Goal: Task Accomplishment & Management: Use online tool/utility

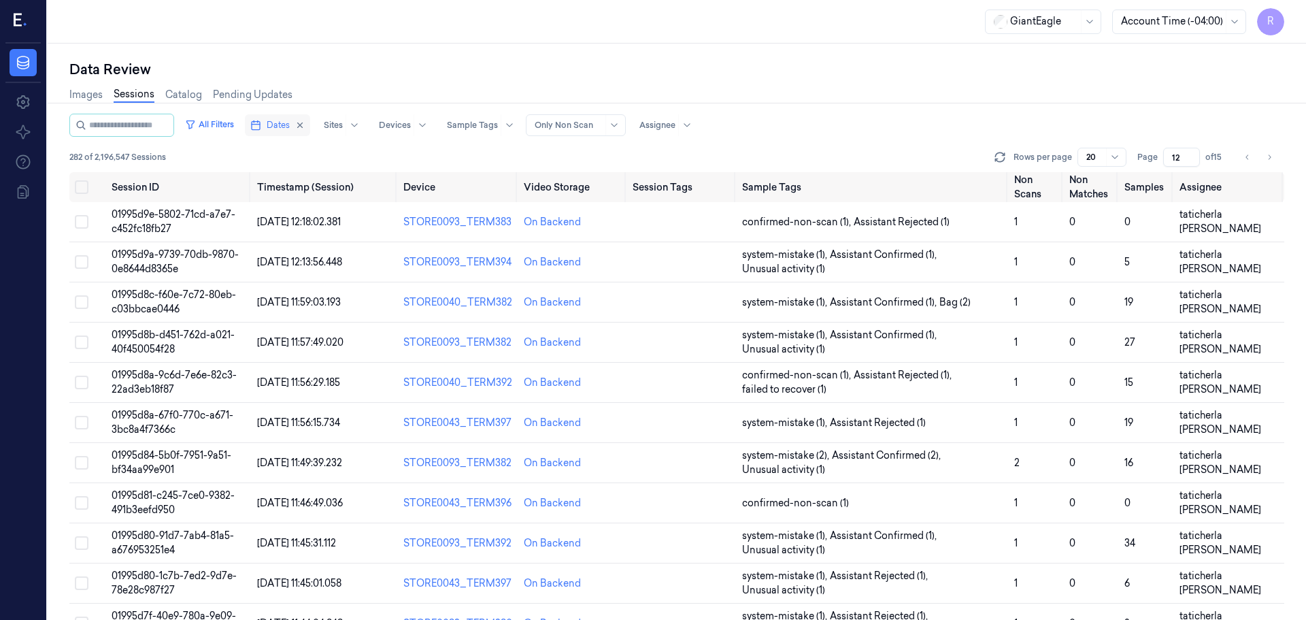
click at [261, 124] on icon "button" at bounding box center [255, 125] width 11 height 11
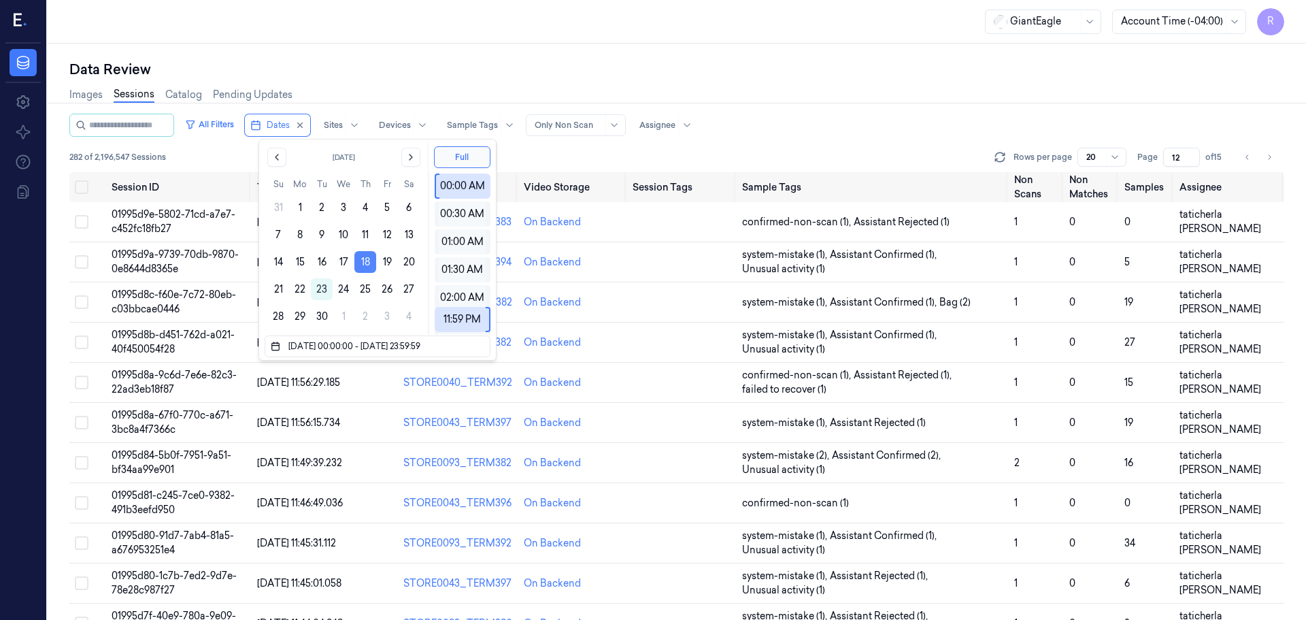
click at [370, 265] on button "18" at bounding box center [365, 262] width 22 height 22
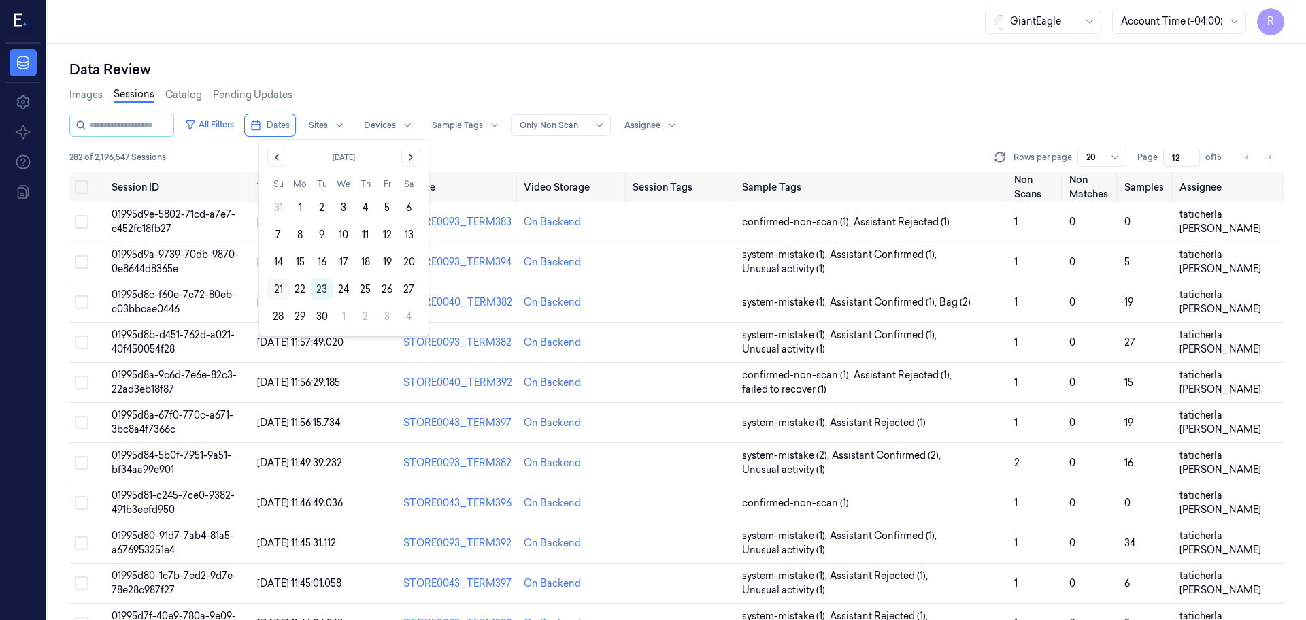
click at [283, 290] on button "21" at bounding box center [278, 289] width 22 height 22
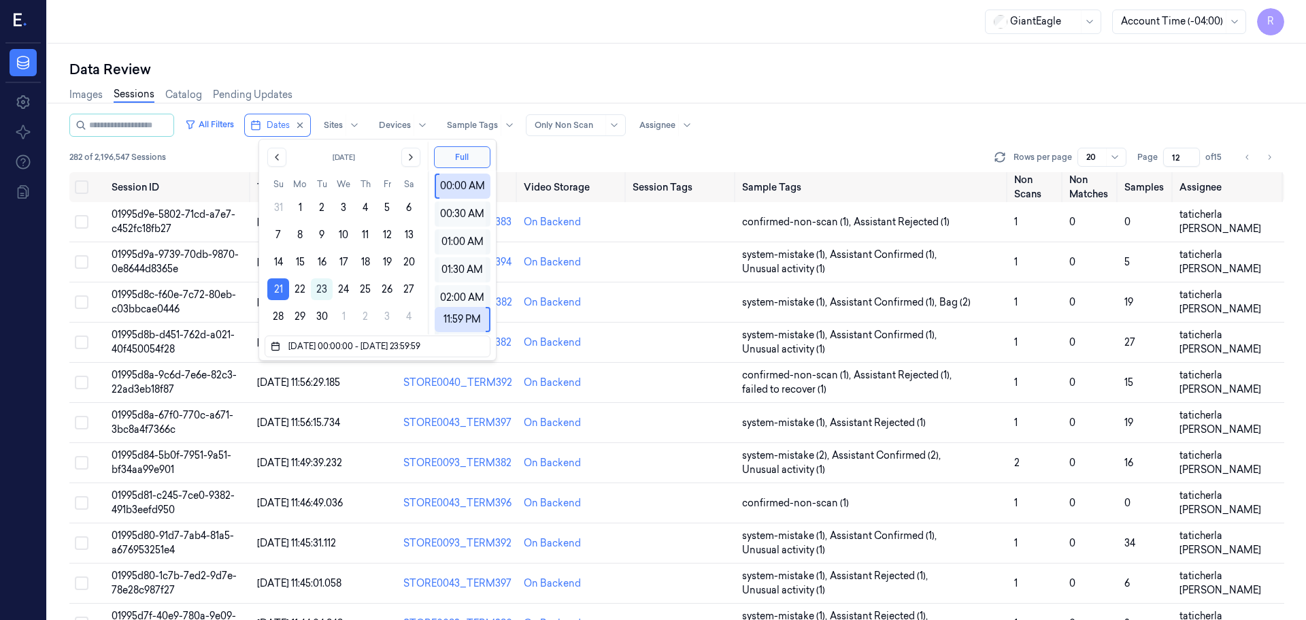
click at [403, 78] on div "Data Review" at bounding box center [676, 69] width 1215 height 19
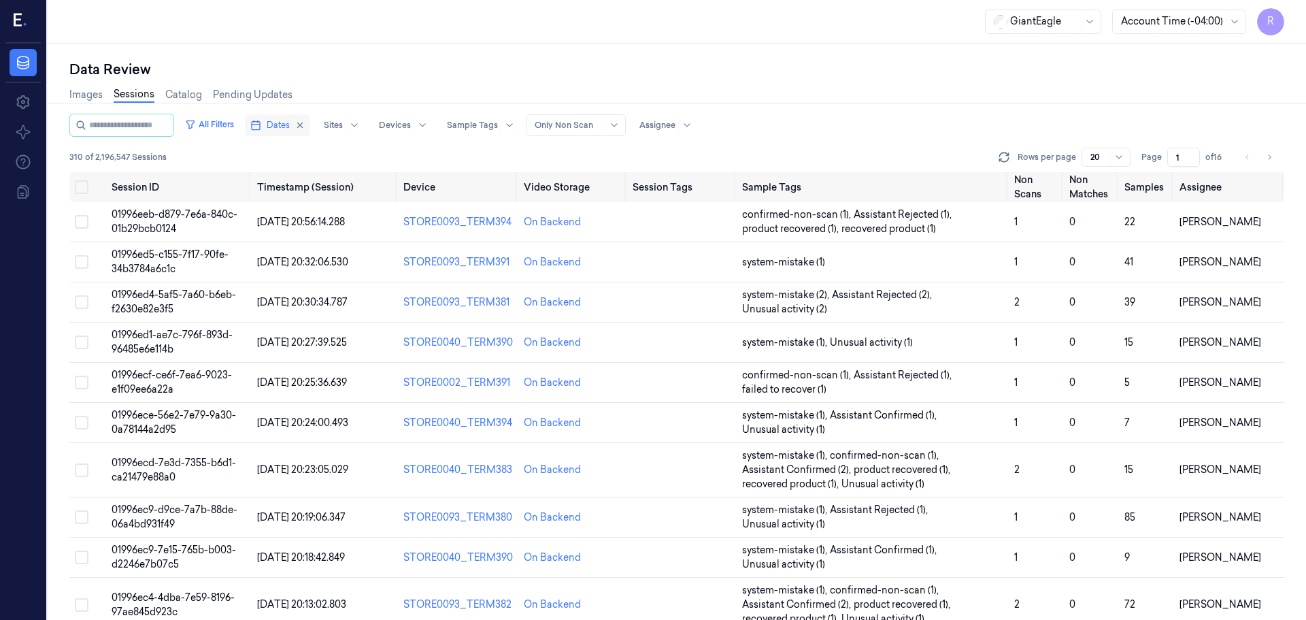
click at [280, 124] on span "Dates" at bounding box center [278, 125] width 23 height 12
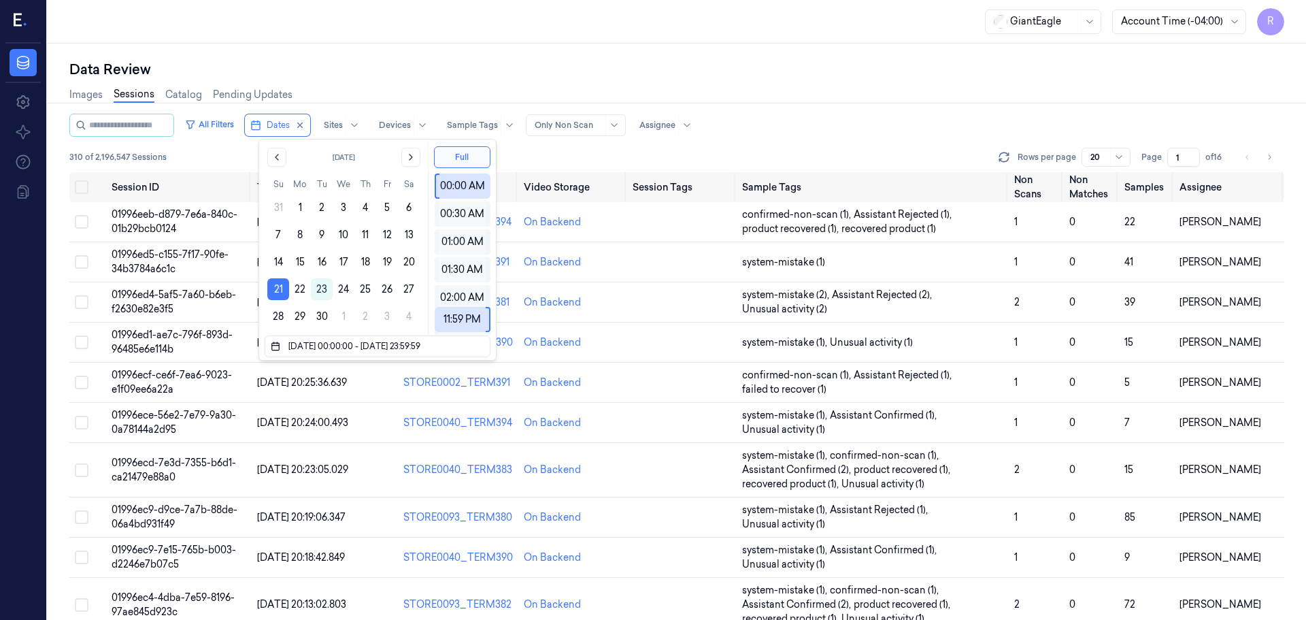
click at [458, 81] on div "Images Sessions Catalog Pending Updates" at bounding box center [676, 96] width 1215 height 35
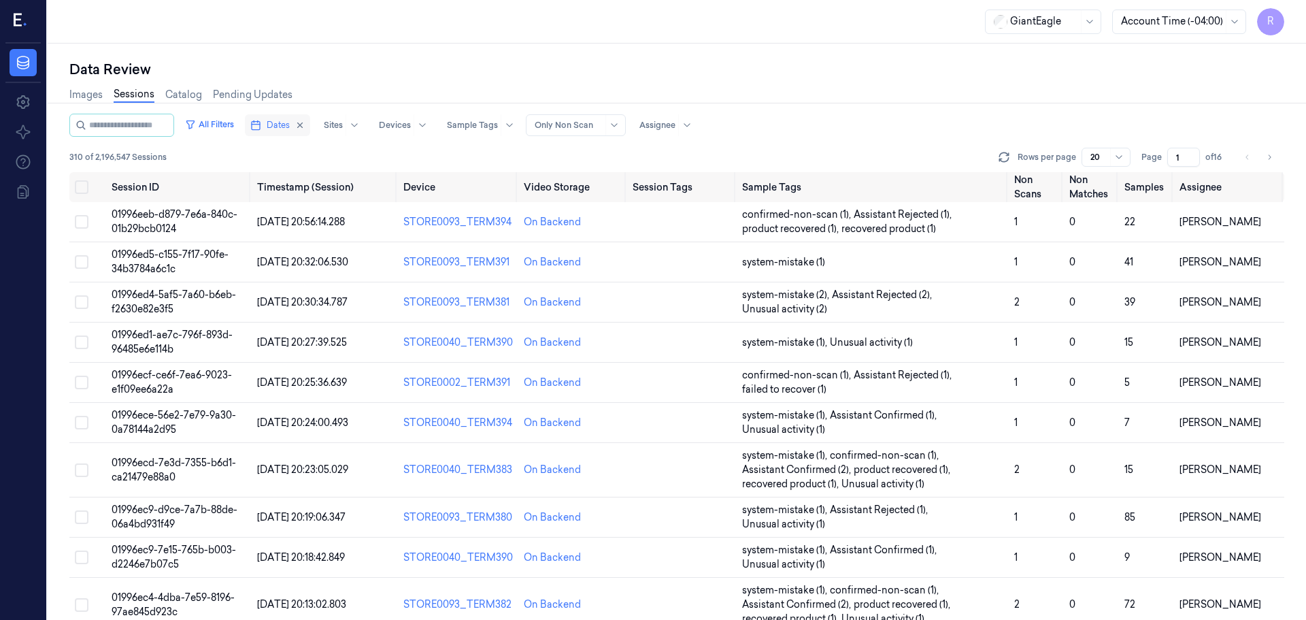
click at [285, 120] on span "Dates" at bounding box center [278, 125] width 23 height 12
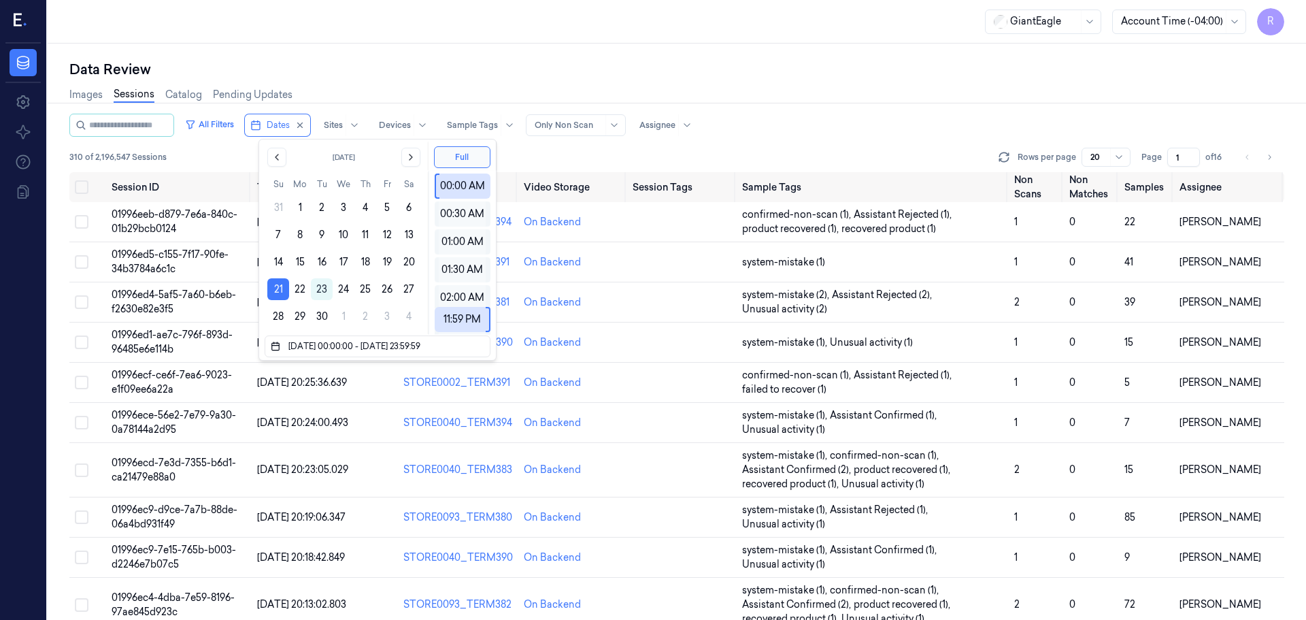
click at [440, 86] on div "Images Sessions Catalog Pending Updates" at bounding box center [676, 96] width 1215 height 35
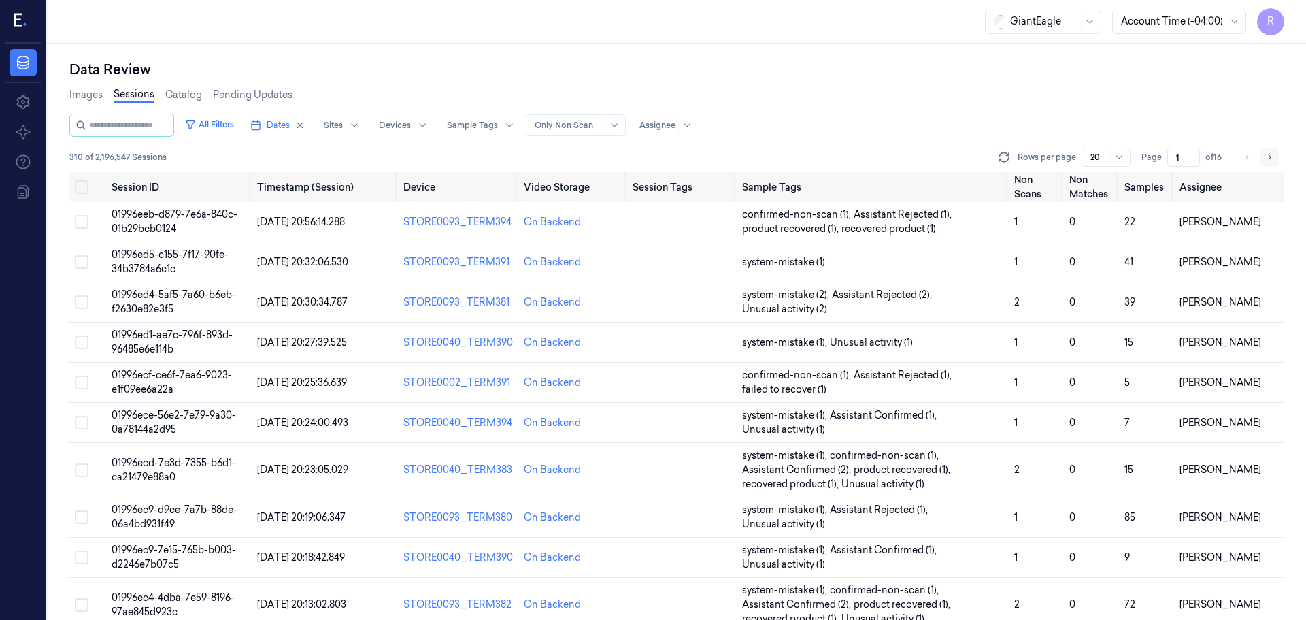
click at [1267, 160] on icon "Go to next page" at bounding box center [1269, 157] width 8 height 11
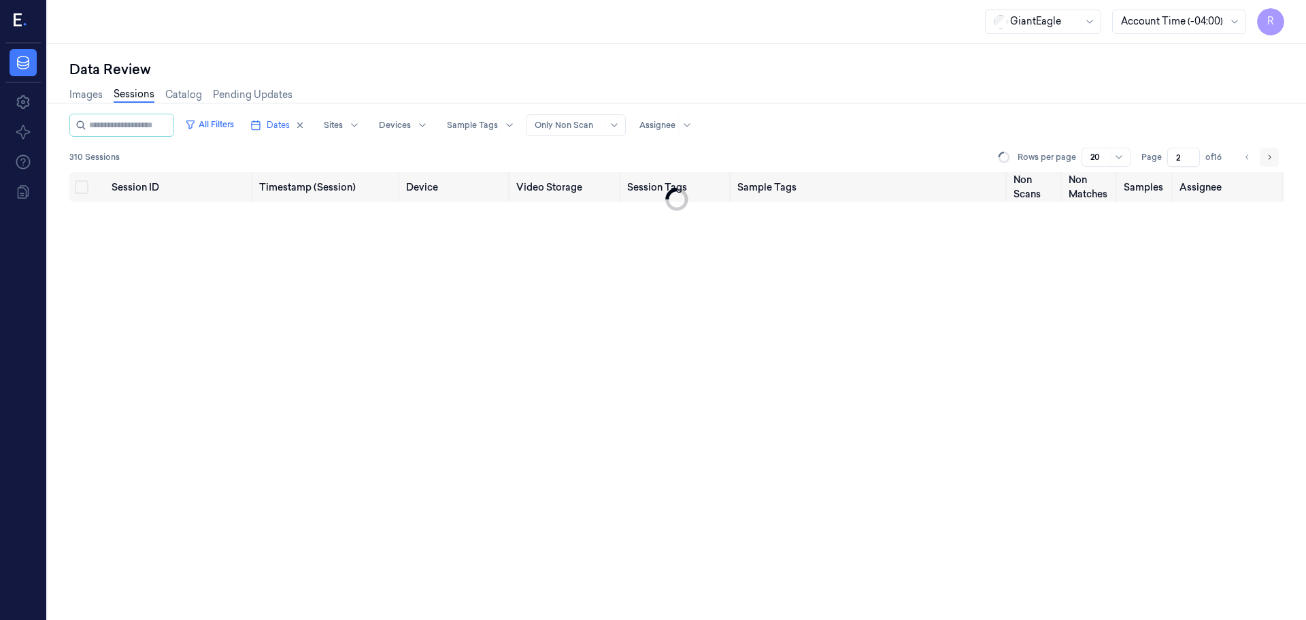
click at [1267, 160] on icon "Go to next page" at bounding box center [1269, 157] width 8 height 11
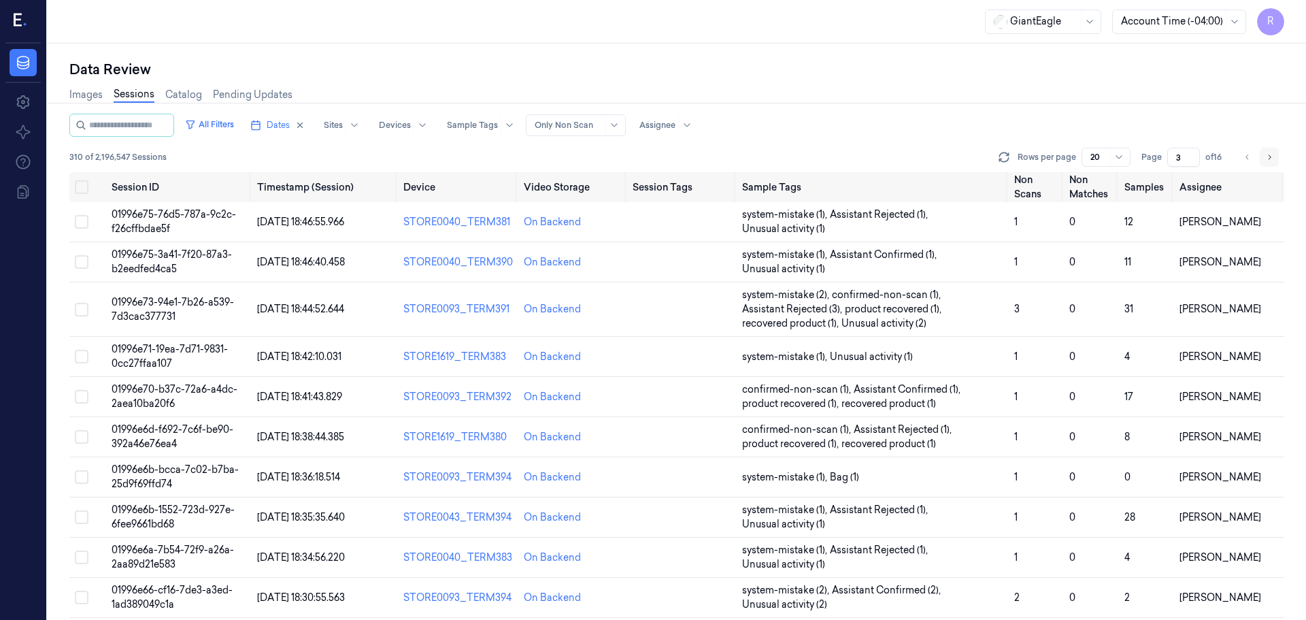
click at [1267, 160] on icon "Go to next page" at bounding box center [1269, 157] width 8 height 11
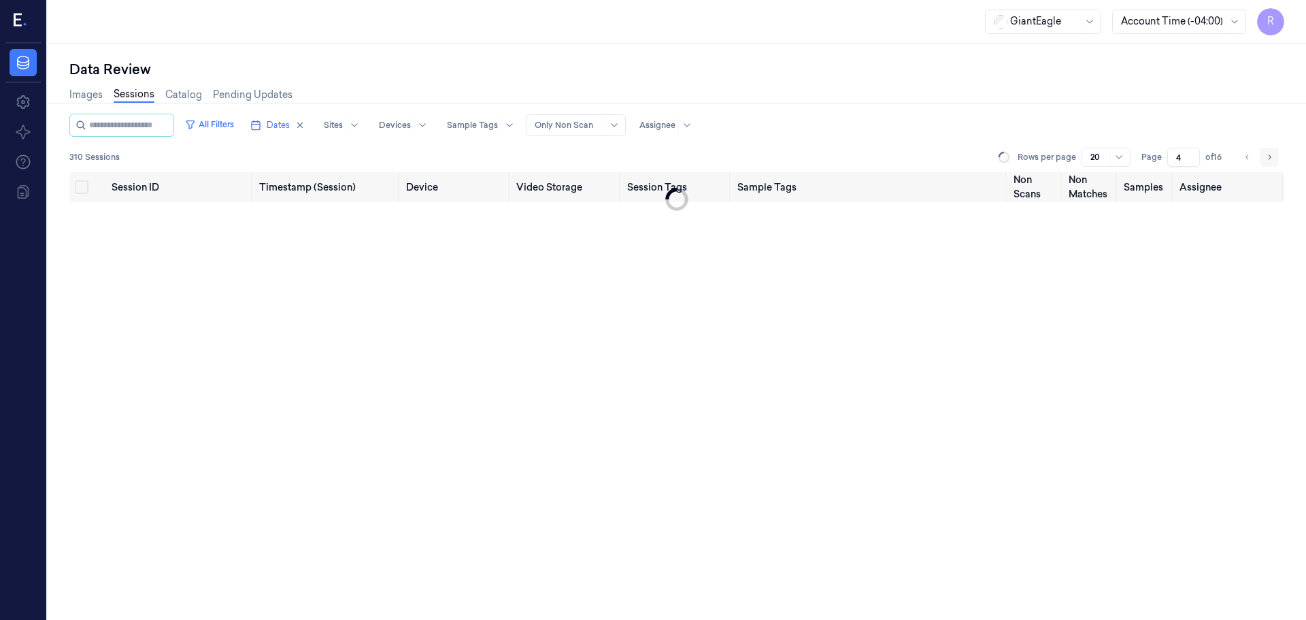
click at [1267, 160] on icon "Go to next page" at bounding box center [1269, 157] width 8 height 11
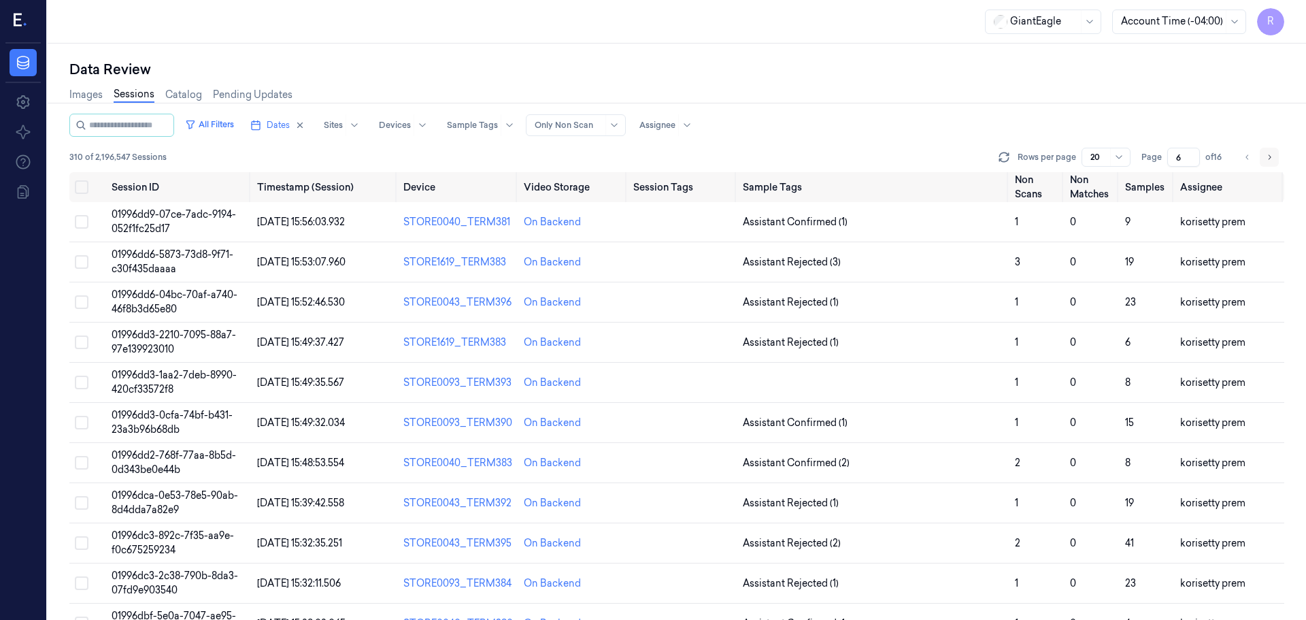
click at [1267, 160] on icon "Go to next page" at bounding box center [1269, 157] width 8 height 11
type input "7"
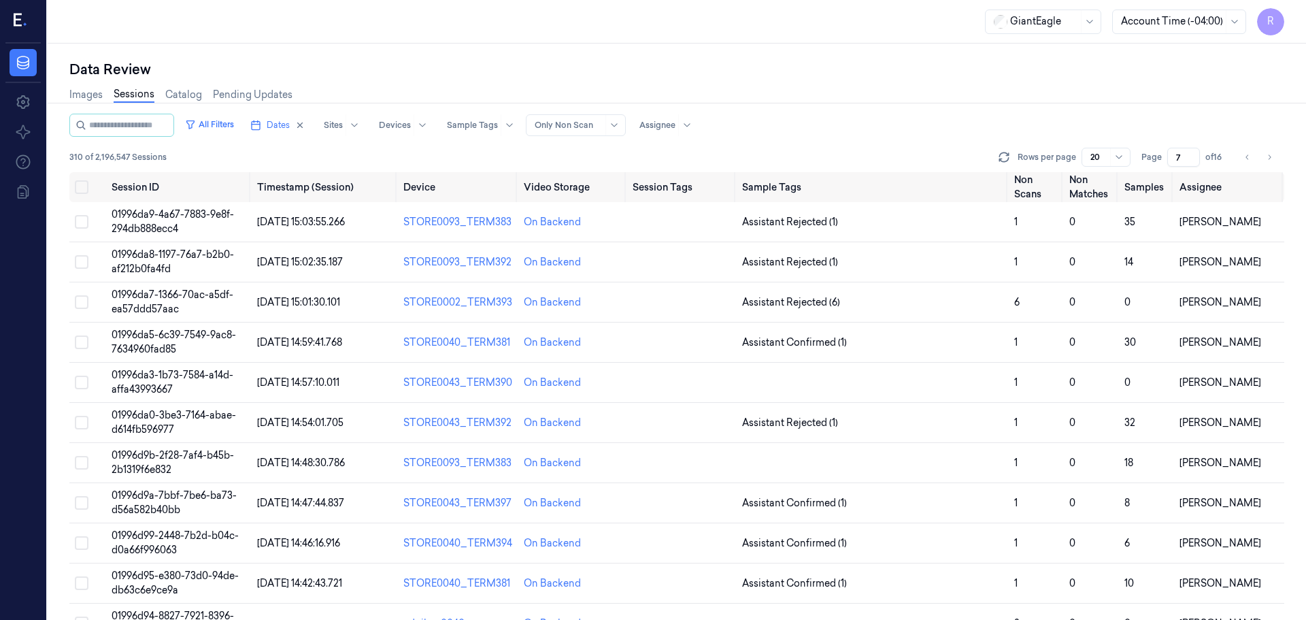
click at [1271, 23] on span "R" at bounding box center [1270, 21] width 27 height 27
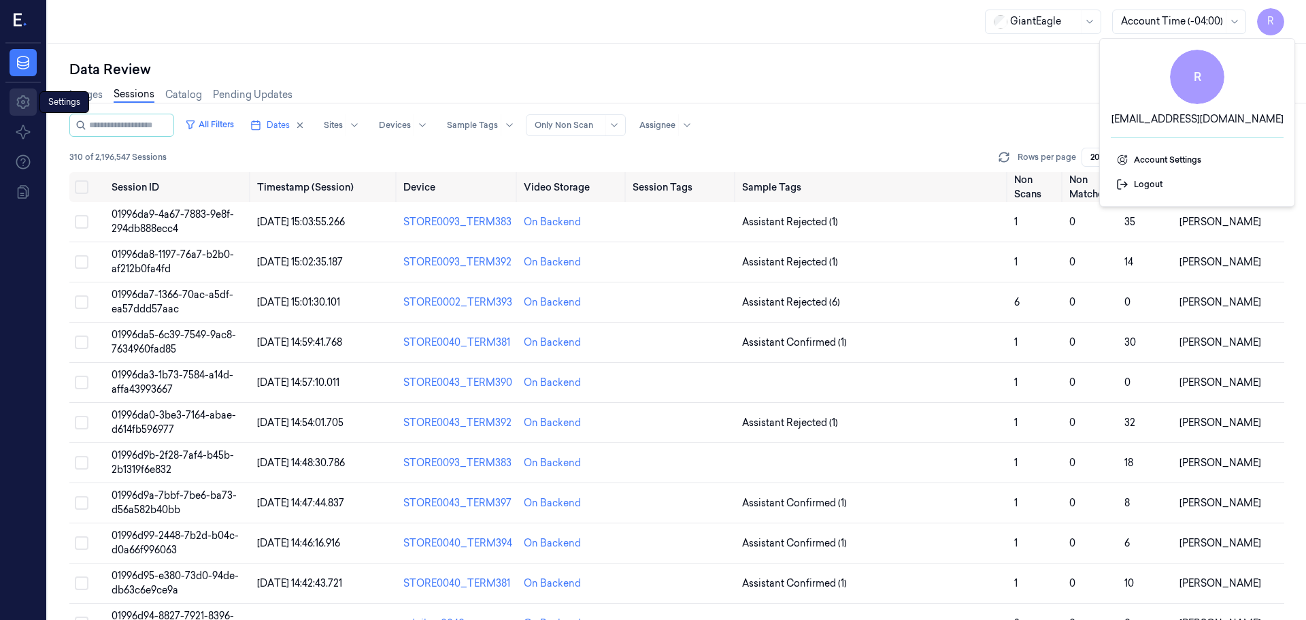
click at [18, 101] on icon at bounding box center [22, 102] width 13 height 14
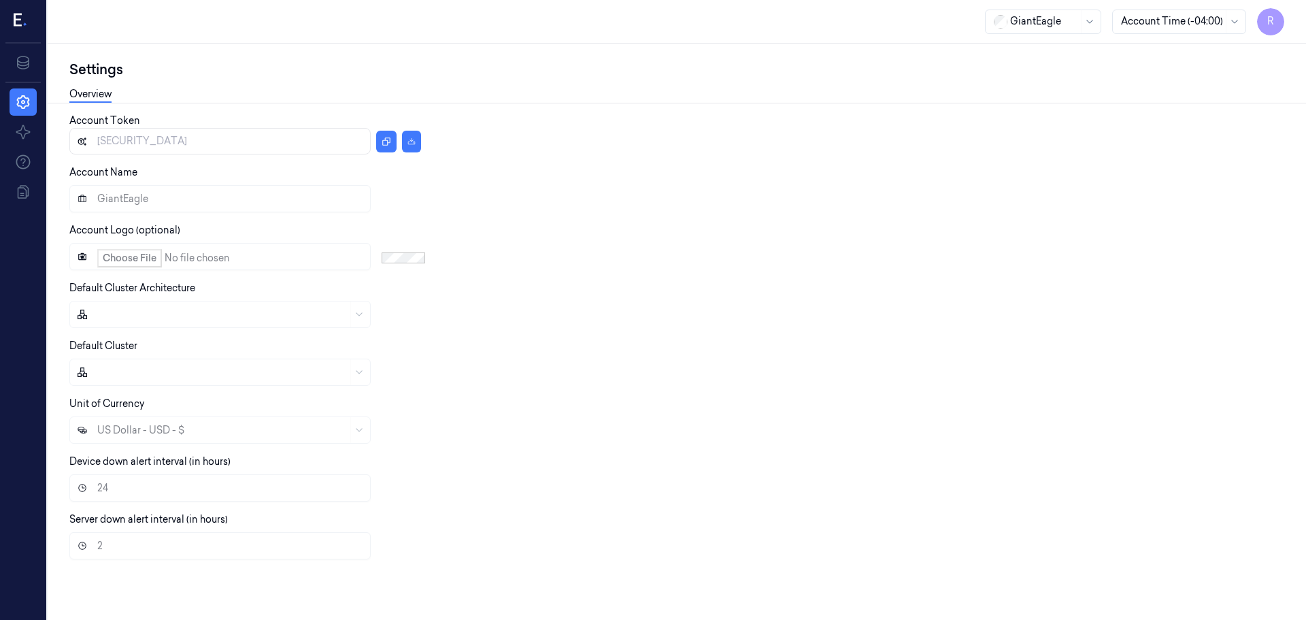
click at [1266, 29] on span "R" at bounding box center [1270, 21] width 27 height 27
click at [1177, 164] on span "Account Settings" at bounding box center [1197, 160] width 162 height 12
click at [552, 392] on div "Account Token eyJhbGciOiJIUzI1NiIsInR5cCI6IkpXVCJ9.eyJhY2NvdW50SWQiOjMsInJvbGUi…" at bounding box center [671, 342] width 1204 height 456
click at [20, 136] on icon at bounding box center [23, 132] width 16 height 16
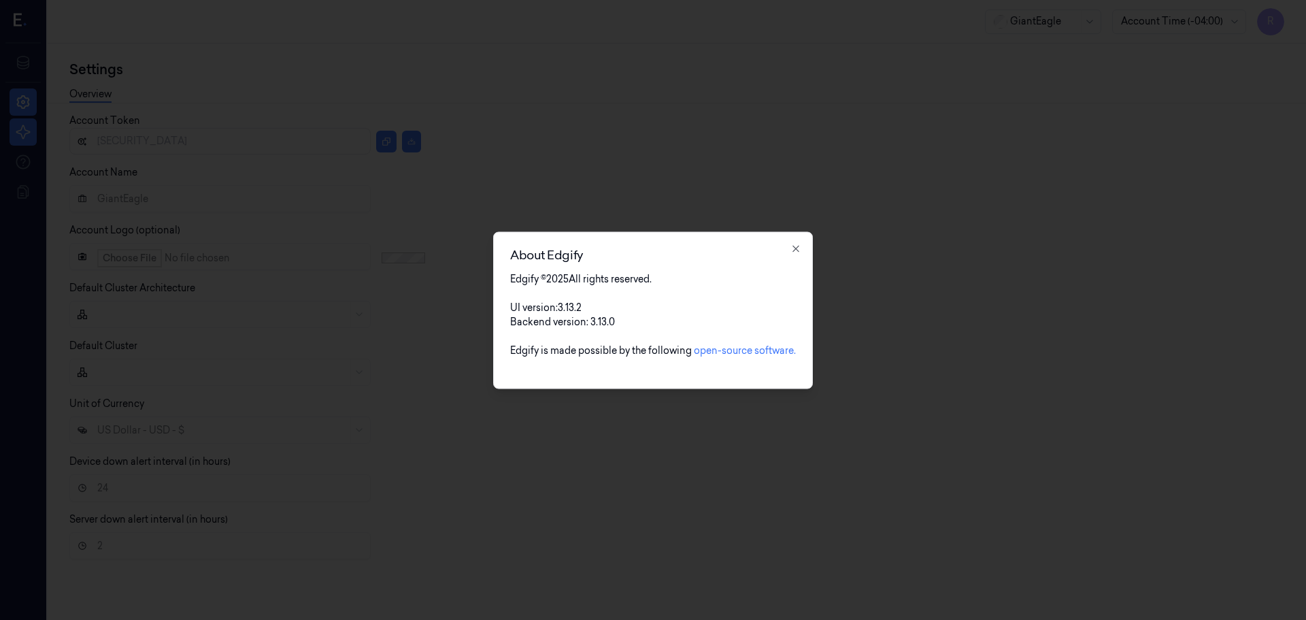
click at [798, 254] on div "About Edgify Edgify © 2025 All rights reserved. UI version: 3.13.2 Backend vers…" at bounding box center [653, 309] width 320 height 157
click at [799, 251] on icon "button" at bounding box center [795, 248] width 11 height 11
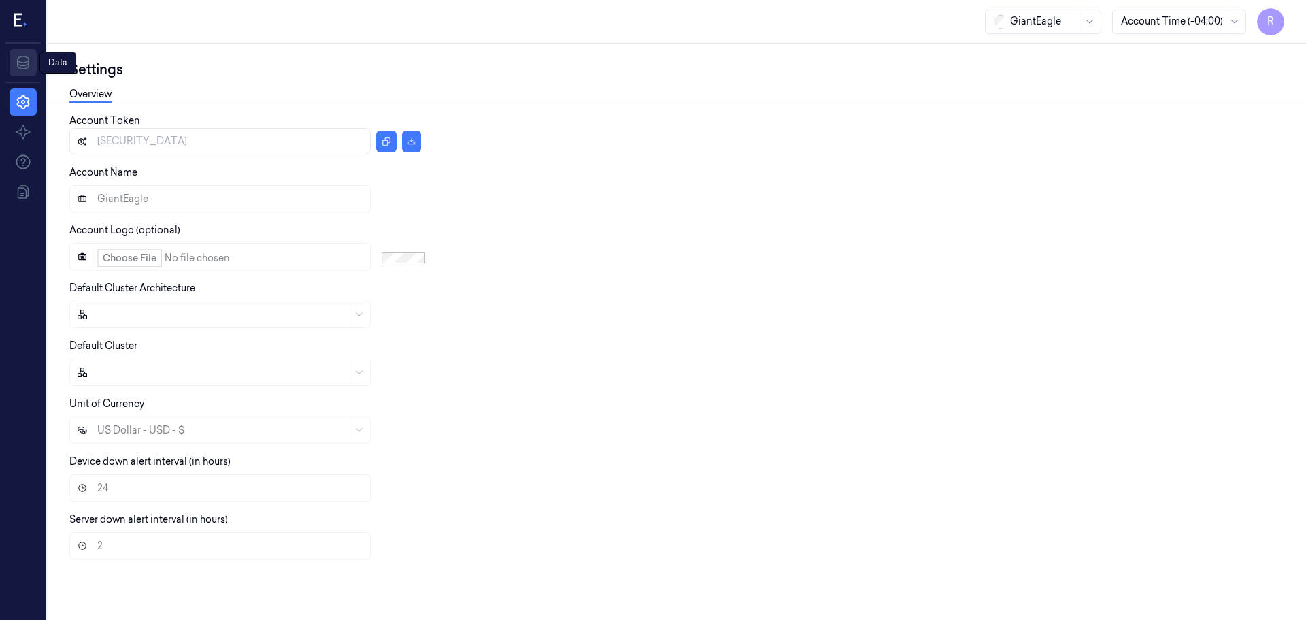
click at [20, 61] on icon at bounding box center [23, 62] width 16 height 16
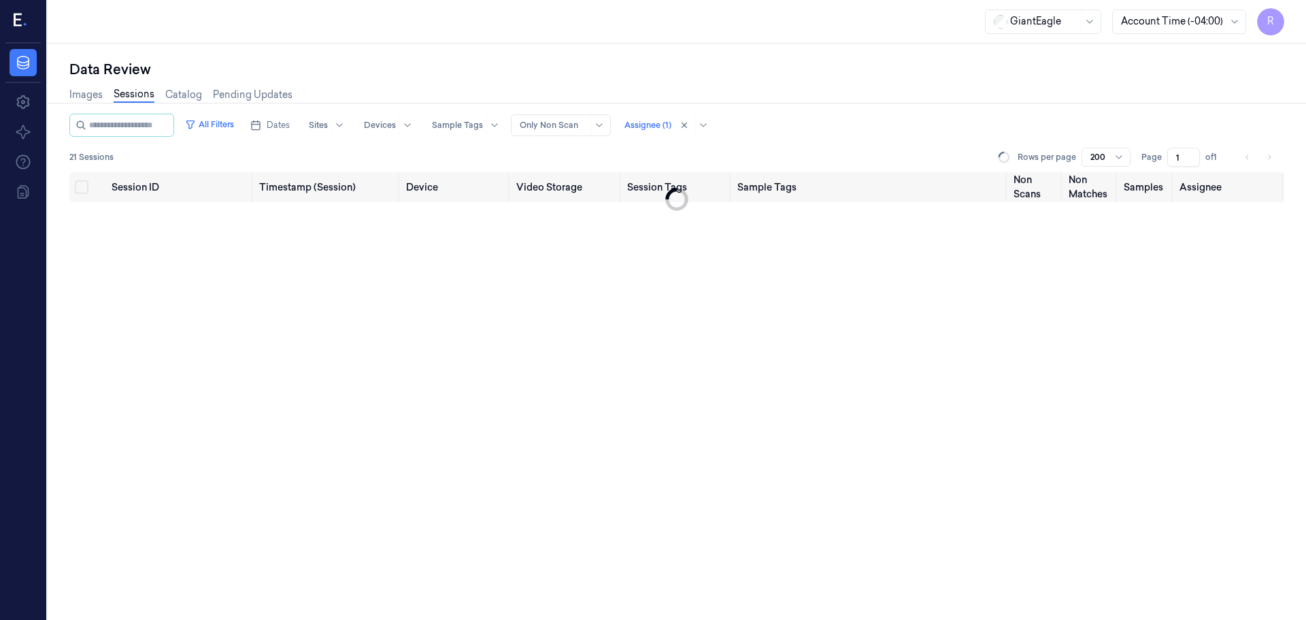
click at [1245, 160] on li "pagination" at bounding box center [1247, 157] width 19 height 19
click at [288, 131] on button "Dates" at bounding box center [270, 125] width 50 height 22
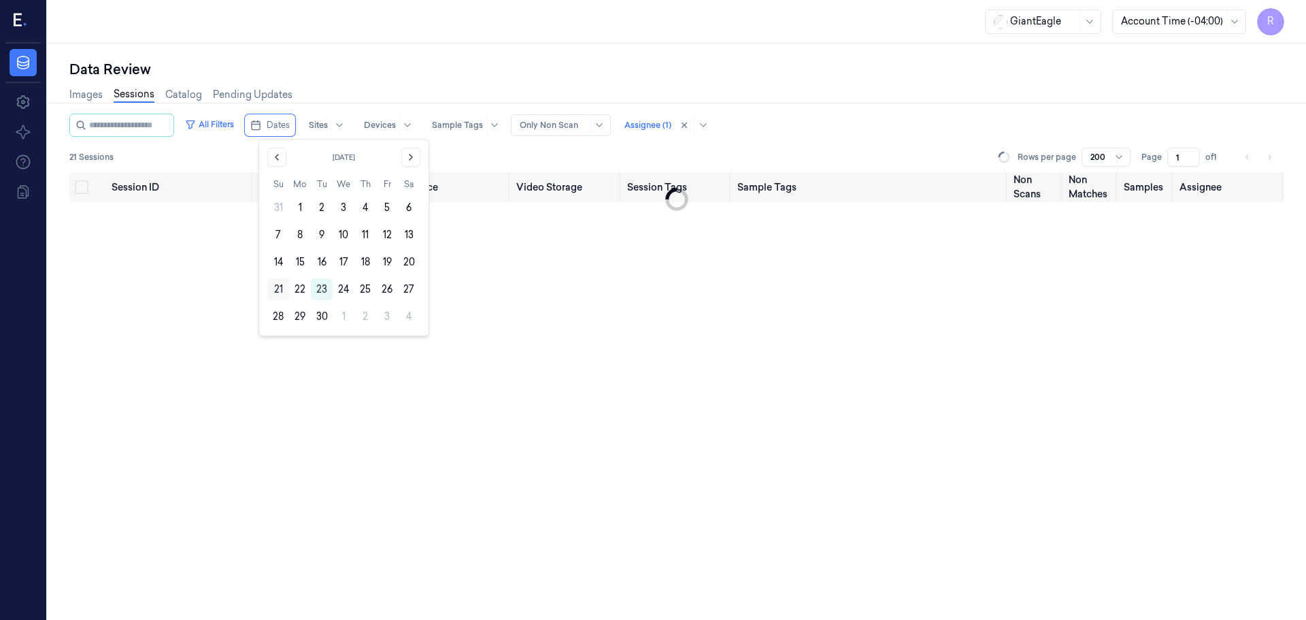
click at [282, 290] on button "21" at bounding box center [278, 289] width 22 height 22
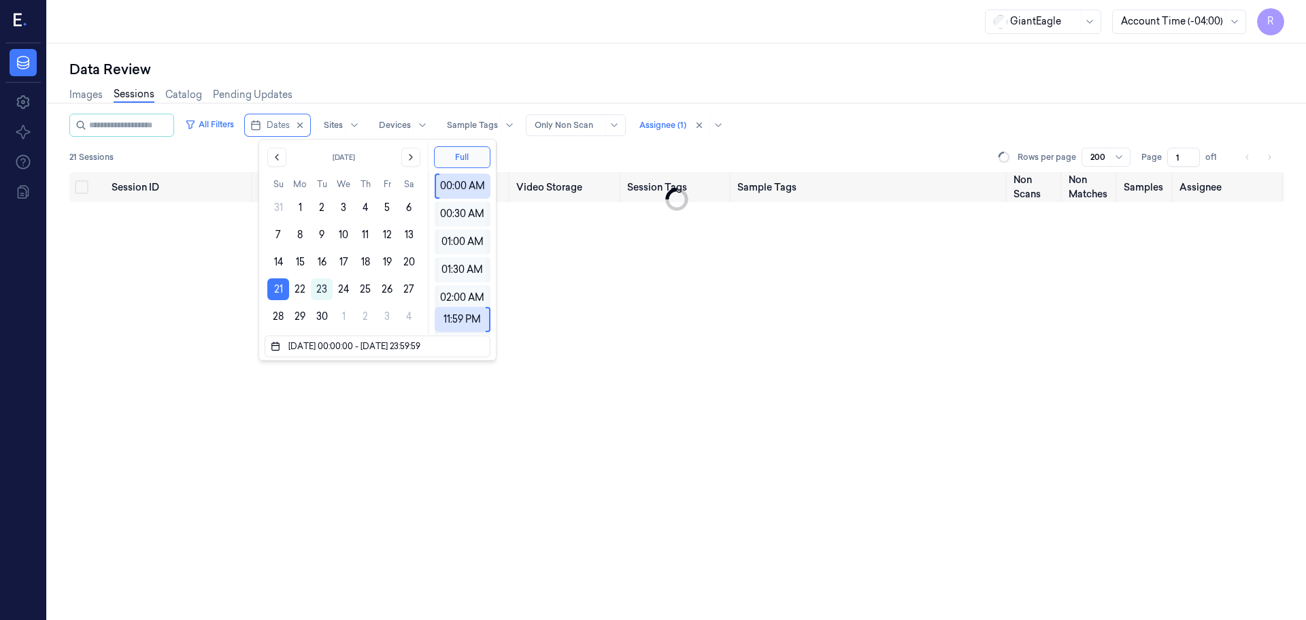
click at [712, 269] on div "Session ID Timestamp (Session) Device Video Storage Session Tags Sample Tags No…" at bounding box center [676, 396] width 1215 height 448
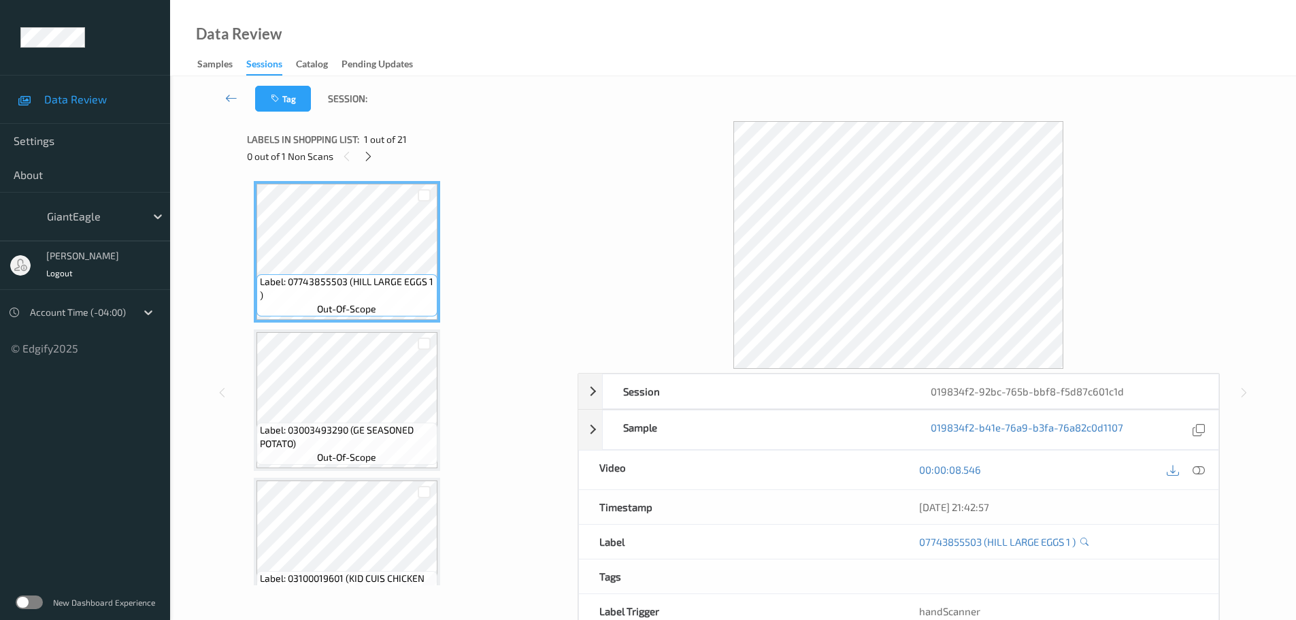
click at [75, 255] on div "[PERSON_NAME]" at bounding box center [82, 256] width 73 height 9
click at [17, 265] on div at bounding box center [20, 265] width 20 height 20
click at [41, 145] on span "Settings" at bounding box center [85, 141] width 143 height 14
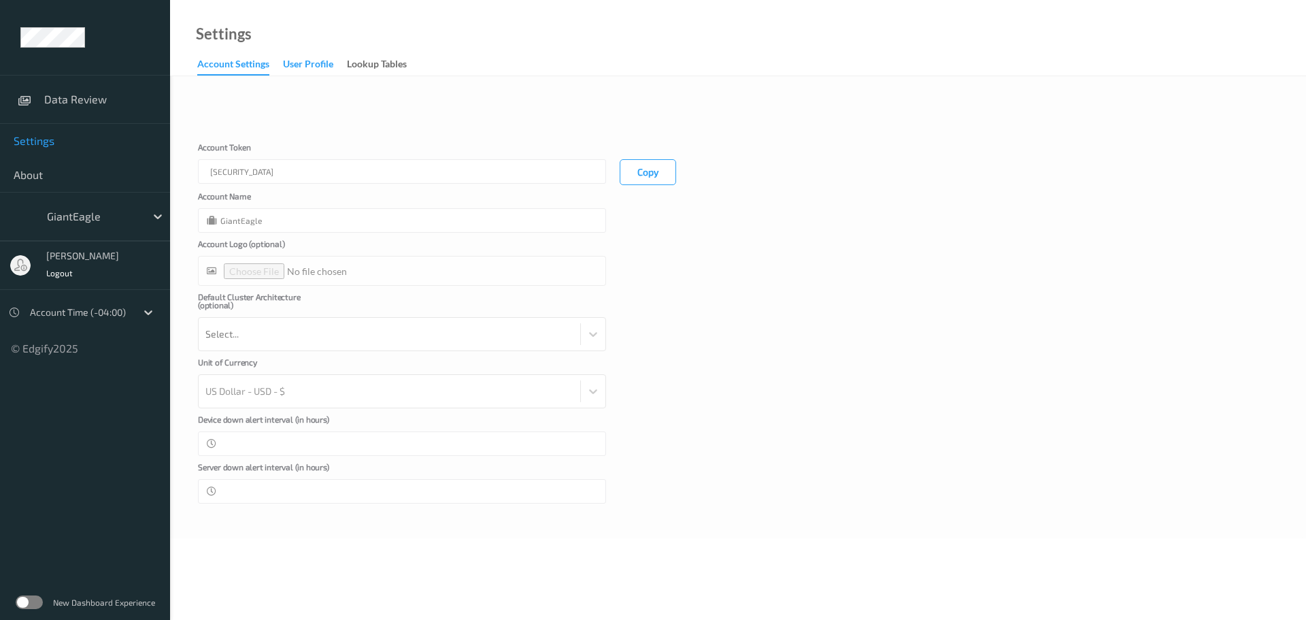
click at [309, 73] on div "User Profile" at bounding box center [308, 65] width 50 height 17
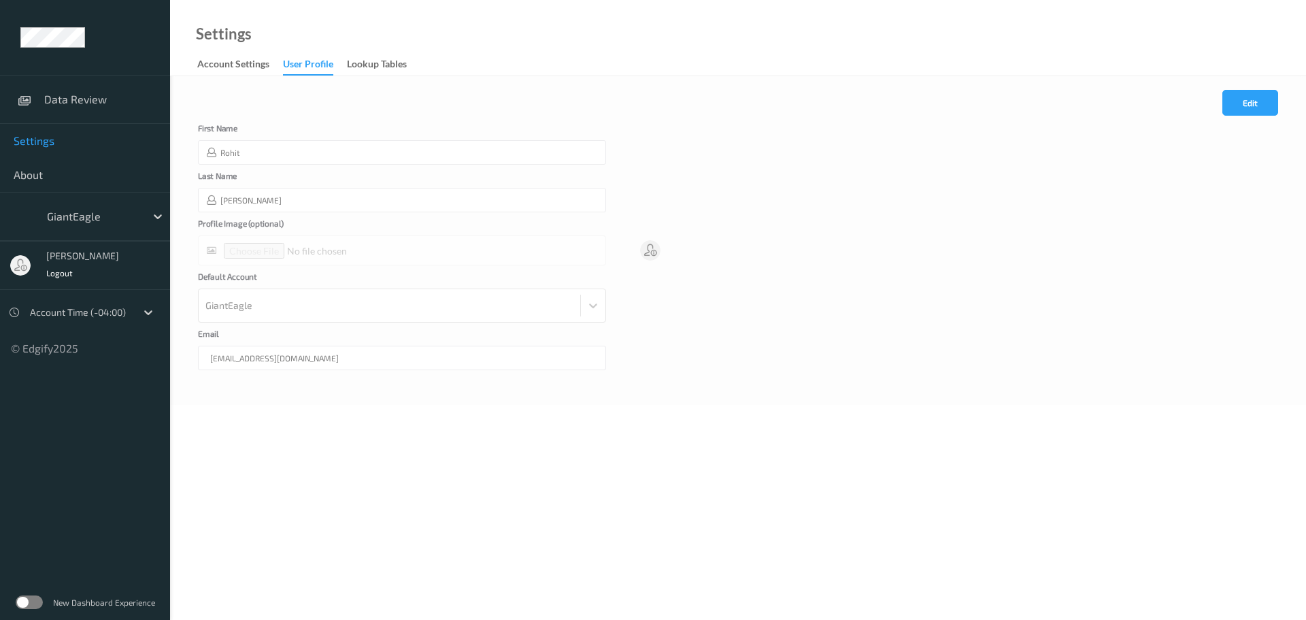
click at [260, 159] on div "Rohit" at bounding box center [402, 152] width 408 height 24
click at [260, 152] on div "Rohit" at bounding box center [402, 152] width 408 height 24
click at [1253, 107] on button "Edit" at bounding box center [1250, 103] width 56 height 26
click at [287, 155] on input "Rohit" at bounding box center [402, 152] width 408 height 24
type input "Rohith"
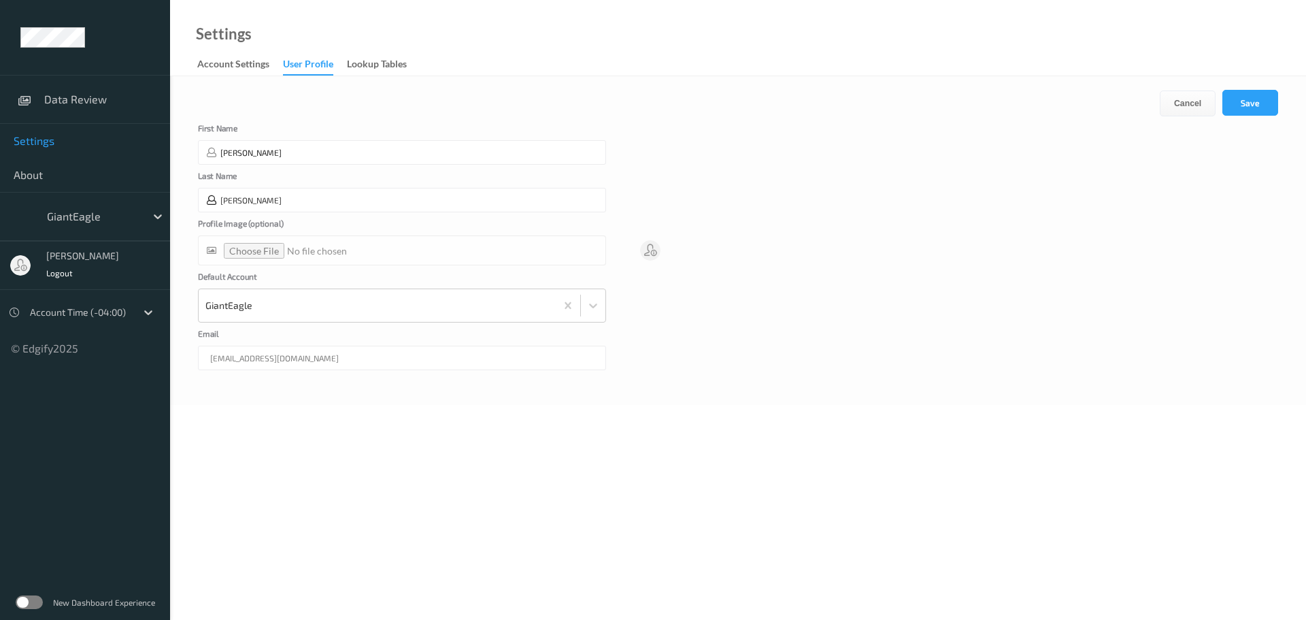
click at [284, 202] on input "Achary" at bounding box center [402, 200] width 408 height 24
type input "Acharya"
click at [587, 129] on div "First Name Rohith" at bounding box center [402, 144] width 408 height 41
click at [1247, 107] on button "Save" at bounding box center [1250, 103] width 56 height 26
type input "Rohith"
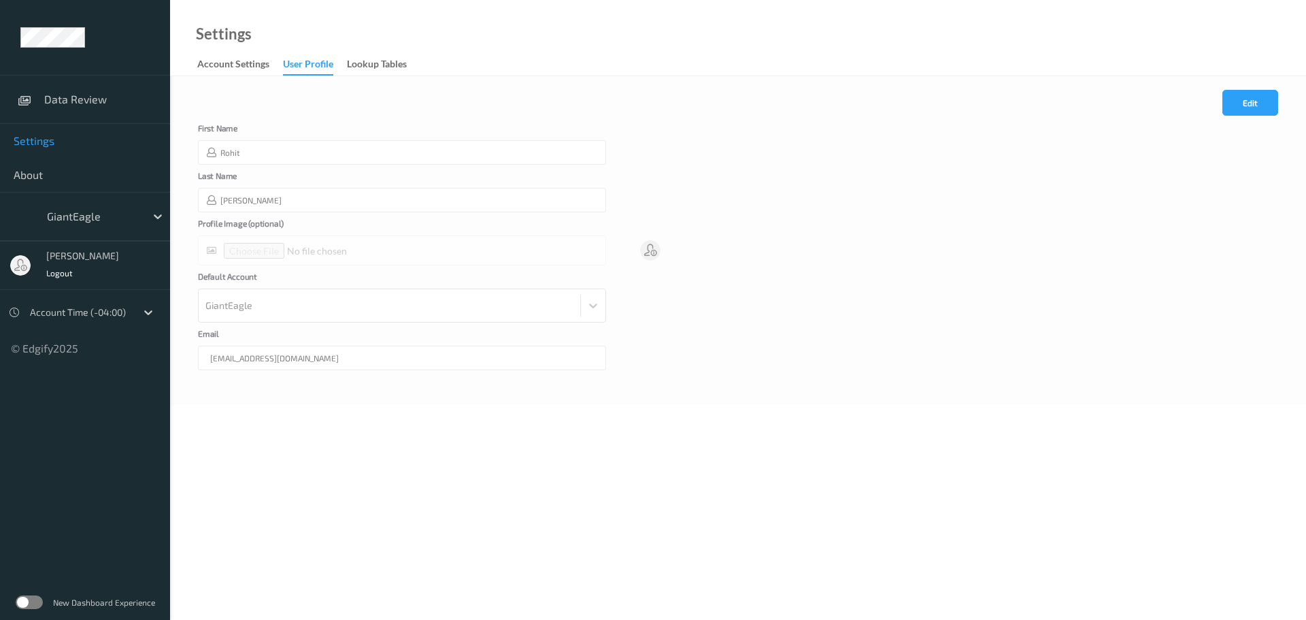
type input "Acharya"
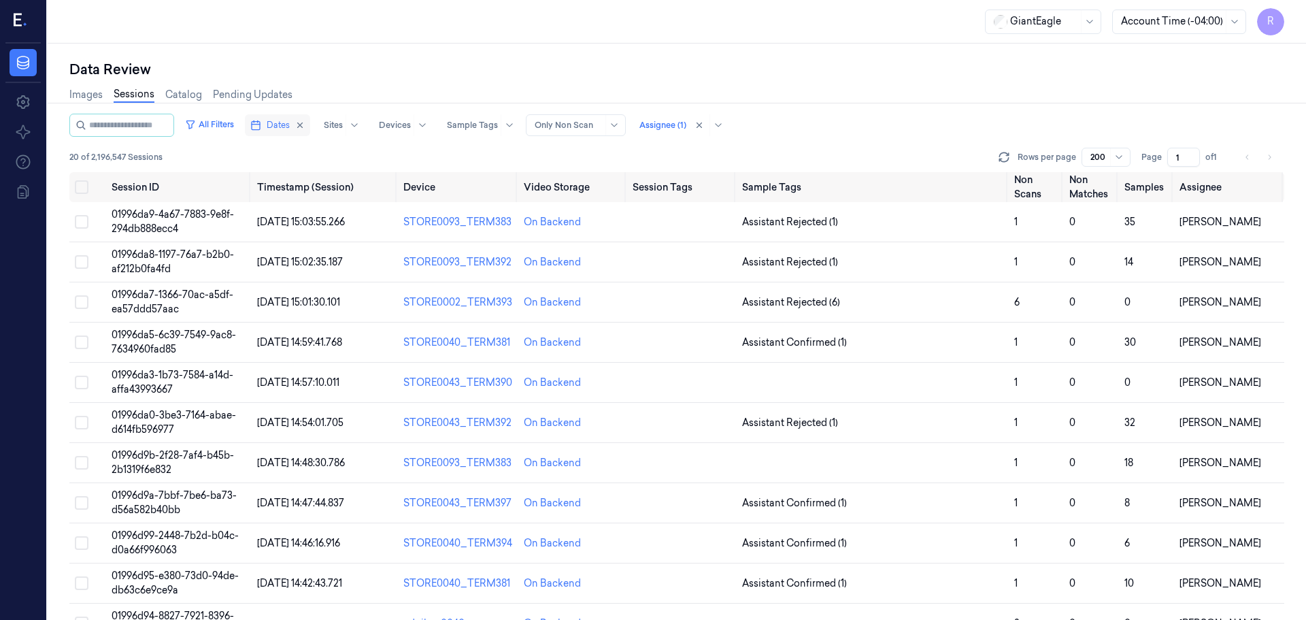
click at [261, 129] on icon "button" at bounding box center [255, 125] width 11 height 11
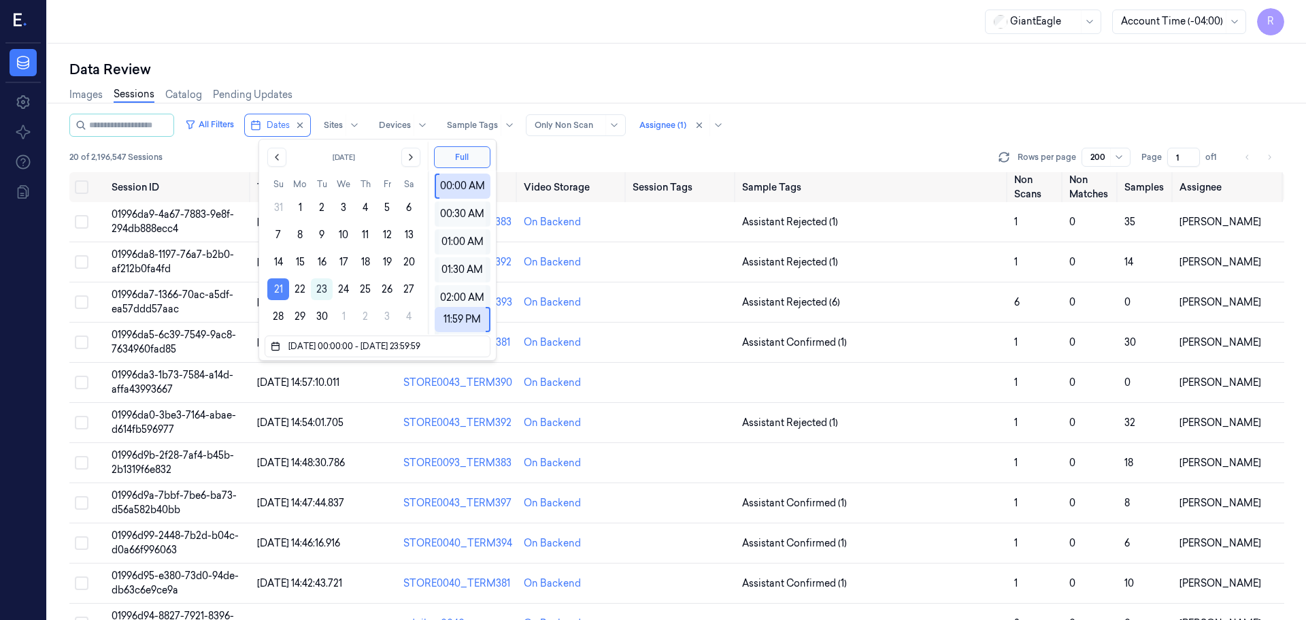
click at [275, 290] on button "21" at bounding box center [278, 289] width 22 height 22
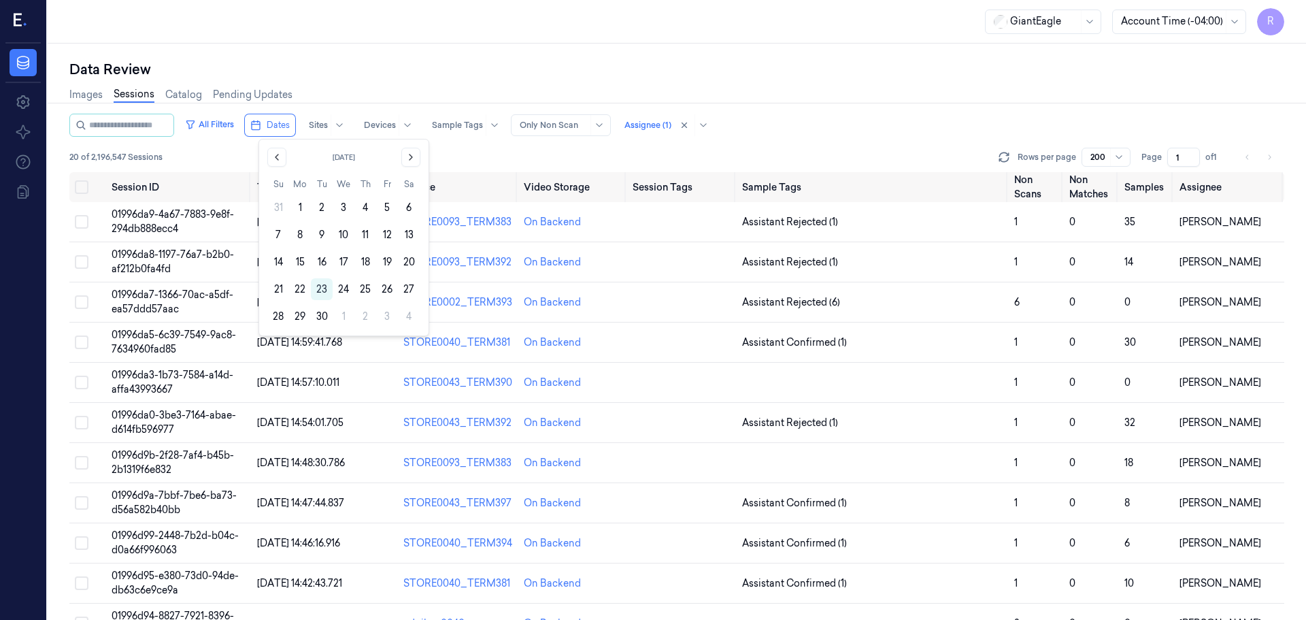
click at [275, 290] on button "21" at bounding box center [278, 289] width 22 height 22
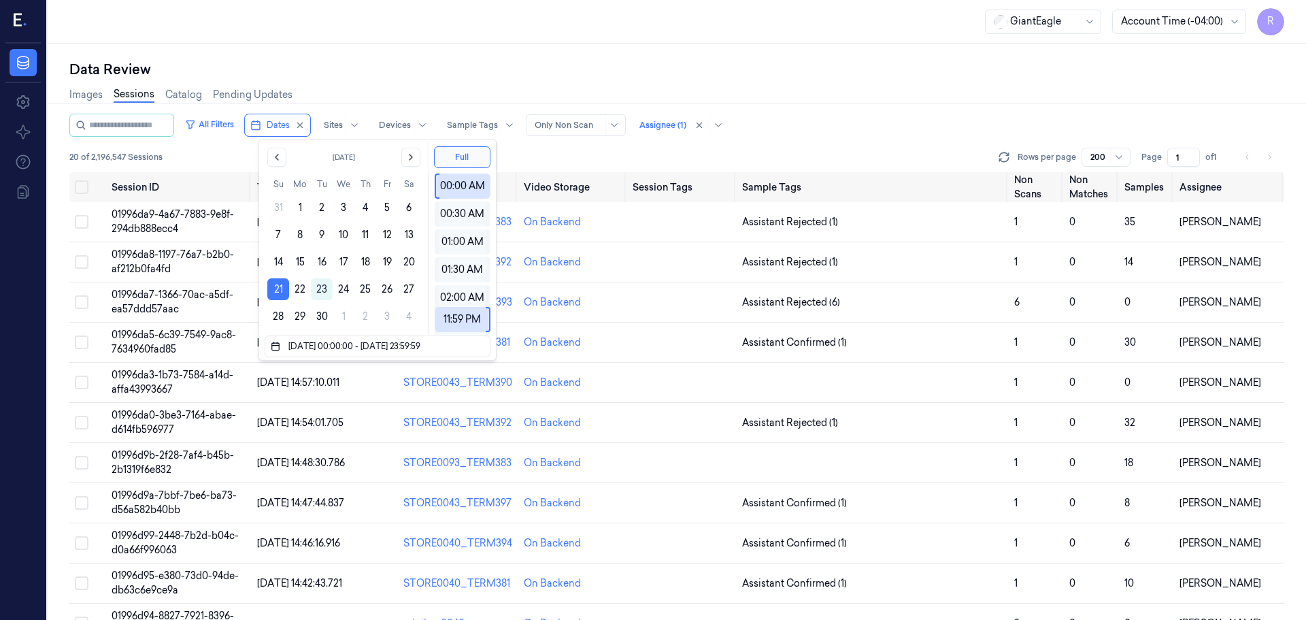
click at [553, 48] on div "Data Review Images Sessions Catalog Pending Updates All Filters Dates Sites Dev…" at bounding box center [677, 332] width 1258 height 576
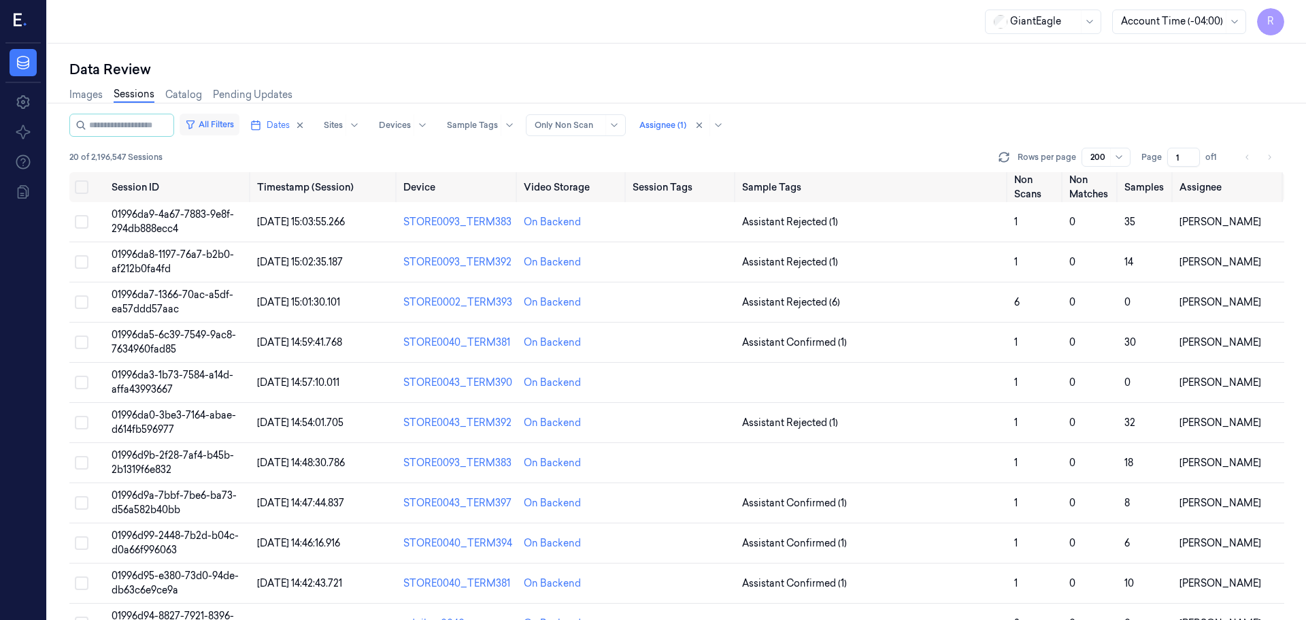
click at [235, 129] on button "All Filters" at bounding box center [210, 125] width 60 height 22
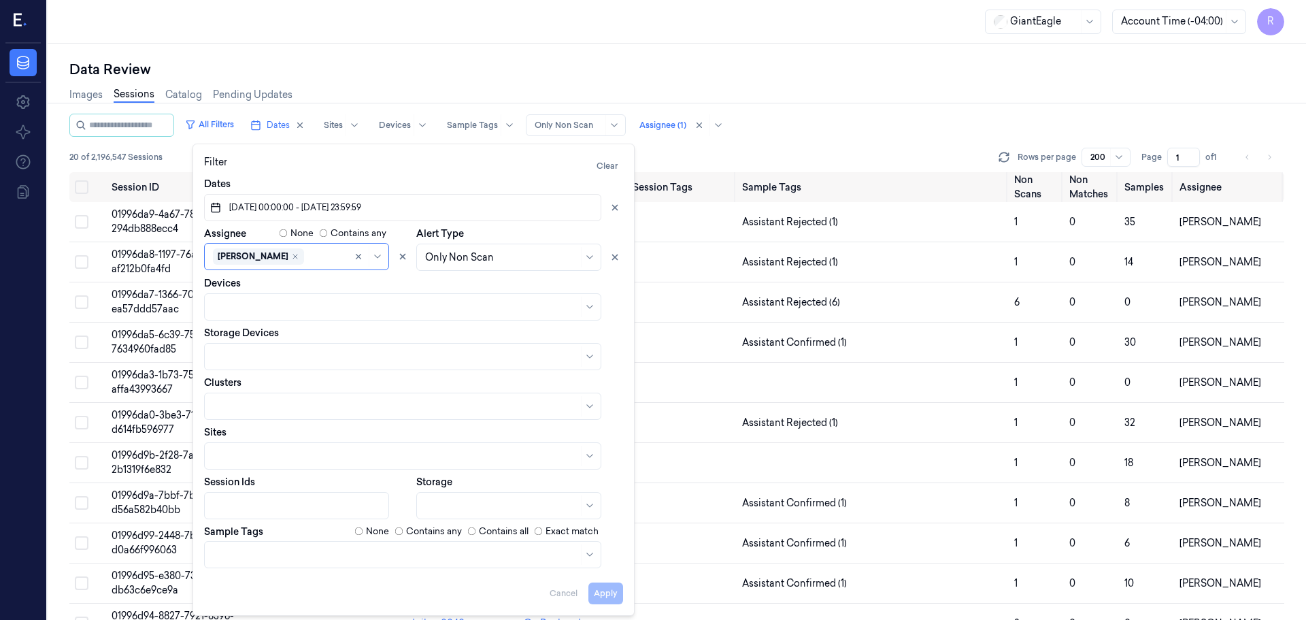
click at [332, 80] on div "Images Sessions Catalog Pending Updates" at bounding box center [676, 96] width 1215 height 35
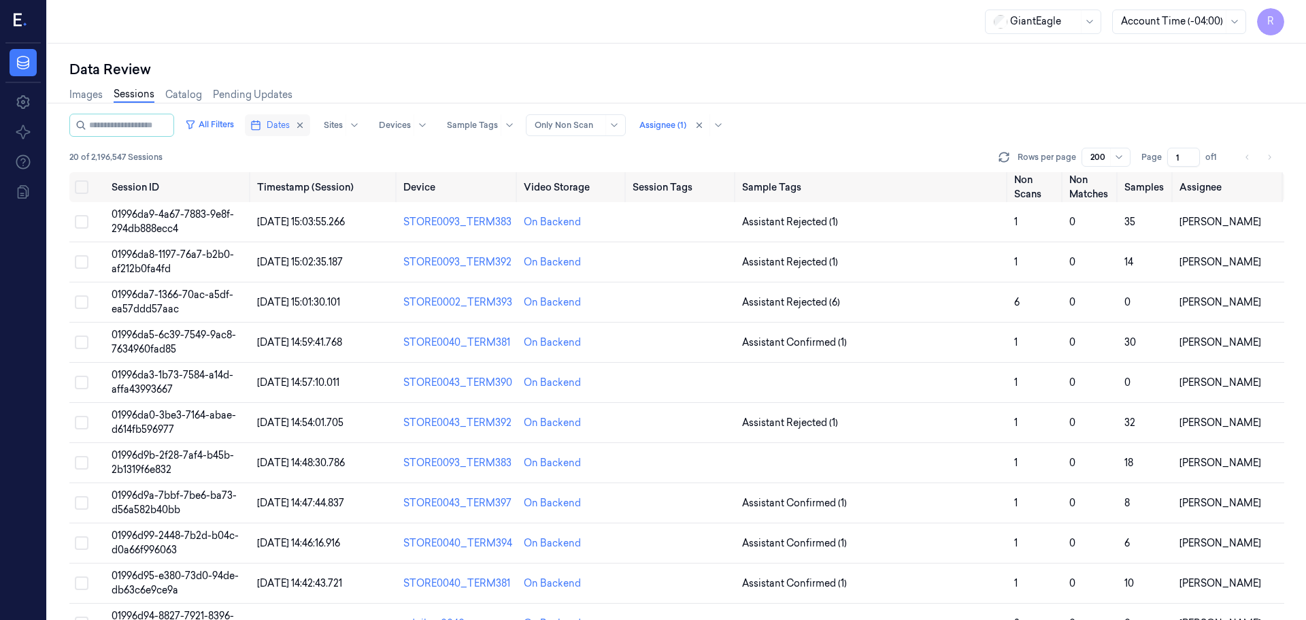
click at [261, 120] on icon "button" at bounding box center [255, 125] width 11 height 11
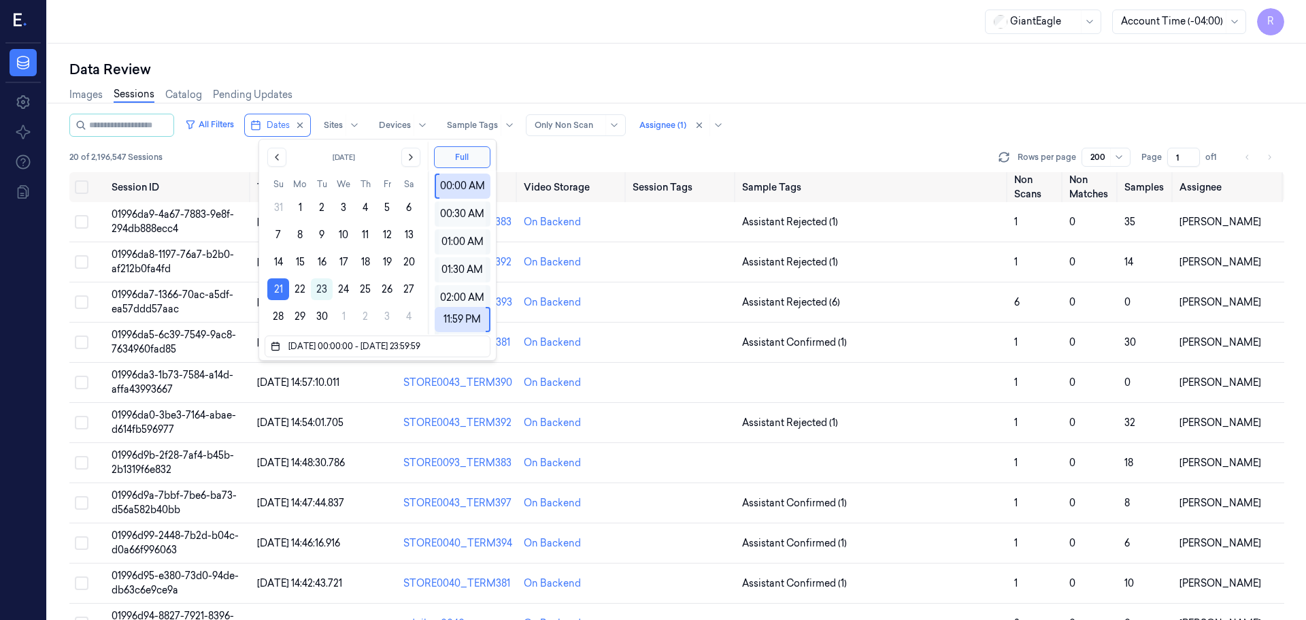
click at [354, 72] on div "Data Review" at bounding box center [676, 69] width 1215 height 19
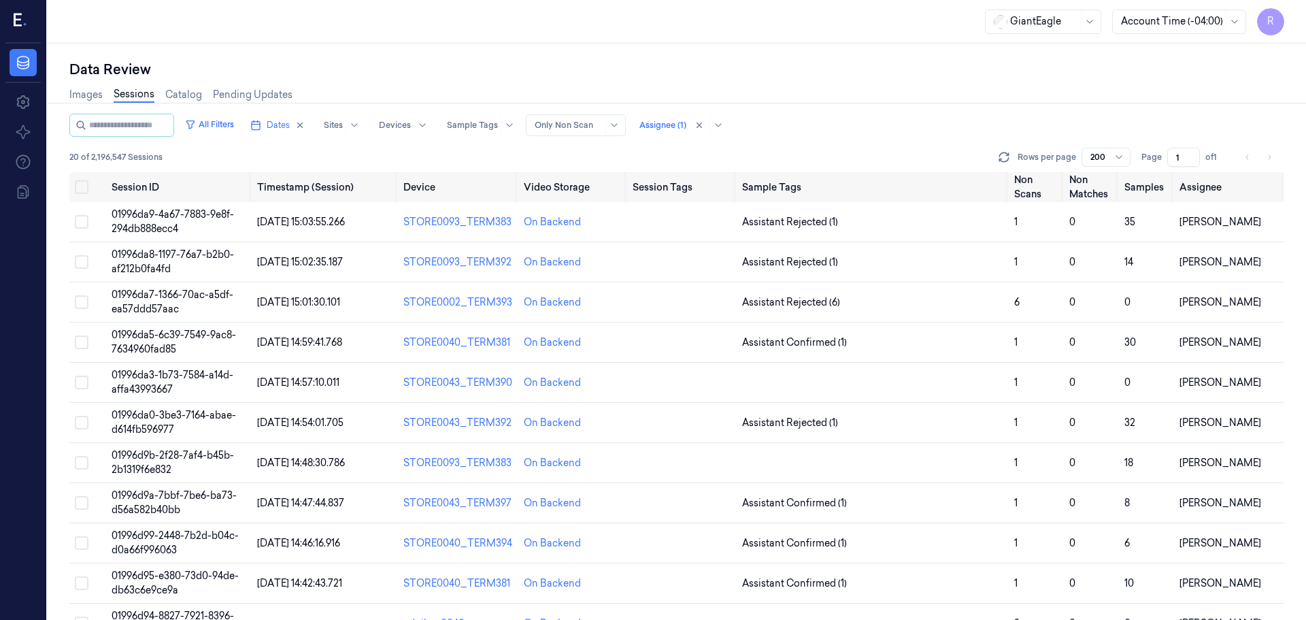
click at [1252, 156] on li "pagination" at bounding box center [1247, 157] width 19 height 19
click at [1251, 156] on li "pagination" at bounding box center [1247, 157] width 19 height 19
click at [1267, 162] on li "pagination" at bounding box center [1269, 157] width 19 height 19
click at [1268, 162] on li "pagination" at bounding box center [1269, 157] width 19 height 19
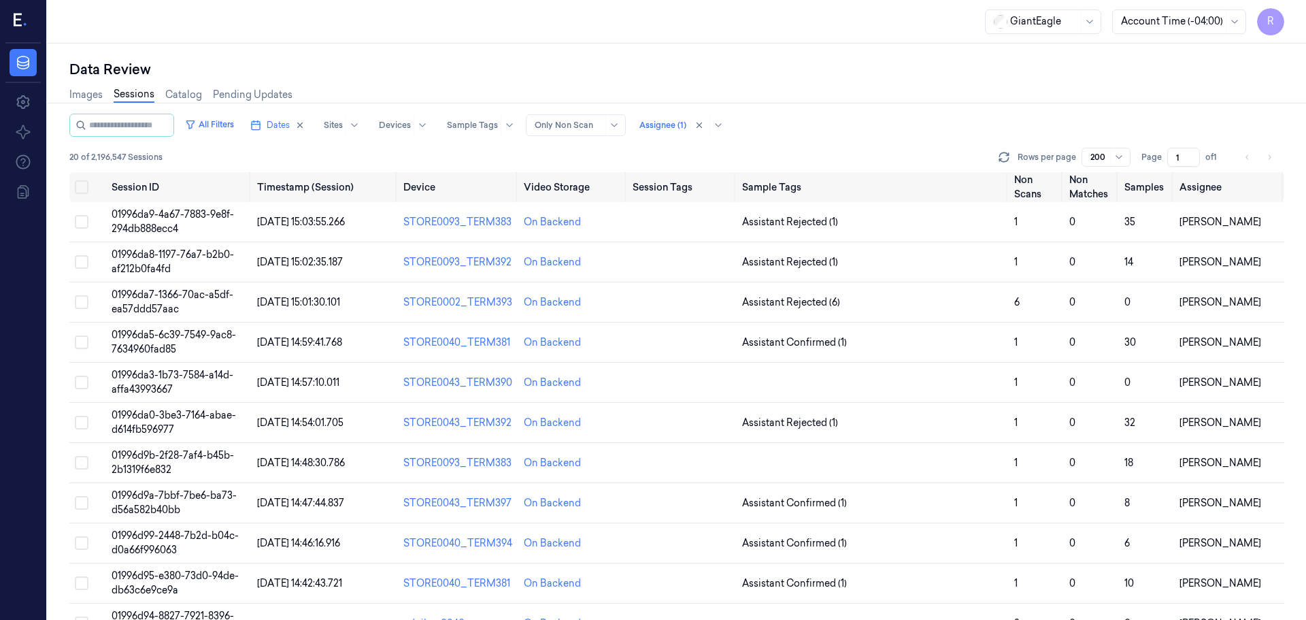
click at [1270, 161] on li "pagination" at bounding box center [1269, 157] width 19 height 19
click at [934, 123] on div "All Filters Dates Sites Devices Sample Tags Alert Type Only Non Scan Assignee (…" at bounding box center [676, 125] width 1215 height 23
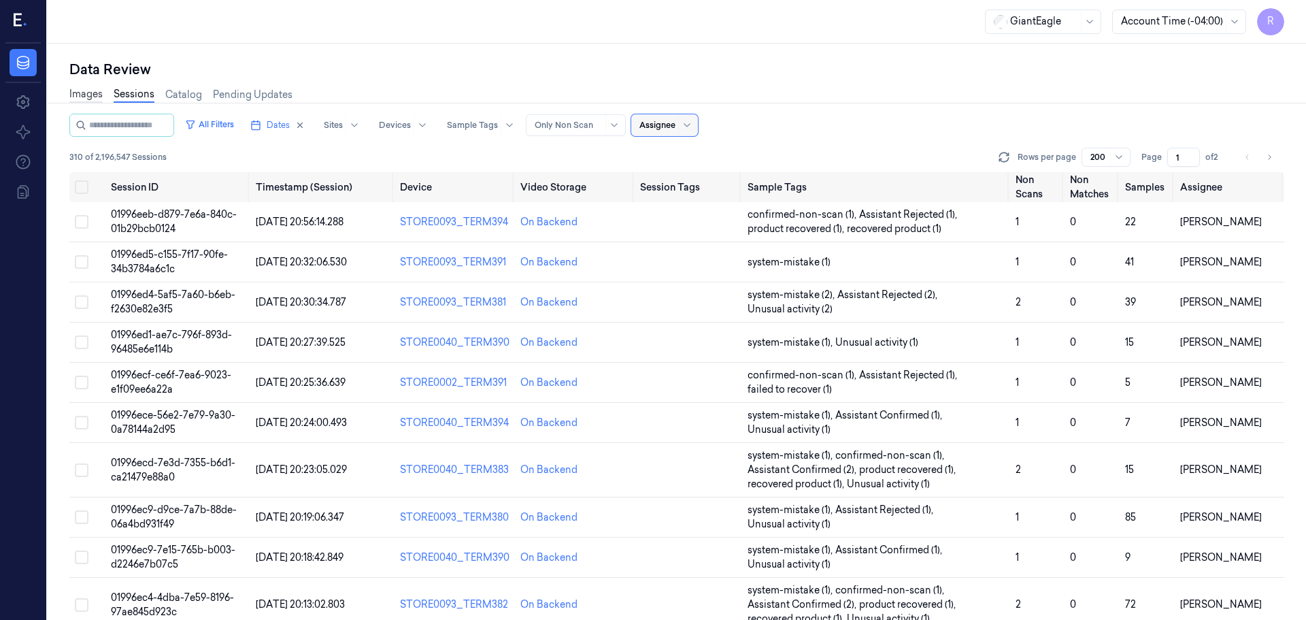
click at [95, 95] on link "Images" at bounding box center [85, 95] width 33 height 16
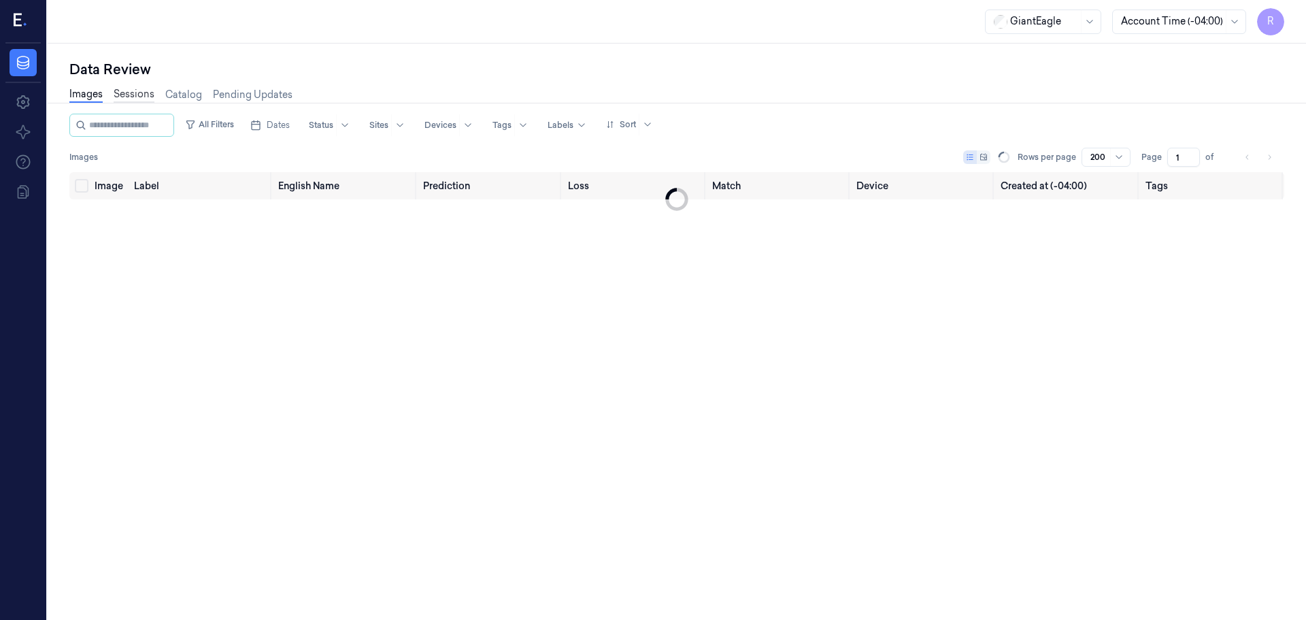
click at [135, 100] on link "Sessions" at bounding box center [134, 95] width 41 height 16
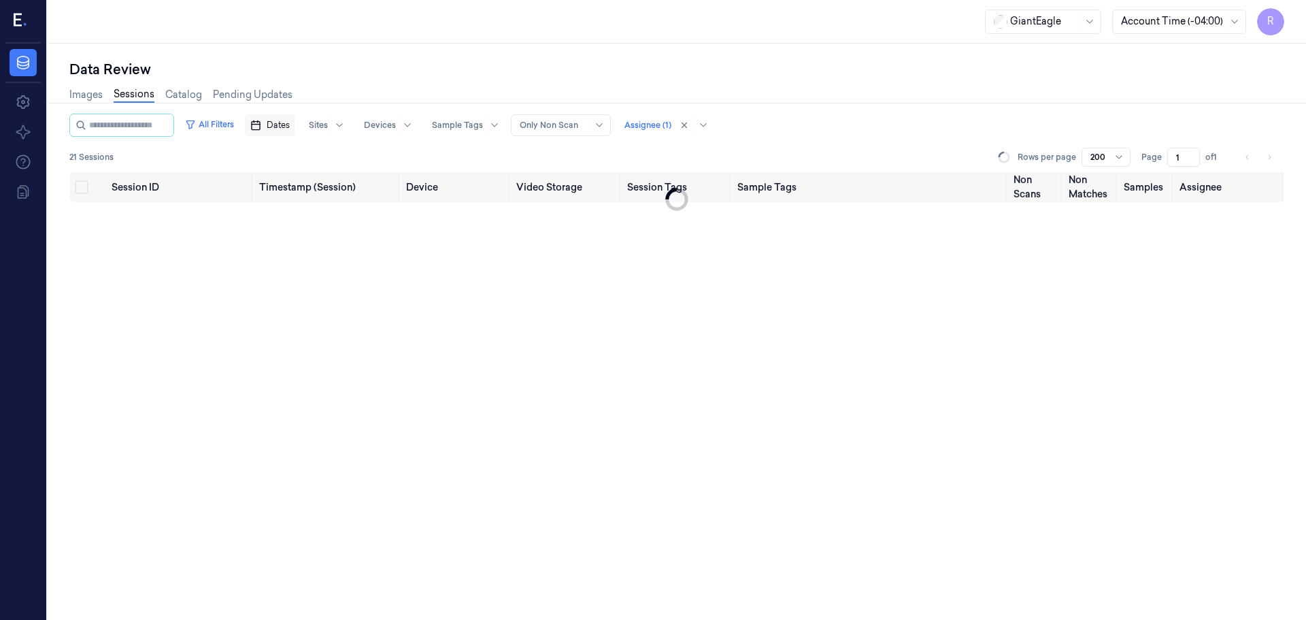
click at [276, 120] on button "Dates" at bounding box center [270, 125] width 50 height 22
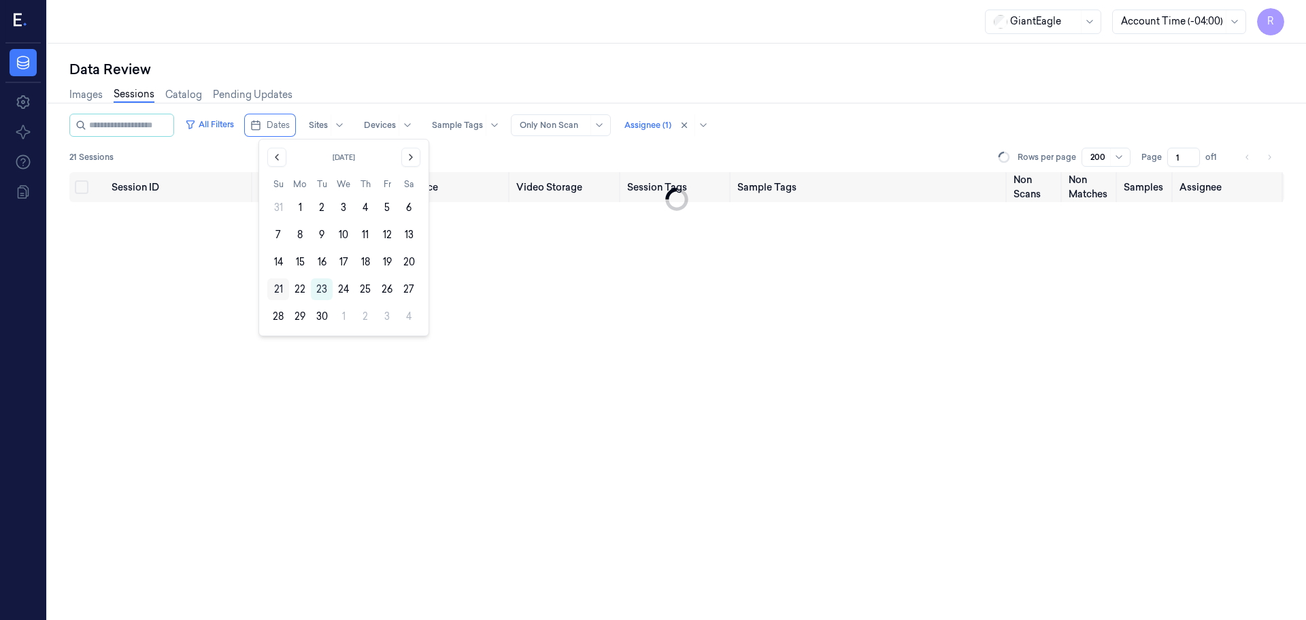
click at [283, 286] on button "21" at bounding box center [278, 289] width 22 height 22
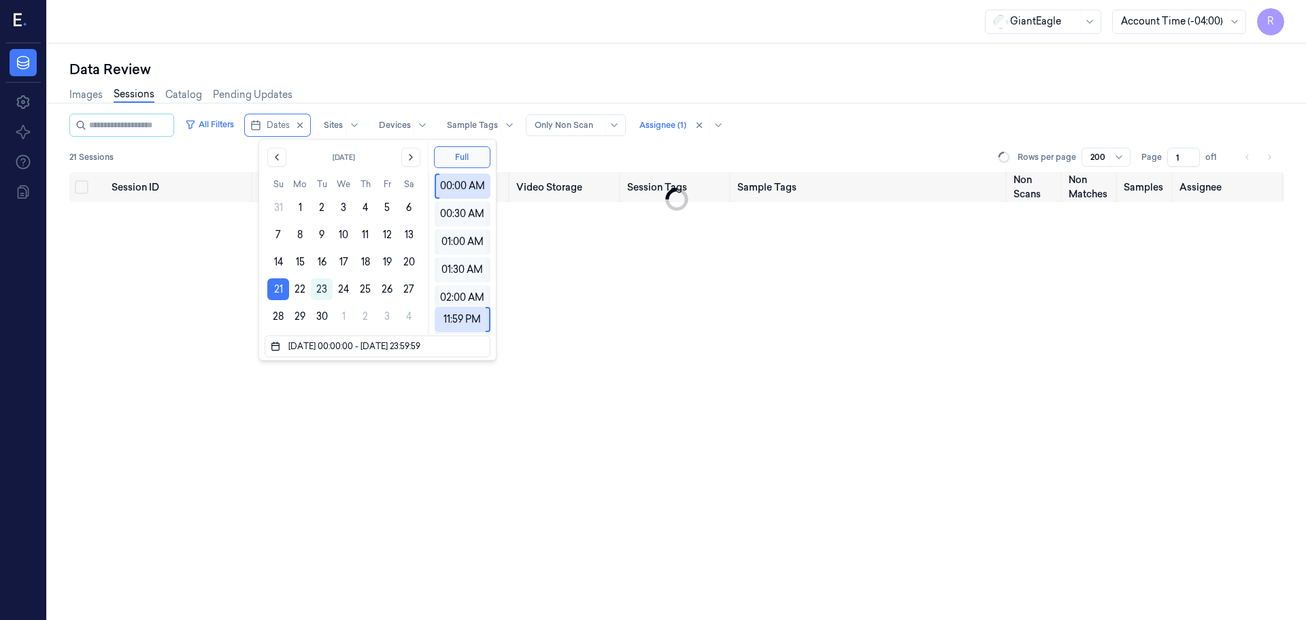
click at [434, 75] on div "Data Review" at bounding box center [676, 69] width 1215 height 19
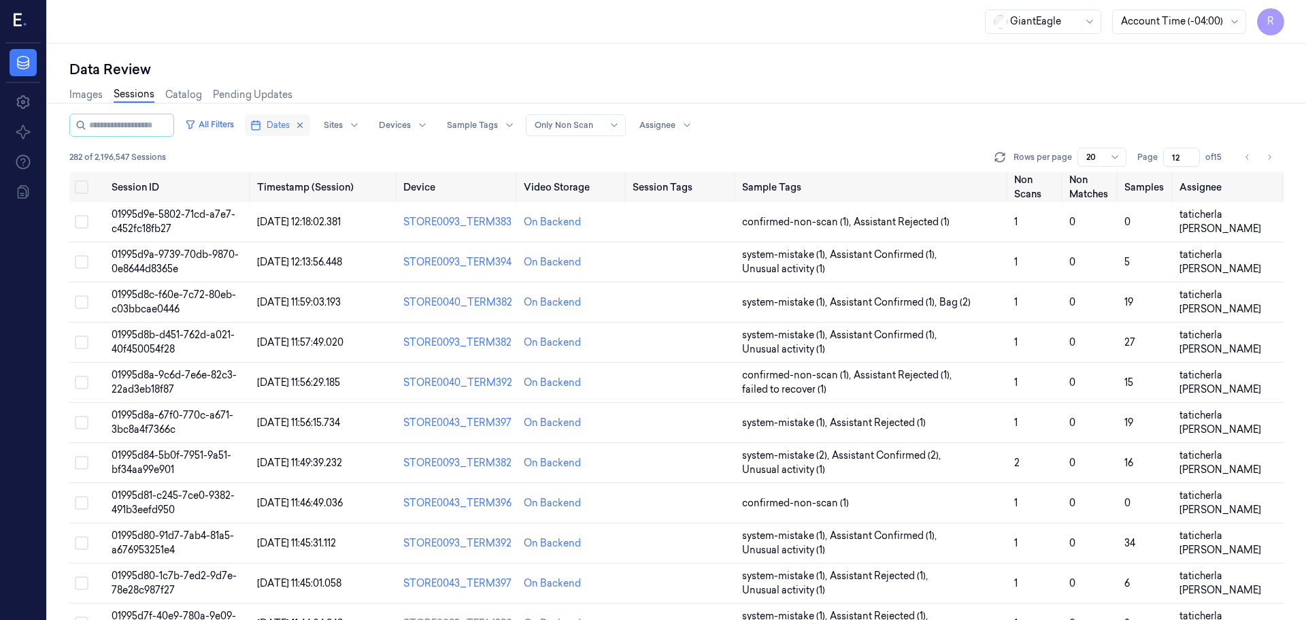
click at [268, 132] on button "Dates" at bounding box center [277, 125] width 65 height 22
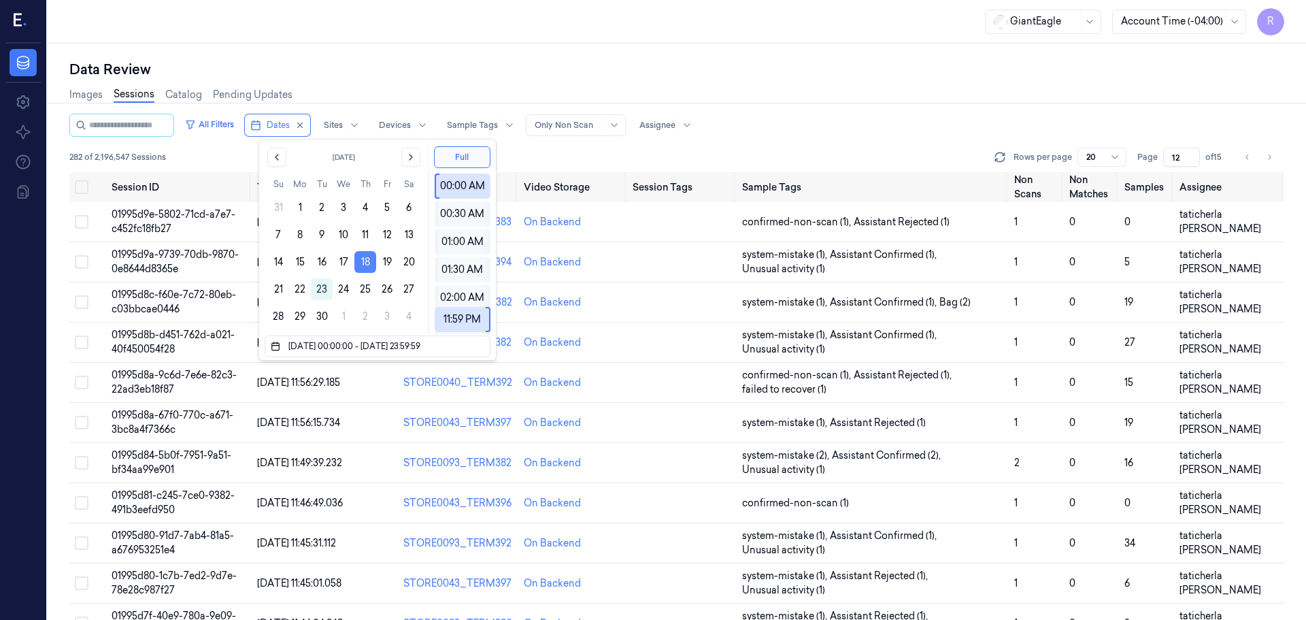
click at [364, 263] on button "18" at bounding box center [365, 262] width 22 height 22
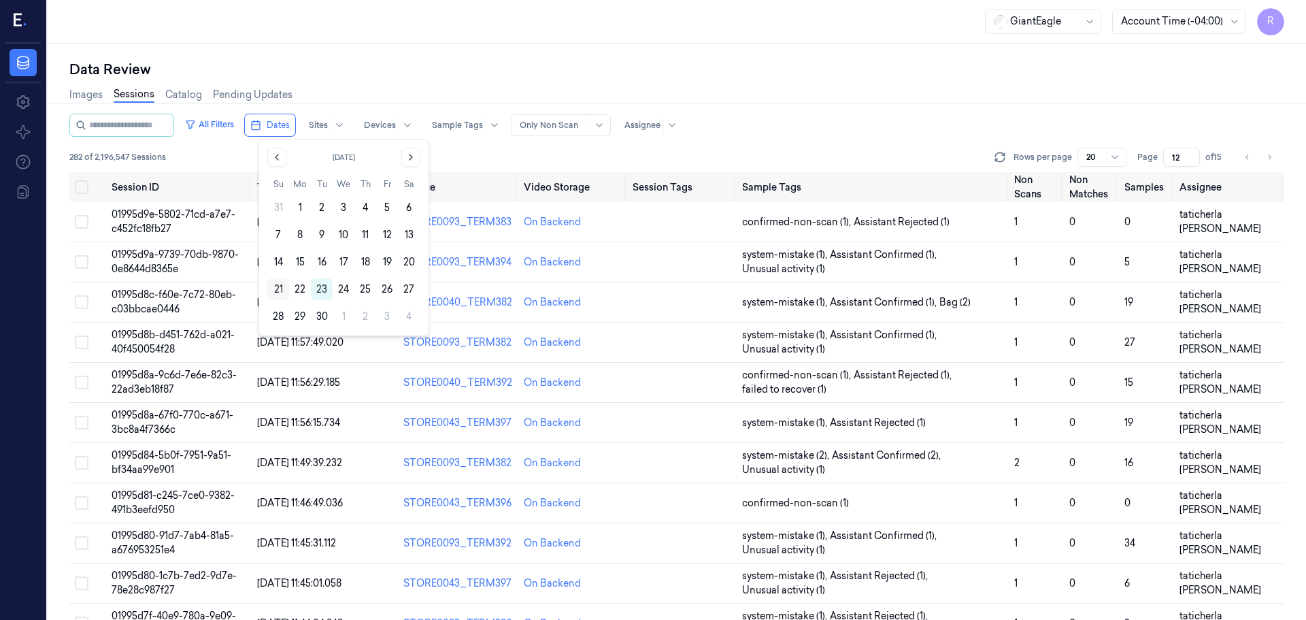
click at [284, 286] on button "21" at bounding box center [278, 289] width 22 height 22
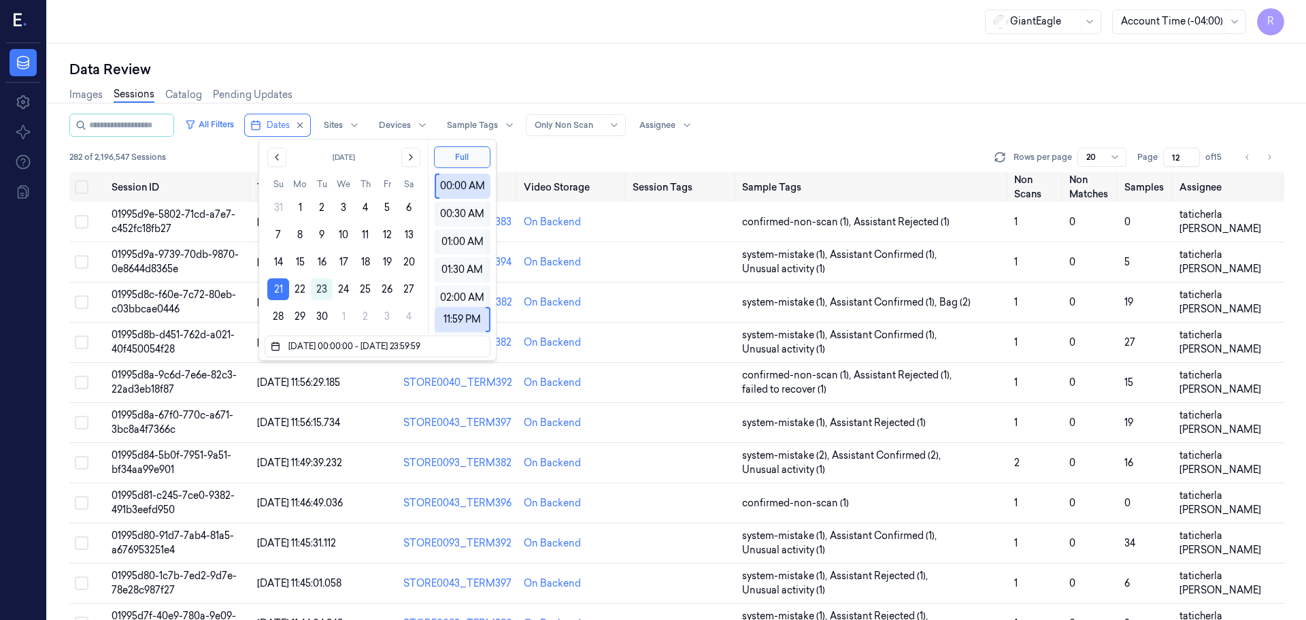
click at [440, 61] on div "Data Review" at bounding box center [676, 69] width 1215 height 19
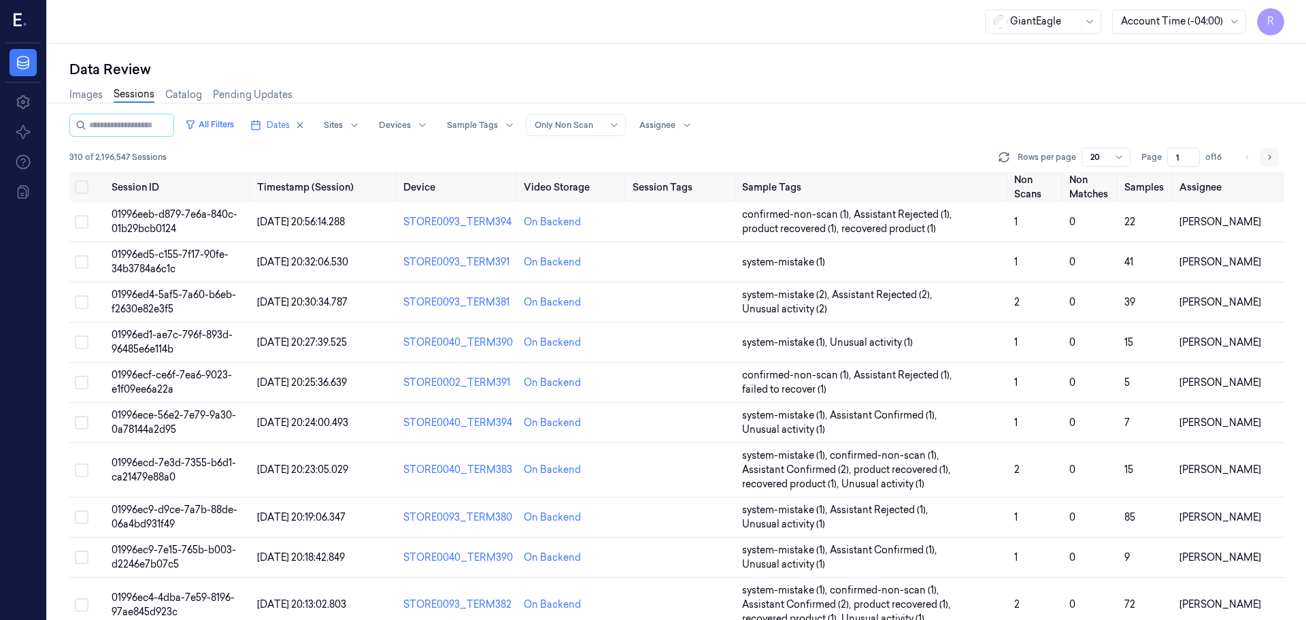
click at [1271, 160] on icon "Go to next page" at bounding box center [1269, 157] width 8 height 11
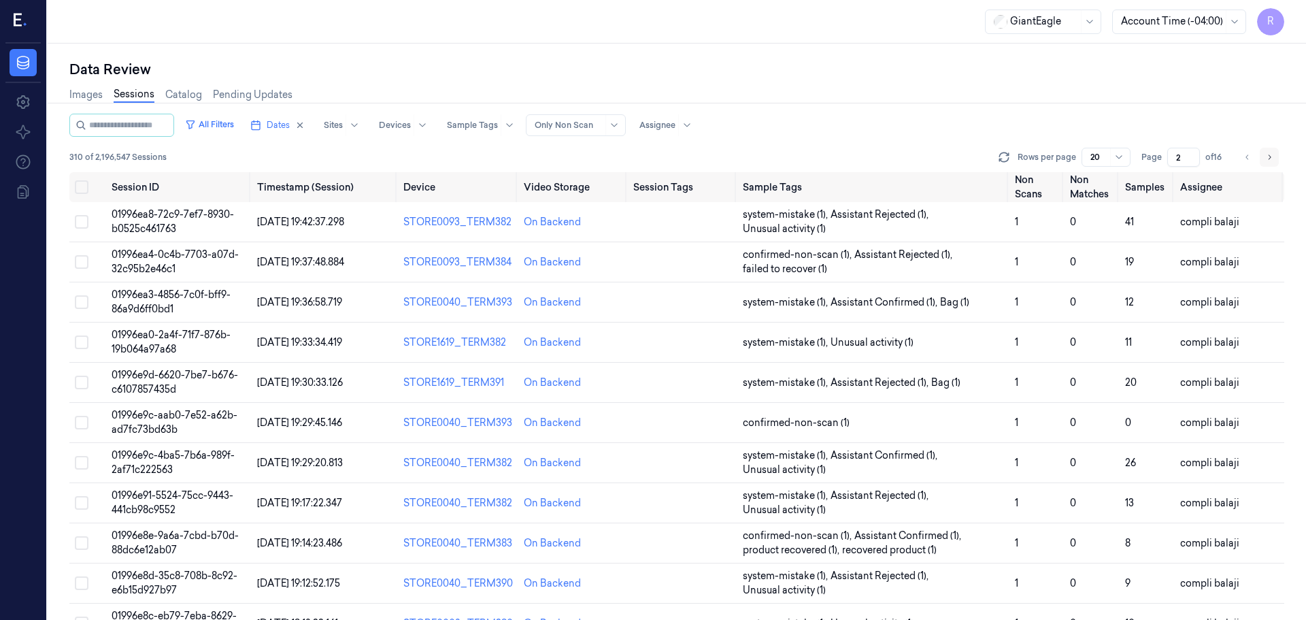
click at [1271, 160] on icon "Go to next page" at bounding box center [1269, 157] width 8 height 11
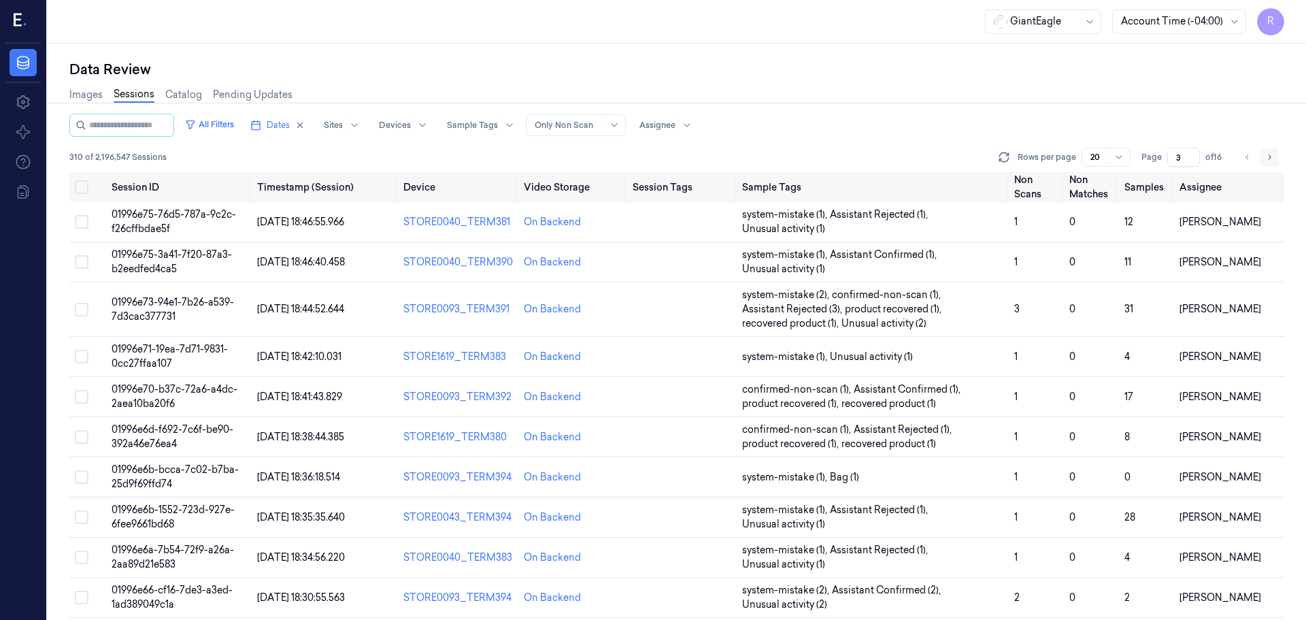
click at [1271, 160] on icon "Go to next page" at bounding box center [1269, 157] width 8 height 11
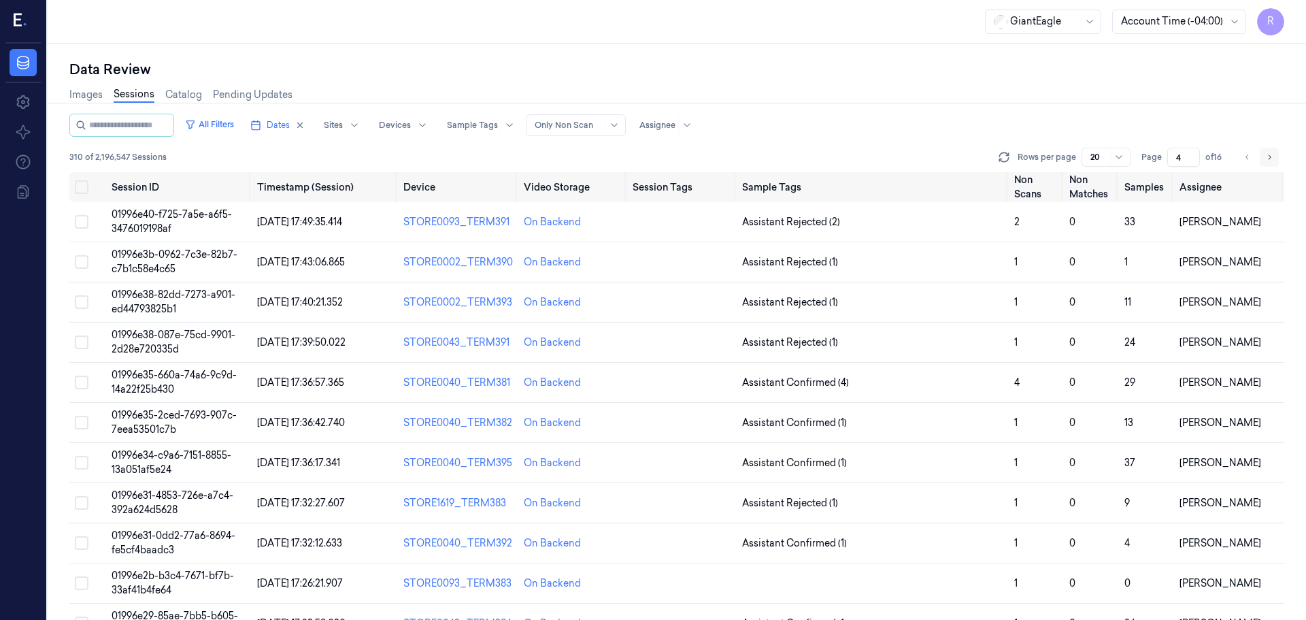
click at [1271, 160] on icon "Go to next page" at bounding box center [1269, 157] width 8 height 11
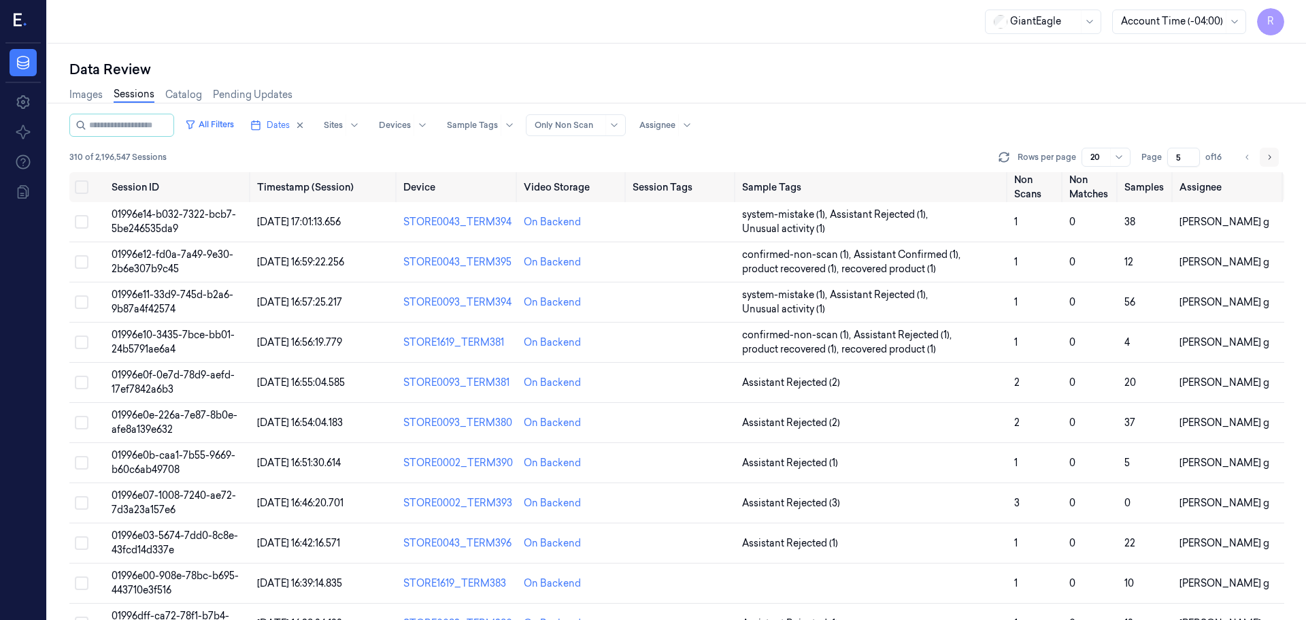
click at [1271, 160] on icon "Go to next page" at bounding box center [1269, 157] width 8 height 11
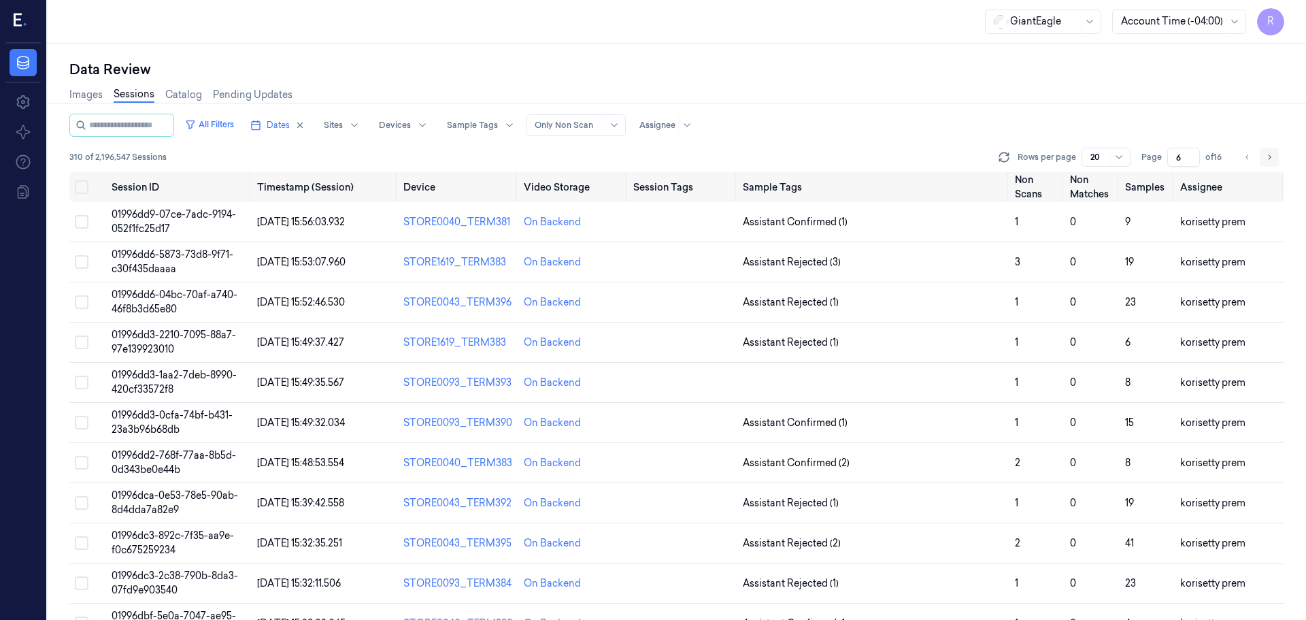
click at [1271, 160] on icon "Go to next page" at bounding box center [1269, 157] width 8 height 11
type input "7"
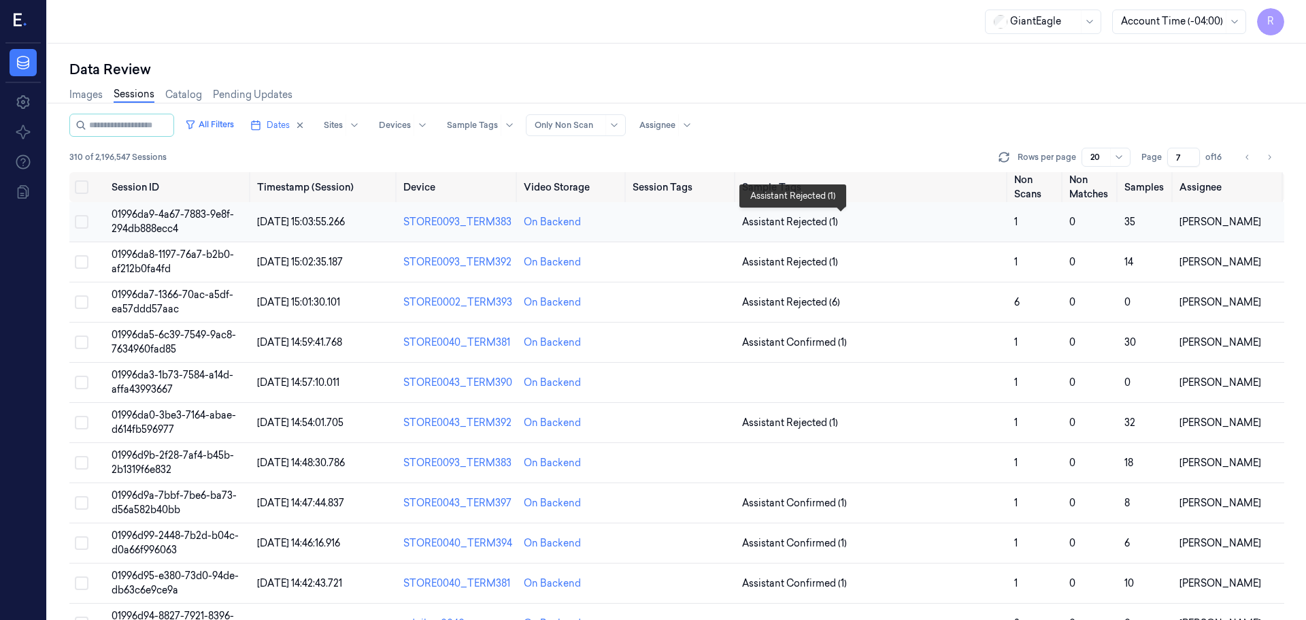
click at [852, 227] on span "Assistant Rejected (1)" at bounding box center [872, 222] width 261 height 14
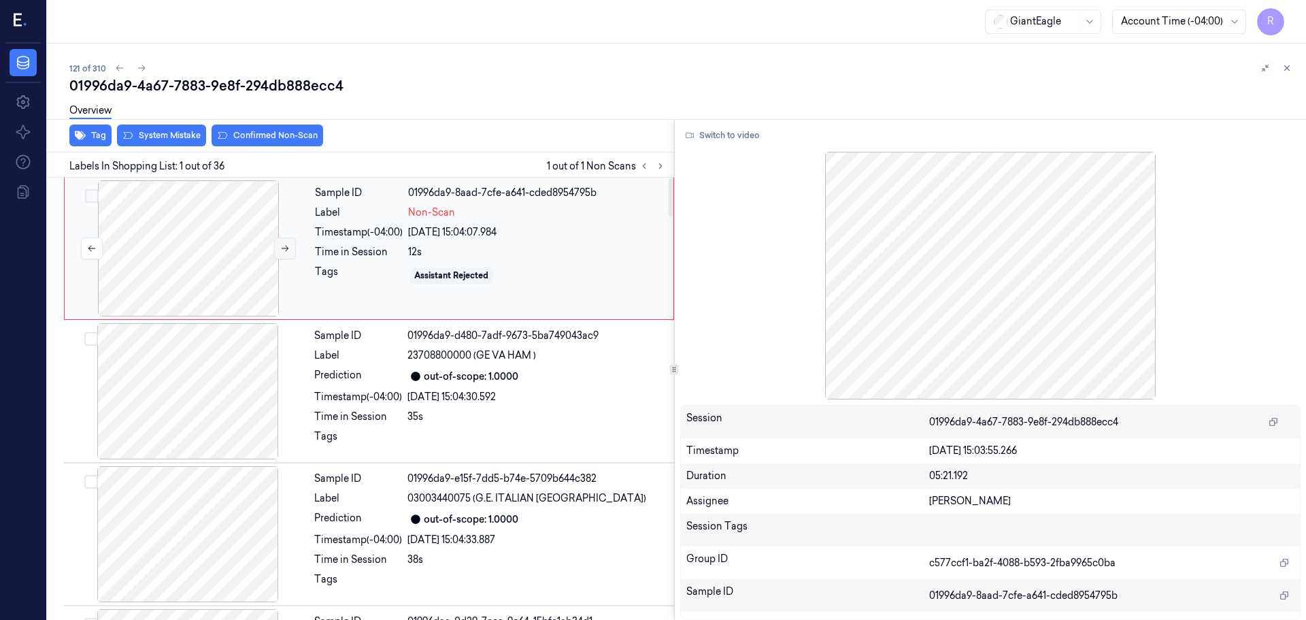
click at [281, 249] on icon at bounding box center [285, 248] width 10 height 10
click at [704, 130] on button "Switch to video" at bounding box center [722, 135] width 85 height 22
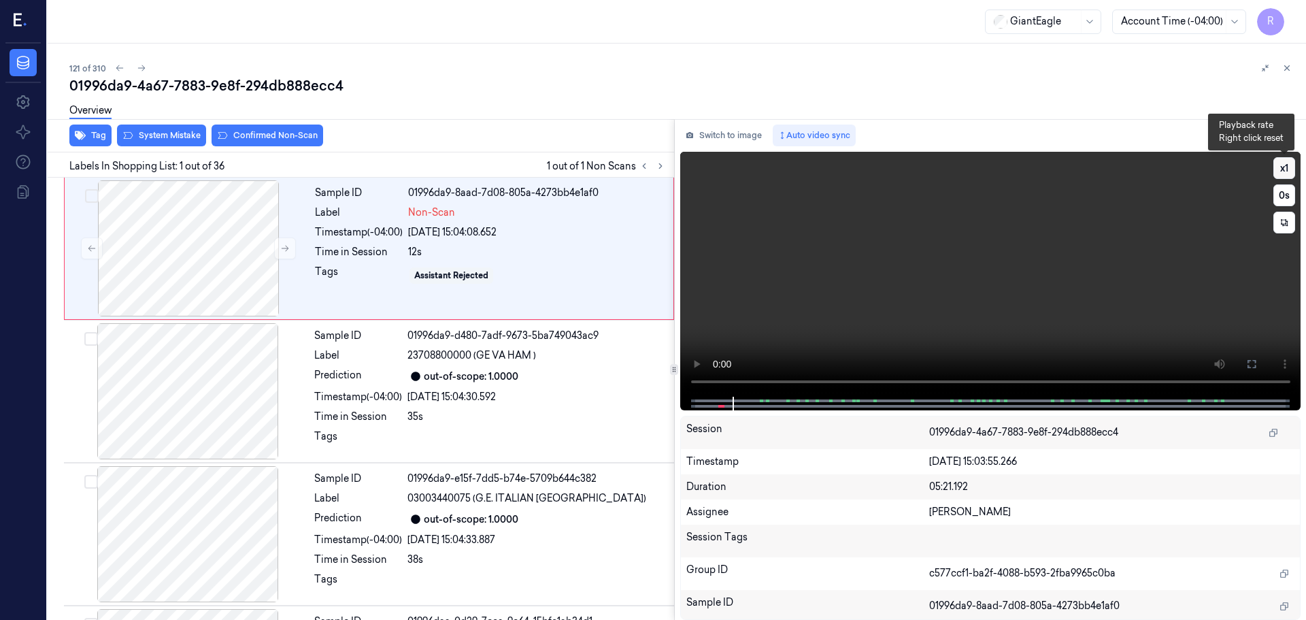
click at [1292, 174] on button "x 1" at bounding box center [1284, 168] width 22 height 22
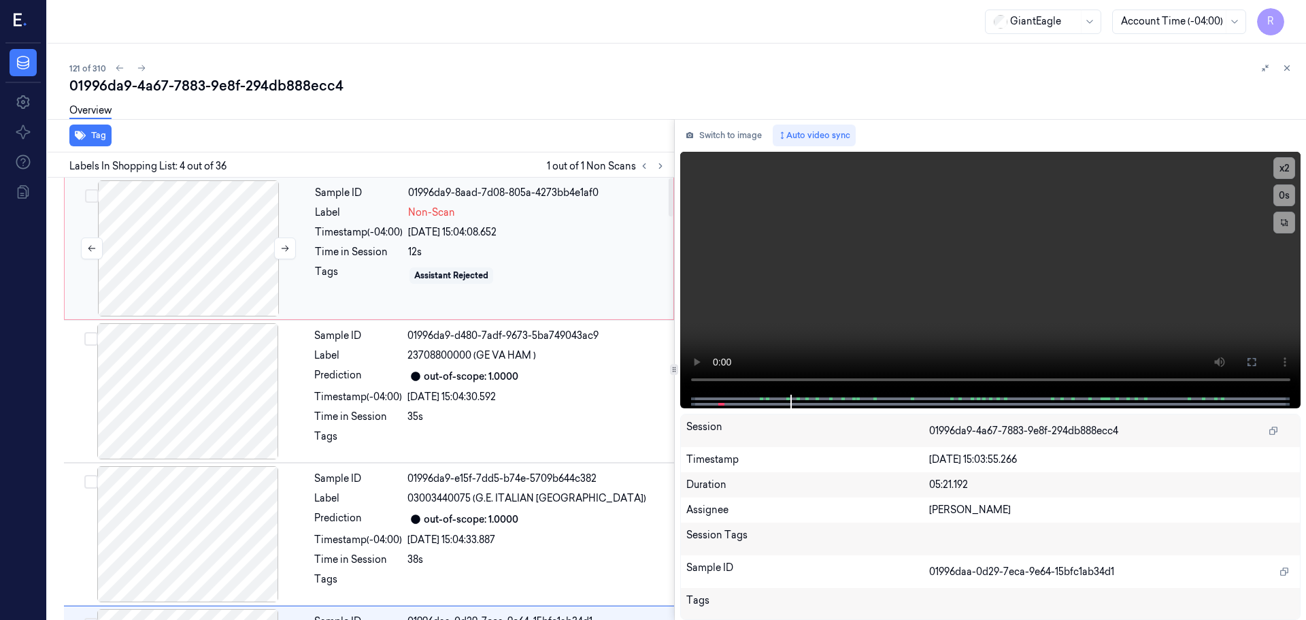
click at [166, 236] on div at bounding box center [188, 248] width 242 height 136
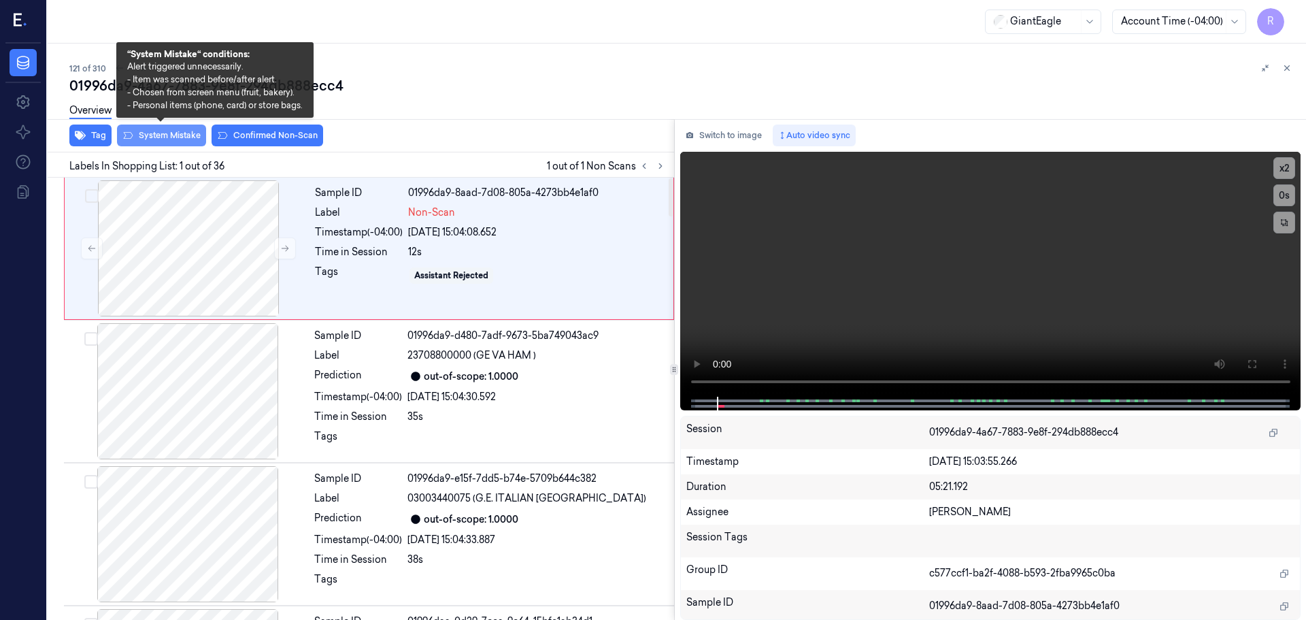
click at [186, 139] on button "System Mistake" at bounding box center [161, 135] width 89 height 22
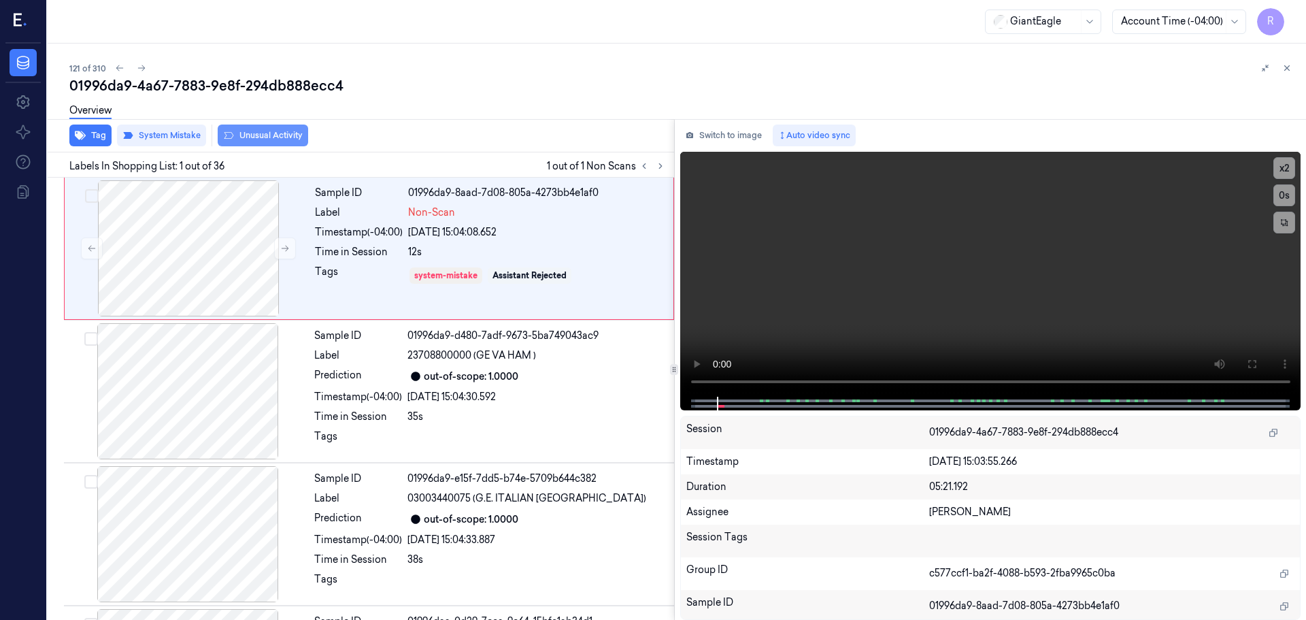
click at [296, 134] on button "Unusual Activity" at bounding box center [263, 135] width 90 height 22
click at [375, 387] on div "Sample ID 01996da9-d480-7adf-9673-5ba749043ac9 Label 23708800000 (GE VA HAM ) P…" at bounding box center [490, 391] width 363 height 136
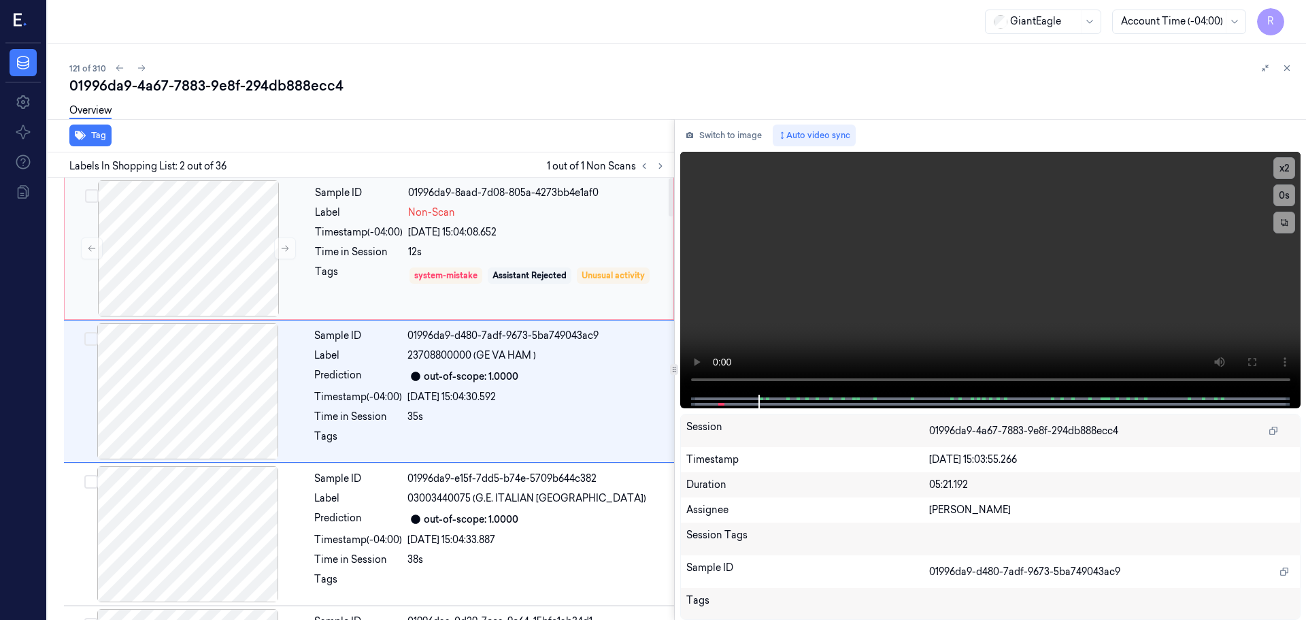
click at [352, 244] on div "Sample ID 01996da9-8aad-7d08-805a-4273bb4e1af0 Label Non-Scan Timestamp (-04:00…" at bounding box center [489, 248] width 361 height 136
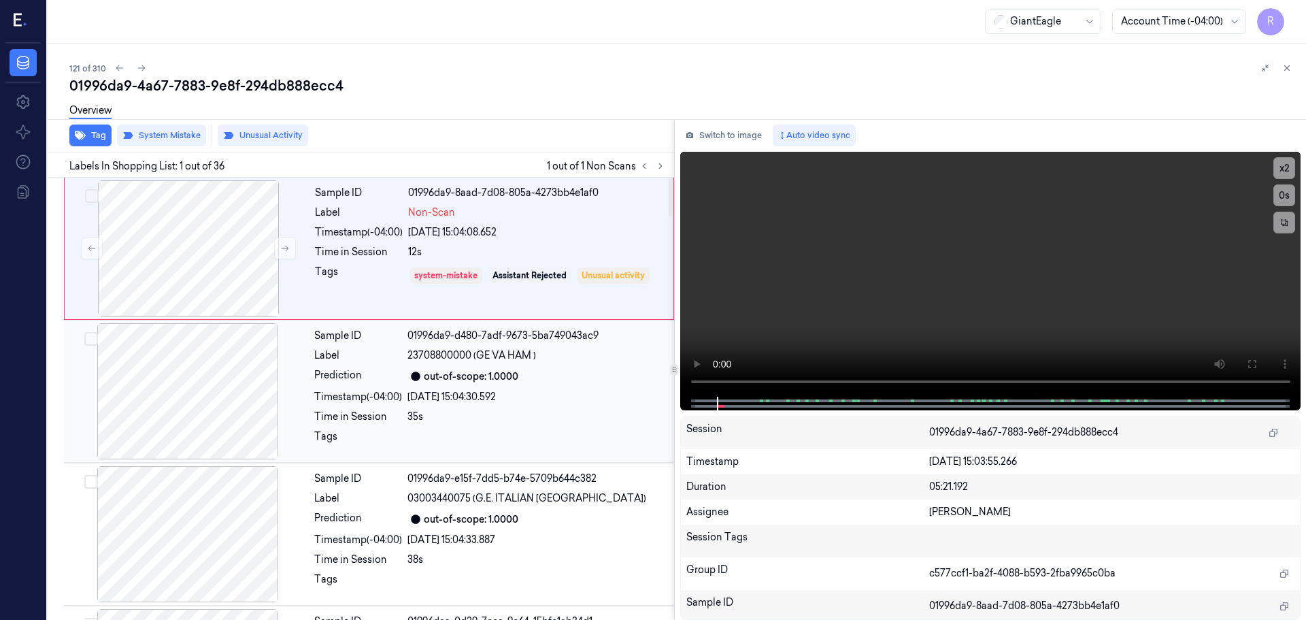
click at [304, 370] on div at bounding box center [188, 391] width 242 height 136
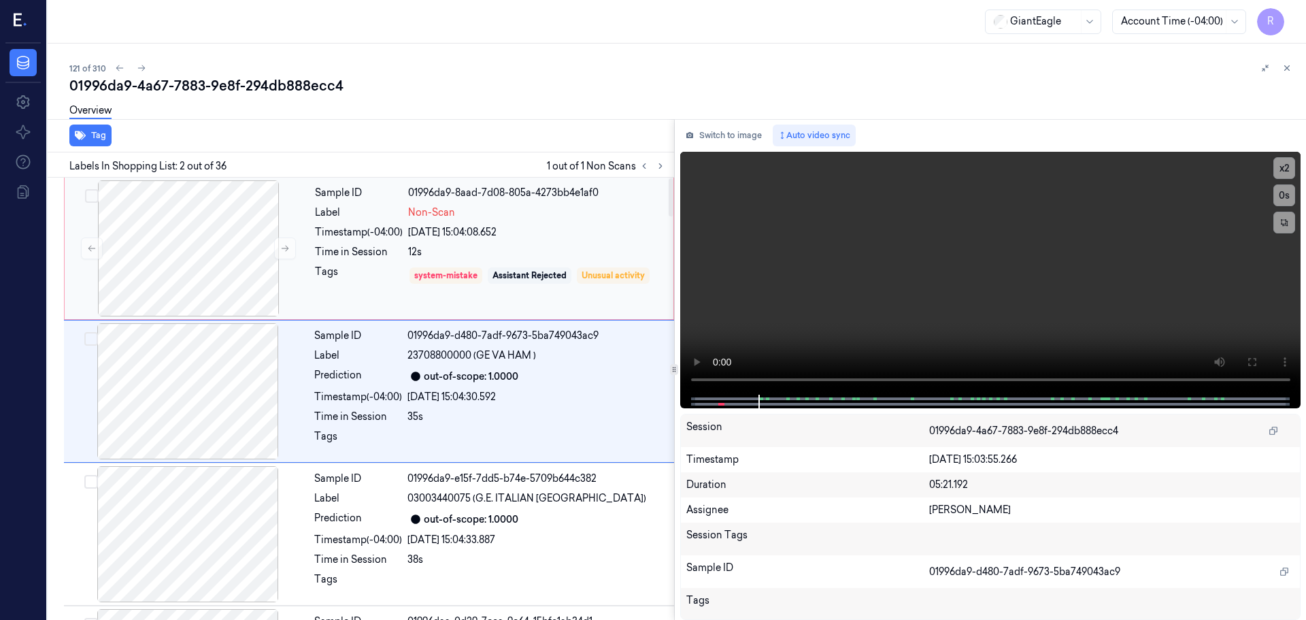
click at [387, 276] on div "Tags" at bounding box center [359, 276] width 88 height 22
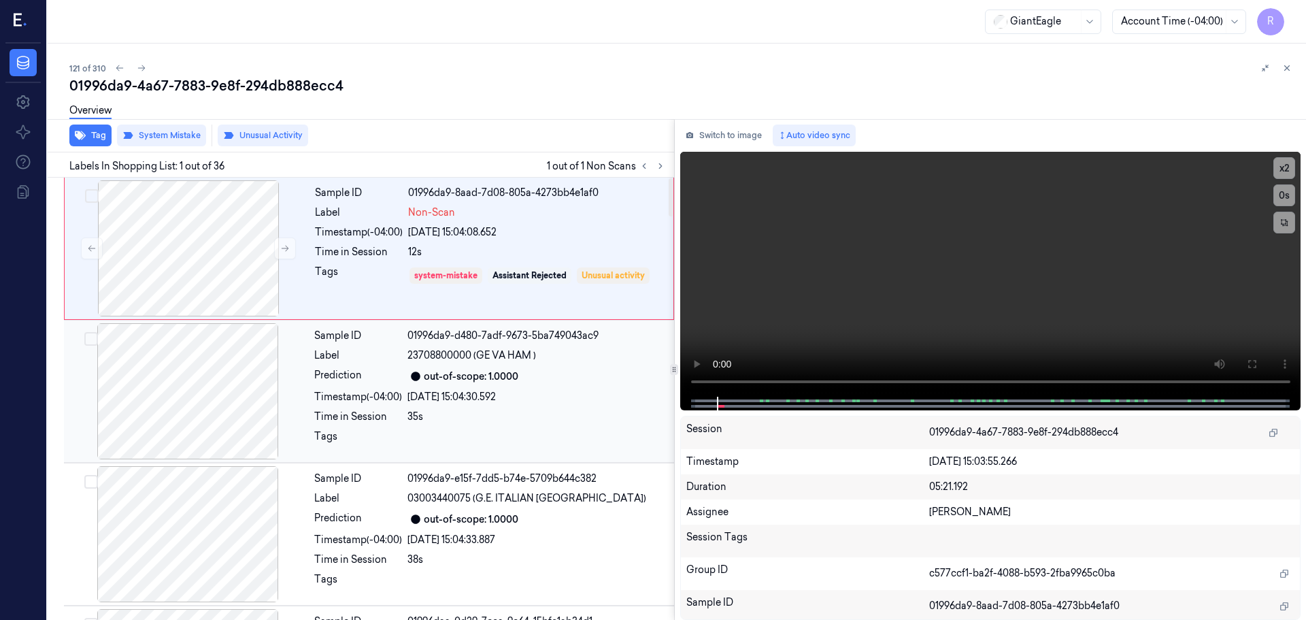
click at [383, 400] on div "Timestamp (-04:00)" at bounding box center [358, 397] width 88 height 14
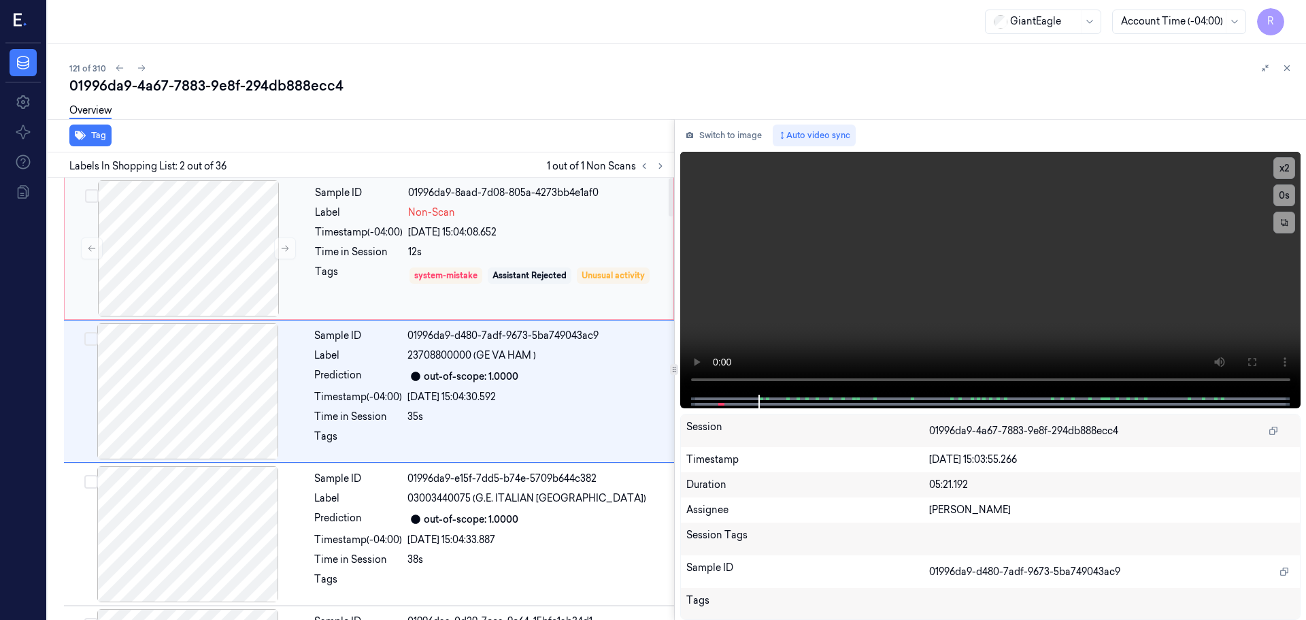
click at [336, 286] on div "Tags" at bounding box center [359, 276] width 88 height 22
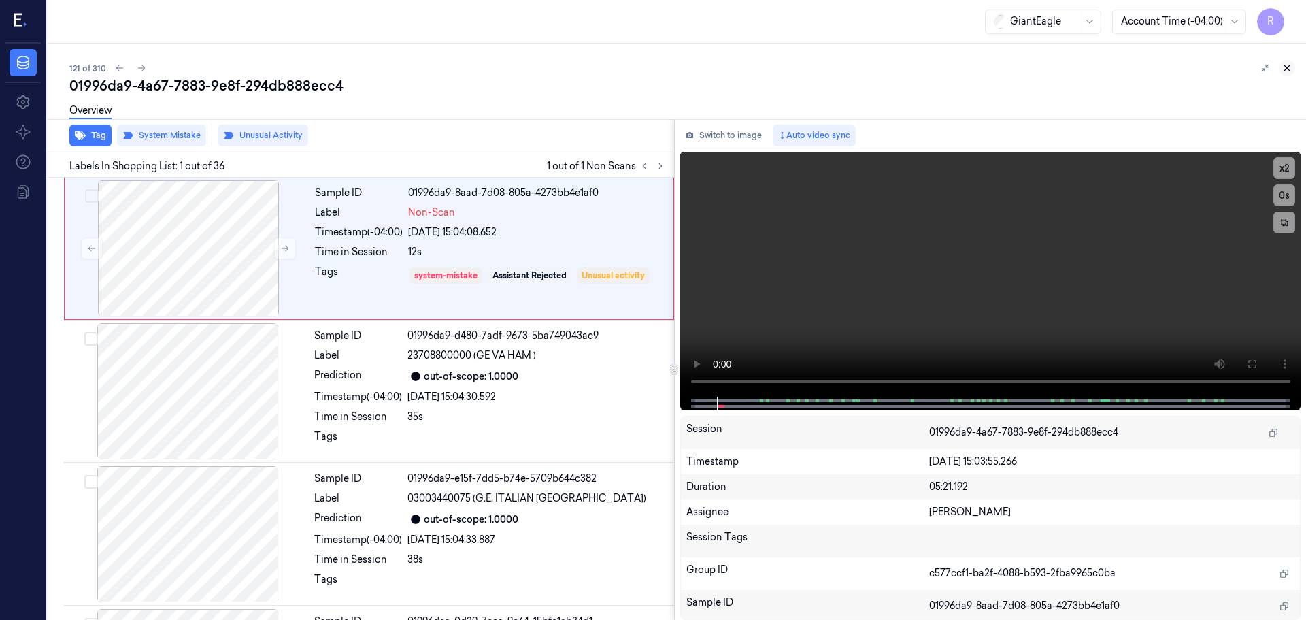
click at [1282, 66] on icon at bounding box center [1287, 68] width 10 height 10
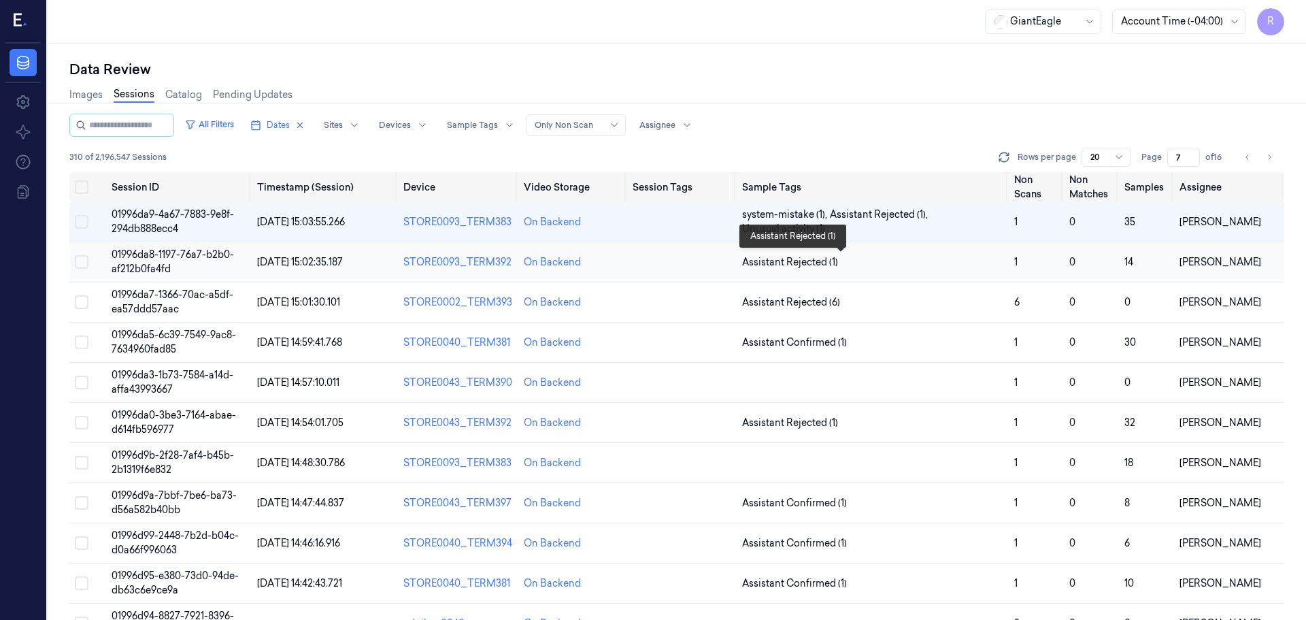
click at [956, 263] on span "Assistant Rejected (1)" at bounding box center [872, 262] width 261 height 14
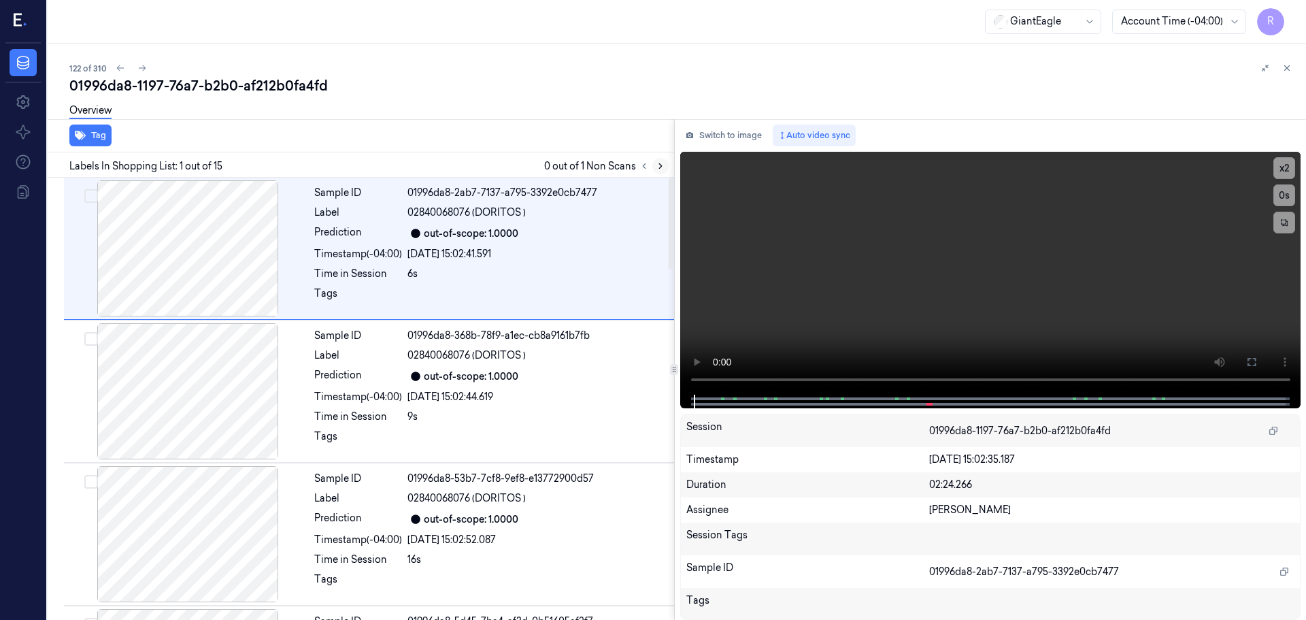
click at [657, 161] on icon at bounding box center [661, 166] width 10 height 10
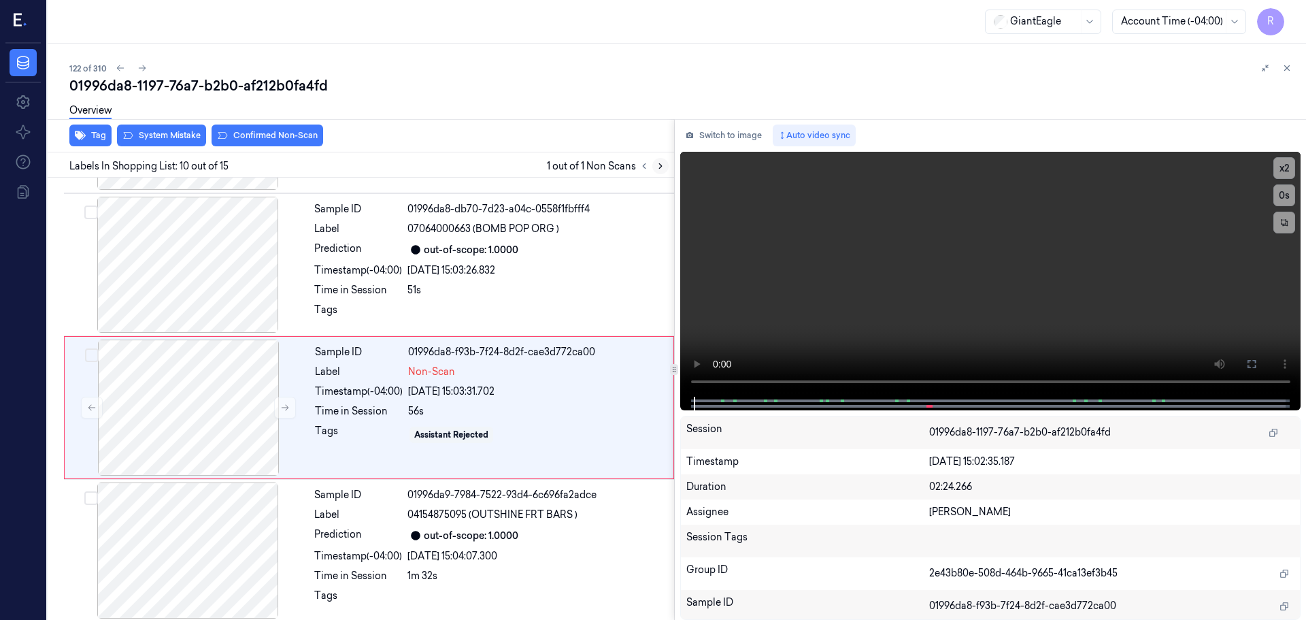
scroll to position [1135, 0]
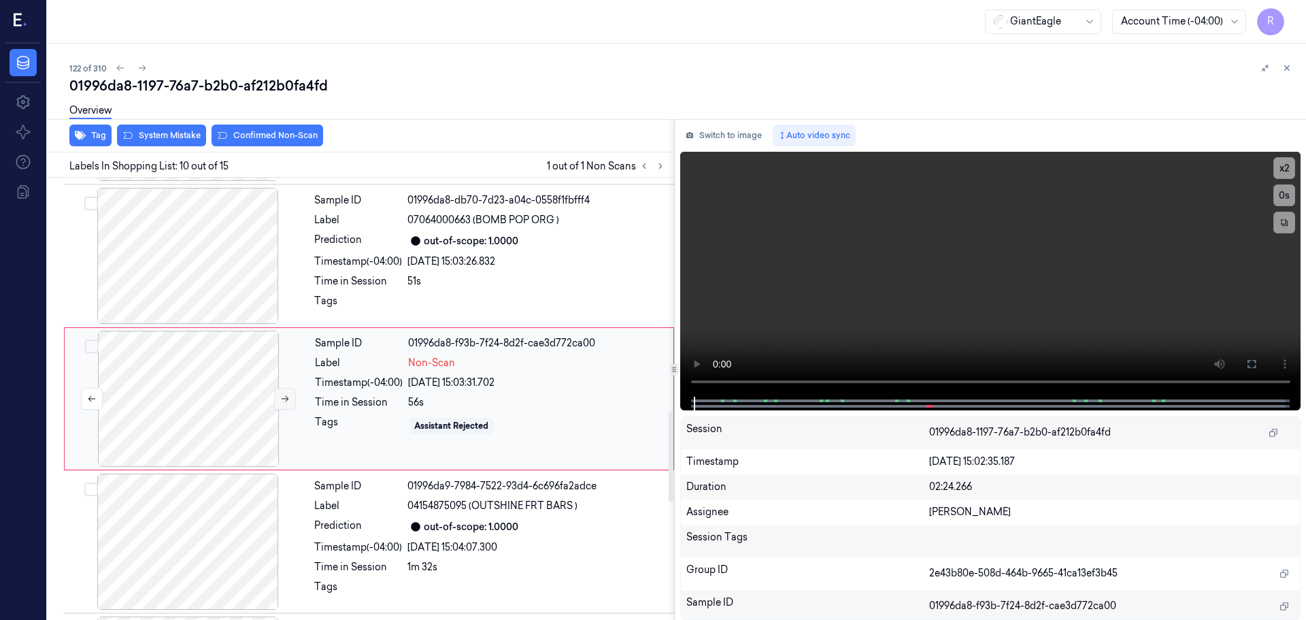
click at [286, 402] on icon at bounding box center [285, 399] width 10 height 10
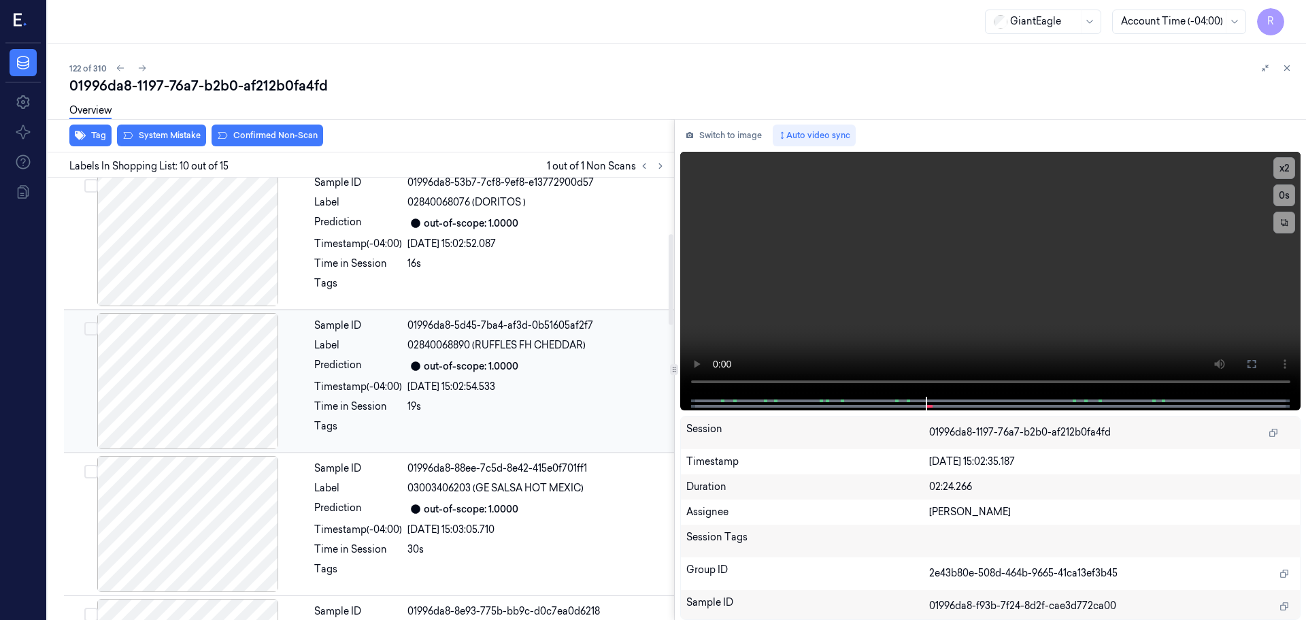
scroll to position [0, 0]
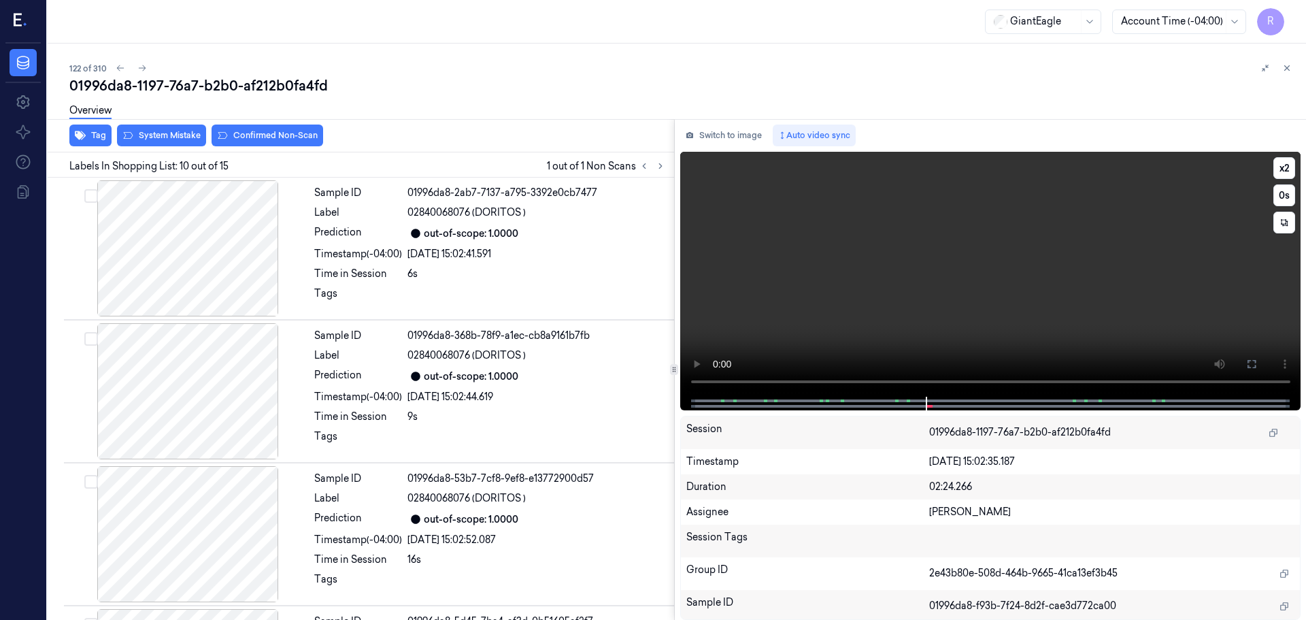
click at [696, 399] on div at bounding box center [990, 404] width 592 height 14
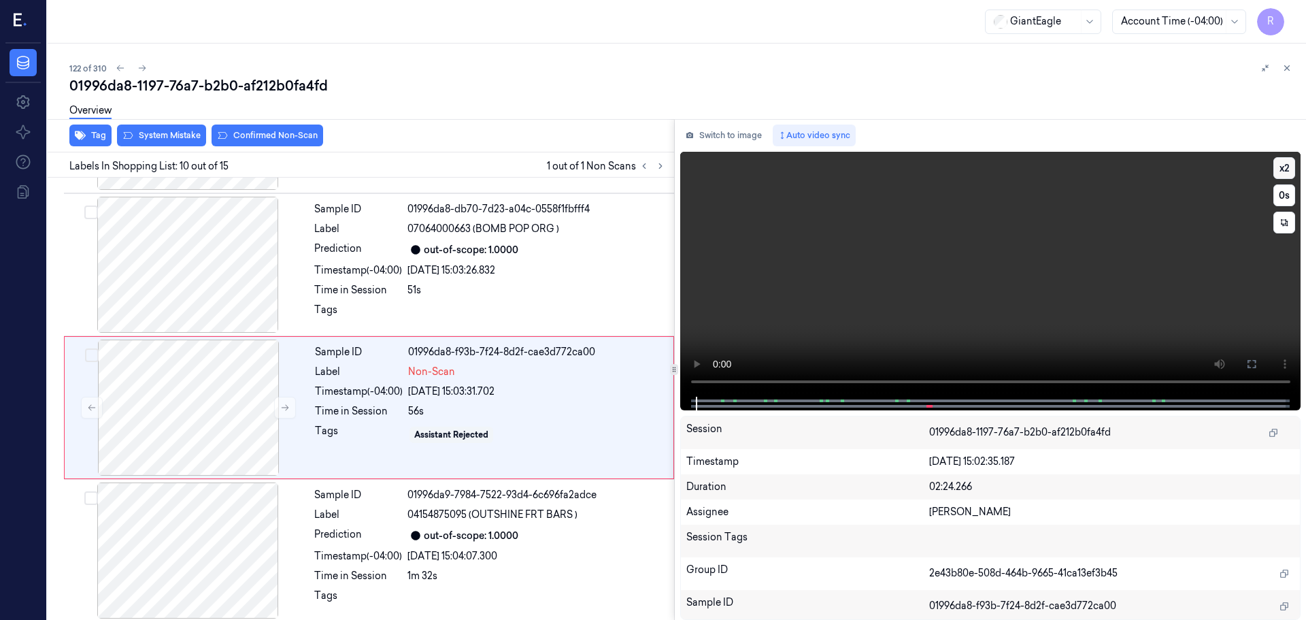
scroll to position [1135, 0]
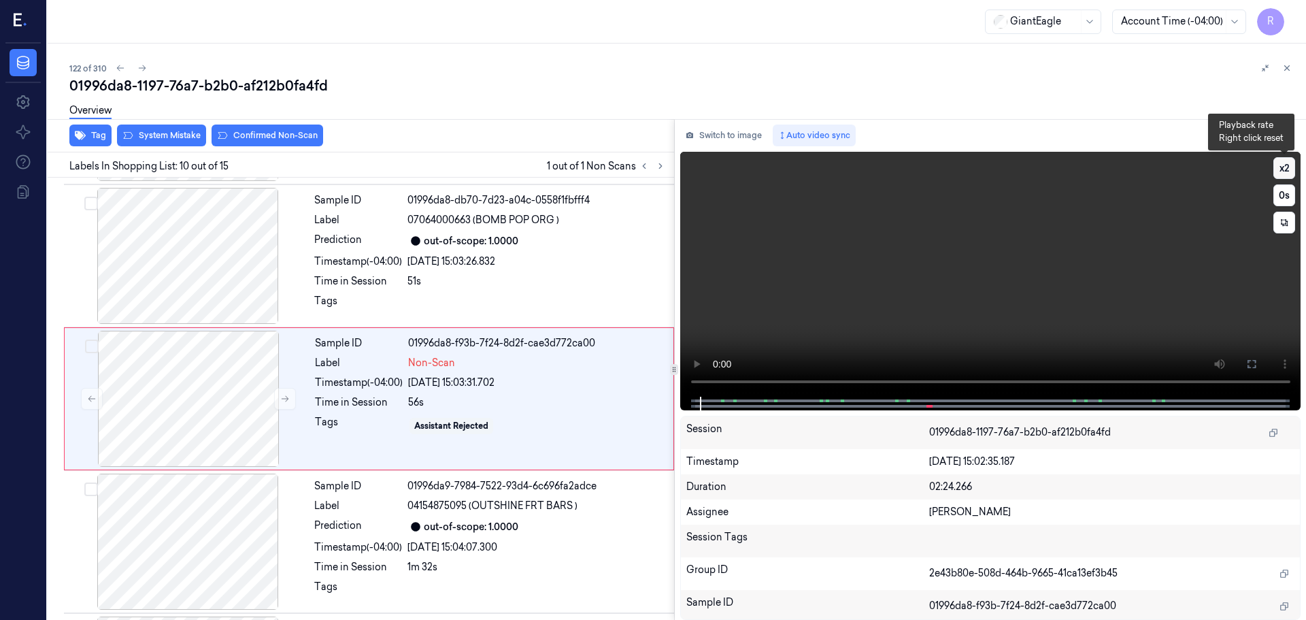
click at [1289, 174] on button "x 2" at bounding box center [1284, 168] width 22 height 22
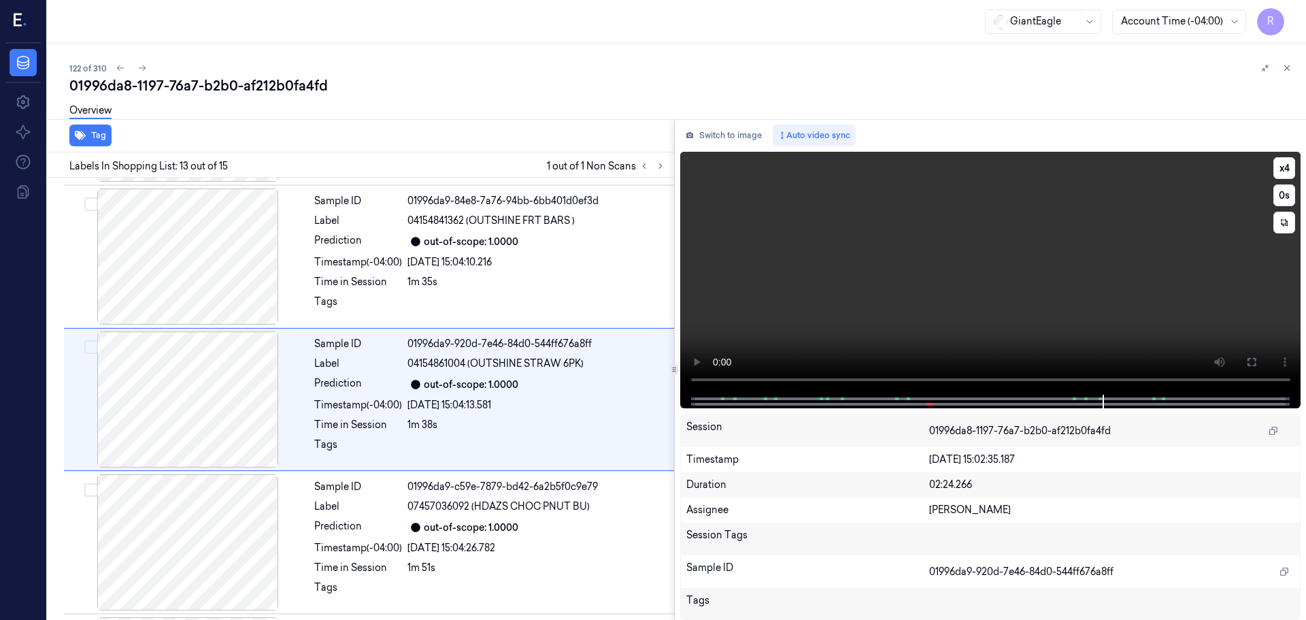
scroll to position [1564, 0]
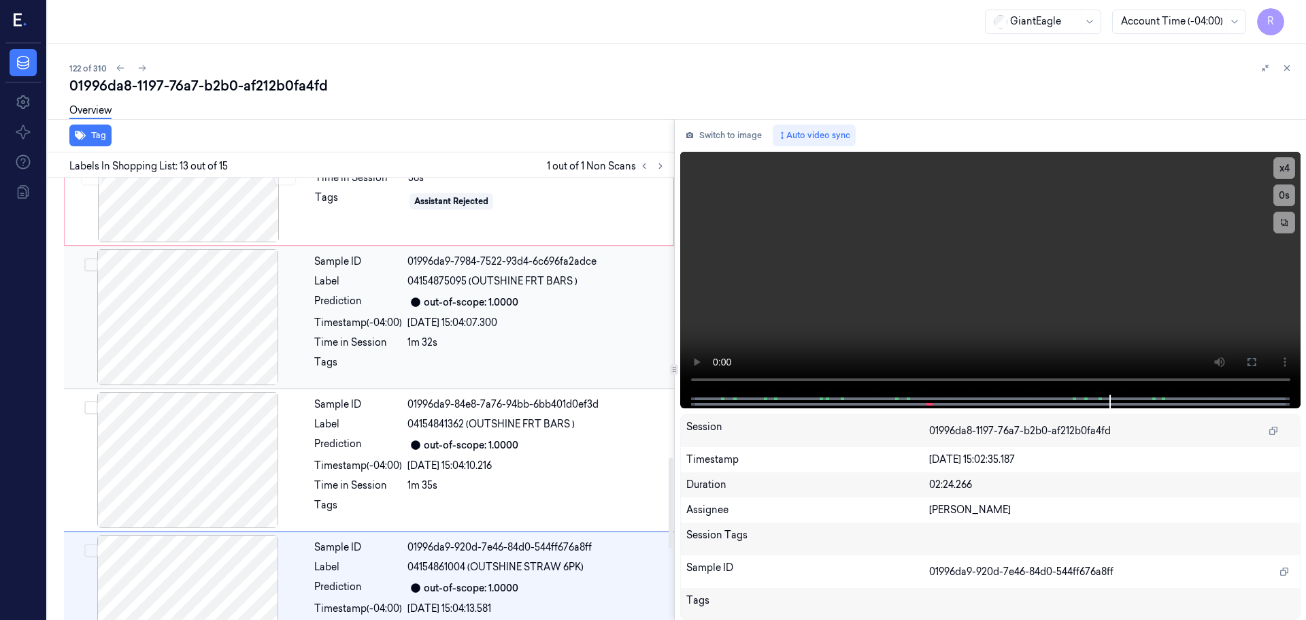
drag, startPoint x: 209, startPoint y: 337, endPoint x: 224, endPoint y: 331, distance: 16.2
click at [210, 337] on div at bounding box center [188, 317] width 242 height 136
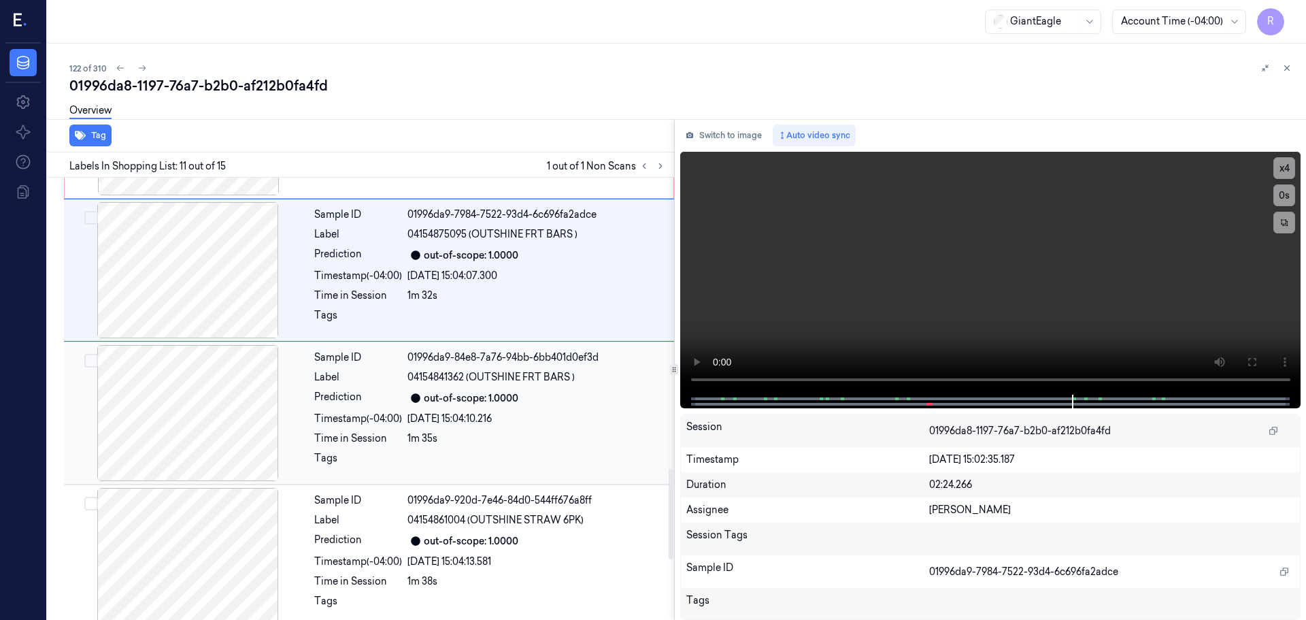
scroll to position [1414, 0]
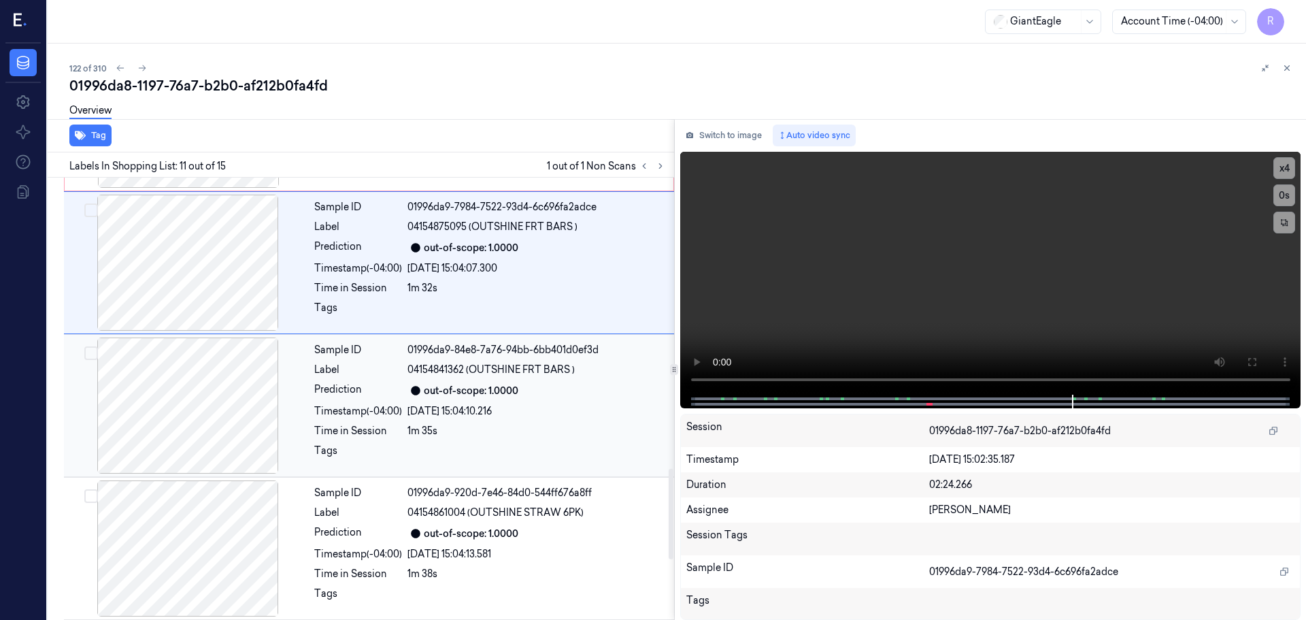
click at [214, 402] on div at bounding box center [188, 405] width 242 height 136
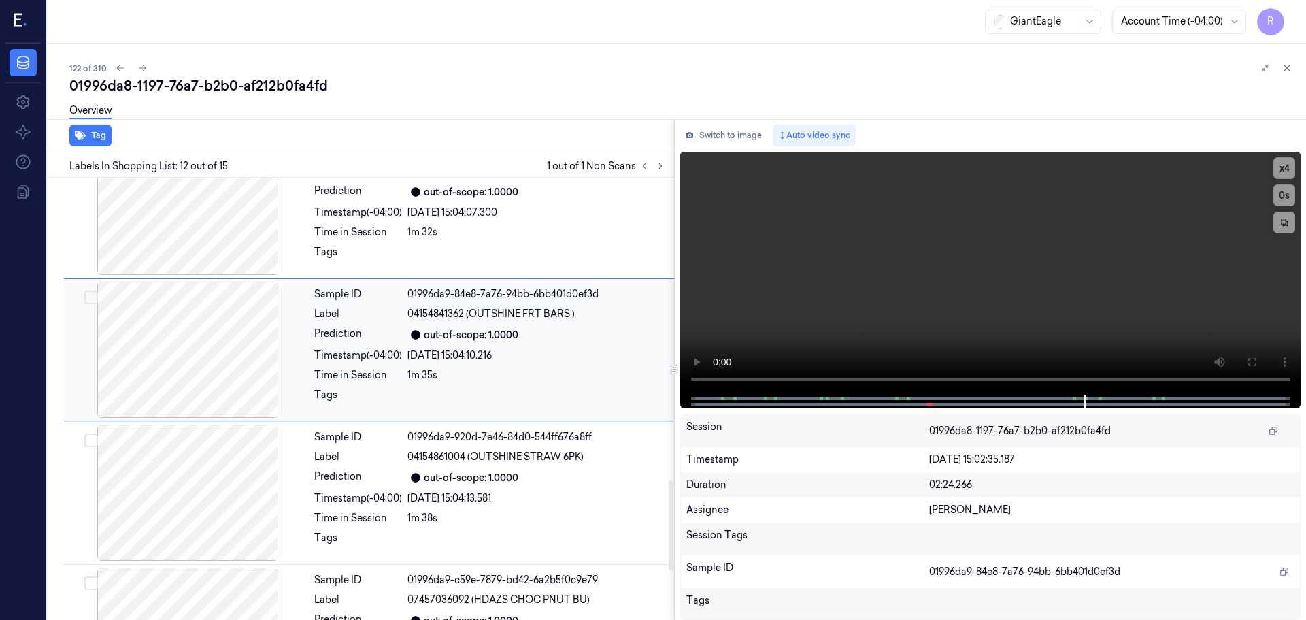
scroll to position [1489, 0]
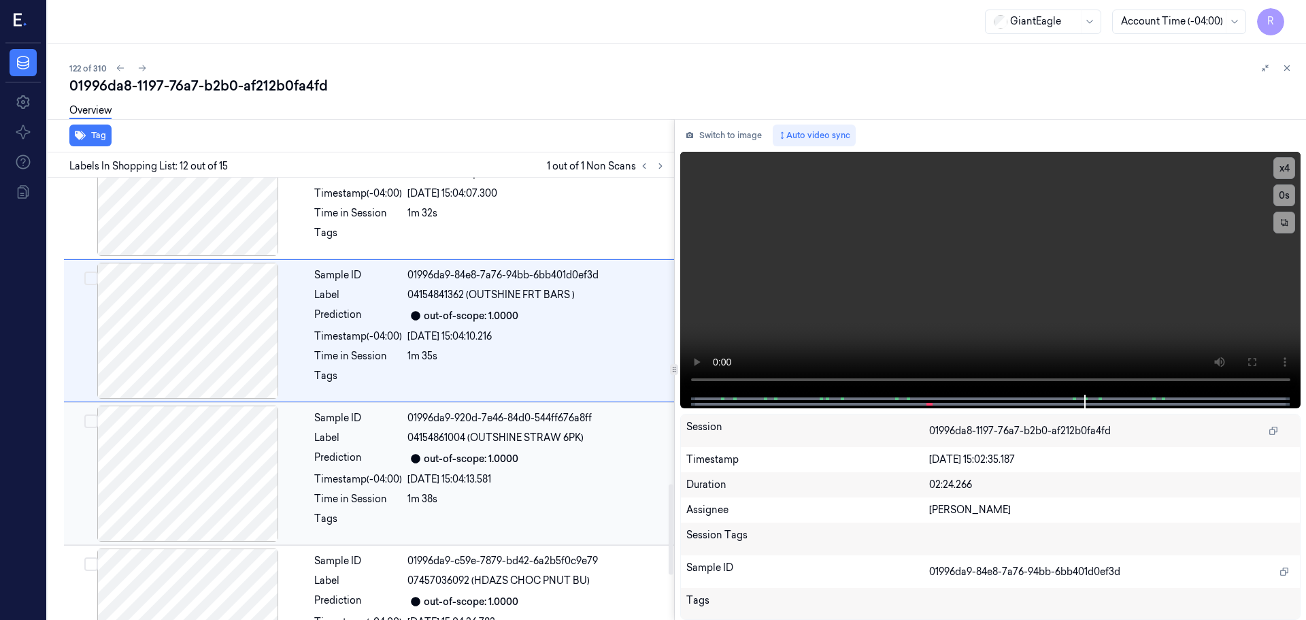
click at [222, 492] on div at bounding box center [188, 473] width 242 height 136
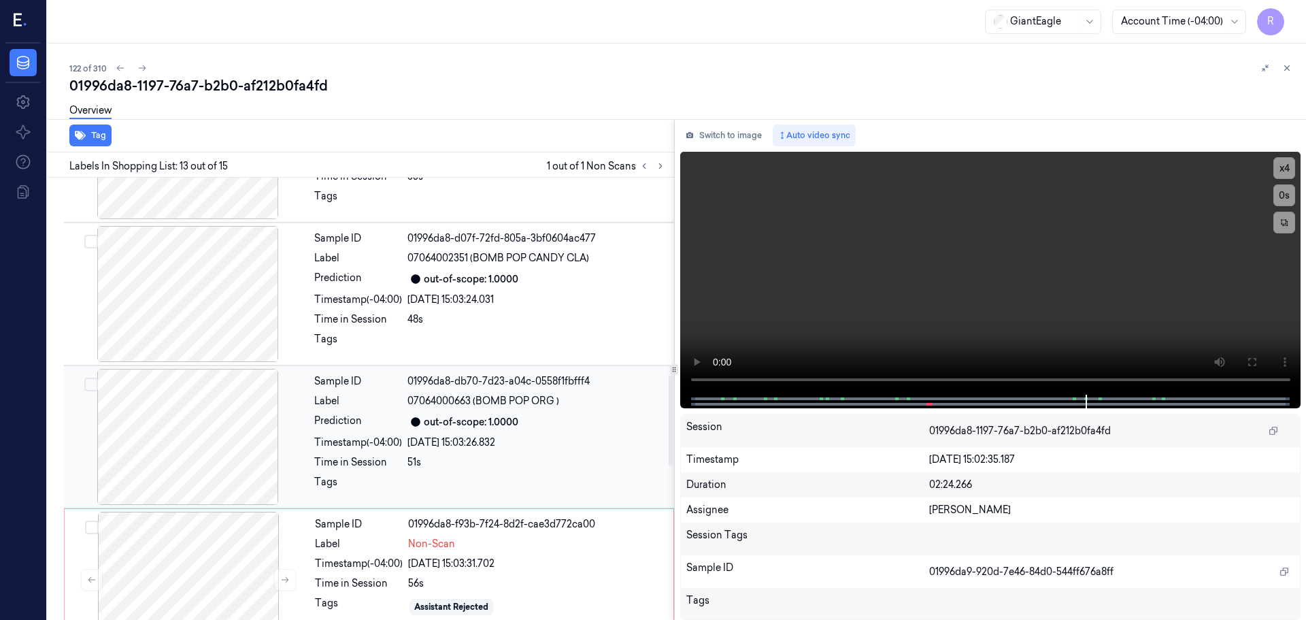
scroll to position [952, 0]
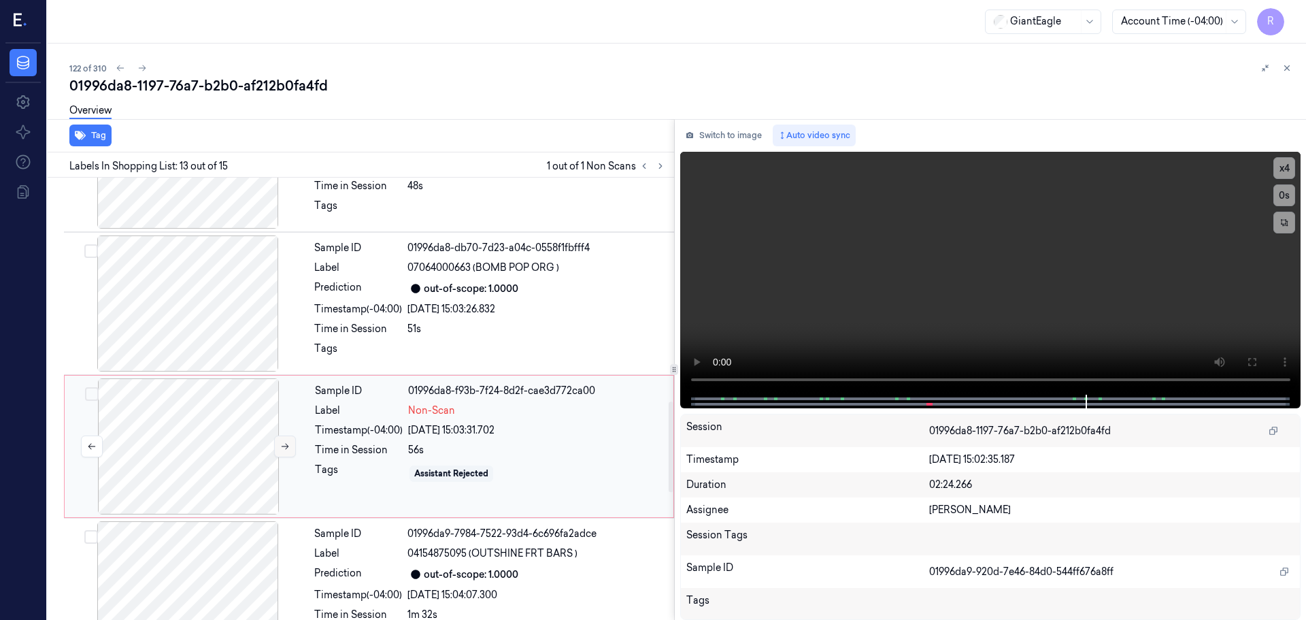
click at [282, 450] on icon at bounding box center [285, 446] width 10 height 10
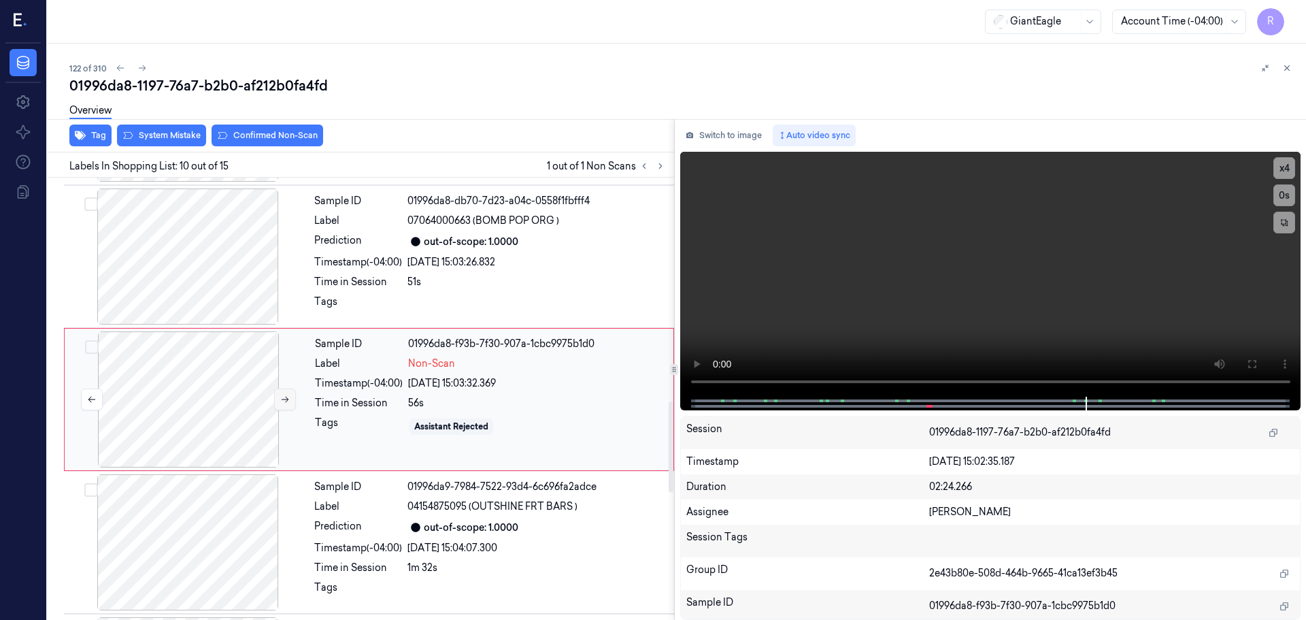
scroll to position [1135, 0]
click at [282, 403] on button at bounding box center [285, 399] width 22 height 22
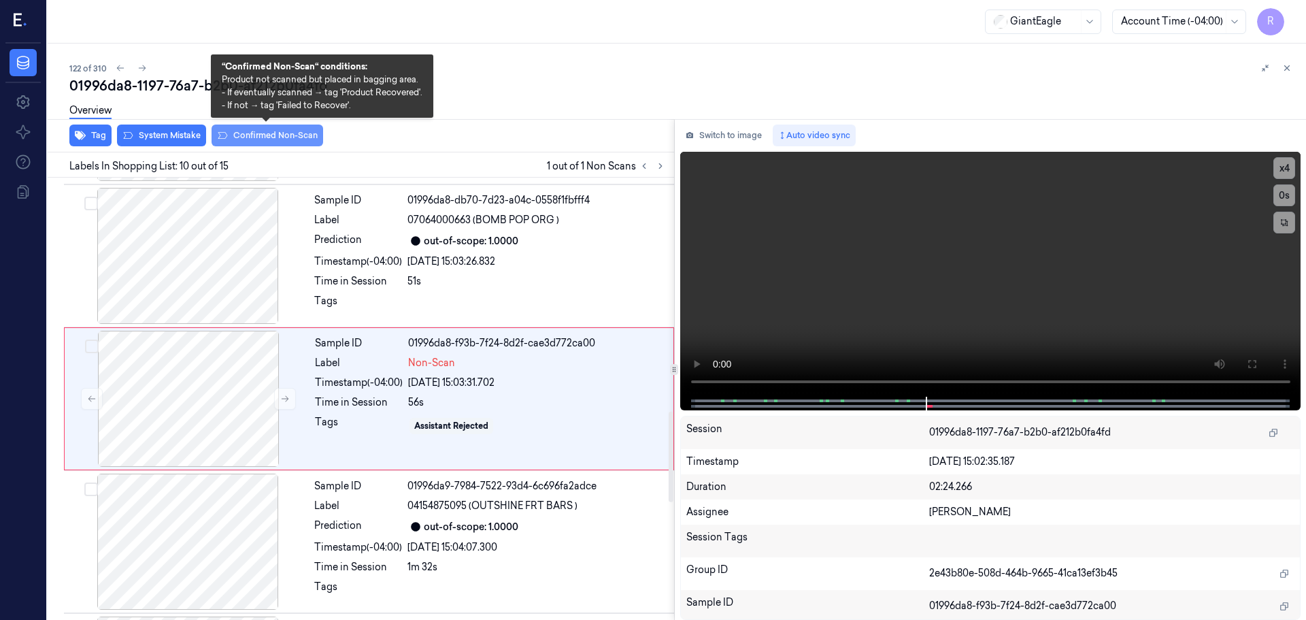
click at [273, 135] on button "Confirmed Non-Scan" at bounding box center [268, 135] width 112 height 22
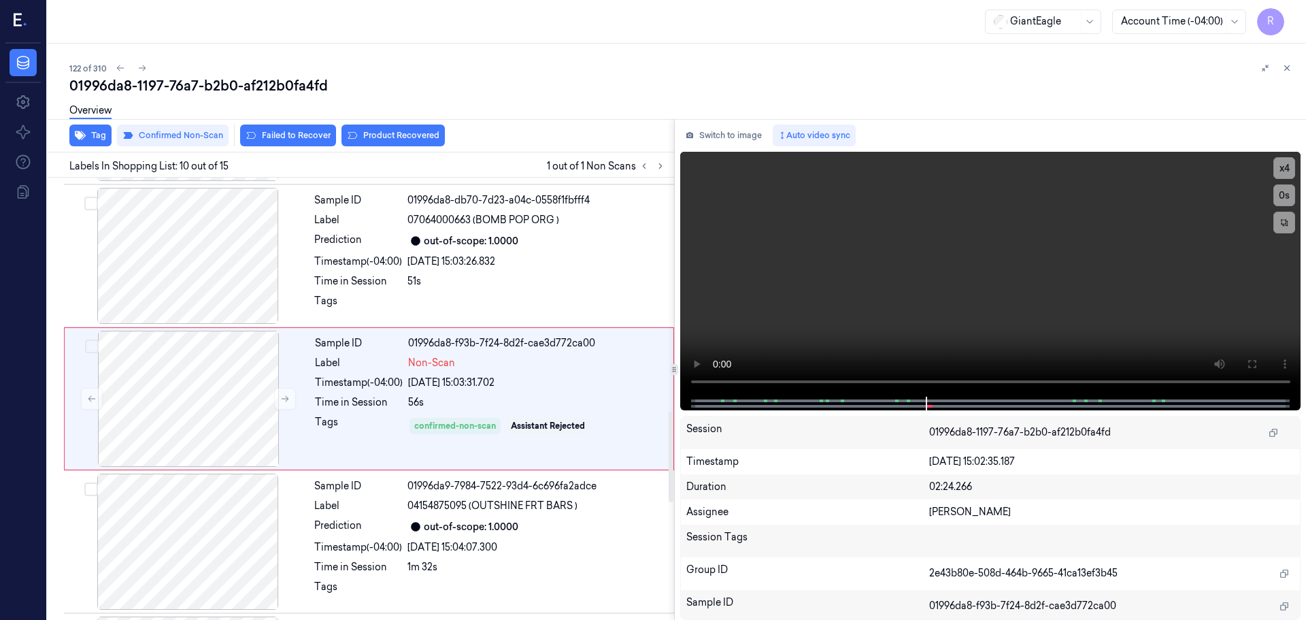
click at [391, 128] on div "Overview" at bounding box center [682, 112] width 1226 height 35
click at [377, 135] on button "Product Recovered" at bounding box center [392, 135] width 103 height 22
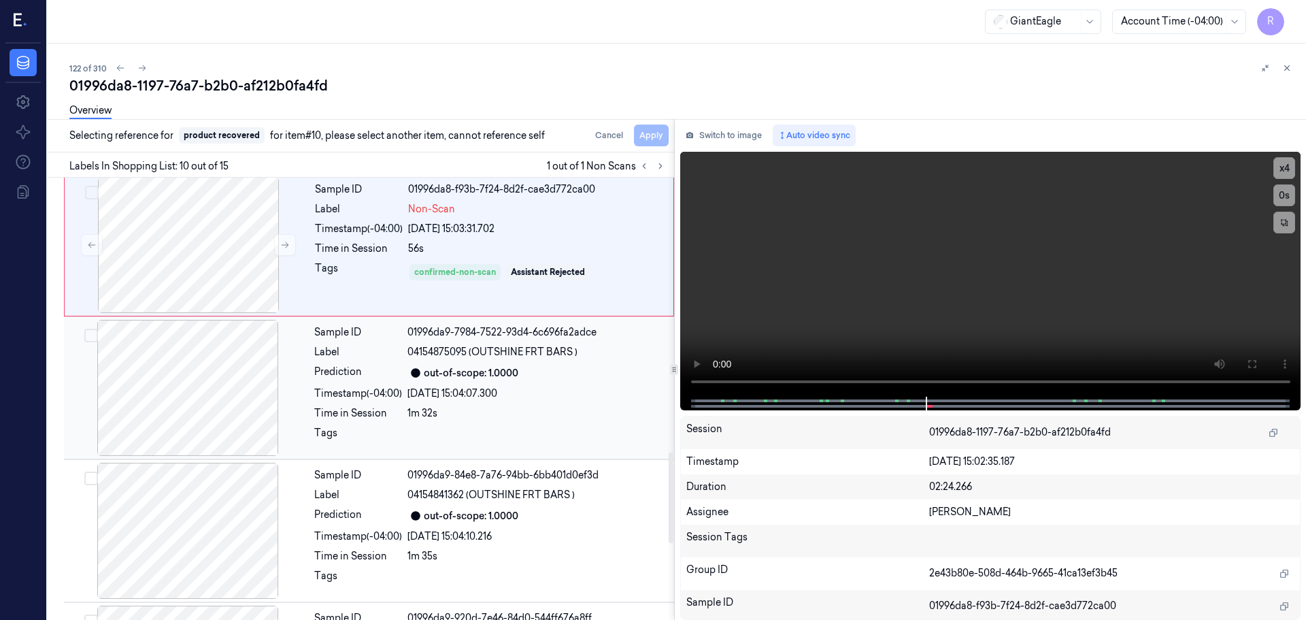
scroll to position [1339, 0]
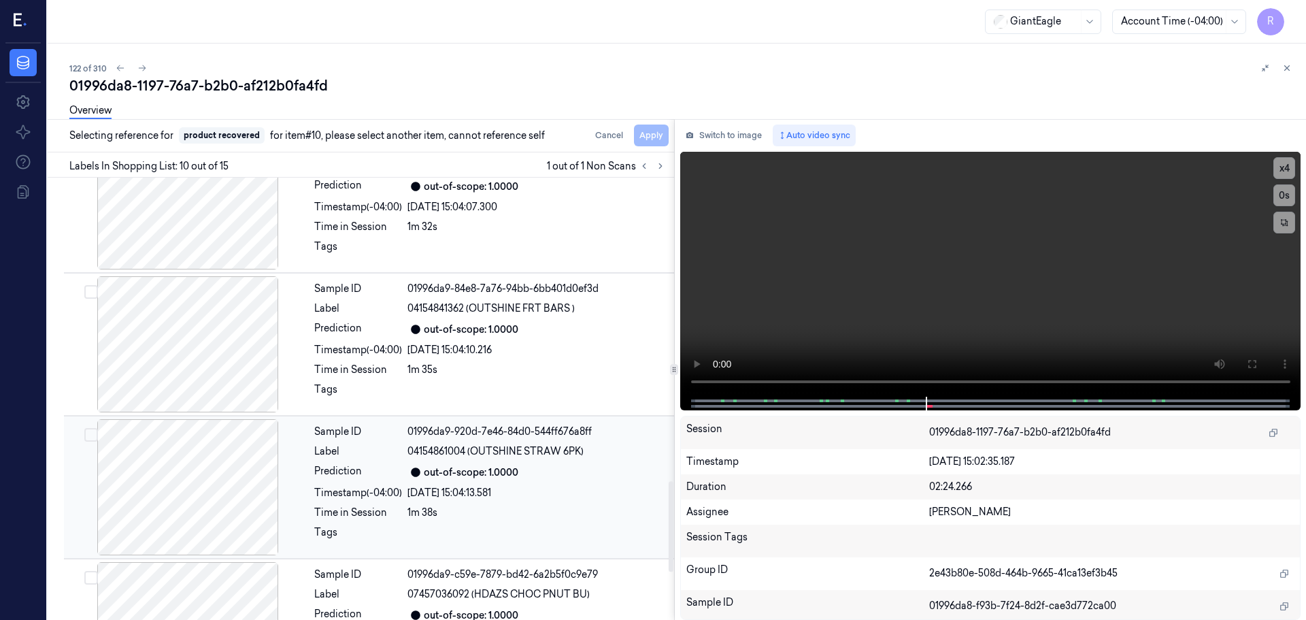
click at [292, 478] on div at bounding box center [188, 487] width 242 height 136
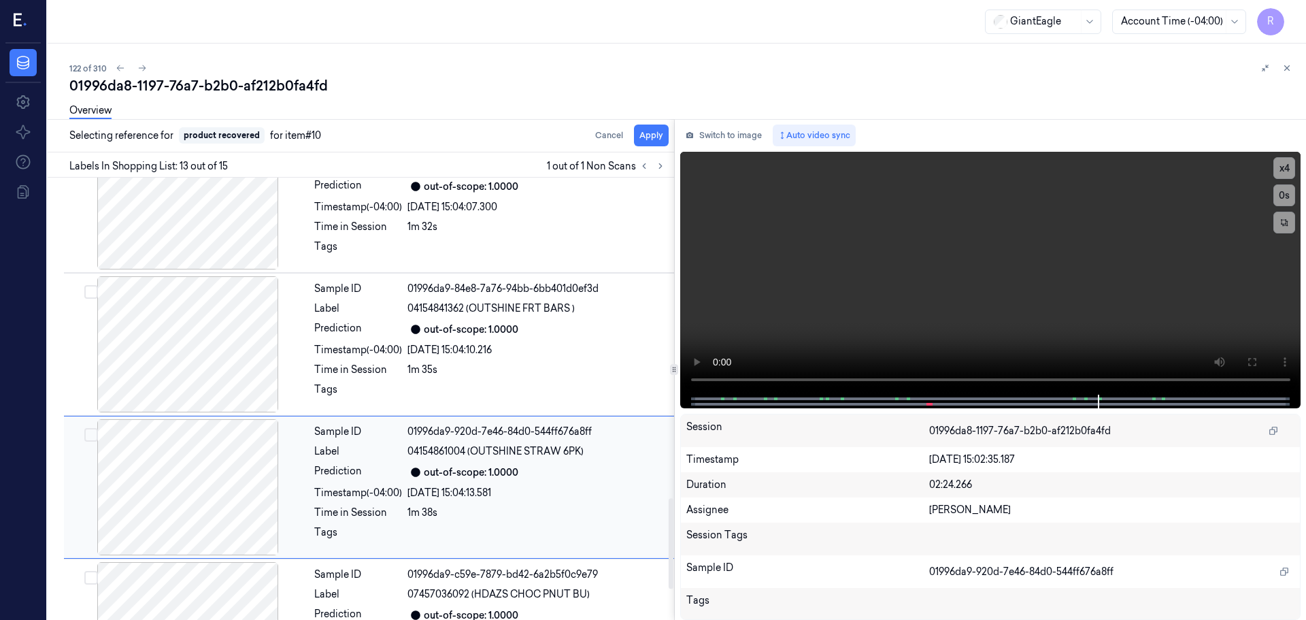
scroll to position [1564, 0]
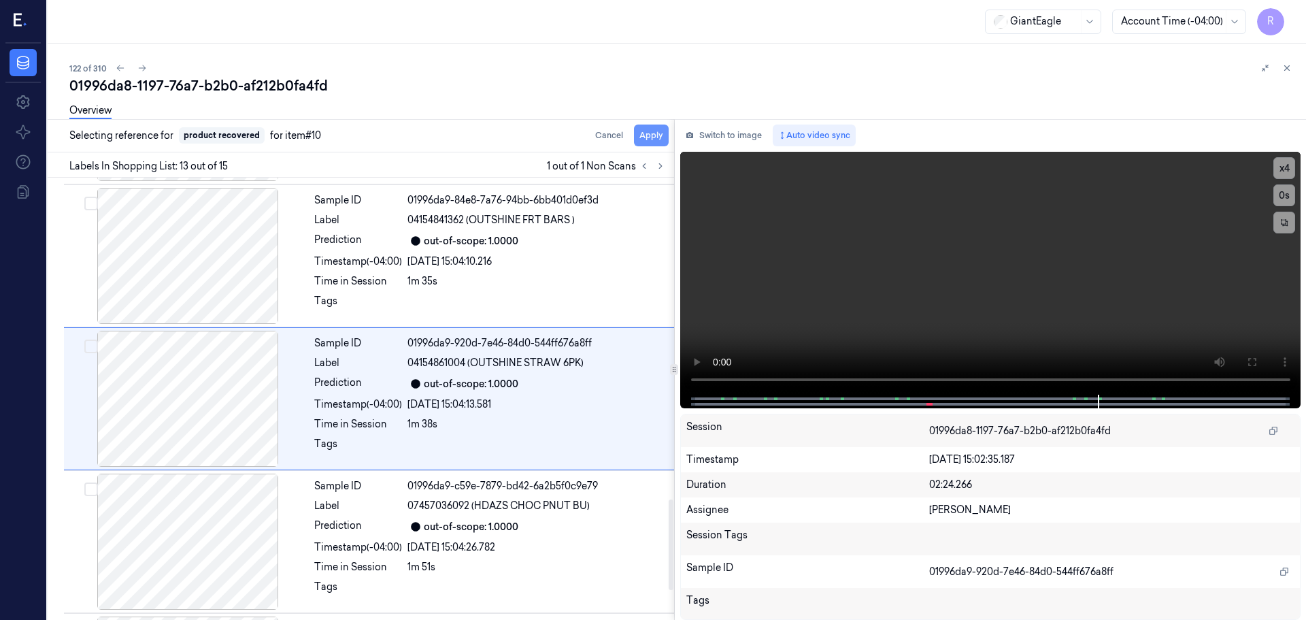
click at [665, 135] on button "Apply" at bounding box center [651, 135] width 35 height 22
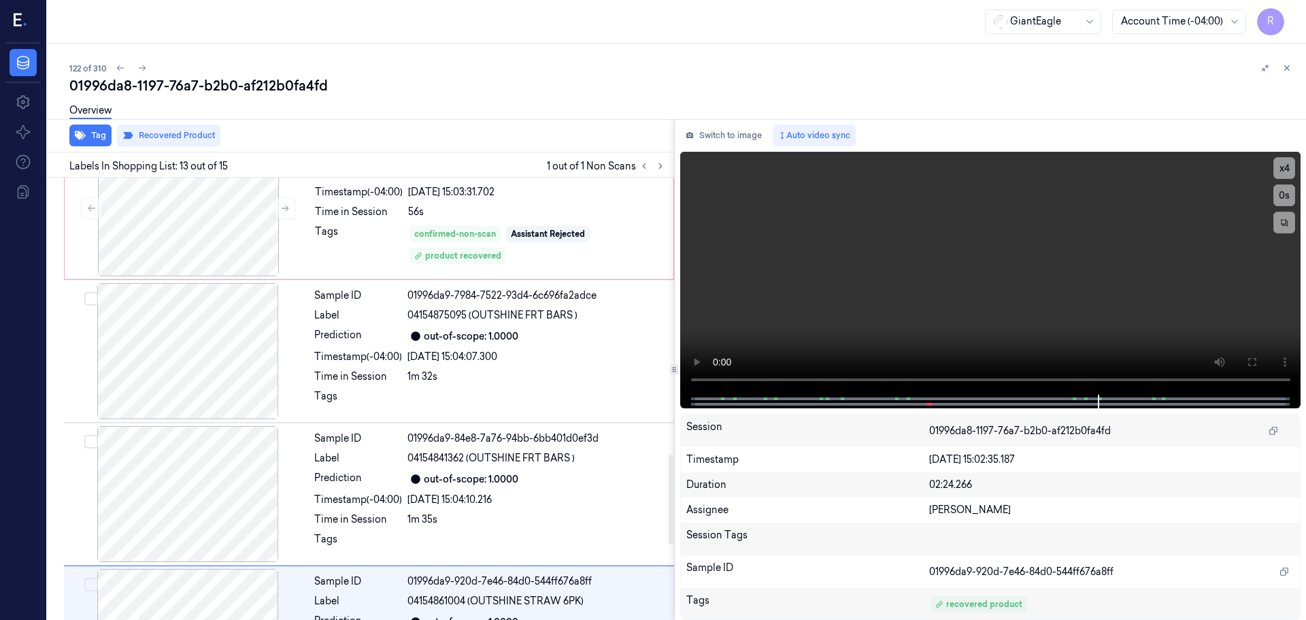
scroll to position [1292, 0]
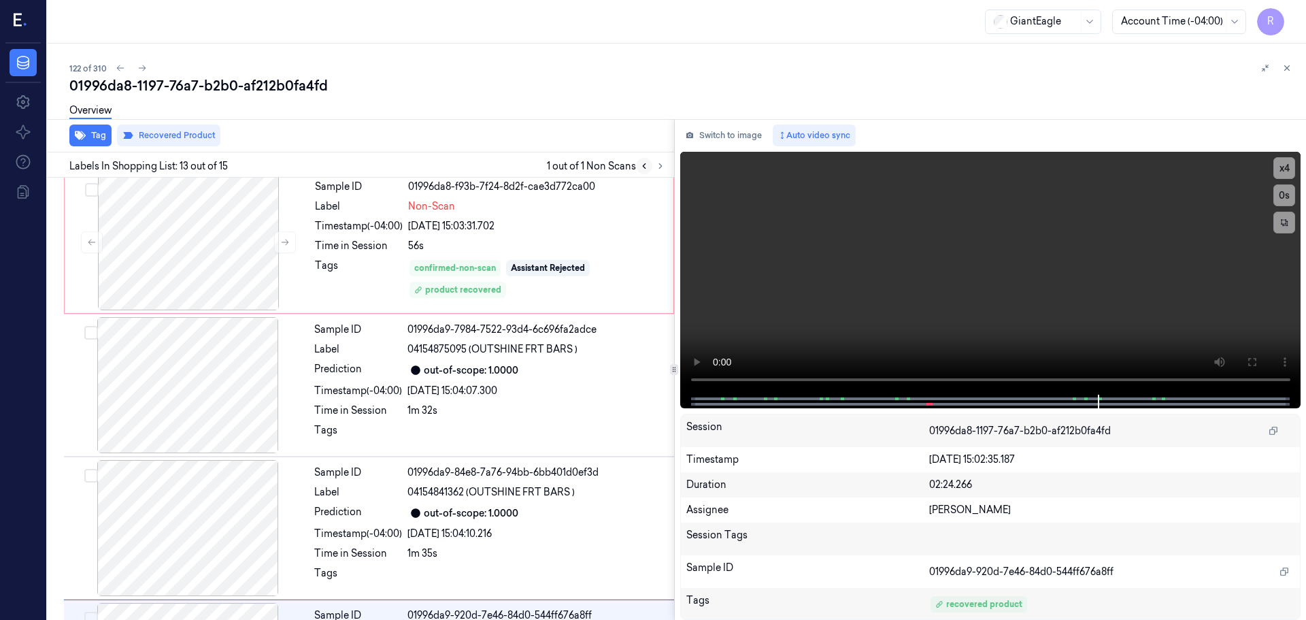
click at [643, 169] on icon at bounding box center [644, 166] width 10 height 10
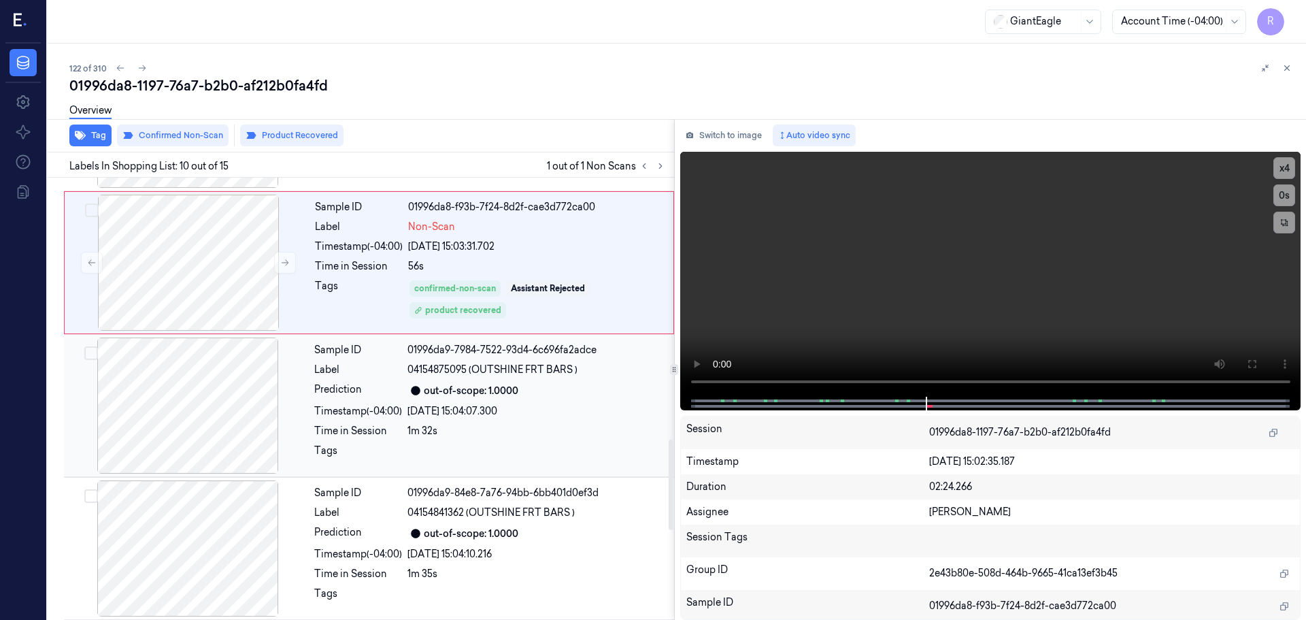
click at [497, 352] on div "01996da9-7984-7522-93d4-6c696fa2adce" at bounding box center [536, 350] width 258 height 14
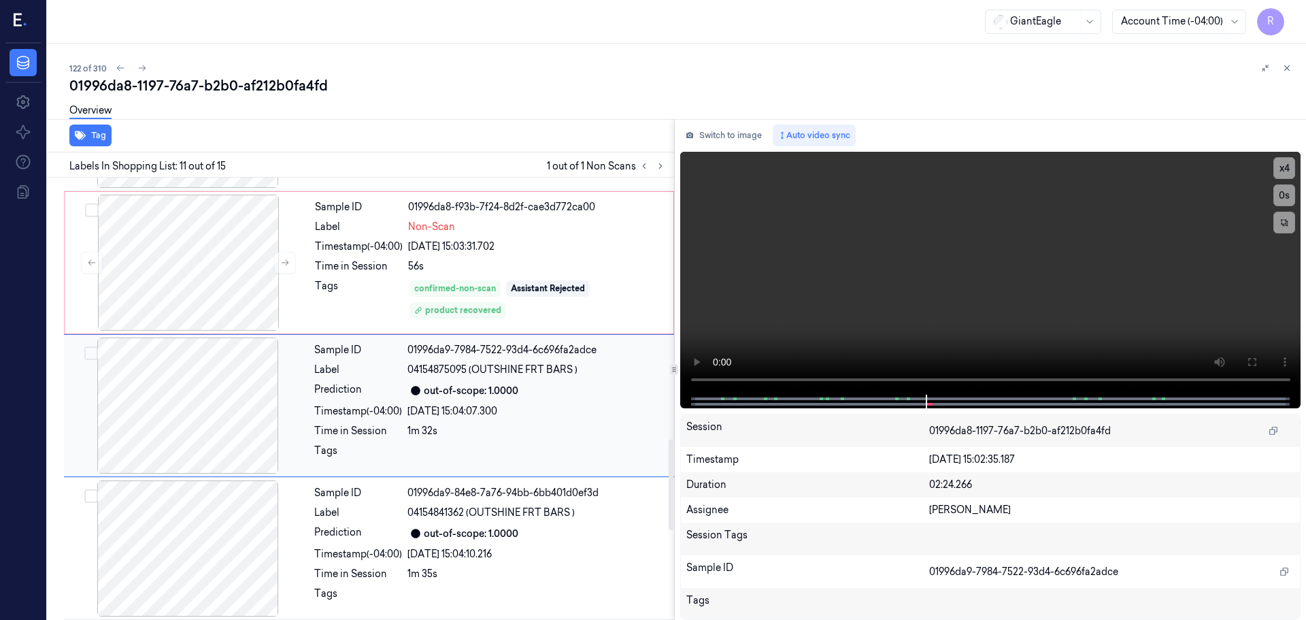
scroll to position [1278, 0]
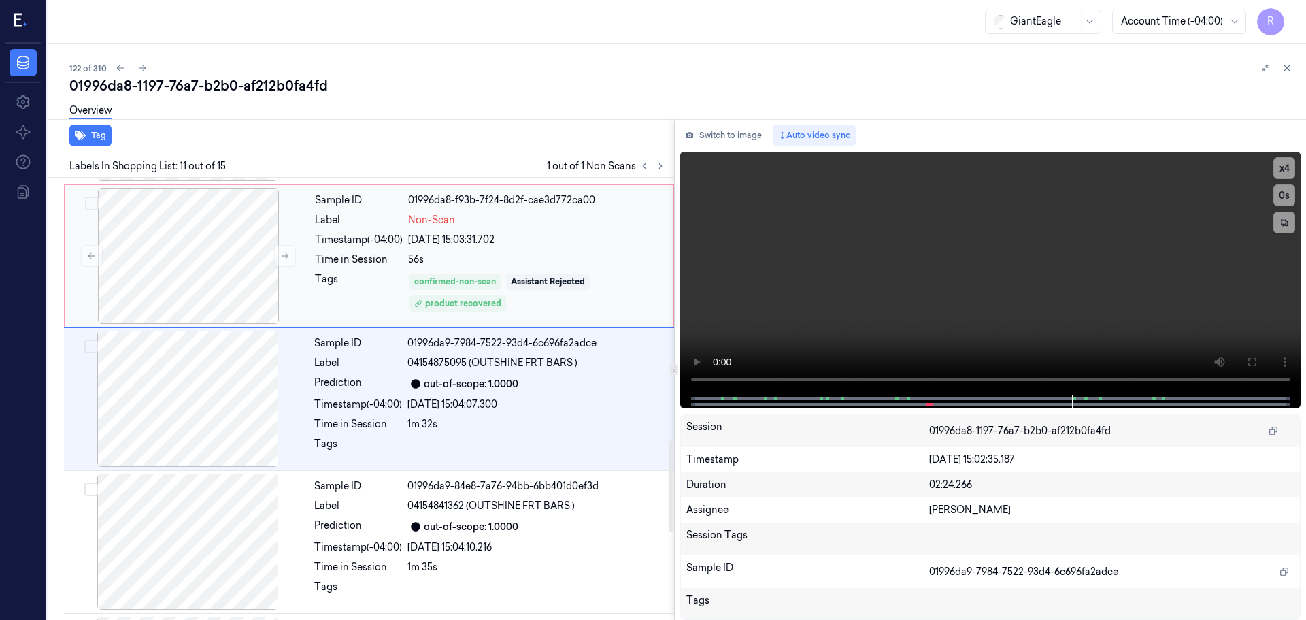
click at [558, 262] on div "56s" at bounding box center [536, 259] width 257 height 14
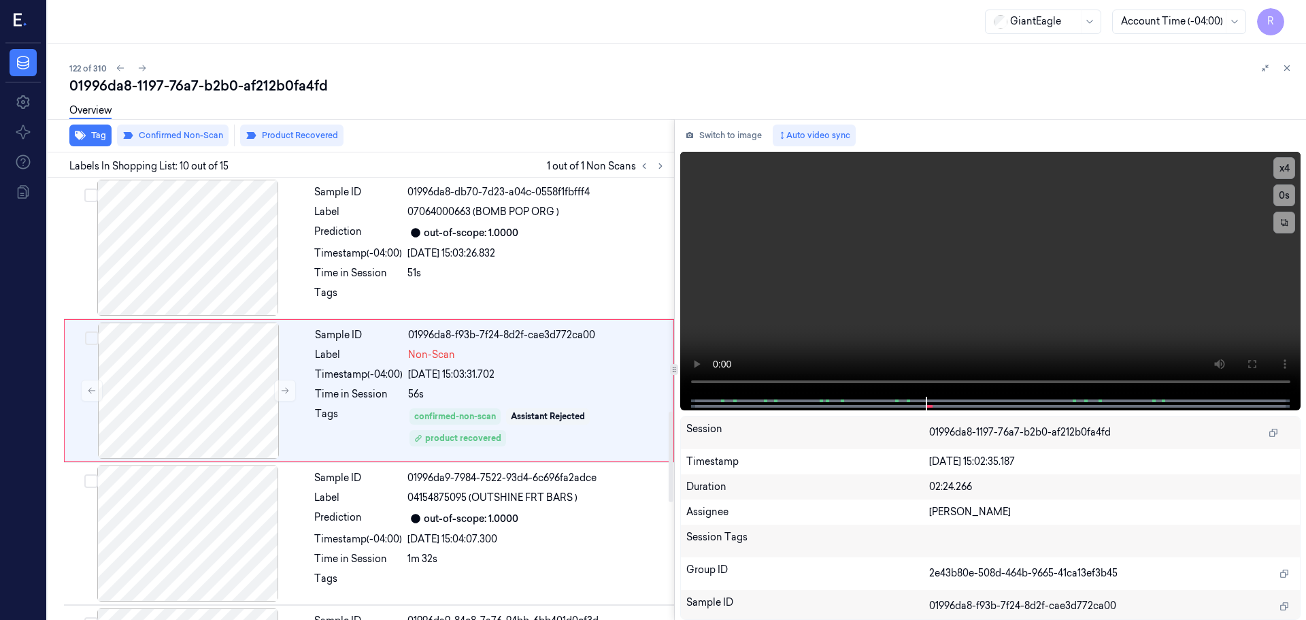
scroll to position [1135, 0]
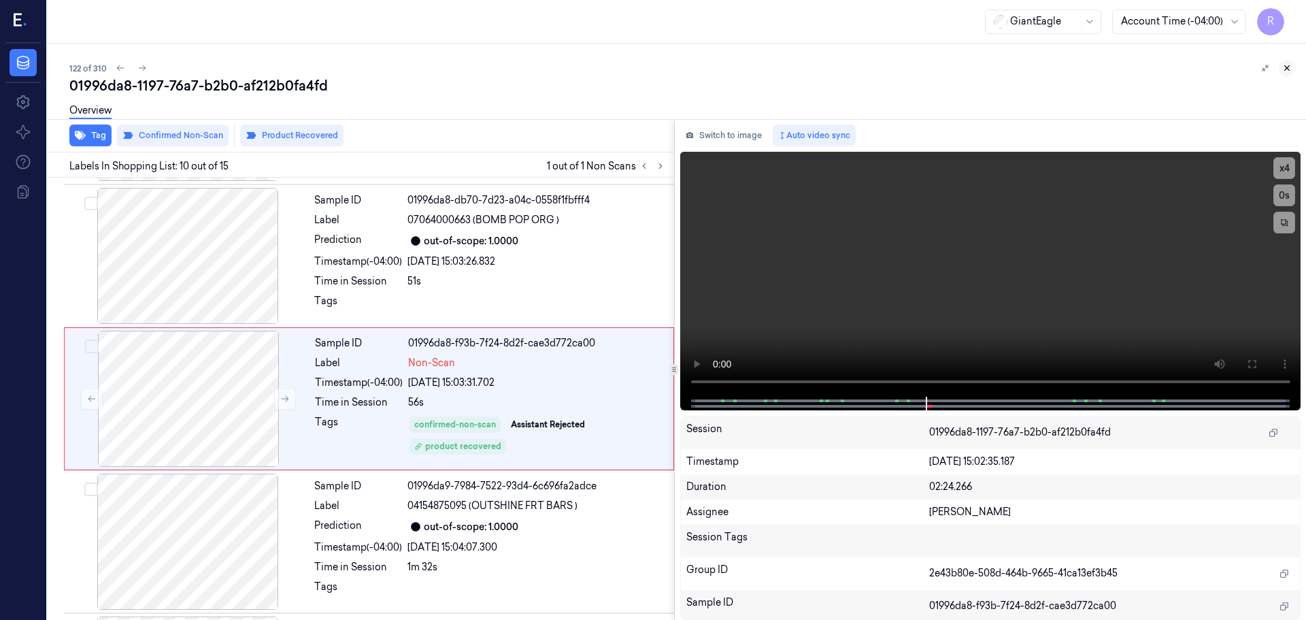
click at [1283, 71] on icon at bounding box center [1287, 68] width 10 height 10
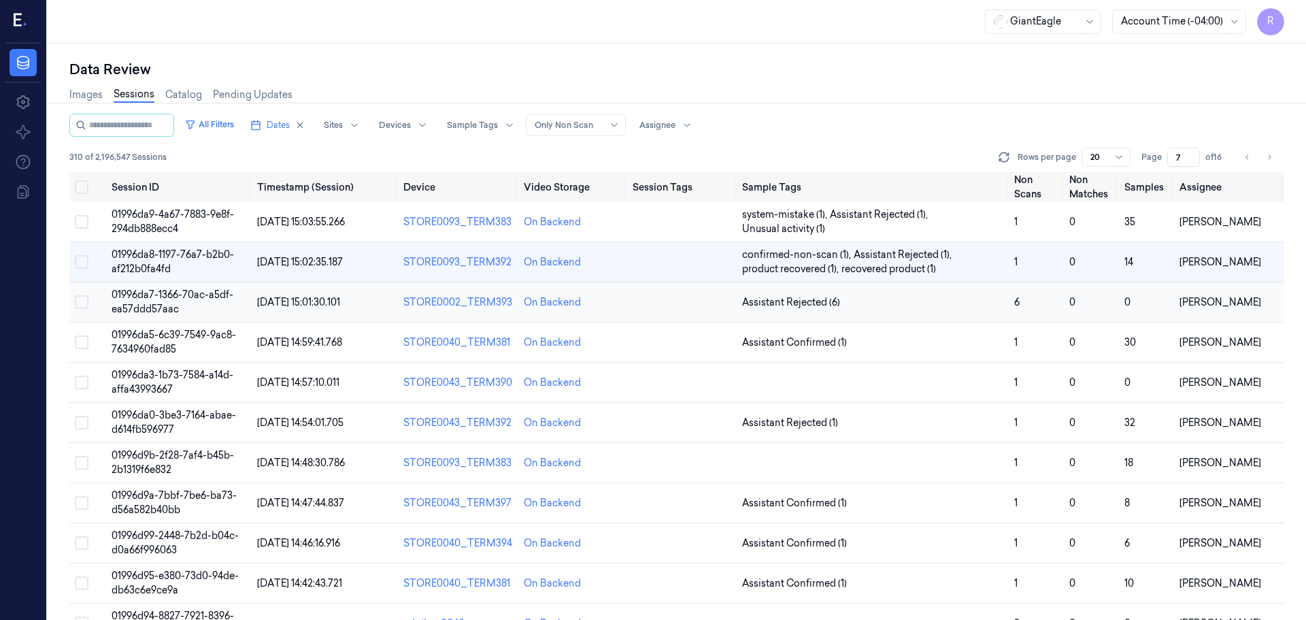
click at [908, 294] on td "Assistant Rejected (6)" at bounding box center [873, 302] width 272 height 40
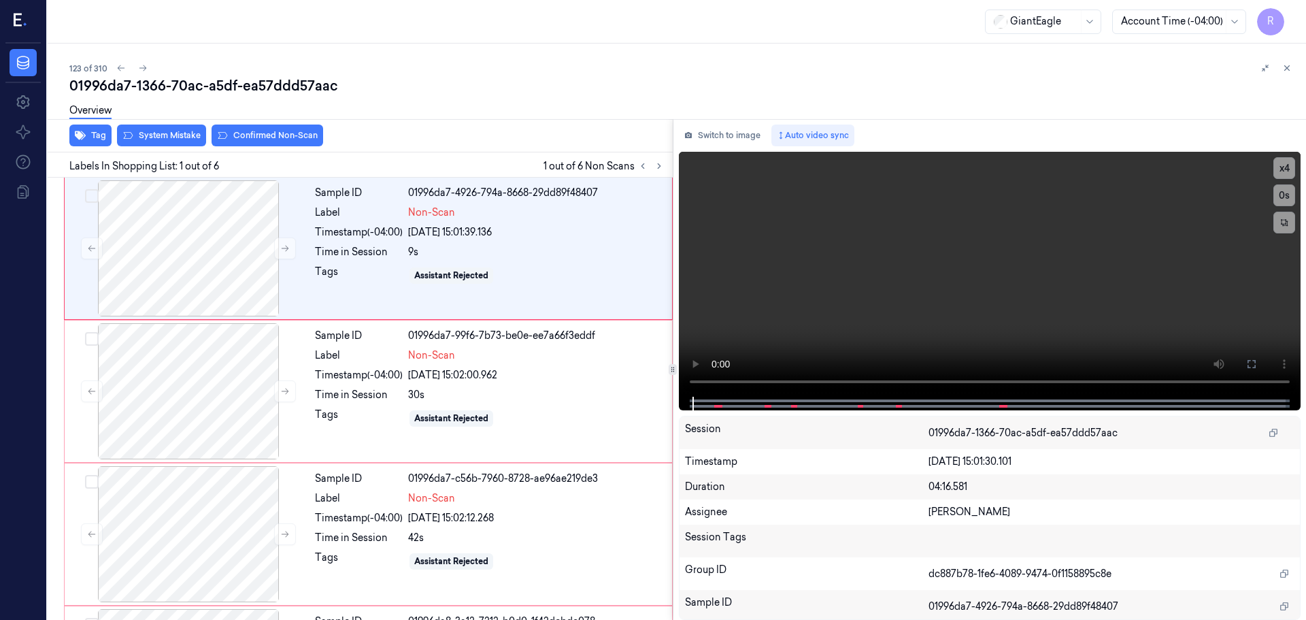
click at [666, 401] on div "Tag System Mistake Confirmed Non-Scan Labels In Shopping List: 1 out of 6 1 out…" at bounding box center [674, 369] width 1264 height 501
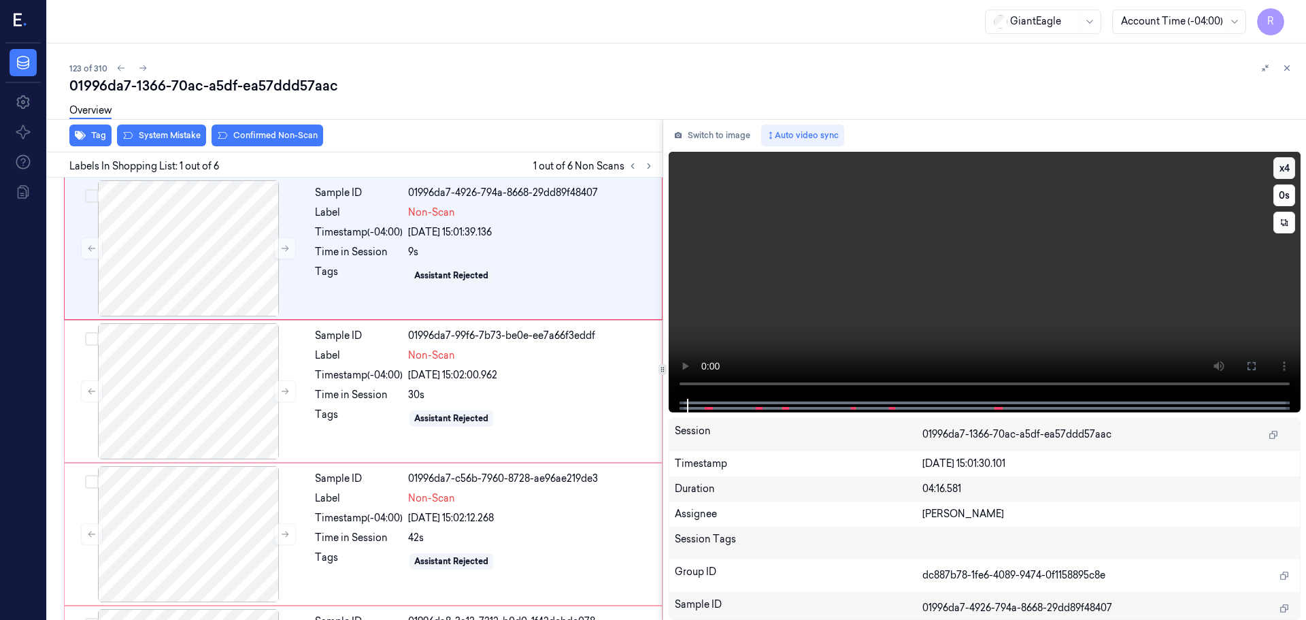
click at [1288, 174] on button "x 4" at bounding box center [1284, 168] width 22 height 22
click at [1258, 369] on button at bounding box center [1252, 366] width 22 height 22
click at [280, 248] on icon at bounding box center [285, 248] width 10 height 10
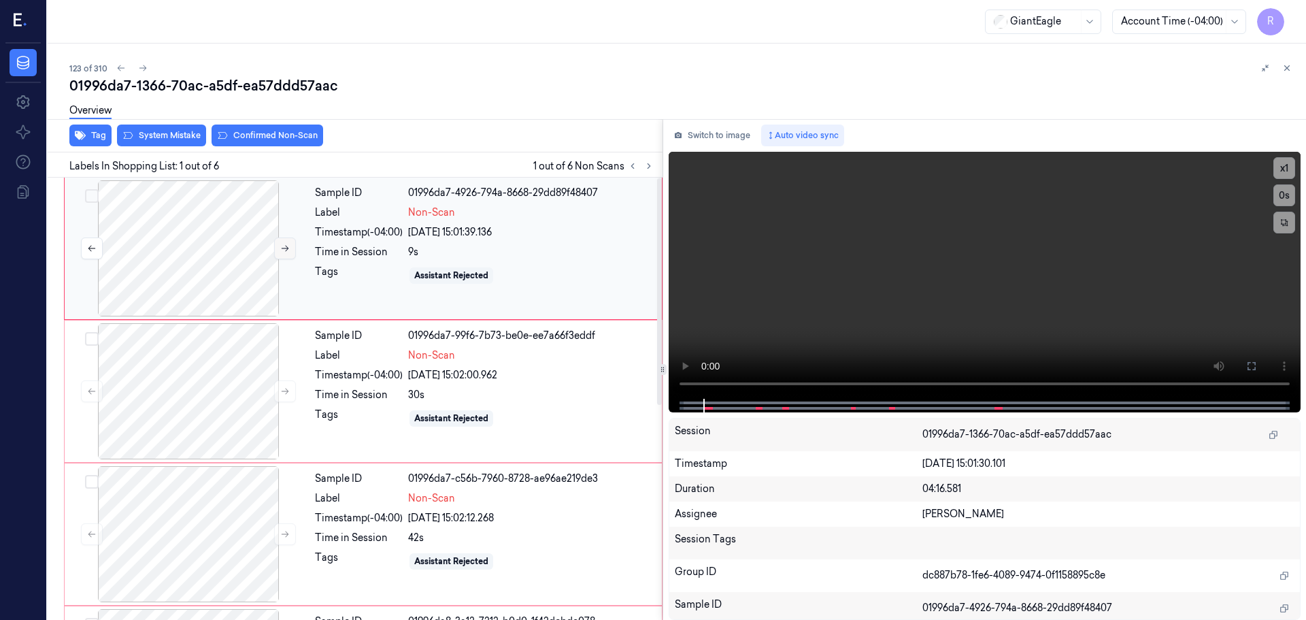
click at [280, 248] on icon at bounding box center [285, 248] width 10 height 10
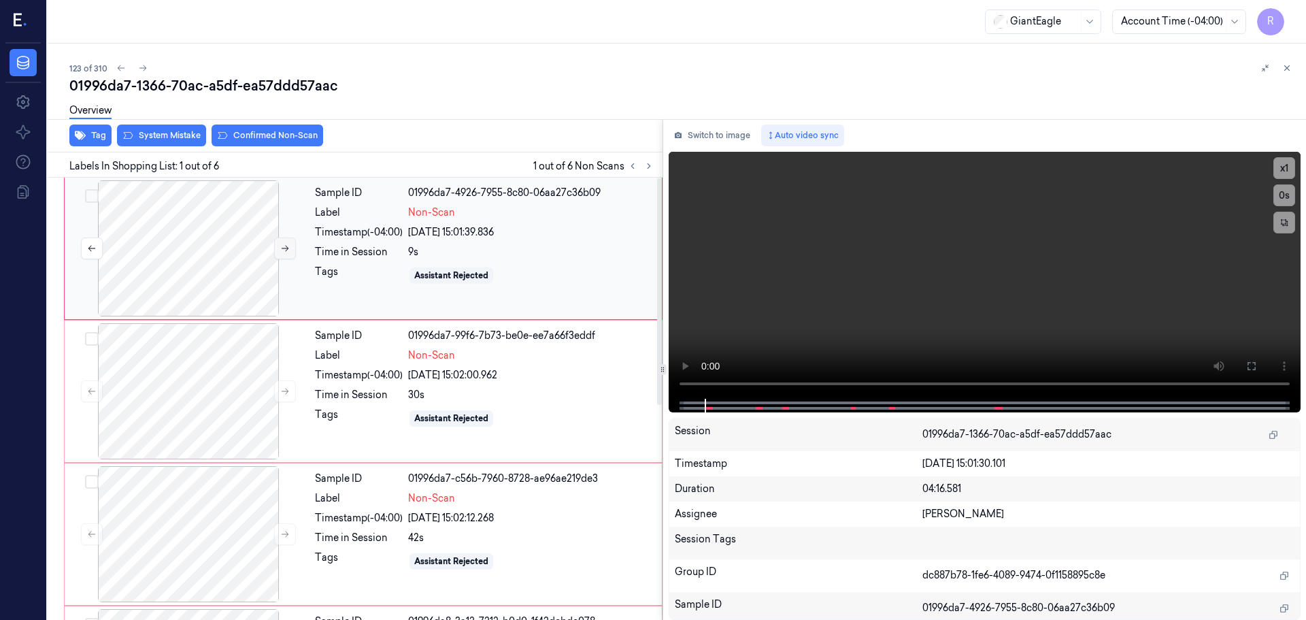
click at [280, 248] on icon at bounding box center [285, 248] width 10 height 10
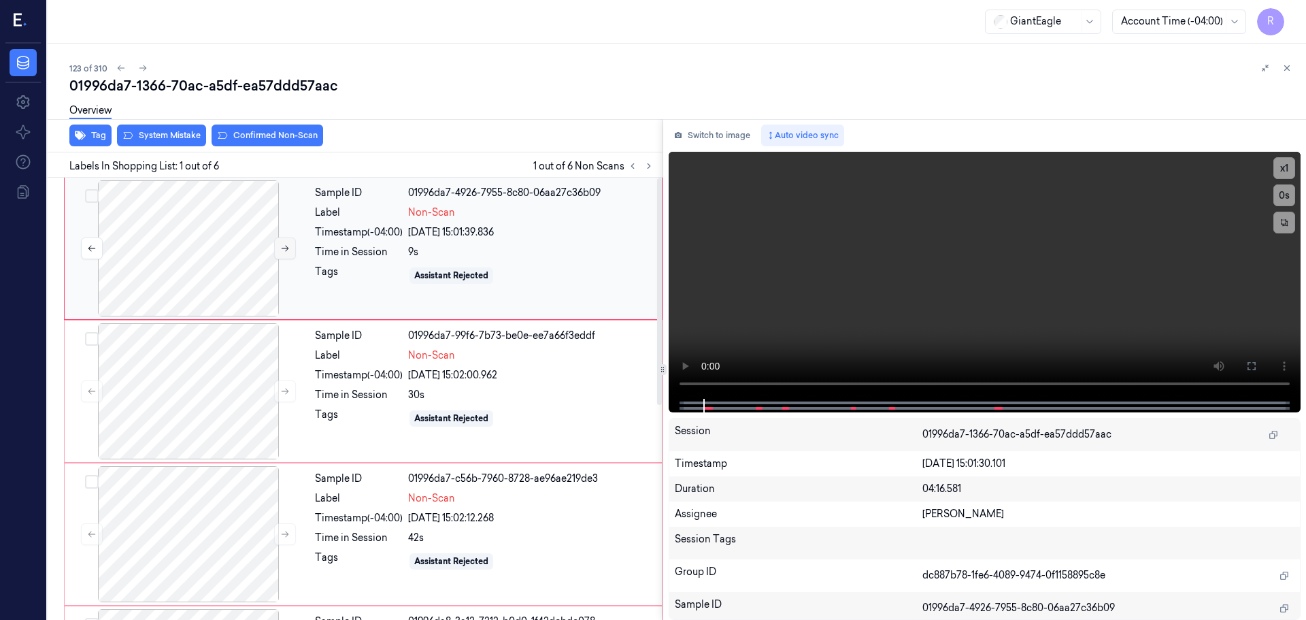
click at [280, 248] on icon at bounding box center [285, 248] width 10 height 10
click at [284, 394] on icon at bounding box center [285, 391] width 10 height 10
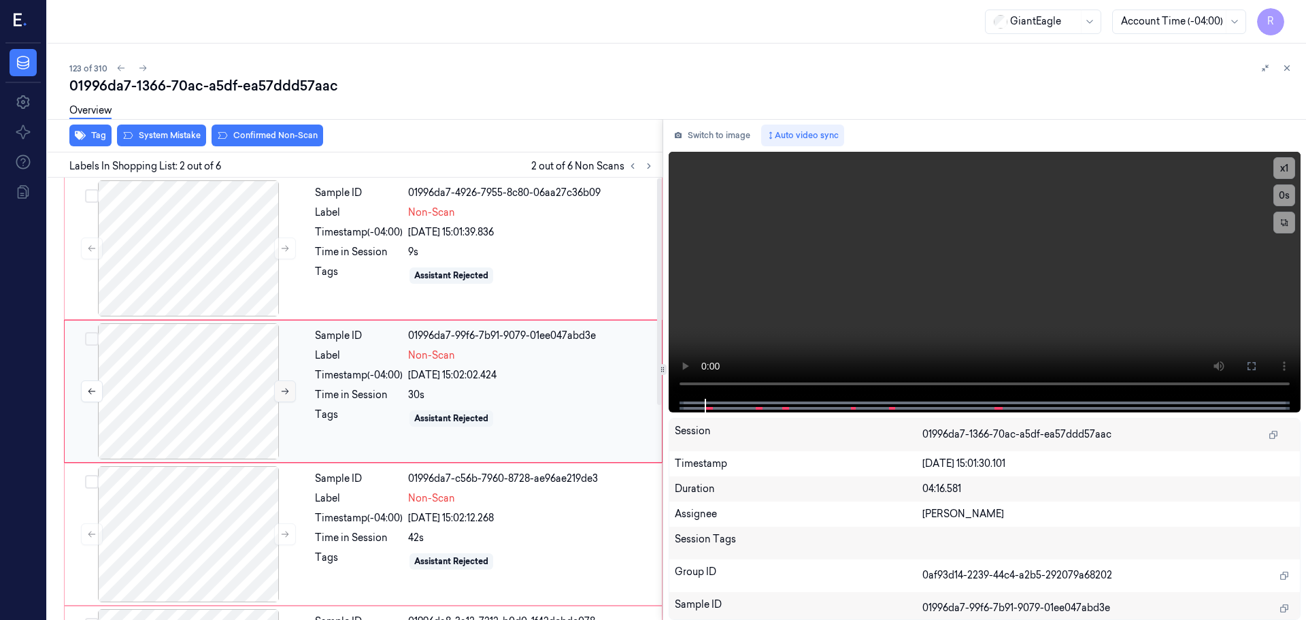
click at [284, 394] on icon at bounding box center [285, 391] width 10 height 10
click at [1259, 370] on button at bounding box center [1252, 366] width 22 height 22
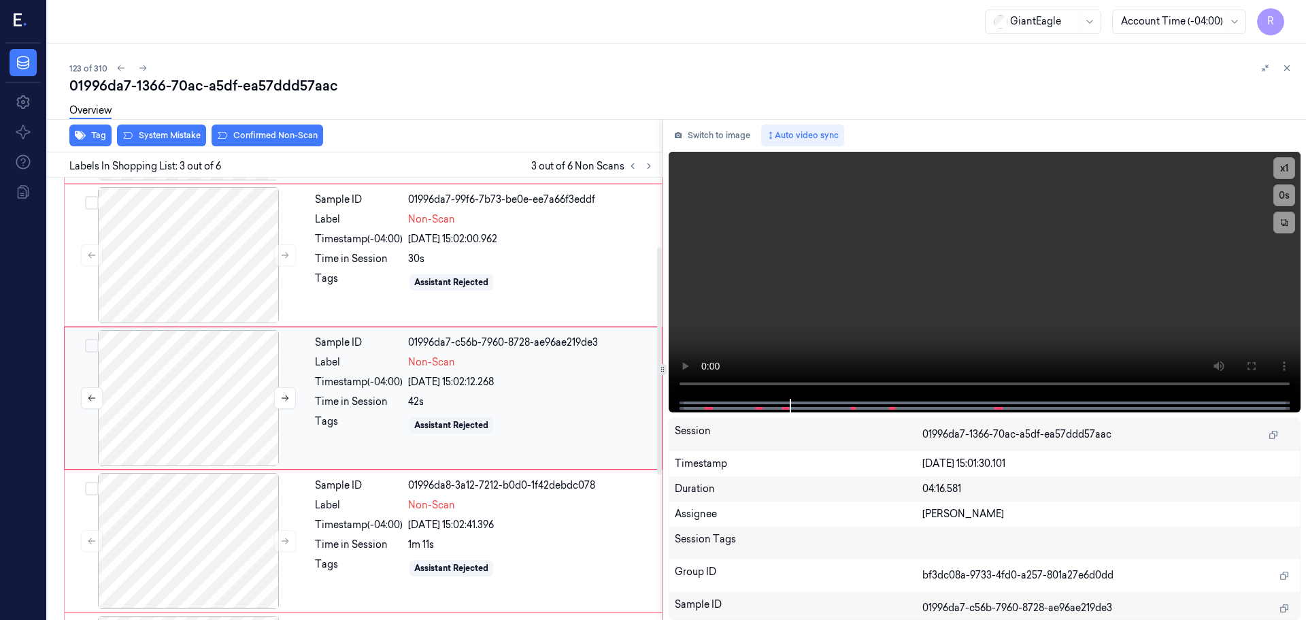
click at [216, 416] on div at bounding box center [188, 398] width 242 height 136
click at [237, 269] on div at bounding box center [188, 256] width 242 height 136
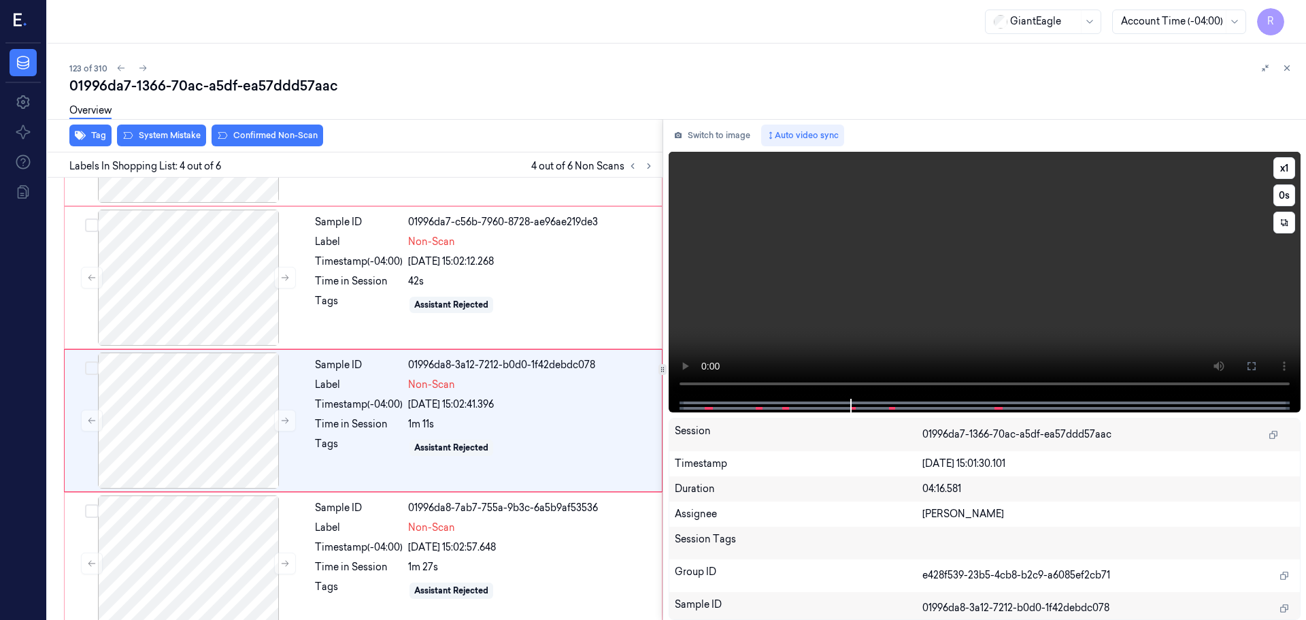
scroll to position [278, 0]
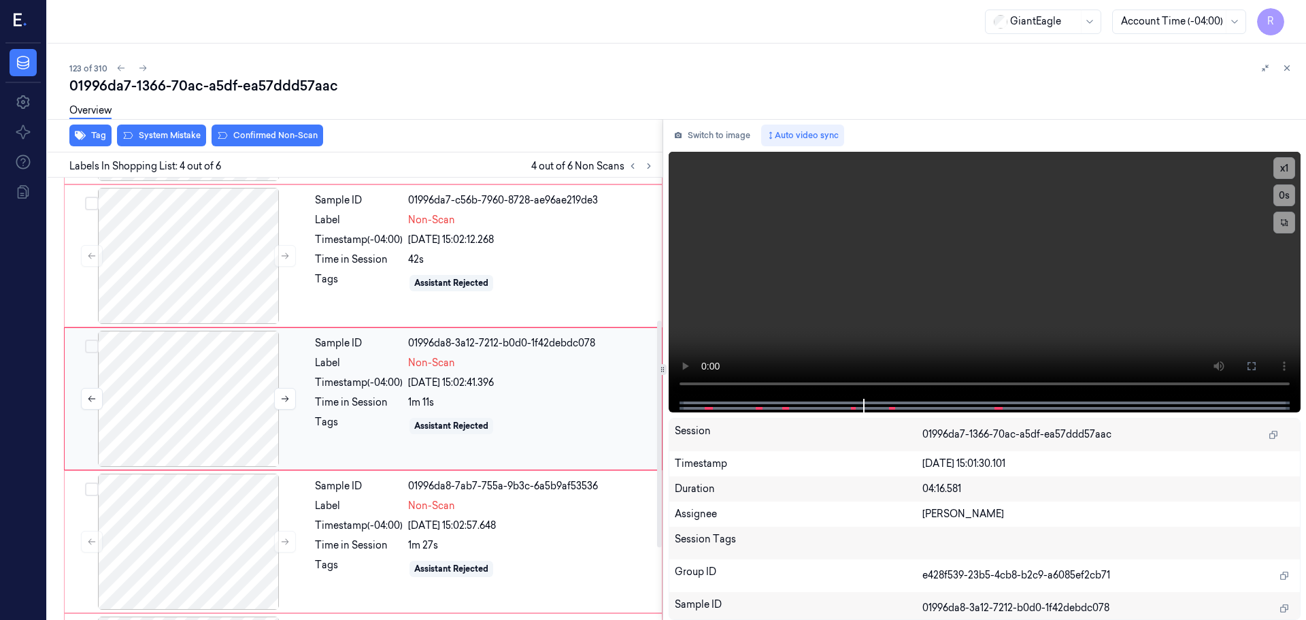
click at [181, 375] on div at bounding box center [188, 399] width 242 height 136
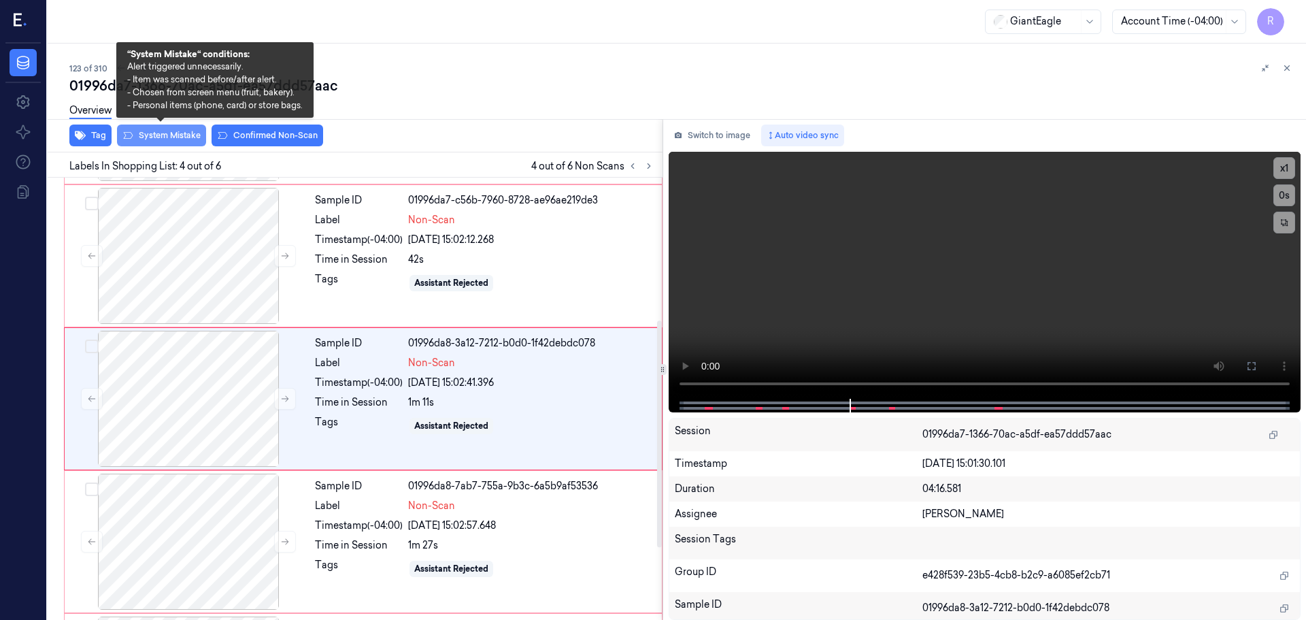
click at [167, 136] on button "System Mistake" at bounding box center [161, 135] width 89 height 22
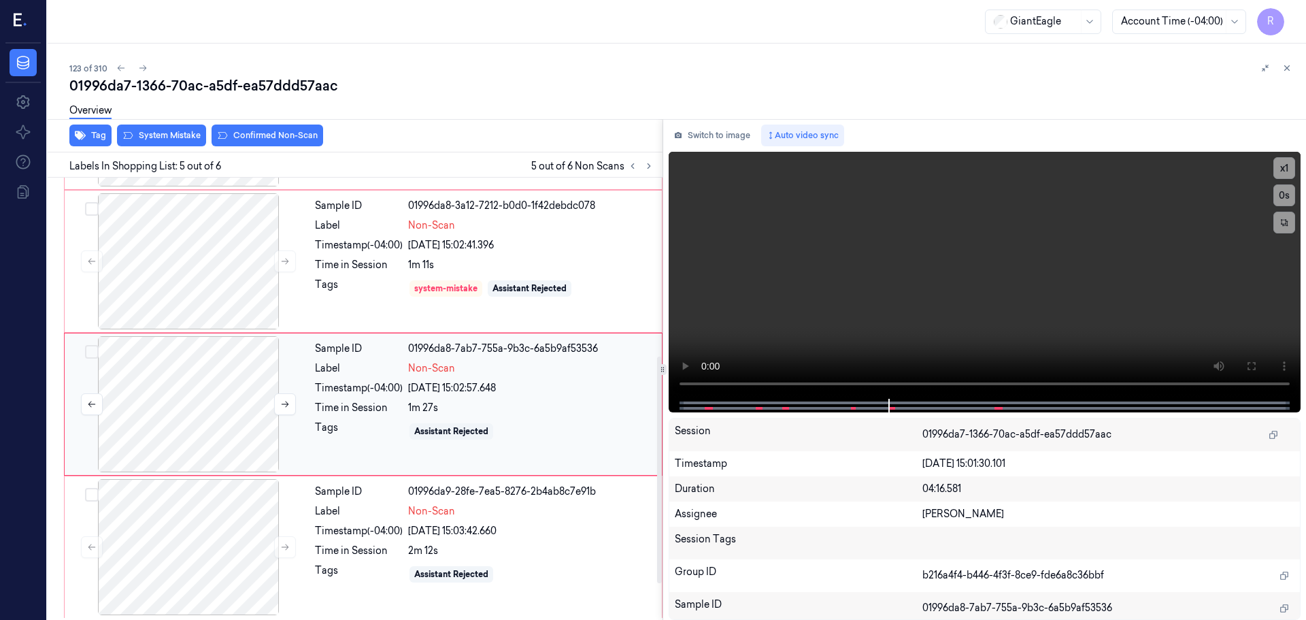
scroll to position [419, 0]
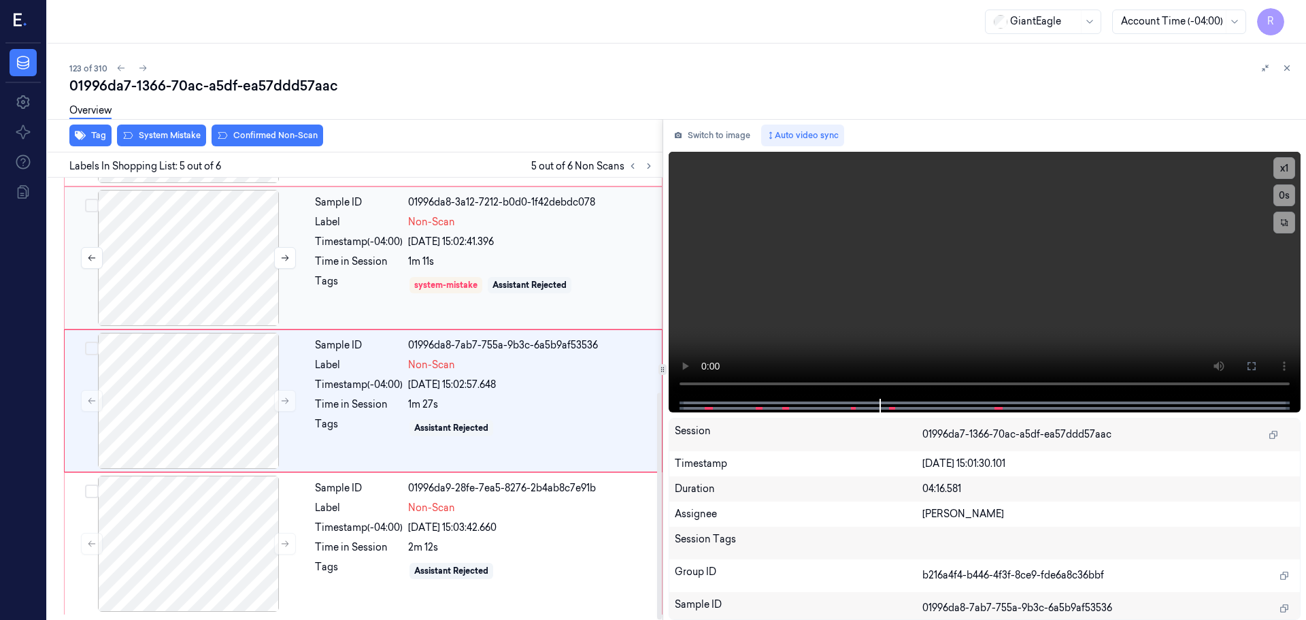
click at [205, 283] on div at bounding box center [188, 258] width 242 height 136
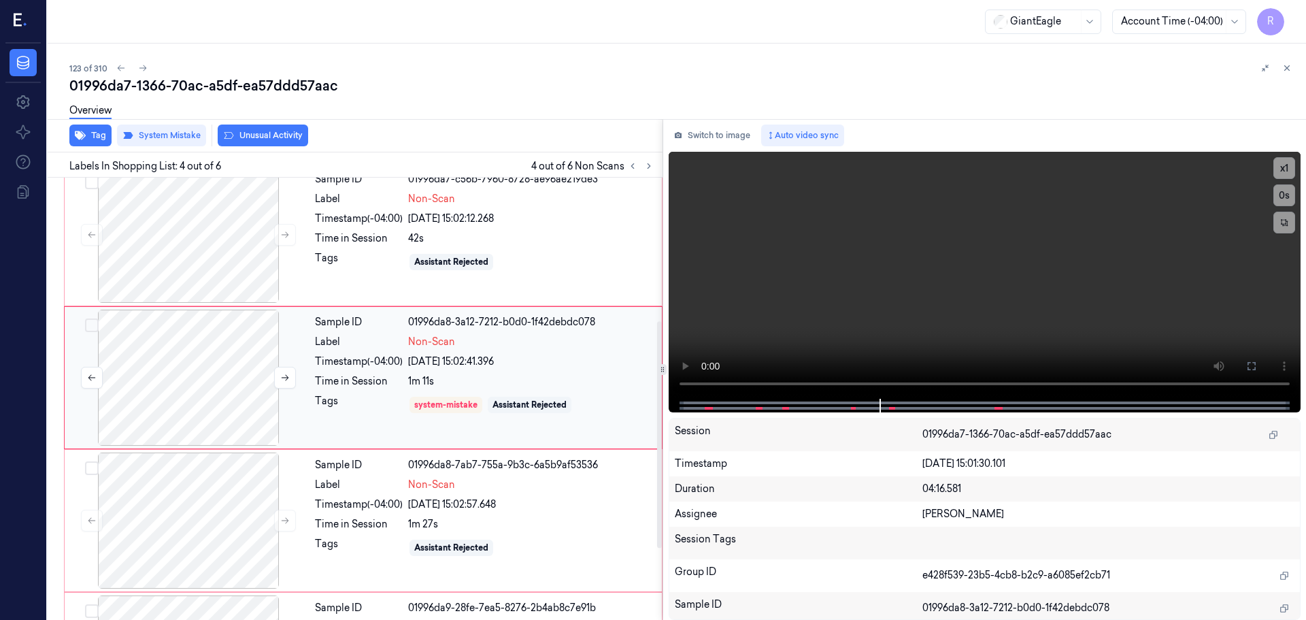
scroll to position [278, 0]
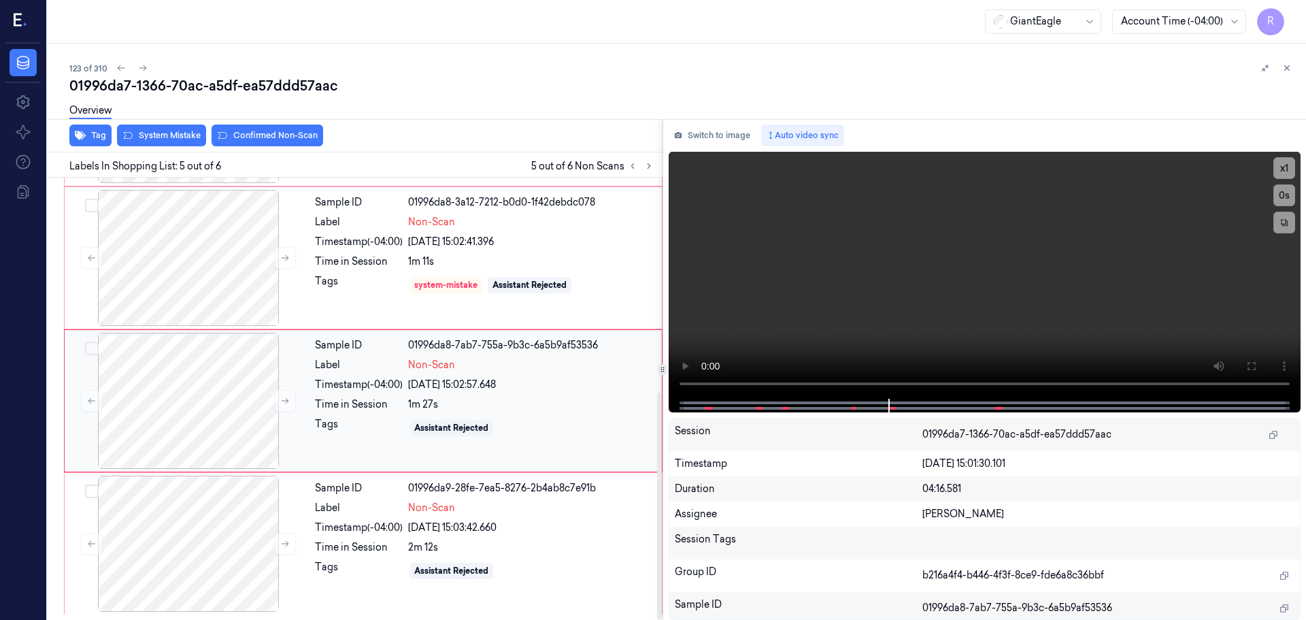
click at [315, 377] on div "Timestamp (-04:00)" at bounding box center [359, 384] width 88 height 14
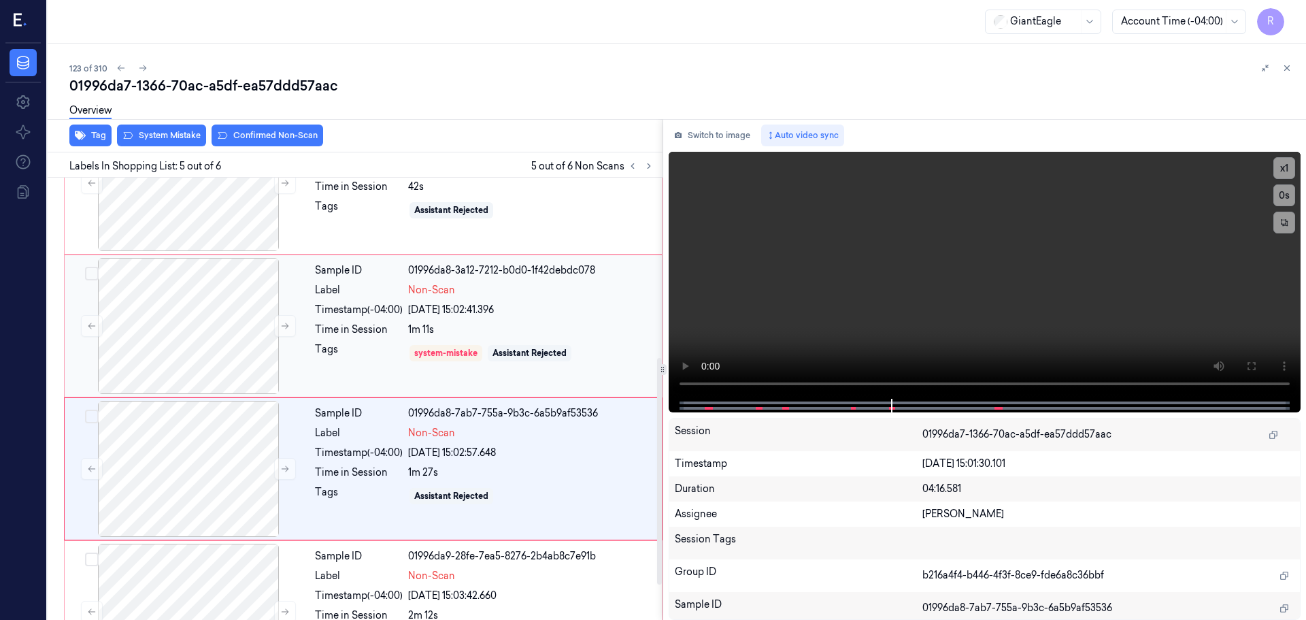
click at [355, 316] on div "Timestamp (-04:00)" at bounding box center [359, 310] width 88 height 14
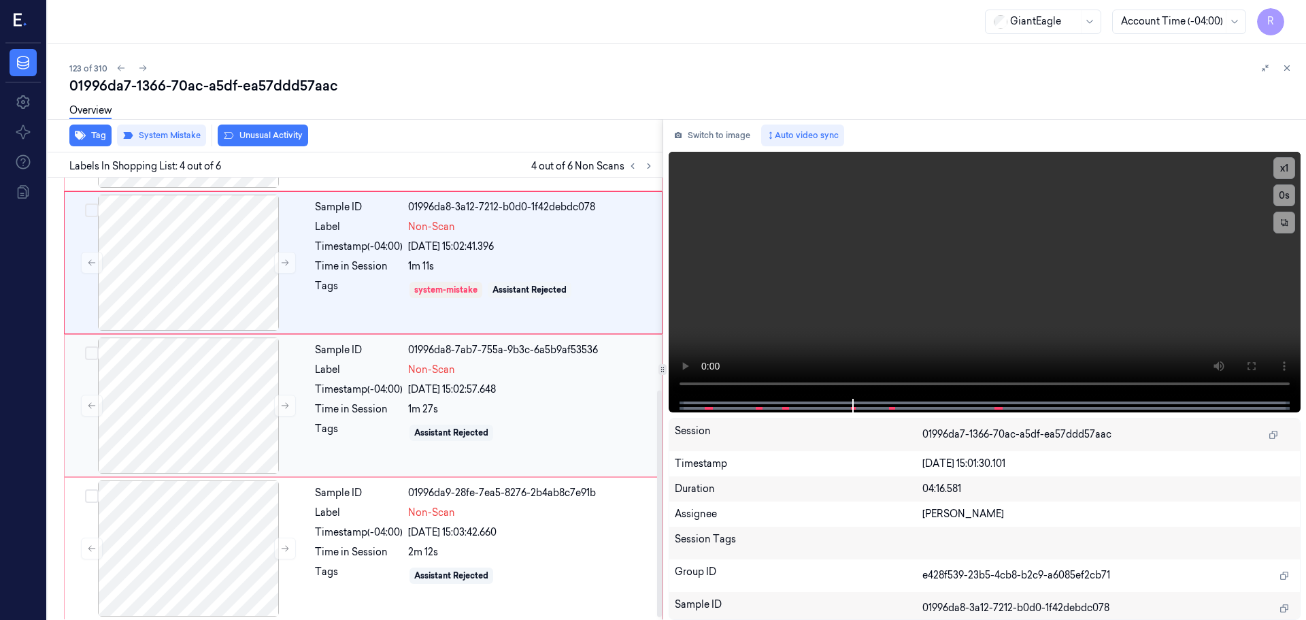
click at [380, 397] on div "Sample ID 01996da8-7ab7-755a-9b3c-6a5b9af53536 Label Non-Scan Timestamp (-04:00…" at bounding box center [484, 405] width 350 height 136
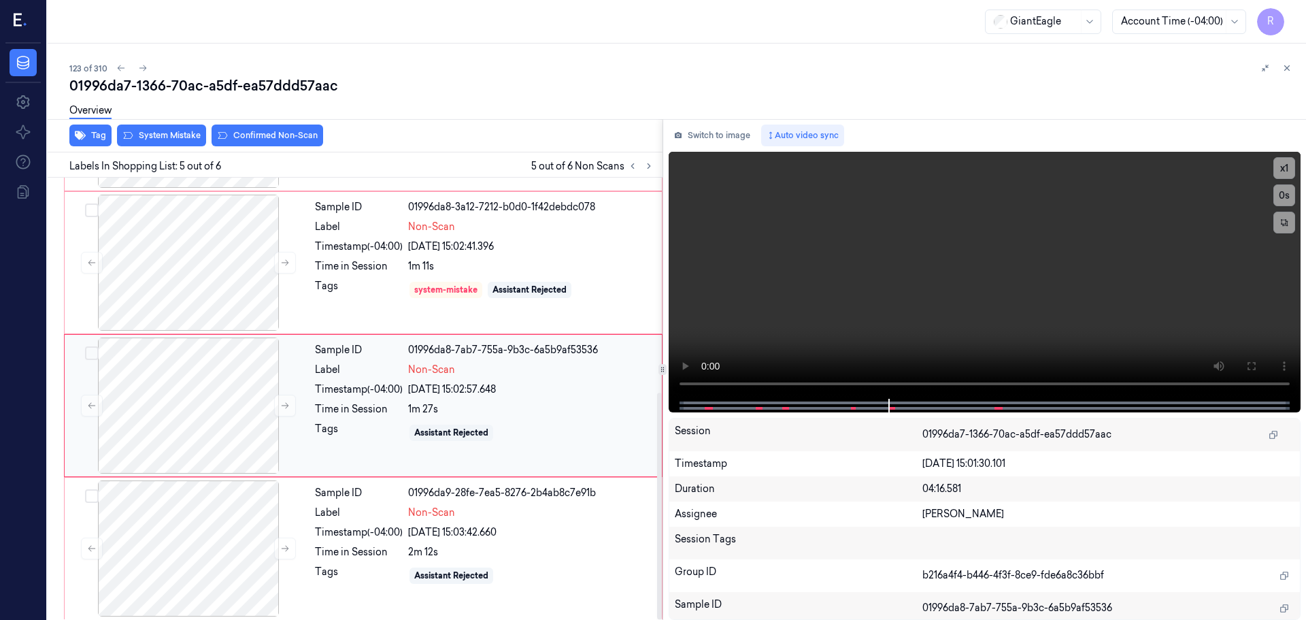
scroll to position [419, 0]
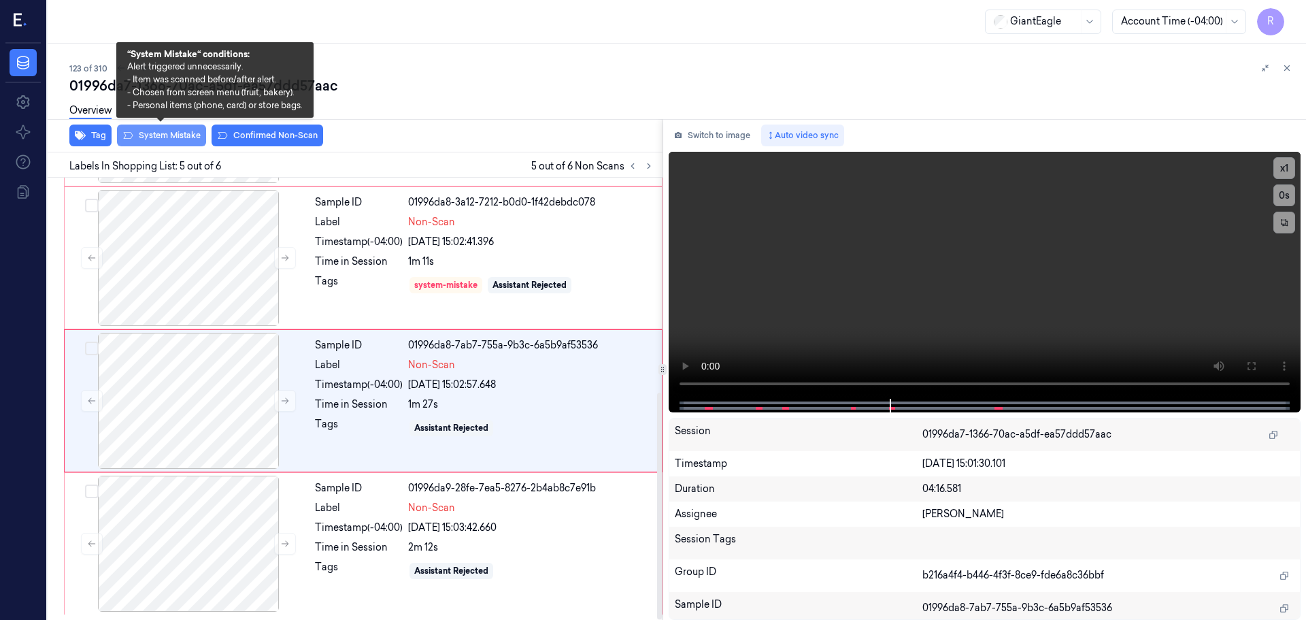
click at [175, 134] on button "System Mistake" at bounding box center [161, 135] width 89 height 22
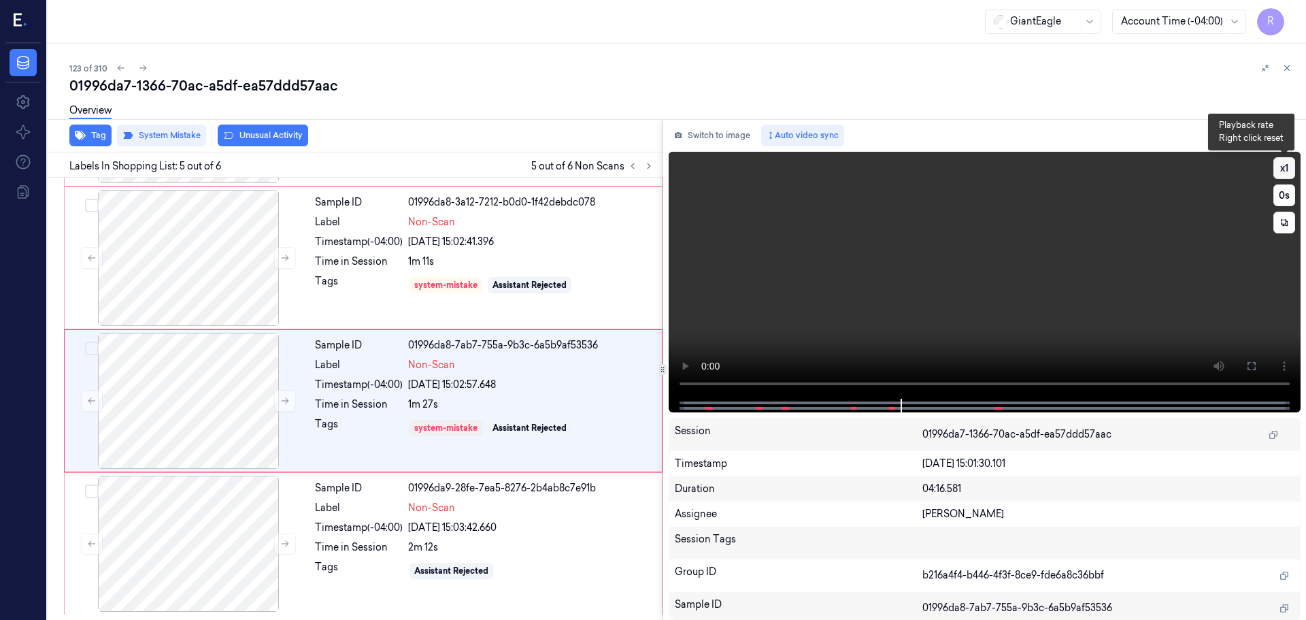
click at [1290, 167] on button "x 1" at bounding box center [1284, 168] width 22 height 22
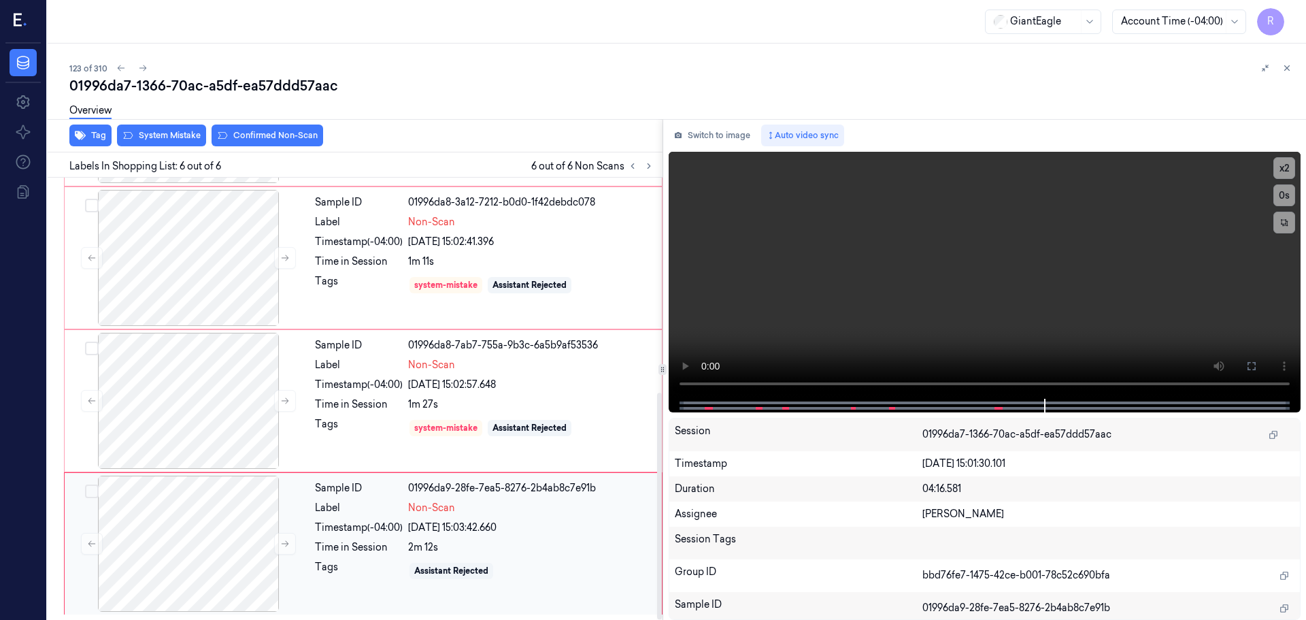
click at [401, 536] on div "Sample ID 01996da9-28fe-7ea5-8276-2b4ab8c7e91b Label Non-Scan Timestamp (-04:00…" at bounding box center [484, 543] width 350 height 136
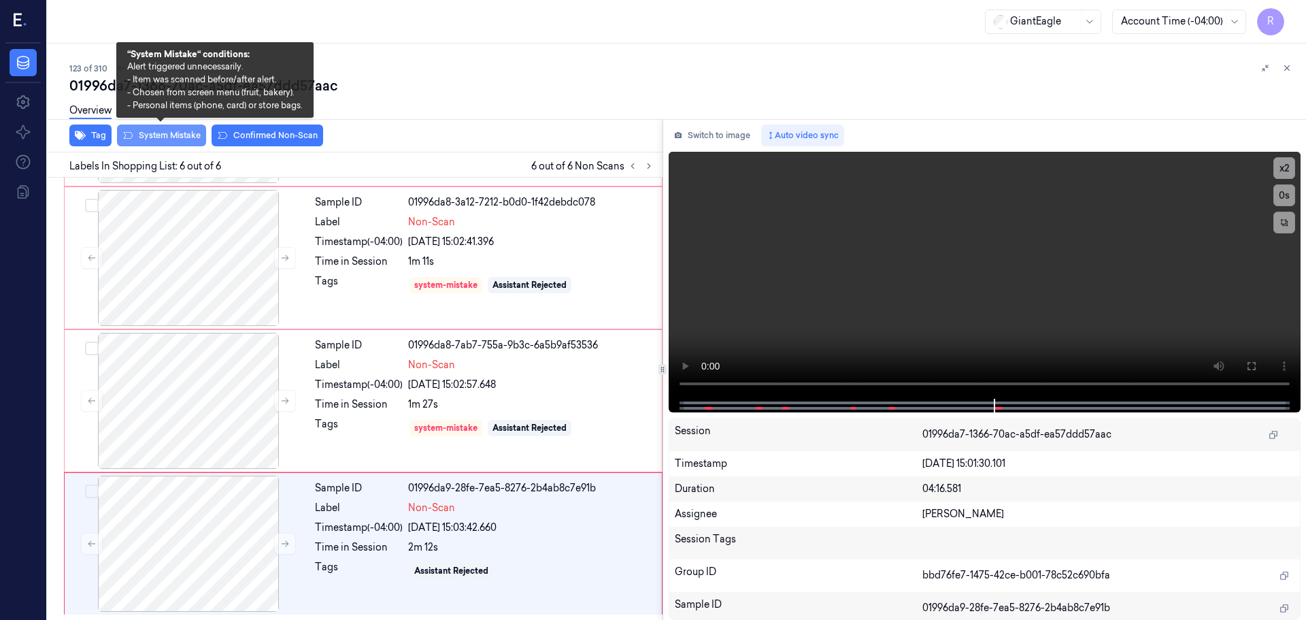
click at [163, 133] on button "System Mistake" at bounding box center [161, 135] width 89 height 22
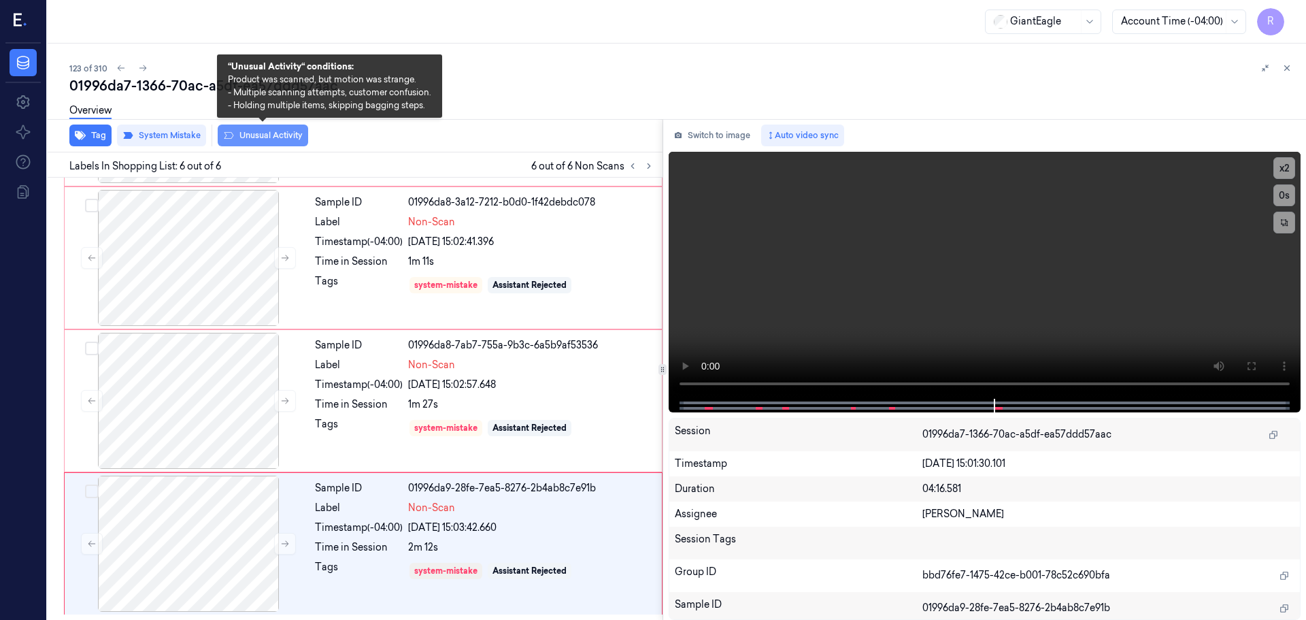
click at [260, 136] on button "Unusual Activity" at bounding box center [263, 135] width 90 height 22
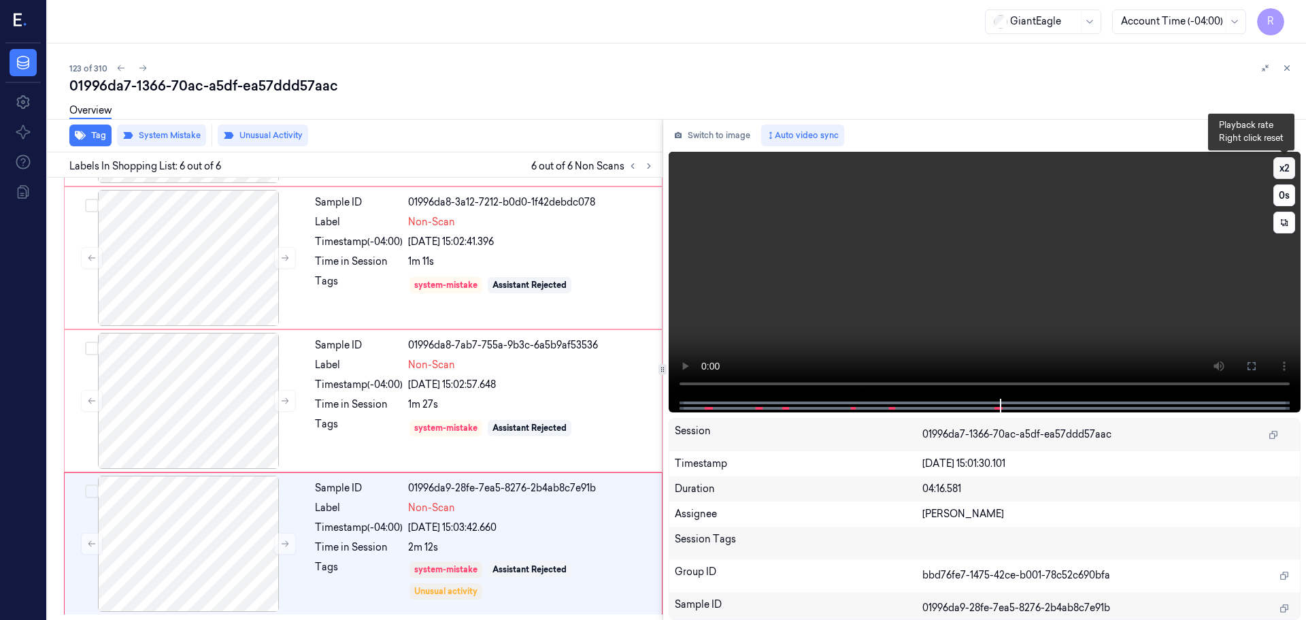
click at [1281, 171] on button "x 2" at bounding box center [1284, 168] width 22 height 22
click at [1281, 171] on button "x 4" at bounding box center [1284, 168] width 22 height 22
click at [1285, 169] on button "x 1" at bounding box center [1284, 168] width 22 height 22
click at [1285, 169] on button "x 2" at bounding box center [1284, 168] width 22 height 22
click at [400, 535] on div "Sample ID 01996da9-28fe-7ea5-8276-2b4ab8c7e91b Label Non-Scan Timestamp (-04:00…" at bounding box center [484, 543] width 350 height 136
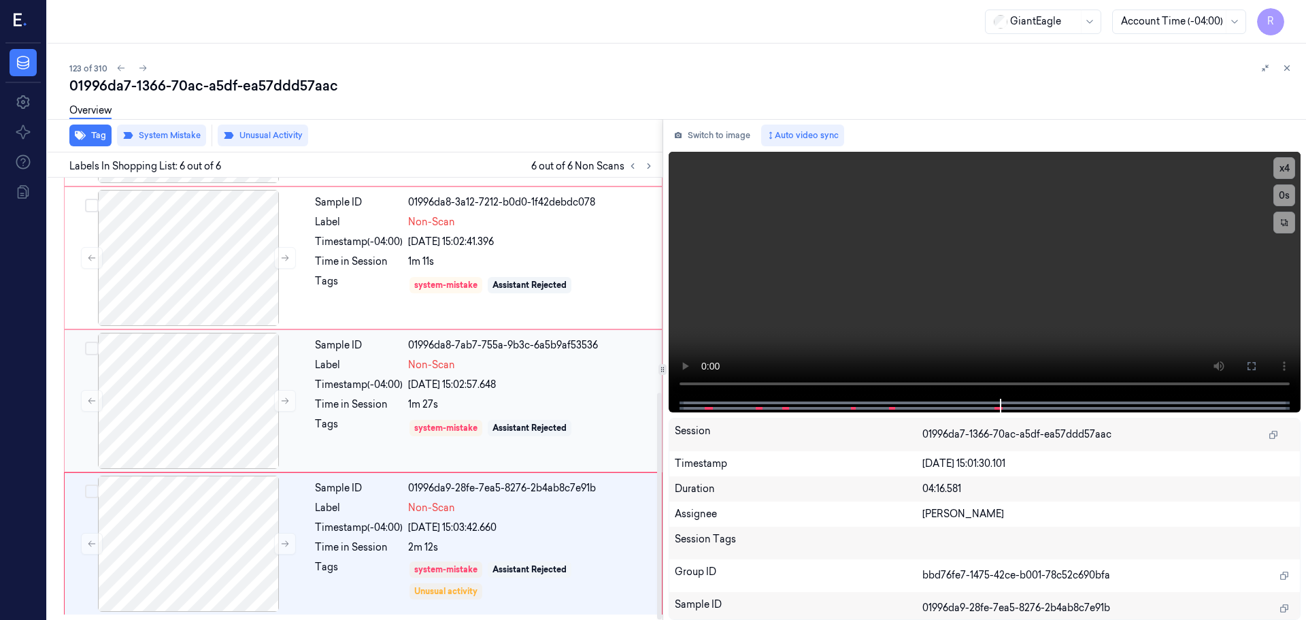
click at [386, 445] on div "Sample ID 01996da8-7ab7-755a-9b3c-6a5b9af53536 Label Non-Scan Timestamp (-04:00…" at bounding box center [484, 401] width 350 height 136
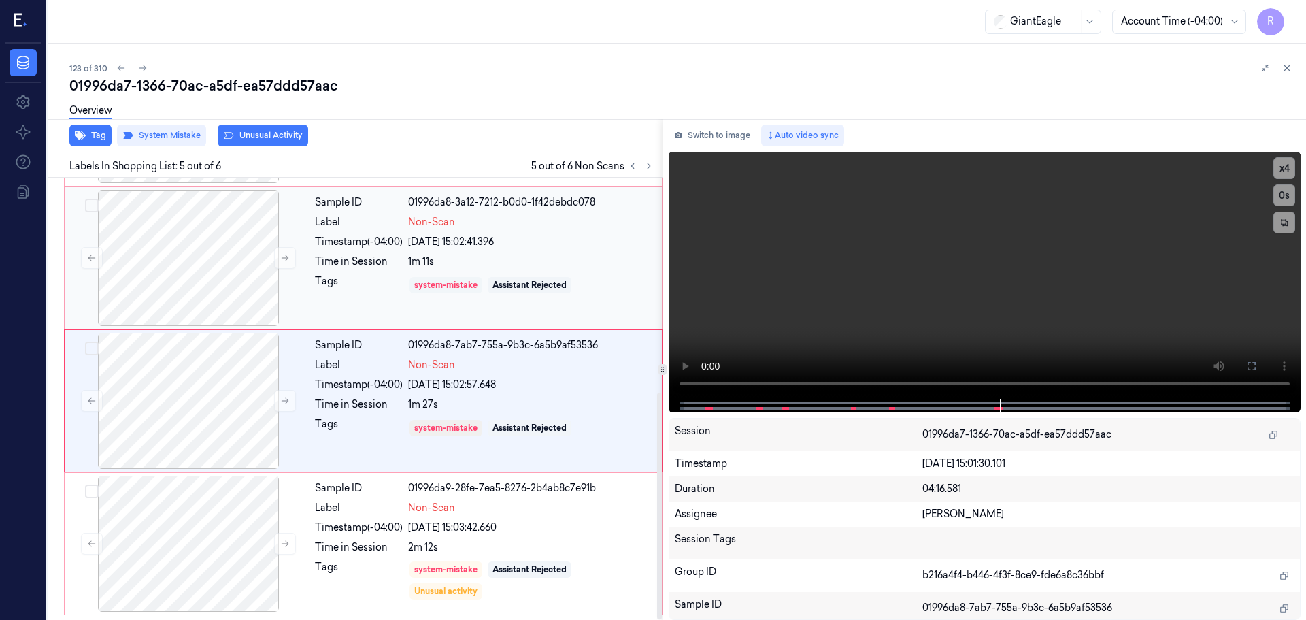
click at [466, 287] on div "system-mistake" at bounding box center [445, 285] width 63 height 12
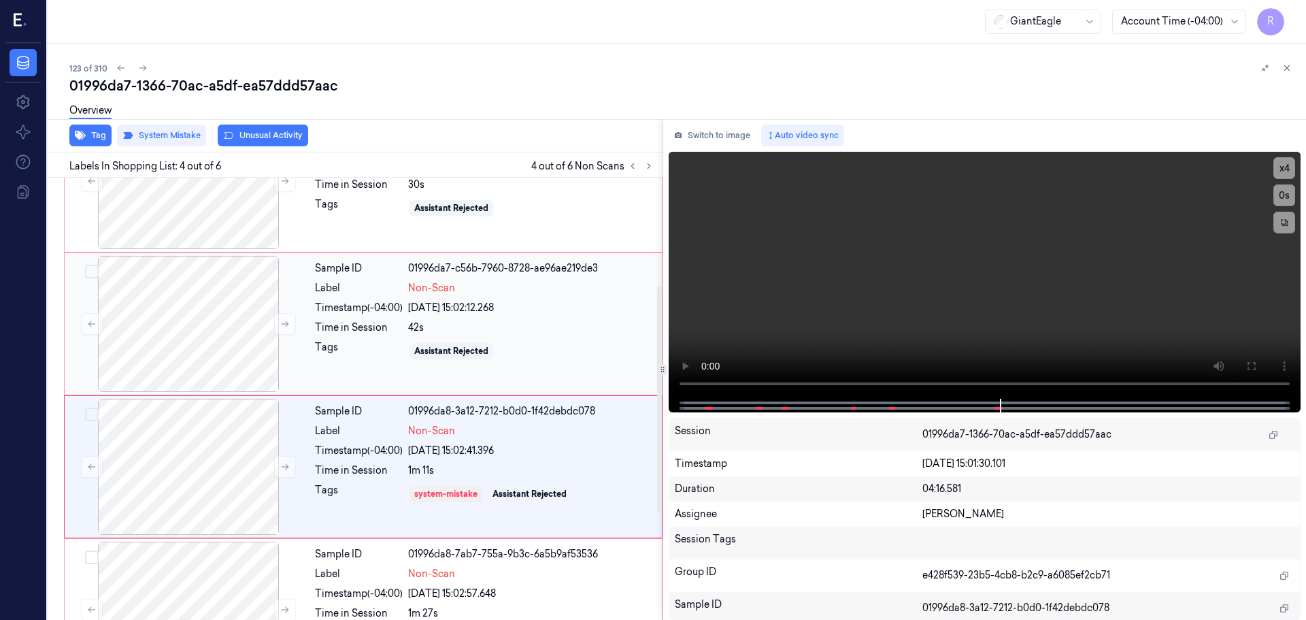
click at [379, 341] on div "Tags" at bounding box center [359, 351] width 88 height 22
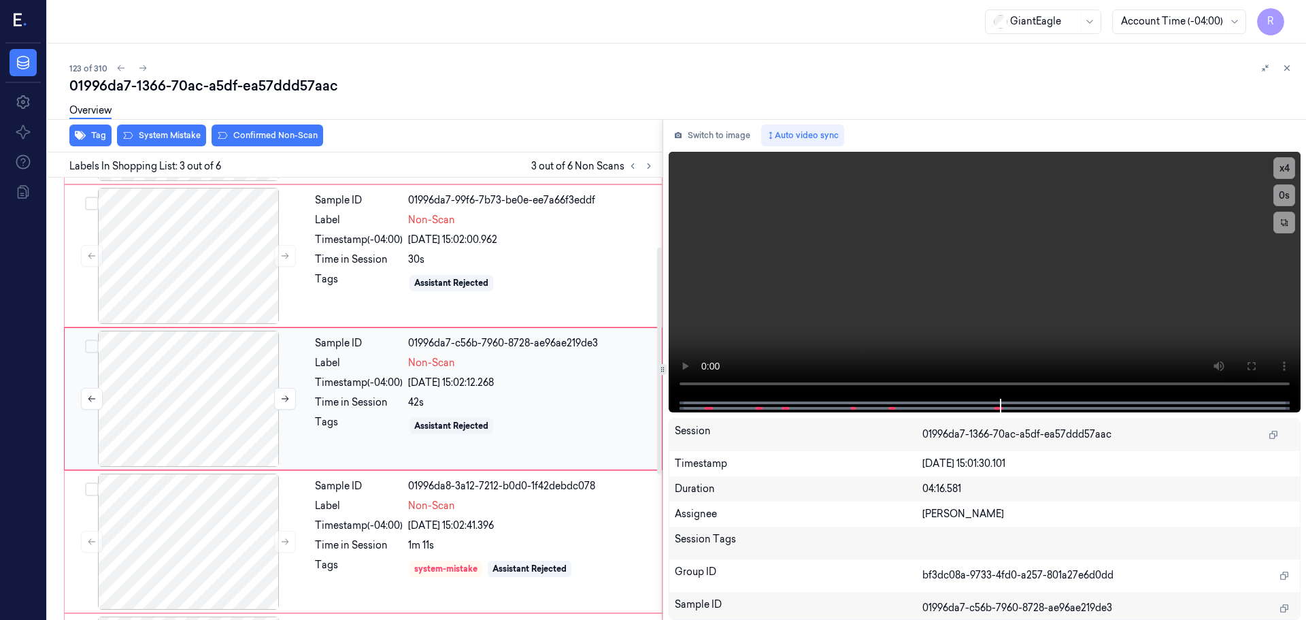
scroll to position [67, 0]
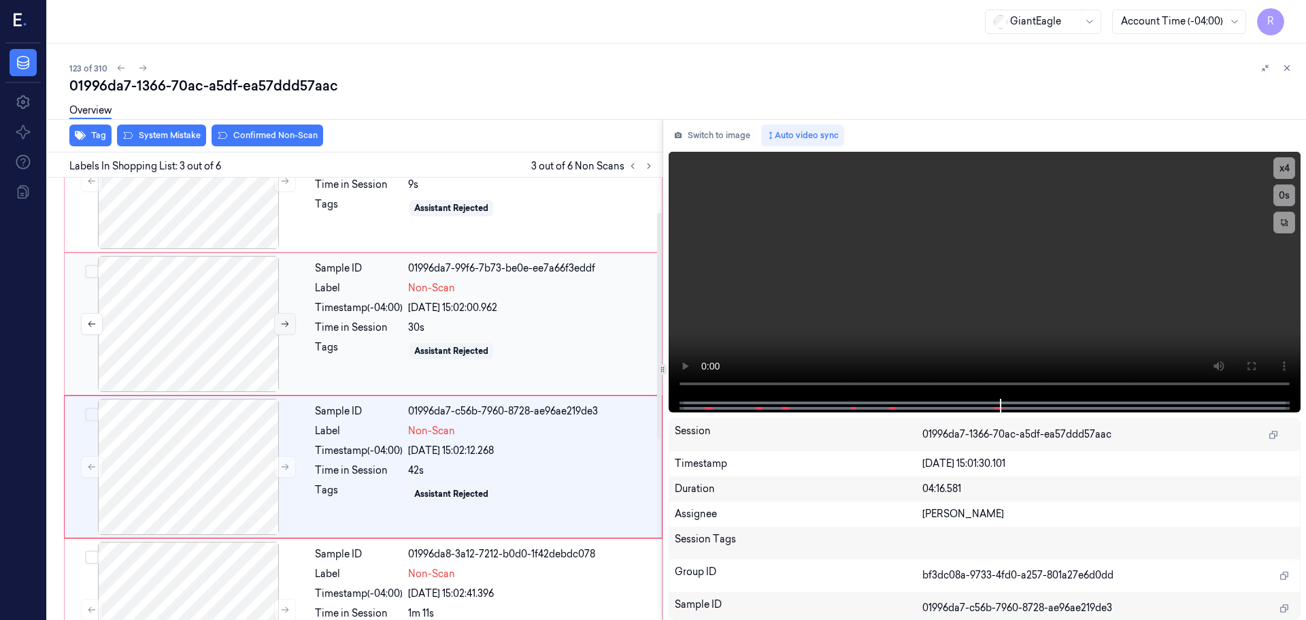
click at [274, 326] on div at bounding box center [188, 324] width 242 height 136
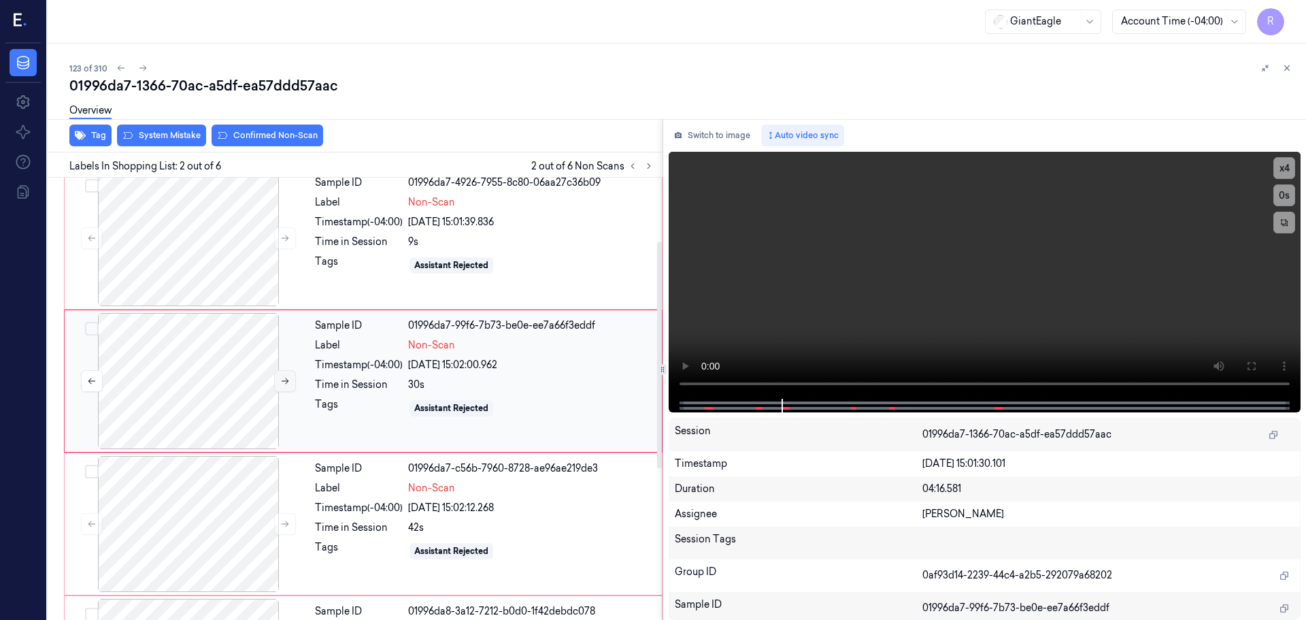
scroll to position [0, 0]
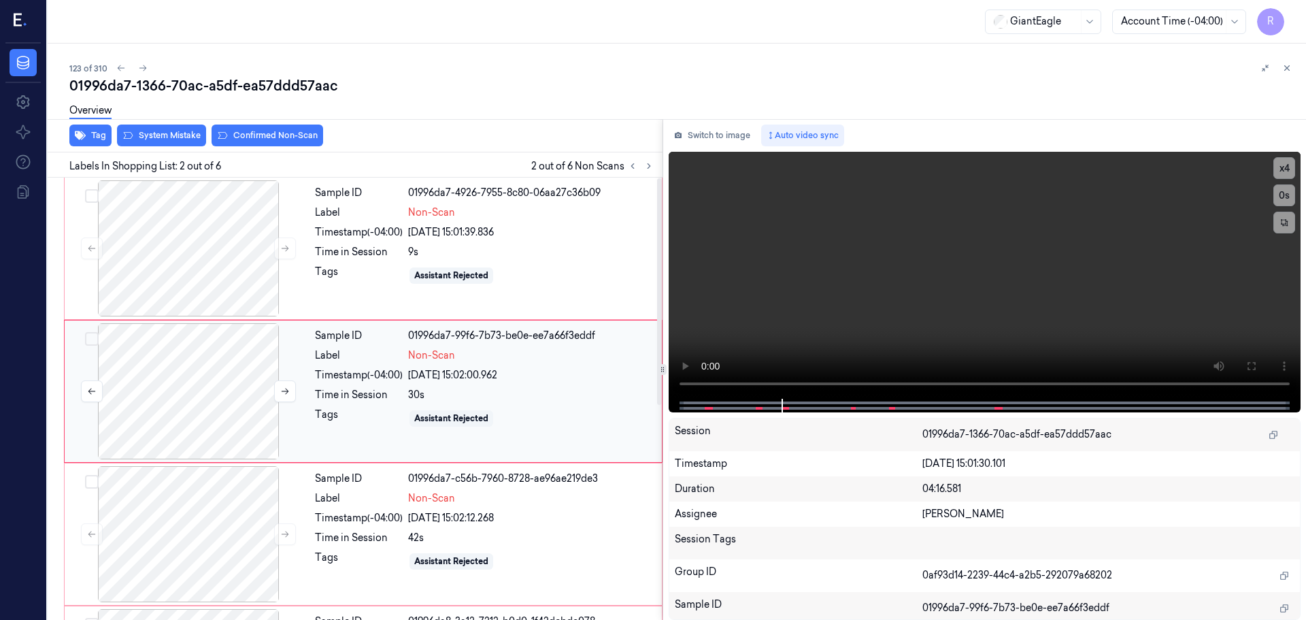
click at [225, 397] on div at bounding box center [188, 391] width 242 height 136
click at [261, 284] on div at bounding box center [188, 248] width 242 height 136
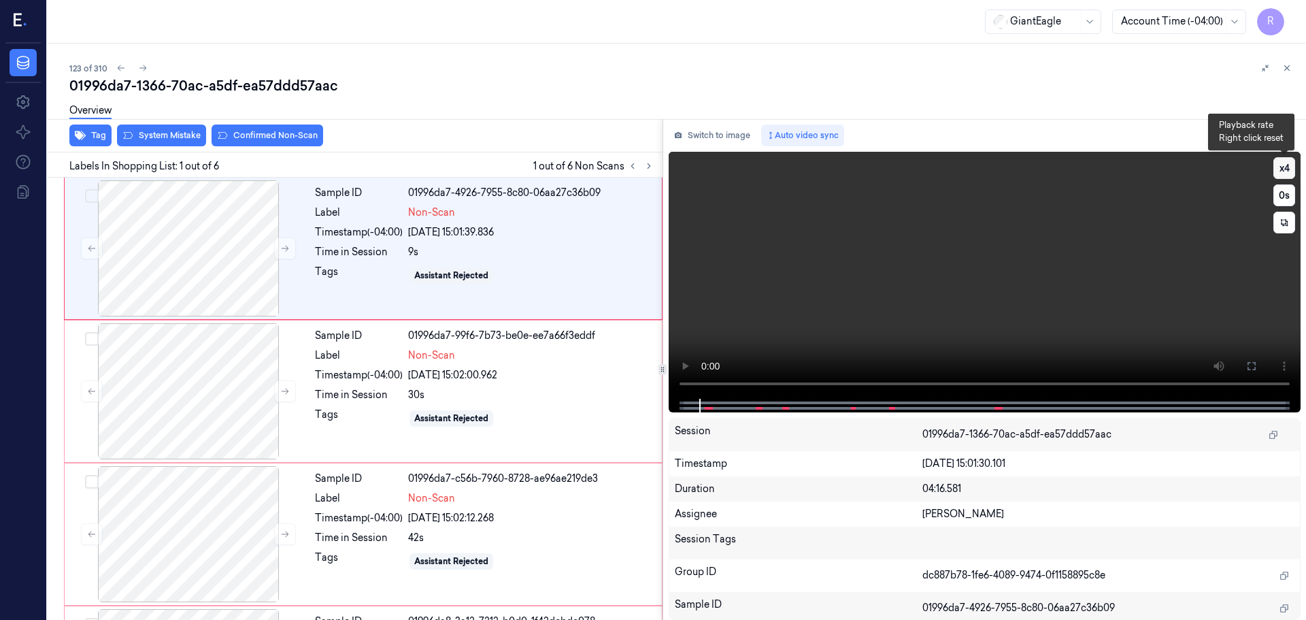
click at [1289, 163] on button "x 4" at bounding box center [1284, 168] width 22 height 22
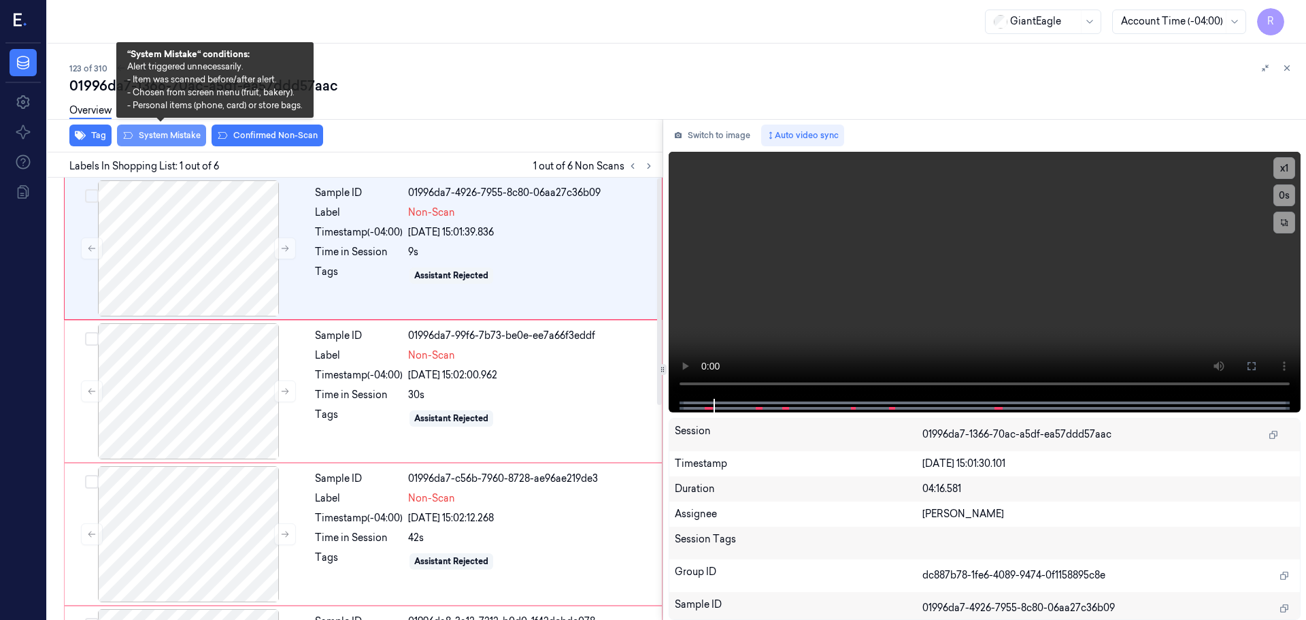
click at [150, 138] on button "System Mistake" at bounding box center [161, 135] width 89 height 22
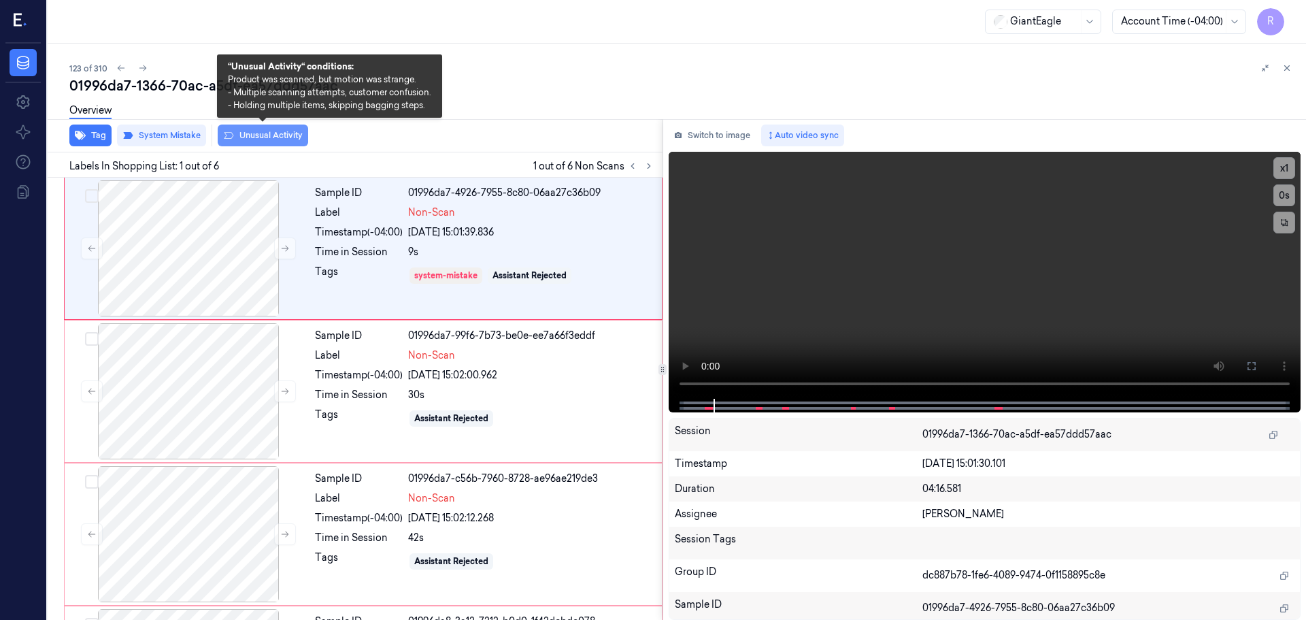
click at [256, 135] on button "Unusual Activity" at bounding box center [263, 135] width 90 height 22
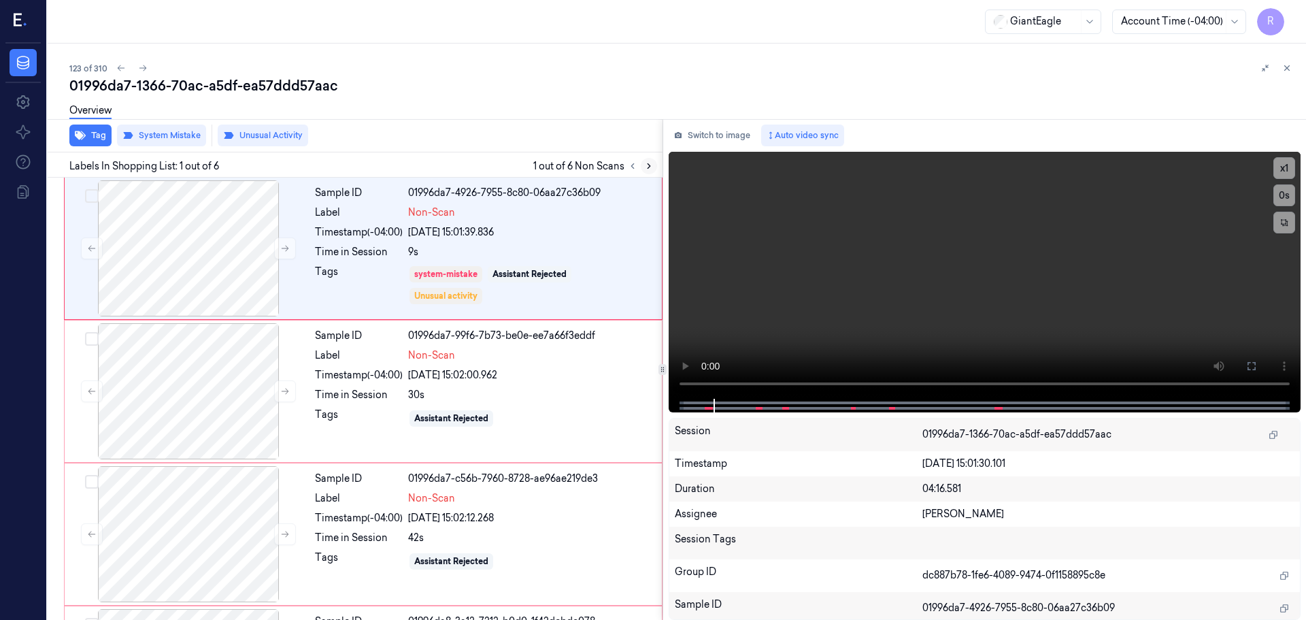
click at [652, 169] on icon at bounding box center [649, 166] width 10 height 10
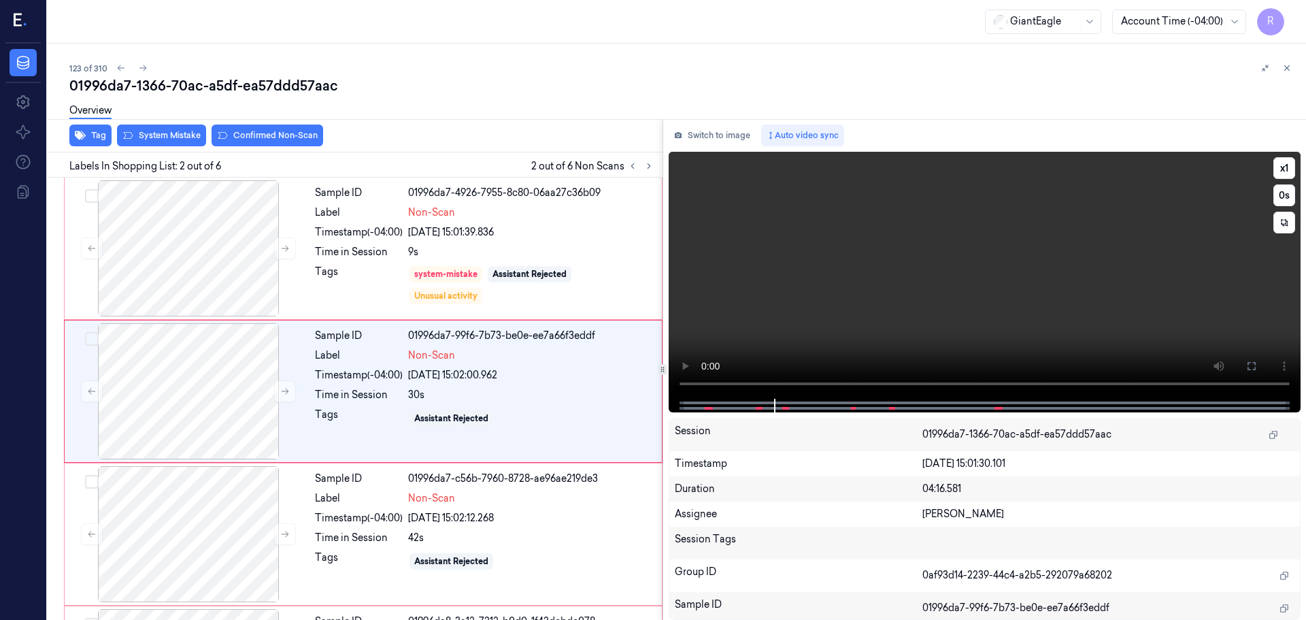
drag, startPoint x: 756, startPoint y: 404, endPoint x: 735, endPoint y: 409, distance: 21.6
click at [735, 409] on div at bounding box center [985, 406] width 632 height 14
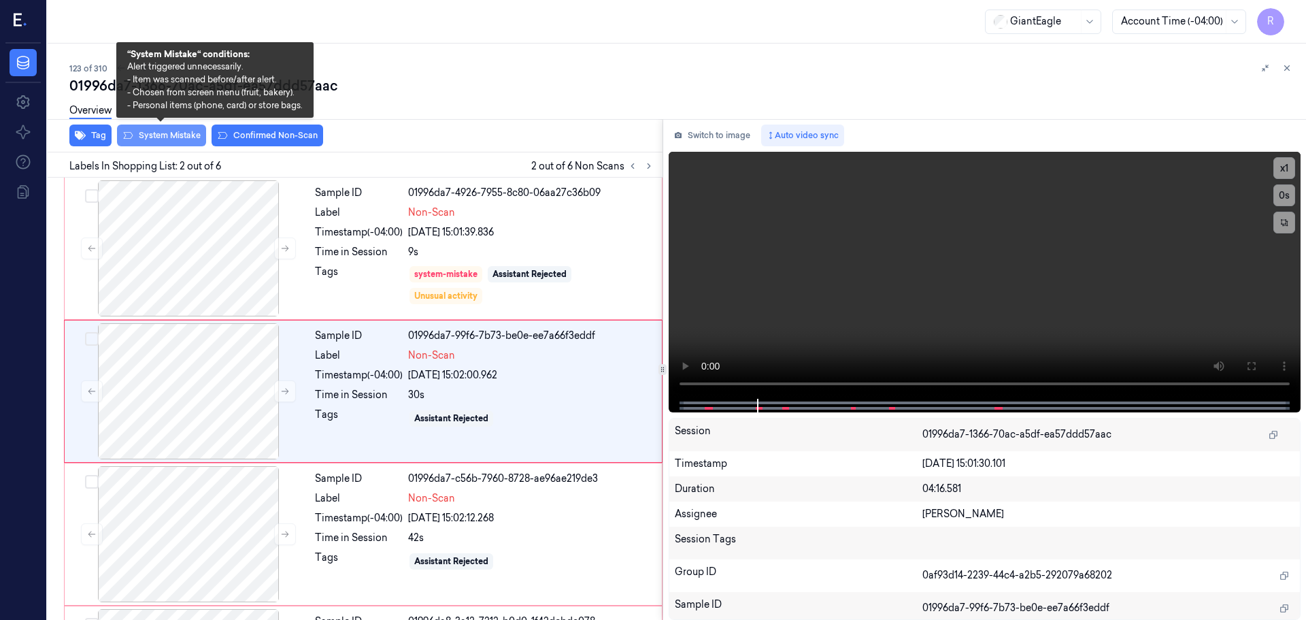
click at [147, 140] on button "System Mistake" at bounding box center [161, 135] width 89 height 22
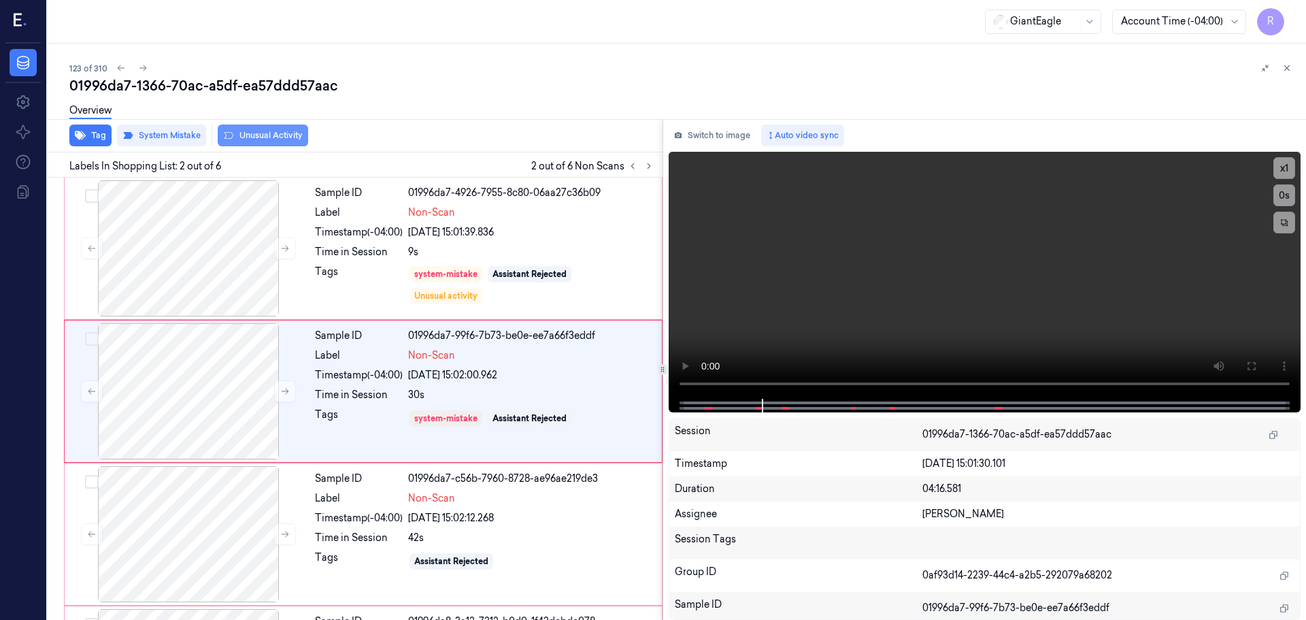
click at [277, 142] on button "Unusual Activity" at bounding box center [263, 135] width 90 height 22
click at [645, 168] on icon at bounding box center [649, 166] width 10 height 10
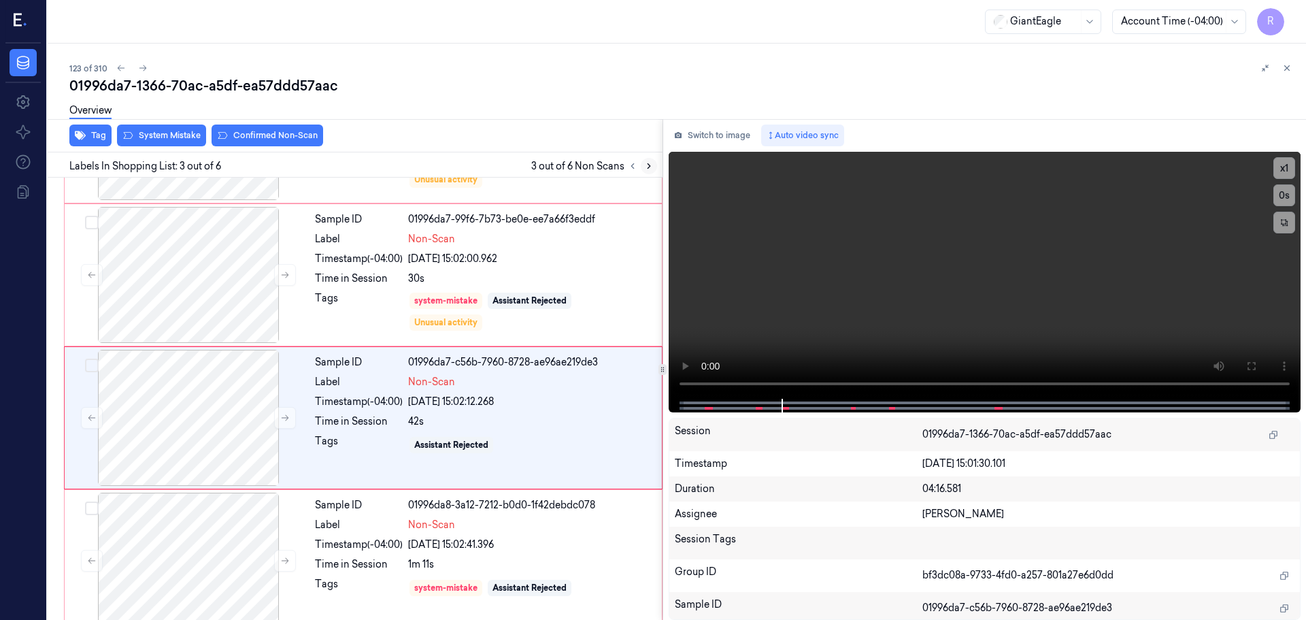
scroll to position [135, 0]
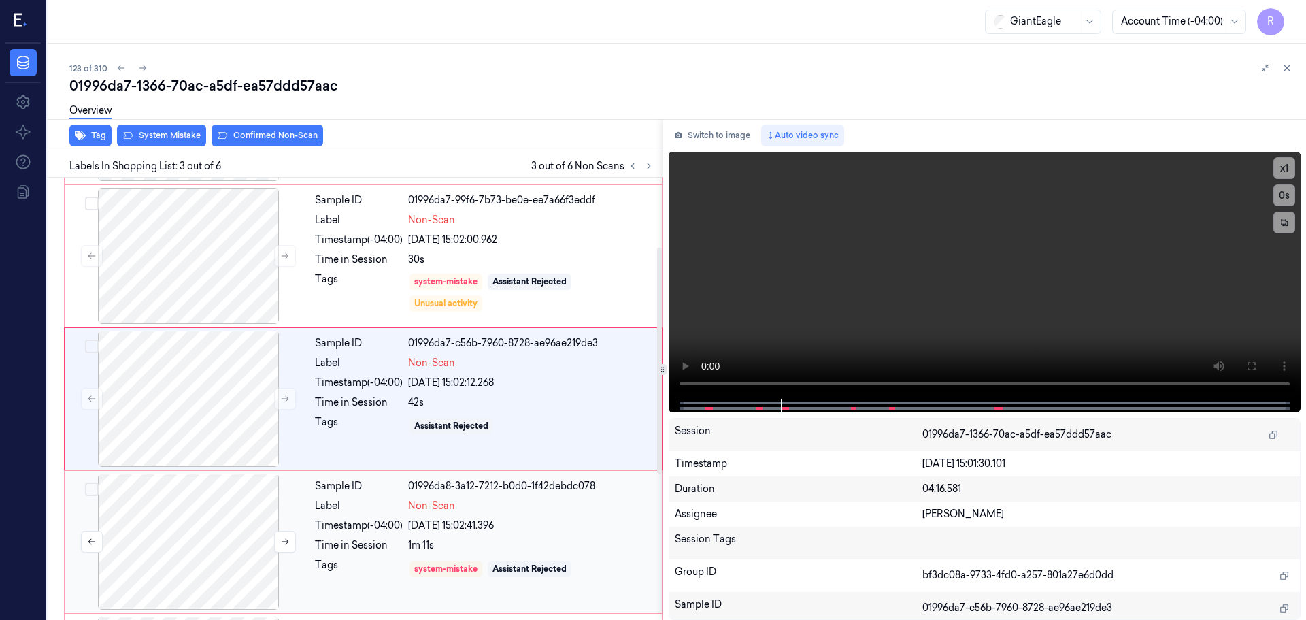
click at [195, 535] on div at bounding box center [188, 541] width 242 height 136
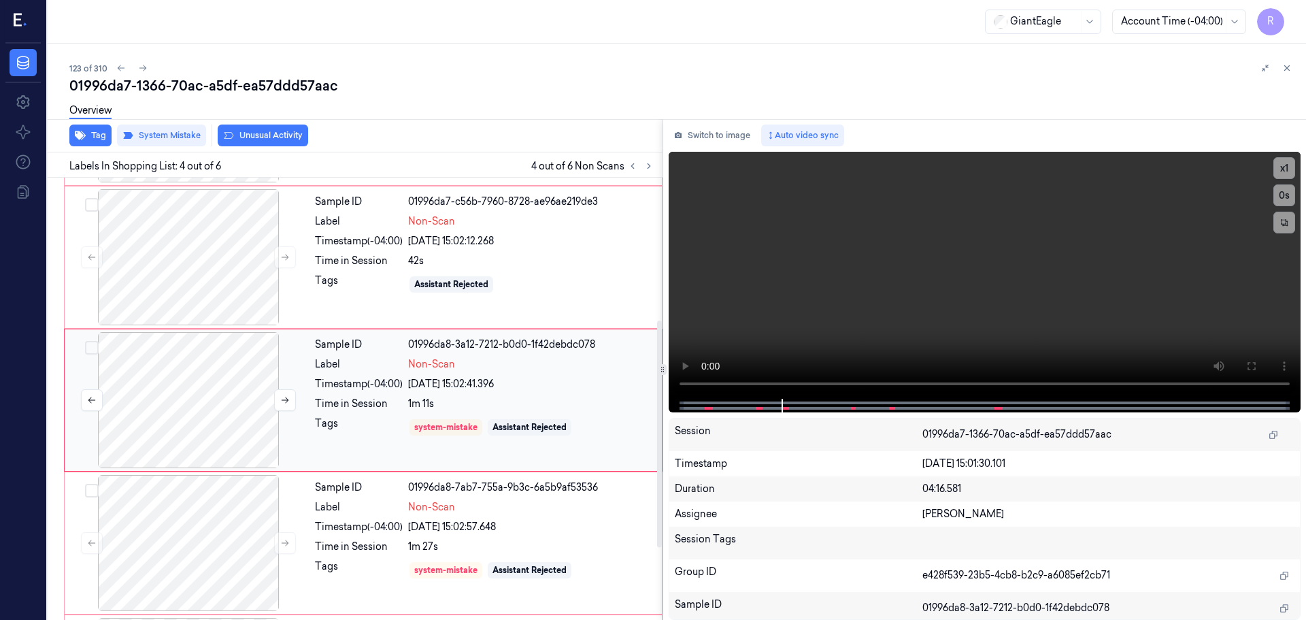
scroll to position [278, 0]
click at [346, 278] on div "Tags" at bounding box center [359, 283] width 88 height 22
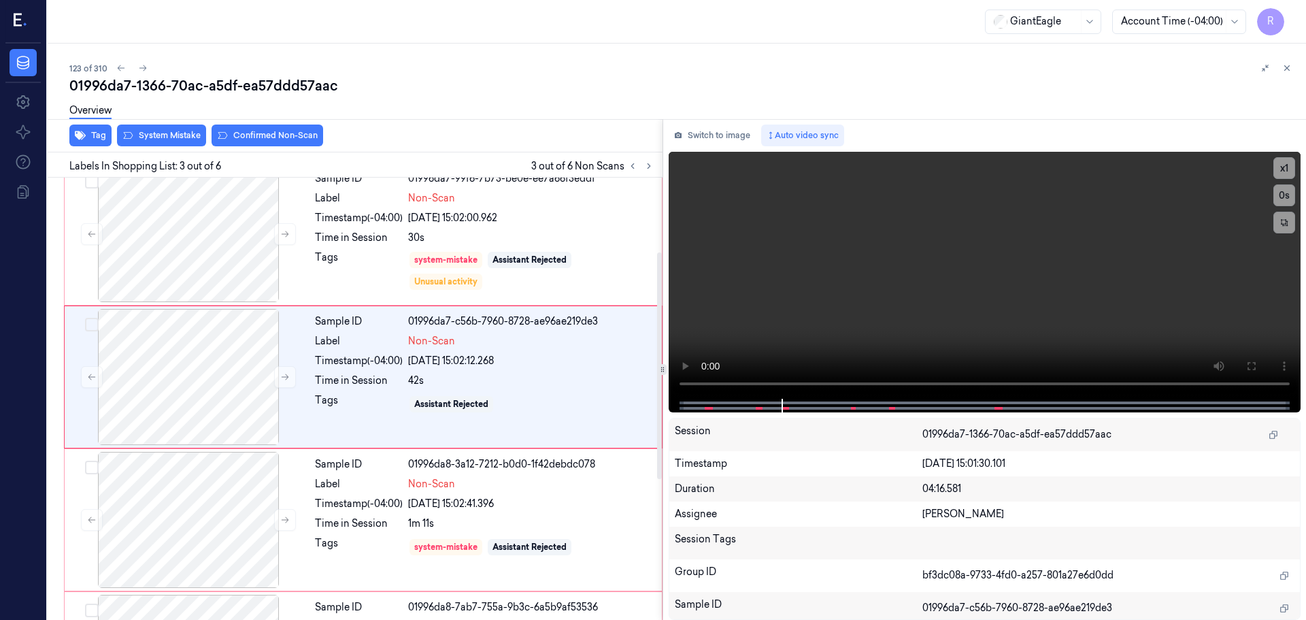
scroll to position [135, 0]
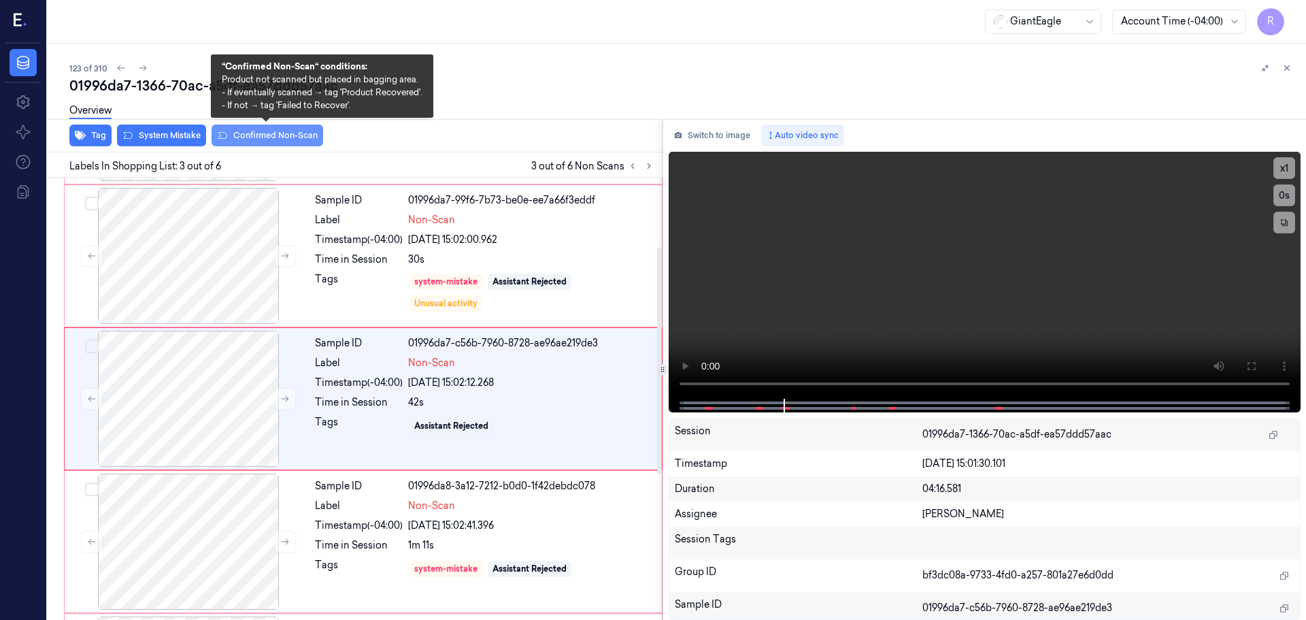
click at [247, 136] on button "Confirmed Non-Scan" at bounding box center [268, 135] width 112 height 22
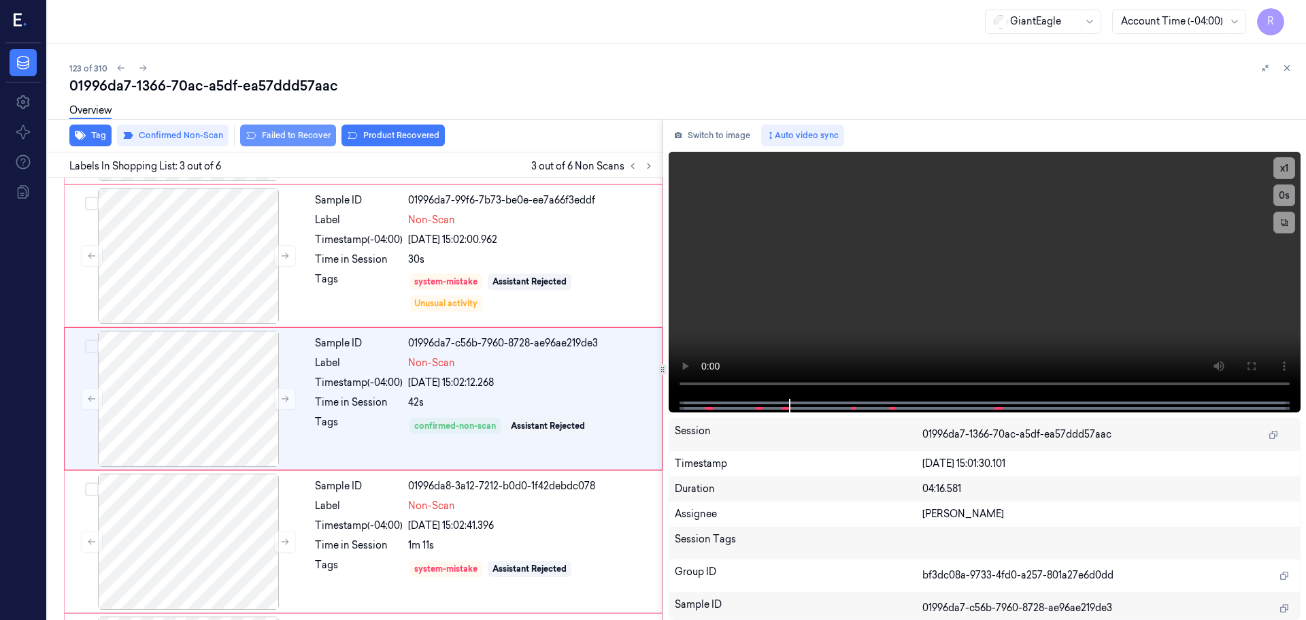
click at [314, 141] on button "Failed to Recover" at bounding box center [288, 135] width 96 height 22
click at [624, 167] on div at bounding box center [640, 166] width 33 height 16
click at [626, 167] on button at bounding box center [632, 166] width 16 height 16
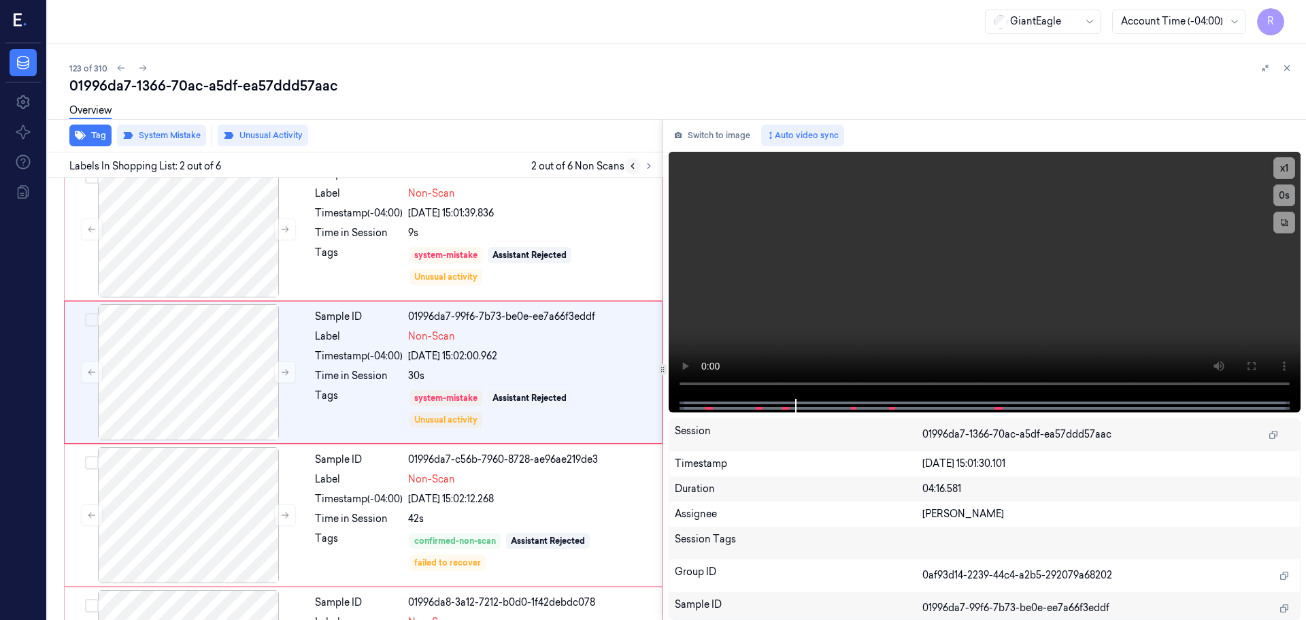
click at [628, 167] on button at bounding box center [632, 166] width 16 height 16
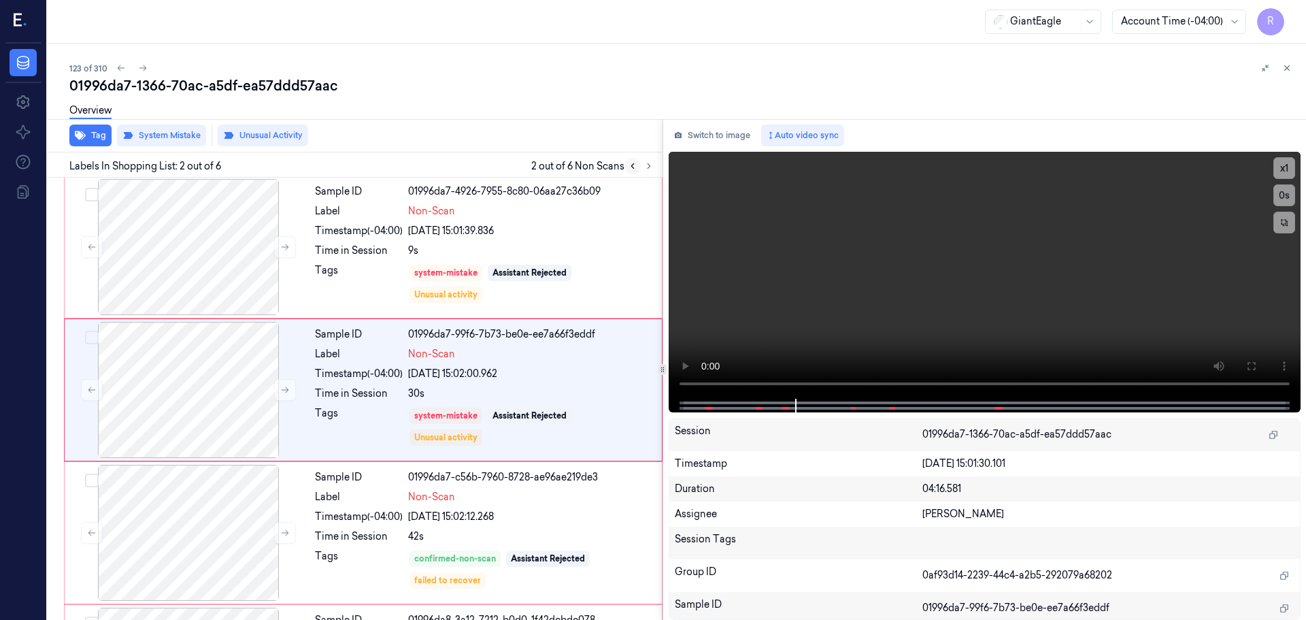
scroll to position [0, 0]
click at [628, 167] on icon at bounding box center [633, 166] width 10 height 10
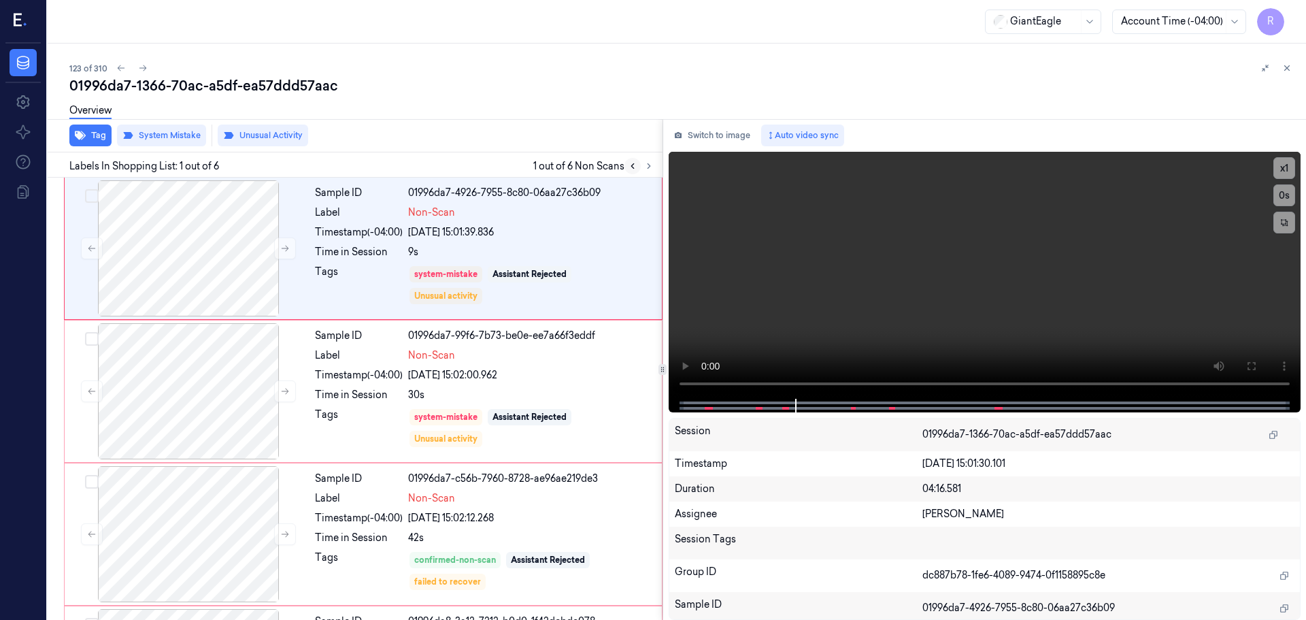
click at [628, 167] on icon at bounding box center [633, 166] width 10 height 10
click at [651, 167] on icon at bounding box center [649, 166] width 10 height 10
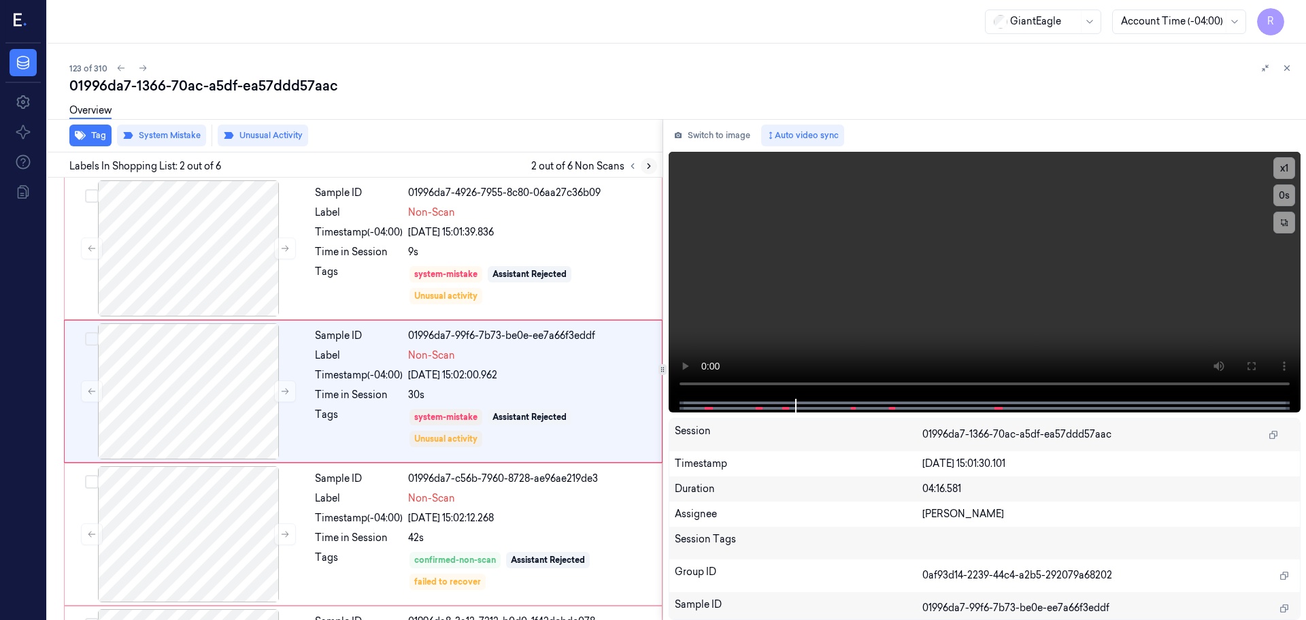
click at [650, 167] on icon at bounding box center [649, 166] width 10 height 10
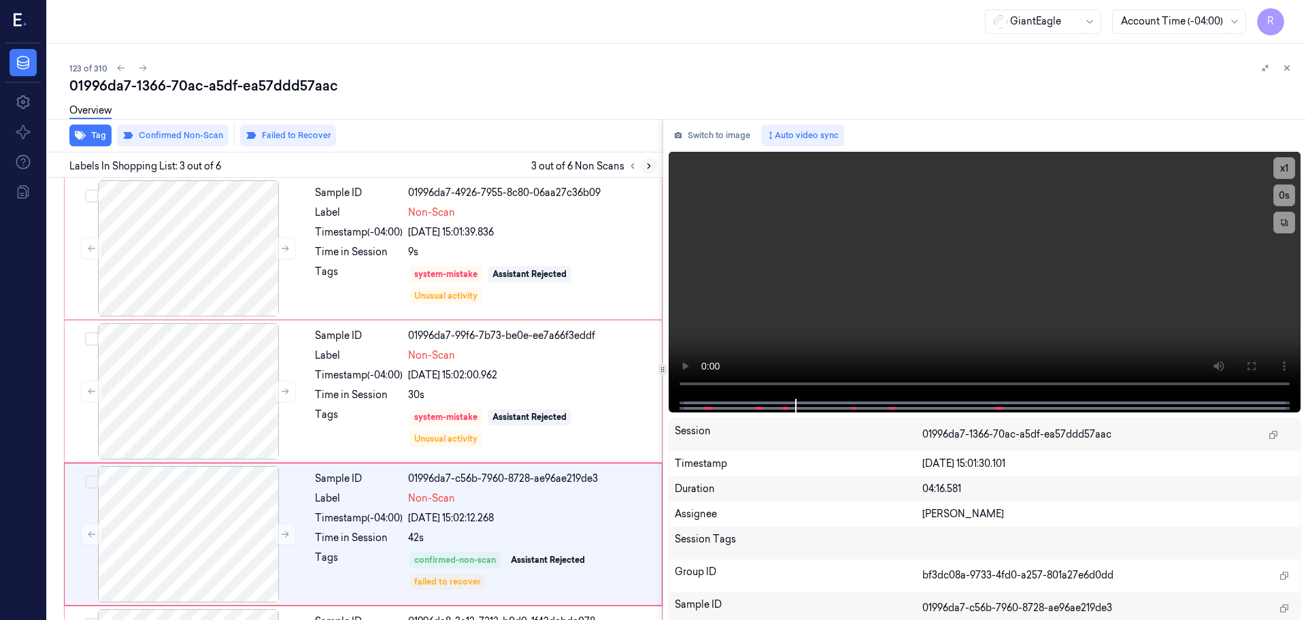
scroll to position [135, 0]
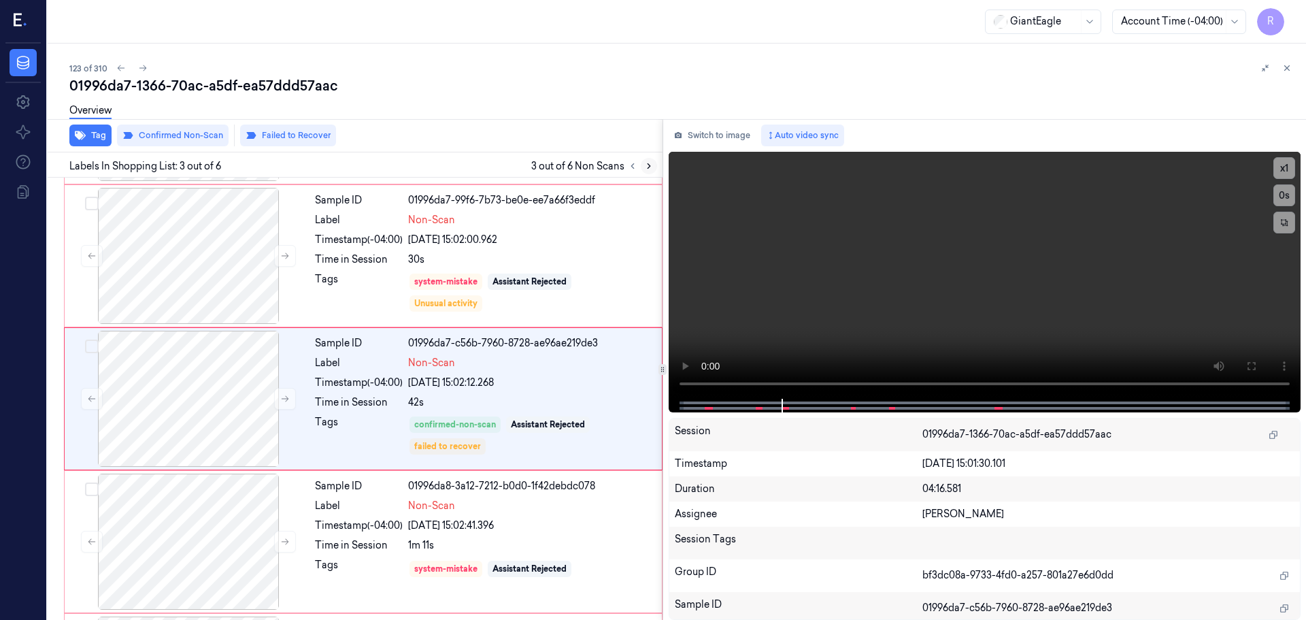
click at [650, 167] on icon at bounding box center [649, 166] width 10 height 10
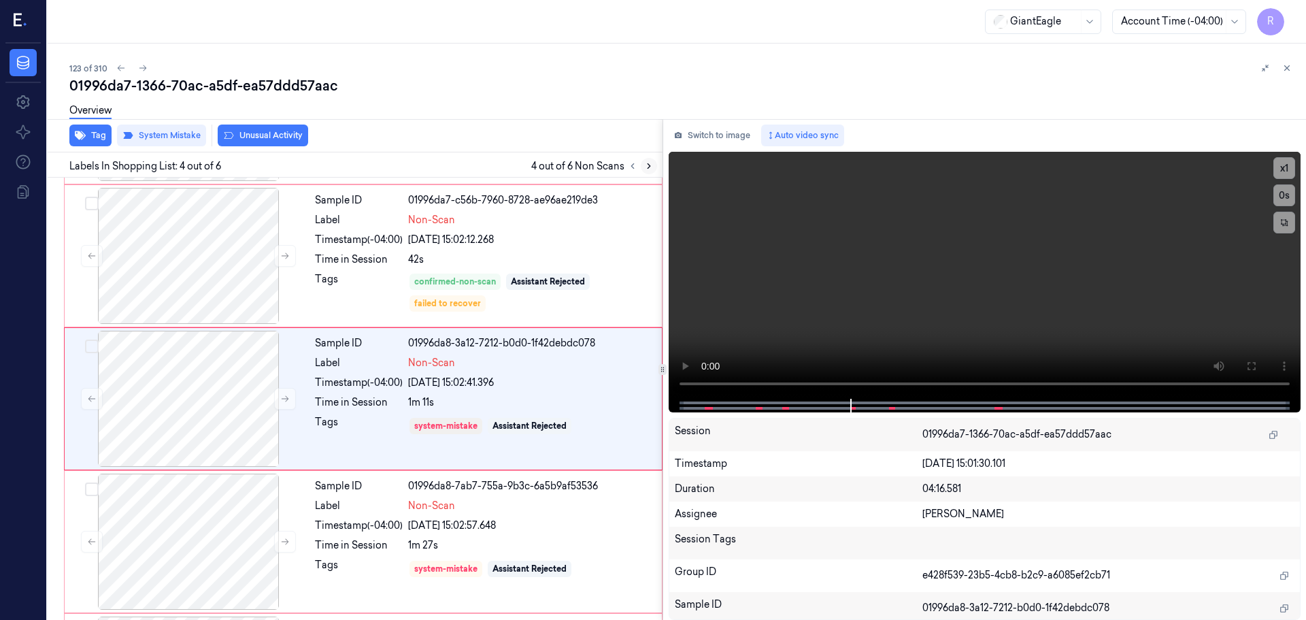
click at [650, 167] on icon at bounding box center [649, 166] width 10 height 10
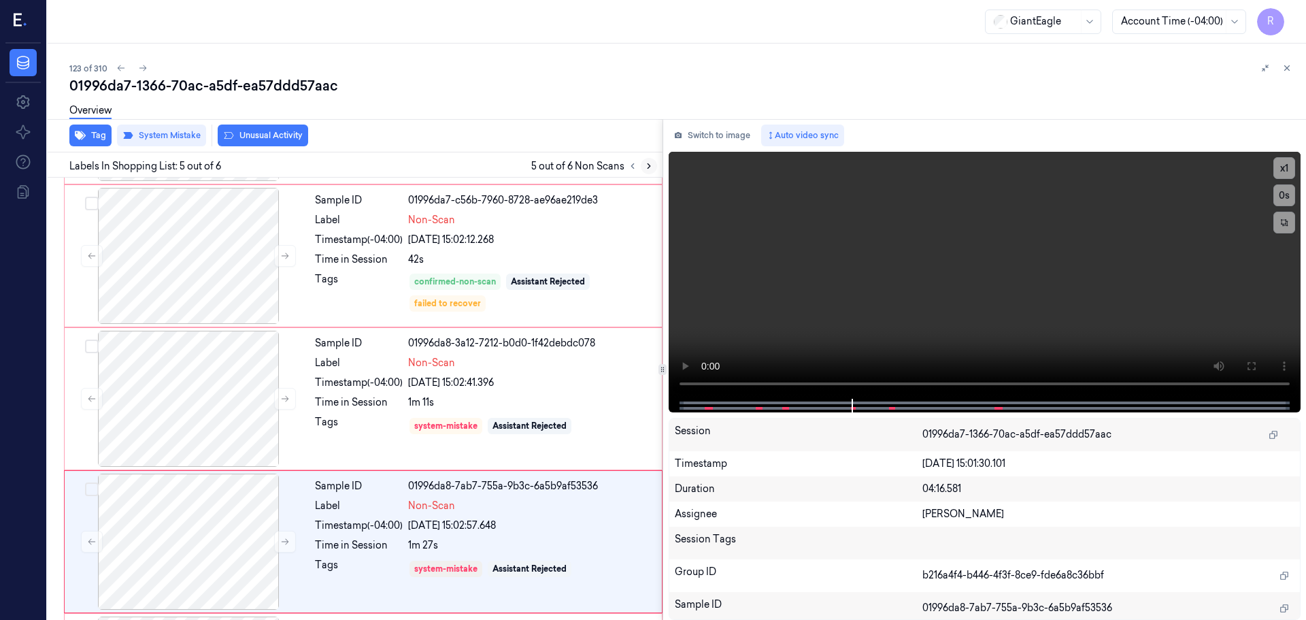
scroll to position [419, 0]
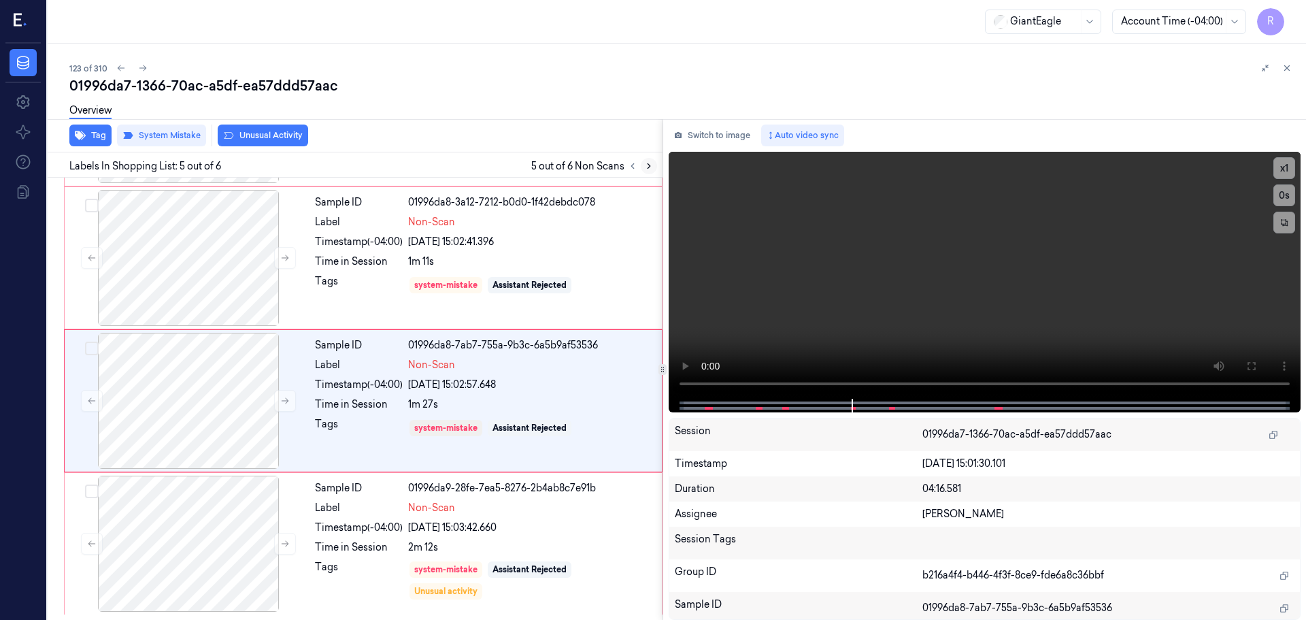
click at [650, 167] on icon at bounding box center [649, 166] width 10 height 10
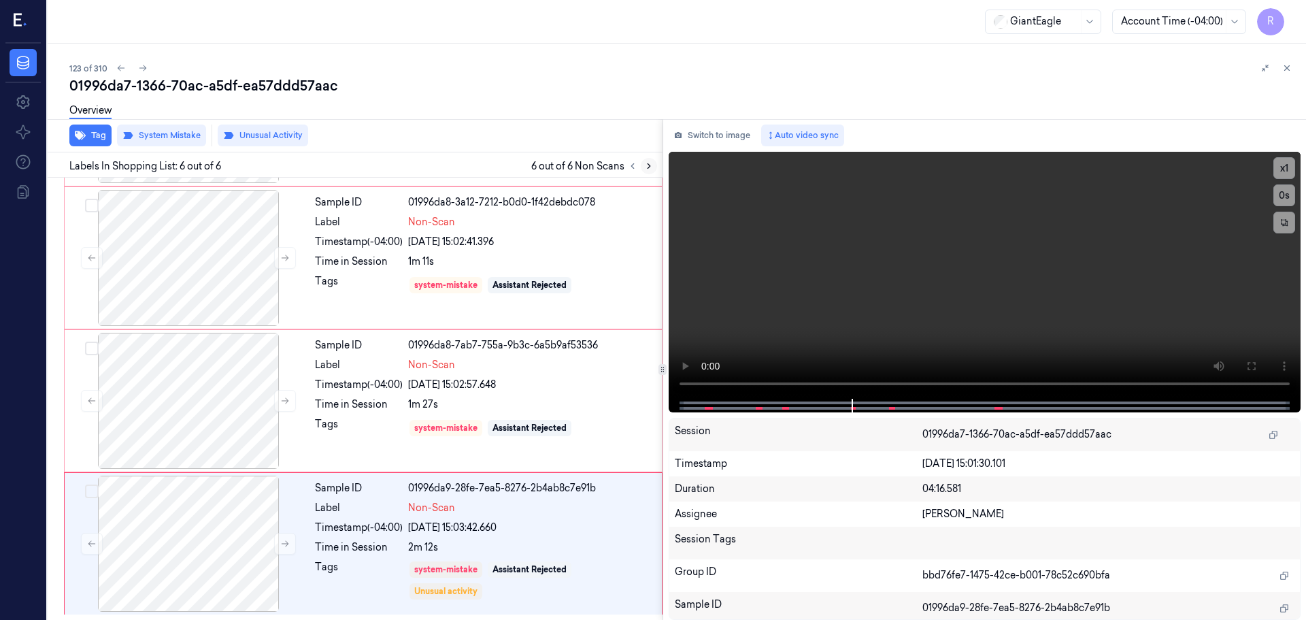
click at [650, 167] on icon at bounding box center [649, 166] width 10 height 10
click at [648, 171] on button at bounding box center [649, 166] width 16 height 16
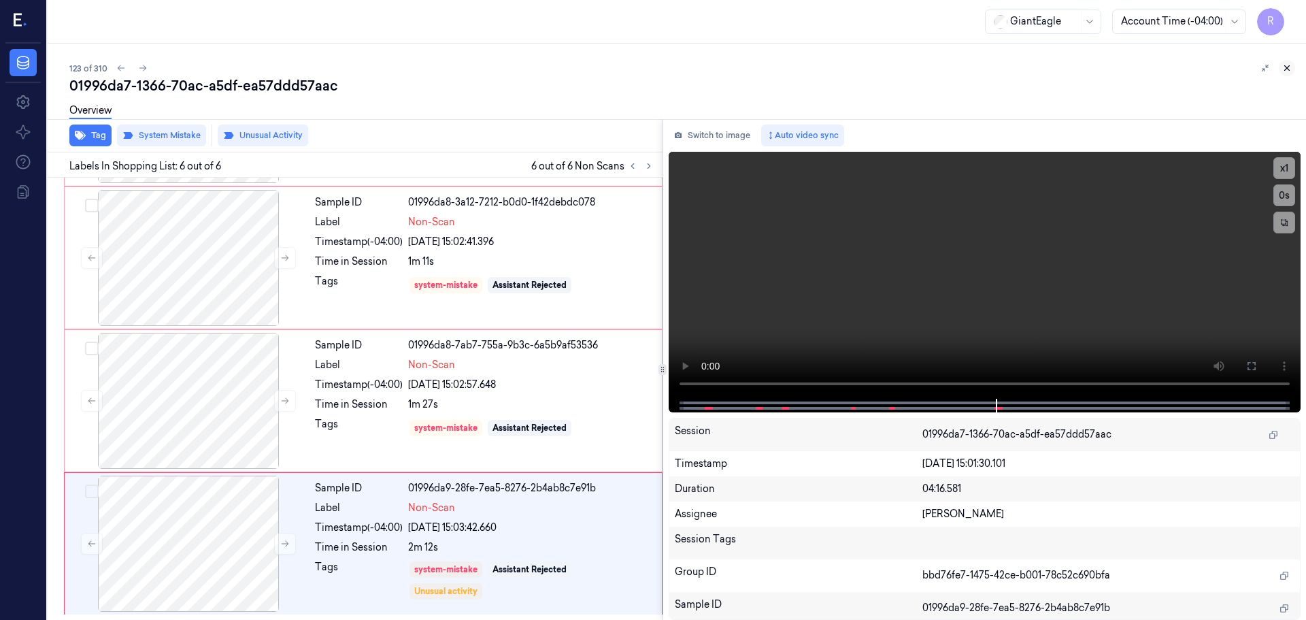
click at [1288, 71] on icon at bounding box center [1287, 68] width 10 height 10
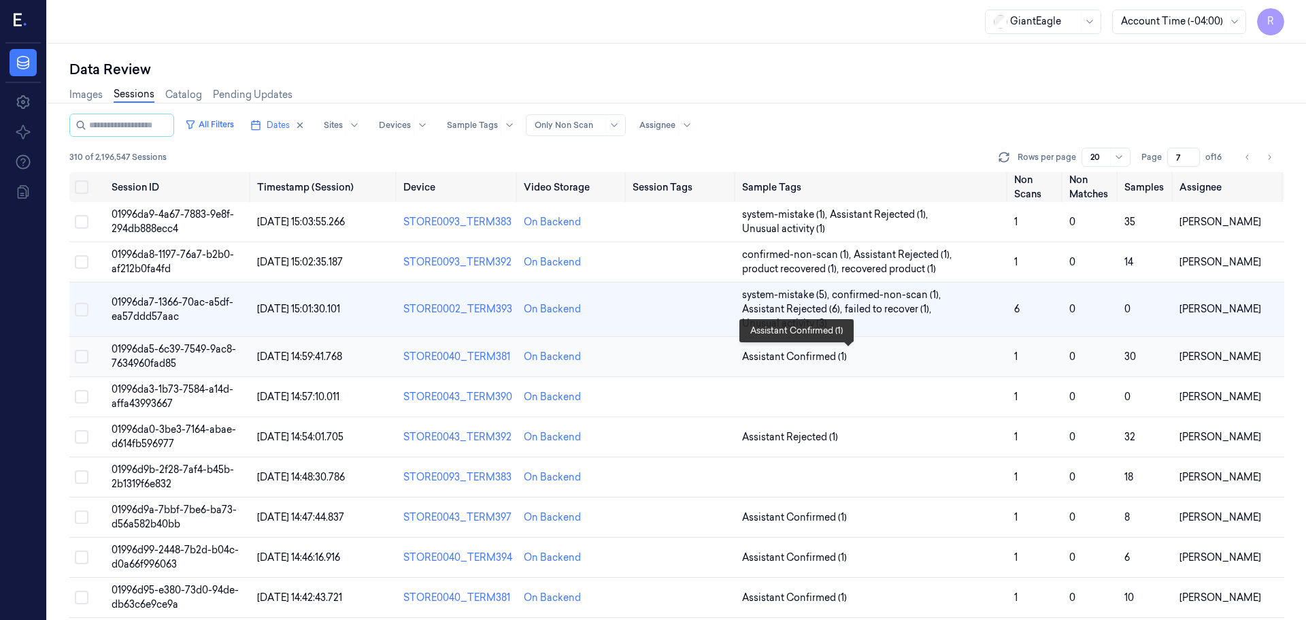
click at [943, 358] on span "Assistant Confirmed (1)" at bounding box center [872, 357] width 261 height 14
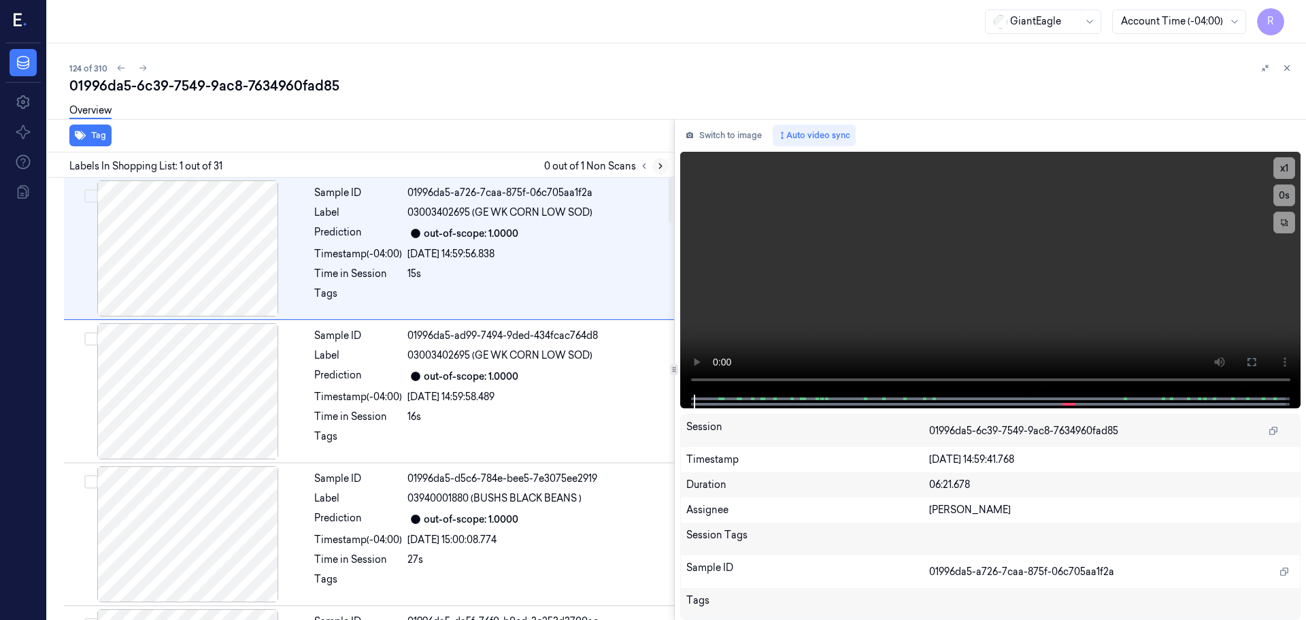
click at [662, 169] on icon at bounding box center [661, 166] width 10 height 10
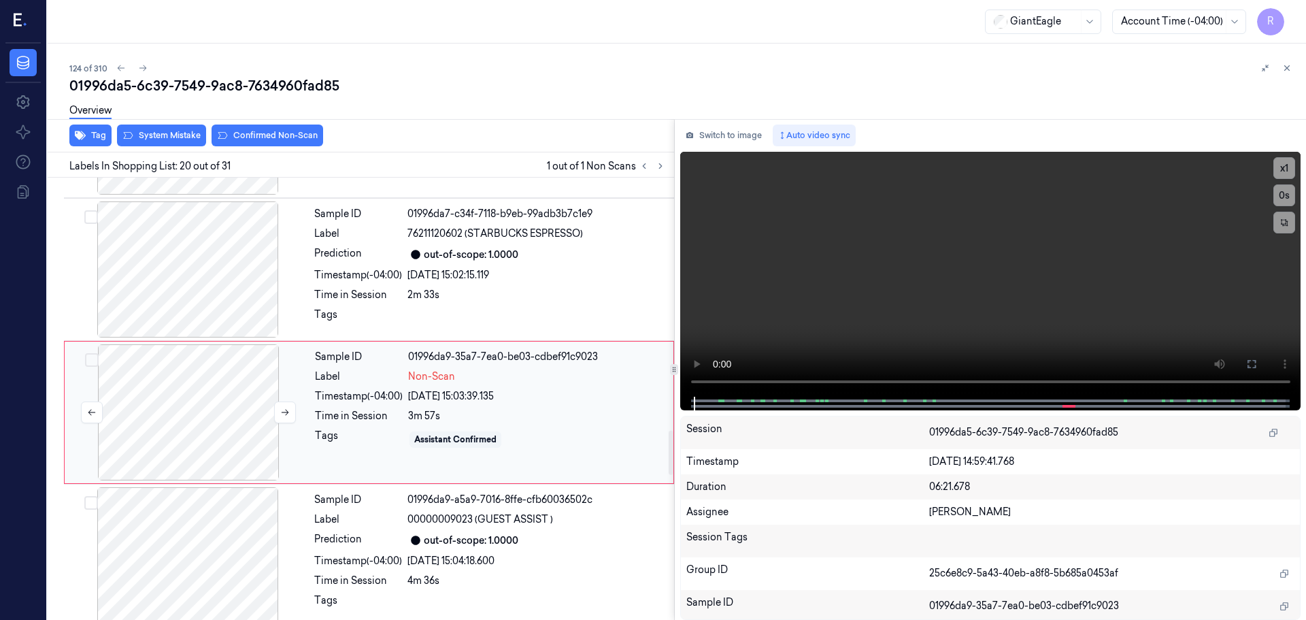
scroll to position [2563, 0]
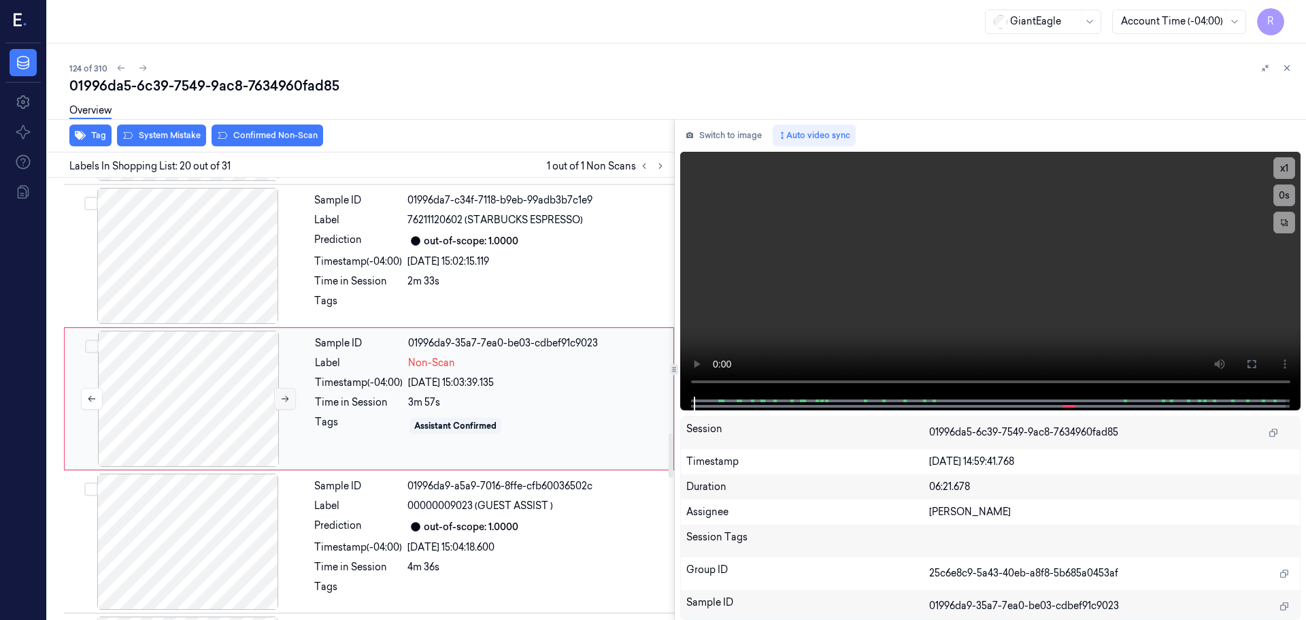
click at [278, 397] on button at bounding box center [285, 399] width 22 height 22
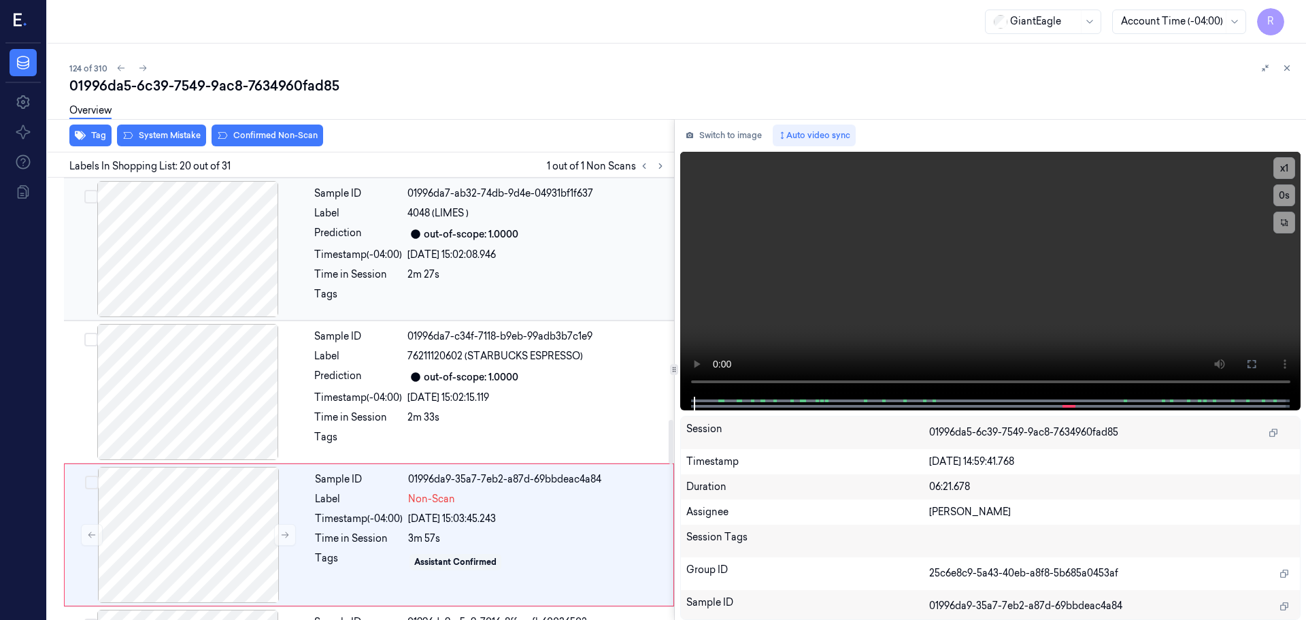
click at [184, 256] on div at bounding box center [188, 249] width 242 height 136
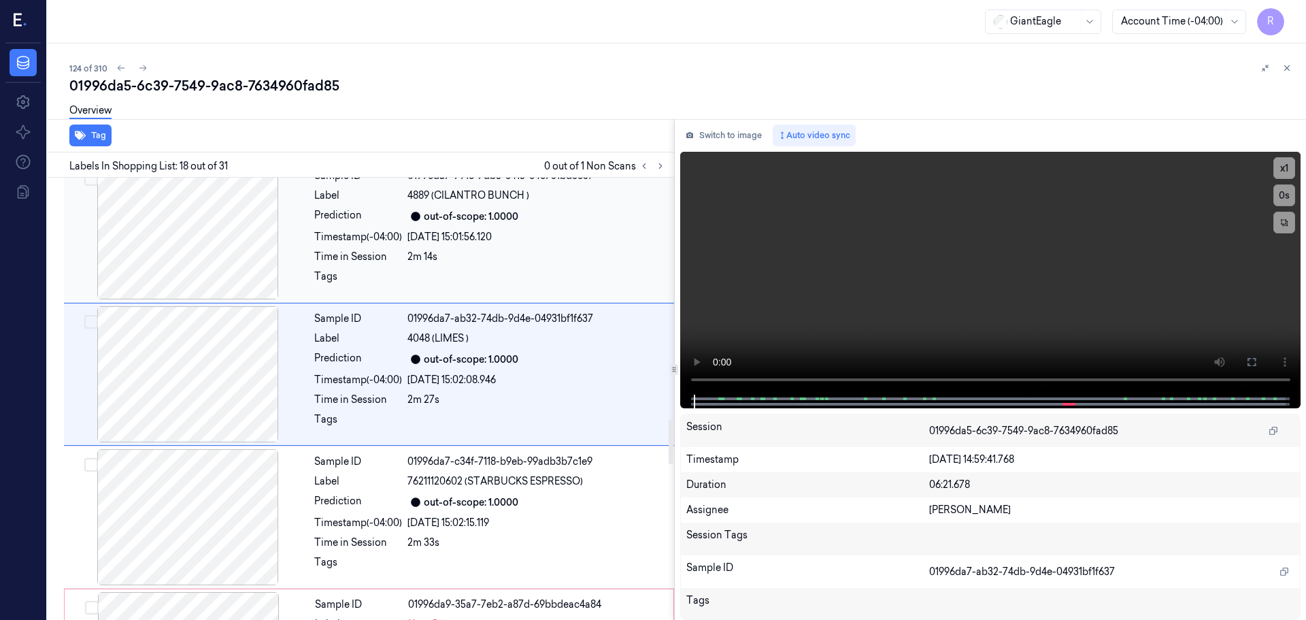
scroll to position [2278, 0]
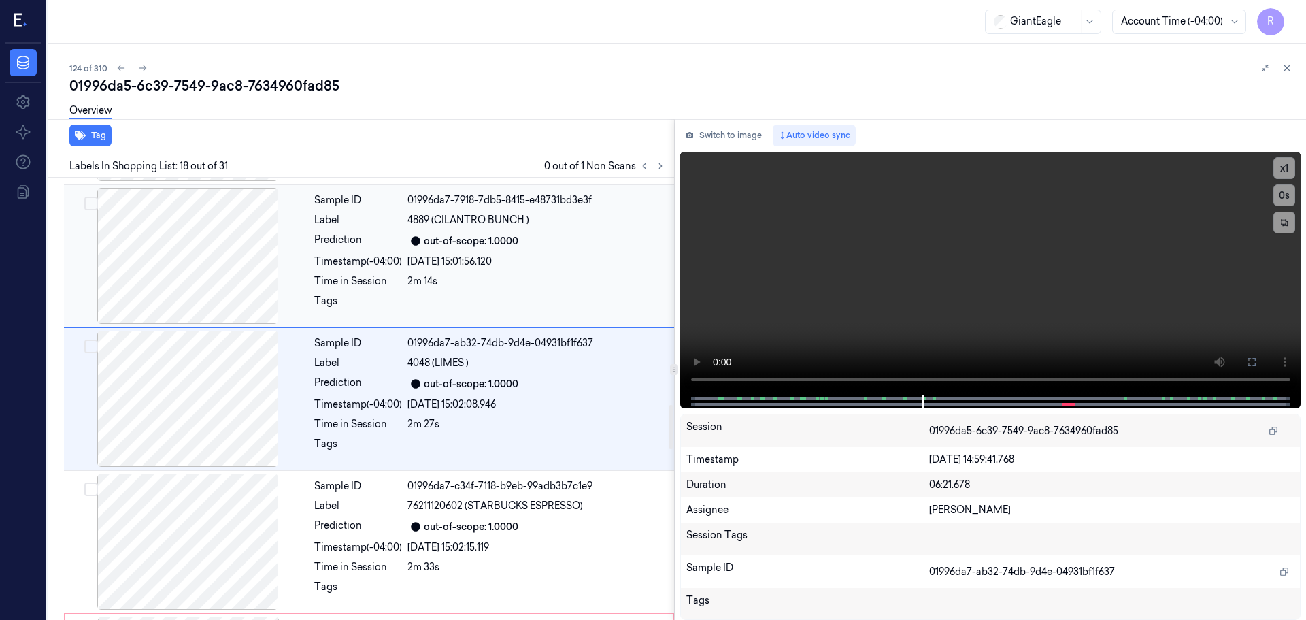
click at [222, 284] on div at bounding box center [188, 256] width 242 height 136
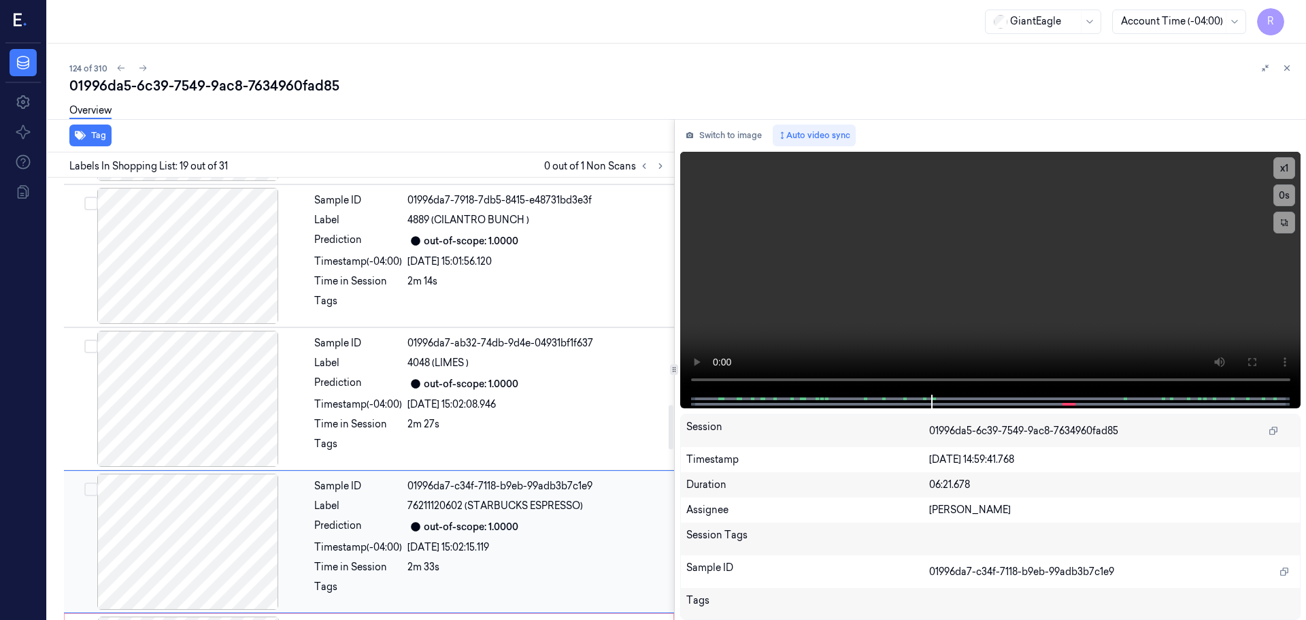
scroll to position [2421, 0]
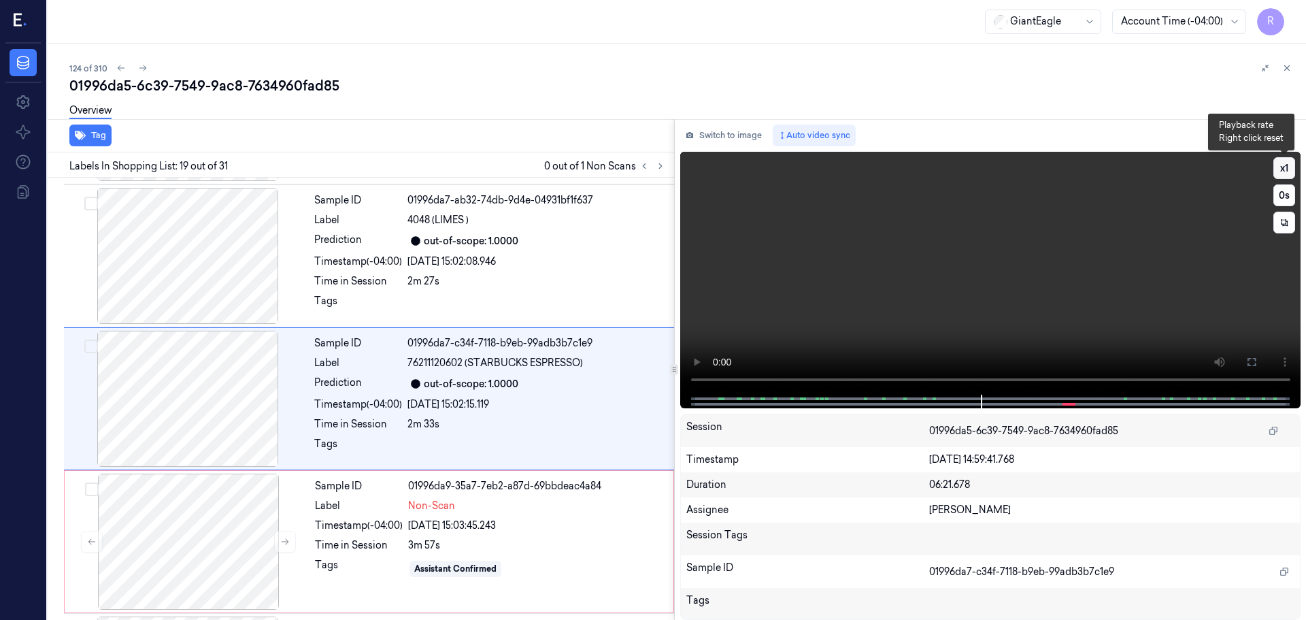
click at [1288, 163] on button "x 1" at bounding box center [1284, 168] width 22 height 22
click at [1288, 163] on button "x 2" at bounding box center [1284, 168] width 22 height 22
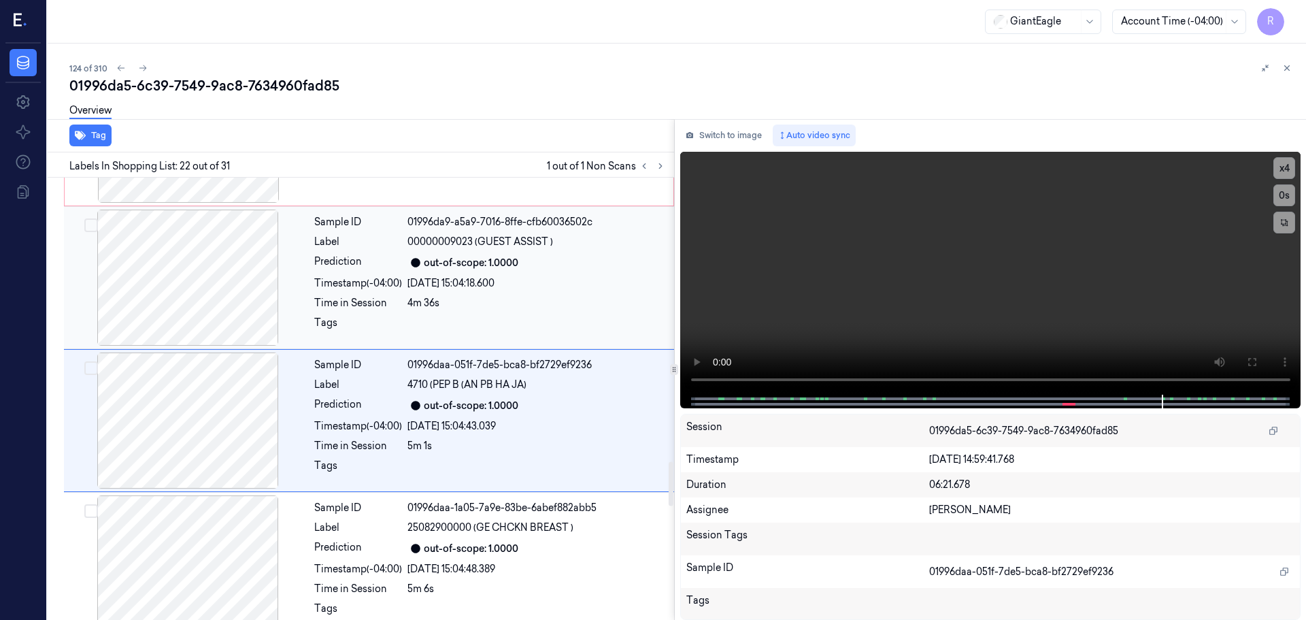
scroll to position [2849, 0]
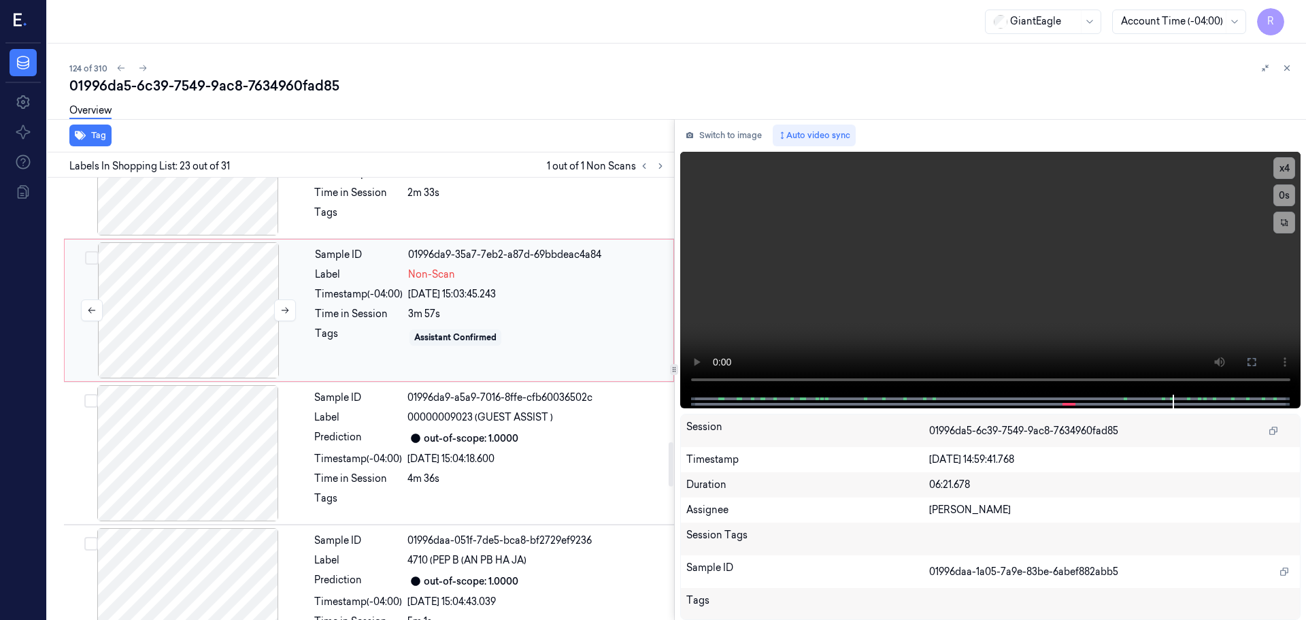
click at [213, 292] on div at bounding box center [188, 310] width 242 height 136
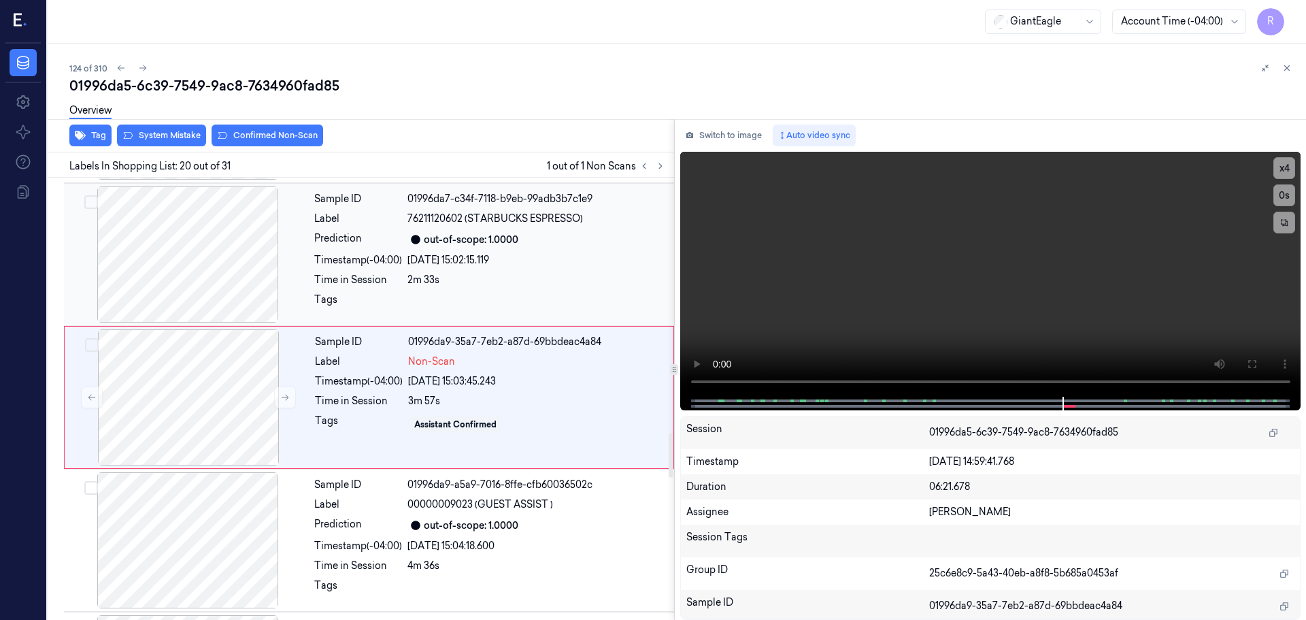
scroll to position [2563, 0]
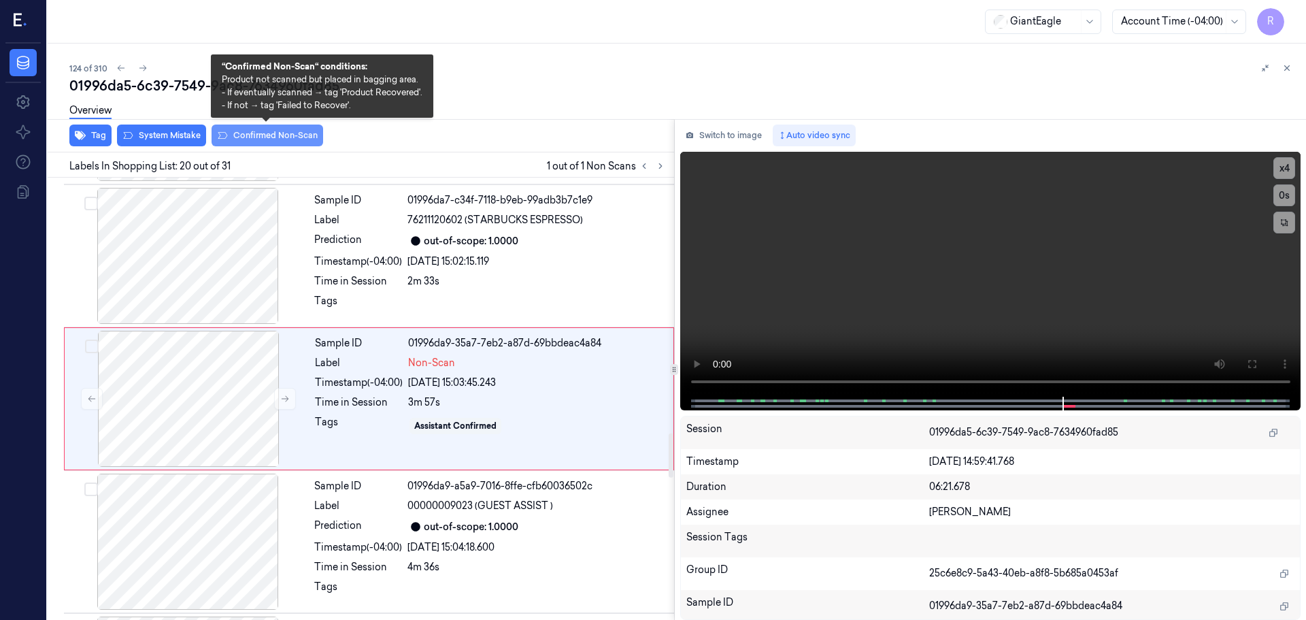
click at [260, 136] on button "Confirmed Non-Scan" at bounding box center [268, 135] width 112 height 22
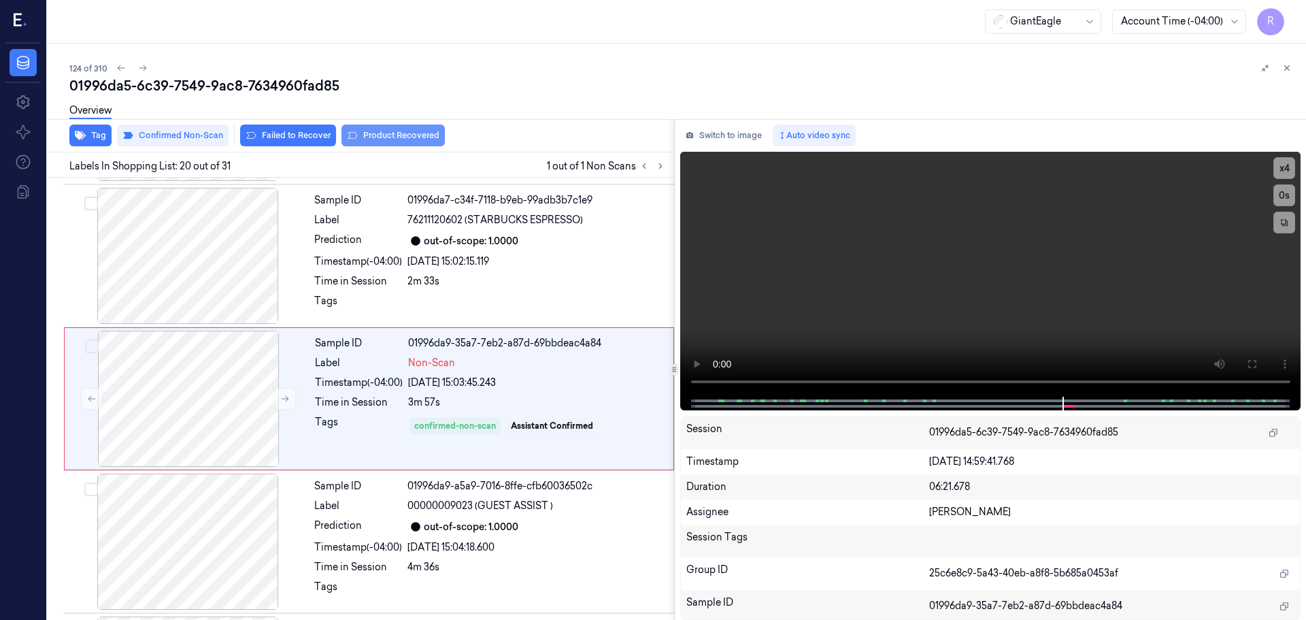
click at [372, 136] on button "Product Recovered" at bounding box center [392, 135] width 103 height 22
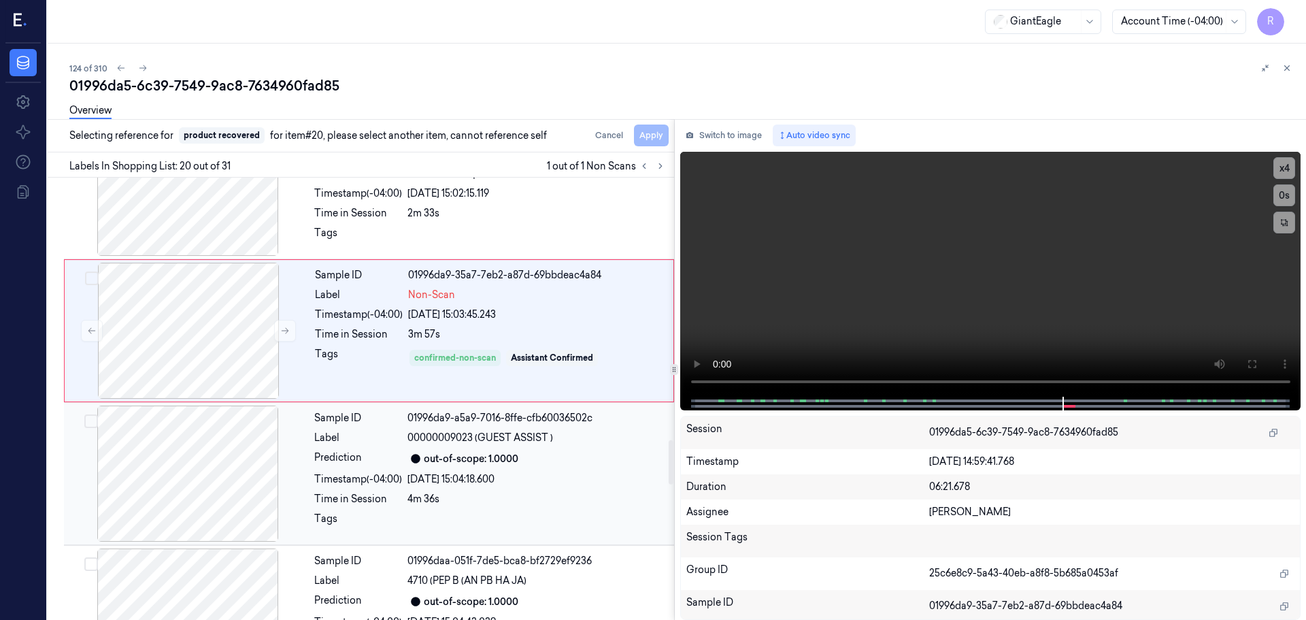
scroll to position [2836, 0]
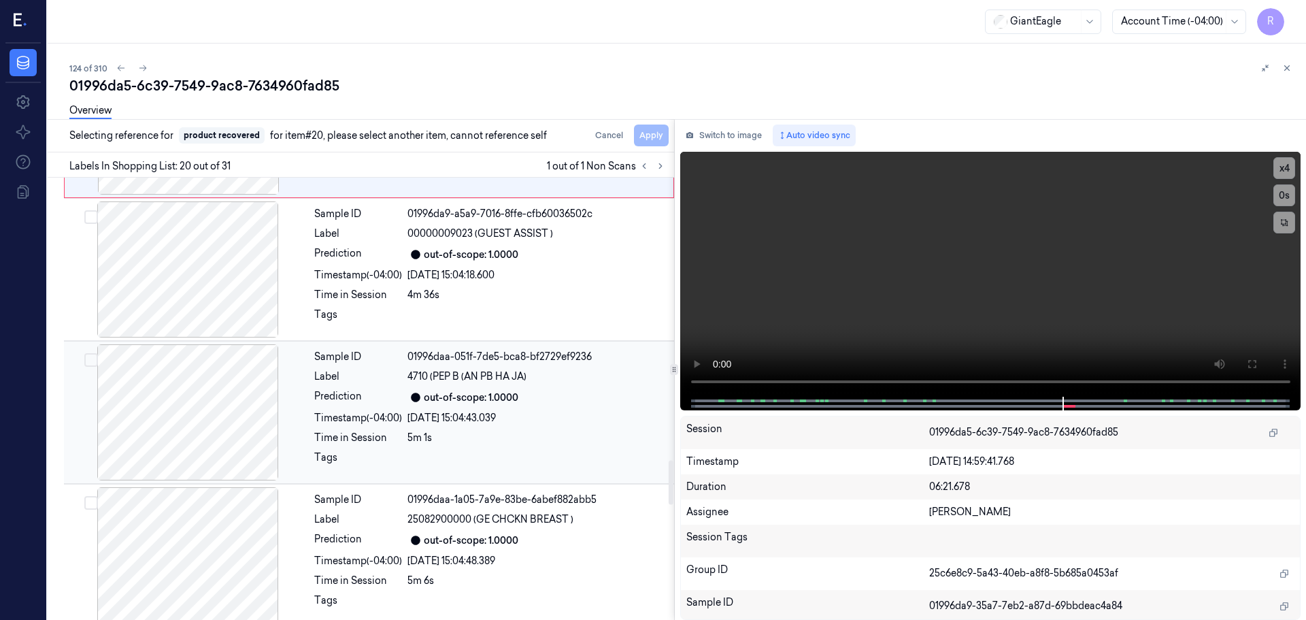
click at [363, 414] on div "Timestamp (-04:00)" at bounding box center [358, 418] width 88 height 14
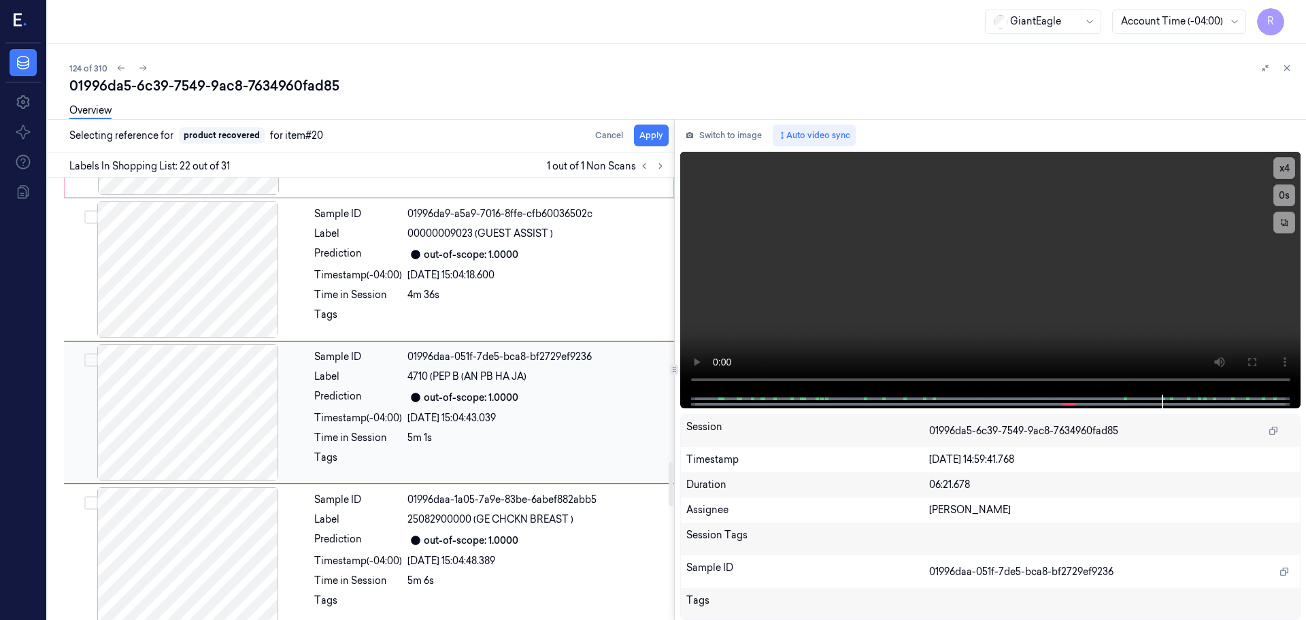
scroll to position [2849, 0]
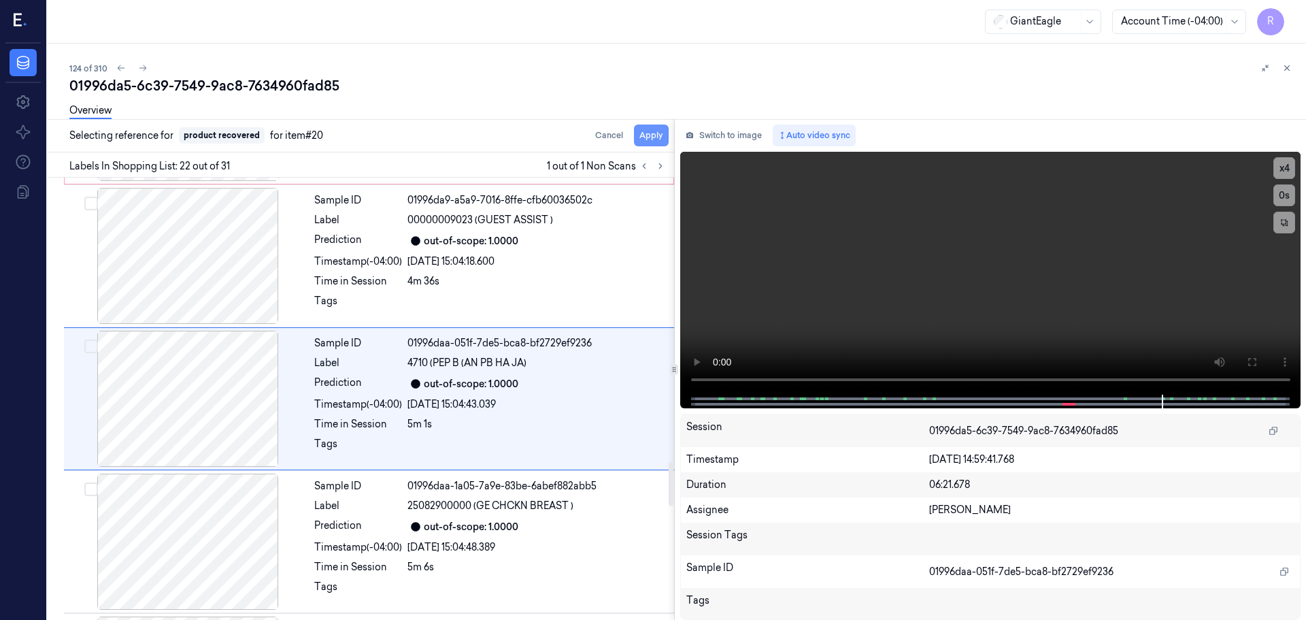
click at [650, 135] on button "Apply" at bounding box center [651, 135] width 35 height 22
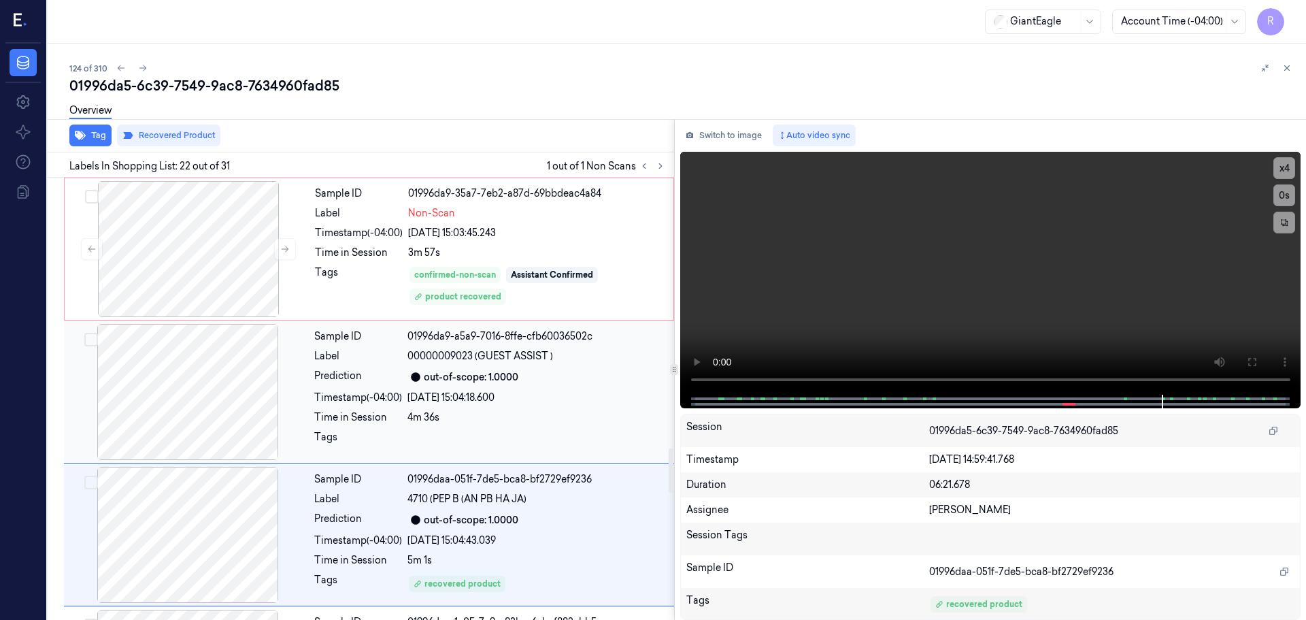
click at [271, 377] on div at bounding box center [188, 392] width 242 height 136
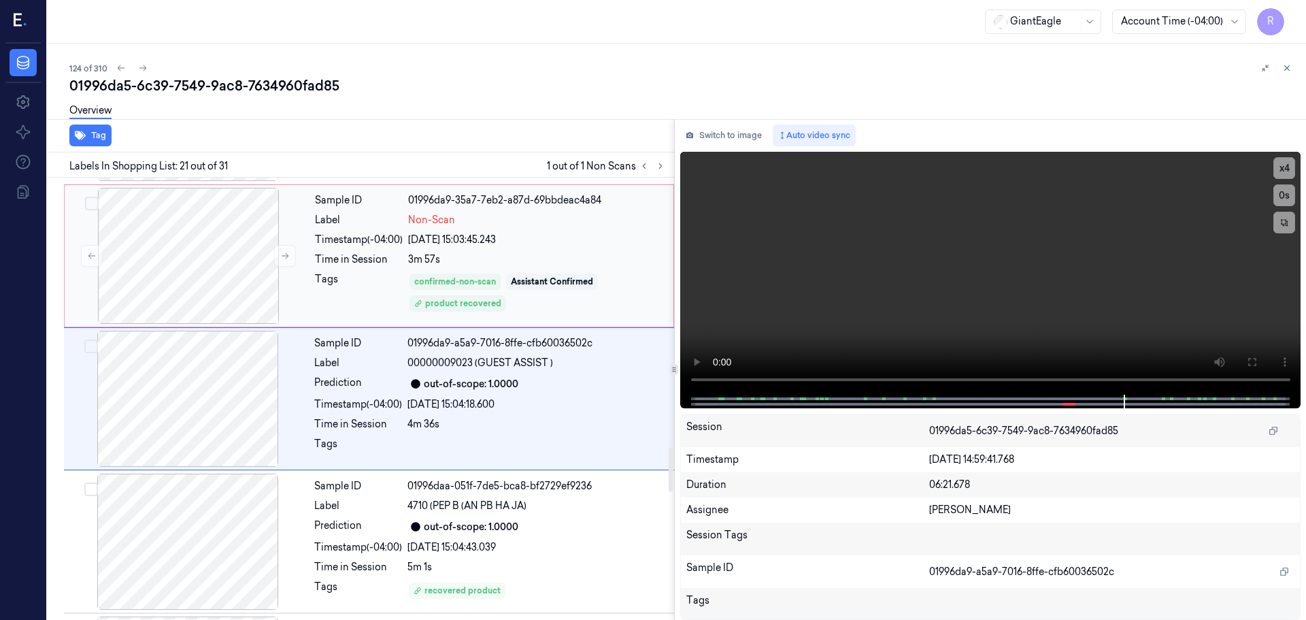
click at [330, 278] on div "Tags" at bounding box center [359, 292] width 88 height 41
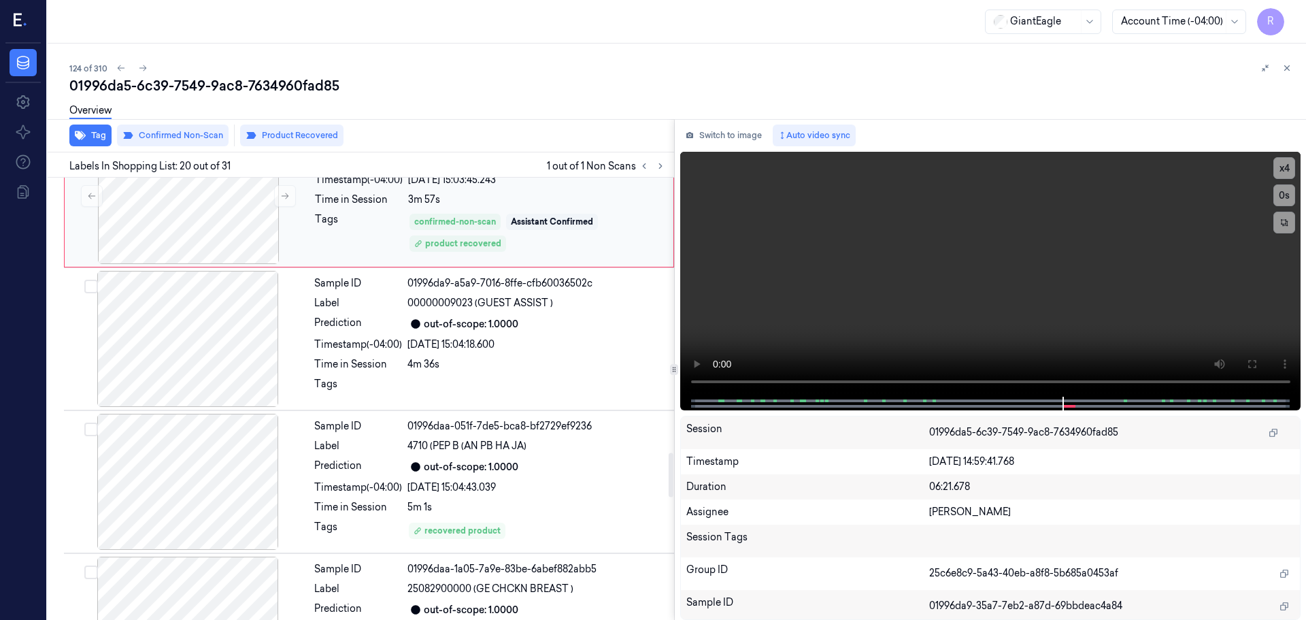
scroll to position [2768, 0]
click at [374, 492] on div "Timestamp (-04:00)" at bounding box center [358, 486] width 88 height 14
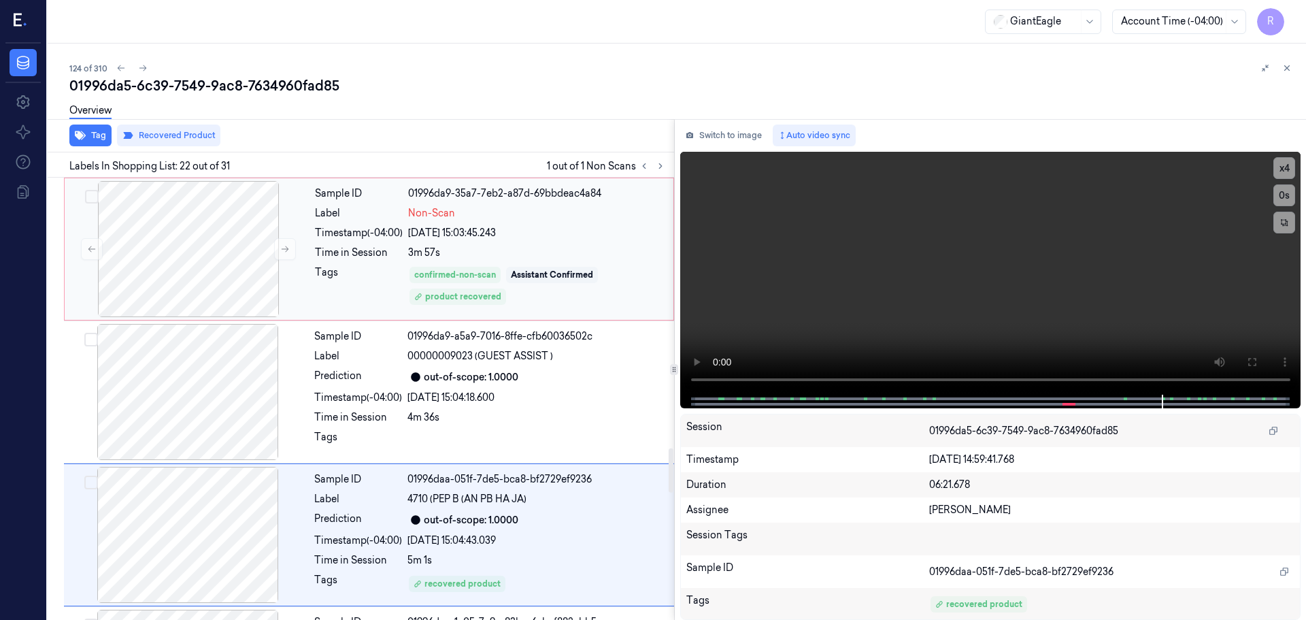
click at [386, 279] on div "Tags" at bounding box center [359, 285] width 88 height 41
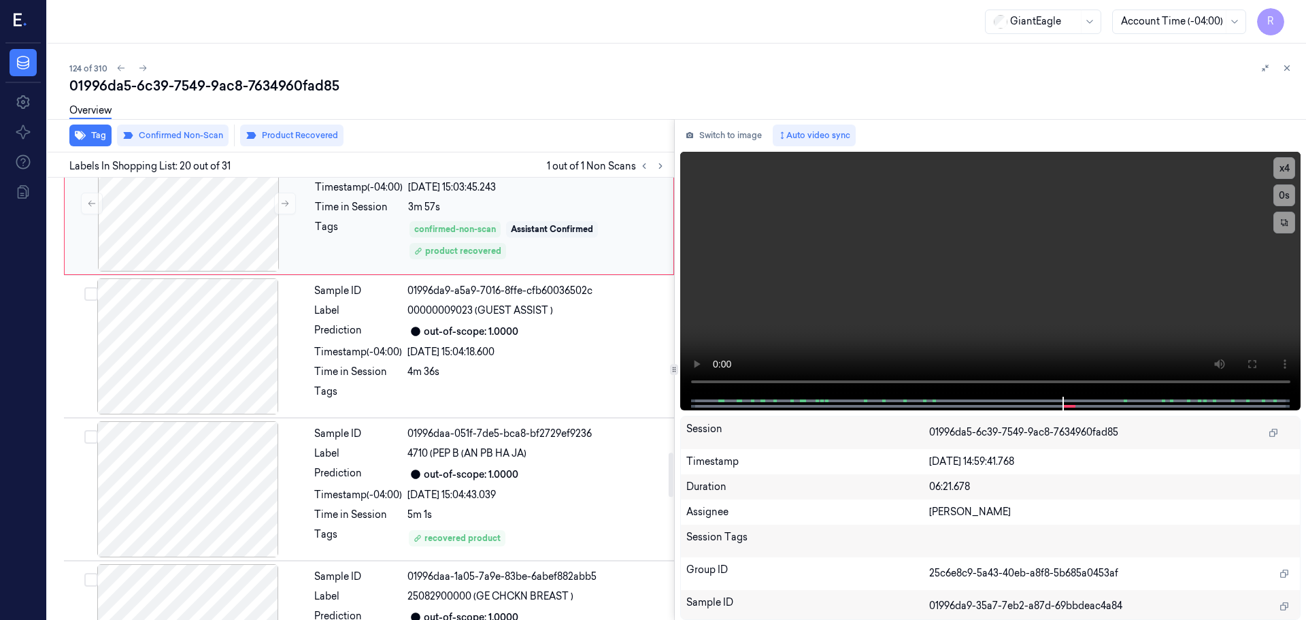
scroll to position [2904, 0]
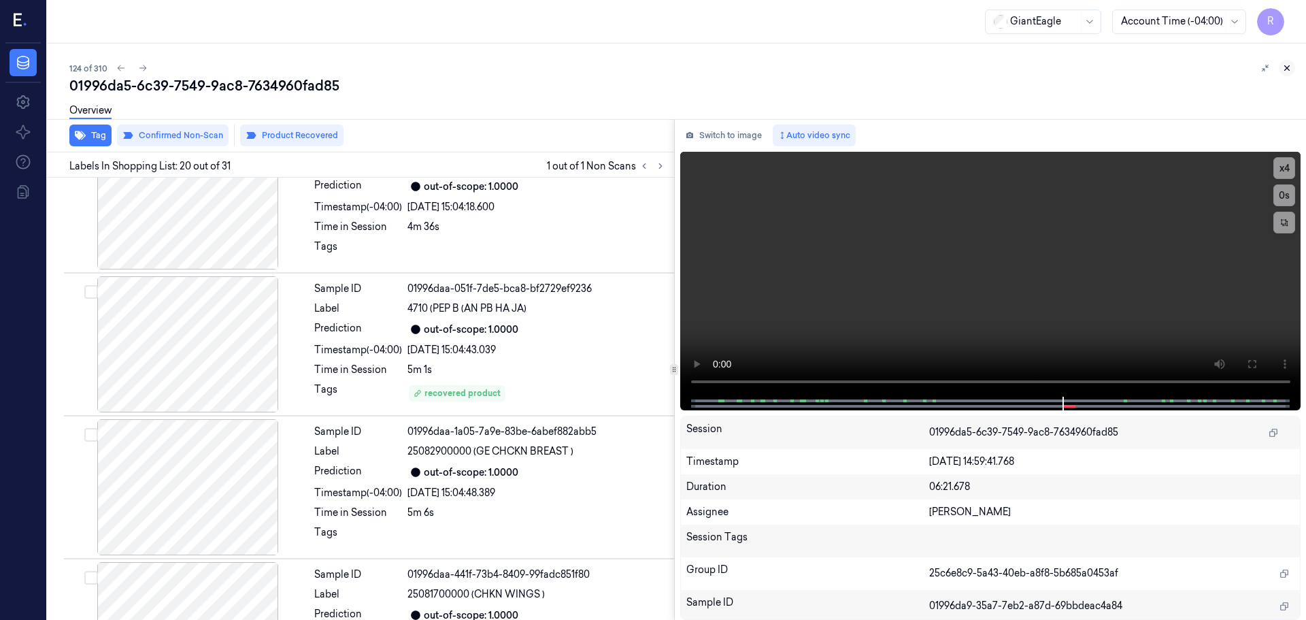
click at [1283, 70] on icon at bounding box center [1287, 68] width 10 height 10
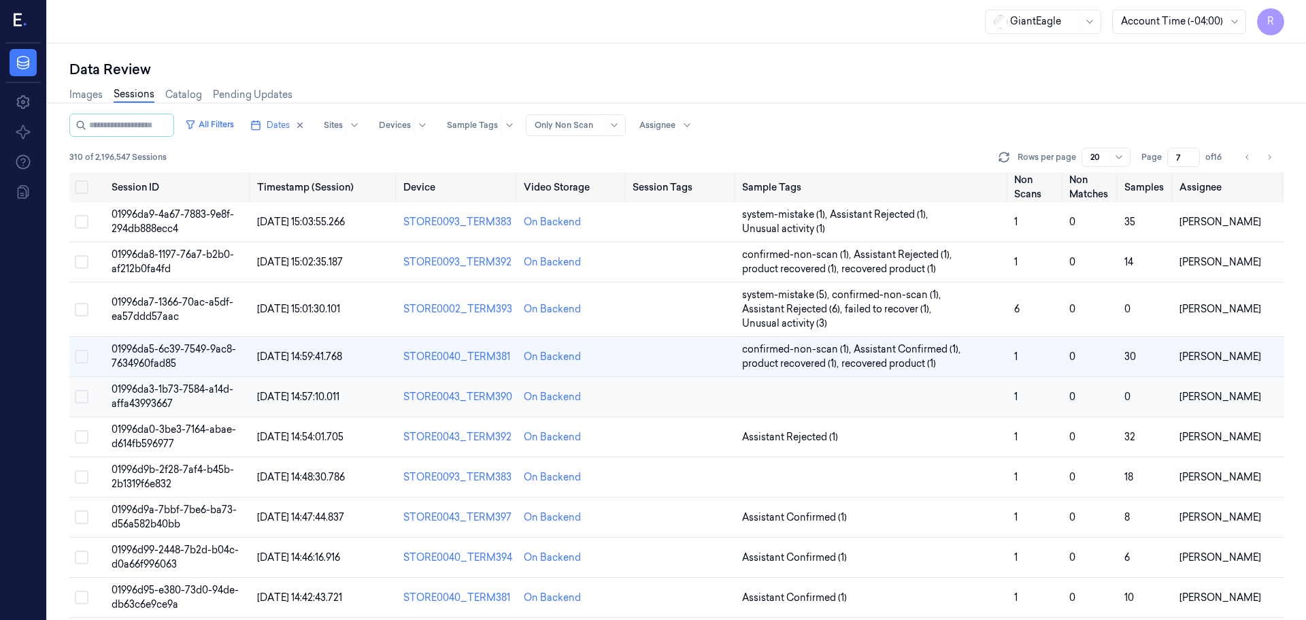
click at [926, 401] on td at bounding box center [873, 397] width 272 height 40
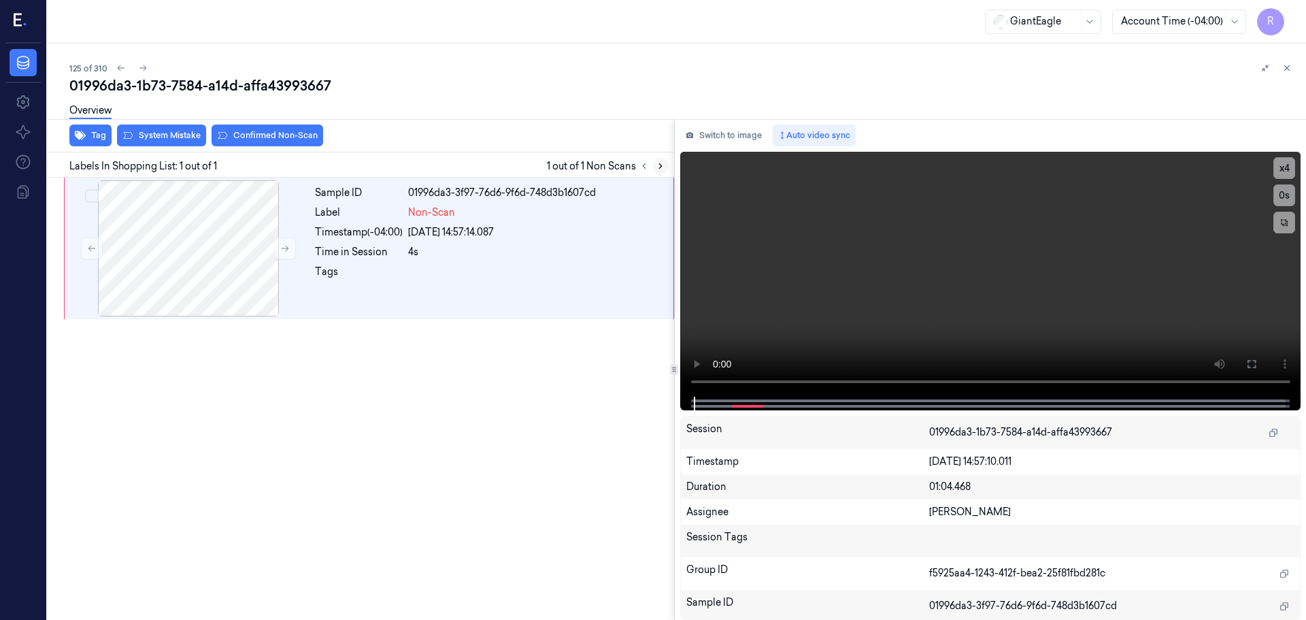
click at [662, 164] on icon at bounding box center [661, 166] width 10 height 10
click at [466, 271] on div at bounding box center [536, 276] width 257 height 22
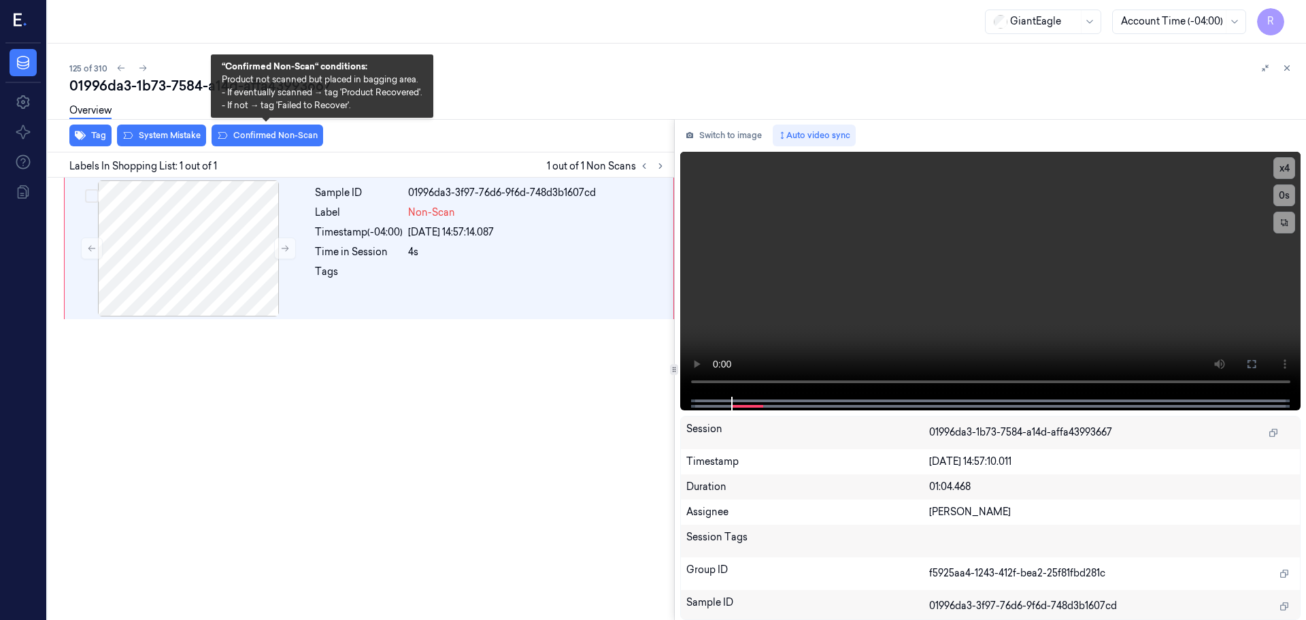
click at [263, 129] on div "Overview" at bounding box center [682, 112] width 1226 height 35
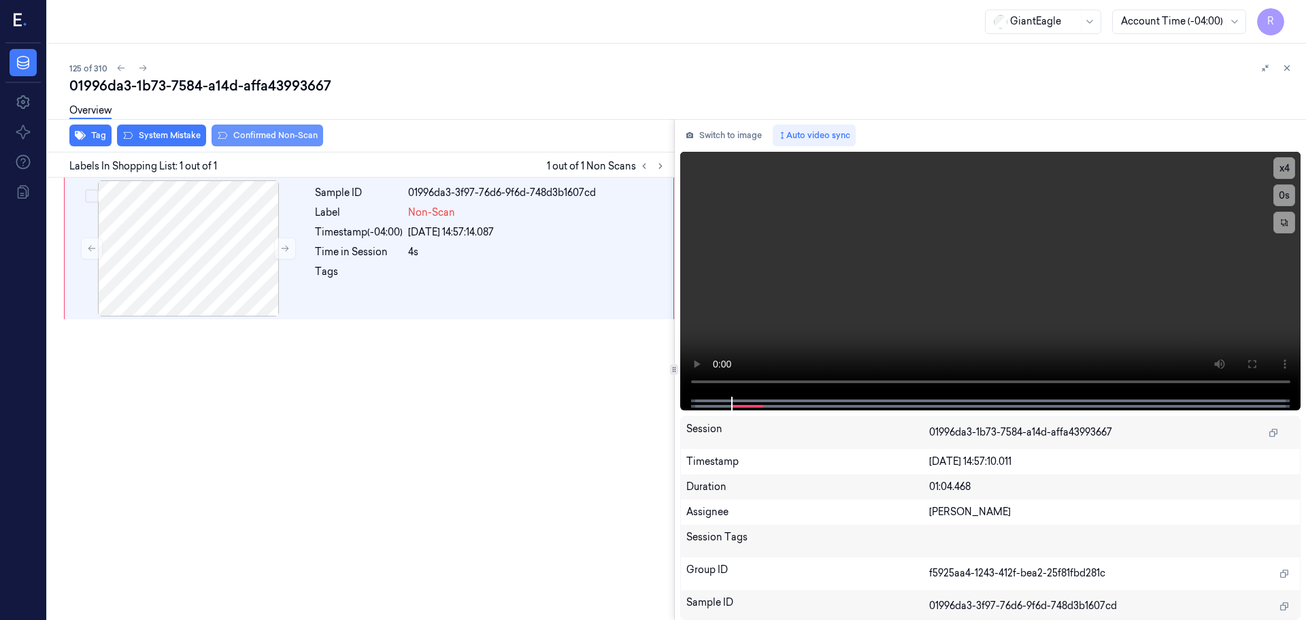
click at [252, 136] on button "Confirmed Non-Scan" at bounding box center [268, 135] width 112 height 22
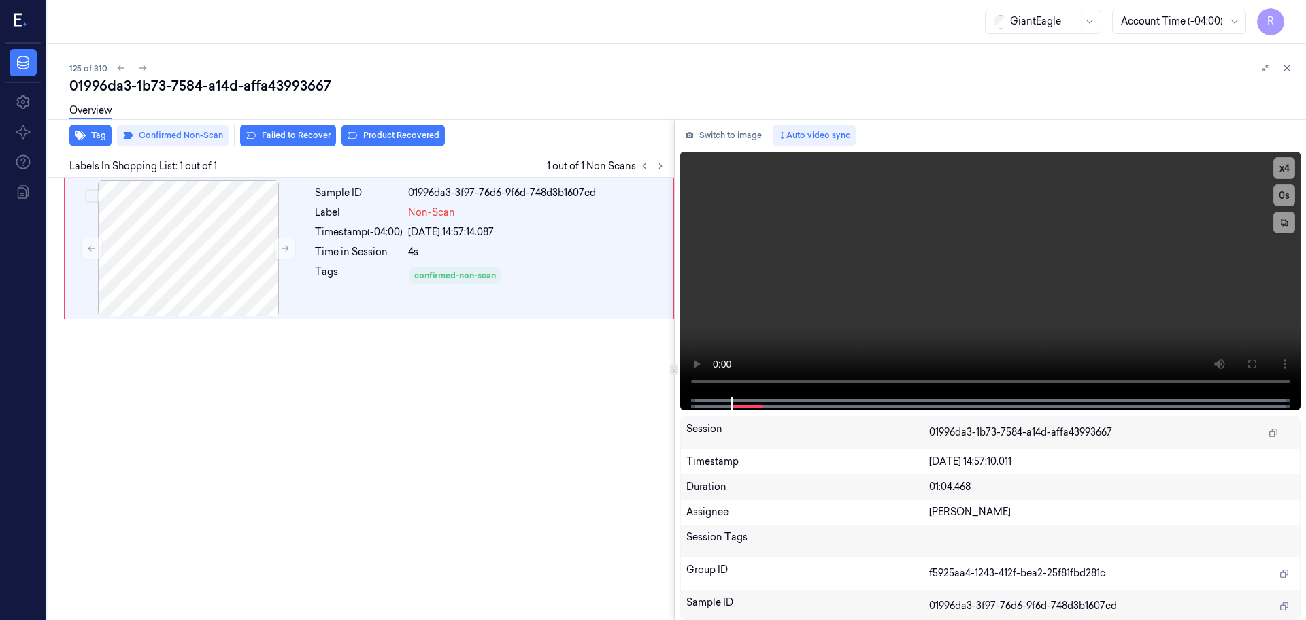
click at [369, 352] on div "Sample ID 01996da3-3f97-76d6-9f6d-748d3b1607cd Label Non-Scan Timestamp (-04:00…" at bounding box center [358, 399] width 632 height 442
click at [351, 248] on div "Time in Session" at bounding box center [359, 252] width 88 height 14
click at [1285, 65] on icon at bounding box center [1287, 68] width 10 height 10
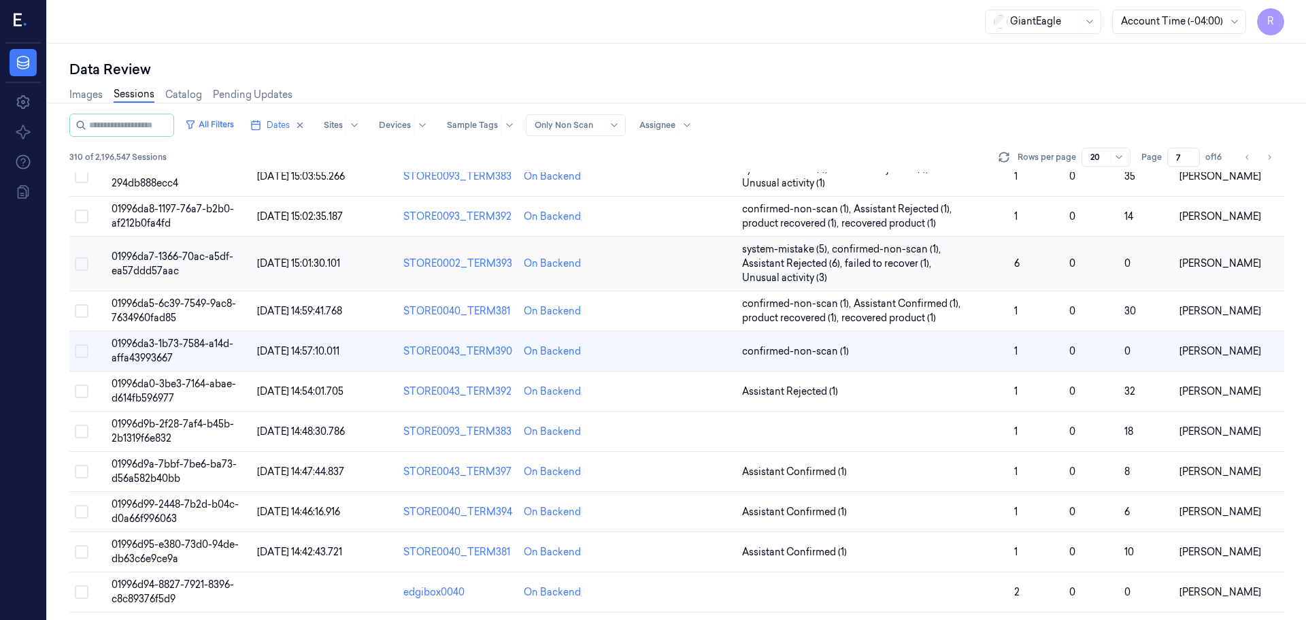
scroll to position [69, 0]
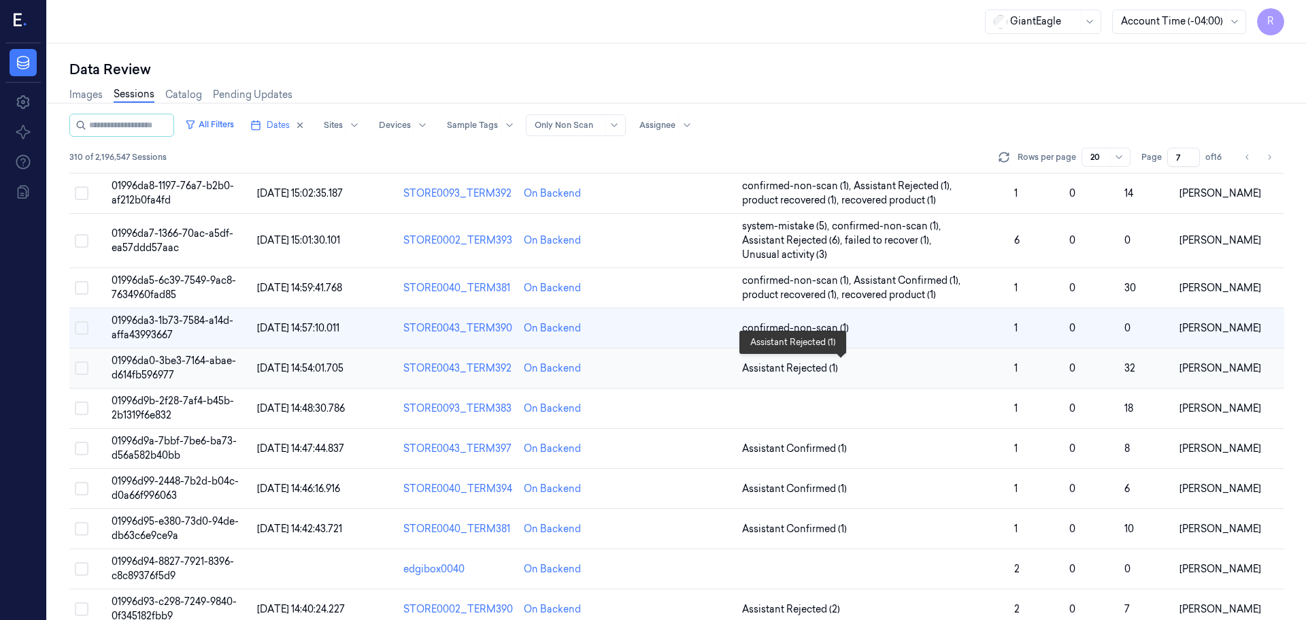
click at [973, 372] on span "Assistant Rejected (1)" at bounding box center [872, 368] width 261 height 14
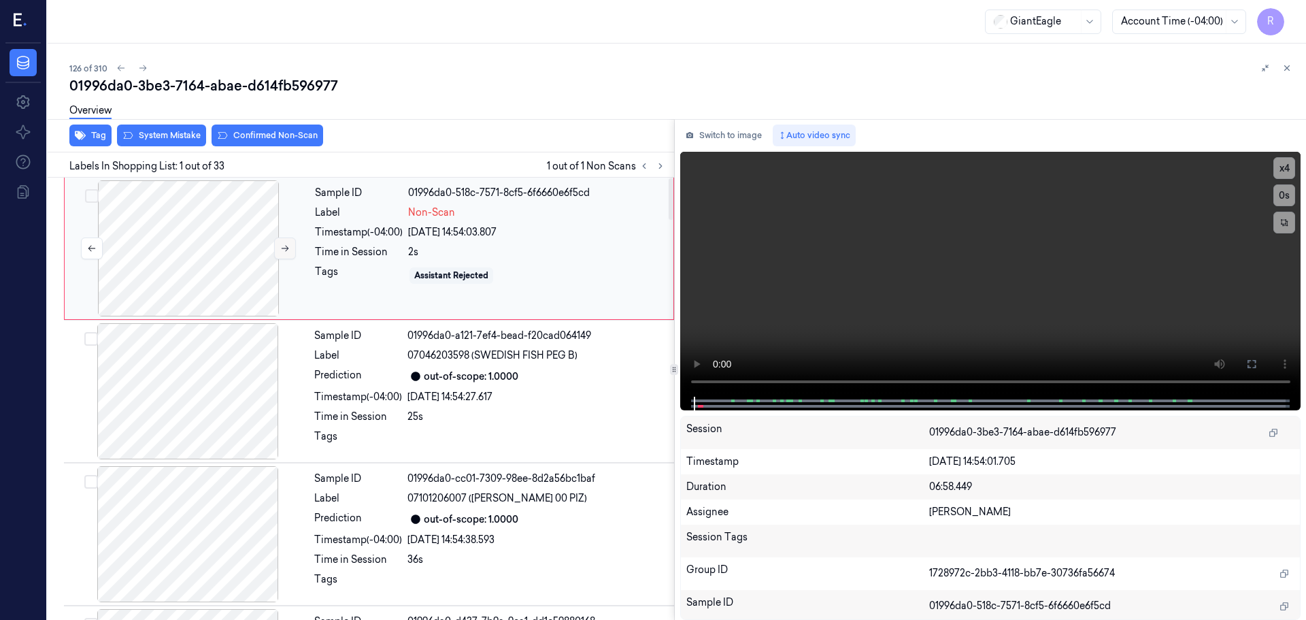
click at [277, 249] on button at bounding box center [285, 248] width 22 height 22
click at [280, 248] on icon at bounding box center [285, 248] width 10 height 10
click at [1281, 175] on button "x 4" at bounding box center [1284, 168] width 22 height 22
click at [1281, 161] on button "x 1" at bounding box center [1284, 168] width 22 height 22
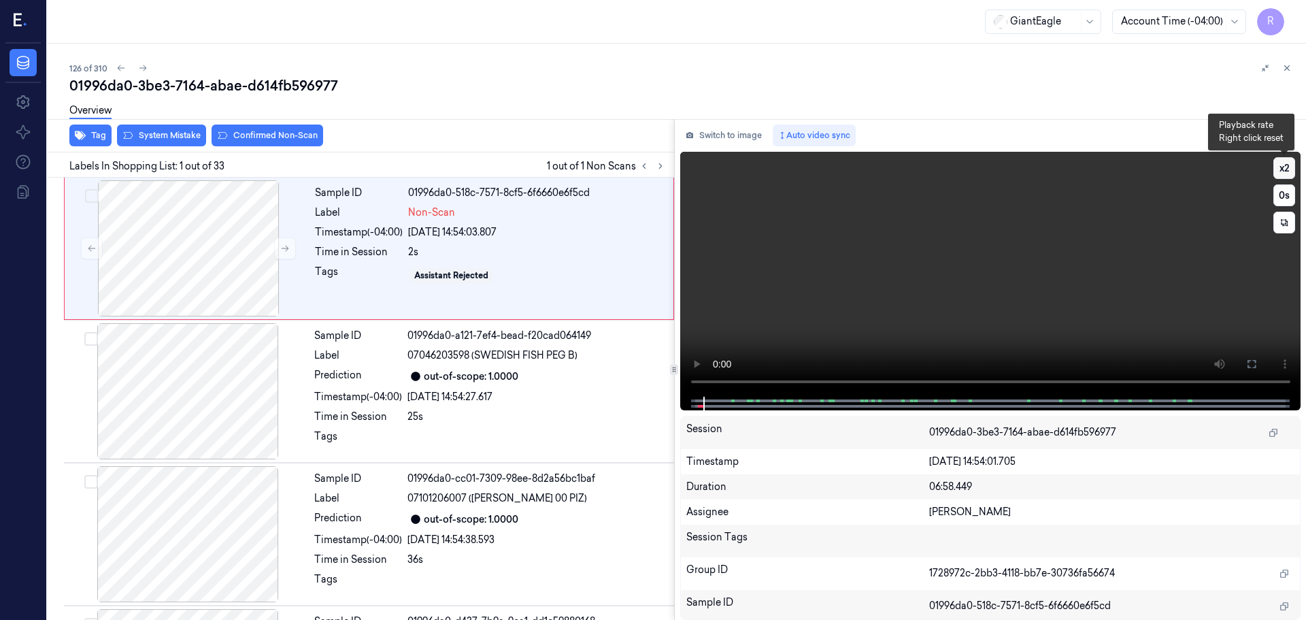
click at [1281, 162] on button "x 2" at bounding box center [1284, 168] width 22 height 22
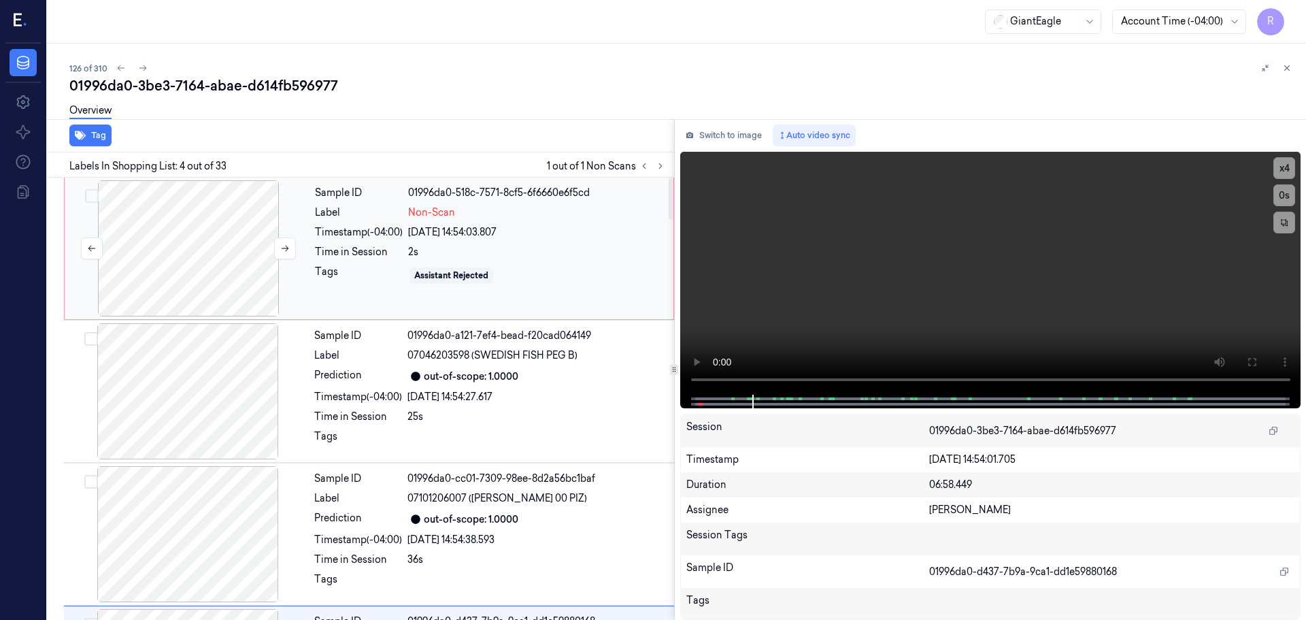
click at [258, 284] on div at bounding box center [188, 248] width 242 height 136
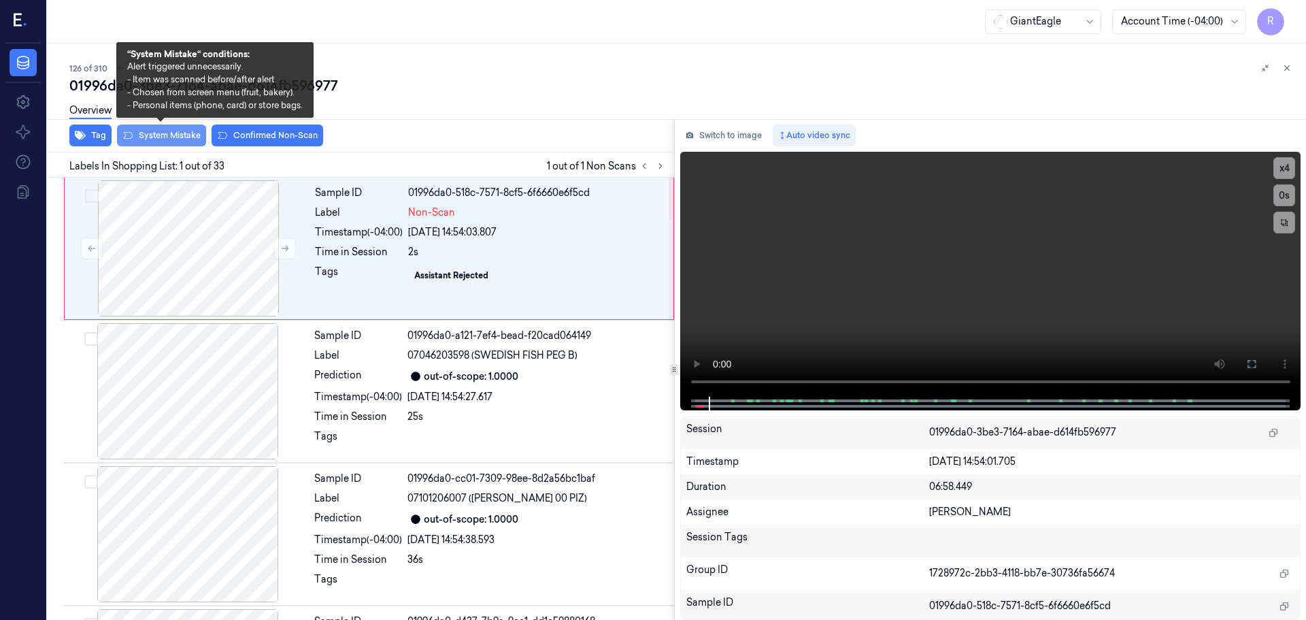
click at [171, 138] on button "System Mistake" at bounding box center [161, 135] width 89 height 22
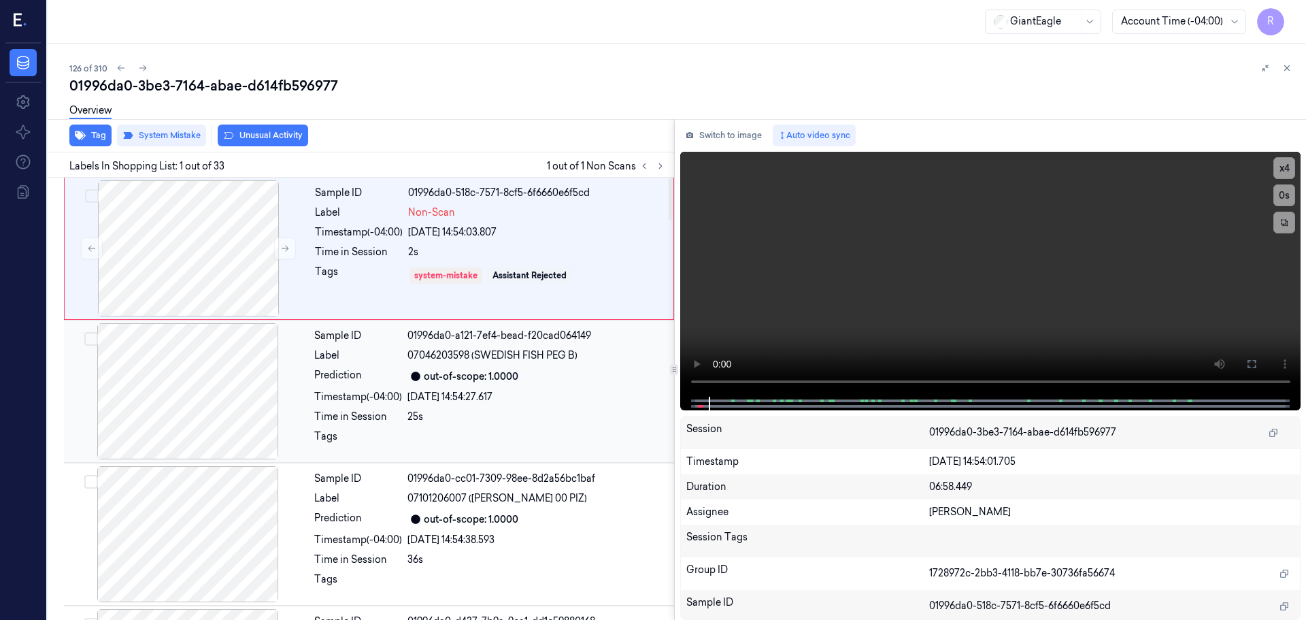
click at [199, 365] on div at bounding box center [188, 391] width 242 height 136
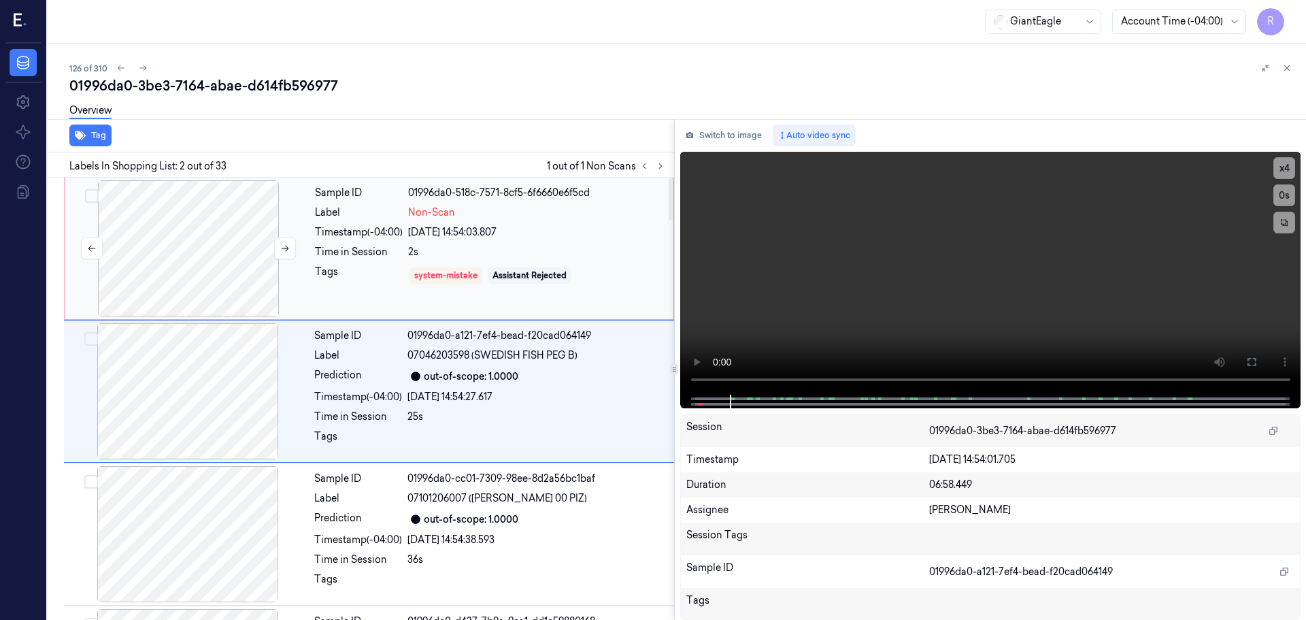
click at [227, 249] on div at bounding box center [188, 248] width 242 height 136
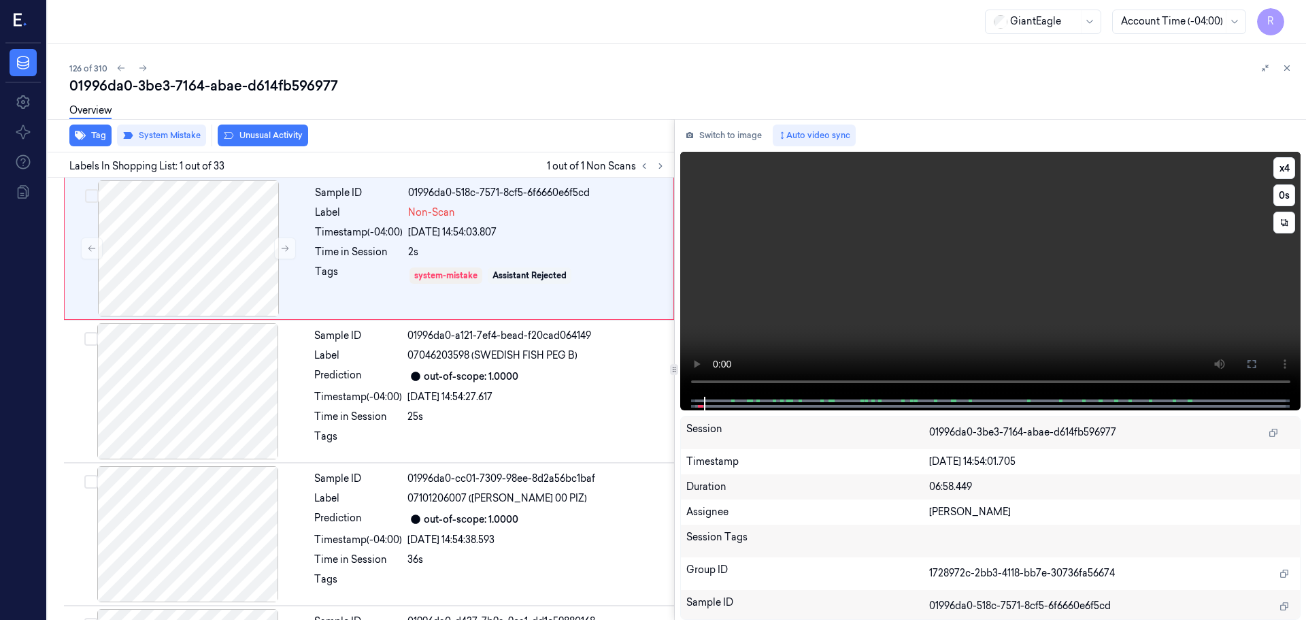
click at [690, 380] on video at bounding box center [990, 274] width 621 height 245
click at [1279, 163] on button "x 4" at bounding box center [1284, 168] width 22 height 22
click at [1290, 165] on button "x 1" at bounding box center [1284, 168] width 22 height 22
click at [1290, 165] on button "x 2" at bounding box center [1284, 168] width 22 height 22
click at [229, 401] on div at bounding box center [188, 391] width 242 height 136
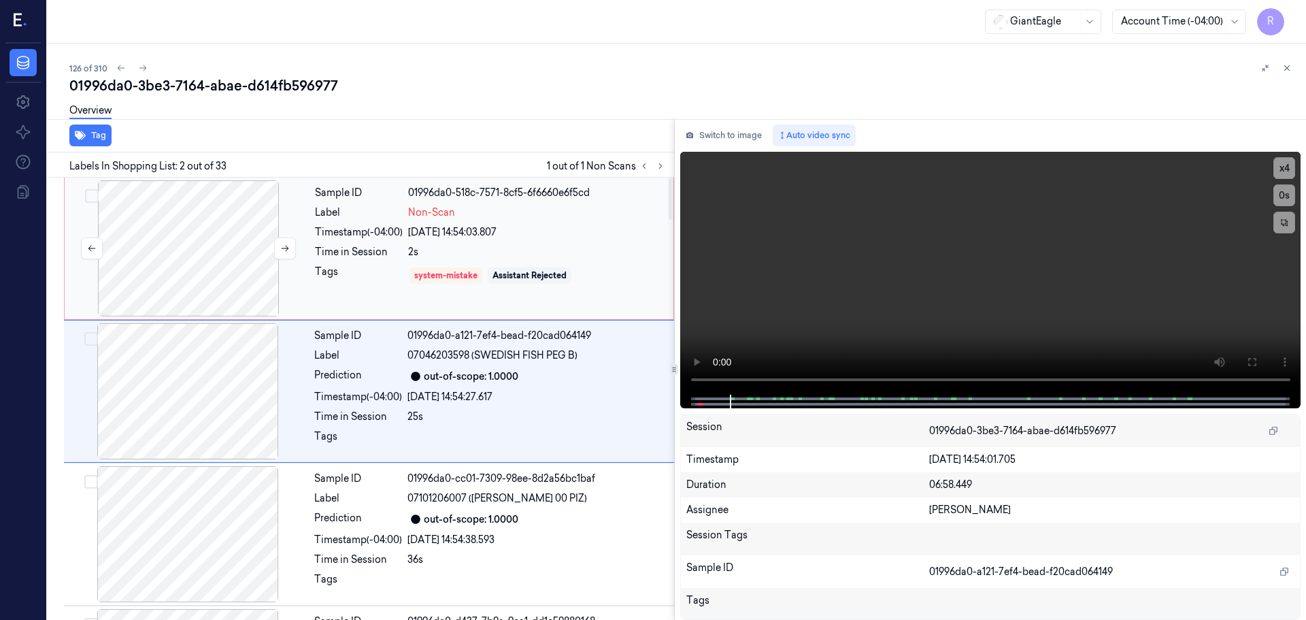
click at [232, 273] on div at bounding box center [188, 248] width 242 height 136
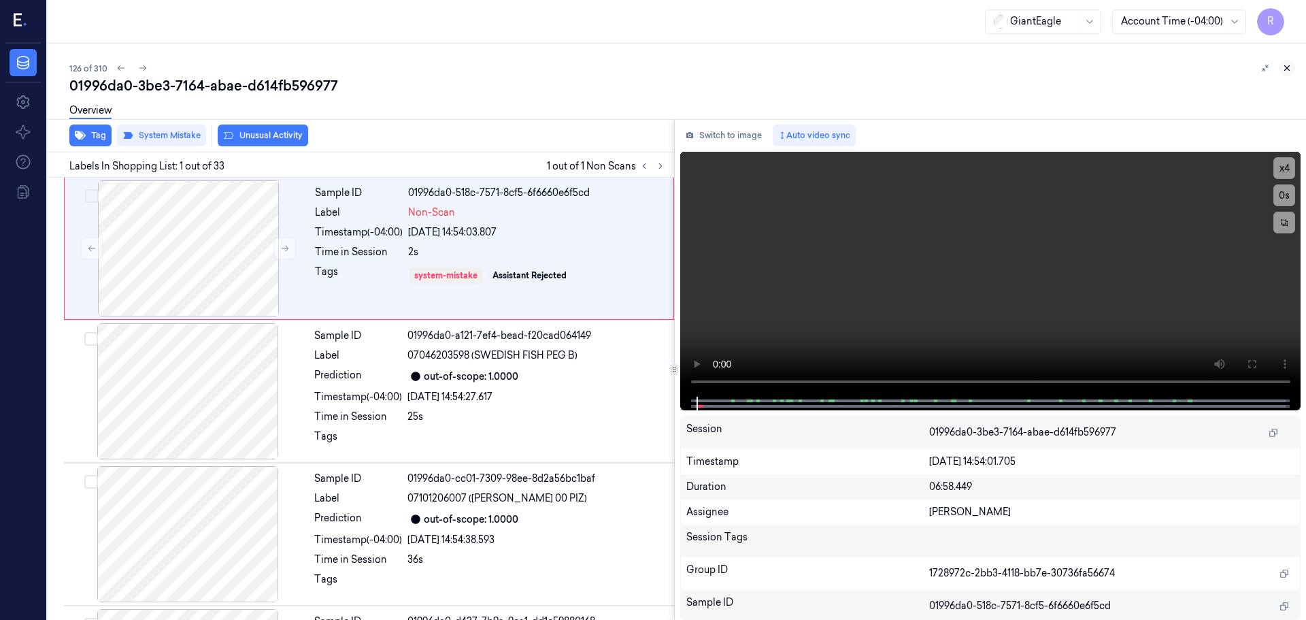
click at [1285, 66] on icon at bounding box center [1287, 68] width 5 height 5
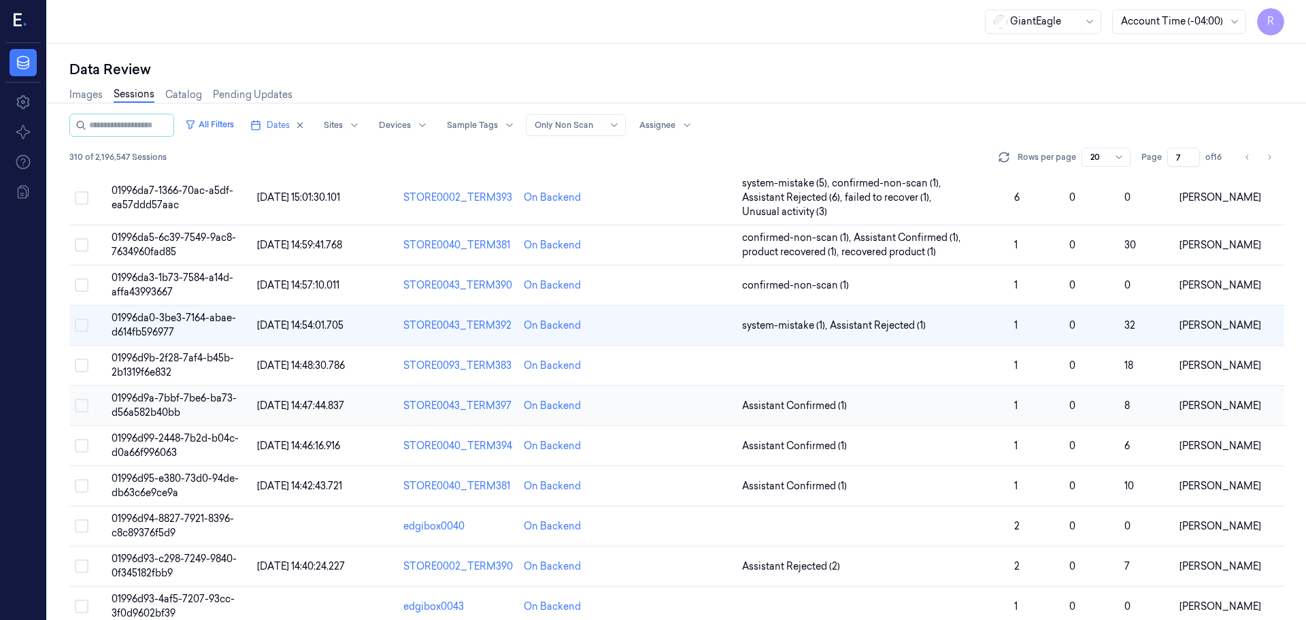
scroll to position [177, 0]
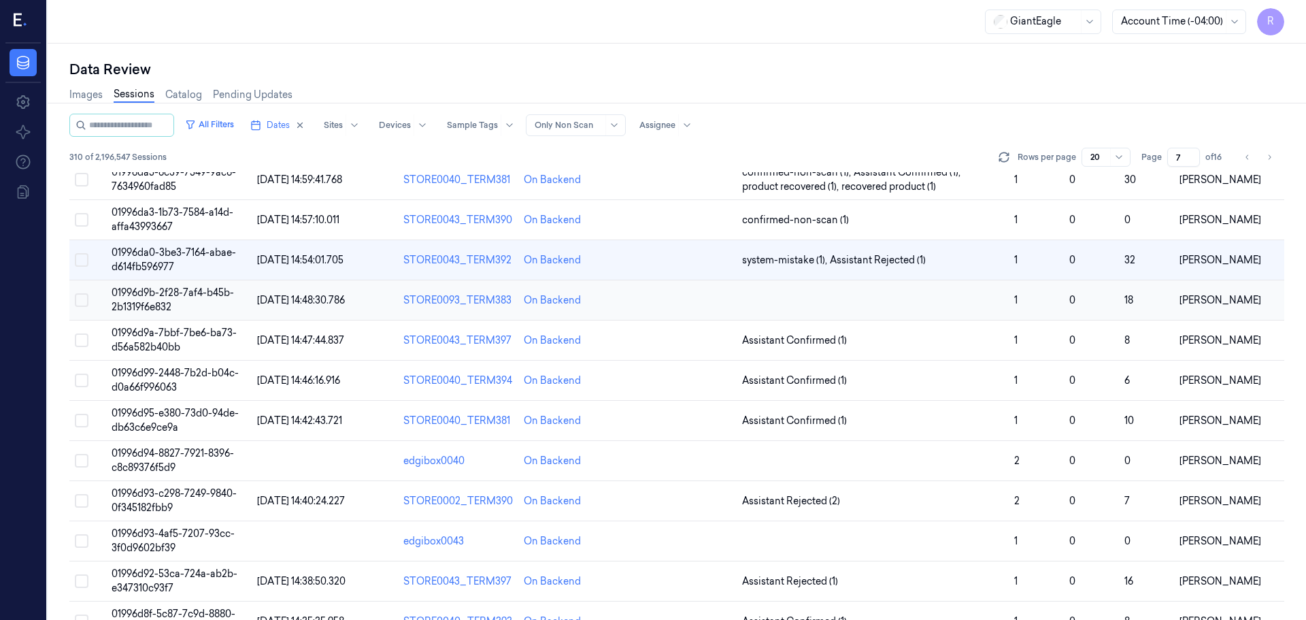
click at [894, 286] on td at bounding box center [873, 300] width 272 height 40
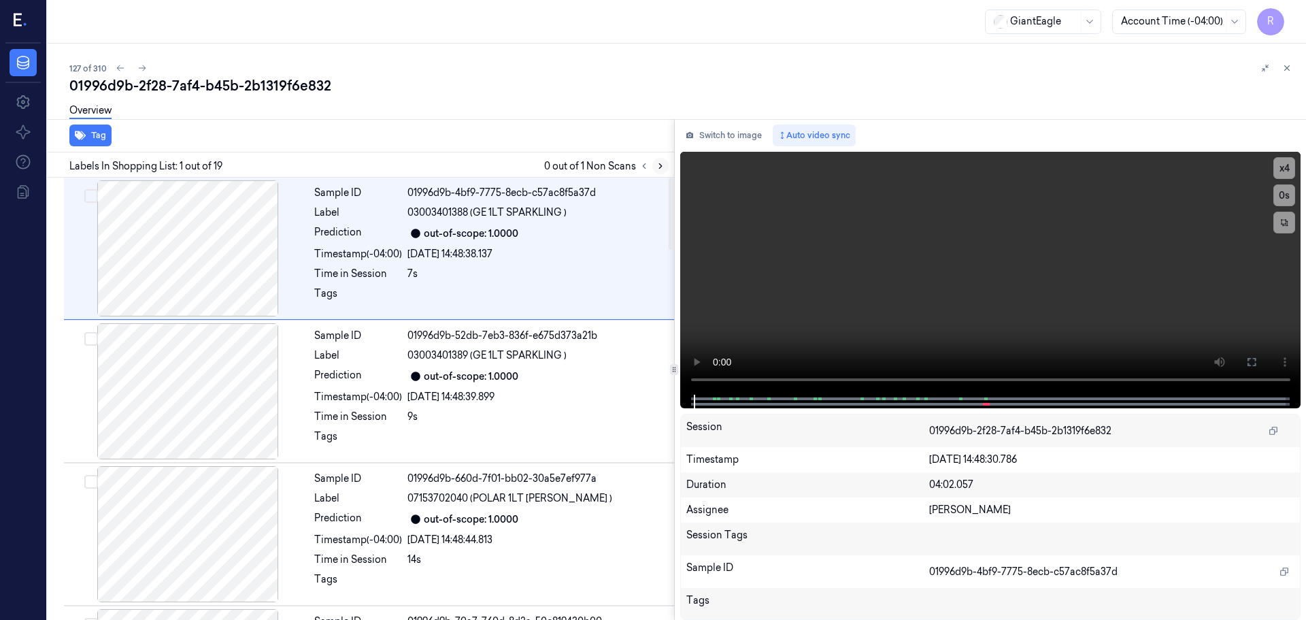
click at [659, 167] on icon at bounding box center [661, 166] width 10 height 10
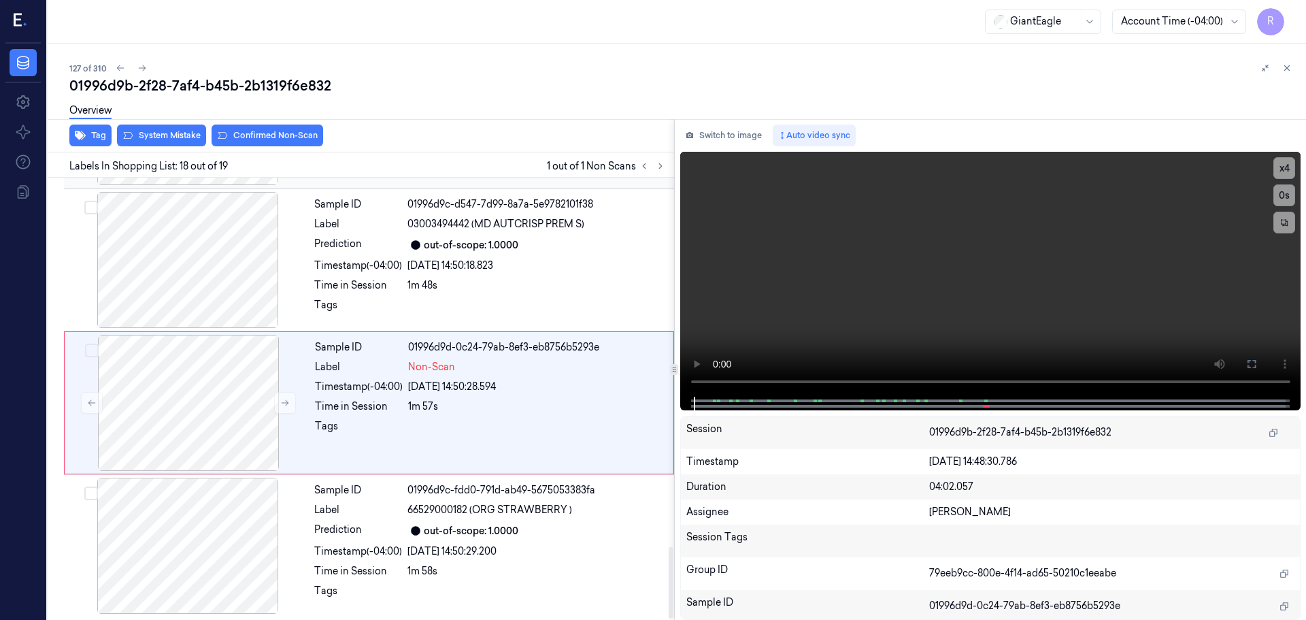
scroll to position [2276, 0]
click at [278, 397] on button at bounding box center [285, 401] width 22 height 22
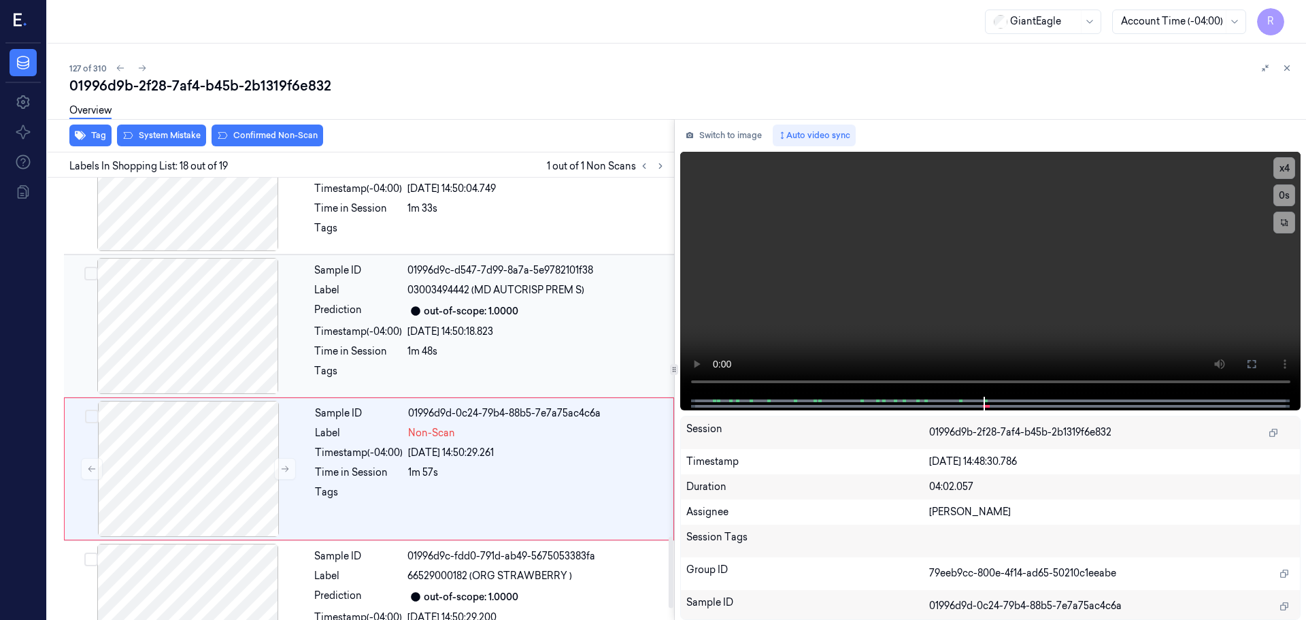
click at [195, 307] on div at bounding box center [188, 326] width 242 height 136
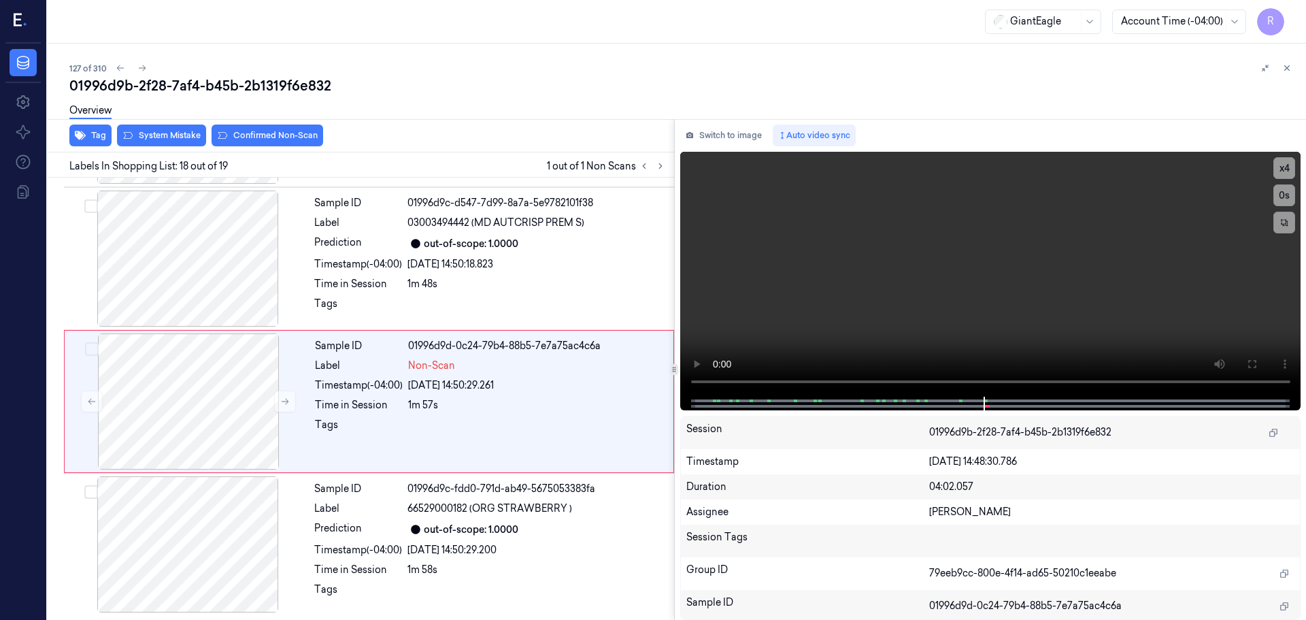
scroll to position [2276, 0]
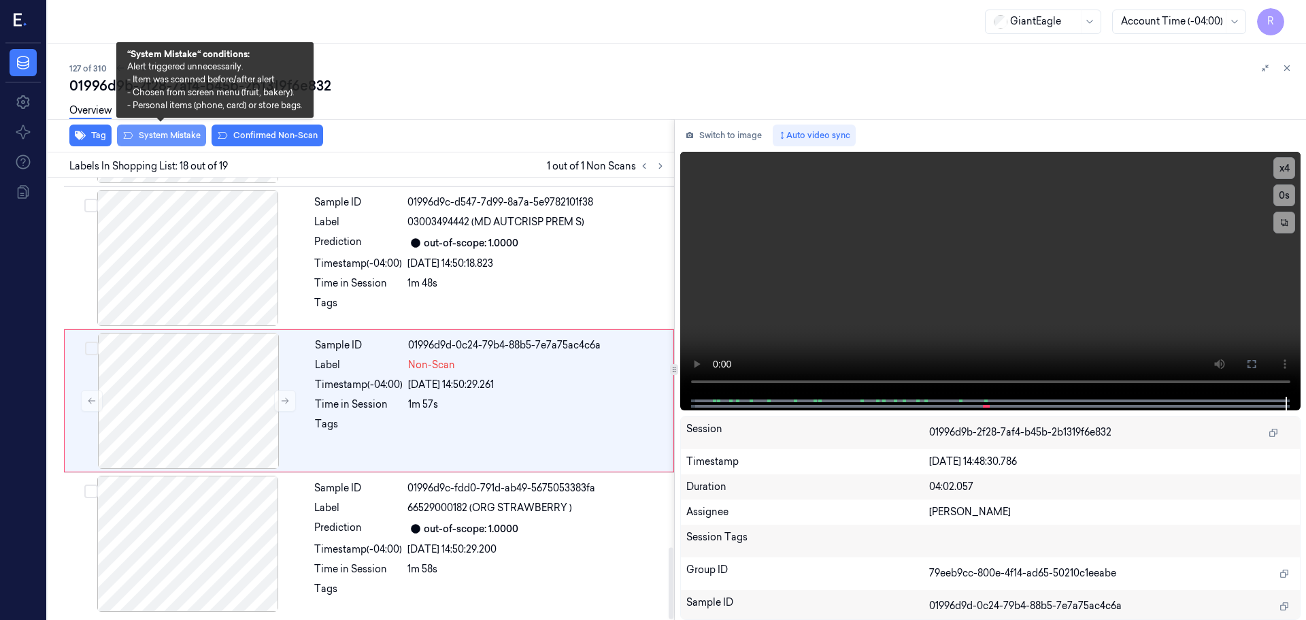
click at [178, 134] on button "System Mistake" at bounding box center [161, 135] width 89 height 22
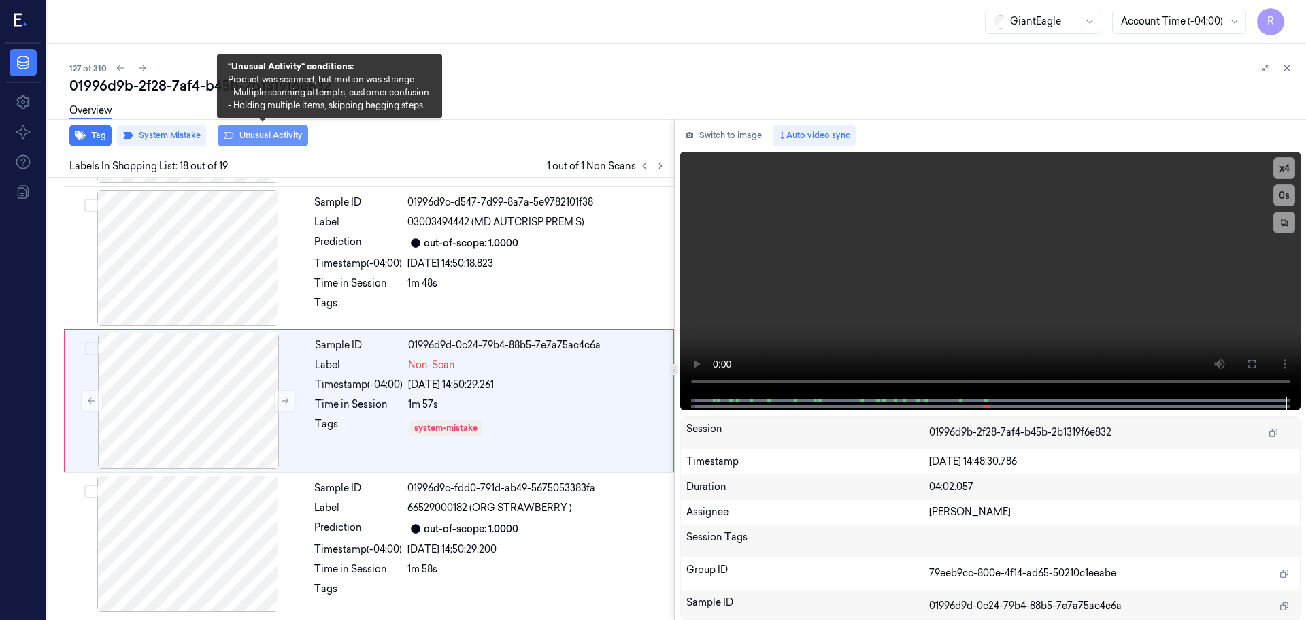
click at [270, 130] on button "Unusual Activity" at bounding box center [263, 135] width 90 height 22
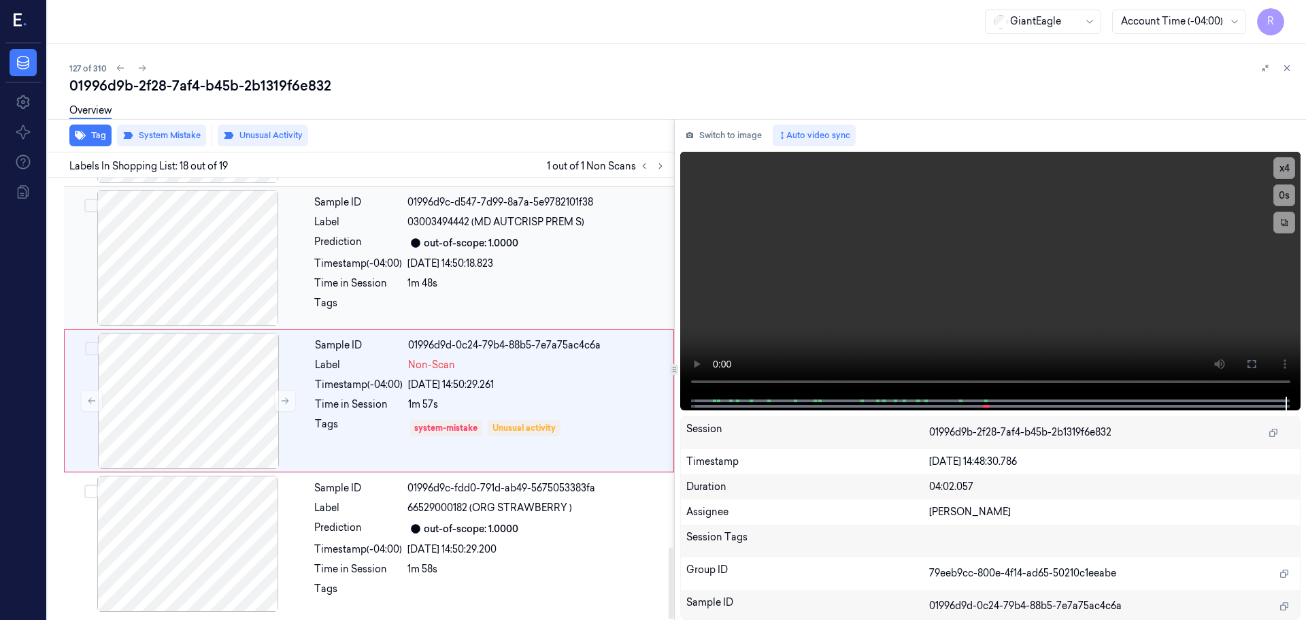
click at [394, 231] on div "Sample ID 01996d9c-d547-7d99-8a7a-5e9782101f38 Label 03003494442 (MD AUTCRISP P…" at bounding box center [490, 258] width 363 height 136
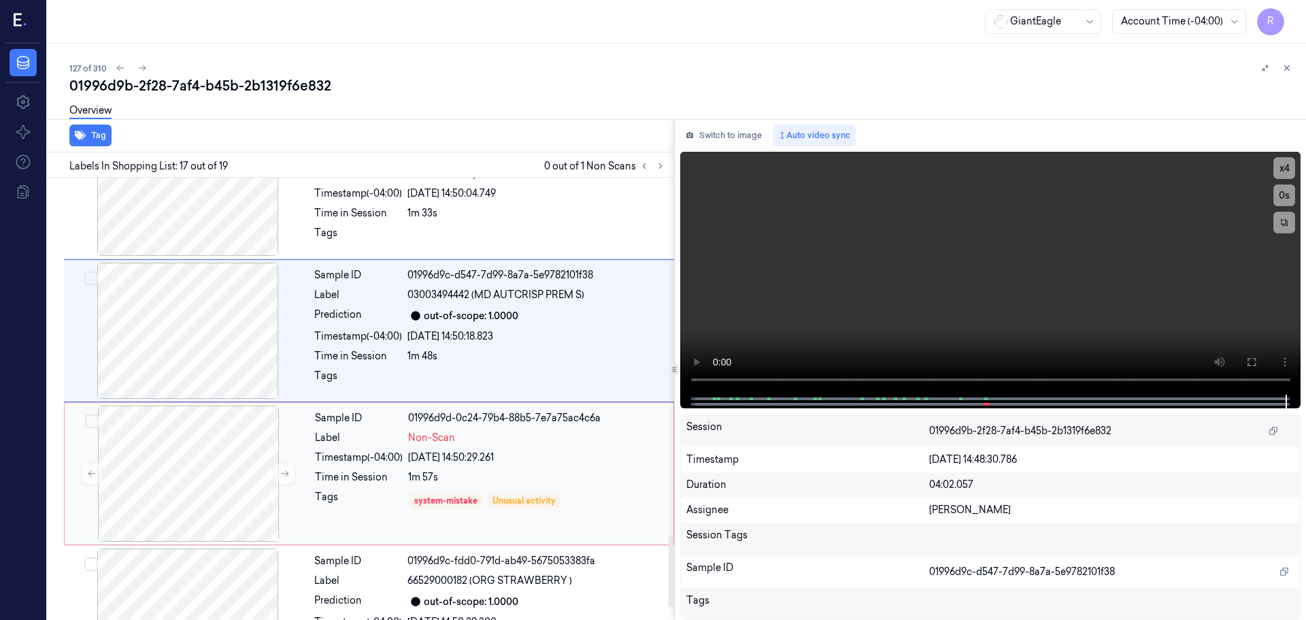
click at [430, 475] on div "1m 57s" at bounding box center [536, 477] width 257 height 14
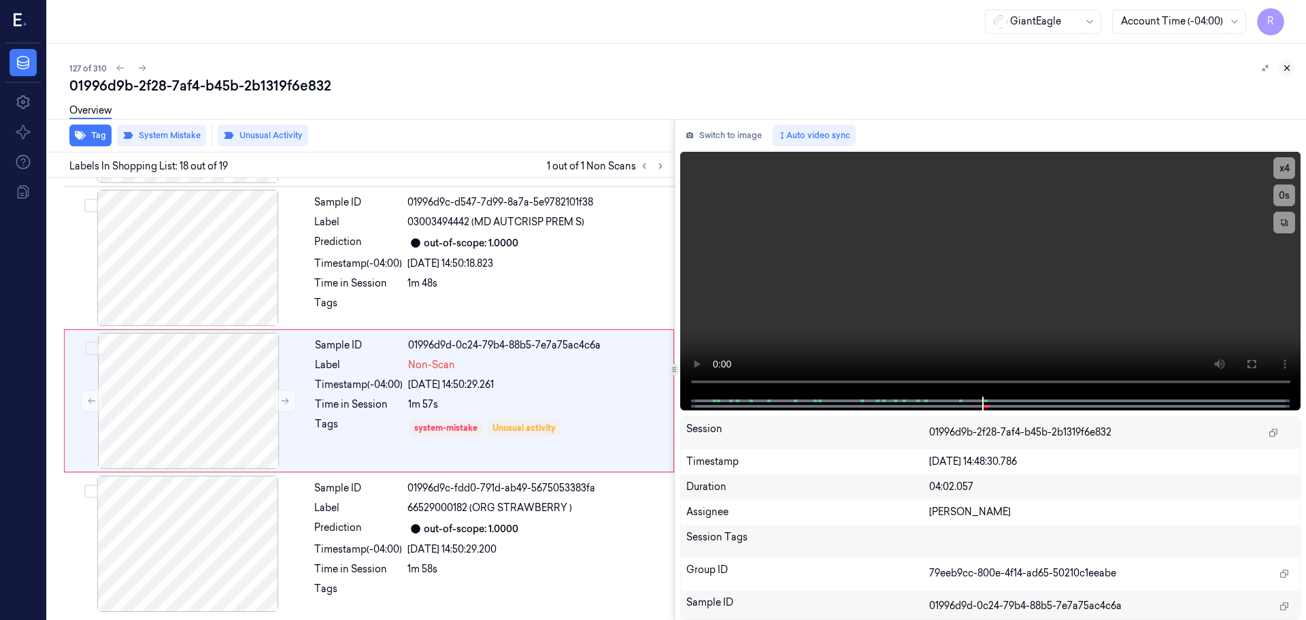
click at [1288, 72] on icon at bounding box center [1287, 68] width 10 height 10
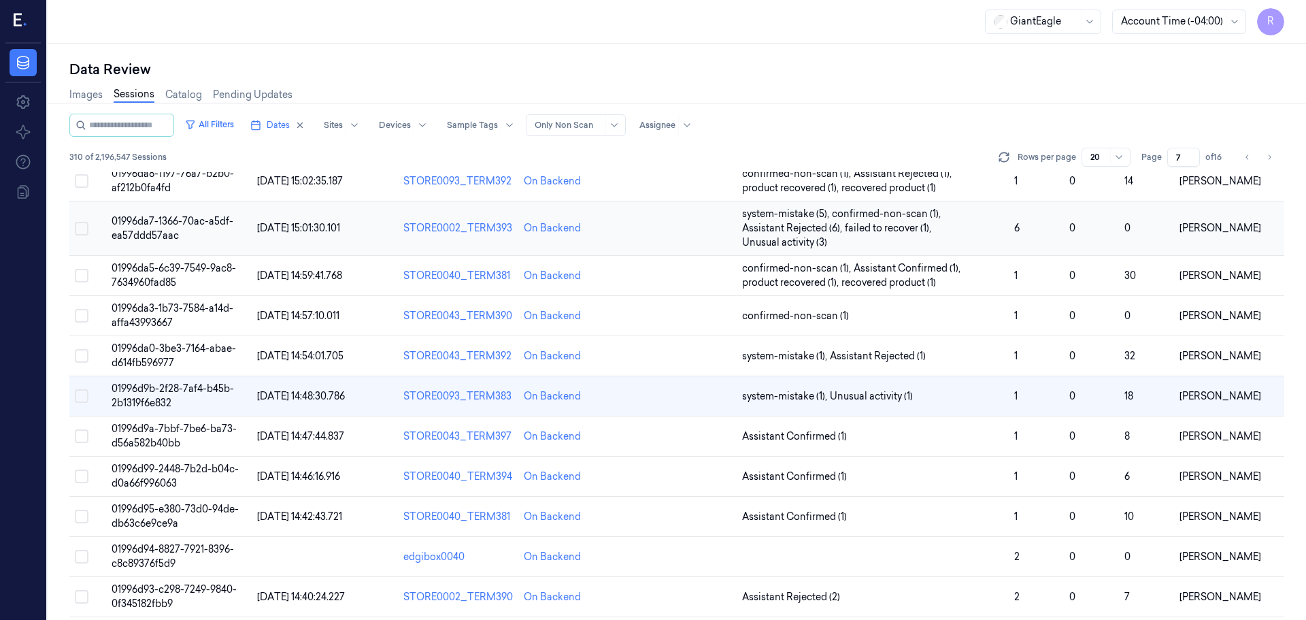
scroll to position [149, 0]
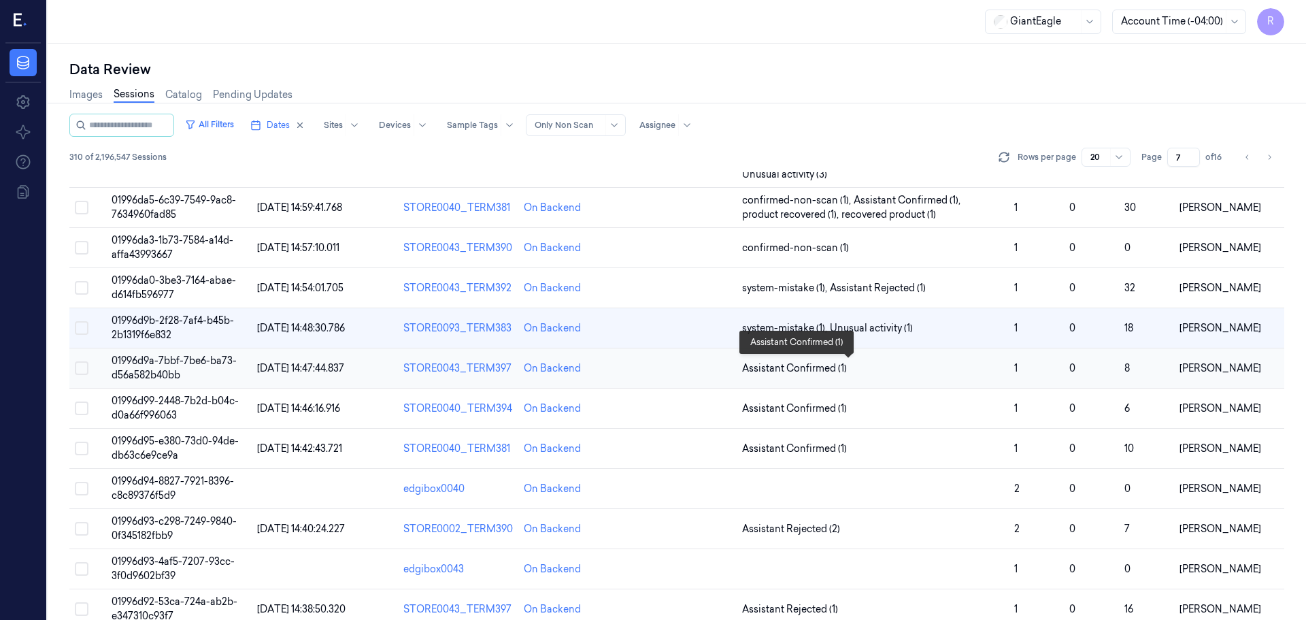
click at [969, 364] on span "Assistant Confirmed (1)" at bounding box center [872, 368] width 261 height 14
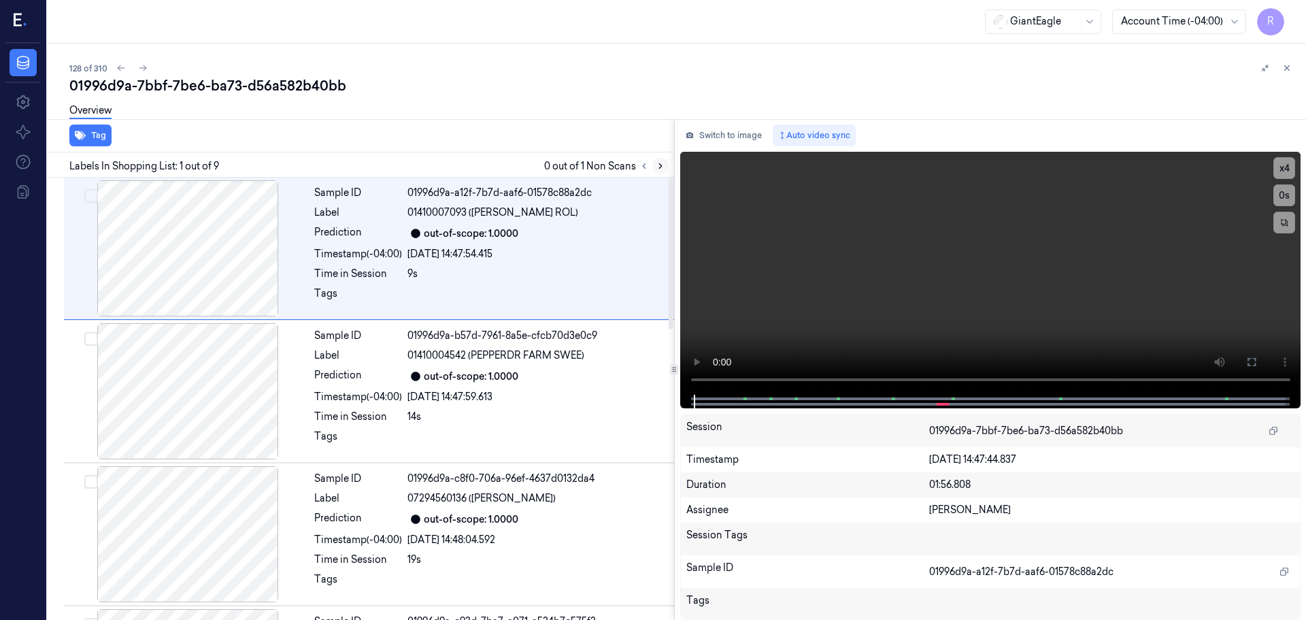
click at [658, 173] on button at bounding box center [660, 166] width 16 height 16
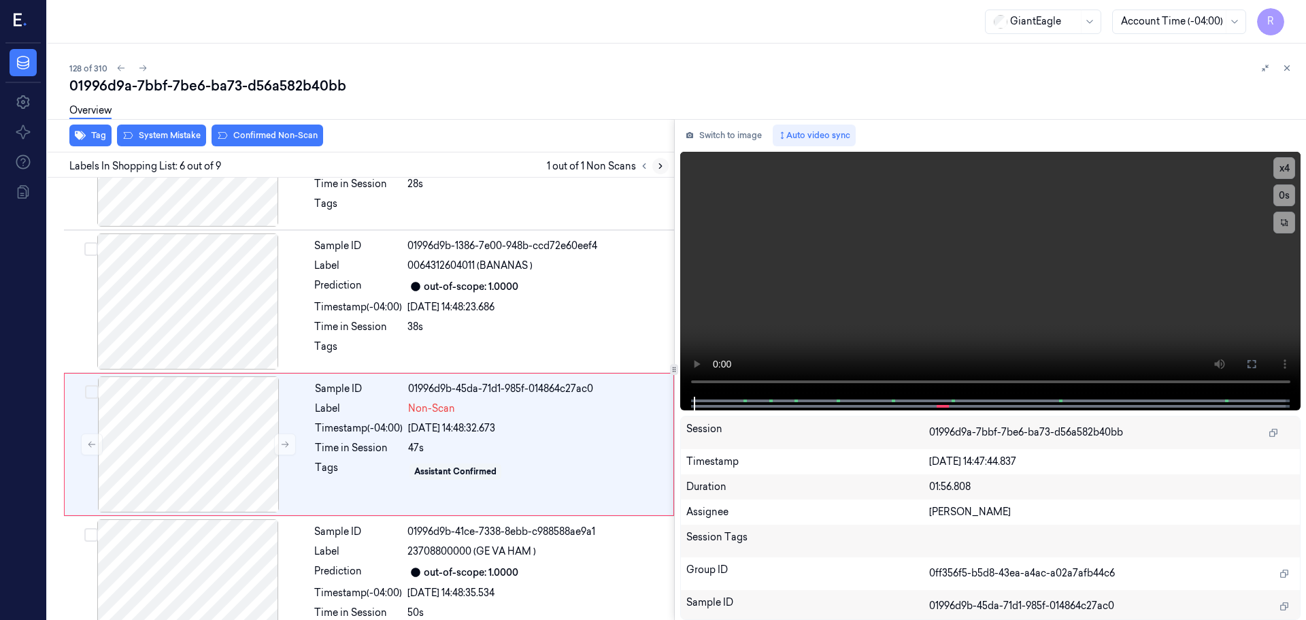
click at [658, 167] on icon at bounding box center [661, 166] width 10 height 10
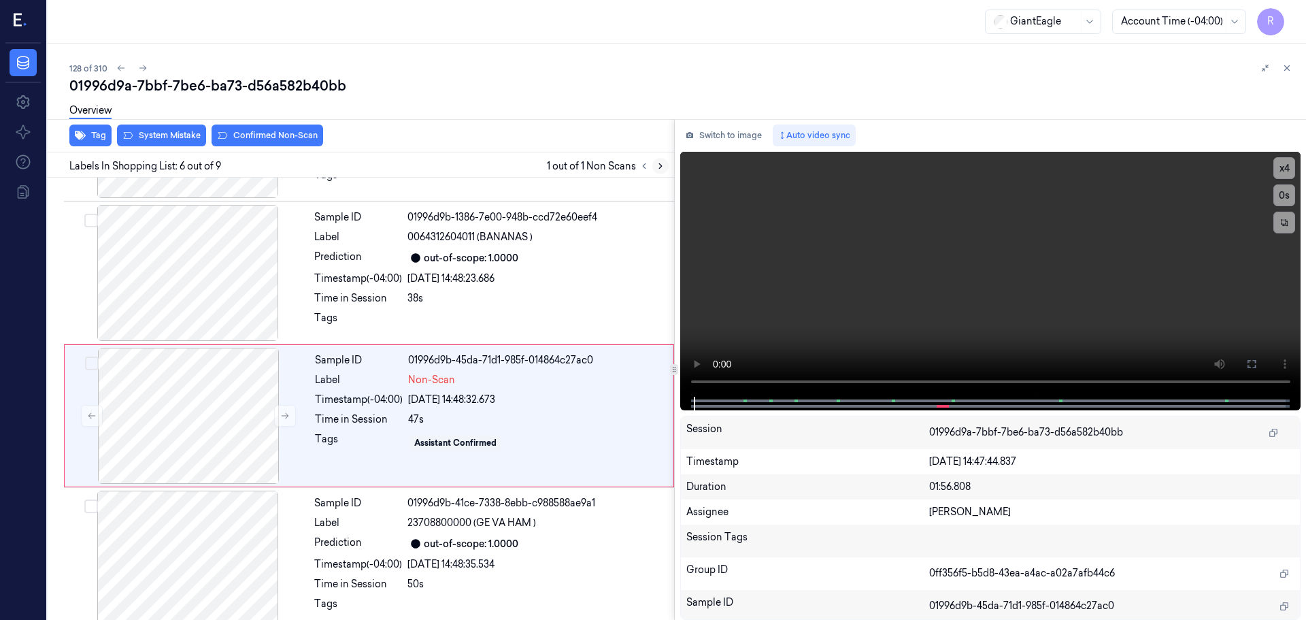
scroll to position [564, 0]
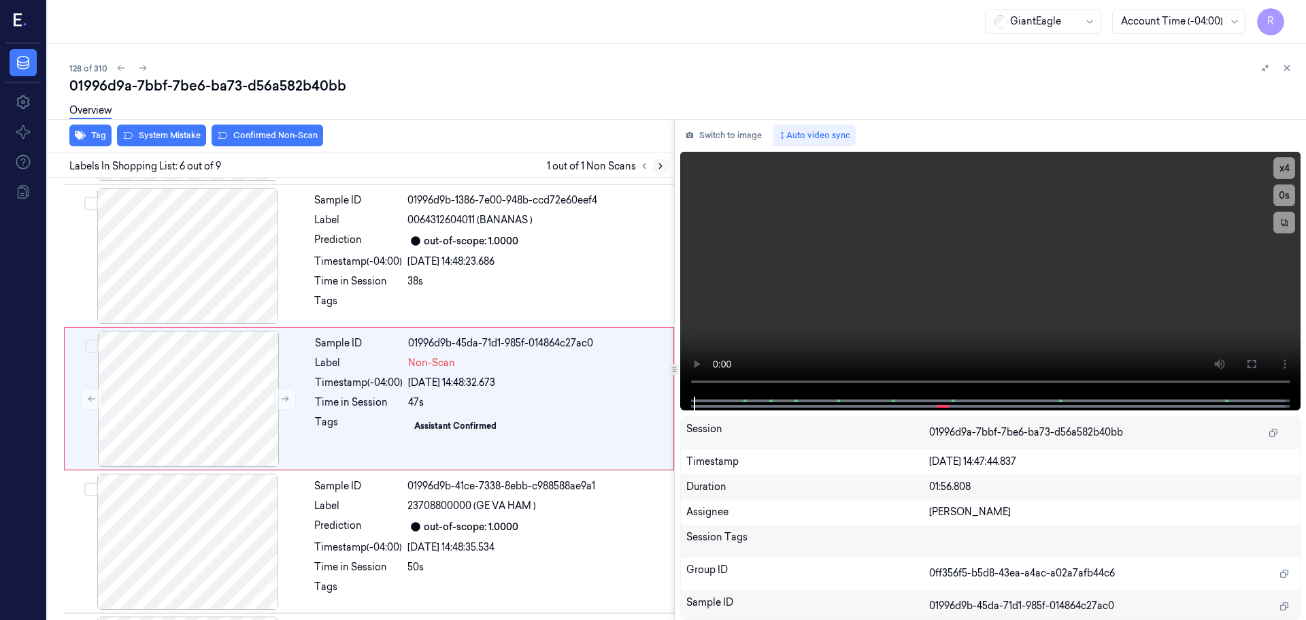
click at [658, 167] on icon at bounding box center [661, 166] width 10 height 10
click at [281, 396] on icon at bounding box center [285, 399] width 10 height 10
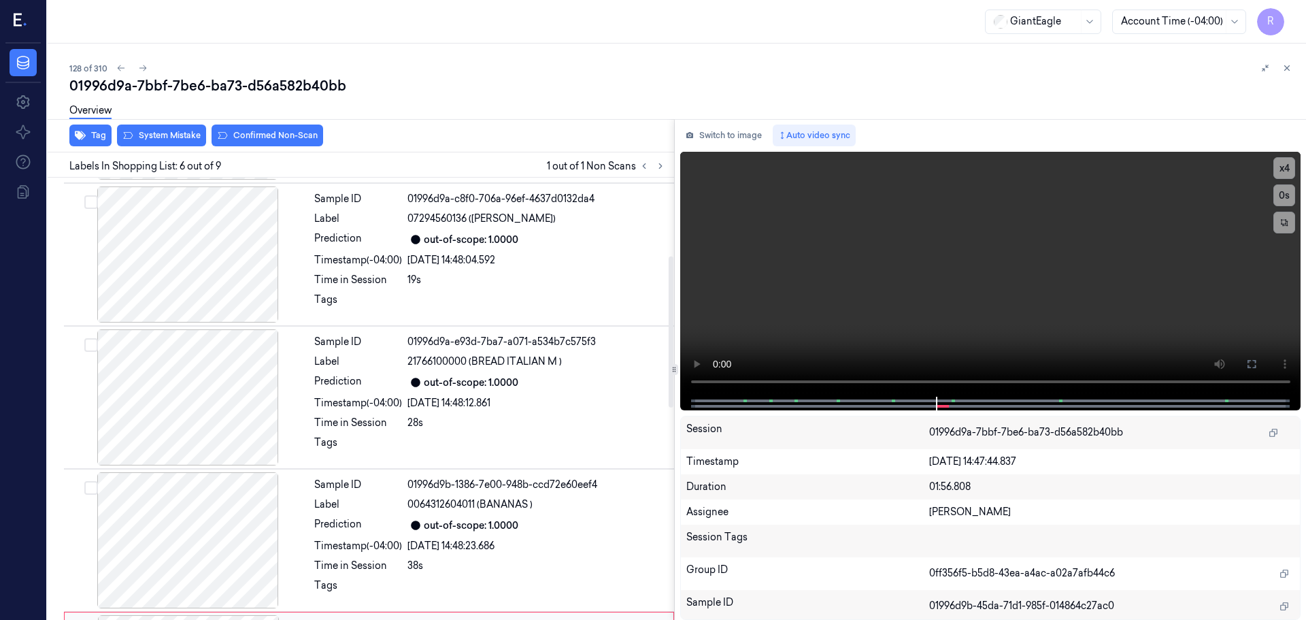
scroll to position [224, 0]
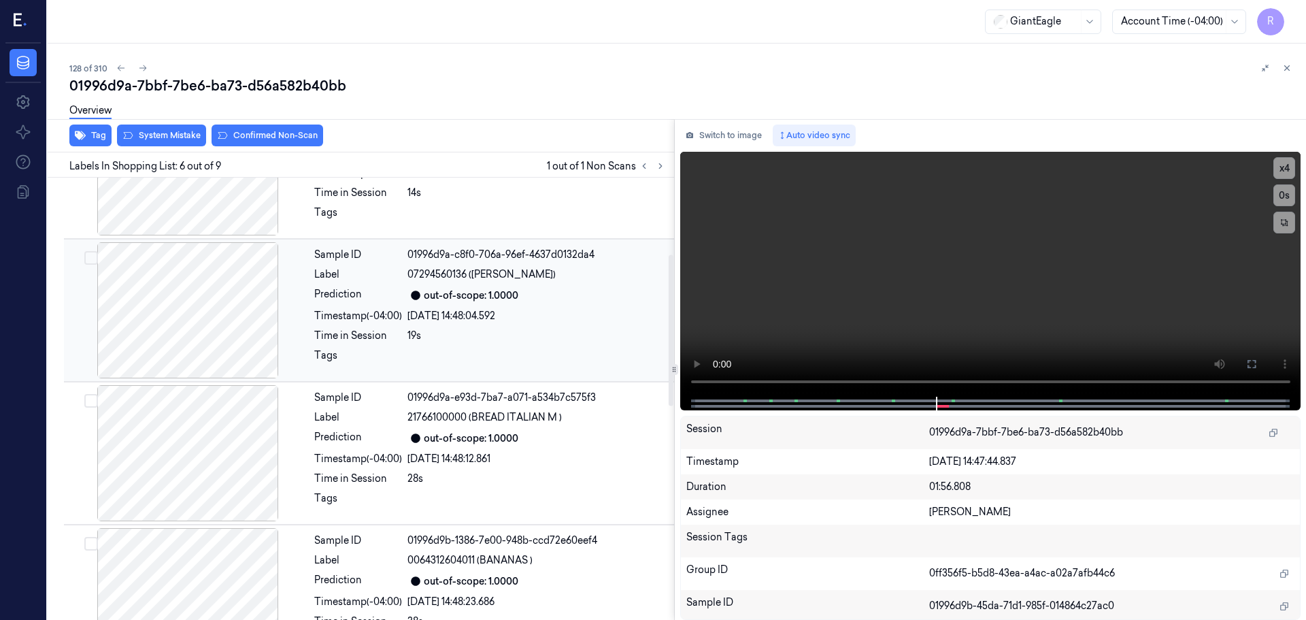
click at [235, 315] on div at bounding box center [188, 310] width 242 height 136
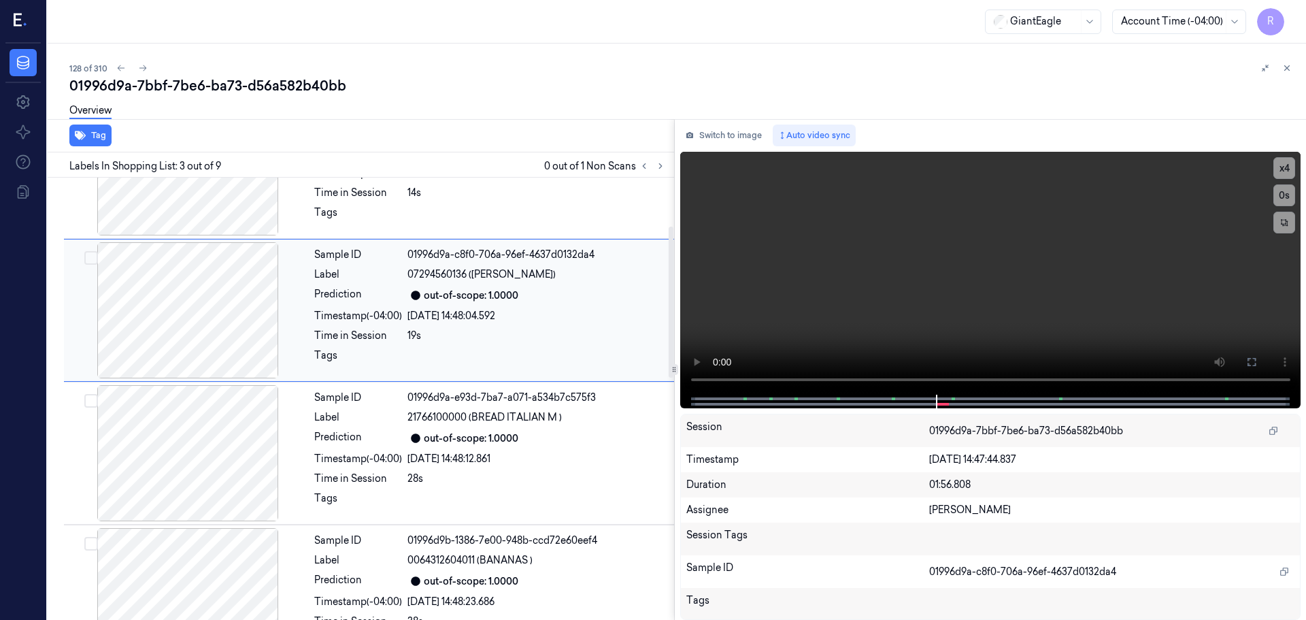
scroll to position [135, 0]
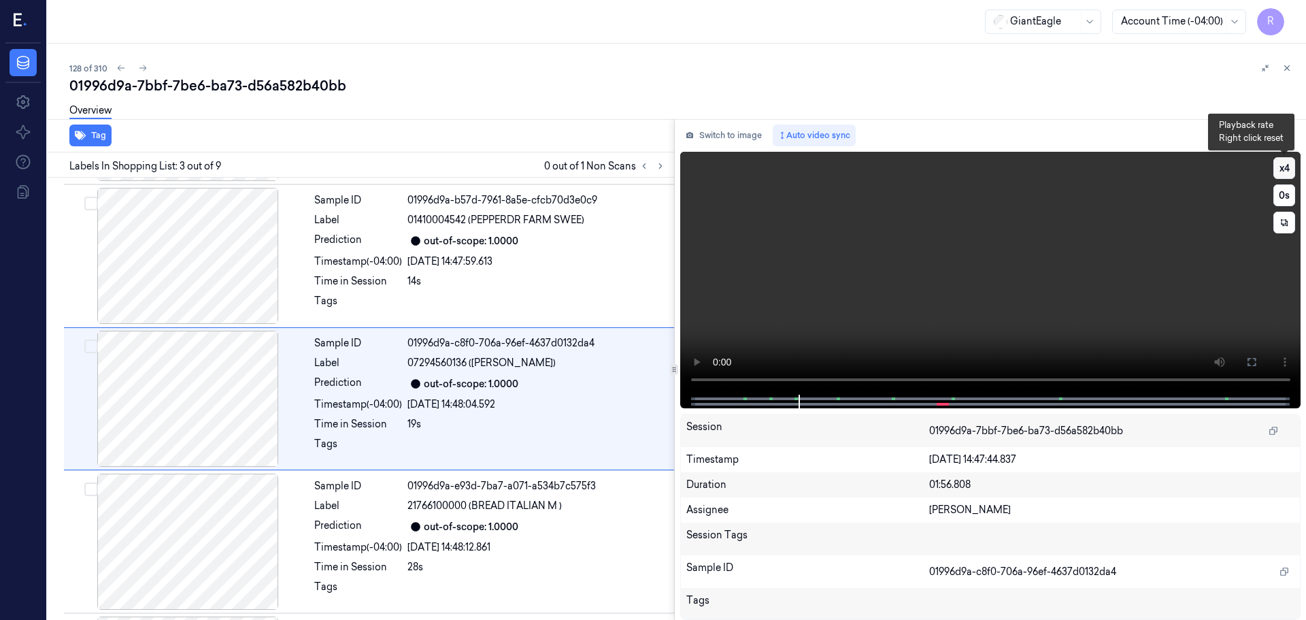
click at [1285, 169] on button "x 4" at bounding box center [1284, 168] width 22 height 22
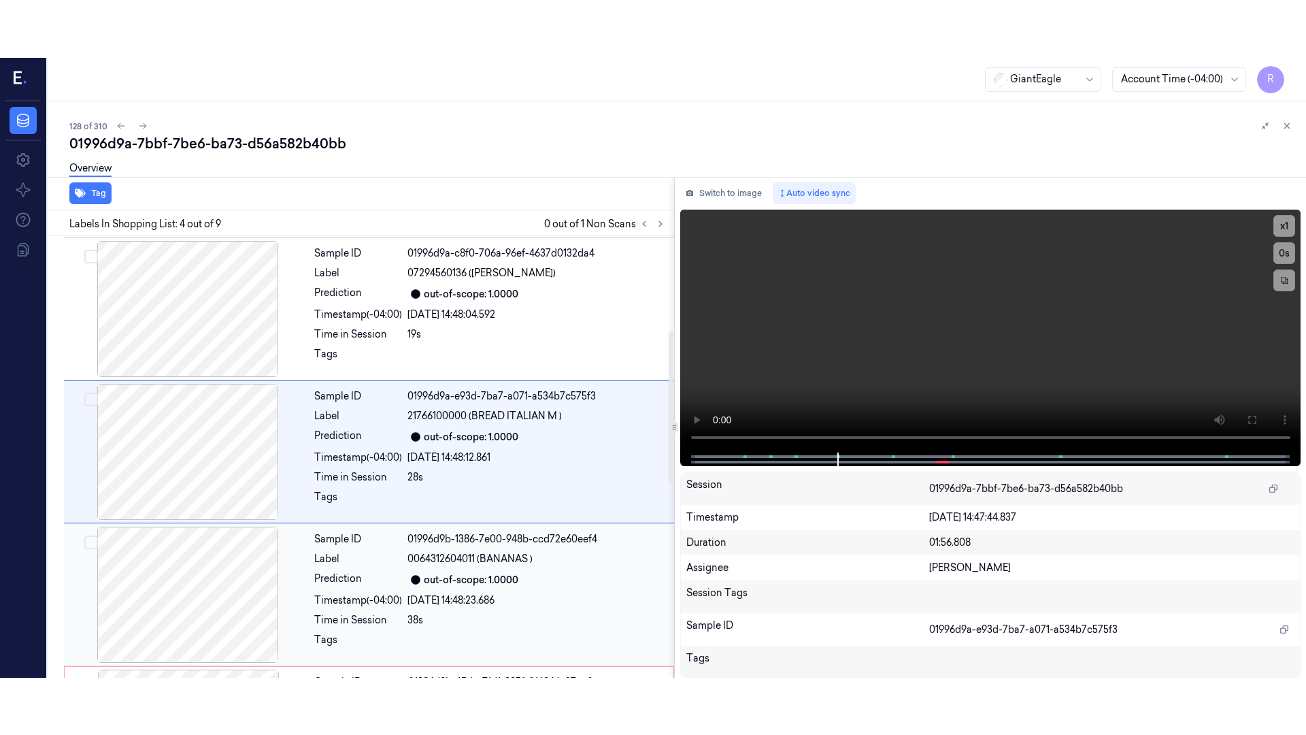
scroll to position [278, 0]
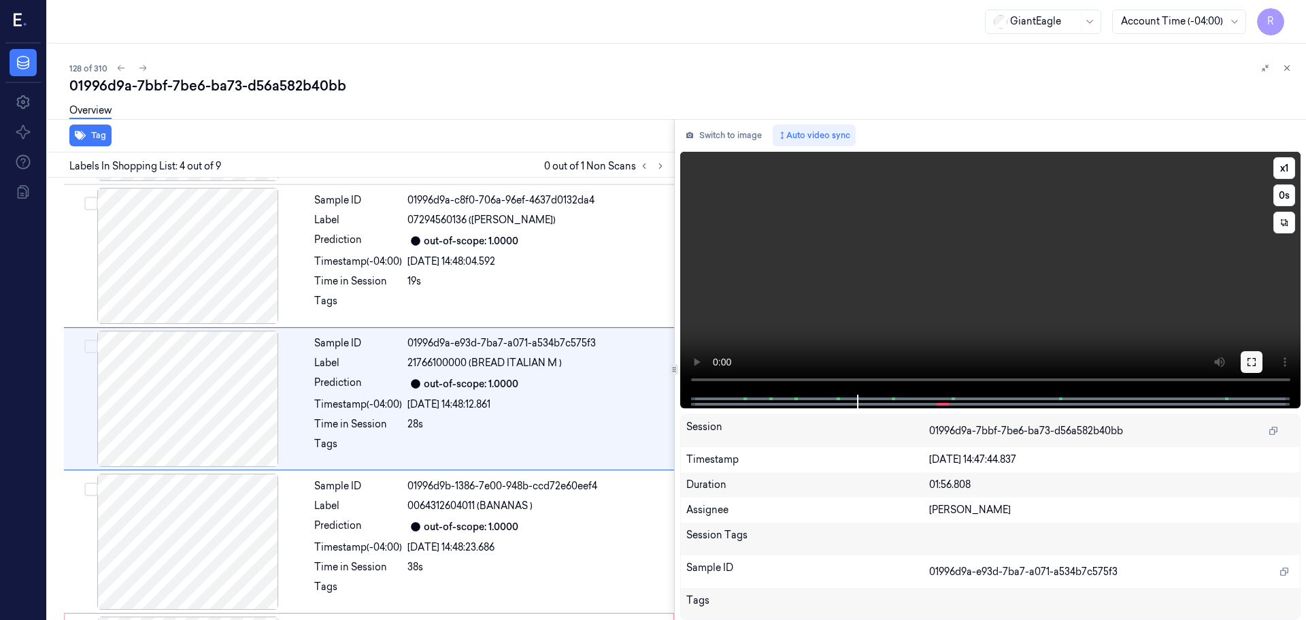
click at [1250, 358] on icon at bounding box center [1251, 362] width 8 height 8
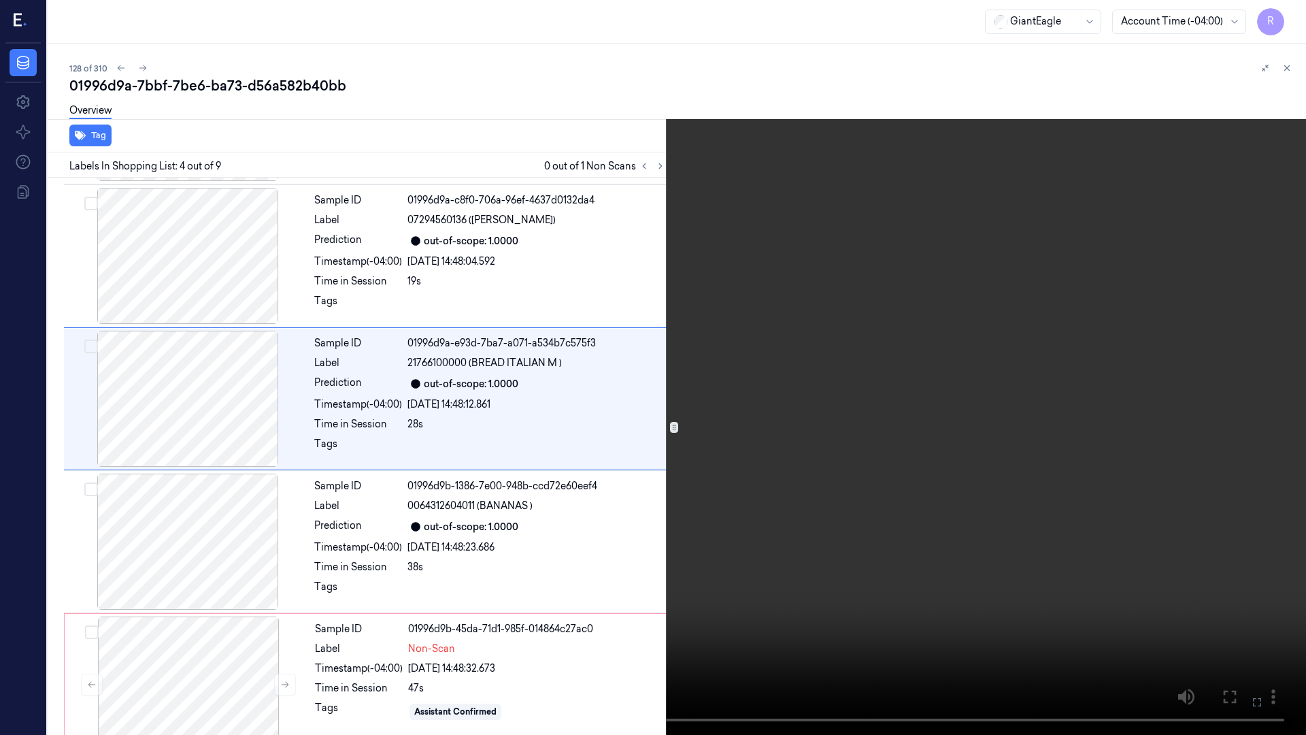
click at [670, 44] on video at bounding box center [653, 367] width 1306 height 735
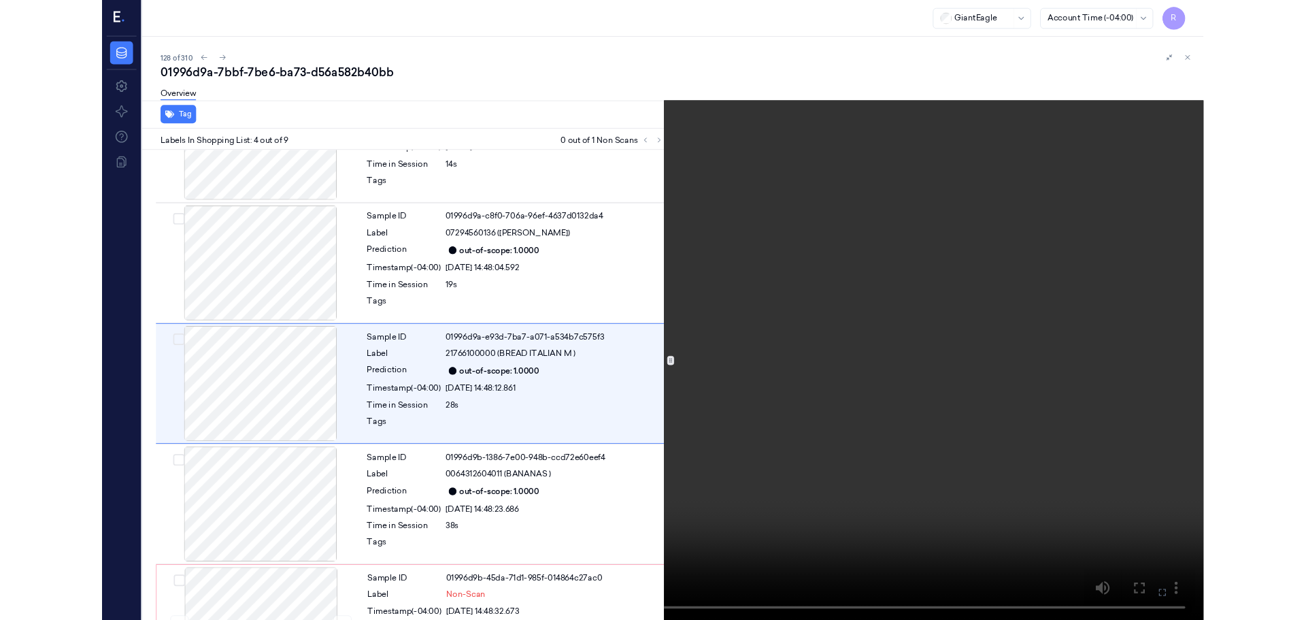
scroll to position [221, 0]
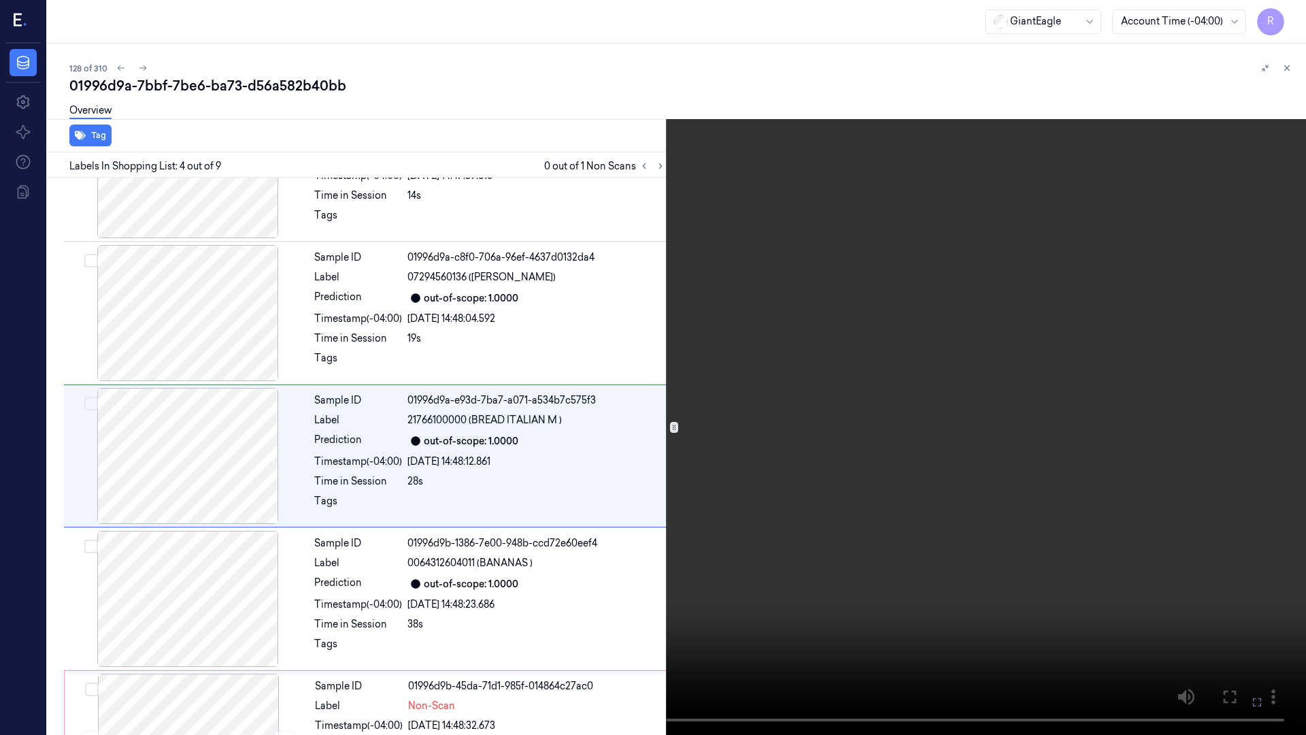
click at [656, 29] on video at bounding box center [653, 367] width 1306 height 735
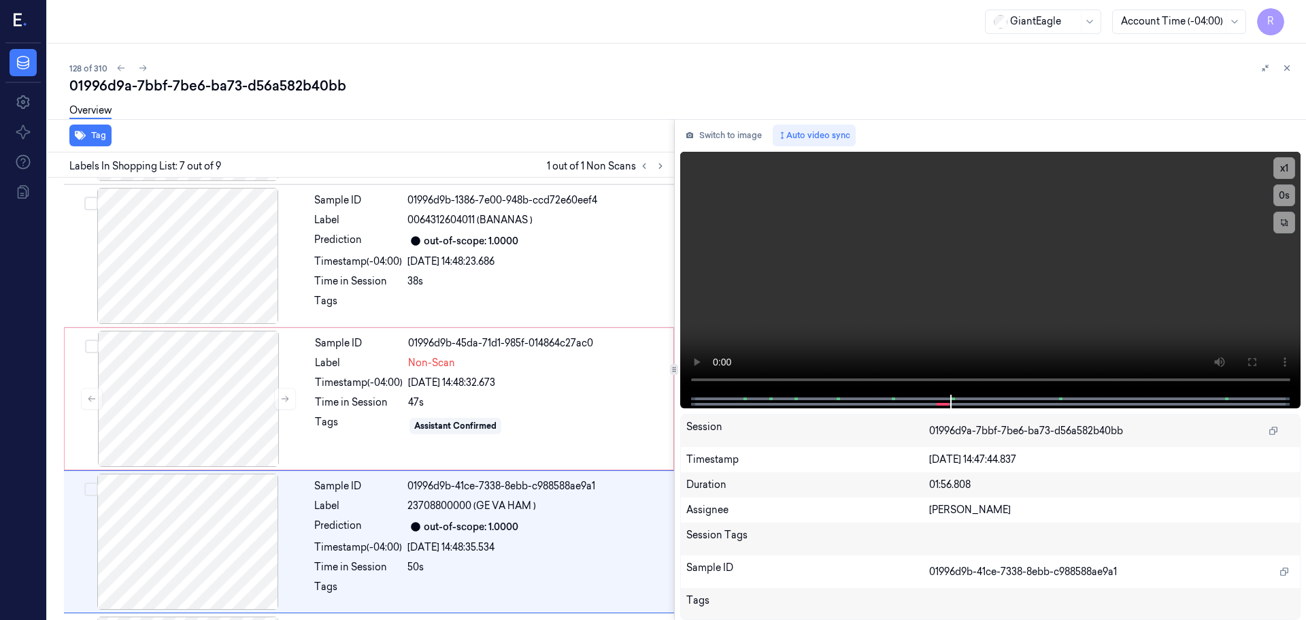
scroll to position [707, 0]
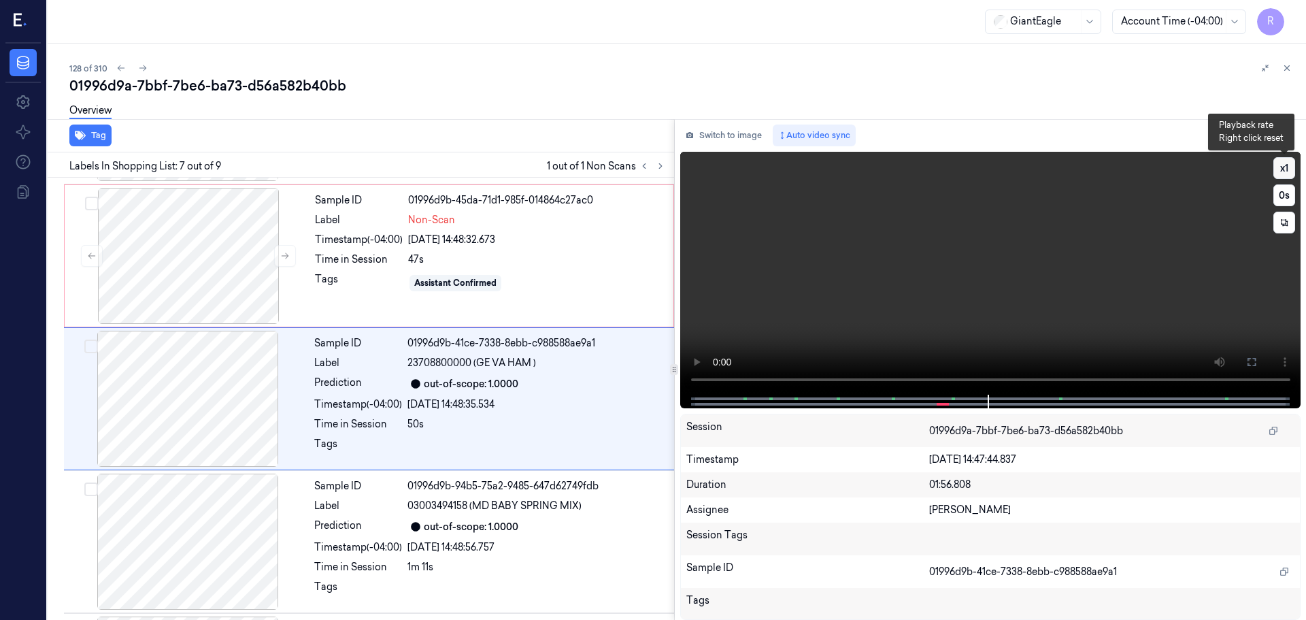
click at [1290, 168] on button "x 1" at bounding box center [1284, 168] width 22 height 22
click at [1290, 168] on button "x 2" at bounding box center [1284, 168] width 22 height 22
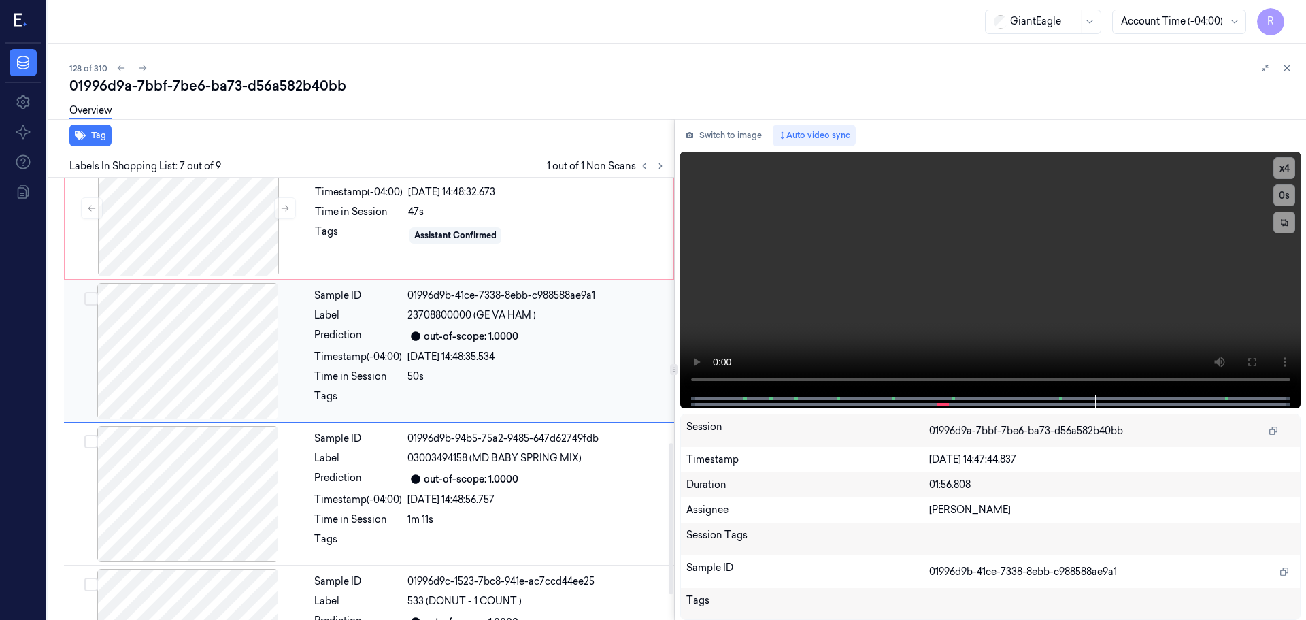
scroll to position [775, 0]
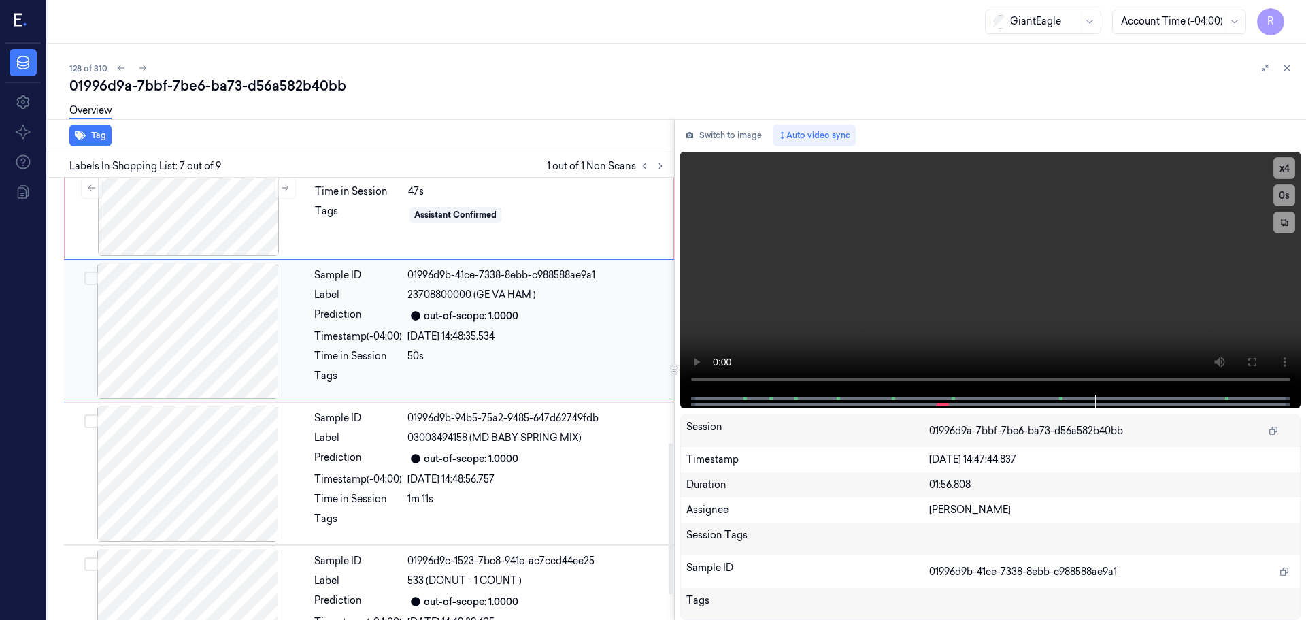
click at [261, 348] on div at bounding box center [188, 331] width 242 height 136
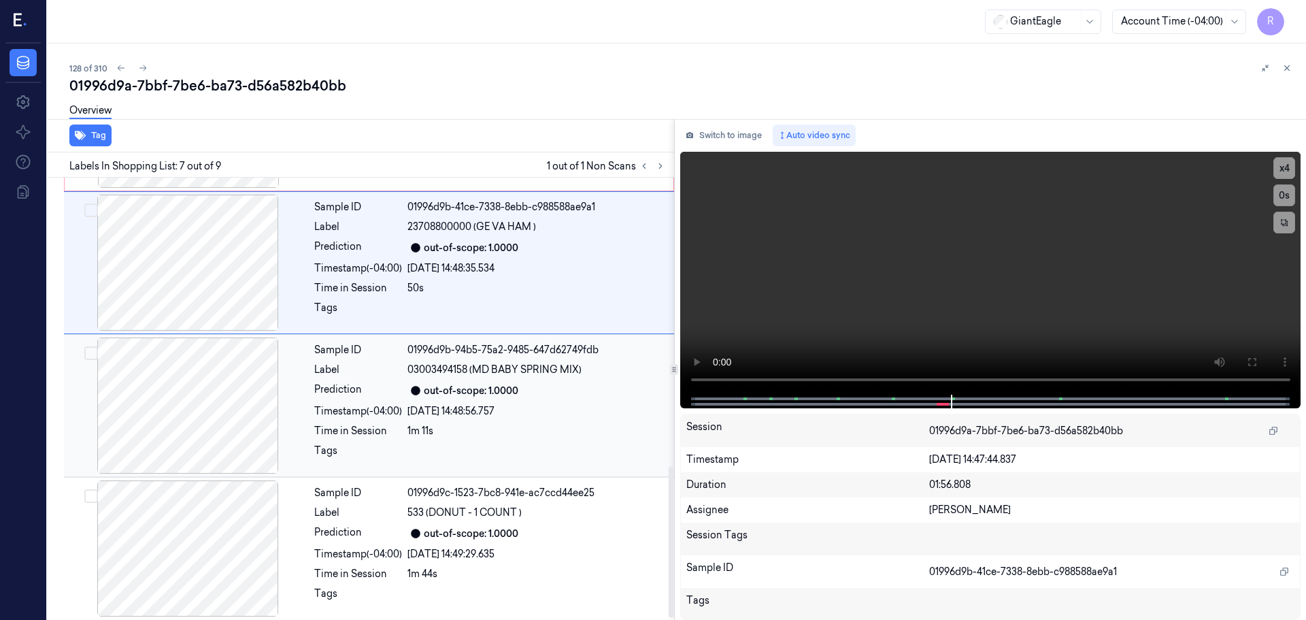
click at [243, 392] on div at bounding box center [188, 405] width 242 height 136
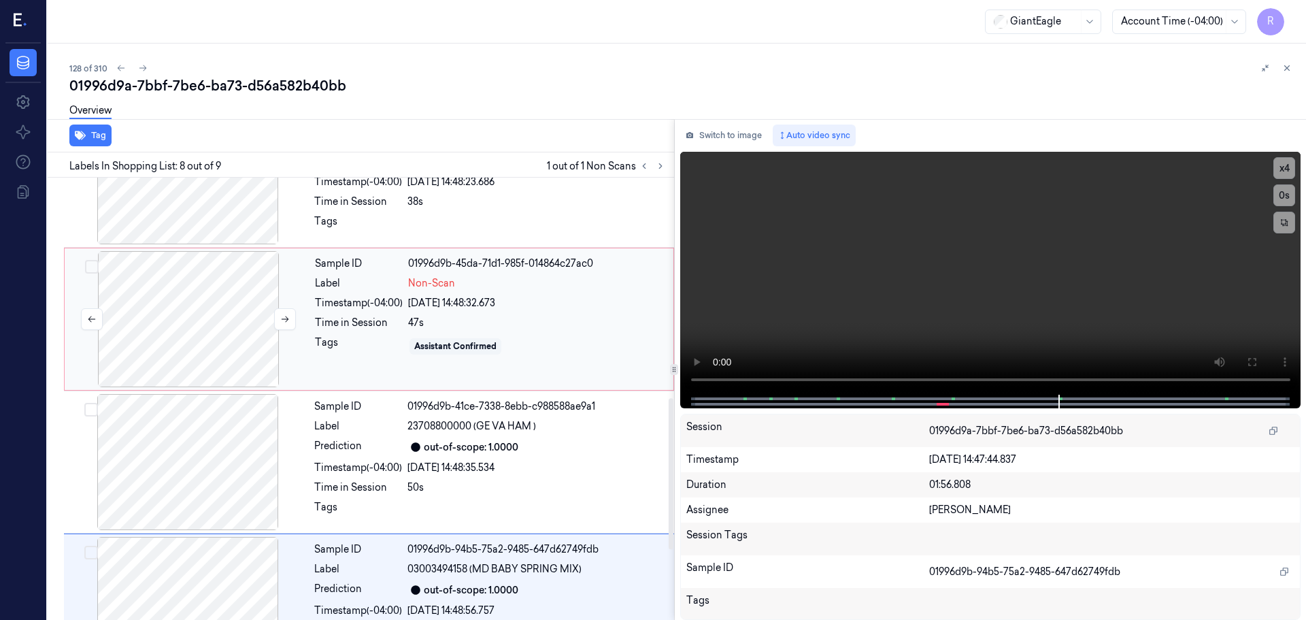
click at [241, 333] on div at bounding box center [188, 319] width 242 height 136
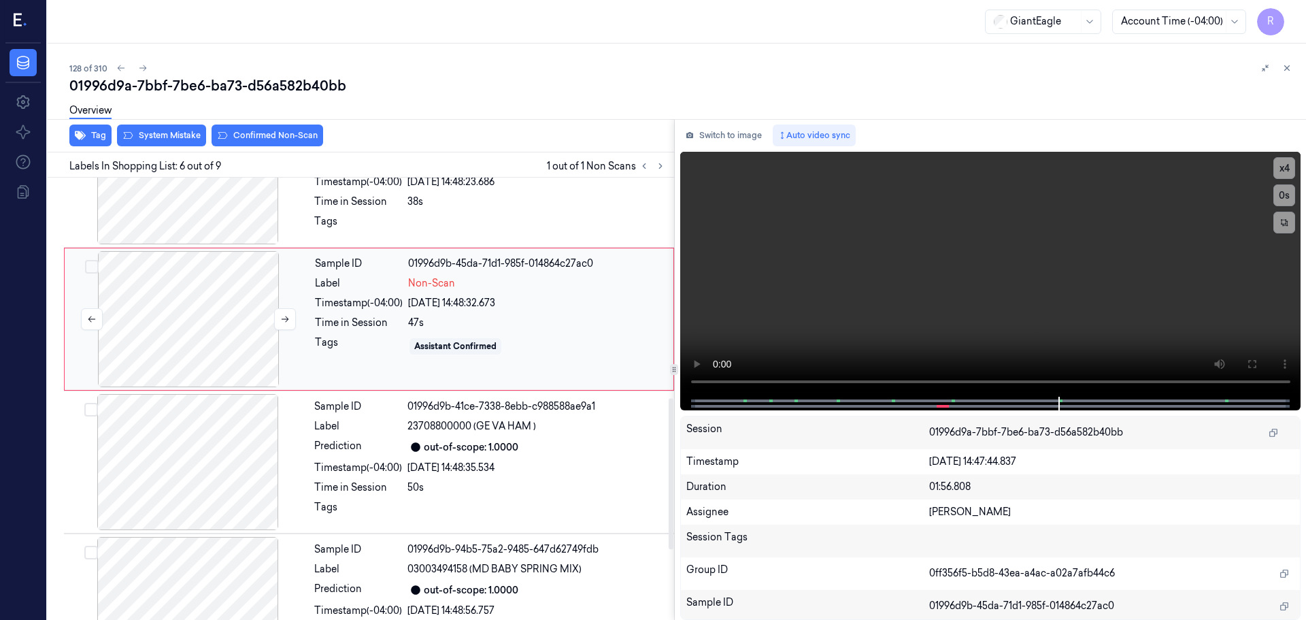
scroll to position [564, 0]
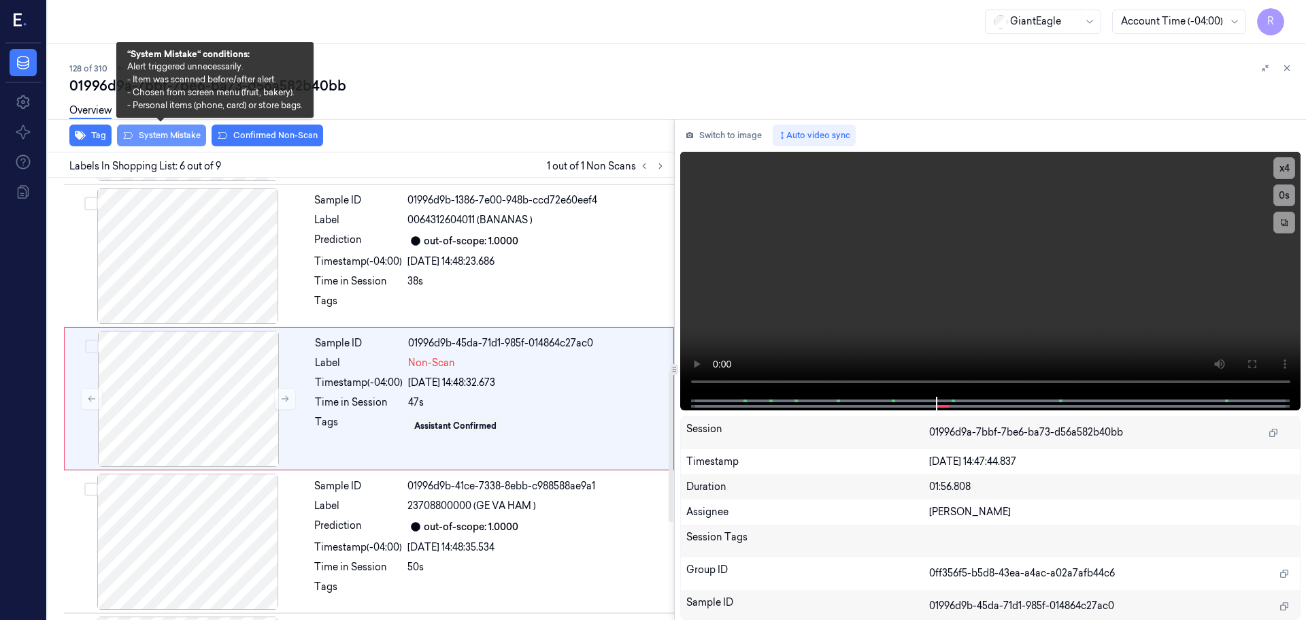
click at [169, 139] on button "System Mistake" at bounding box center [161, 135] width 89 height 22
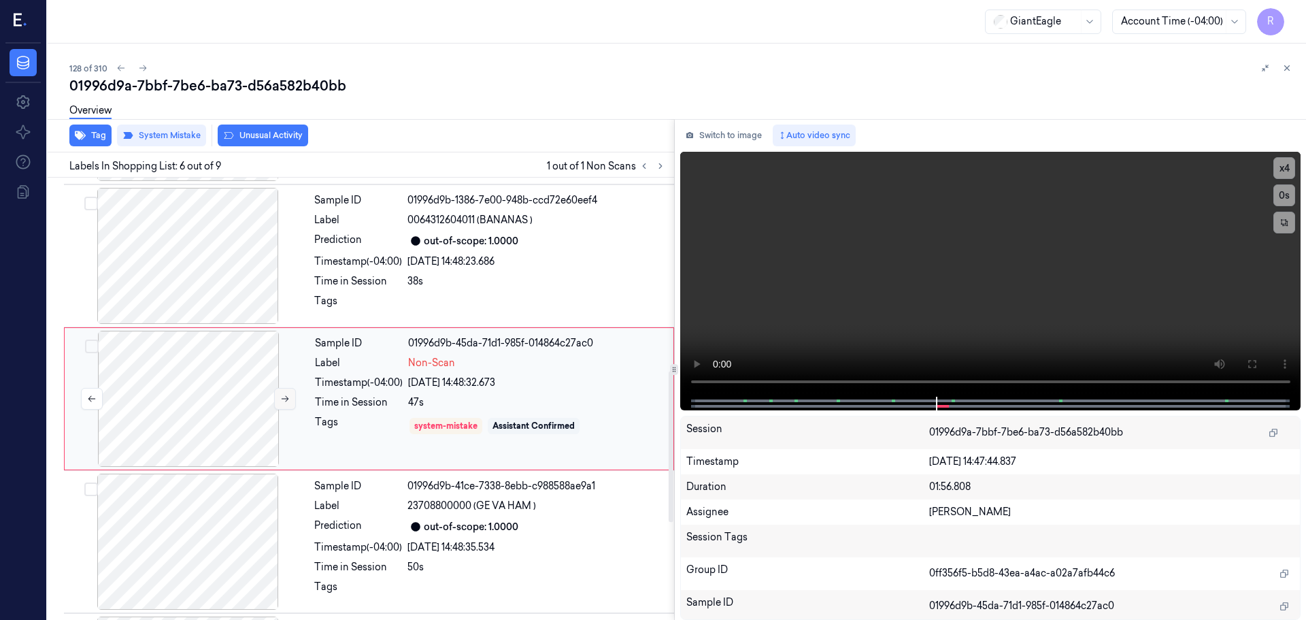
click at [283, 398] on icon at bounding box center [285, 399] width 10 height 10
click at [284, 397] on icon at bounding box center [285, 399] width 10 height 10
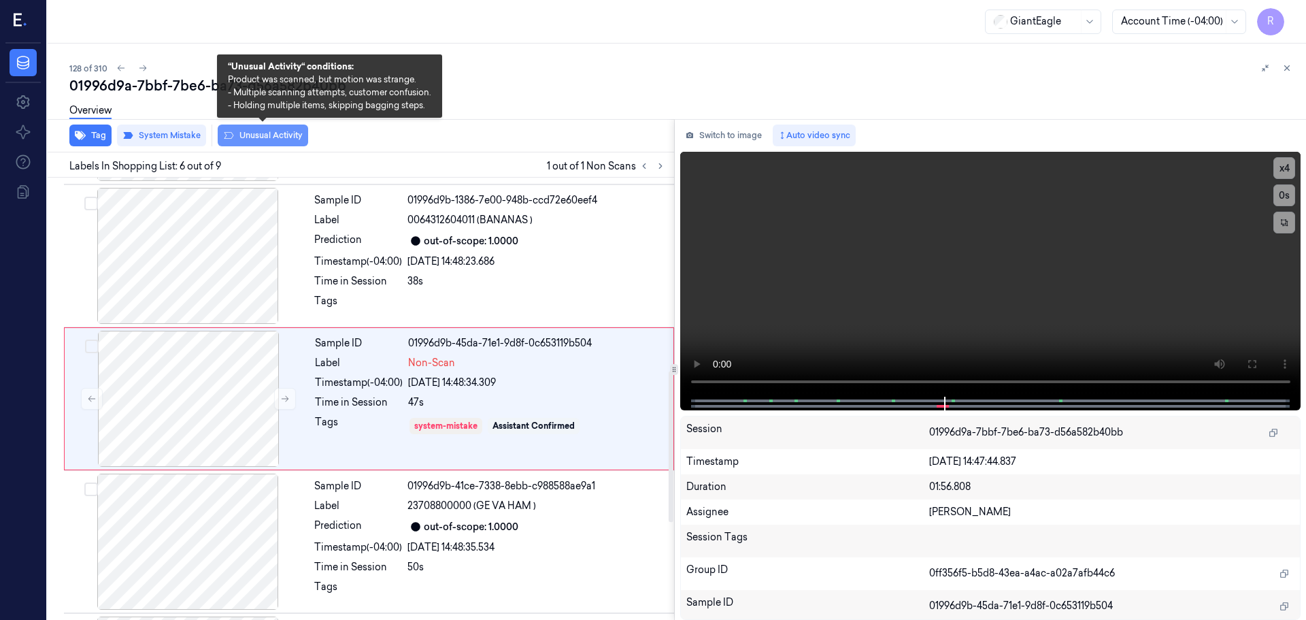
click at [290, 132] on button "Unusual Activity" at bounding box center [263, 135] width 90 height 22
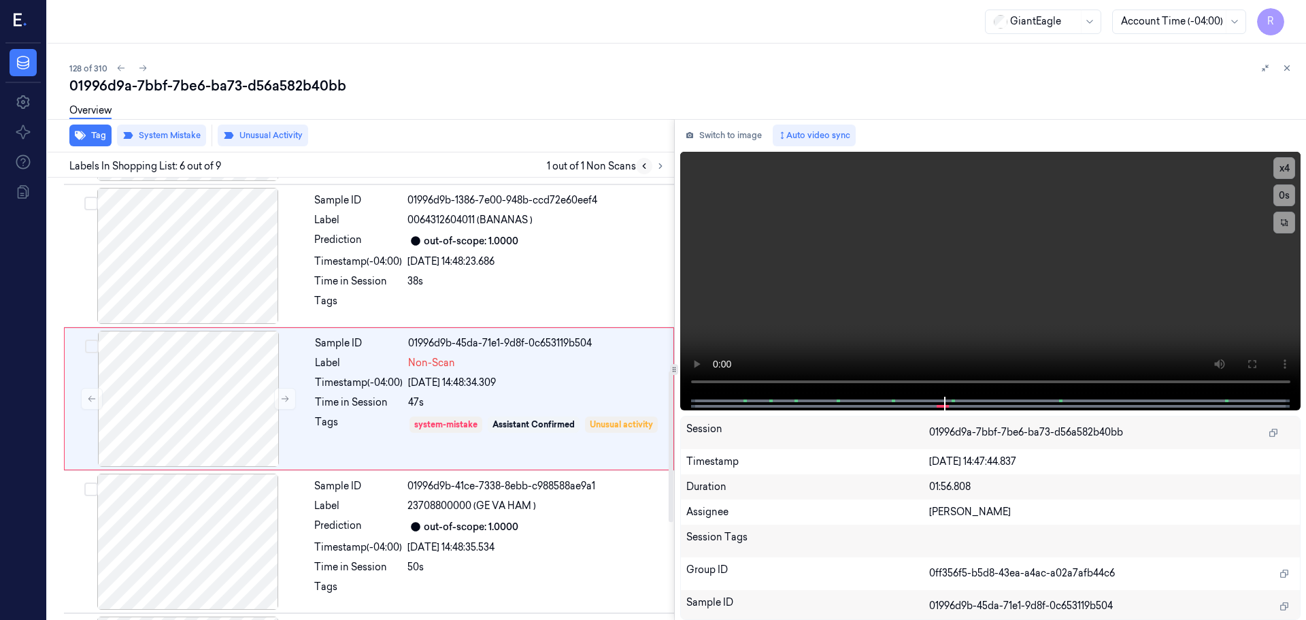
click at [642, 171] on button at bounding box center [644, 166] width 16 height 16
drag, startPoint x: 660, startPoint y: 171, endPoint x: 672, endPoint y: 171, distance: 11.6
click at [672, 171] on div "Labels In Shopping List: 6 out of 9 1 out of 1 Non Scans" at bounding box center [358, 164] width 632 height 25
click at [1285, 71] on icon at bounding box center [1287, 68] width 10 height 10
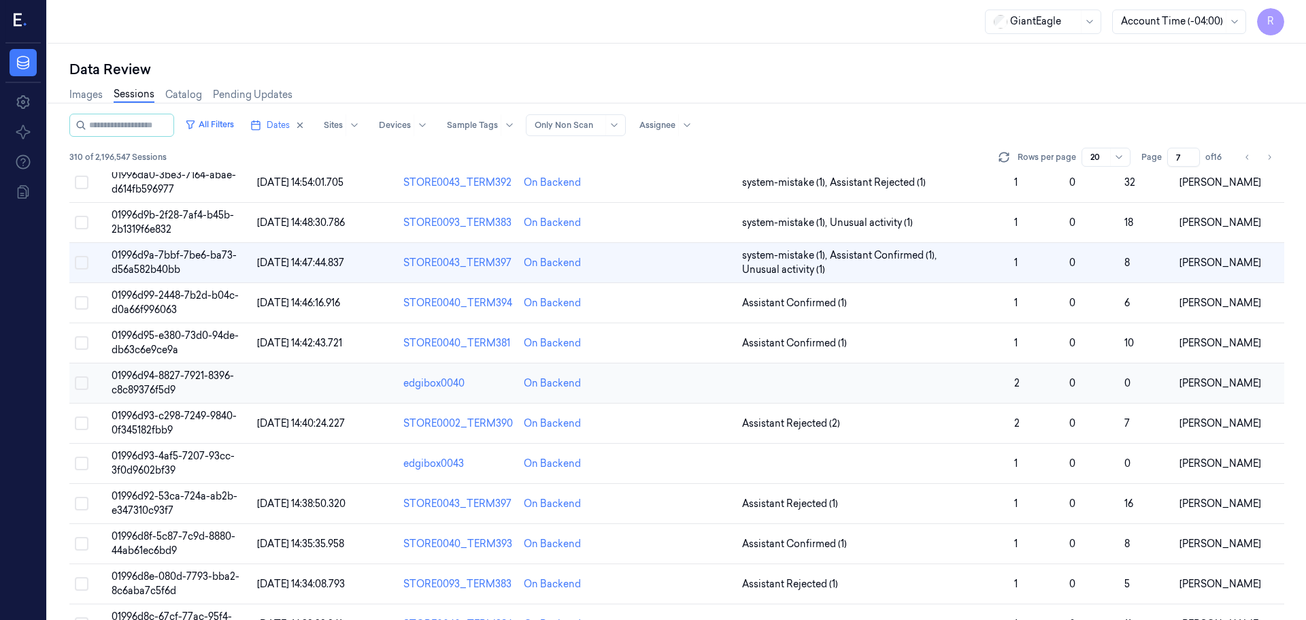
scroll to position [257, 0]
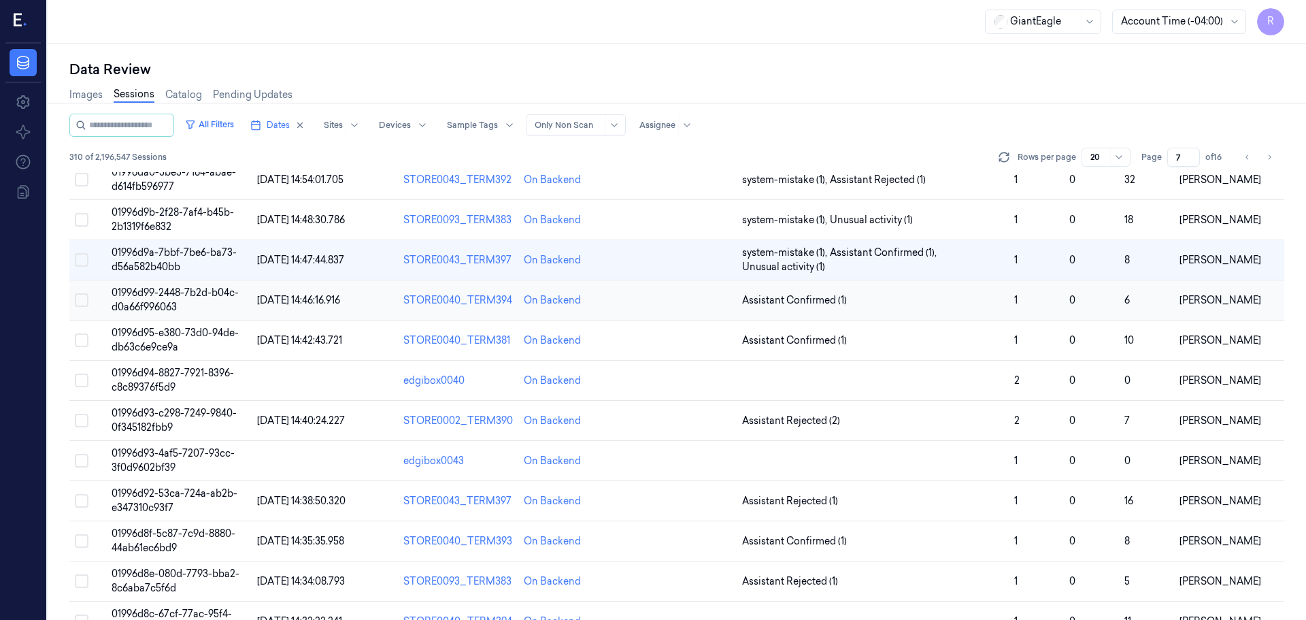
click at [900, 311] on td "Assistant Confirmed (1)" at bounding box center [873, 300] width 272 height 40
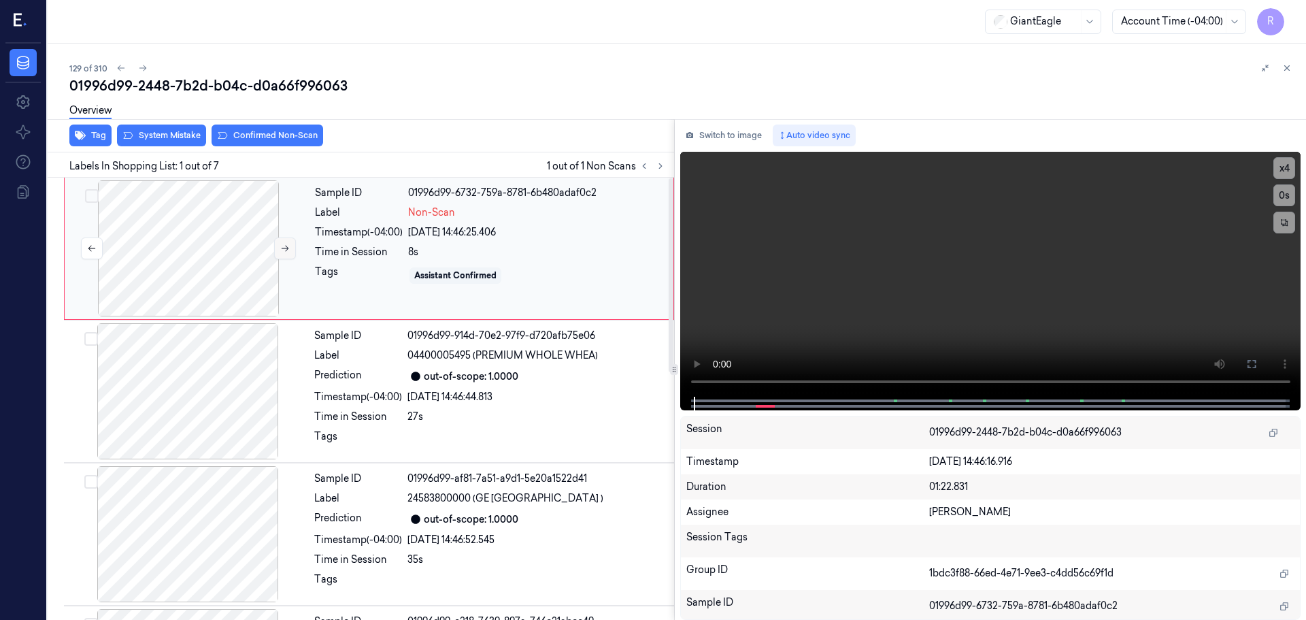
click at [284, 250] on icon at bounding box center [285, 248] width 10 height 10
click at [1278, 175] on button "x 4" at bounding box center [1284, 168] width 22 height 22
click at [1278, 175] on button "x 1" at bounding box center [1284, 168] width 22 height 22
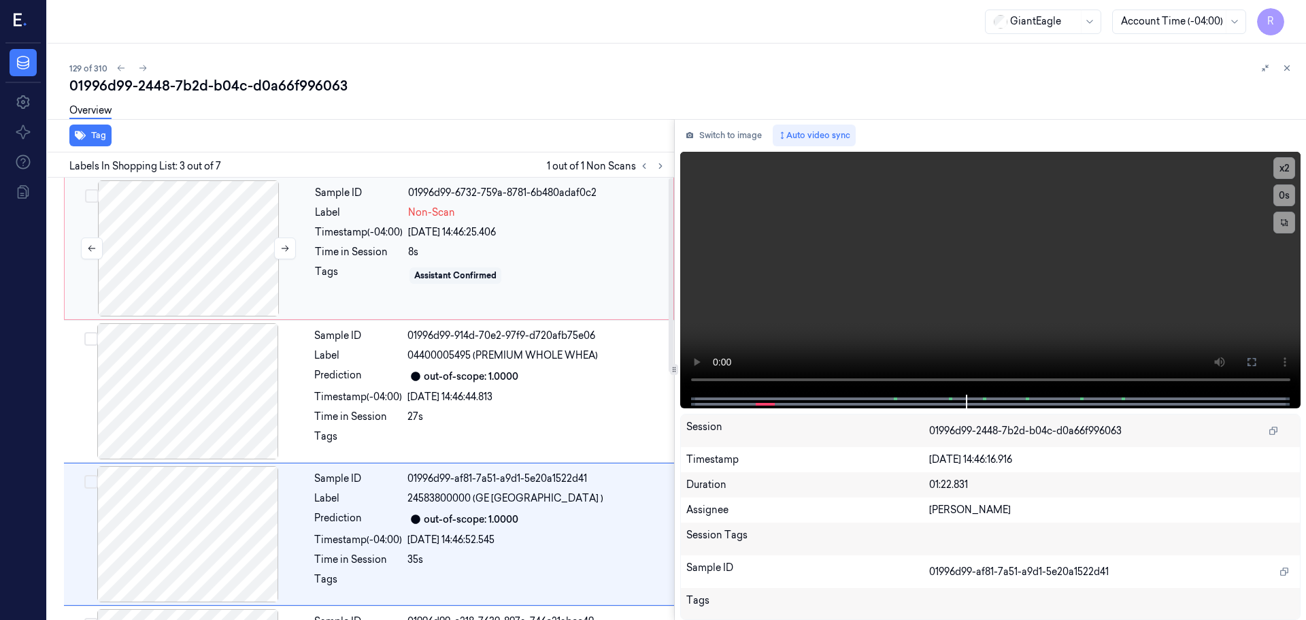
drag, startPoint x: 54, startPoint y: 215, endPoint x: 76, endPoint y: 222, distance: 23.0
click at [158, 239] on div at bounding box center [188, 248] width 242 height 136
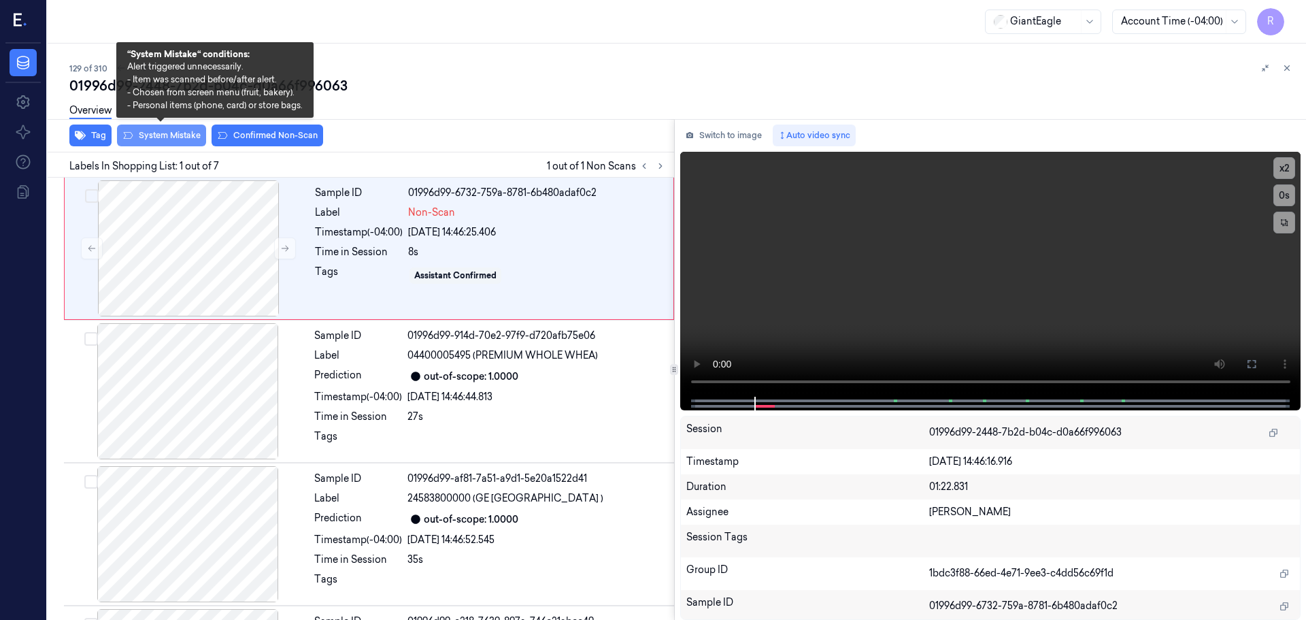
click at [188, 139] on button "System Mistake" at bounding box center [161, 135] width 89 height 22
click at [103, 137] on button "Tag" at bounding box center [90, 135] width 42 height 22
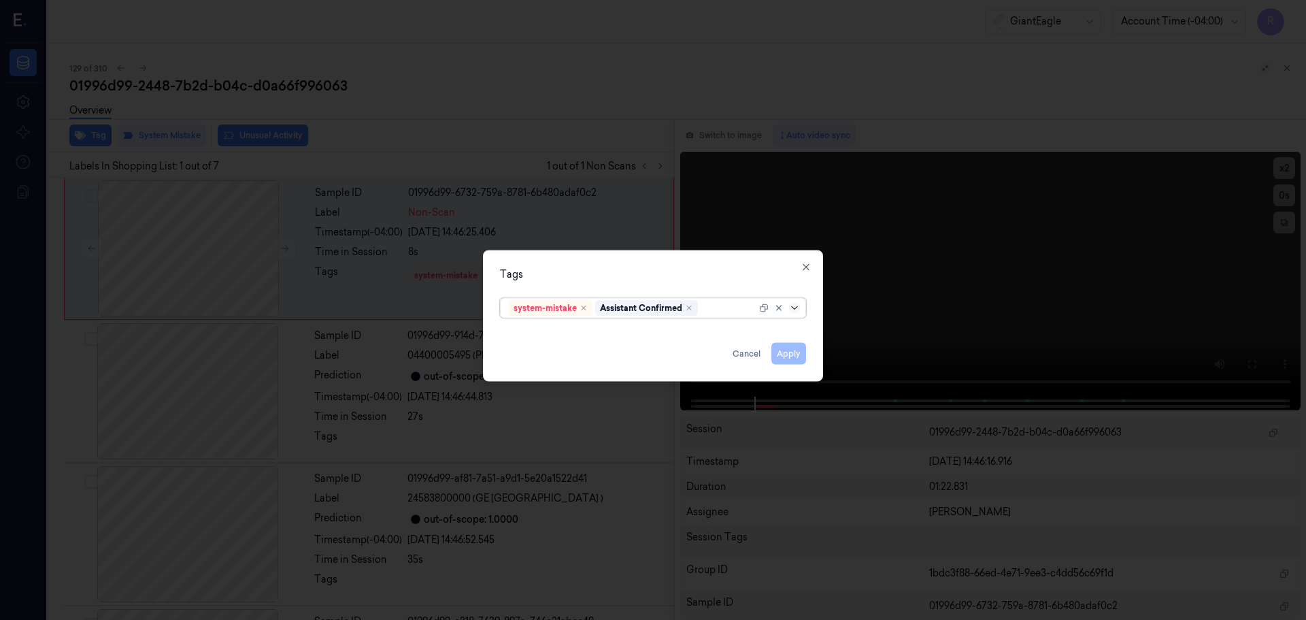
click at [794, 312] on icon at bounding box center [794, 307] width 11 height 11
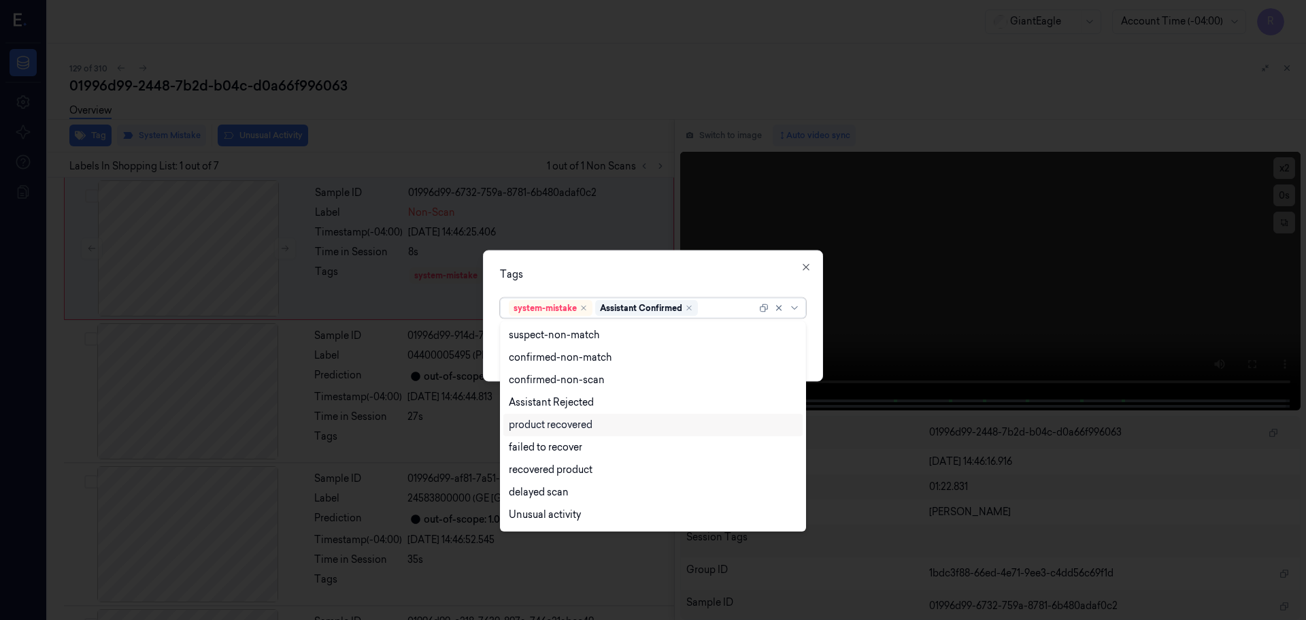
scroll to position [110, 0]
click at [528, 497] on div "Bag" at bounding box center [653, 494] width 288 height 14
click at [670, 254] on div "Tags option Bag, selected. 13 results available. Use Up and Down to choose opti…" at bounding box center [653, 315] width 340 height 131
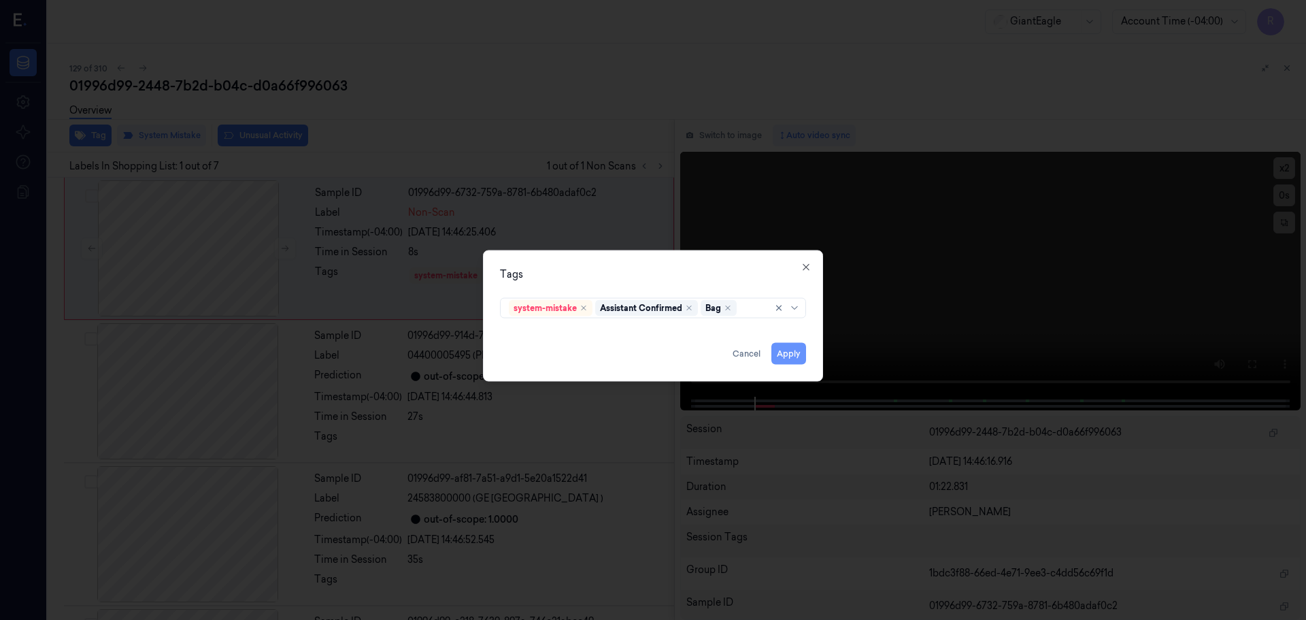
click at [792, 359] on button "Apply" at bounding box center [788, 353] width 35 height 22
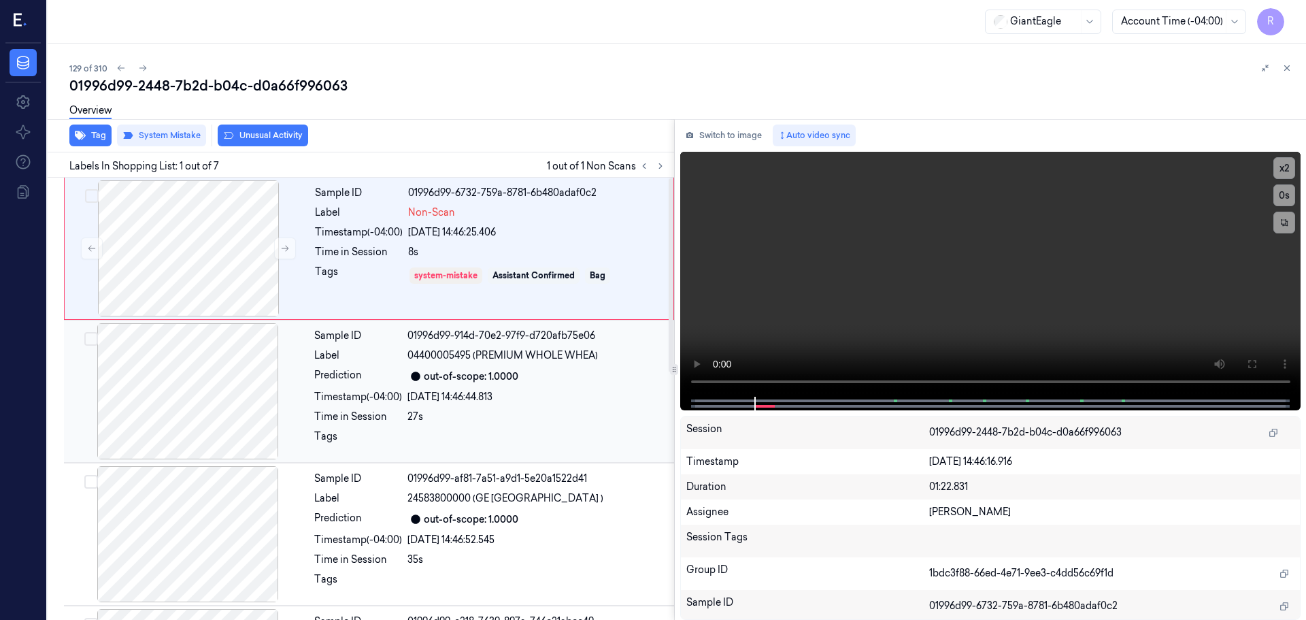
click at [548, 405] on div "Sample ID 01996d99-914d-70e2-97f9-d720afb75e06 Label 04400005495 (PREMIUM WHOLE…" at bounding box center [490, 391] width 363 height 136
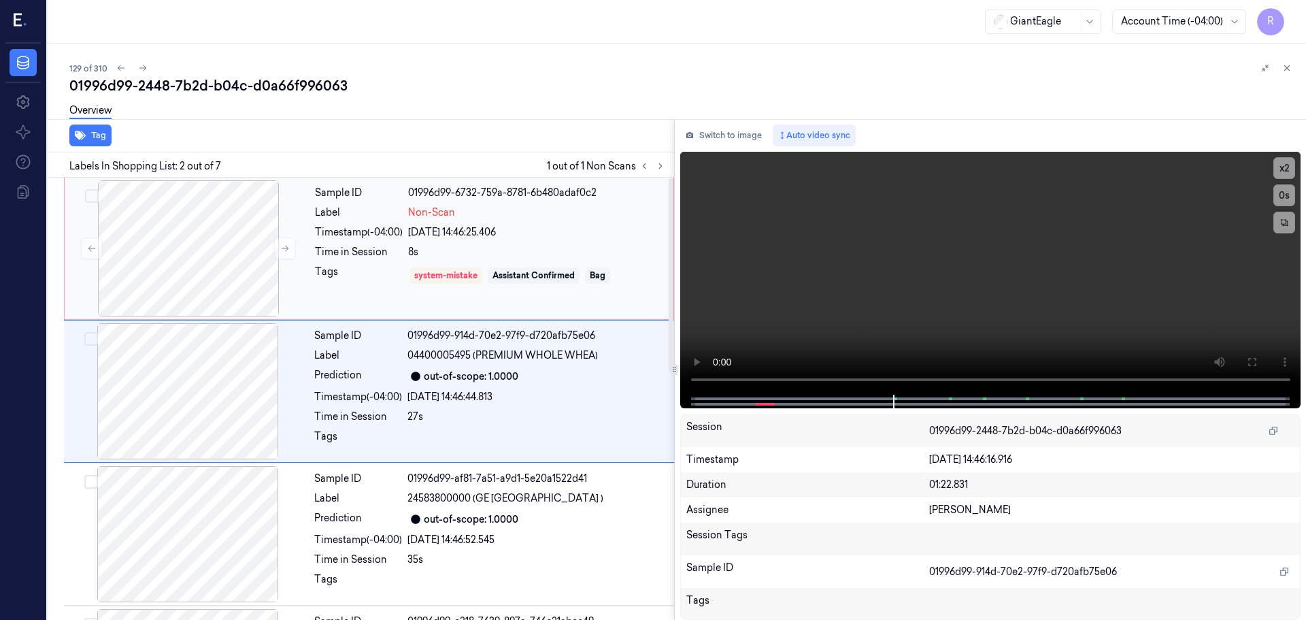
click at [572, 263] on div "Sample ID 01996d99-6732-759a-8781-6b480adaf0c2 Label Non-Scan Timestamp (-04:00…" at bounding box center [489, 248] width 361 height 136
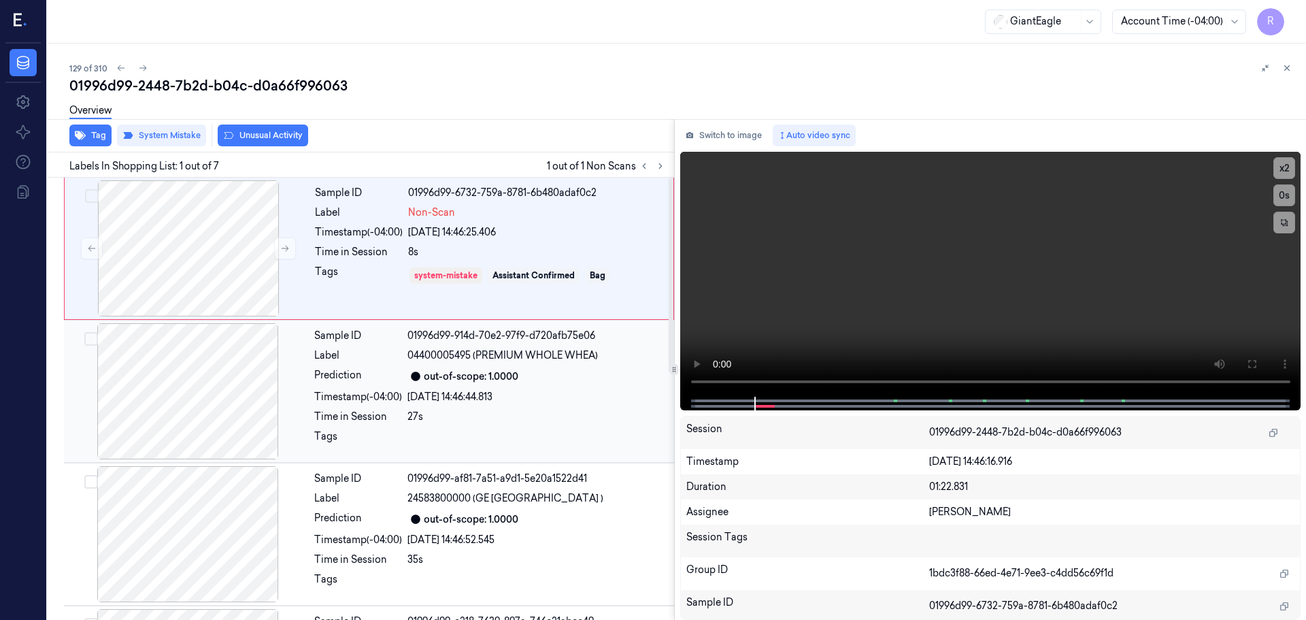
click at [249, 417] on div at bounding box center [188, 391] width 242 height 136
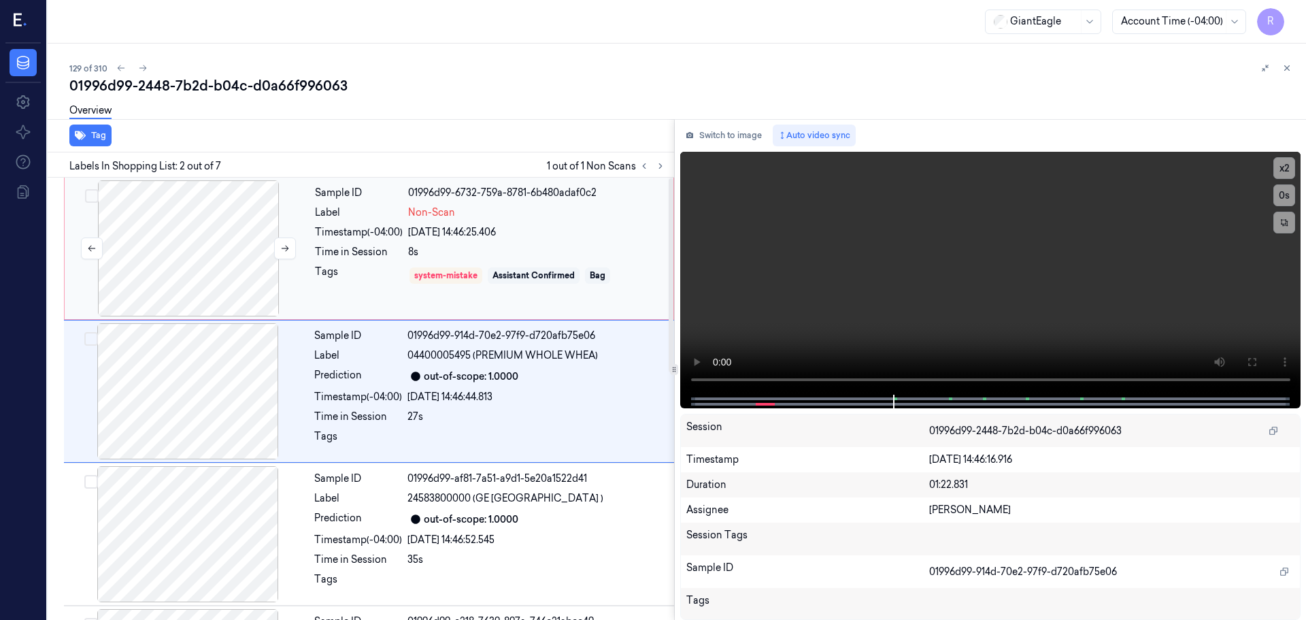
click at [235, 290] on div at bounding box center [188, 248] width 242 height 136
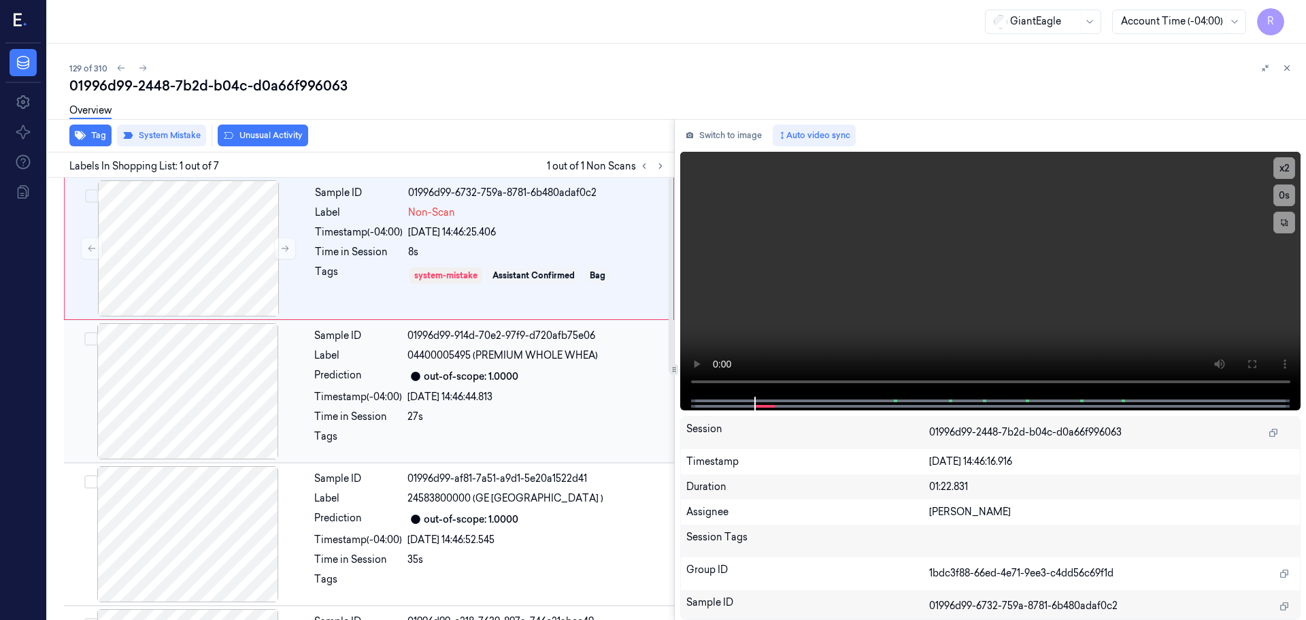
click at [400, 384] on div "Prediction" at bounding box center [358, 376] width 88 height 16
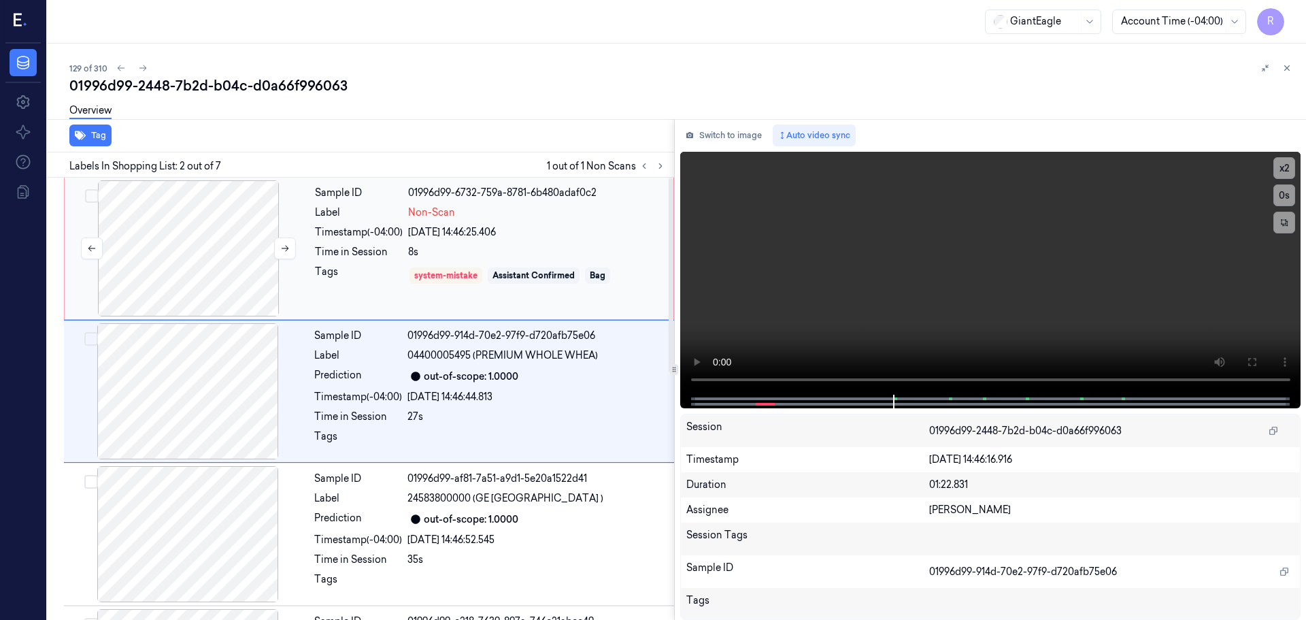
click at [225, 269] on div at bounding box center [188, 248] width 242 height 136
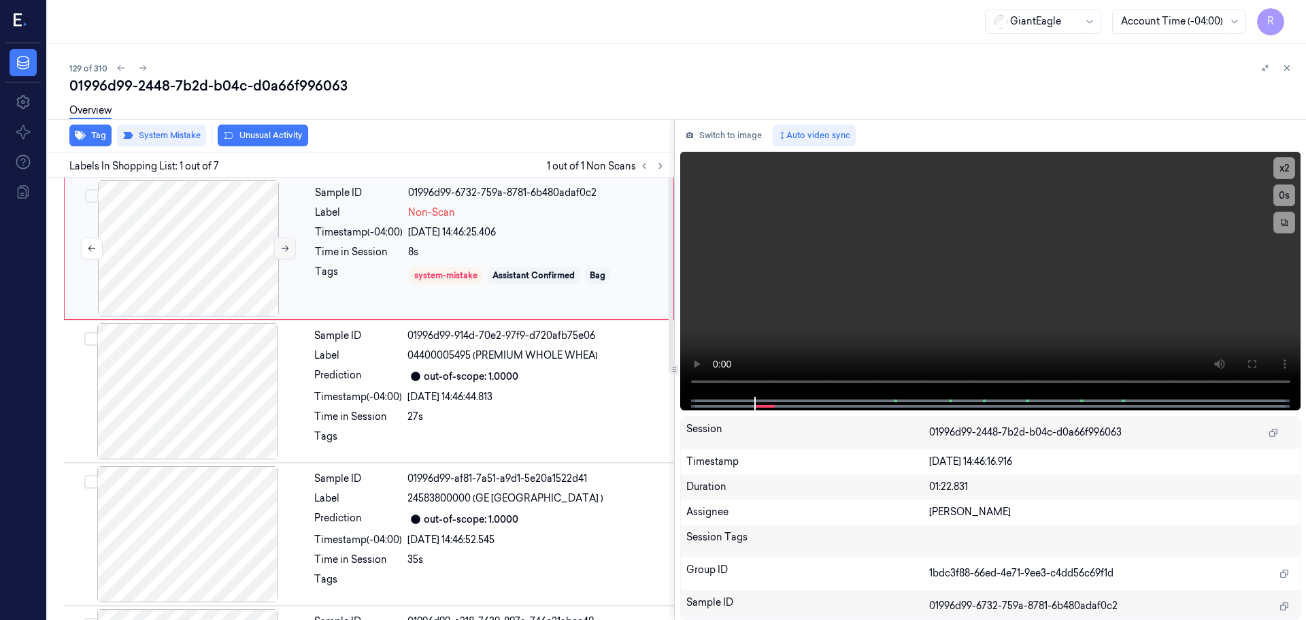
click at [288, 254] on button at bounding box center [285, 248] width 22 height 22
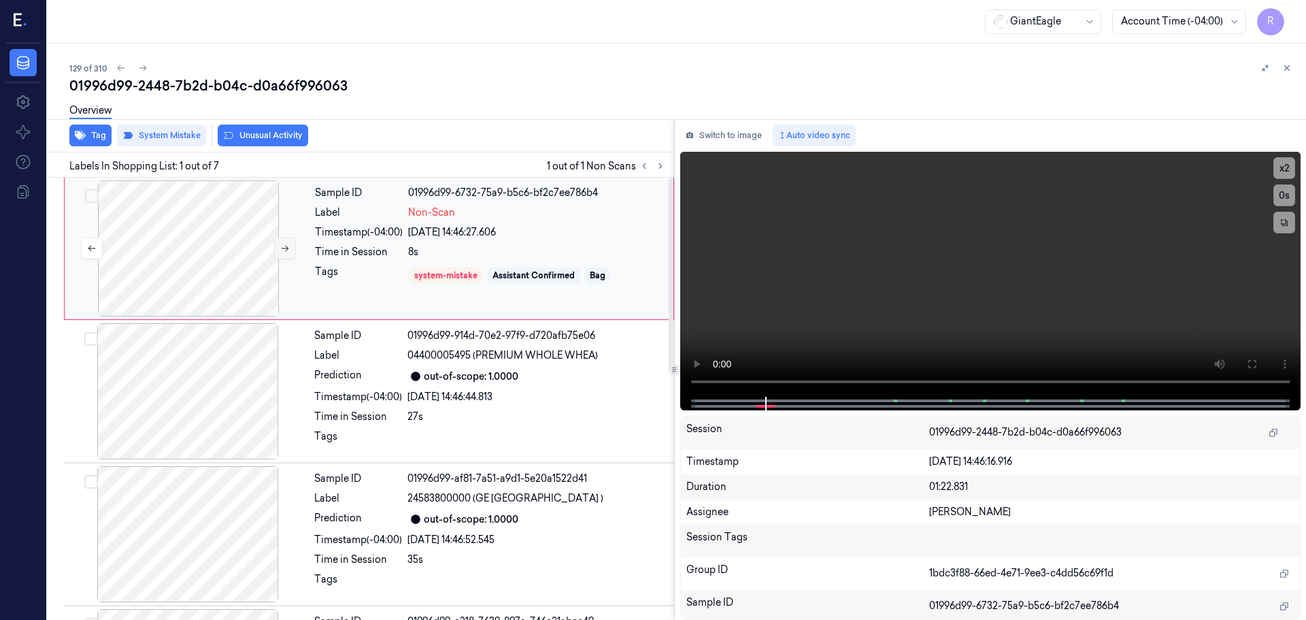
click at [288, 254] on button at bounding box center [285, 248] width 22 height 22
click at [271, 388] on div at bounding box center [188, 391] width 242 height 136
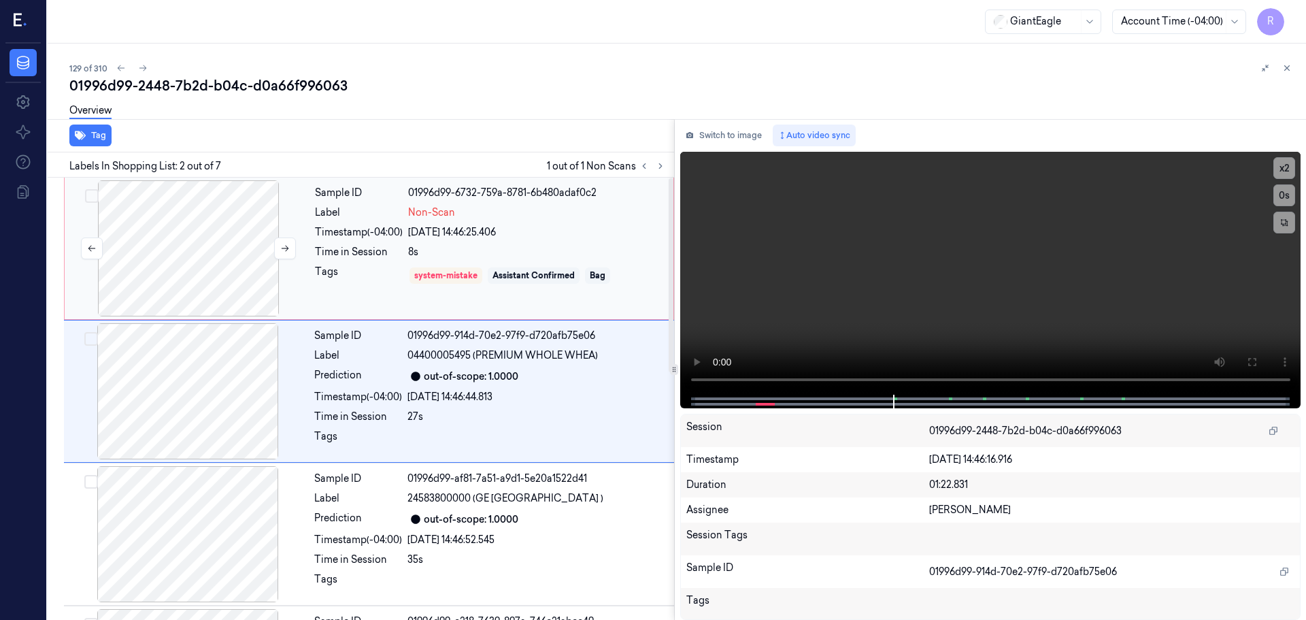
click at [207, 284] on div at bounding box center [188, 248] width 242 height 136
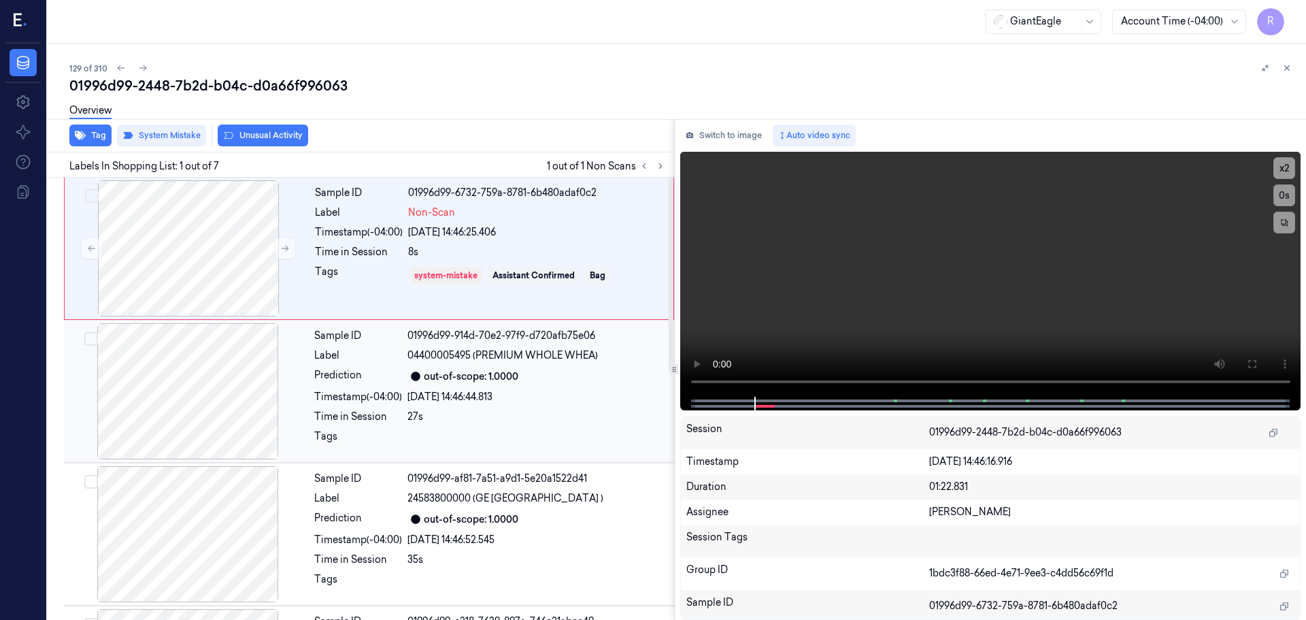
click at [209, 397] on div at bounding box center [188, 391] width 242 height 136
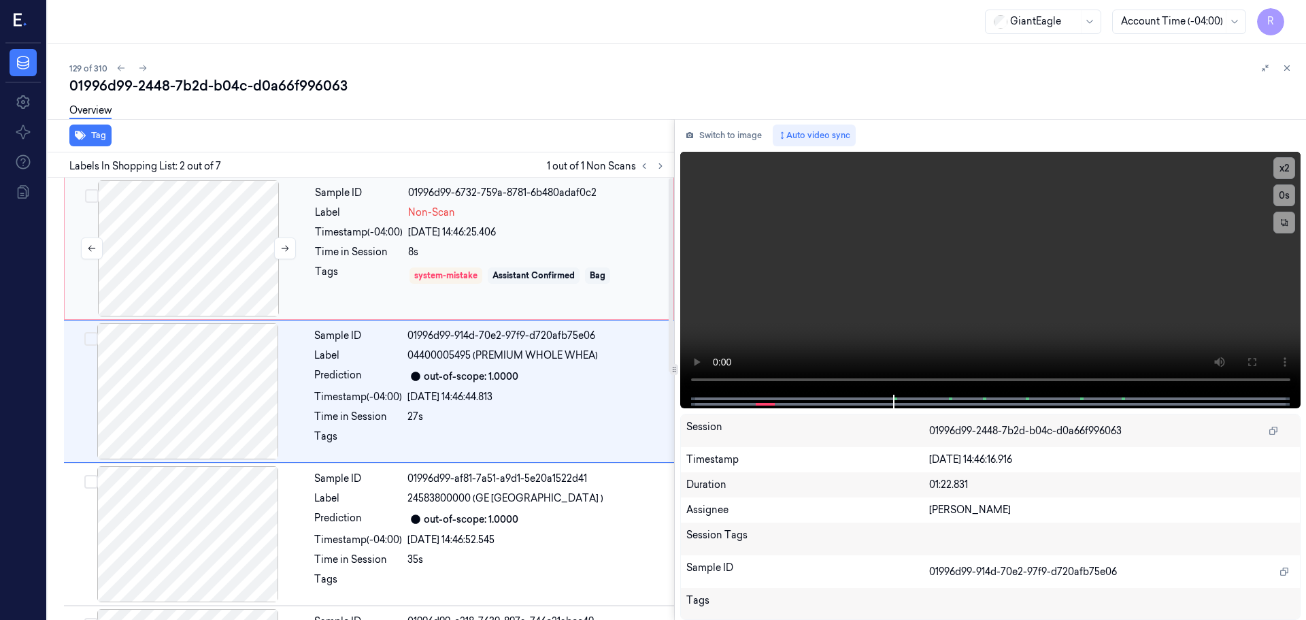
click at [188, 273] on div at bounding box center [188, 248] width 242 height 136
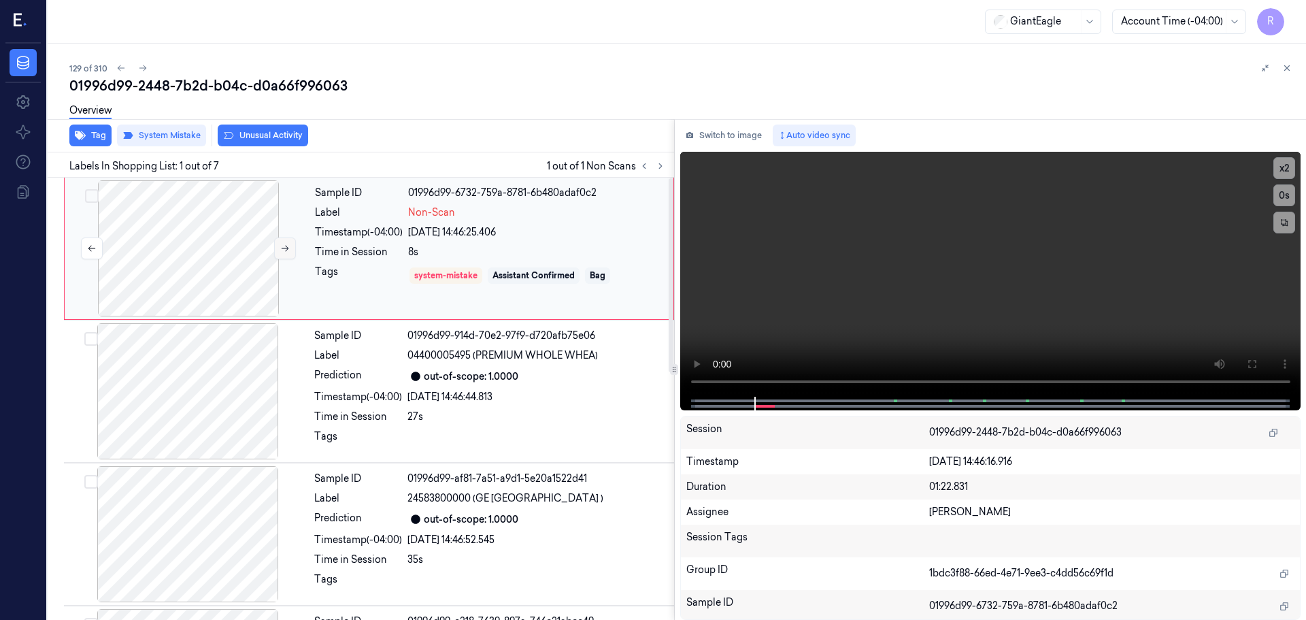
click at [281, 248] on icon at bounding box center [285, 248] width 10 height 10
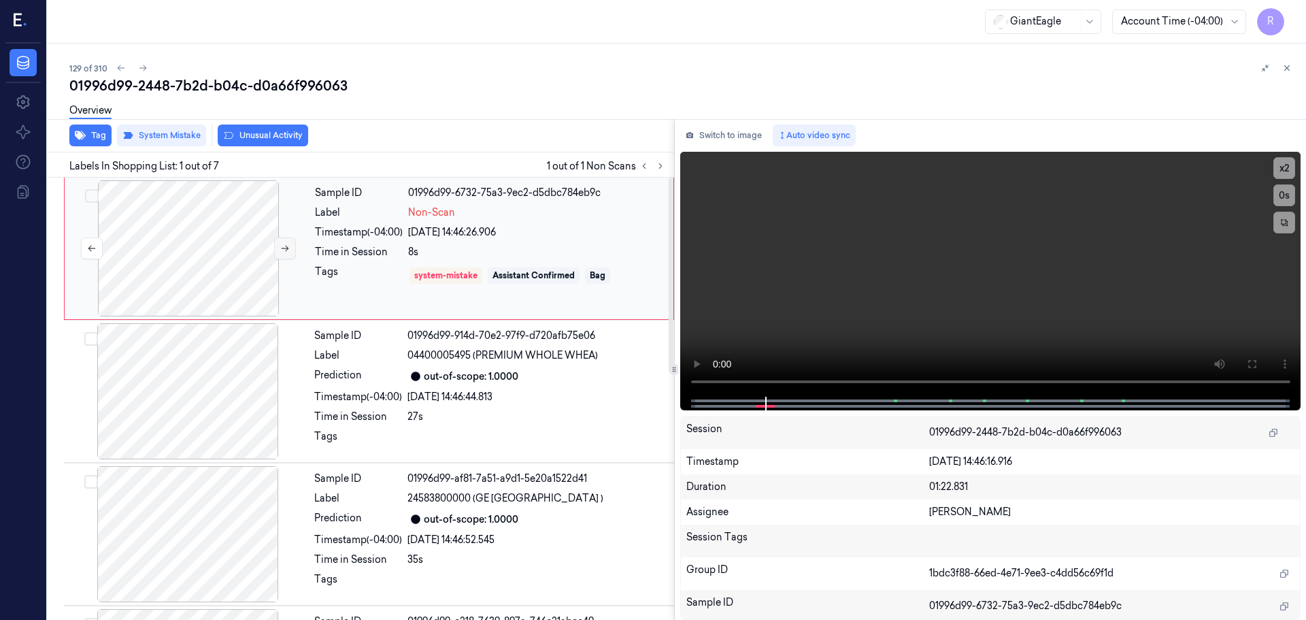
click at [281, 248] on icon at bounding box center [285, 248] width 10 height 10
click at [1282, 69] on button at bounding box center [1287, 68] width 16 height 16
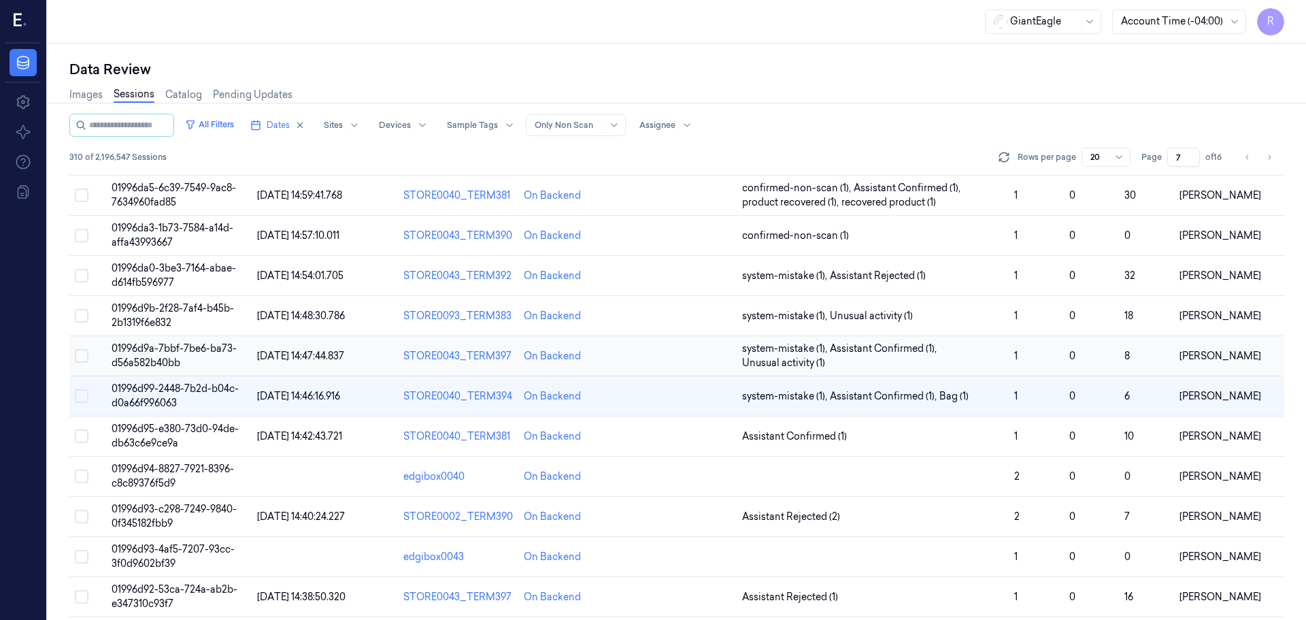
scroll to position [229, 0]
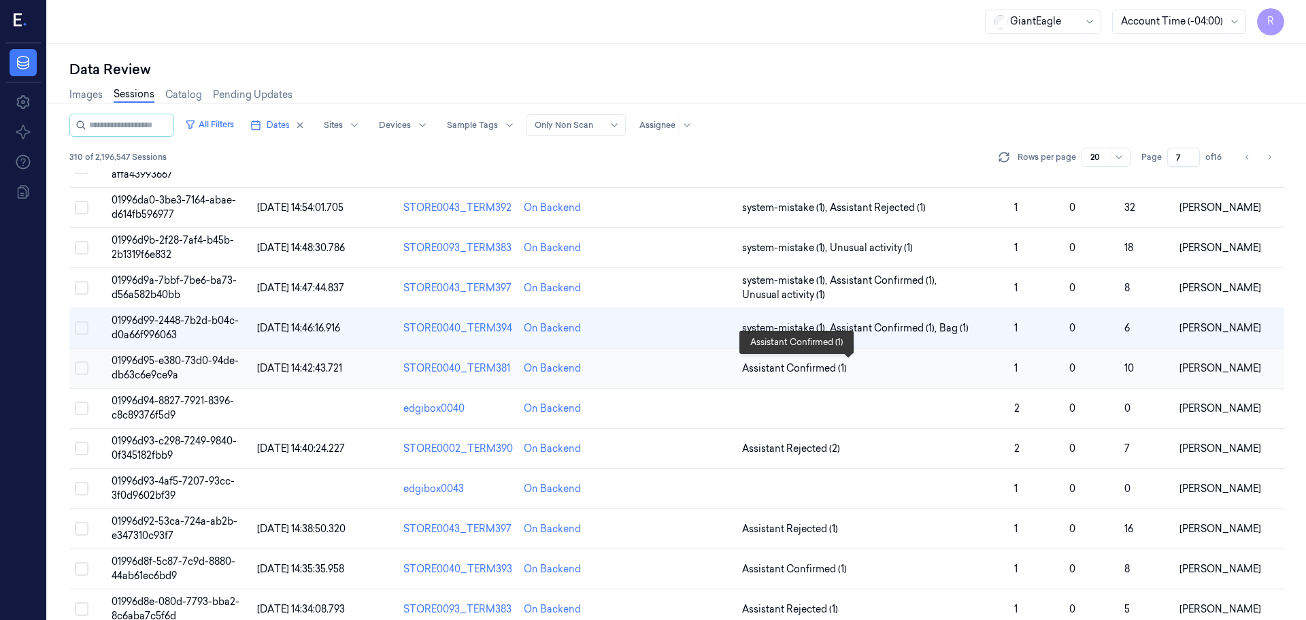
click at [960, 364] on span "Assistant Confirmed (1)" at bounding box center [872, 368] width 261 height 14
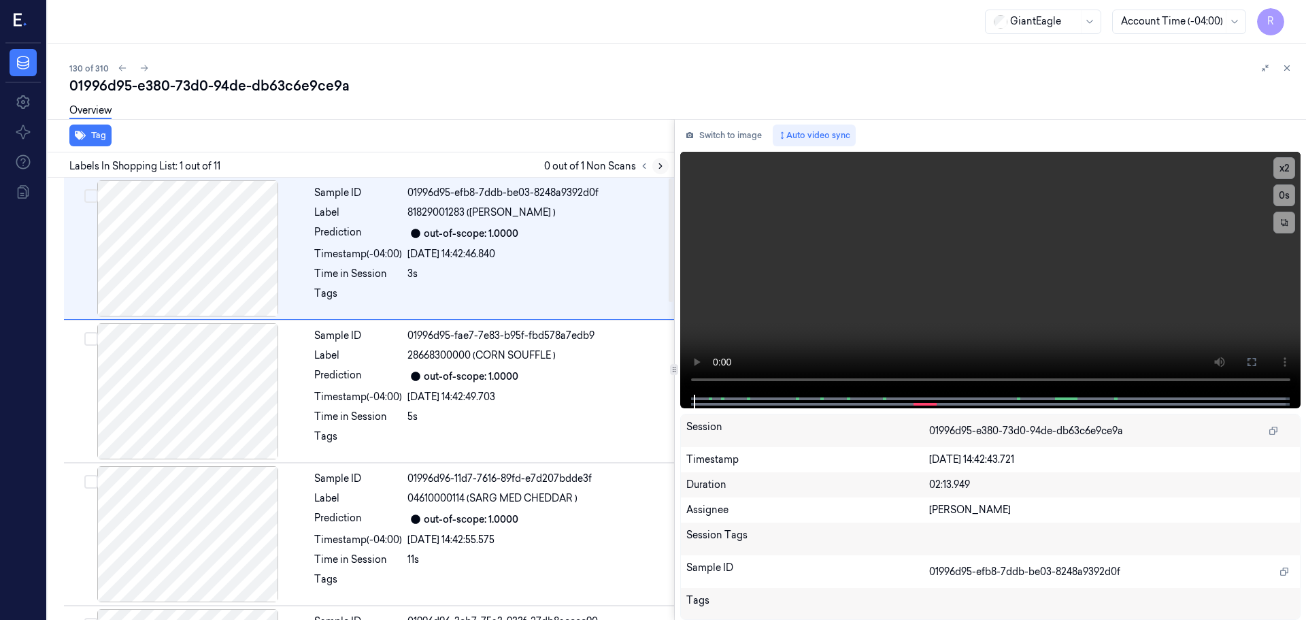
click at [656, 167] on icon at bounding box center [661, 166] width 10 height 10
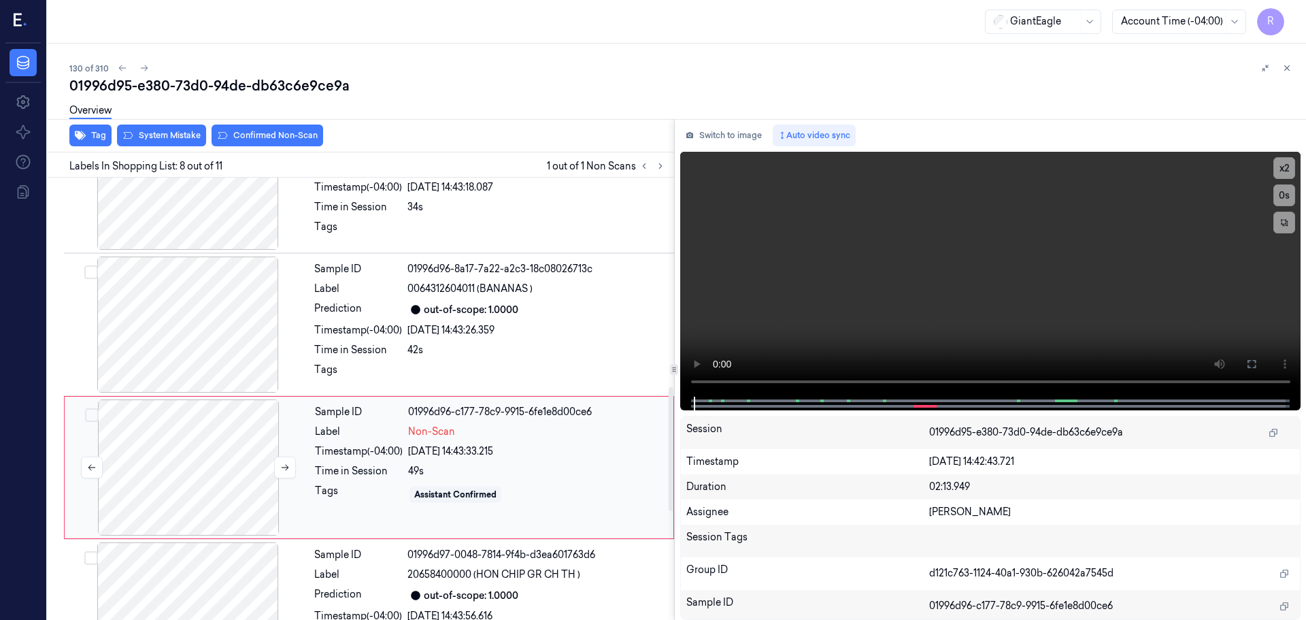
scroll to position [713, 0]
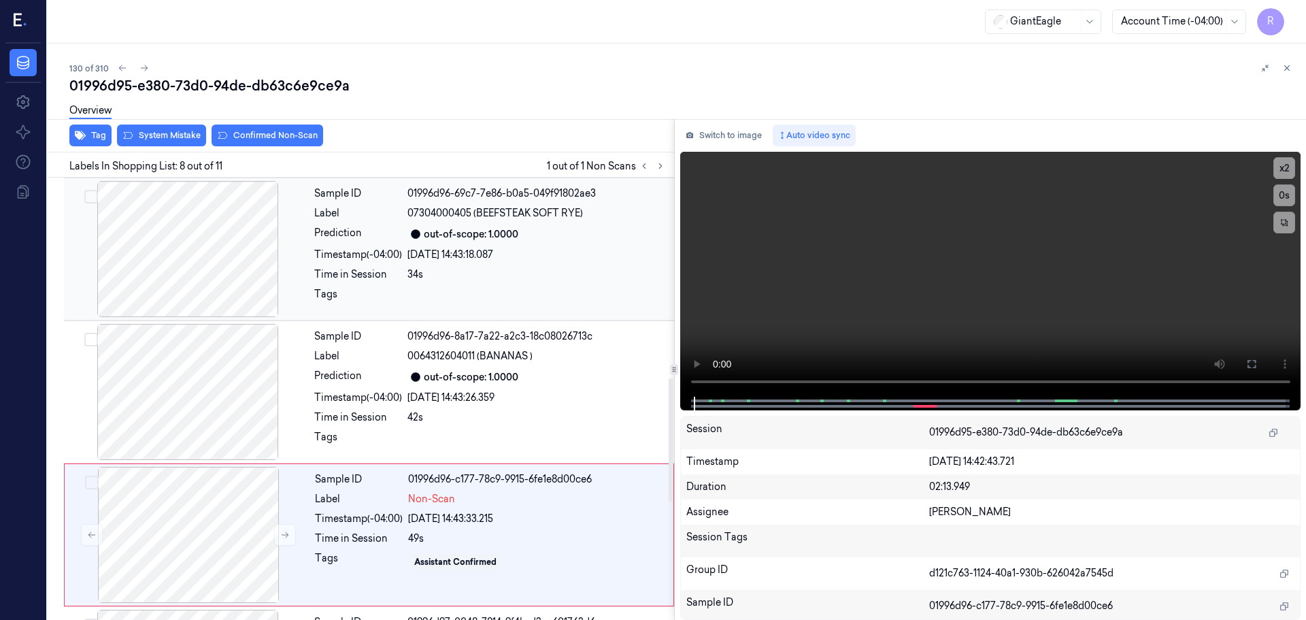
click at [200, 253] on div at bounding box center [188, 249] width 242 height 136
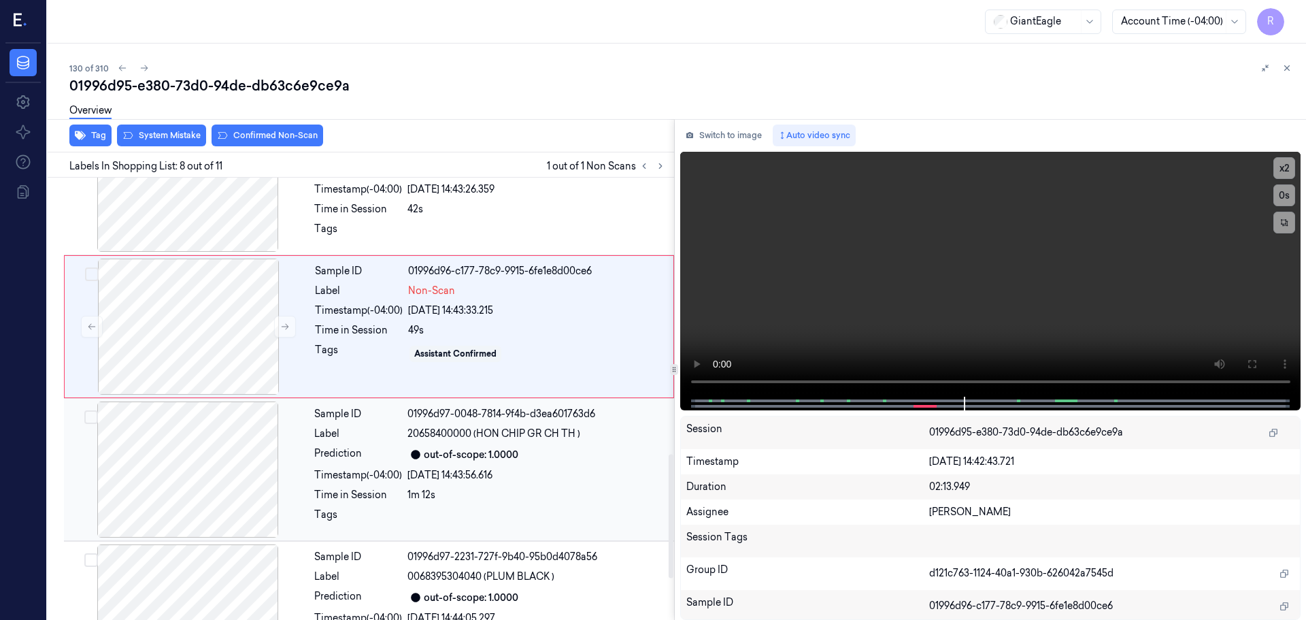
scroll to position [986, 0]
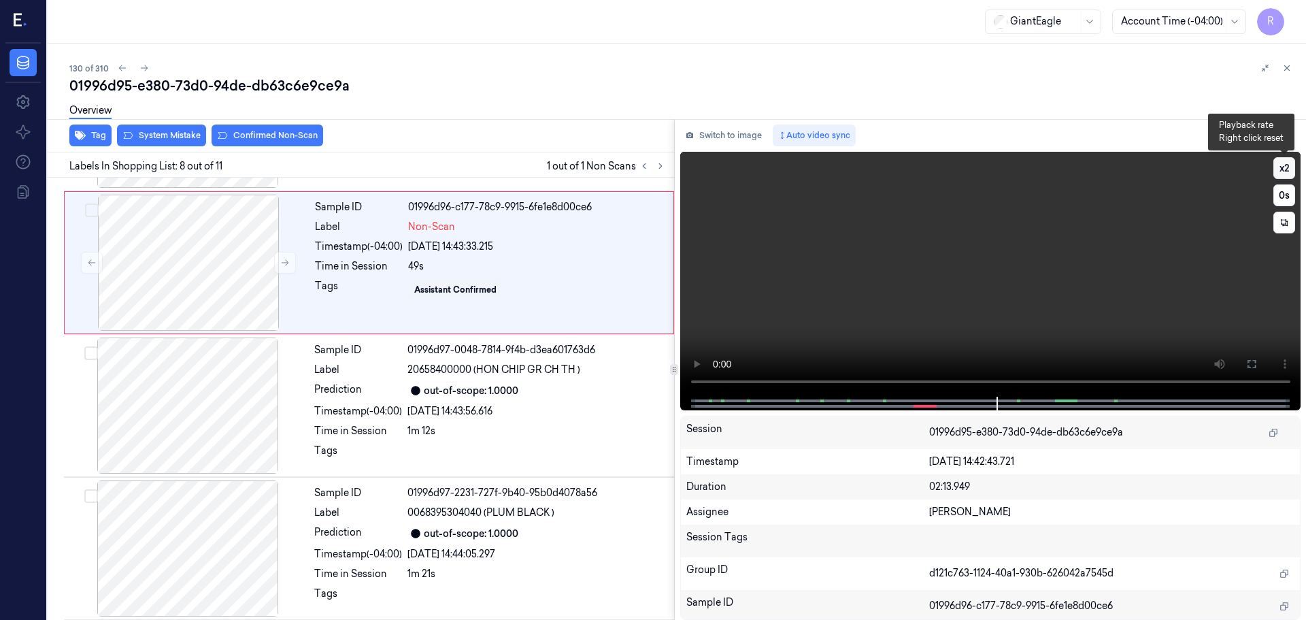
click at [1275, 175] on button "x 2" at bounding box center [1284, 168] width 22 height 22
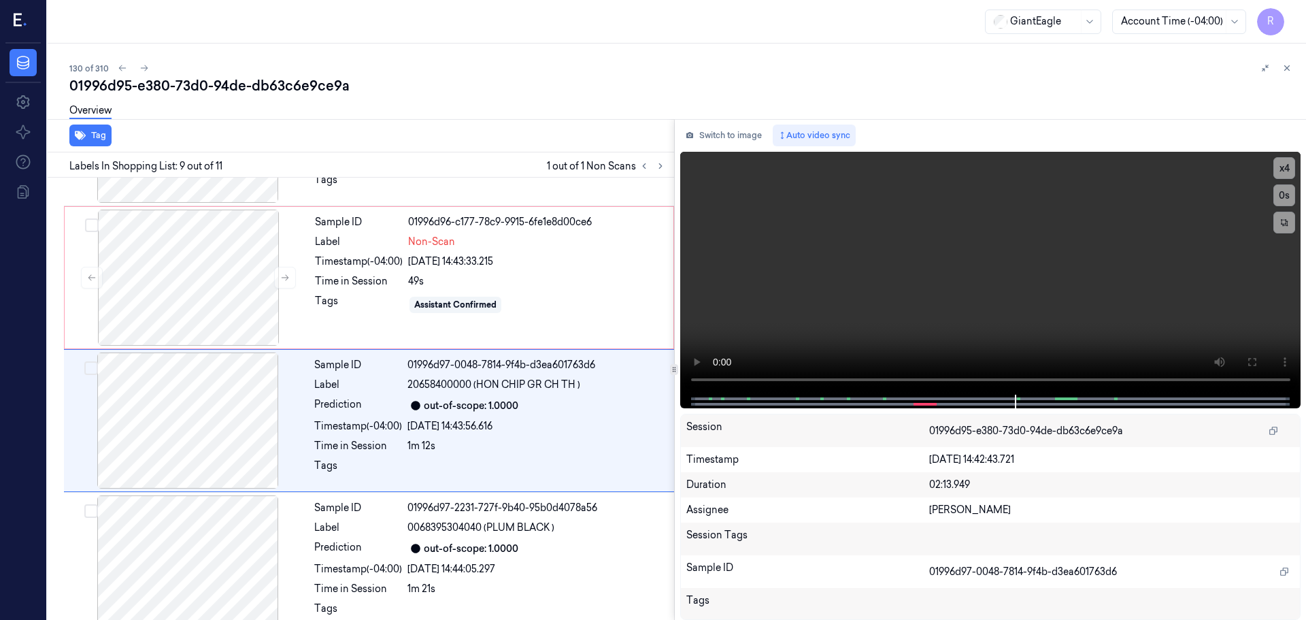
scroll to position [992, 0]
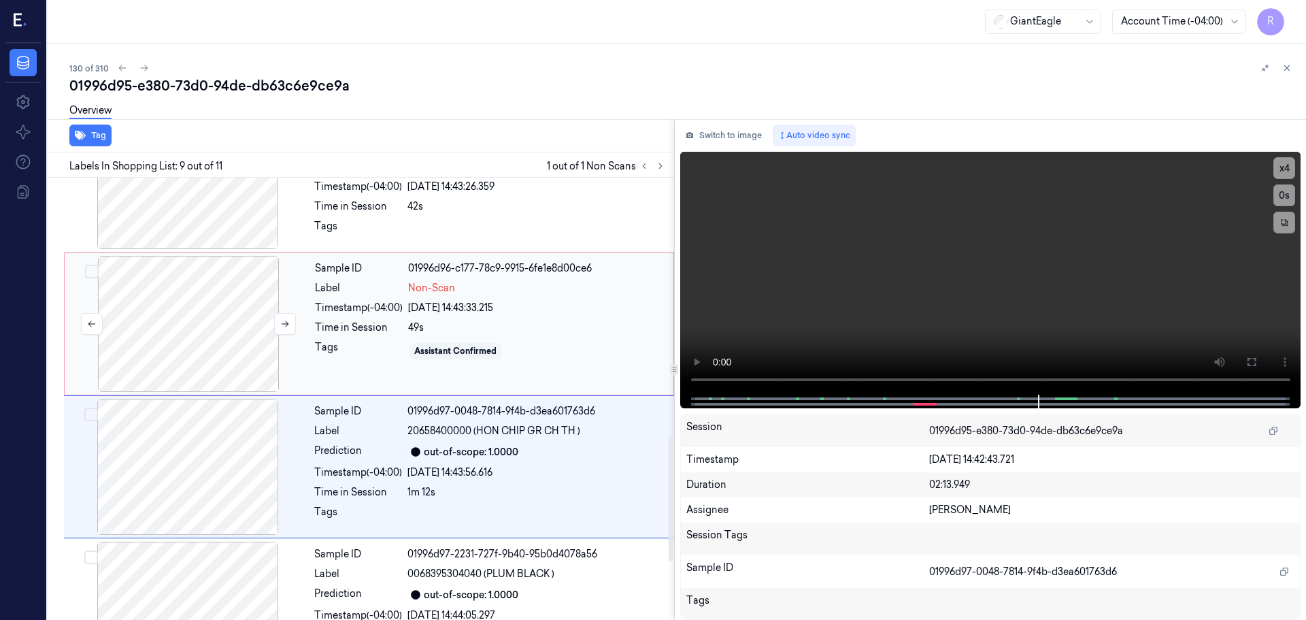
click at [226, 337] on div at bounding box center [188, 324] width 242 height 136
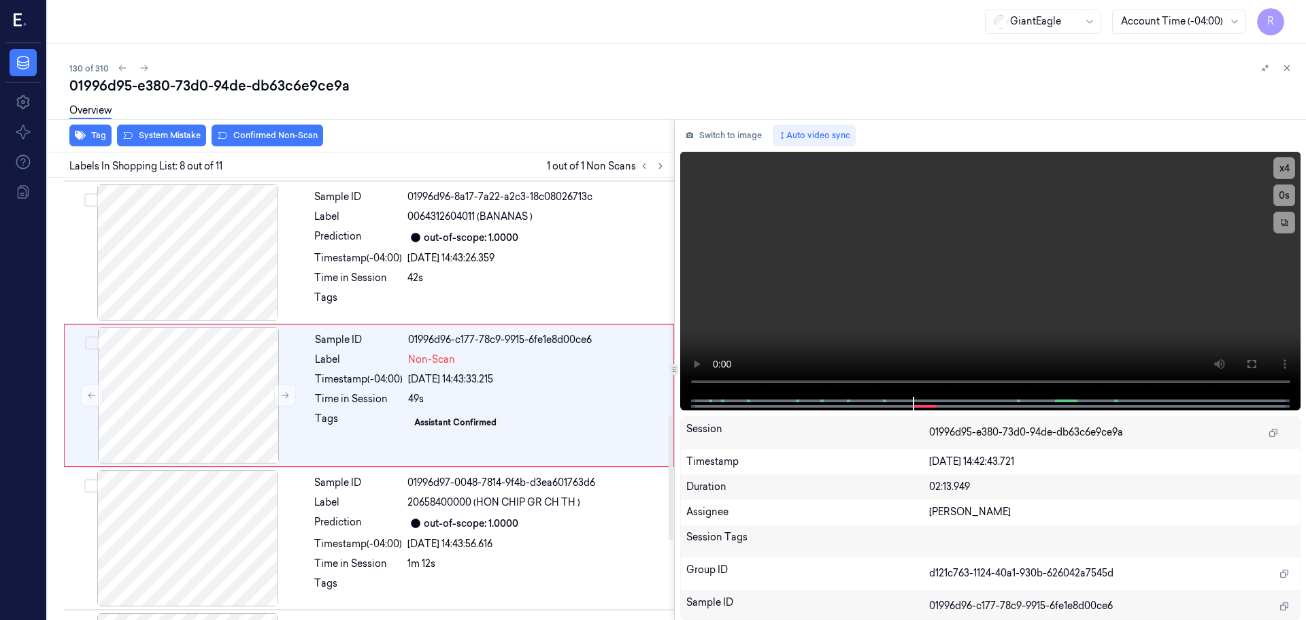
scroll to position [850, 0]
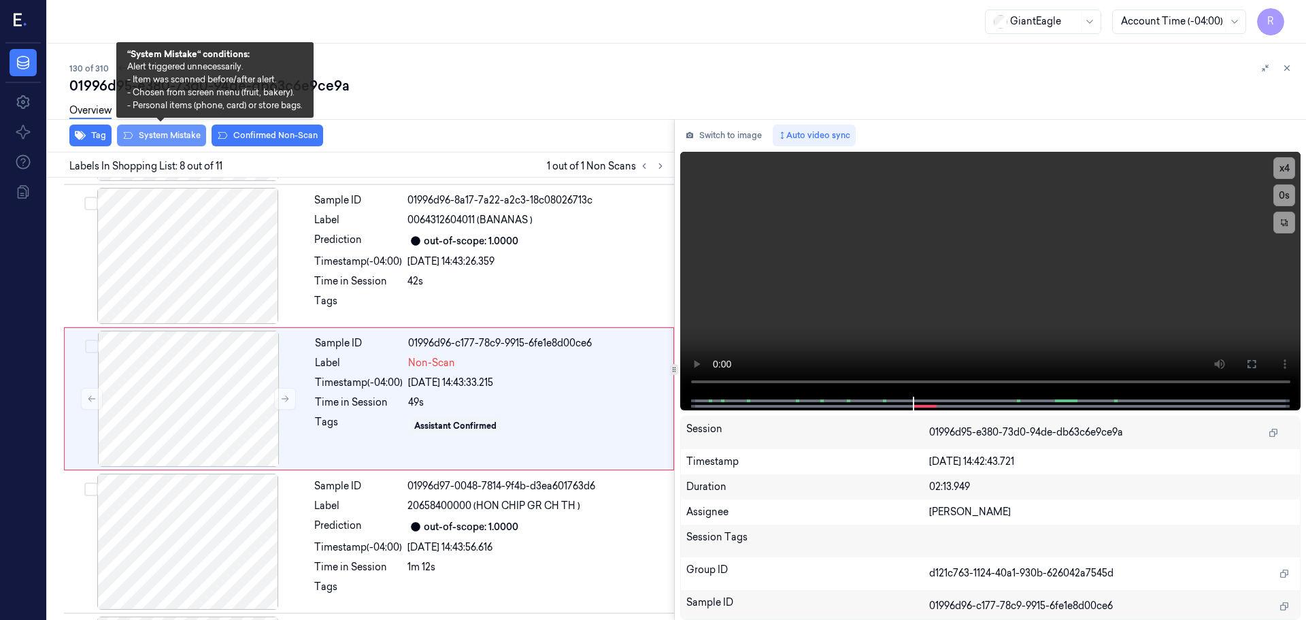
click at [161, 137] on button "System Mistake" at bounding box center [161, 135] width 89 height 22
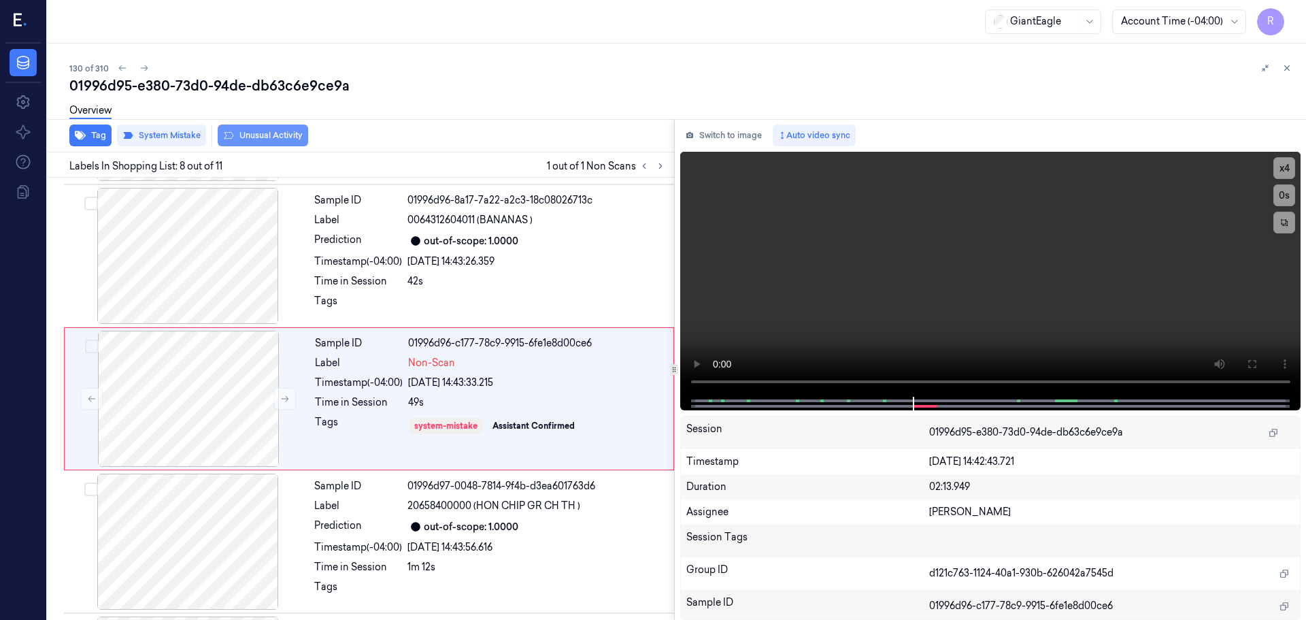
click at [254, 132] on button "Unusual Activity" at bounding box center [263, 135] width 90 height 22
click at [541, 259] on div "21/09/2025 14:43:26.359" at bounding box center [536, 261] width 258 height 14
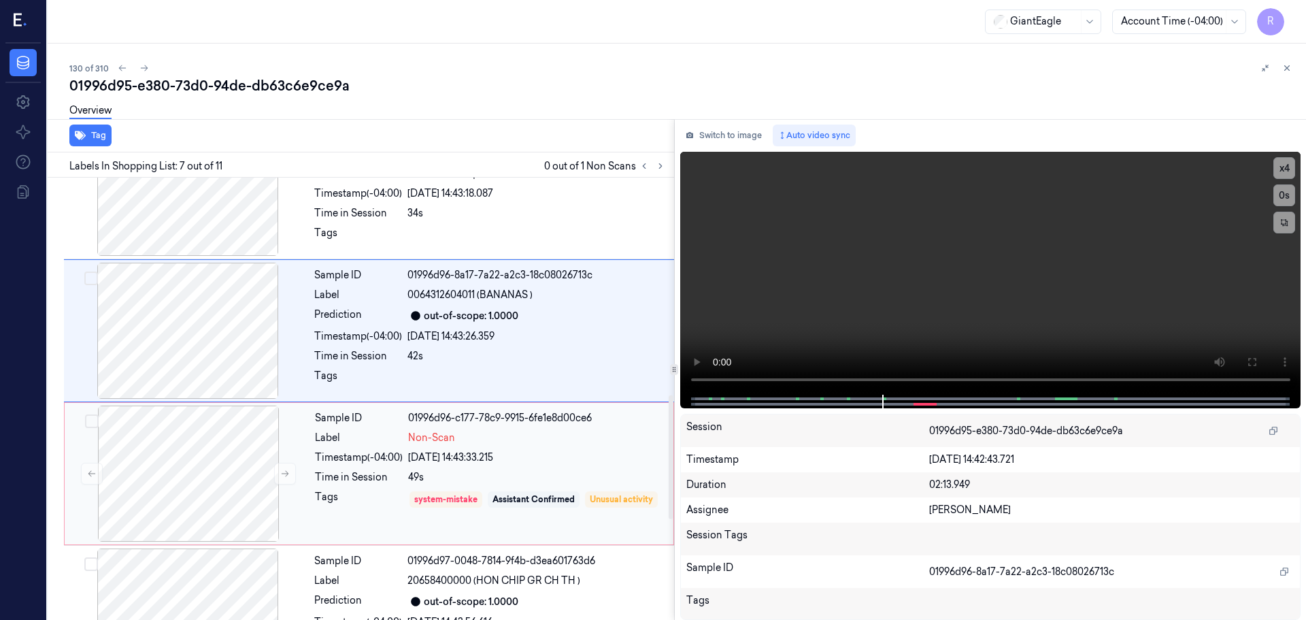
click at [539, 459] on div "21/09/2025 14:43:33.215" at bounding box center [536, 457] width 257 height 14
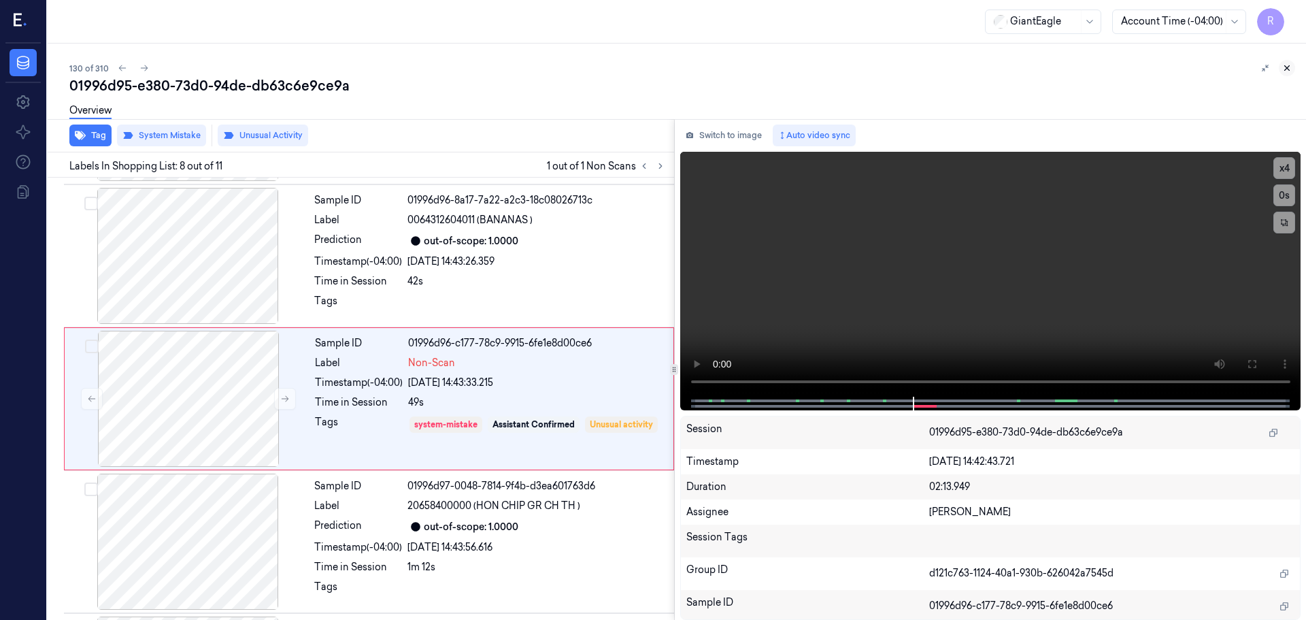
click at [1292, 67] on button at bounding box center [1287, 68] width 16 height 16
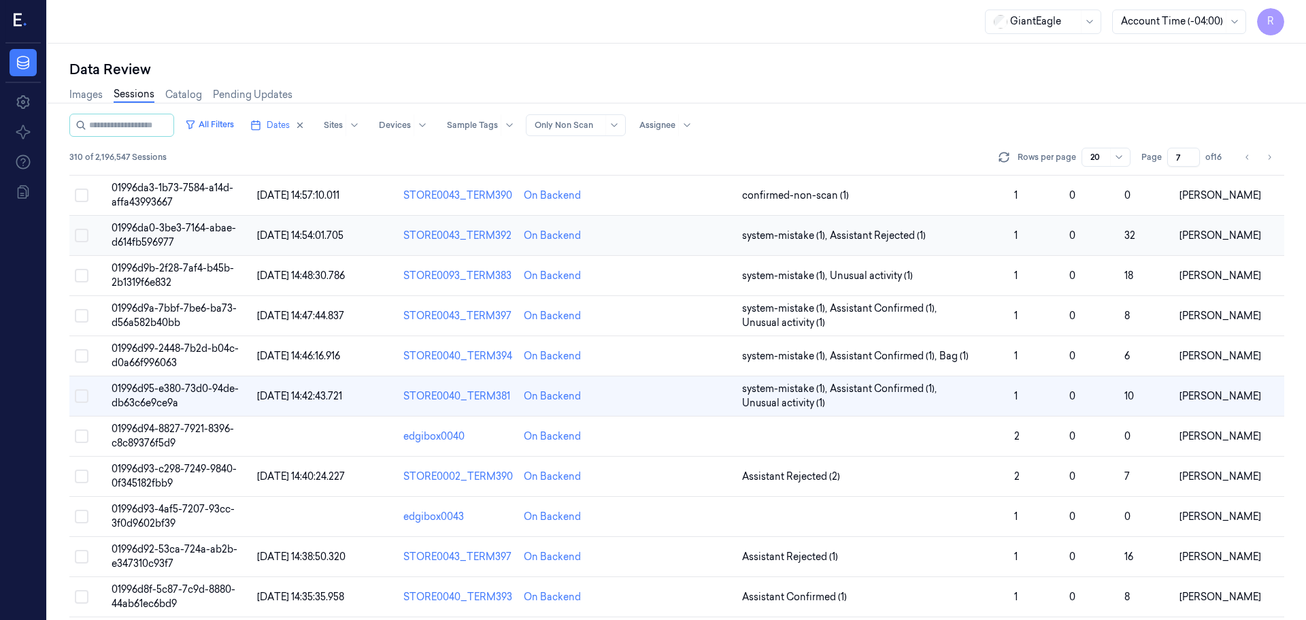
scroll to position [269, 0]
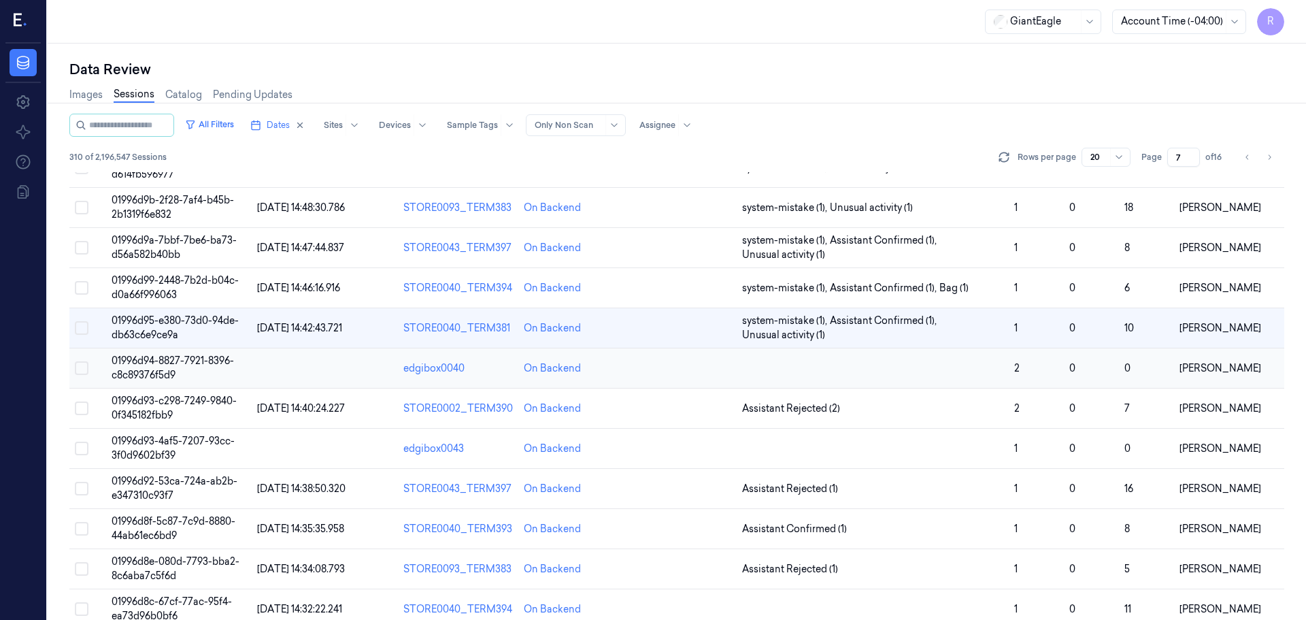
click at [965, 369] on td at bounding box center [873, 368] width 272 height 40
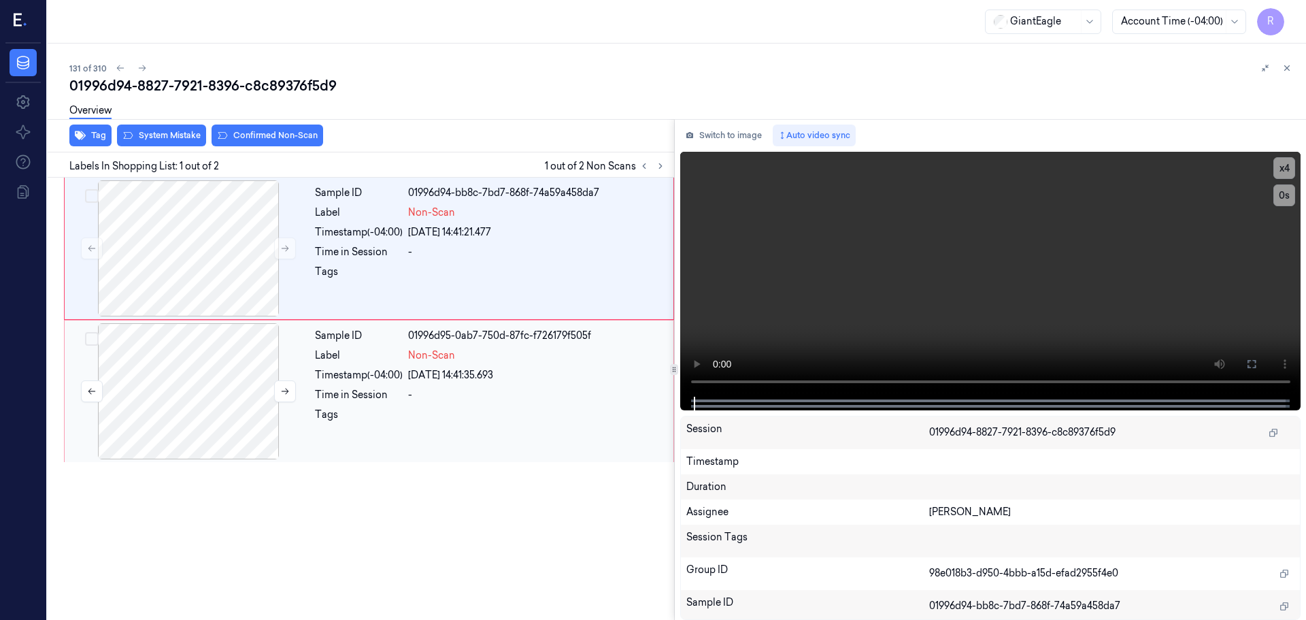
click at [269, 398] on div at bounding box center [188, 391] width 242 height 136
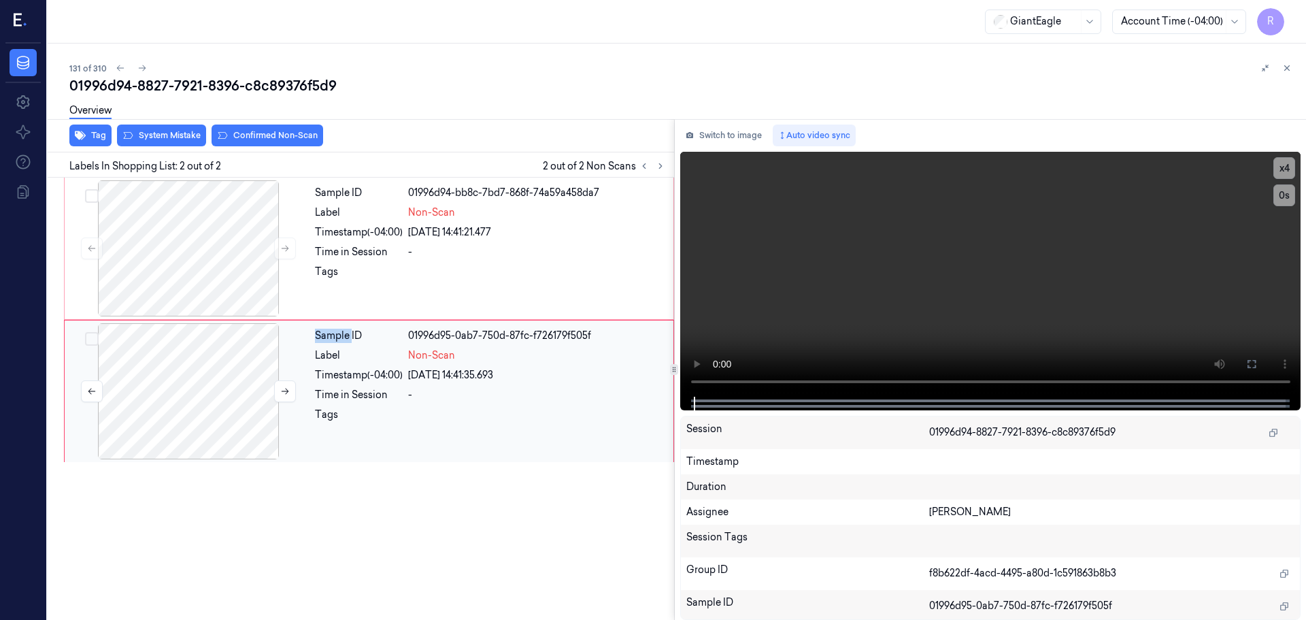
click at [270, 397] on div at bounding box center [188, 391] width 242 height 136
click at [274, 392] on button at bounding box center [285, 391] width 22 height 22
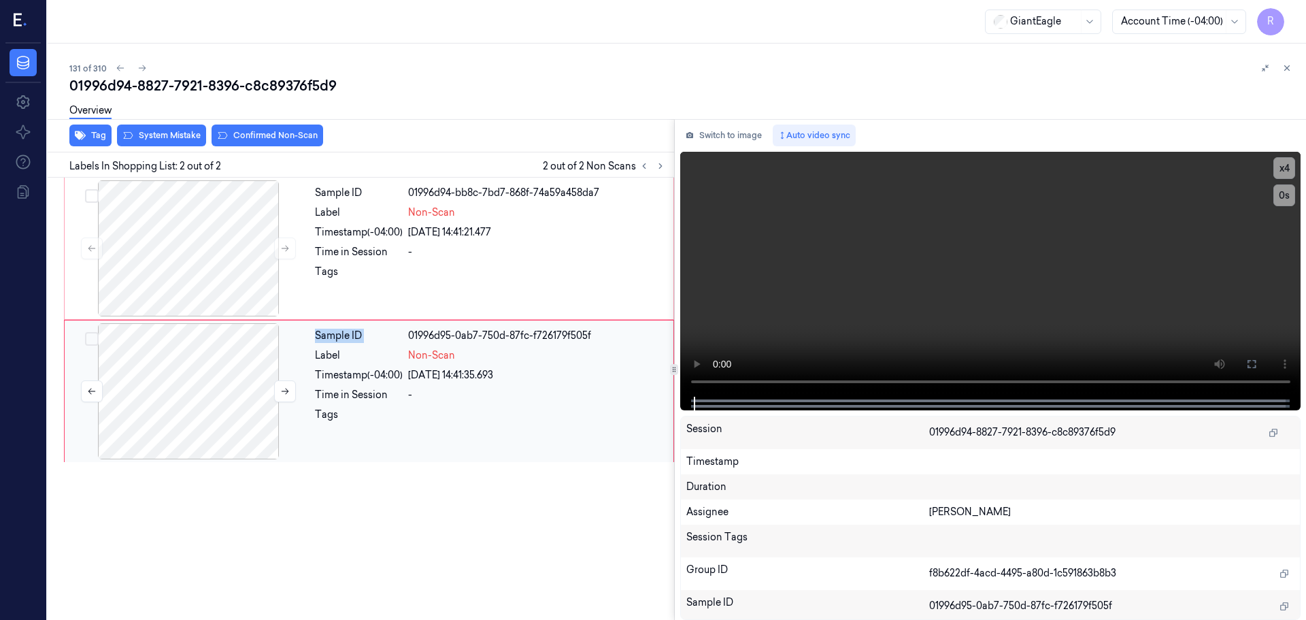
drag, startPoint x: 274, startPoint y: 392, endPoint x: 279, endPoint y: 403, distance: 11.3
click at [282, 403] on div at bounding box center [188, 391] width 242 height 136
click at [184, 237] on div at bounding box center [188, 248] width 242 height 136
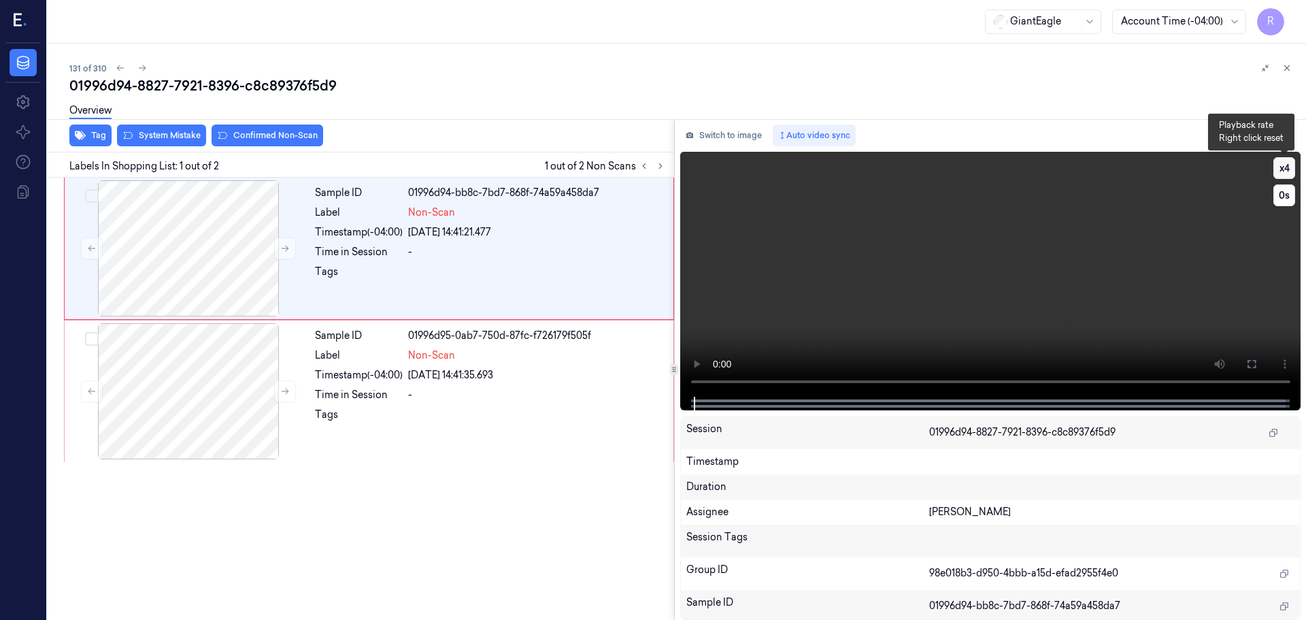
click at [1284, 171] on button "x 4" at bounding box center [1284, 168] width 22 height 22
click at [1284, 171] on button "x 1" at bounding box center [1284, 168] width 22 height 22
click at [1245, 360] on button at bounding box center [1252, 364] width 22 height 22
click at [250, 404] on div at bounding box center [188, 391] width 242 height 136
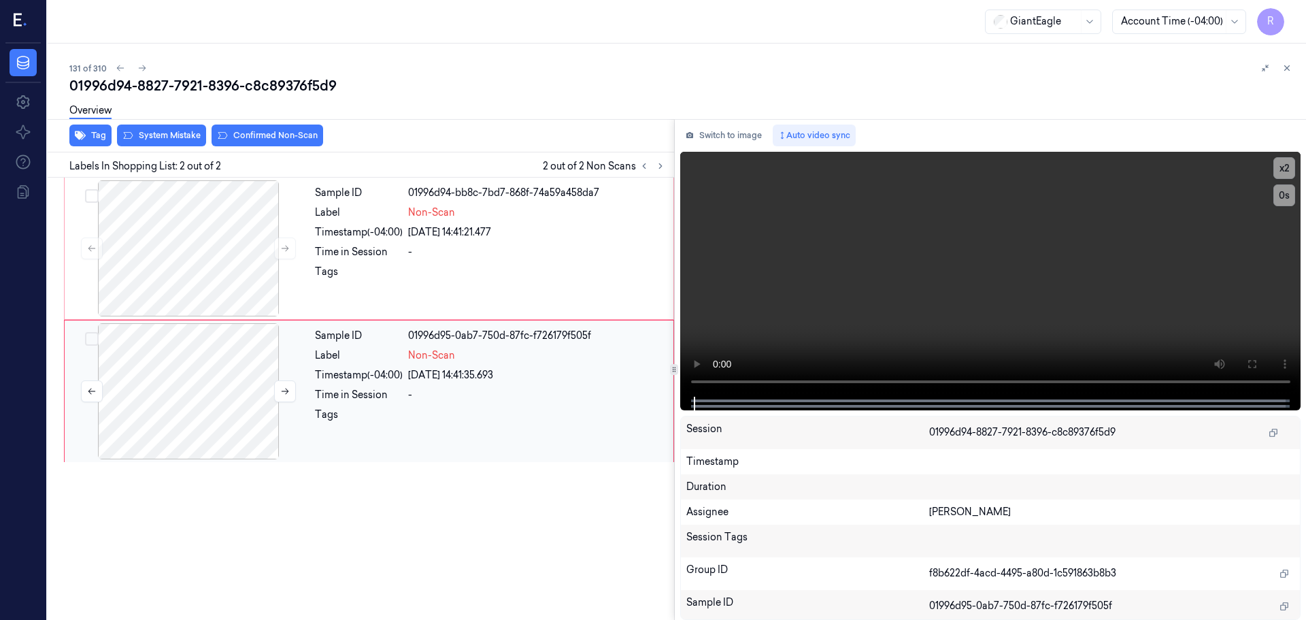
click at [269, 392] on div at bounding box center [188, 391] width 242 height 136
click at [277, 392] on button at bounding box center [285, 391] width 22 height 22
click at [278, 392] on button at bounding box center [285, 391] width 22 height 22
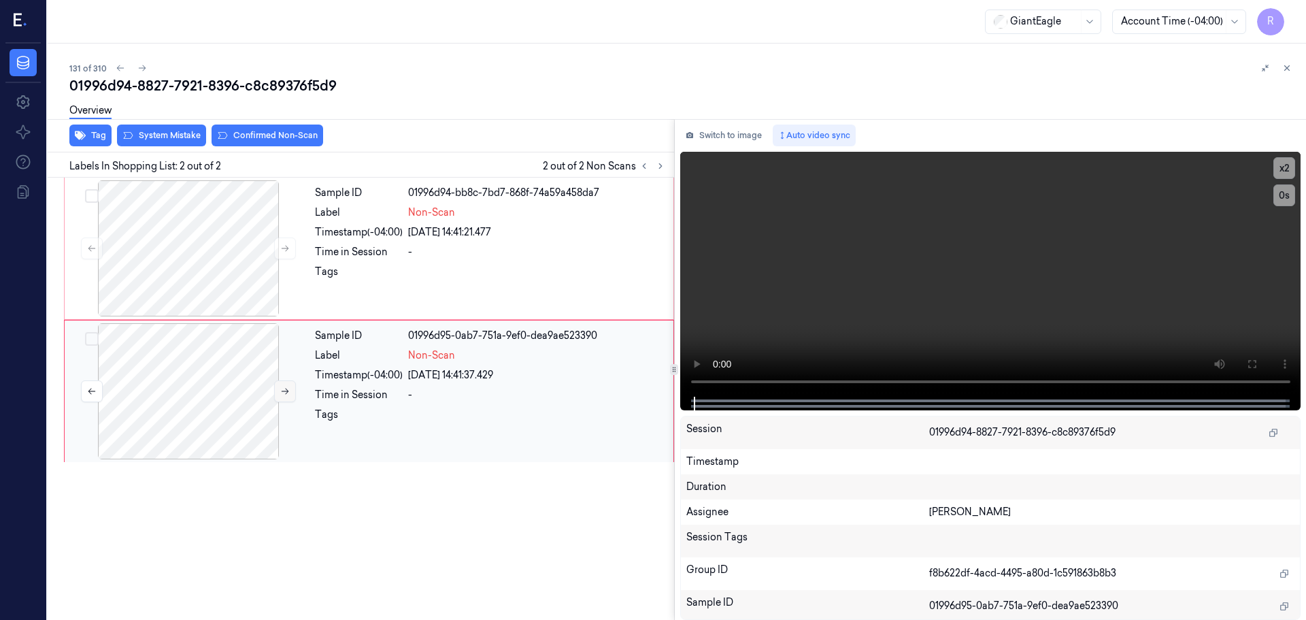
click at [278, 392] on button at bounding box center [285, 391] width 22 height 22
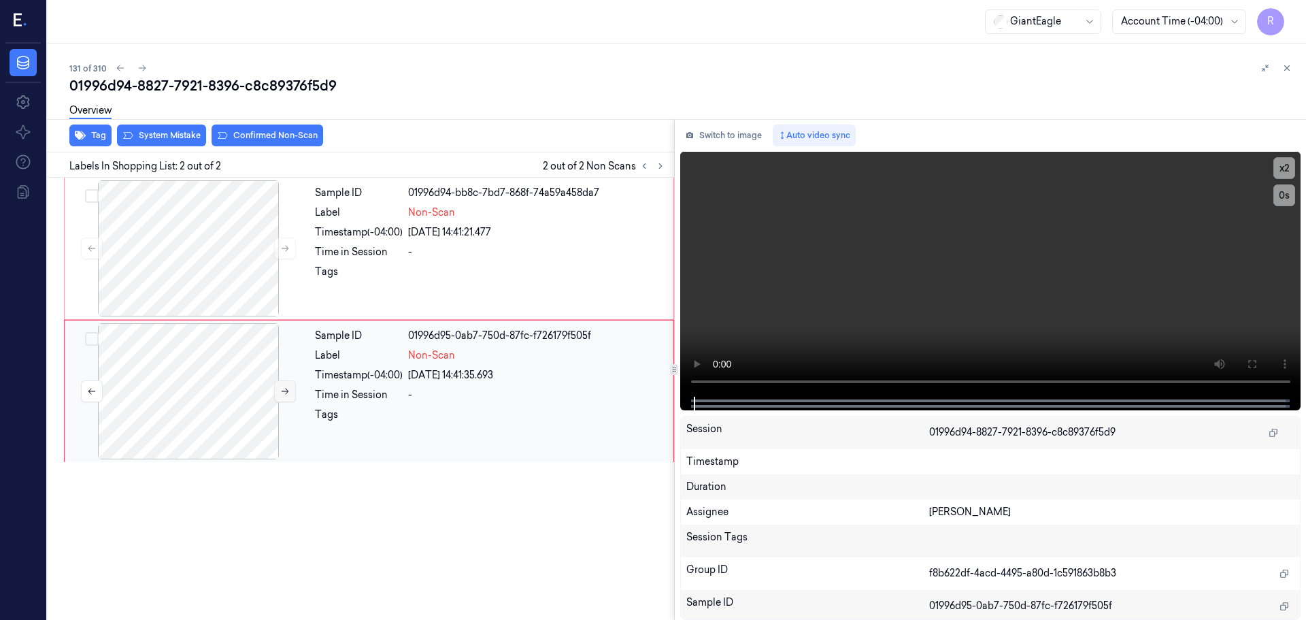
click at [278, 392] on button at bounding box center [285, 391] width 22 height 22
click at [277, 392] on button at bounding box center [285, 391] width 22 height 22
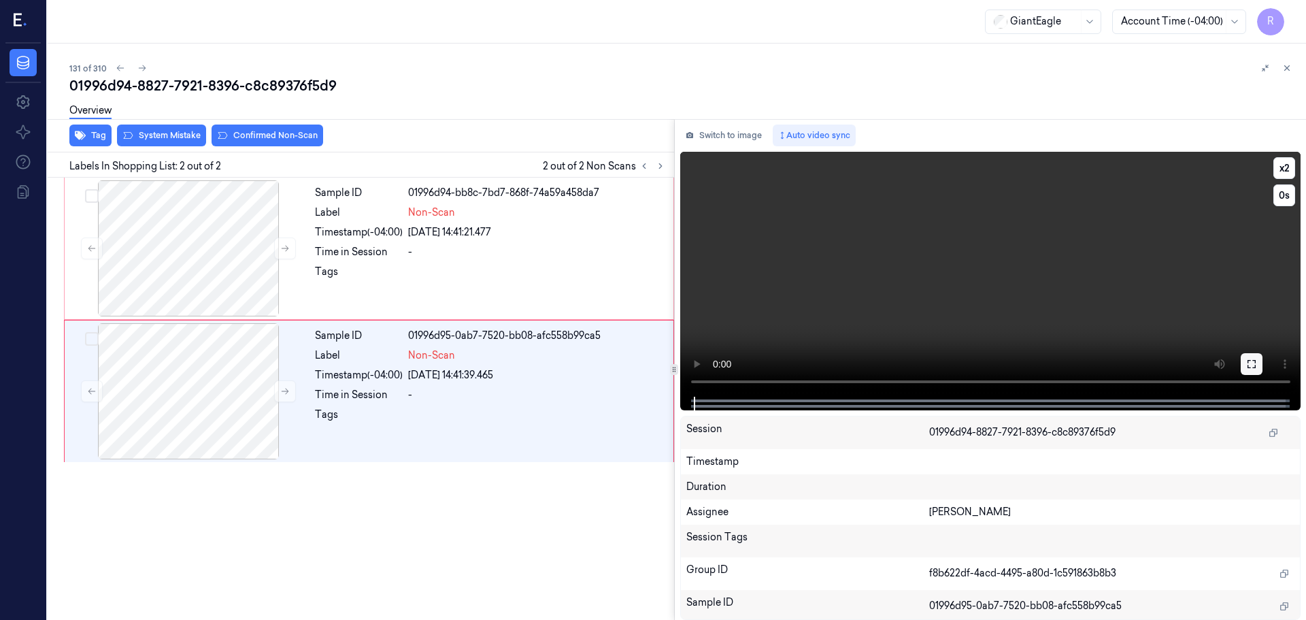
click at [1245, 360] on button at bounding box center [1252, 364] width 22 height 22
click at [382, 245] on div "Time in Session" at bounding box center [359, 252] width 88 height 14
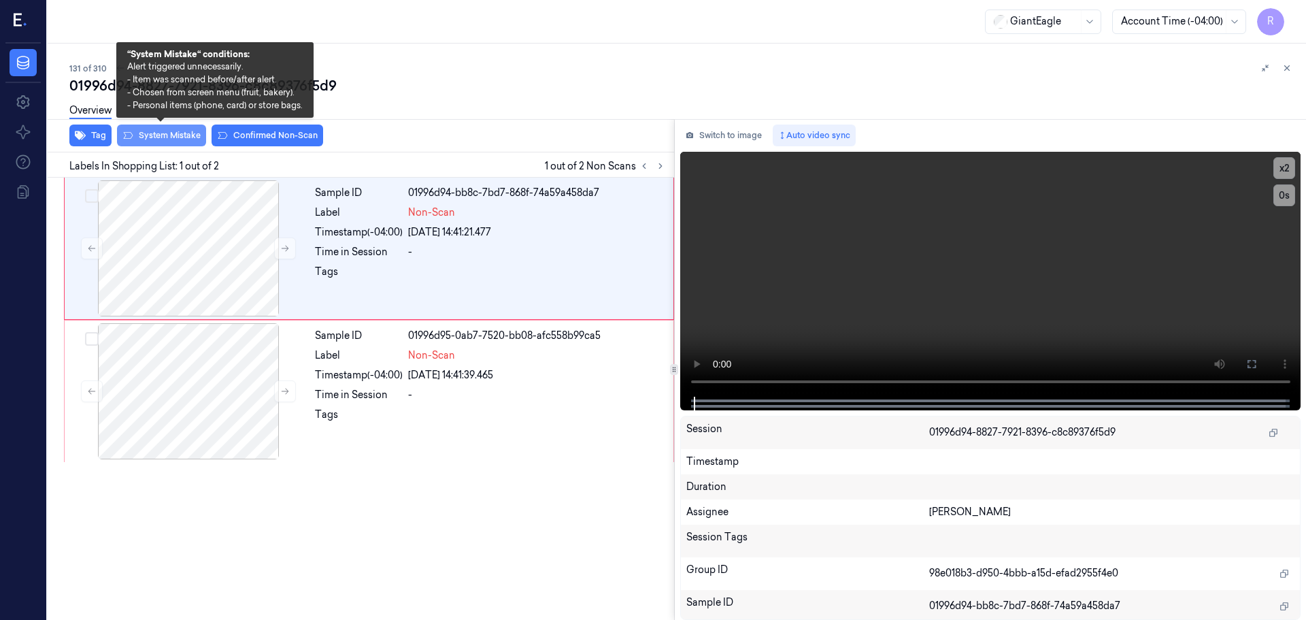
click at [152, 135] on button "System Mistake" at bounding box center [161, 135] width 89 height 22
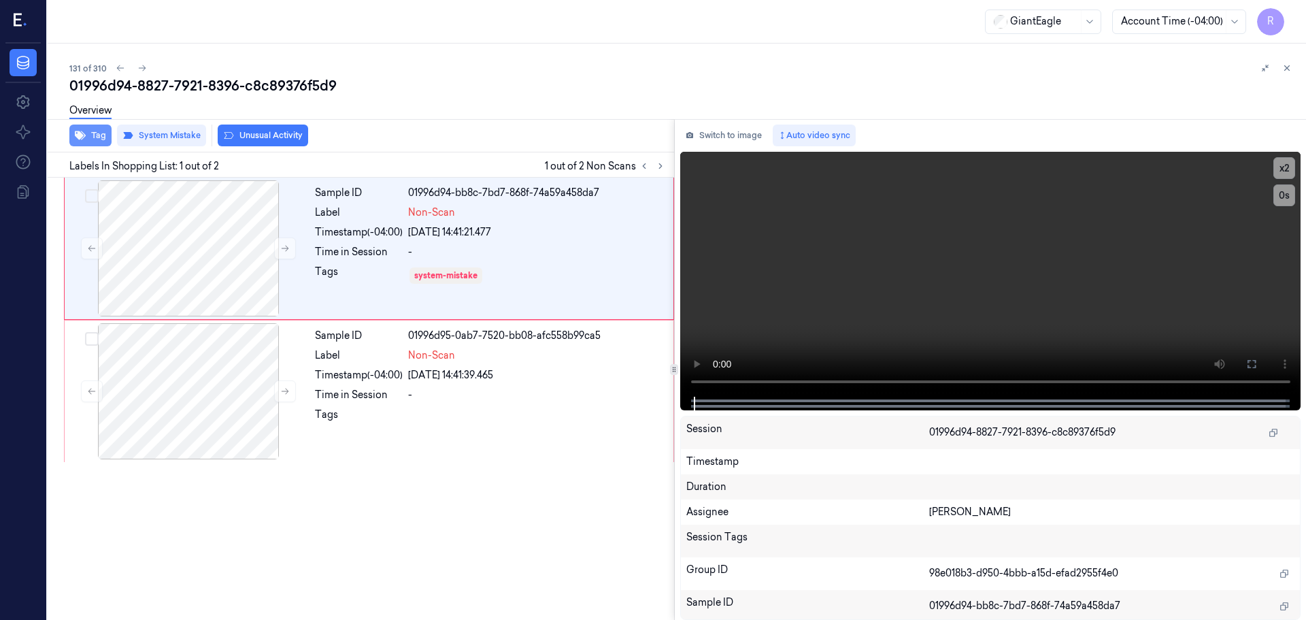
click at [93, 142] on button "Tag" at bounding box center [90, 135] width 42 height 22
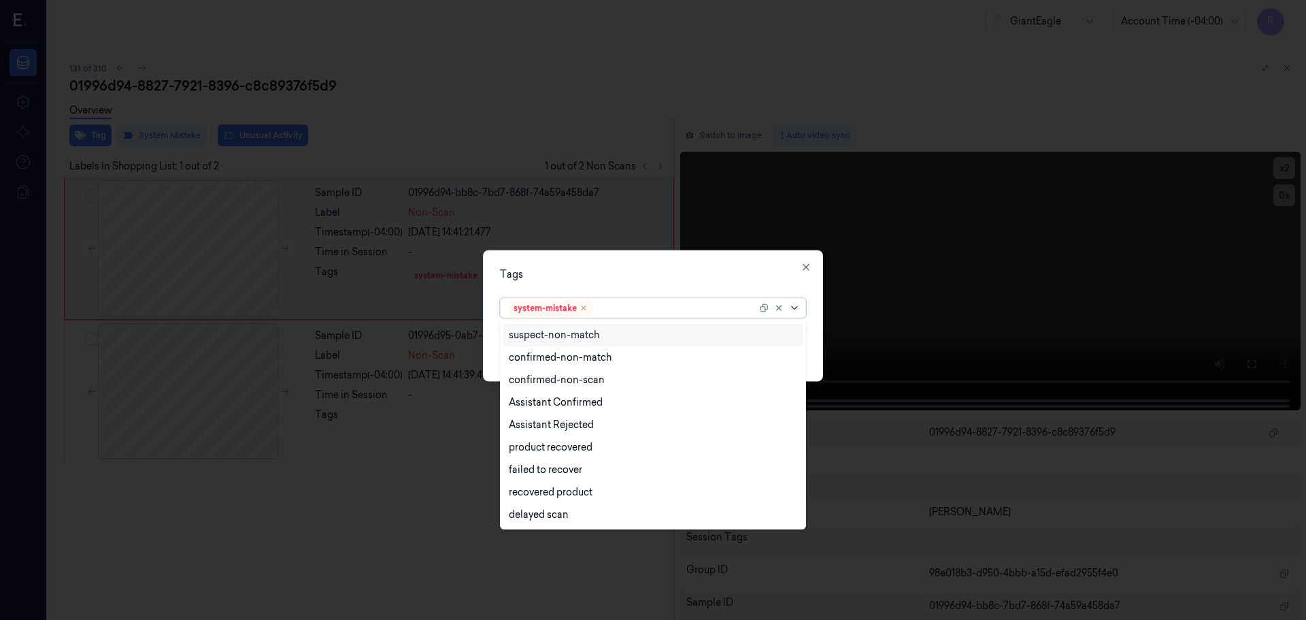
click at [794, 312] on icon at bounding box center [794, 307] width 11 height 11
click at [507, 496] on div "Bag" at bounding box center [652, 494] width 299 height 22
click at [602, 284] on div "Tags option Bag, selected. 14 results available. Use Up and Down to choose opti…" at bounding box center [653, 315] width 340 height 131
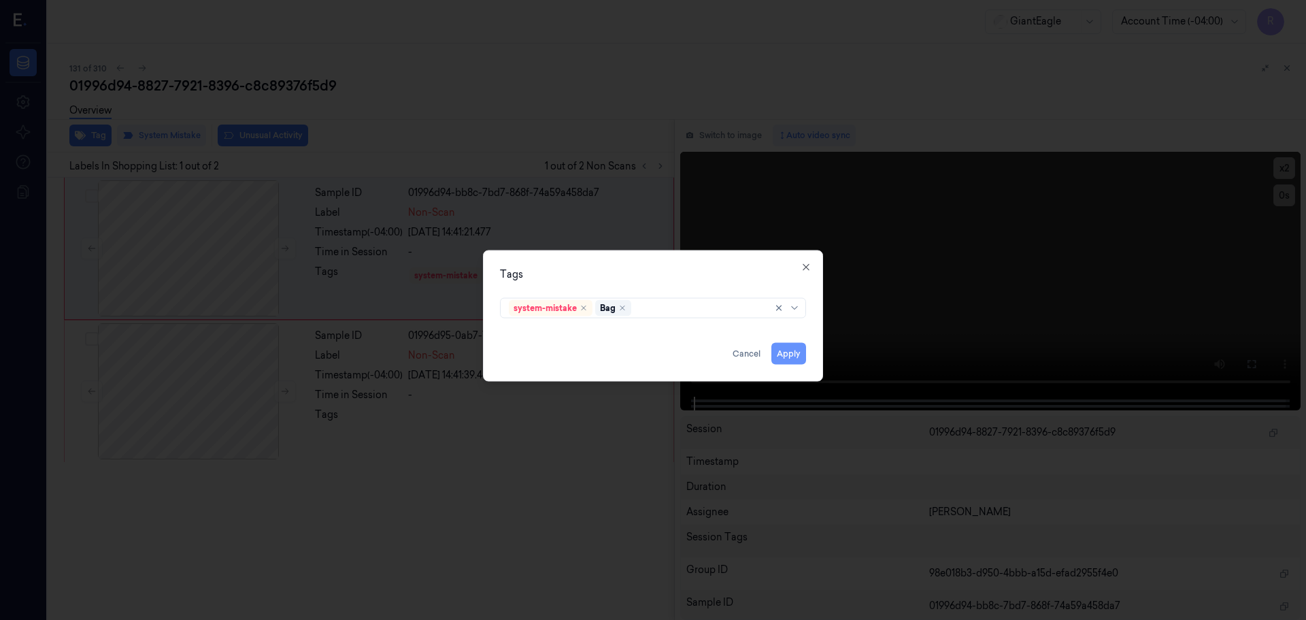
click at [790, 352] on button "Apply" at bounding box center [788, 353] width 35 height 22
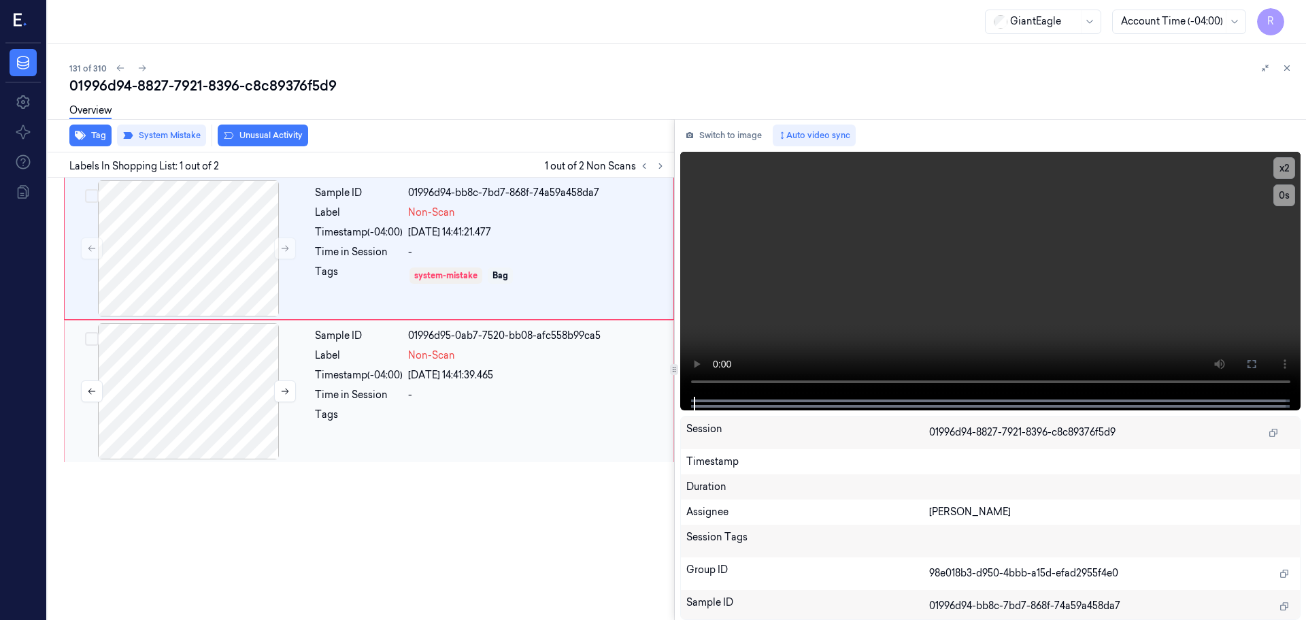
click at [271, 395] on div at bounding box center [188, 391] width 242 height 136
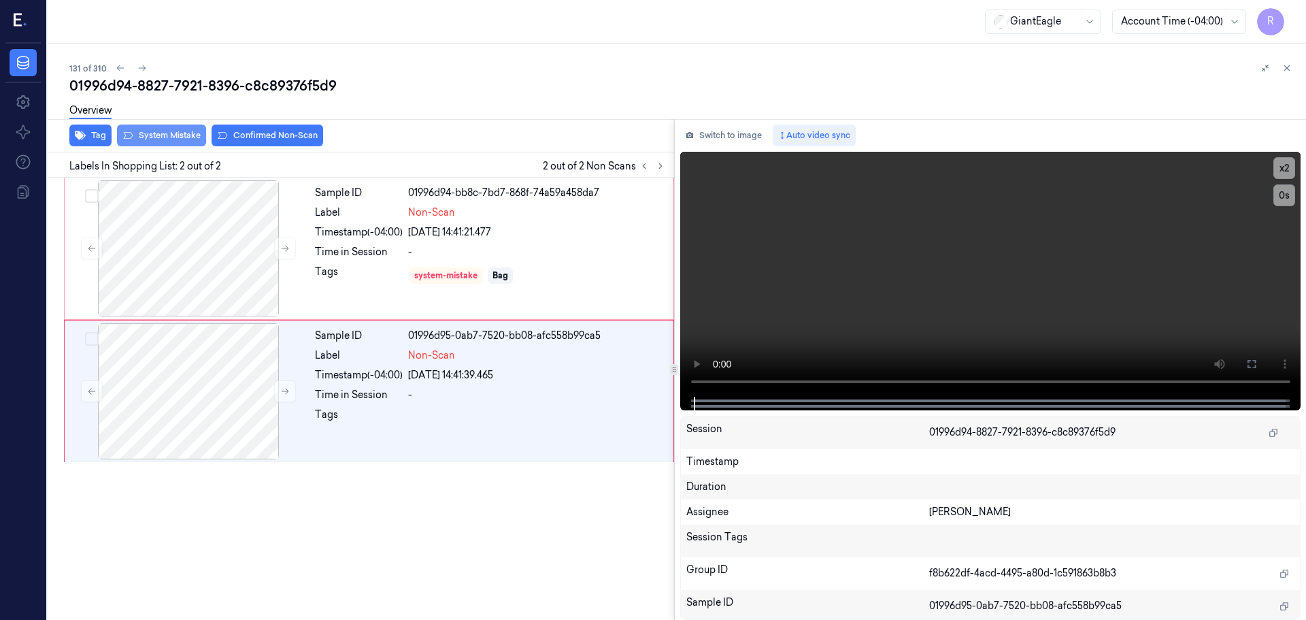
click at [178, 137] on button "System Mistake" at bounding box center [161, 135] width 89 height 22
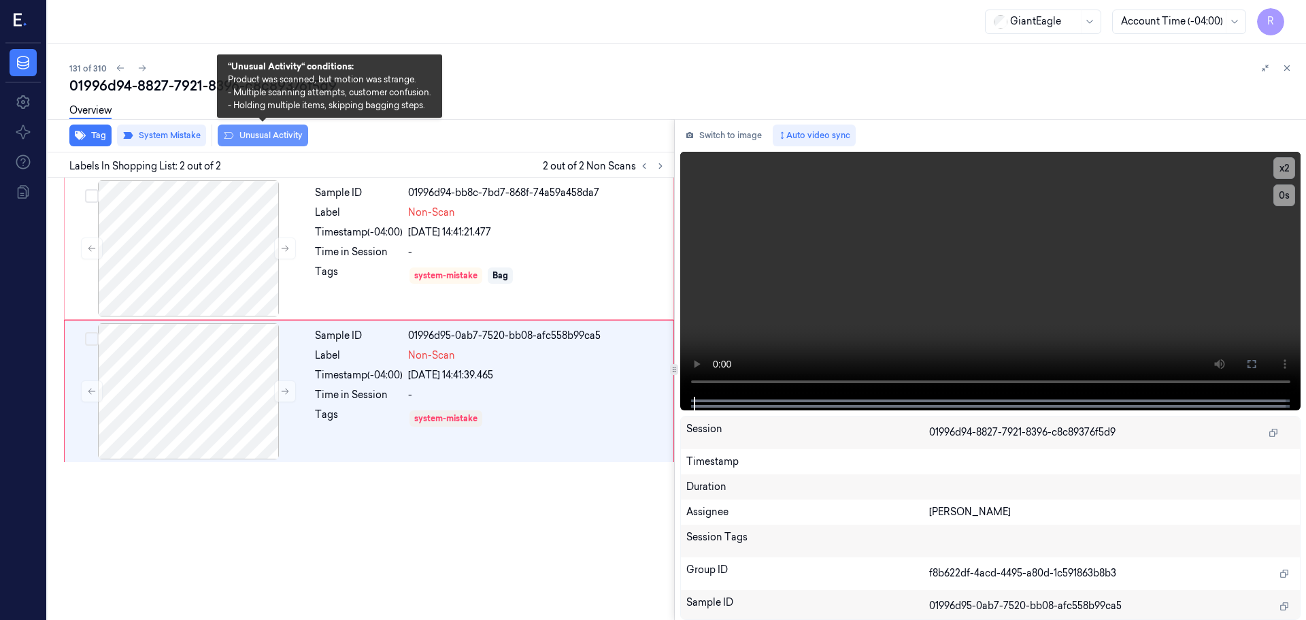
click at [292, 133] on button "Unusual Activity" at bounding box center [263, 135] width 90 height 22
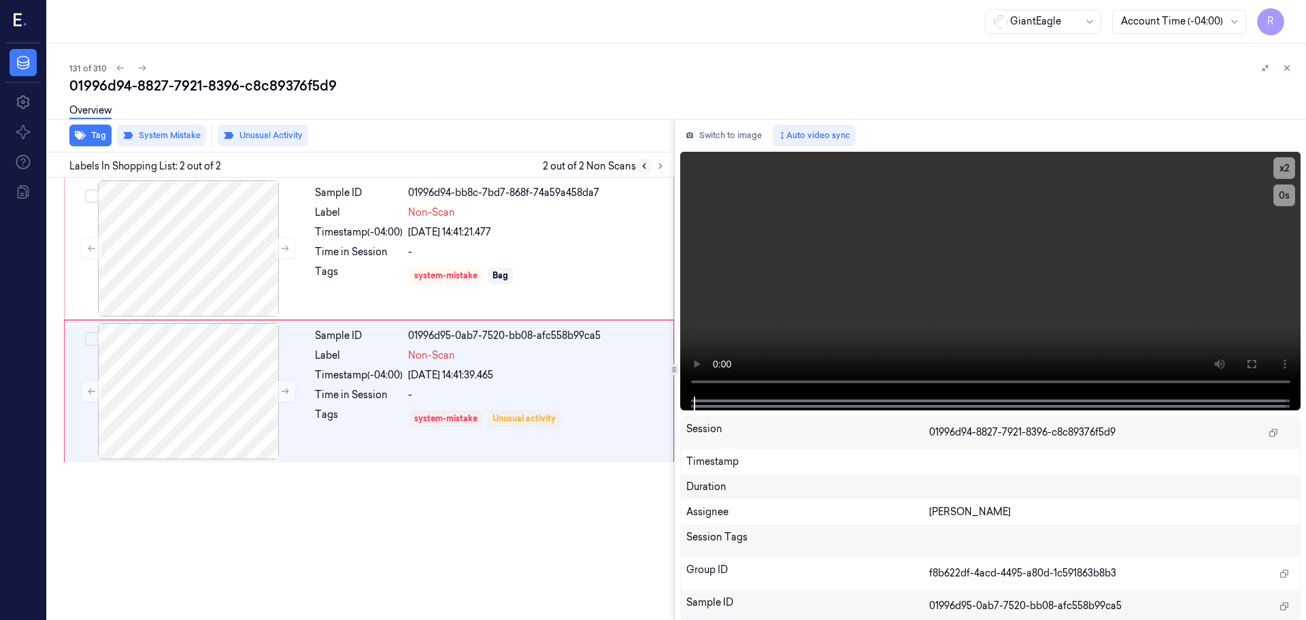
click at [639, 169] on icon at bounding box center [644, 166] width 10 height 10
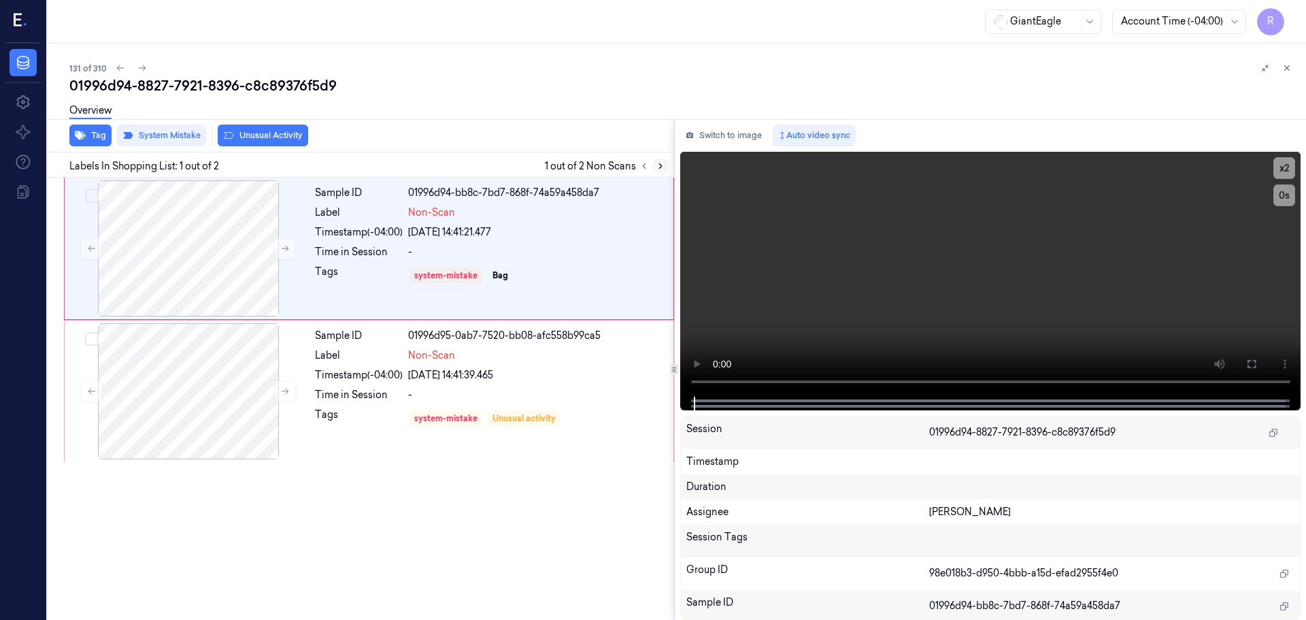
click at [654, 167] on button at bounding box center [660, 166] width 16 height 16
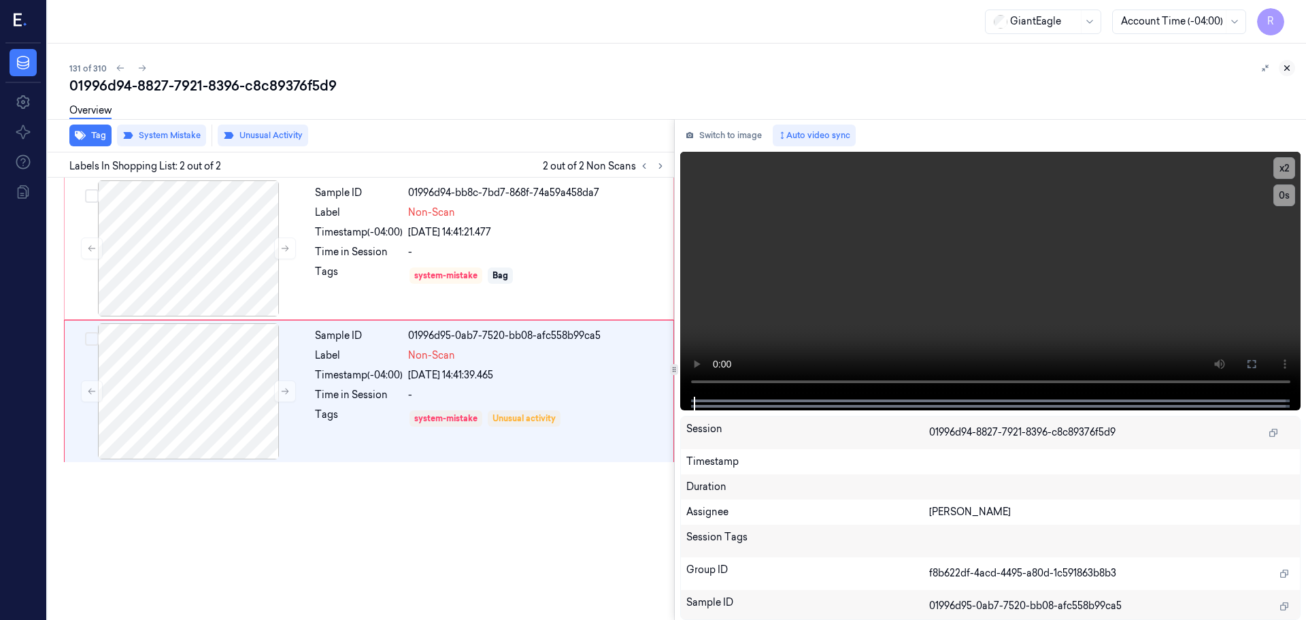
click at [1292, 69] on button at bounding box center [1287, 68] width 16 height 16
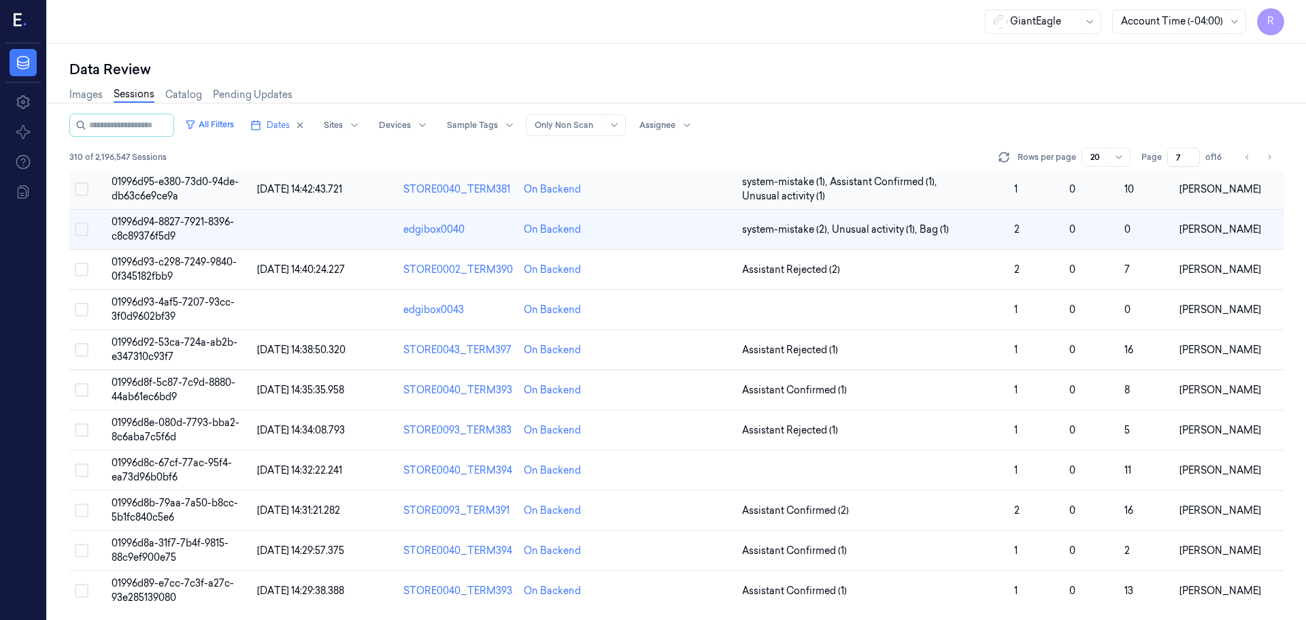
scroll to position [409, 0]
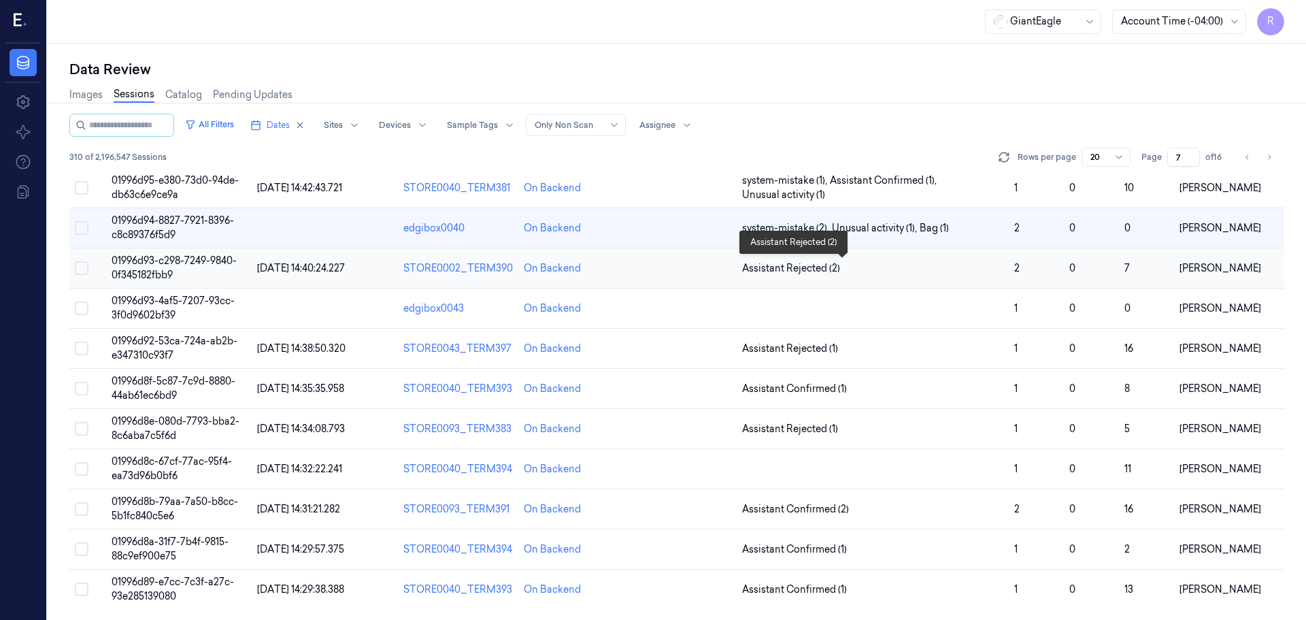
click at [945, 267] on span "Assistant Rejected (2)" at bounding box center [872, 268] width 261 height 14
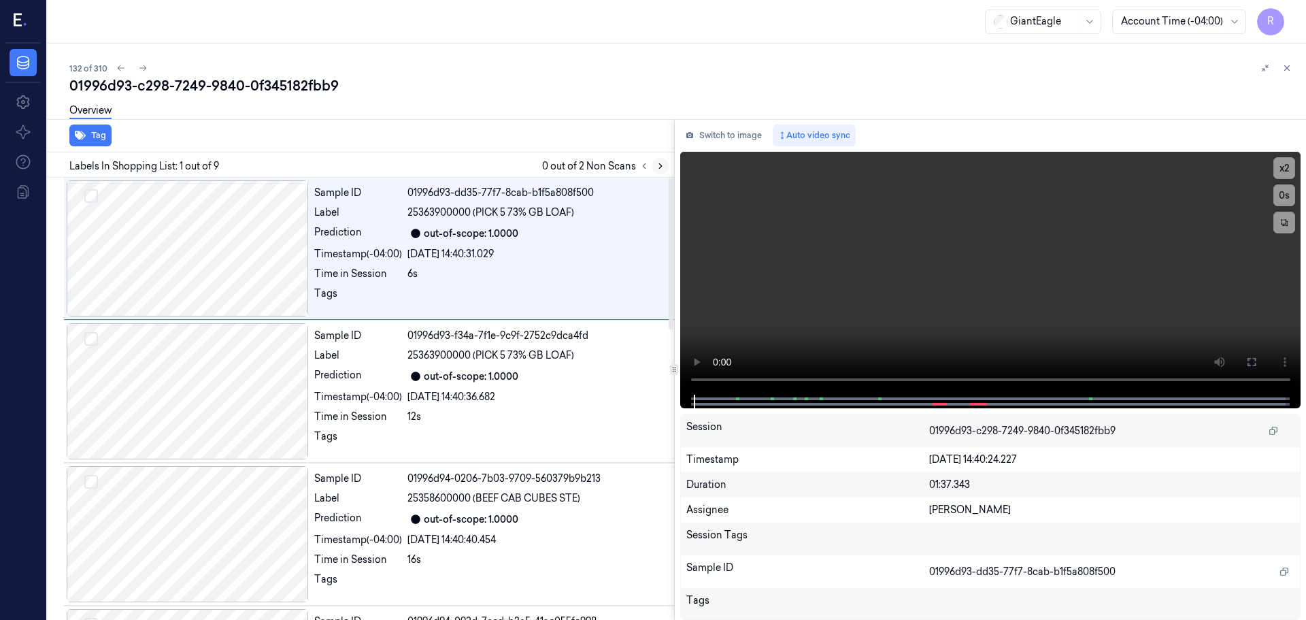
click at [658, 162] on icon at bounding box center [661, 166] width 10 height 10
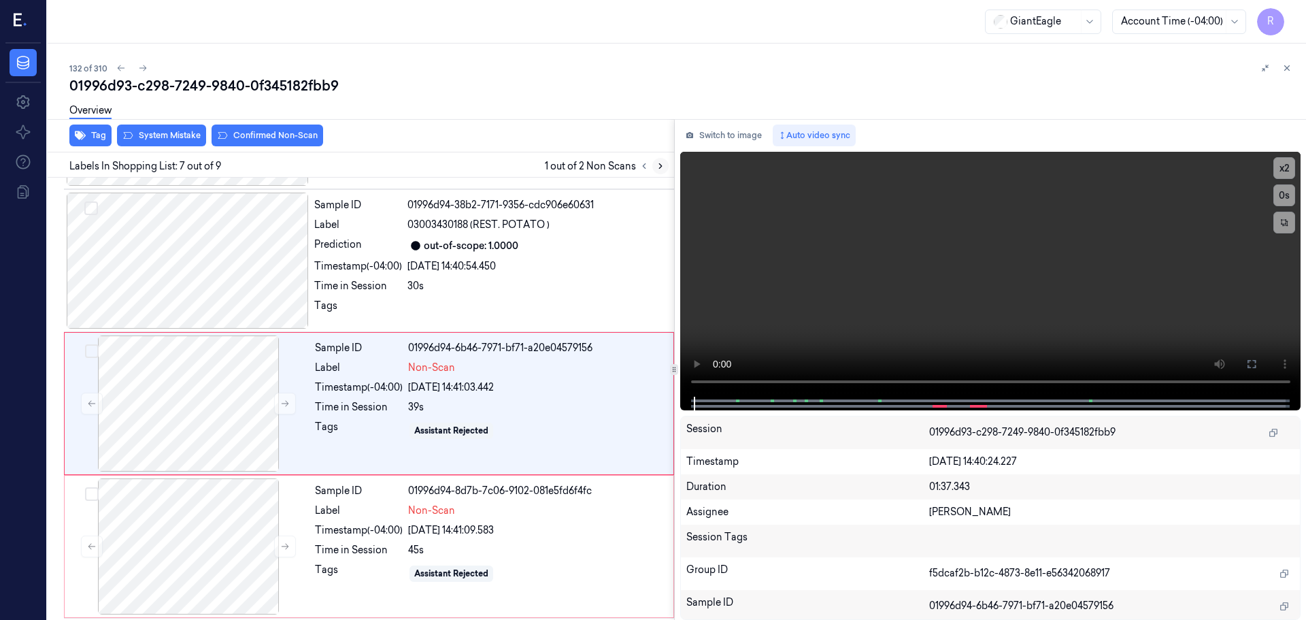
scroll to position [707, 0]
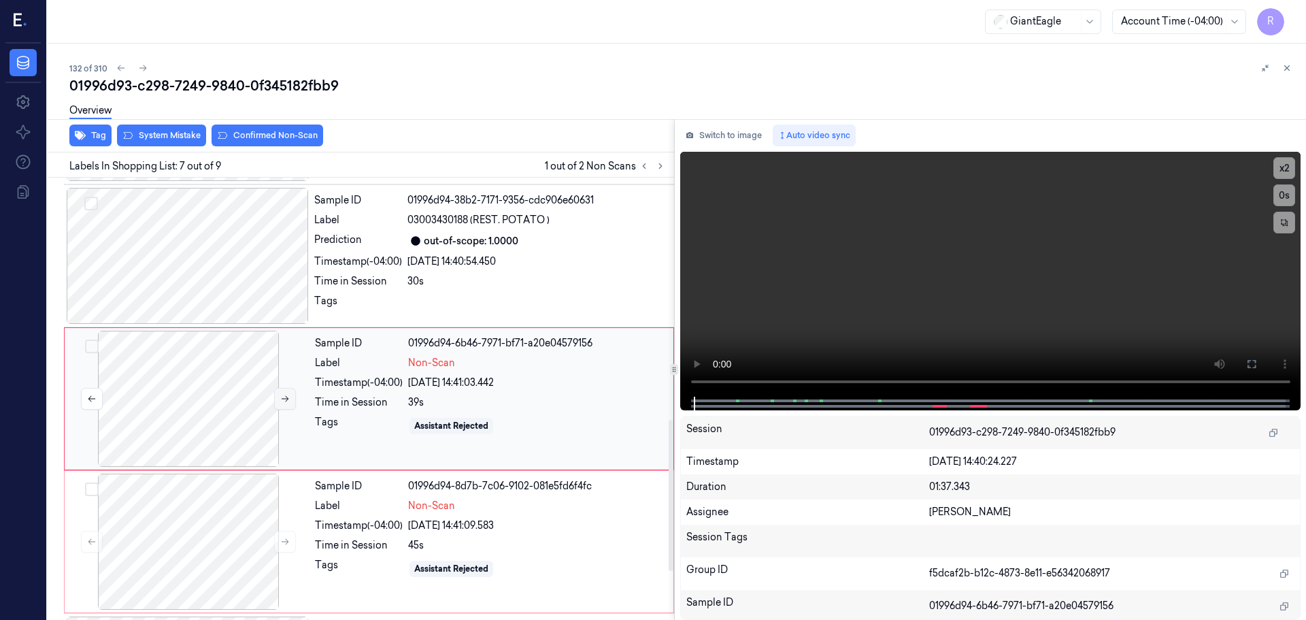
click at [278, 399] on button at bounding box center [285, 399] width 22 height 22
click at [281, 399] on icon at bounding box center [285, 399] width 10 height 10
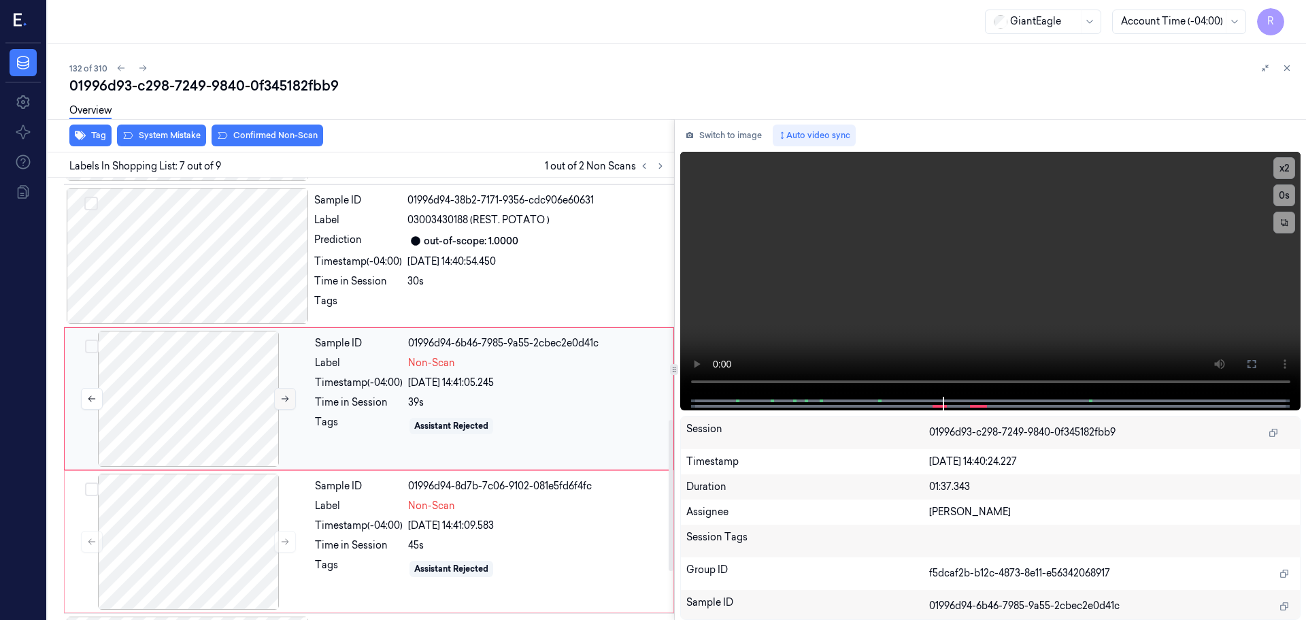
click at [281, 399] on icon at bounding box center [285, 399] width 10 height 10
click at [295, 539] on button at bounding box center [285, 542] width 22 height 22
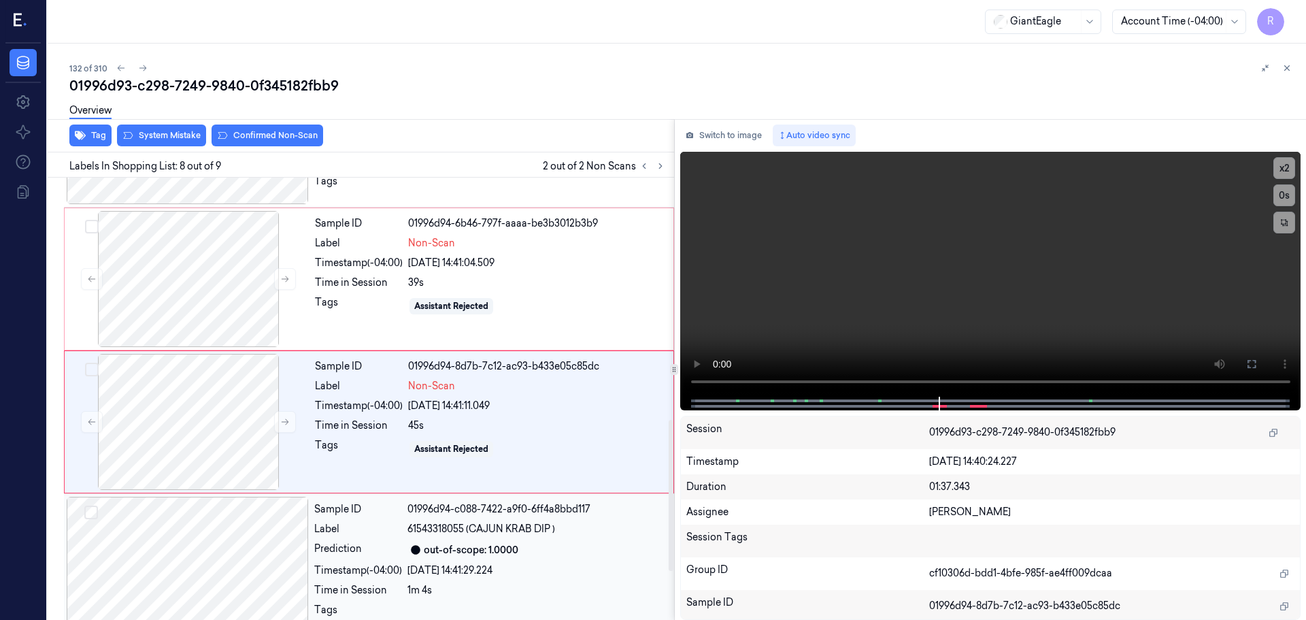
scroll to position [847, 0]
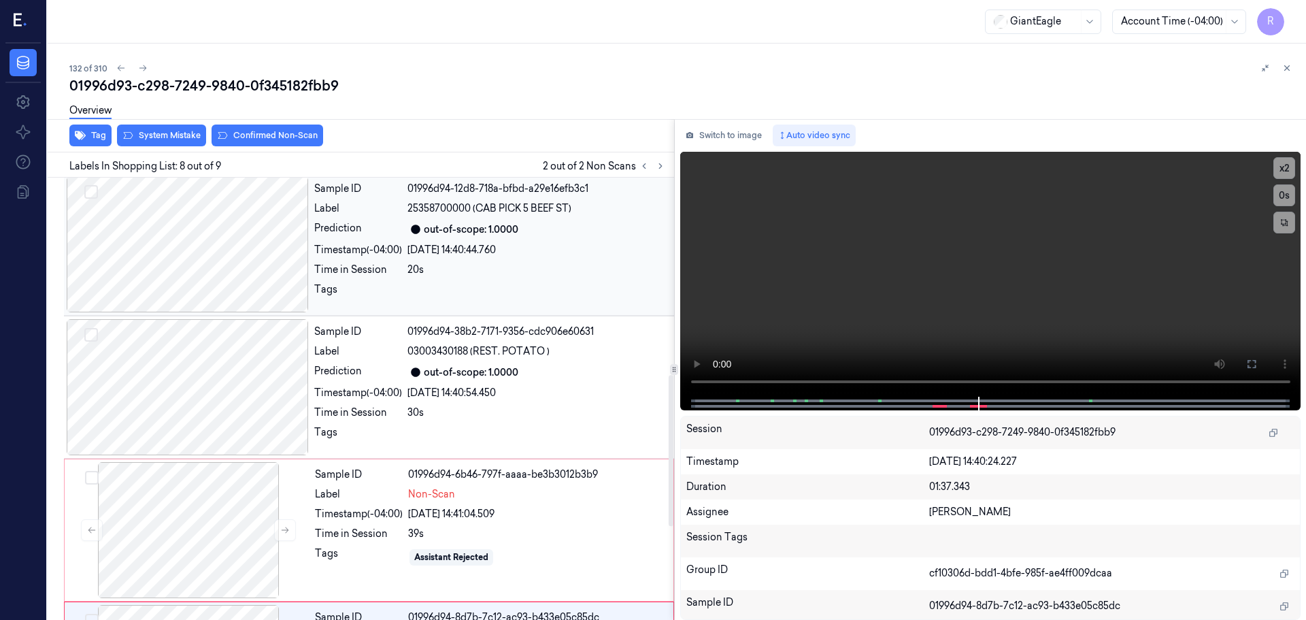
click at [215, 239] on div at bounding box center [188, 244] width 242 height 136
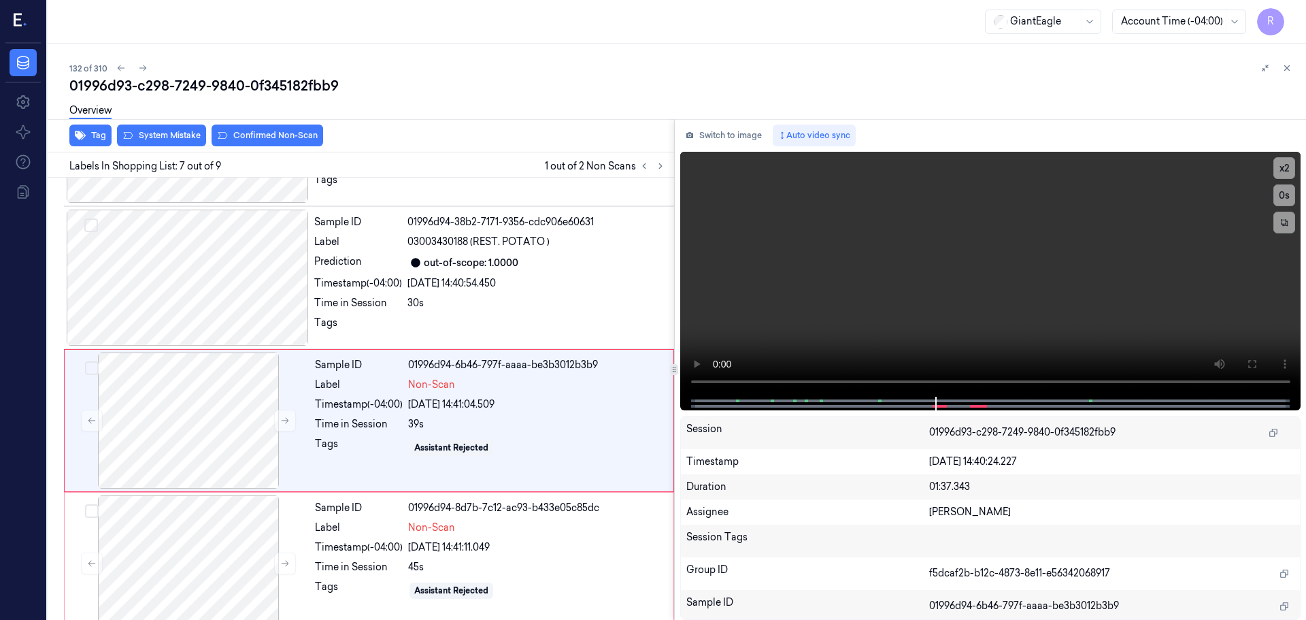
scroll to position [707, 0]
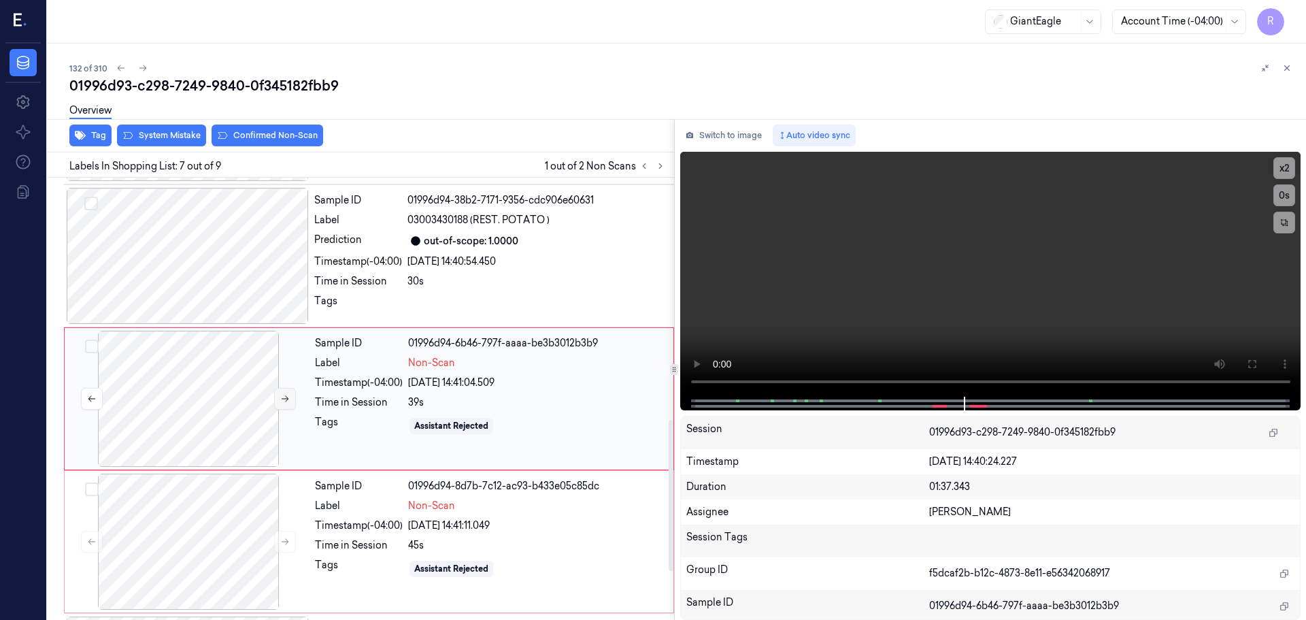
click at [288, 402] on icon at bounding box center [285, 399] width 10 height 10
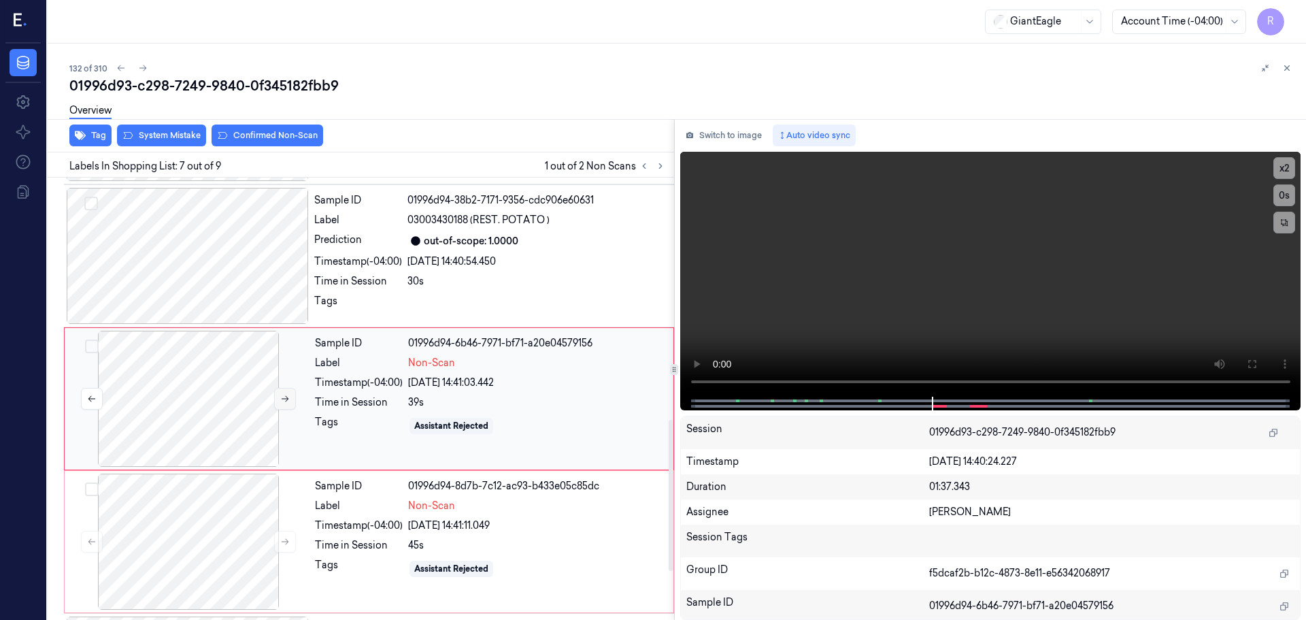
click at [288, 402] on icon at bounding box center [285, 399] width 10 height 10
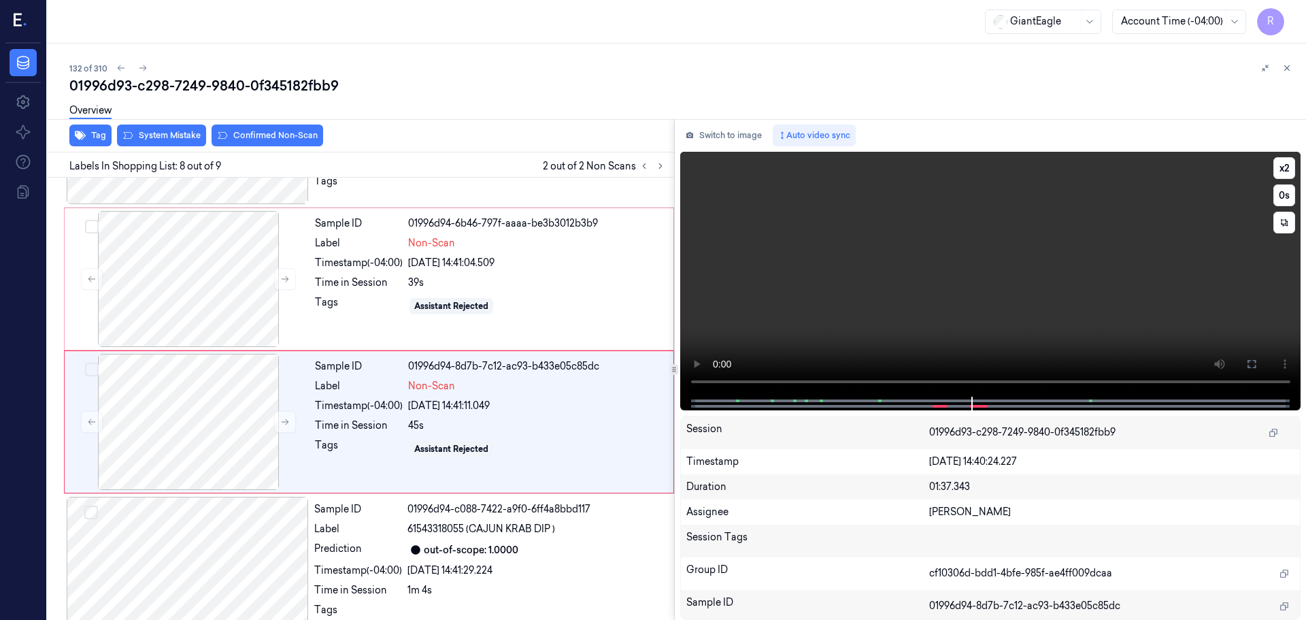
scroll to position [847, 0]
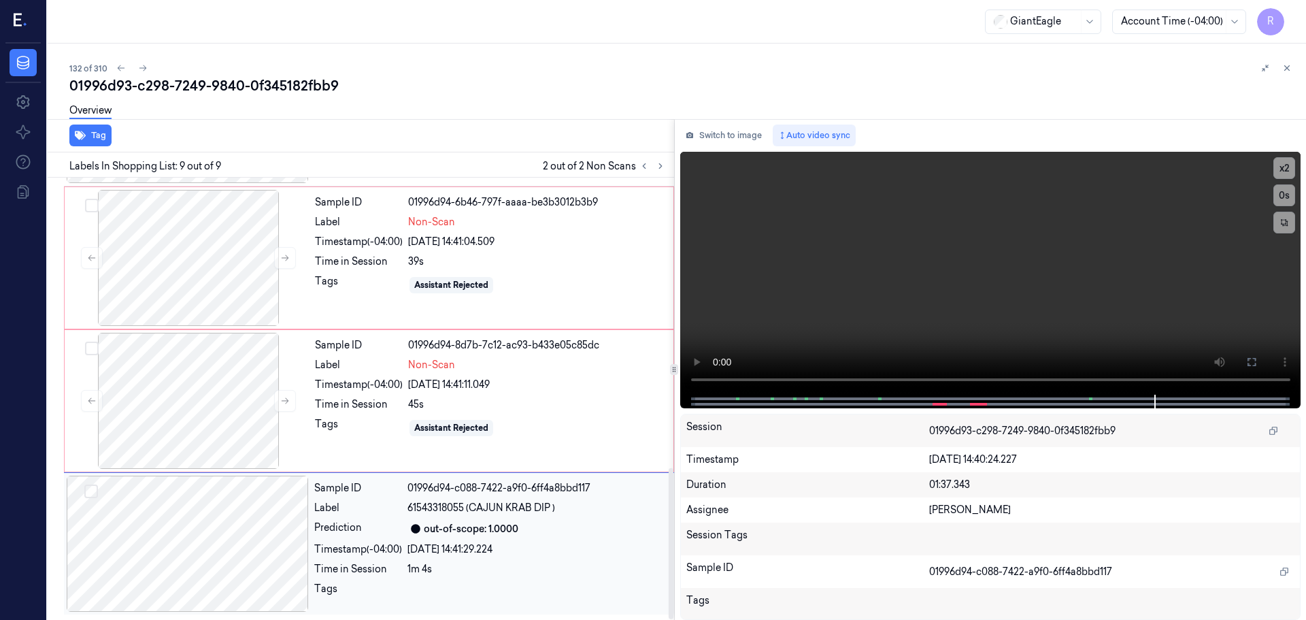
click at [216, 533] on div at bounding box center [188, 543] width 242 height 136
click at [239, 390] on div at bounding box center [188, 401] width 242 height 136
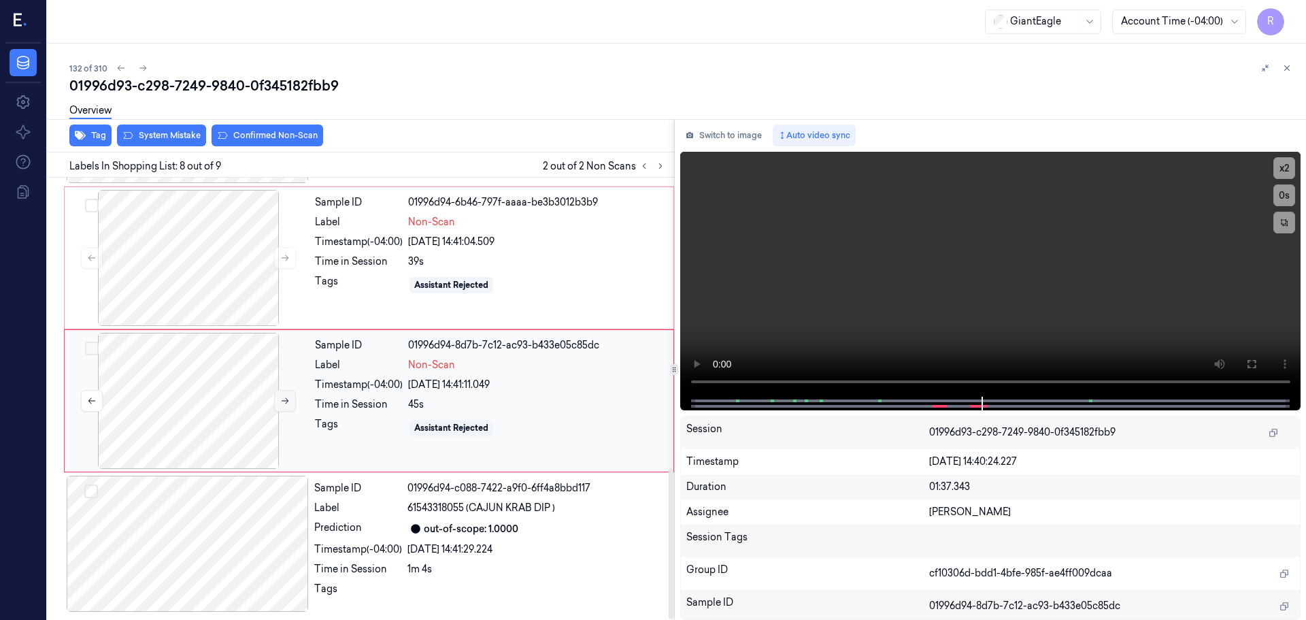
click at [283, 399] on icon at bounding box center [285, 401] width 10 height 10
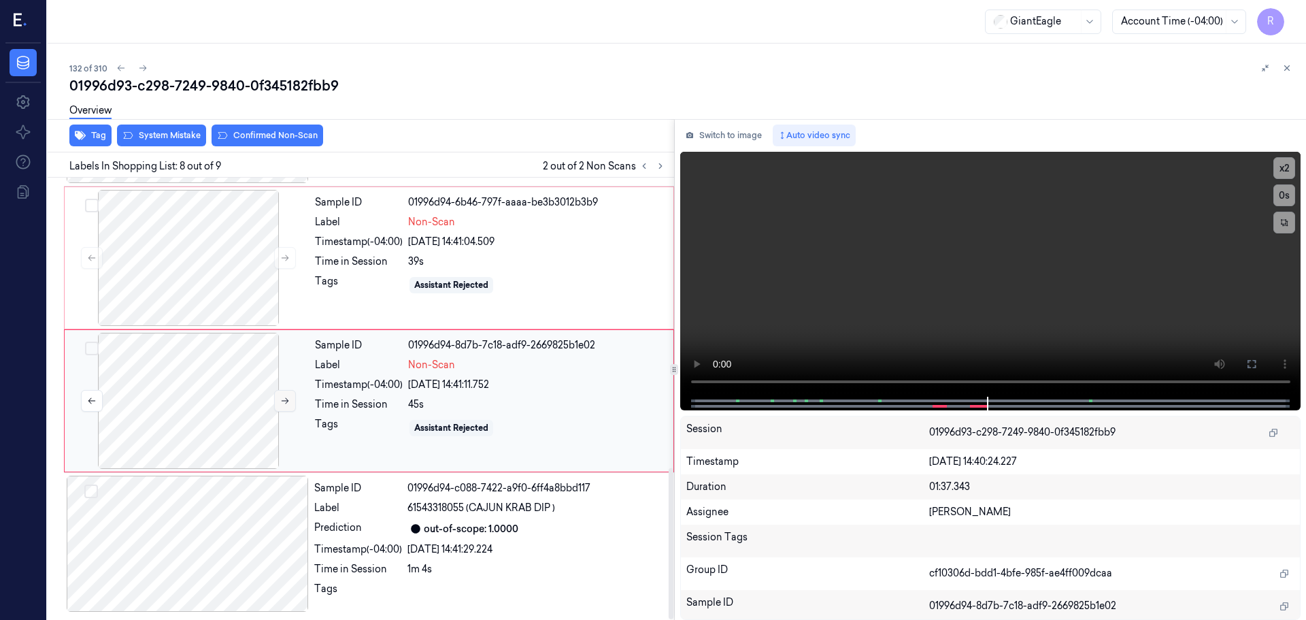
click at [283, 399] on icon at bounding box center [285, 401] width 10 height 10
click at [226, 282] on div at bounding box center [188, 258] width 242 height 136
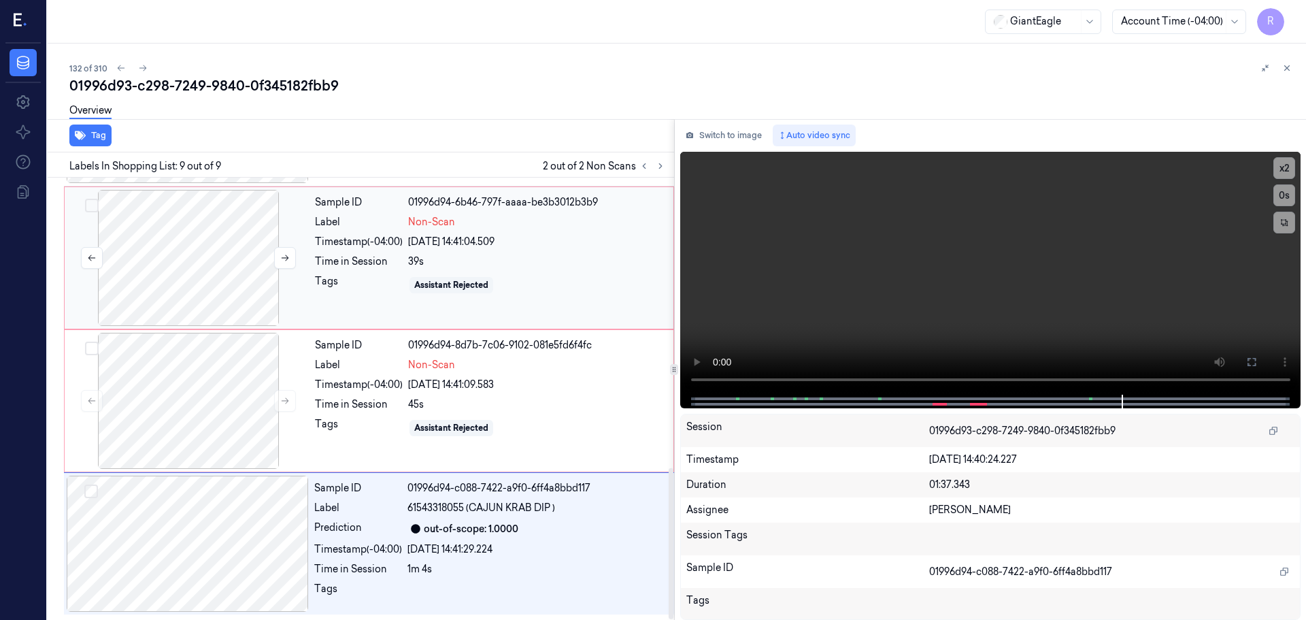
click at [229, 267] on div at bounding box center [188, 258] width 242 height 136
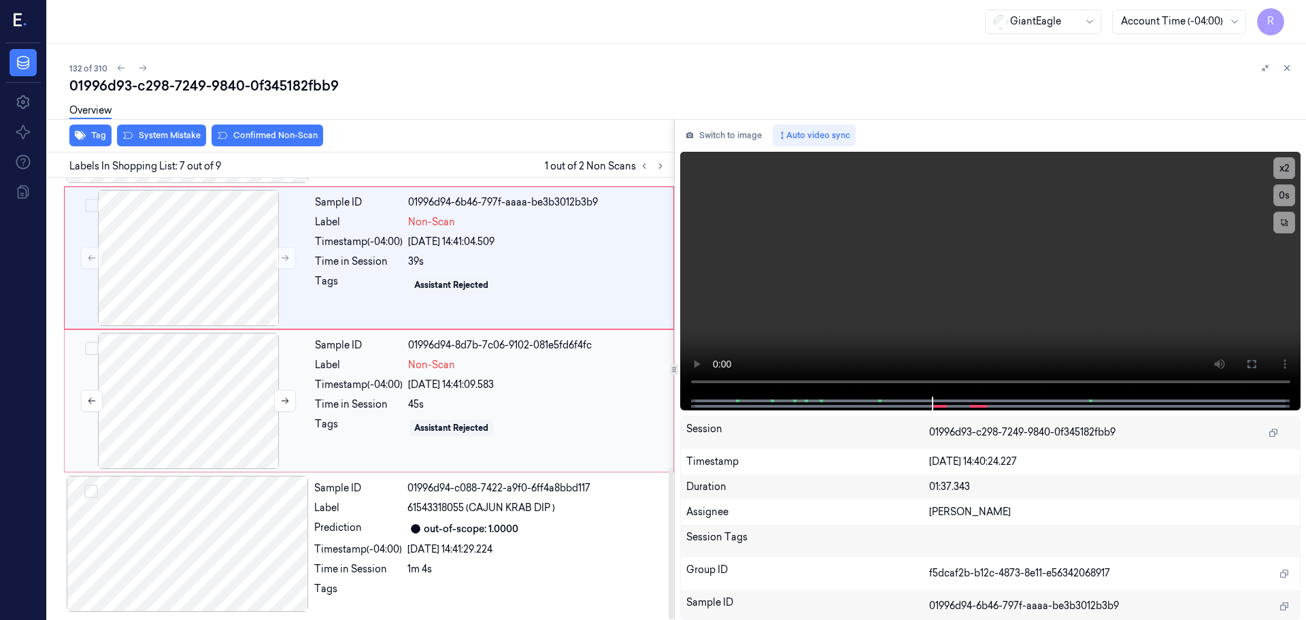
click at [187, 387] on div at bounding box center [188, 401] width 242 height 136
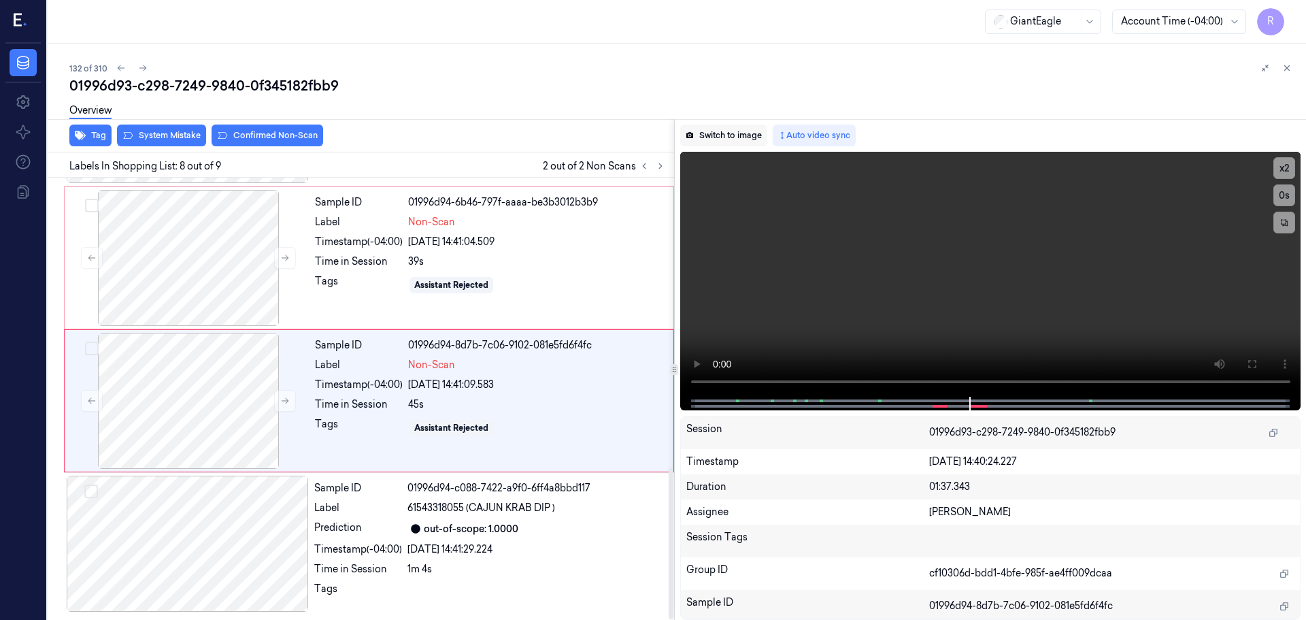
click at [712, 139] on button "Switch to image" at bounding box center [723, 135] width 87 height 22
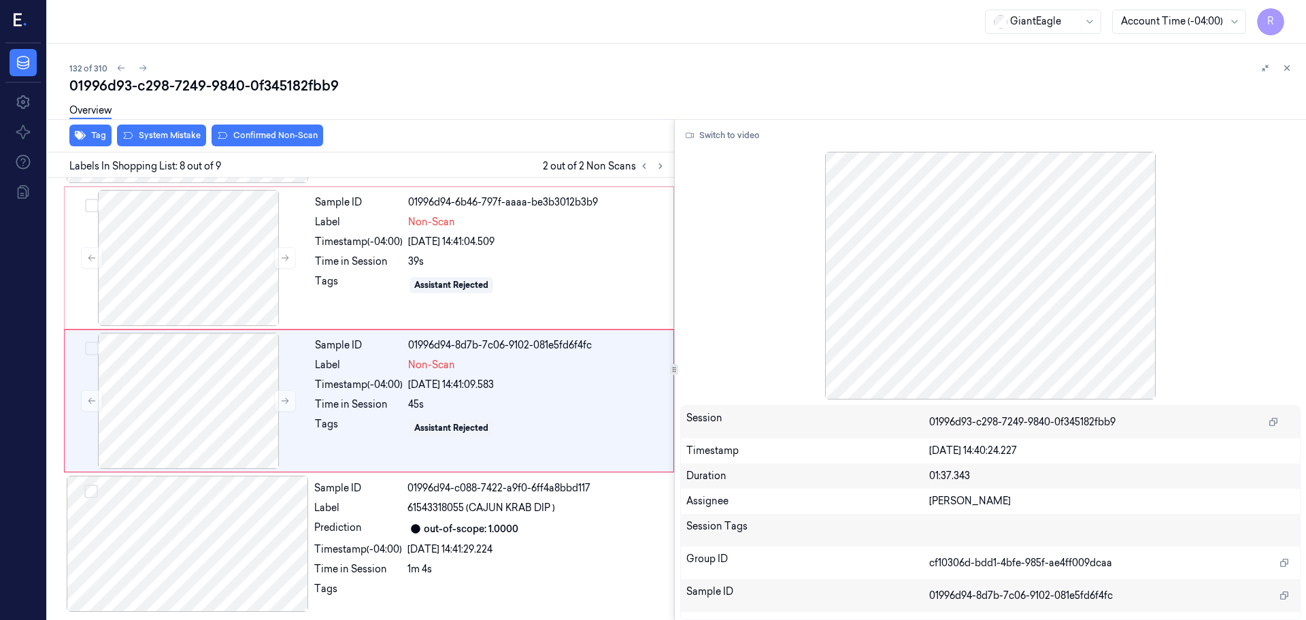
click at [1133, 309] on div at bounding box center [990, 276] width 621 height 248
click at [298, 398] on div at bounding box center [188, 401] width 242 height 136
click at [284, 402] on icon at bounding box center [285, 401] width 10 height 10
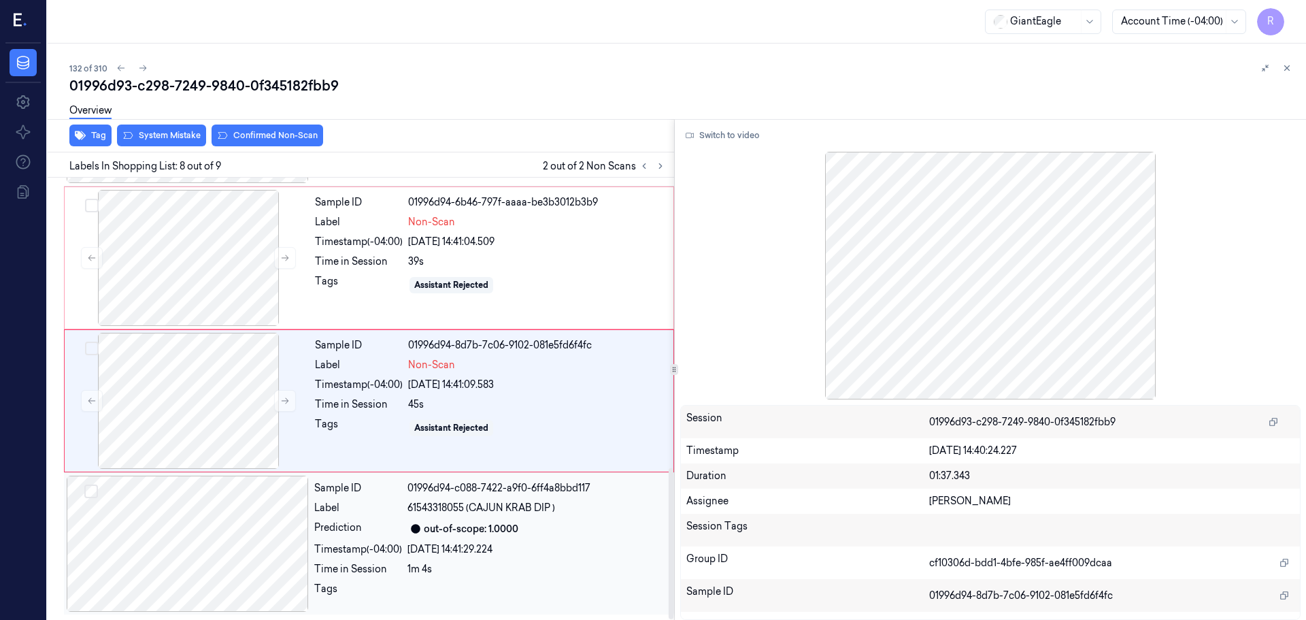
click at [209, 504] on div at bounding box center [188, 543] width 242 height 136
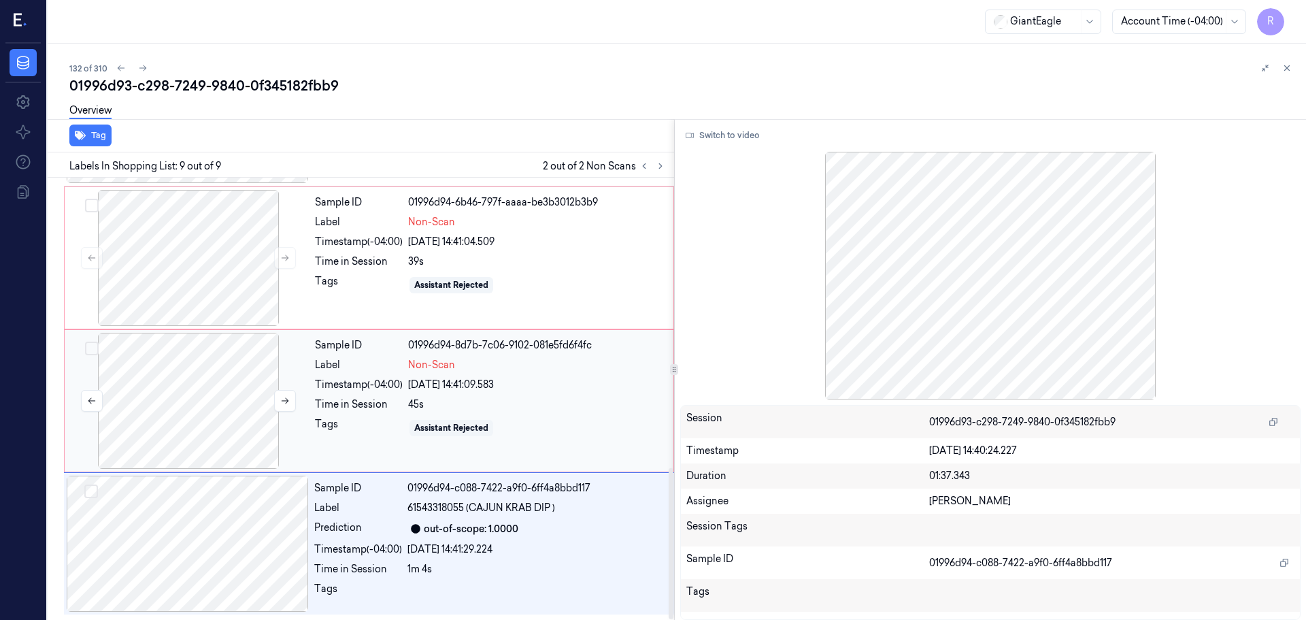
click at [216, 414] on div at bounding box center [188, 401] width 242 height 136
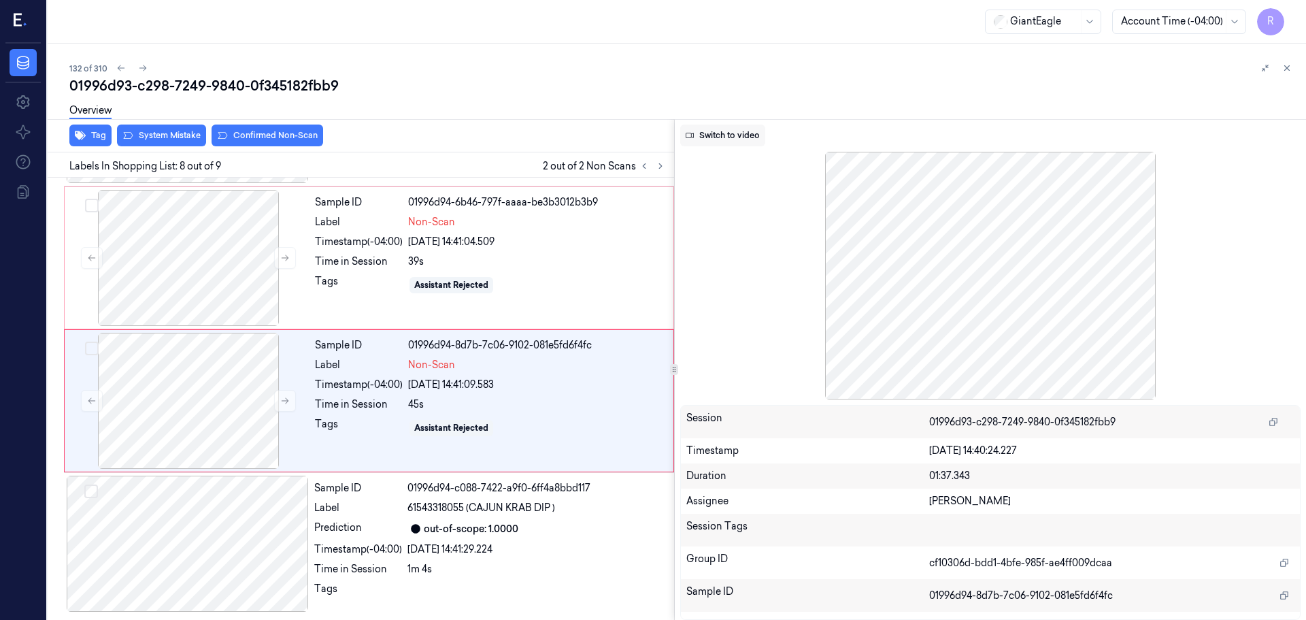
click at [722, 139] on button "Switch to video" at bounding box center [722, 135] width 85 height 22
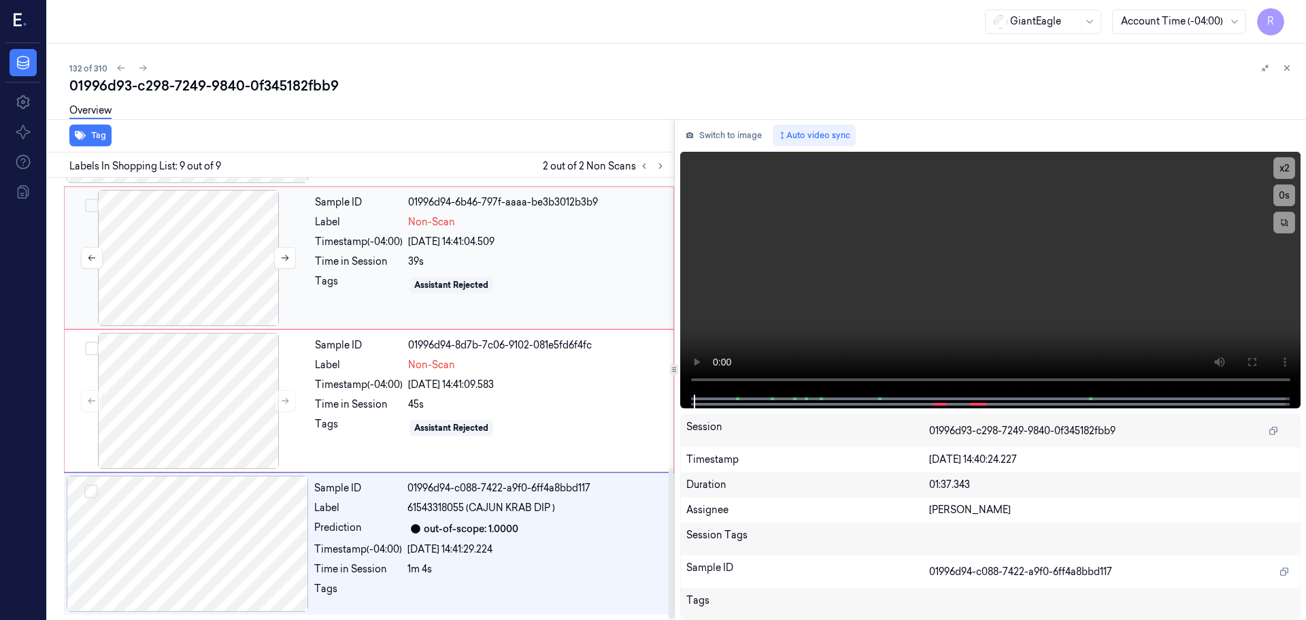
click at [137, 262] on div at bounding box center [188, 258] width 242 height 136
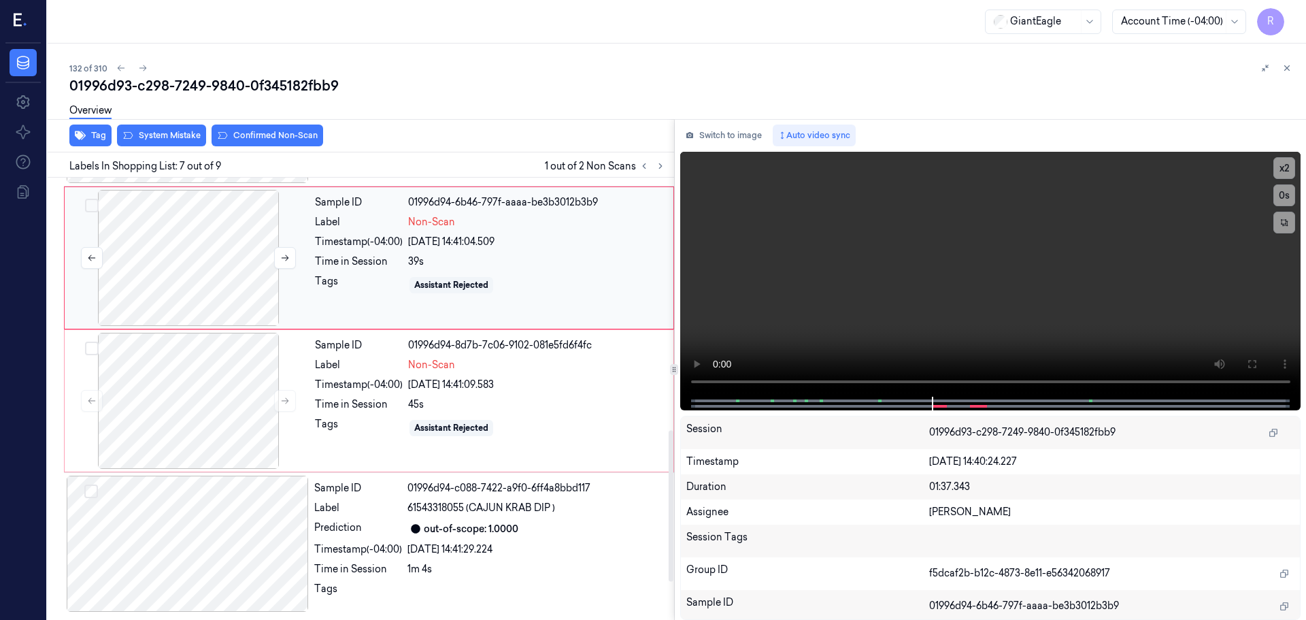
scroll to position [707, 0]
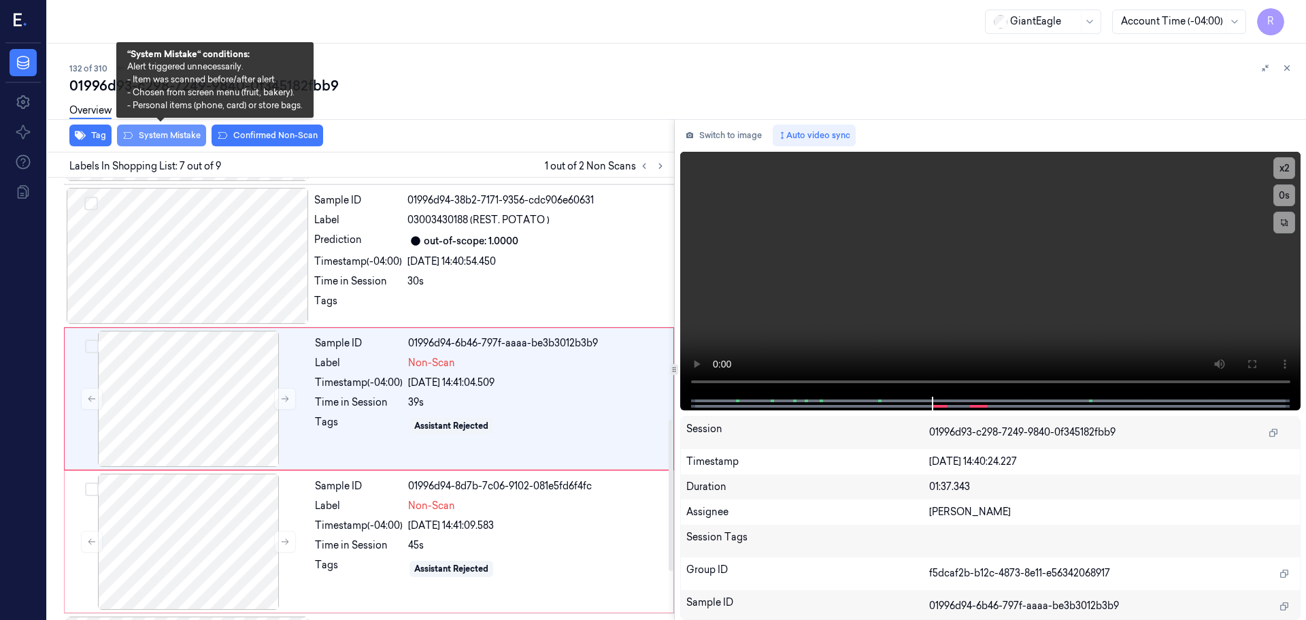
click at [179, 135] on button "System Mistake" at bounding box center [161, 135] width 89 height 22
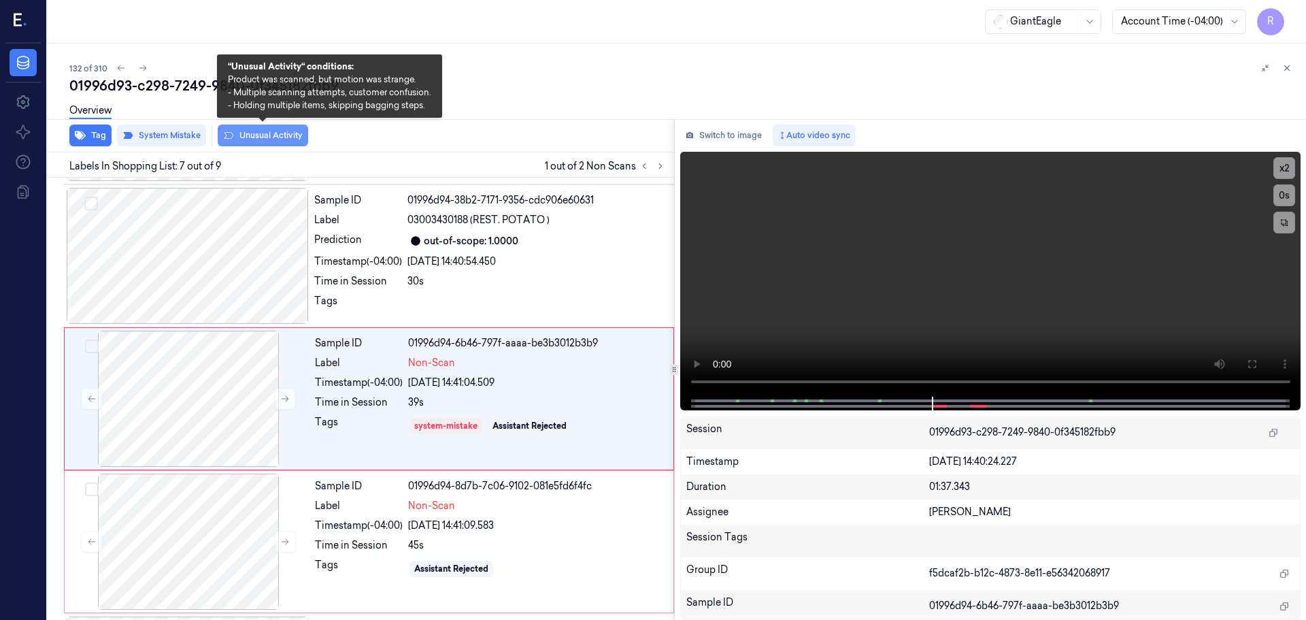
click at [267, 135] on button "Unusual Activity" at bounding box center [263, 135] width 90 height 22
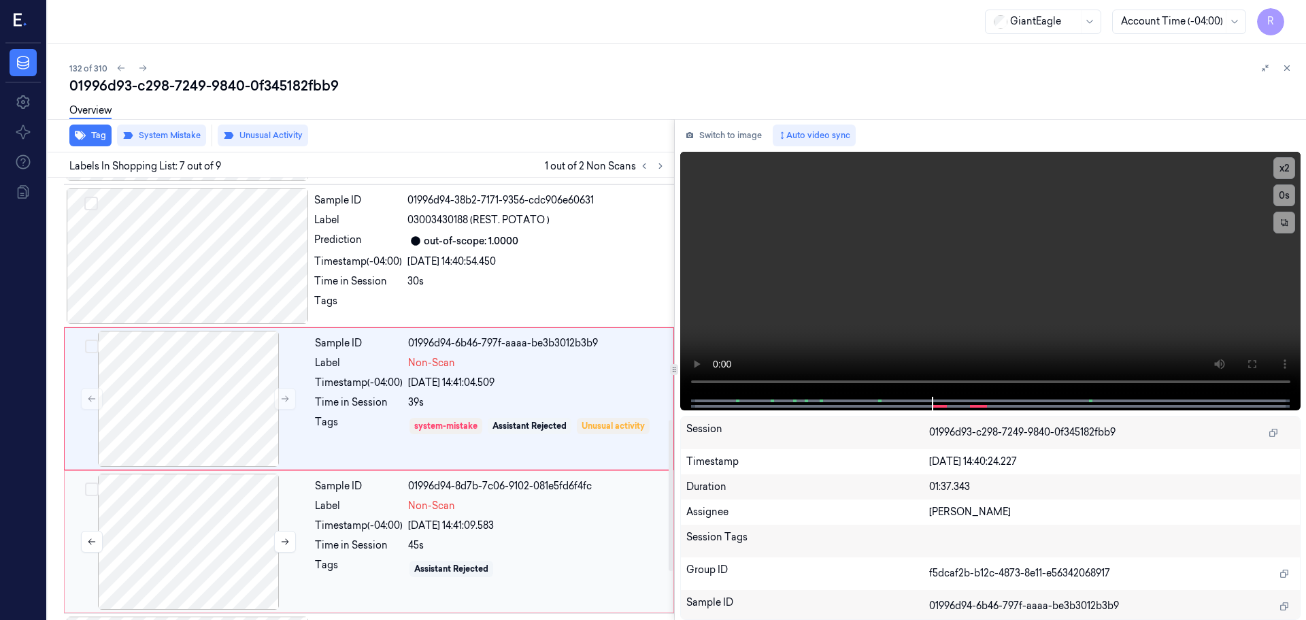
scroll to position [847, 0]
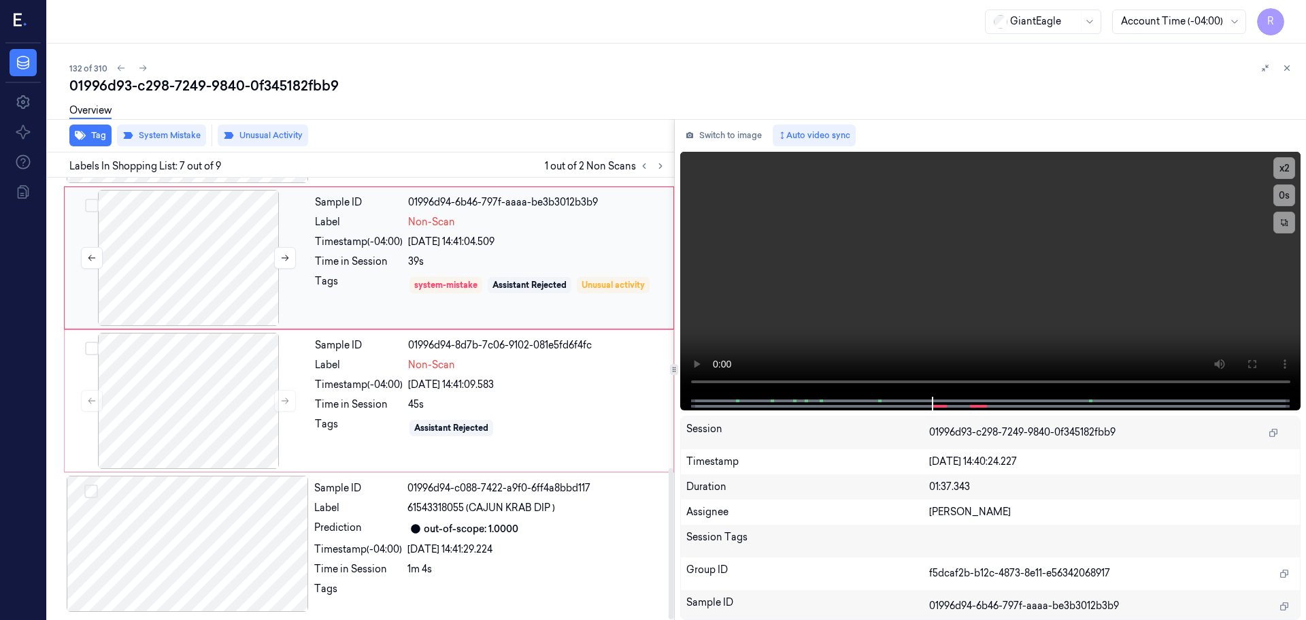
click at [213, 287] on div at bounding box center [188, 258] width 242 height 136
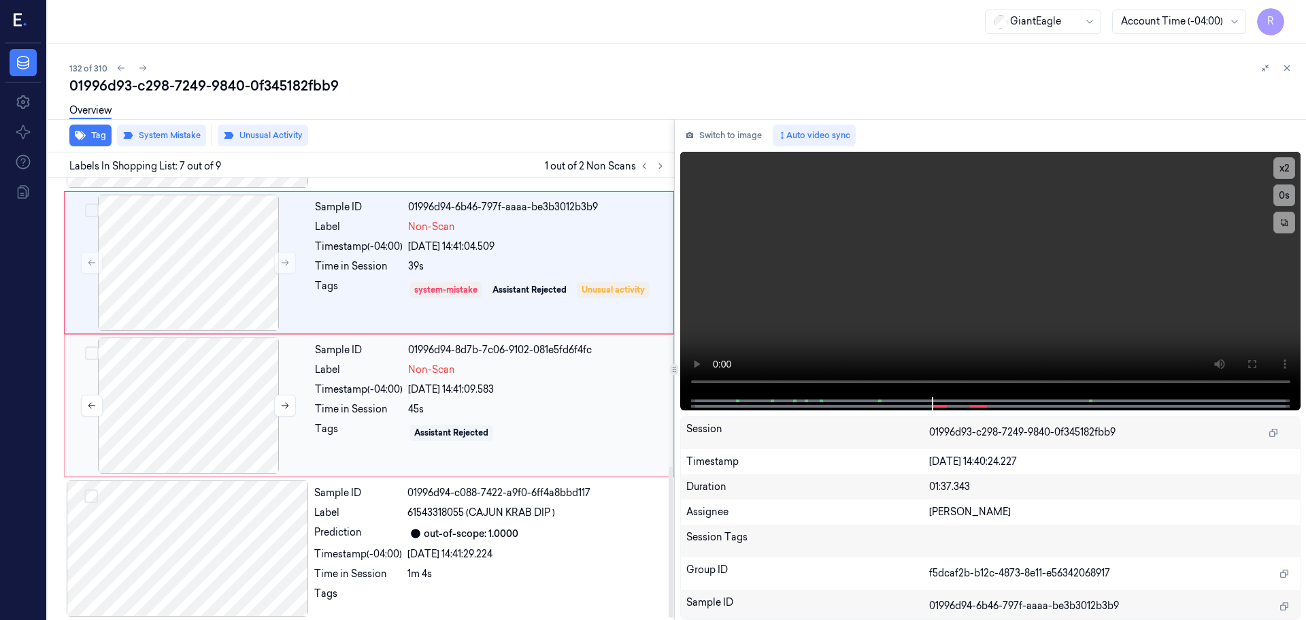
click at [224, 431] on div at bounding box center [188, 405] width 242 height 136
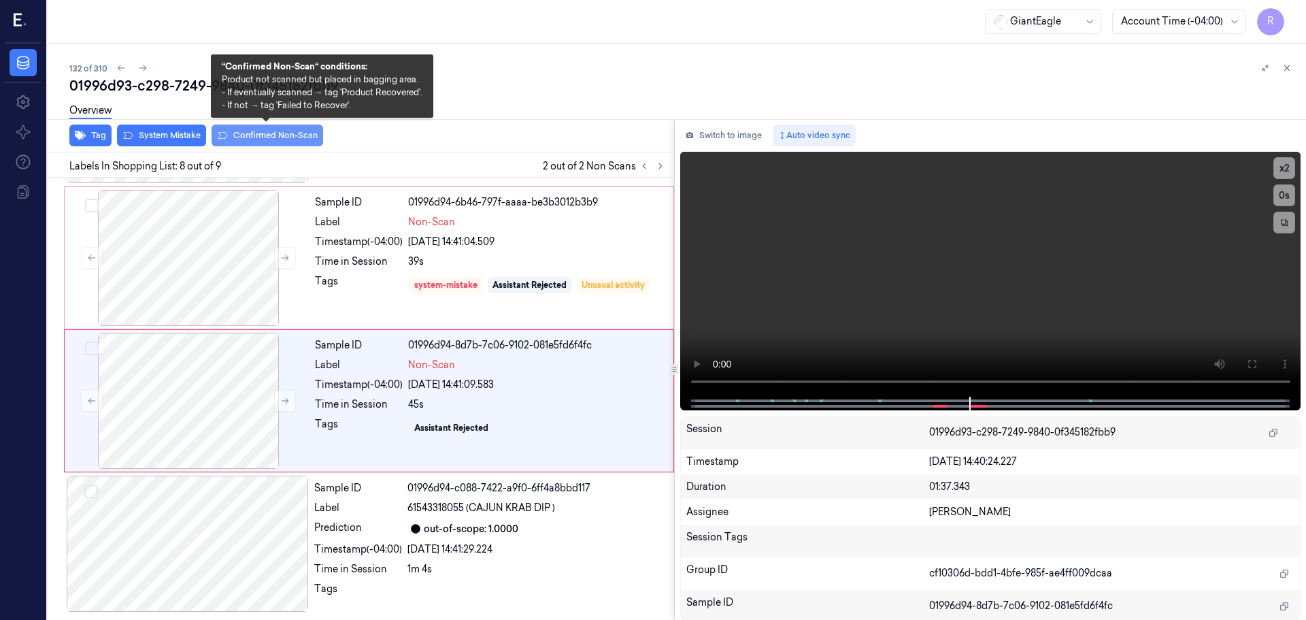
click at [248, 137] on button "Confirmed Non-Scan" at bounding box center [268, 135] width 112 height 22
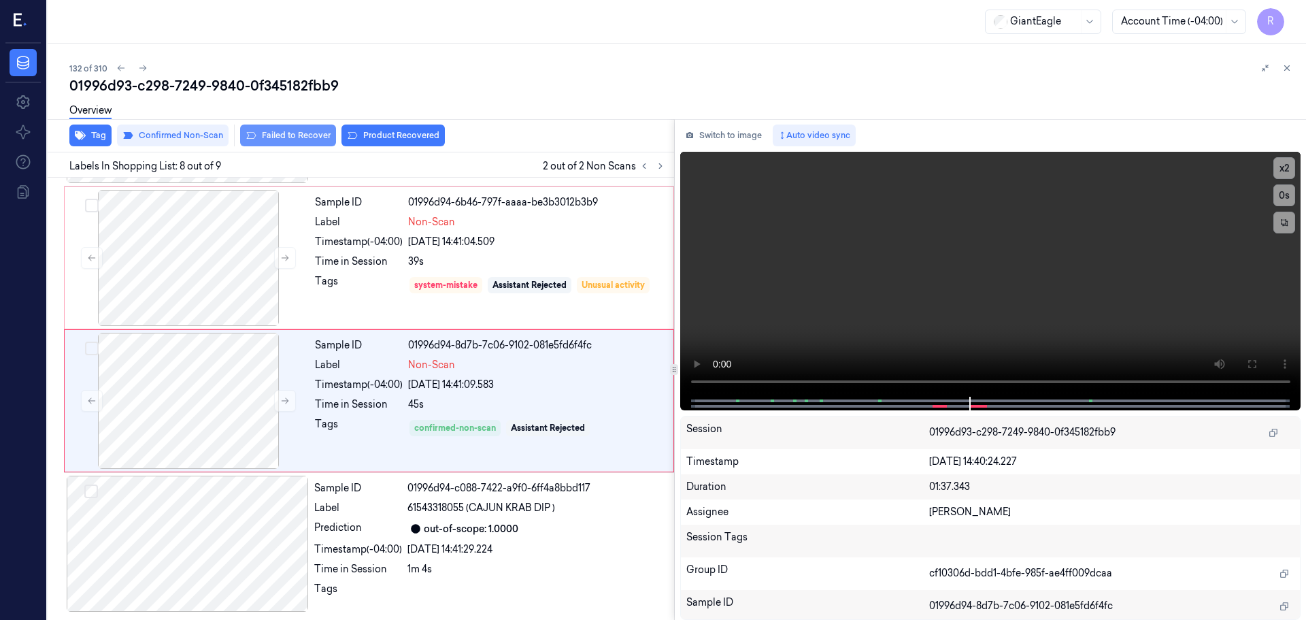
click at [286, 136] on button "Failed to Recover" at bounding box center [288, 135] width 96 height 22
click at [213, 246] on div at bounding box center [188, 258] width 242 height 136
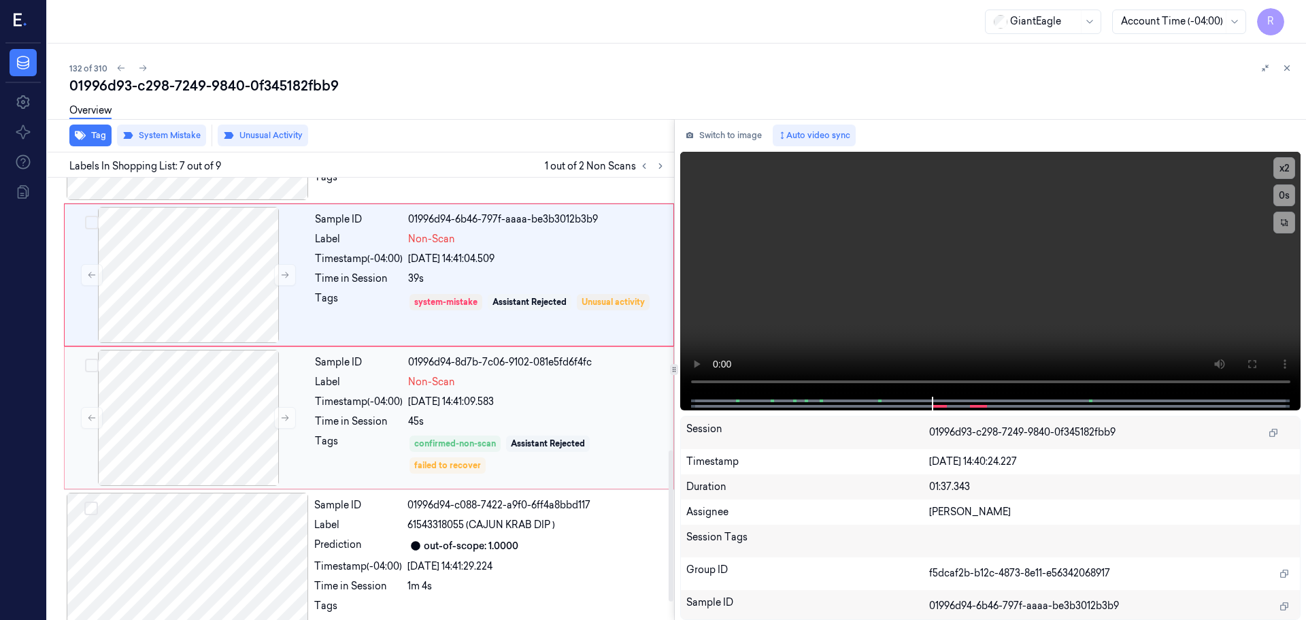
scroll to position [843, 0]
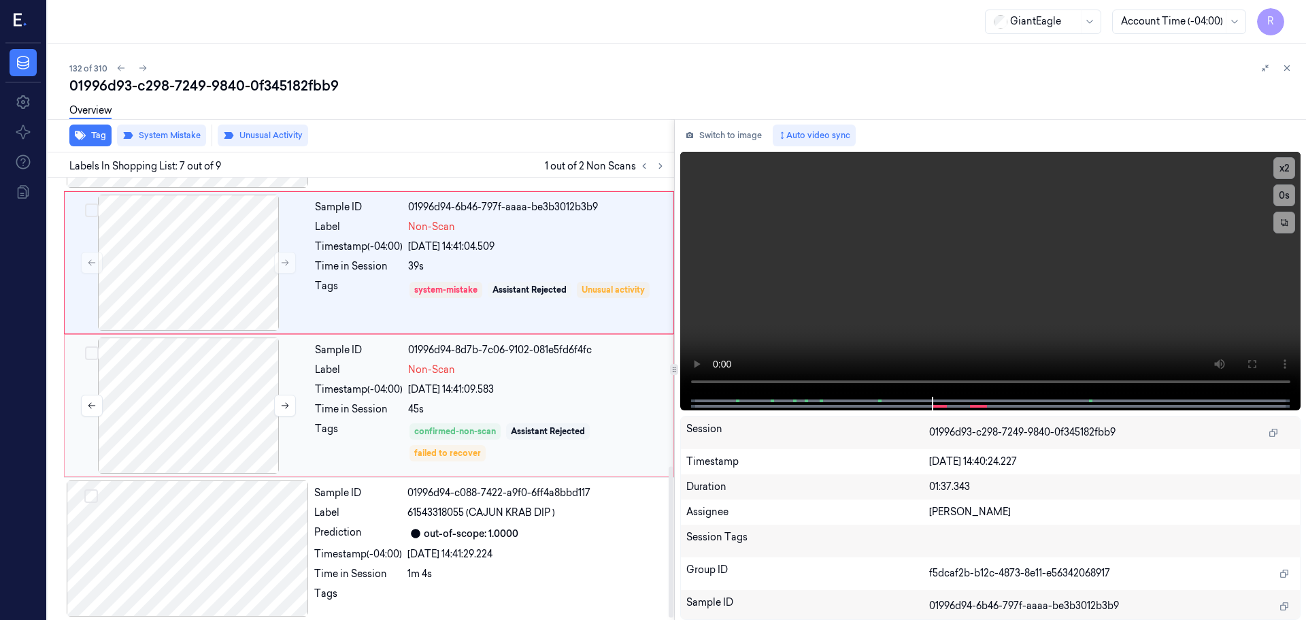
click at [191, 392] on div at bounding box center [188, 405] width 242 height 136
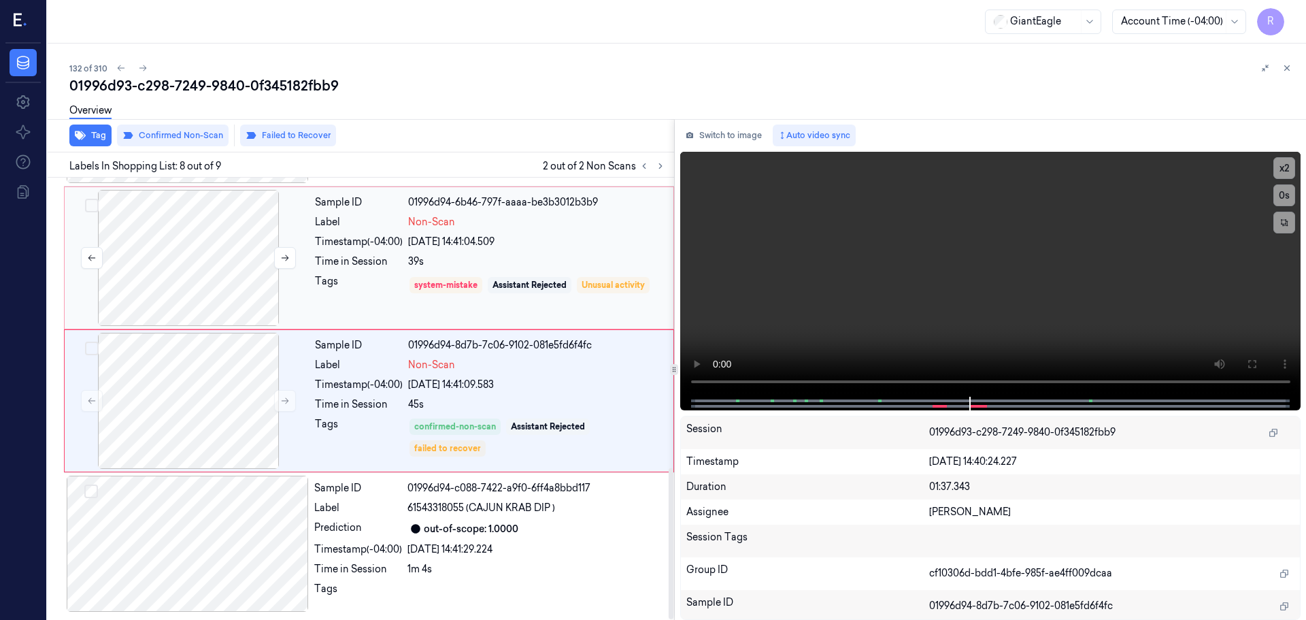
click at [226, 260] on div at bounding box center [188, 258] width 242 height 136
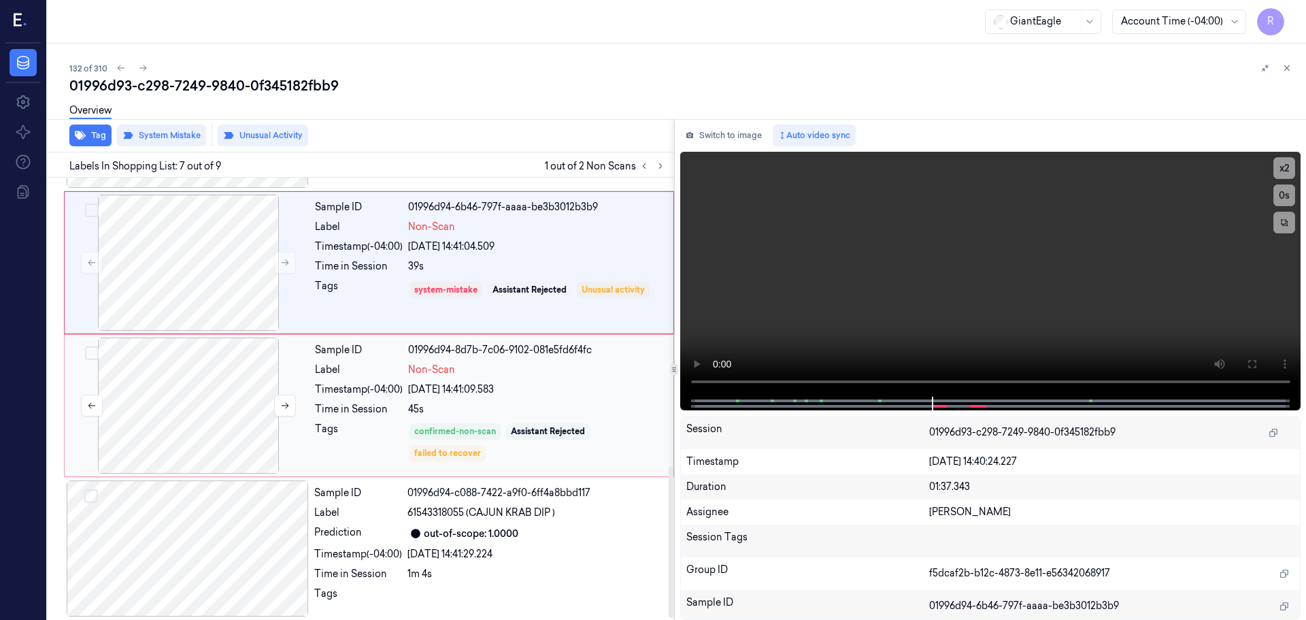
click at [224, 377] on div at bounding box center [188, 405] width 242 height 136
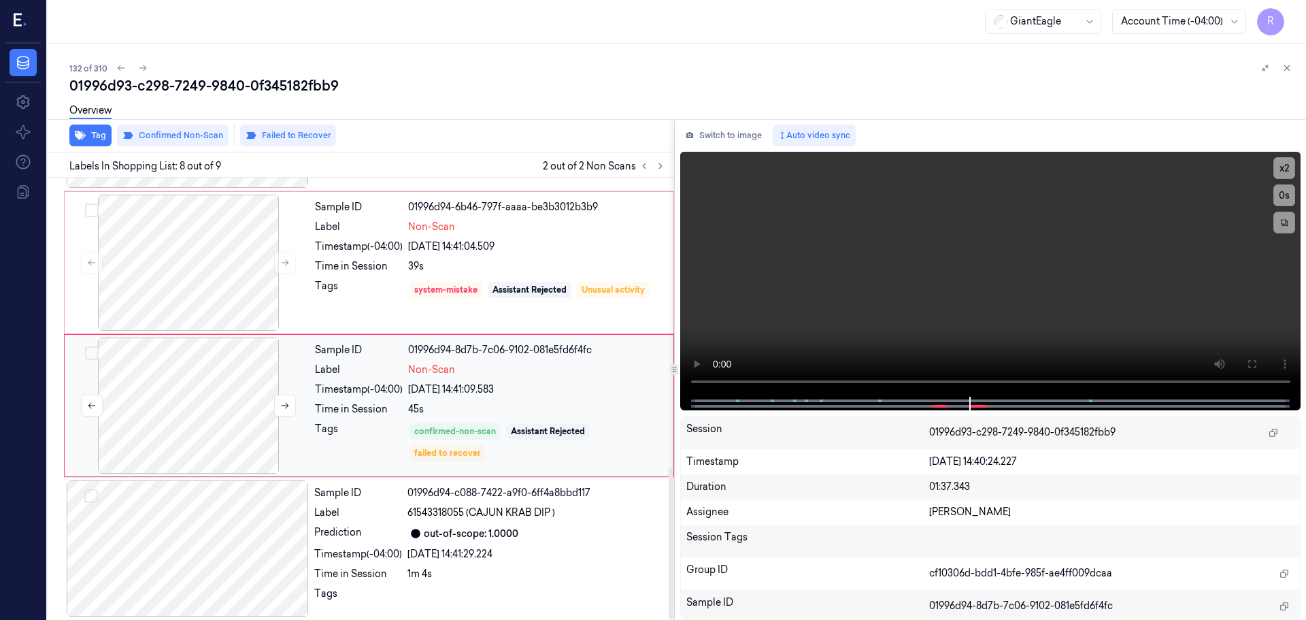
scroll to position [847, 0]
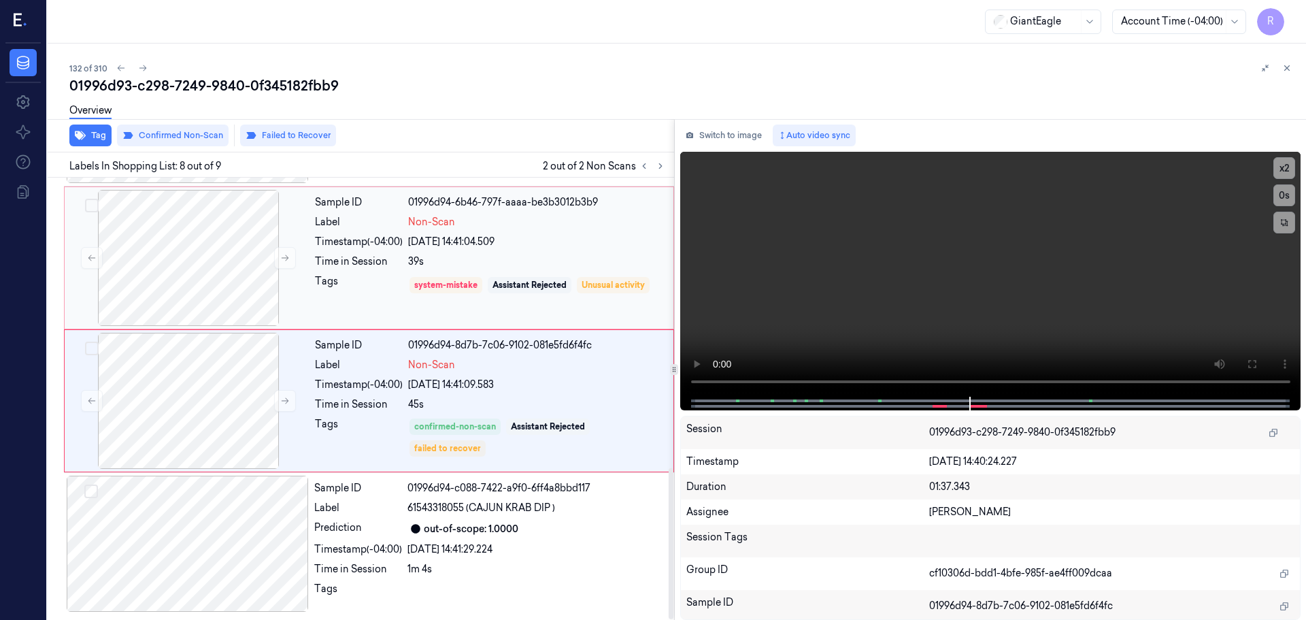
click at [314, 286] on div "Sample ID 01996d94-6b46-797f-aaaa-be3b3012b3b9 Label Non-Scan Timestamp (-04:00…" at bounding box center [489, 258] width 361 height 136
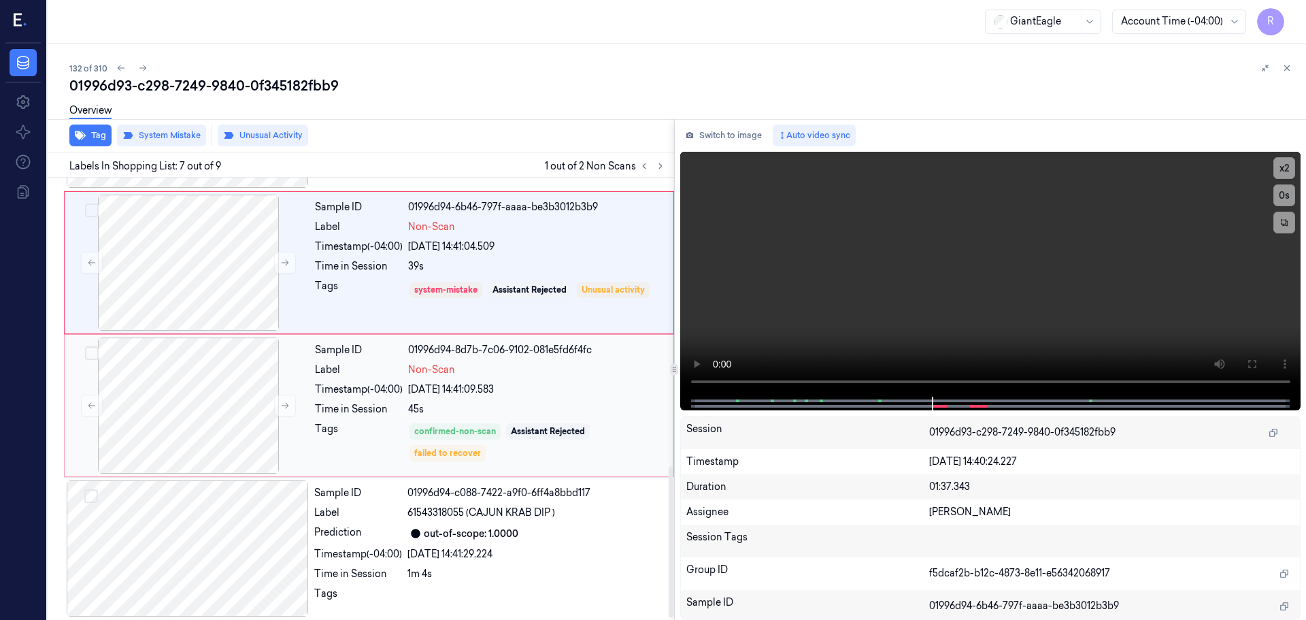
click at [335, 405] on div "Time in Session" at bounding box center [359, 409] width 88 height 14
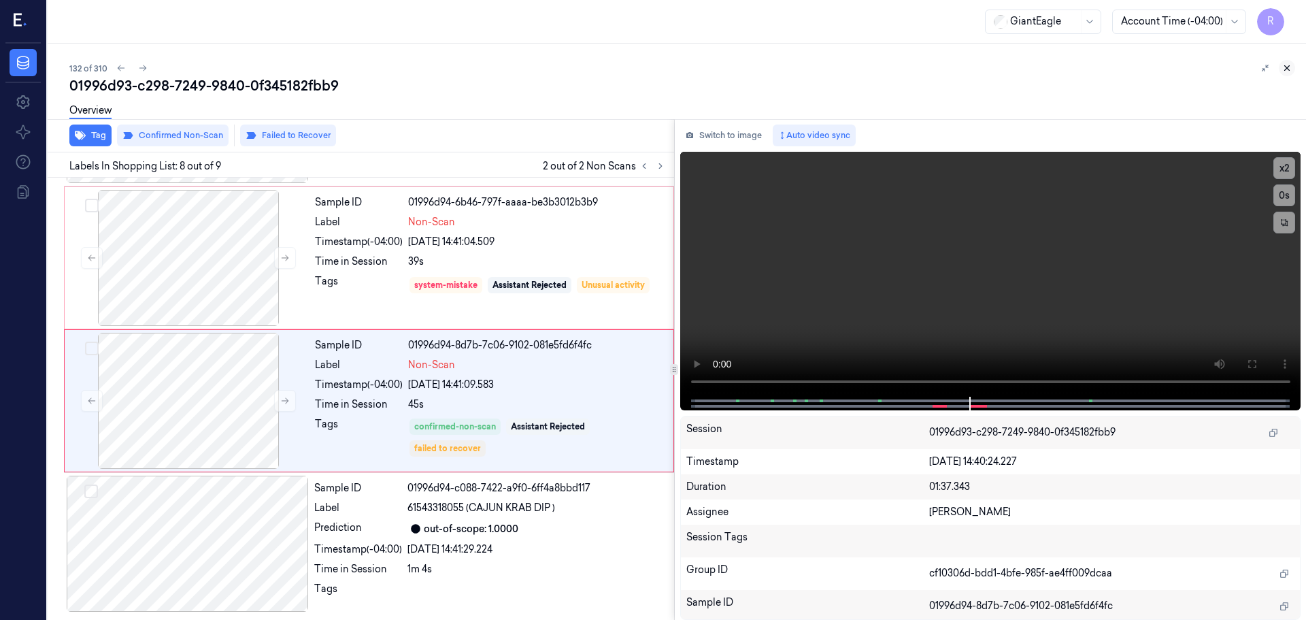
click at [1290, 63] on icon at bounding box center [1287, 68] width 10 height 10
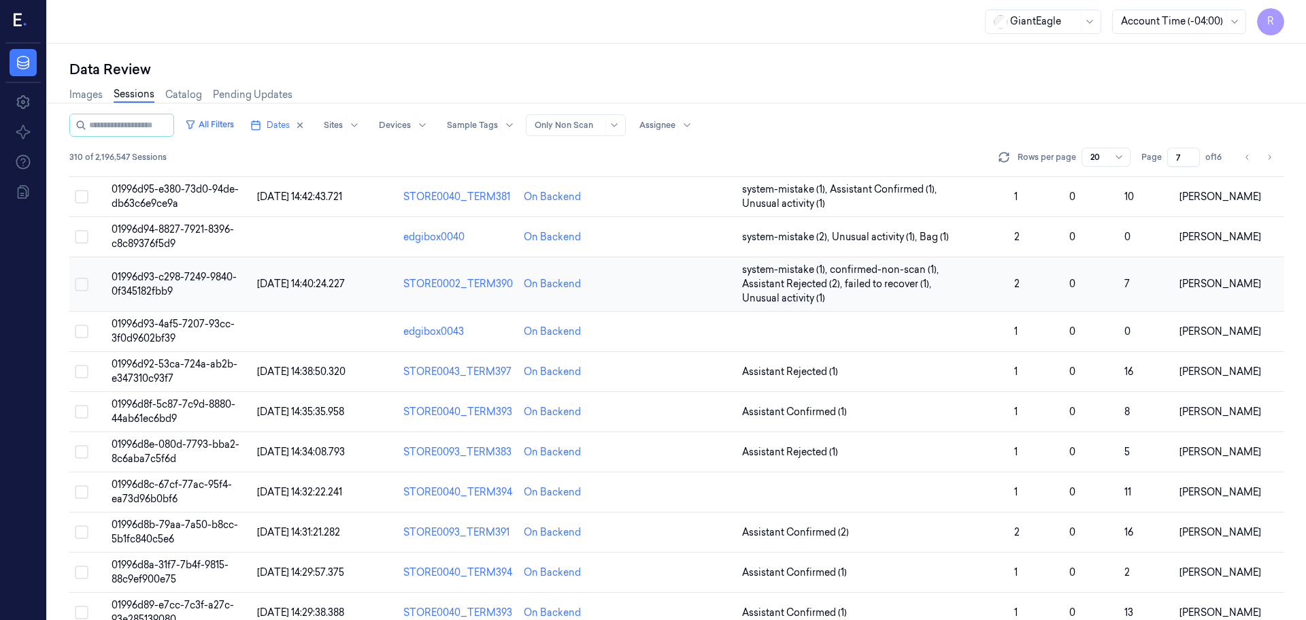
scroll to position [424, 0]
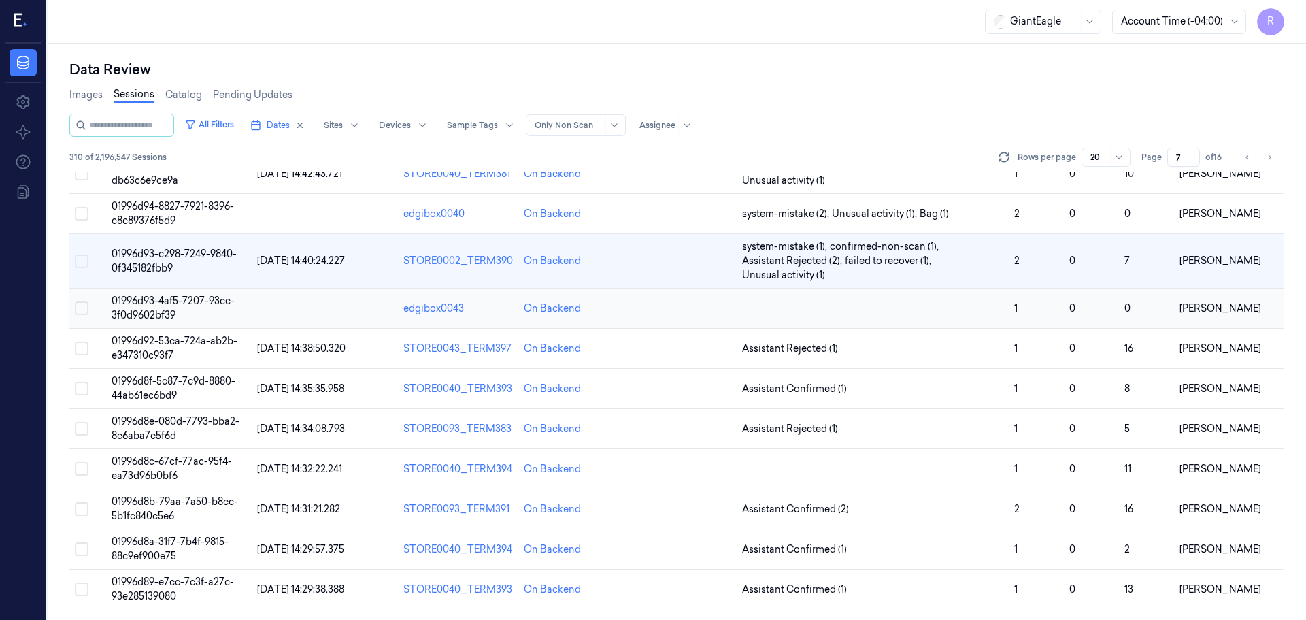
click at [966, 302] on td at bounding box center [873, 308] width 272 height 40
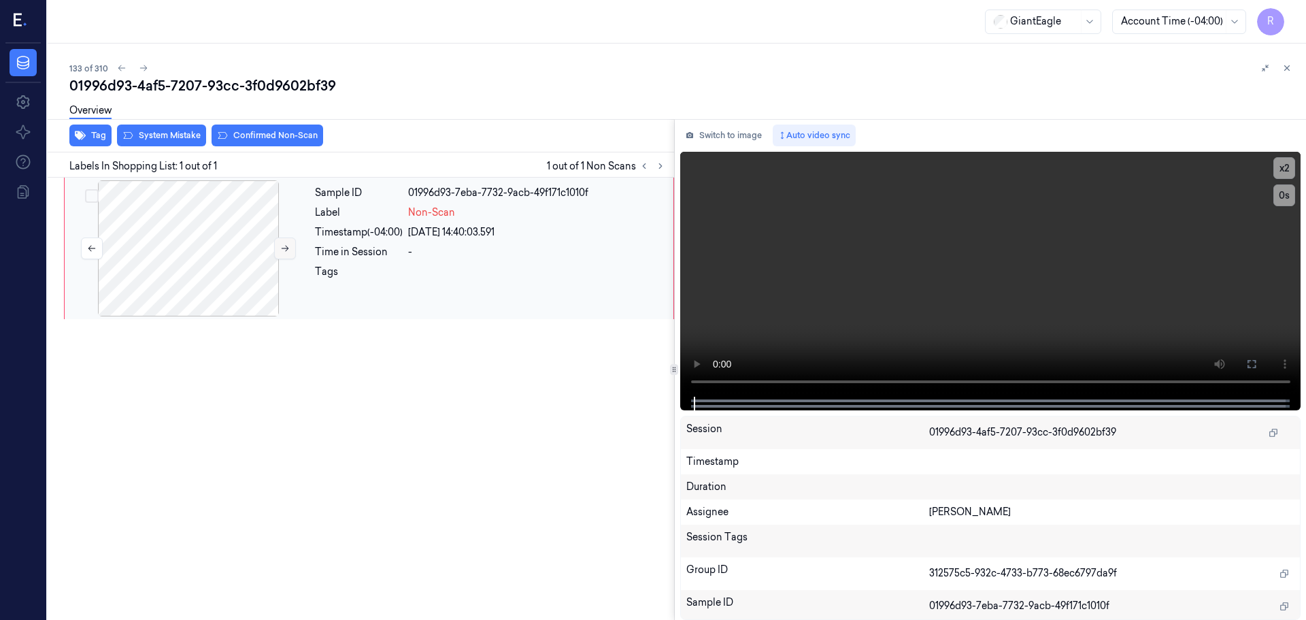
click at [283, 250] on icon at bounding box center [285, 248] width 10 height 10
click at [282, 250] on icon at bounding box center [285, 248] width 10 height 10
click at [1249, 360] on icon at bounding box center [1251, 364] width 8 height 8
click at [1283, 167] on button "x 2" at bounding box center [1284, 168] width 22 height 22
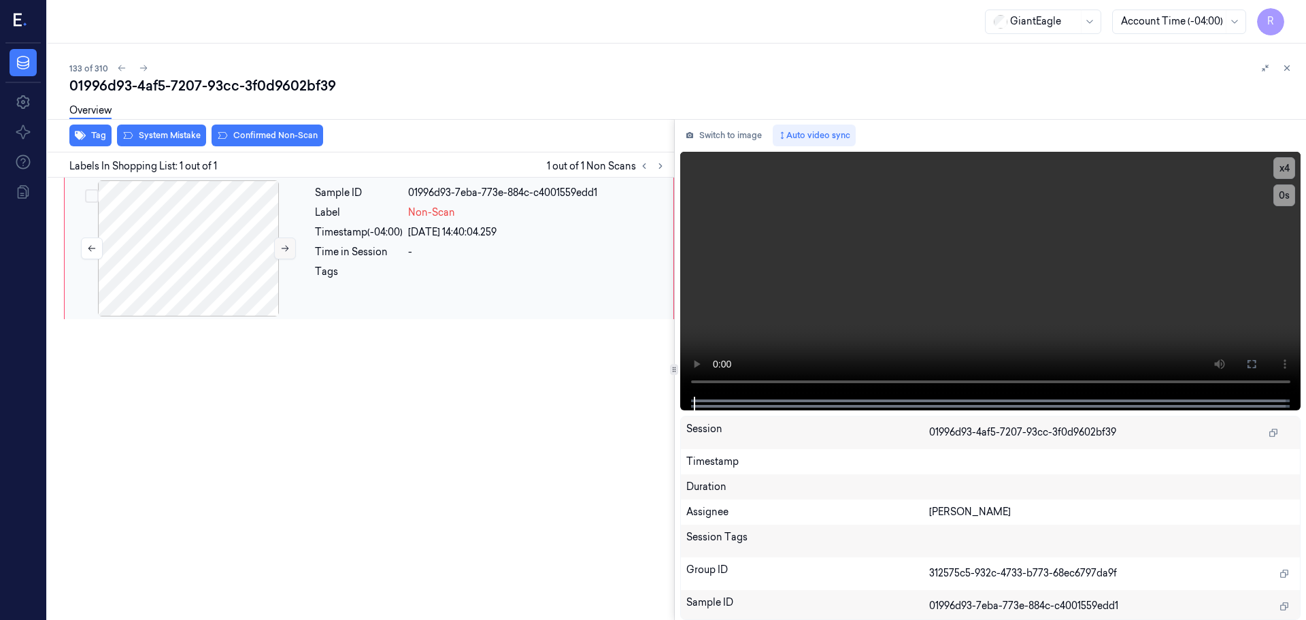
click at [286, 242] on button at bounding box center [285, 248] width 22 height 22
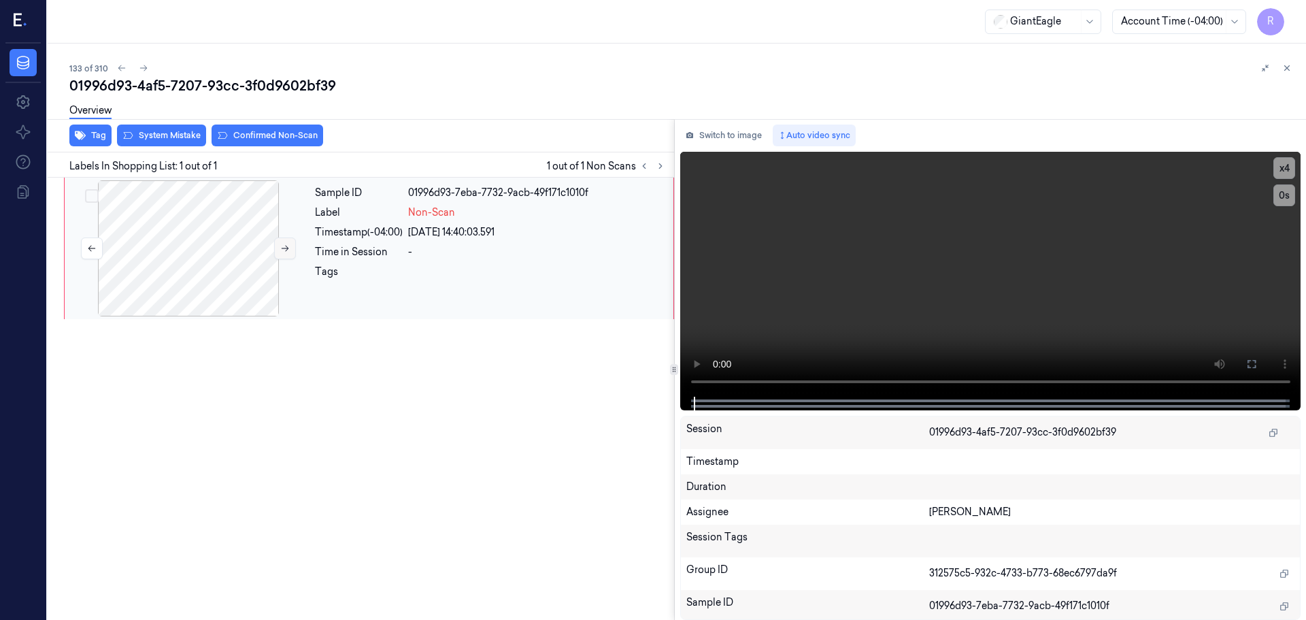
click at [286, 243] on button at bounding box center [285, 248] width 22 height 22
click at [285, 243] on button at bounding box center [285, 248] width 22 height 22
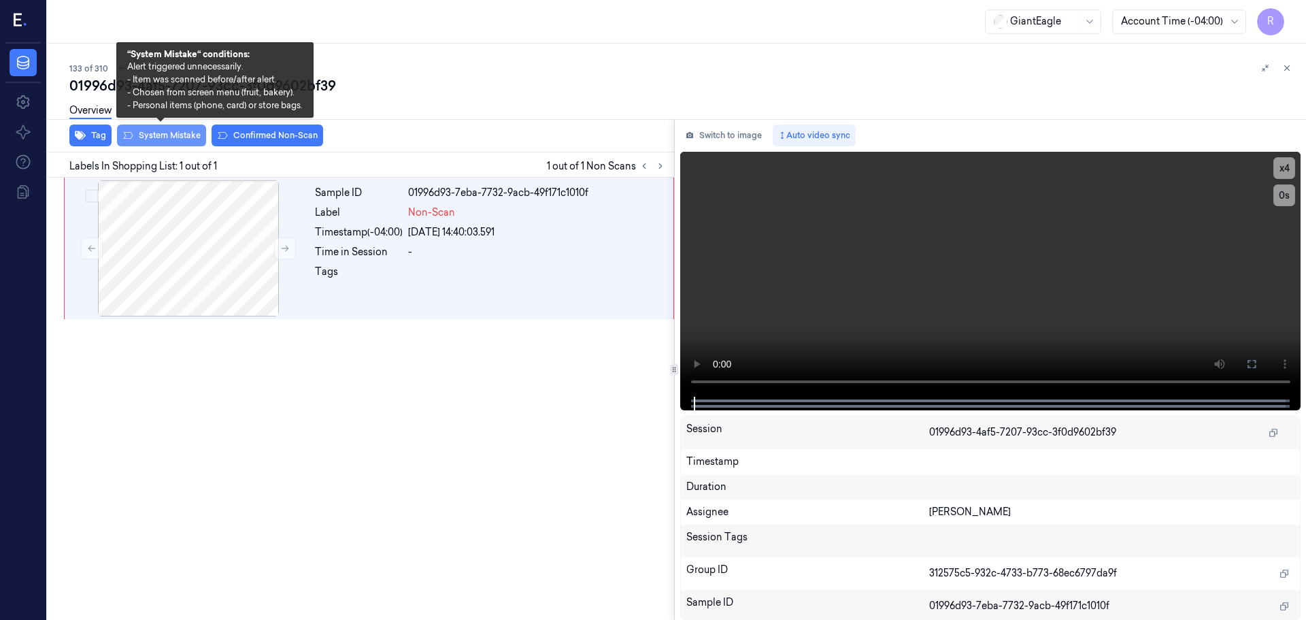
click at [140, 136] on button "System Mistake" at bounding box center [161, 135] width 89 height 22
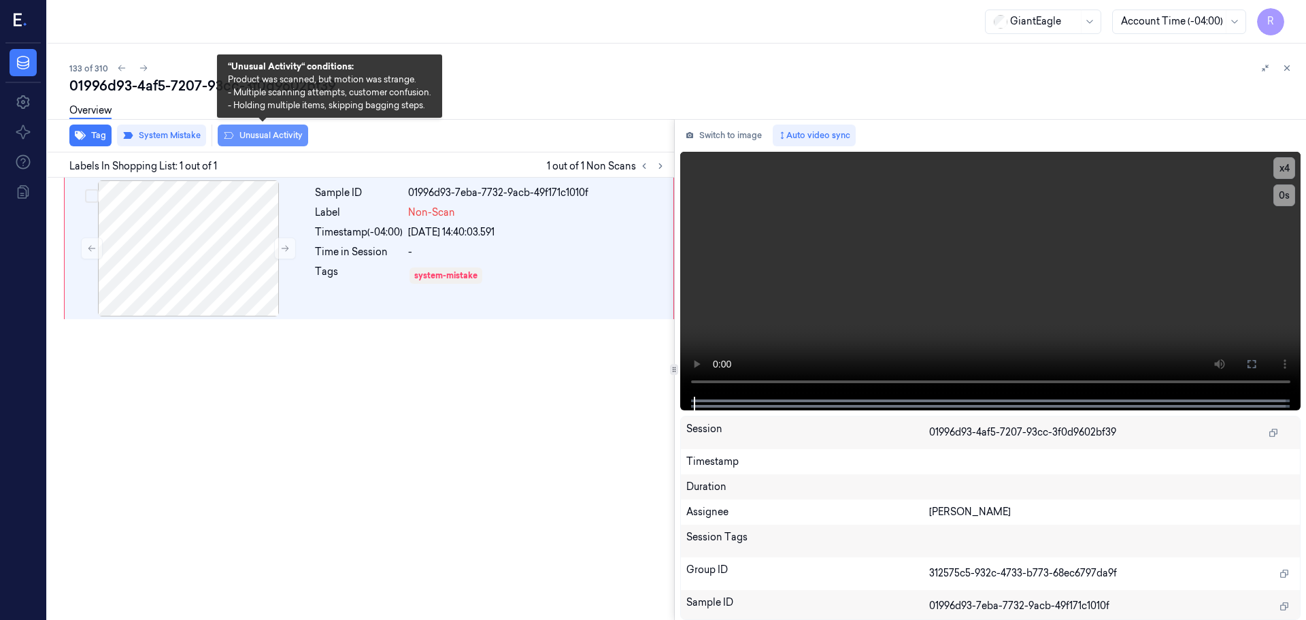
click at [257, 139] on button "Unusual Activity" at bounding box center [263, 135] width 90 height 22
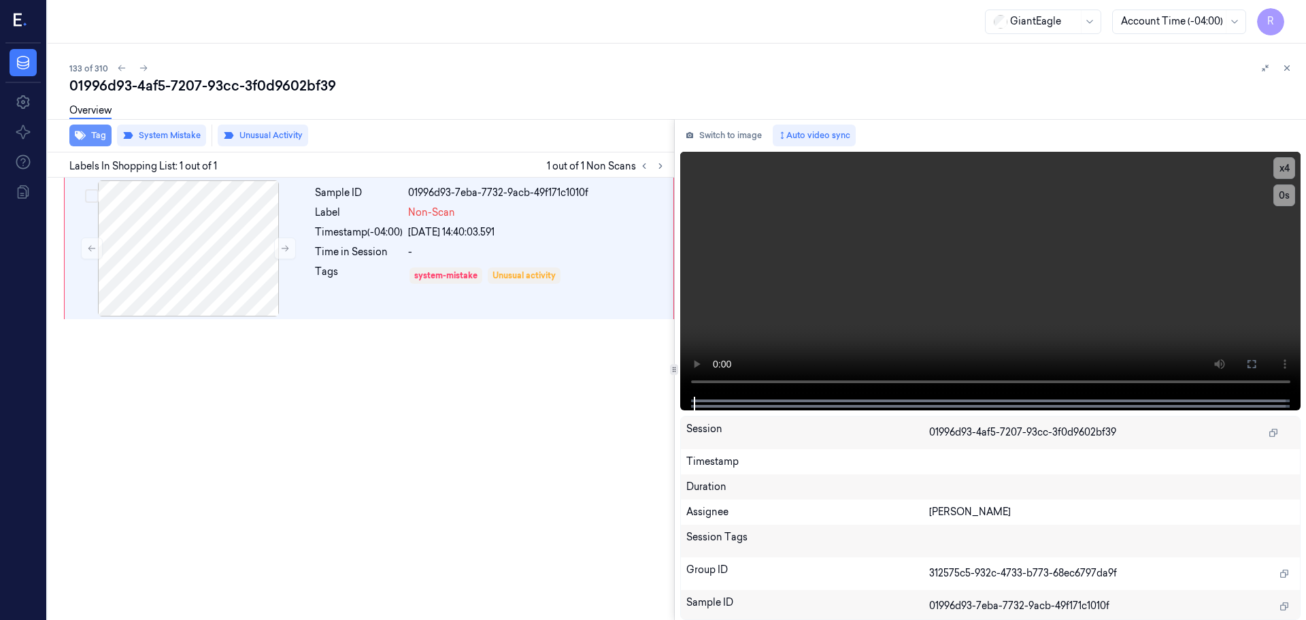
click at [90, 135] on button "Tag" at bounding box center [90, 135] width 42 height 22
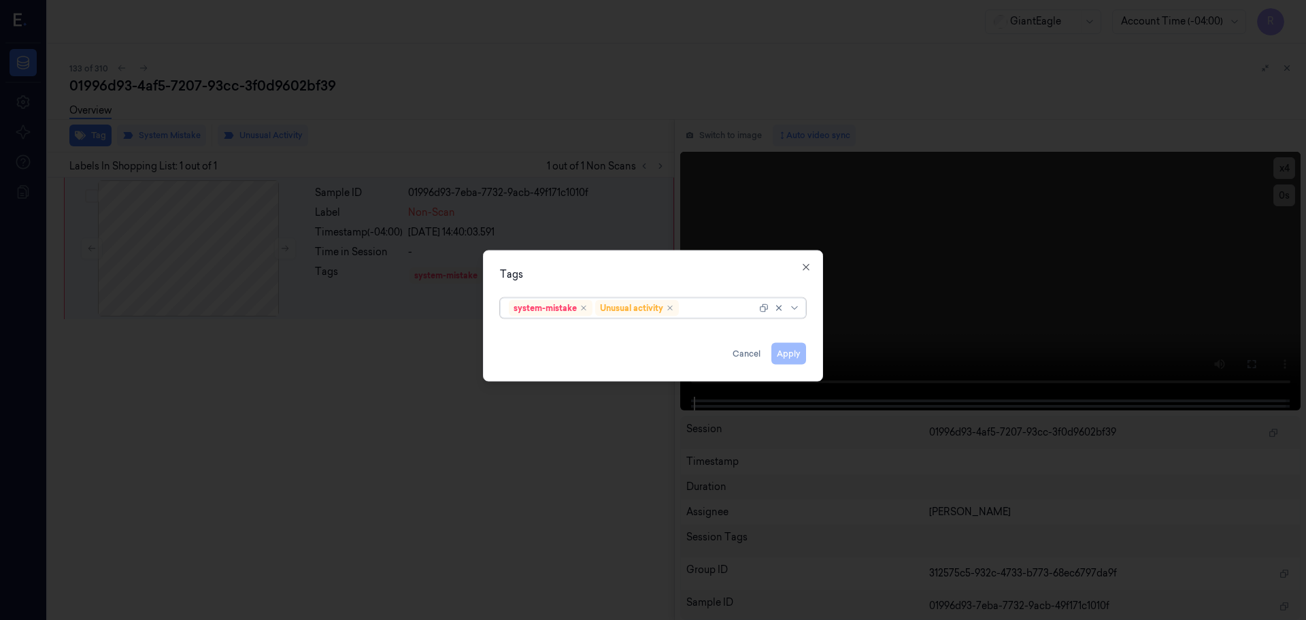
click at [804, 309] on div "system-mistake Unusual activity" at bounding box center [653, 307] width 306 height 20
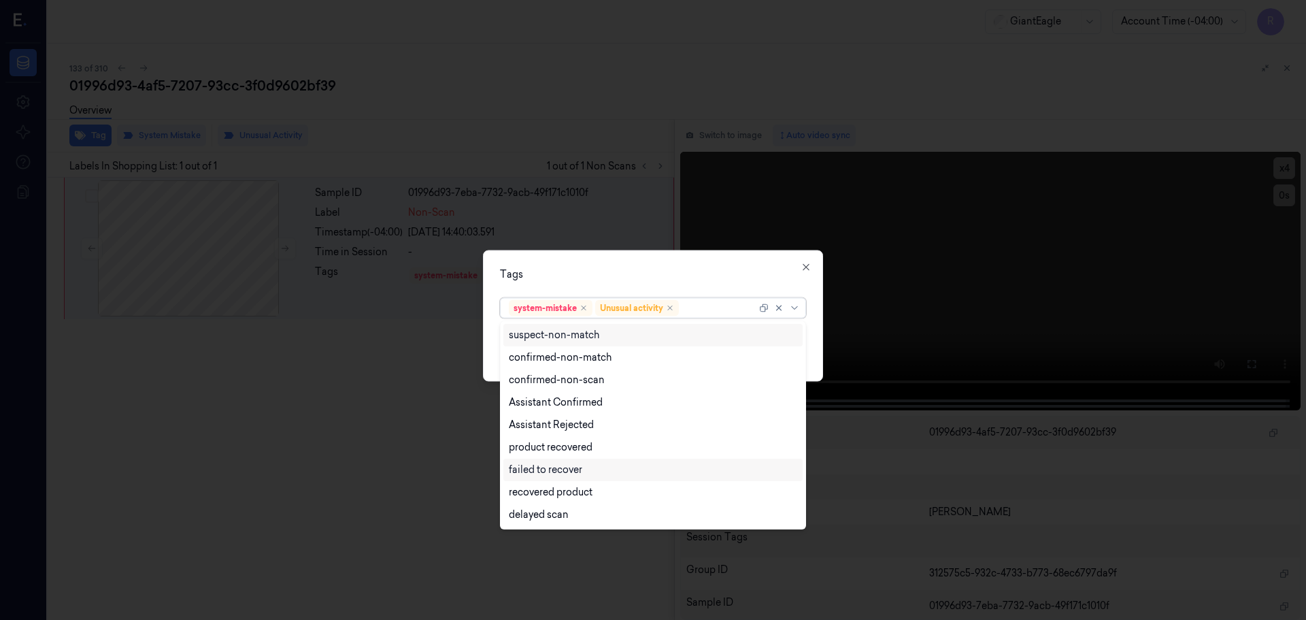
scroll to position [110, 0]
click at [546, 460] on div "Shopper mistake" at bounding box center [652, 471] width 299 height 22
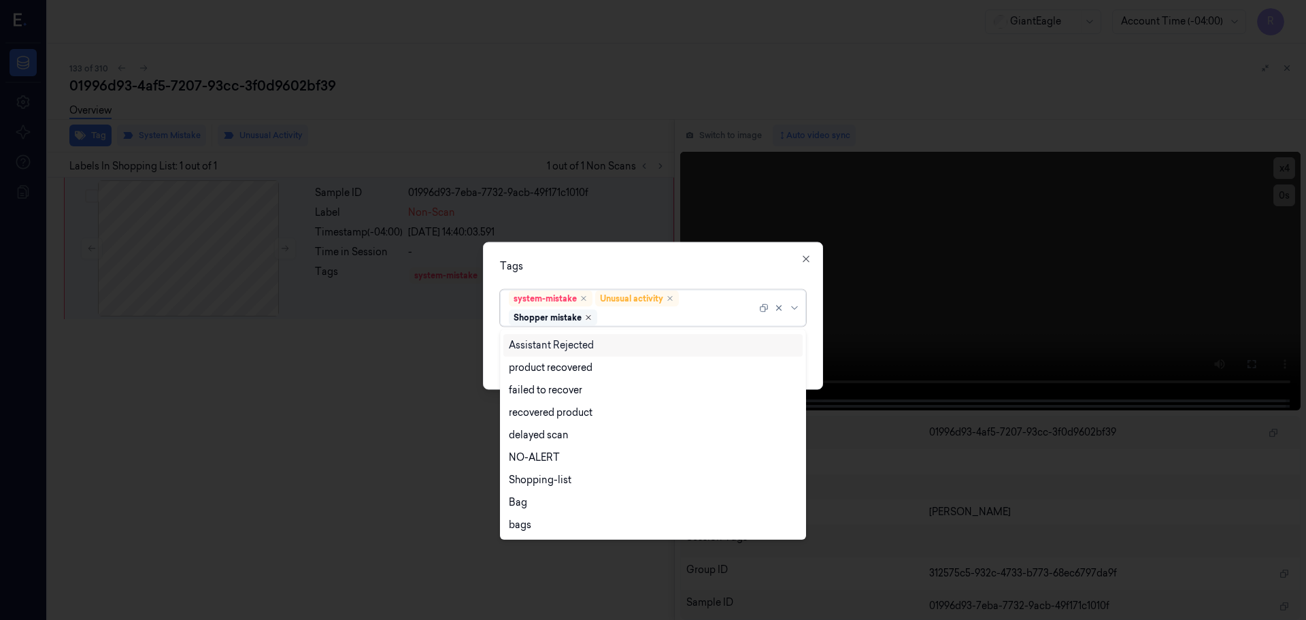
click at [590, 316] on icon "Remove ,Shopper mistake" at bounding box center [588, 317] width 4 height 4
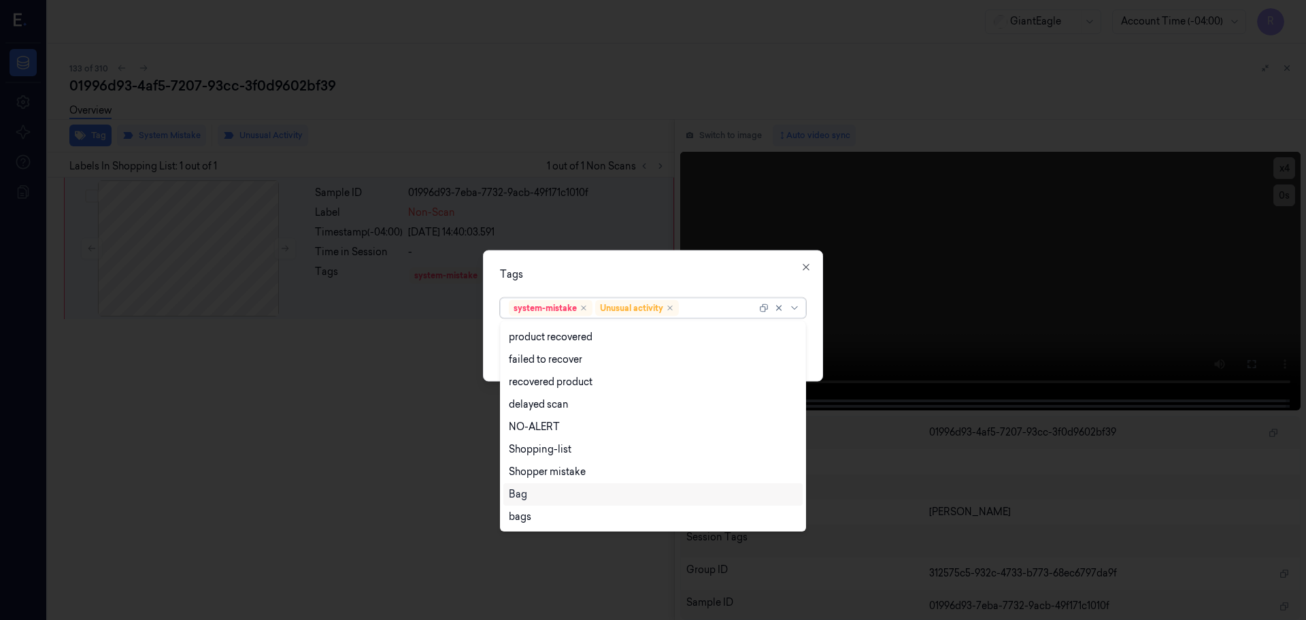
click at [523, 493] on div "Bag" at bounding box center [518, 494] width 18 height 14
click at [558, 277] on div "Tags" at bounding box center [653, 274] width 306 height 14
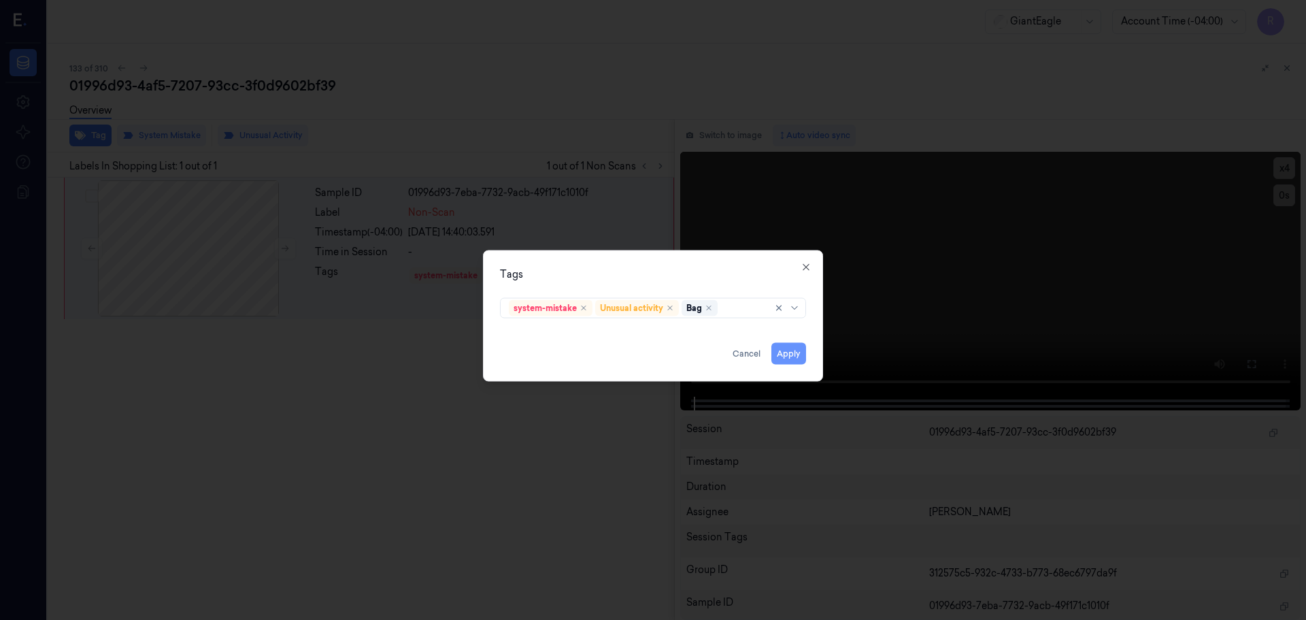
click at [786, 355] on button "Apply" at bounding box center [788, 353] width 35 height 22
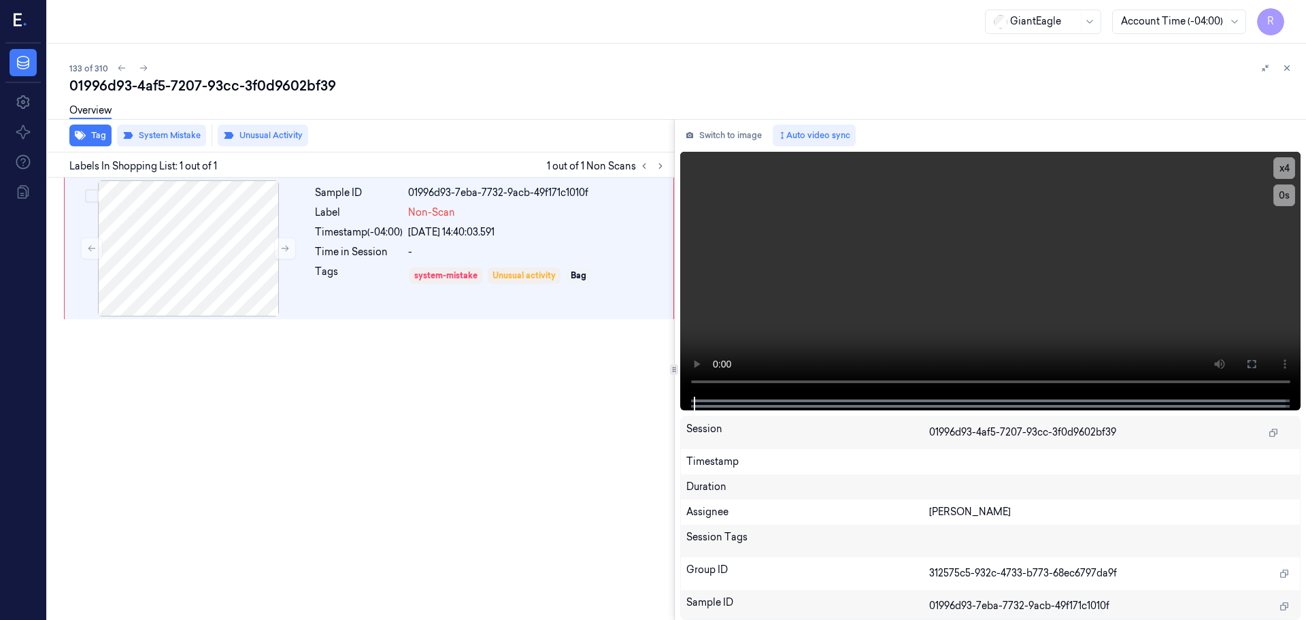
click at [1283, 65] on icon at bounding box center [1287, 68] width 10 height 10
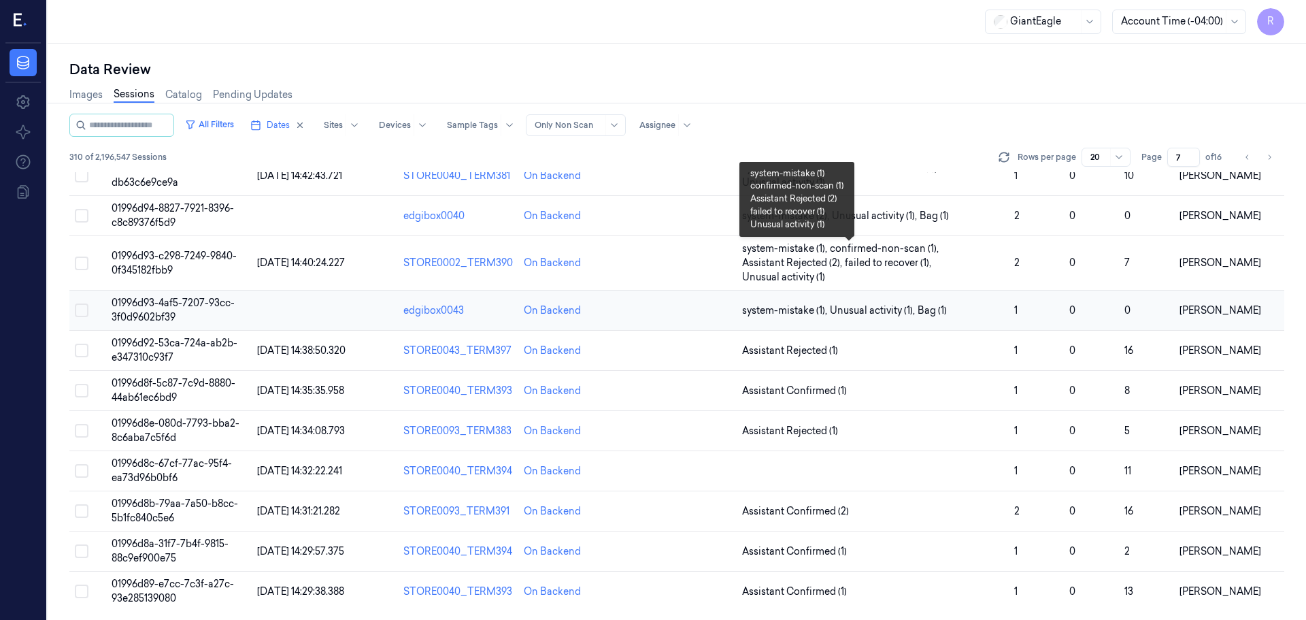
scroll to position [424, 0]
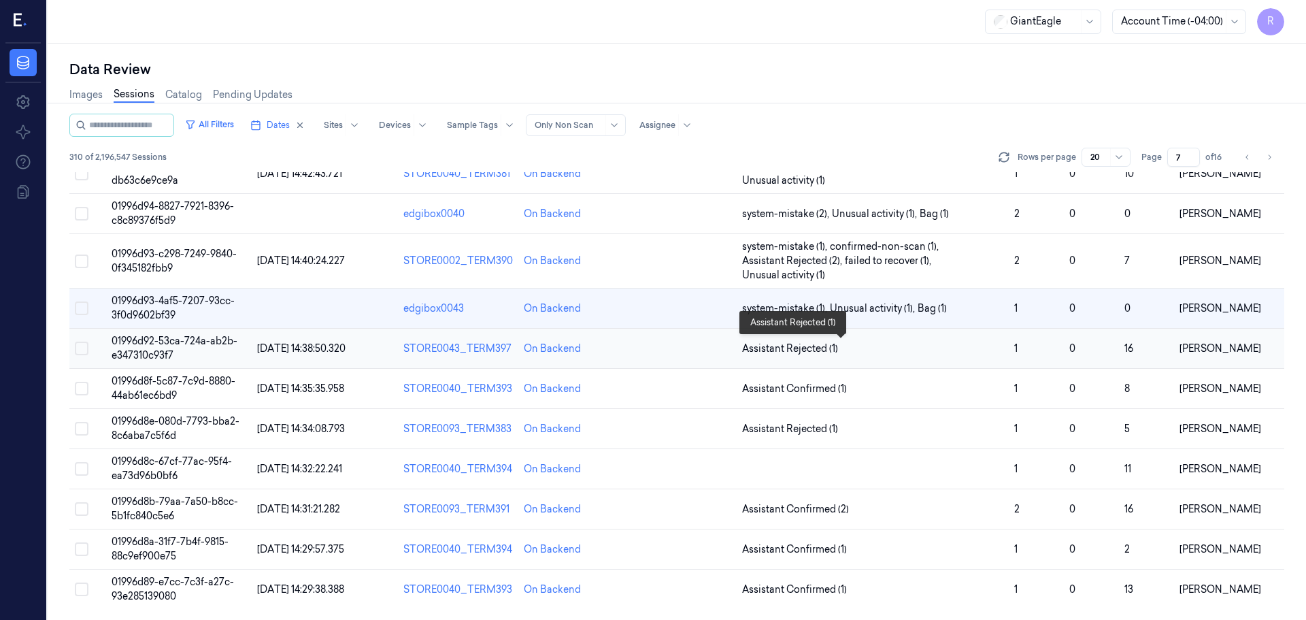
click at [962, 352] on span "Assistant Rejected (1)" at bounding box center [872, 348] width 261 height 14
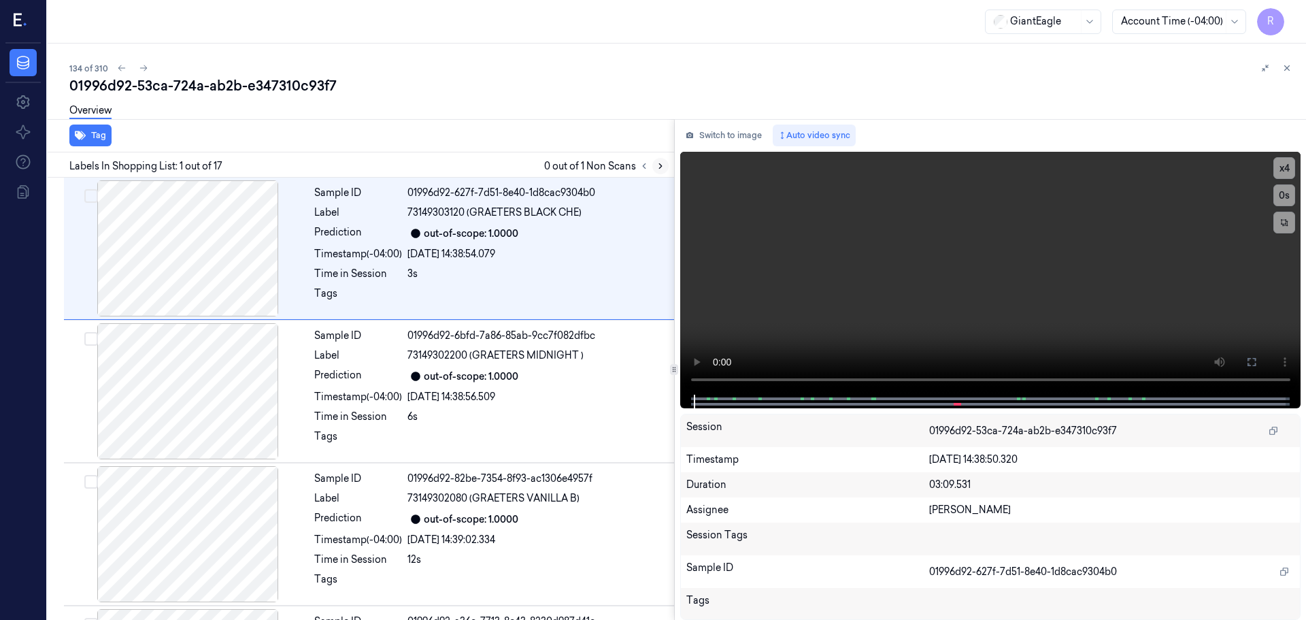
click at [662, 166] on icon at bounding box center [661, 166] width 10 height 10
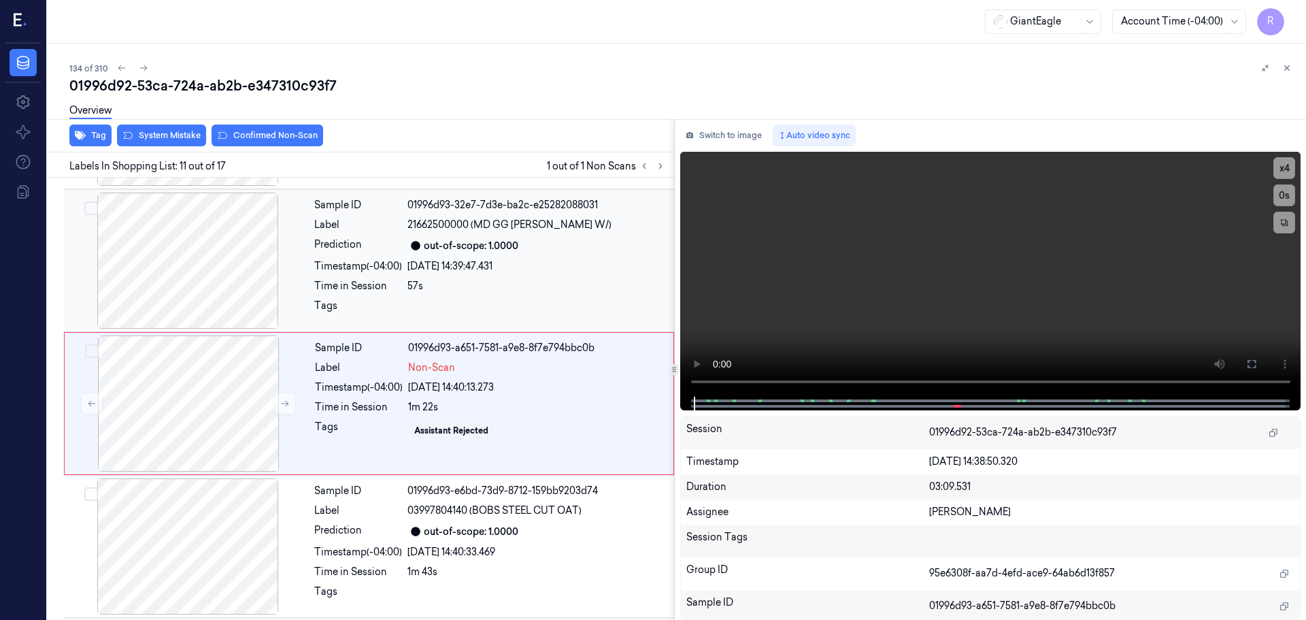
scroll to position [1278, 0]
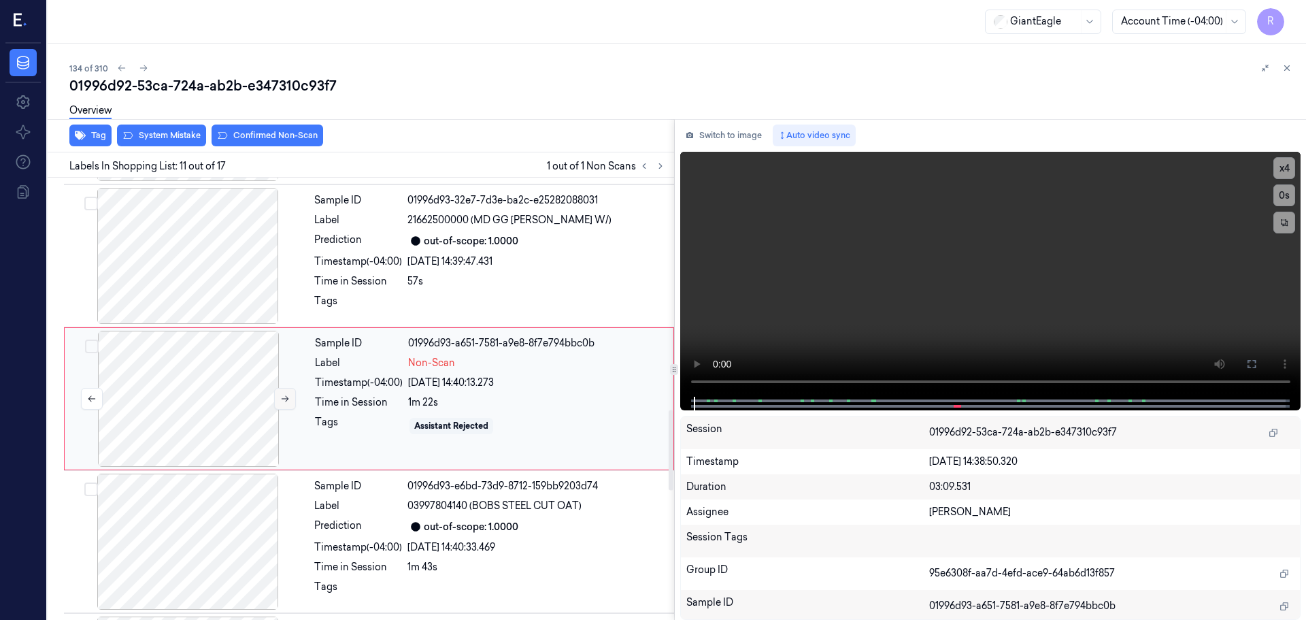
click at [287, 396] on icon at bounding box center [285, 399] width 10 height 10
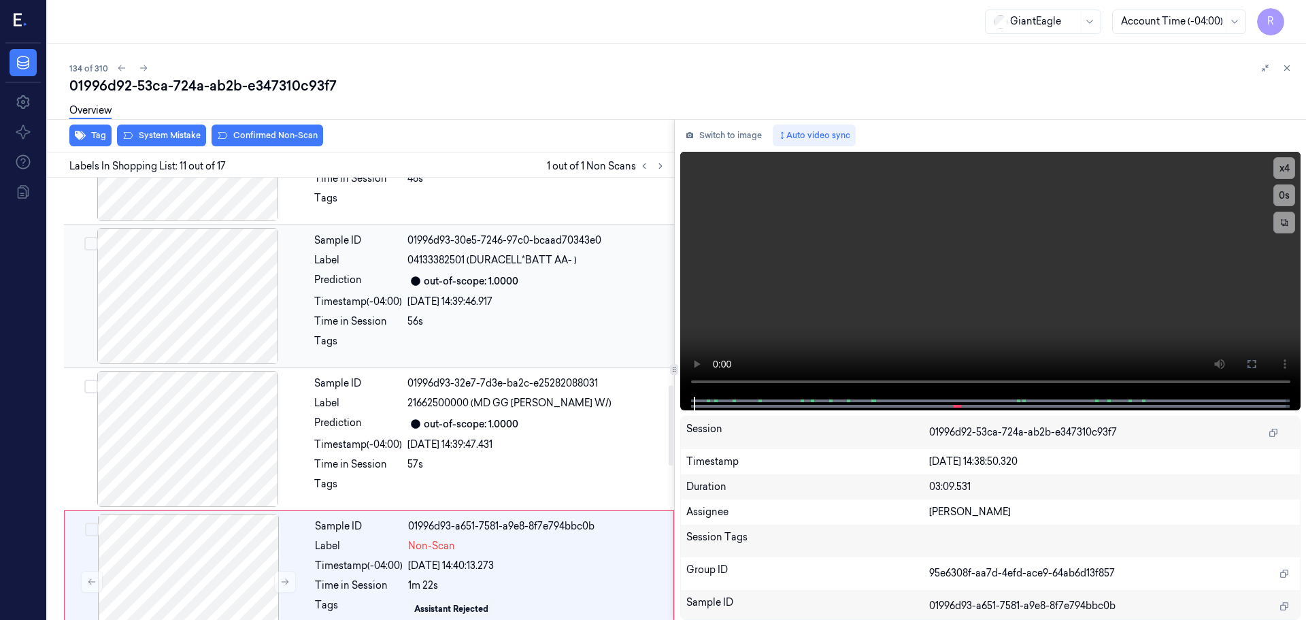
scroll to position [1074, 0]
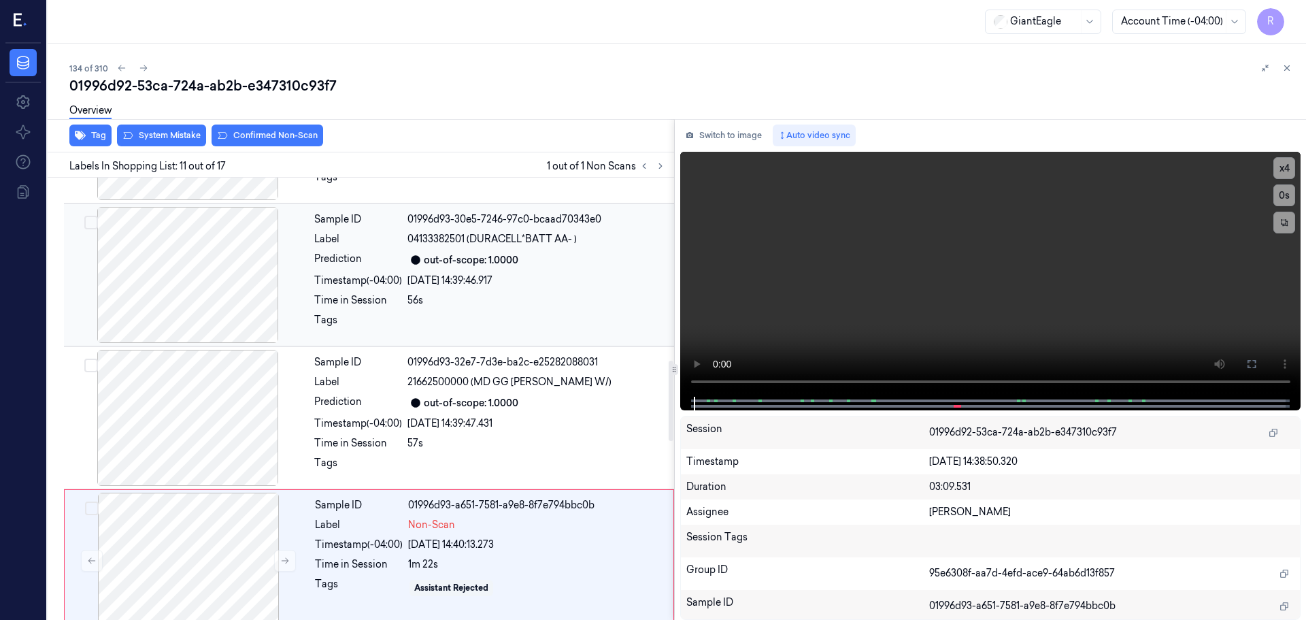
click at [215, 356] on div "Sample ID 01996d92-627f-7d51-8e40-1d8cac9304b0 Label 73149303120 (GRAETERS BLAC…" at bounding box center [358, 277] width 632 height 2432
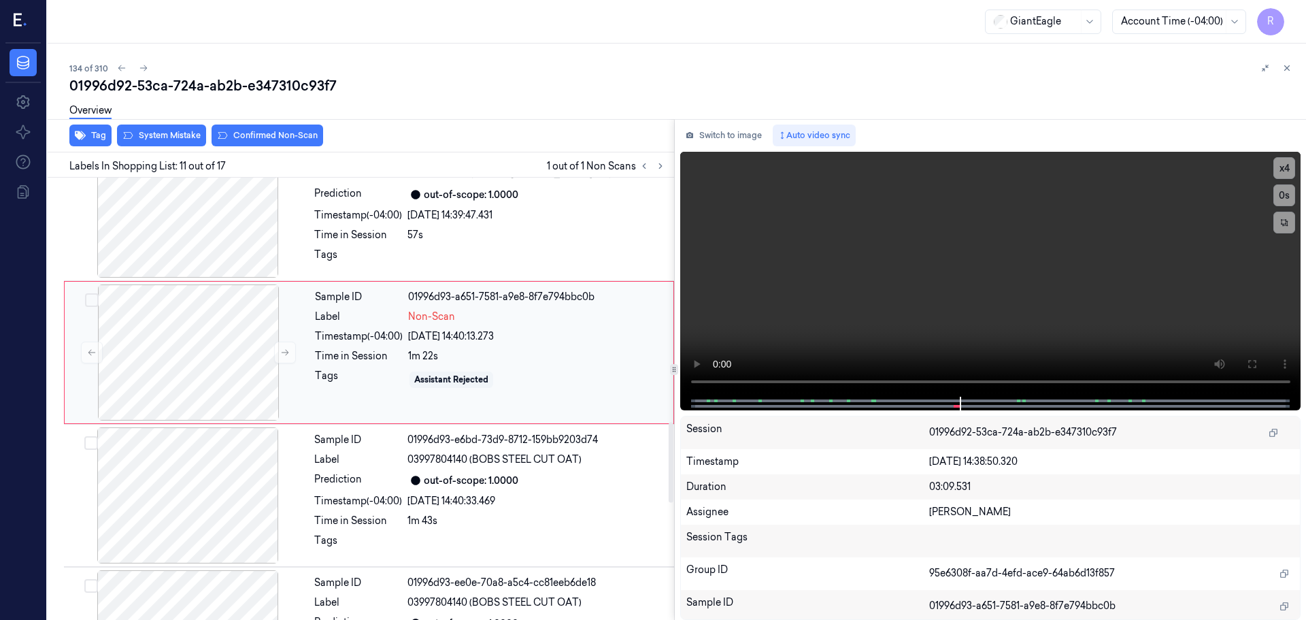
scroll to position [1346, 0]
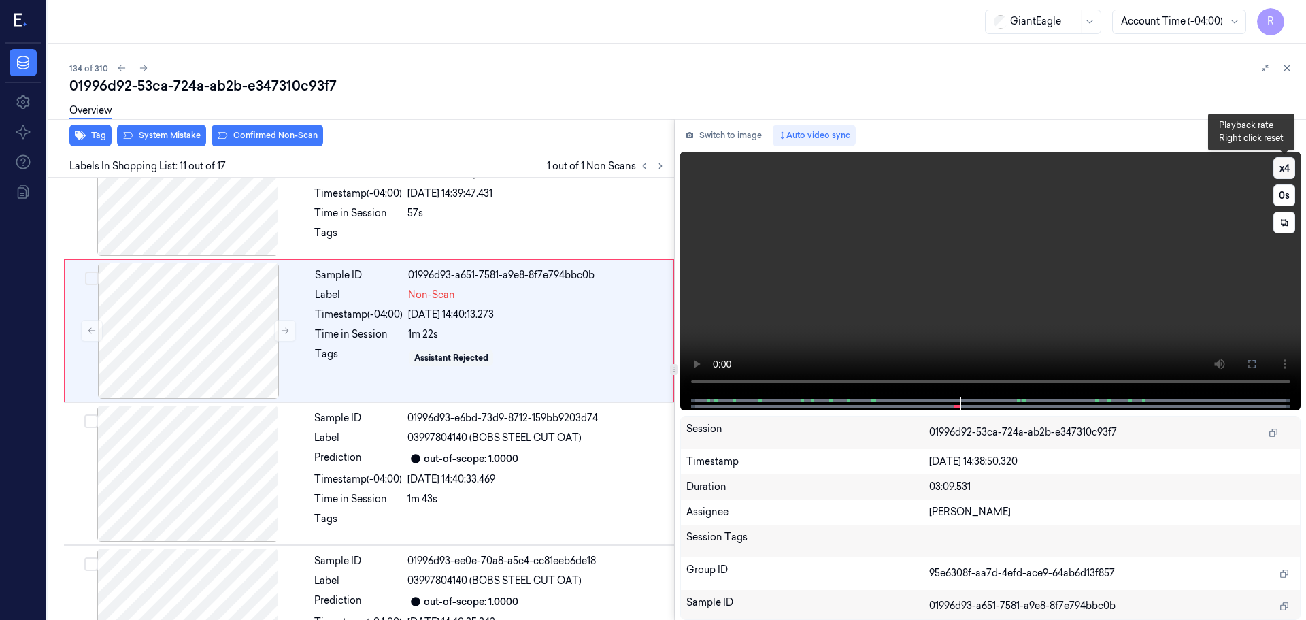
click at [1286, 171] on button "x 4" at bounding box center [1284, 168] width 22 height 22
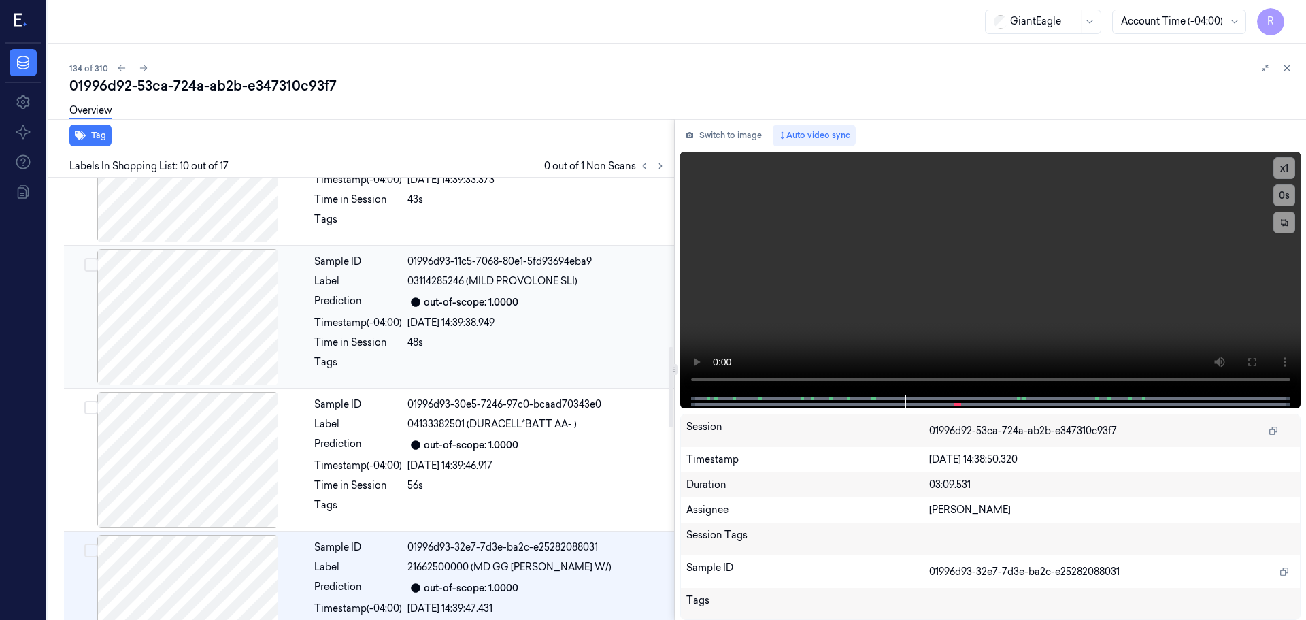
scroll to position [863, 0]
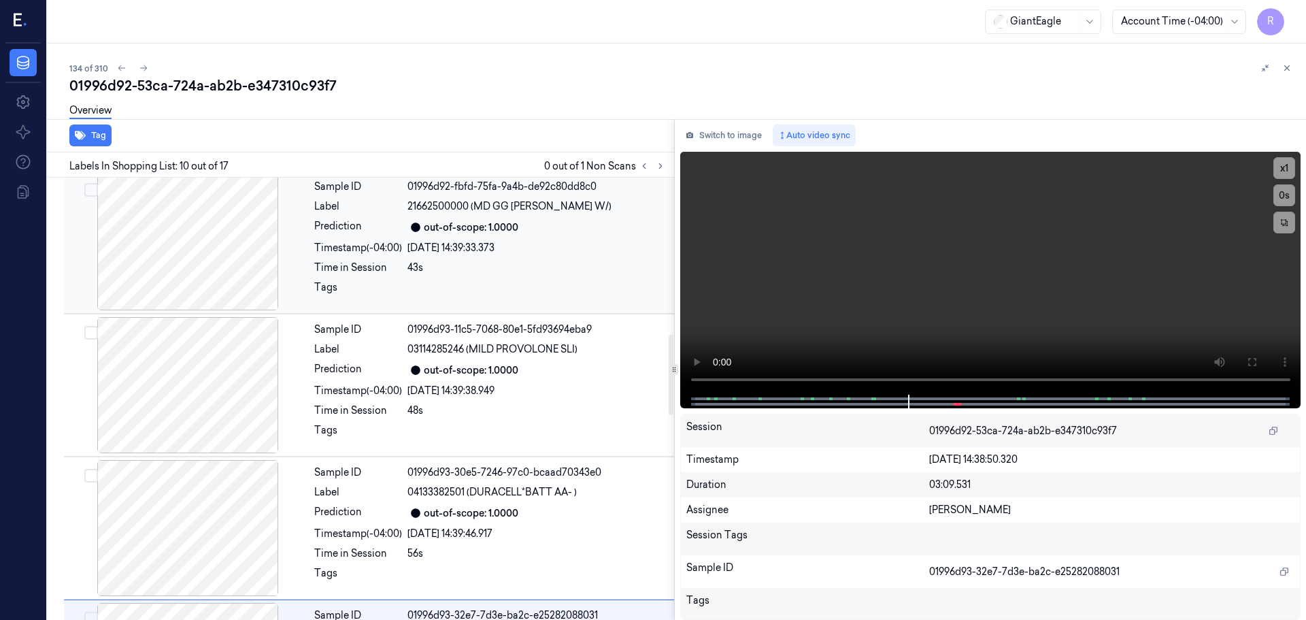
click at [216, 273] on div at bounding box center [188, 242] width 242 height 136
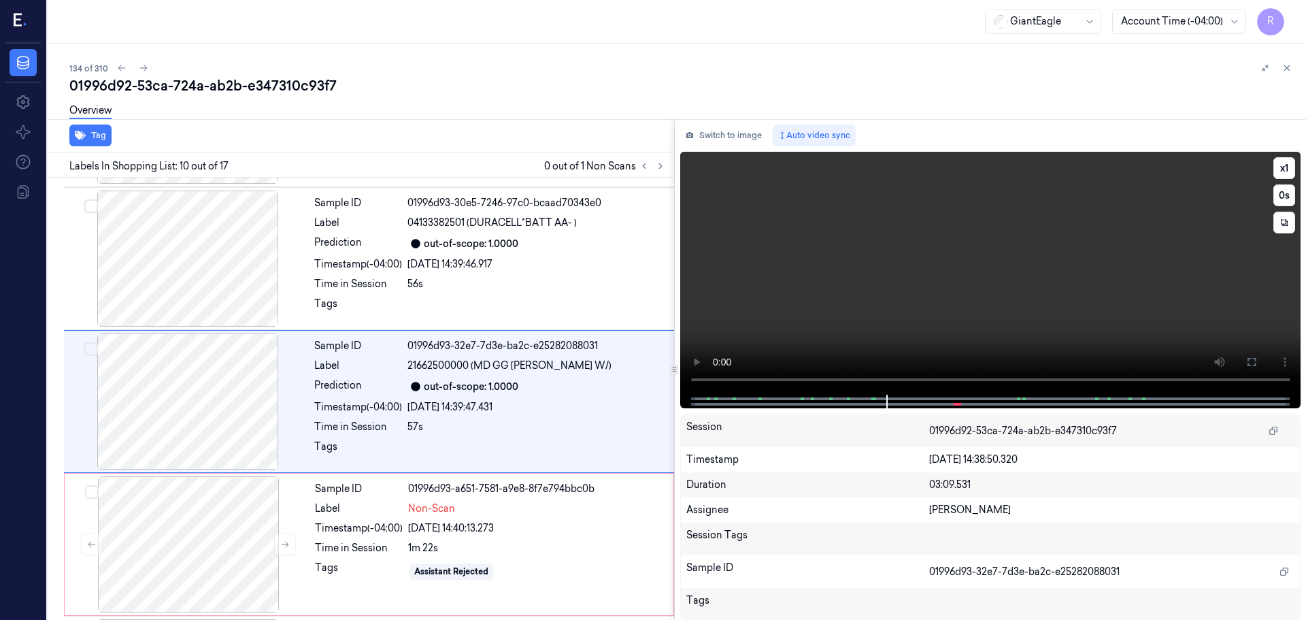
scroll to position [1135, 0]
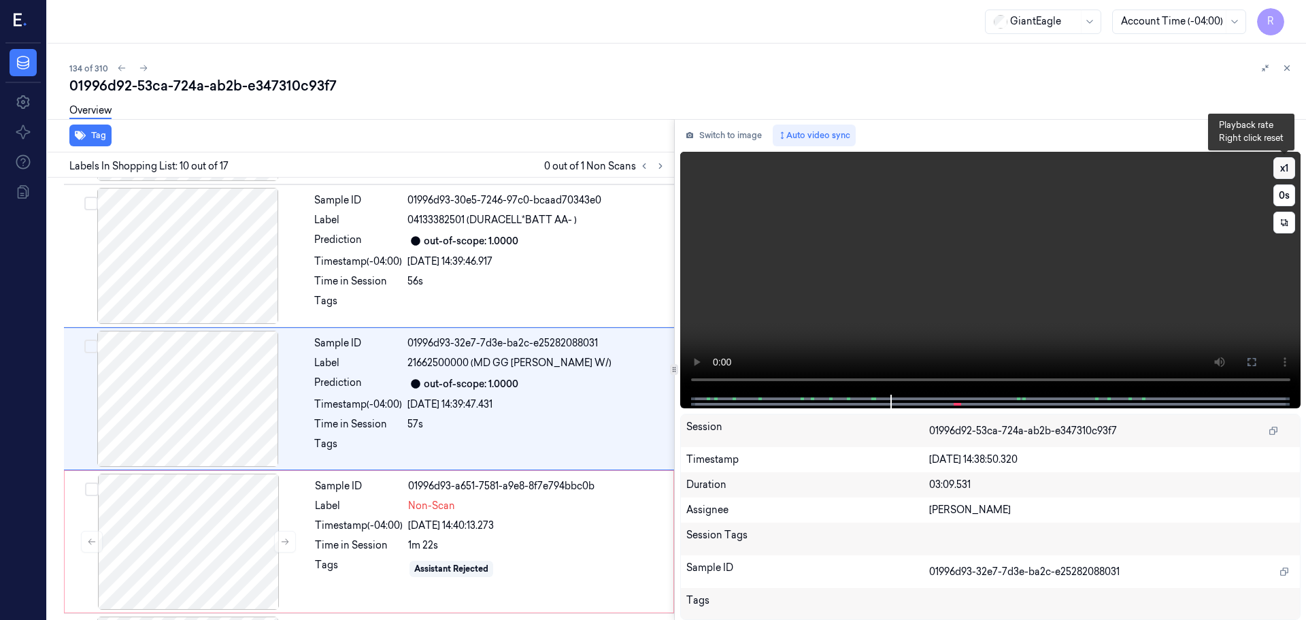
click at [1283, 169] on button "x 1" at bounding box center [1284, 168] width 22 height 22
click at [1283, 169] on button "x 2" at bounding box center [1284, 168] width 22 height 22
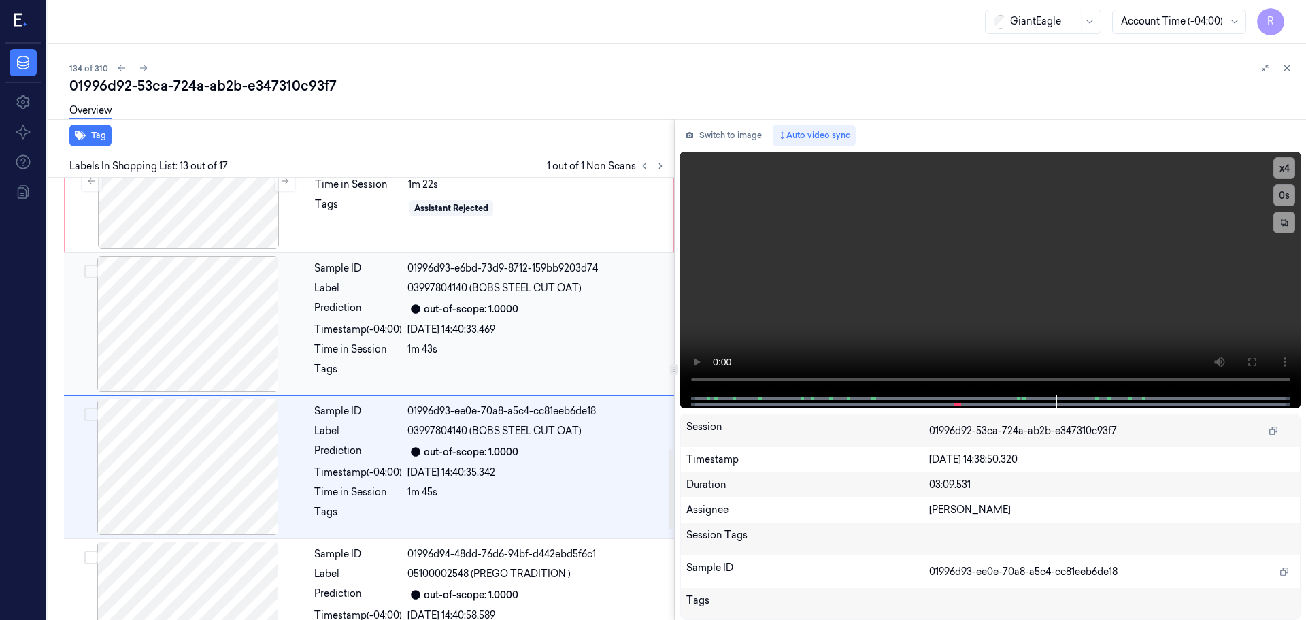
scroll to position [1360, 0]
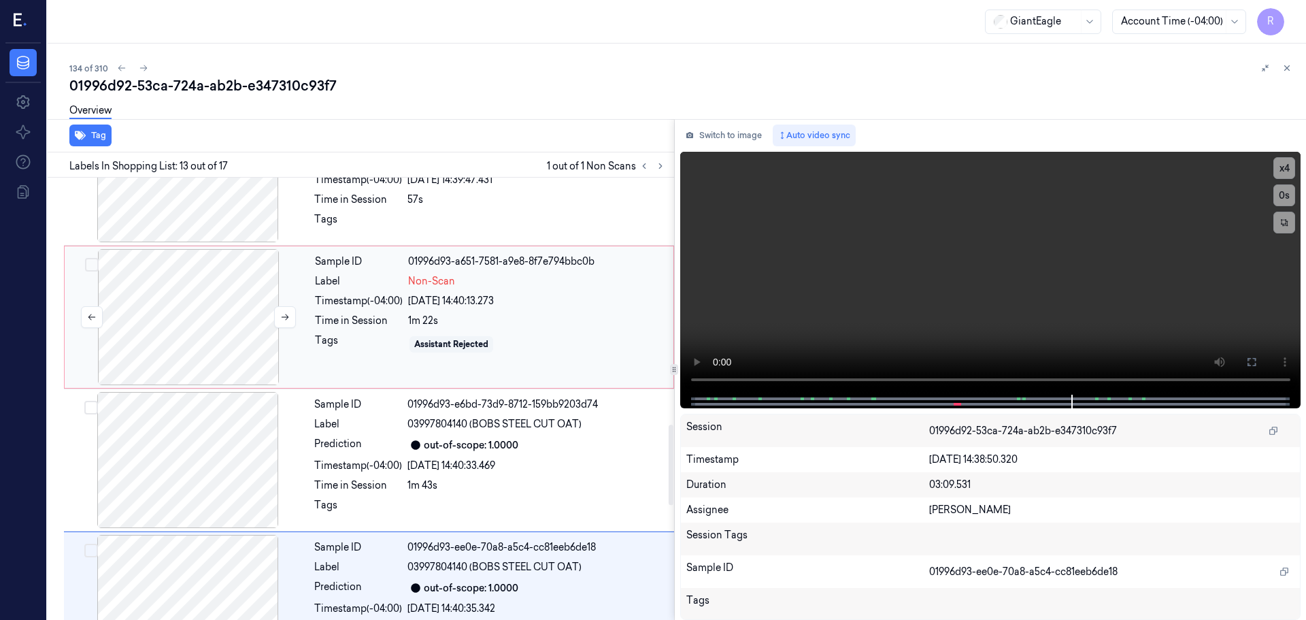
click at [163, 294] on div at bounding box center [188, 317] width 242 height 136
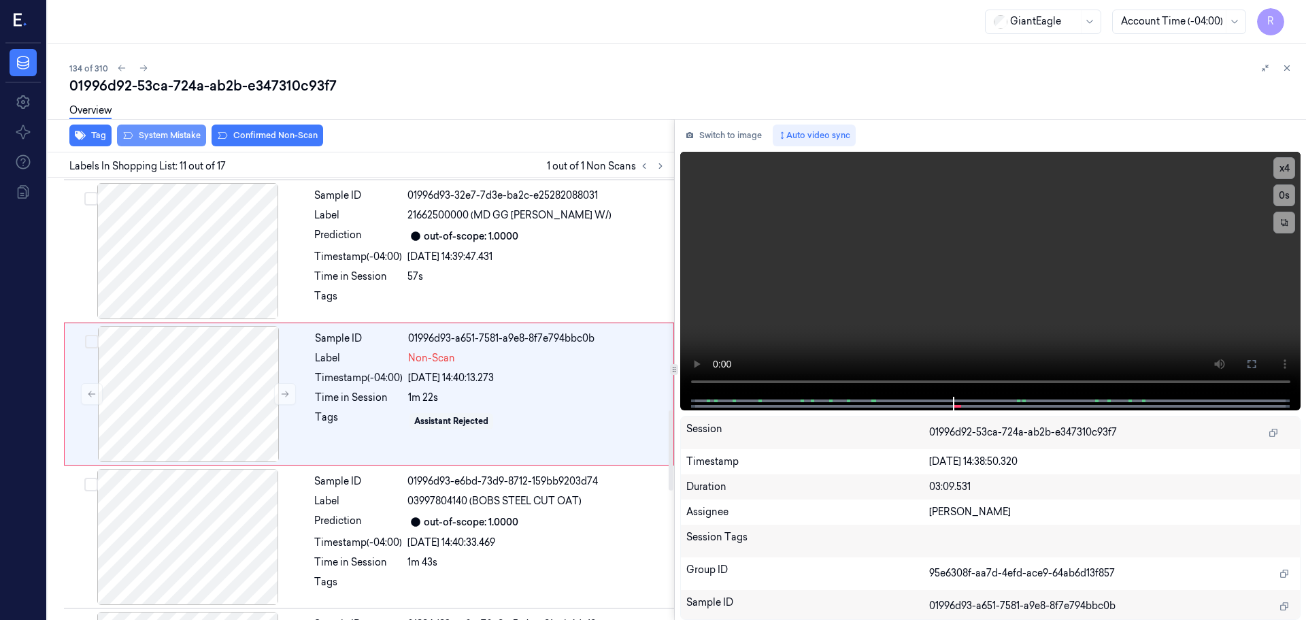
scroll to position [1278, 0]
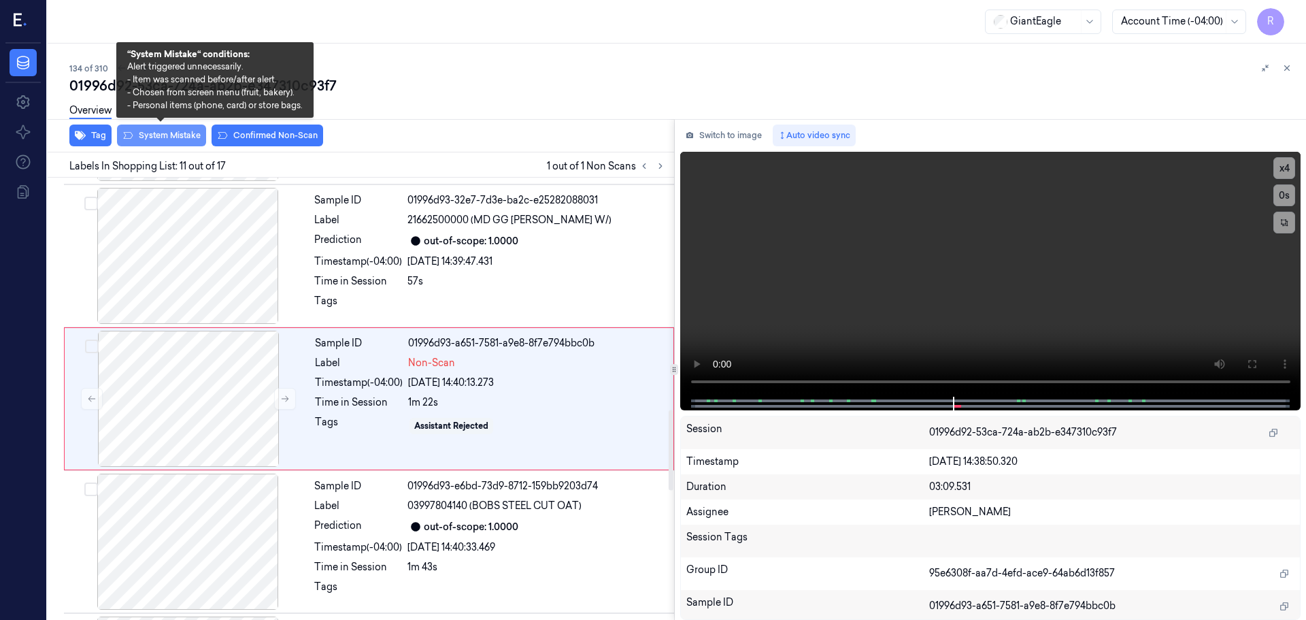
click at [170, 138] on button "System Mistake" at bounding box center [161, 135] width 89 height 22
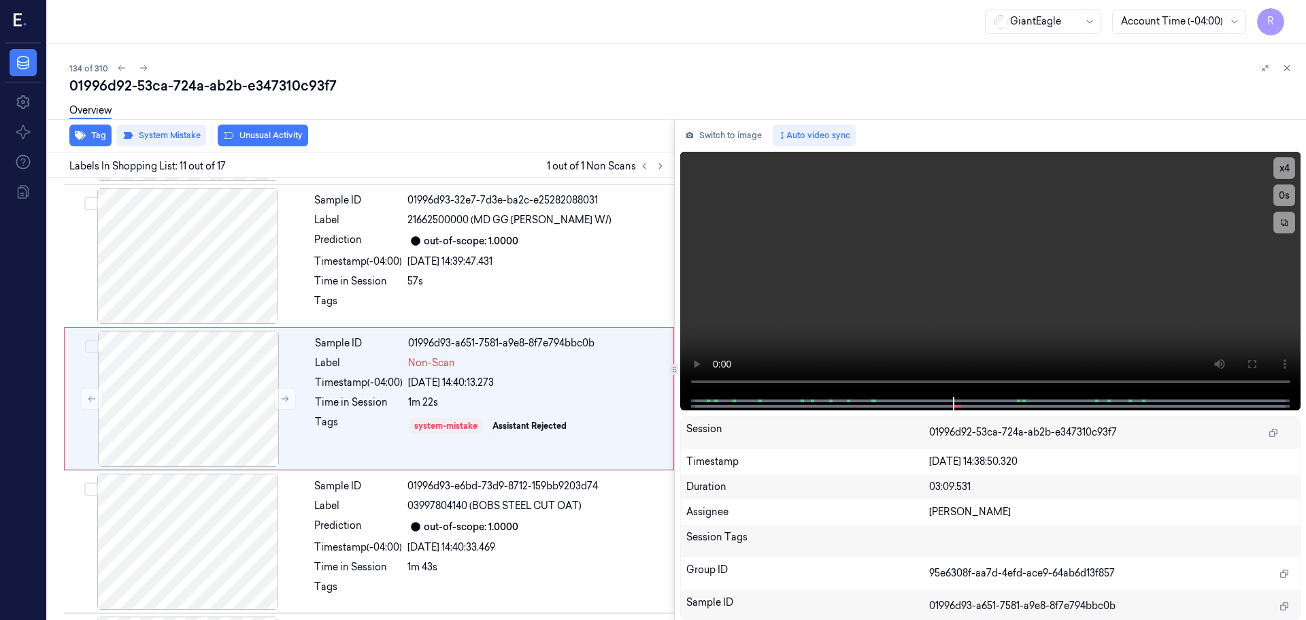
click at [266, 136] on button "Unusual Activity" at bounding box center [263, 135] width 90 height 22
click at [198, 505] on div at bounding box center [188, 541] width 242 height 136
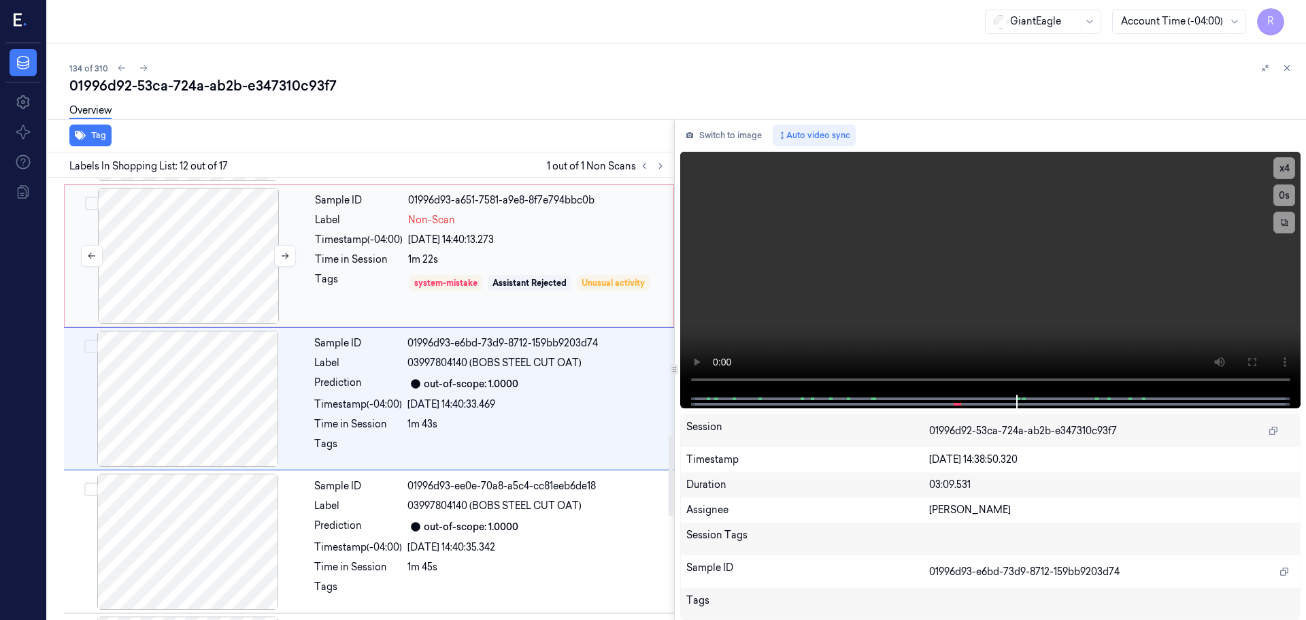
click at [196, 237] on div at bounding box center [188, 256] width 242 height 136
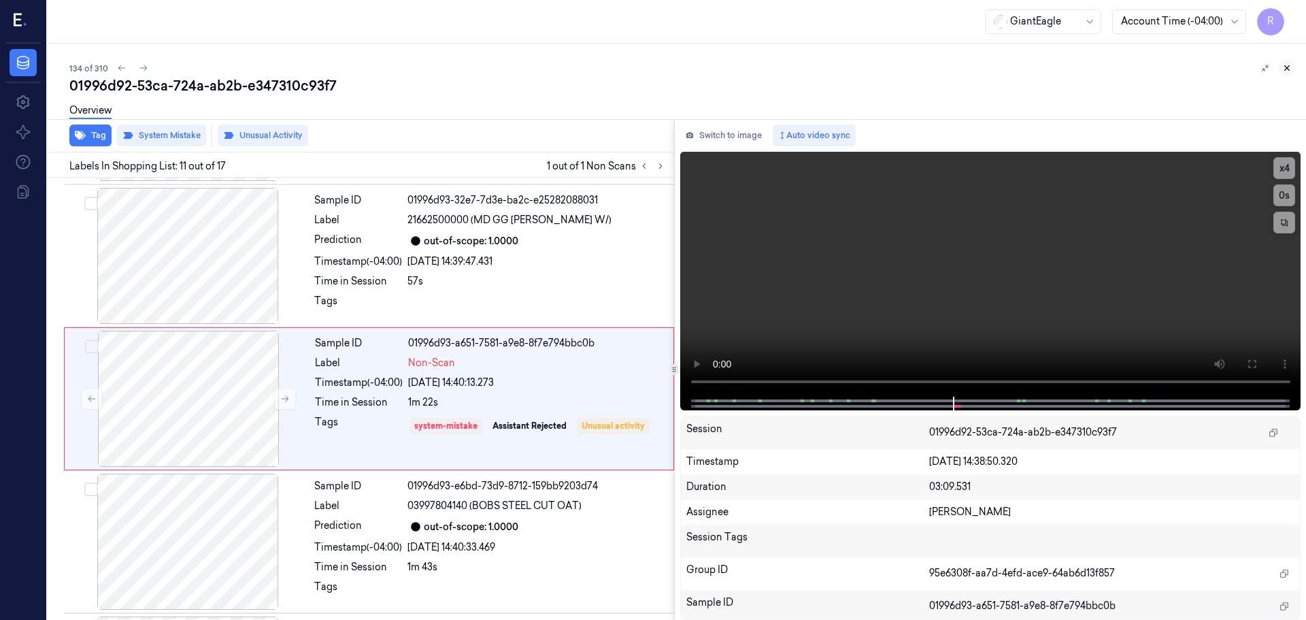
click at [1292, 69] on button at bounding box center [1287, 68] width 16 height 16
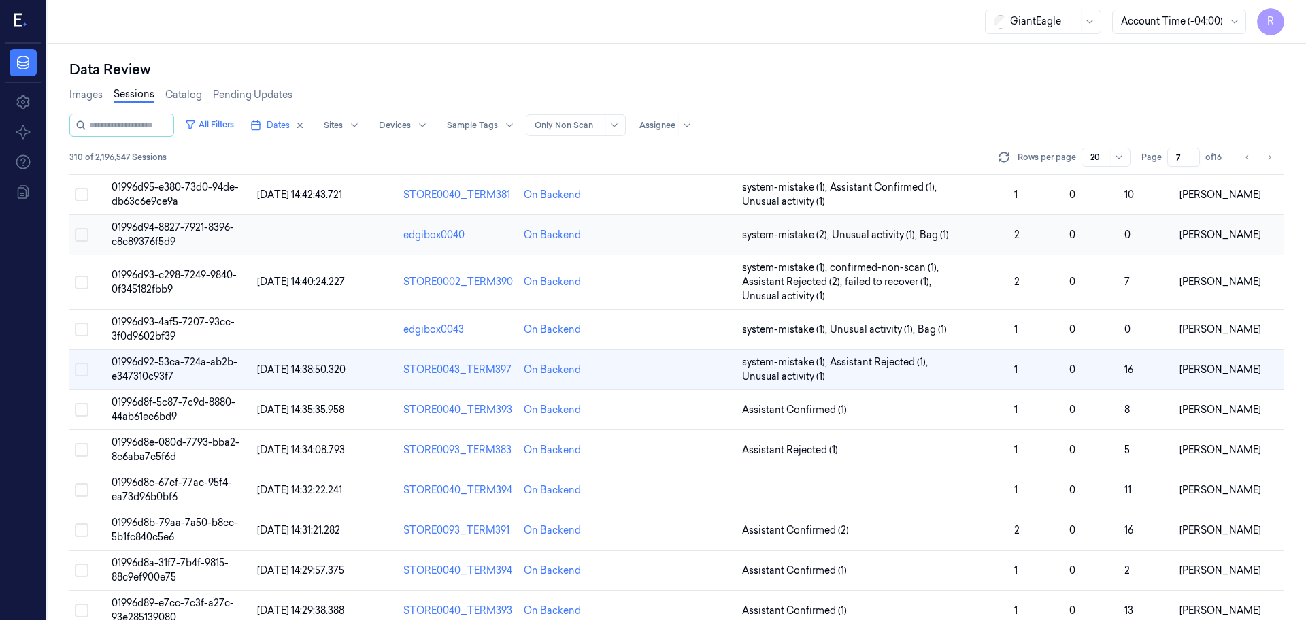
scroll to position [424, 0]
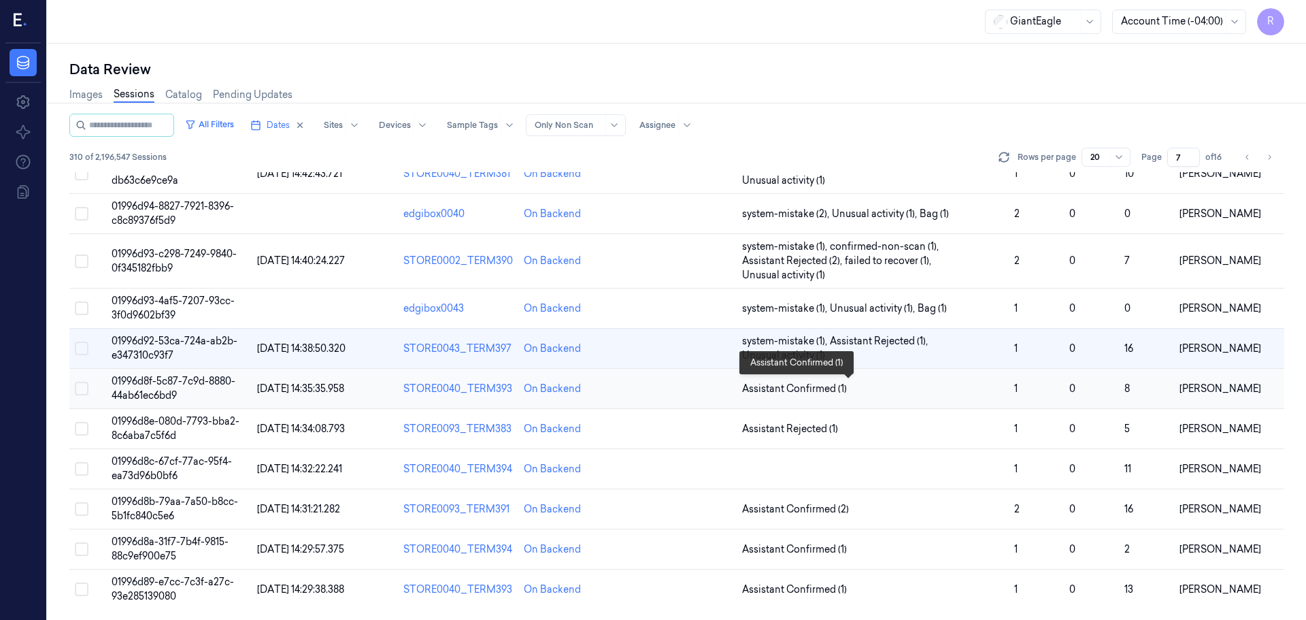
click at [967, 390] on span "Assistant Confirmed (1)" at bounding box center [872, 389] width 261 height 14
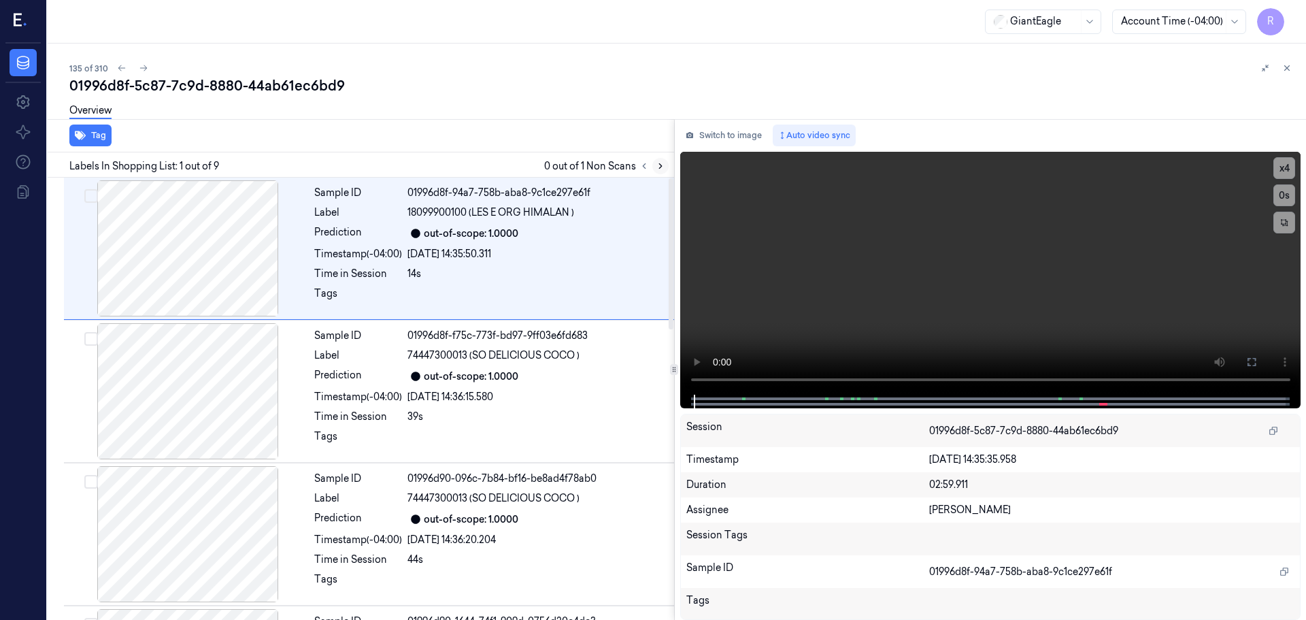
click at [651, 164] on button at bounding box center [644, 166] width 16 height 16
click at [660, 169] on icon at bounding box center [661, 166] width 10 height 10
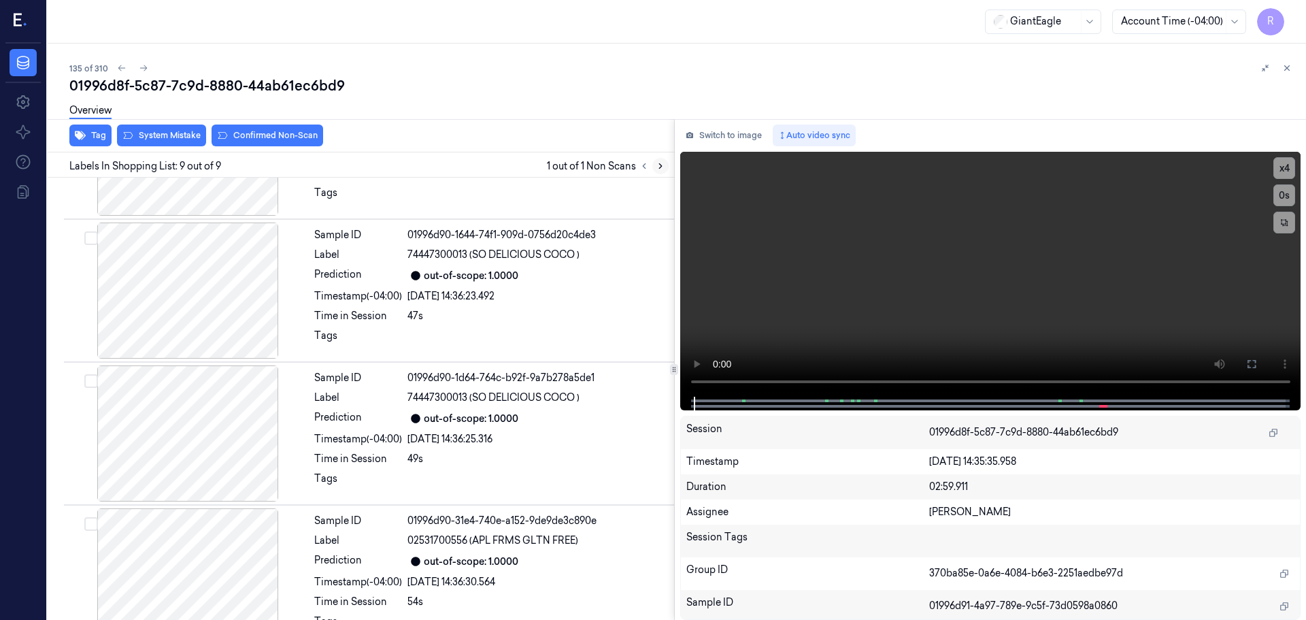
click at [660, 169] on icon at bounding box center [661, 166] width 10 height 10
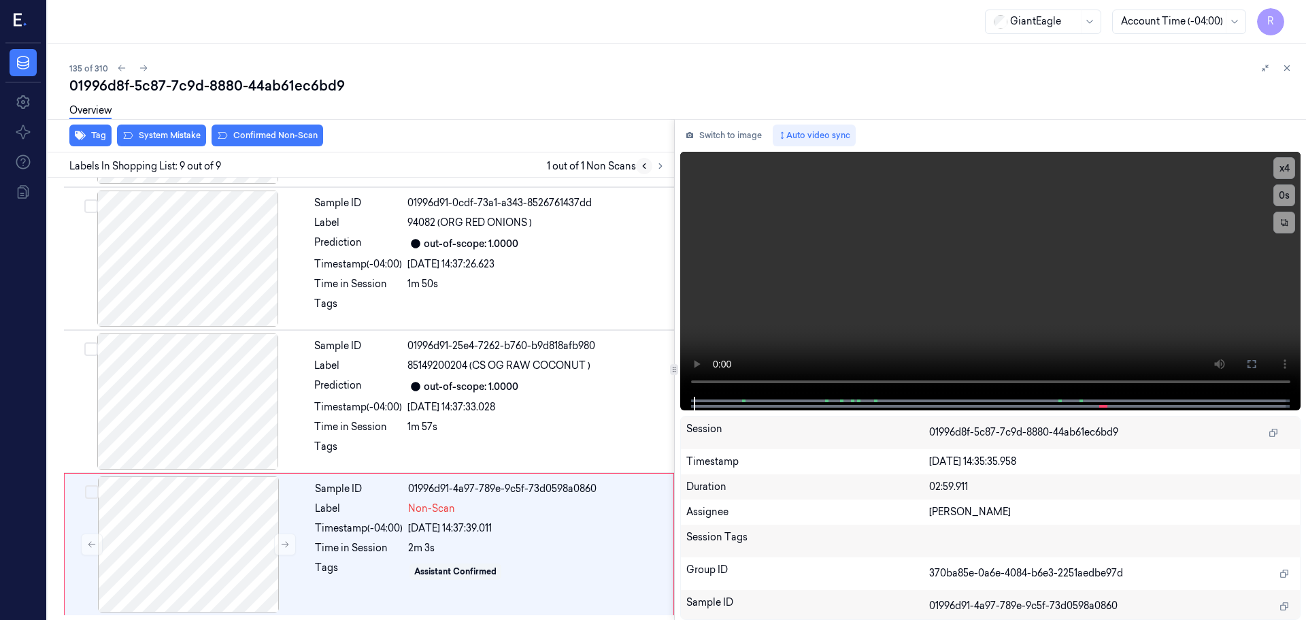
scroll to position [847, 0]
click at [288, 550] on button at bounding box center [285, 544] width 22 height 22
click at [285, 549] on button at bounding box center [285, 544] width 22 height 22
click at [282, 541] on icon at bounding box center [285, 544] width 10 height 10
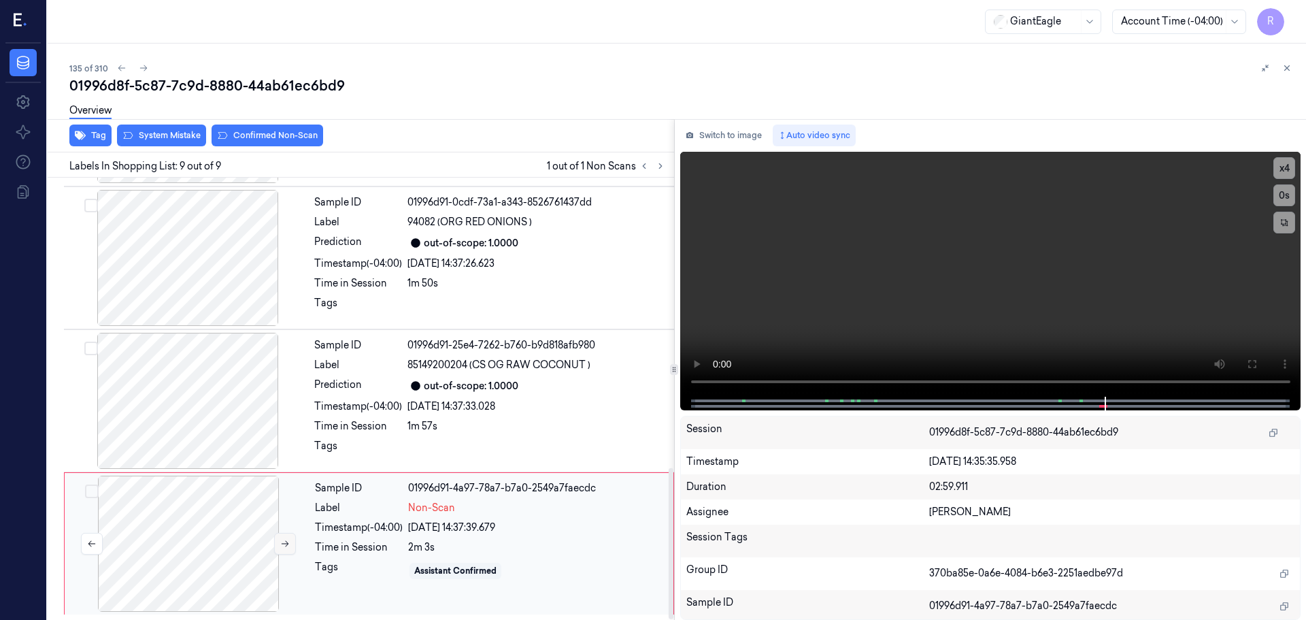
click at [282, 541] on icon at bounding box center [285, 544] width 10 height 10
click at [1275, 165] on button "x 4" at bounding box center [1284, 168] width 22 height 22
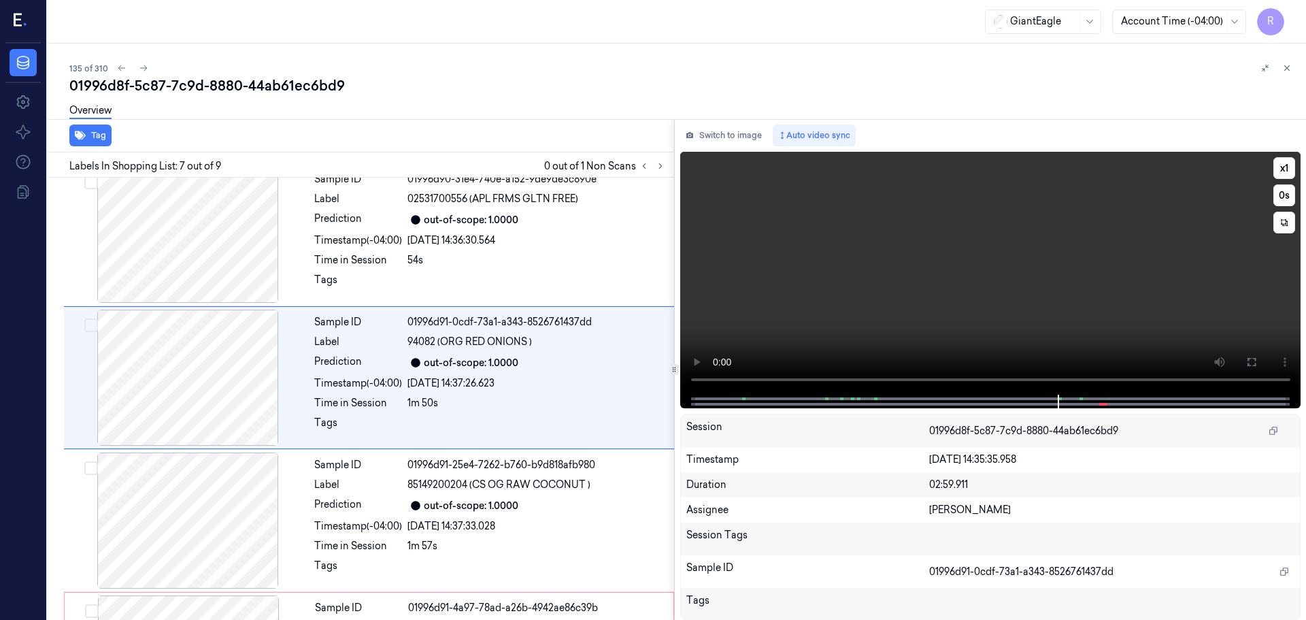
scroll to position [707, 0]
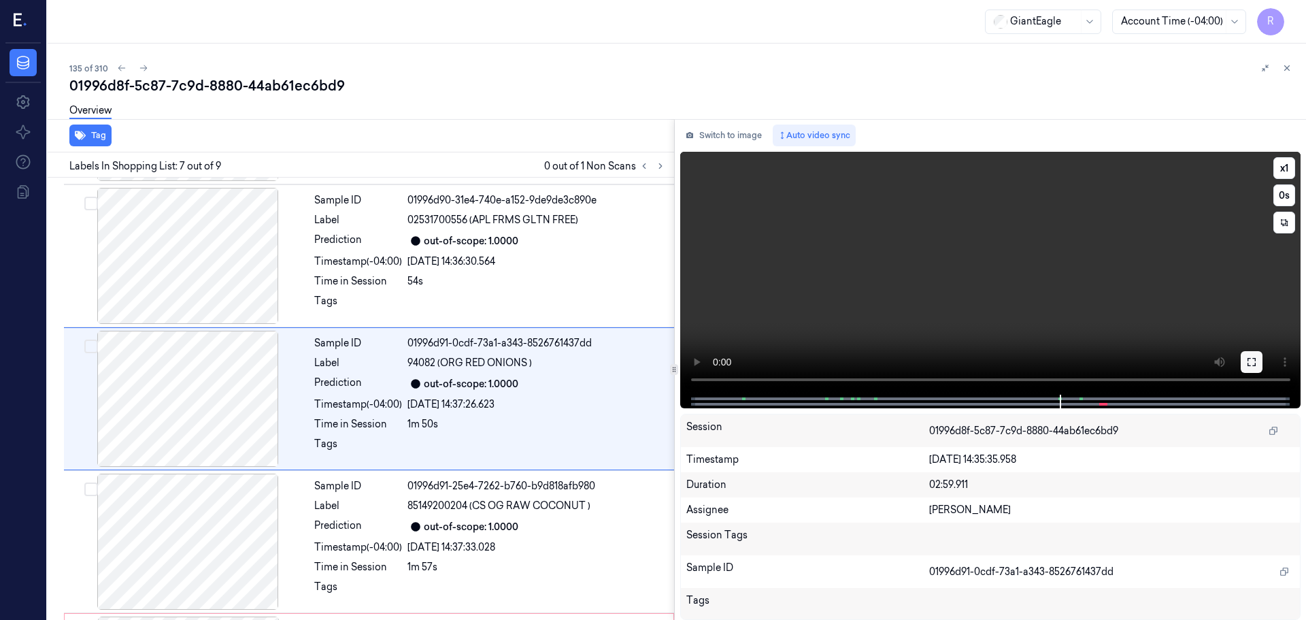
click at [1251, 365] on icon at bounding box center [1251, 361] width 11 height 11
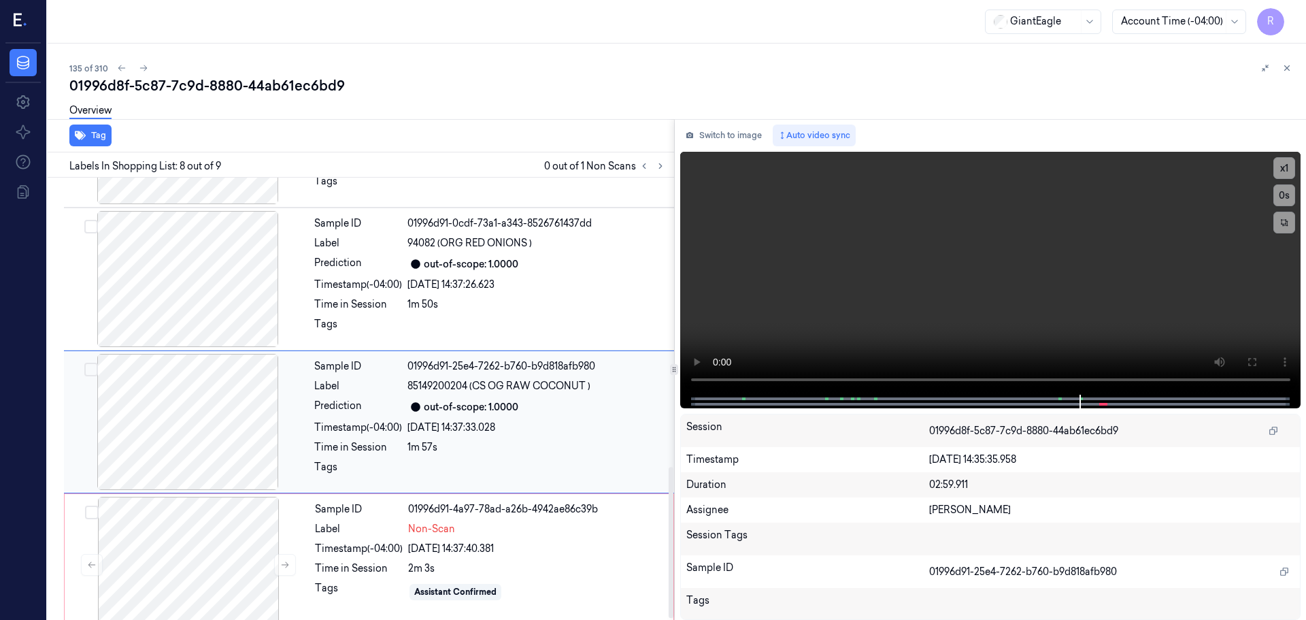
scroll to position [847, 0]
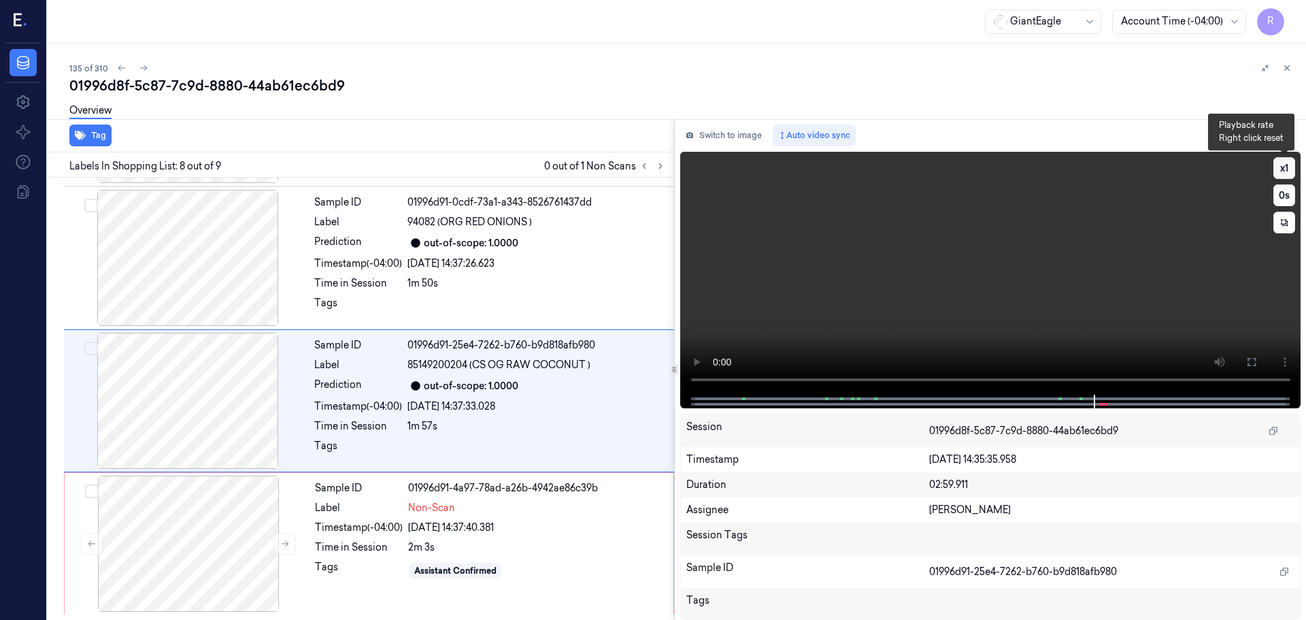
click at [1284, 170] on button "x 1" at bounding box center [1284, 168] width 22 height 22
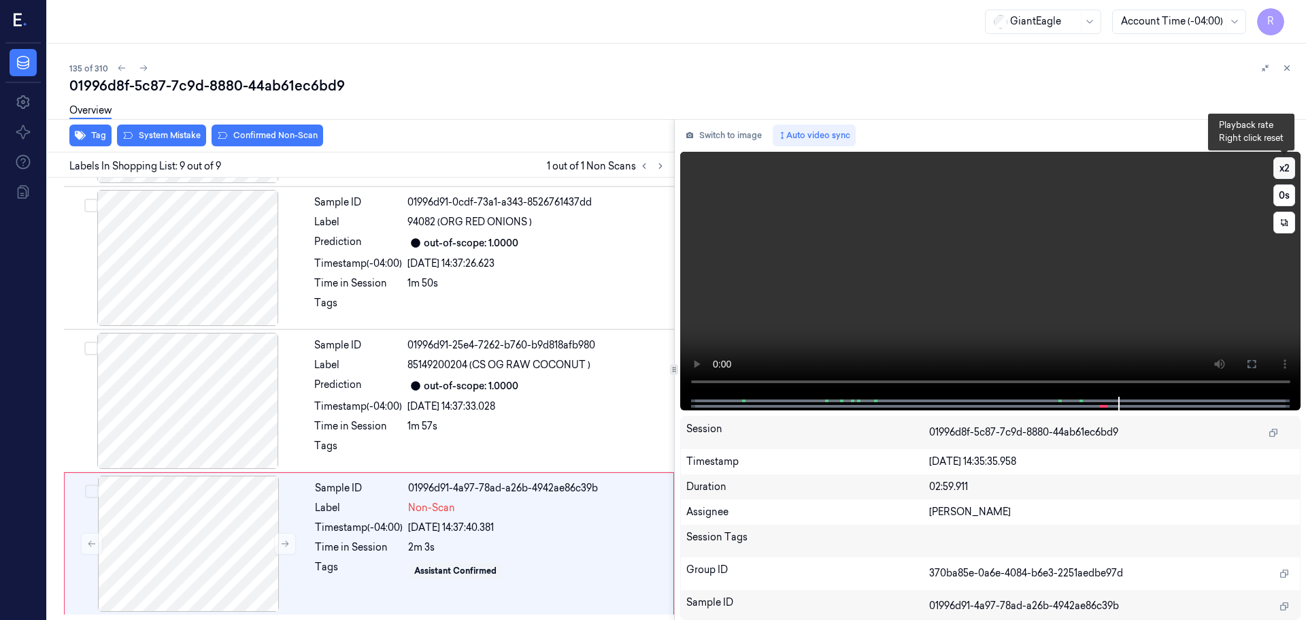
click at [1292, 159] on button "x 2" at bounding box center [1284, 168] width 22 height 22
click at [167, 146] on button "System Mistake" at bounding box center [161, 135] width 89 height 22
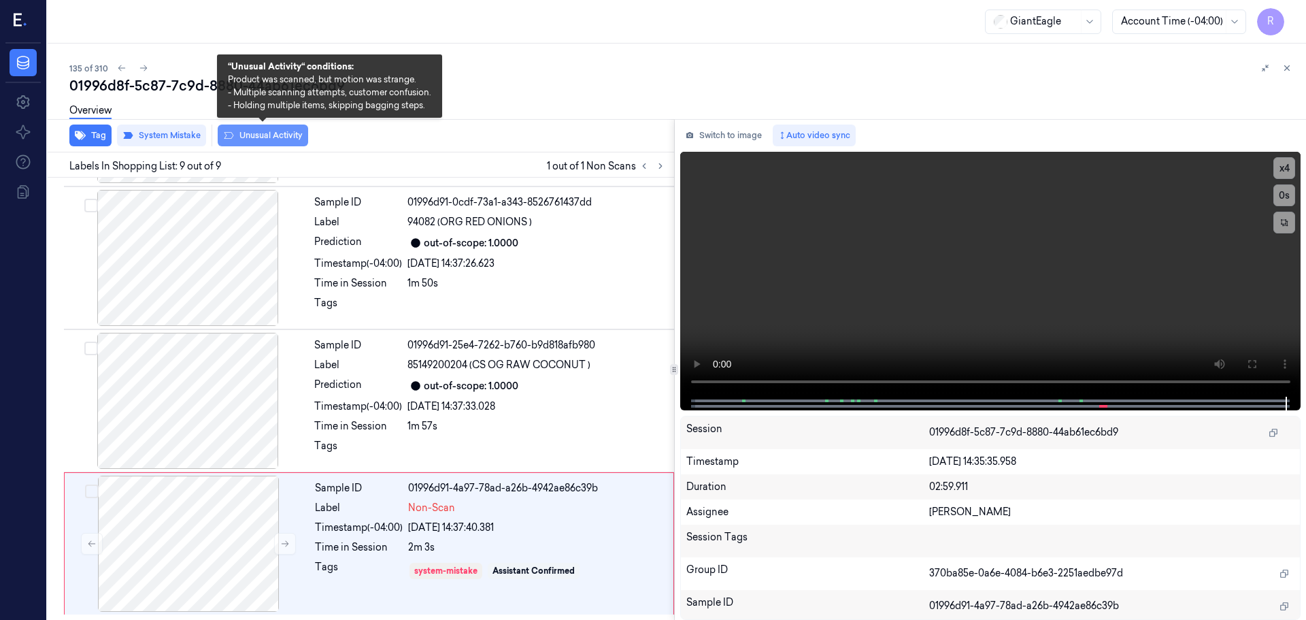
click at [263, 135] on button "Unusual Activity" at bounding box center [263, 135] width 90 height 22
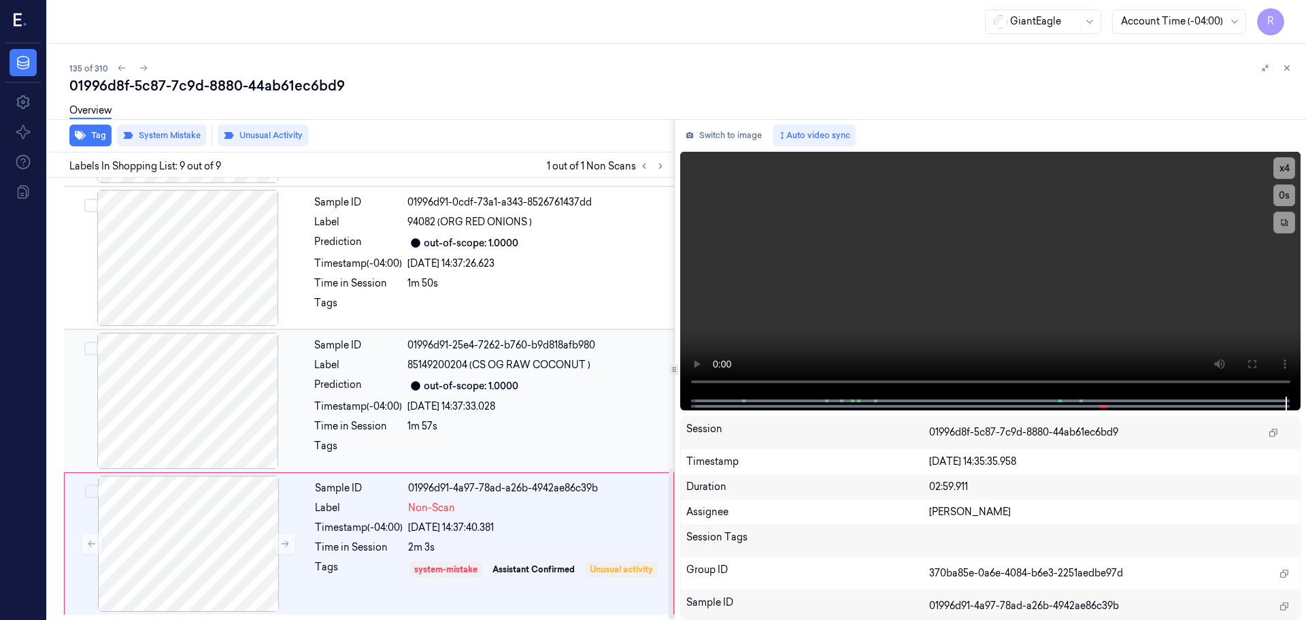
click at [482, 437] on div "Sample ID 01996d91-25e4-7262-b760-b9d818afb980 Label 85149200204 (CS OG RAW COC…" at bounding box center [490, 401] width 363 height 136
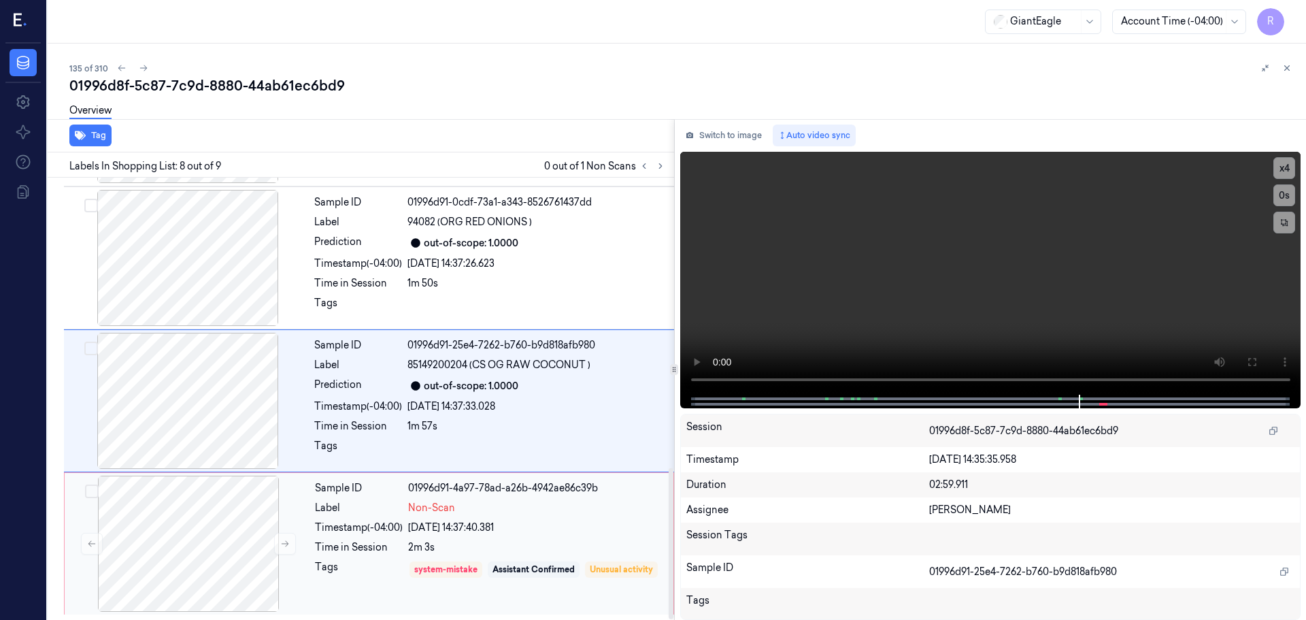
click at [491, 548] on div "2m 3s" at bounding box center [536, 547] width 257 height 14
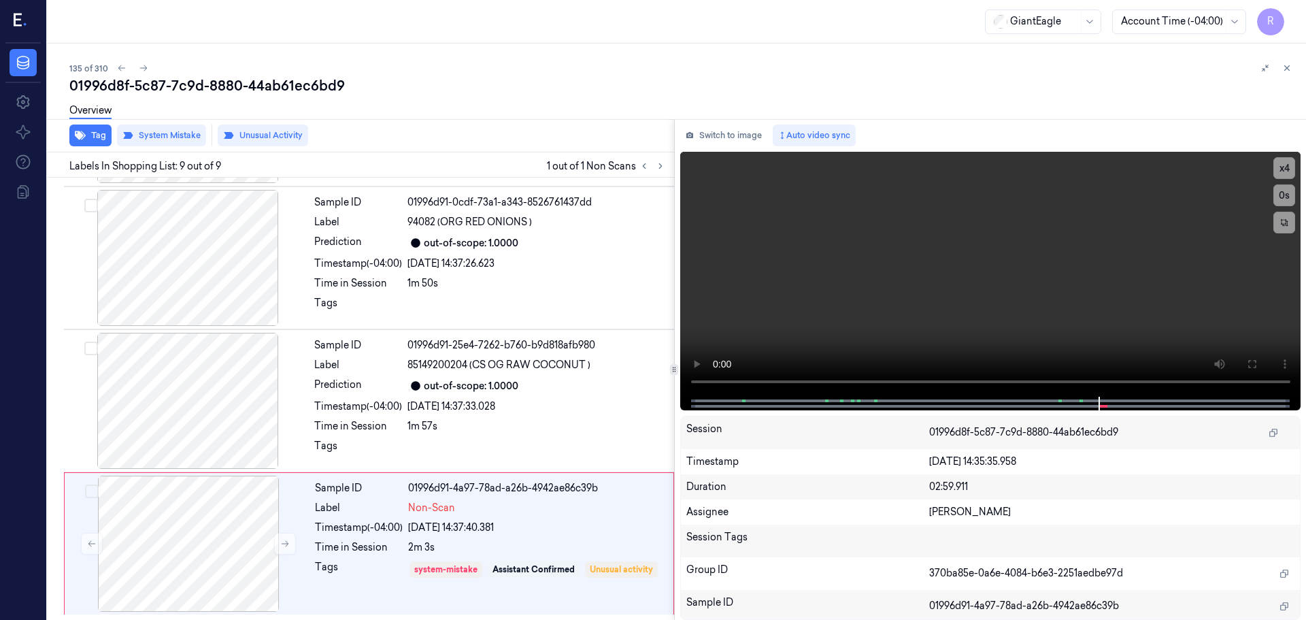
click at [1288, 71] on icon at bounding box center [1287, 68] width 10 height 10
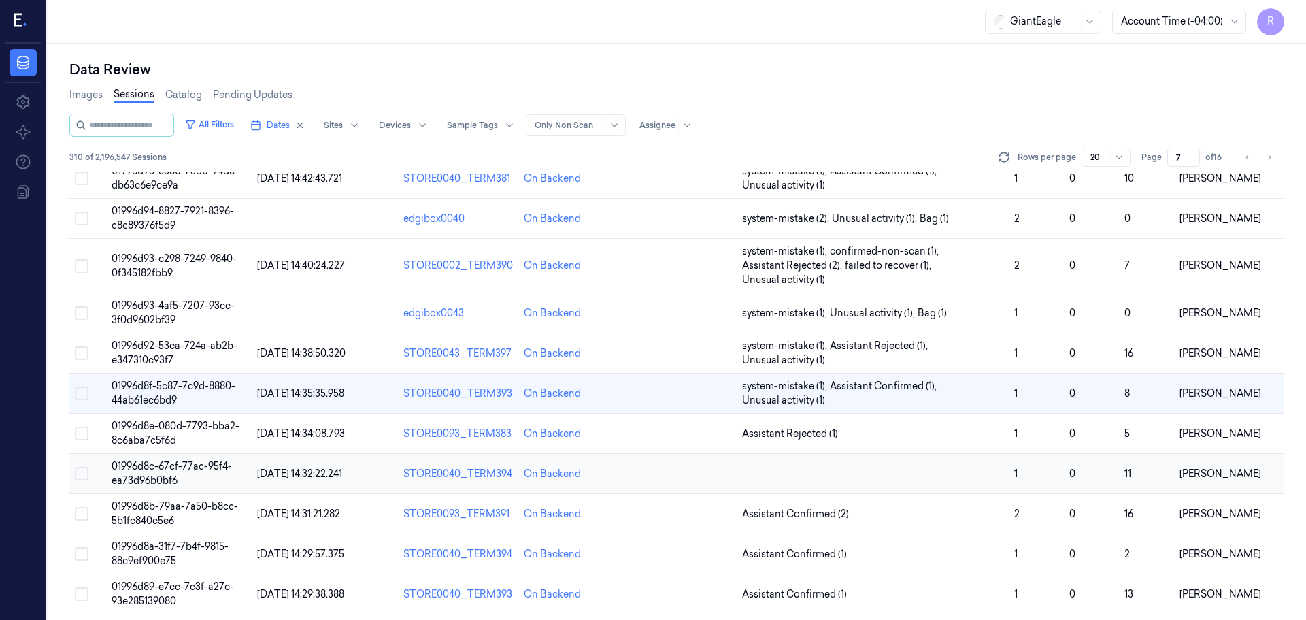
scroll to position [424, 0]
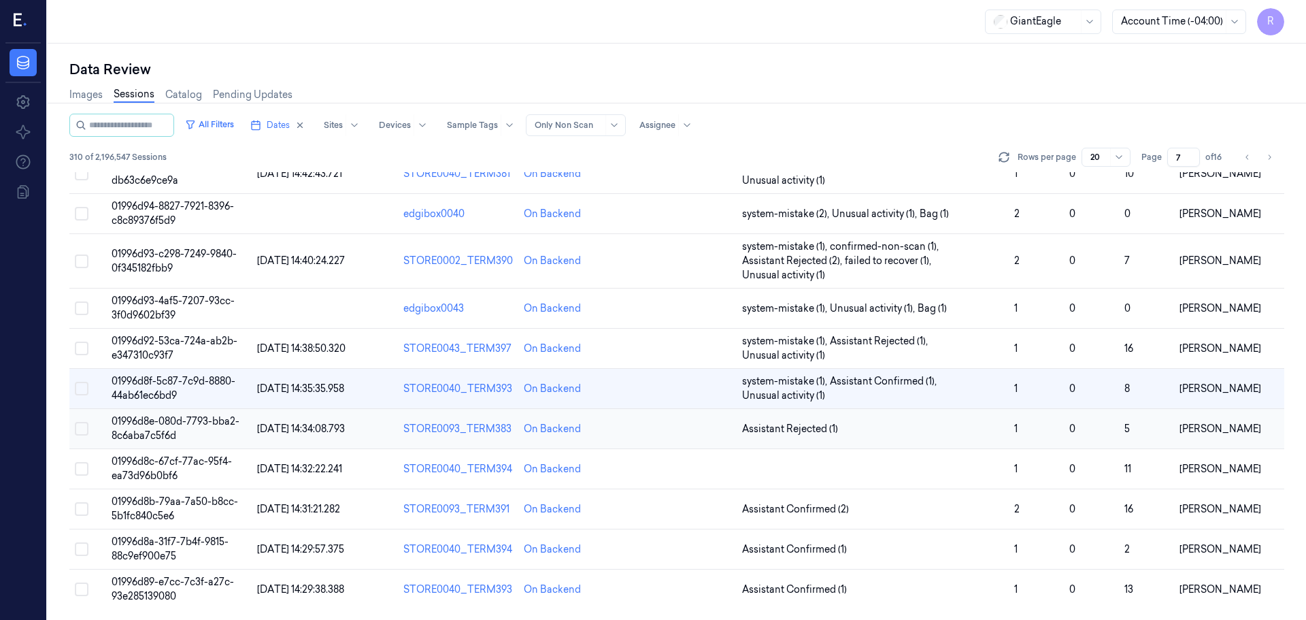
click at [973, 418] on td "Assistant Rejected (1)" at bounding box center [873, 429] width 272 height 40
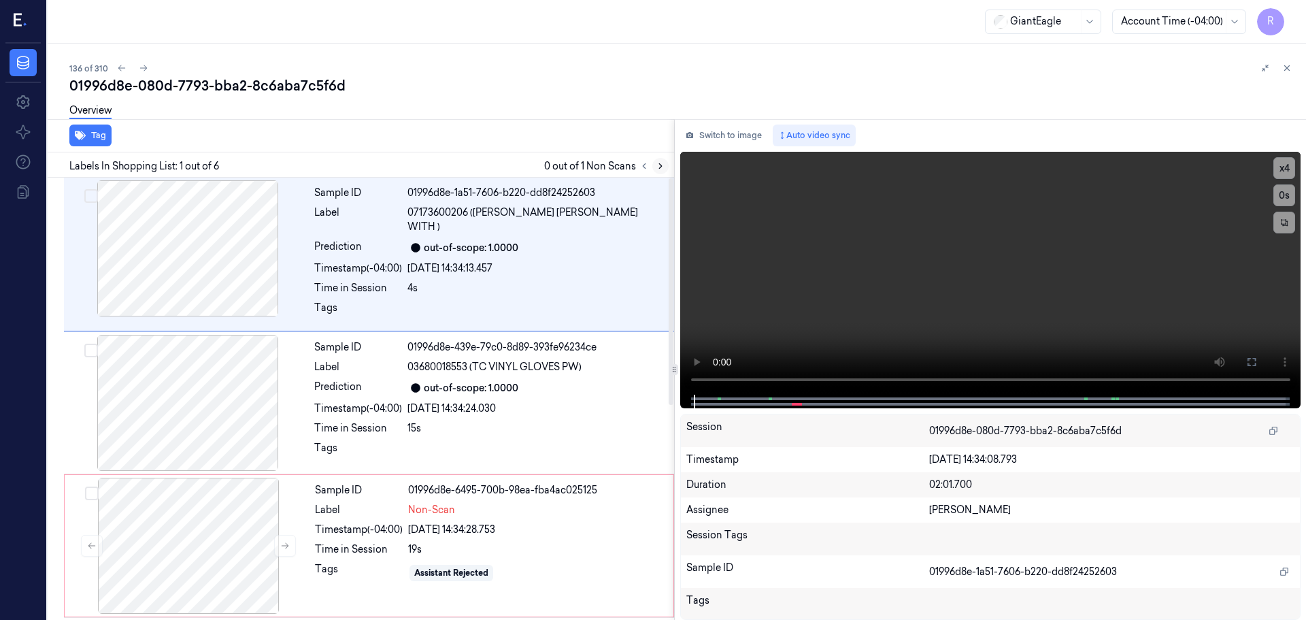
click at [662, 161] on icon at bounding box center [661, 166] width 10 height 10
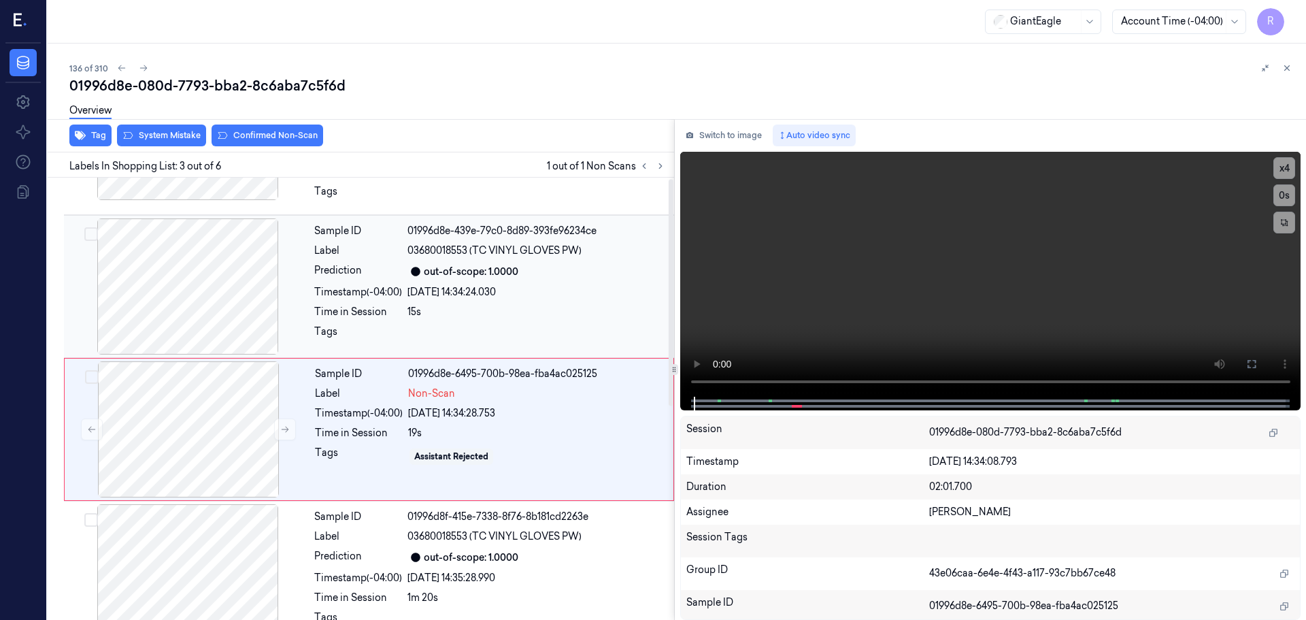
scroll to position [135, 0]
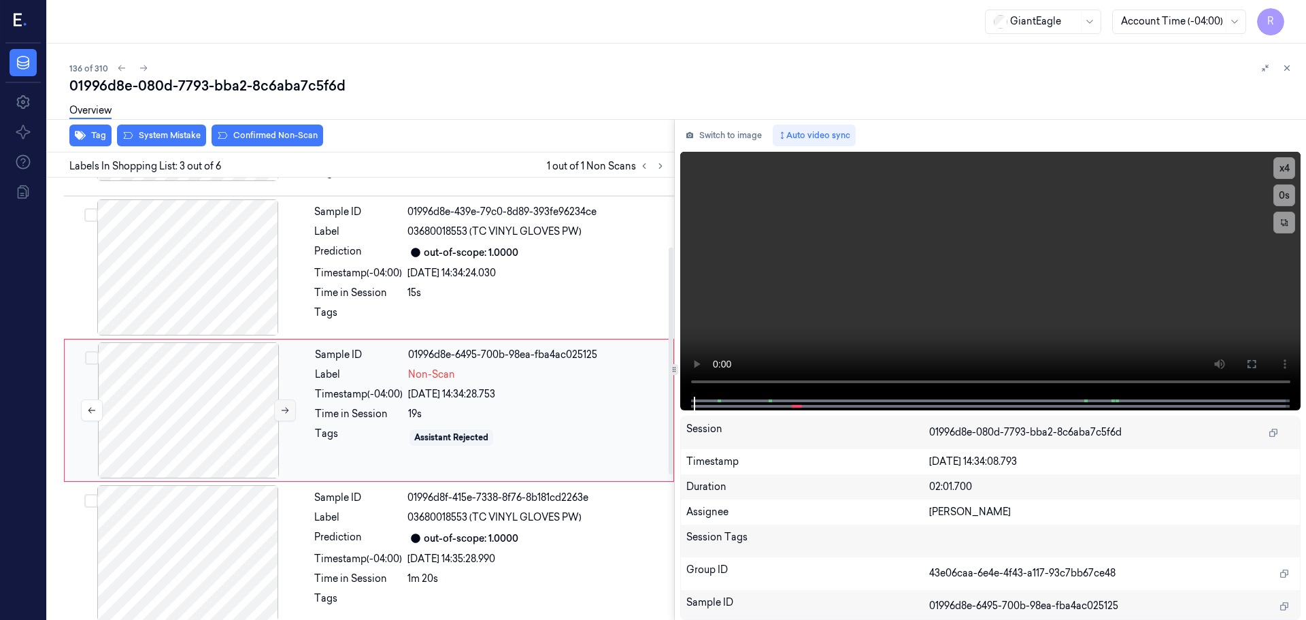
click at [280, 405] on icon at bounding box center [285, 410] width 10 height 10
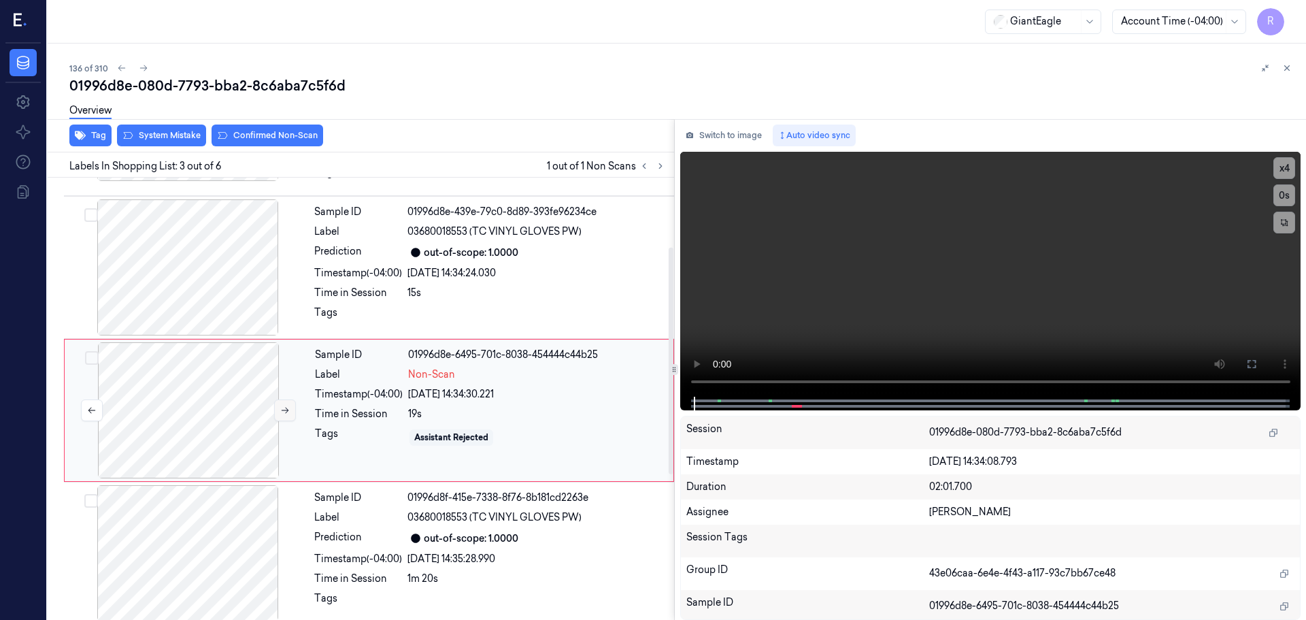
click at [280, 405] on icon at bounding box center [285, 410] width 10 height 10
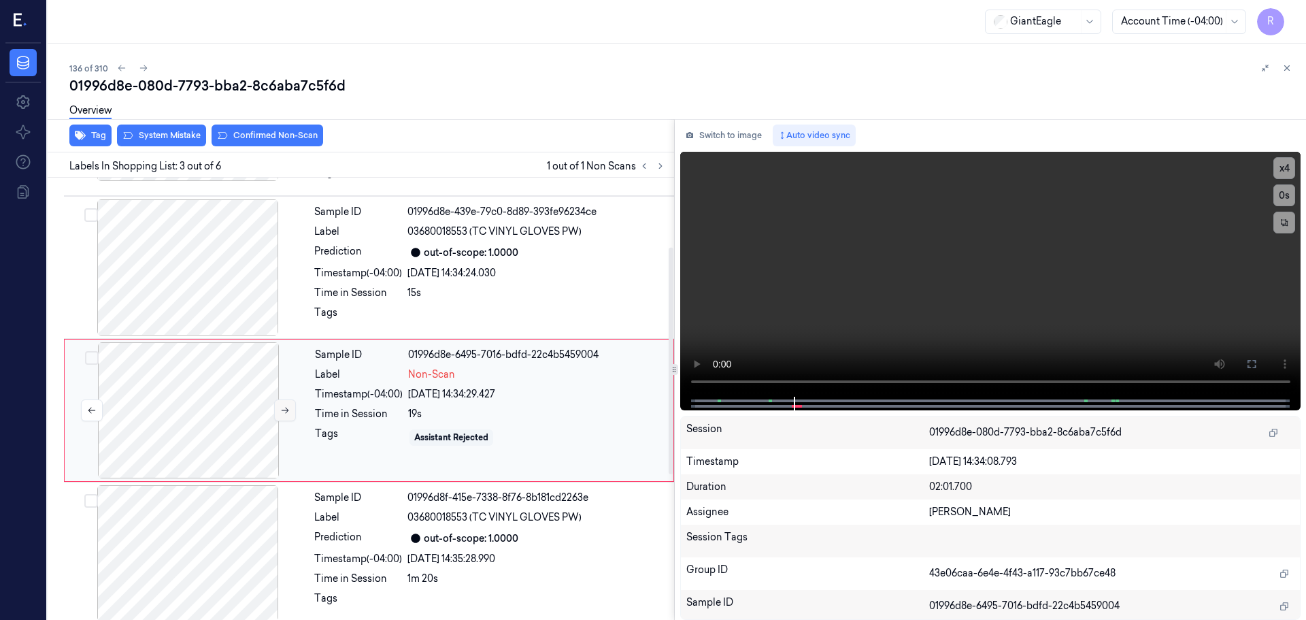
click at [280, 405] on icon at bounding box center [285, 410] width 10 height 10
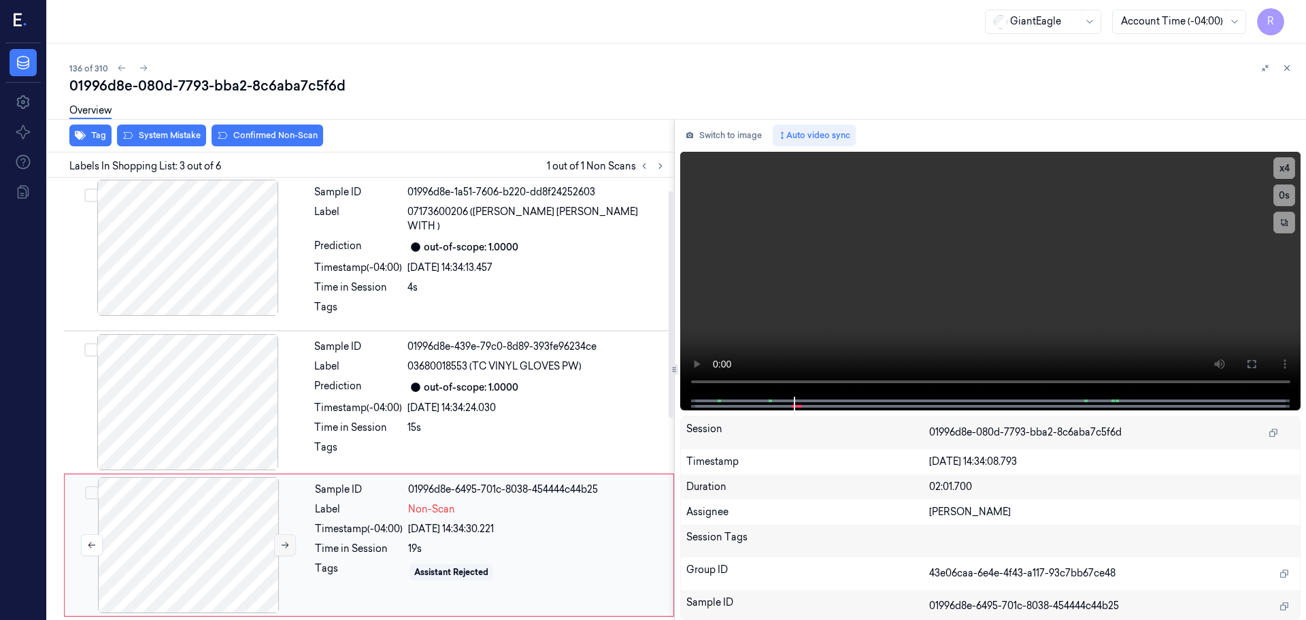
scroll to position [0, 0]
click at [246, 268] on div at bounding box center [188, 248] width 242 height 136
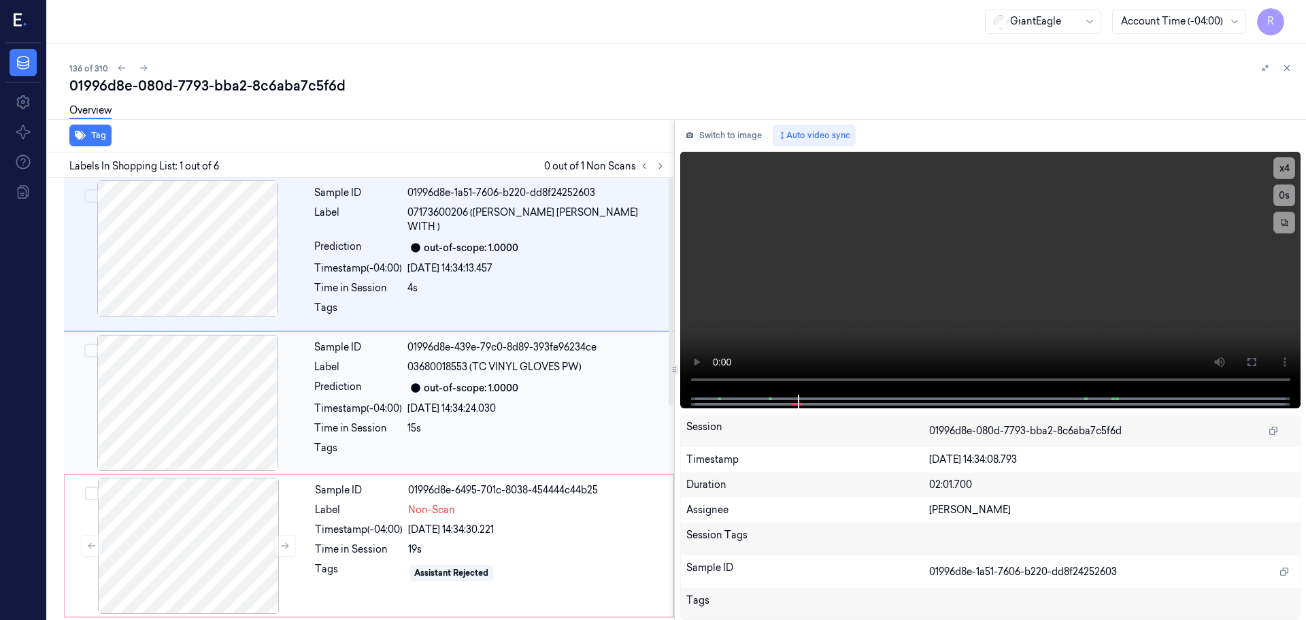
click at [232, 365] on div at bounding box center [188, 403] width 242 height 136
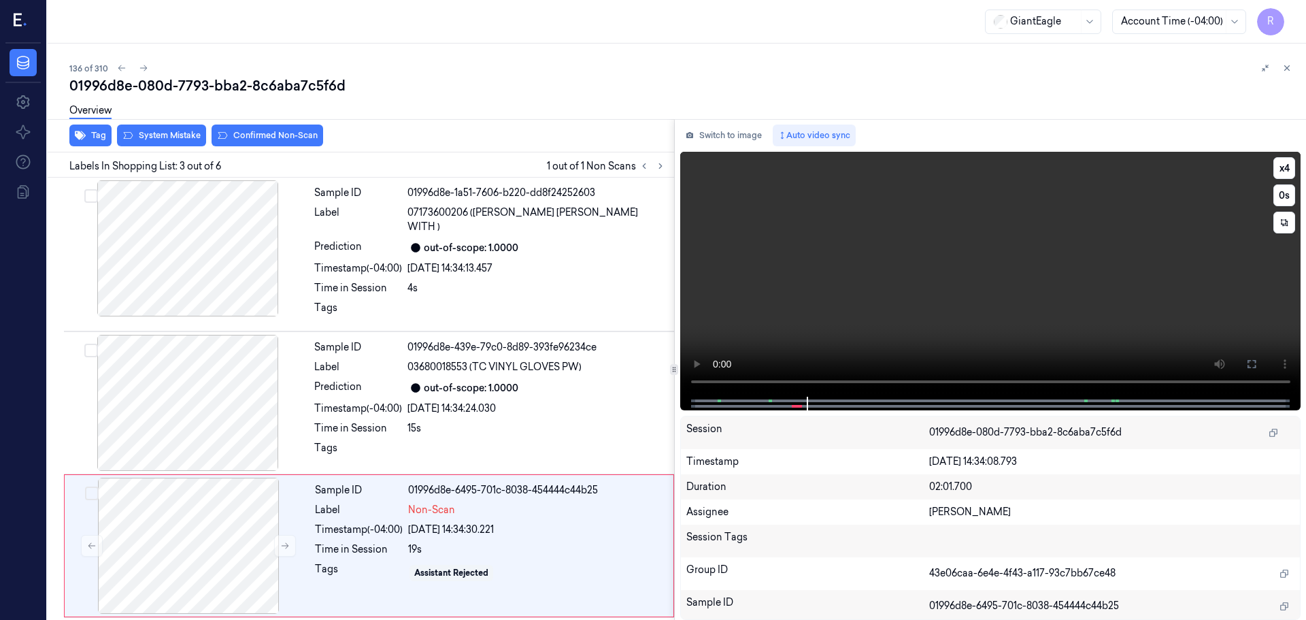
scroll to position [135, 0]
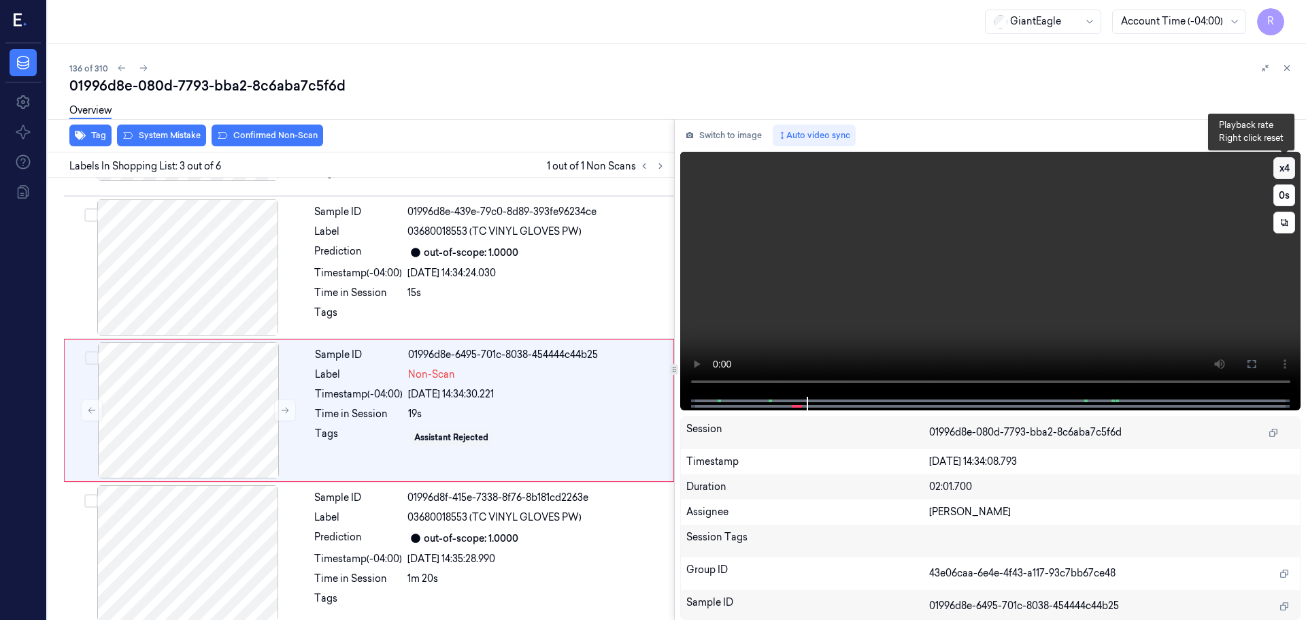
click at [1286, 165] on button "x 4" at bounding box center [1284, 168] width 22 height 22
click at [1286, 165] on button "x 1" at bounding box center [1284, 168] width 22 height 22
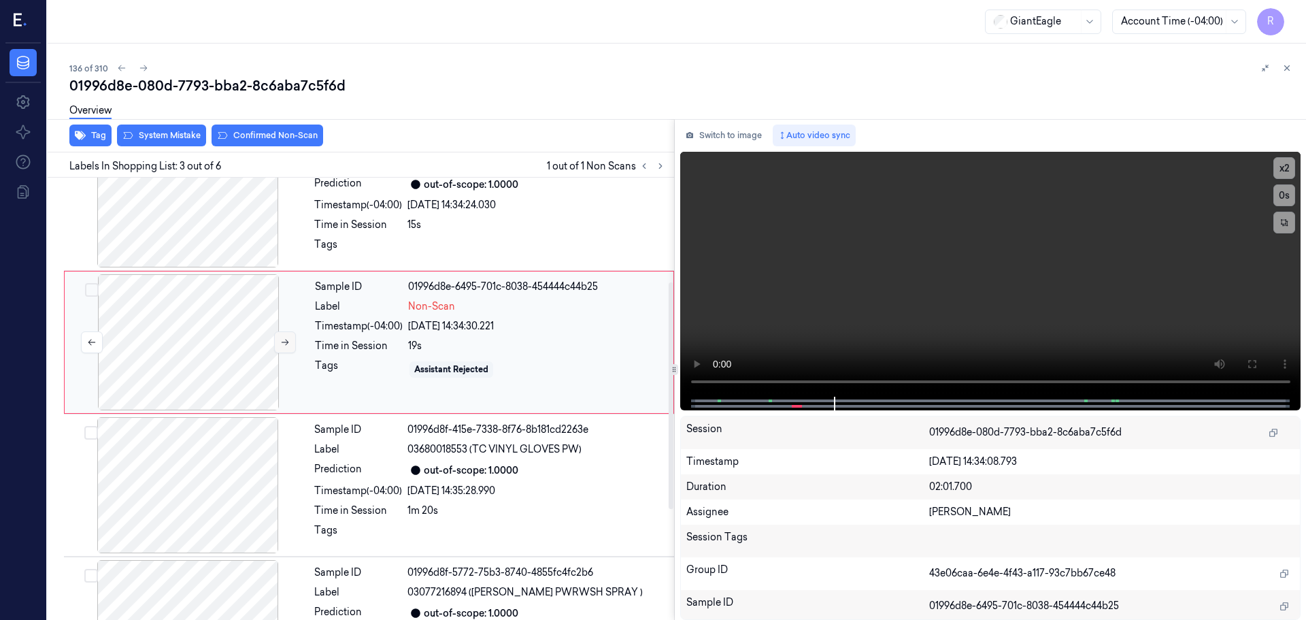
click at [283, 337] on button at bounding box center [285, 342] width 22 height 22
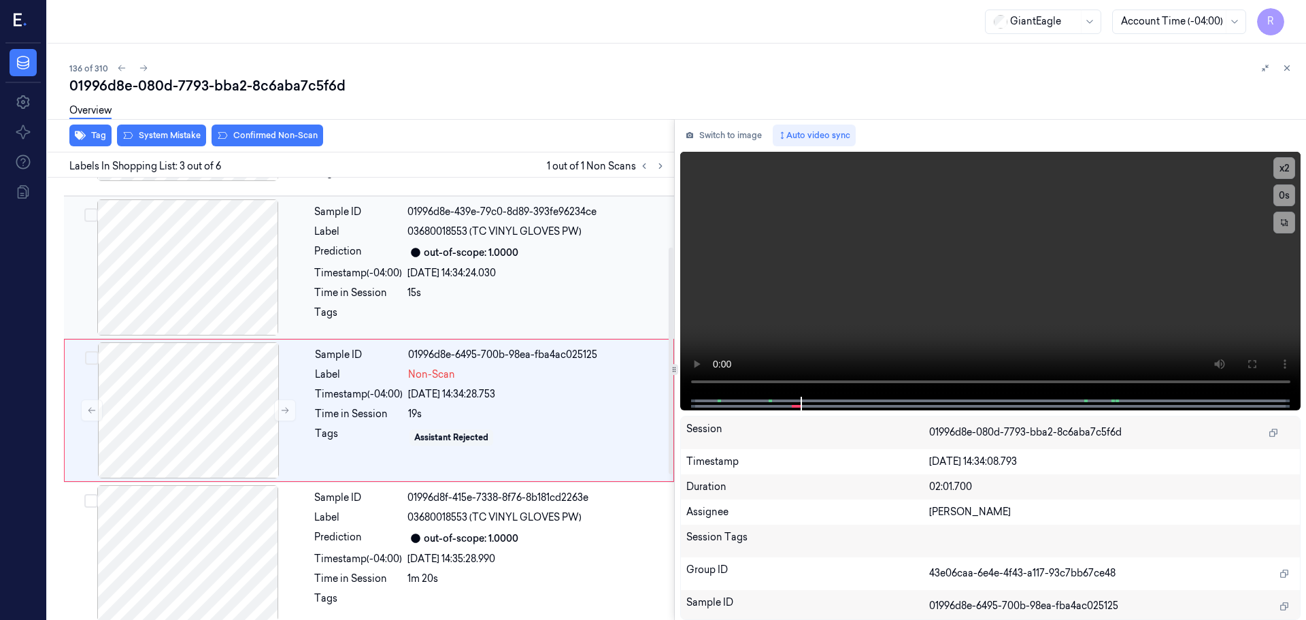
click at [184, 275] on div at bounding box center [188, 267] width 242 height 136
click at [277, 399] on button at bounding box center [285, 410] width 22 height 22
click at [276, 399] on button at bounding box center [285, 410] width 22 height 22
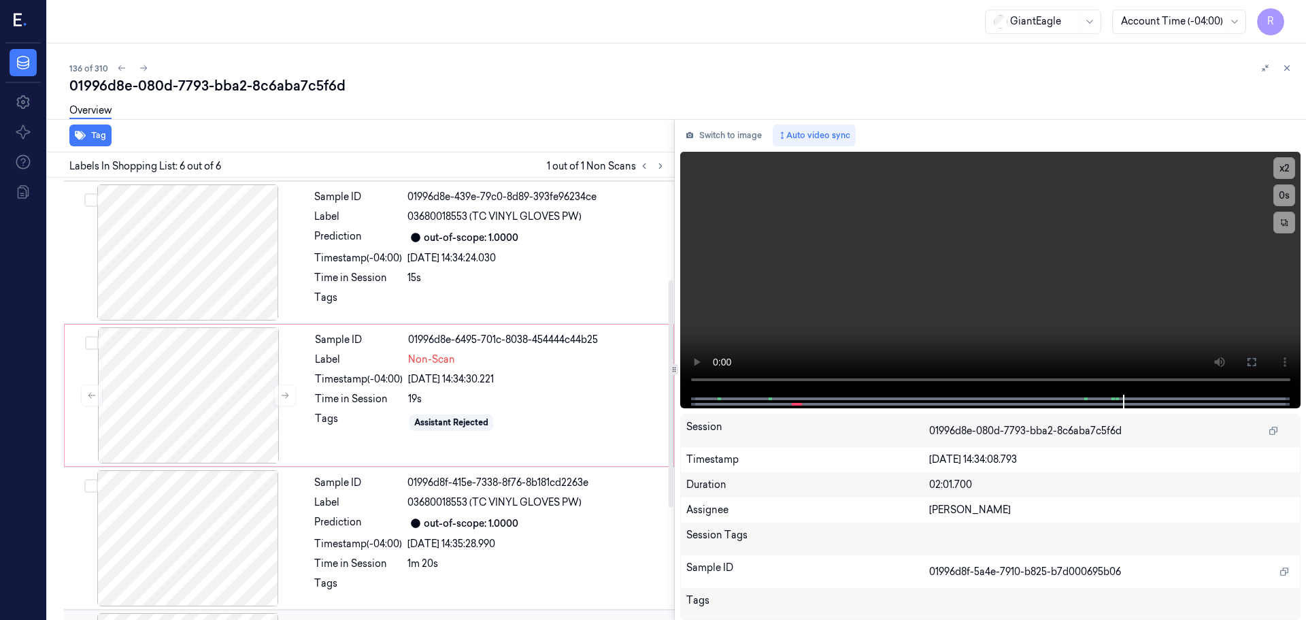
scroll to position [147, 0]
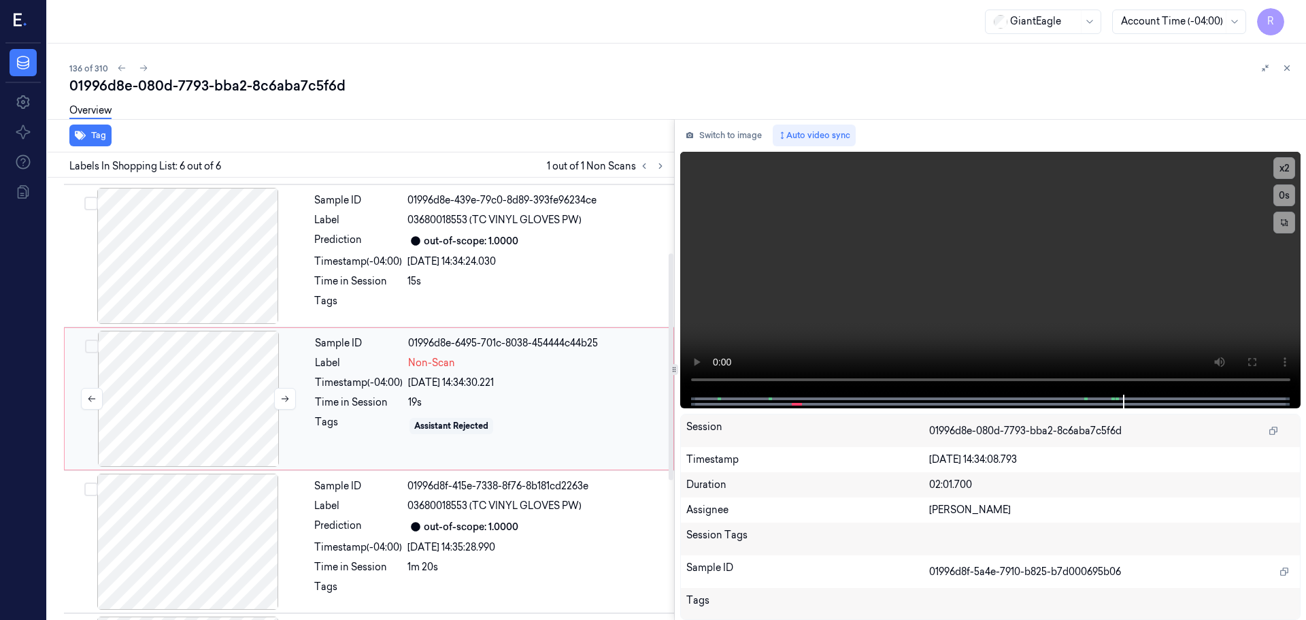
click at [239, 387] on div at bounding box center [188, 399] width 242 height 136
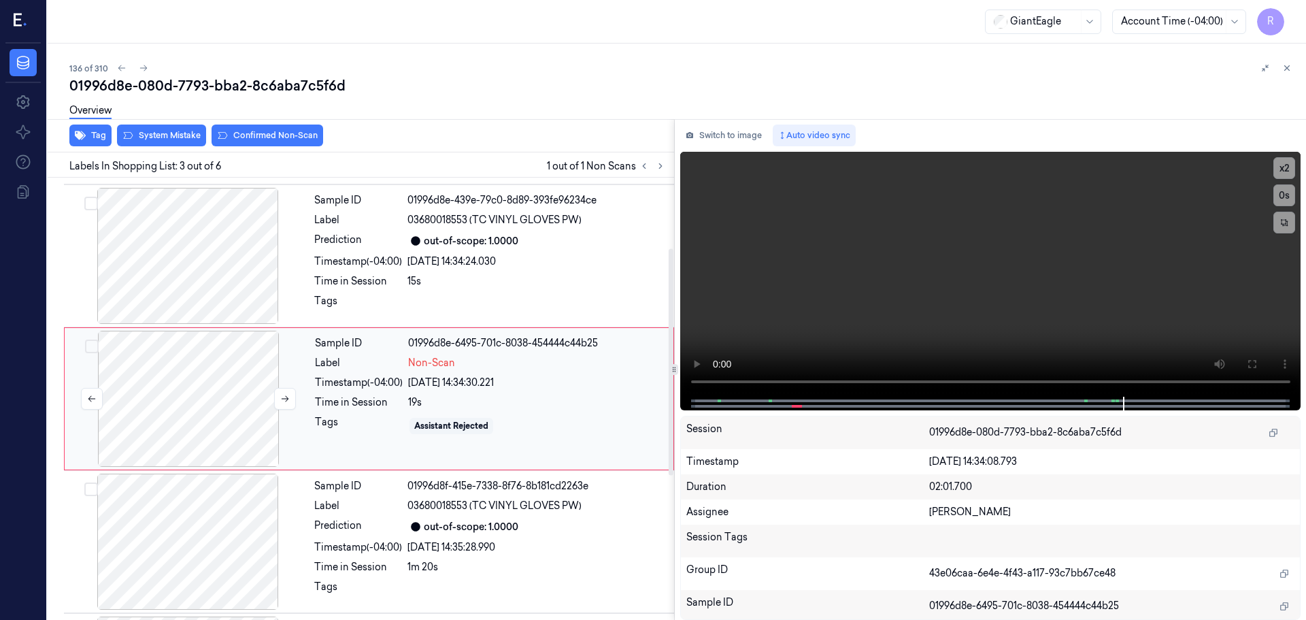
scroll to position [135, 0]
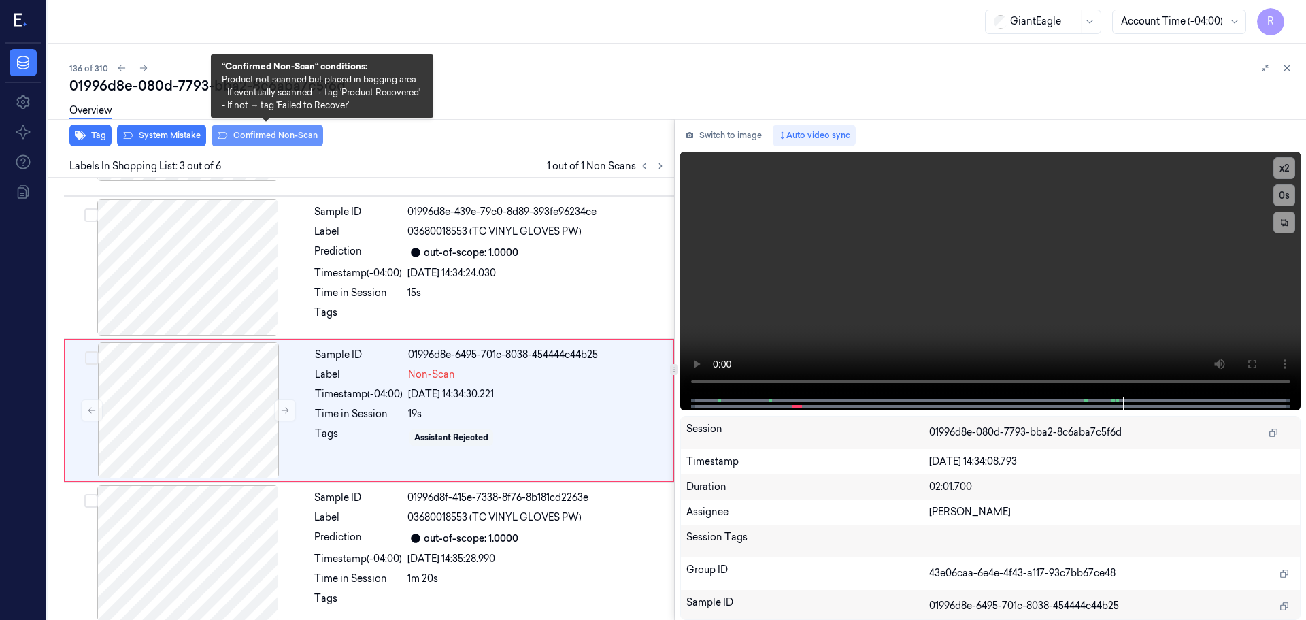
click at [250, 130] on div "01996d8e-080d-7793-bba2-8c6aba7c5f6d Overview Tag System Mistake Confirmed Non-…" at bounding box center [682, 347] width 1226 height 543
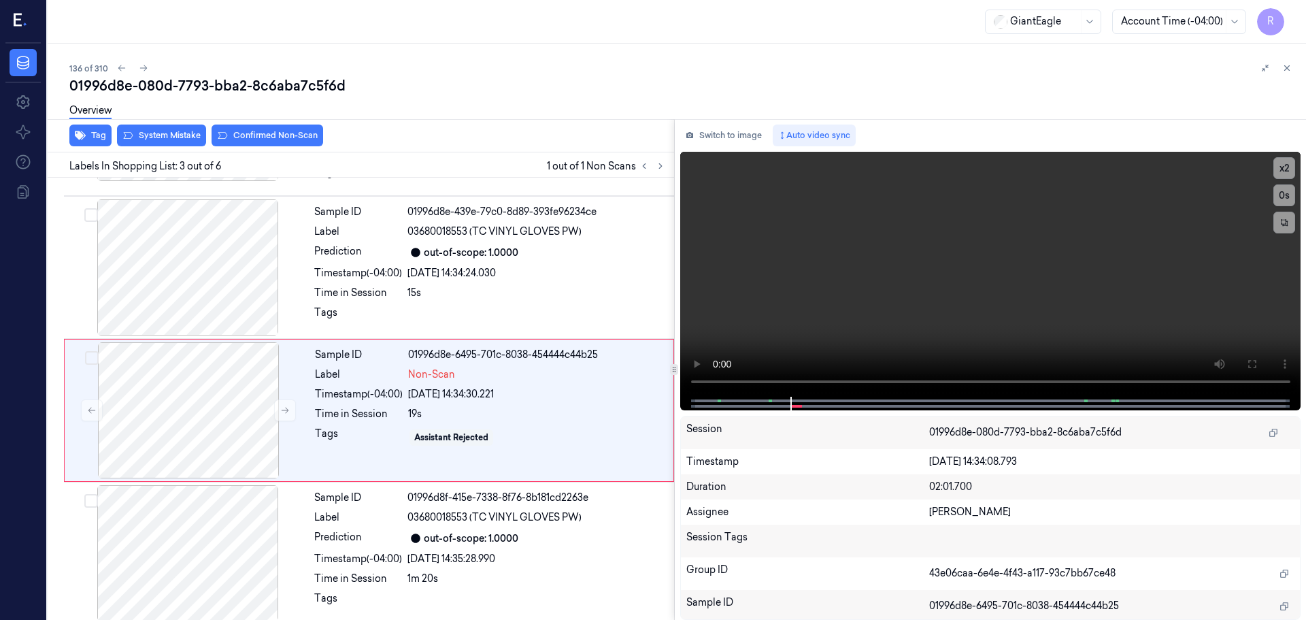
click at [335, 152] on div "Tag System Mistake Confirmed Non-Scan" at bounding box center [358, 135] width 632 height 33
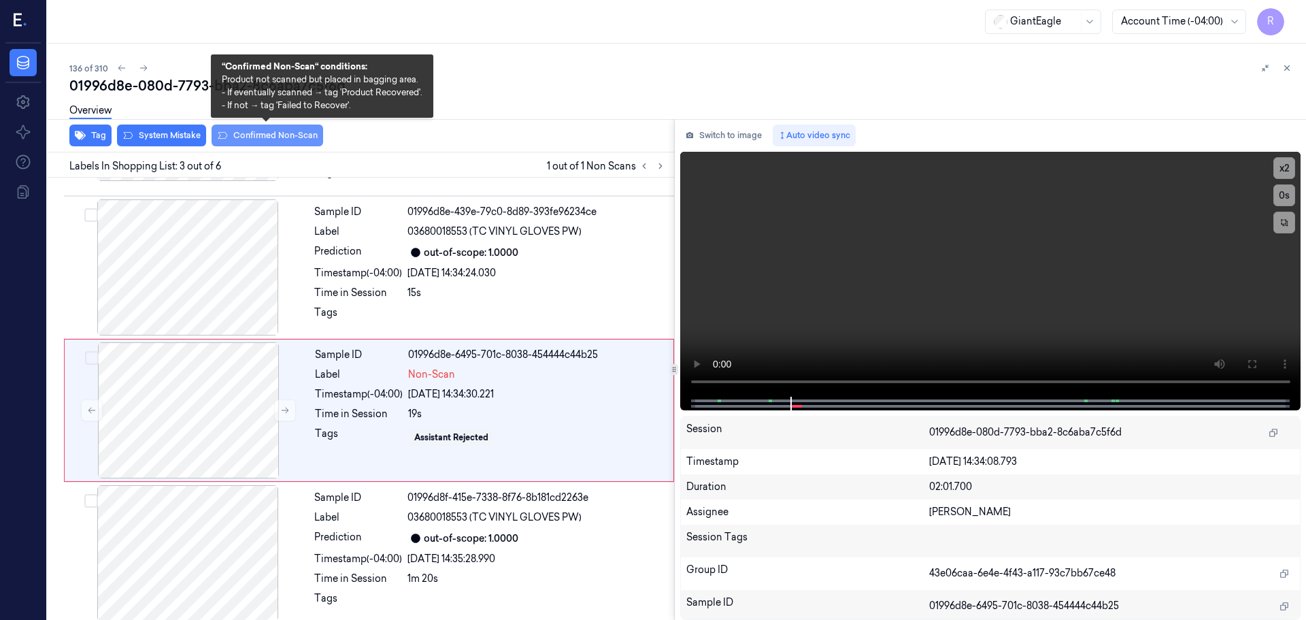
click at [260, 145] on button "Confirmed Non-Scan" at bounding box center [268, 135] width 112 height 22
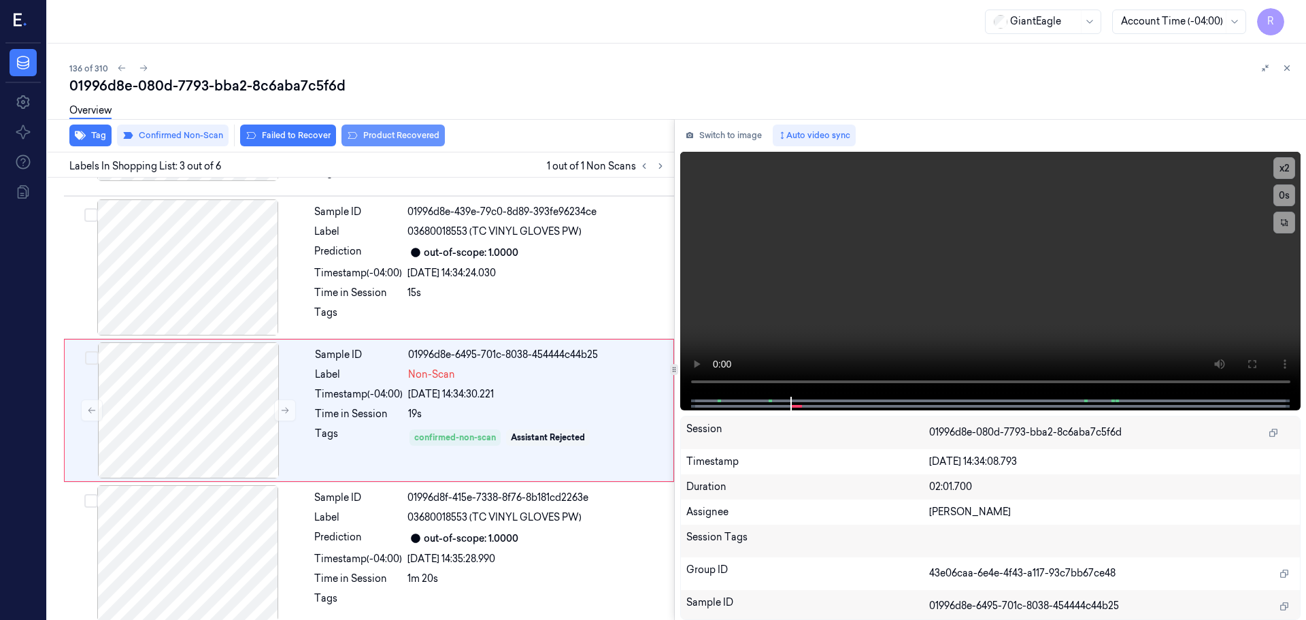
click at [356, 137] on button "Product Recovered" at bounding box center [392, 135] width 103 height 22
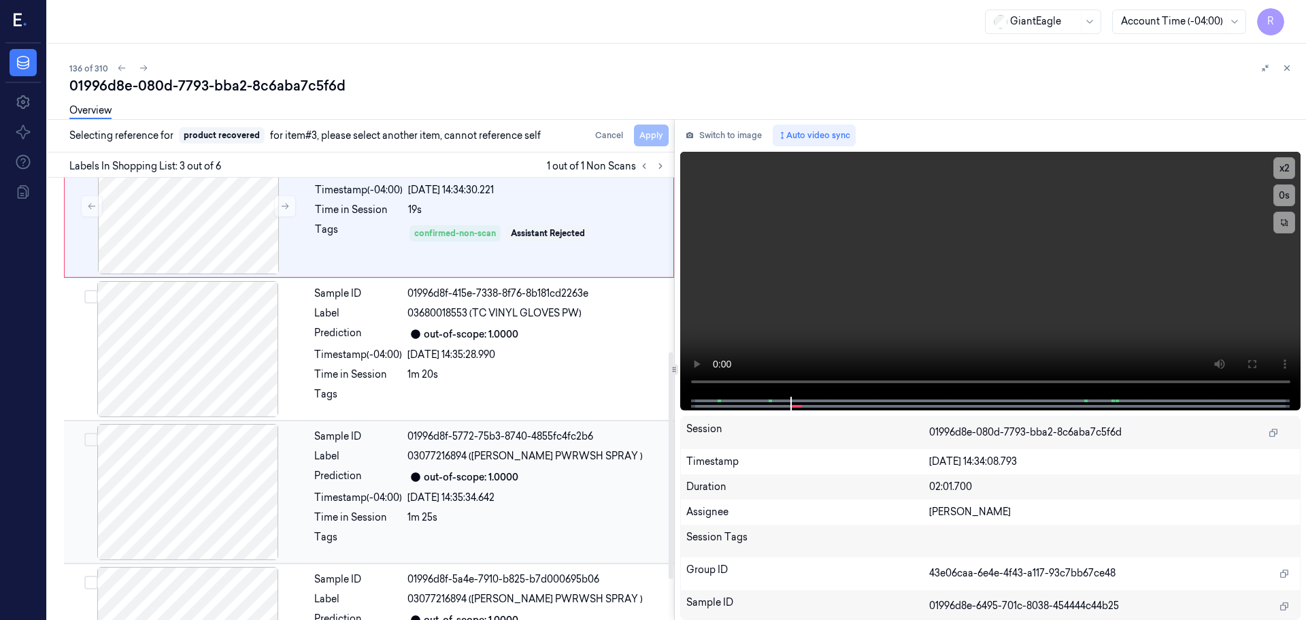
scroll to position [203, 0]
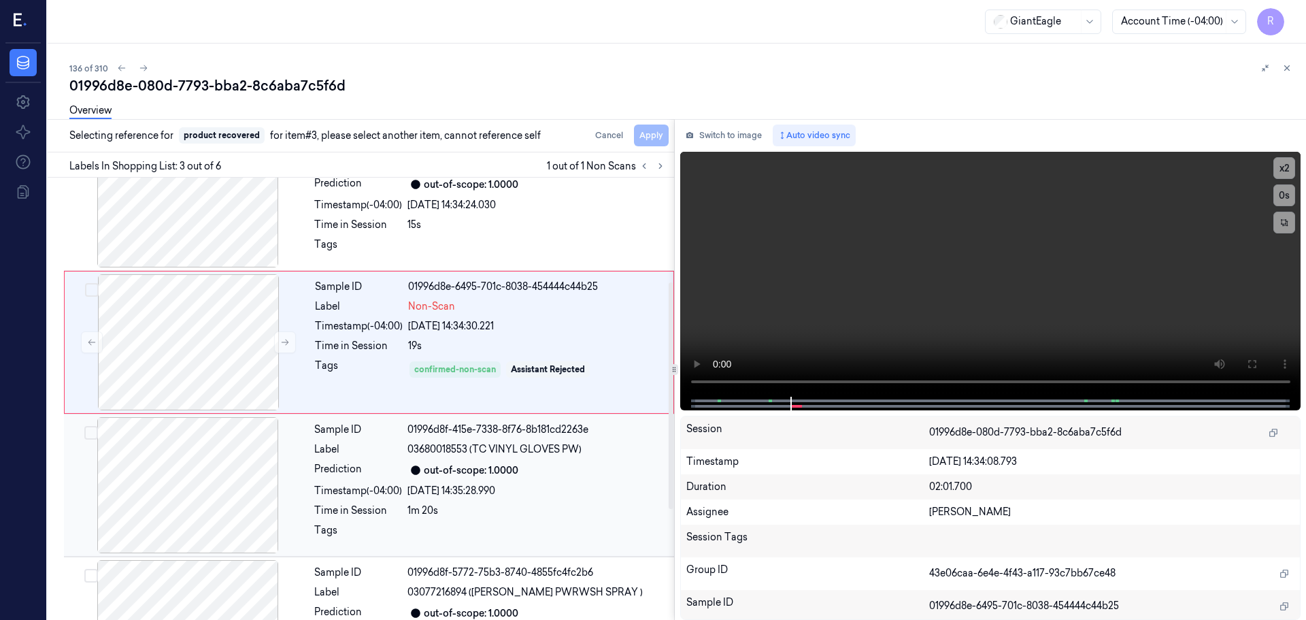
click at [312, 454] on div "Sample ID 01996d8f-415e-7338-8f76-8b181cd2263e Label 03680018553 (TC VINYL GLOV…" at bounding box center [490, 485] width 363 height 136
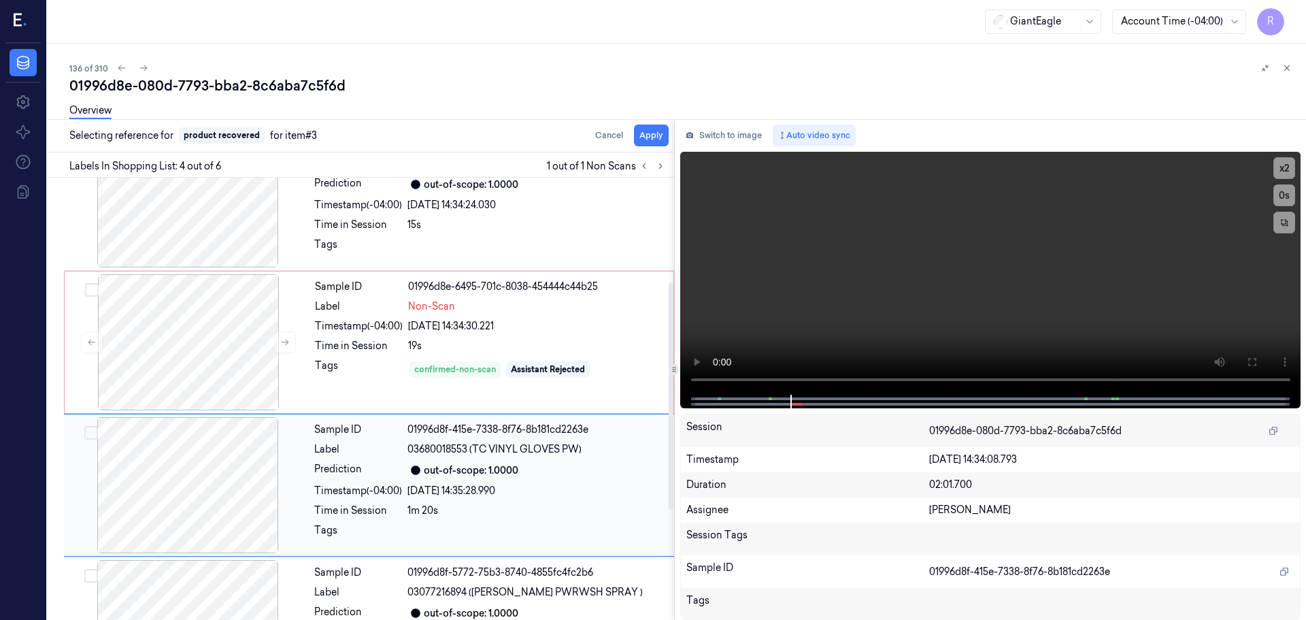
scroll to position [278, 0]
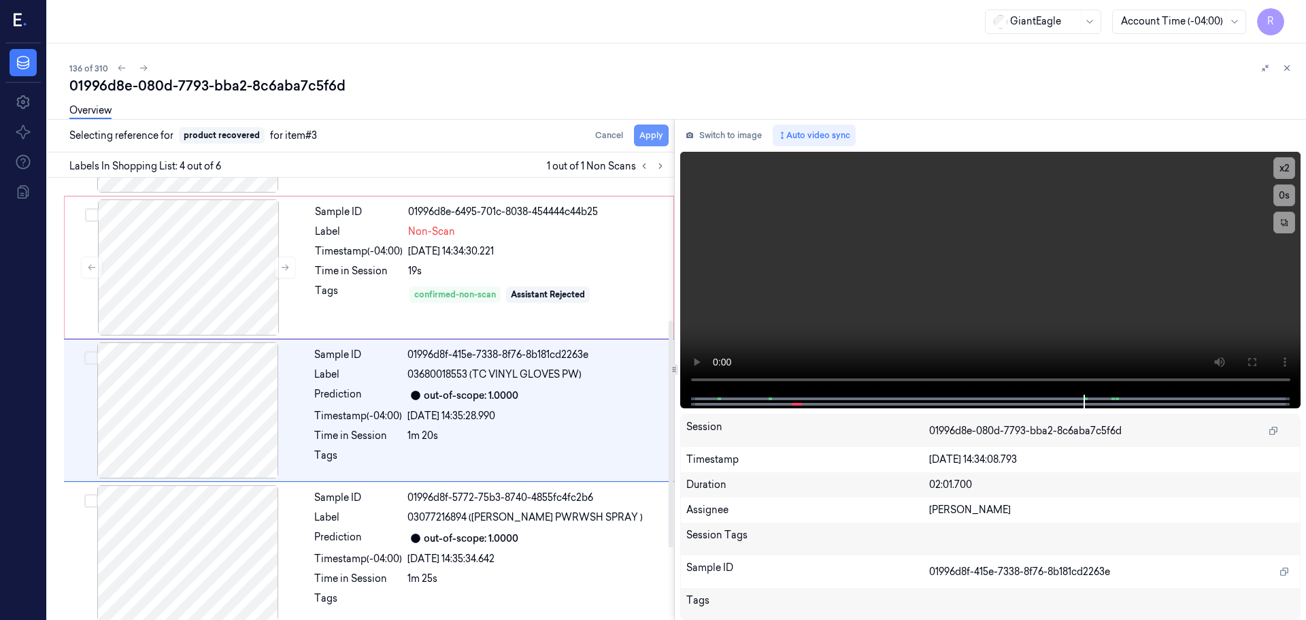
click at [650, 143] on button "Apply" at bounding box center [651, 135] width 35 height 22
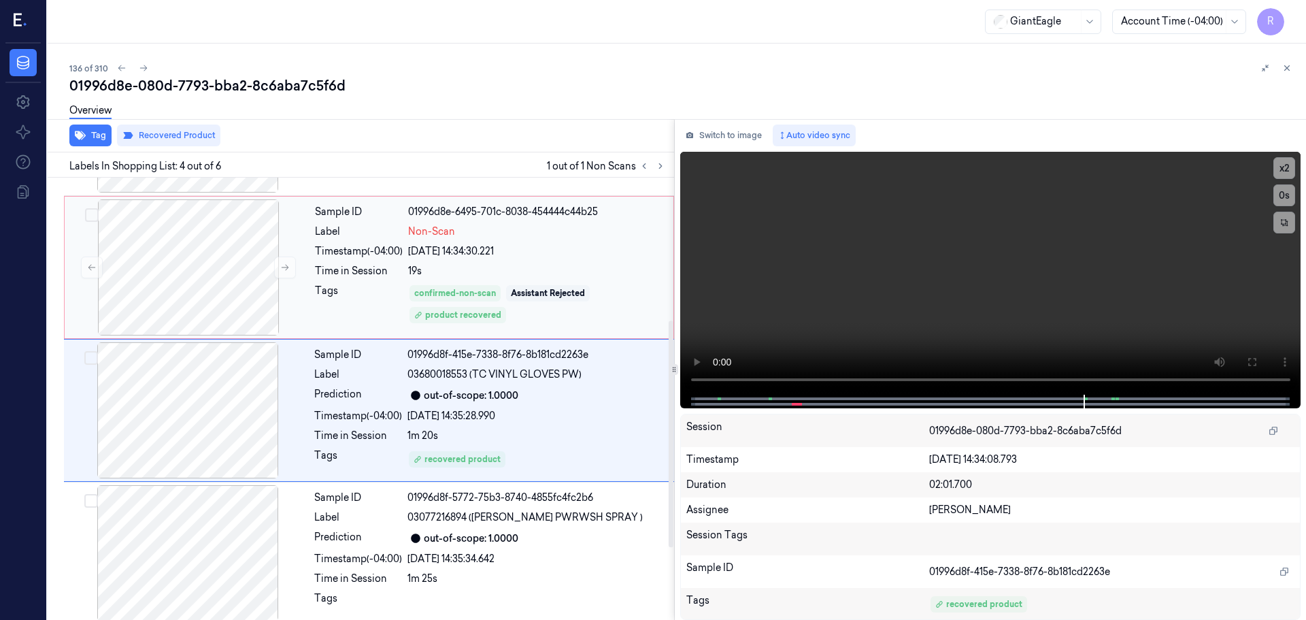
click at [541, 264] on div "19s" at bounding box center [536, 271] width 257 height 14
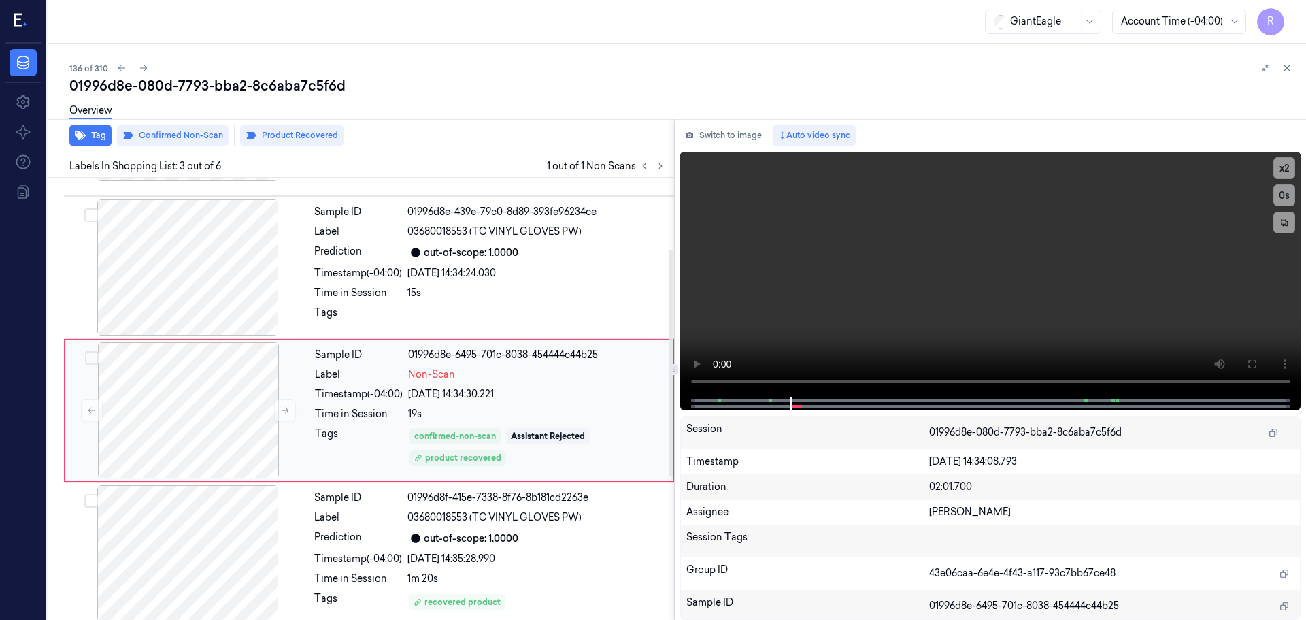
scroll to position [203, 0]
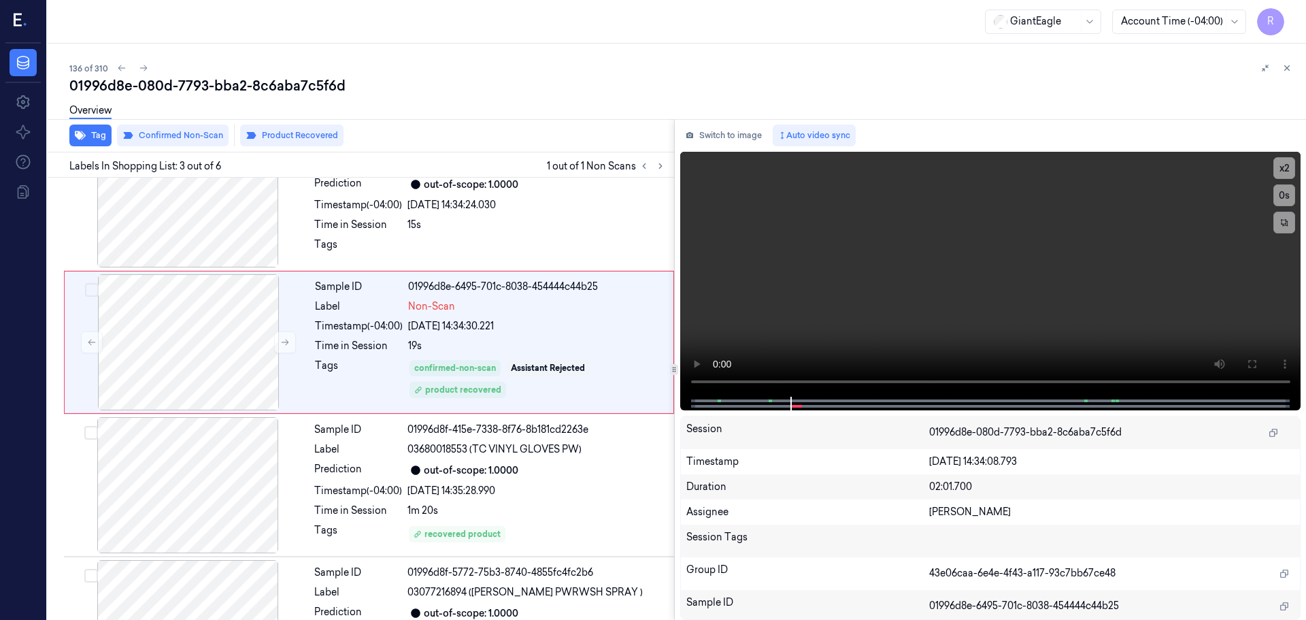
click at [1283, 67] on icon at bounding box center [1287, 68] width 10 height 10
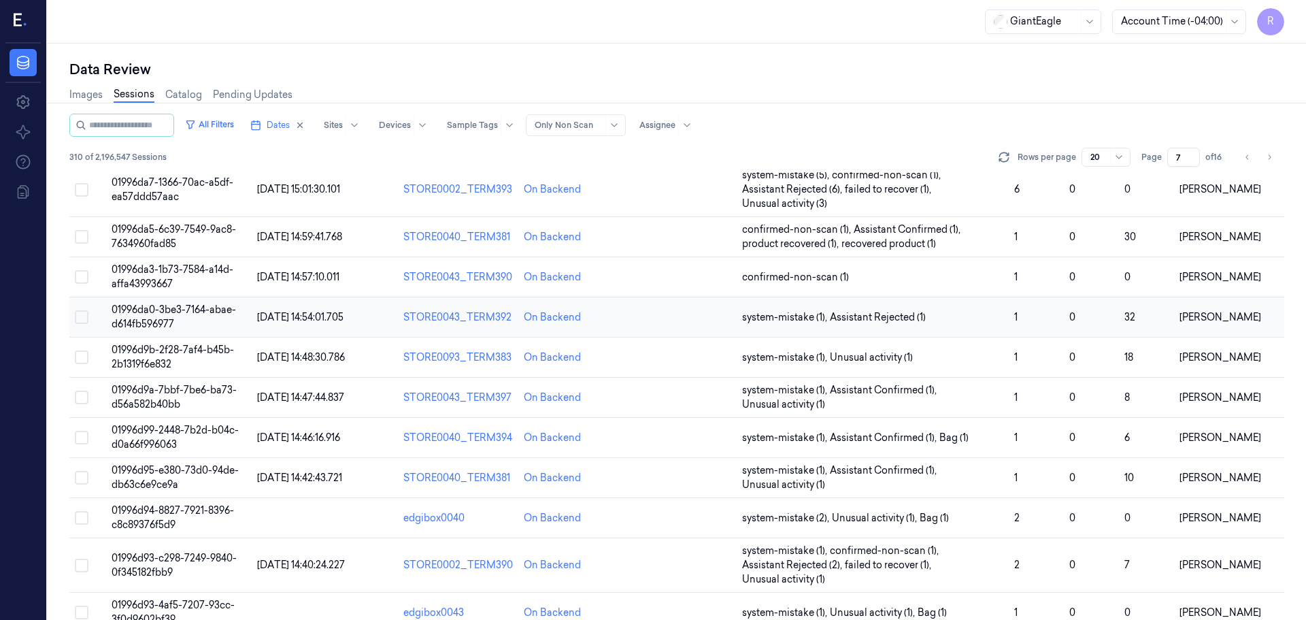
scroll to position [424, 0]
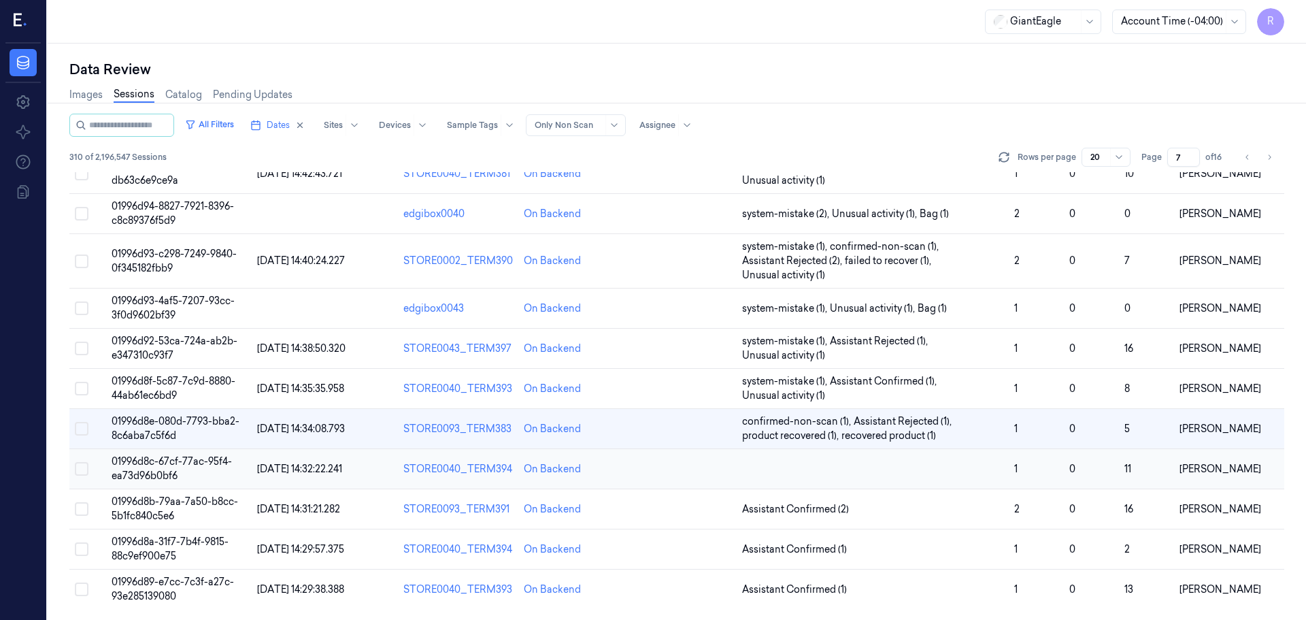
click at [970, 471] on td at bounding box center [873, 469] width 272 height 40
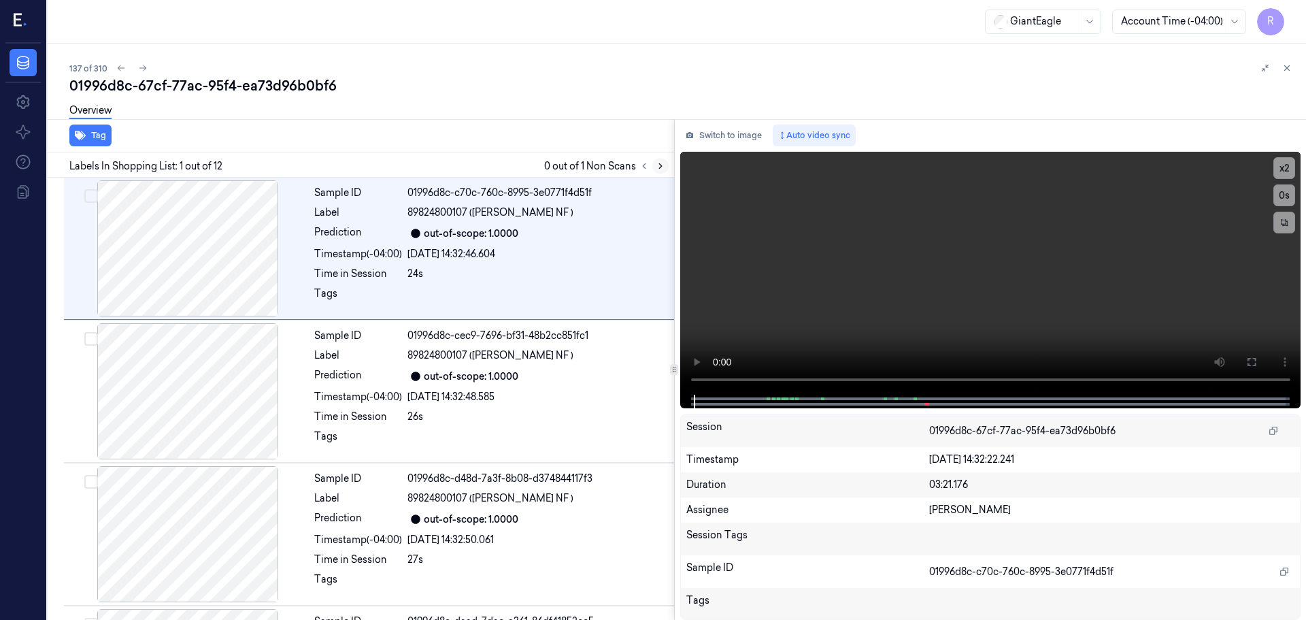
click at [661, 167] on icon at bounding box center [661, 166] width 10 height 10
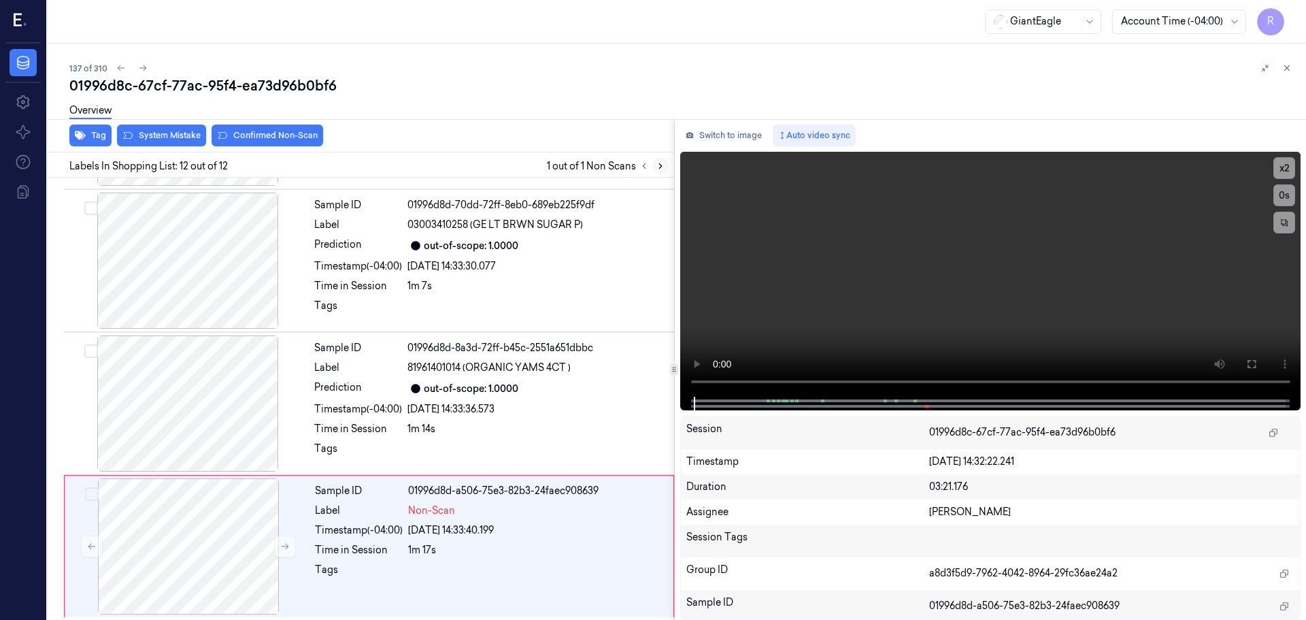
scroll to position [1276, 0]
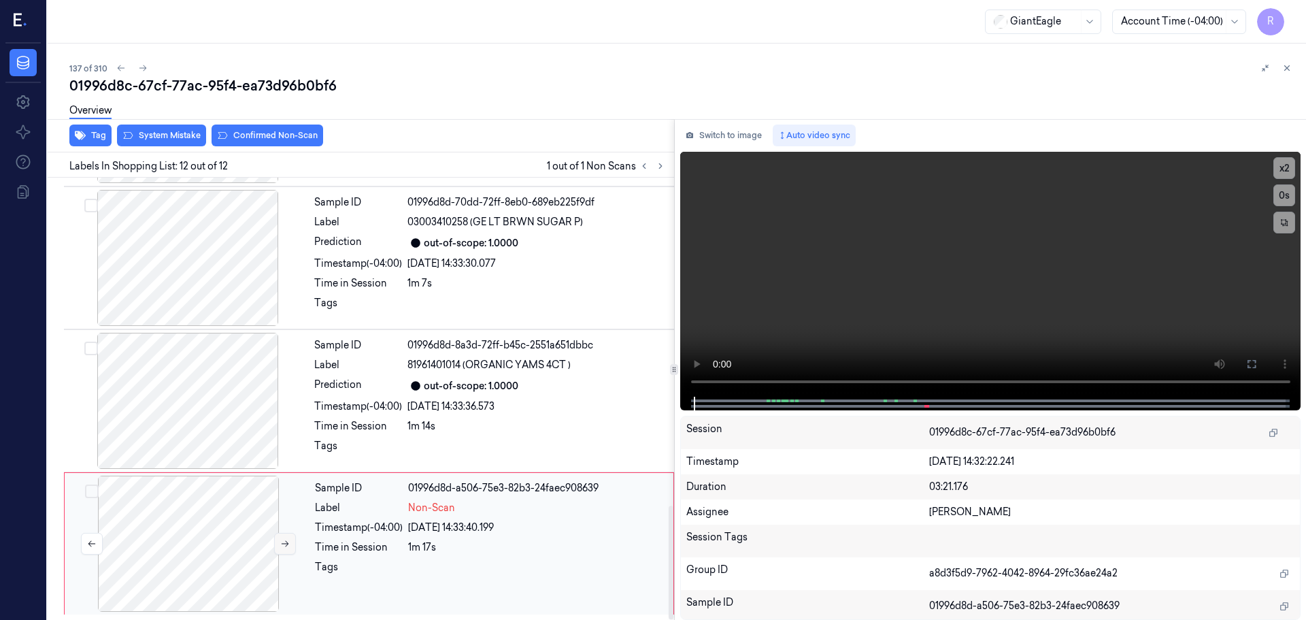
click at [275, 544] on button at bounding box center [285, 544] width 22 height 22
click at [284, 546] on icon at bounding box center [285, 544] width 10 height 10
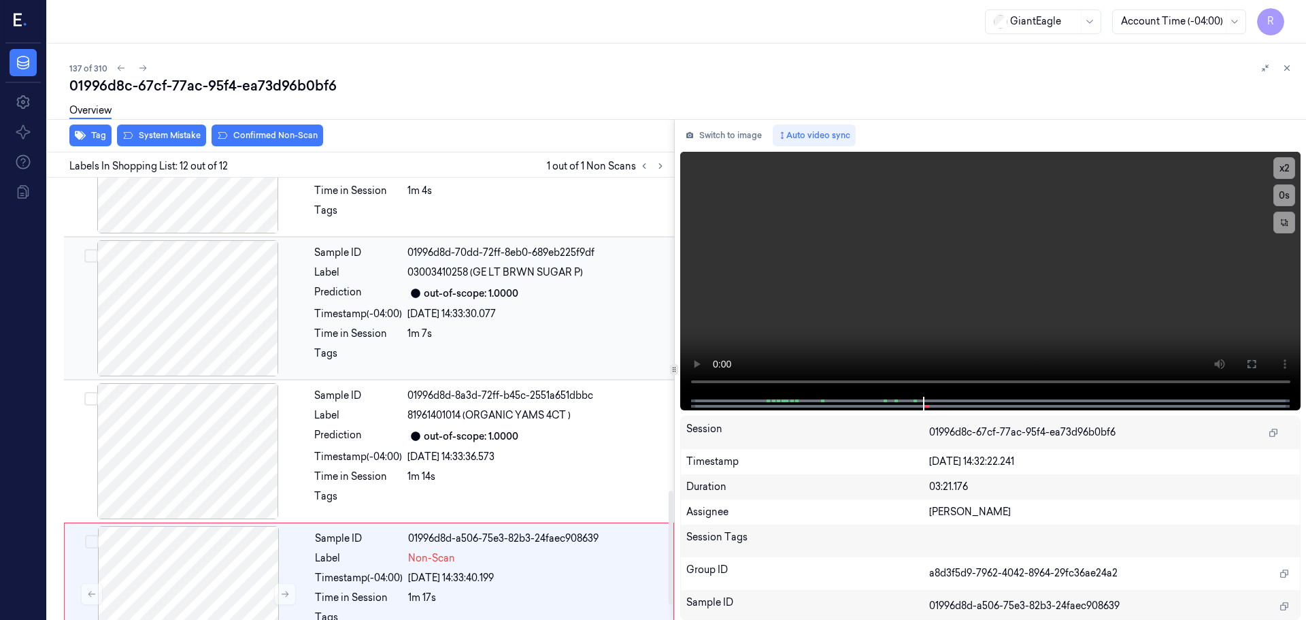
scroll to position [1208, 0]
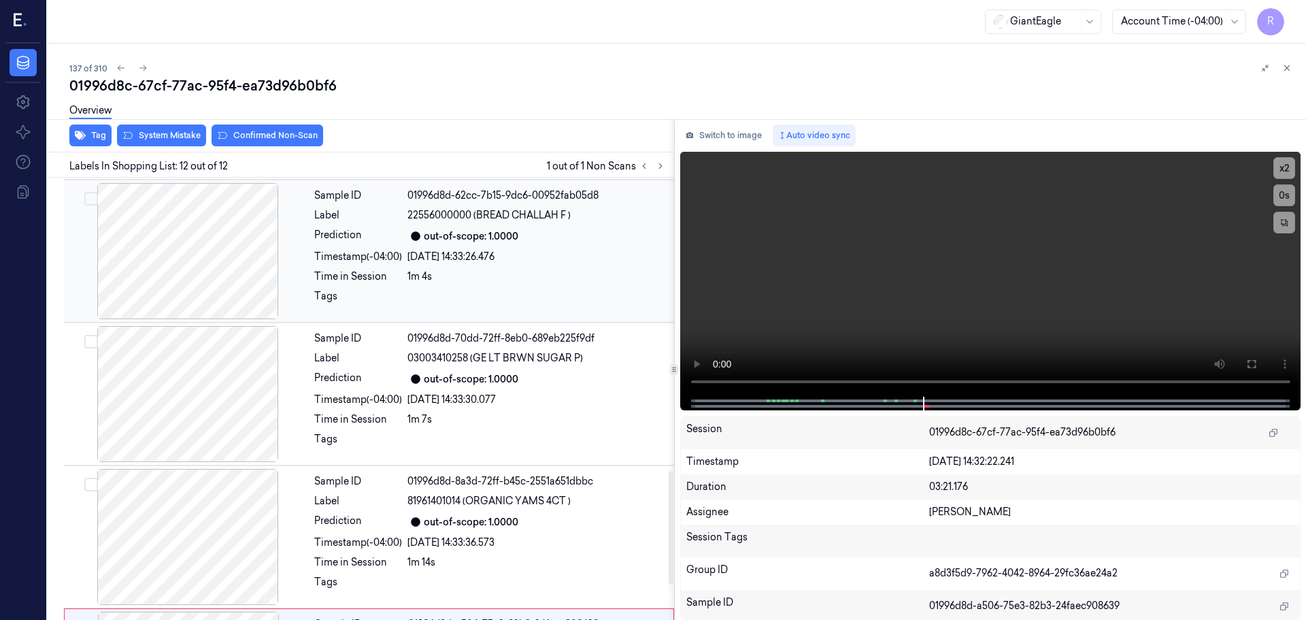
click at [227, 273] on div at bounding box center [188, 251] width 242 height 136
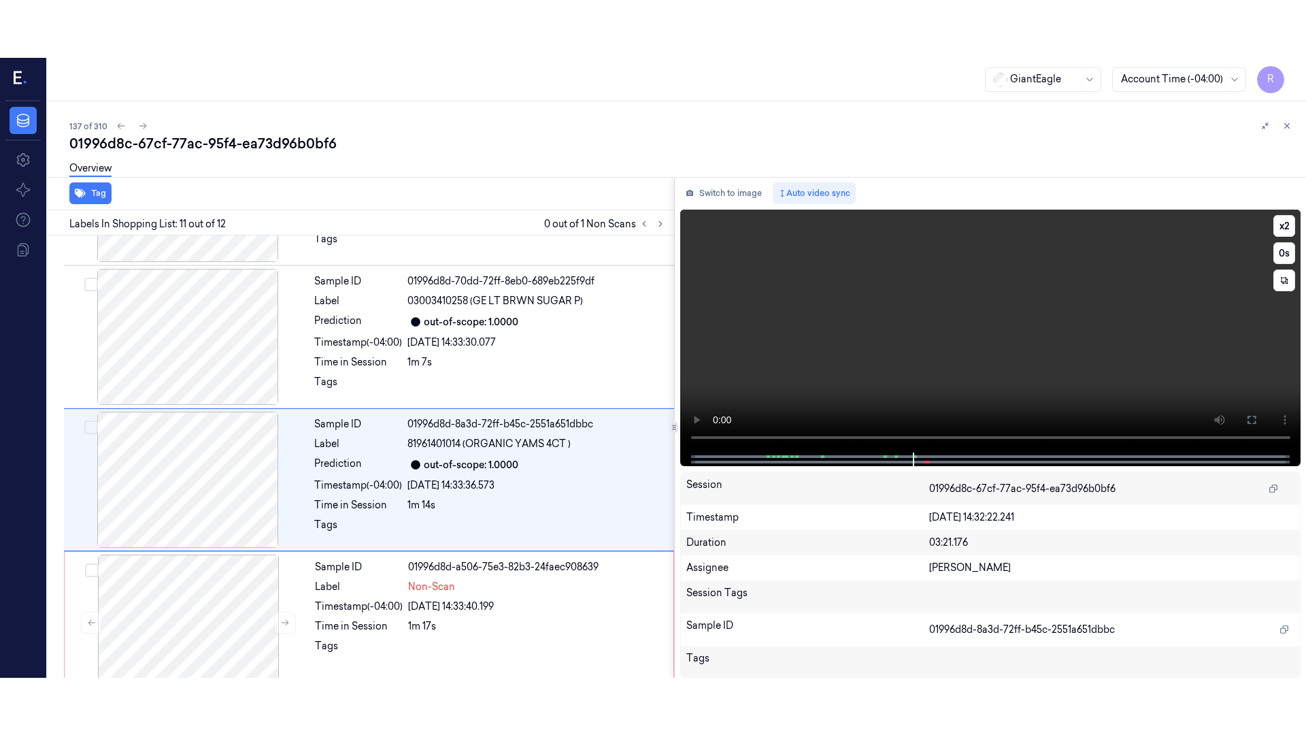
scroll to position [1276, 0]
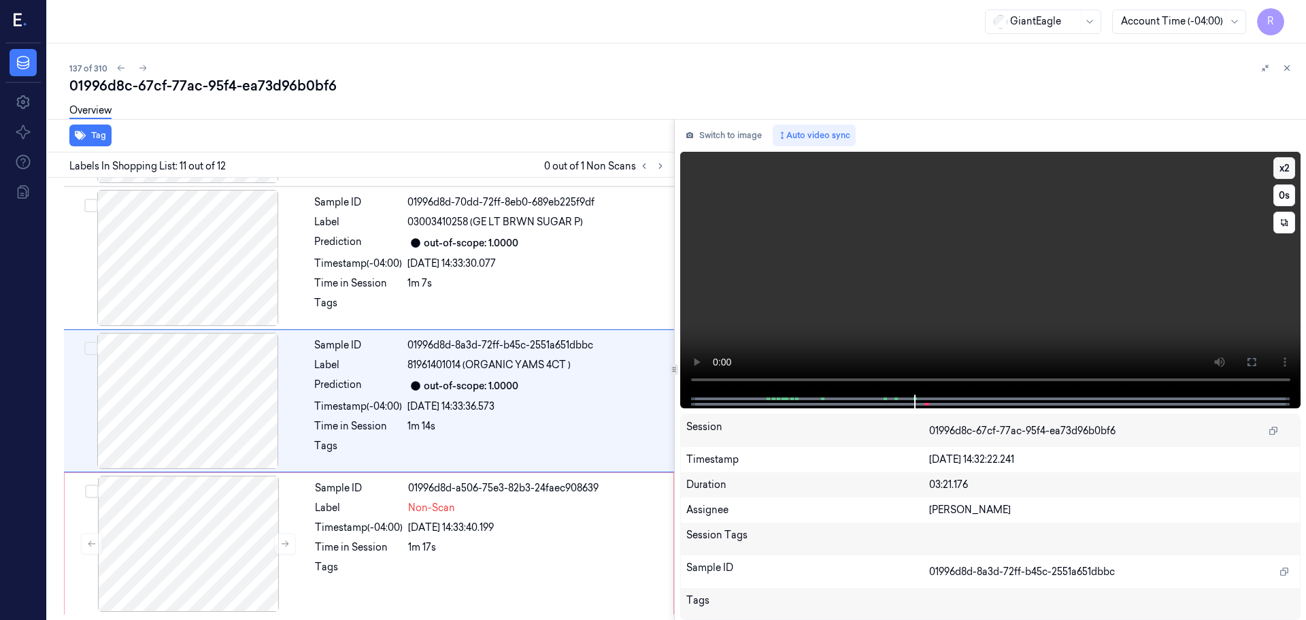
click at [1284, 175] on button "x 2" at bounding box center [1284, 168] width 22 height 22
click at [1293, 173] on button "x 4" at bounding box center [1284, 168] width 22 height 22
click at [1250, 362] on icon at bounding box center [1251, 361] width 11 height 11
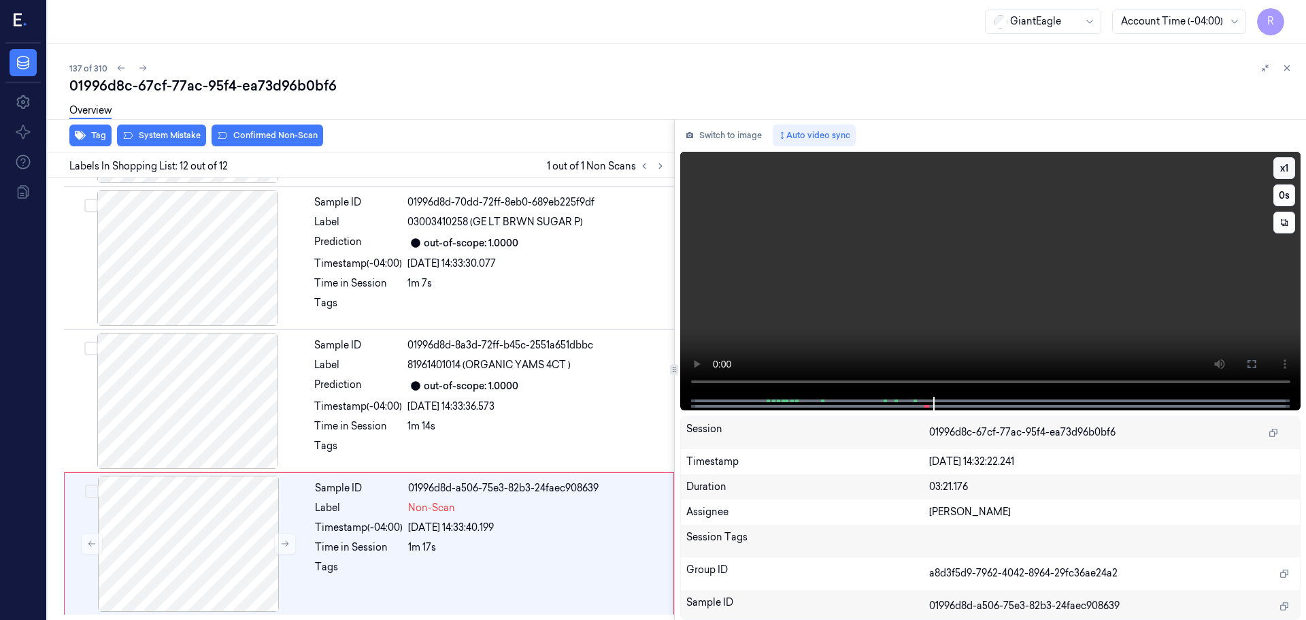
click at [1292, 165] on button "x 1" at bounding box center [1284, 168] width 22 height 22
click at [1290, 165] on button "x 2" at bounding box center [1284, 168] width 22 height 22
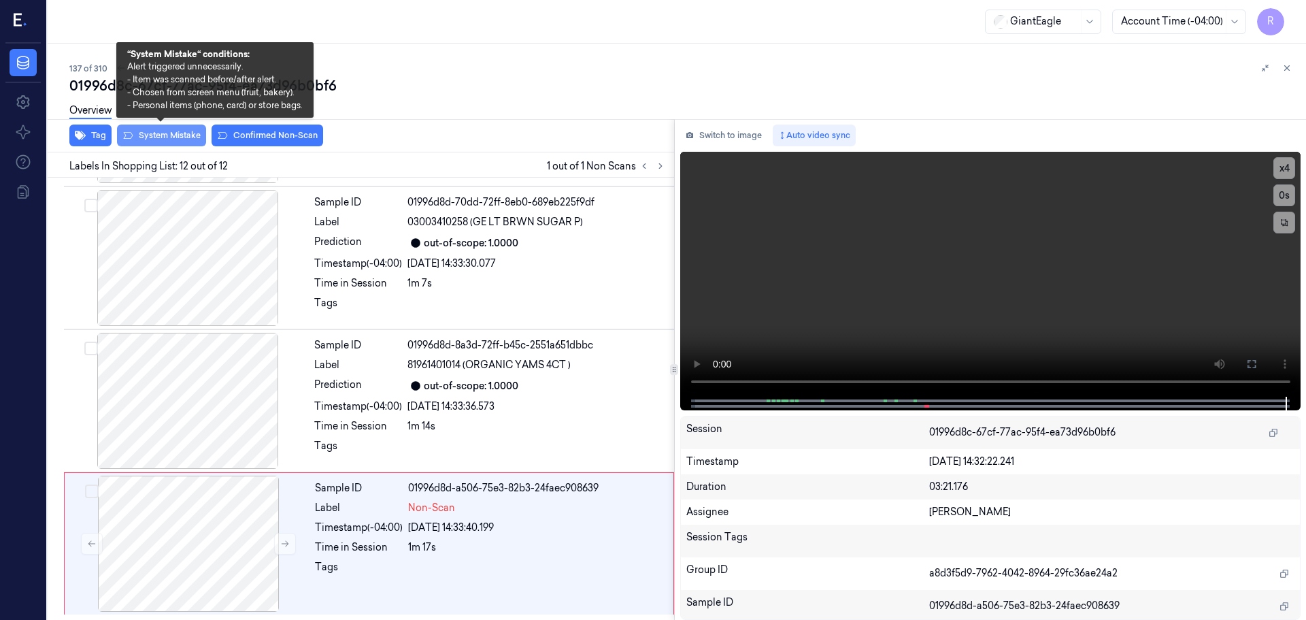
click at [163, 139] on button "System Mistake" at bounding box center [161, 135] width 89 height 22
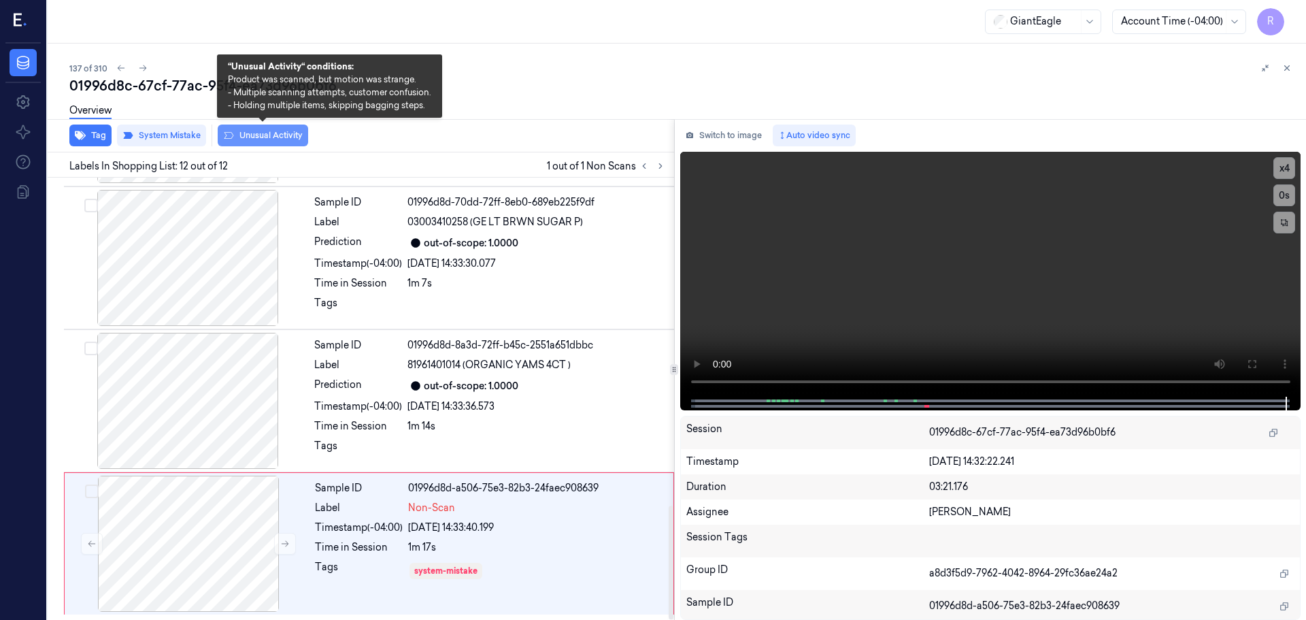
click at [237, 131] on button "Unusual Activity" at bounding box center [263, 135] width 90 height 22
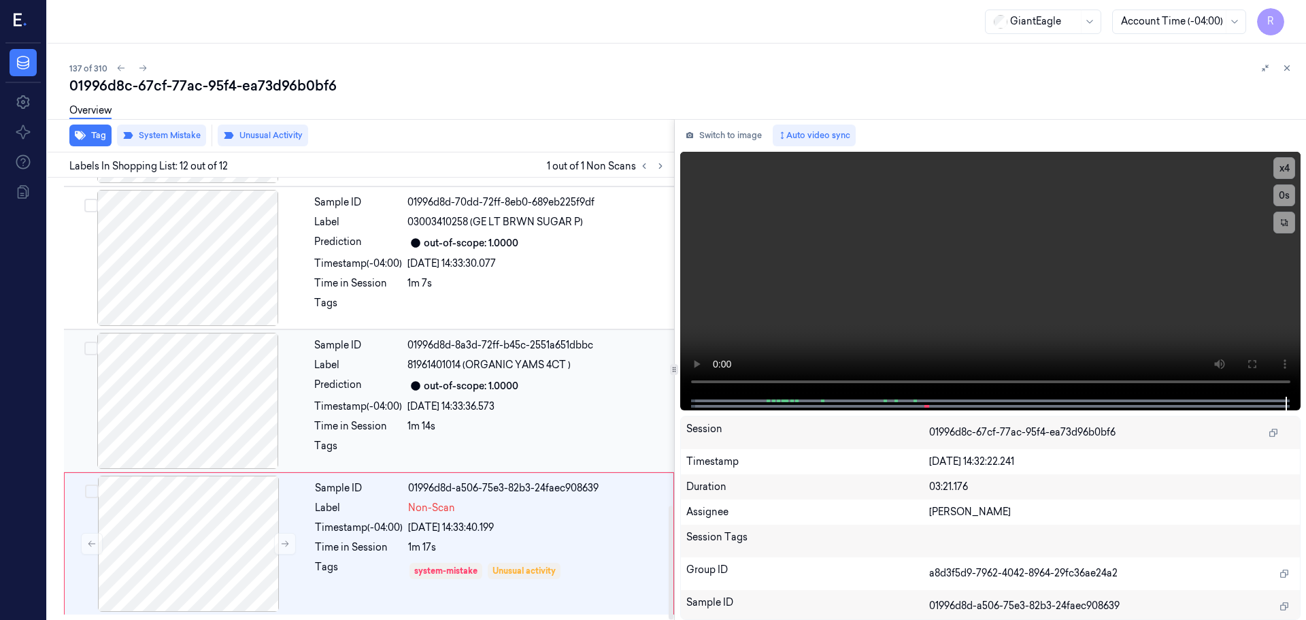
click at [482, 395] on div "Sample ID 01996d8d-8a3d-72ff-b45c-2551a651dbbc Label 81961401014 (ORGANIC YAMS …" at bounding box center [490, 401] width 363 height 136
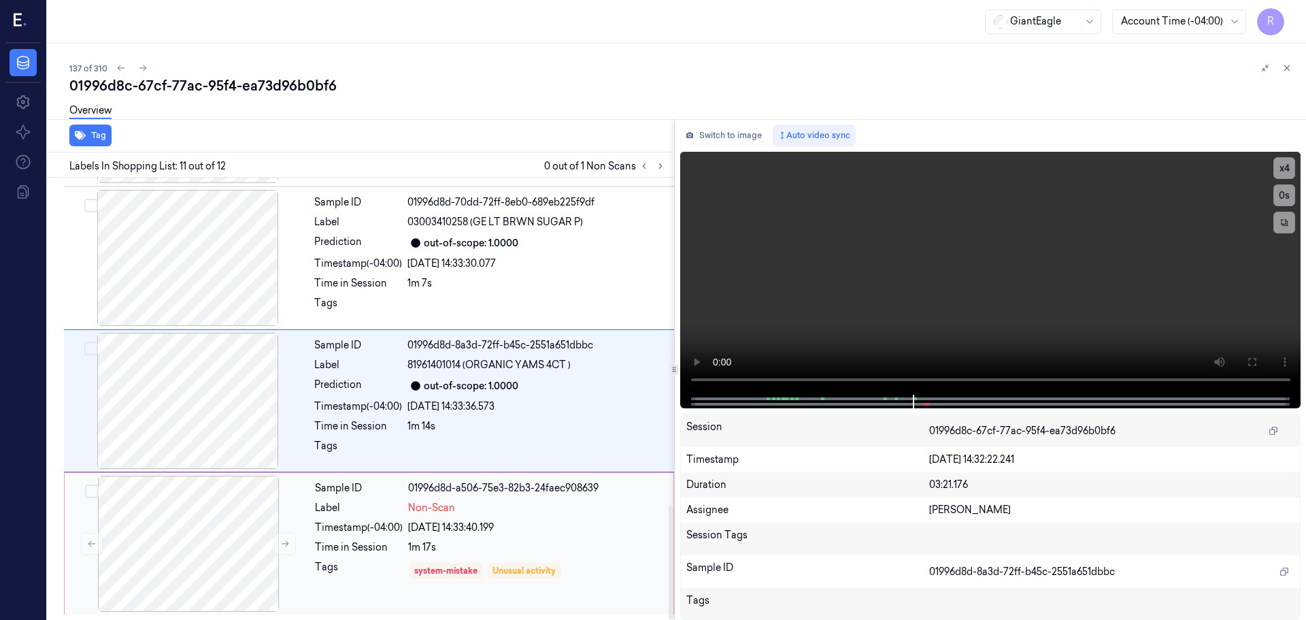
click at [516, 506] on div "Non-Scan" at bounding box center [536, 508] width 257 height 14
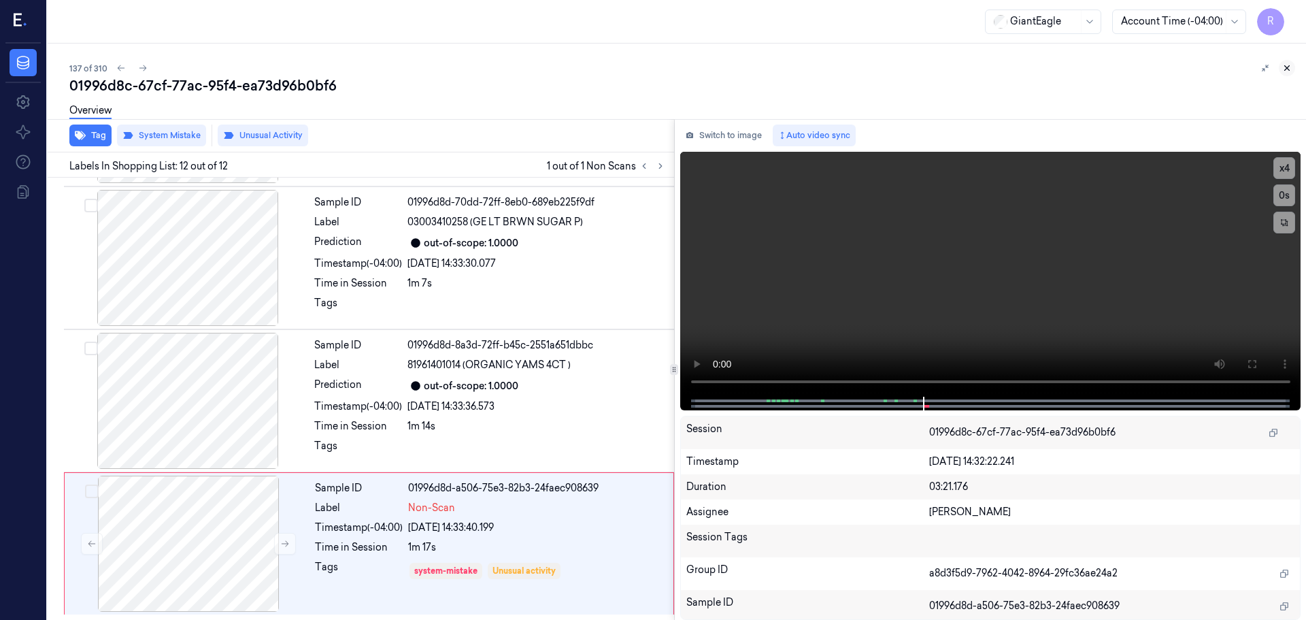
click at [1290, 71] on icon at bounding box center [1287, 68] width 10 height 10
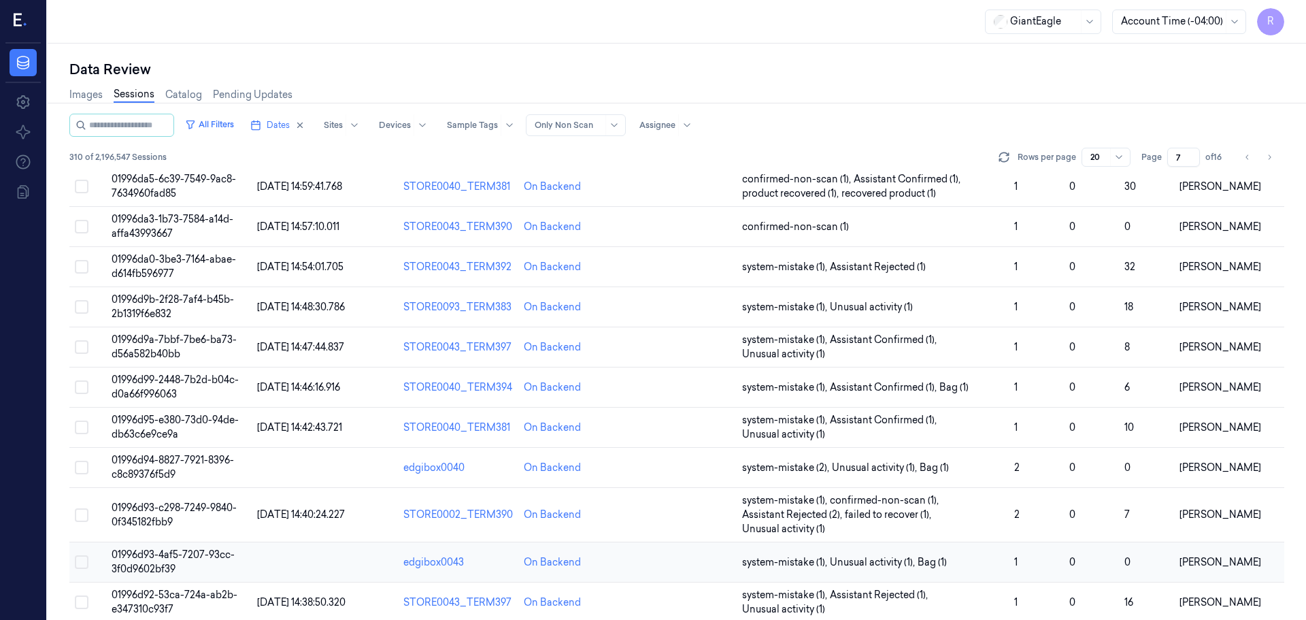
scroll to position [424, 0]
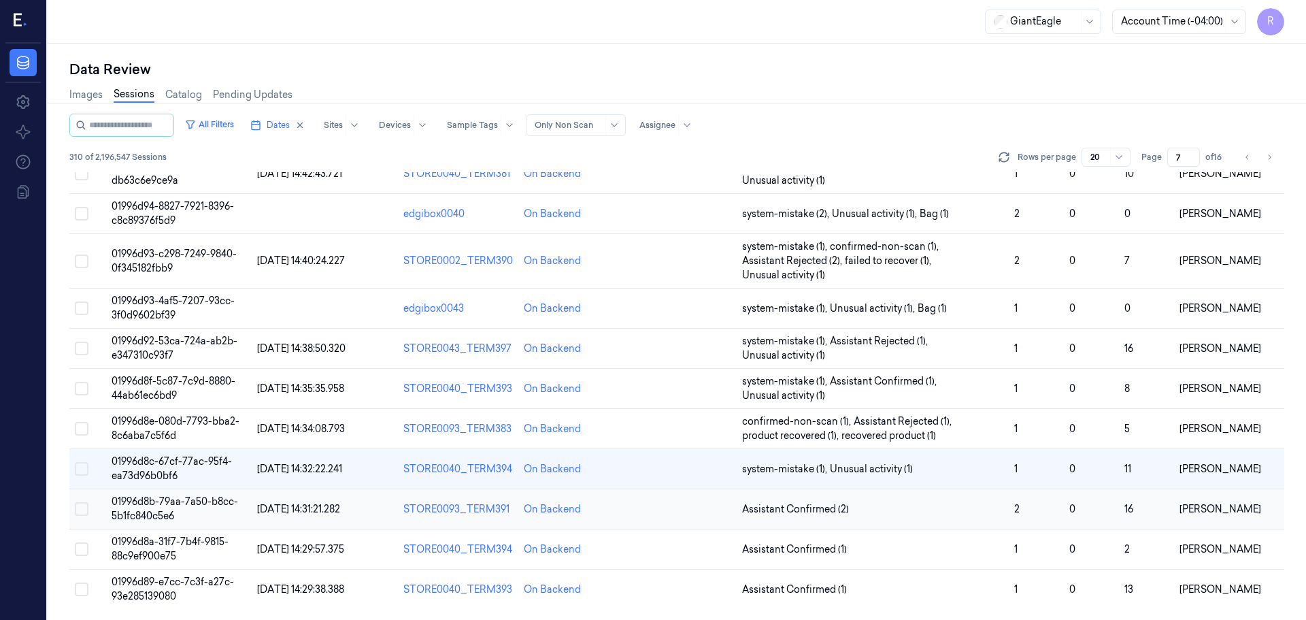
click at [931, 518] on td "Assistant Confirmed (2)" at bounding box center [873, 509] width 272 height 40
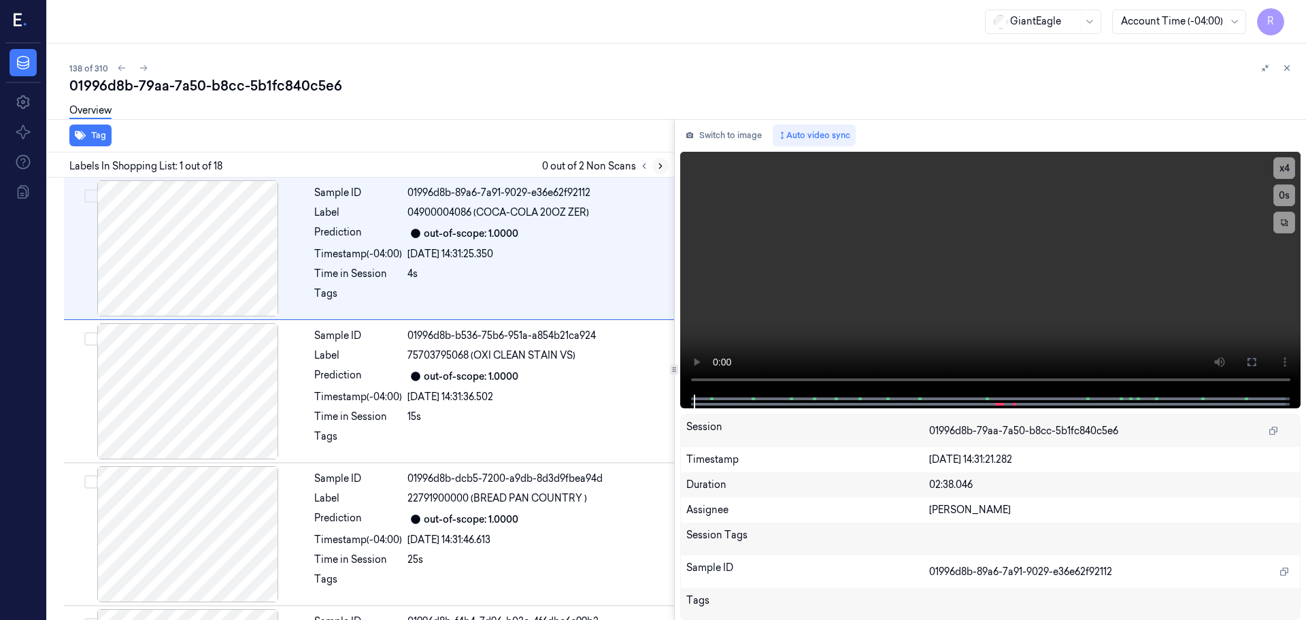
click at [663, 158] on button at bounding box center [660, 166] width 16 height 16
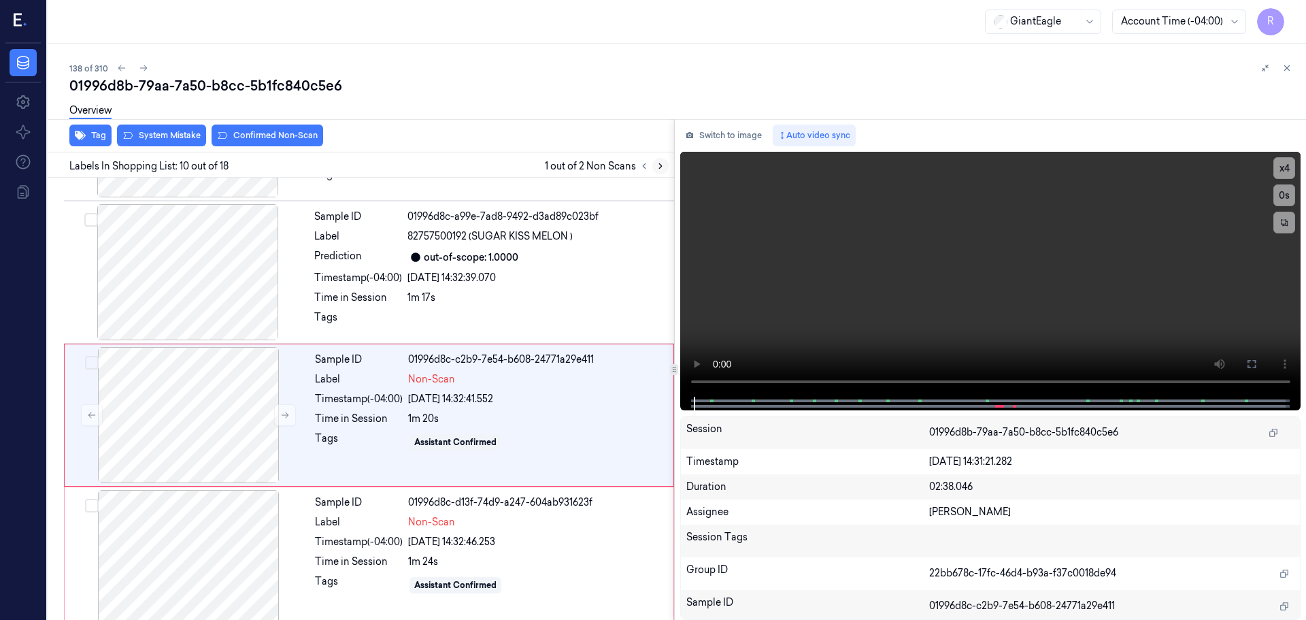
scroll to position [1135, 0]
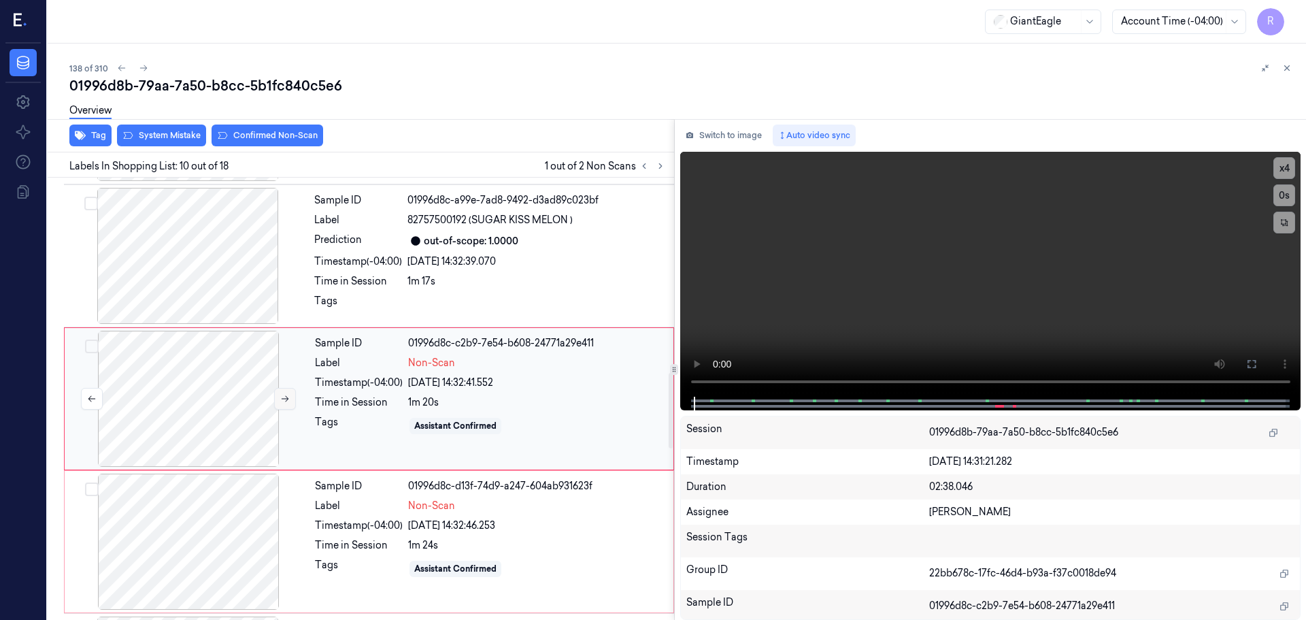
click at [287, 397] on icon at bounding box center [285, 399] width 10 height 10
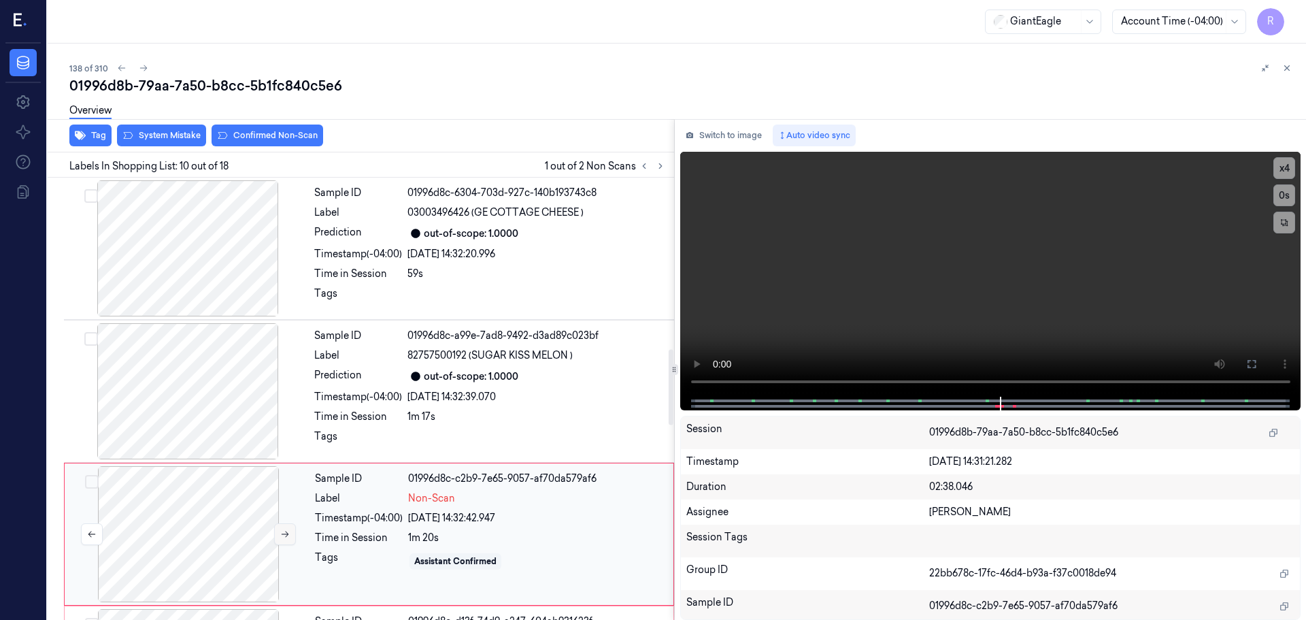
scroll to position [999, 0]
click at [234, 273] on div at bounding box center [188, 249] width 242 height 136
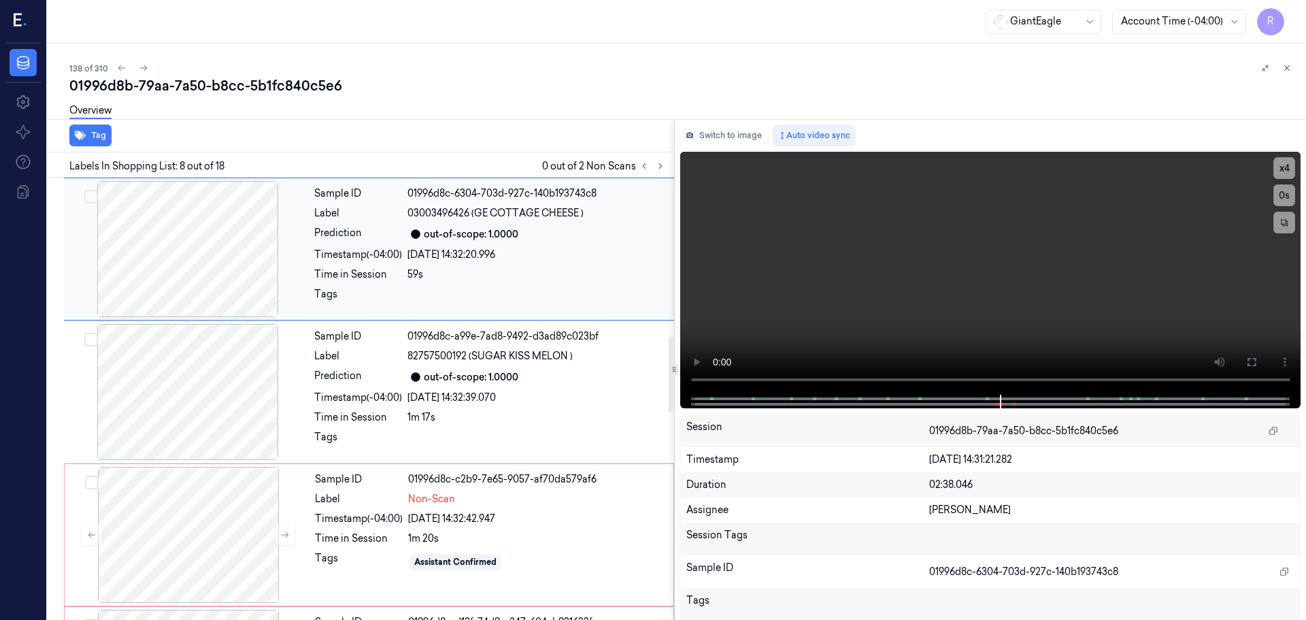
scroll to position [850, 0]
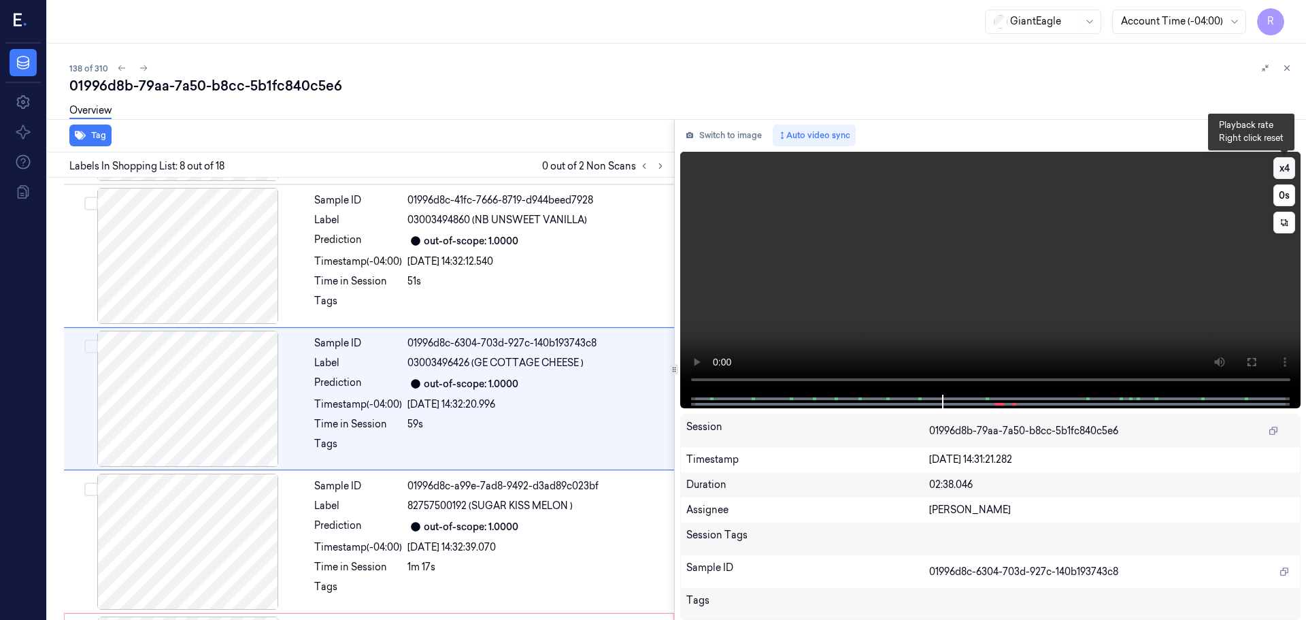
click at [1279, 163] on button "x 4" at bounding box center [1284, 168] width 22 height 22
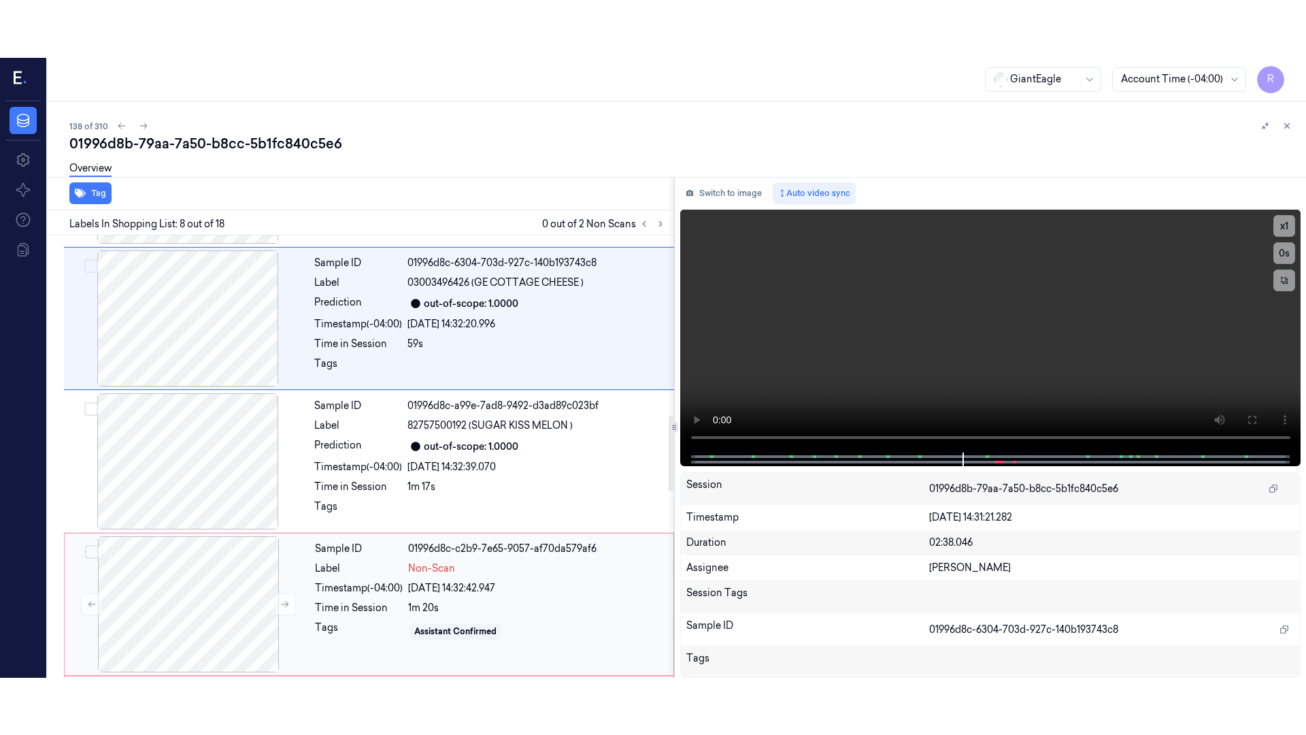
scroll to position [1054, 0]
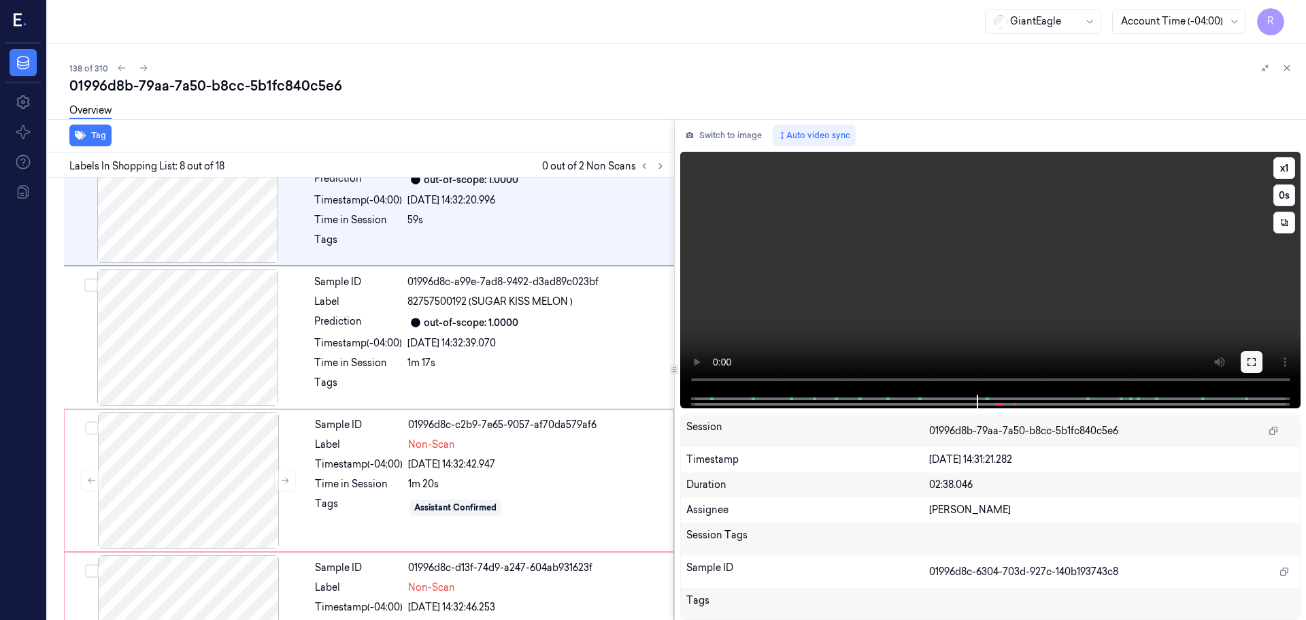
click at [1245, 366] on button at bounding box center [1252, 362] width 22 height 22
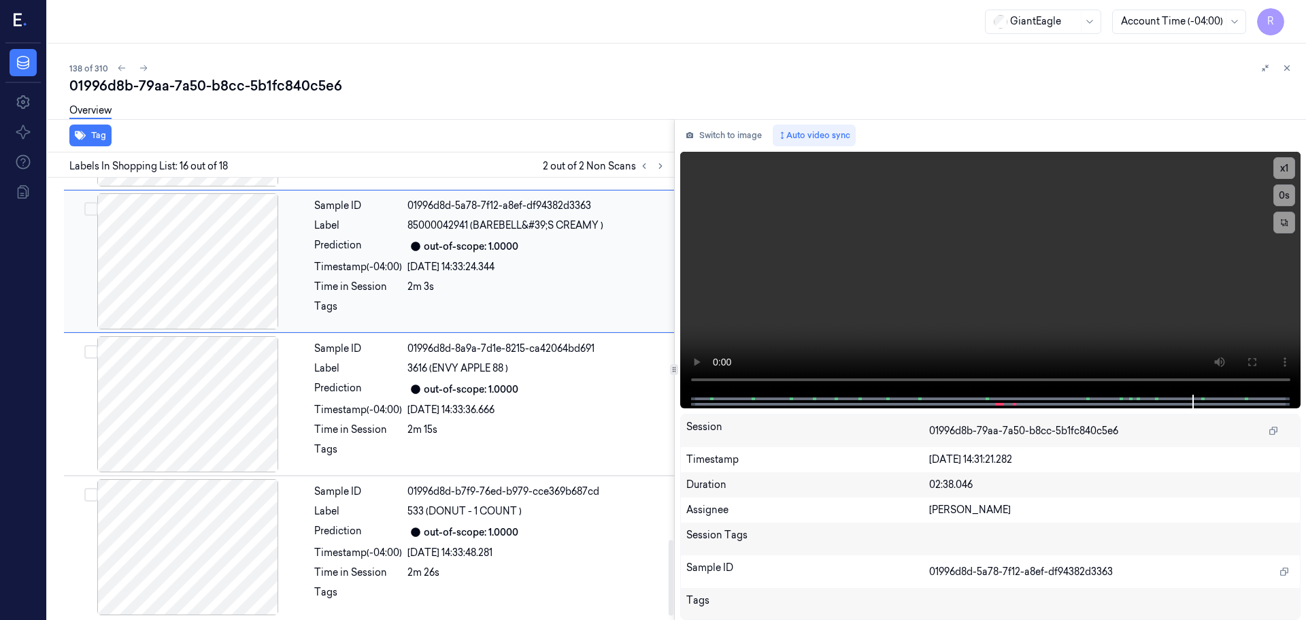
scroll to position [2133, 0]
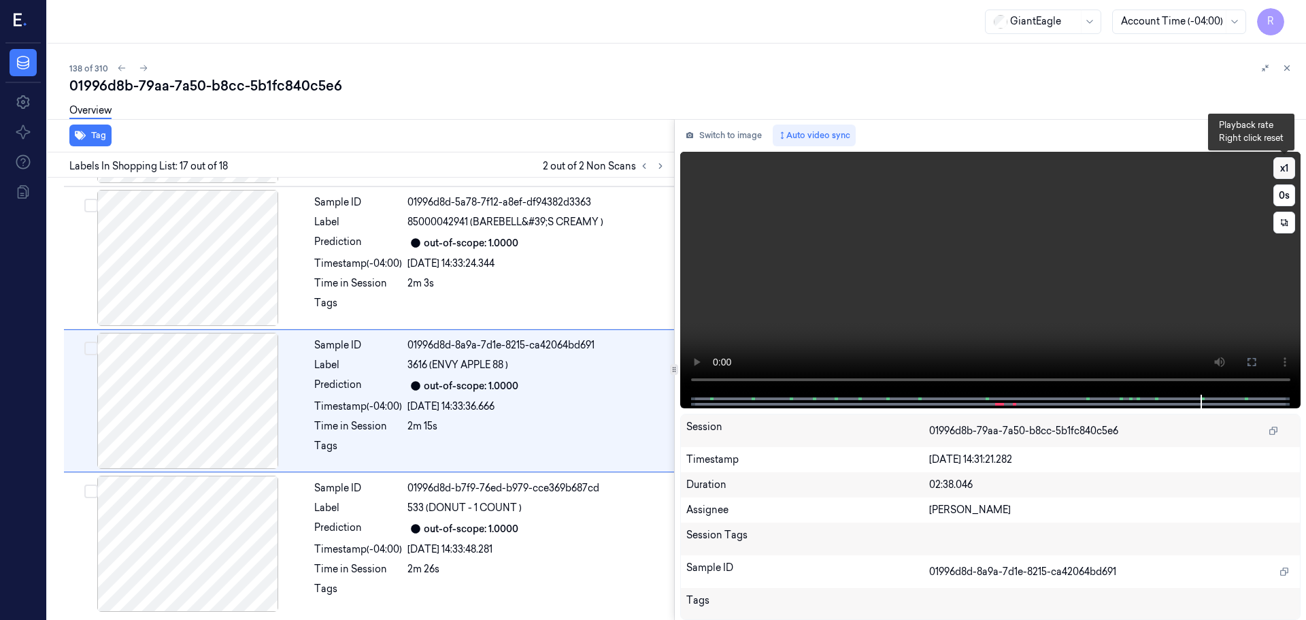
click at [1287, 167] on button "x 1" at bounding box center [1284, 168] width 22 height 22
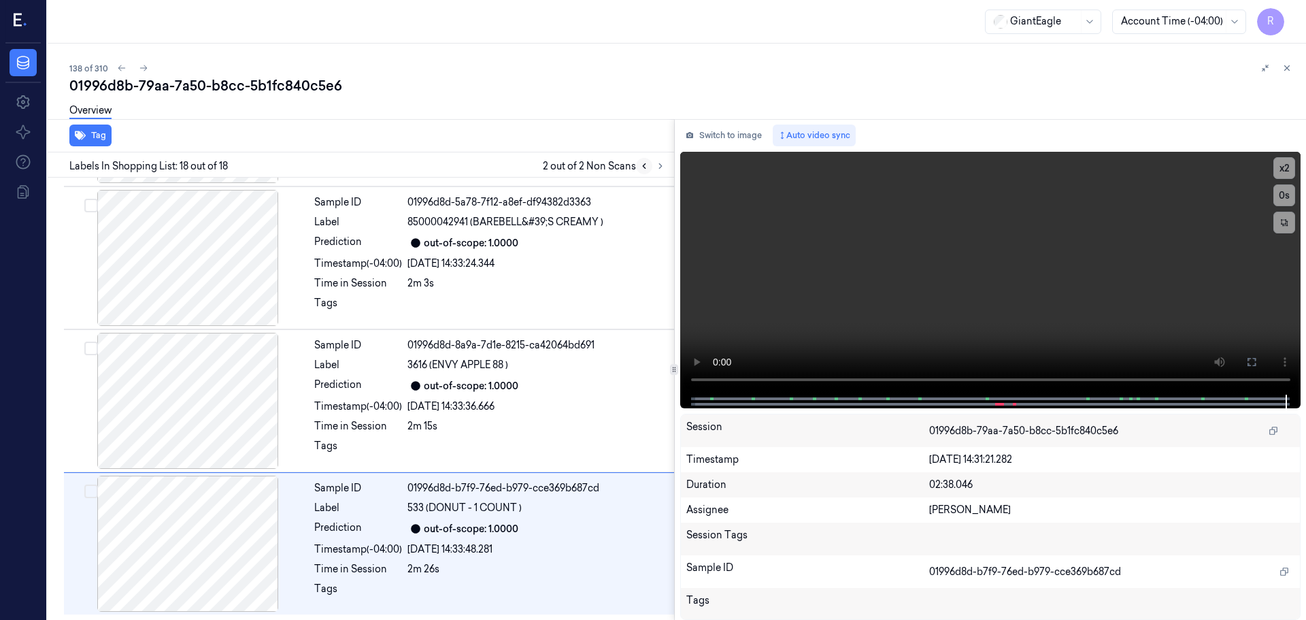
click at [651, 169] on button at bounding box center [644, 166] width 16 height 16
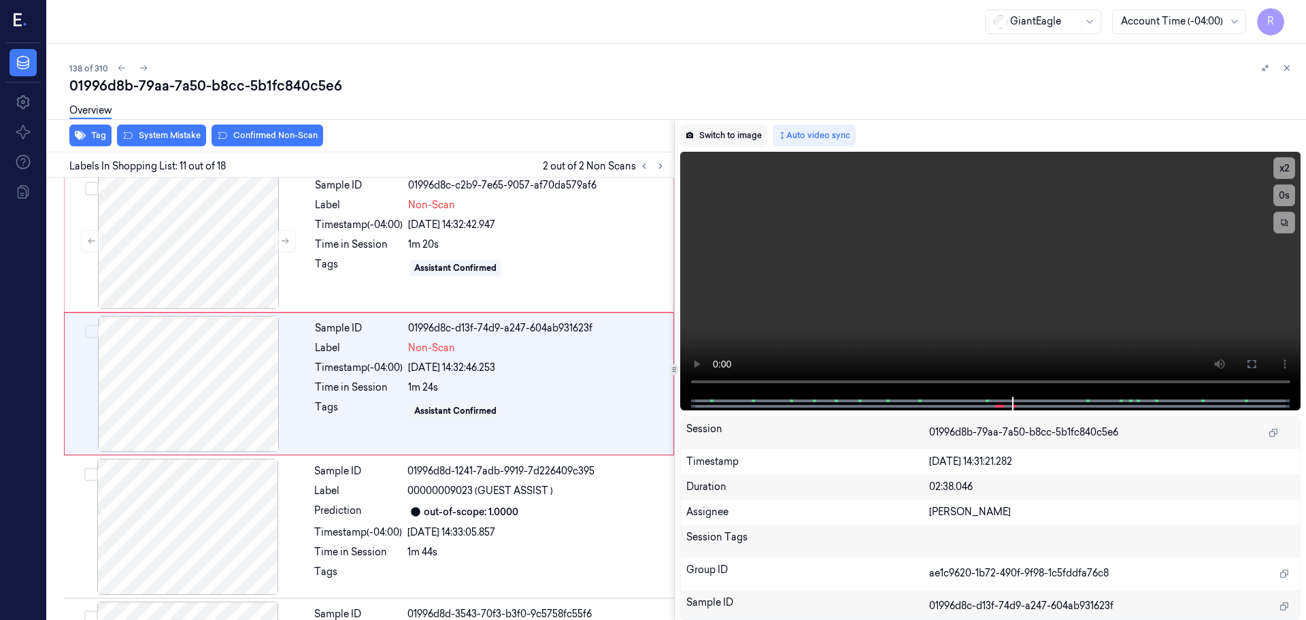
scroll to position [1278, 0]
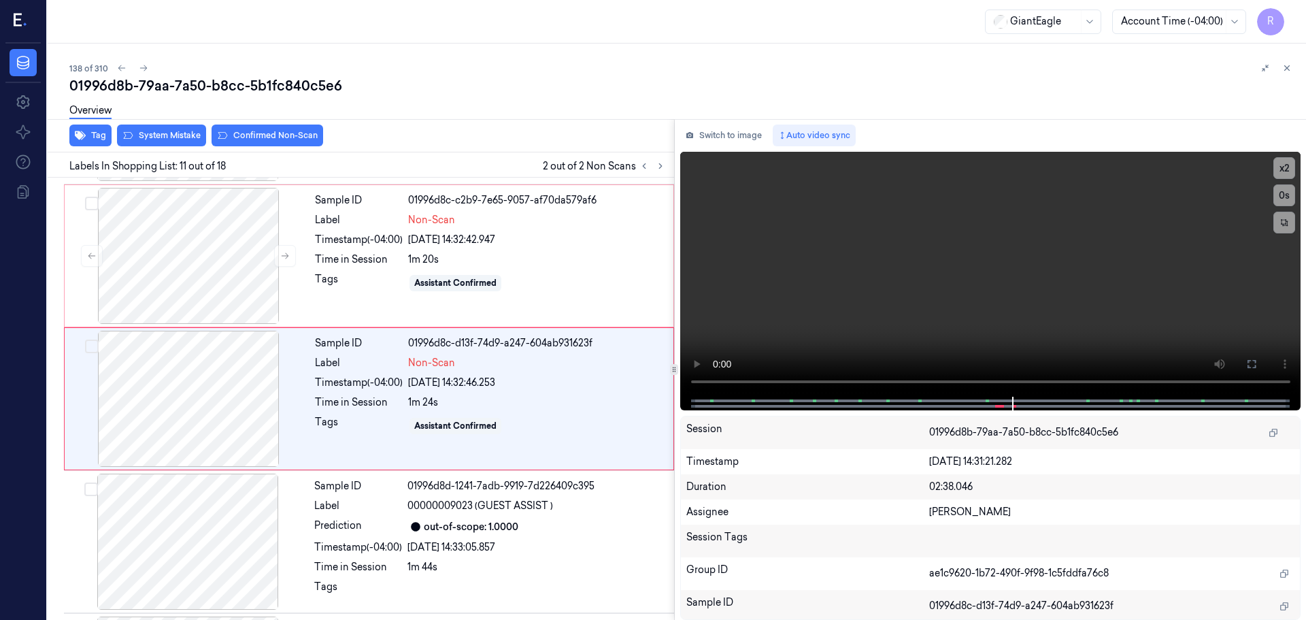
click at [242, 126] on div "Overview" at bounding box center [682, 112] width 1226 height 35
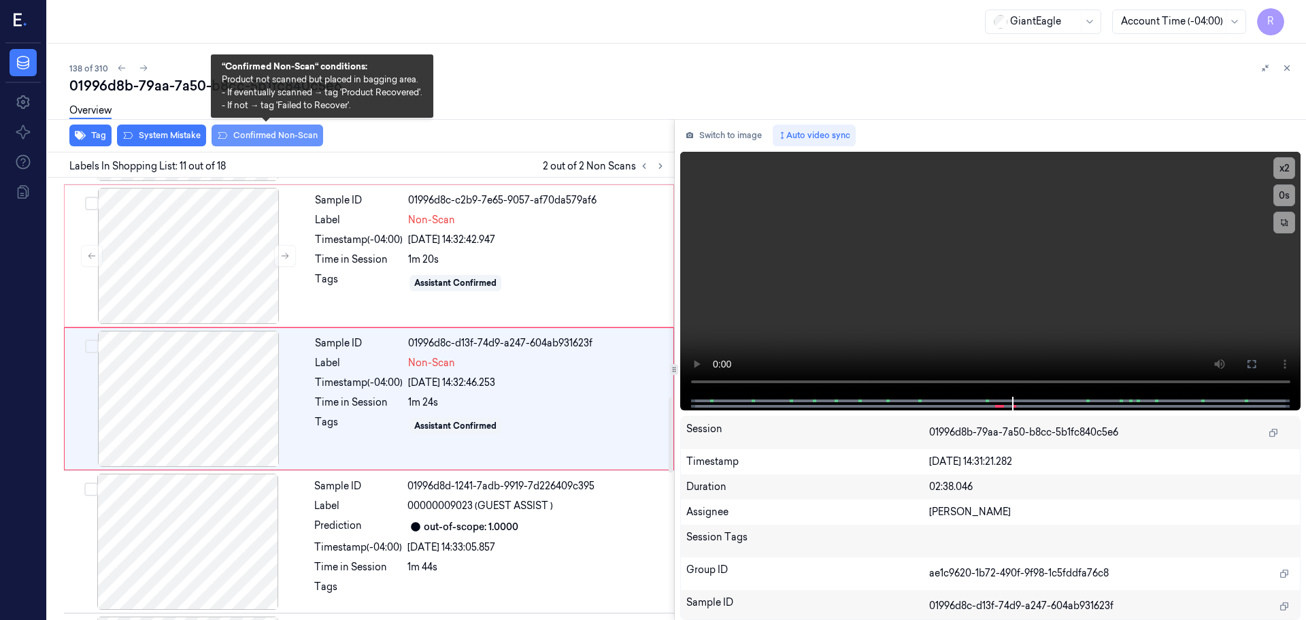
click at [266, 136] on button "Confirmed Non-Scan" at bounding box center [268, 135] width 112 height 22
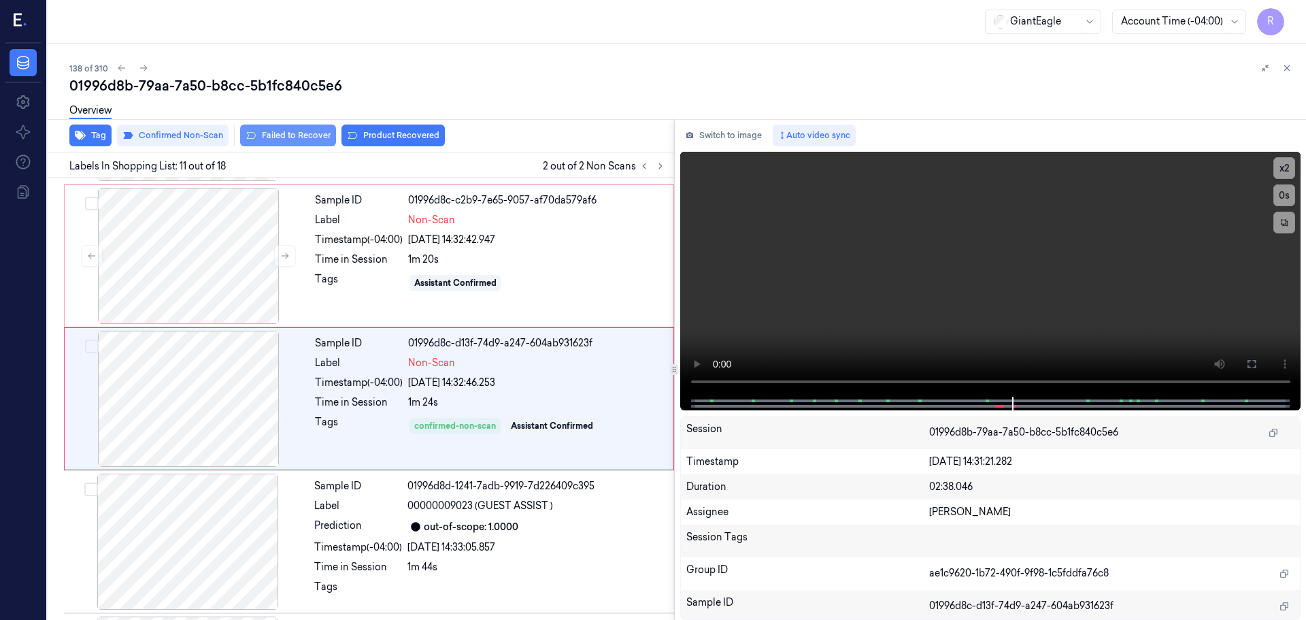
click at [288, 143] on button "Failed to Recover" at bounding box center [288, 135] width 96 height 22
click at [643, 170] on icon at bounding box center [644, 166] width 10 height 10
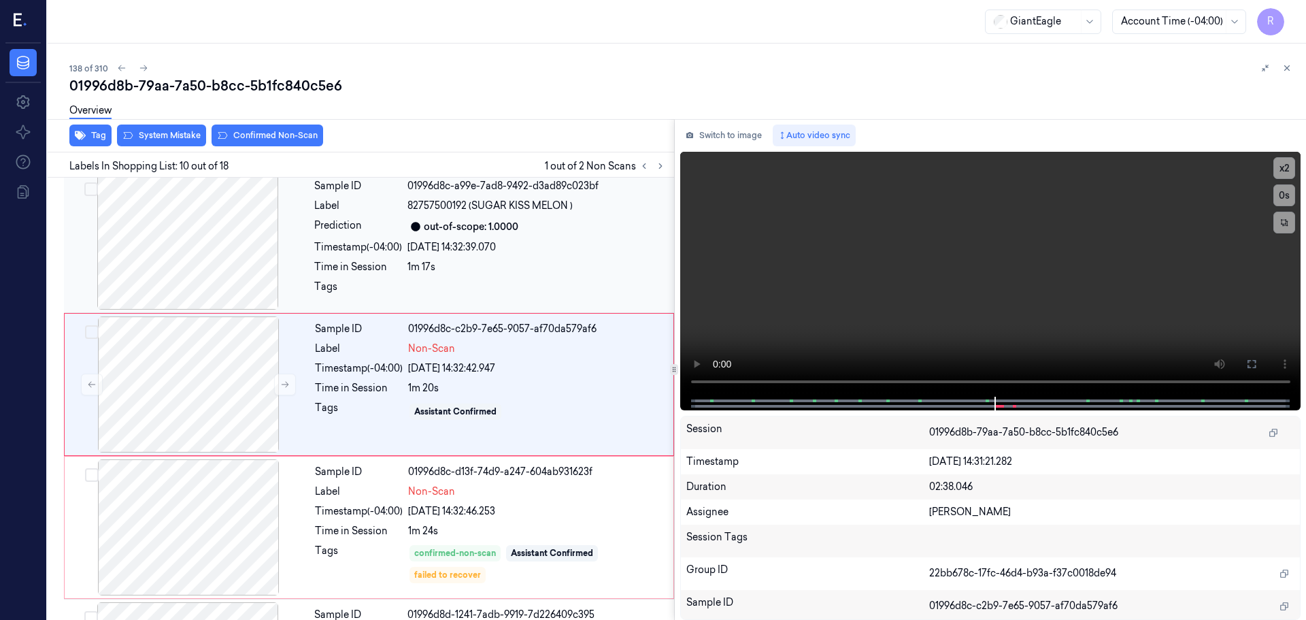
scroll to position [1135, 0]
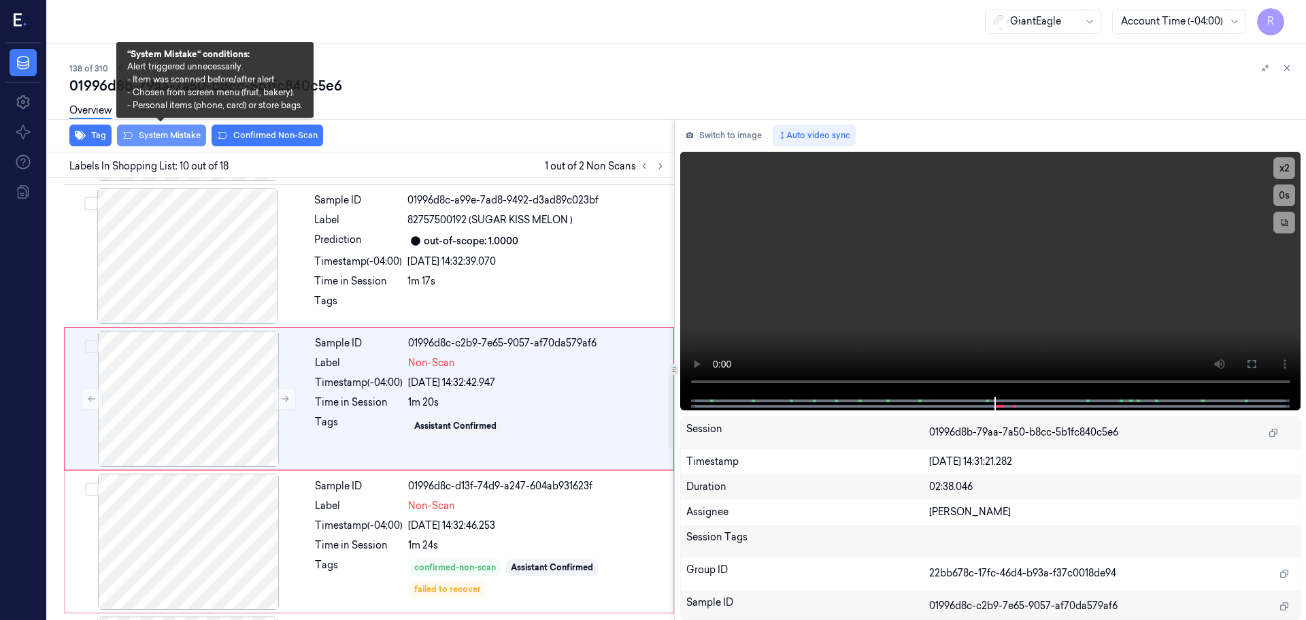
click at [176, 141] on button "System Mistake" at bounding box center [161, 135] width 89 height 22
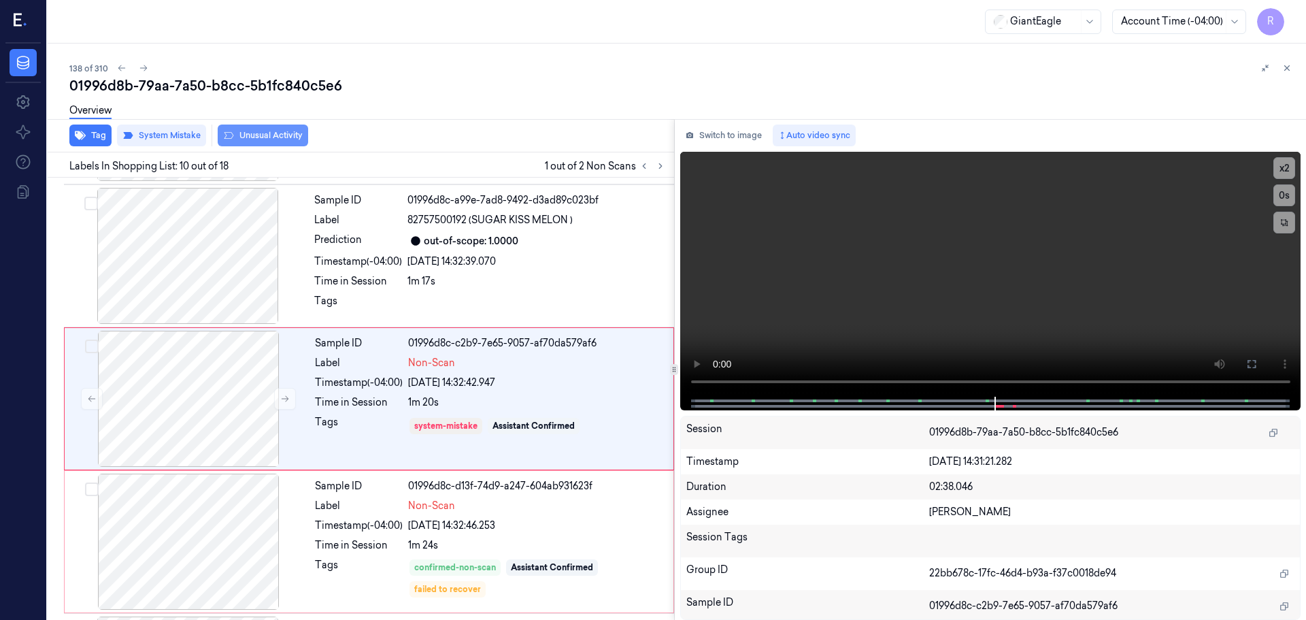
click at [240, 141] on button "Unusual Activity" at bounding box center [263, 135] width 90 height 22
click at [656, 165] on icon at bounding box center [661, 166] width 10 height 10
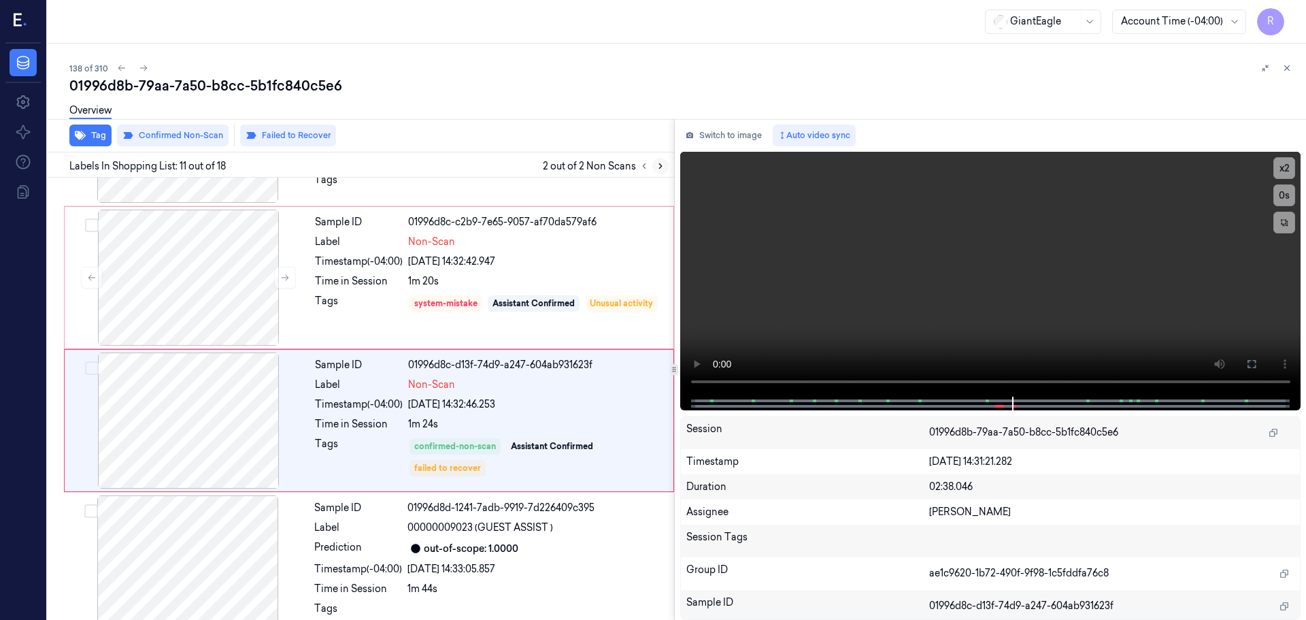
scroll to position [1278, 0]
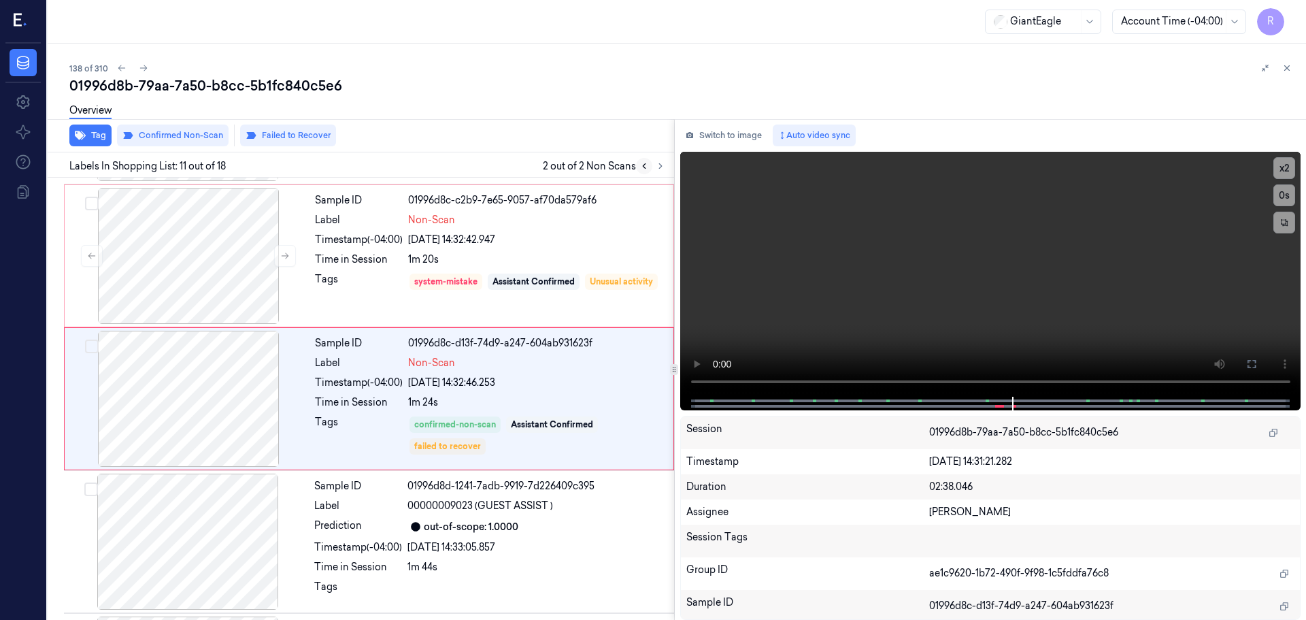
click at [641, 168] on icon at bounding box center [644, 166] width 10 height 10
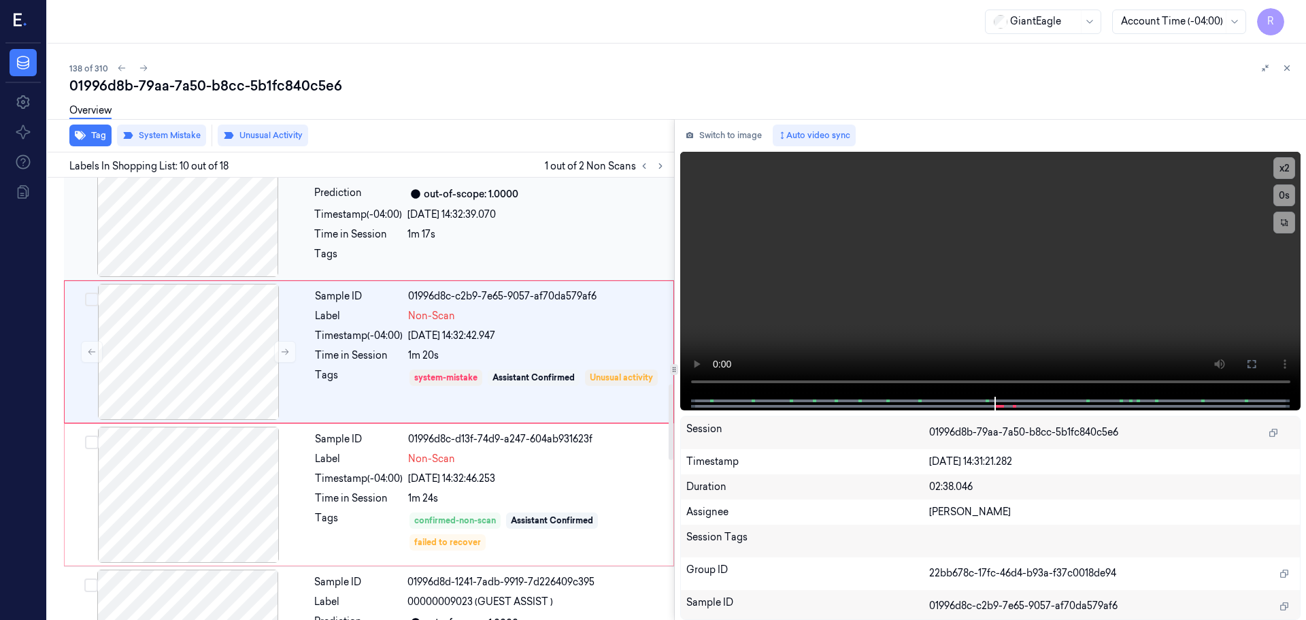
scroll to position [1203, 0]
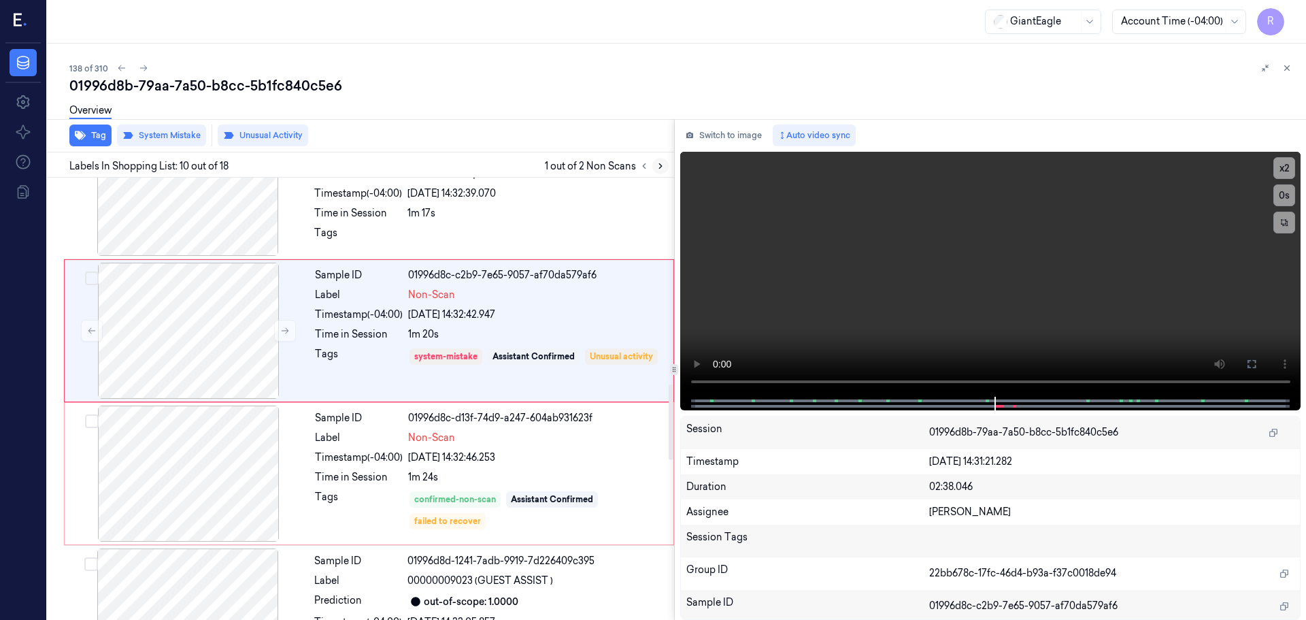
click at [661, 172] on button at bounding box center [660, 166] width 16 height 16
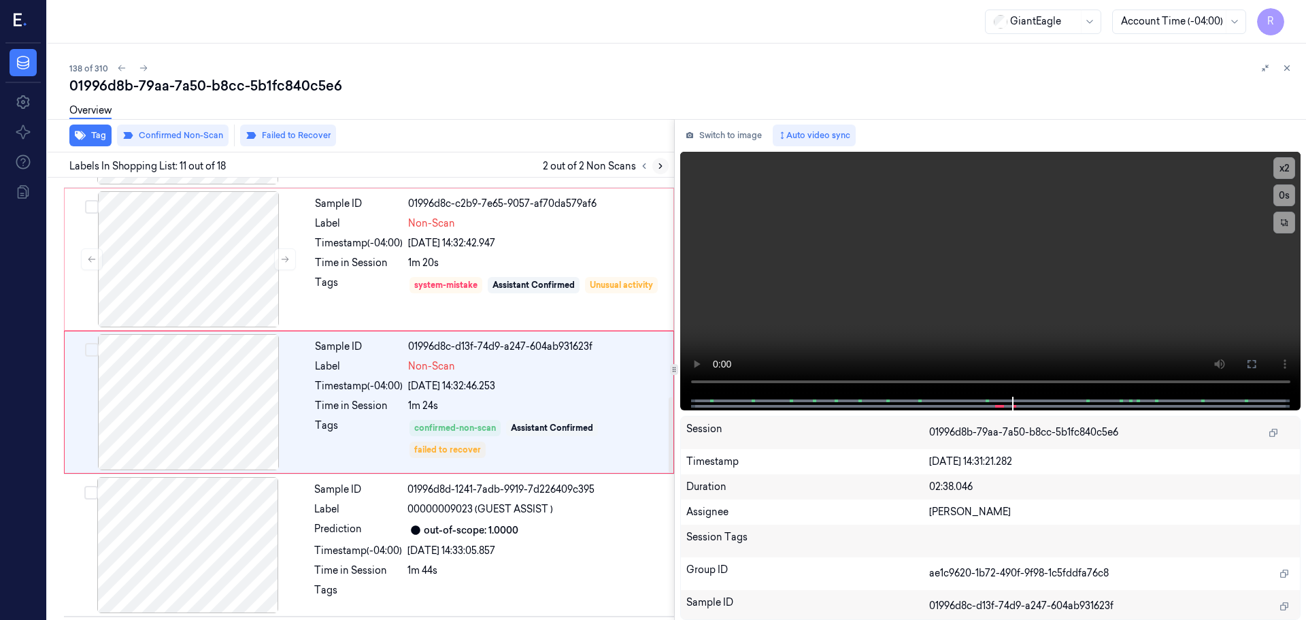
scroll to position [1278, 0]
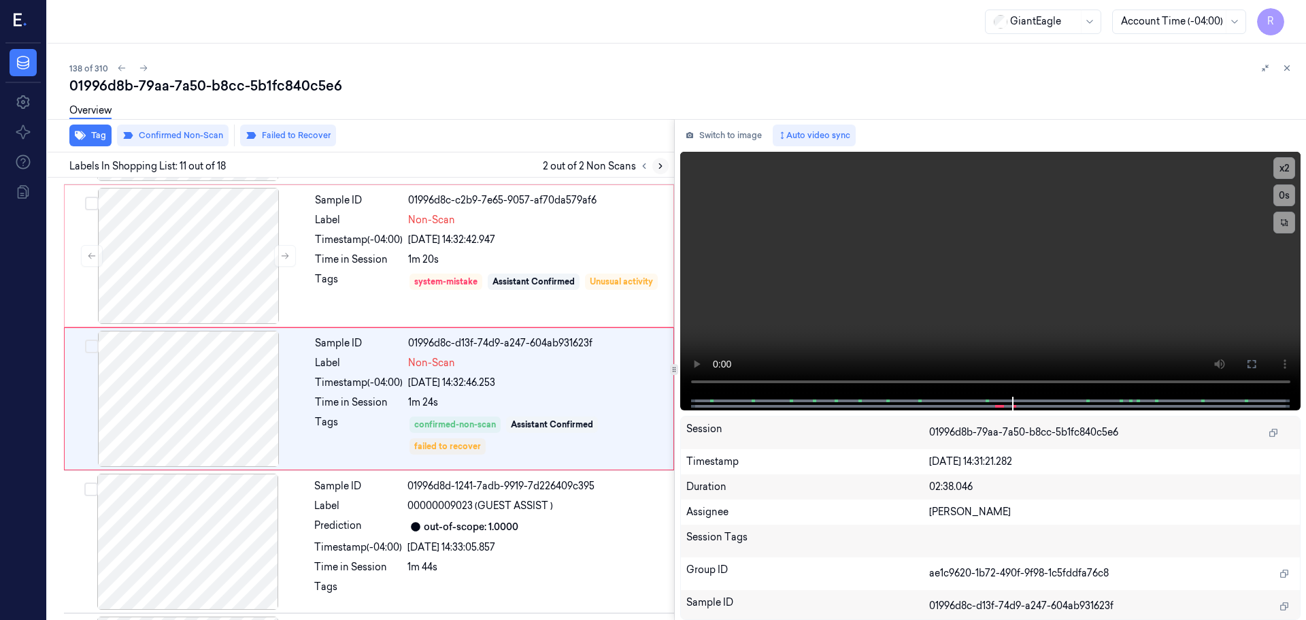
click at [661, 172] on button at bounding box center [660, 166] width 16 height 16
click at [492, 496] on div "Sample ID 01996d8d-1241-7adb-9919-7d226409c395 Label 00000009023 (GUEST ASSIST …" at bounding box center [490, 541] width 363 height 136
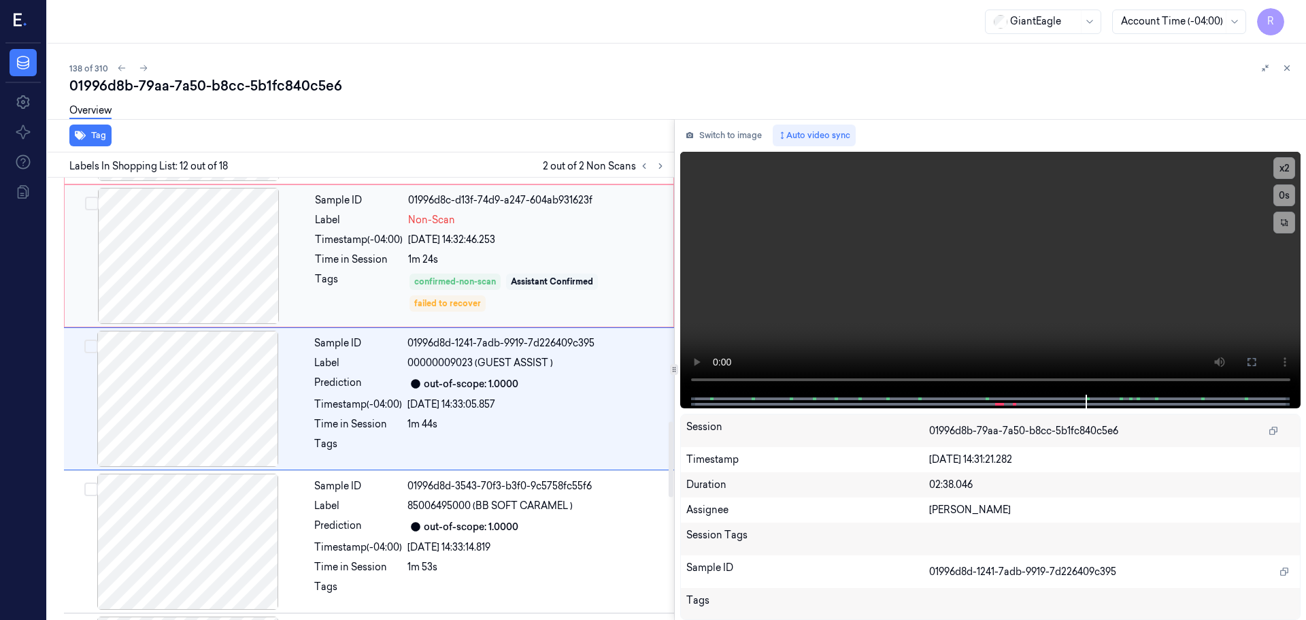
click at [558, 276] on div "Assistant Confirmed" at bounding box center [552, 281] width 82 height 12
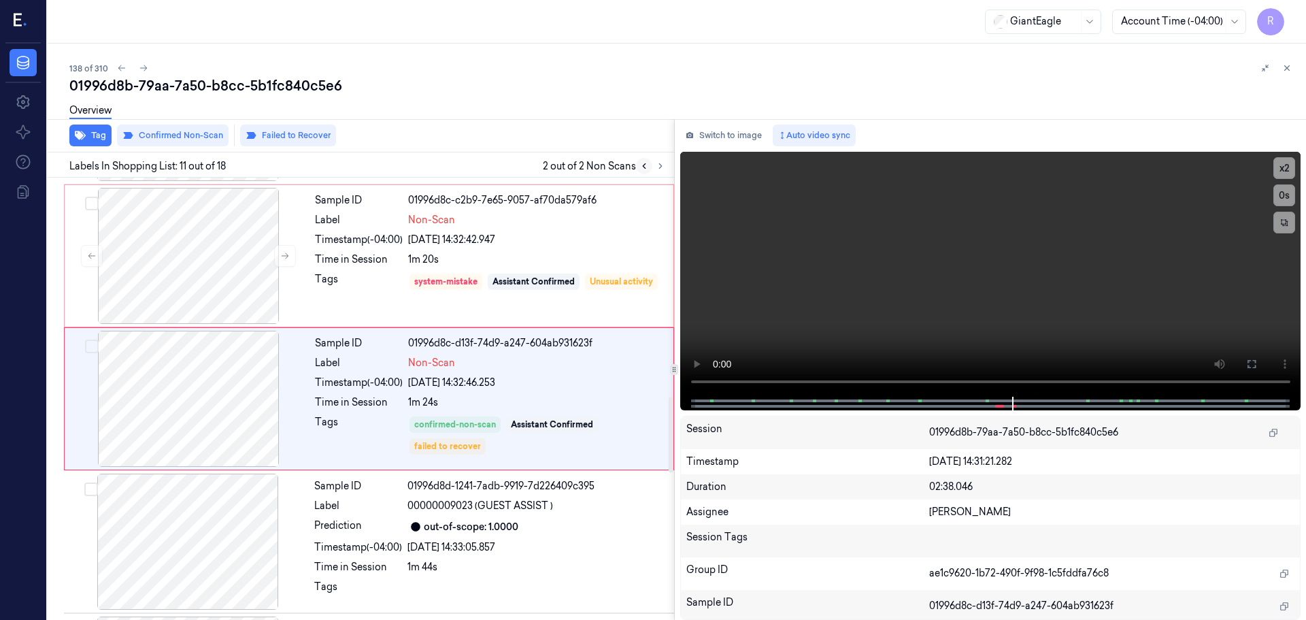
click at [647, 163] on icon at bounding box center [644, 166] width 10 height 10
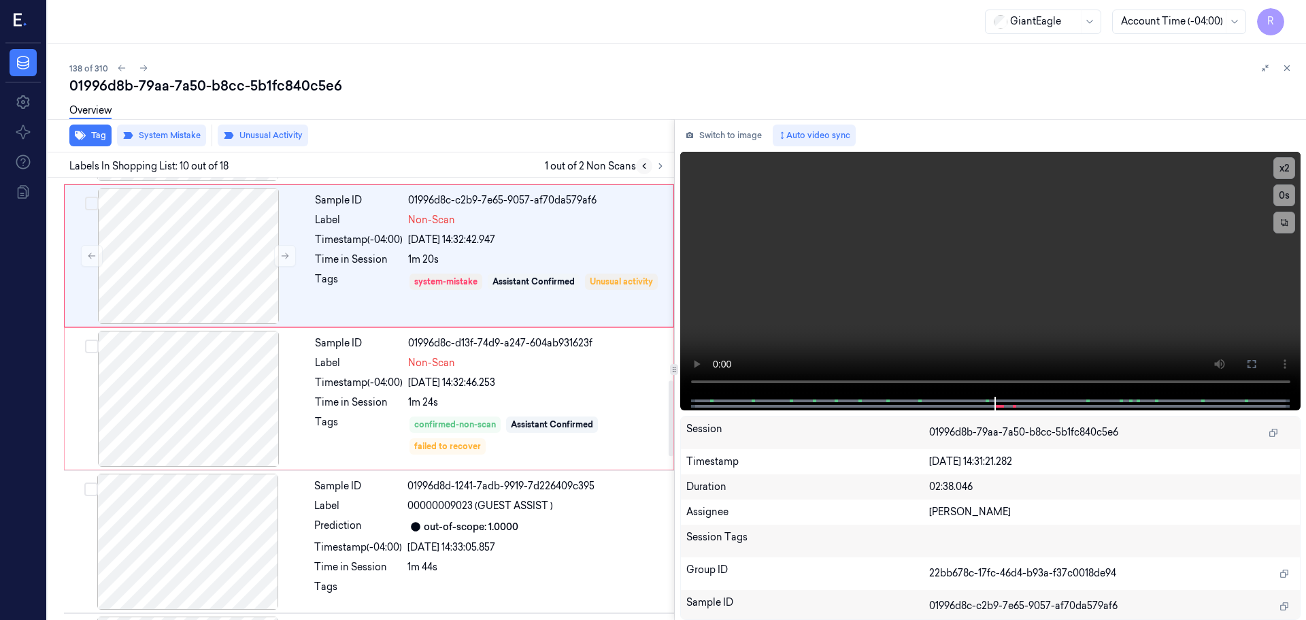
scroll to position [1135, 0]
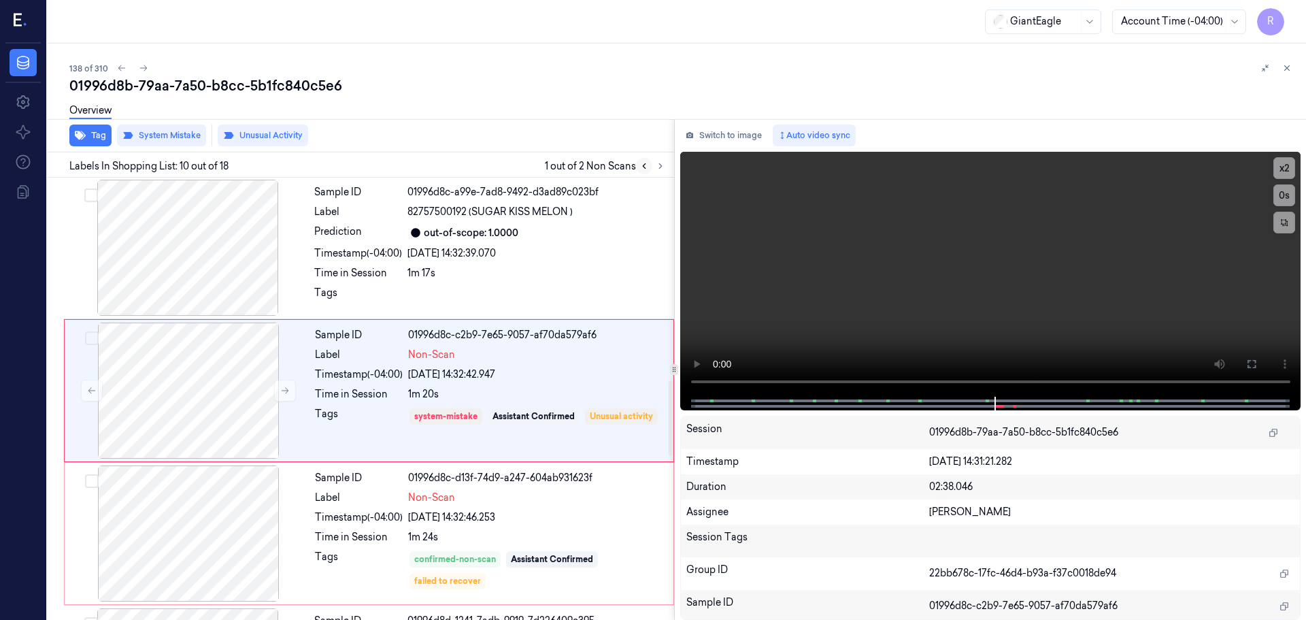
click at [647, 163] on icon at bounding box center [644, 166] width 10 height 10
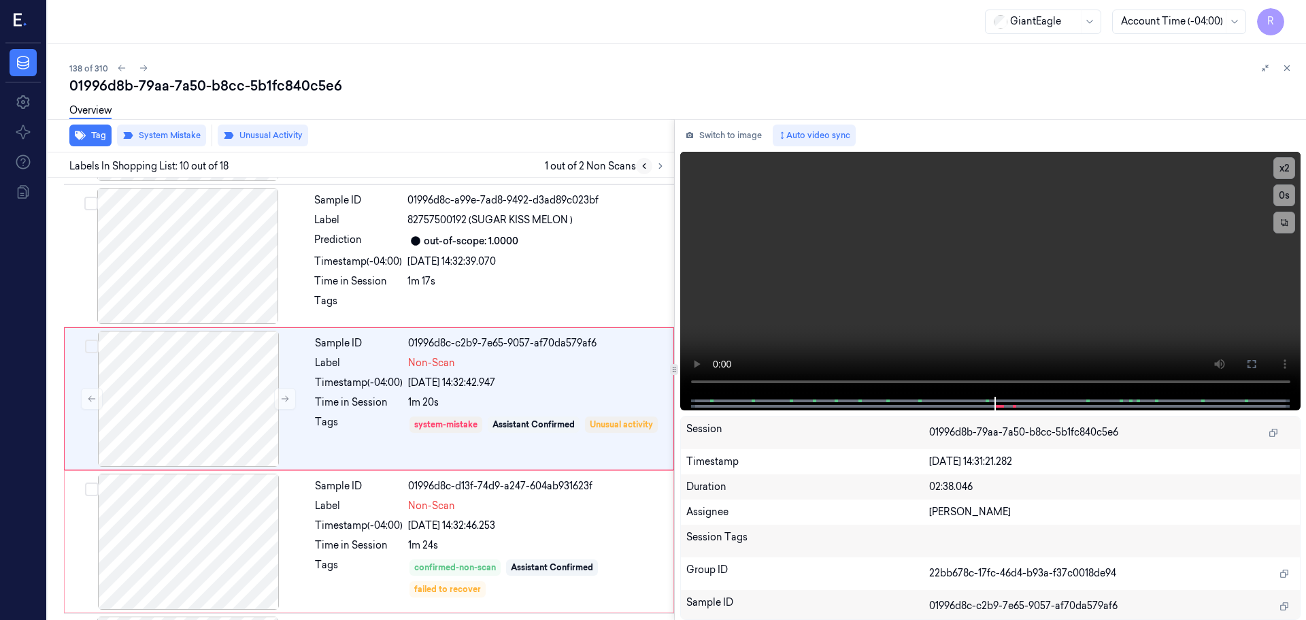
click at [647, 163] on icon at bounding box center [644, 166] width 10 height 10
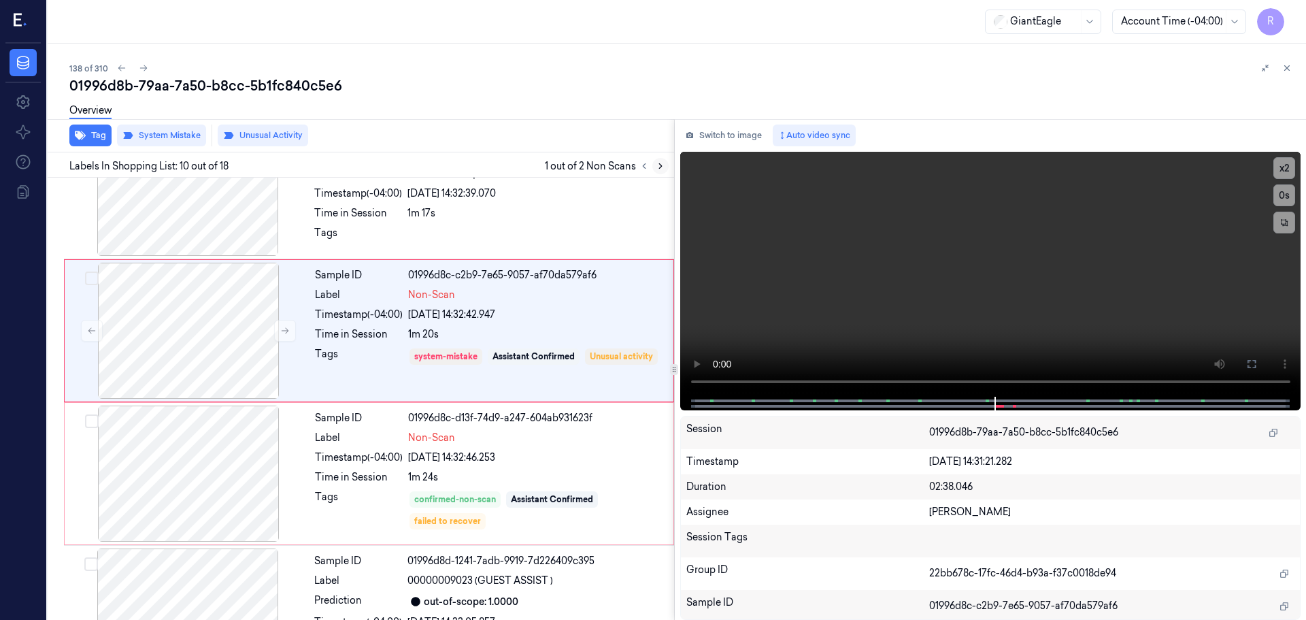
click at [662, 169] on icon at bounding box center [661, 166] width 10 height 10
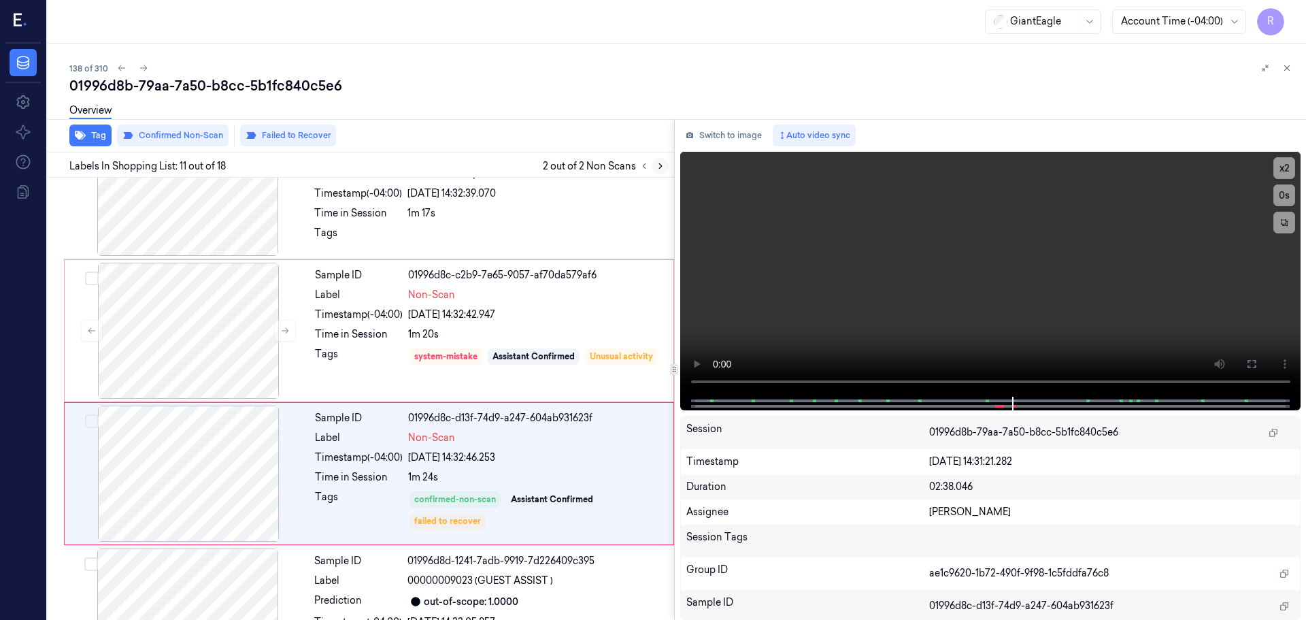
scroll to position [1278, 0]
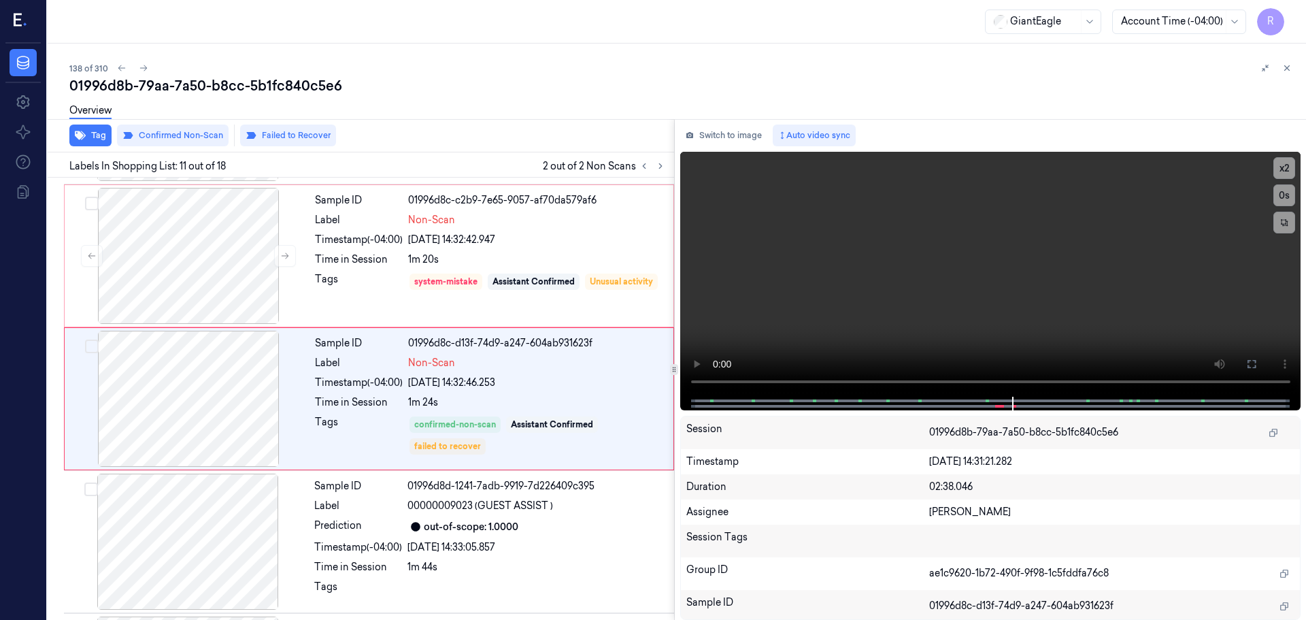
click at [1288, 67] on icon at bounding box center [1287, 68] width 10 height 10
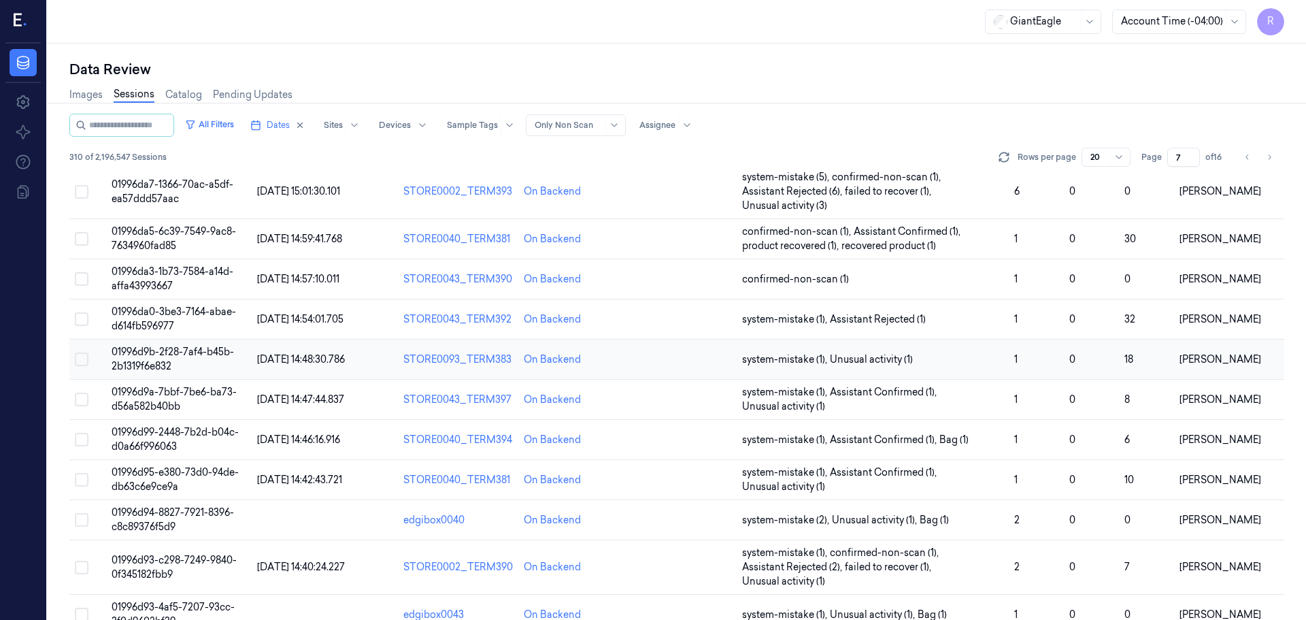
scroll to position [438, 0]
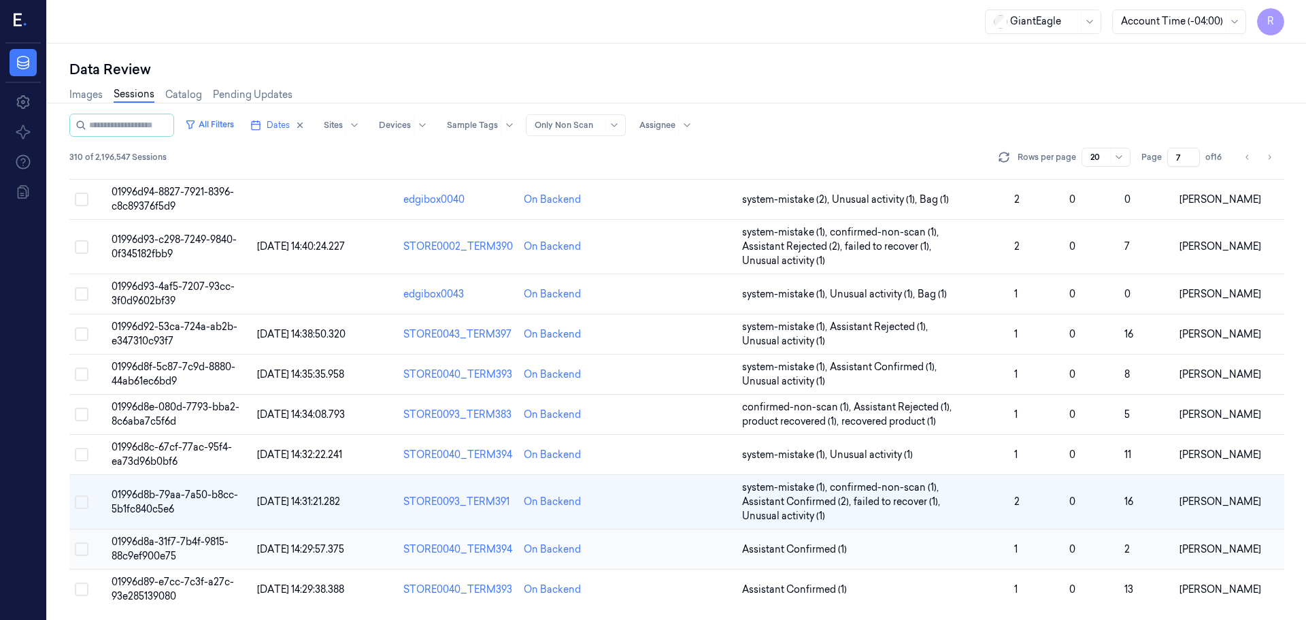
click at [949, 542] on span "Assistant Confirmed (1)" at bounding box center [872, 549] width 261 height 14
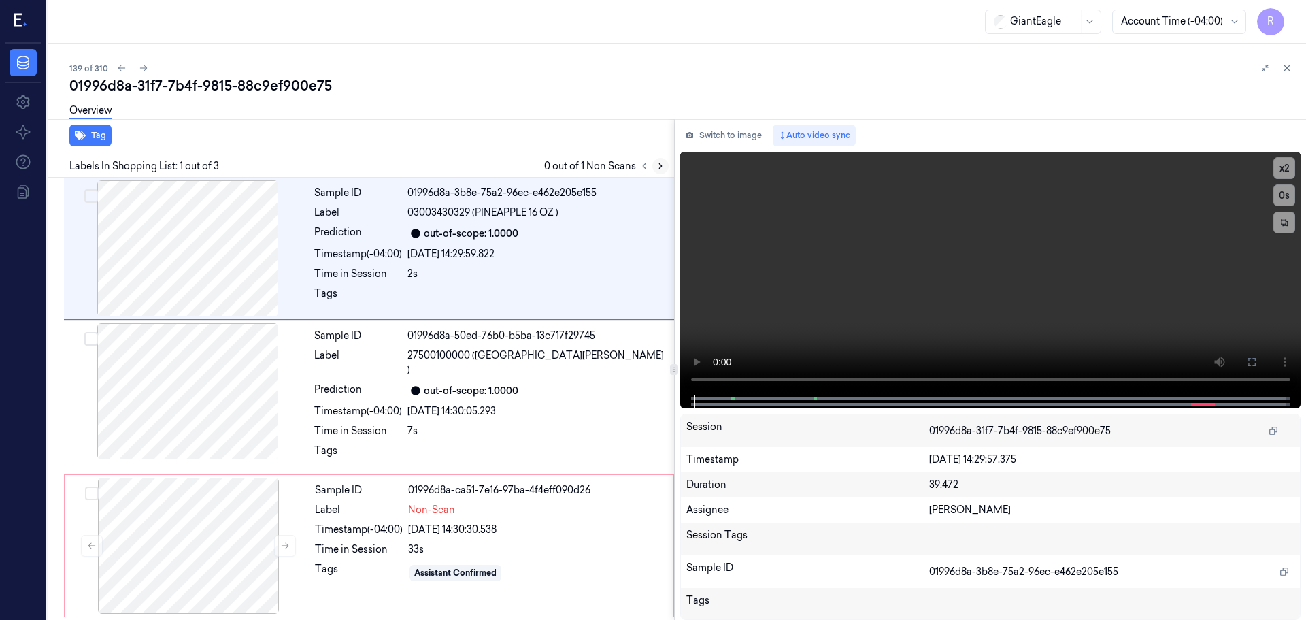
click at [662, 167] on icon at bounding box center [661, 166] width 10 height 10
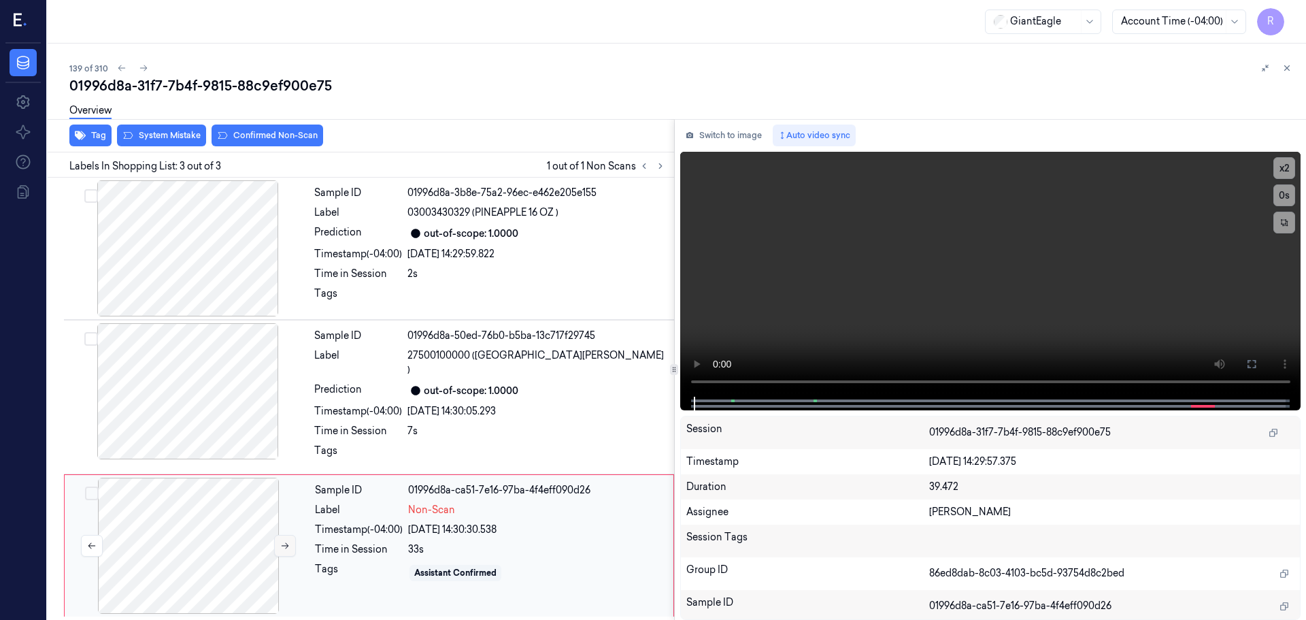
click at [280, 536] on button at bounding box center [285, 546] width 22 height 22
click at [280, 541] on icon at bounding box center [285, 546] width 10 height 10
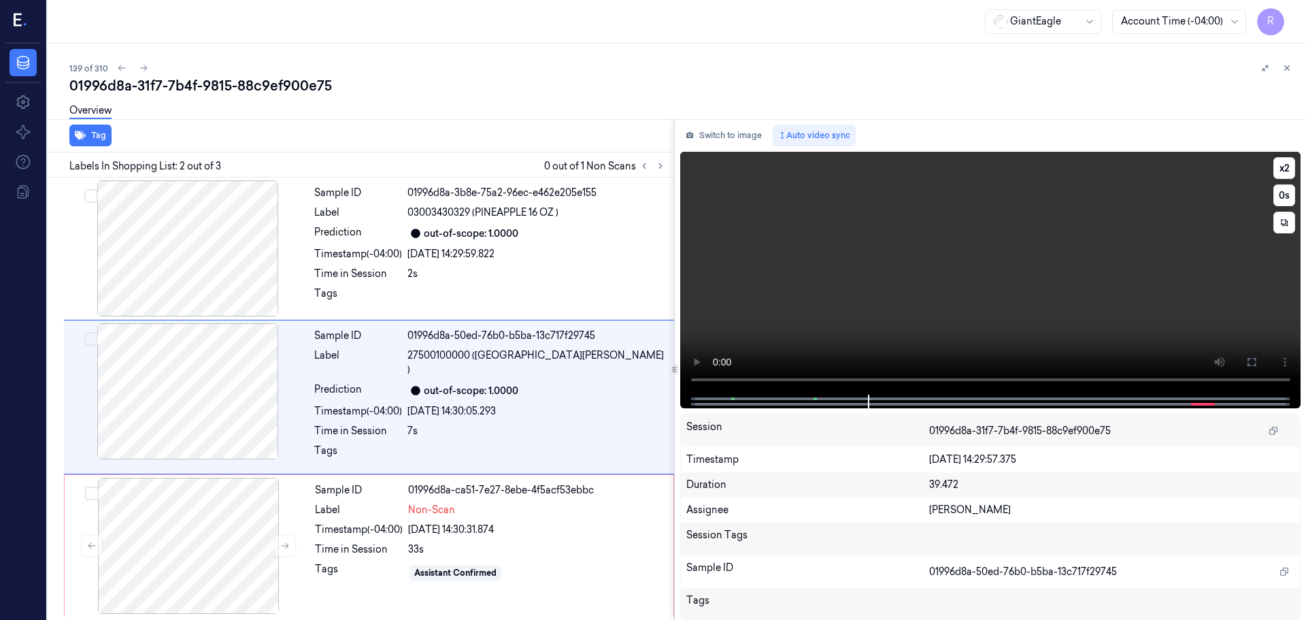
click at [787, 380] on video at bounding box center [990, 273] width 621 height 243
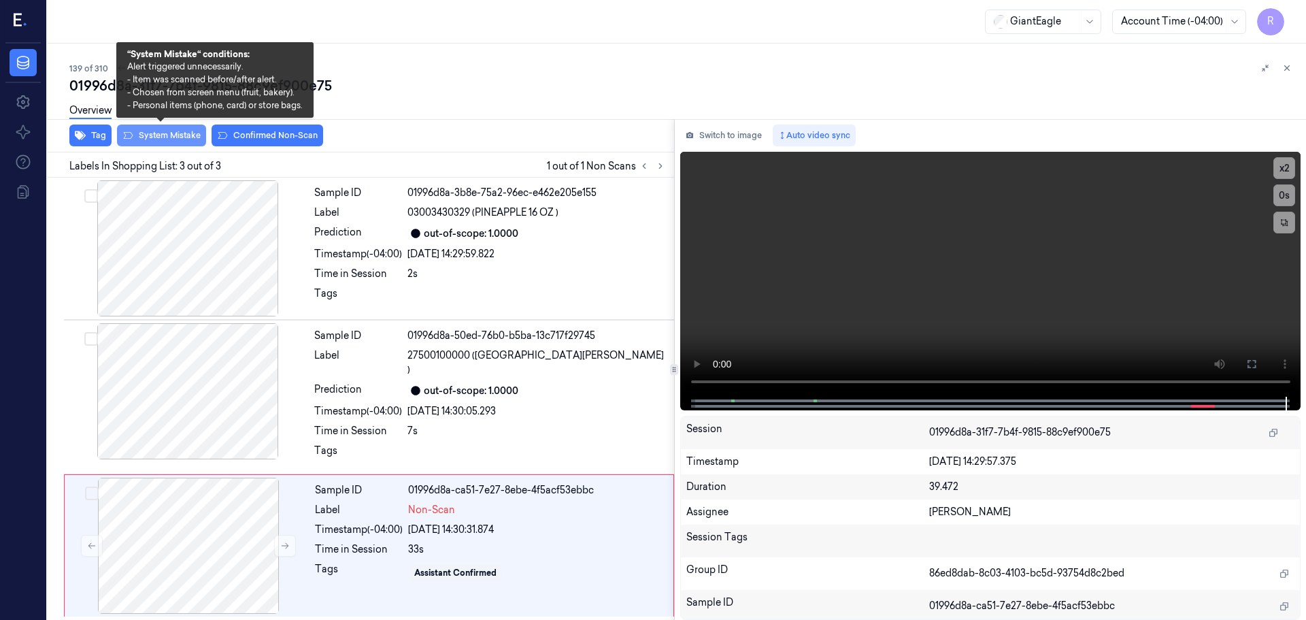
click at [167, 131] on button "System Mistake" at bounding box center [161, 135] width 89 height 22
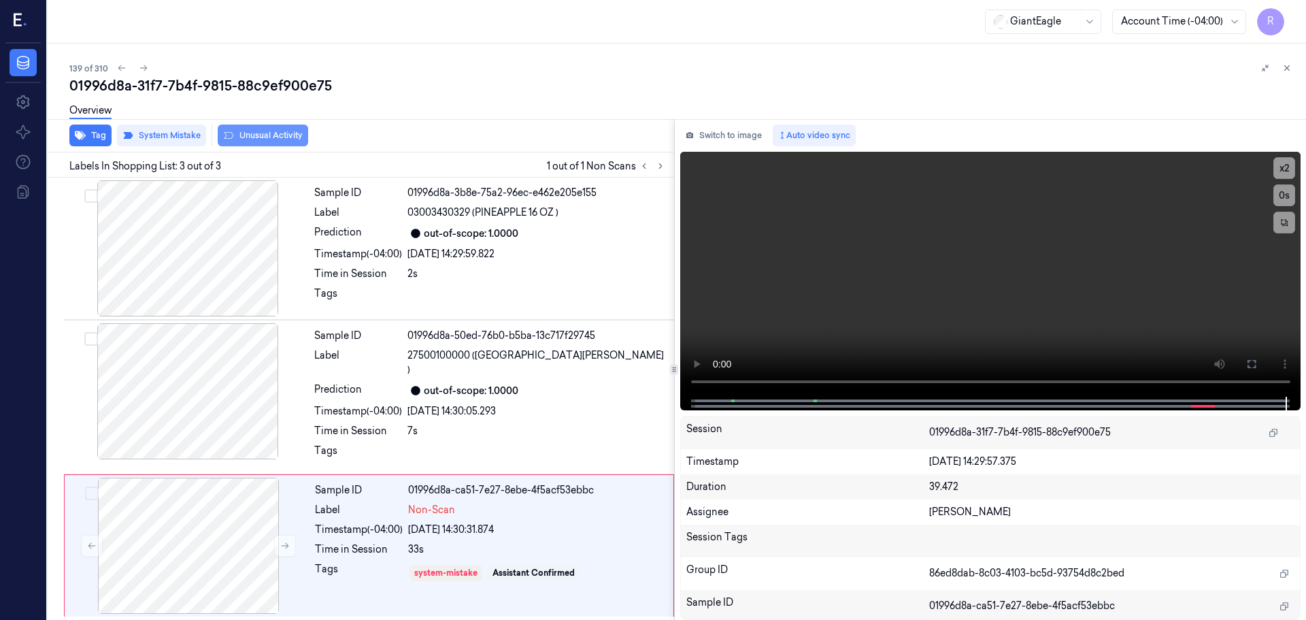
click at [237, 133] on button "Unusual Activity" at bounding box center [263, 135] width 90 height 22
click at [445, 404] on div "21/09/2025 14:30:05.293" at bounding box center [536, 411] width 258 height 14
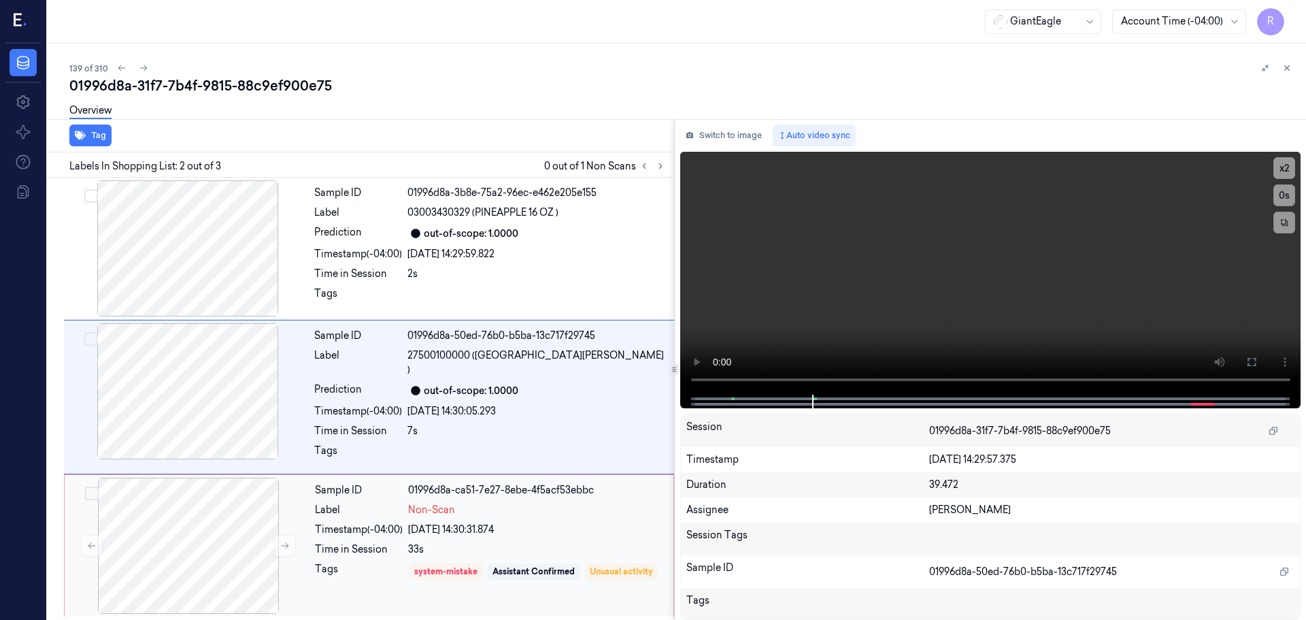
click at [486, 488] on div "Sample ID 01996d8a-ca51-7e27-8ebe-4f5acf53ebbc Label Non-Scan Timestamp (-04:00…" at bounding box center [489, 545] width 361 height 136
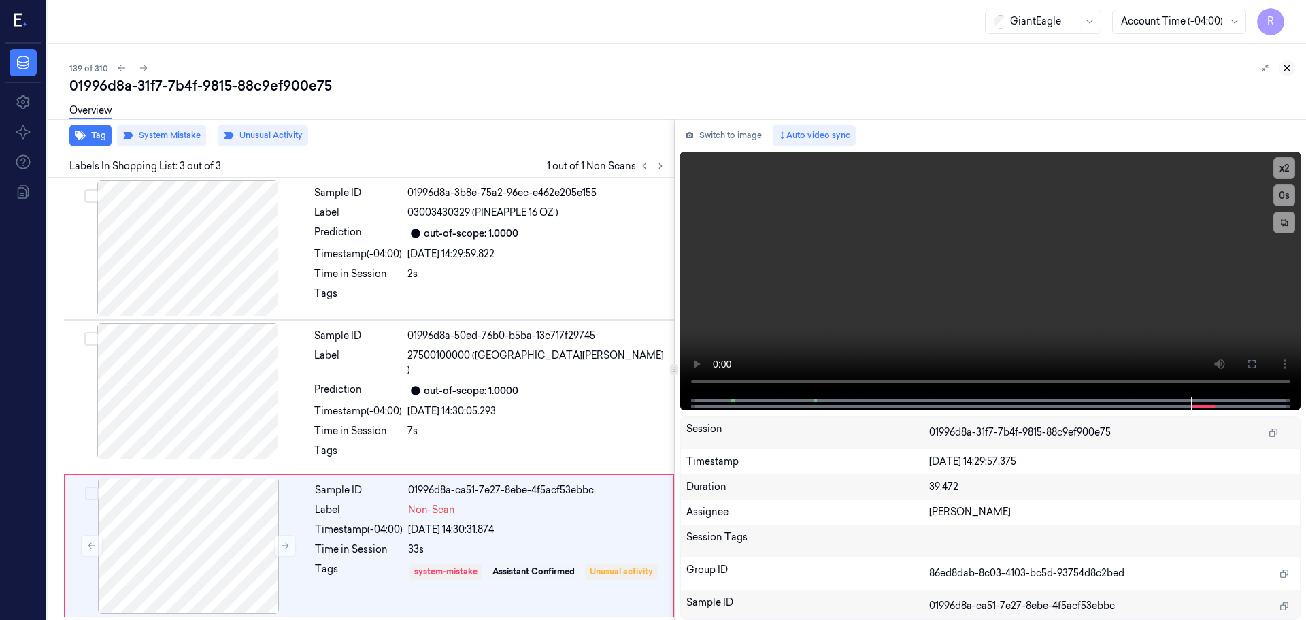
click at [1283, 65] on icon at bounding box center [1287, 68] width 10 height 10
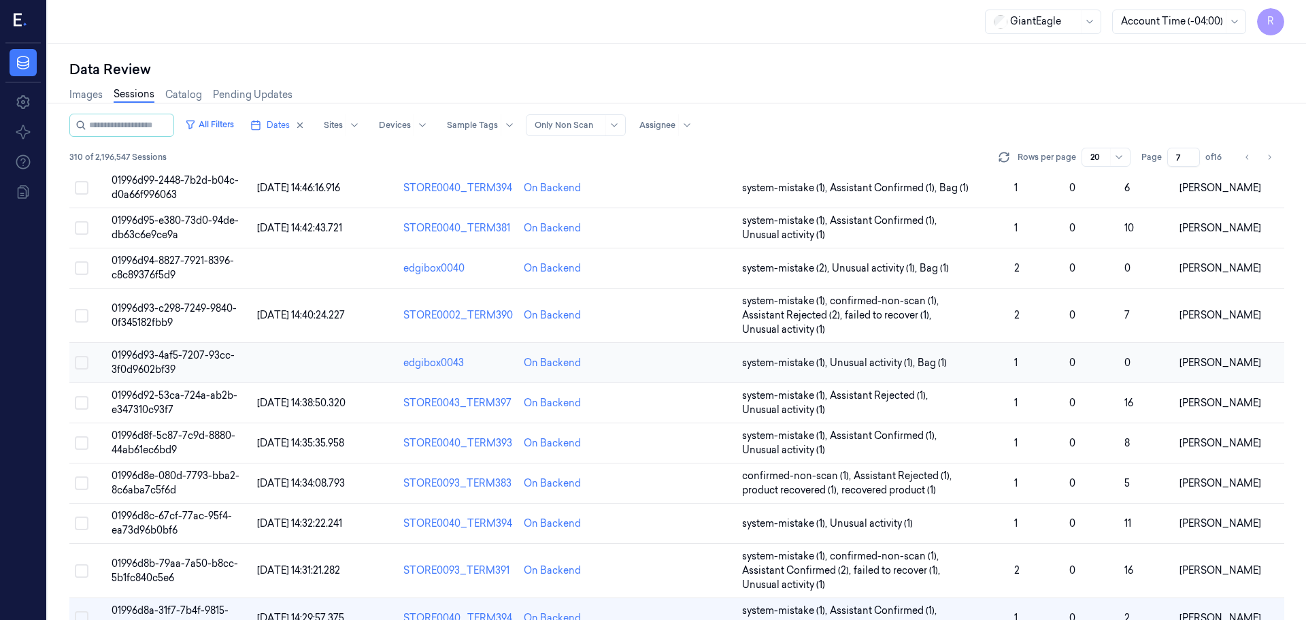
scroll to position [438, 0]
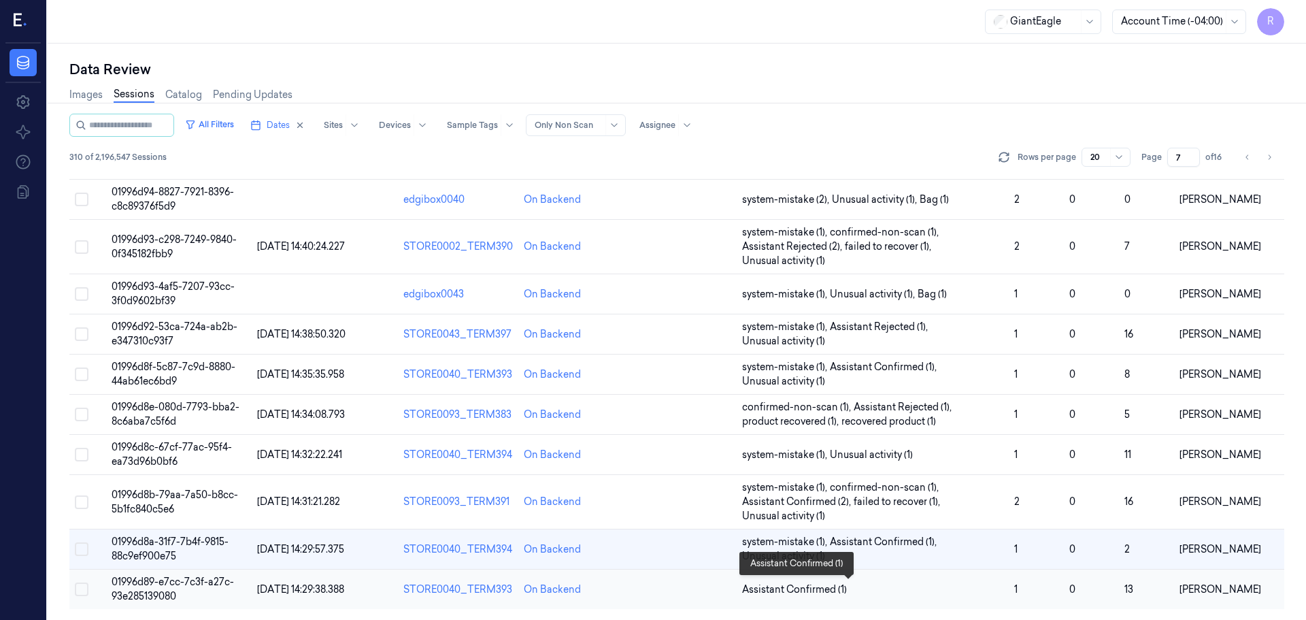
click at [943, 586] on span "Assistant Confirmed (1)" at bounding box center [872, 589] width 261 height 14
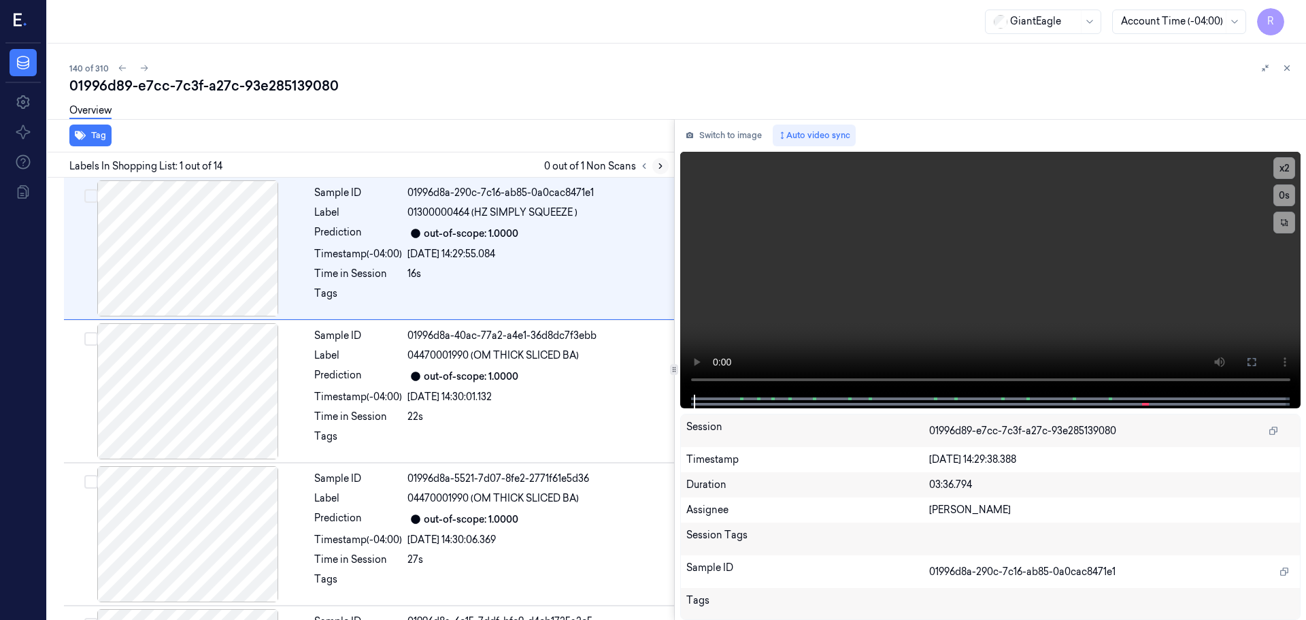
click at [660, 165] on icon at bounding box center [660, 166] width 3 height 5
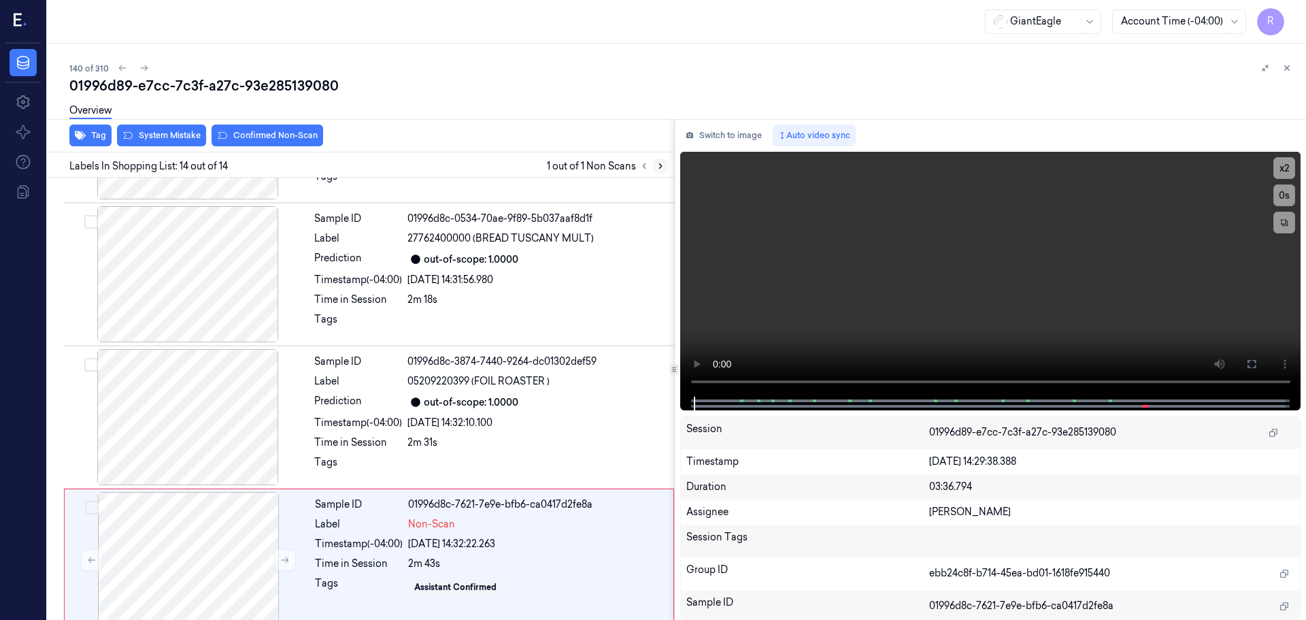
scroll to position [1562, 0]
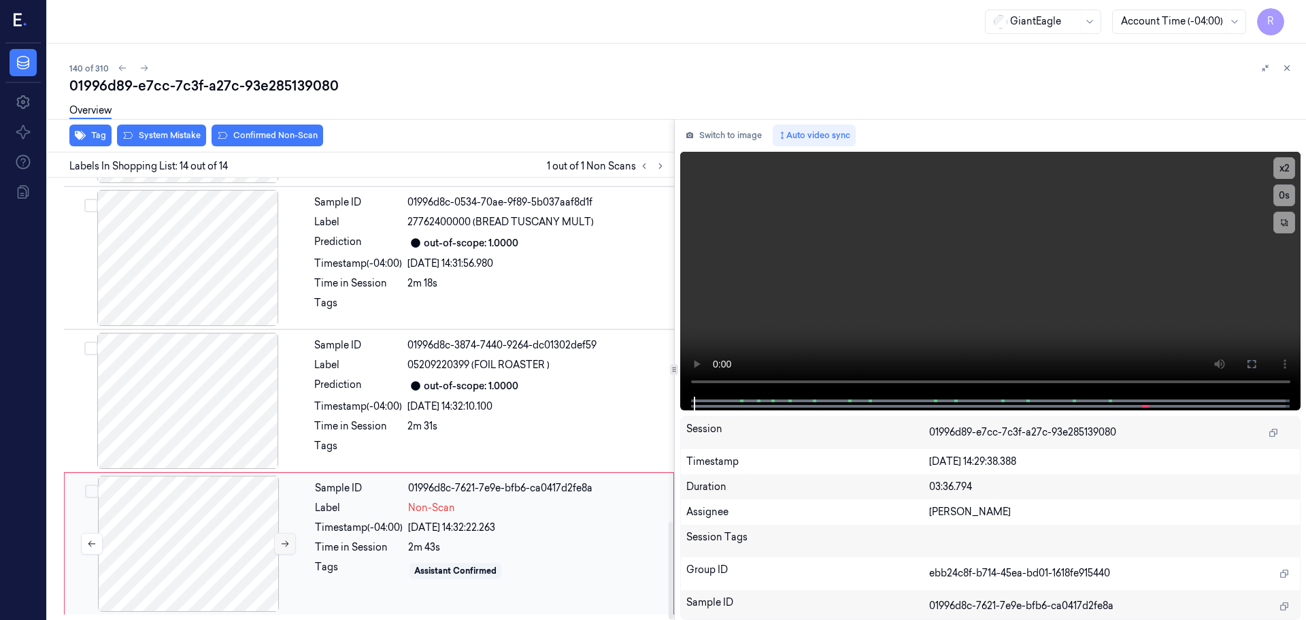
click at [280, 541] on icon at bounding box center [285, 544] width 10 height 10
click at [226, 290] on div at bounding box center [188, 258] width 242 height 136
click at [237, 552] on div at bounding box center [188, 543] width 242 height 136
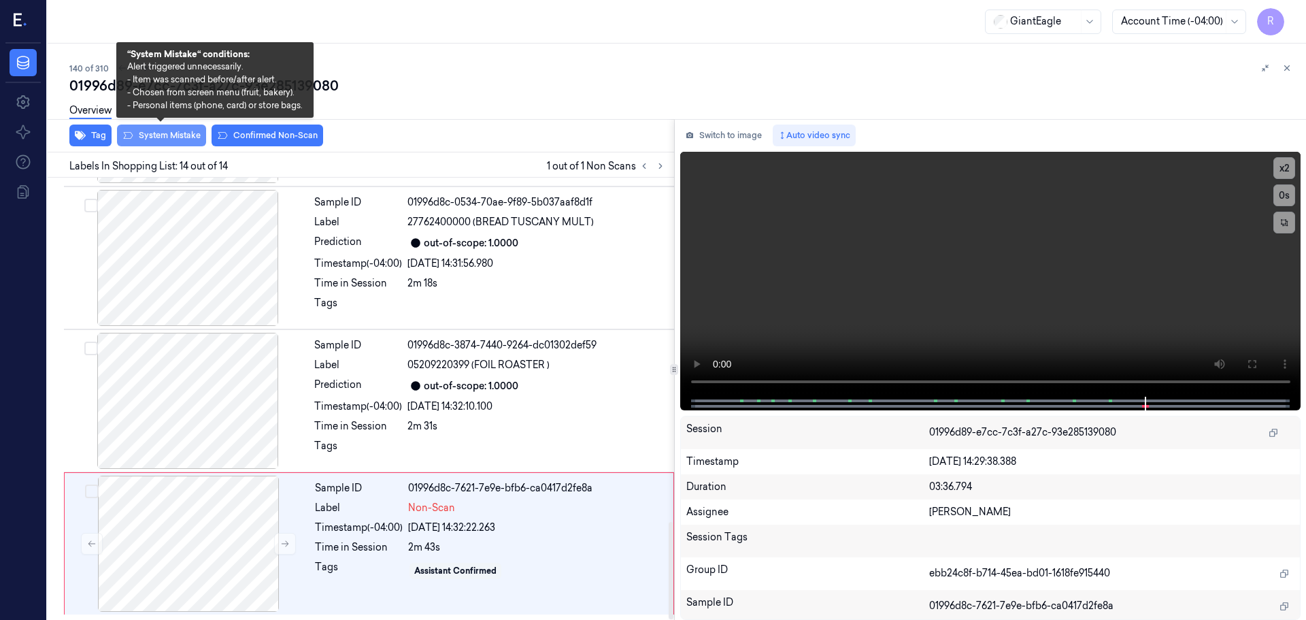
click at [167, 130] on button "System Mistake" at bounding box center [161, 135] width 89 height 22
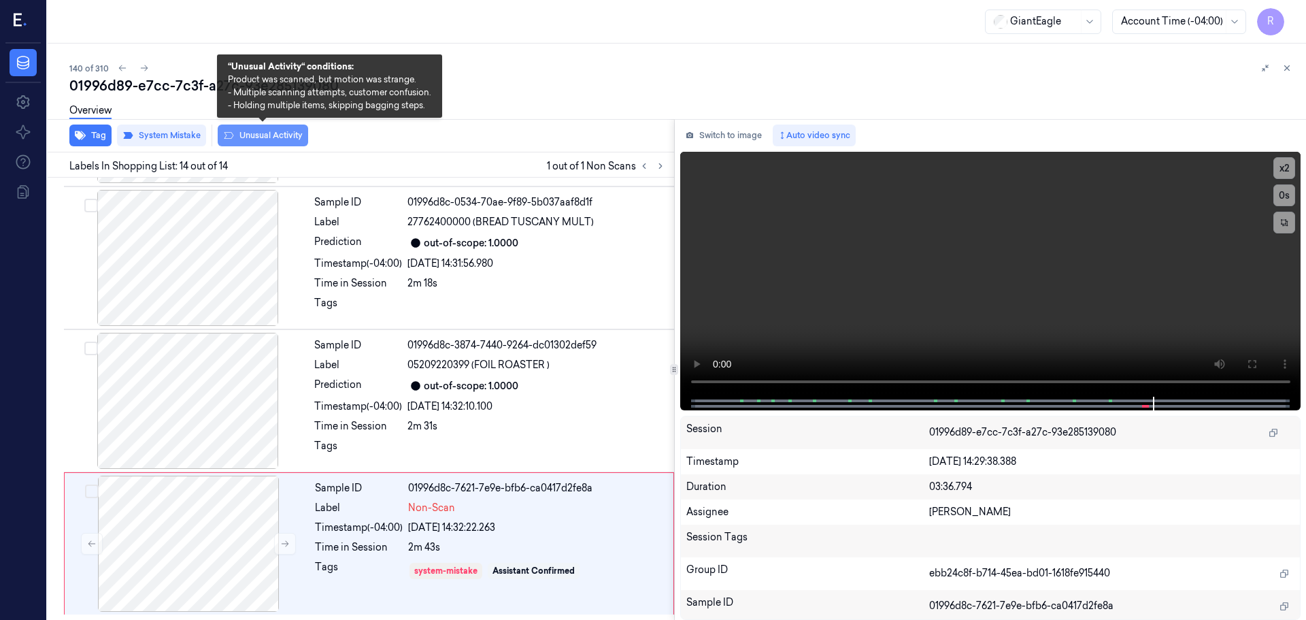
click at [246, 138] on button "Unusual Activity" at bounding box center [263, 135] width 90 height 22
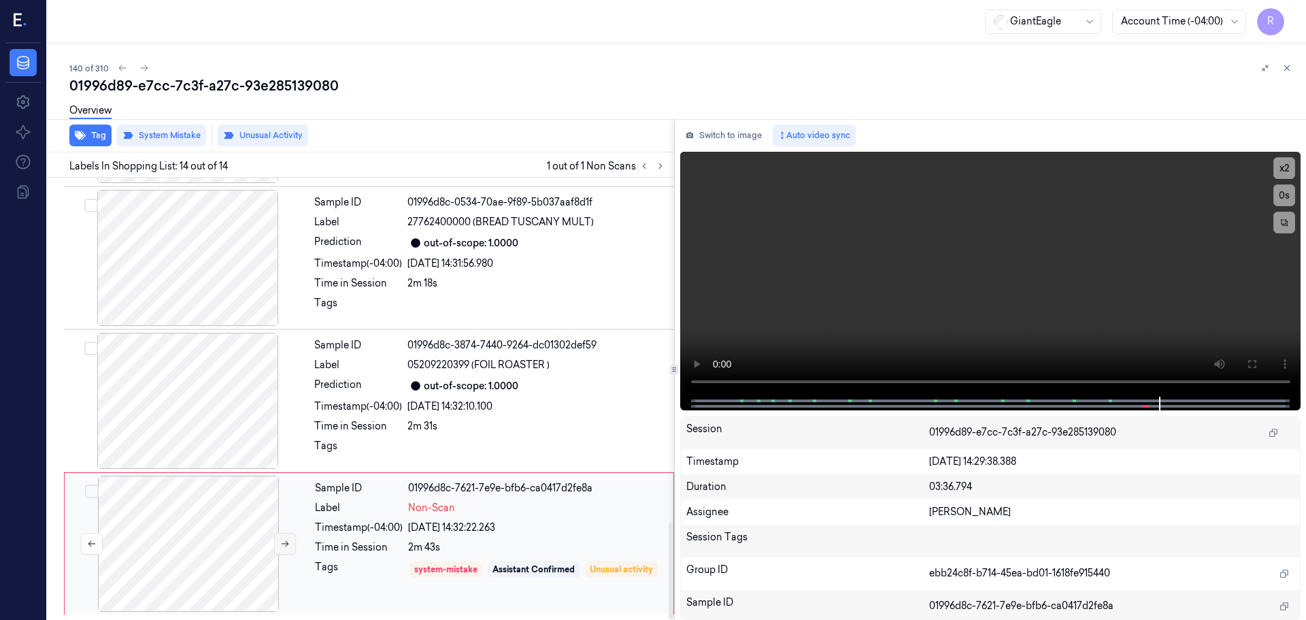
click at [282, 537] on button at bounding box center [285, 544] width 22 height 22
click at [1290, 70] on icon at bounding box center [1287, 68] width 10 height 10
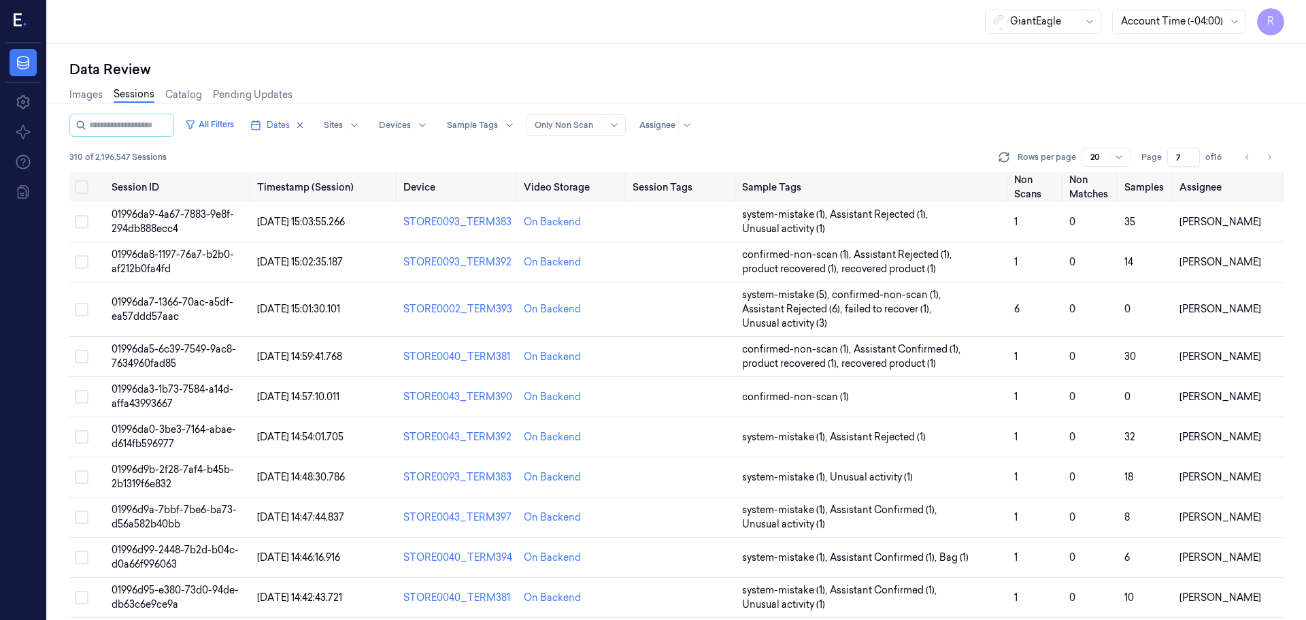
click at [1279, 159] on div "Rows per page 20 Page 7 of 16" at bounding box center [1140, 157] width 288 height 19
click at [1266, 158] on icon "Go to next page" at bounding box center [1269, 157] width 8 height 11
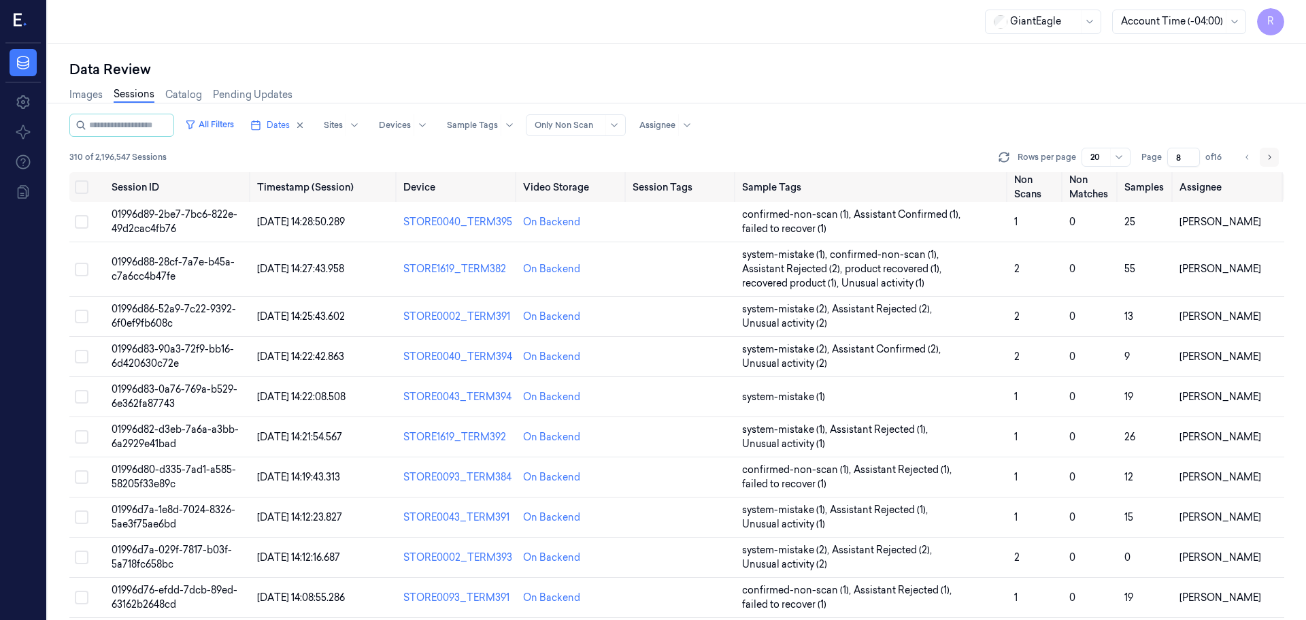
click at [1266, 158] on icon "Go to next page" at bounding box center [1269, 157] width 8 height 11
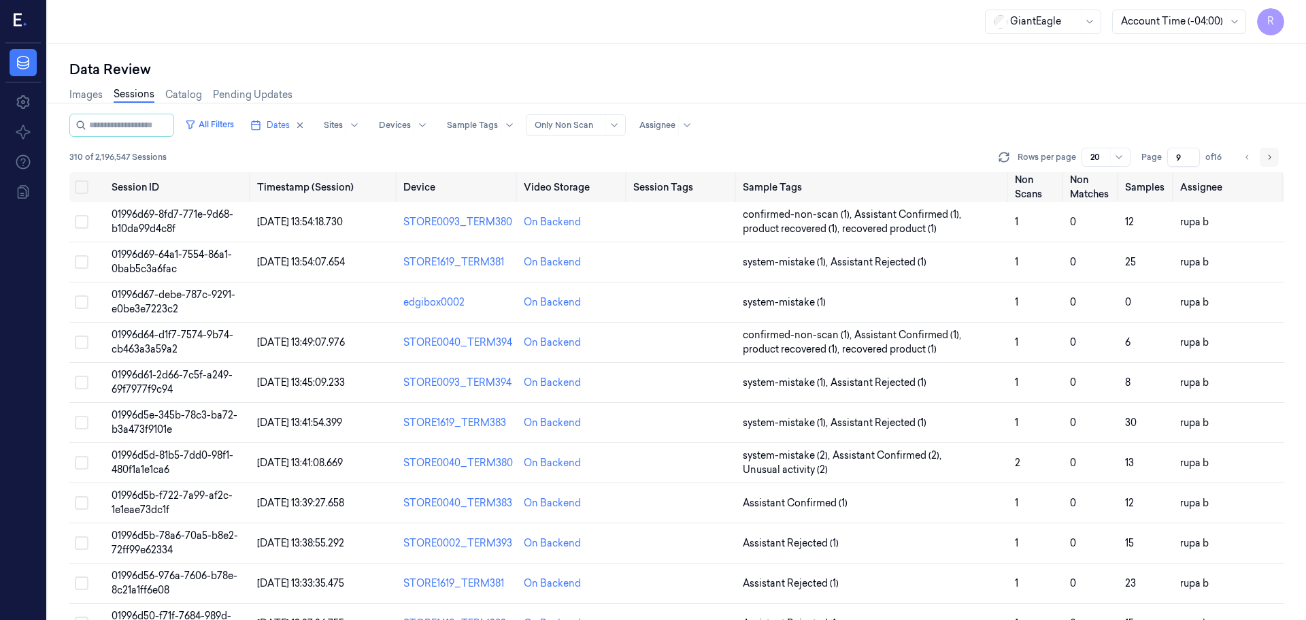
click at [1266, 158] on icon "Go to next page" at bounding box center [1269, 157] width 8 height 11
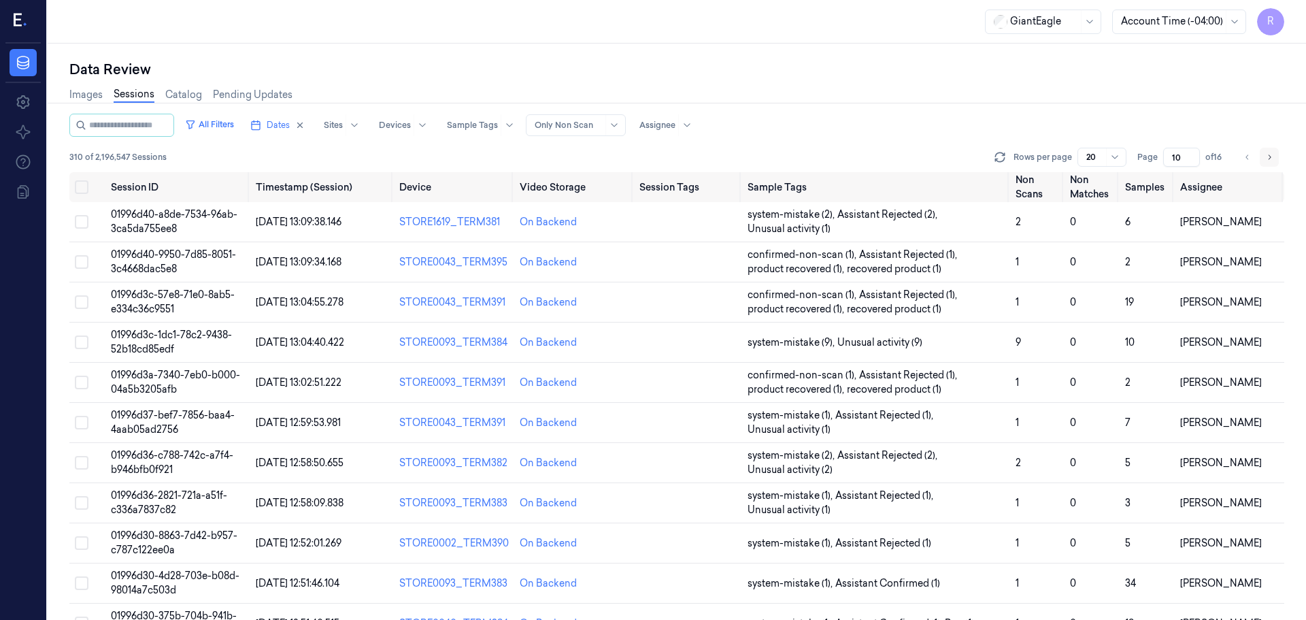
click at [1266, 158] on icon "Go to next page" at bounding box center [1269, 157] width 8 height 11
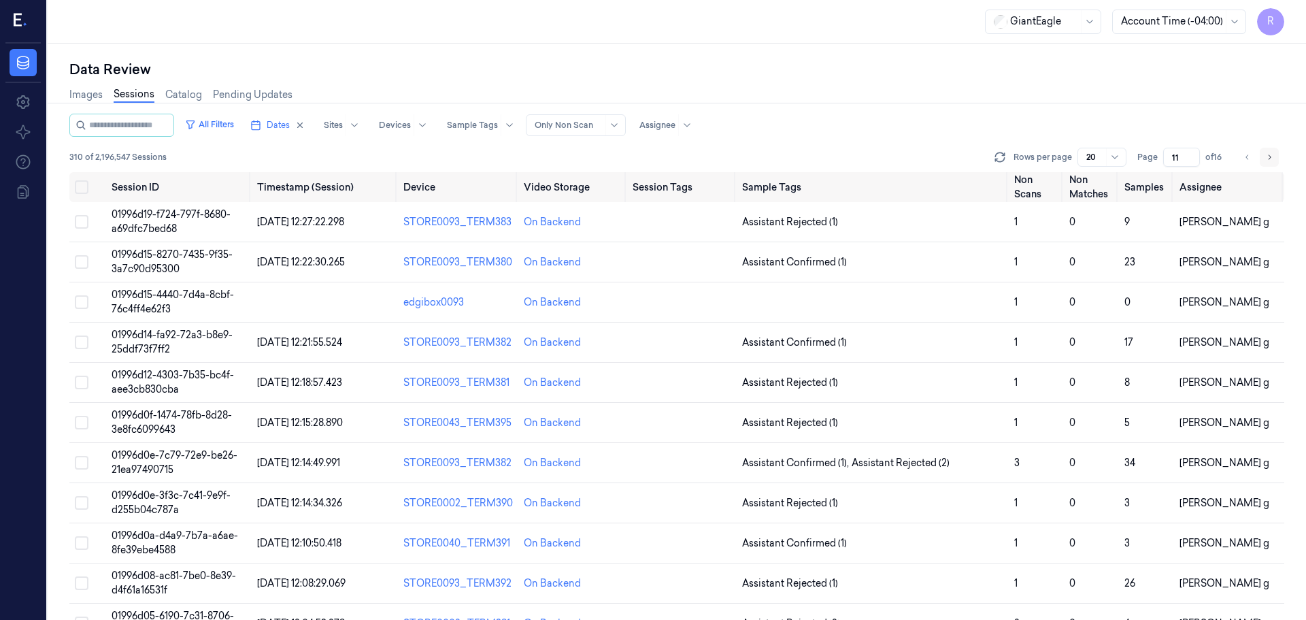
click at [1266, 158] on icon "Go to next page" at bounding box center [1269, 157] width 8 height 11
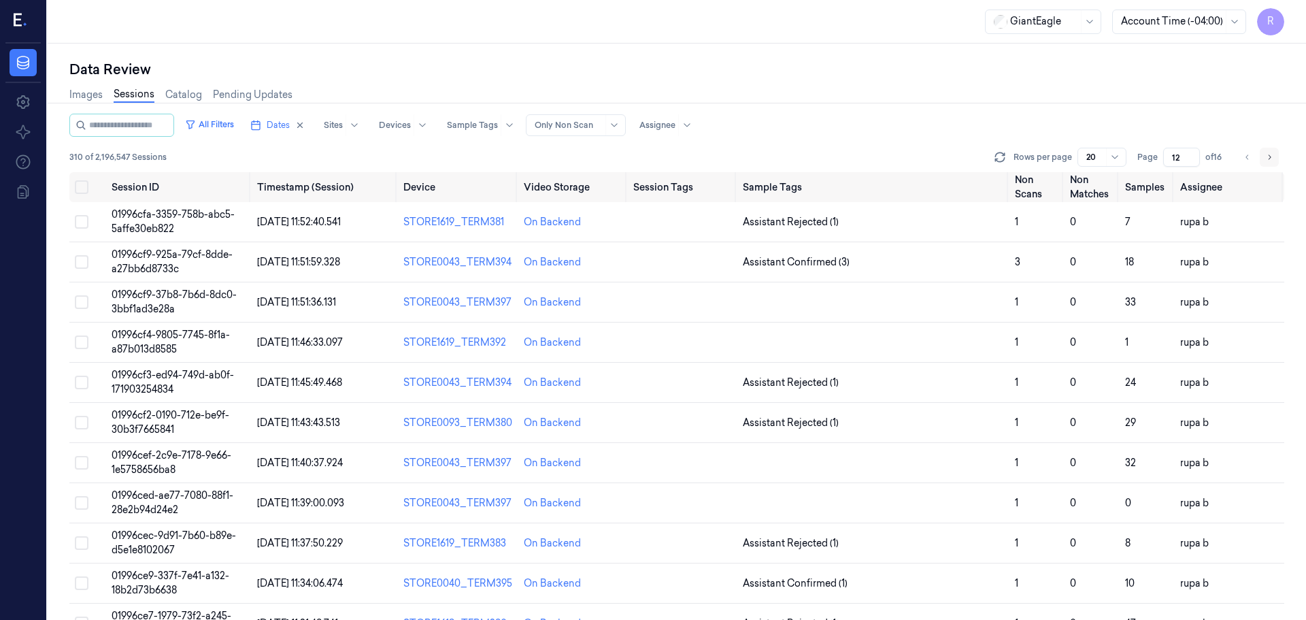
click at [1266, 158] on icon "Go to next page" at bounding box center [1269, 157] width 8 height 11
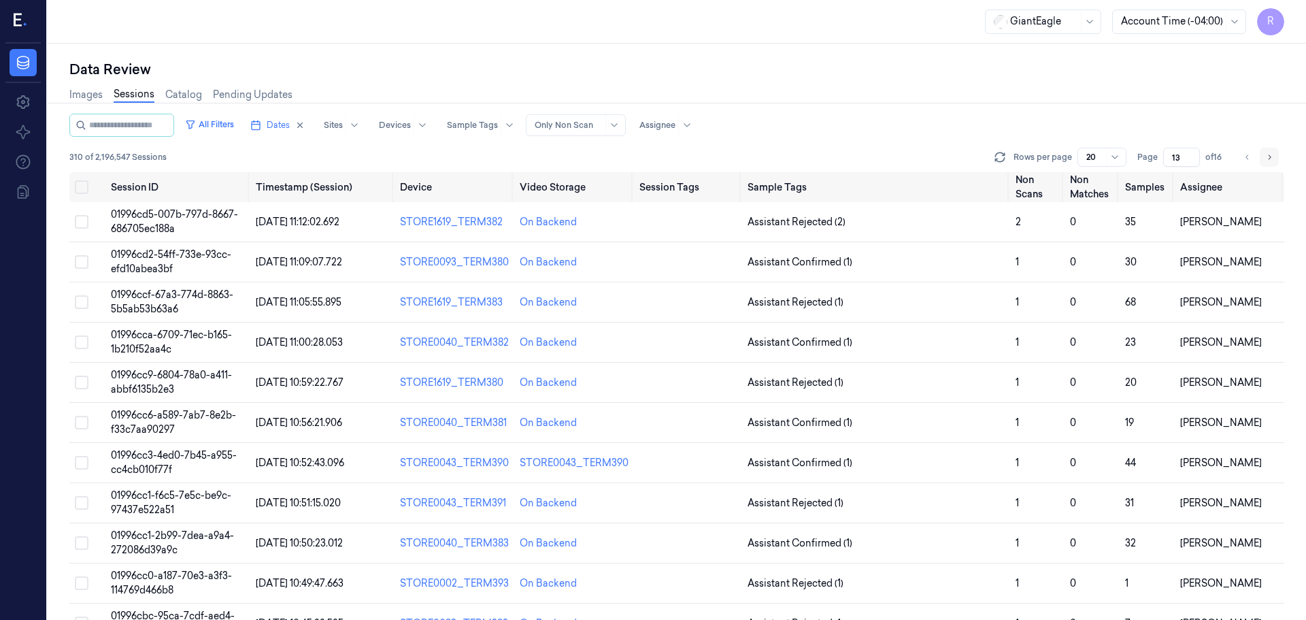
click at [1266, 158] on icon "Go to next page" at bounding box center [1269, 157] width 8 height 11
type input "14"
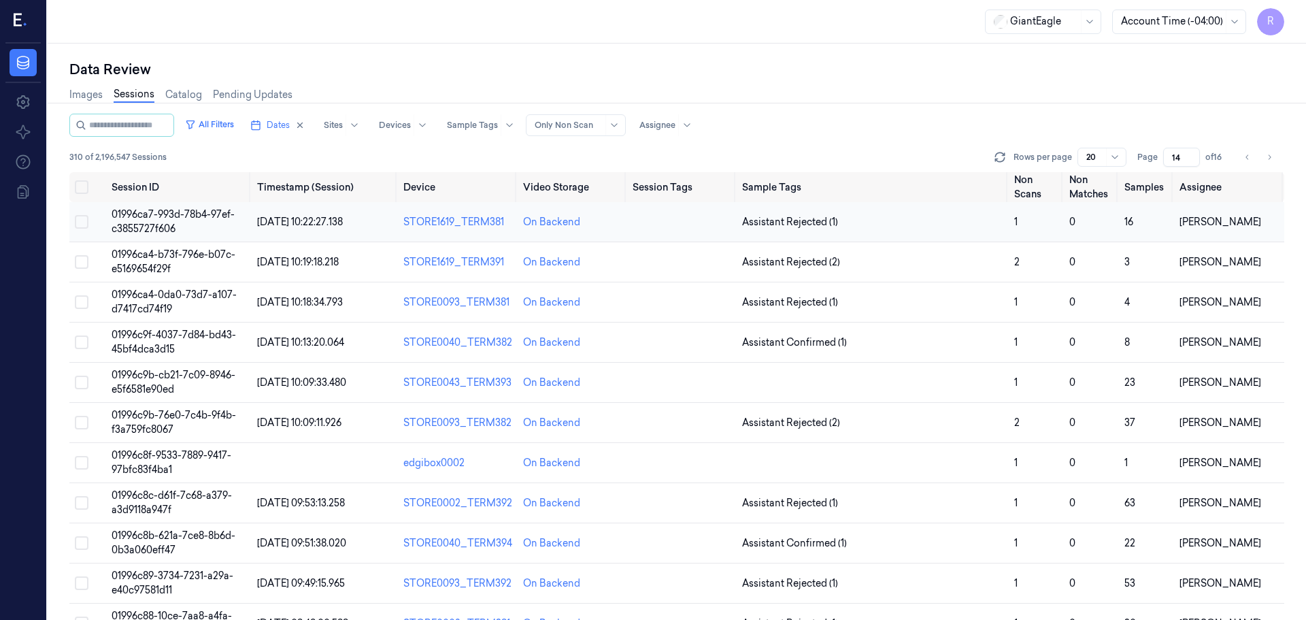
click at [947, 234] on td "Assistant Rejected (1)" at bounding box center [873, 222] width 273 height 40
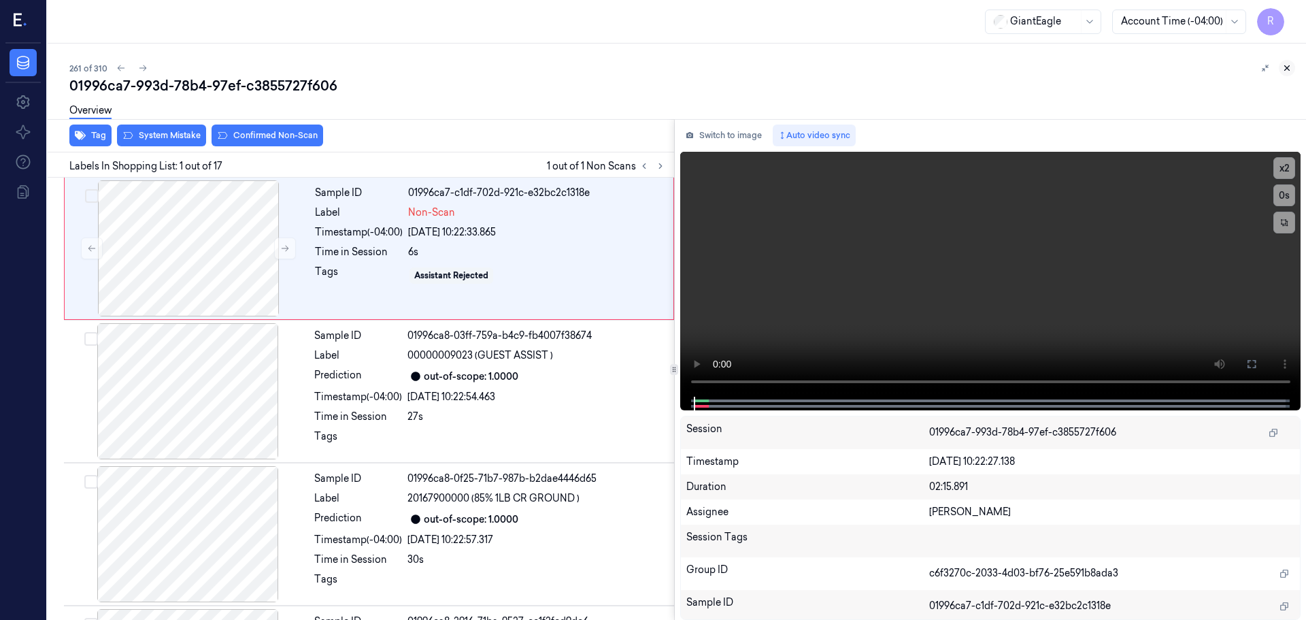
click at [1287, 72] on icon at bounding box center [1287, 68] width 10 height 10
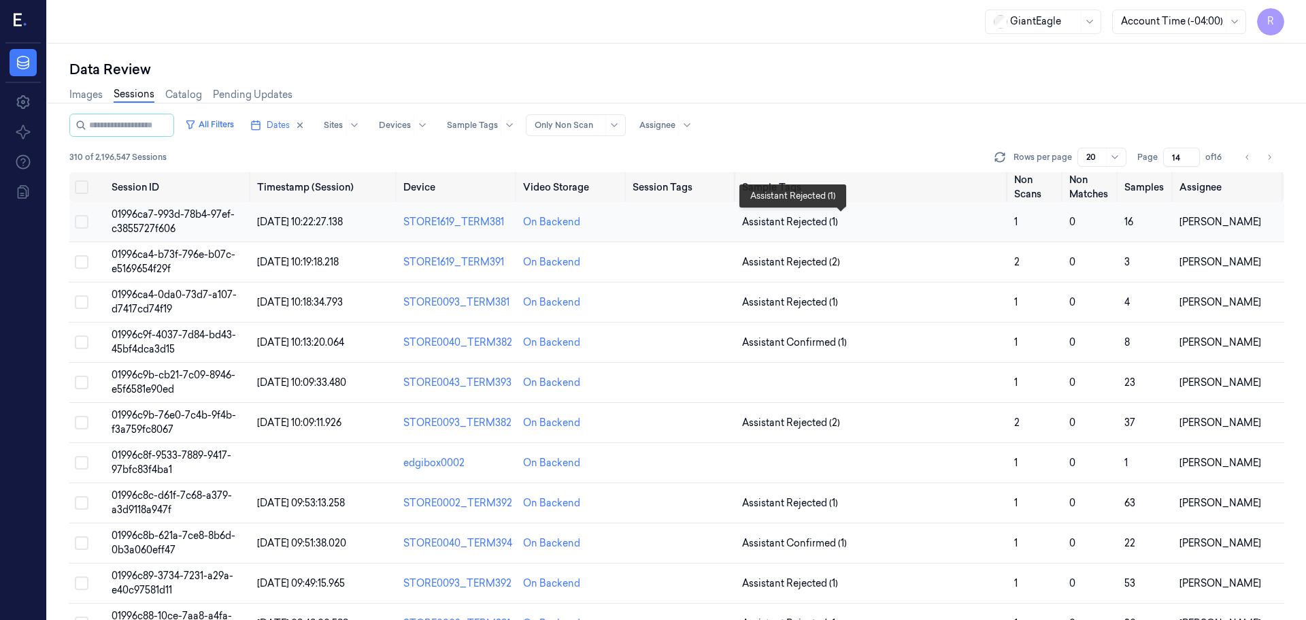
click at [937, 226] on span "Assistant Rejected (1)" at bounding box center [873, 222] width 262 height 14
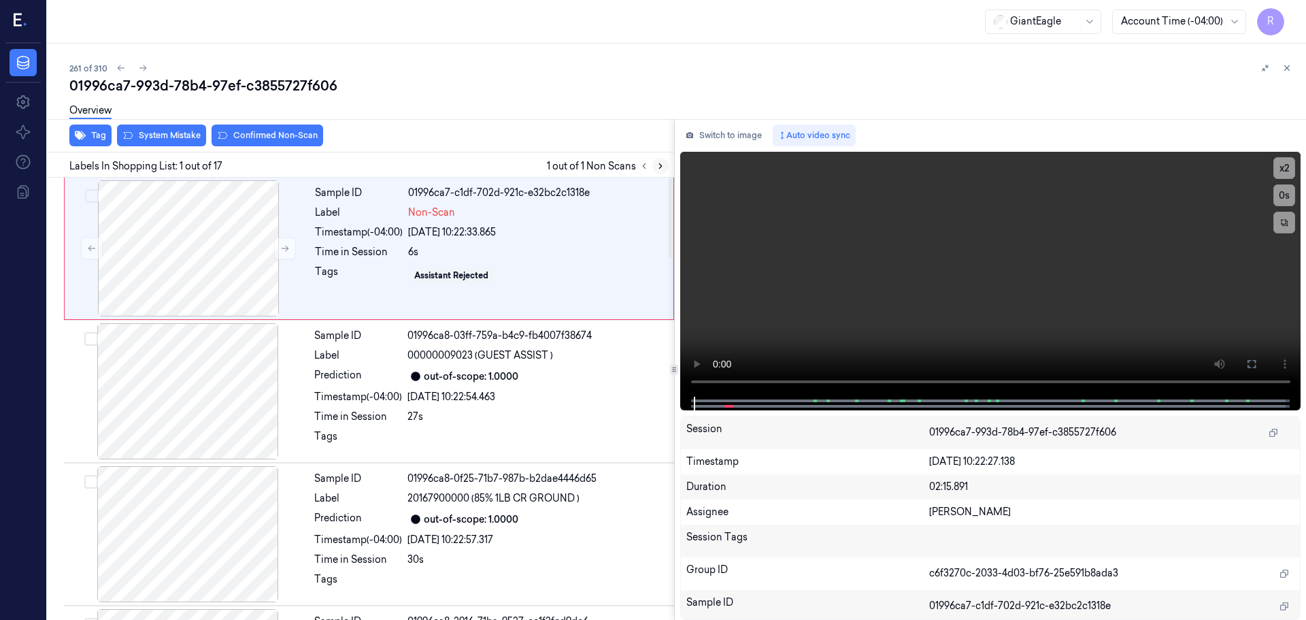
click at [660, 165] on icon at bounding box center [661, 166] width 10 height 10
drag, startPoint x: 660, startPoint y: 165, endPoint x: 647, endPoint y: 169, distance: 13.4
click at [658, 165] on icon at bounding box center [661, 166] width 10 height 10
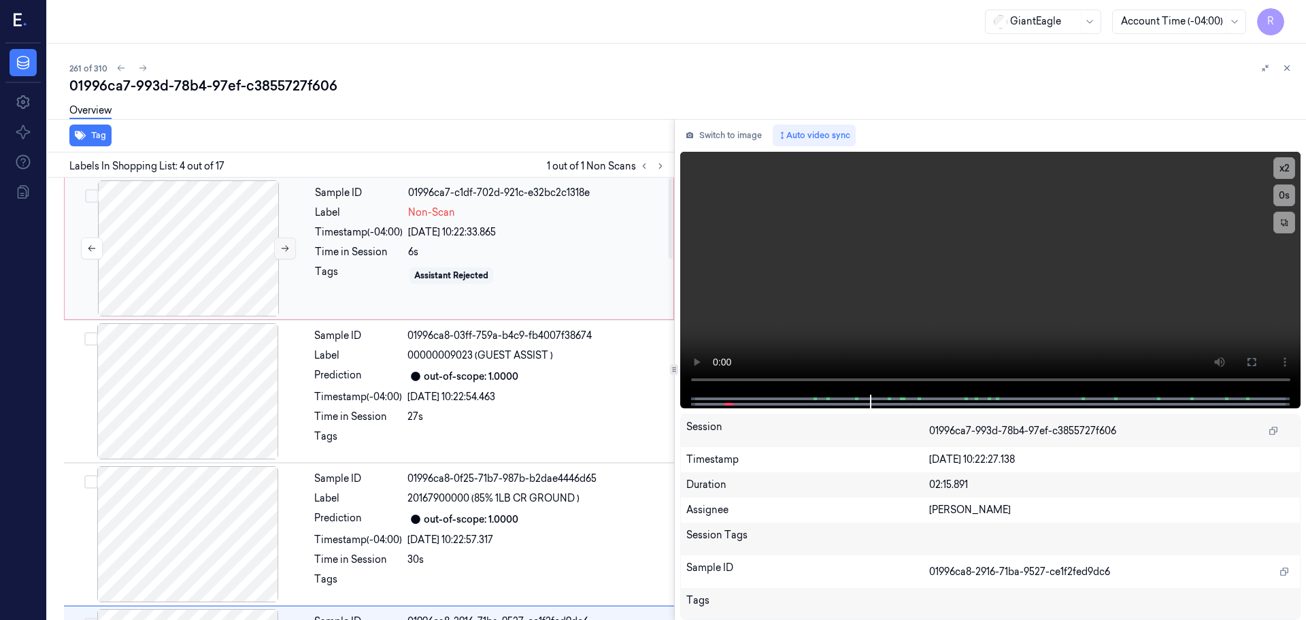
click at [283, 248] on icon at bounding box center [285, 248] width 10 height 10
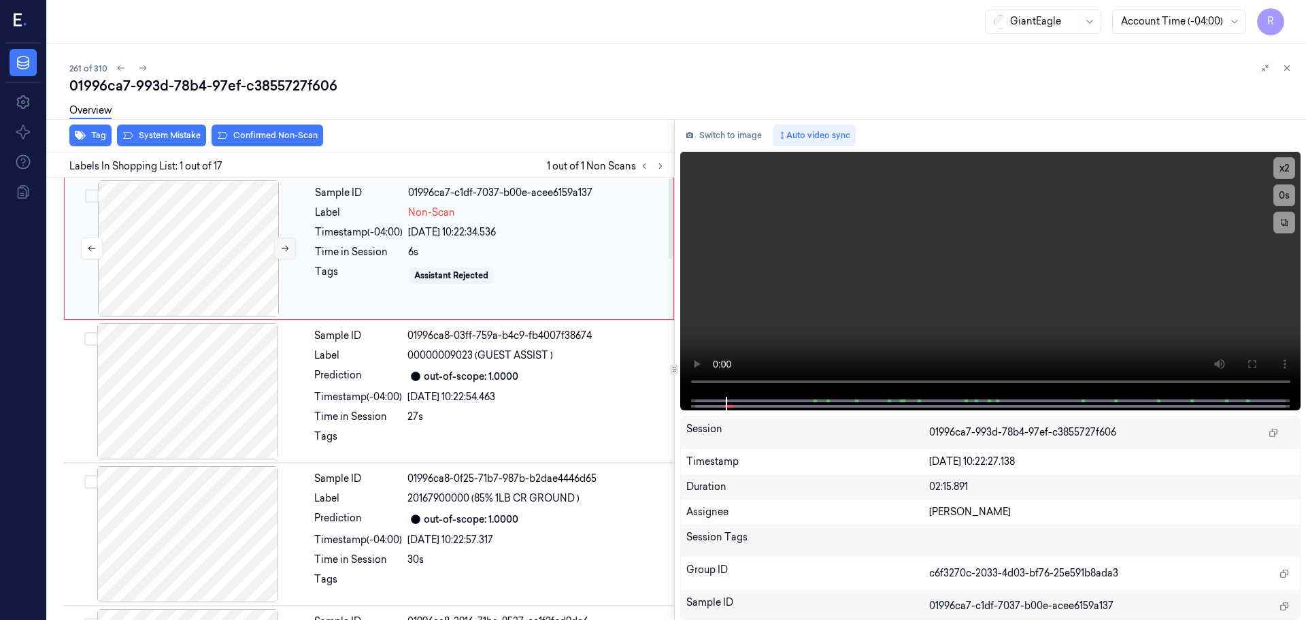
click at [283, 248] on icon at bounding box center [285, 248] width 10 height 10
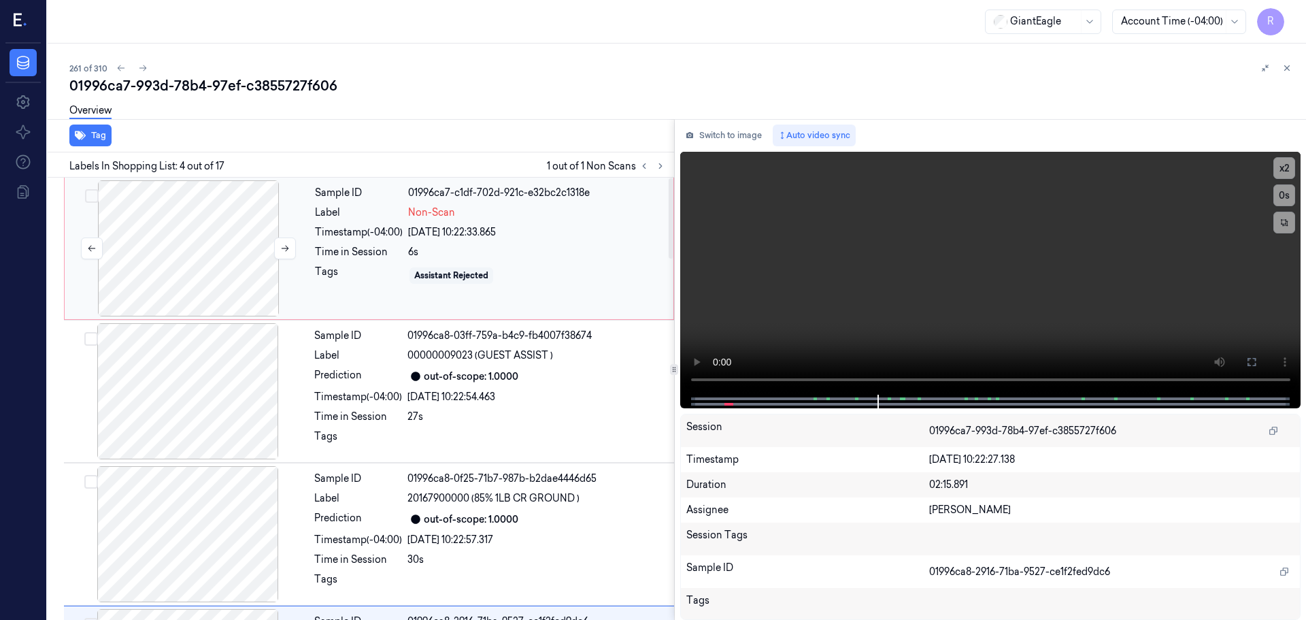
click at [160, 235] on div at bounding box center [188, 248] width 242 height 136
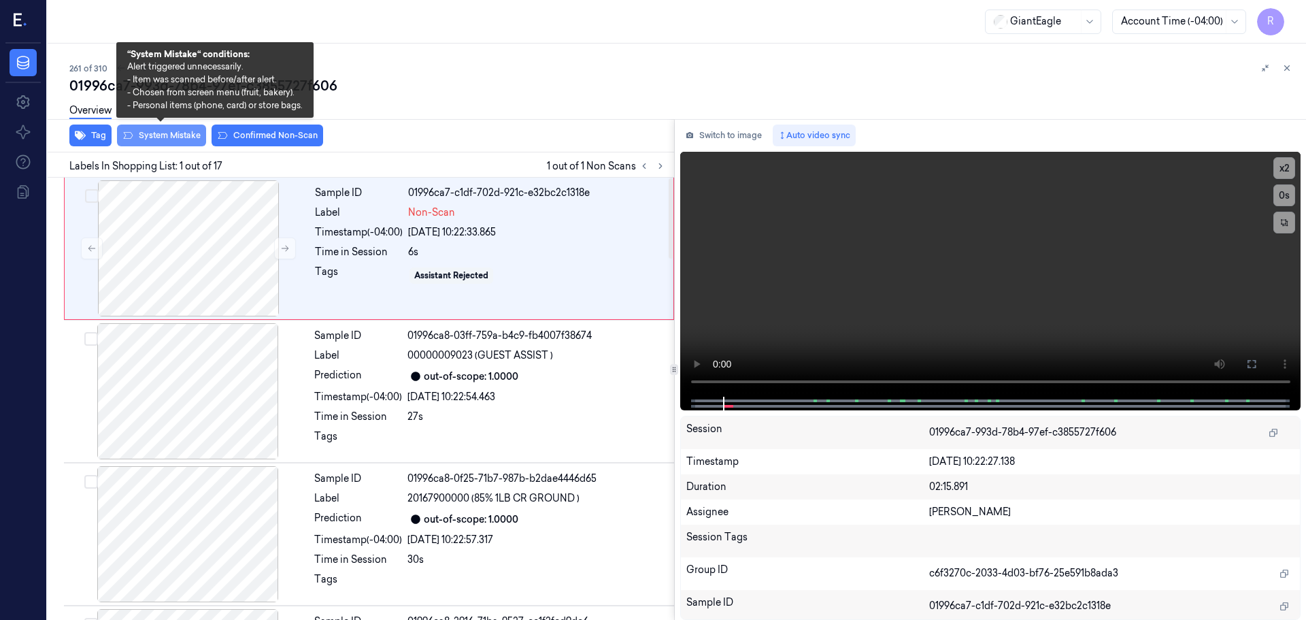
click at [156, 131] on button "System Mistake" at bounding box center [161, 135] width 89 height 22
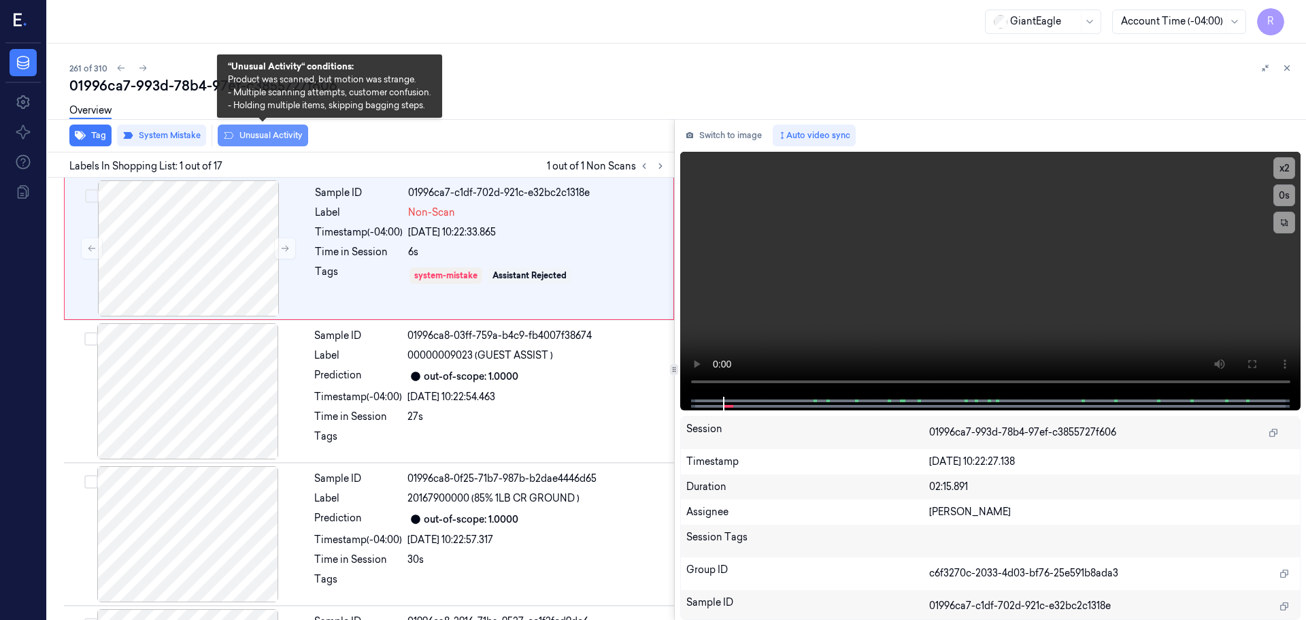
click at [278, 134] on button "Unusual Activity" at bounding box center [263, 135] width 90 height 22
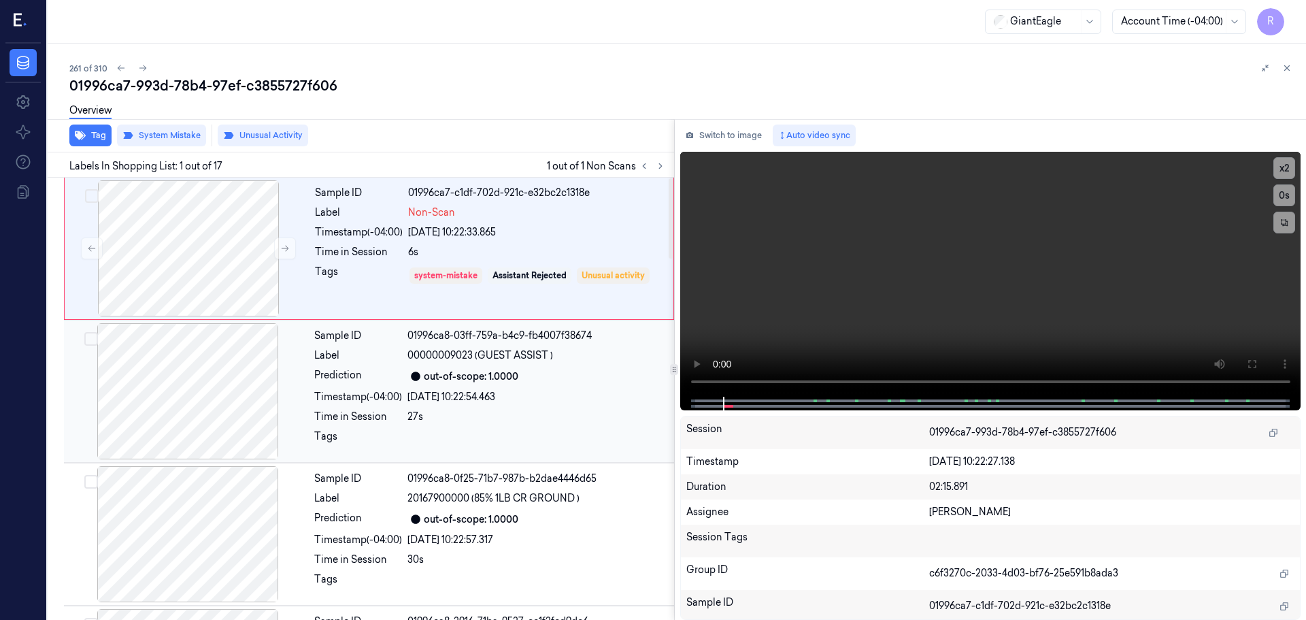
click at [231, 363] on div at bounding box center [188, 391] width 242 height 136
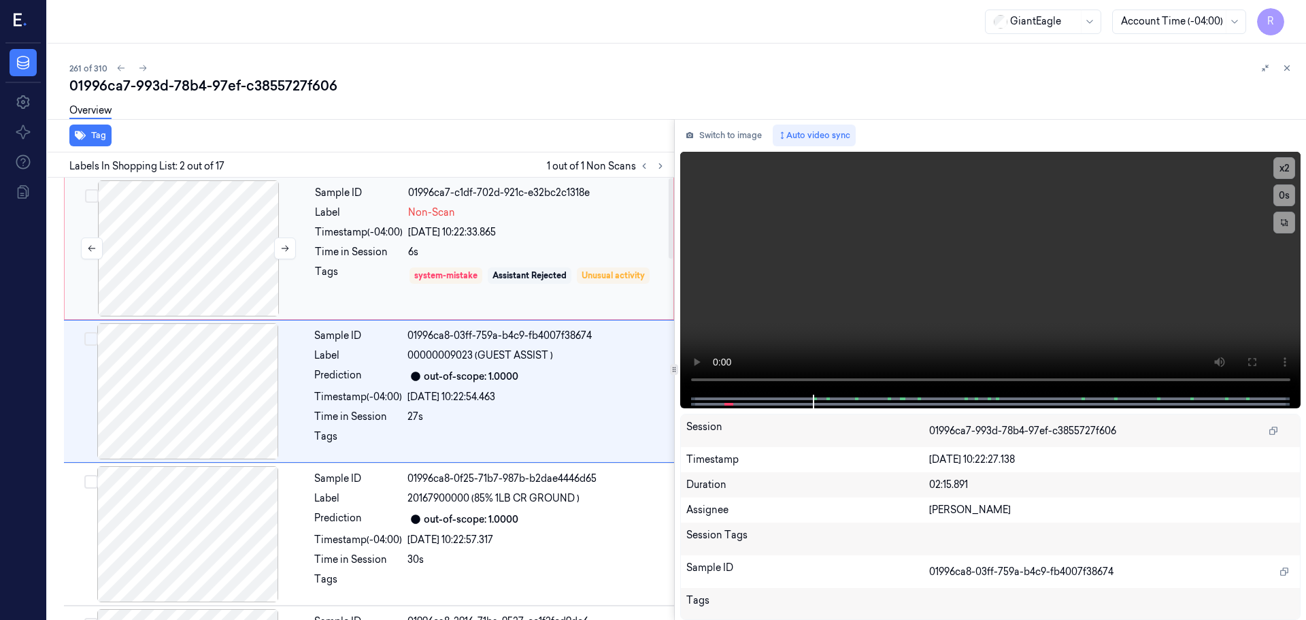
click at [226, 255] on div at bounding box center [188, 248] width 242 height 136
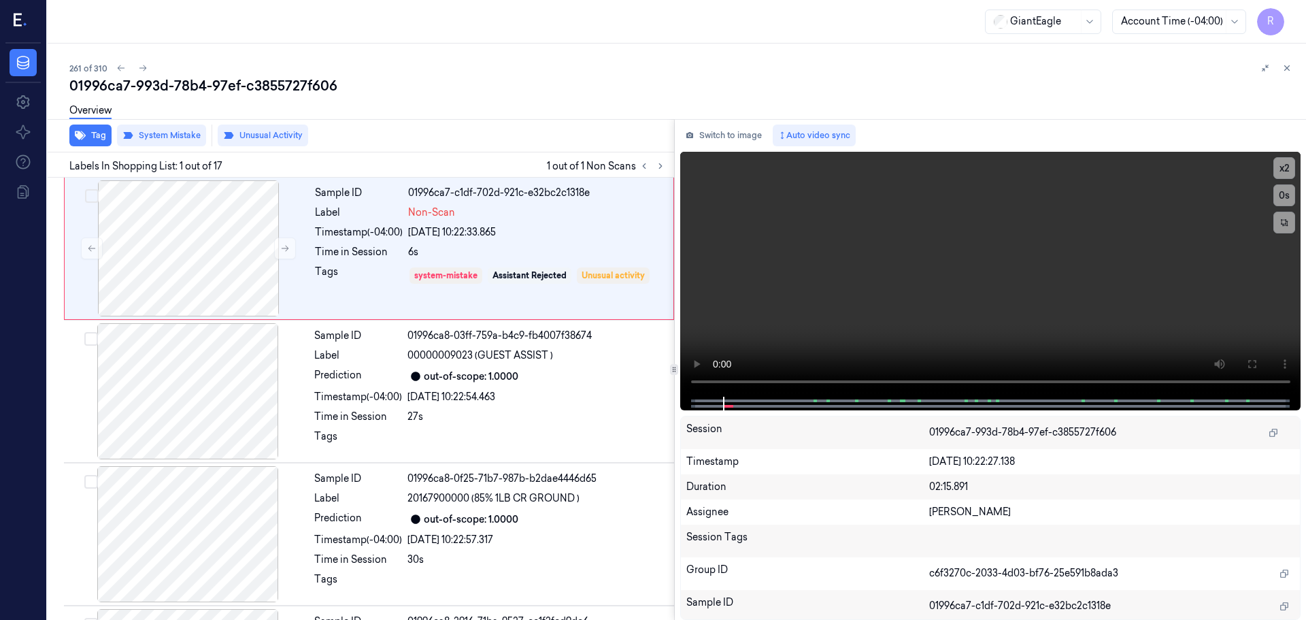
click at [1286, 69] on icon at bounding box center [1287, 68] width 10 height 10
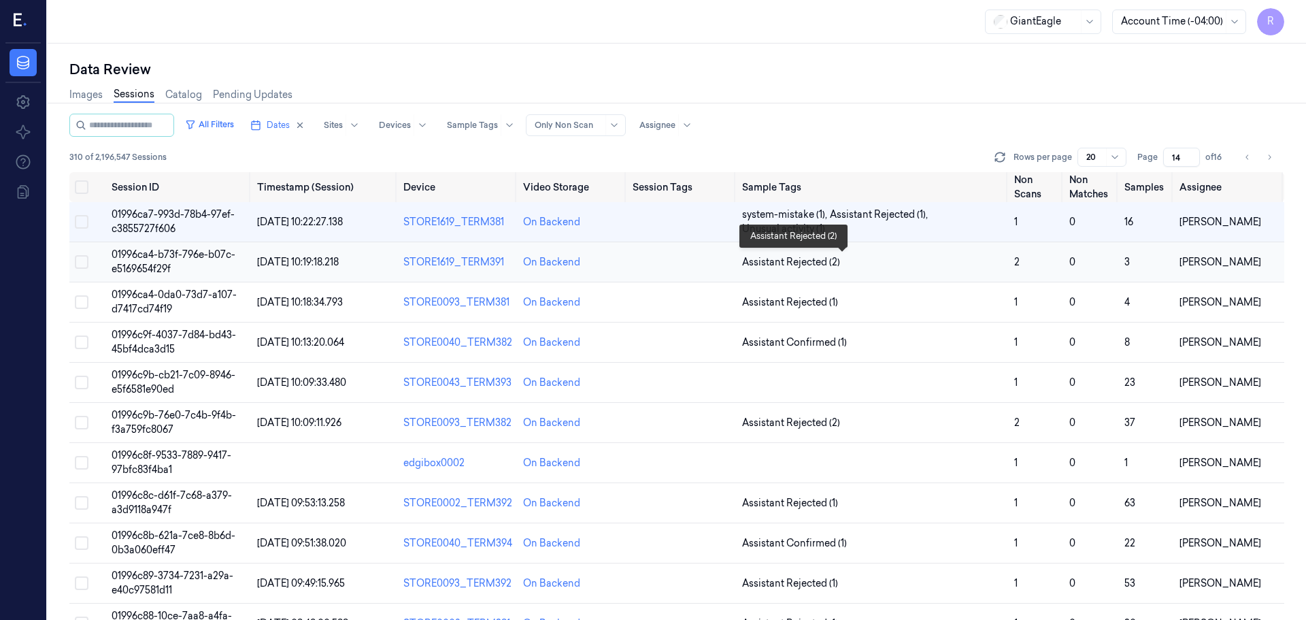
click at [993, 267] on span "Assistant Rejected (2)" at bounding box center [873, 262] width 262 height 14
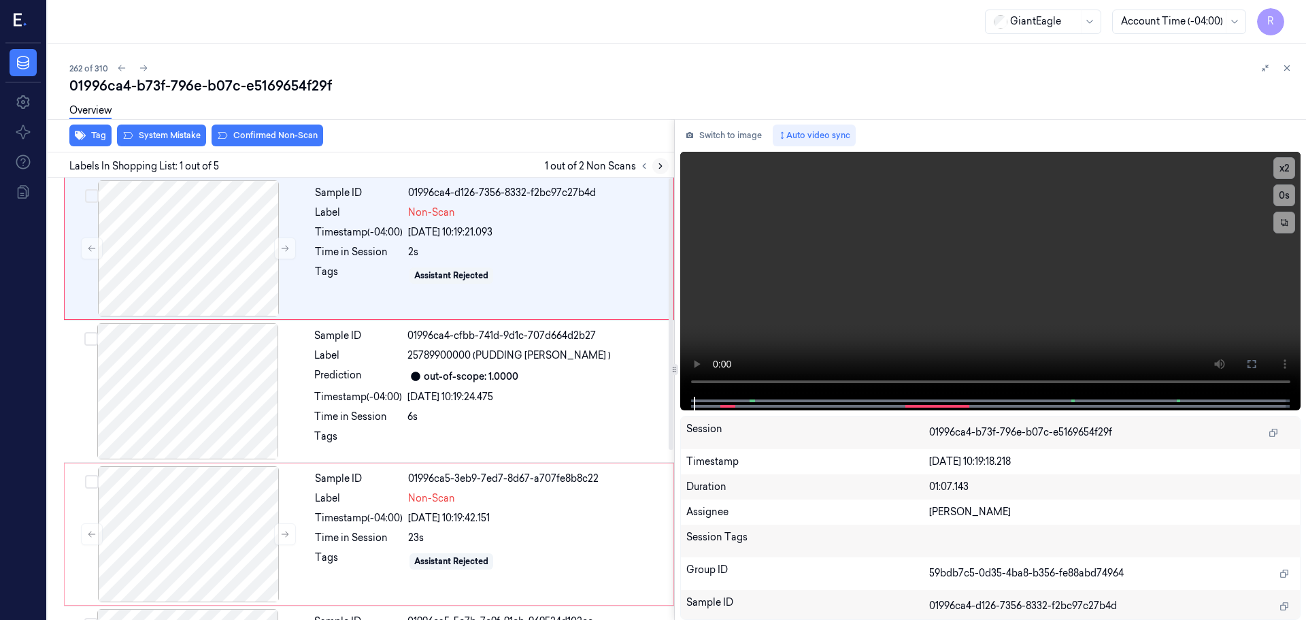
click at [652, 163] on div at bounding box center [652, 166] width 33 height 16
click at [656, 163] on icon at bounding box center [661, 166] width 10 height 10
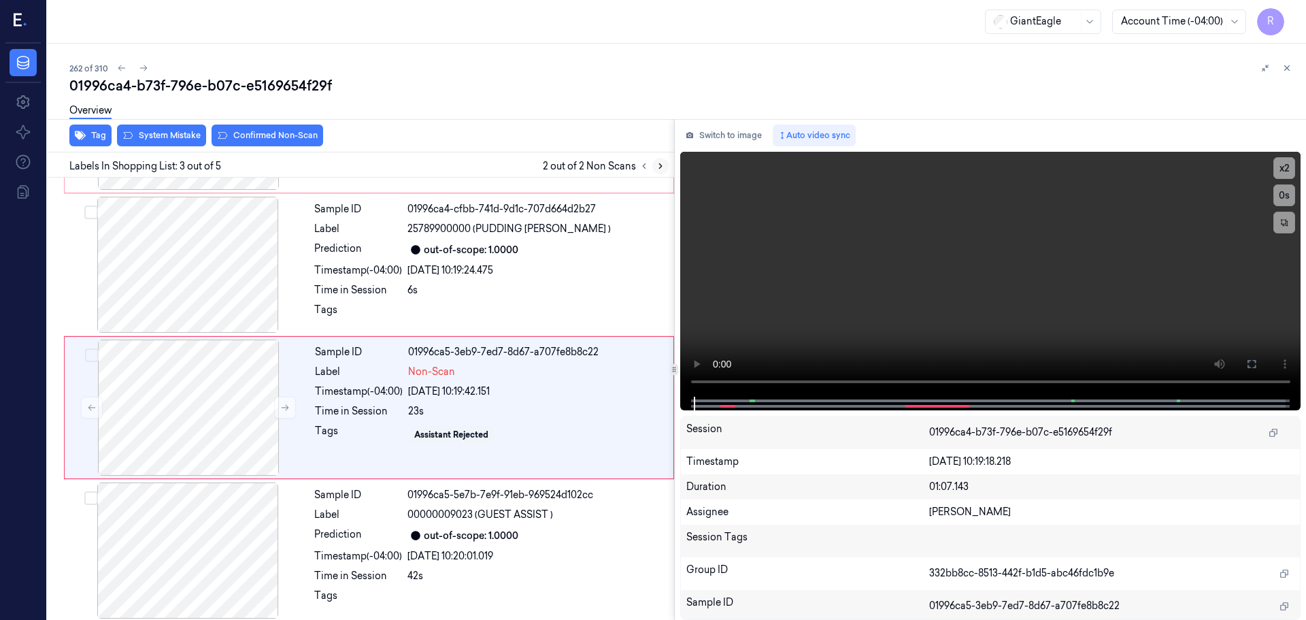
click at [653, 163] on button at bounding box center [660, 166] width 16 height 16
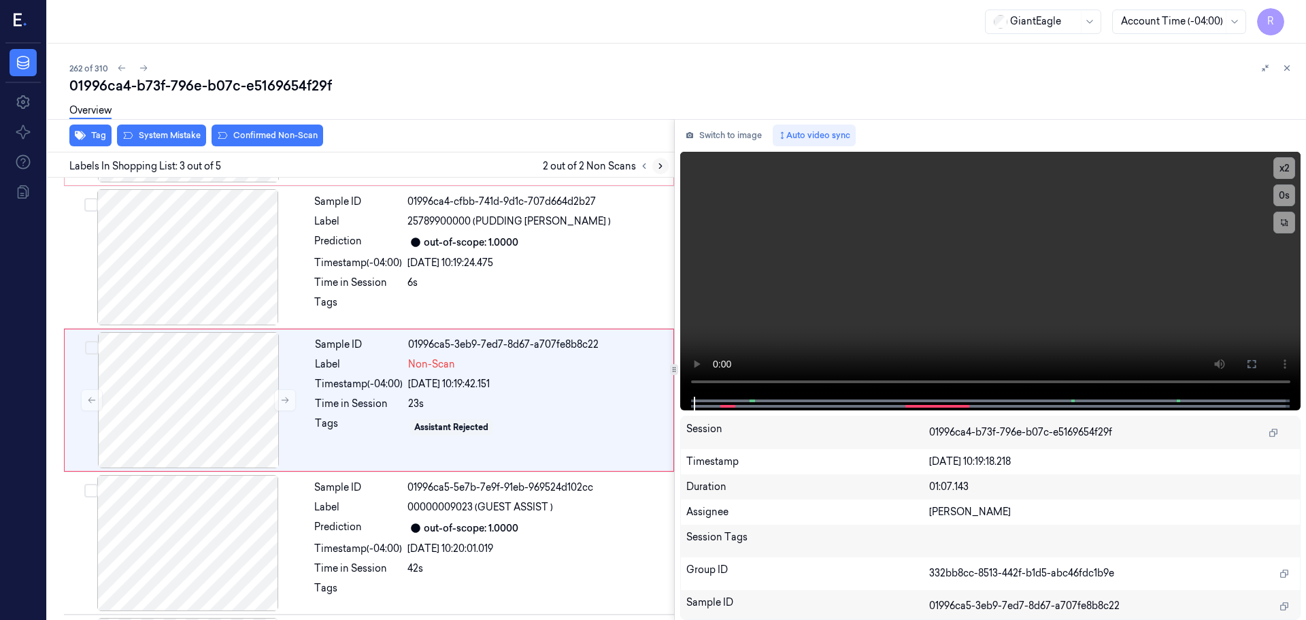
scroll to position [135, 0]
click at [653, 163] on button at bounding box center [660, 166] width 16 height 16
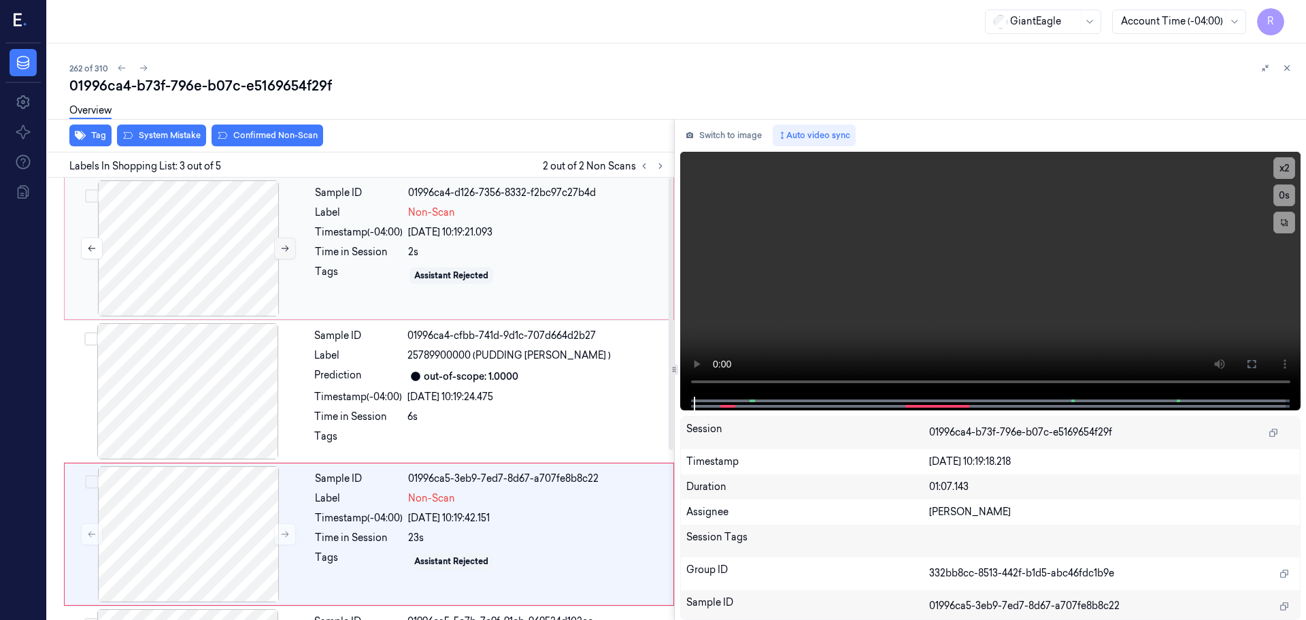
click at [278, 248] on button at bounding box center [285, 248] width 22 height 22
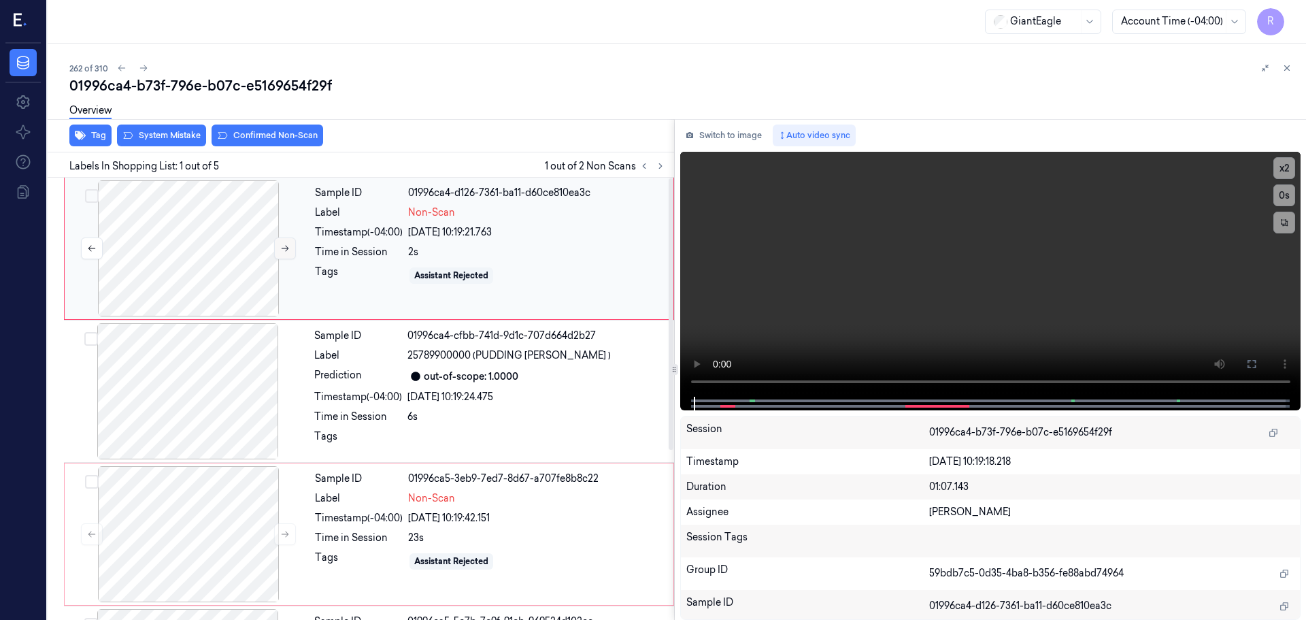
click at [278, 248] on button at bounding box center [285, 248] width 22 height 22
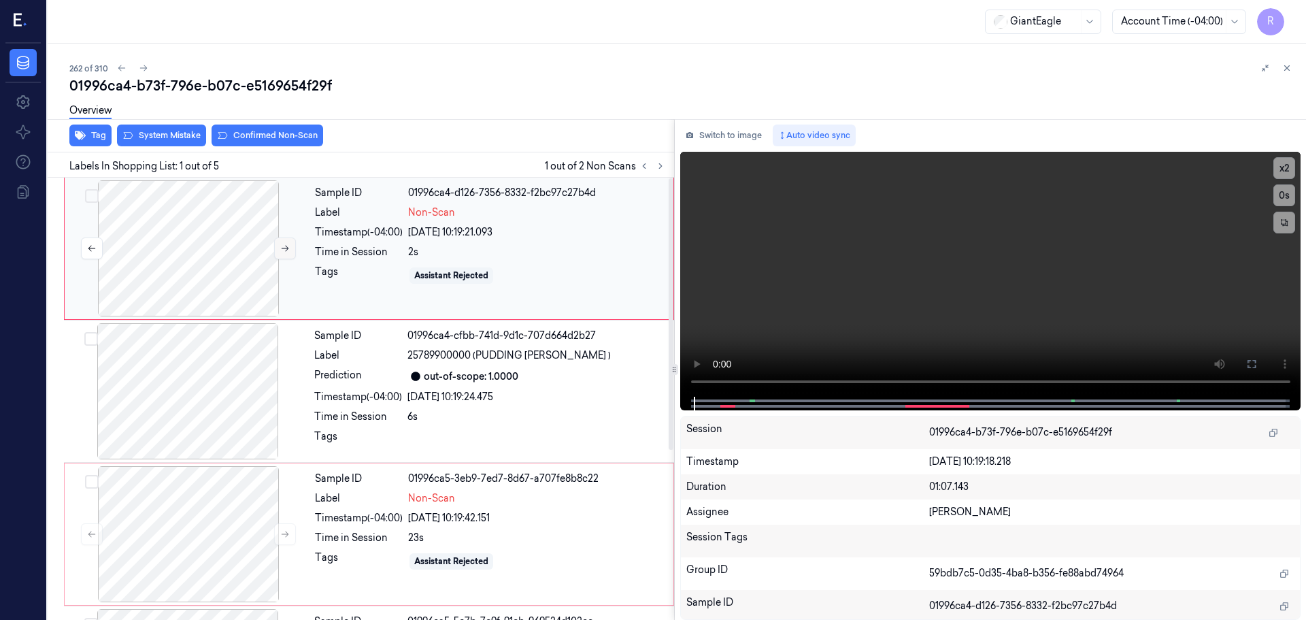
click at [278, 248] on button at bounding box center [285, 248] width 22 height 22
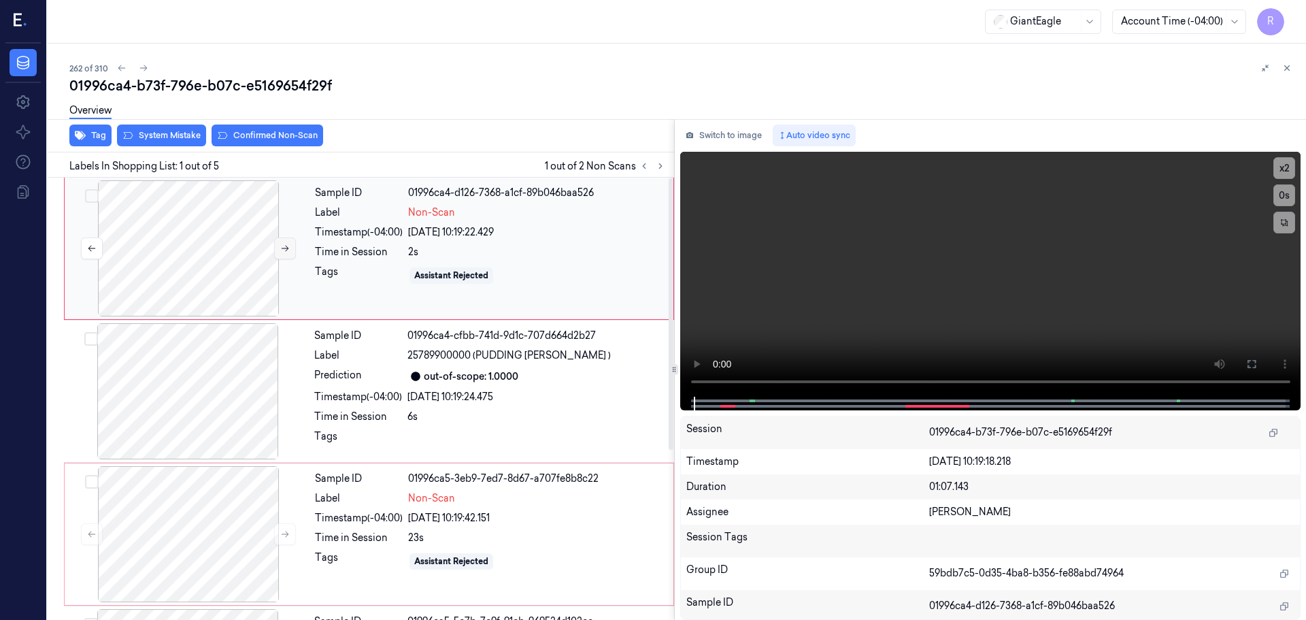
click at [278, 248] on button at bounding box center [285, 248] width 22 height 22
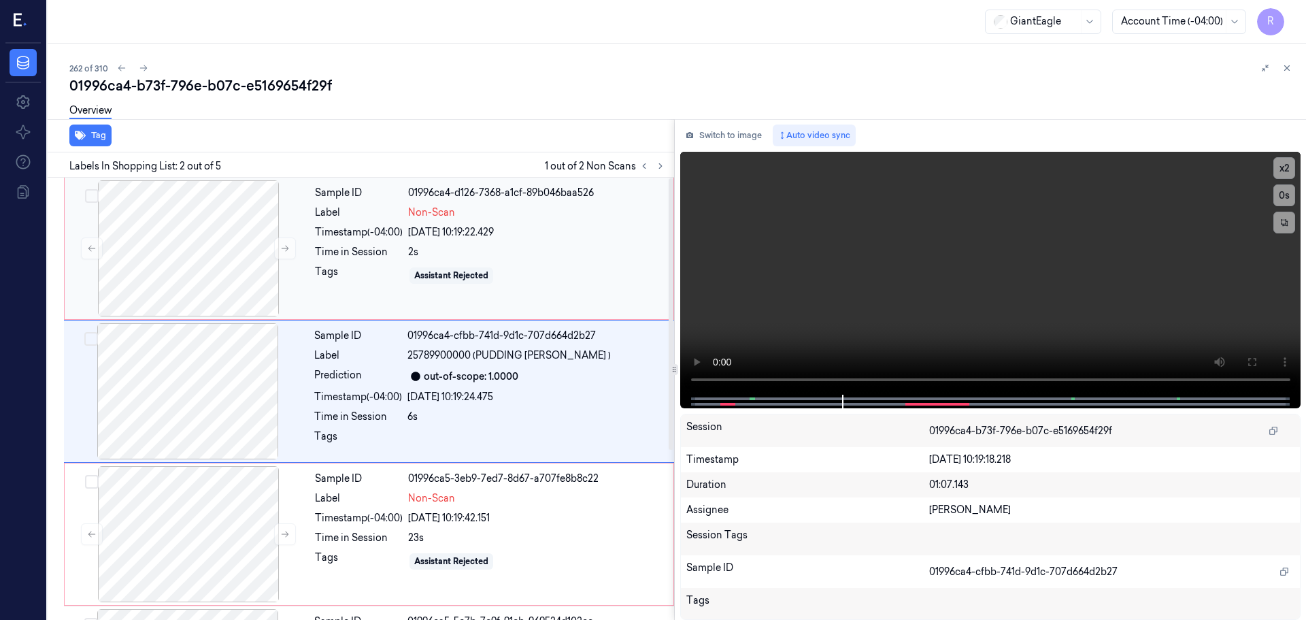
click at [475, 241] on div "Sample ID 01996ca4-d126-7368-a1cf-89b046baa526 Label Non-Scan Timestamp (-04:00…" at bounding box center [489, 248] width 361 height 136
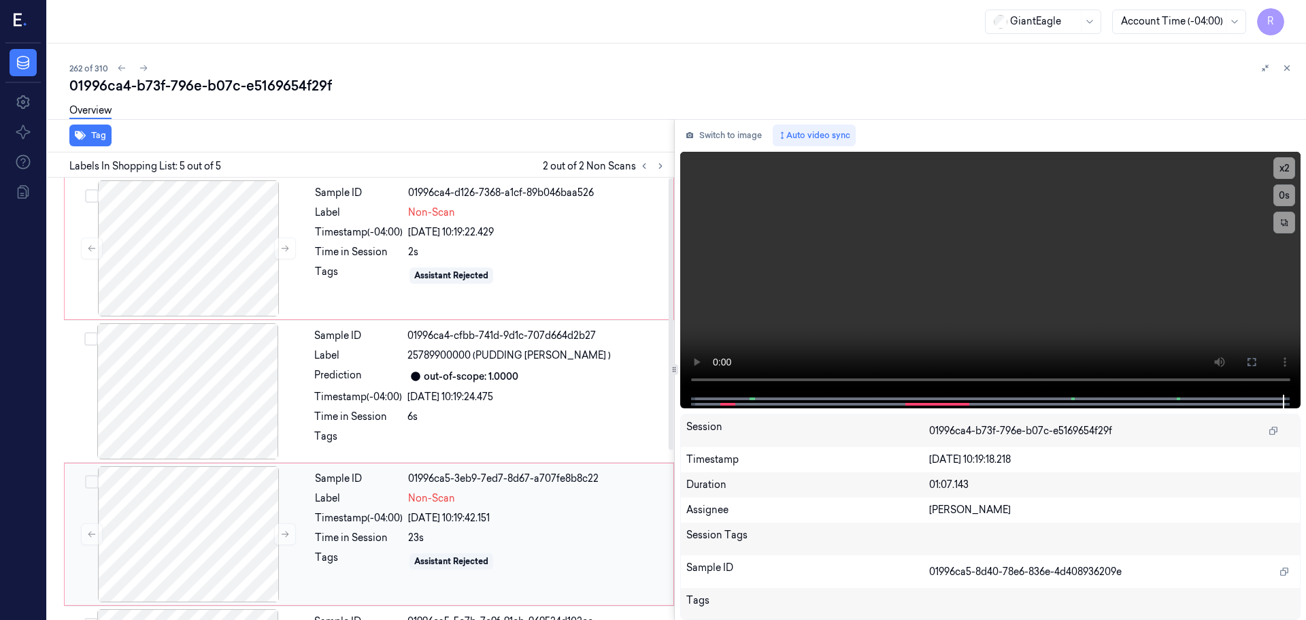
click at [327, 496] on div "Label" at bounding box center [359, 498] width 88 height 14
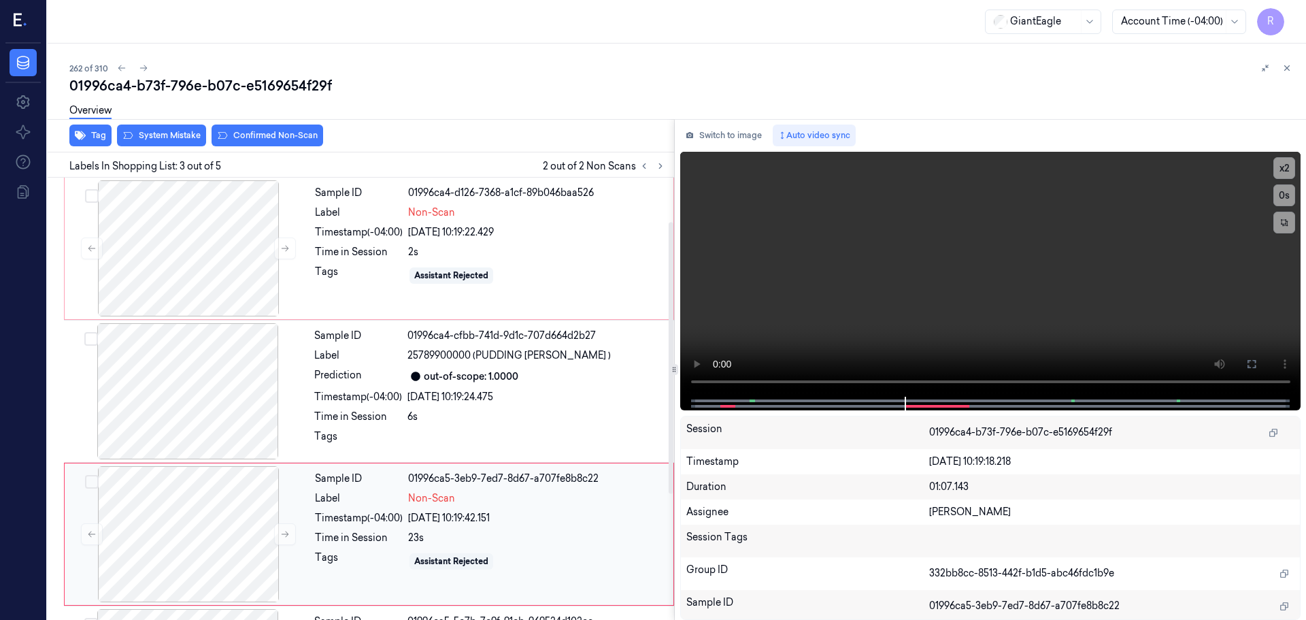
scroll to position [135, 0]
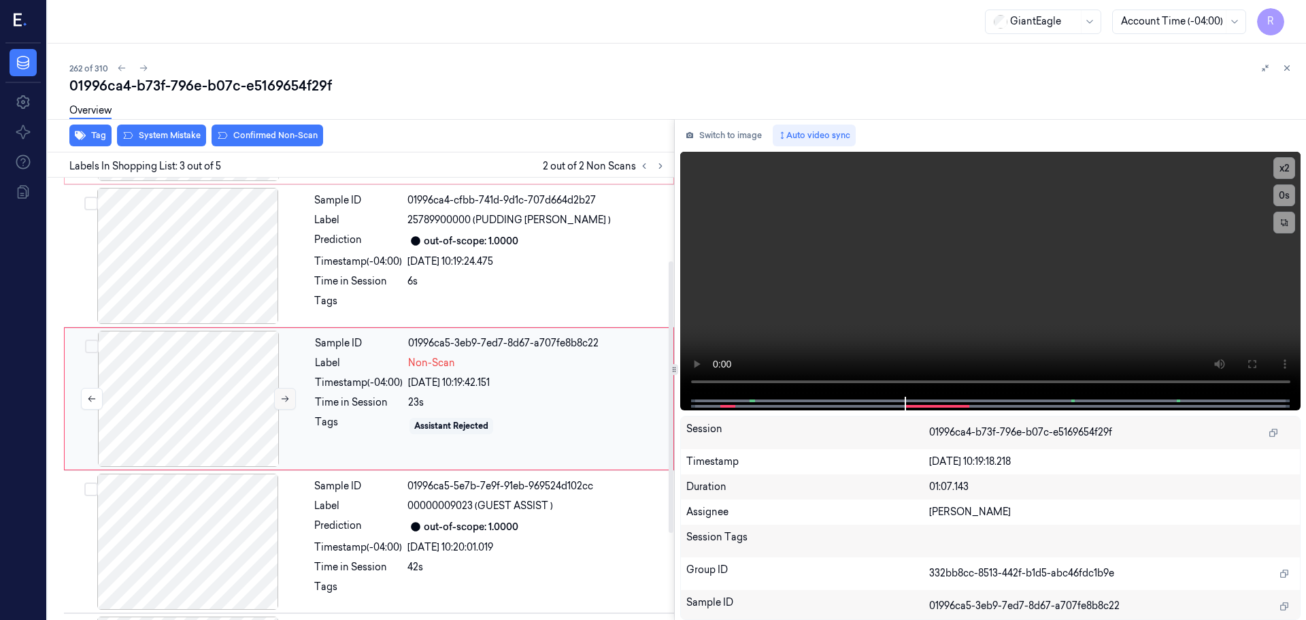
click at [276, 405] on button at bounding box center [285, 399] width 22 height 22
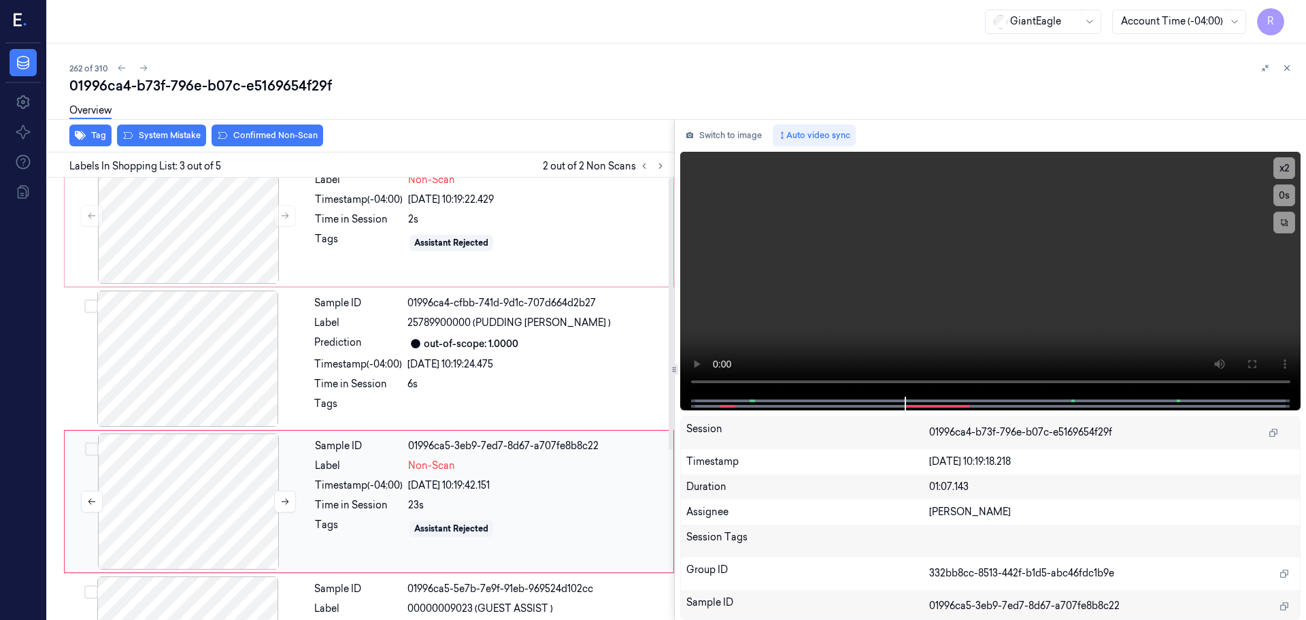
scroll to position [0, 0]
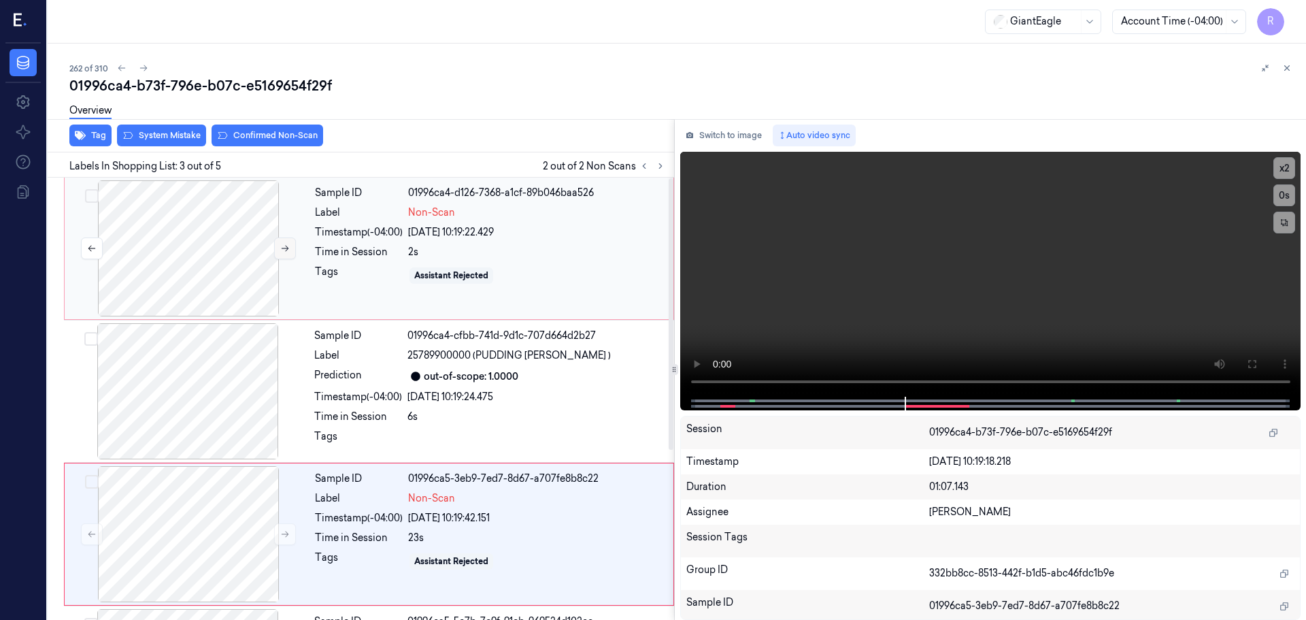
click at [276, 247] on button at bounding box center [285, 248] width 22 height 22
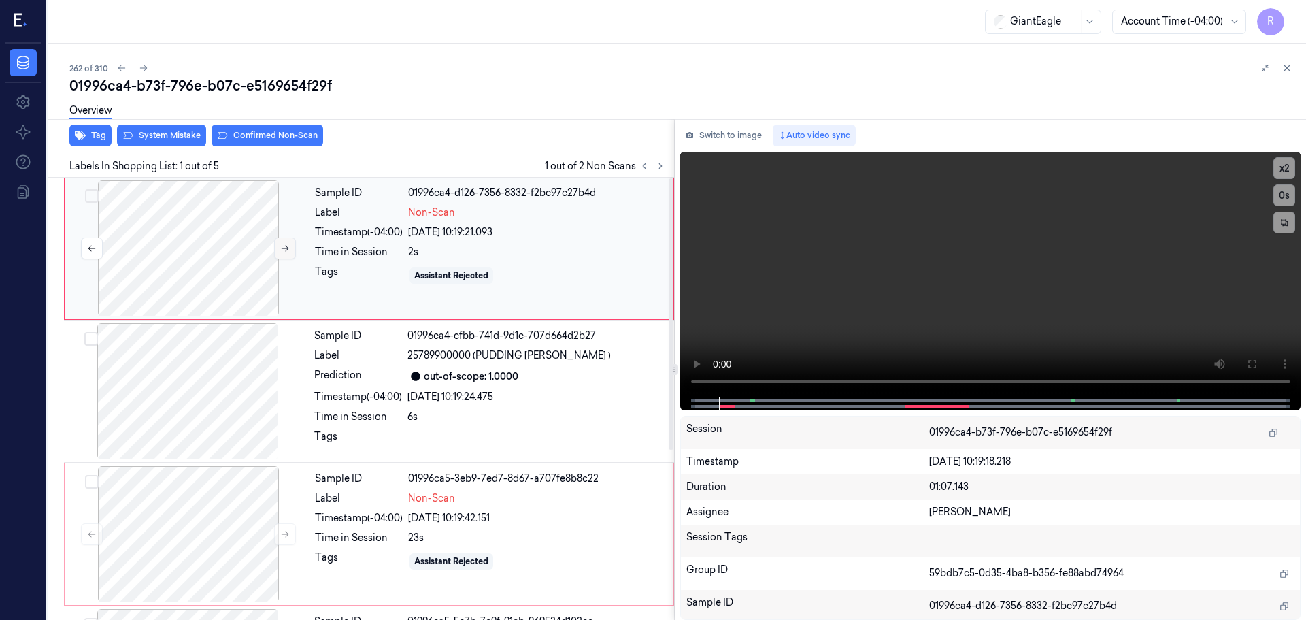
click at [276, 247] on button at bounding box center [285, 248] width 22 height 22
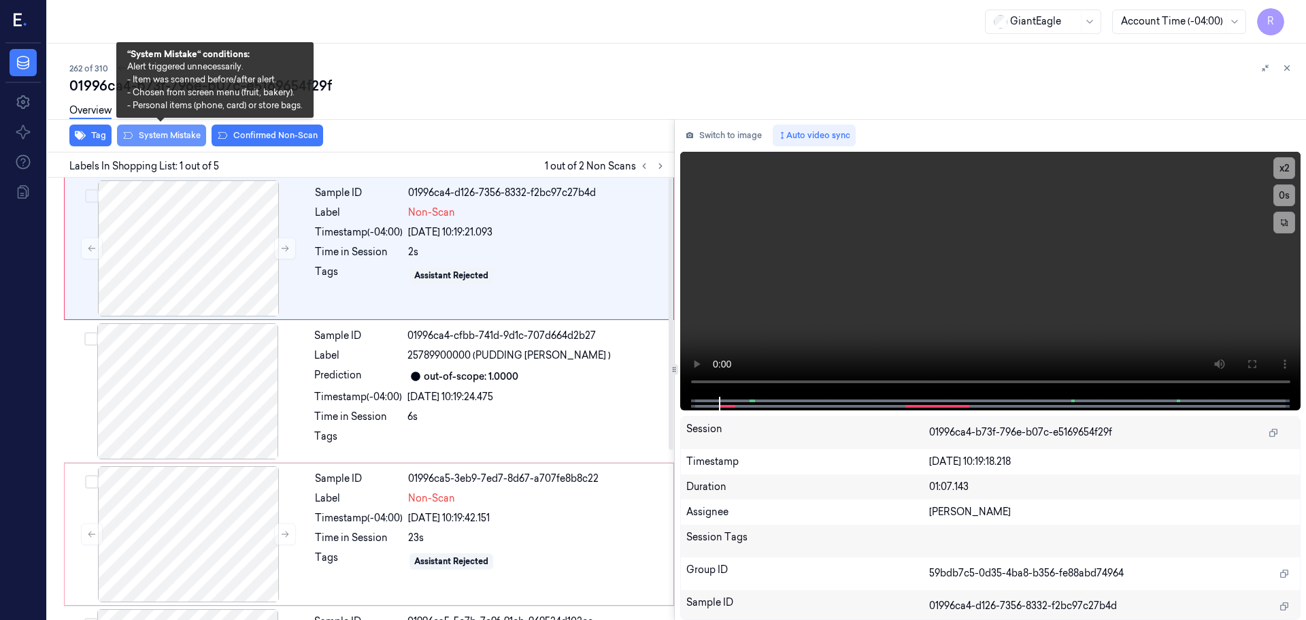
click at [187, 137] on button "System Mistake" at bounding box center [161, 135] width 89 height 22
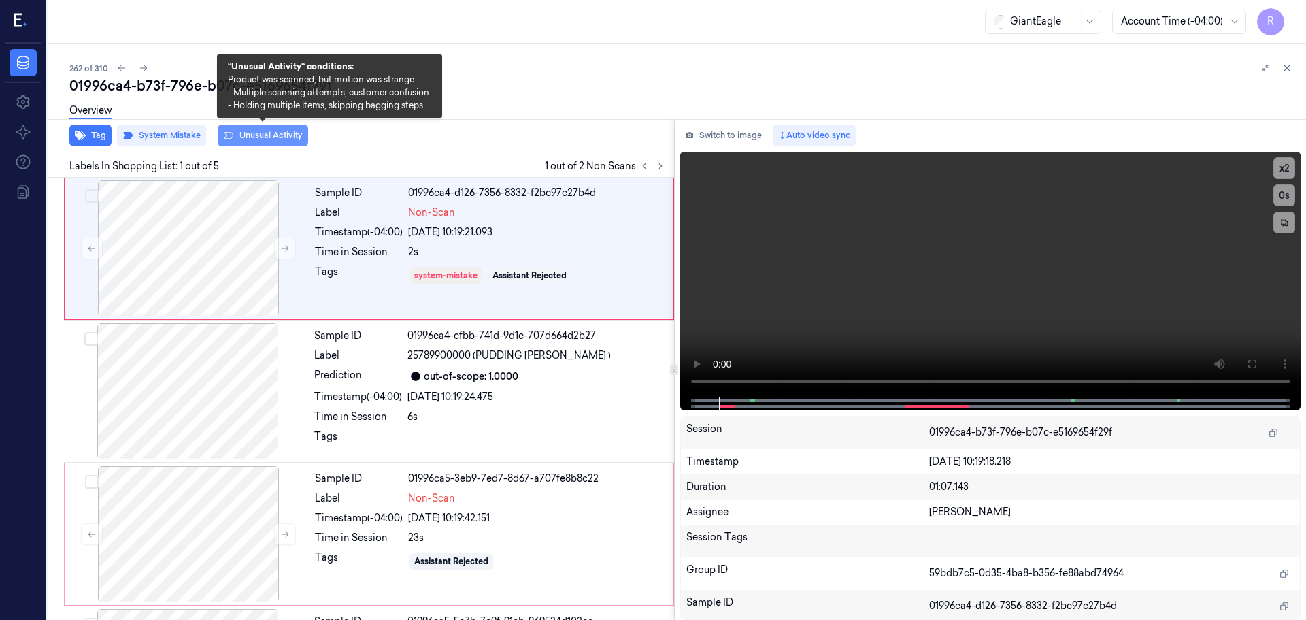
click at [254, 134] on button "Unusual Activity" at bounding box center [263, 135] width 90 height 22
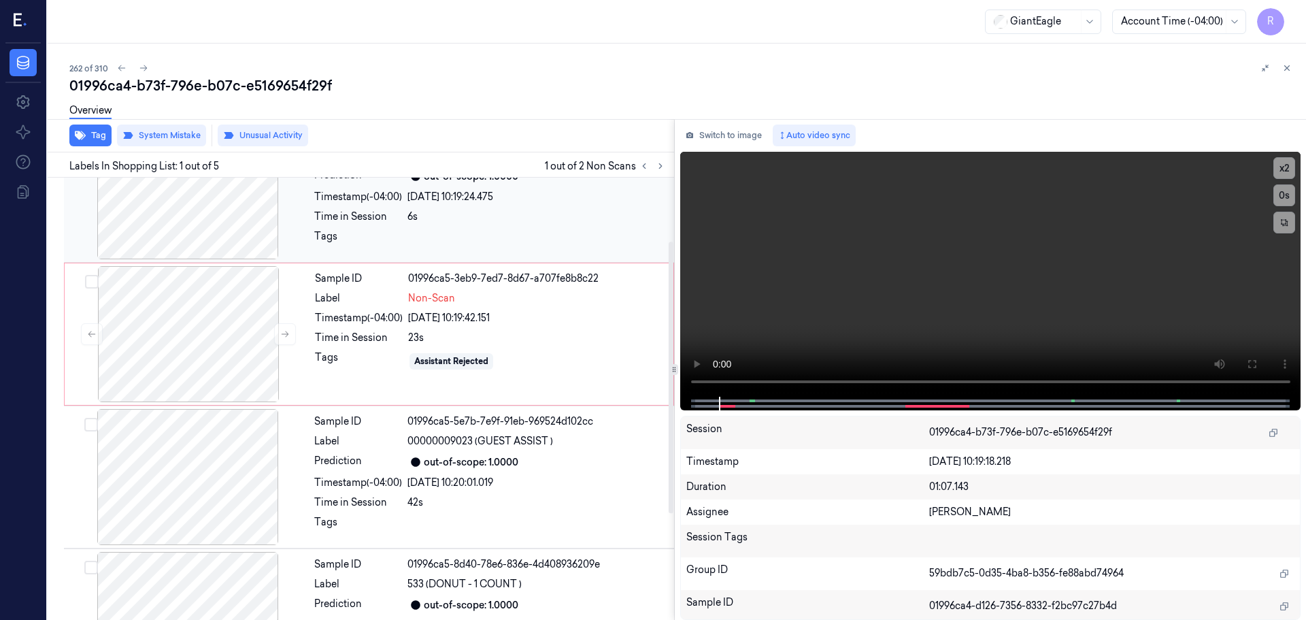
scroll to position [272, 0]
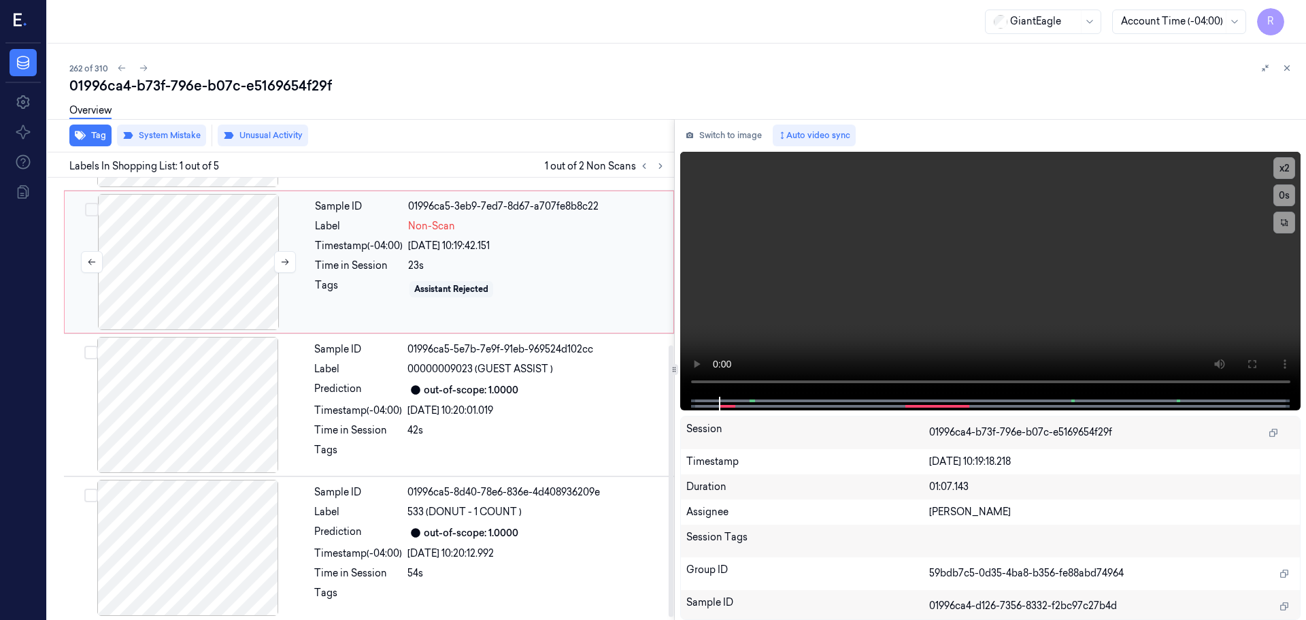
click at [205, 273] on div at bounding box center [188, 262] width 242 height 136
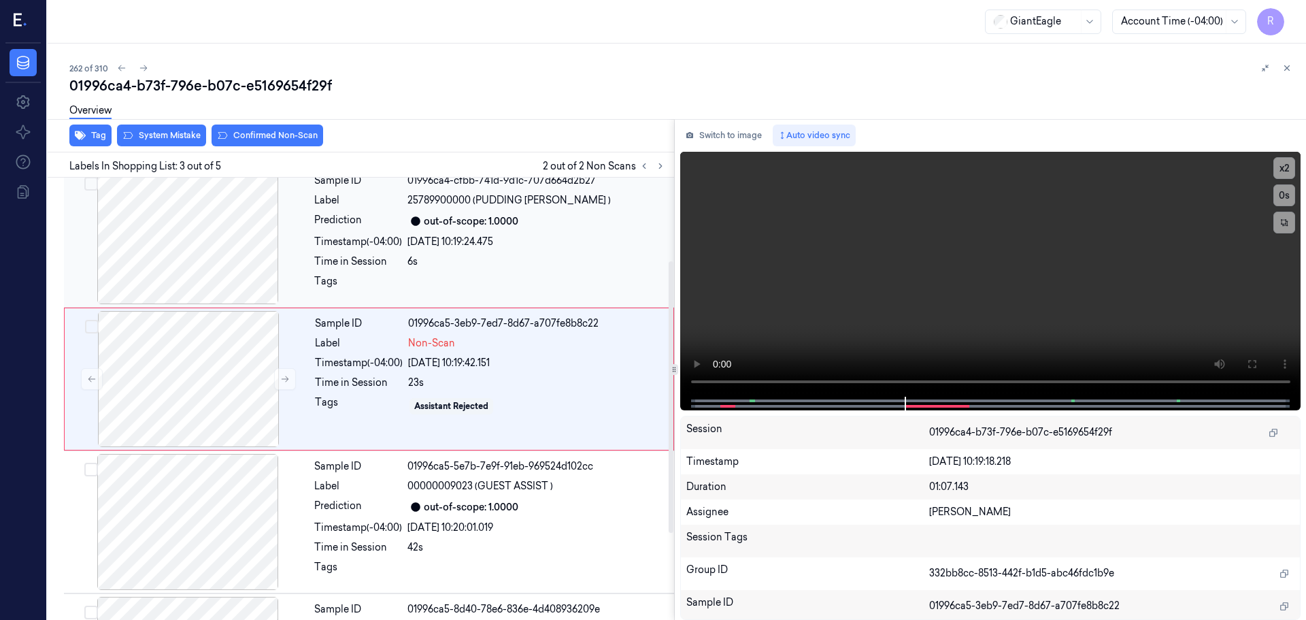
scroll to position [135, 0]
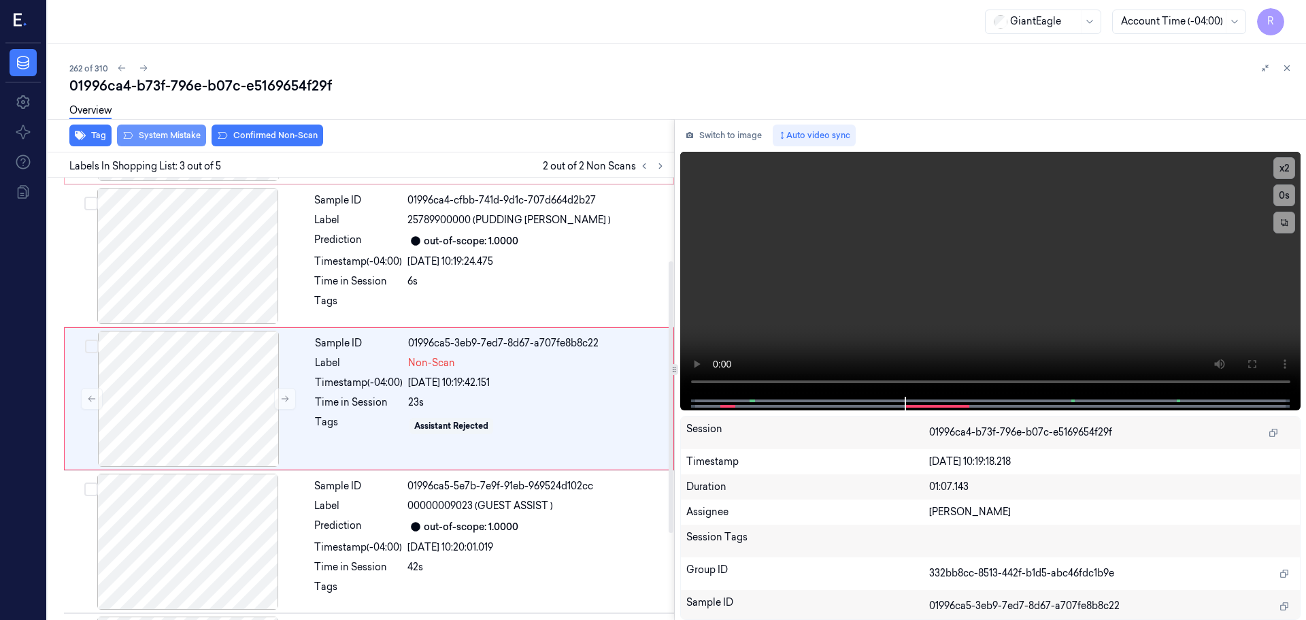
click at [167, 137] on button "System Mistake" at bounding box center [161, 135] width 89 height 22
click at [254, 137] on button "Unusual Activity" at bounding box center [263, 135] width 90 height 22
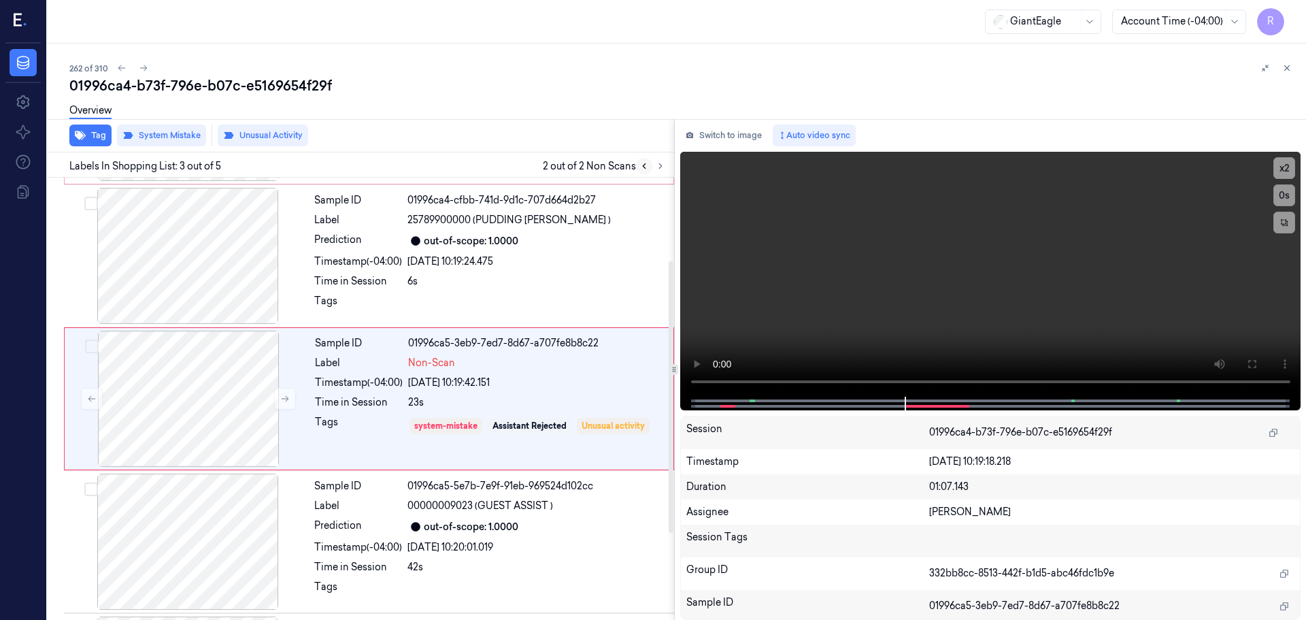
click at [648, 173] on button at bounding box center [644, 166] width 16 height 16
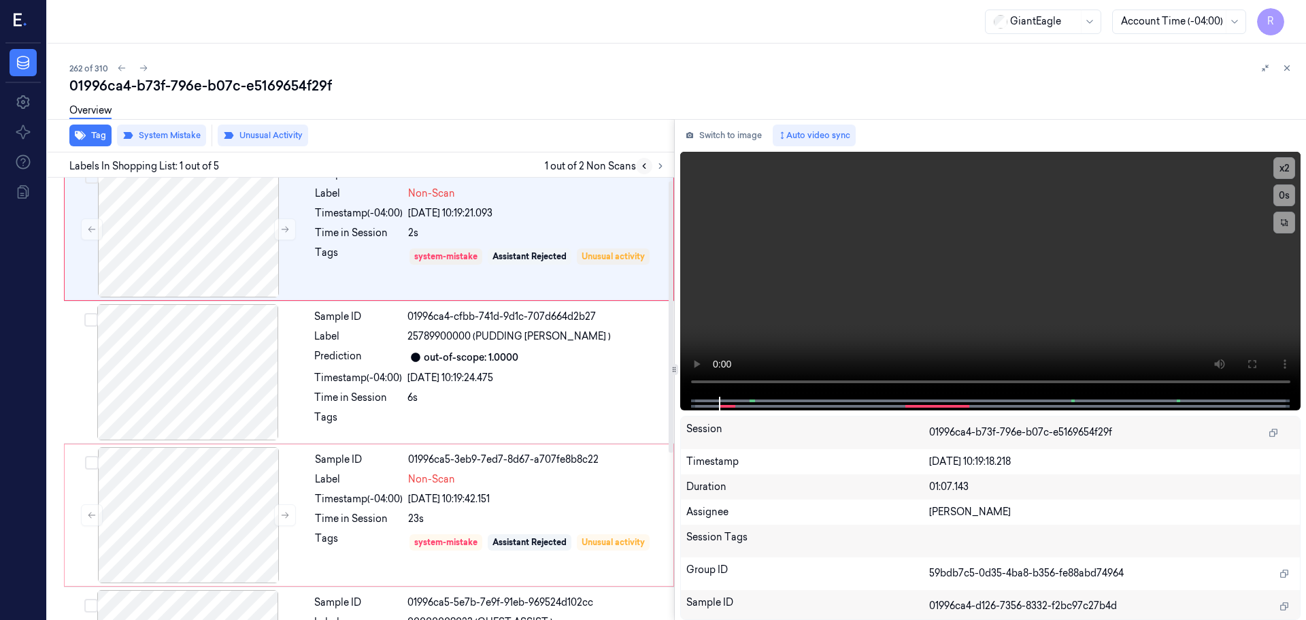
scroll to position [0, 0]
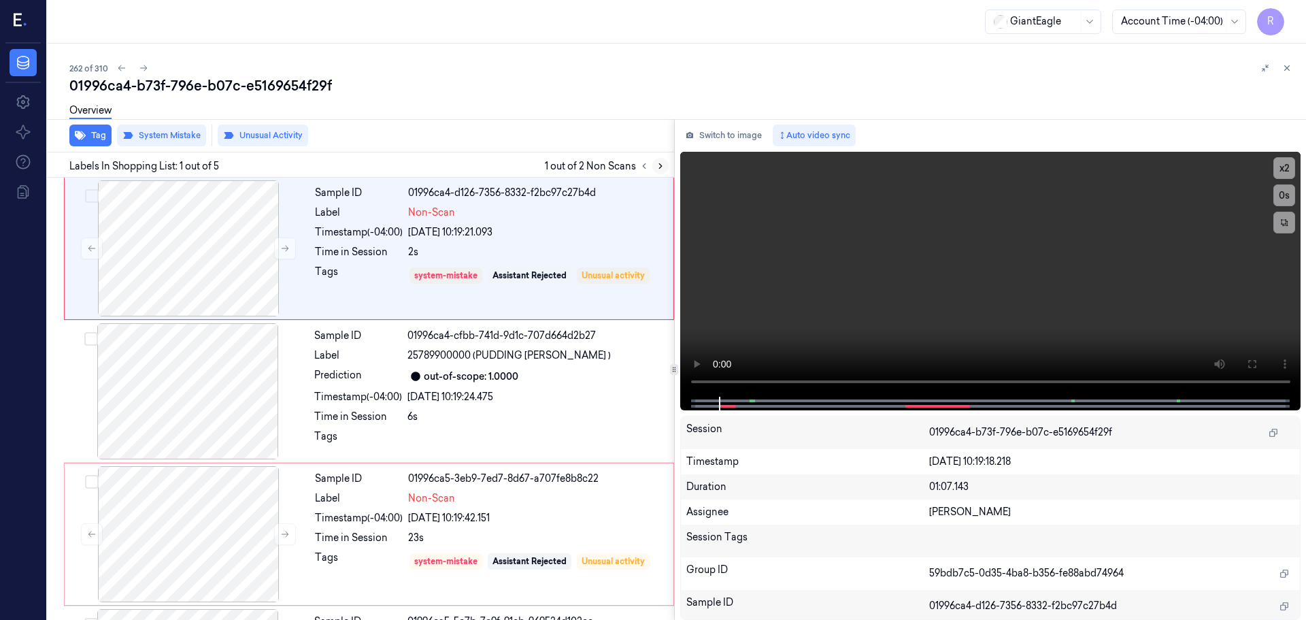
click at [659, 165] on icon at bounding box center [661, 166] width 10 height 10
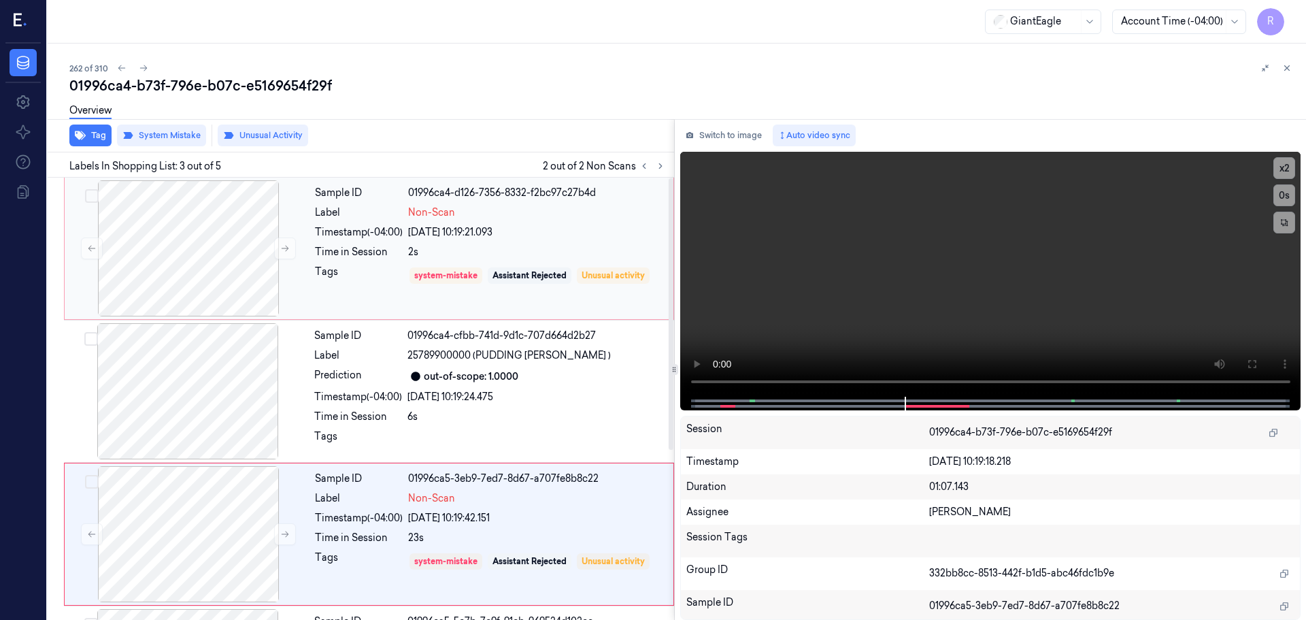
click at [388, 234] on div "Timestamp (-04:00)" at bounding box center [359, 232] width 88 height 14
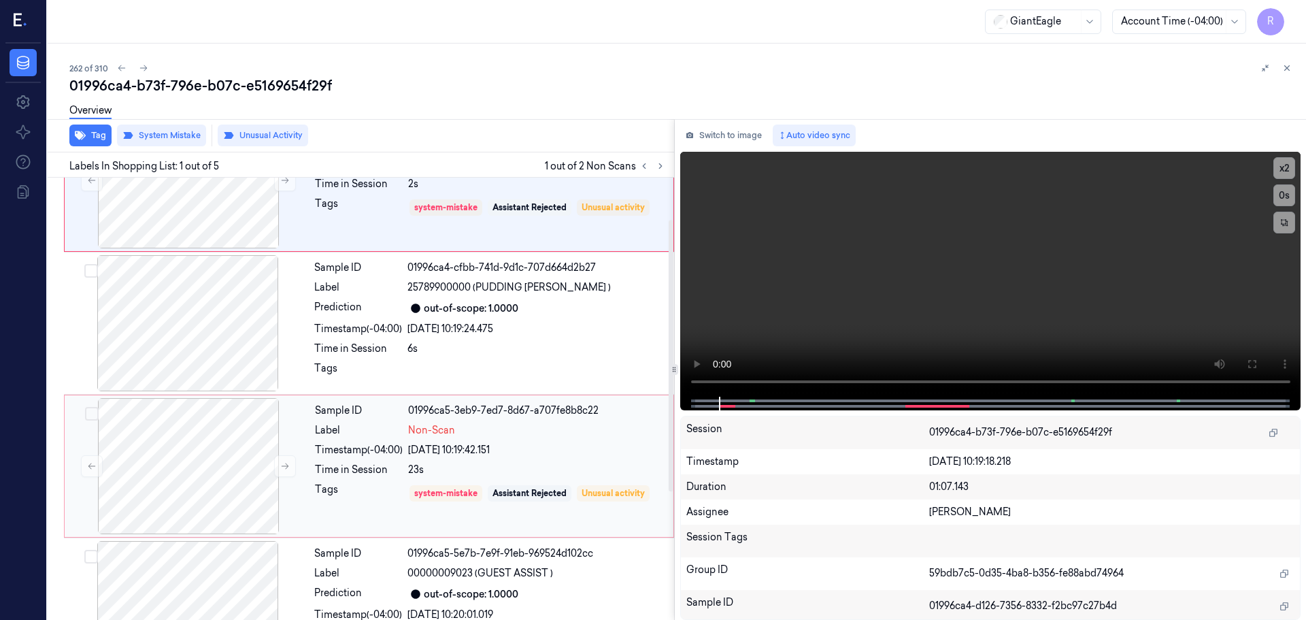
click at [409, 454] on div "21/09/2025 10:19:42.151" at bounding box center [536, 450] width 257 height 14
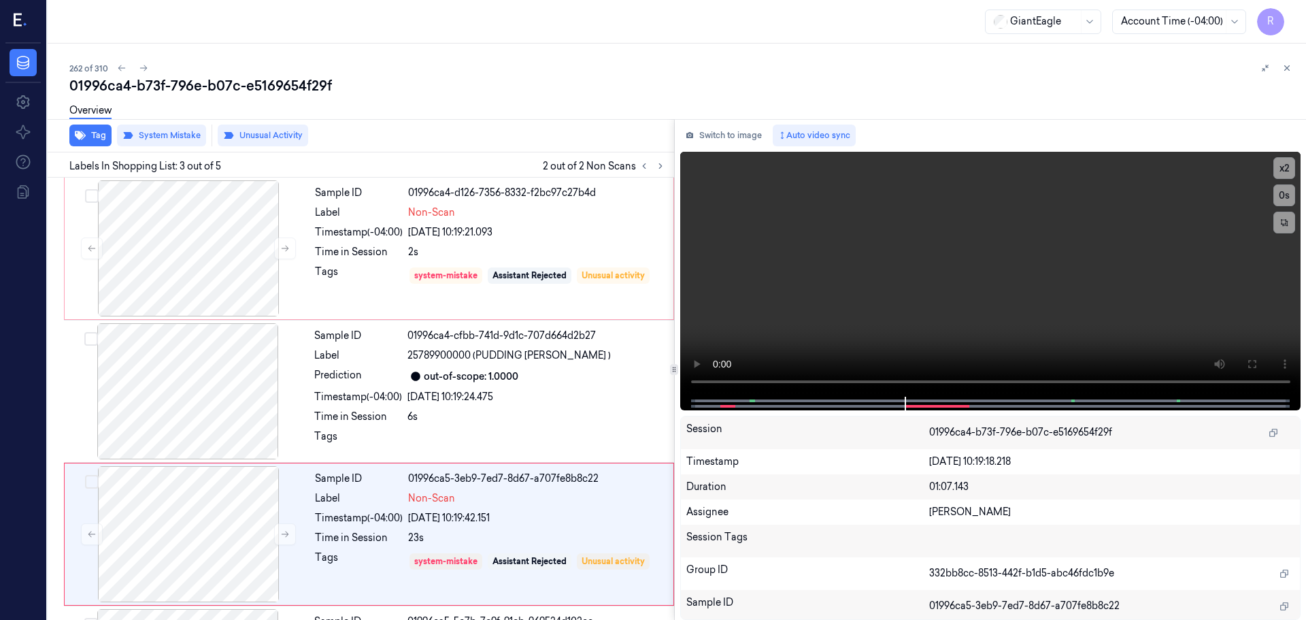
click at [1288, 76] on div "01996ca4-b73f-796e-b07c-e5169654f29f" at bounding box center [682, 85] width 1226 height 19
drag, startPoint x: 1290, startPoint y: 65, endPoint x: 1227, endPoint y: 211, distance: 158.7
click at [1290, 66] on icon at bounding box center [1287, 68] width 10 height 10
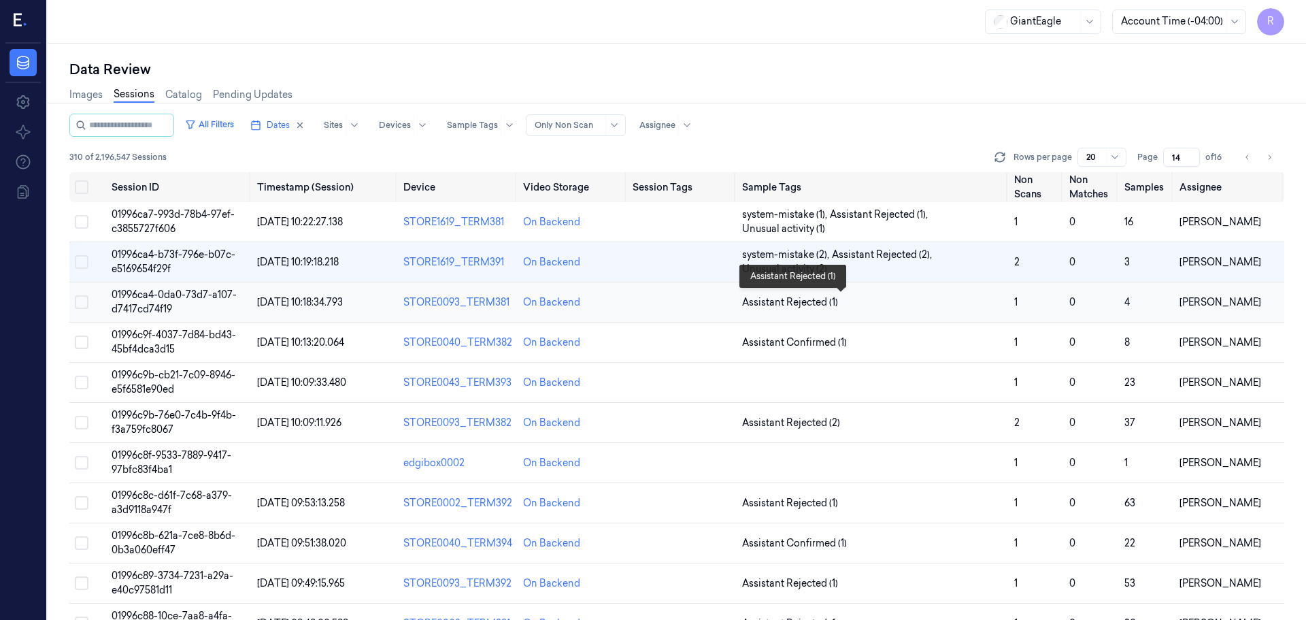
click at [987, 299] on span "Assistant Rejected (1)" at bounding box center [873, 302] width 262 height 14
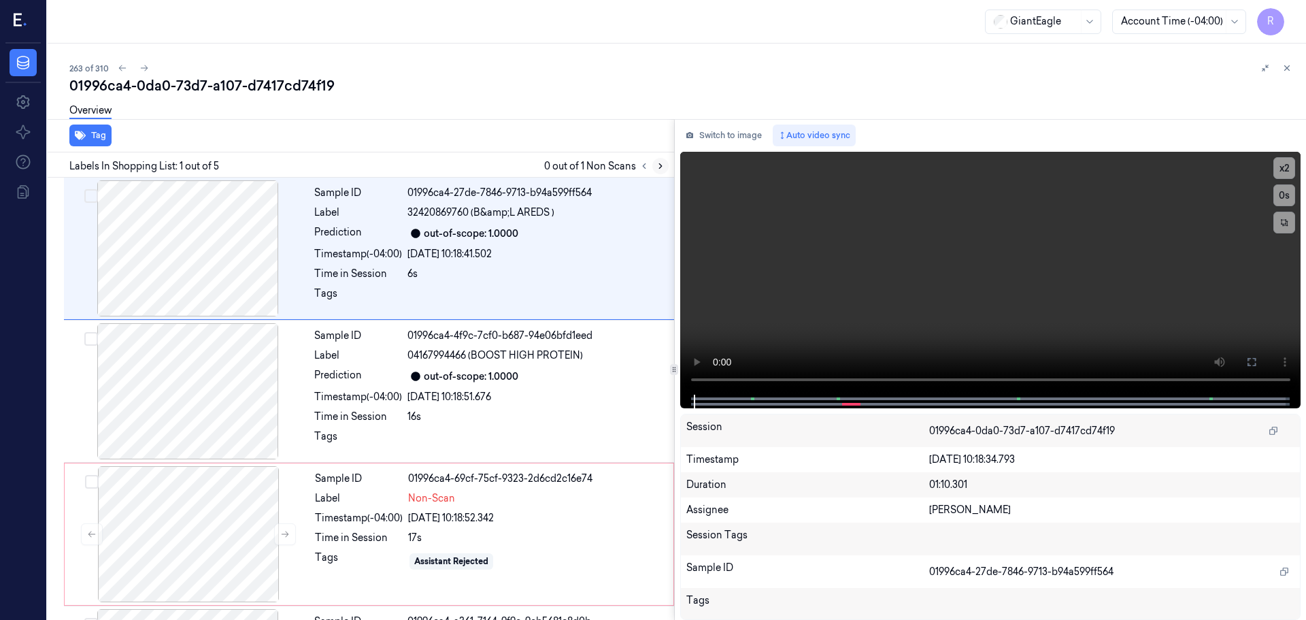
click at [662, 164] on icon at bounding box center [661, 166] width 10 height 10
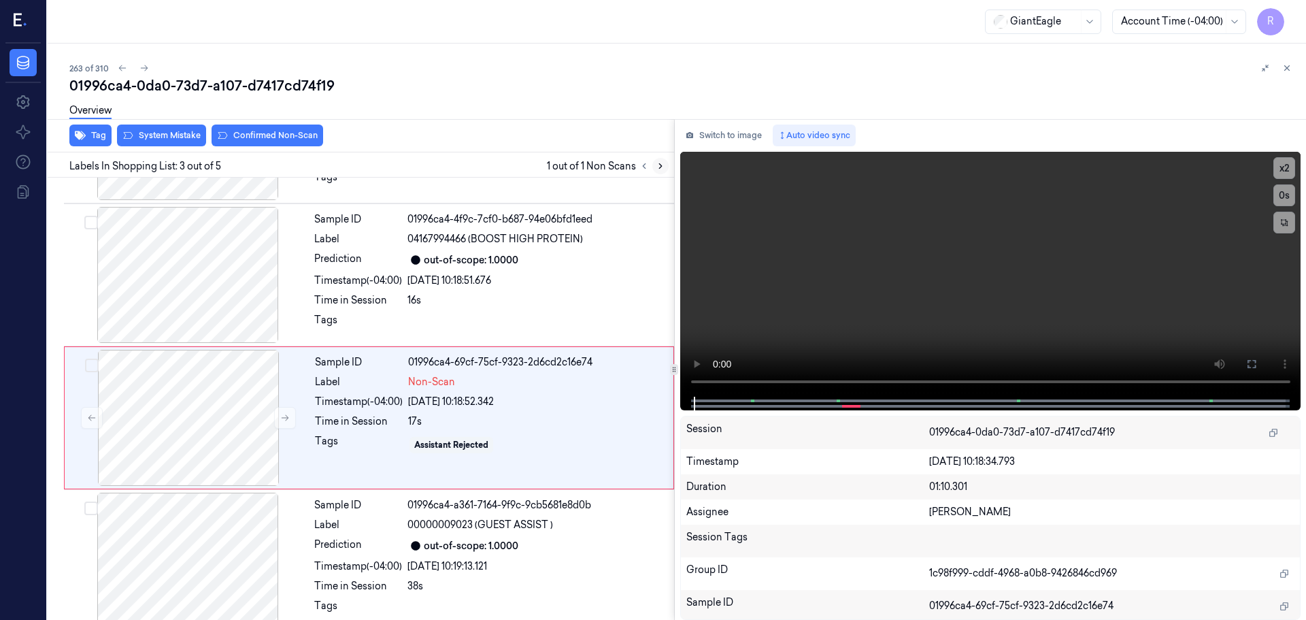
scroll to position [135, 0]
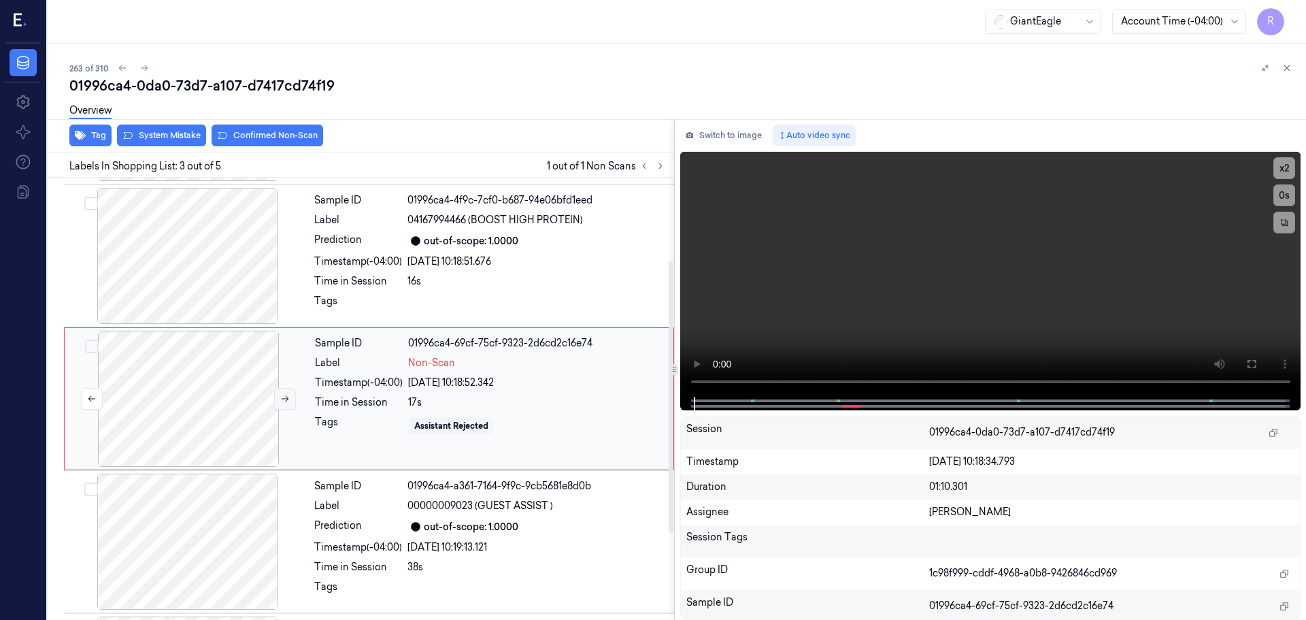
click at [289, 388] on button at bounding box center [285, 399] width 22 height 22
click at [277, 403] on button at bounding box center [285, 399] width 22 height 22
click at [280, 397] on button at bounding box center [285, 399] width 22 height 22
click at [280, 397] on icon at bounding box center [285, 399] width 10 height 10
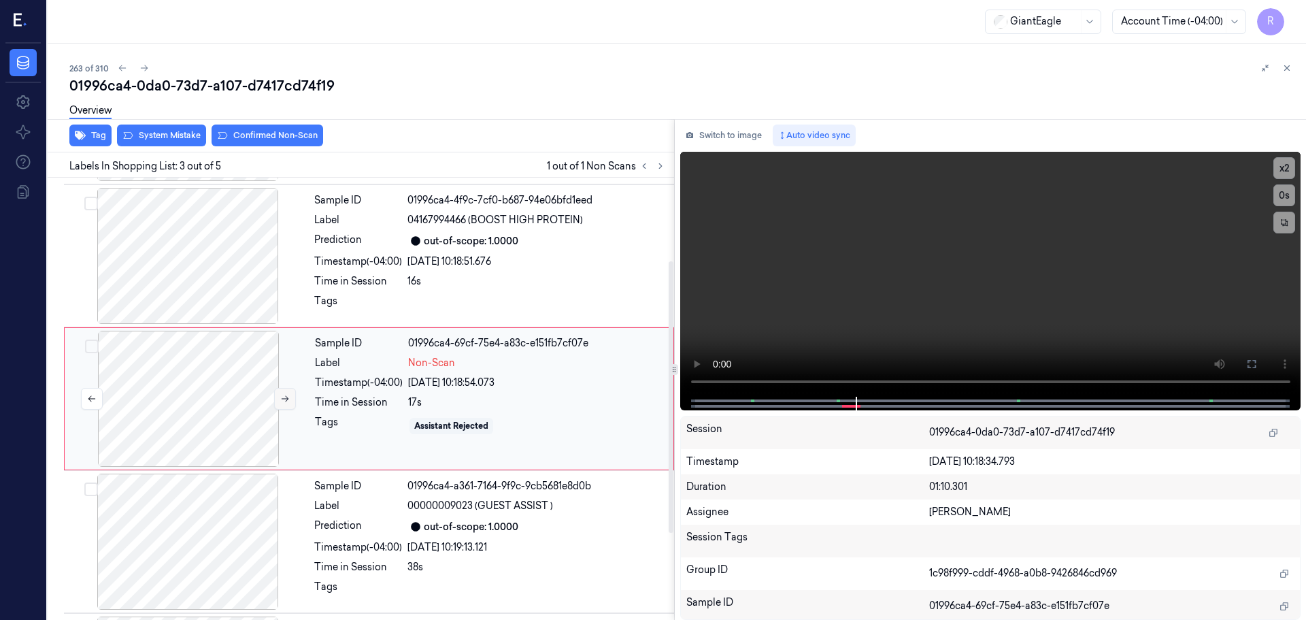
click at [280, 397] on icon at bounding box center [285, 399] width 10 height 10
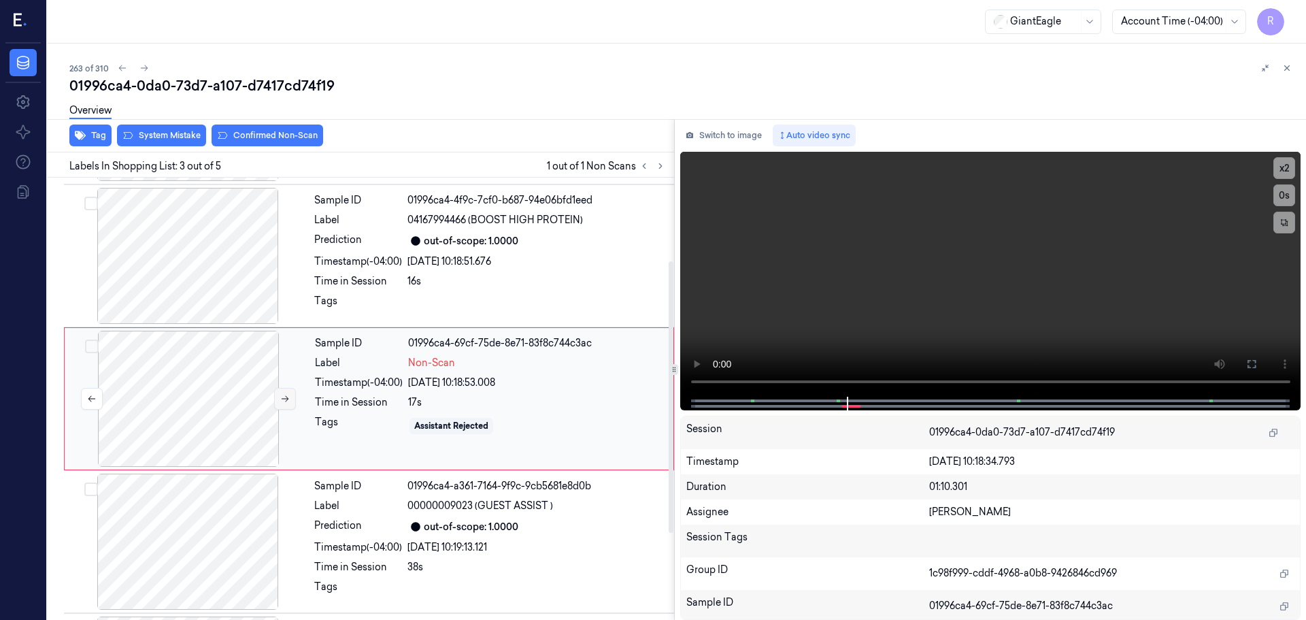
click at [279, 397] on button at bounding box center [285, 399] width 22 height 22
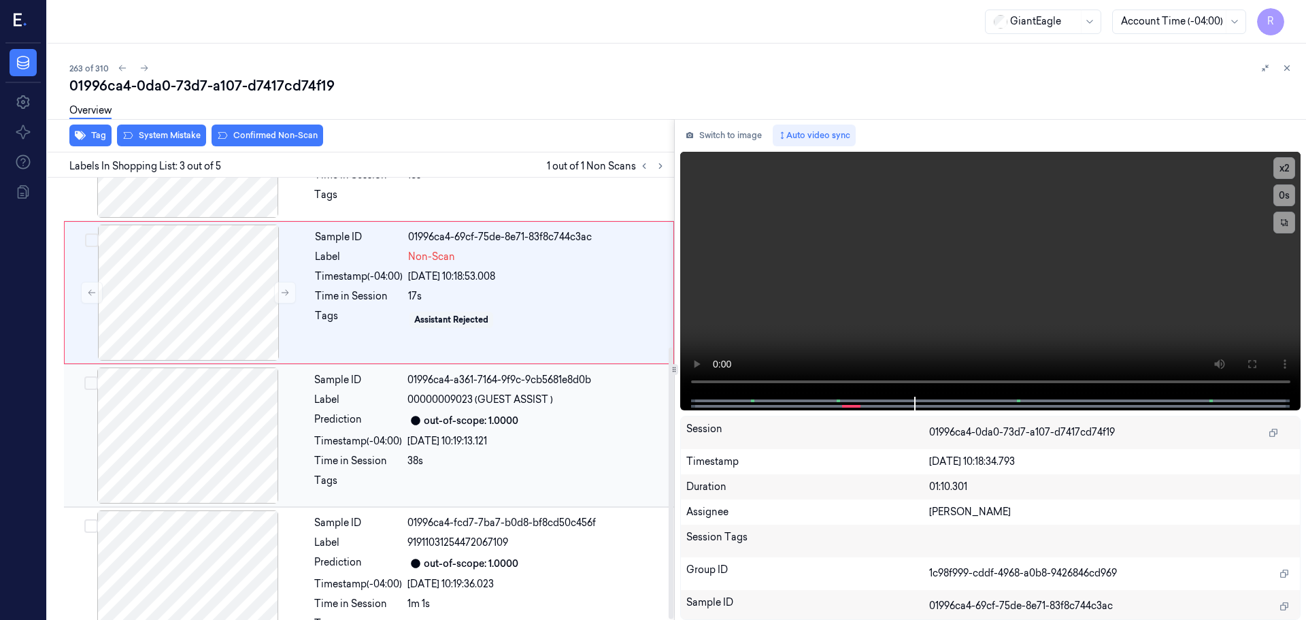
scroll to position [276, 0]
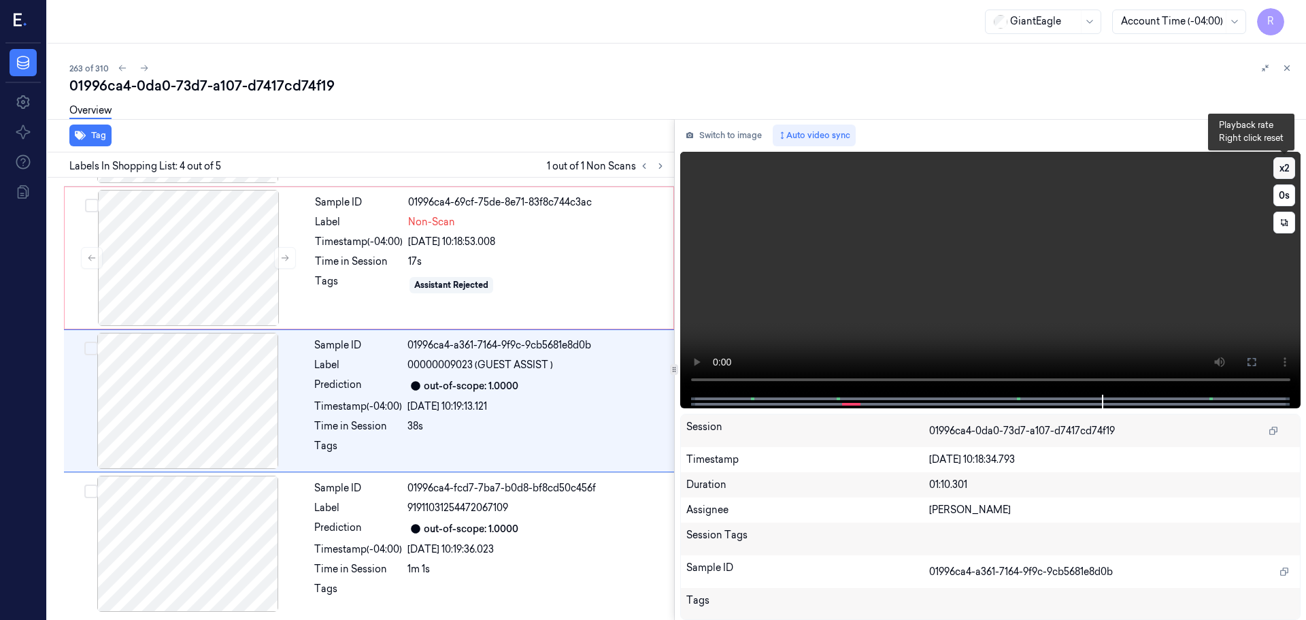
click at [1281, 167] on button "x 2" at bounding box center [1284, 168] width 22 height 22
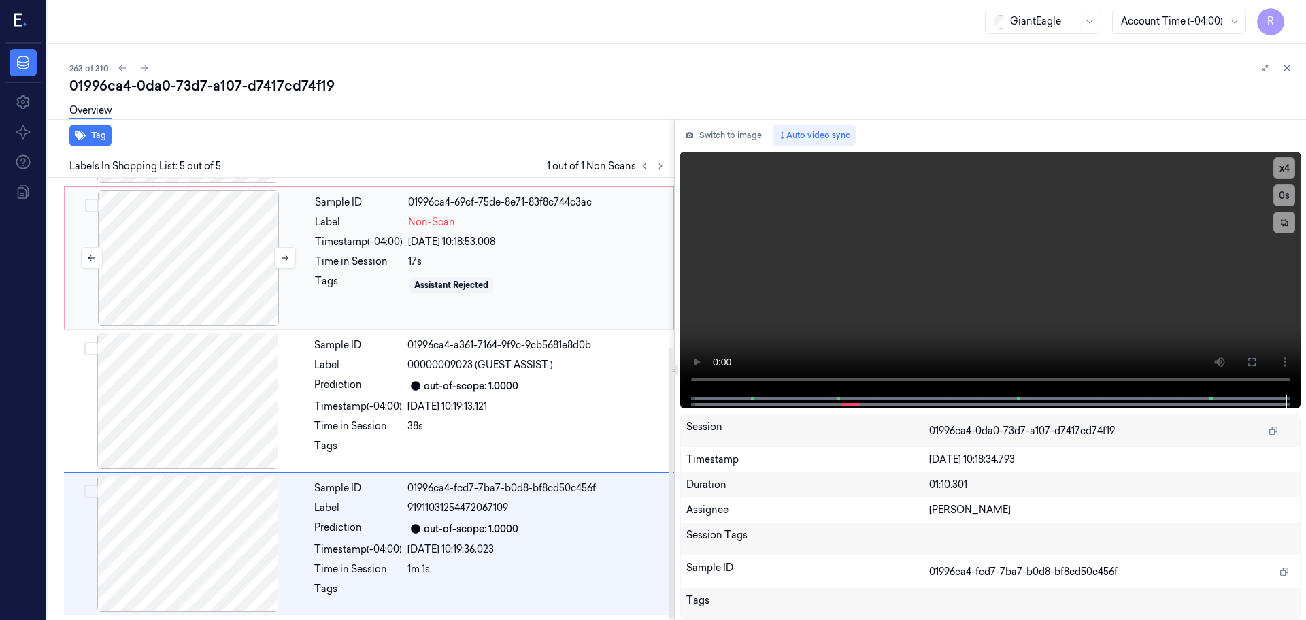
scroll to position [0, 0]
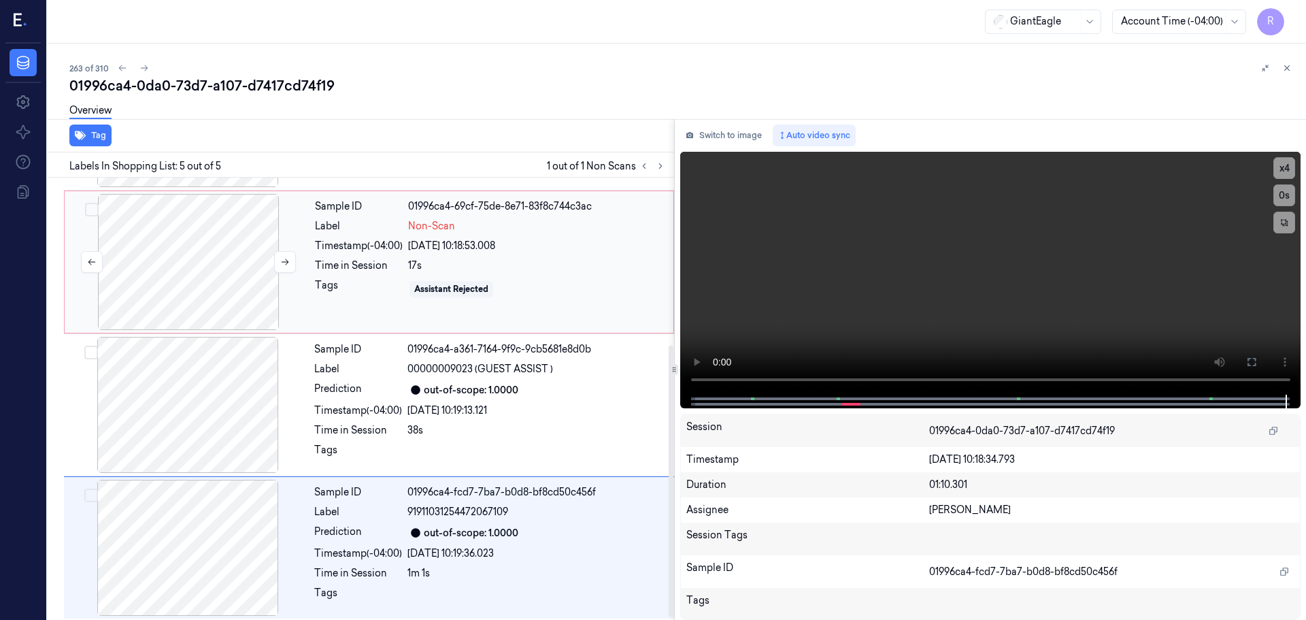
click at [208, 274] on div at bounding box center [188, 262] width 242 height 136
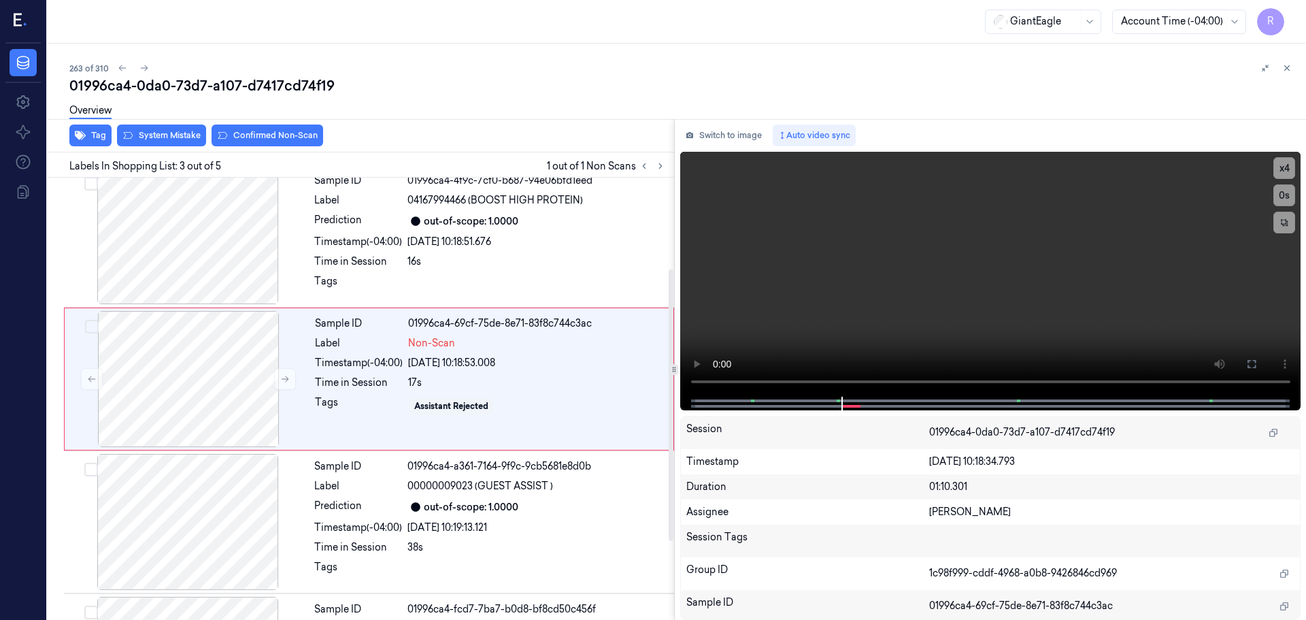
scroll to position [135, 0]
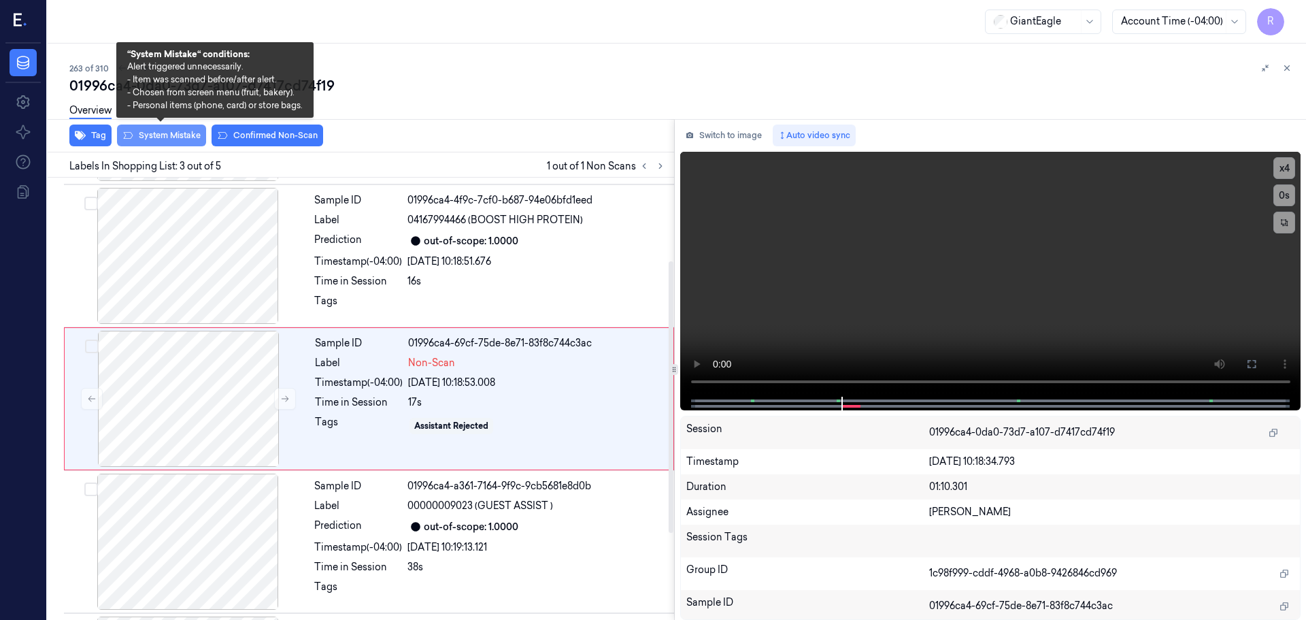
click at [171, 141] on button "System Mistake" at bounding box center [161, 135] width 89 height 22
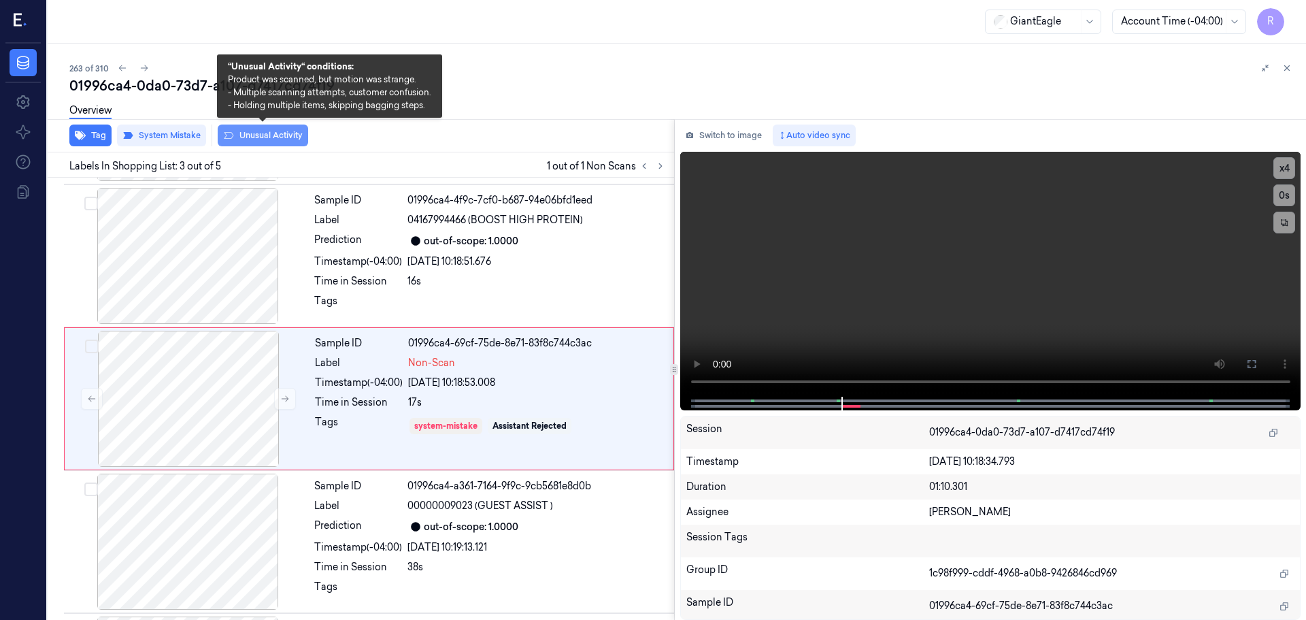
click at [237, 139] on button "Unusual Activity" at bounding box center [263, 135] width 90 height 22
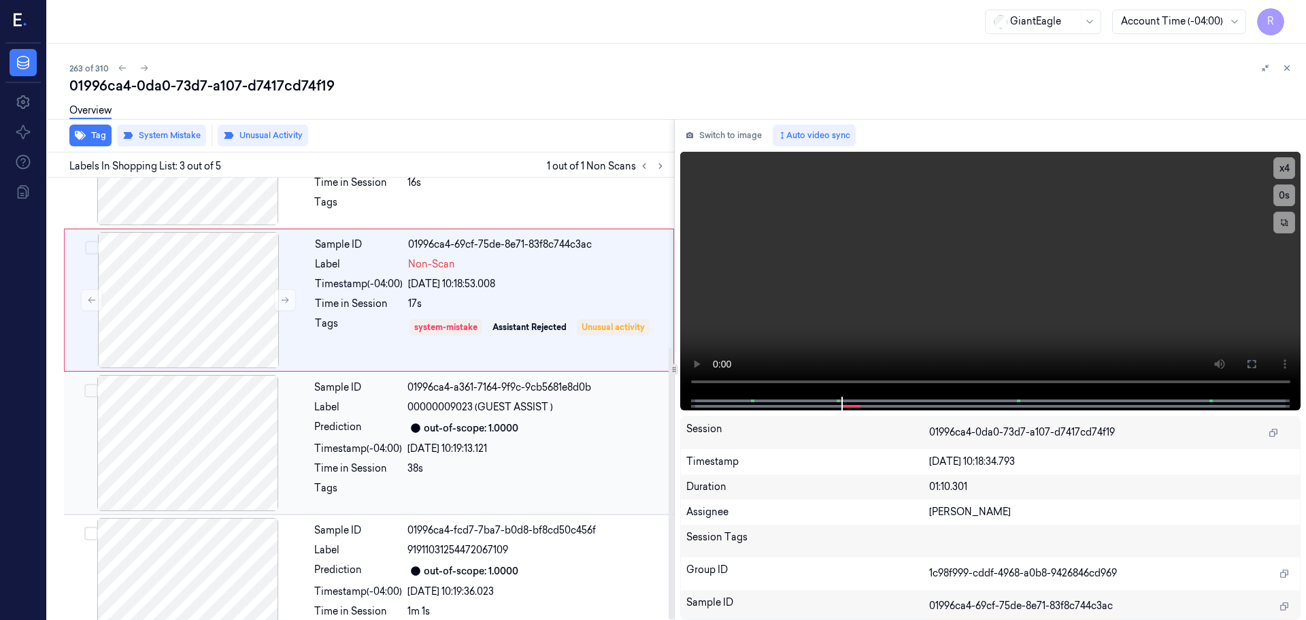
scroll to position [276, 0]
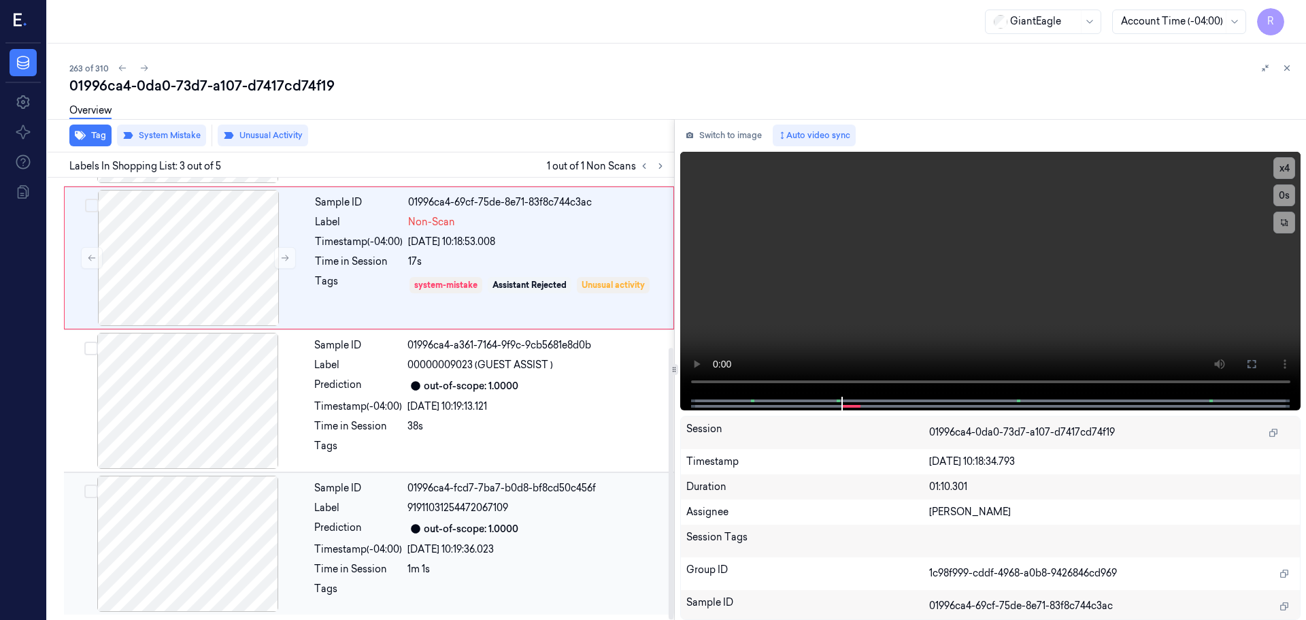
click at [405, 526] on div "Prediction out-of-scope: 1.0000" at bounding box center [490, 528] width 352 height 16
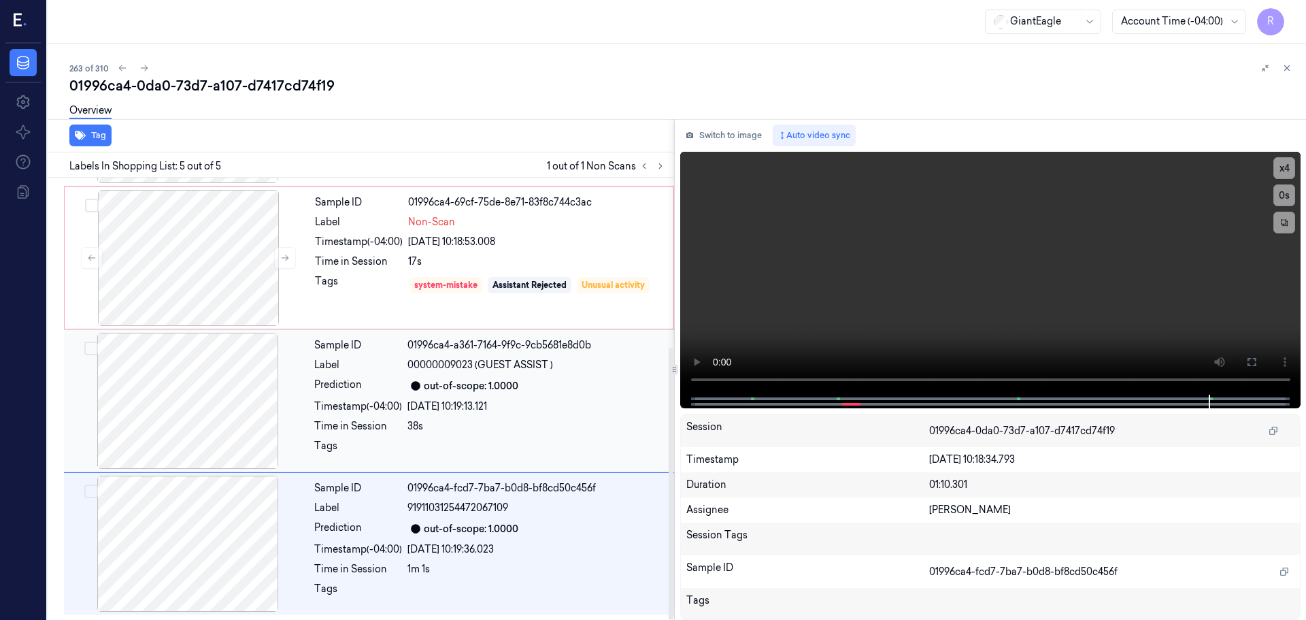
click at [449, 402] on div "21/09/2025 10:19:13.121" at bounding box center [536, 406] width 258 height 14
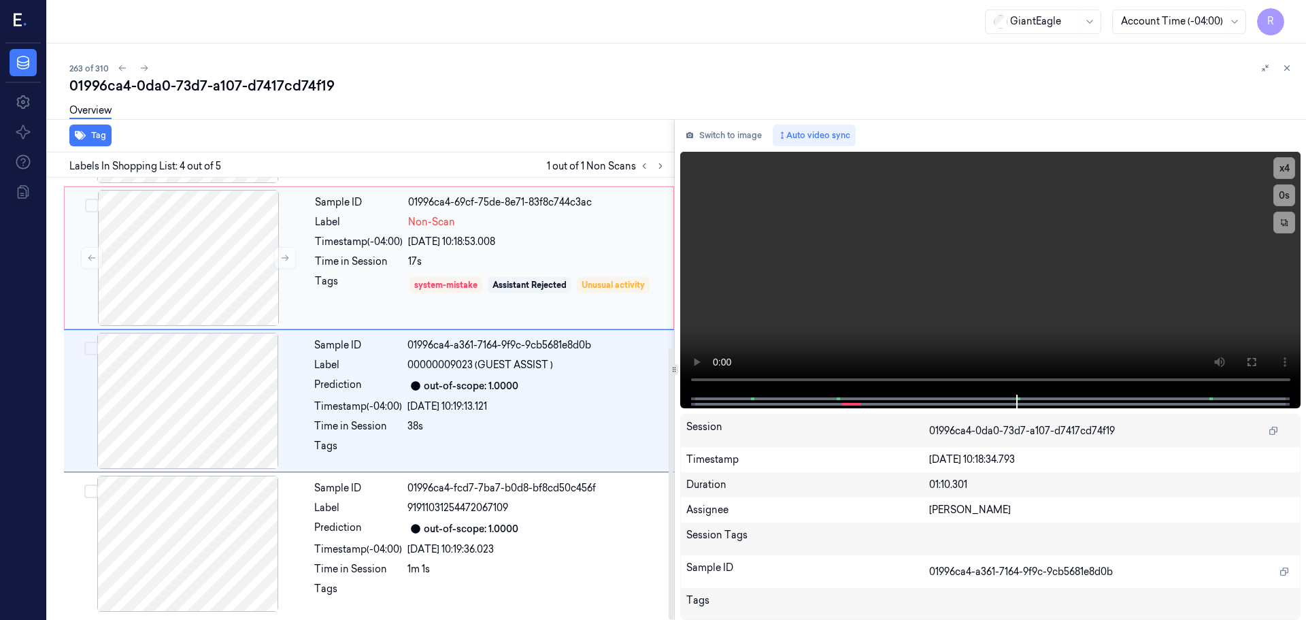
click at [385, 260] on div "Time in Session" at bounding box center [359, 261] width 88 height 14
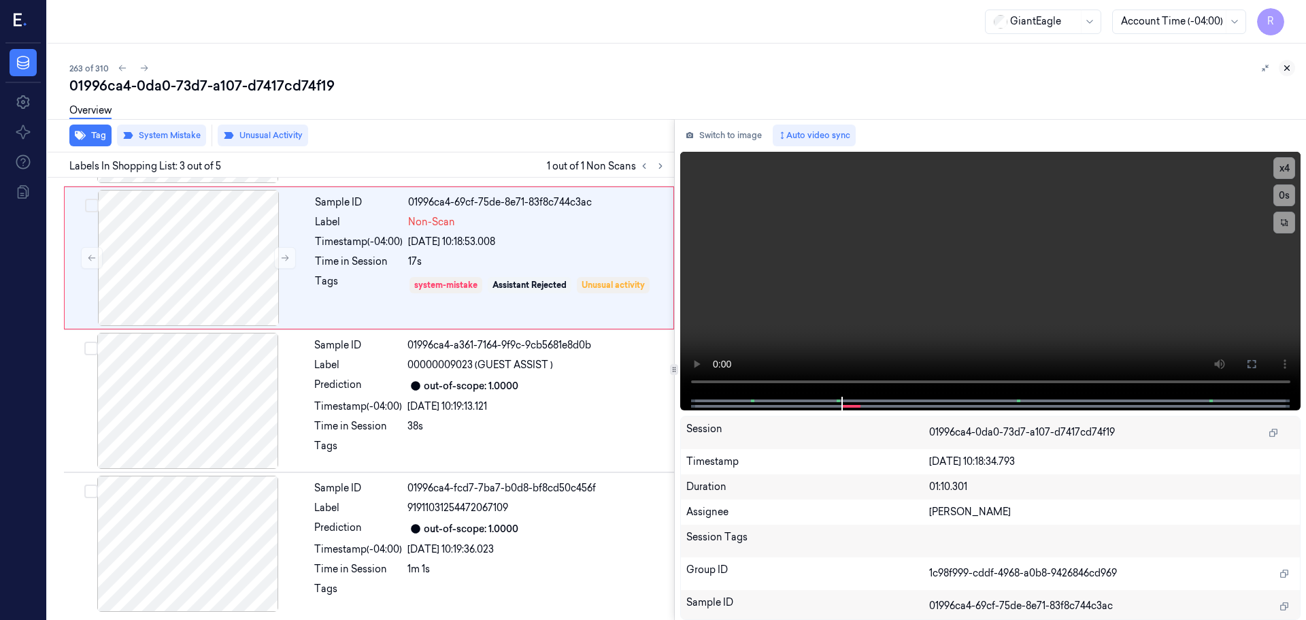
click at [1290, 75] on button at bounding box center [1287, 68] width 16 height 16
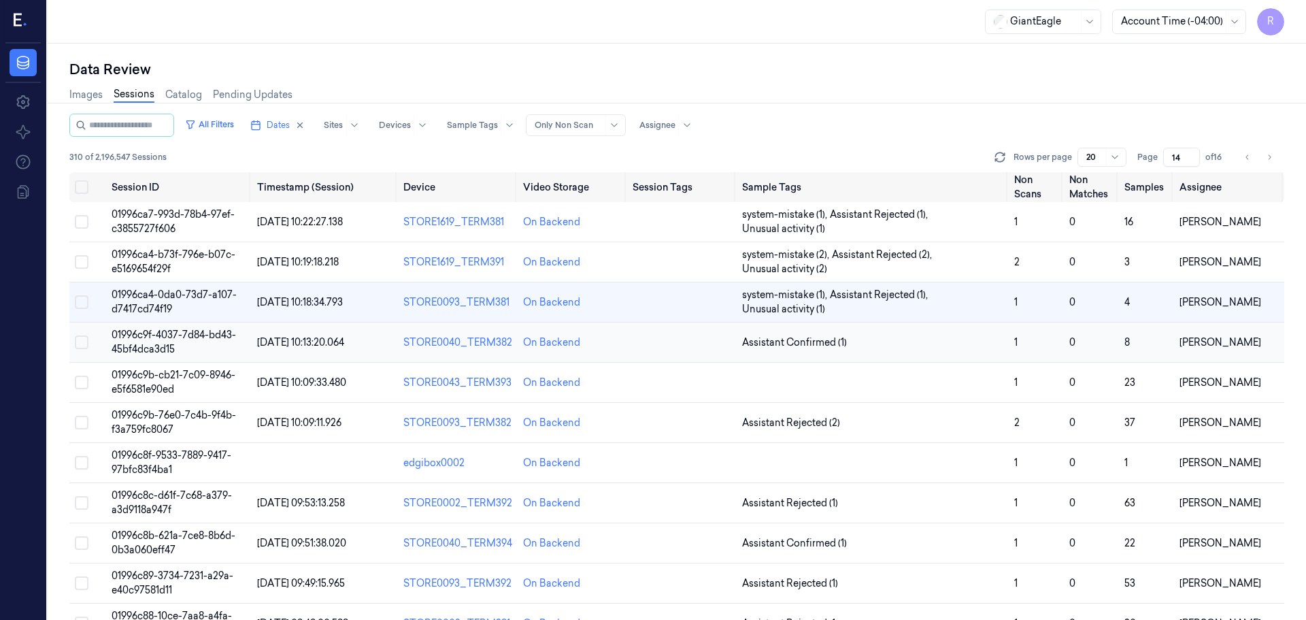
click at [777, 344] on span "Assistant Confirmed (1)" at bounding box center [794, 342] width 105 height 14
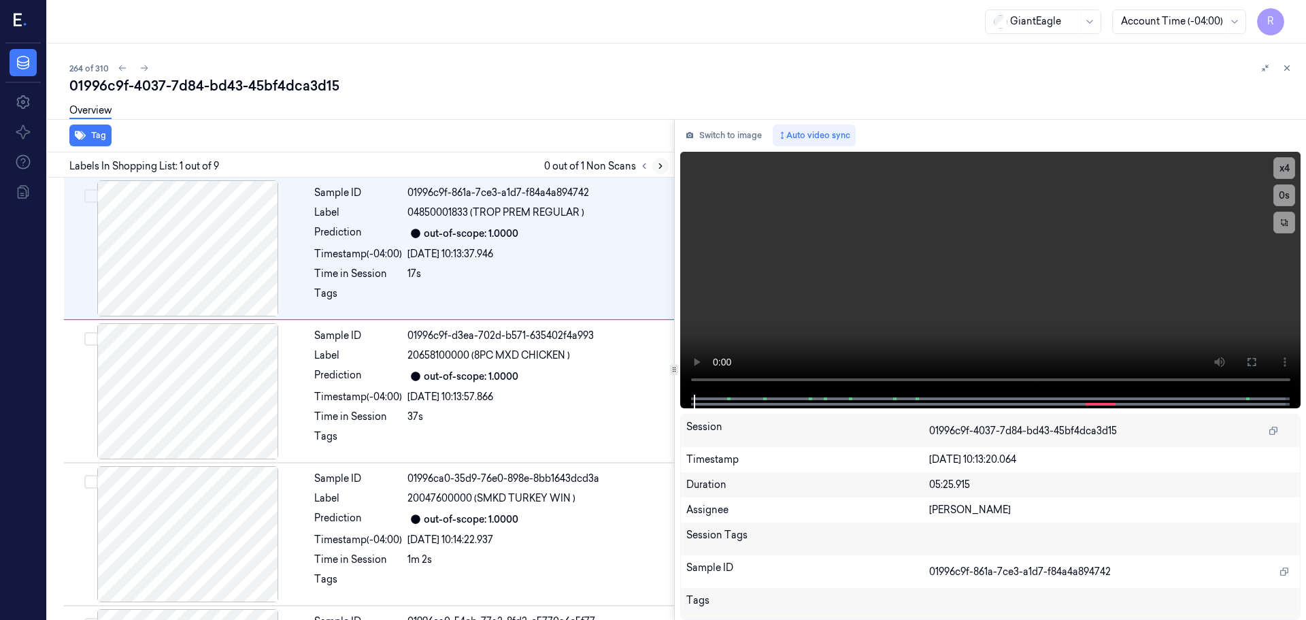
click at [658, 165] on icon at bounding box center [661, 166] width 10 height 10
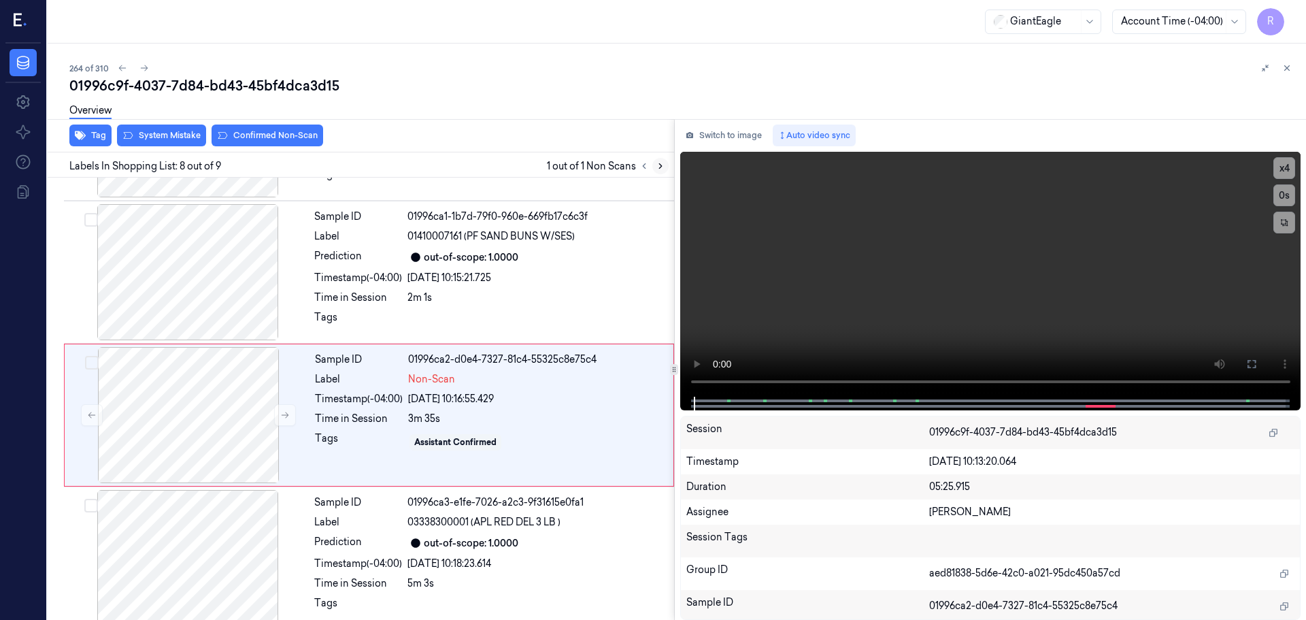
scroll to position [847, 0]
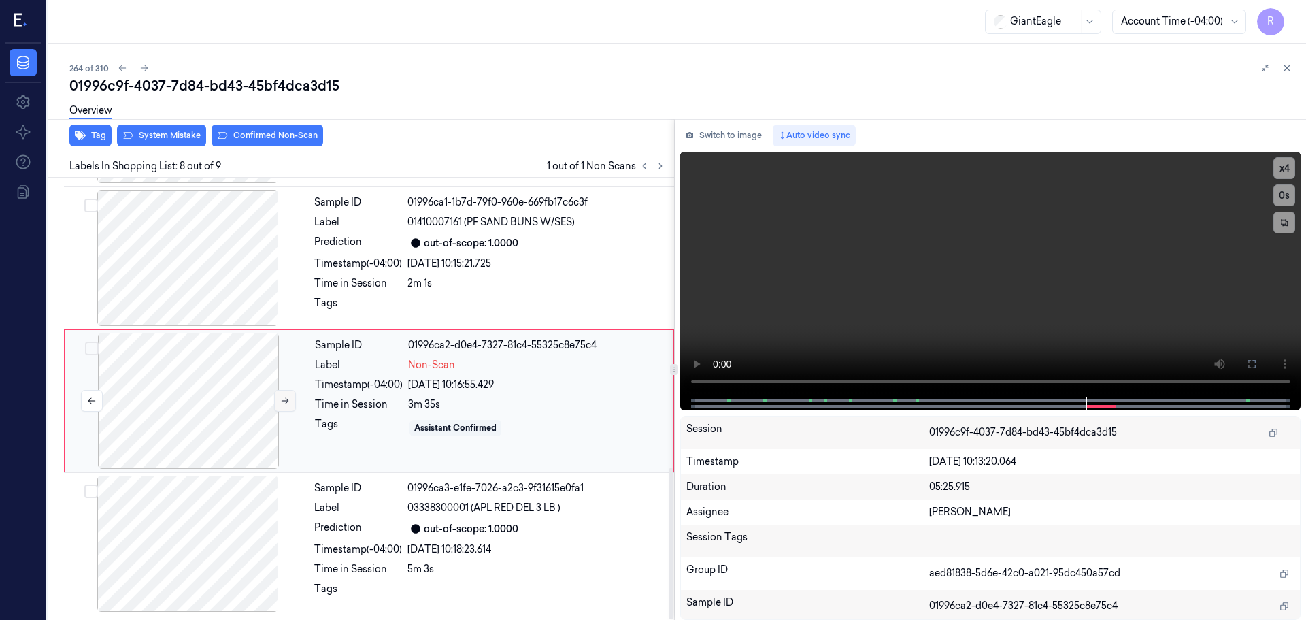
click at [280, 399] on icon at bounding box center [285, 401] width 10 height 10
click at [212, 271] on div at bounding box center [188, 258] width 242 height 136
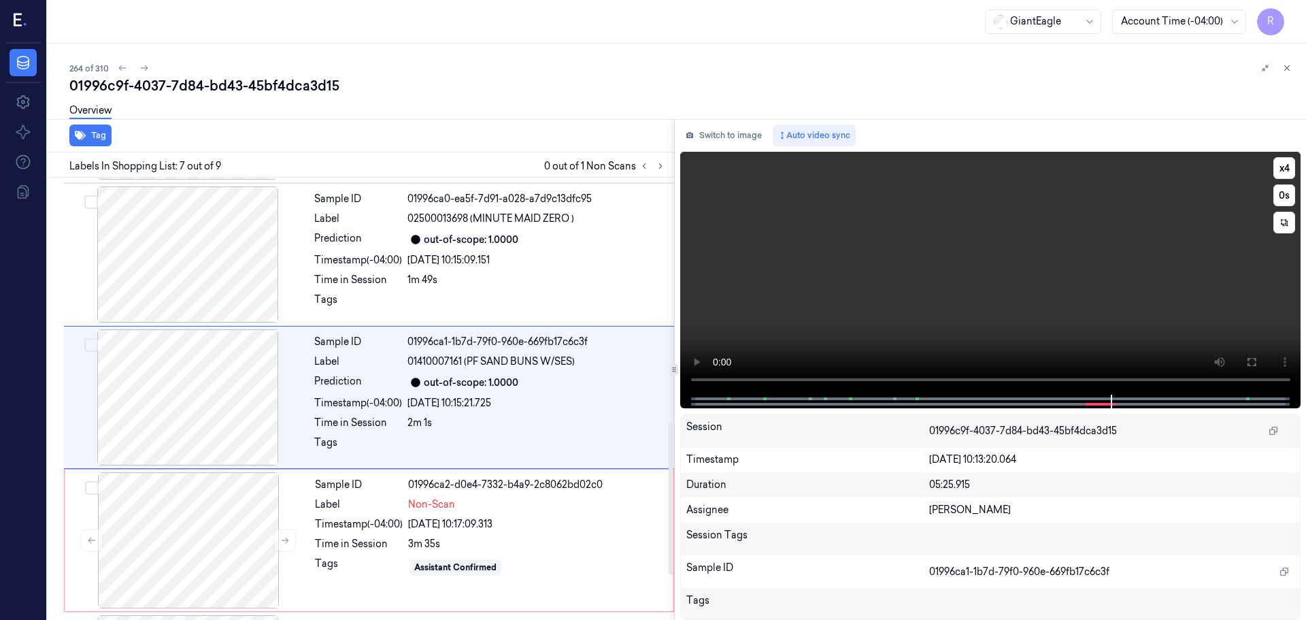
scroll to position [707, 0]
click at [905, 398] on div at bounding box center [990, 401] width 592 height 14
click at [1284, 169] on button "x 4" at bounding box center [1284, 168] width 22 height 22
click at [1284, 169] on button "x 1" at bounding box center [1284, 168] width 22 height 22
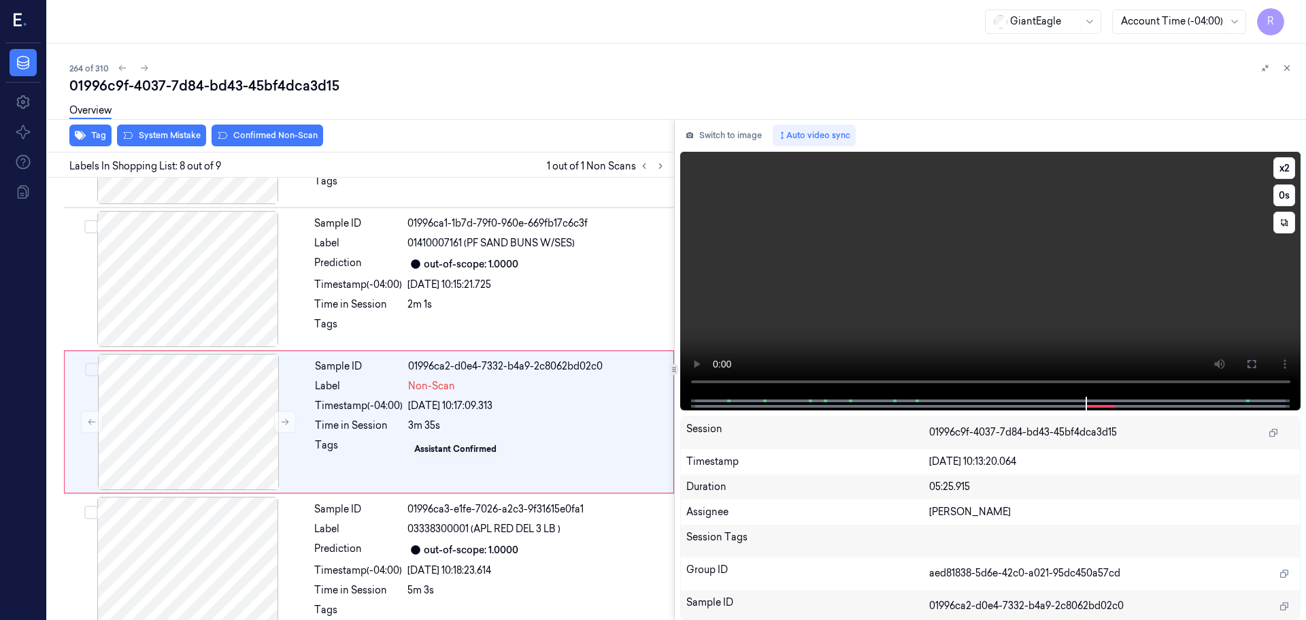
scroll to position [847, 0]
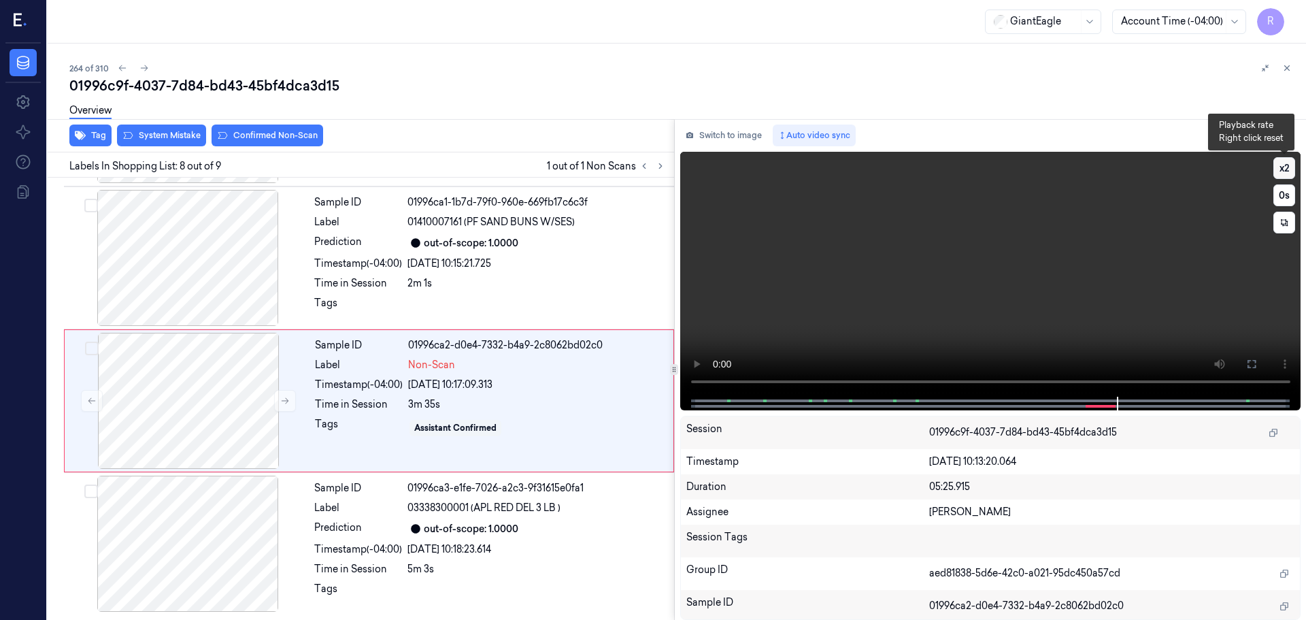
click at [1279, 171] on button "x 2" at bounding box center [1284, 168] width 22 height 22
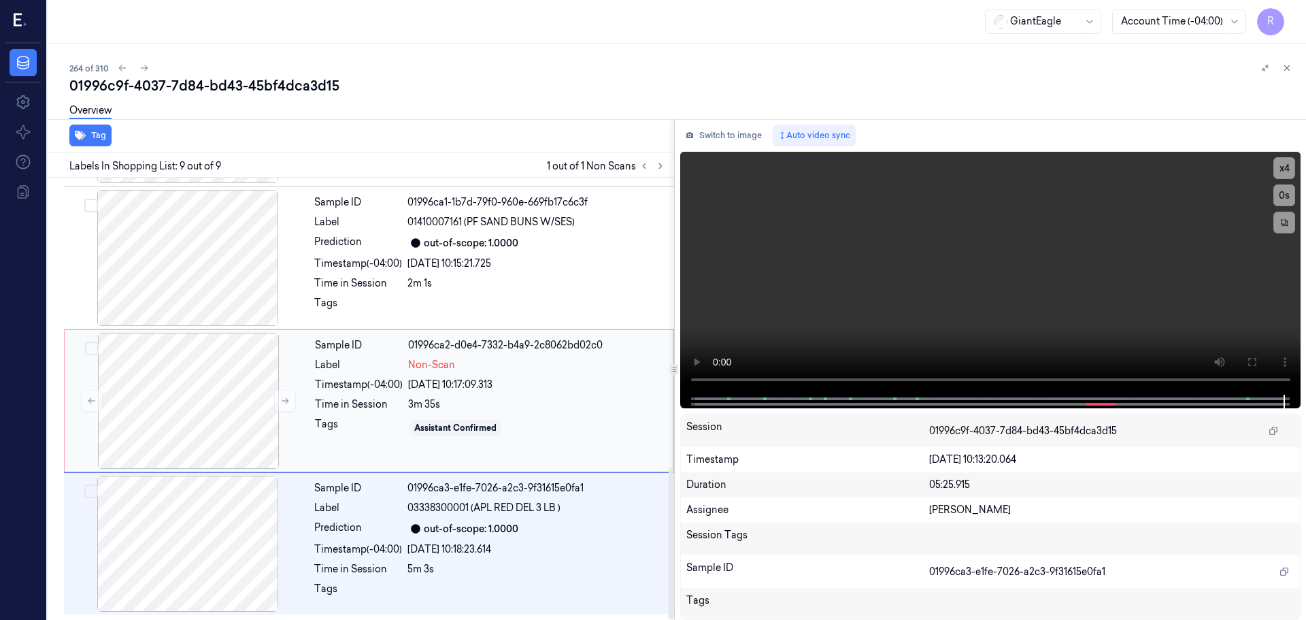
click at [373, 373] on div "Sample ID 01996ca2-d0e4-7332-b4a9-2c8062bd02c0 Label Non-Scan Timestamp (-04:00…" at bounding box center [489, 401] width 361 height 136
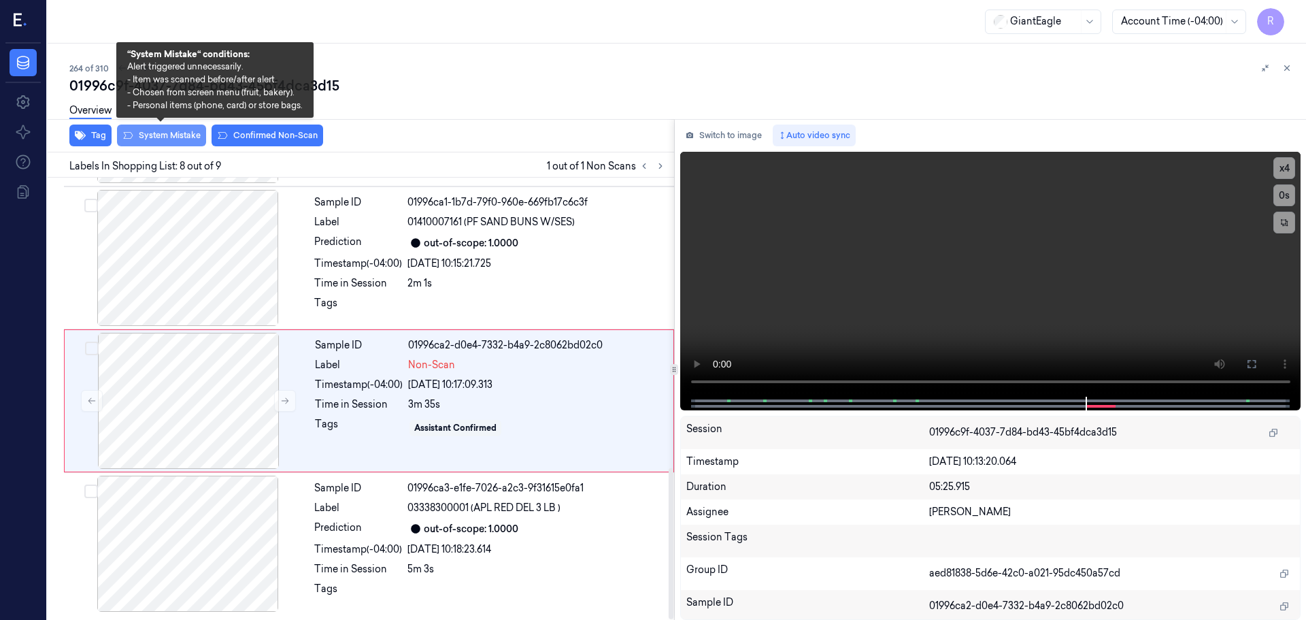
click at [142, 135] on button "System Mistake" at bounding box center [161, 135] width 89 height 22
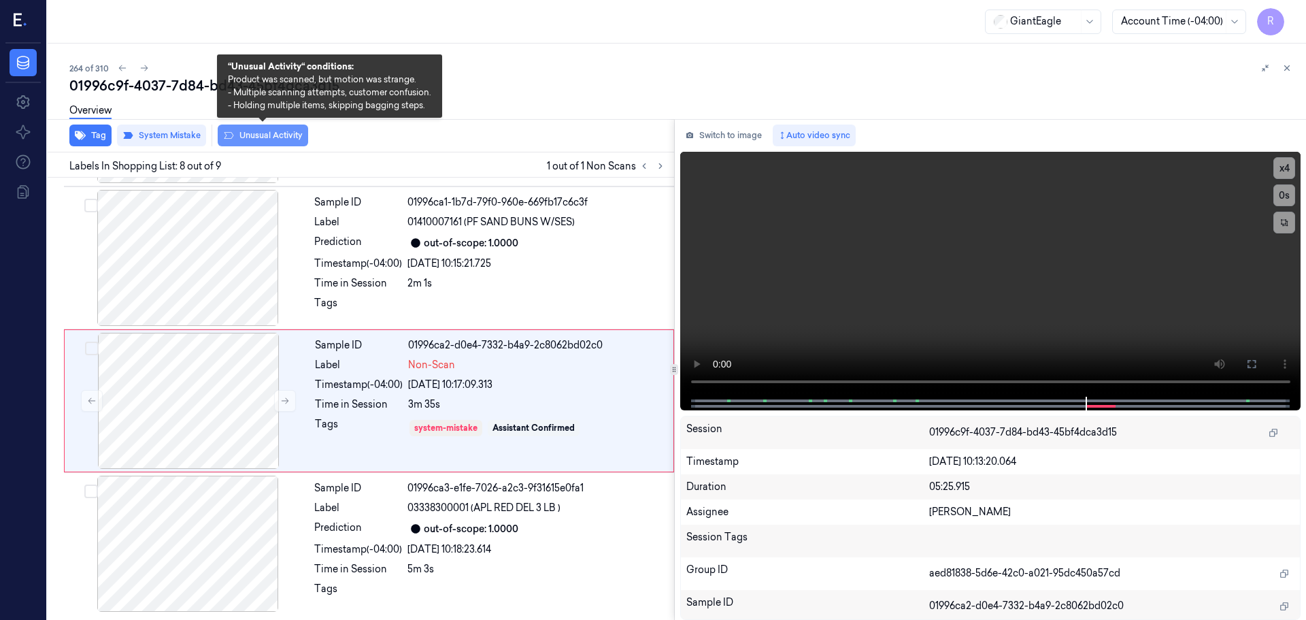
click at [267, 139] on button "Unusual Activity" at bounding box center [263, 135] width 90 height 22
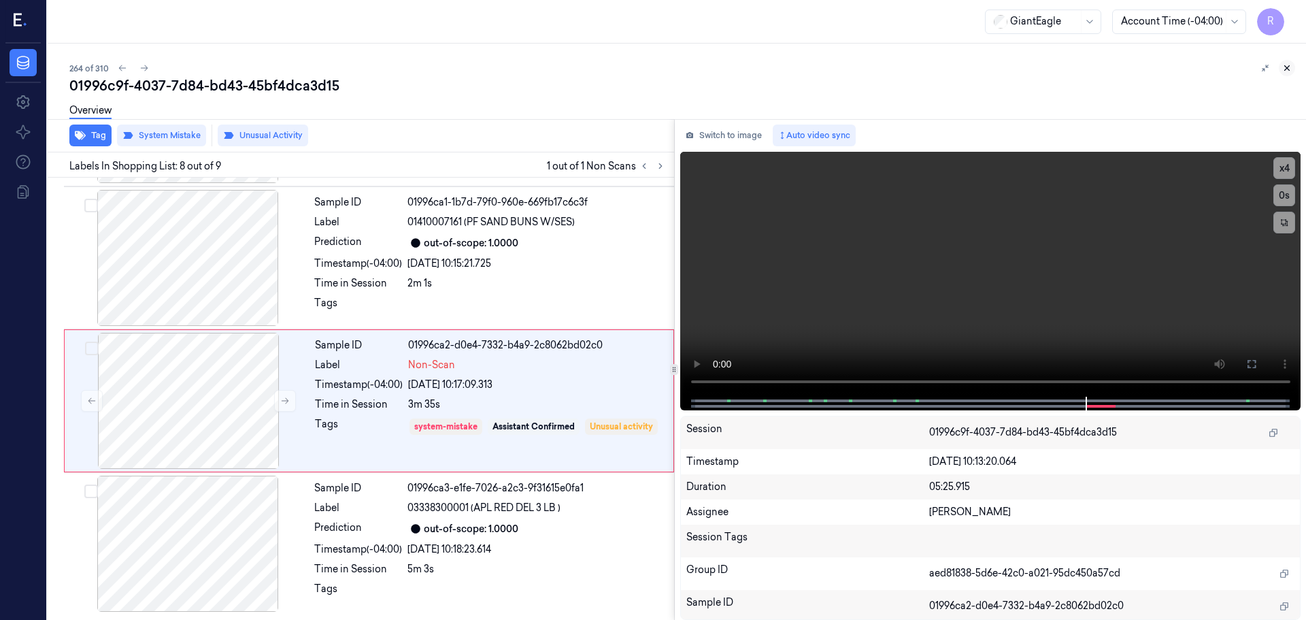
click at [1288, 67] on icon at bounding box center [1287, 68] width 10 height 10
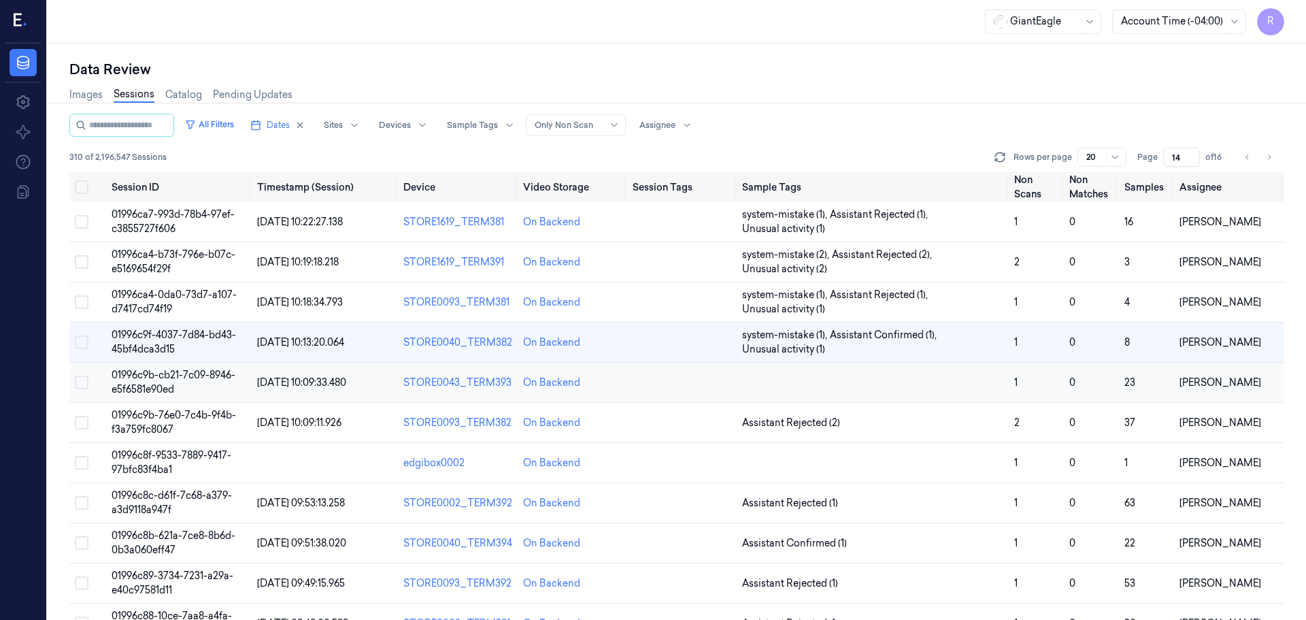
click at [977, 392] on td at bounding box center [873, 383] width 273 height 40
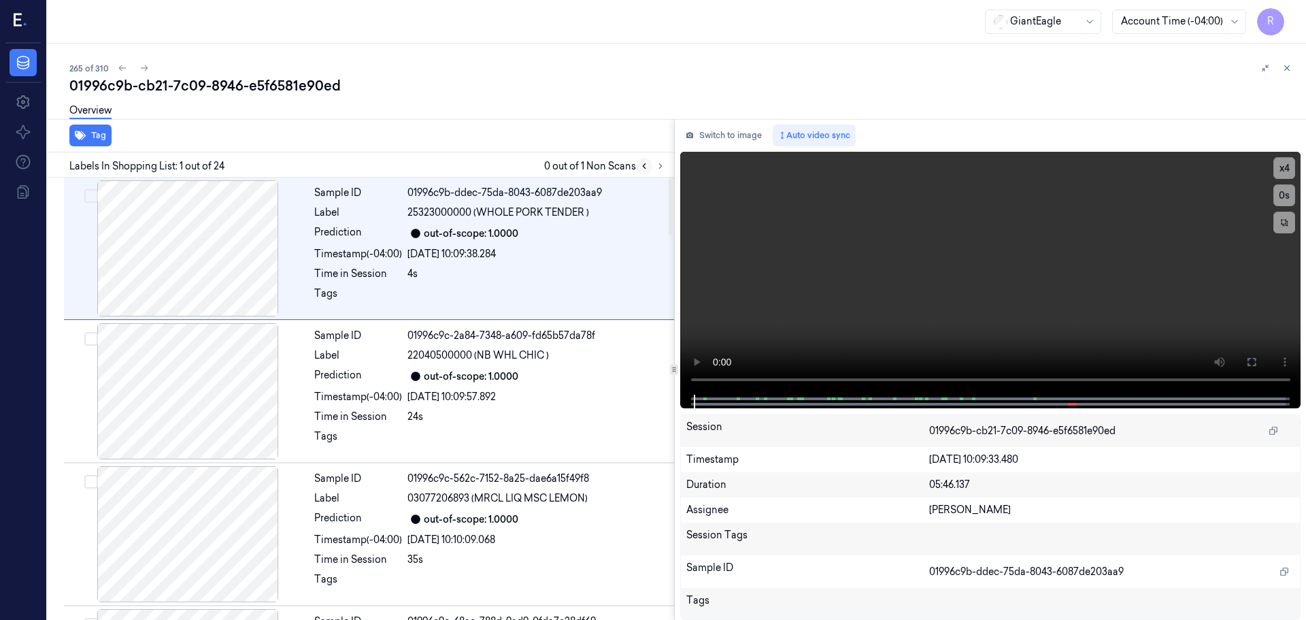
click at [651, 165] on button at bounding box center [644, 166] width 16 height 16
click at [653, 164] on button at bounding box center [660, 166] width 16 height 16
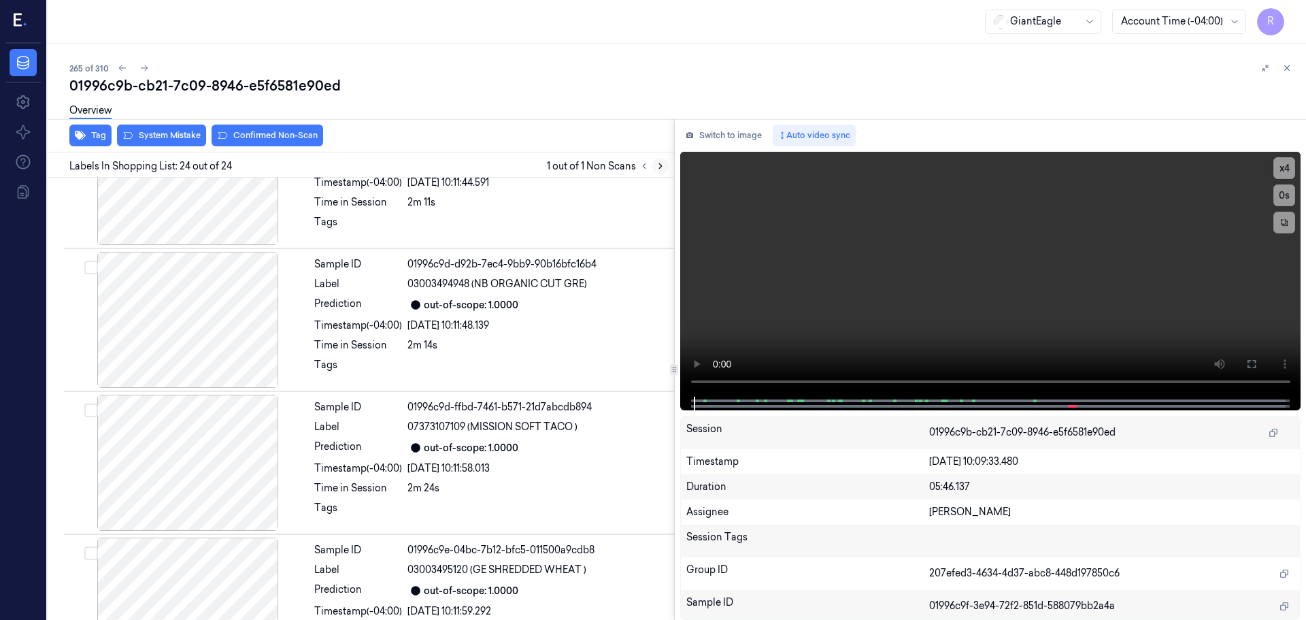
click at [653, 164] on button at bounding box center [660, 166] width 16 height 16
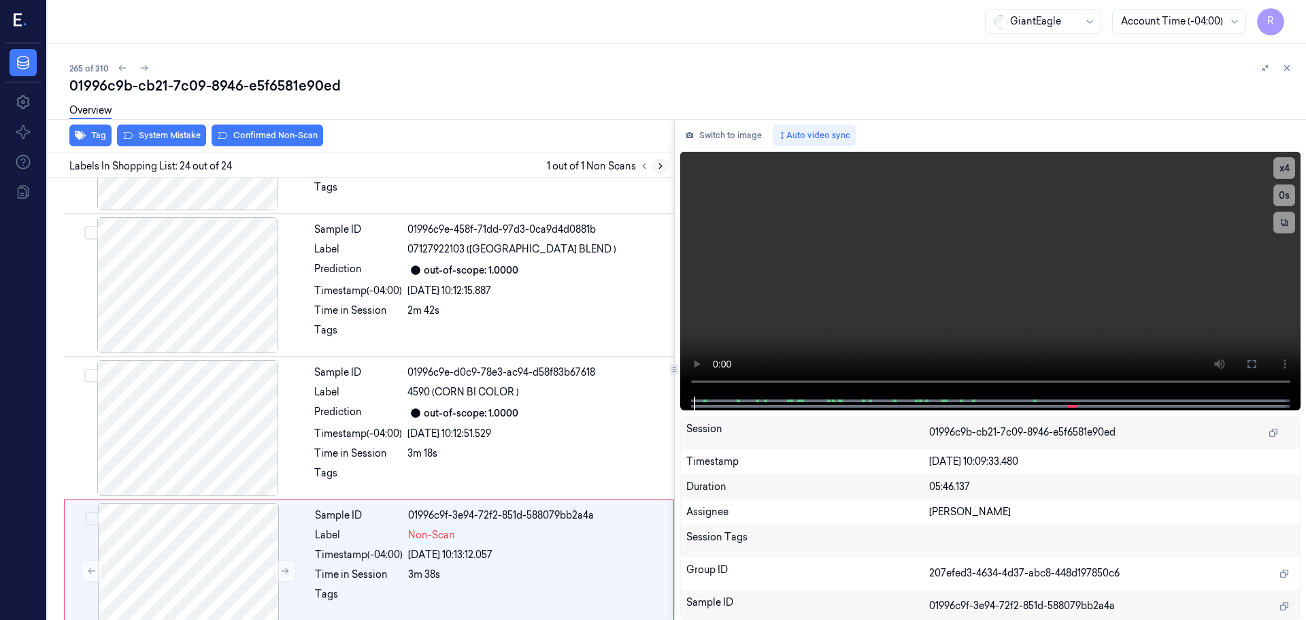
scroll to position [2990, 0]
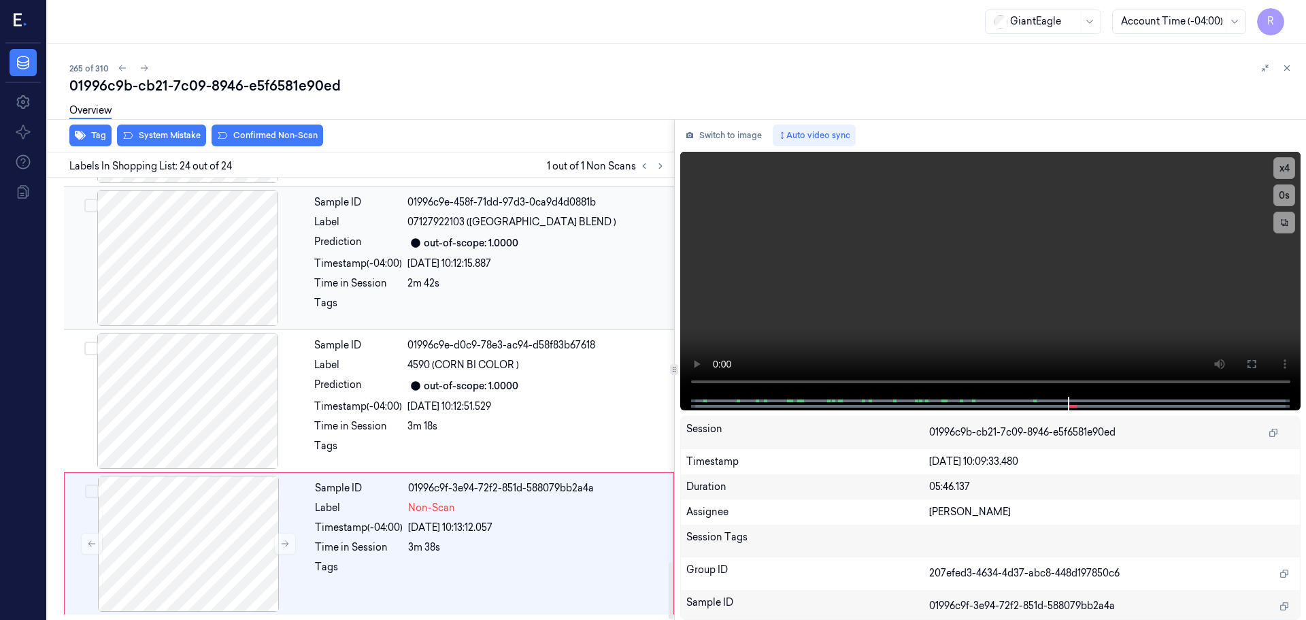
click at [220, 290] on div at bounding box center [188, 258] width 242 height 136
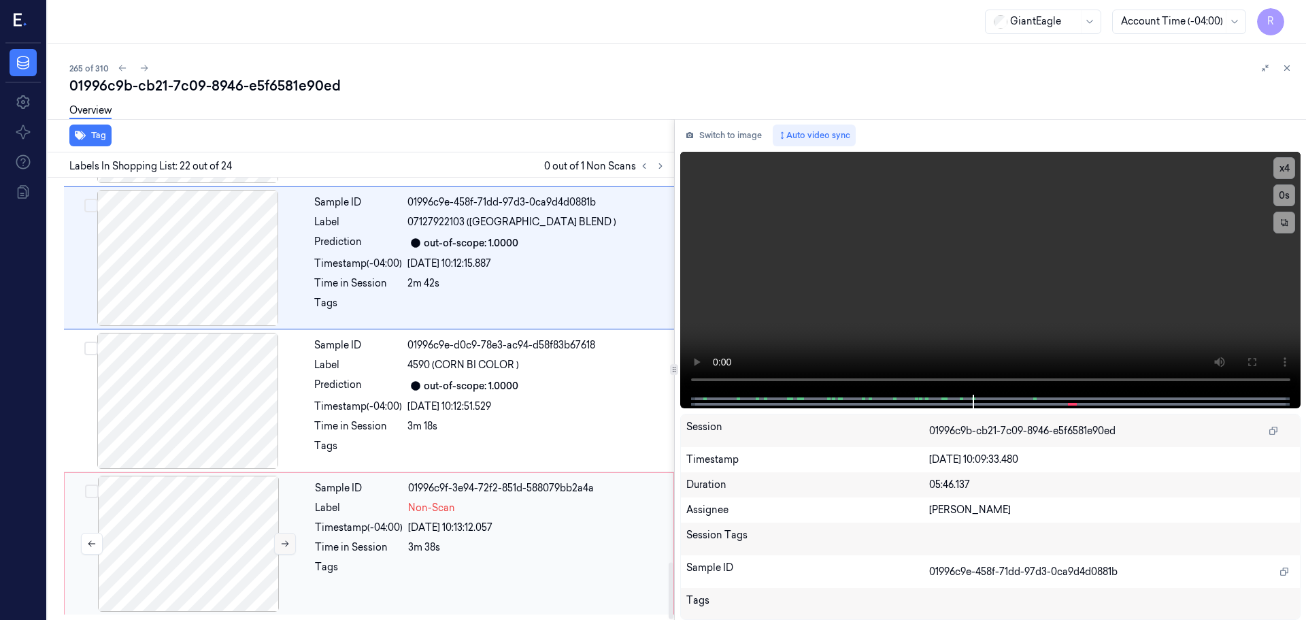
click at [284, 545] on icon at bounding box center [285, 544] width 10 height 10
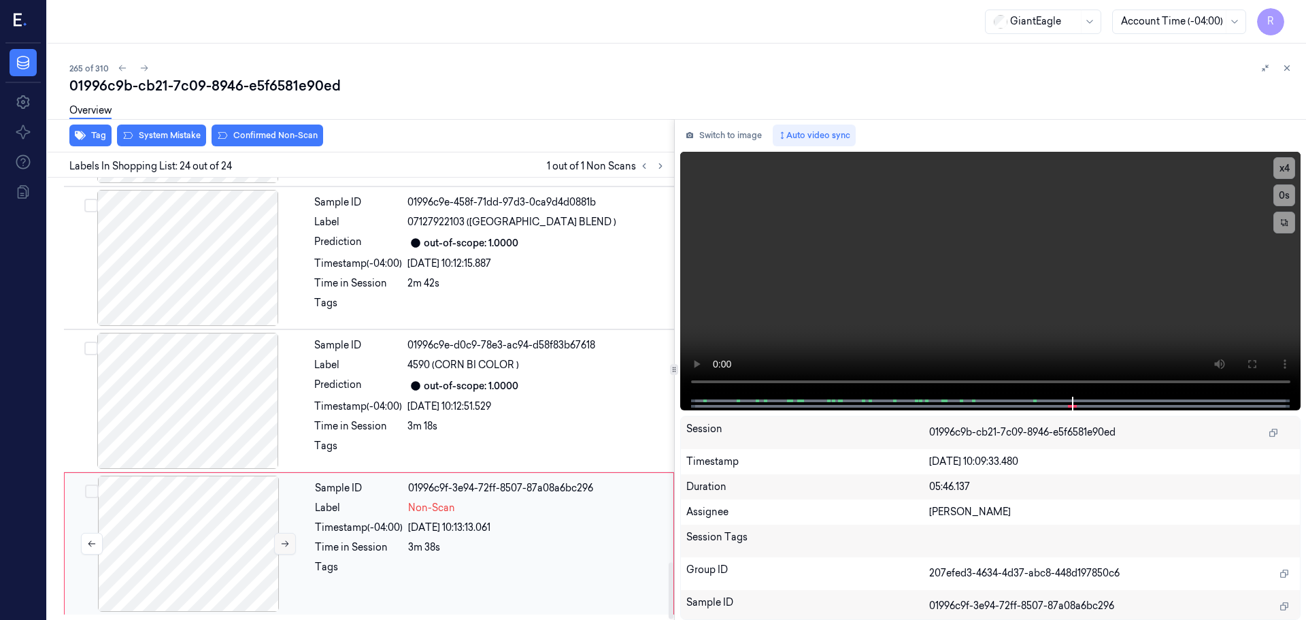
click at [284, 545] on icon at bounding box center [285, 544] width 10 height 10
click at [220, 273] on div at bounding box center [188, 258] width 242 height 136
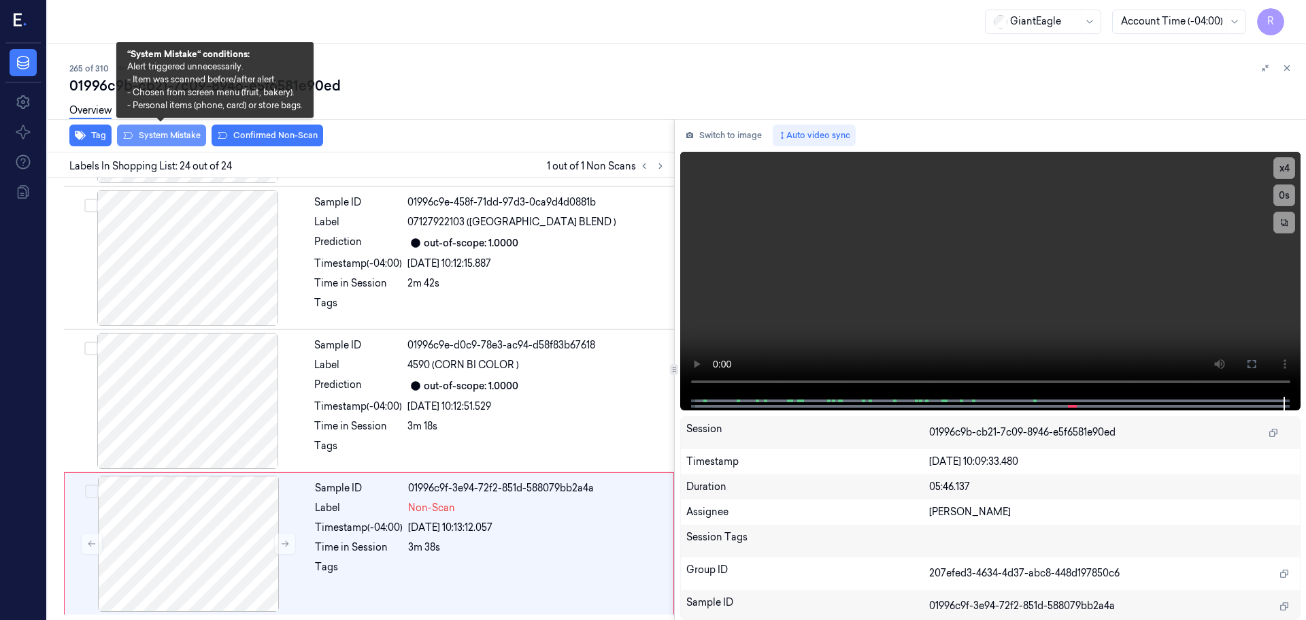
click at [144, 135] on button "System Mistake" at bounding box center [161, 135] width 89 height 22
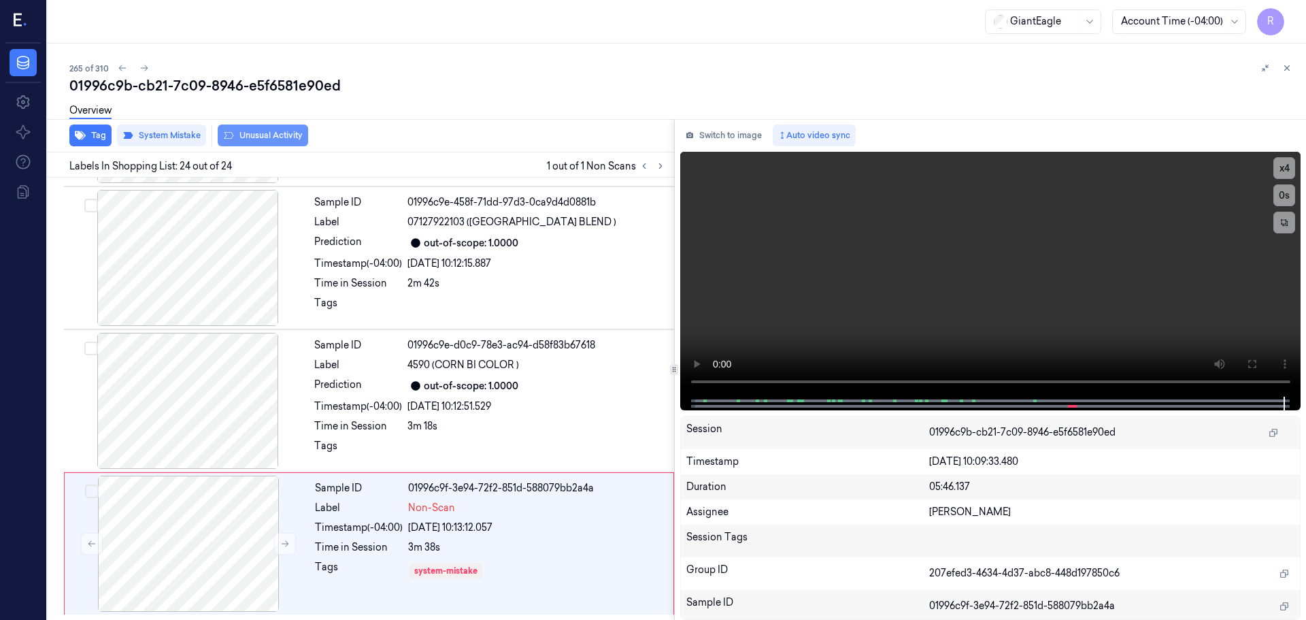
click at [260, 133] on button "Unusual Activity" at bounding box center [263, 135] width 90 height 22
click at [503, 388] on div "out-of-scope: 1.0000" at bounding box center [471, 386] width 95 height 14
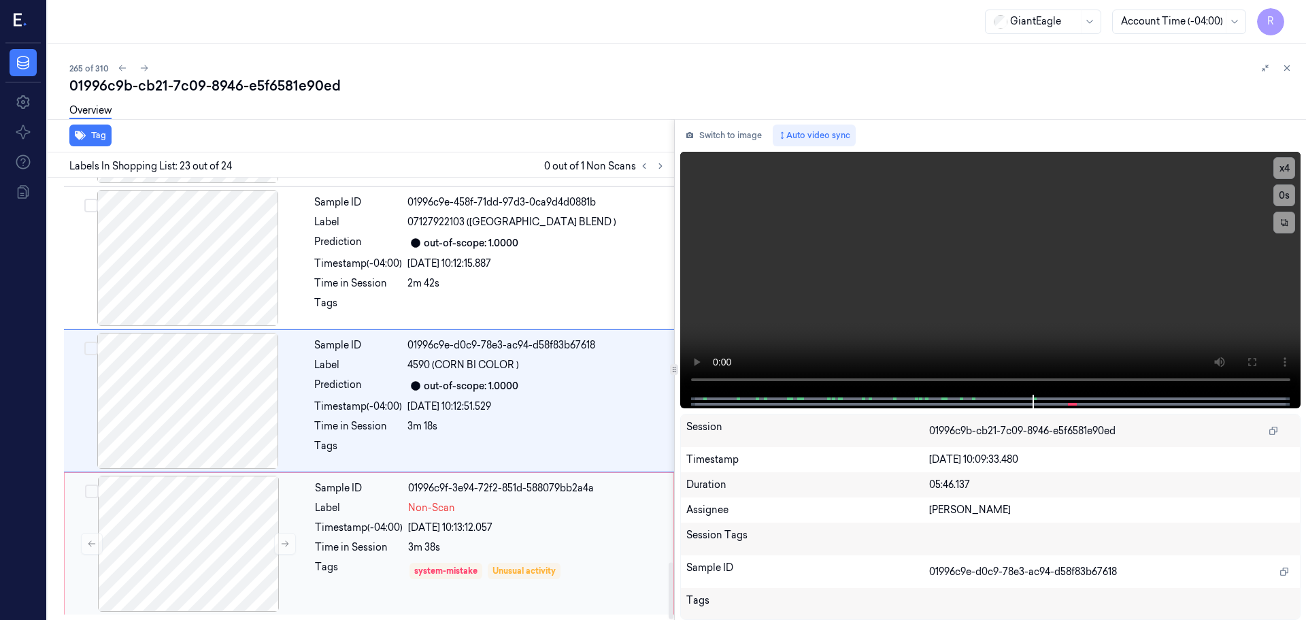
click at [539, 507] on div "Non-Scan" at bounding box center [536, 508] width 257 height 14
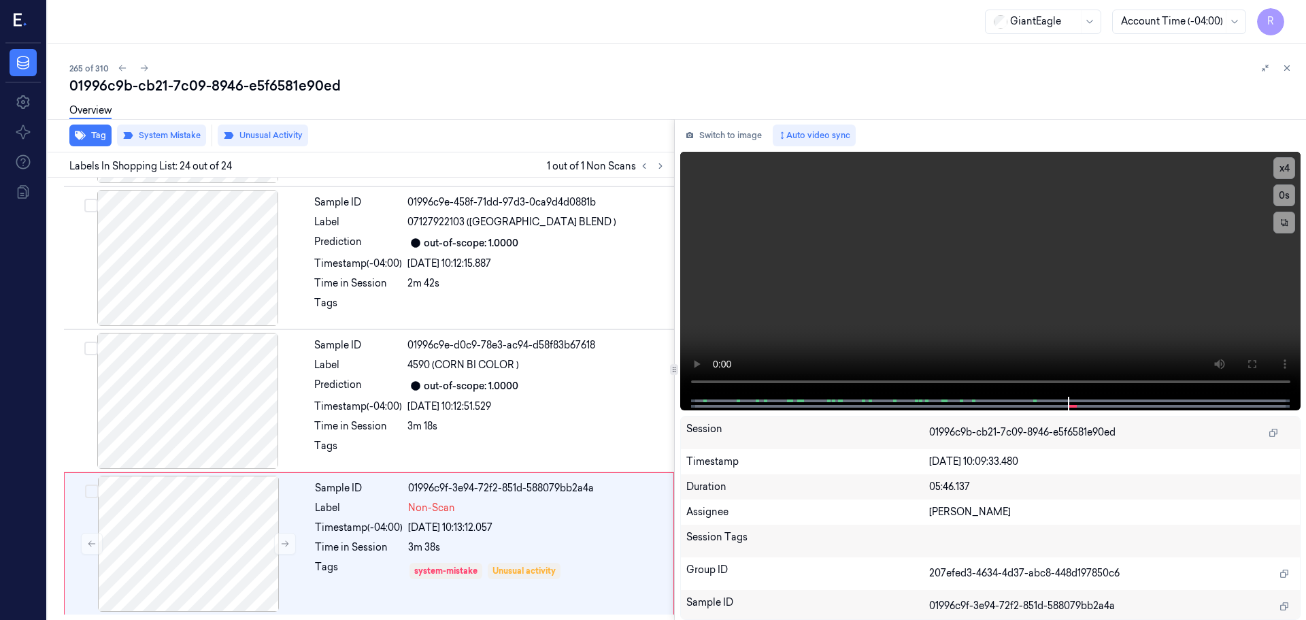
click at [1285, 67] on icon at bounding box center [1287, 68] width 10 height 10
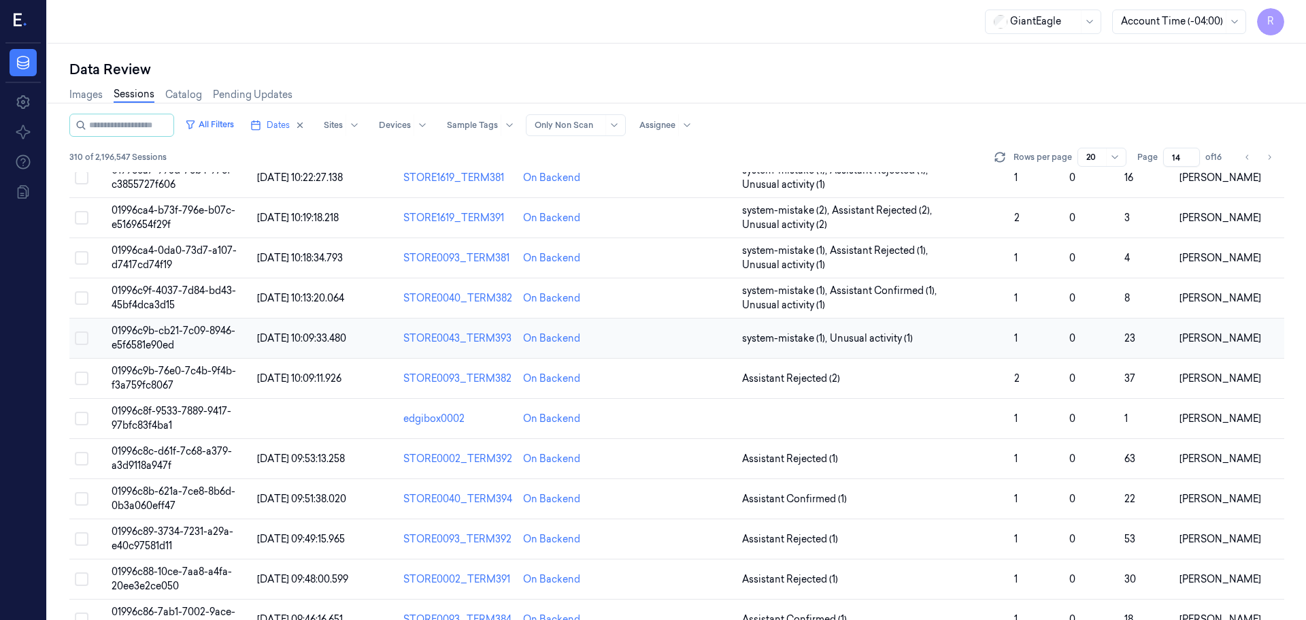
scroll to position [68, 0]
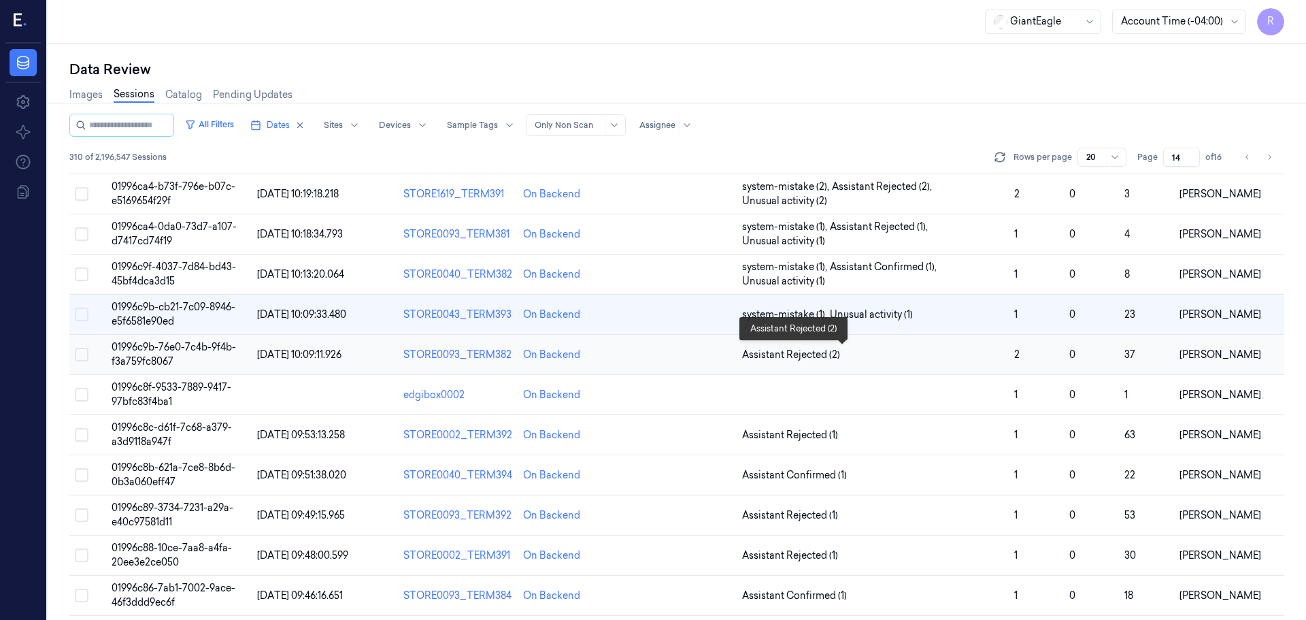
click at [926, 356] on span "Assistant Rejected (2)" at bounding box center [873, 355] width 262 height 14
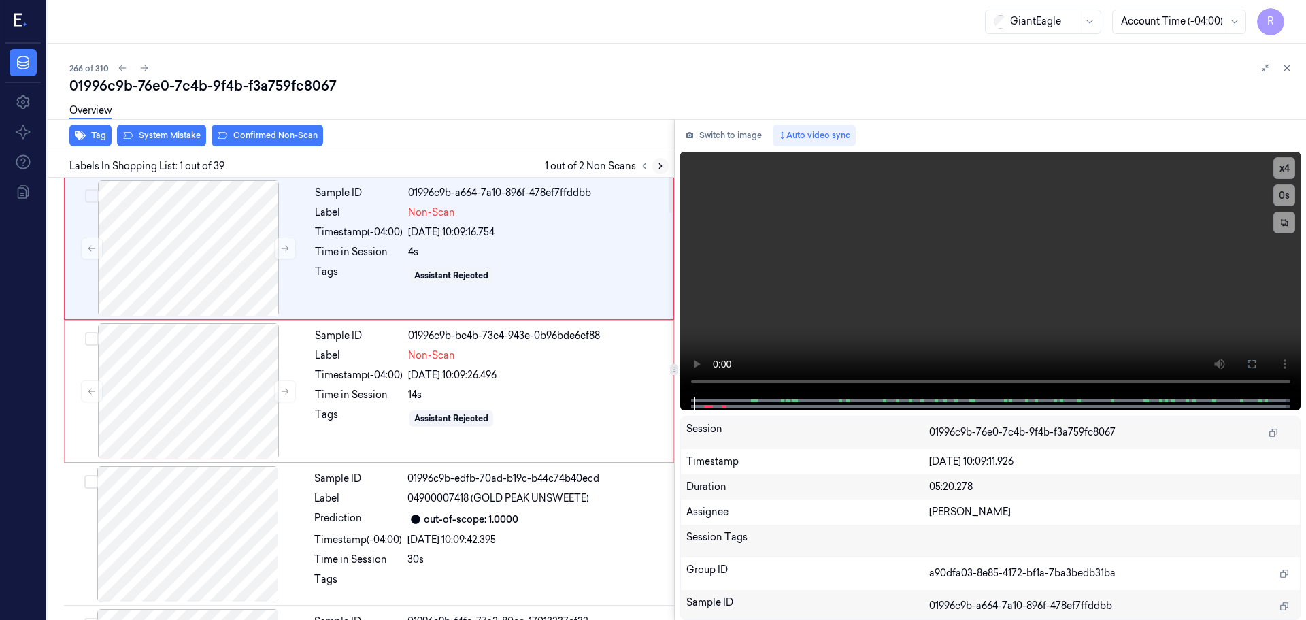
click at [658, 165] on icon at bounding box center [661, 166] width 10 height 10
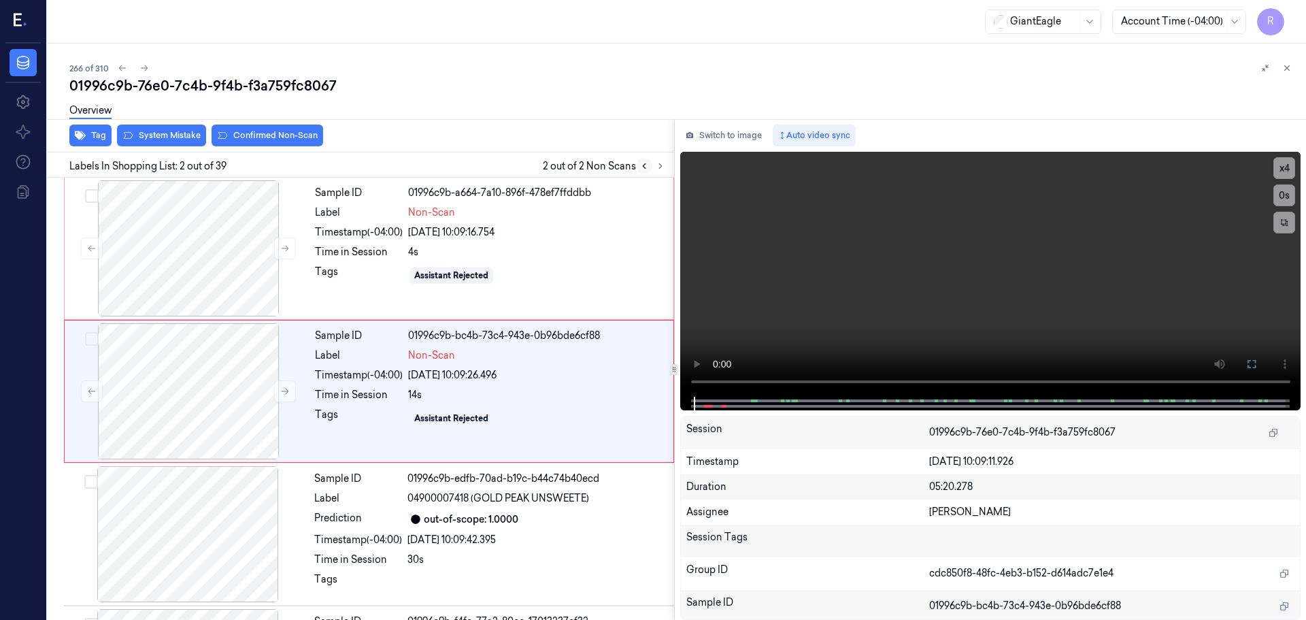
click at [646, 166] on icon at bounding box center [644, 166] width 10 height 10
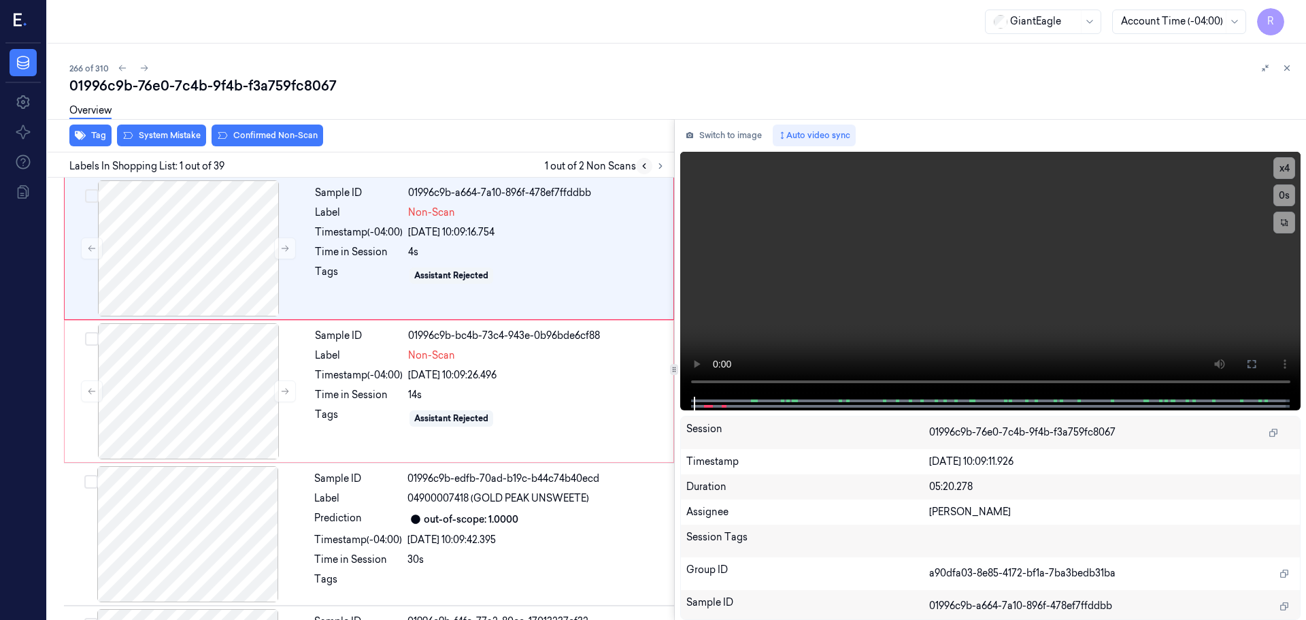
click at [644, 166] on icon at bounding box center [644, 166] width 10 height 10
click at [163, 252] on div at bounding box center [188, 248] width 242 height 136
click at [284, 401] on button at bounding box center [285, 391] width 22 height 22
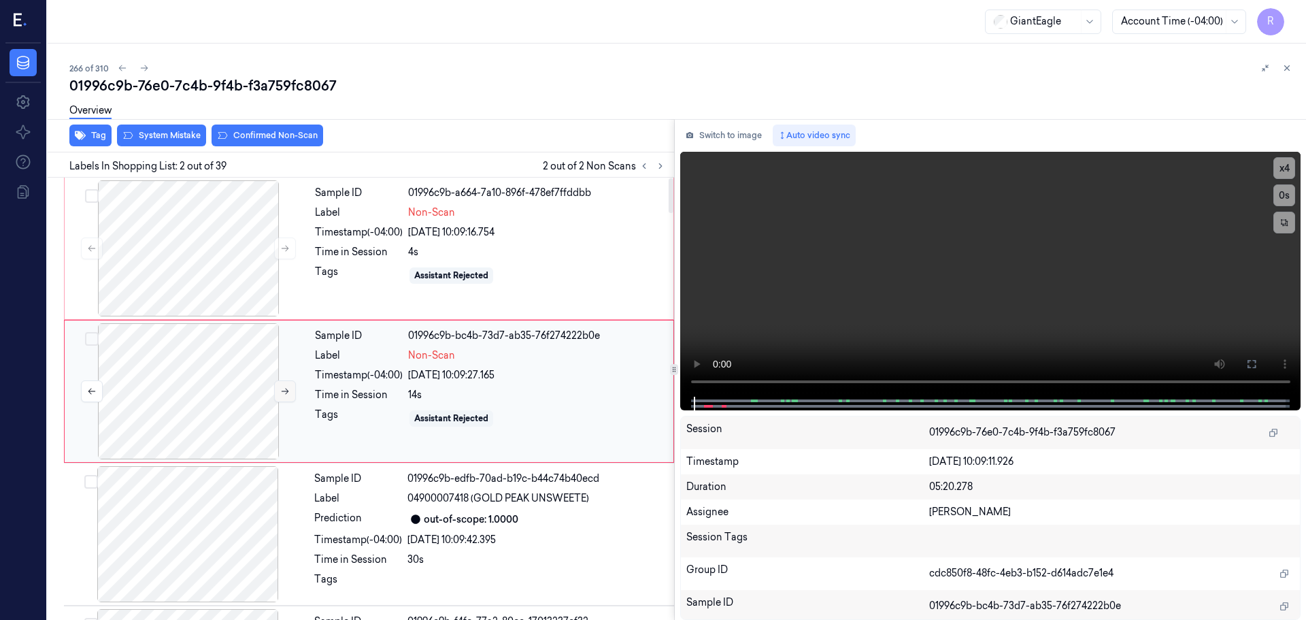
click at [283, 401] on button at bounding box center [285, 391] width 22 height 22
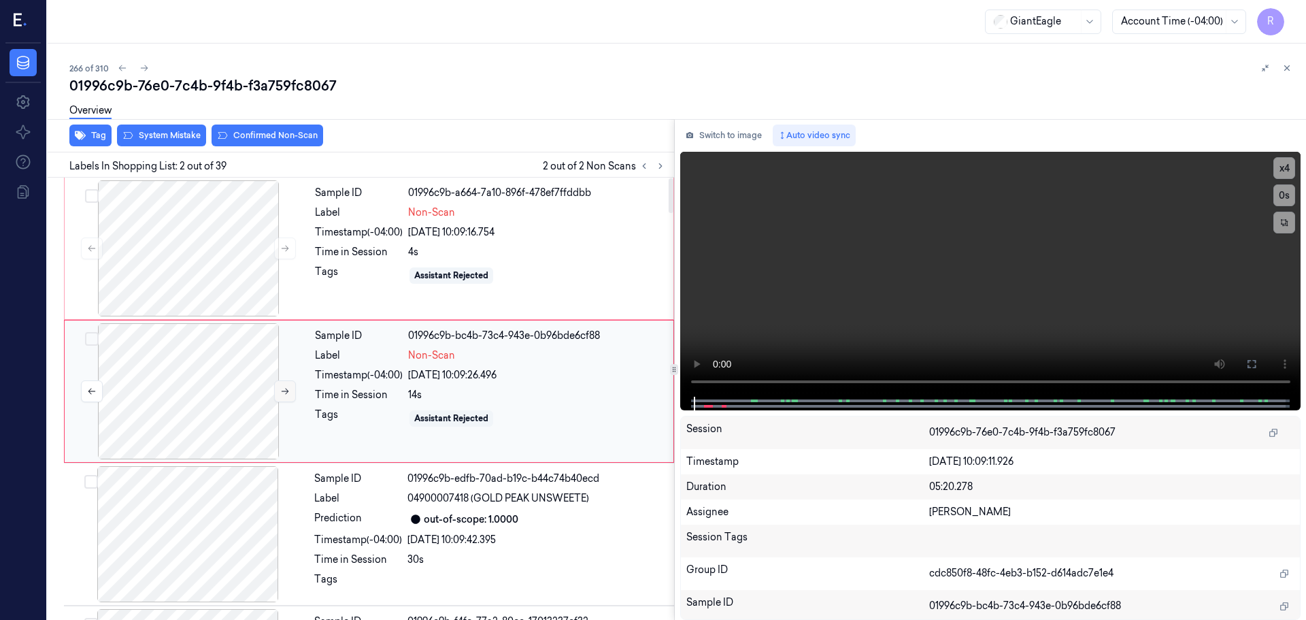
click at [283, 401] on button at bounding box center [285, 391] width 22 height 22
click at [272, 308] on div at bounding box center [188, 248] width 242 height 136
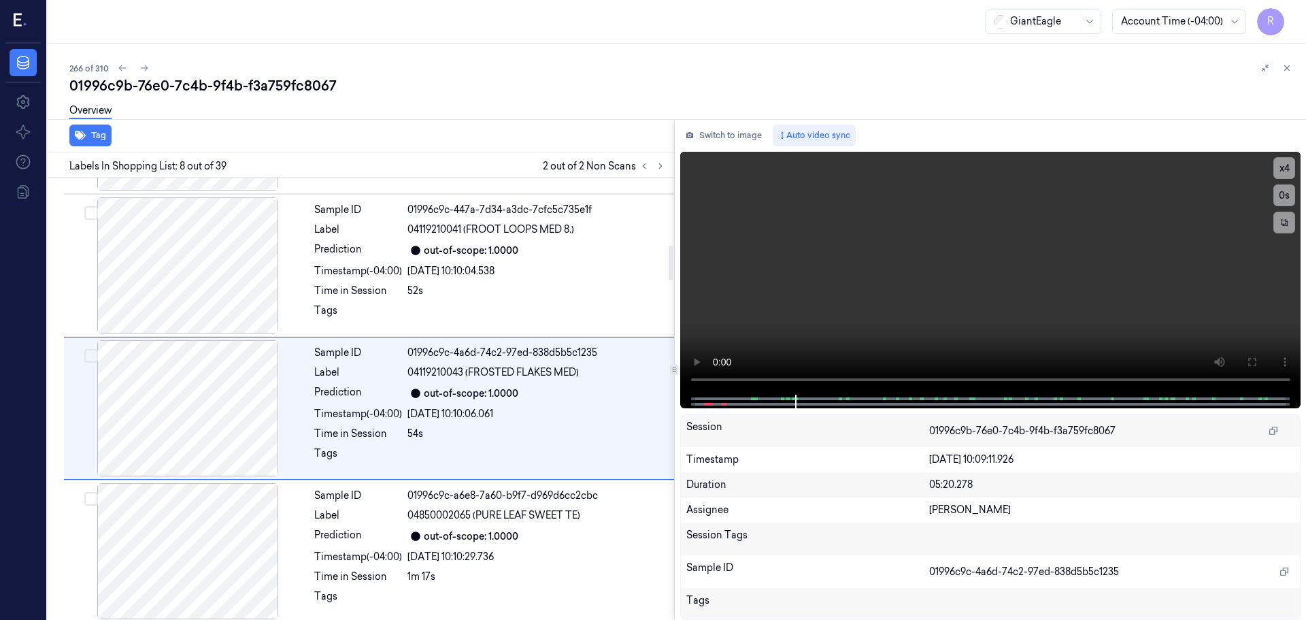
scroll to position [850, 0]
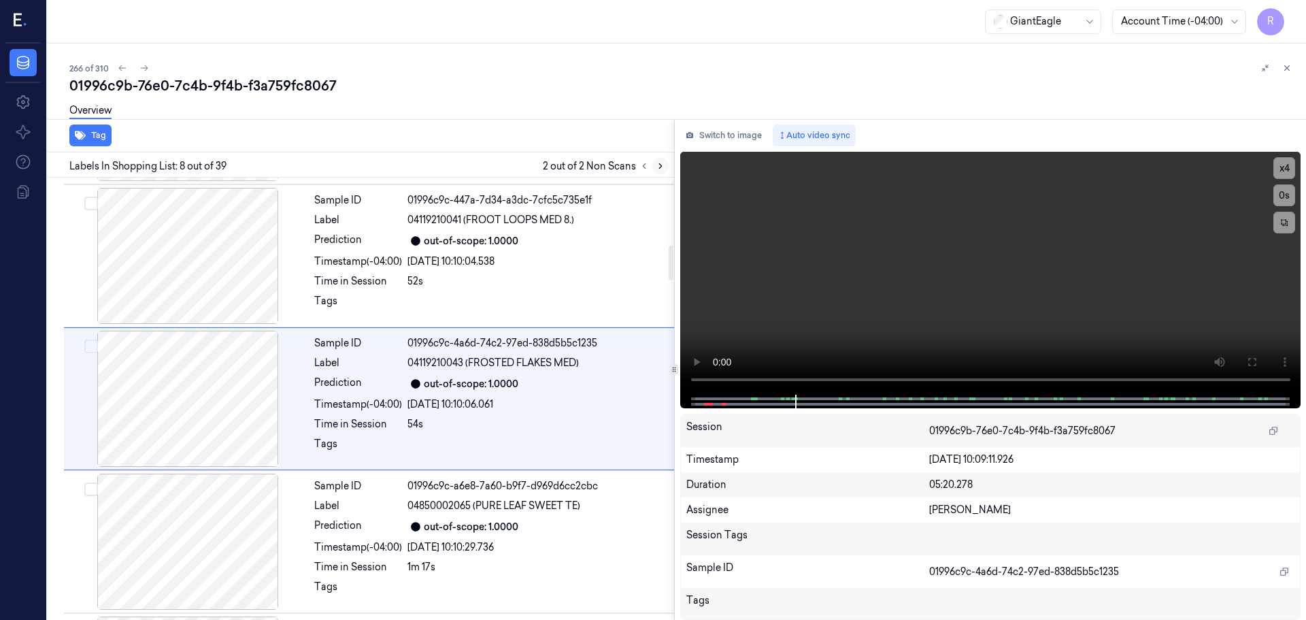
click at [658, 160] on button at bounding box center [660, 166] width 16 height 16
click at [646, 167] on icon at bounding box center [644, 166] width 10 height 10
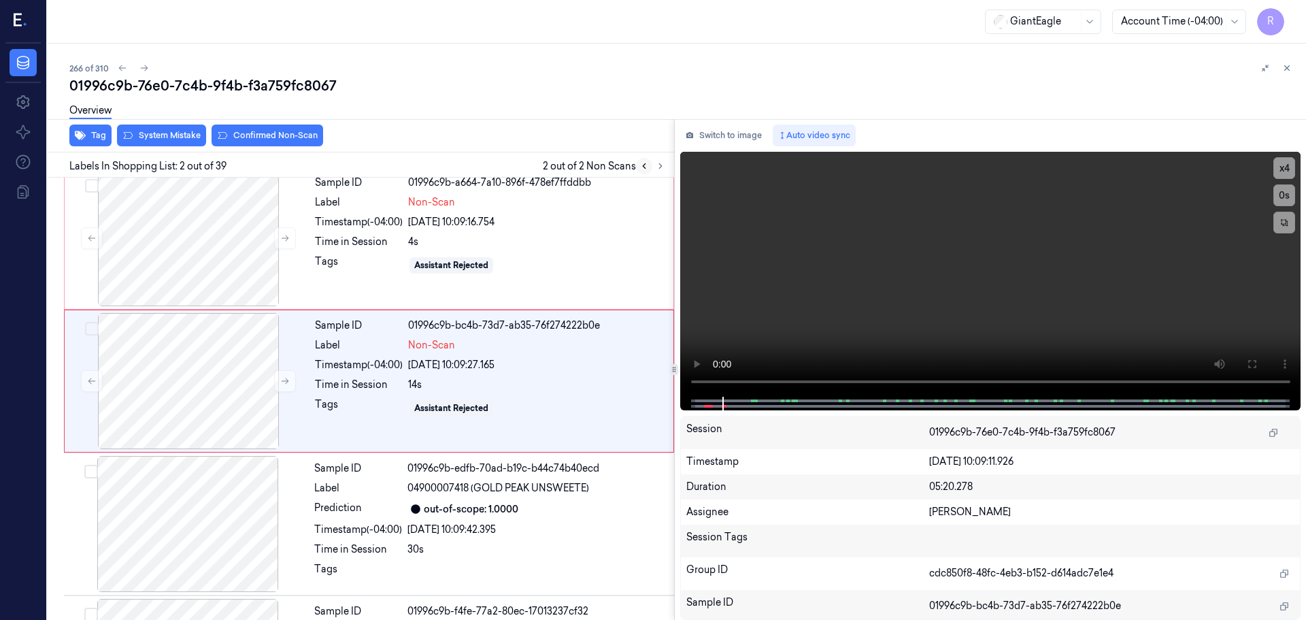
scroll to position [0, 0]
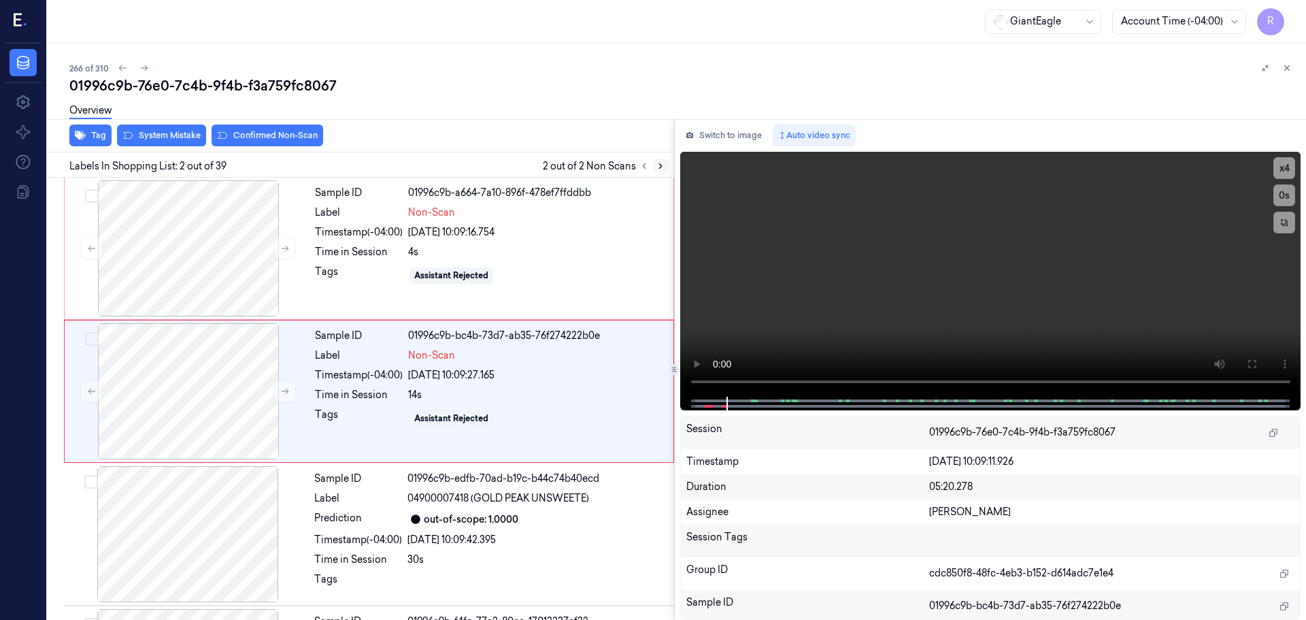
click at [658, 169] on icon at bounding box center [661, 166] width 10 height 10
click at [205, 269] on div at bounding box center [188, 248] width 242 height 136
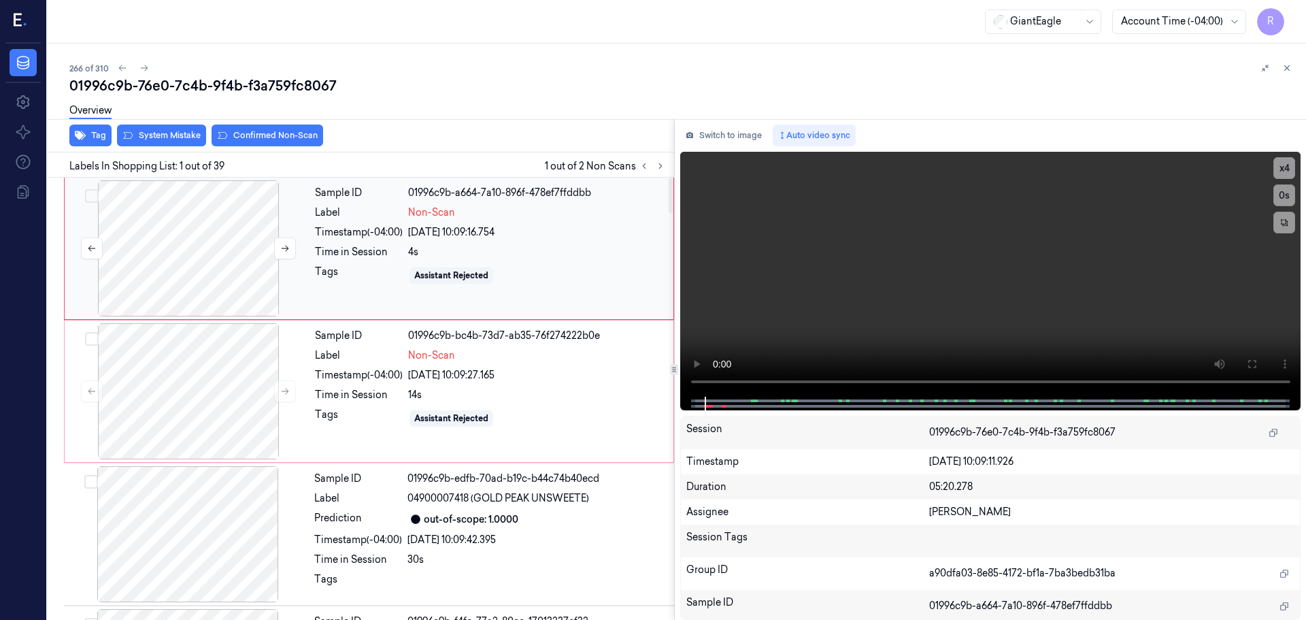
click at [237, 260] on div at bounding box center [188, 248] width 242 height 136
click at [276, 246] on button at bounding box center [285, 248] width 22 height 22
click at [278, 246] on button at bounding box center [285, 248] width 22 height 22
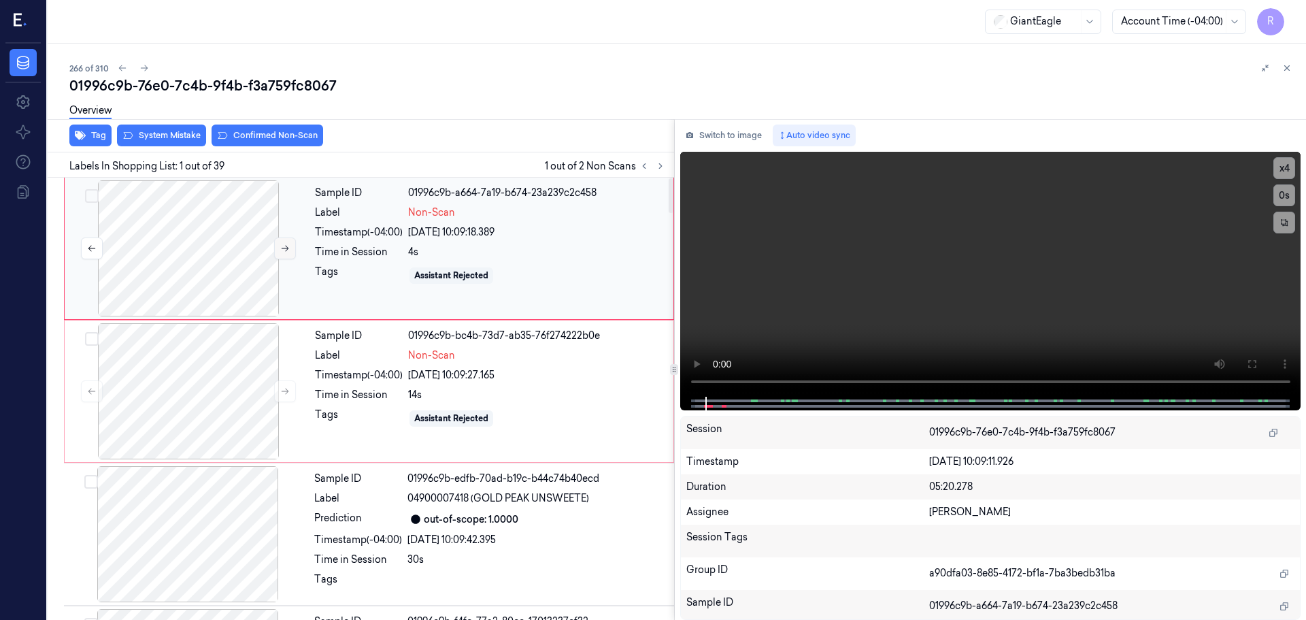
click at [278, 246] on button at bounding box center [285, 248] width 22 height 22
drag, startPoint x: 278, startPoint y: 246, endPoint x: 295, endPoint y: 252, distance: 18.7
click at [281, 246] on button at bounding box center [285, 248] width 22 height 22
click at [691, 405] on div at bounding box center [990, 404] width 621 height 14
click at [702, 397] on div at bounding box center [990, 404] width 592 height 14
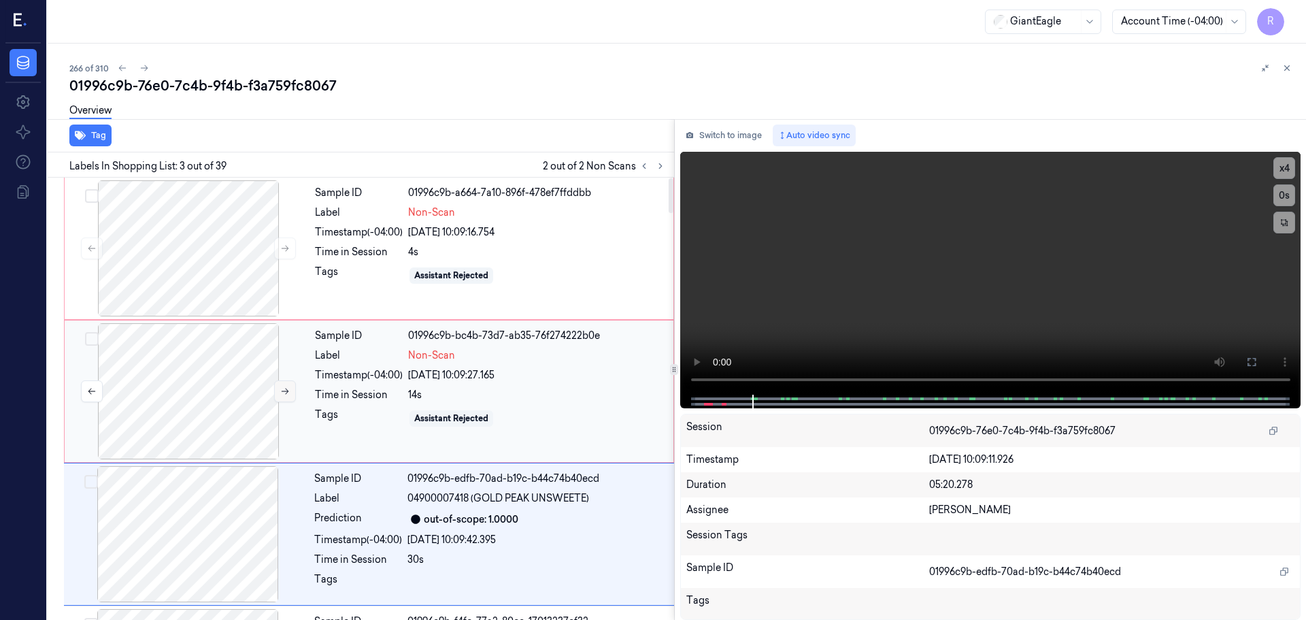
click at [286, 392] on icon at bounding box center [285, 391] width 10 height 10
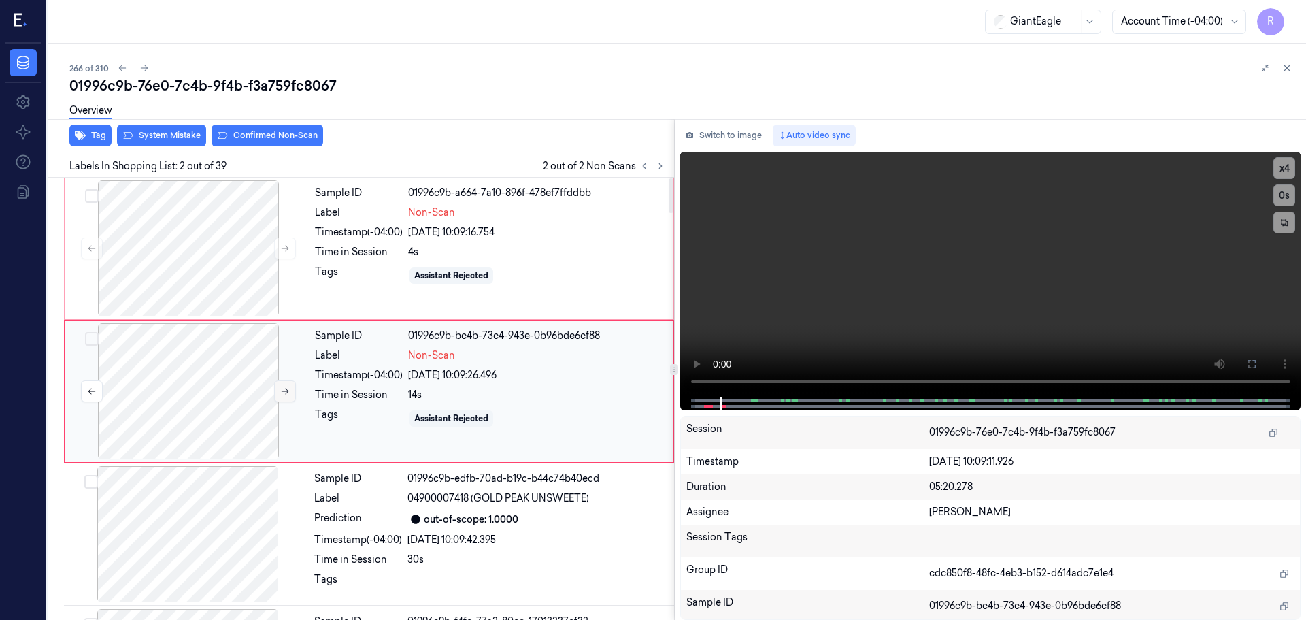
click at [286, 392] on icon at bounding box center [285, 391] width 10 height 10
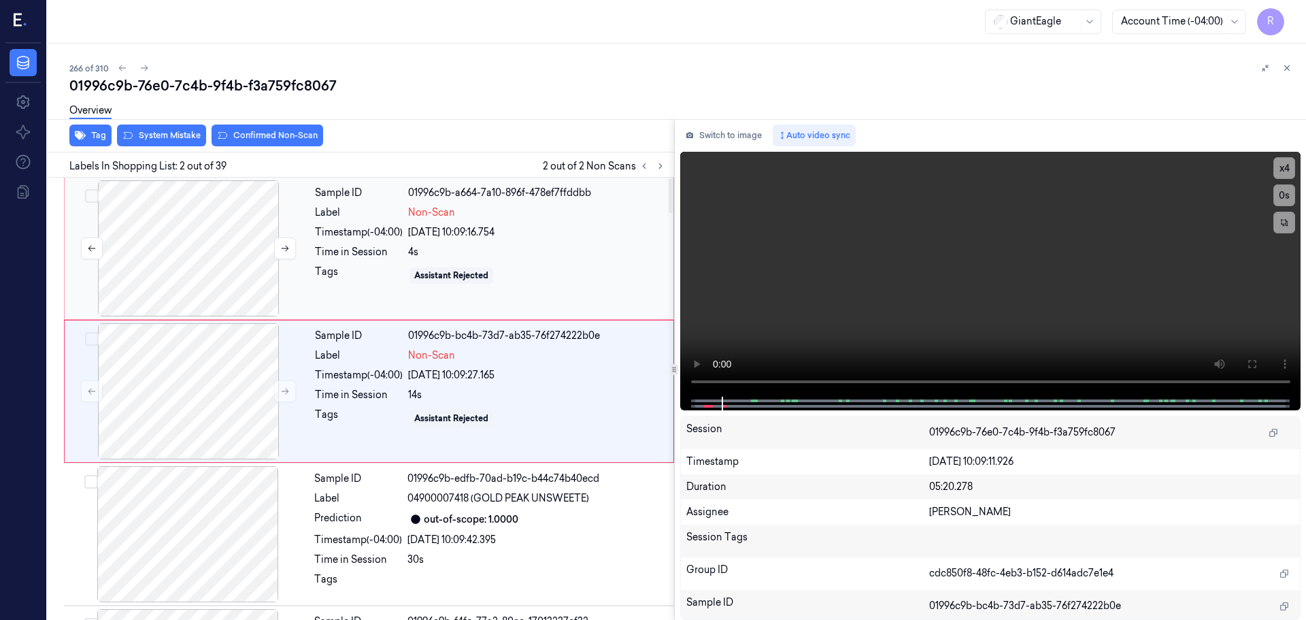
click at [229, 232] on div at bounding box center [188, 248] width 242 height 136
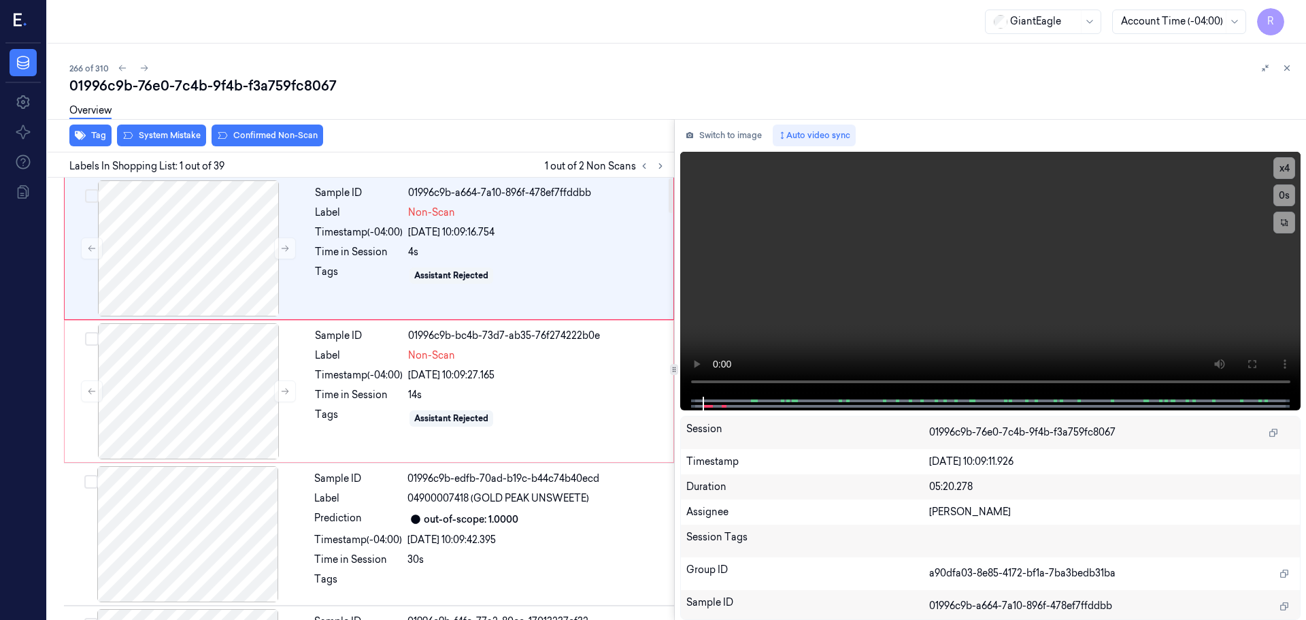
click at [168, 122] on div "Overview" at bounding box center [682, 112] width 1226 height 35
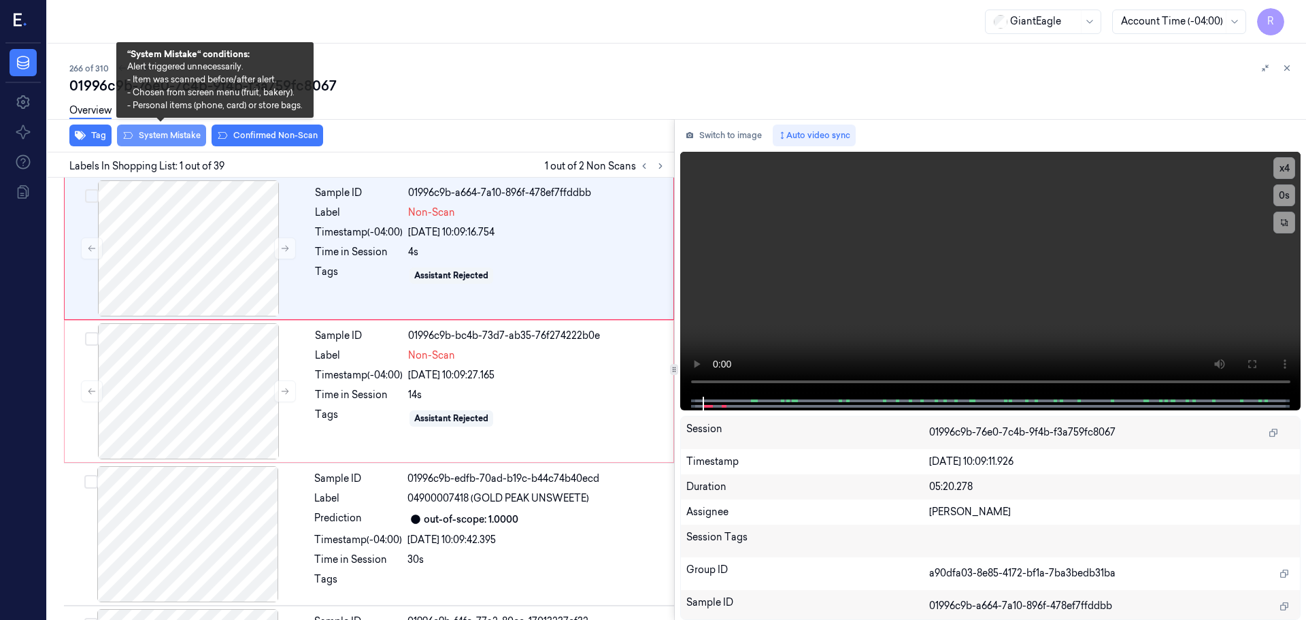
click at [168, 138] on button "System Mistake" at bounding box center [161, 135] width 89 height 22
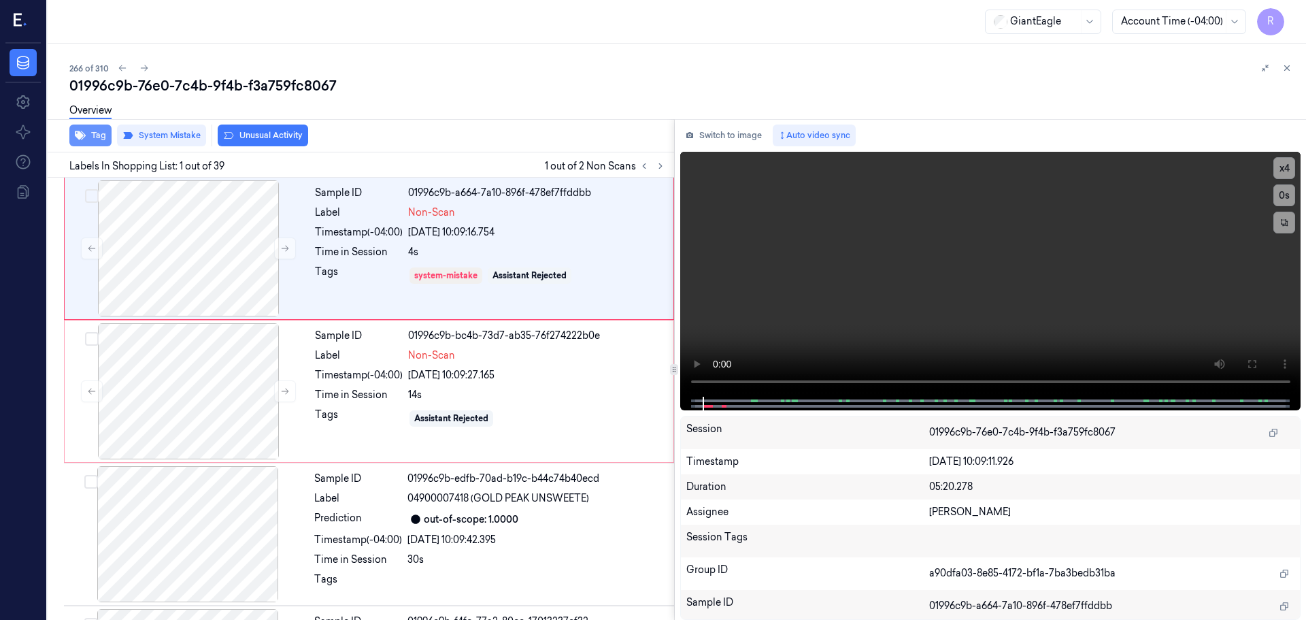
click at [97, 139] on button "Tag" at bounding box center [90, 135] width 42 height 22
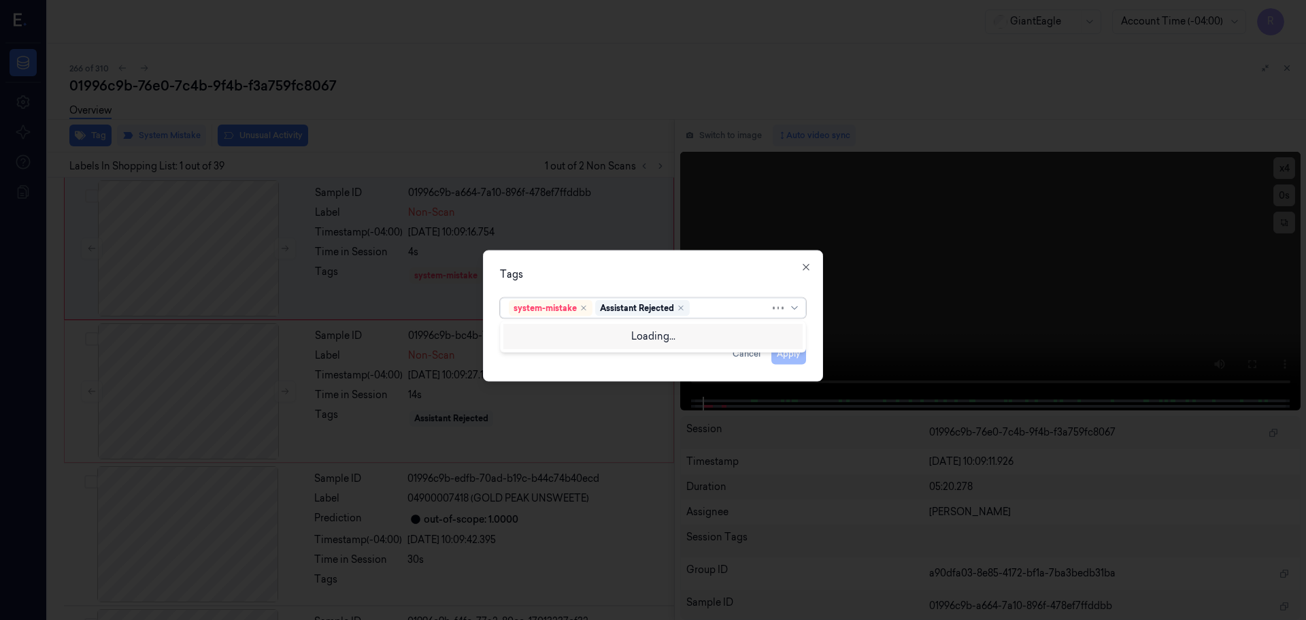
click at [792, 313] on div at bounding box center [788, 307] width 30 height 19
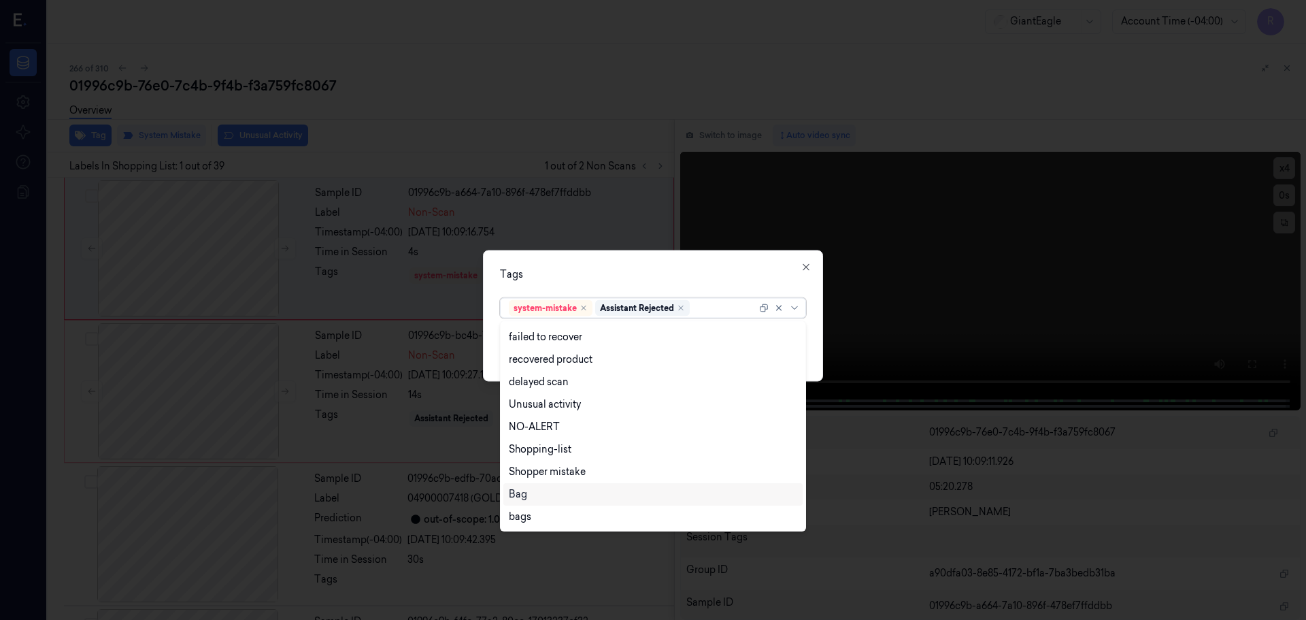
click at [526, 497] on div "Bag" at bounding box center [518, 494] width 18 height 14
click at [611, 283] on div "Tags option Bag, selected. 13 results available. Use Up and Down to choose opti…" at bounding box center [653, 315] width 340 height 131
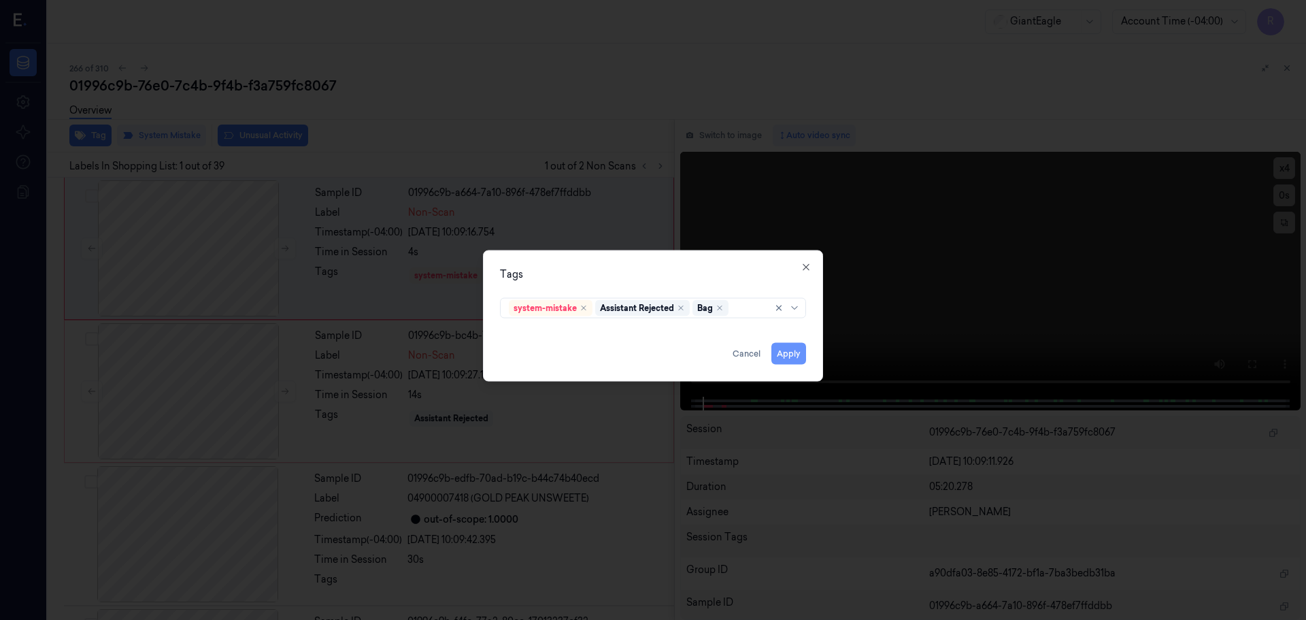
click at [785, 353] on button "Apply" at bounding box center [788, 353] width 35 height 22
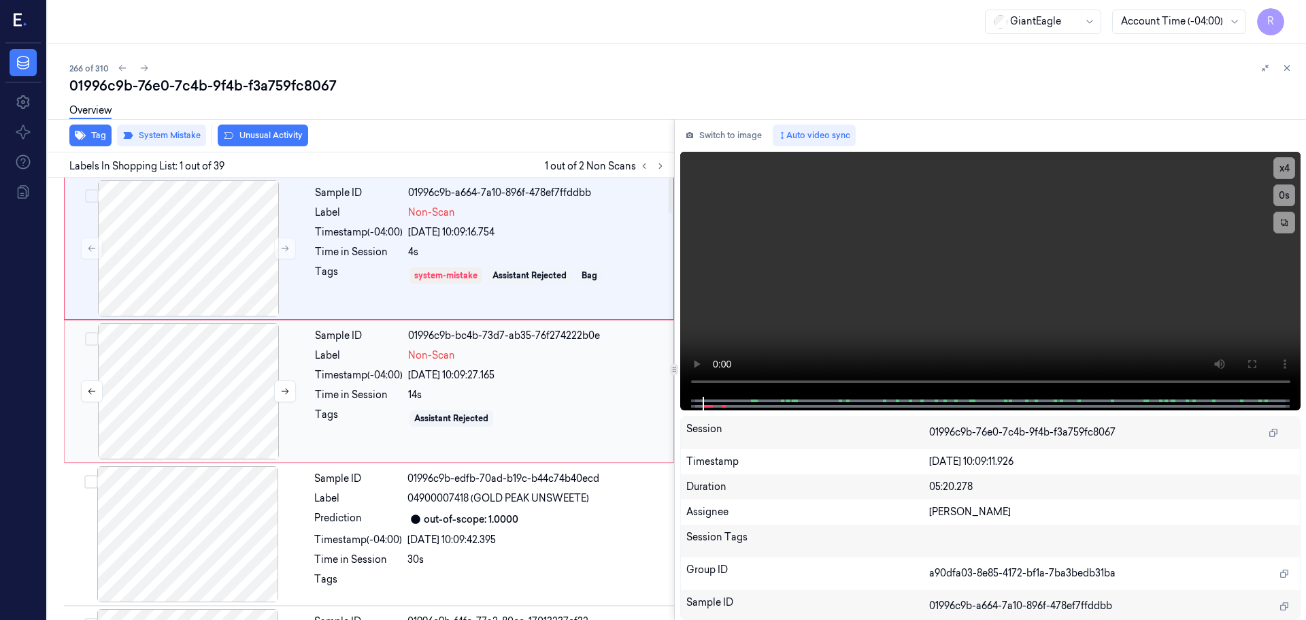
click at [248, 396] on div at bounding box center [188, 391] width 242 height 136
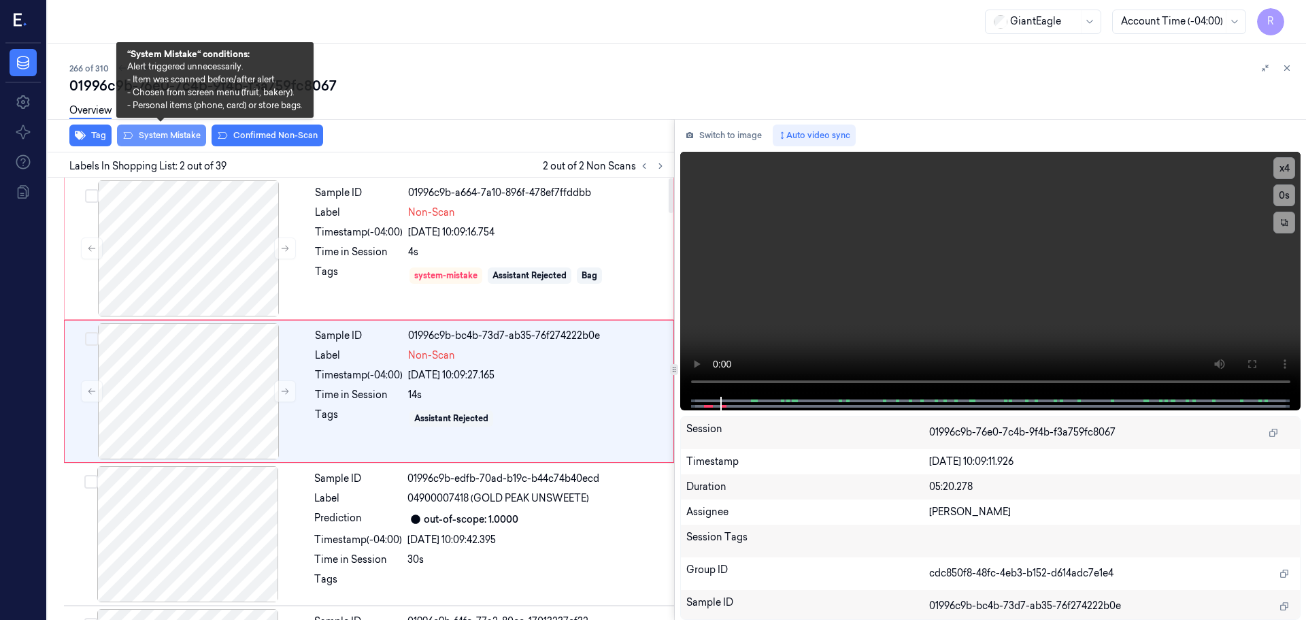
click at [172, 137] on button "System Mistake" at bounding box center [161, 135] width 89 height 22
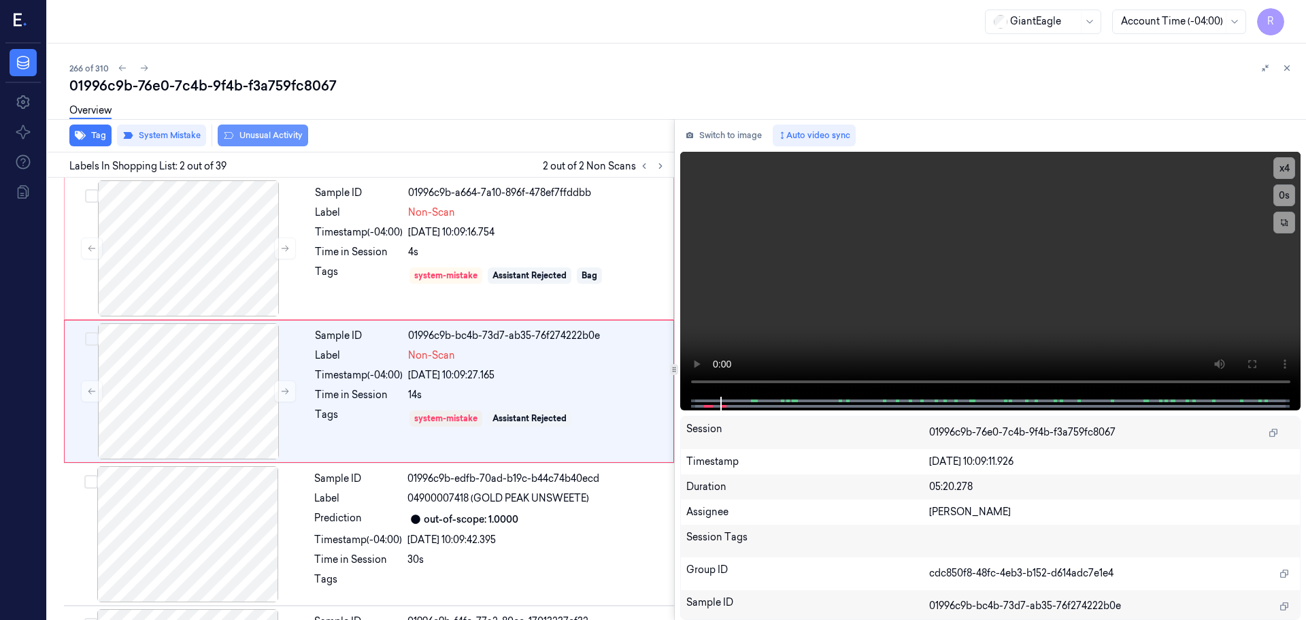
click at [258, 139] on button "Unusual Activity" at bounding box center [263, 135] width 90 height 22
click at [101, 133] on button "Tag" at bounding box center [90, 135] width 42 height 22
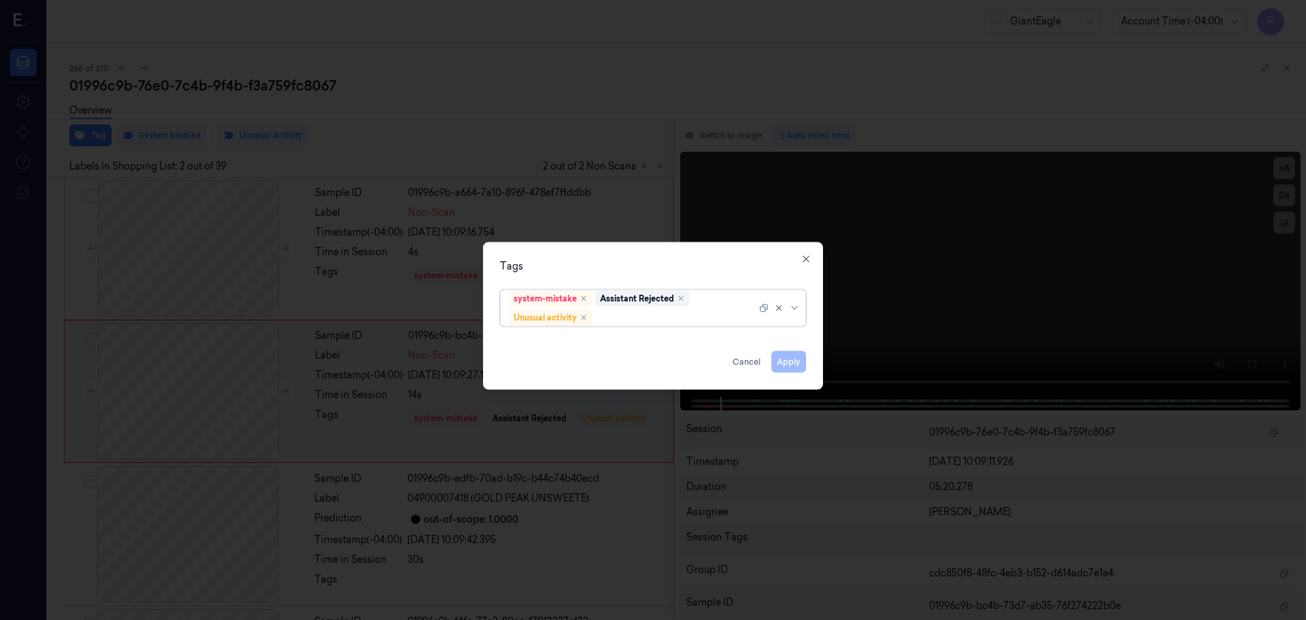
click at [790, 314] on div at bounding box center [781, 307] width 44 height 35
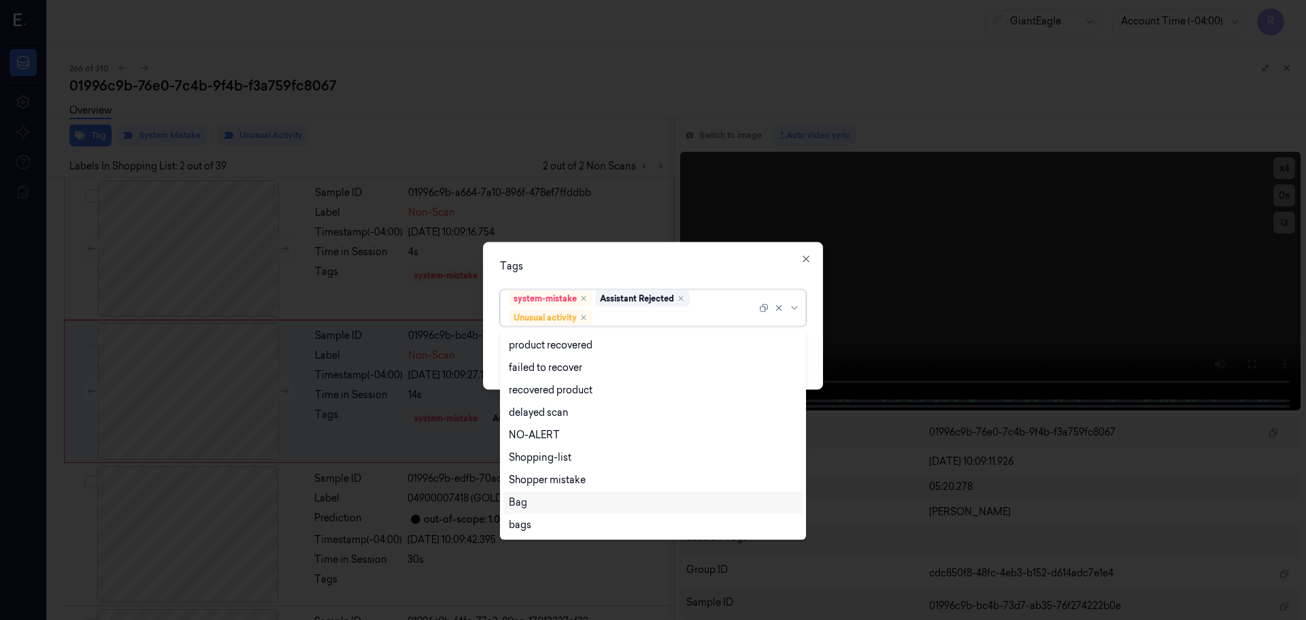
click at [542, 508] on div "Bag" at bounding box center [653, 502] width 288 height 14
click at [656, 275] on div "Tags option Bag, selected. 12 results available. Use Up and Down to choose opti…" at bounding box center [653, 315] width 340 height 148
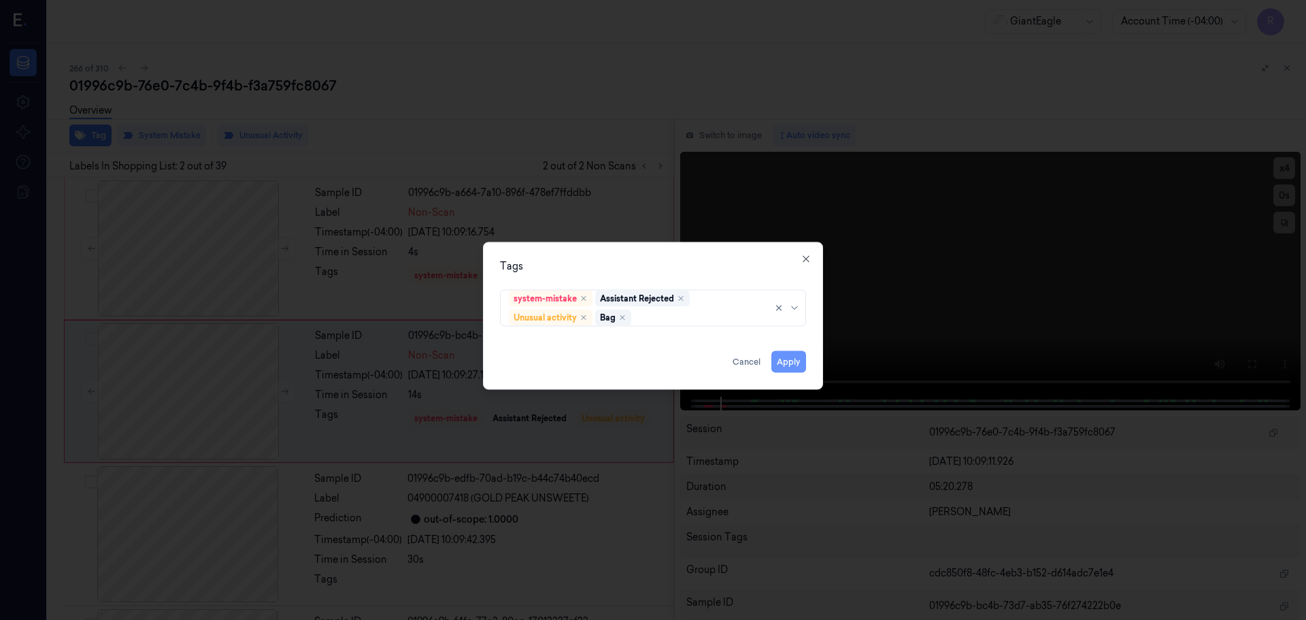
click at [787, 358] on button "Apply" at bounding box center [788, 361] width 35 height 22
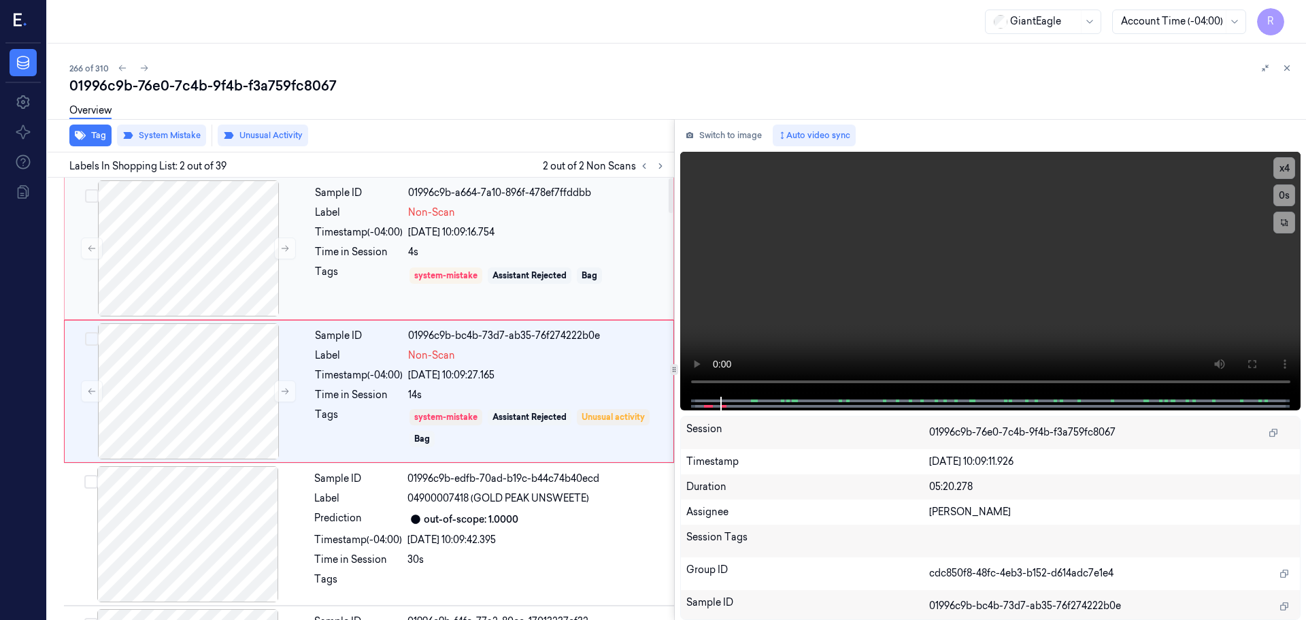
click at [394, 252] on div "Time in Session" at bounding box center [359, 252] width 88 height 14
click at [500, 371] on div "21/09/2025 10:09:27.165" at bounding box center [536, 375] width 257 height 14
click at [494, 230] on div "21/09/2025 10:09:16.754" at bounding box center [536, 232] width 257 height 14
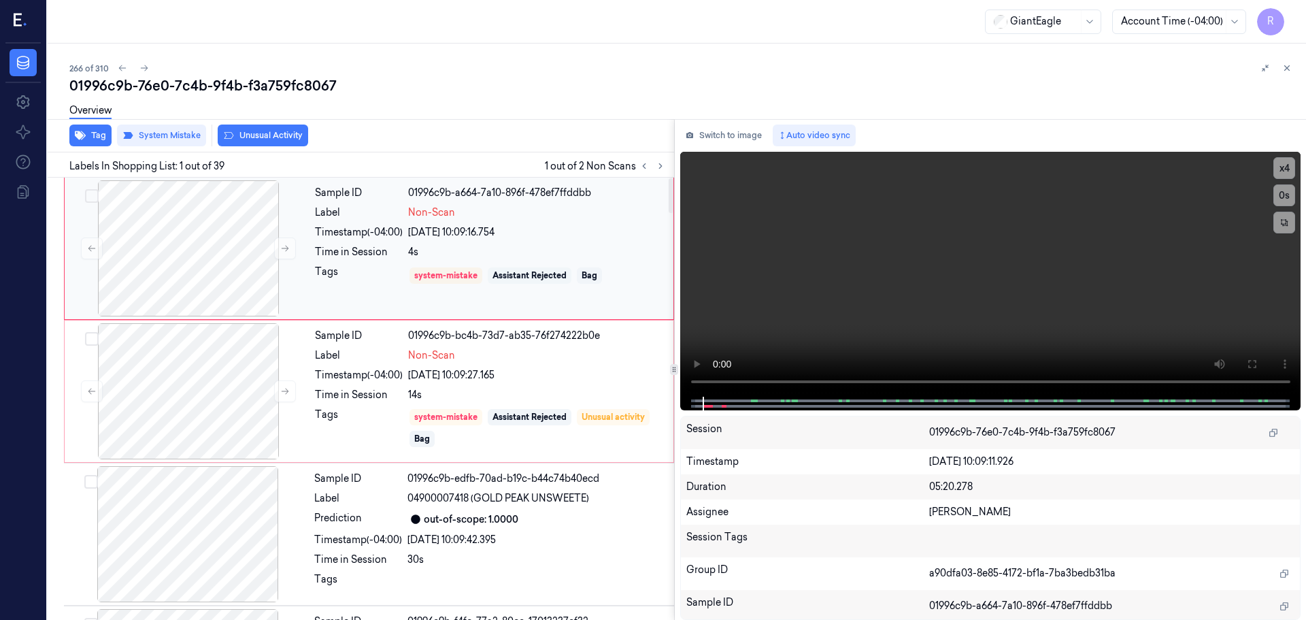
drag, startPoint x: 414, startPoint y: 278, endPoint x: 565, endPoint y: 282, distance: 151.7
click at [565, 282] on div "system-mistake Assistant Rejected Bag" at bounding box center [534, 275] width 250 height 19
click at [554, 407] on div "Sample ID 01996c9b-bc4b-73d7-ab35-76f274222b0e Label Non-Scan Timestamp (-04:00…" at bounding box center [489, 391] width 361 height 136
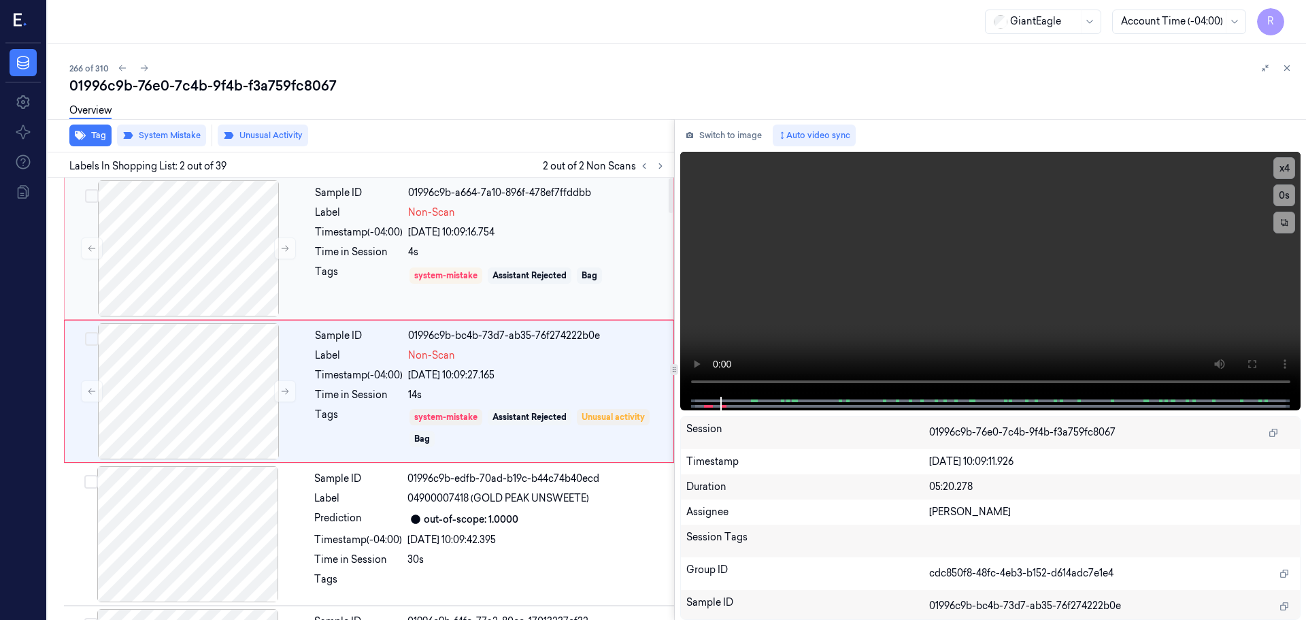
click at [608, 265] on div "system-mistake Assistant Rejected Bag" at bounding box center [536, 276] width 257 height 22
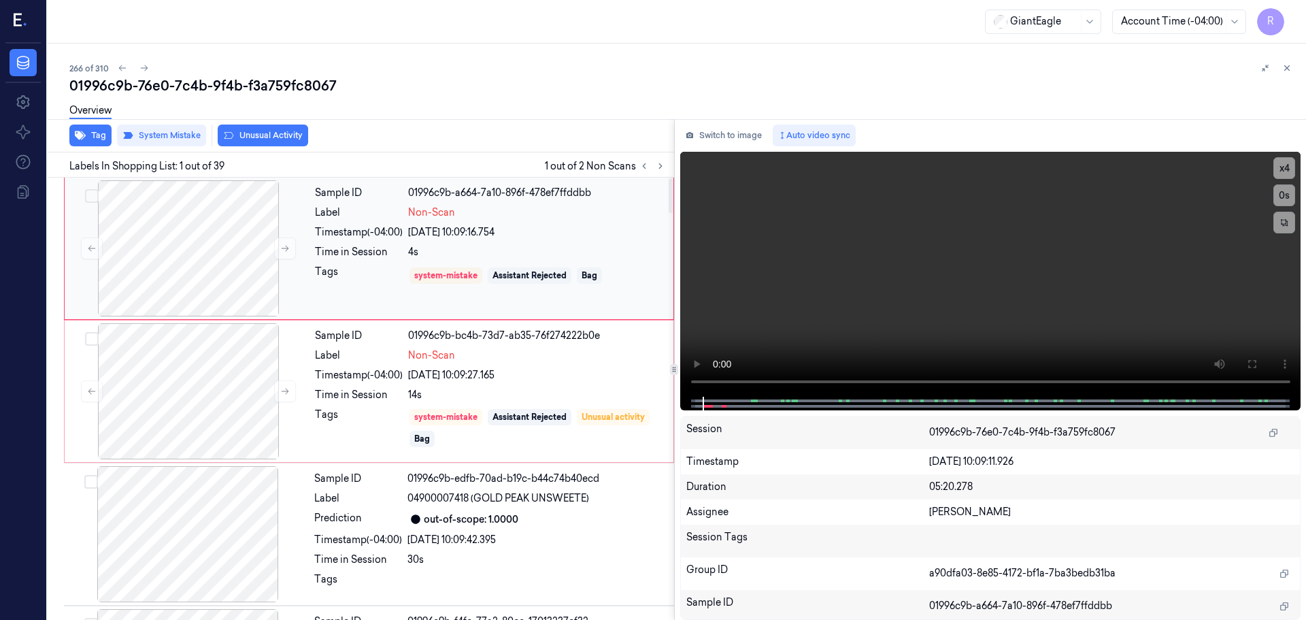
click at [591, 226] on div "21/09/2025 10:09:16.754" at bounding box center [536, 232] width 257 height 14
click at [619, 367] on div "Sample ID 01996c9b-bc4b-73d7-ab35-76f274222b0e Label Non-Scan Timestamp (-04:00…" at bounding box center [489, 391] width 361 height 136
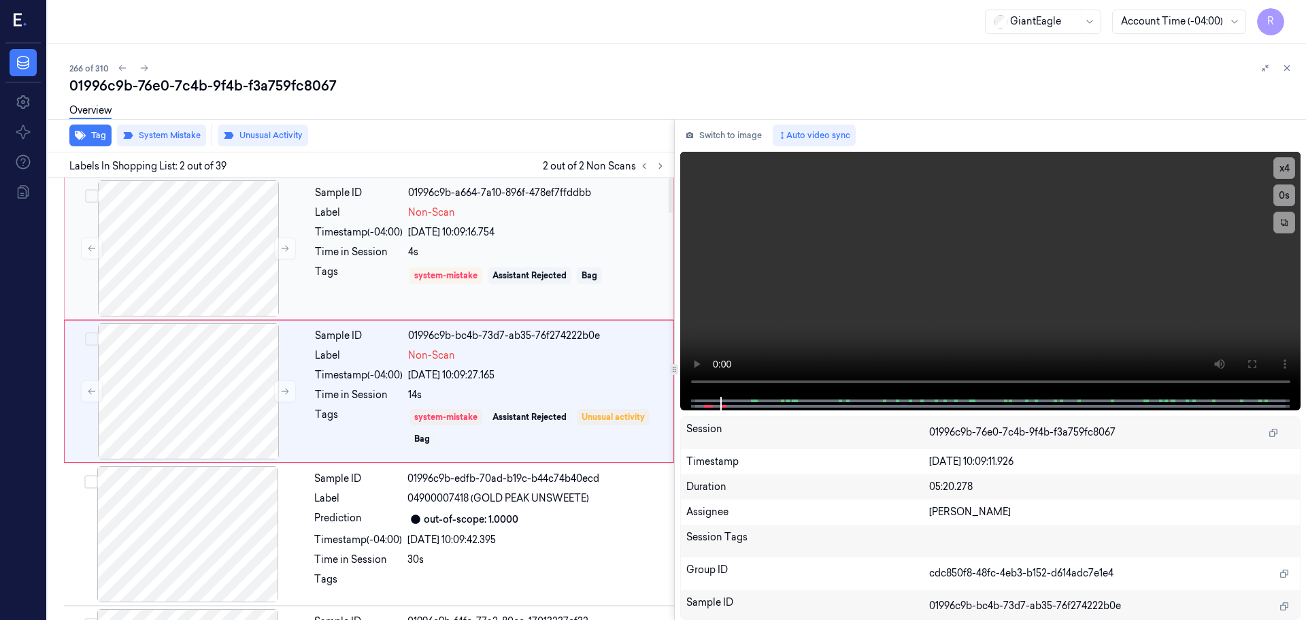
click at [603, 248] on div "4s" at bounding box center [536, 252] width 257 height 14
click at [592, 347] on div "Sample ID 01996c9b-bc4b-73d7-ab35-76f274222b0e Label Non-Scan Timestamp (-04:00…" at bounding box center [489, 391] width 361 height 136
click at [599, 215] on div "Non-Scan" at bounding box center [536, 212] width 257 height 14
click at [596, 375] on div "21/09/2025 10:09:27.165" at bounding box center [536, 375] width 257 height 14
click at [572, 218] on div "Non-Scan" at bounding box center [536, 212] width 257 height 14
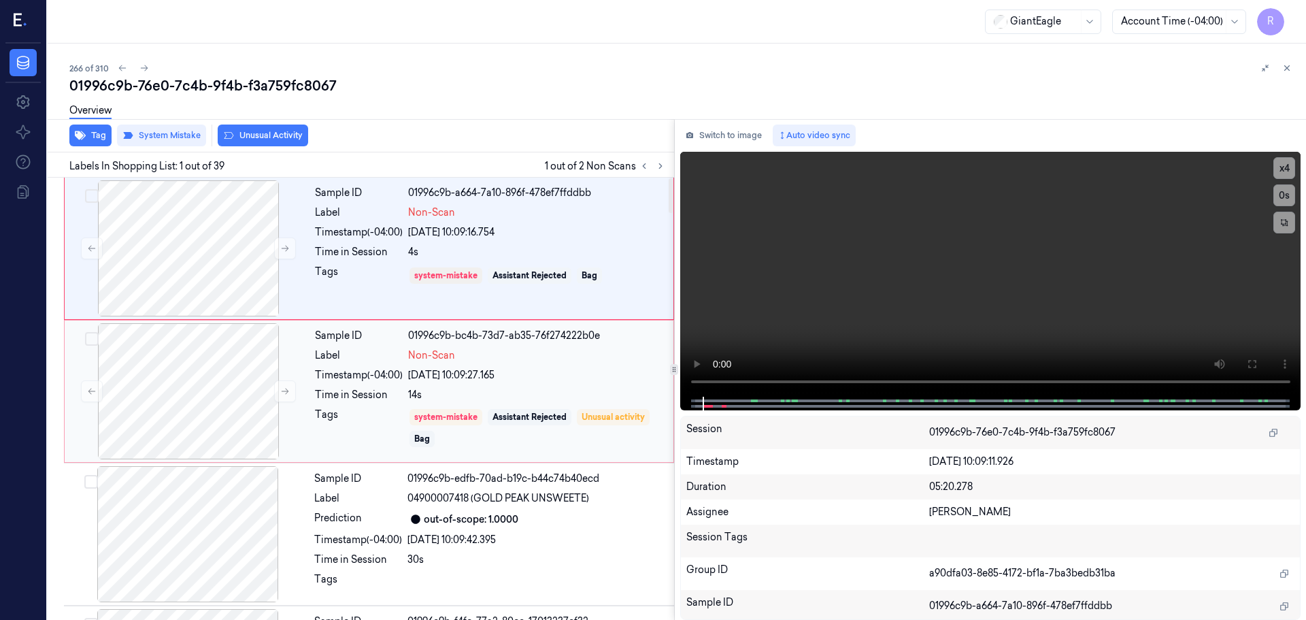
click at [565, 371] on div "21/09/2025 10:09:27.165" at bounding box center [536, 375] width 257 height 14
click at [536, 250] on div "4s" at bounding box center [536, 252] width 257 height 14
click at [585, 381] on div "21/09/2025 10:09:27.165" at bounding box center [536, 375] width 257 height 14
click at [625, 239] on div "Sample ID 01996c9b-a664-7a10-896f-478ef7ffddbb Label Non-Scan Timestamp (-04:00…" at bounding box center [489, 248] width 361 height 136
click at [547, 220] on div "Sample ID 01996c9b-a664-7a10-896f-478ef7ffddbb Label Non-Scan Timestamp (-04:00…" at bounding box center [489, 248] width 361 height 136
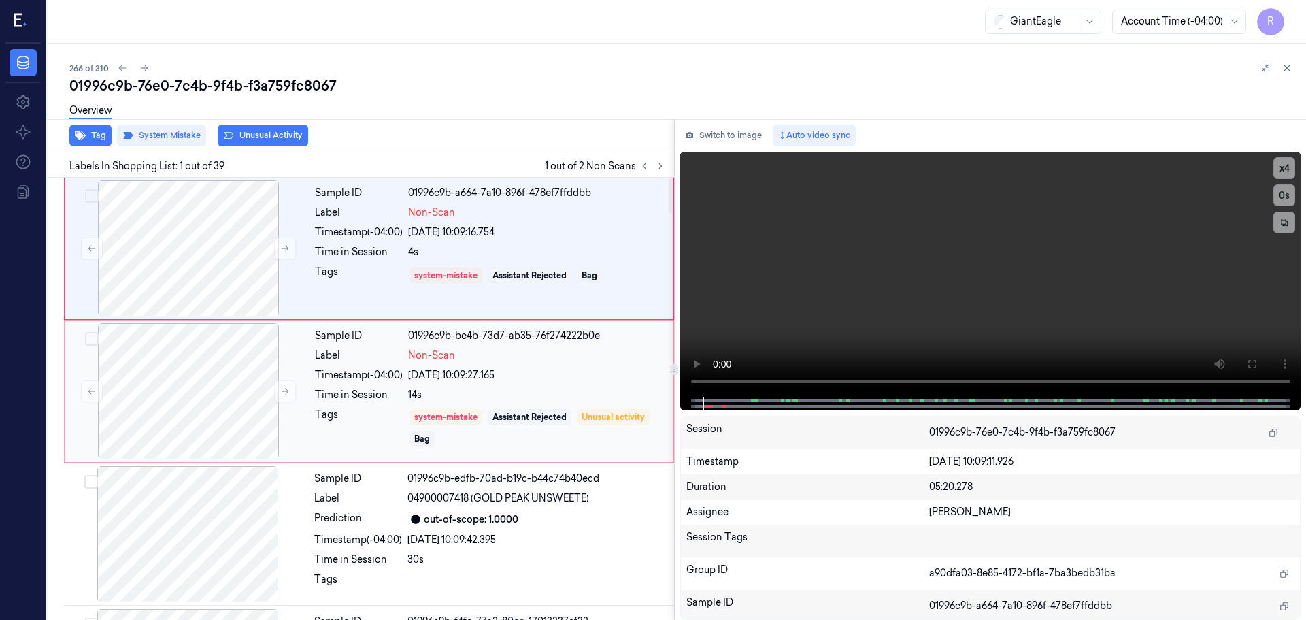
click at [567, 380] on div "21/09/2025 10:09:27.165" at bounding box center [536, 375] width 257 height 14
click at [555, 231] on div "21/09/2025 10:09:16.754" at bounding box center [536, 232] width 257 height 14
click at [552, 372] on div "21/09/2025 10:09:27.165" at bounding box center [536, 375] width 257 height 14
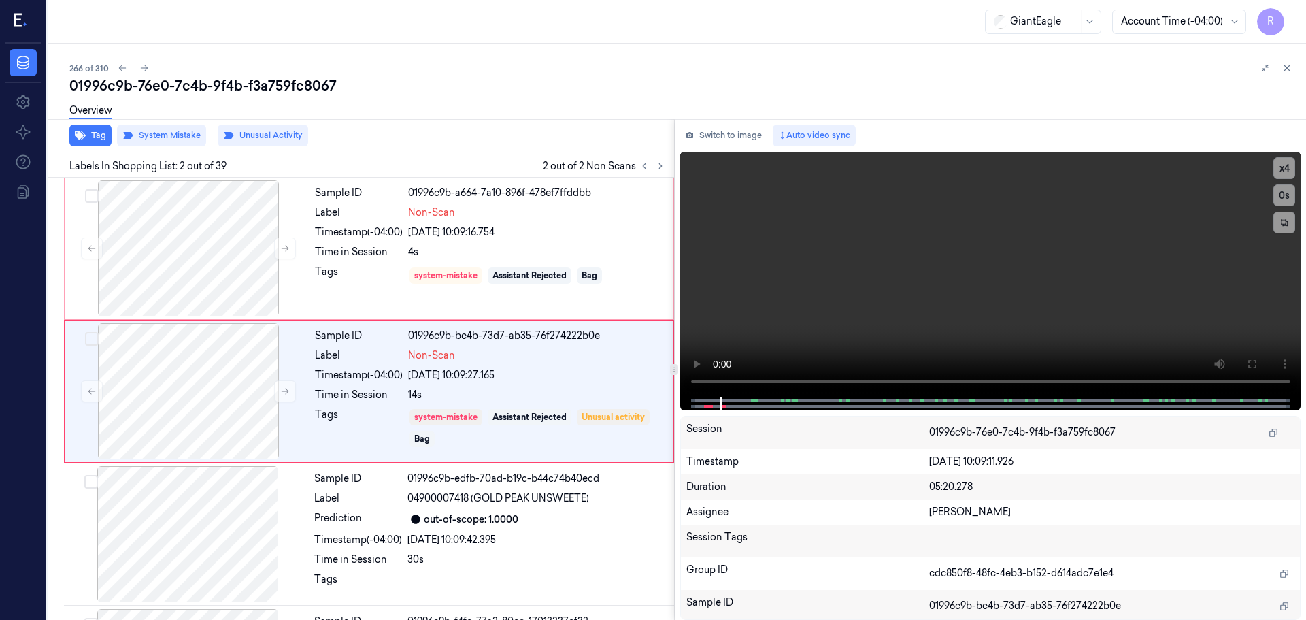
drag, startPoint x: 1290, startPoint y: 67, endPoint x: 1293, endPoint y: 82, distance: 16.0
click at [1288, 67] on icon at bounding box center [1287, 68] width 10 height 10
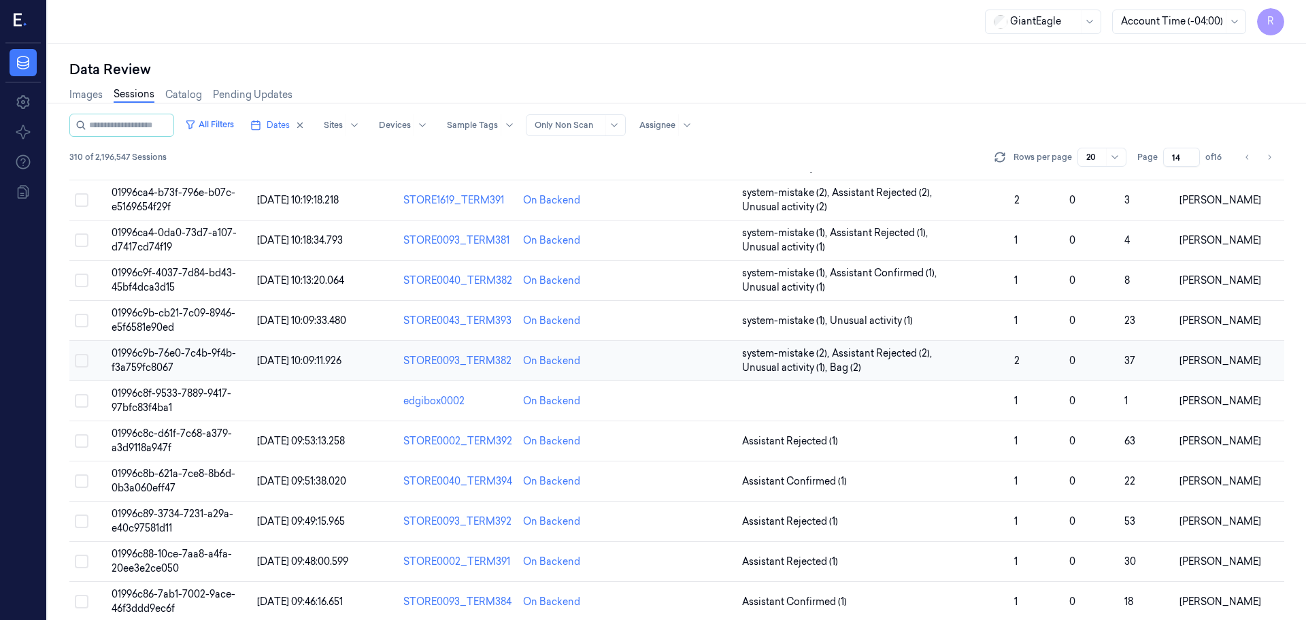
scroll to position [95, 0]
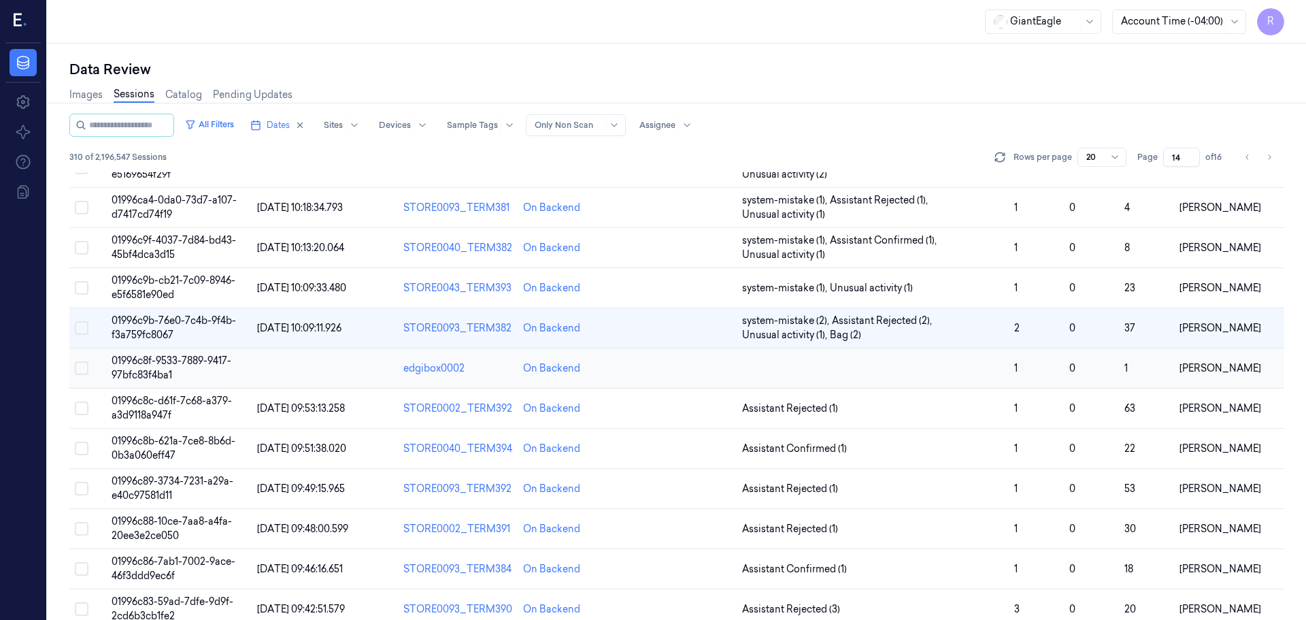
click at [897, 380] on td at bounding box center [873, 368] width 273 height 40
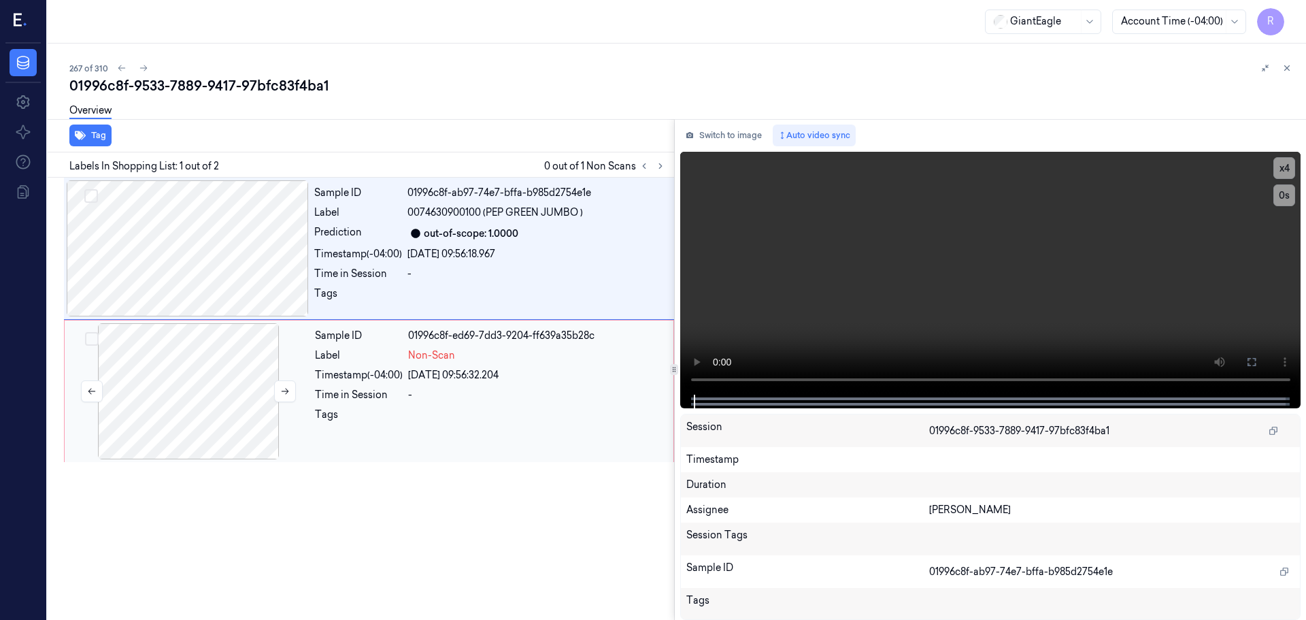
click at [222, 373] on div at bounding box center [188, 391] width 242 height 136
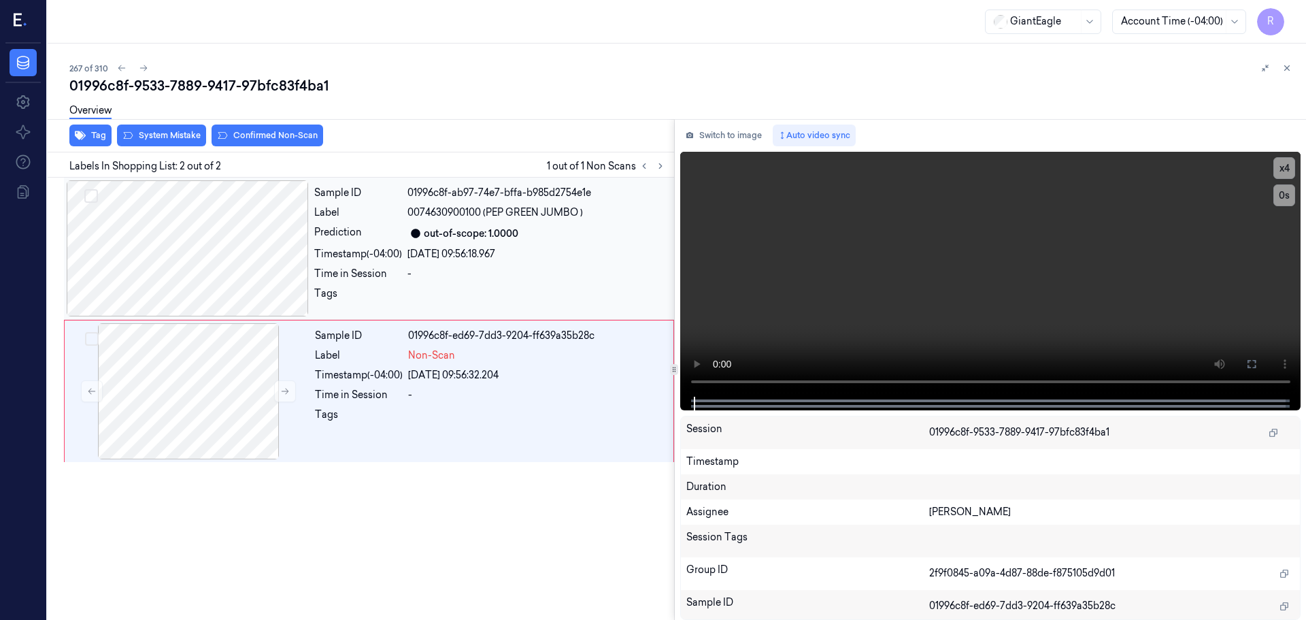
click at [257, 265] on div at bounding box center [188, 248] width 242 height 136
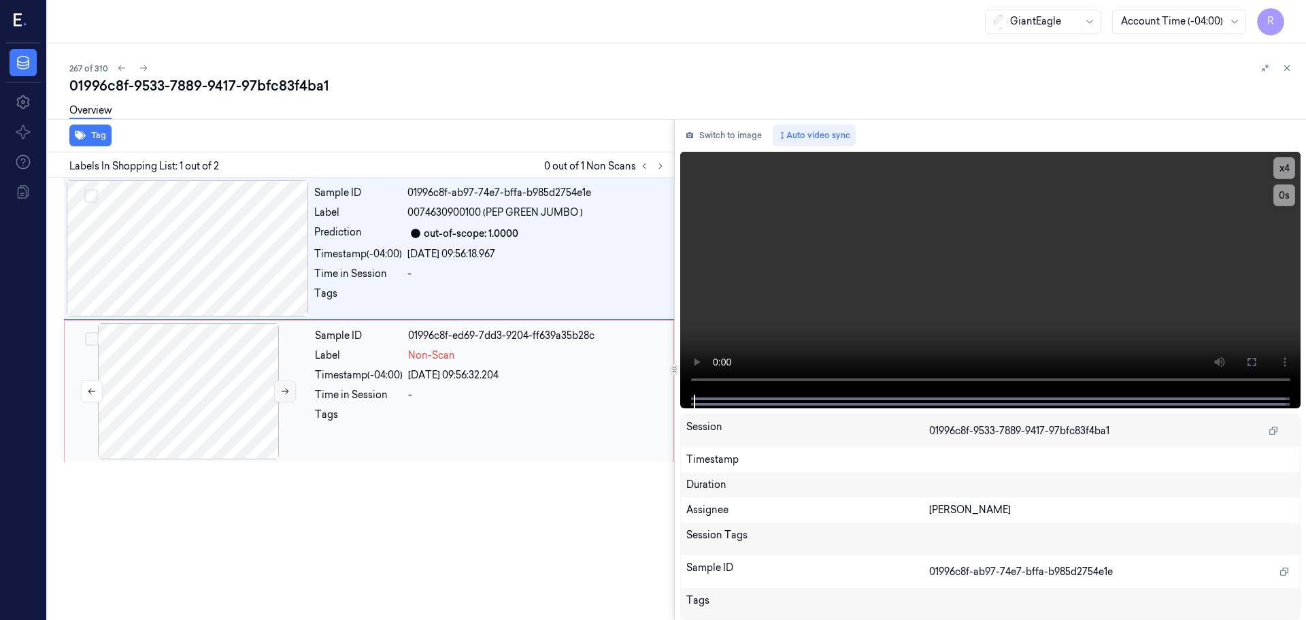
click at [284, 388] on icon at bounding box center [285, 391] width 10 height 10
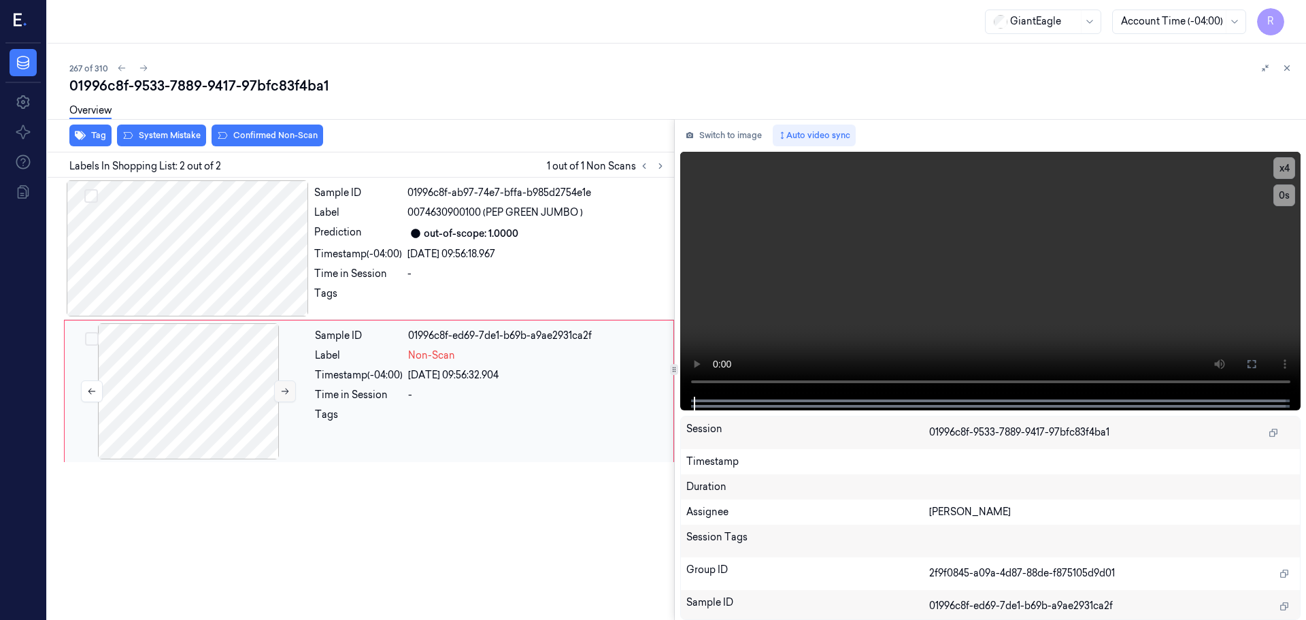
click at [284, 388] on icon at bounding box center [285, 391] width 10 height 10
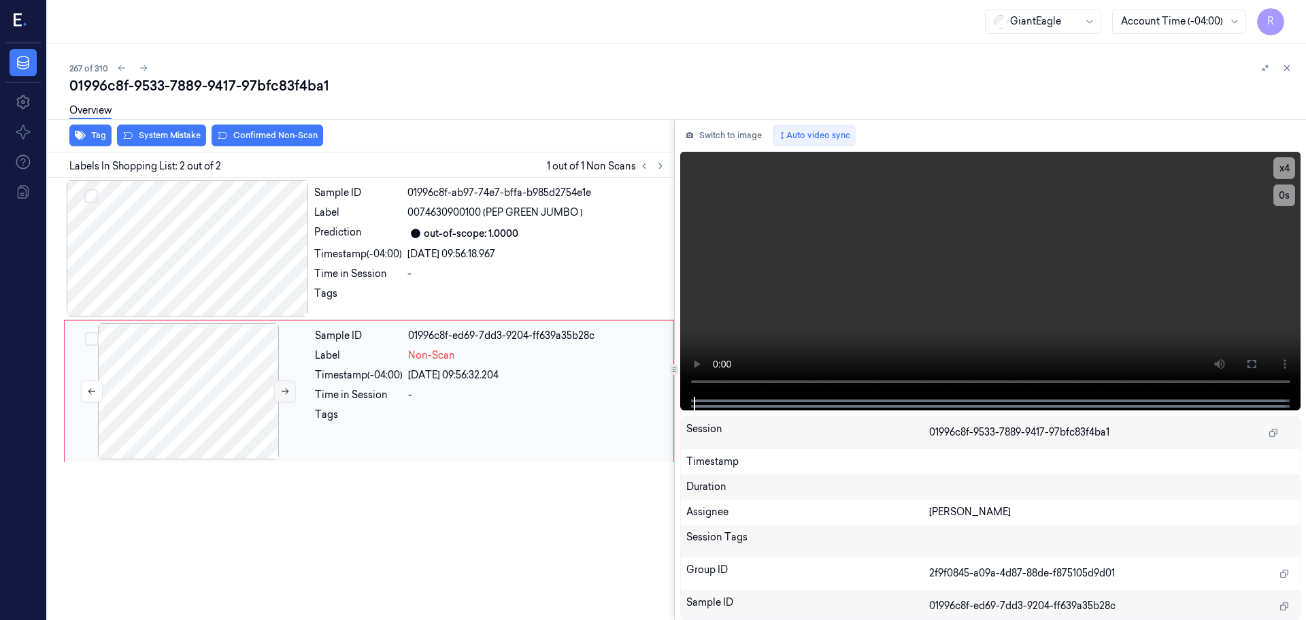
click at [284, 388] on icon at bounding box center [285, 391] width 10 height 10
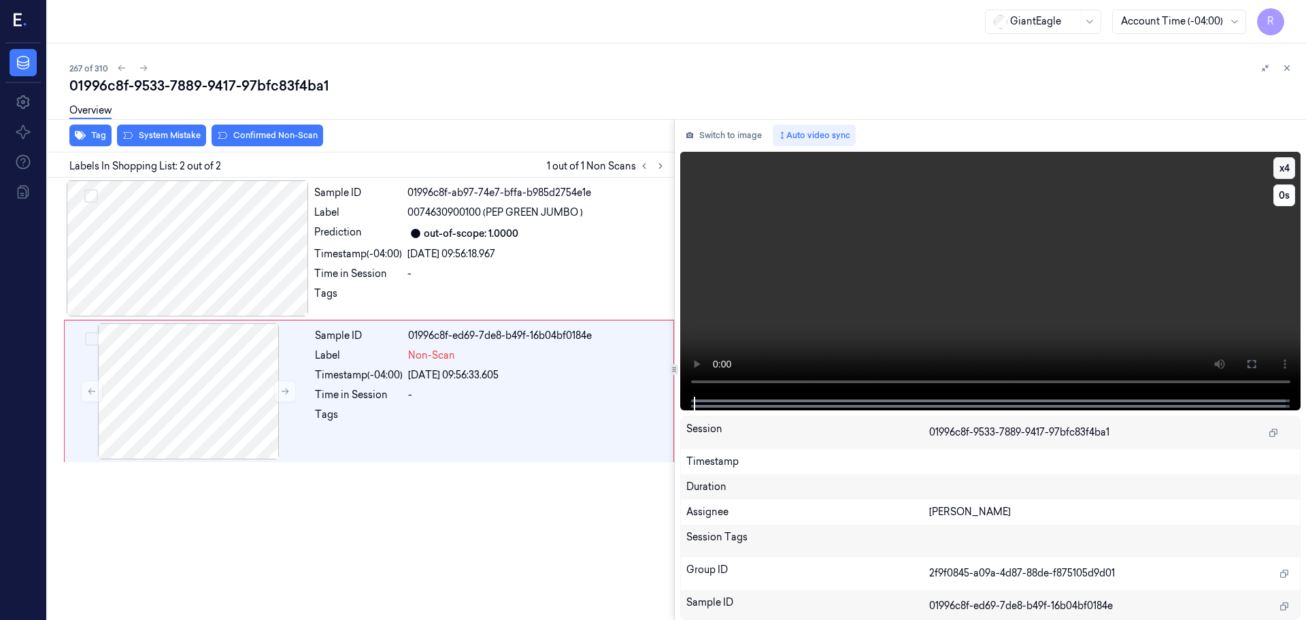
click at [1295, 166] on video at bounding box center [990, 274] width 621 height 245
click at [1290, 168] on button "x 4" at bounding box center [1284, 168] width 22 height 22
click at [1283, 173] on button "x 1" at bounding box center [1284, 168] width 22 height 22
click at [1283, 164] on button "x 2" at bounding box center [1284, 168] width 22 height 22
click at [263, 258] on div at bounding box center [188, 248] width 242 height 136
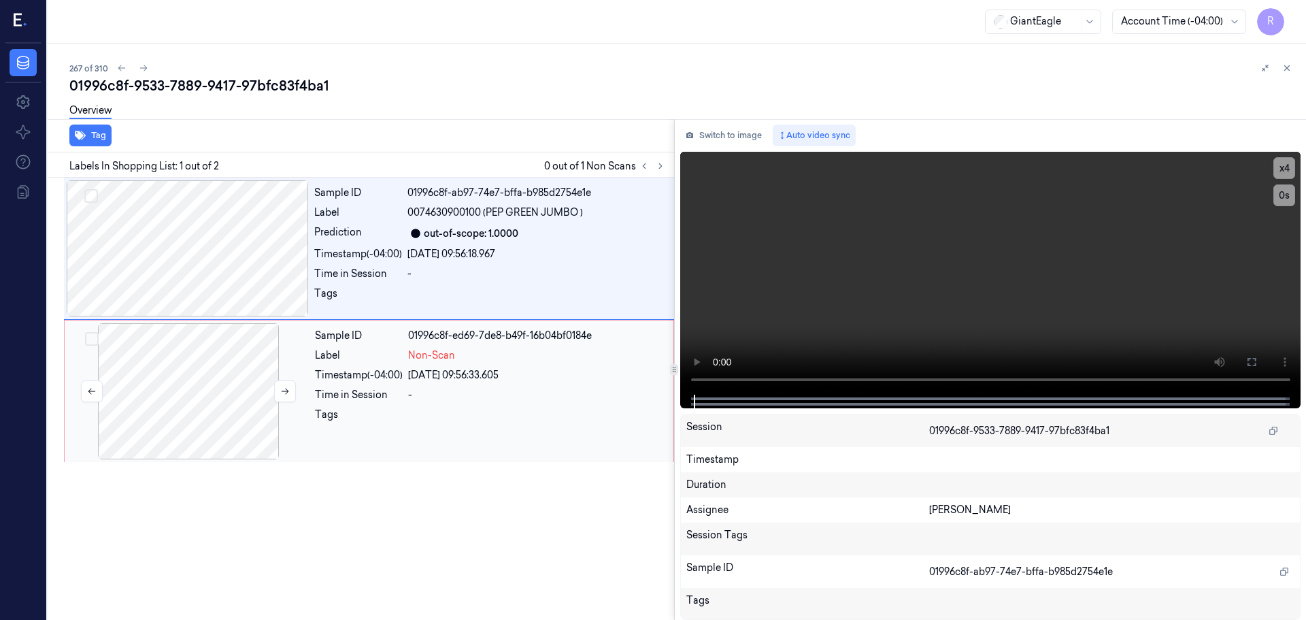
click at [220, 388] on div at bounding box center [188, 391] width 242 height 136
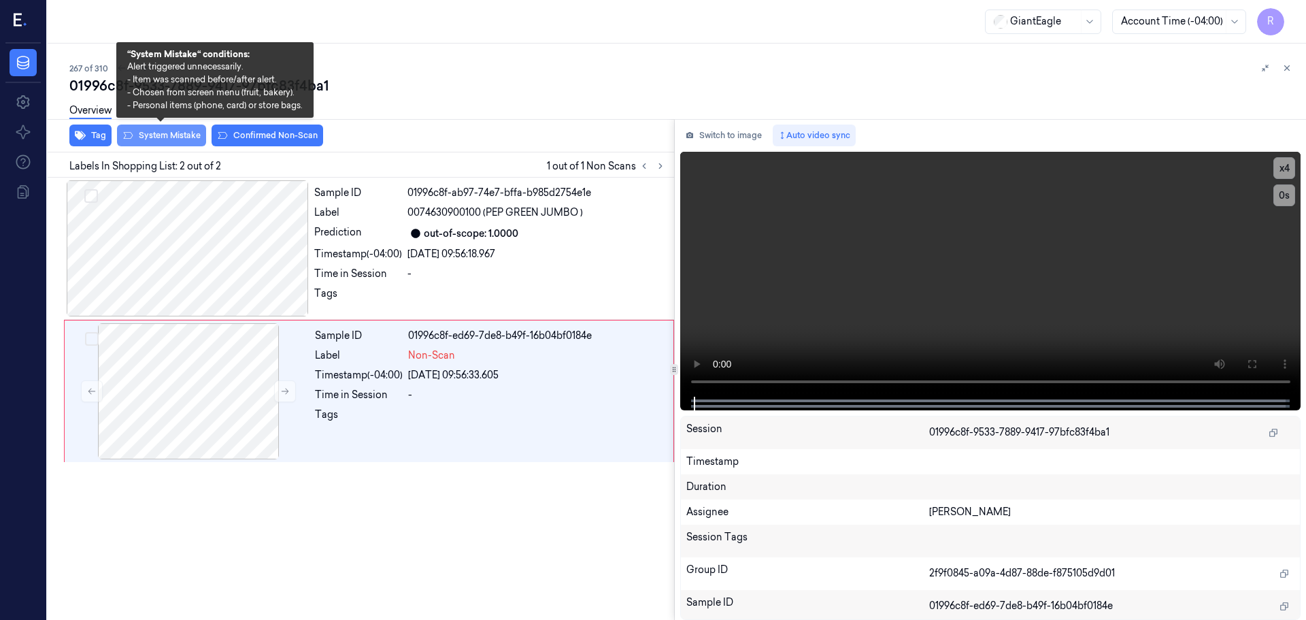
click at [168, 140] on button "System Mistake" at bounding box center [161, 135] width 89 height 22
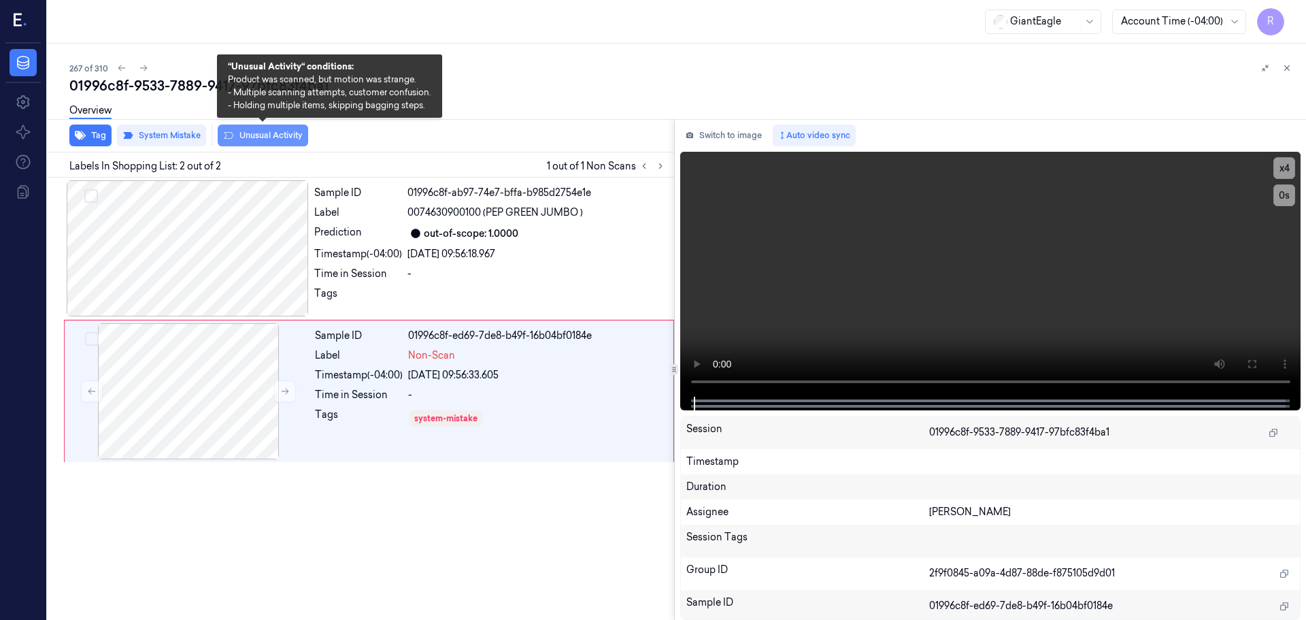
click at [269, 137] on button "Unusual Activity" at bounding box center [263, 135] width 90 height 22
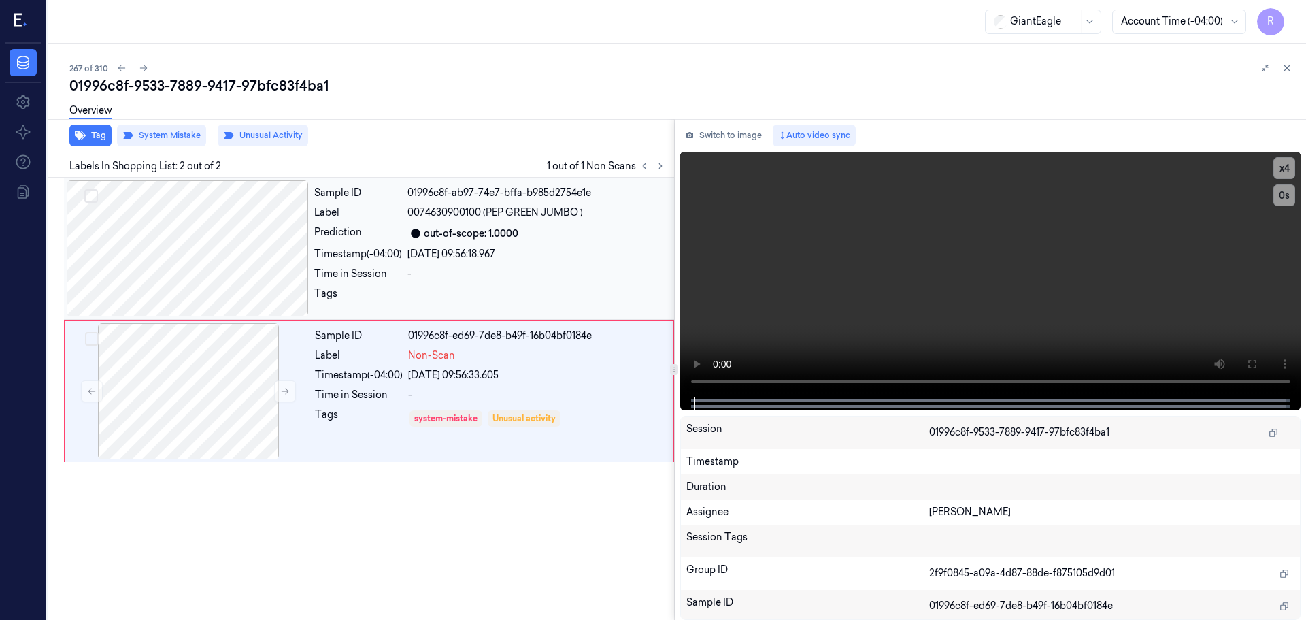
click at [201, 256] on div at bounding box center [188, 248] width 242 height 136
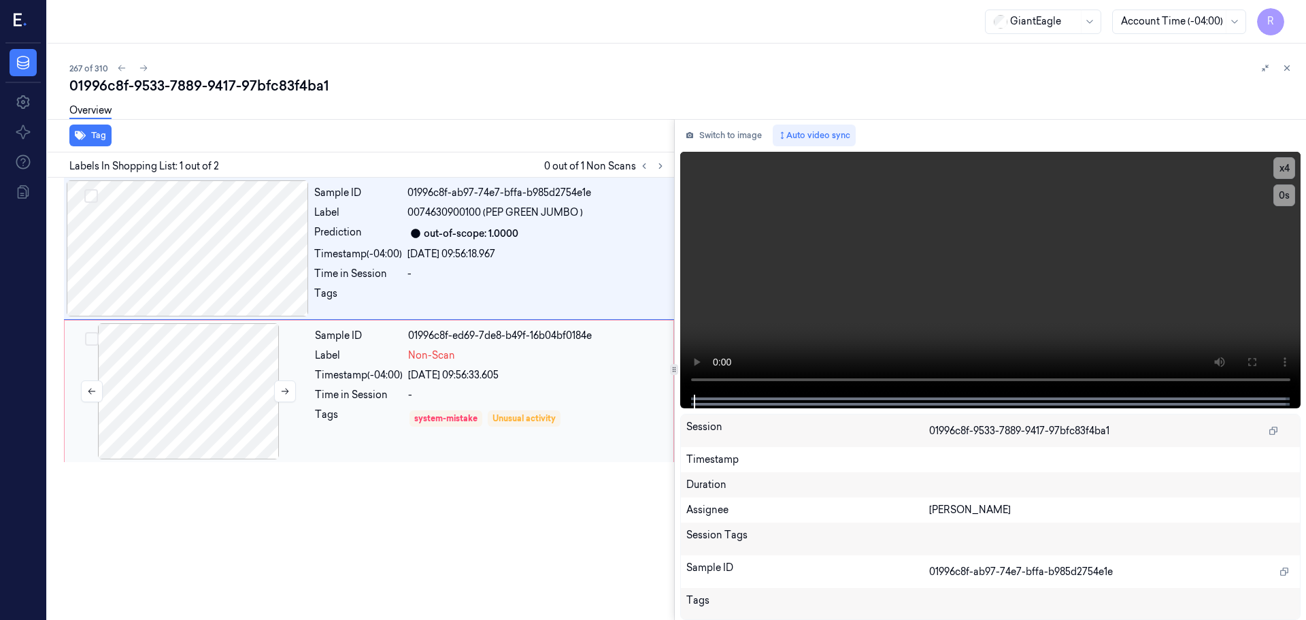
click at [219, 375] on div at bounding box center [188, 391] width 242 height 136
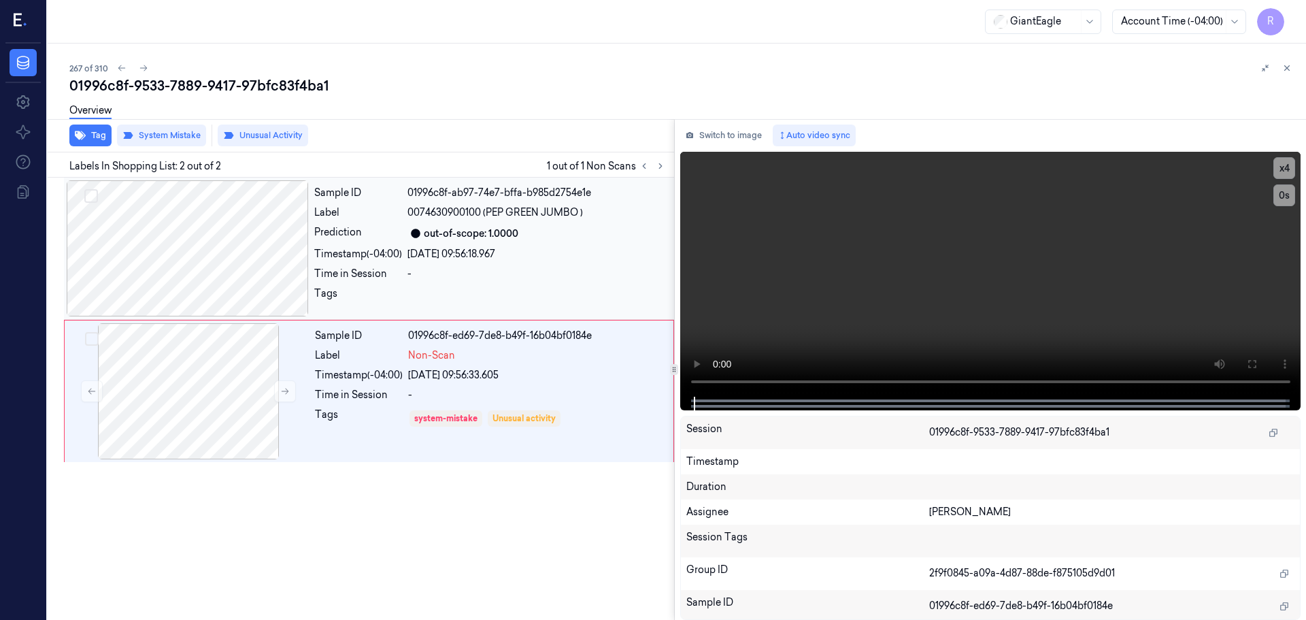
click at [484, 241] on div "Sample ID 01996c8f-ab97-74e7-bffa-b985d2754e1e Label 0074630900100 (PEP GREEN J…" at bounding box center [490, 248] width 363 height 136
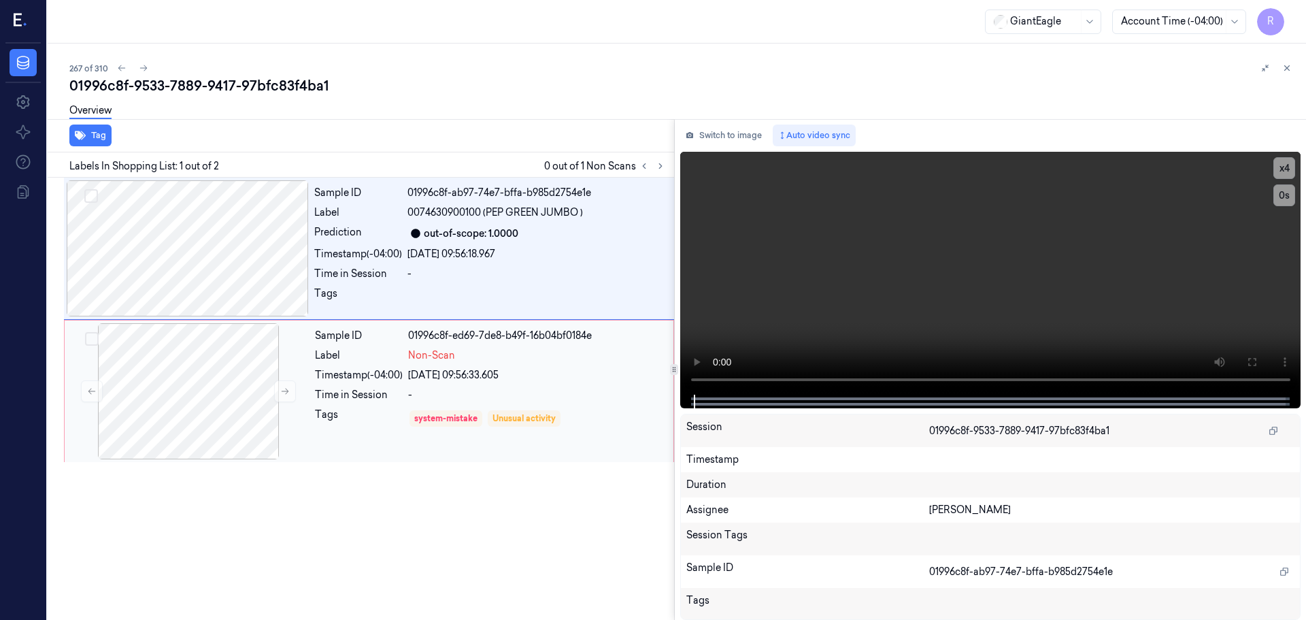
click at [538, 431] on div "Sample ID 01996c8f-ed69-7de8-b49f-16b04bf0184e Label Non-Scan Timestamp (-04:00…" at bounding box center [489, 391] width 361 height 136
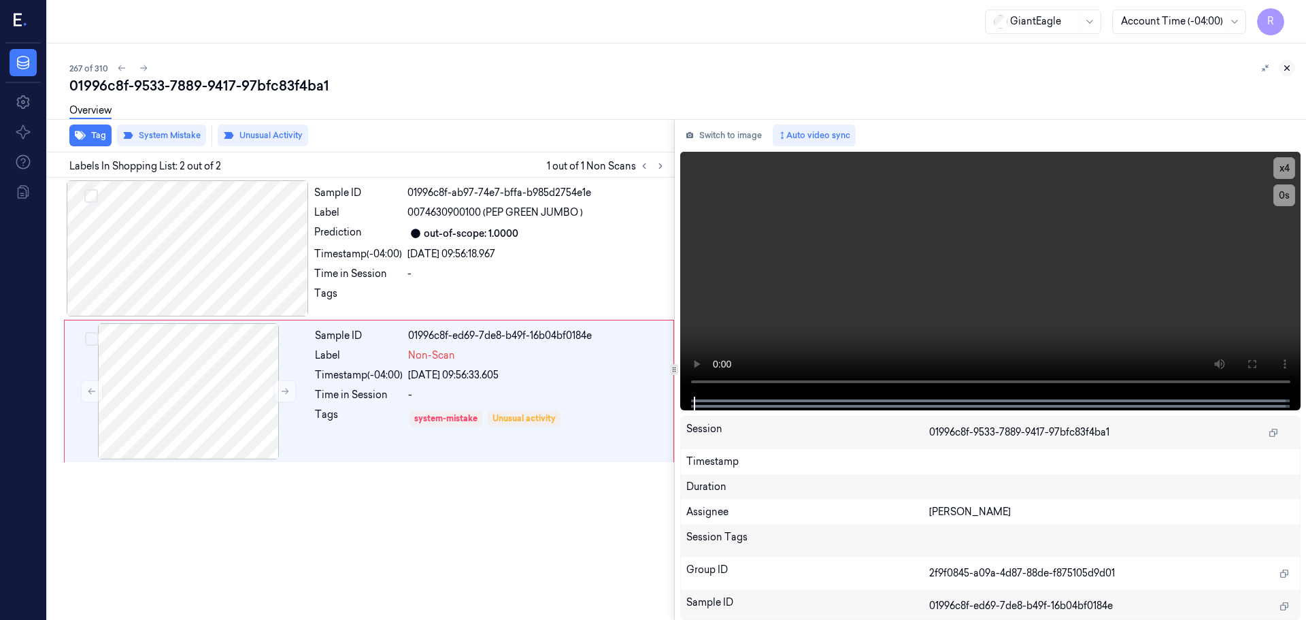
click at [1285, 71] on icon at bounding box center [1287, 68] width 10 height 10
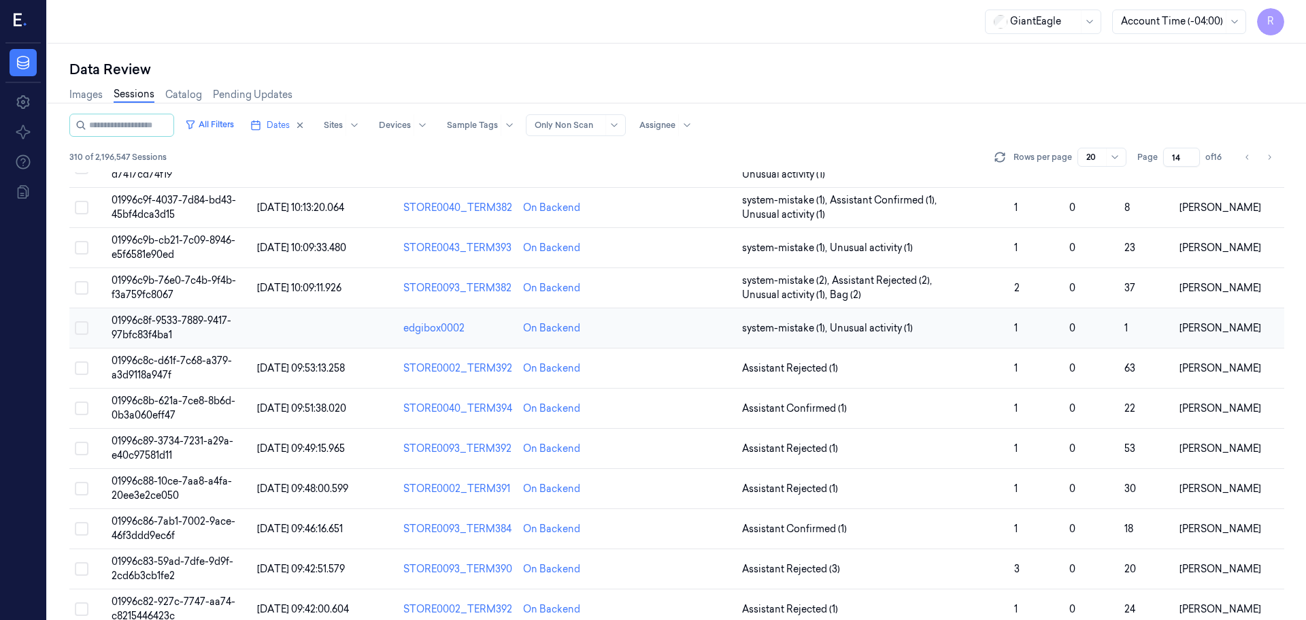
scroll to position [136, 0]
click at [940, 360] on span "Assistant Rejected (1)" at bounding box center [873, 367] width 262 height 14
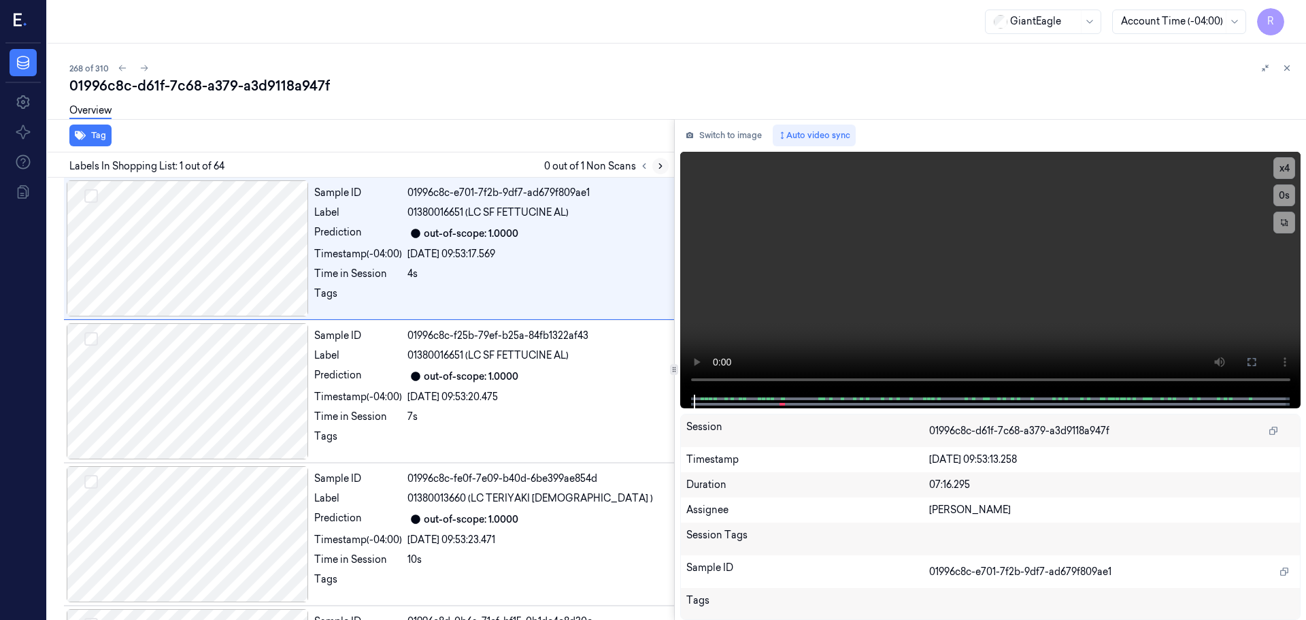
click at [654, 169] on button at bounding box center [660, 166] width 16 height 16
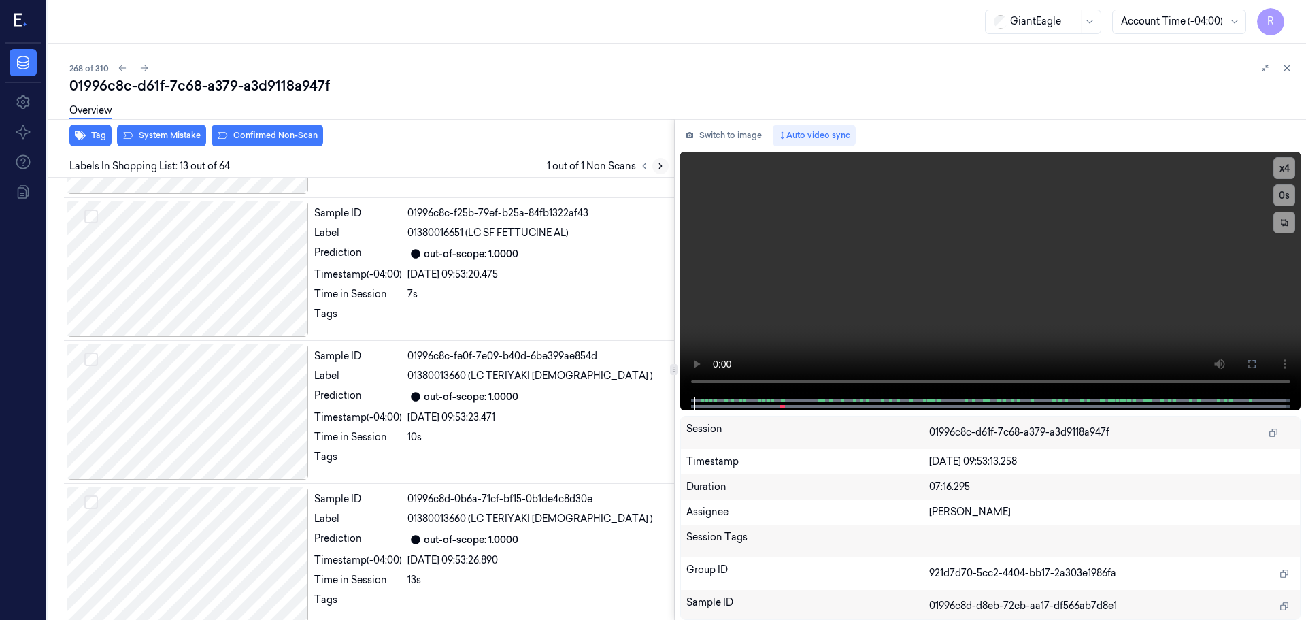
click at [654, 169] on button at bounding box center [660, 166] width 16 height 16
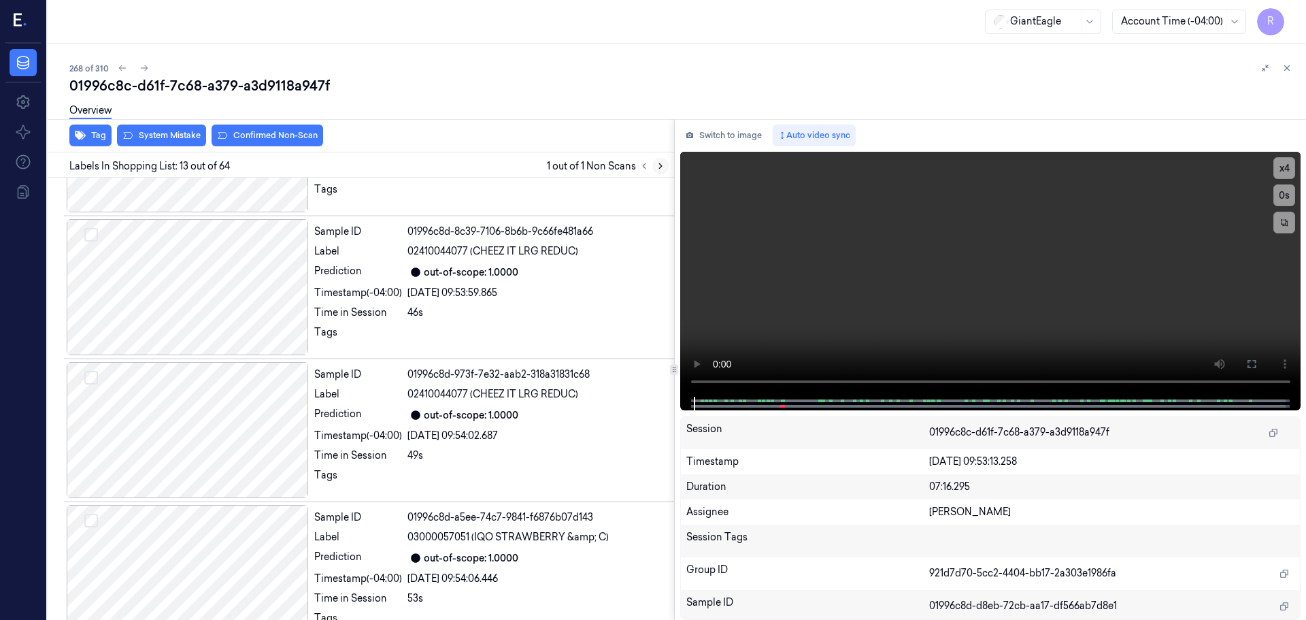
click at [655, 169] on button at bounding box center [660, 166] width 16 height 16
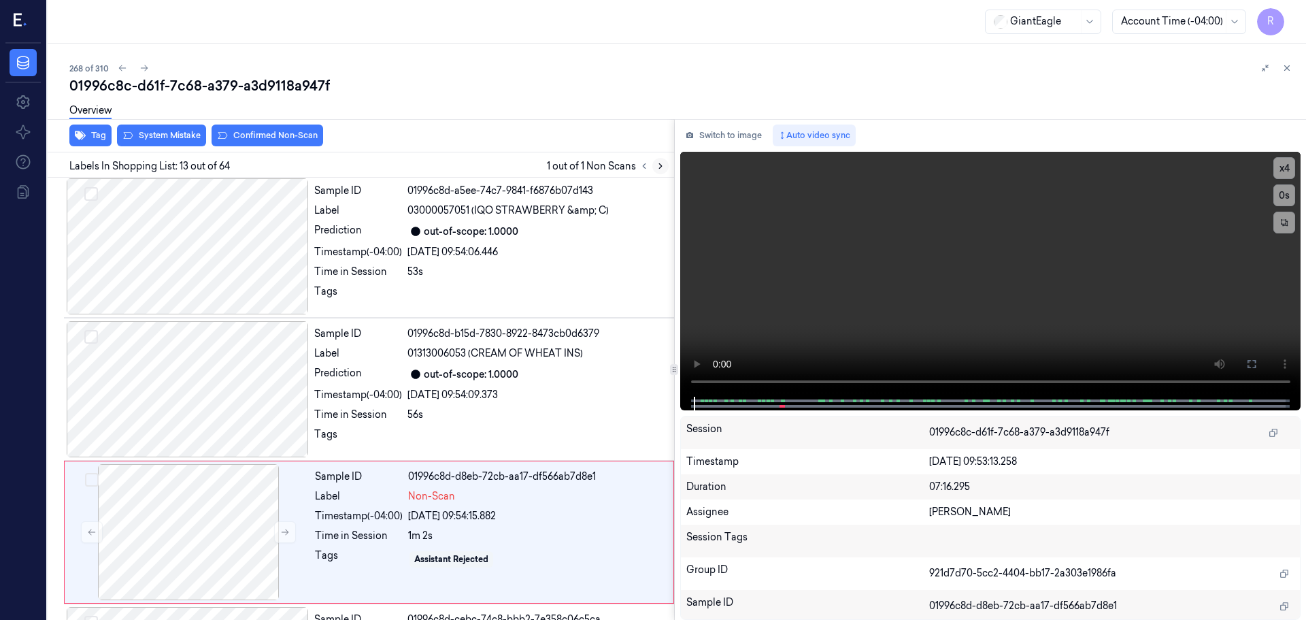
click at [656, 169] on icon at bounding box center [661, 166] width 10 height 10
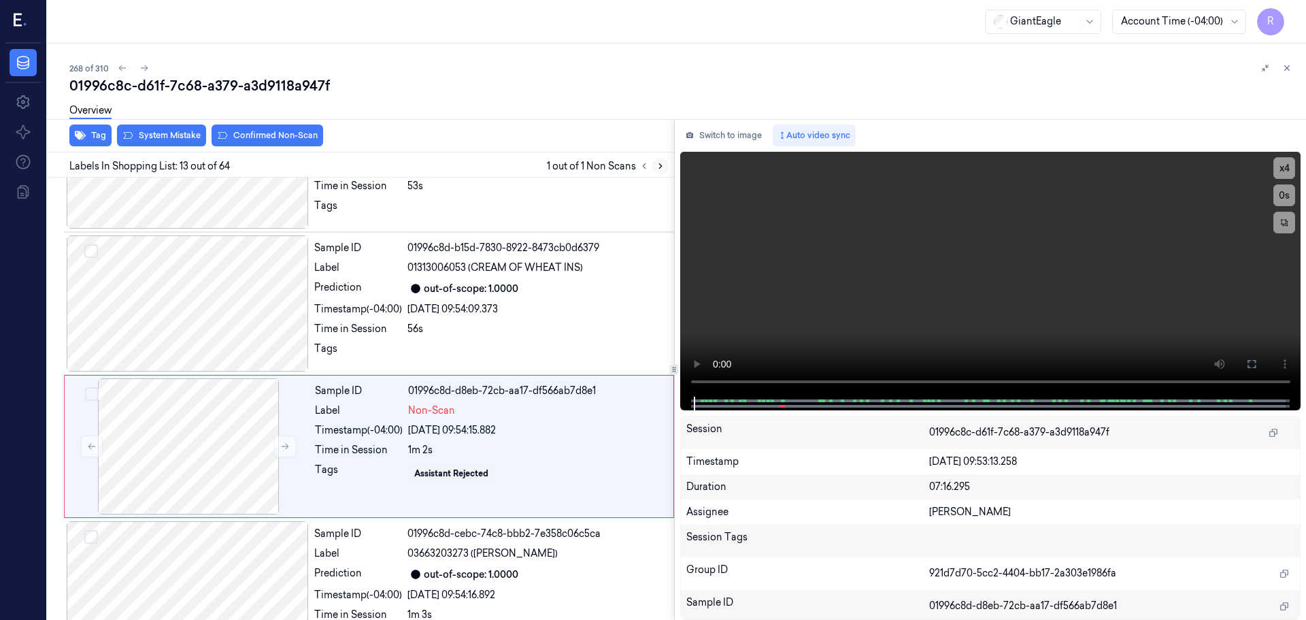
click at [656, 169] on icon at bounding box center [661, 166] width 10 height 10
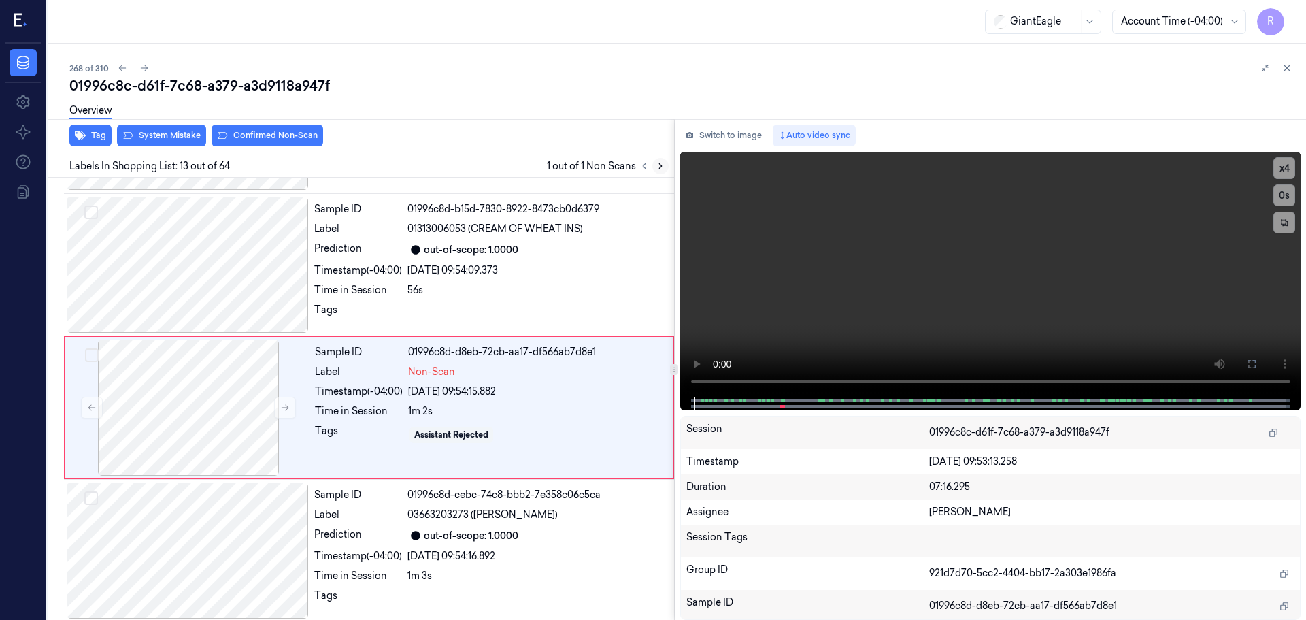
scroll to position [1564, 0]
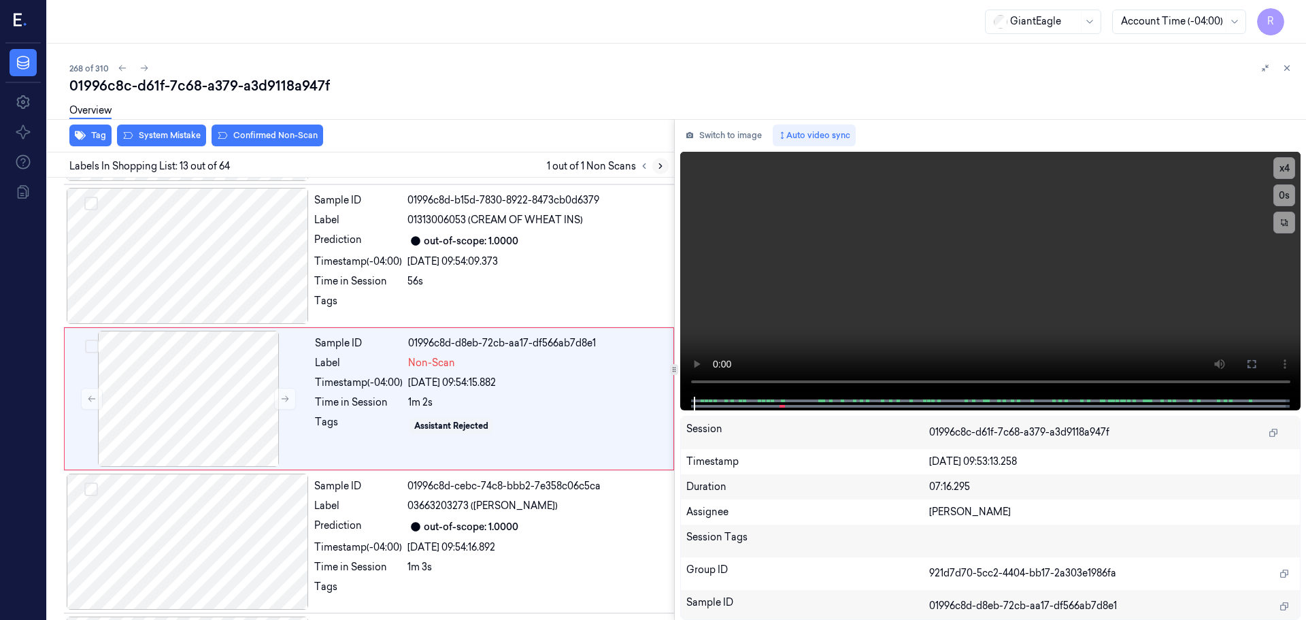
click at [656, 169] on icon at bounding box center [661, 166] width 10 height 10
click at [280, 401] on icon at bounding box center [285, 399] width 10 height 10
click at [283, 399] on icon at bounding box center [285, 399] width 10 height 10
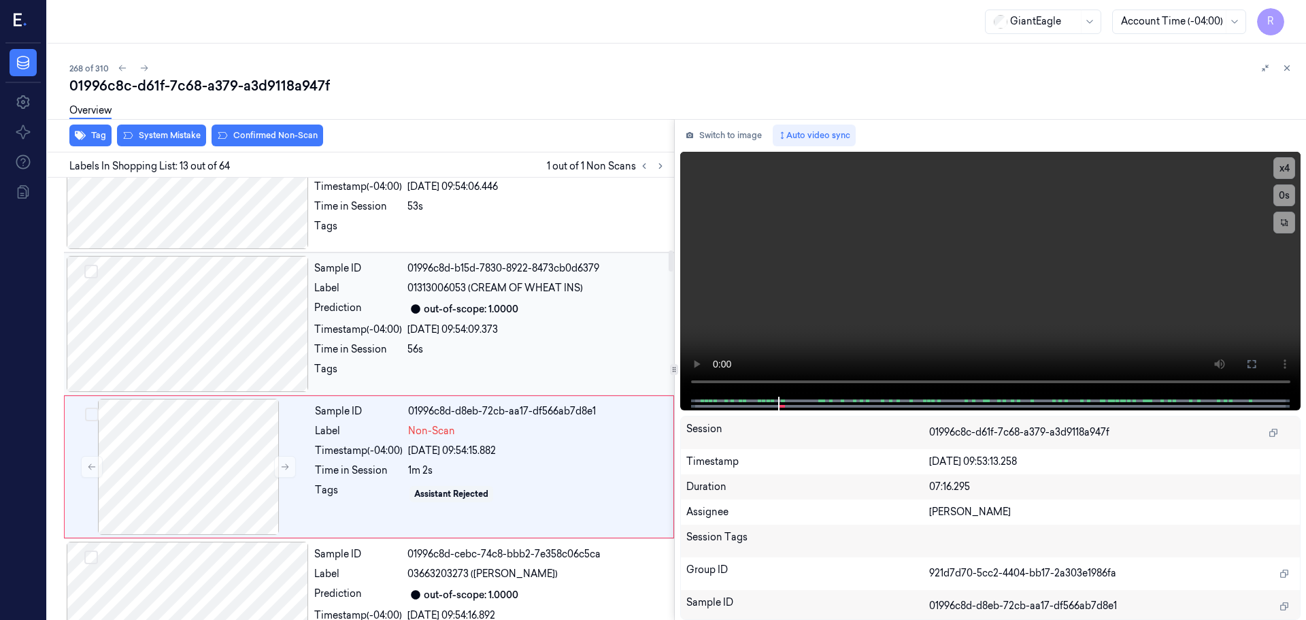
click at [231, 319] on div at bounding box center [188, 324] width 242 height 136
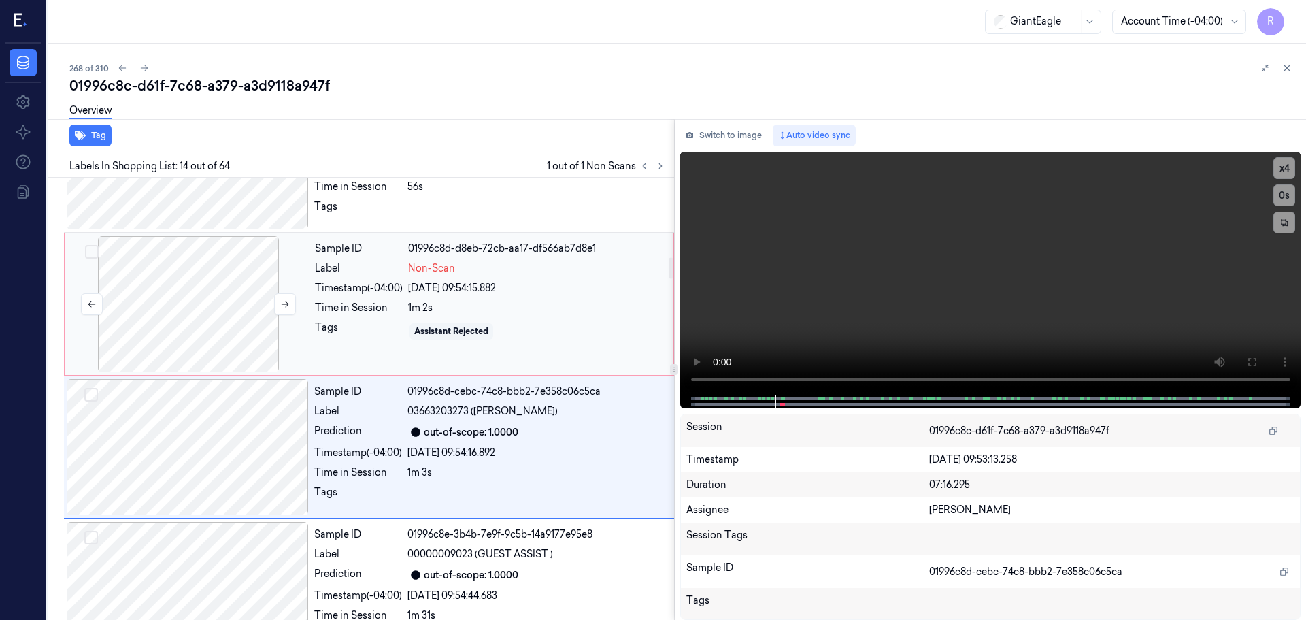
scroll to position [1638, 0]
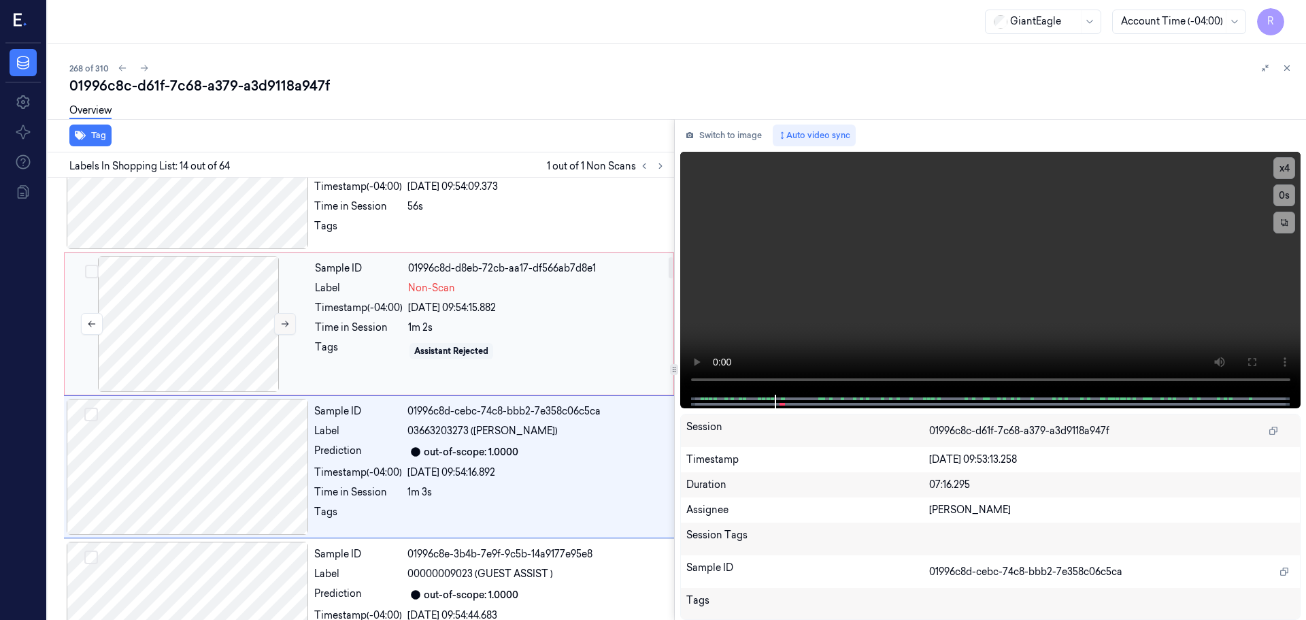
click at [288, 325] on icon at bounding box center [285, 324] width 10 height 10
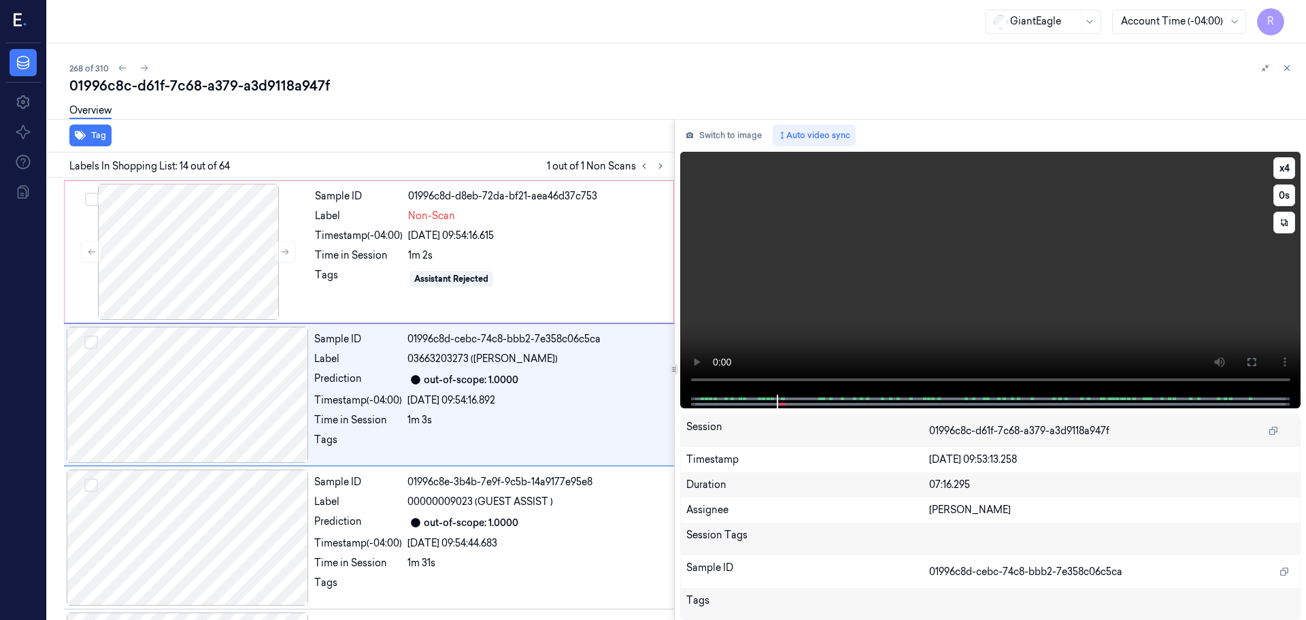
scroll to position [1707, 0]
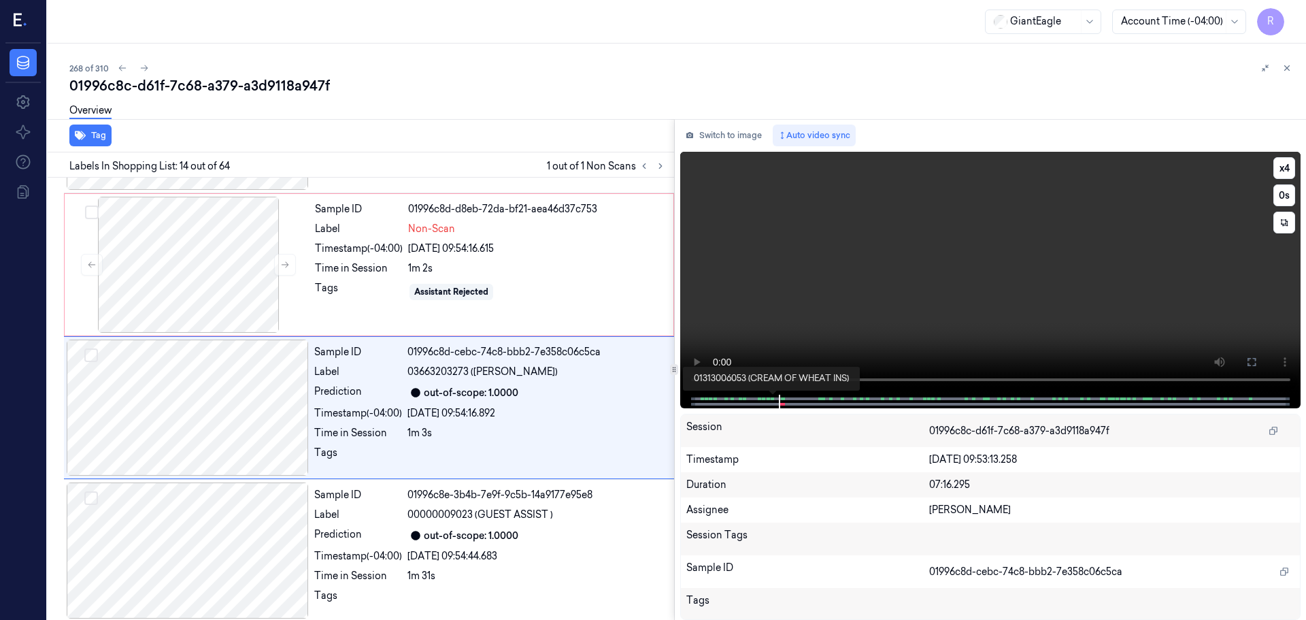
click at [774, 402] on div at bounding box center [990, 401] width 621 height 14
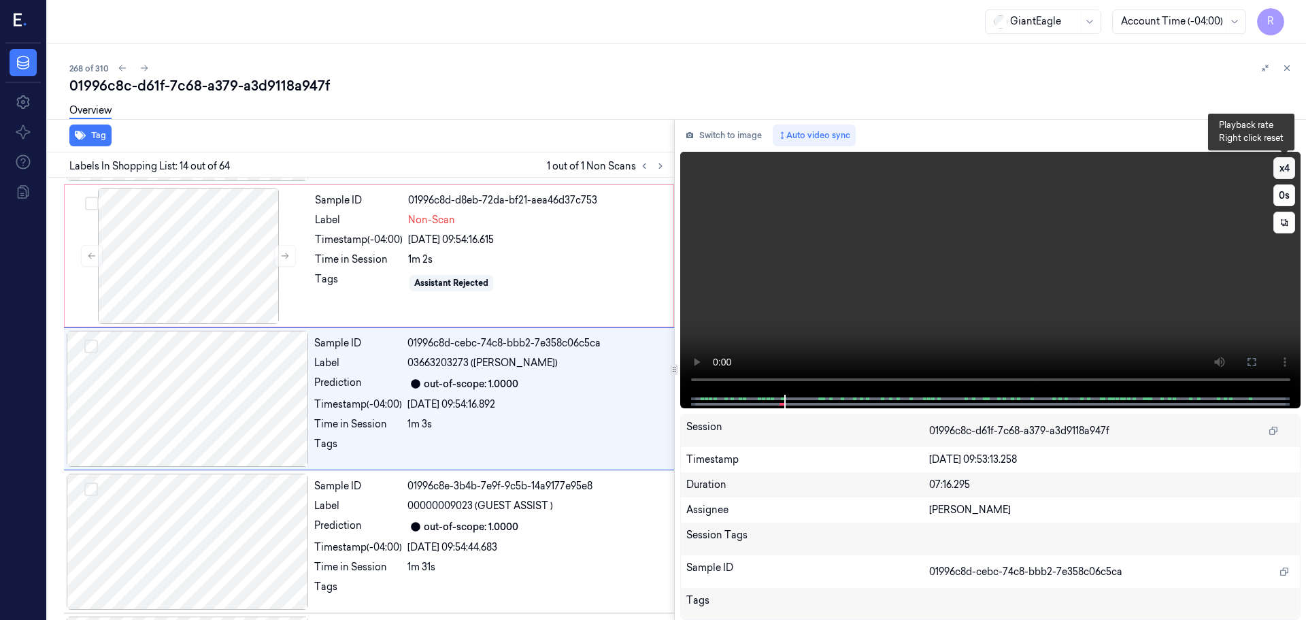
click at [1278, 165] on button "x 4" at bounding box center [1284, 168] width 22 height 22
click at [1286, 169] on button "x 1" at bounding box center [1284, 168] width 22 height 22
click at [1286, 169] on button "x 2" at bounding box center [1284, 168] width 22 height 22
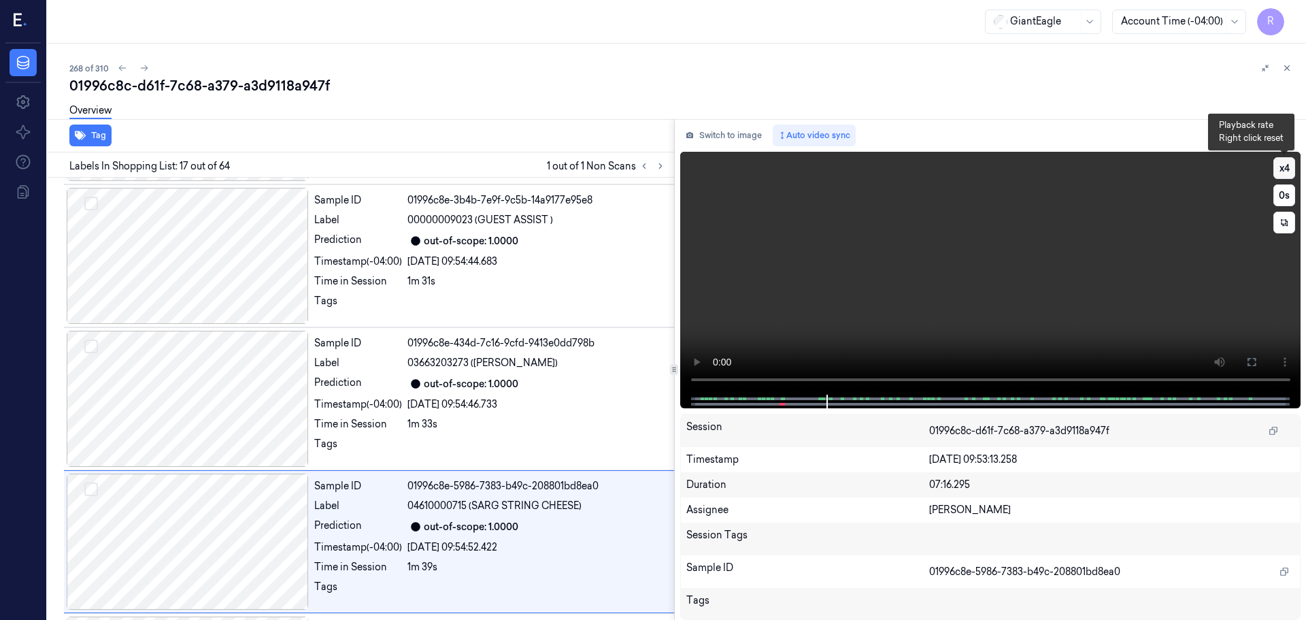
scroll to position [2135, 0]
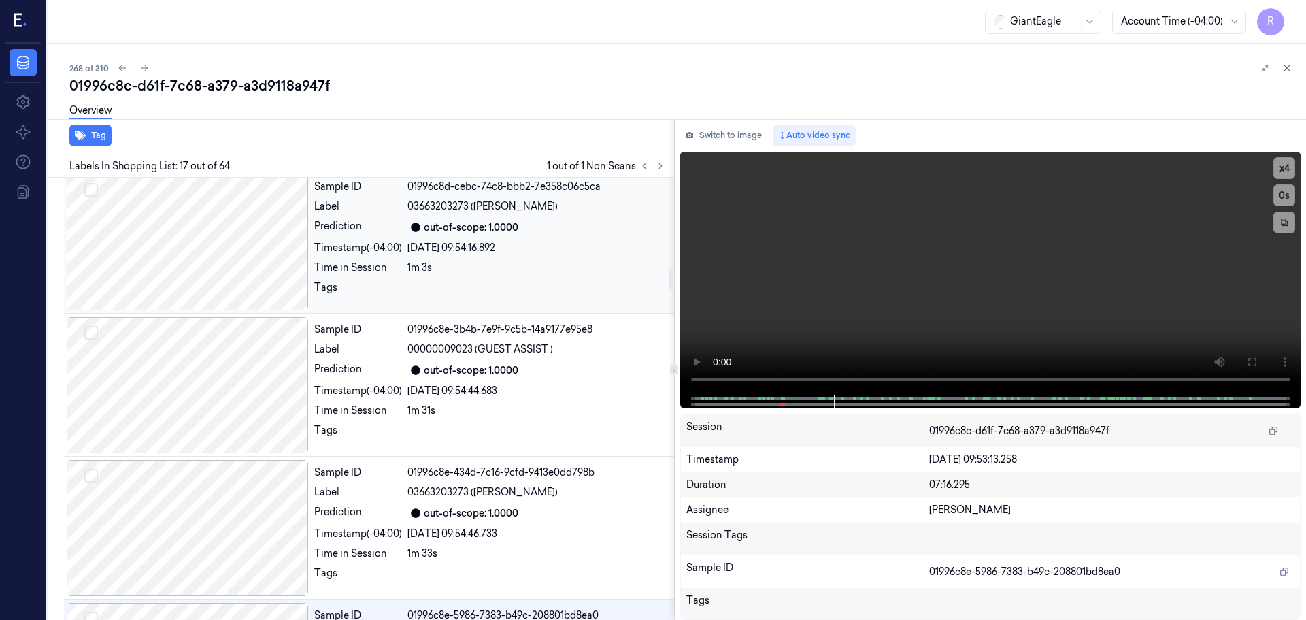
click at [248, 275] on div at bounding box center [188, 242] width 242 height 136
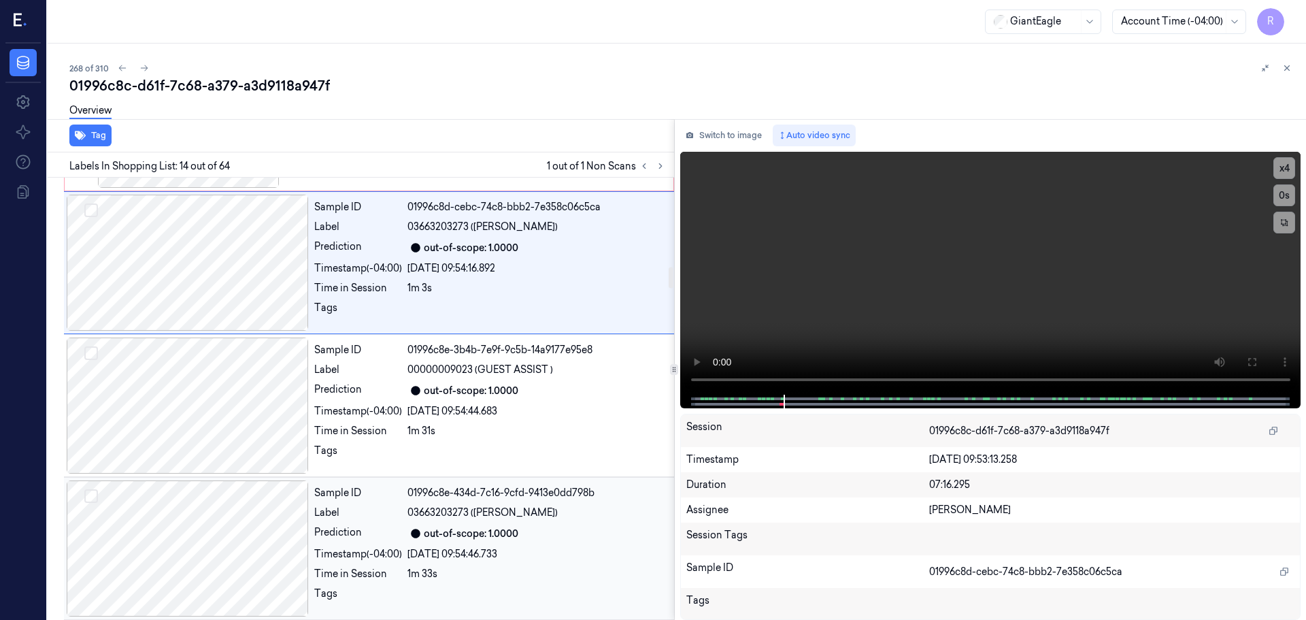
click at [229, 562] on div at bounding box center [188, 548] width 242 height 136
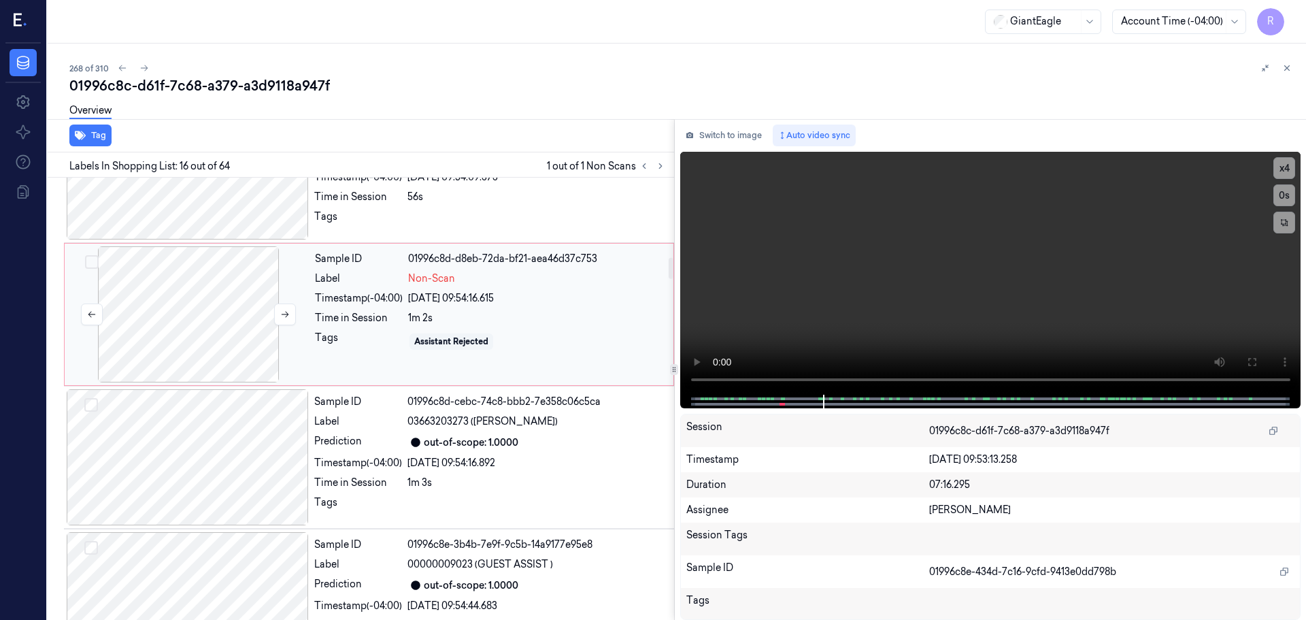
click at [190, 282] on div at bounding box center [188, 314] width 242 height 136
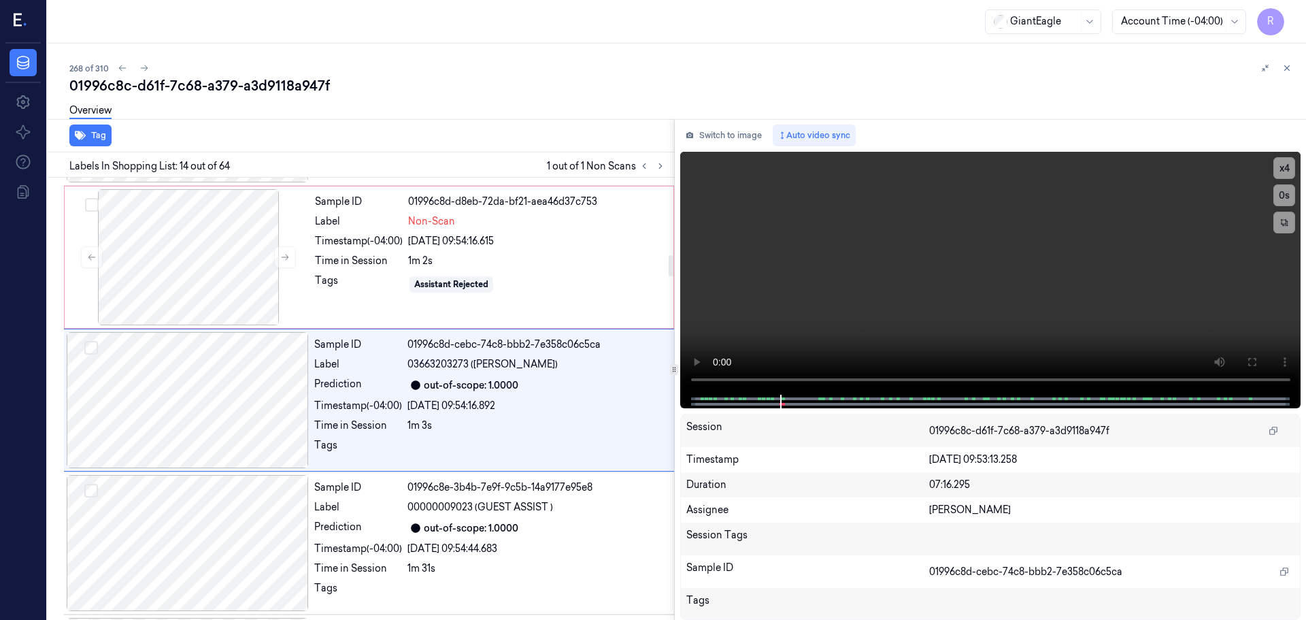
scroll to position [1707, 0]
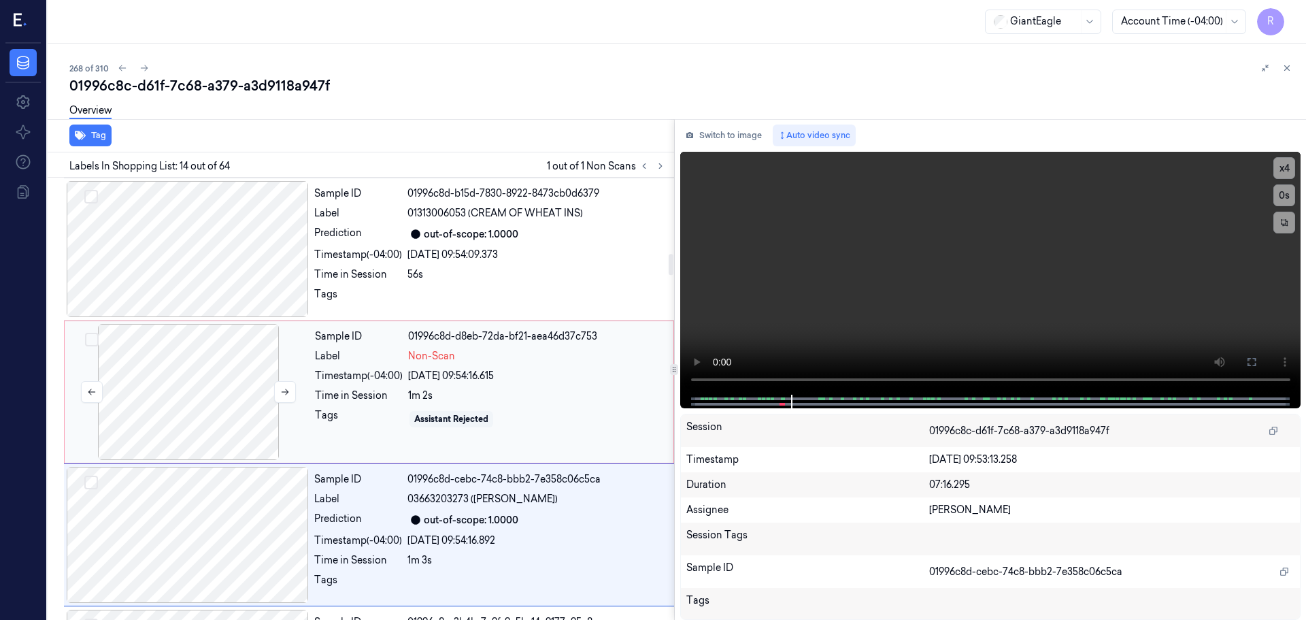
click at [172, 324] on div at bounding box center [188, 392] width 242 height 136
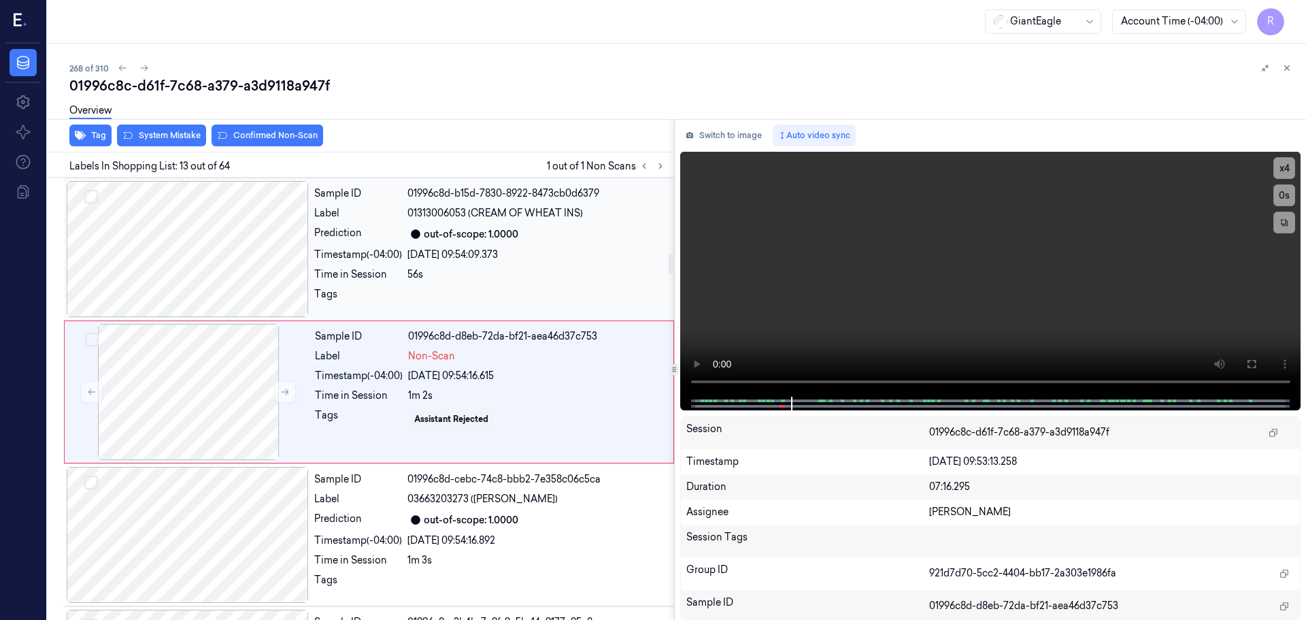
scroll to position [1564, 0]
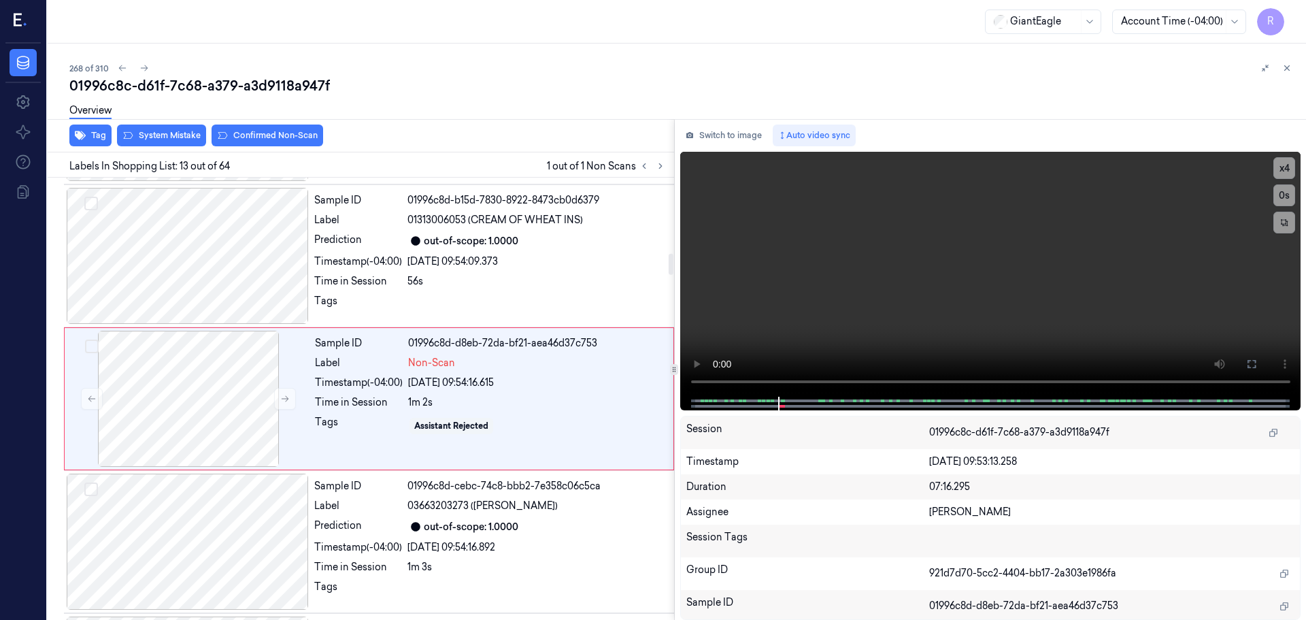
click at [177, 122] on div "Overview" at bounding box center [682, 112] width 1226 height 35
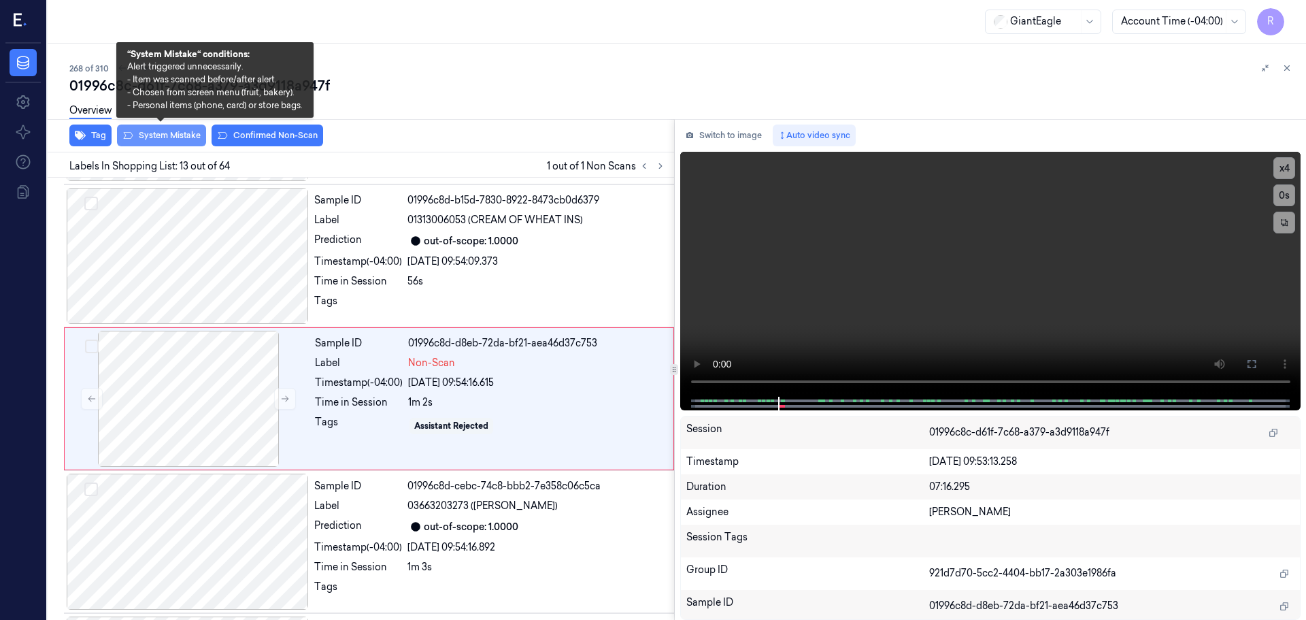
click at [169, 134] on button "System Mistake" at bounding box center [161, 135] width 89 height 22
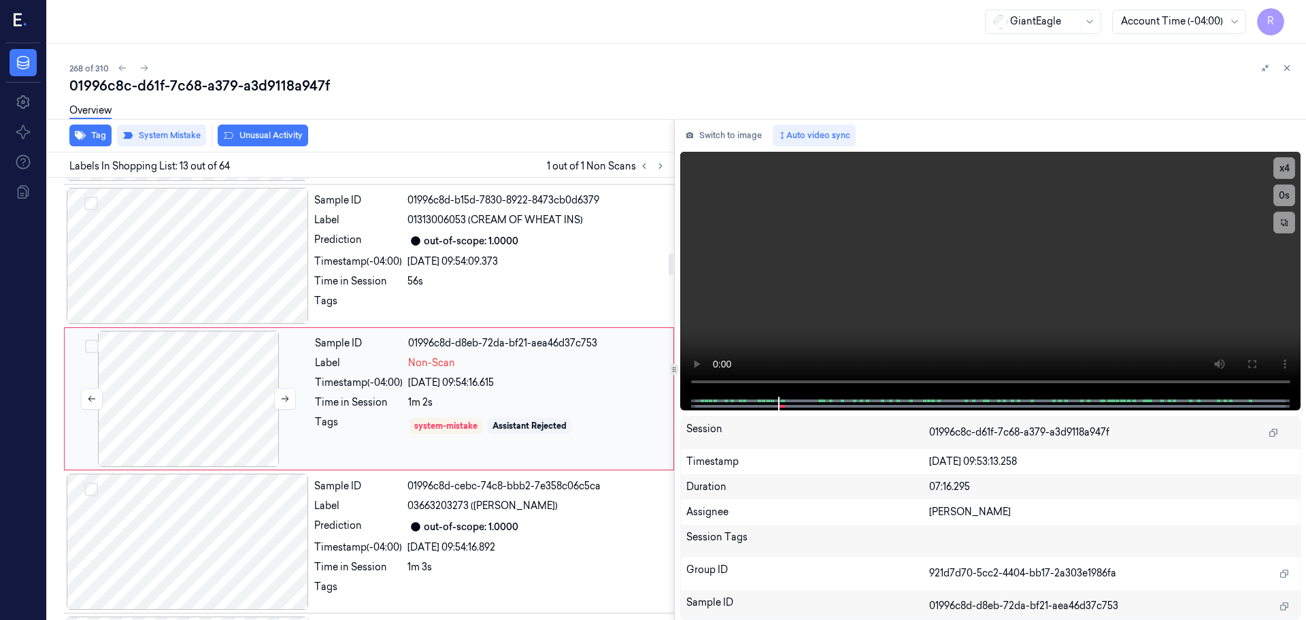
click at [219, 401] on div at bounding box center [188, 399] width 242 height 136
click at [207, 510] on div at bounding box center [188, 541] width 242 height 136
click at [181, 381] on div at bounding box center [188, 399] width 242 height 136
click at [261, 254] on div at bounding box center [188, 256] width 242 height 136
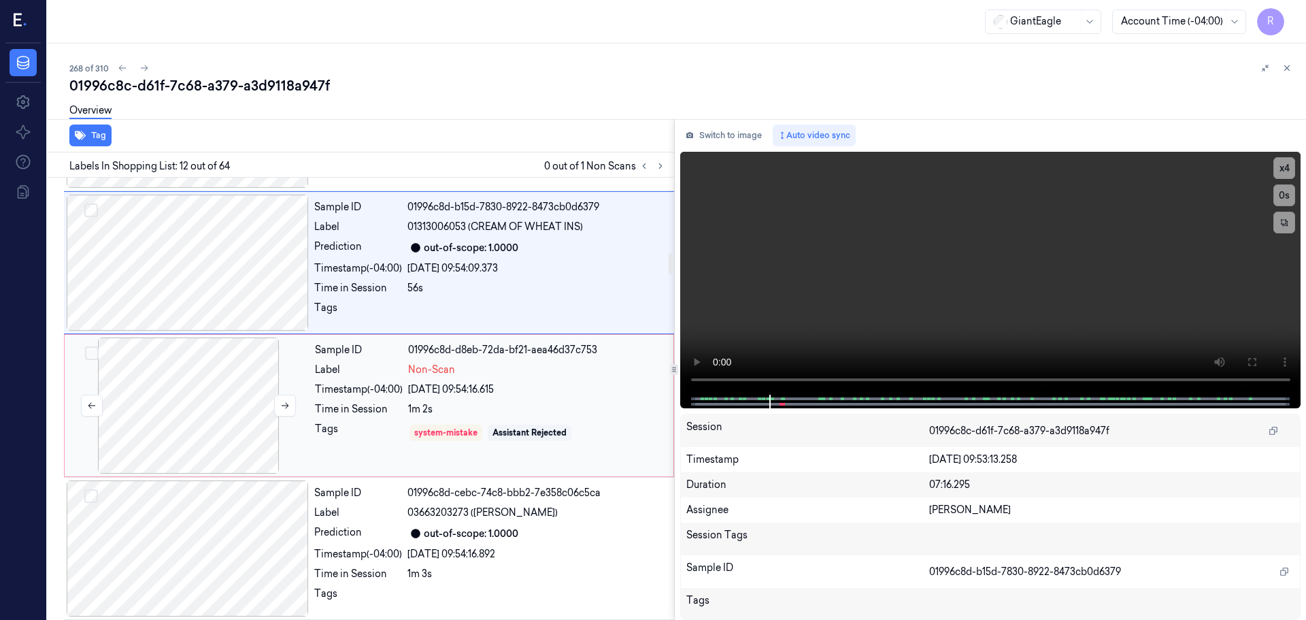
click at [221, 431] on div at bounding box center [188, 405] width 242 height 136
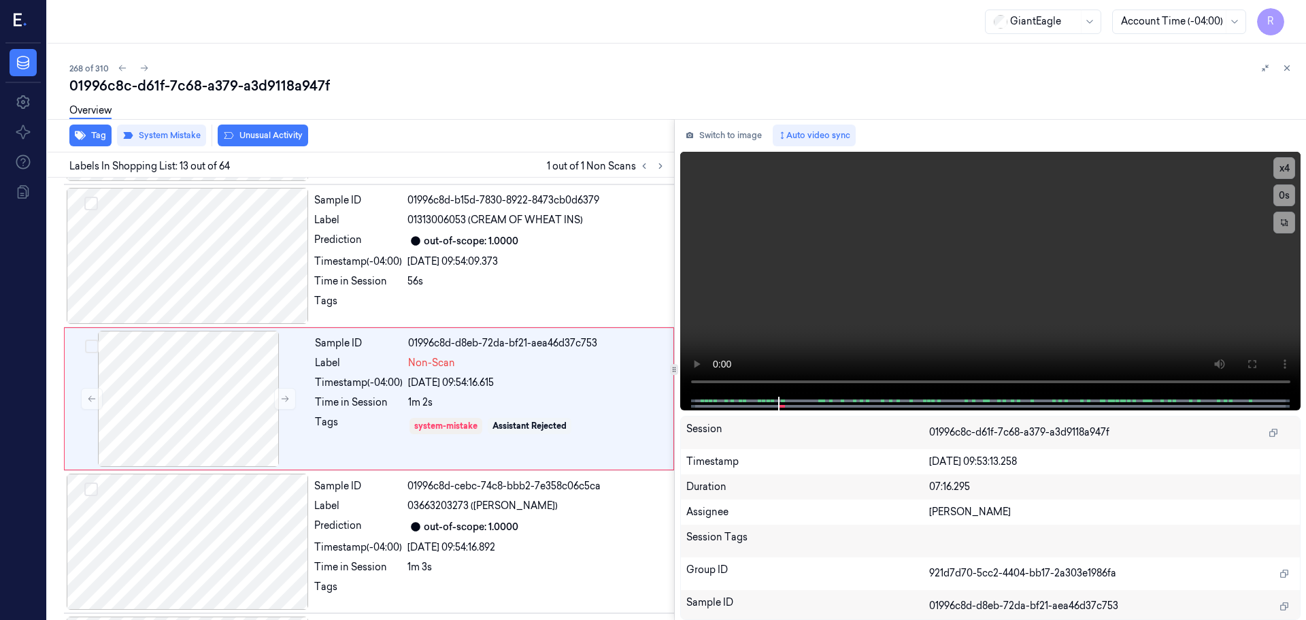
drag, startPoint x: 1288, startPoint y: 61, endPoint x: 1282, endPoint y: 75, distance: 15.3
click at [1288, 61] on button at bounding box center [1287, 68] width 16 height 16
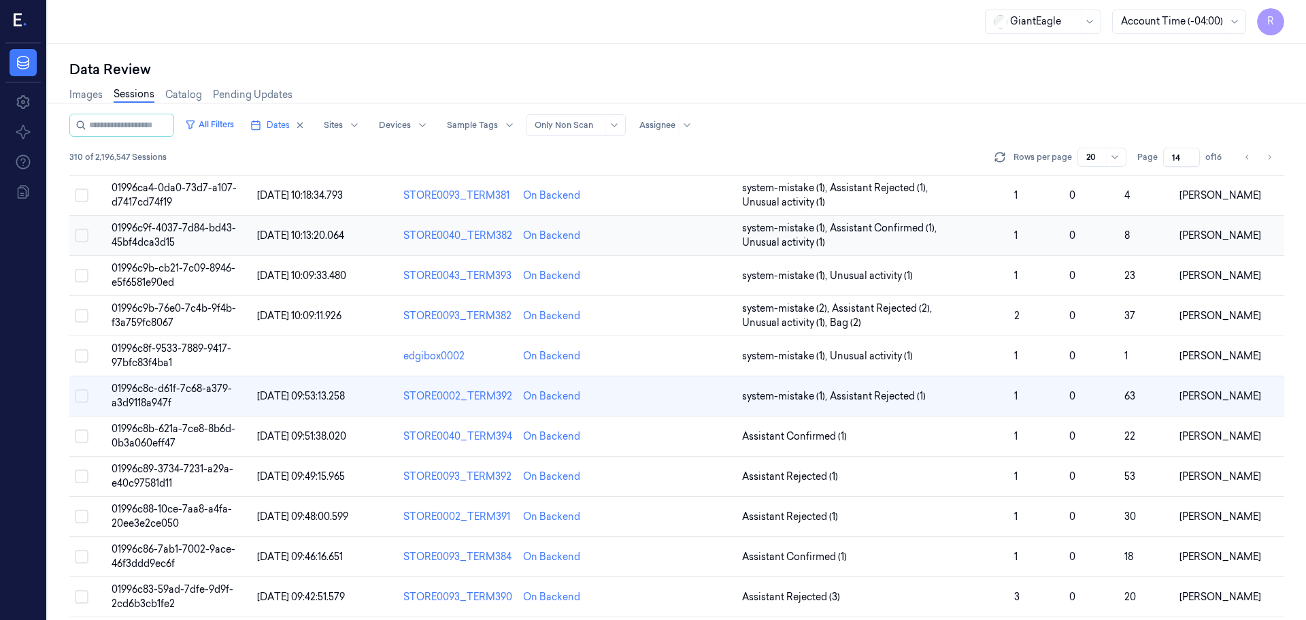
scroll to position [175, 0]
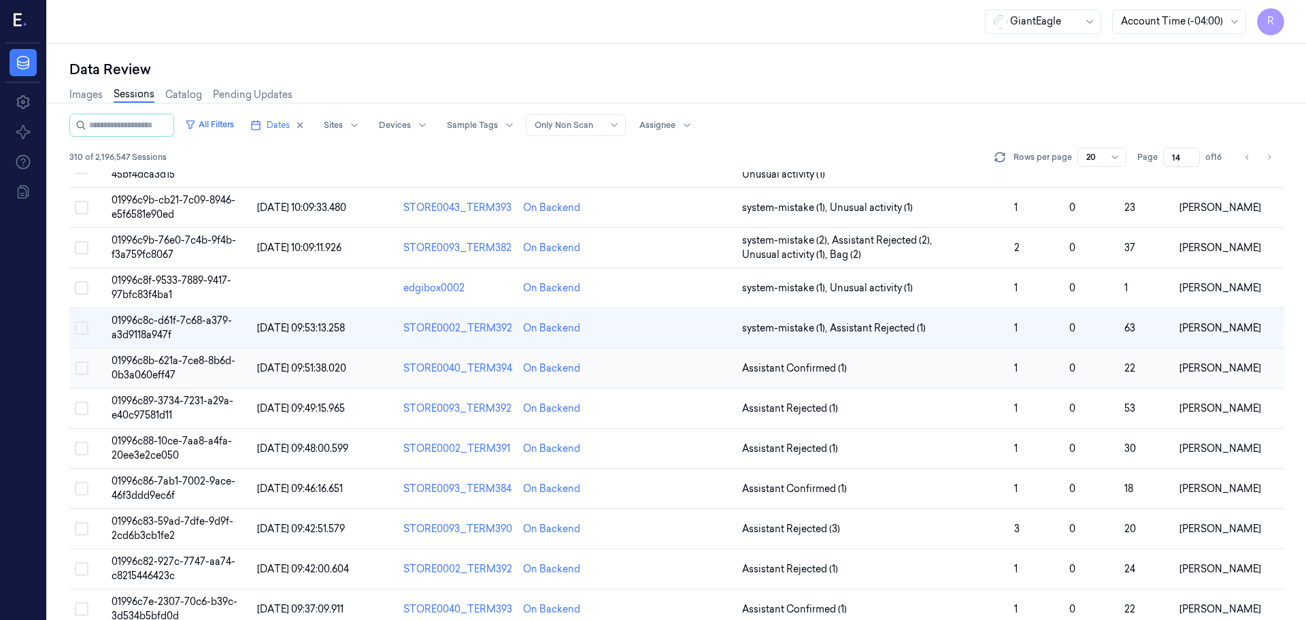
click at [990, 369] on span "Assistant Confirmed (1)" at bounding box center [873, 368] width 262 height 14
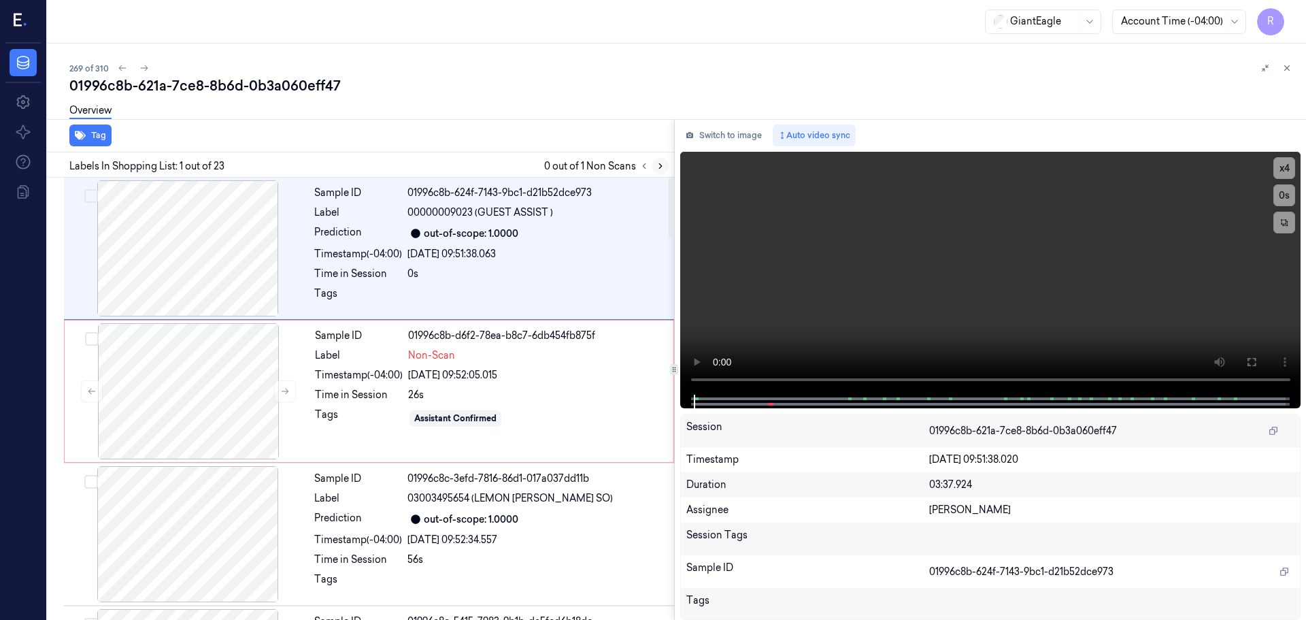
click at [658, 169] on icon at bounding box center [661, 166] width 10 height 10
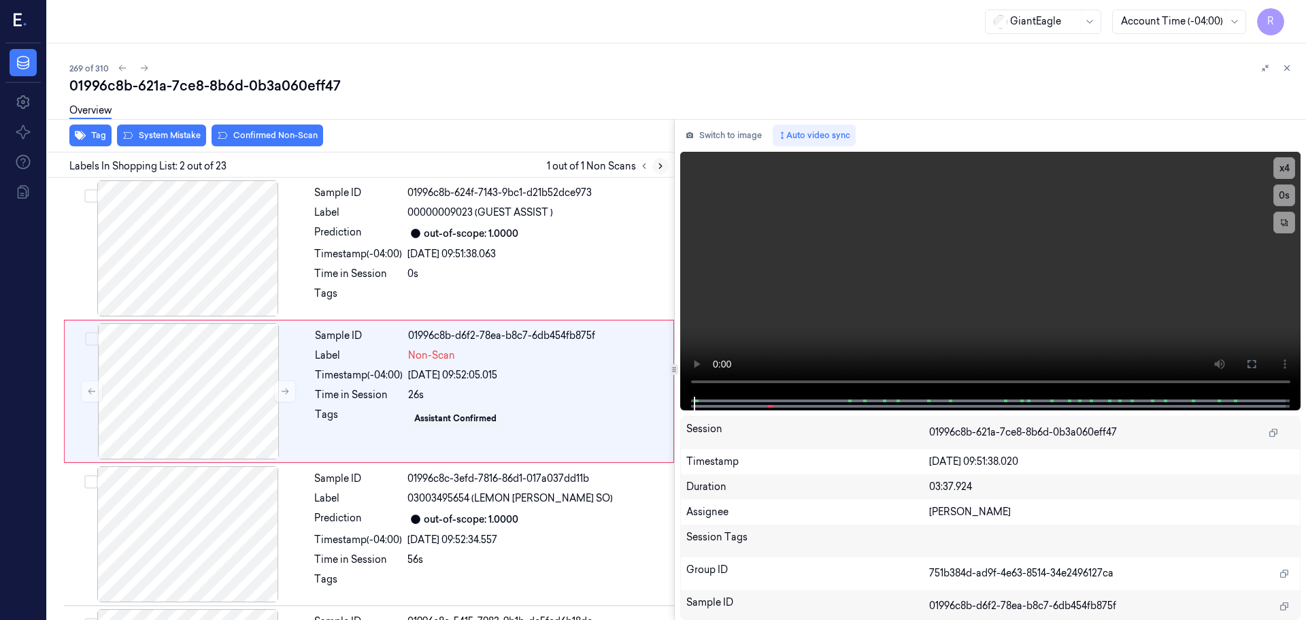
click at [658, 169] on icon at bounding box center [661, 166] width 10 height 10
click at [283, 380] on button at bounding box center [285, 391] width 22 height 22
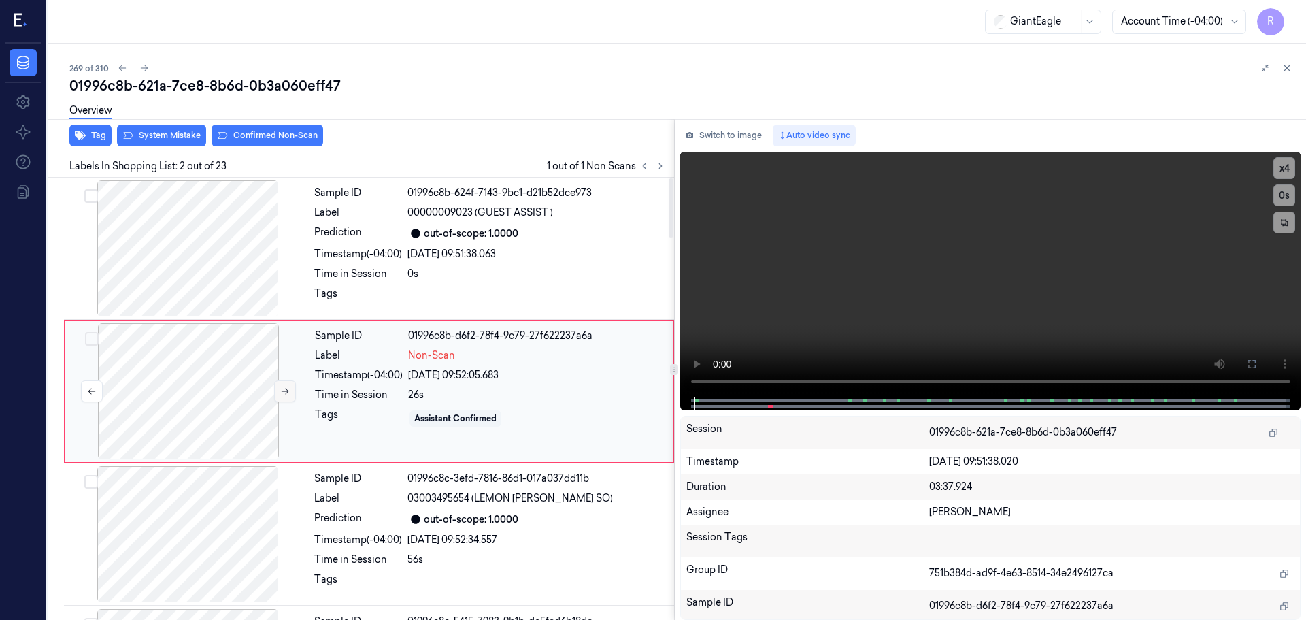
click at [283, 380] on button at bounding box center [285, 391] width 22 height 22
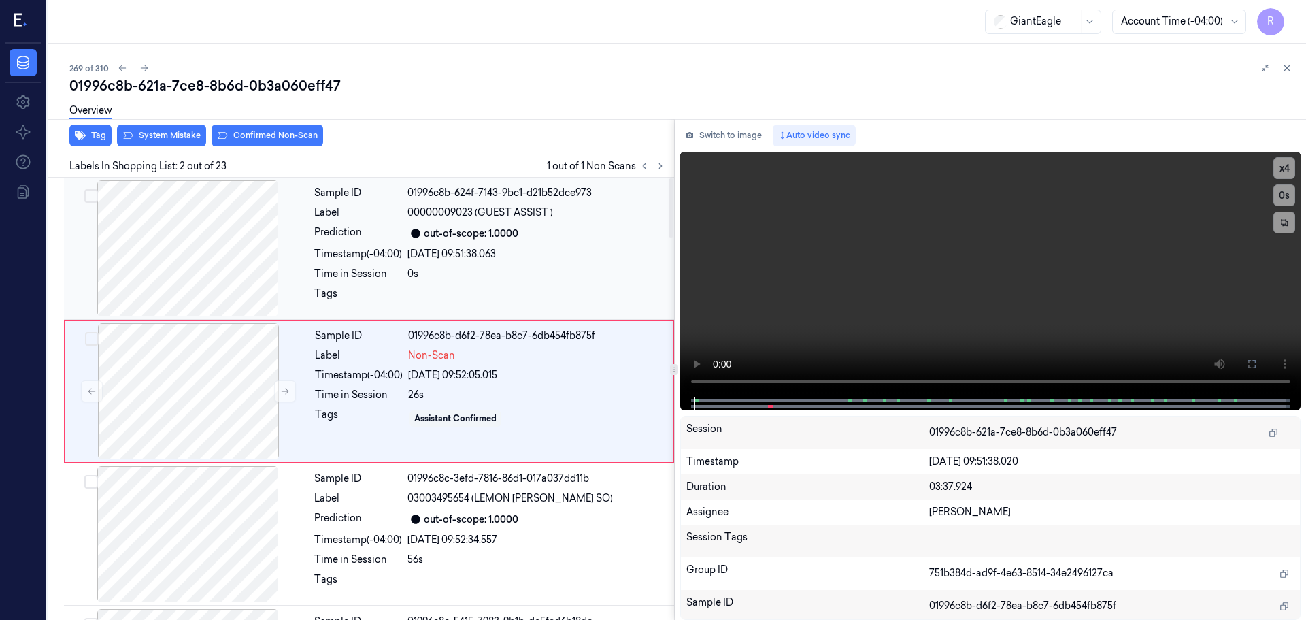
click at [248, 287] on div at bounding box center [188, 248] width 242 height 136
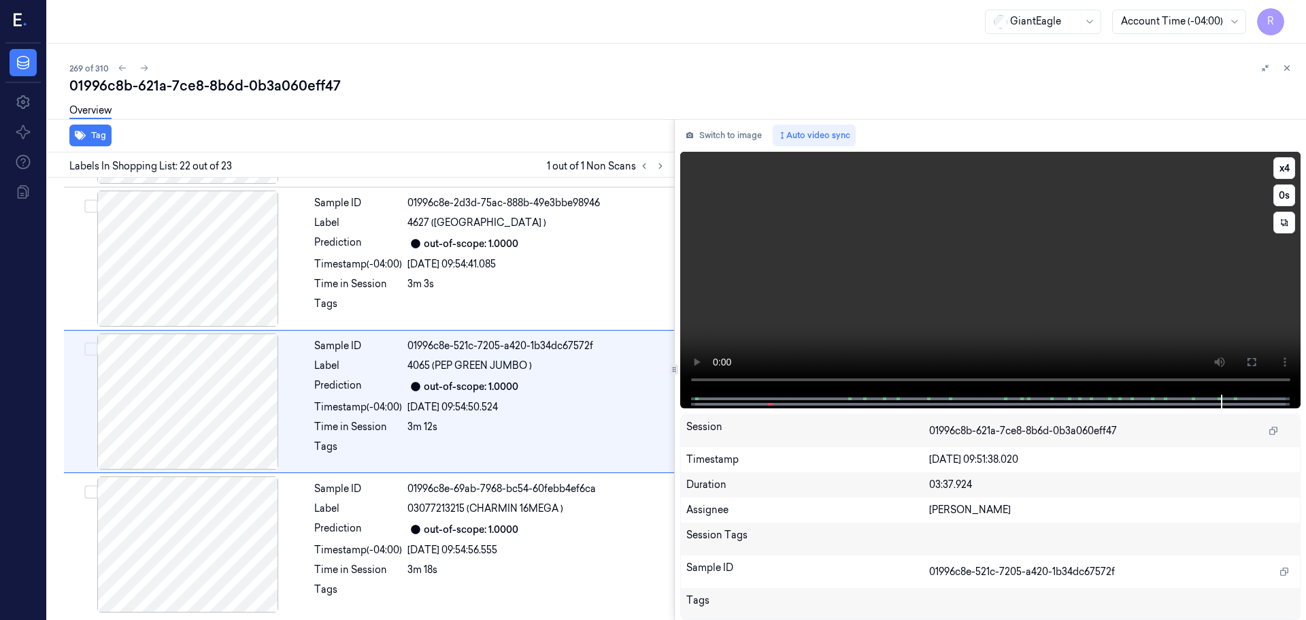
scroll to position [2847, 0]
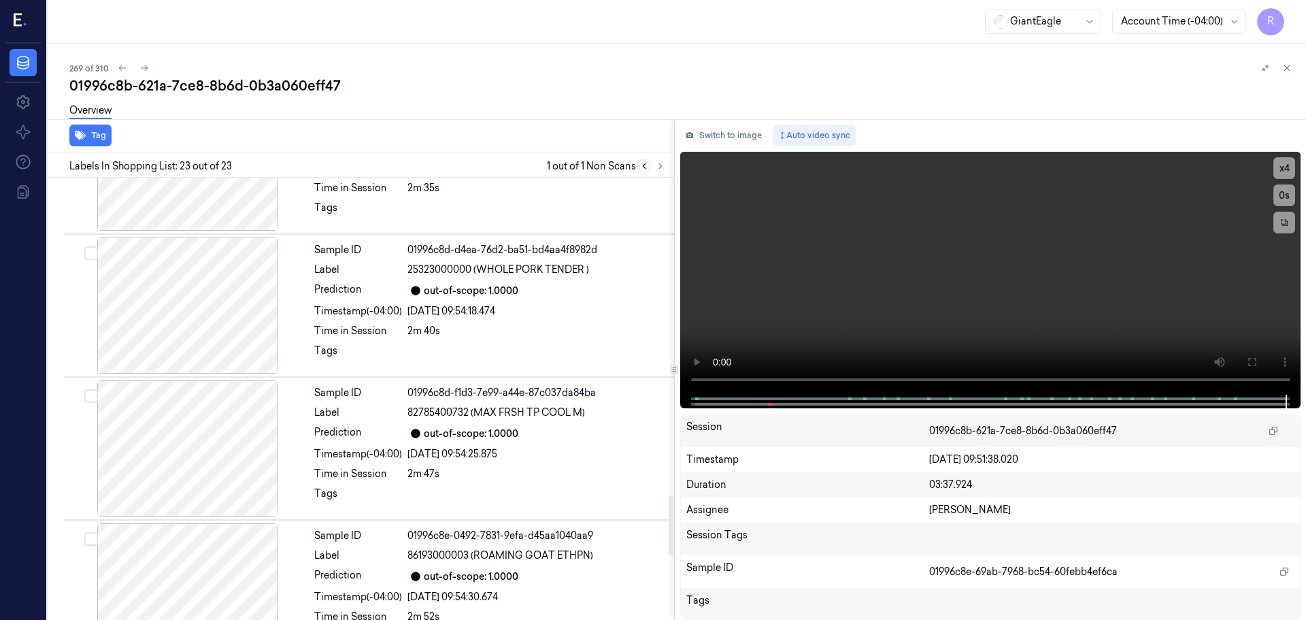
click at [641, 166] on icon at bounding box center [644, 166] width 10 height 10
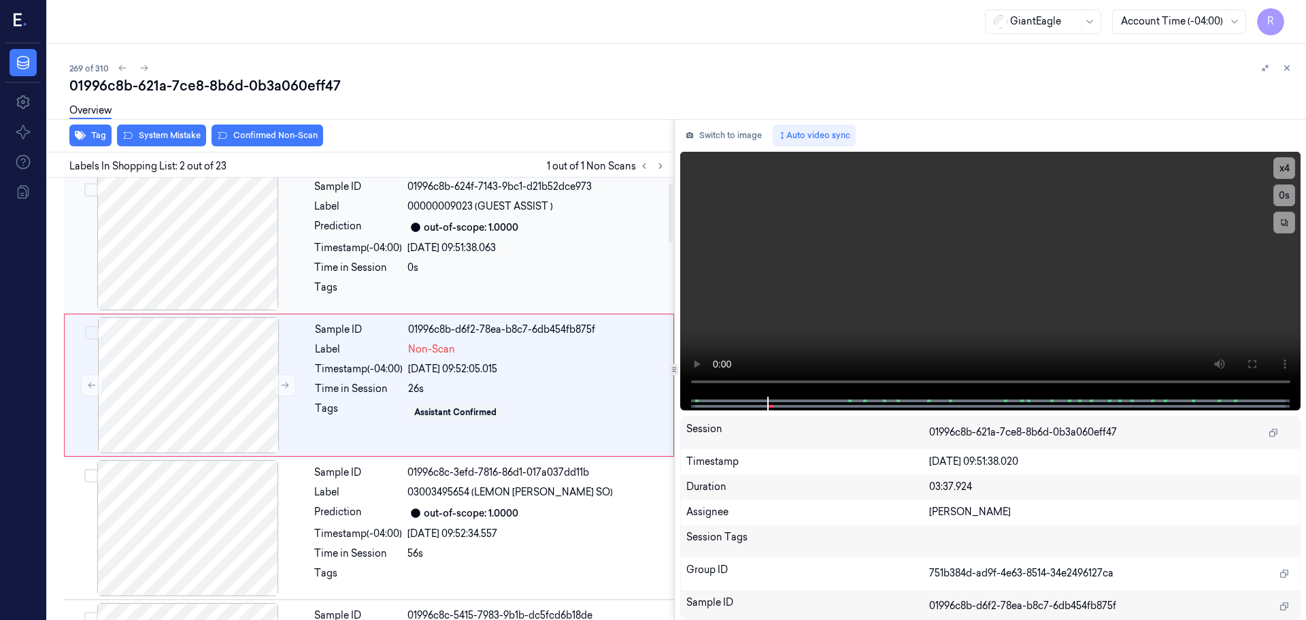
scroll to position [0, 0]
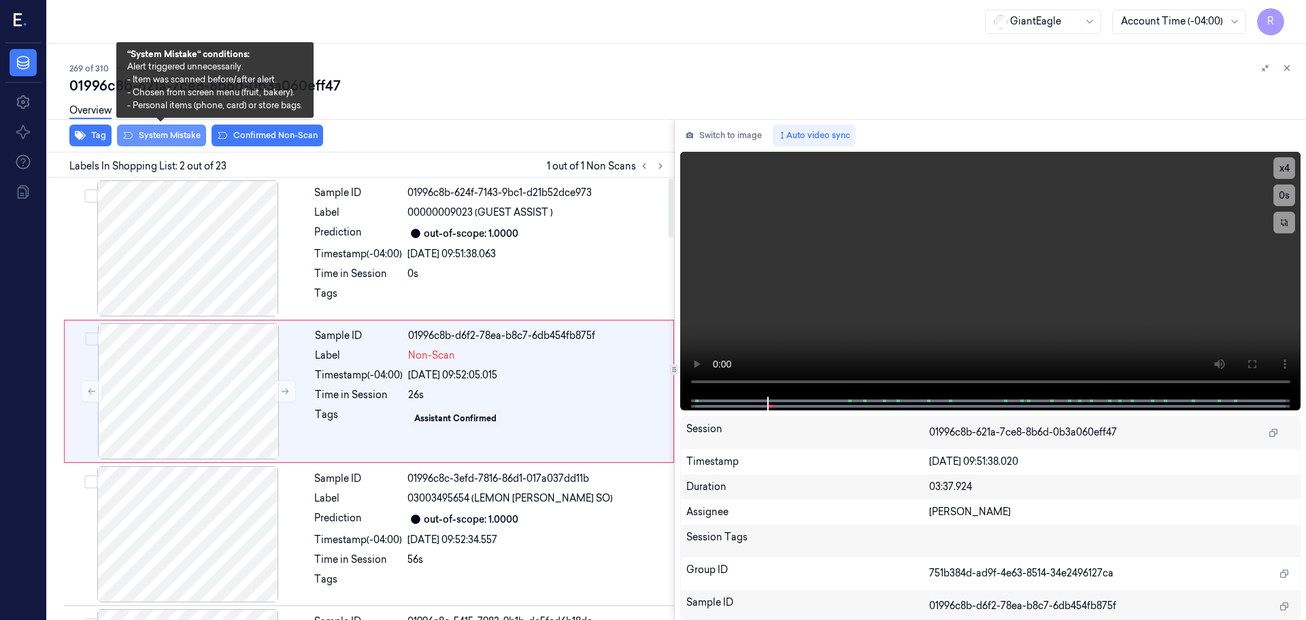
click at [167, 135] on button "System Mistake" at bounding box center [161, 135] width 89 height 22
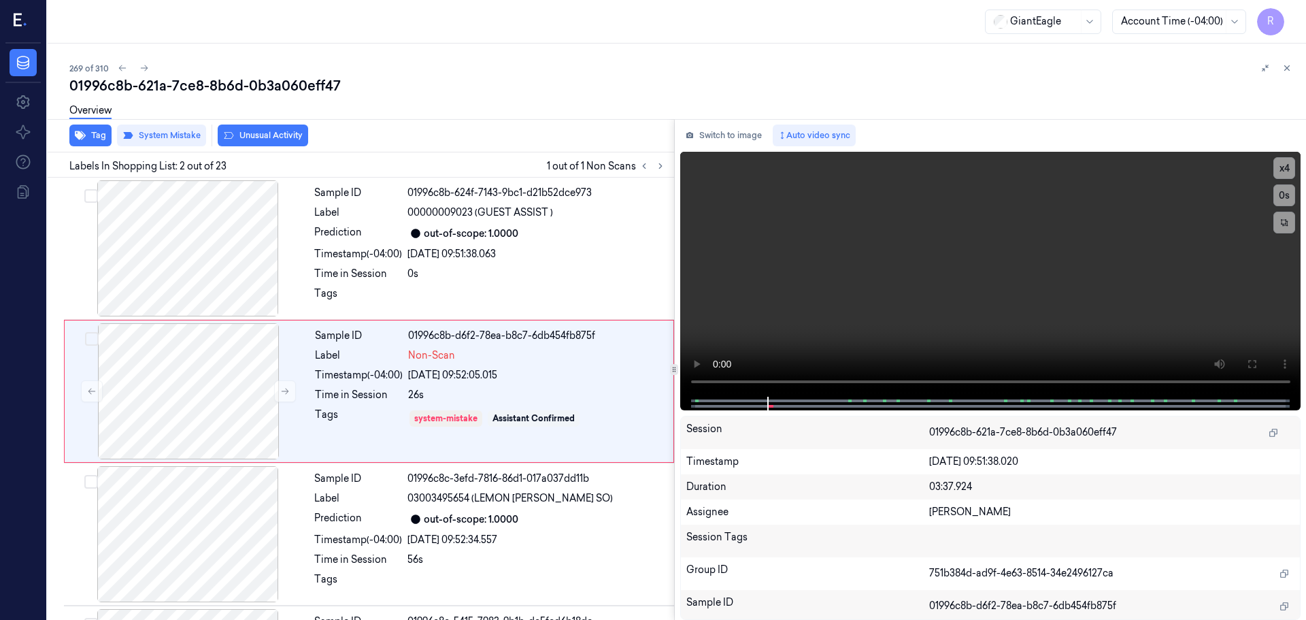
click at [262, 135] on button "Unusual Activity" at bounding box center [263, 135] width 90 height 22
click at [186, 235] on div at bounding box center [188, 248] width 242 height 136
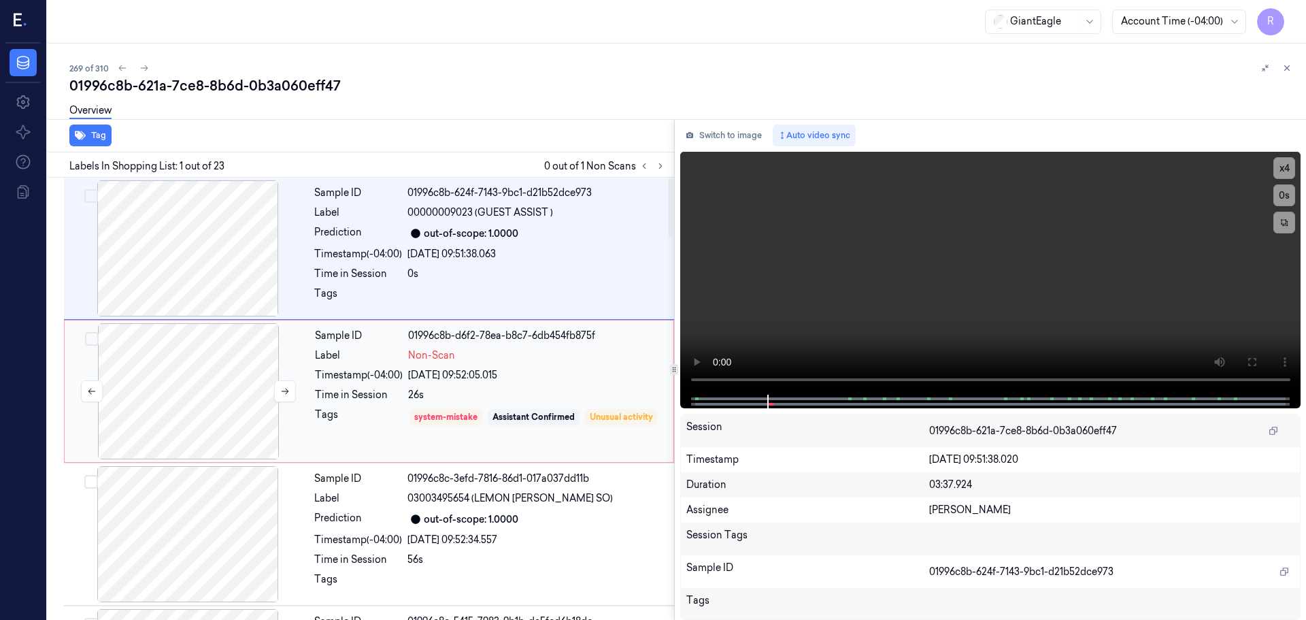
click at [180, 380] on div at bounding box center [188, 391] width 242 height 136
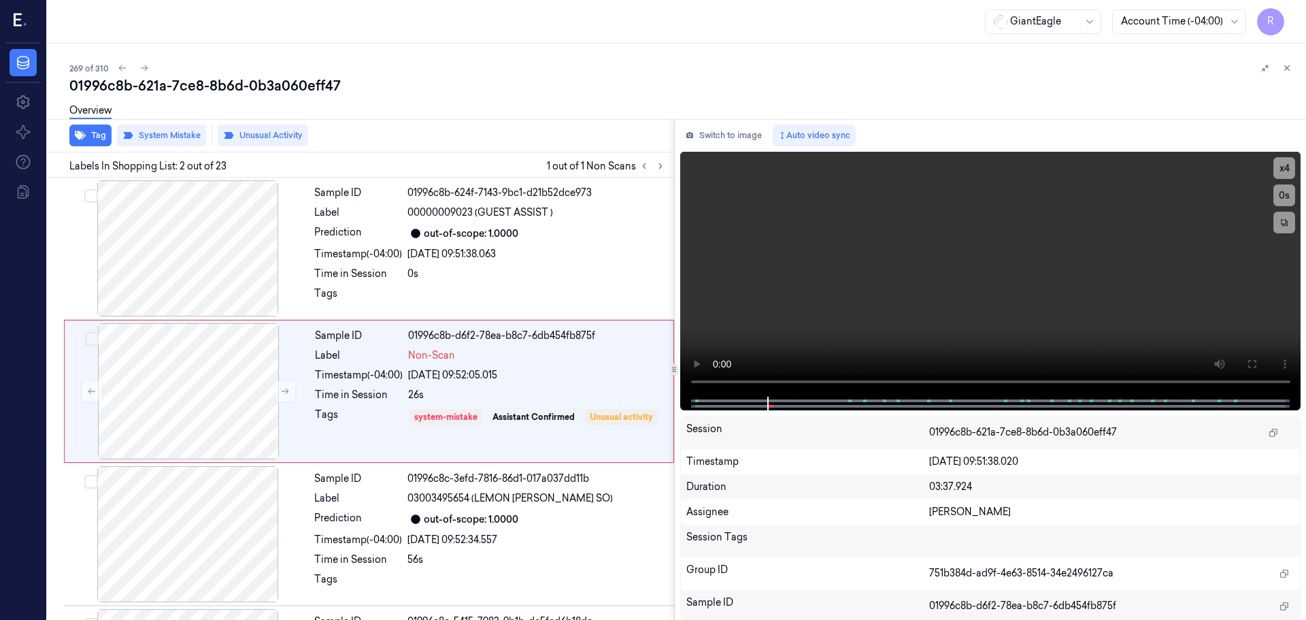
click at [1288, 66] on icon at bounding box center [1287, 68] width 10 height 10
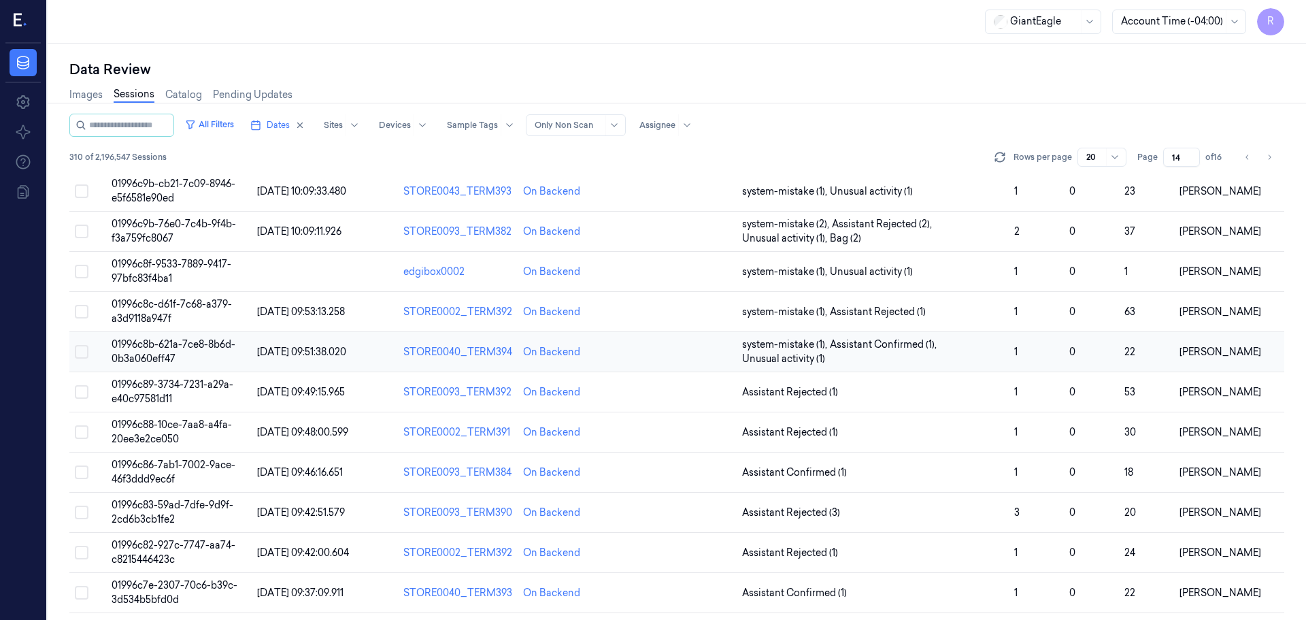
scroll to position [215, 0]
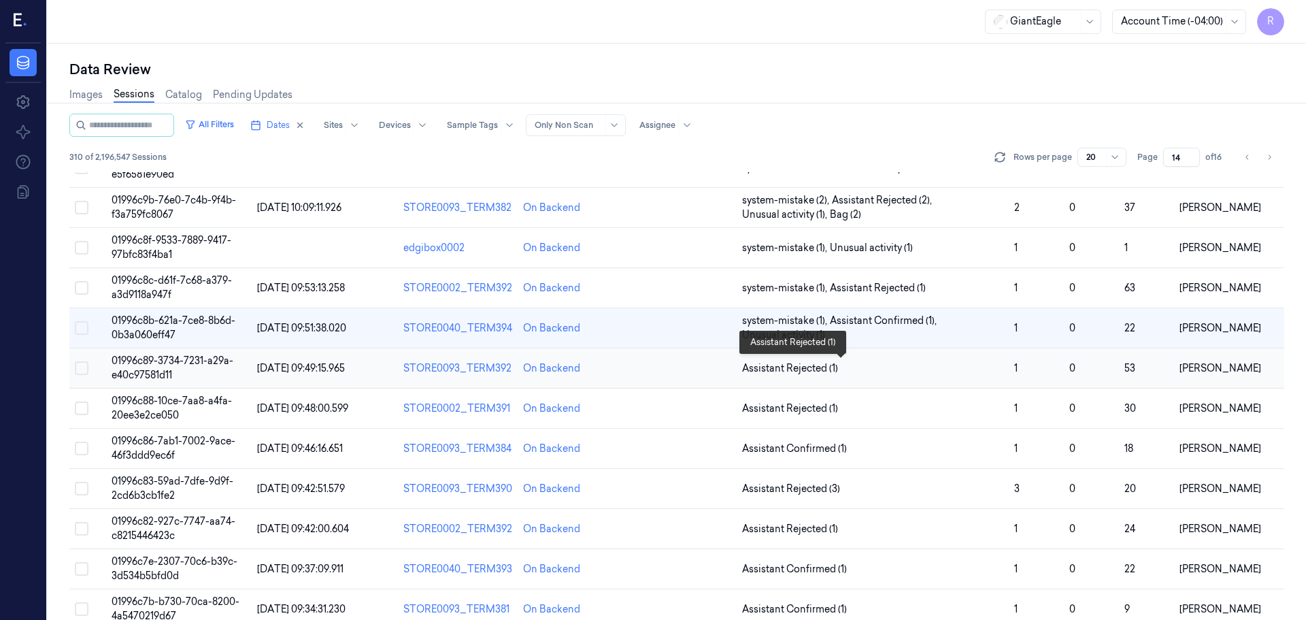
click at [883, 369] on span "Assistant Rejected (1)" at bounding box center [873, 368] width 262 height 14
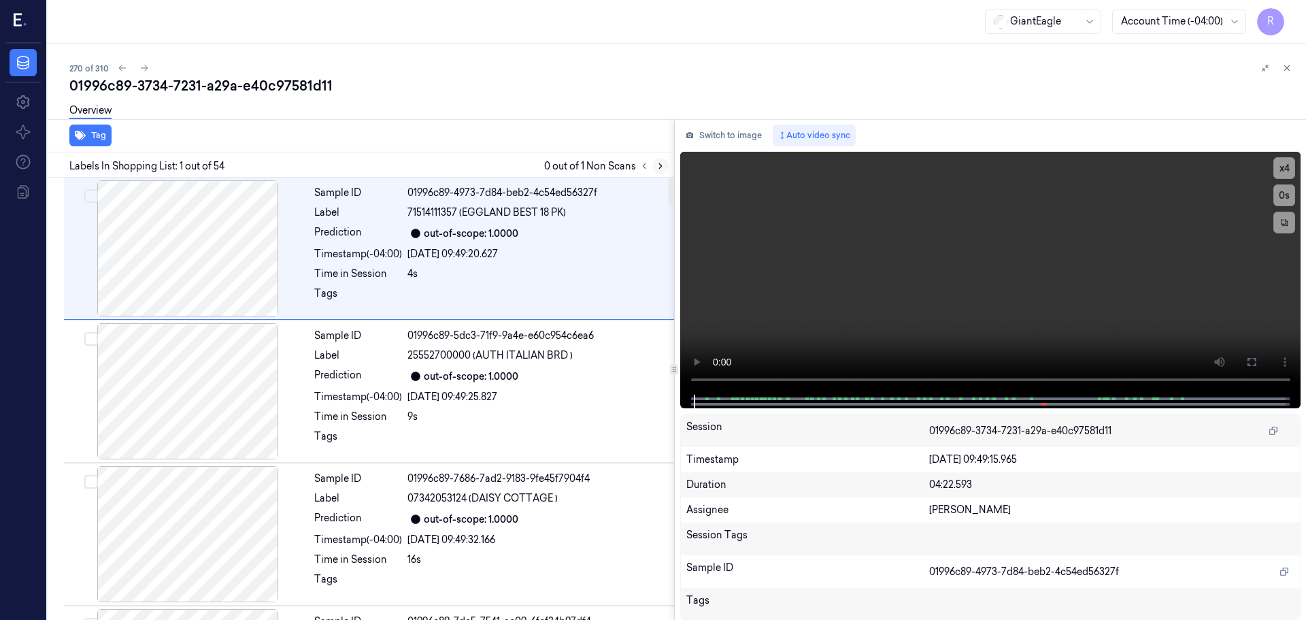
click at [658, 167] on icon at bounding box center [661, 166] width 10 height 10
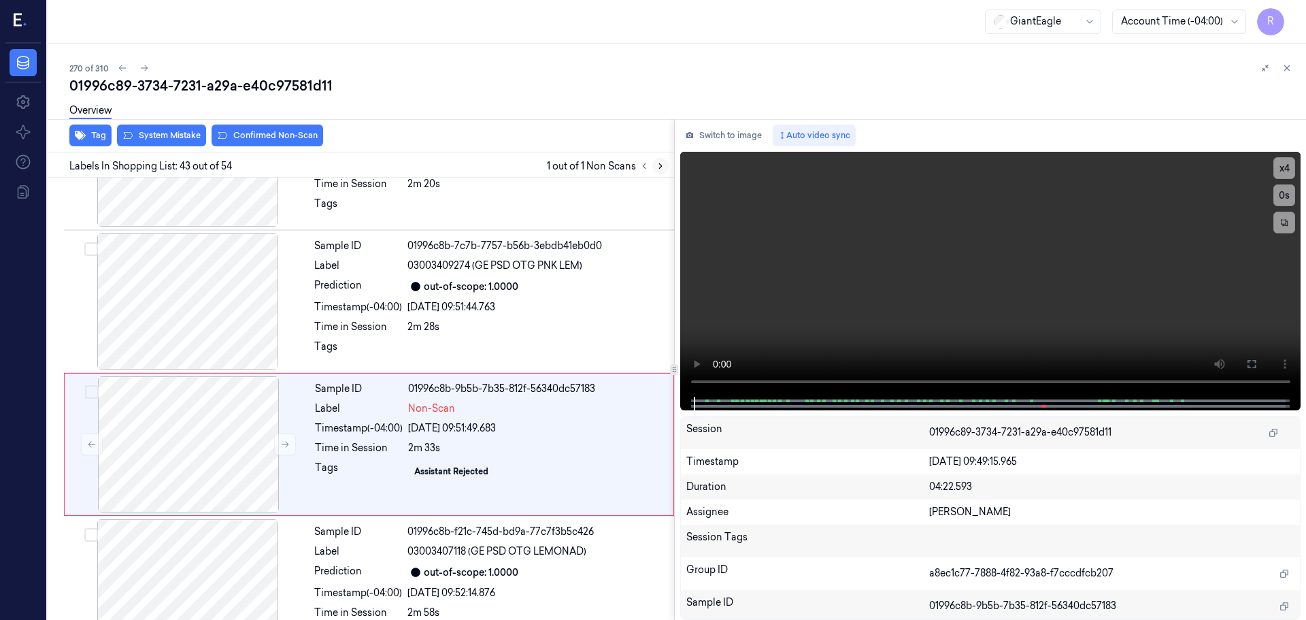
scroll to position [5849, 0]
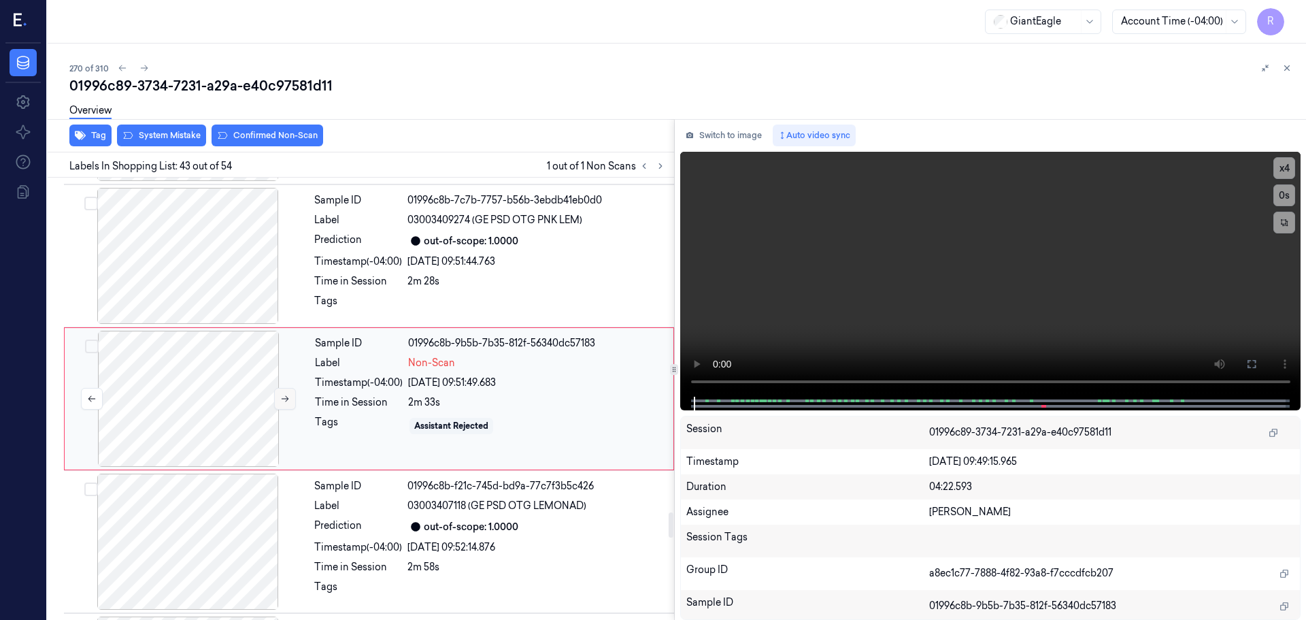
click at [288, 399] on icon at bounding box center [285, 399] width 7 height 6
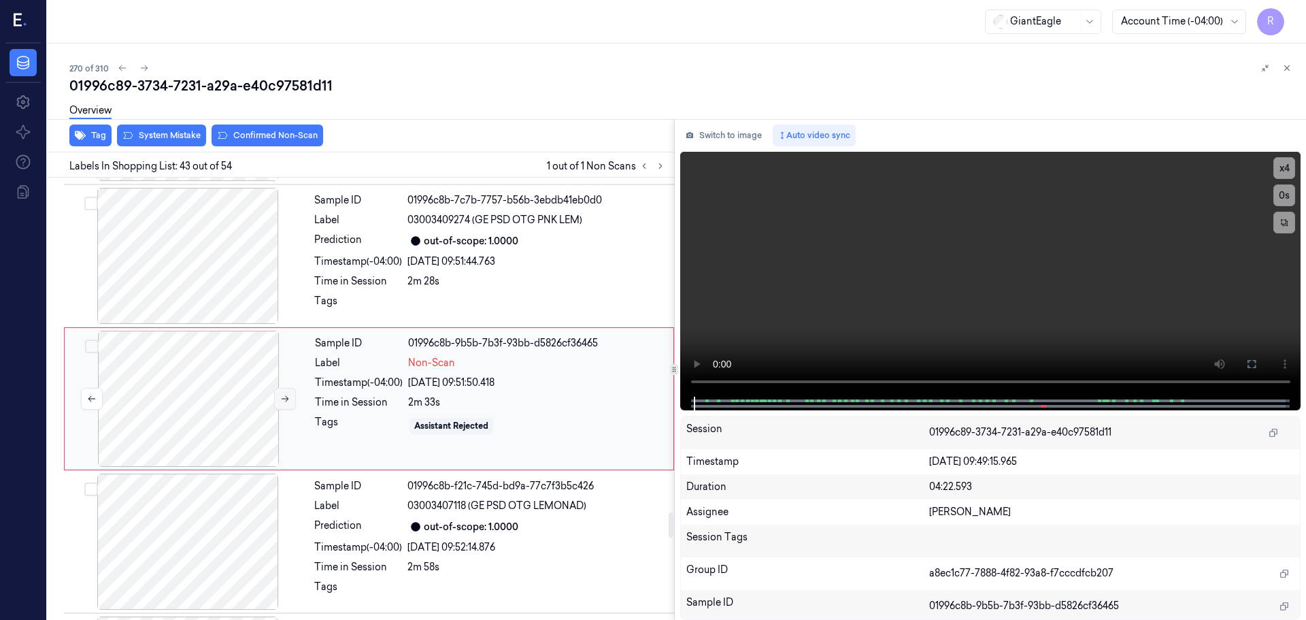
click at [288, 399] on icon at bounding box center [285, 399] width 7 height 6
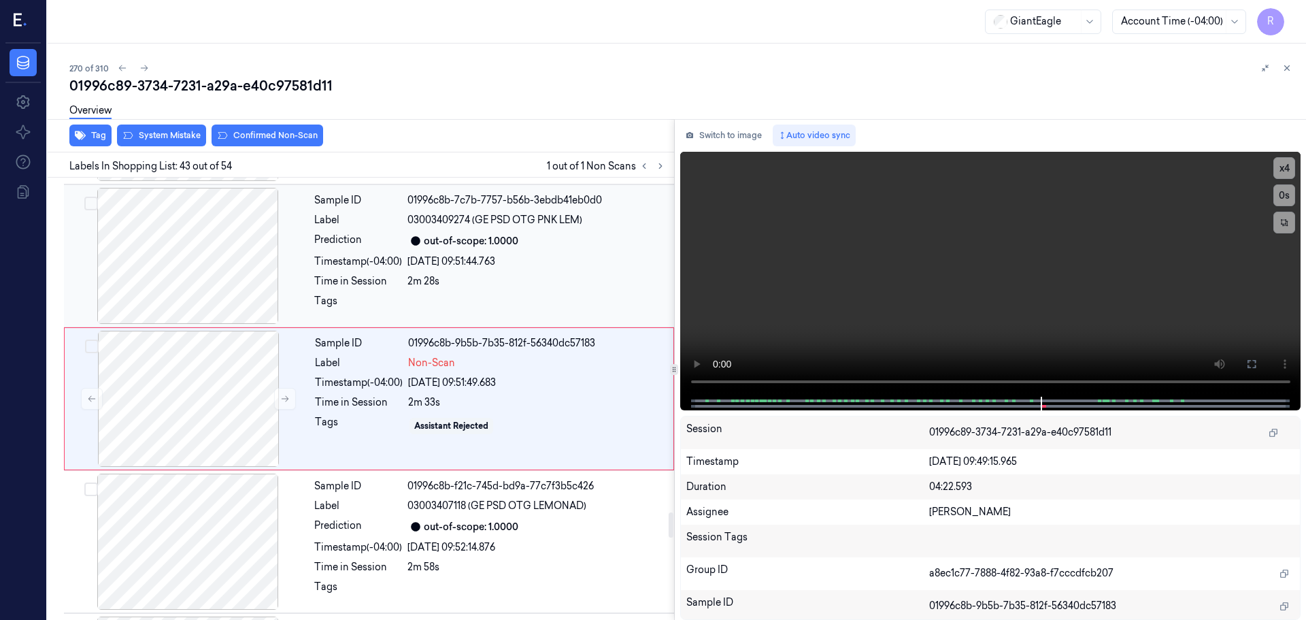
click at [214, 260] on div at bounding box center [188, 256] width 242 height 136
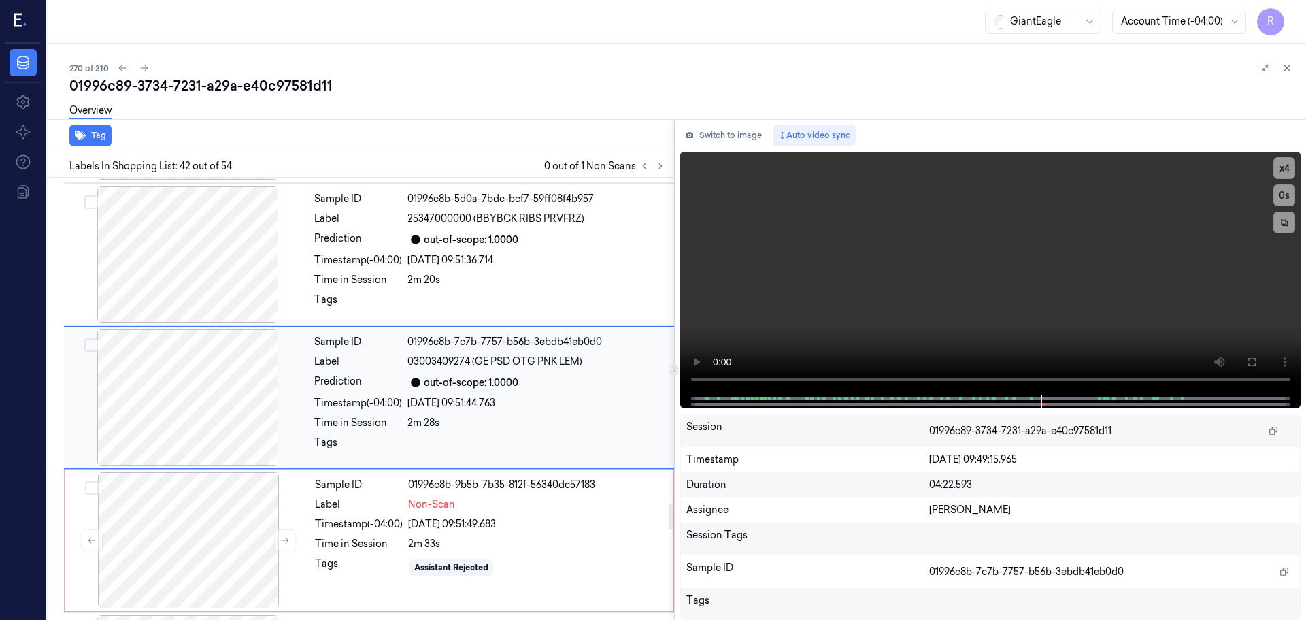
scroll to position [5706, 0]
click at [218, 375] on div at bounding box center [188, 399] width 242 height 136
click at [217, 375] on div at bounding box center [188, 399] width 242 height 136
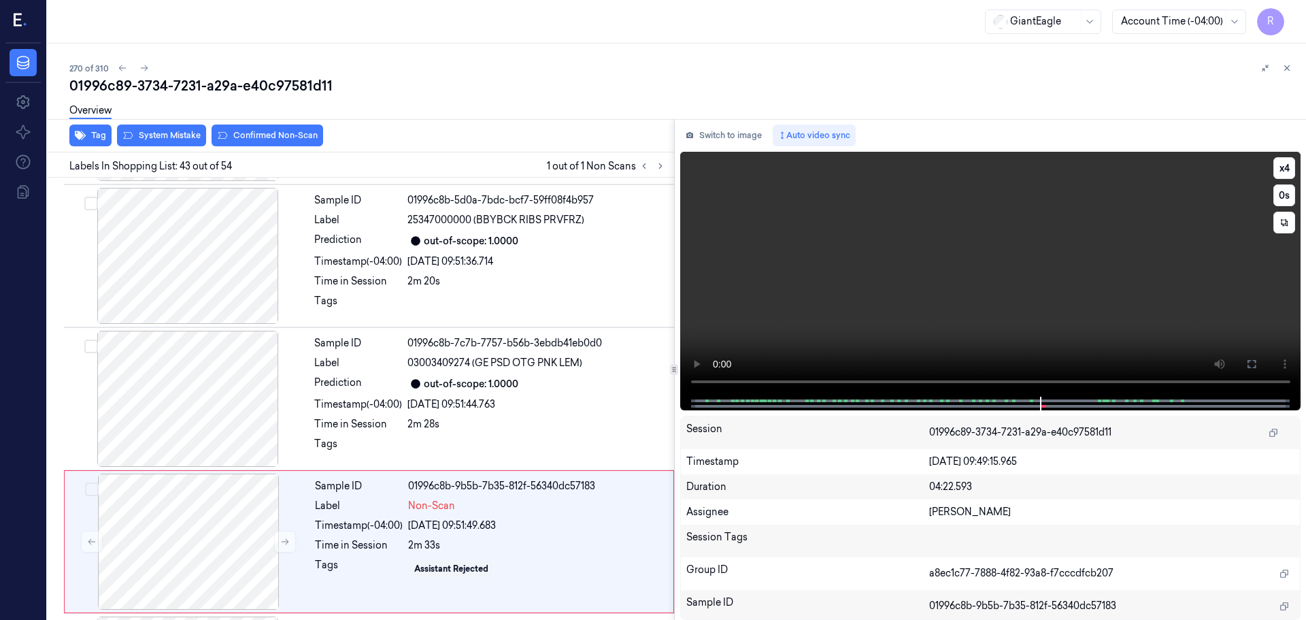
scroll to position [5849, 0]
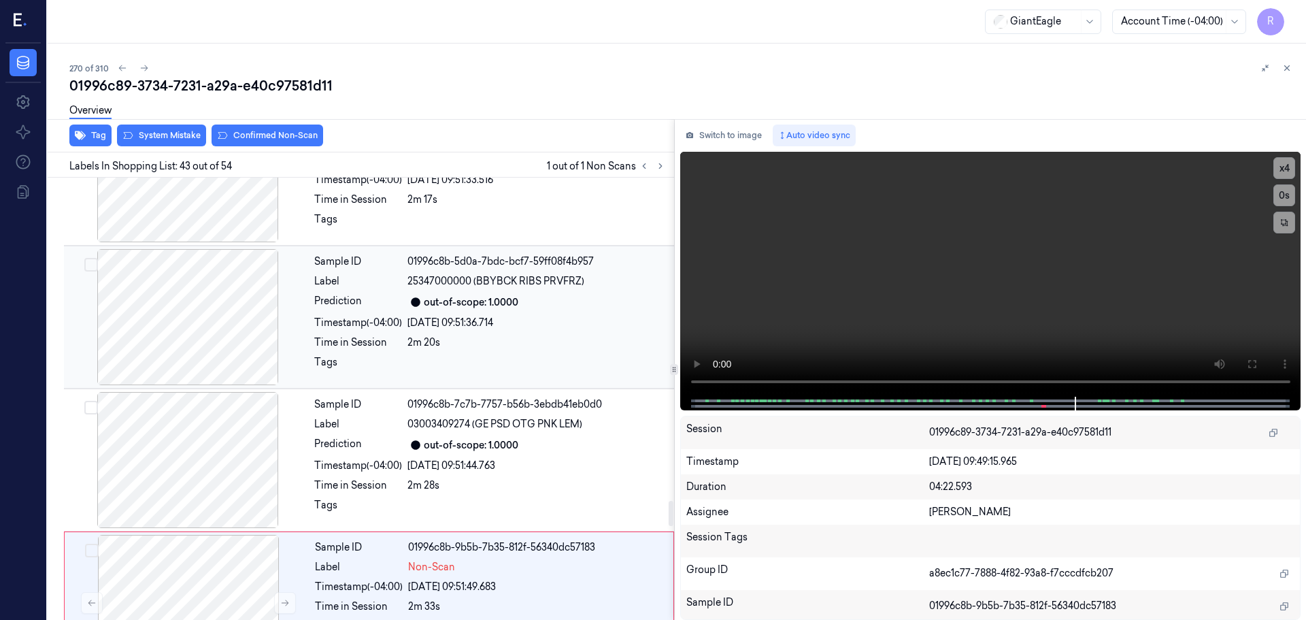
click at [187, 359] on div at bounding box center [188, 317] width 242 height 136
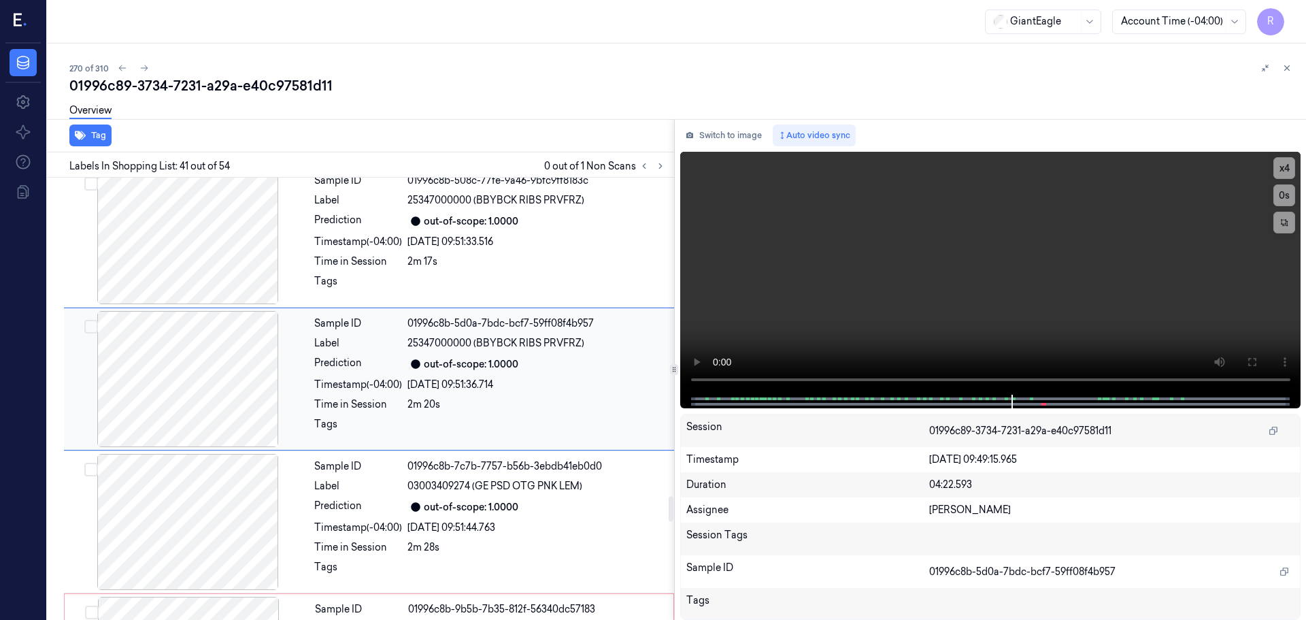
scroll to position [5631, 0]
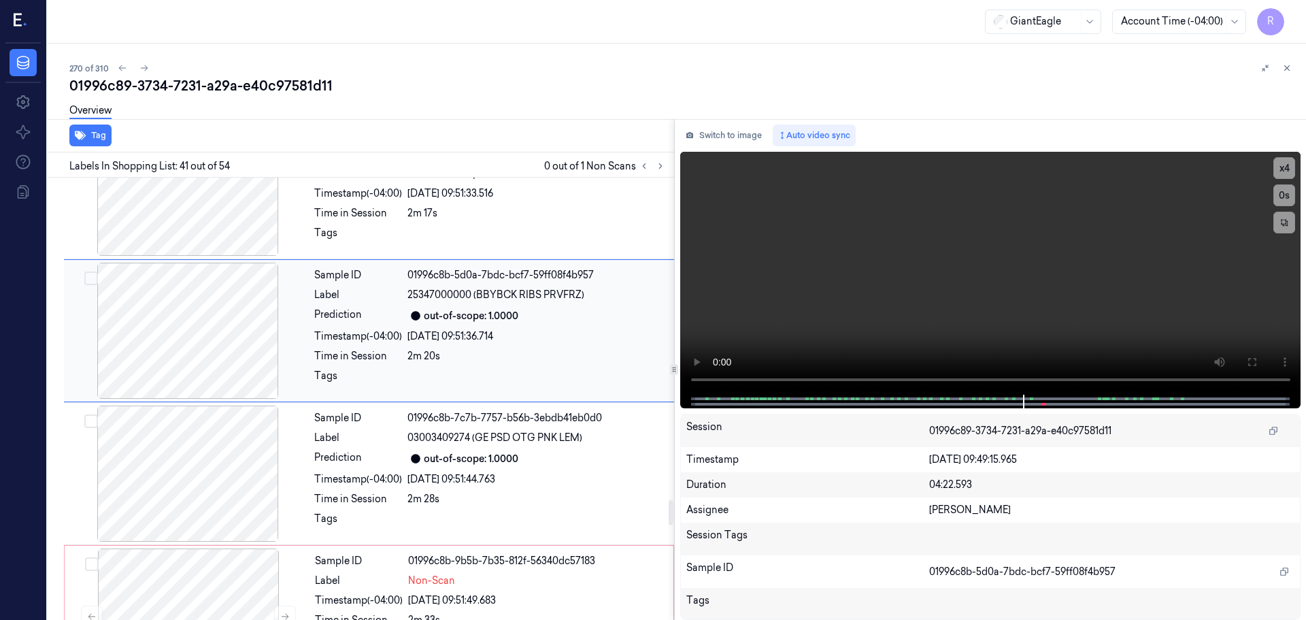
click at [200, 343] on div at bounding box center [188, 331] width 242 height 136
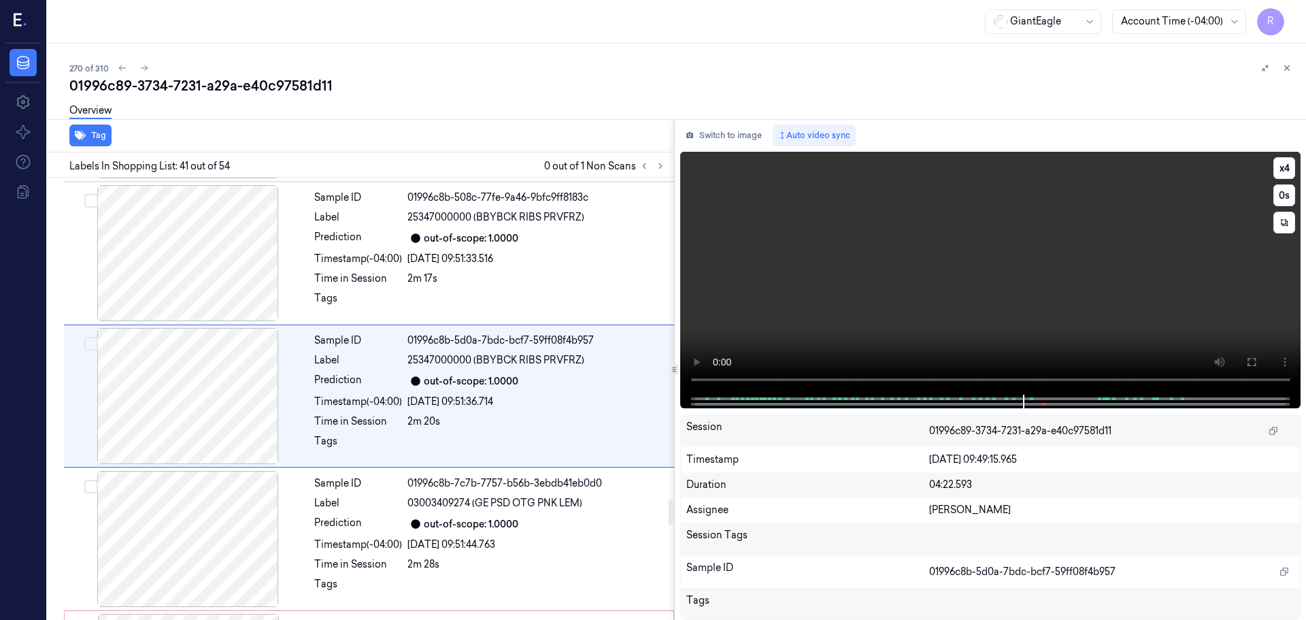
scroll to position [5563, 0]
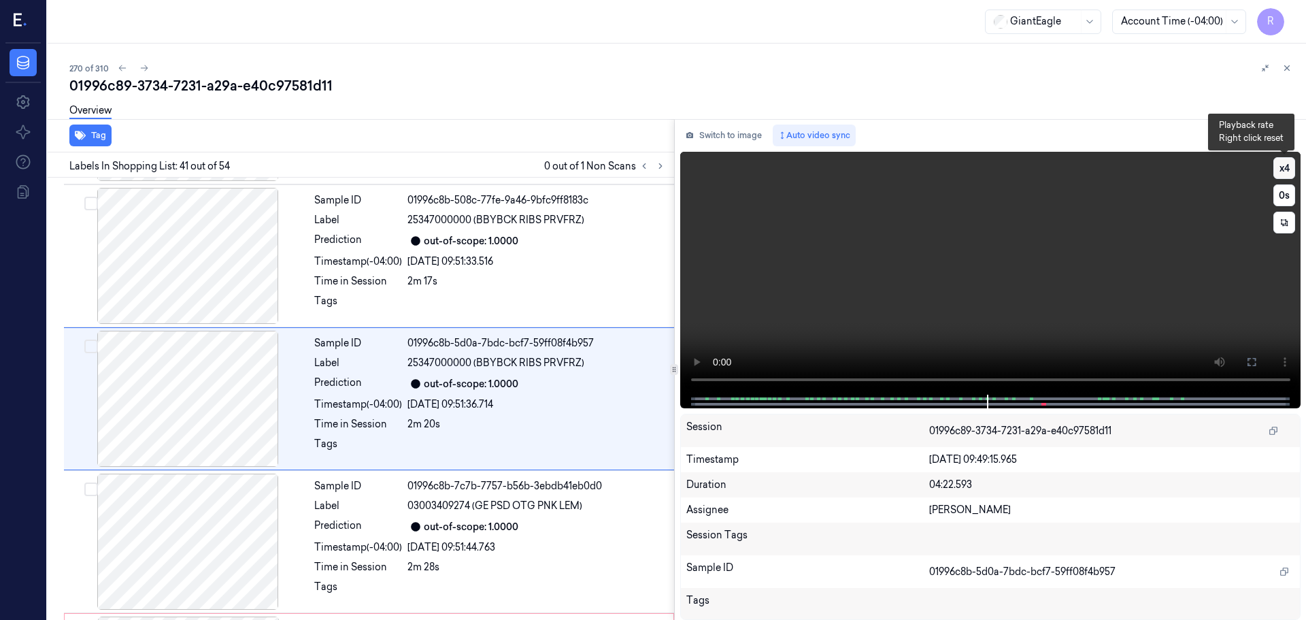
click at [1285, 163] on button "x 4" at bounding box center [1284, 168] width 22 height 22
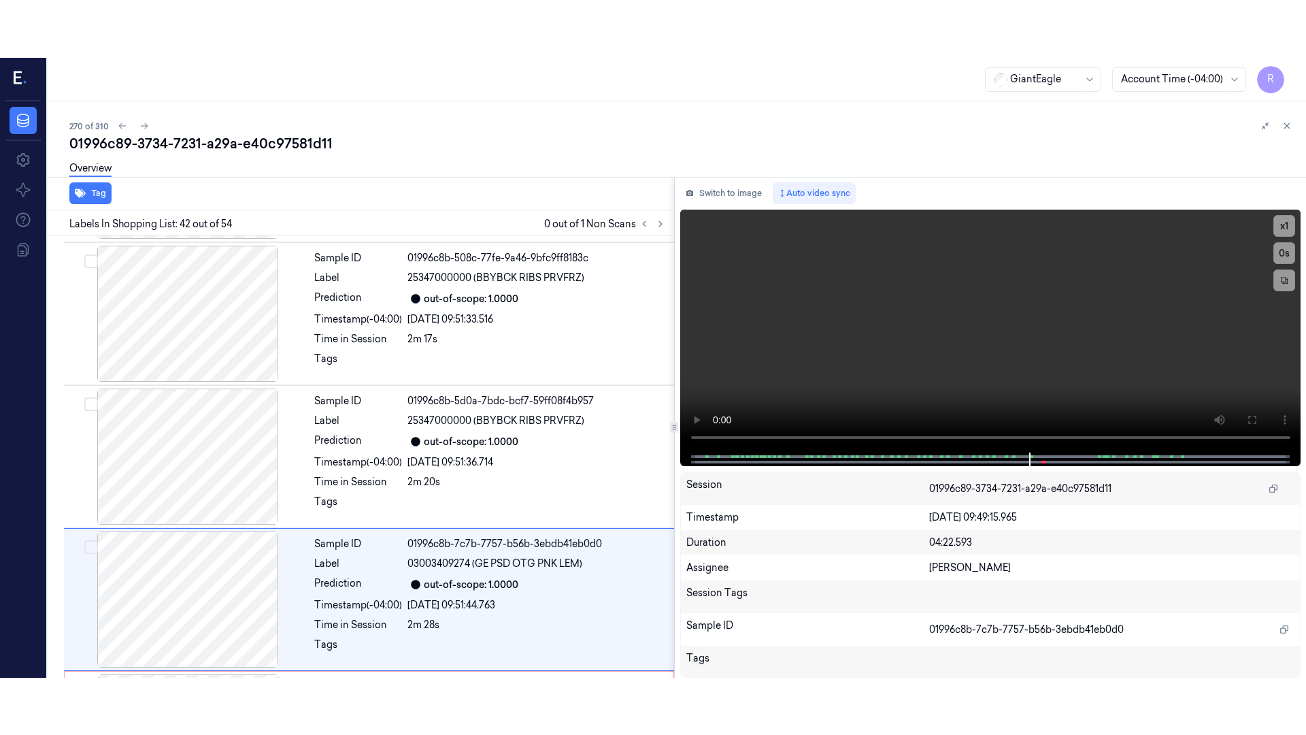
scroll to position [5706, 0]
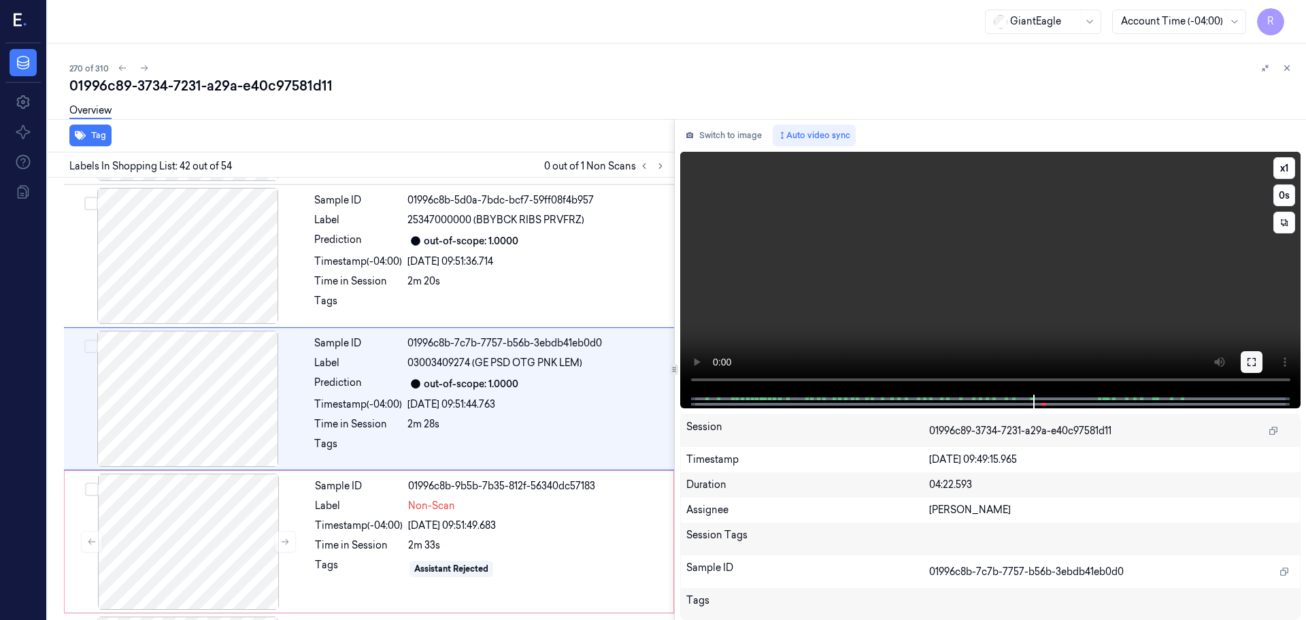
click at [1250, 361] on icon at bounding box center [1251, 361] width 11 height 11
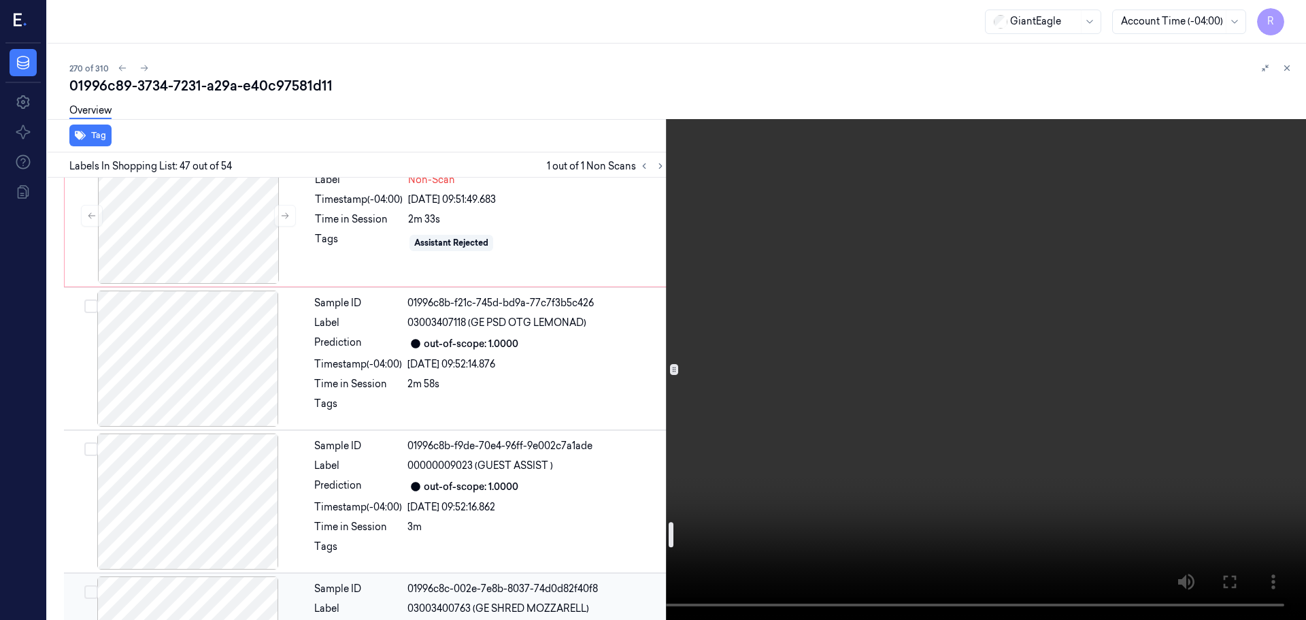
scroll to position [6012, 0]
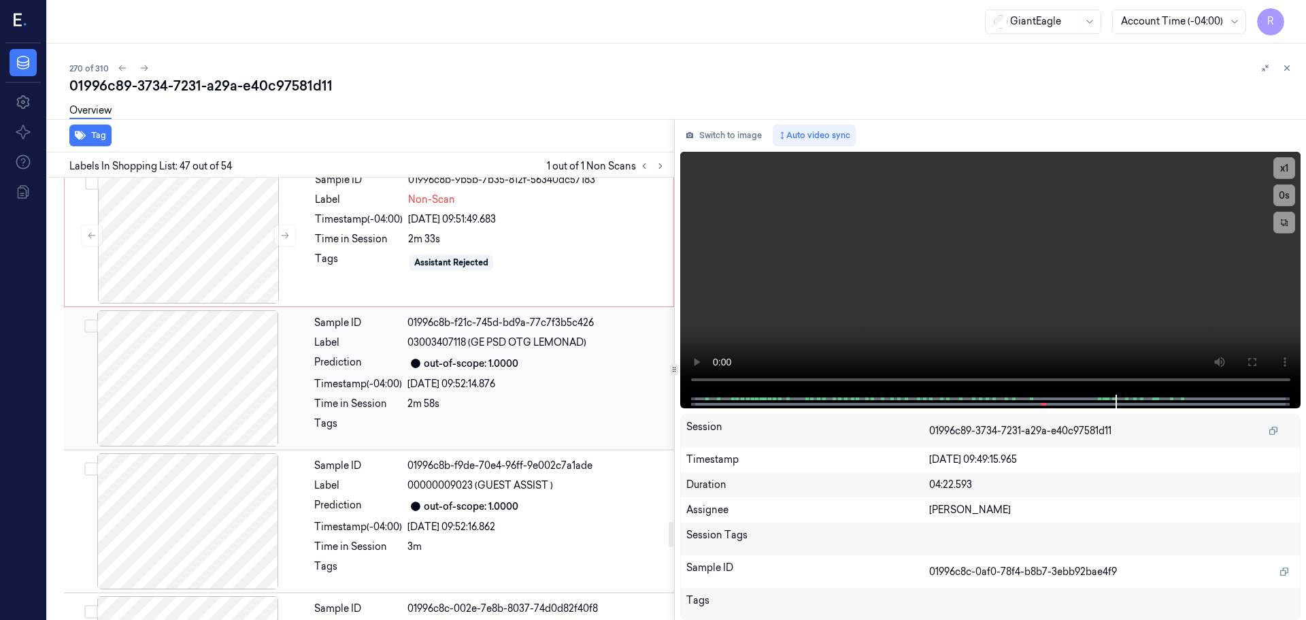
click at [257, 384] on div at bounding box center [188, 378] width 242 height 136
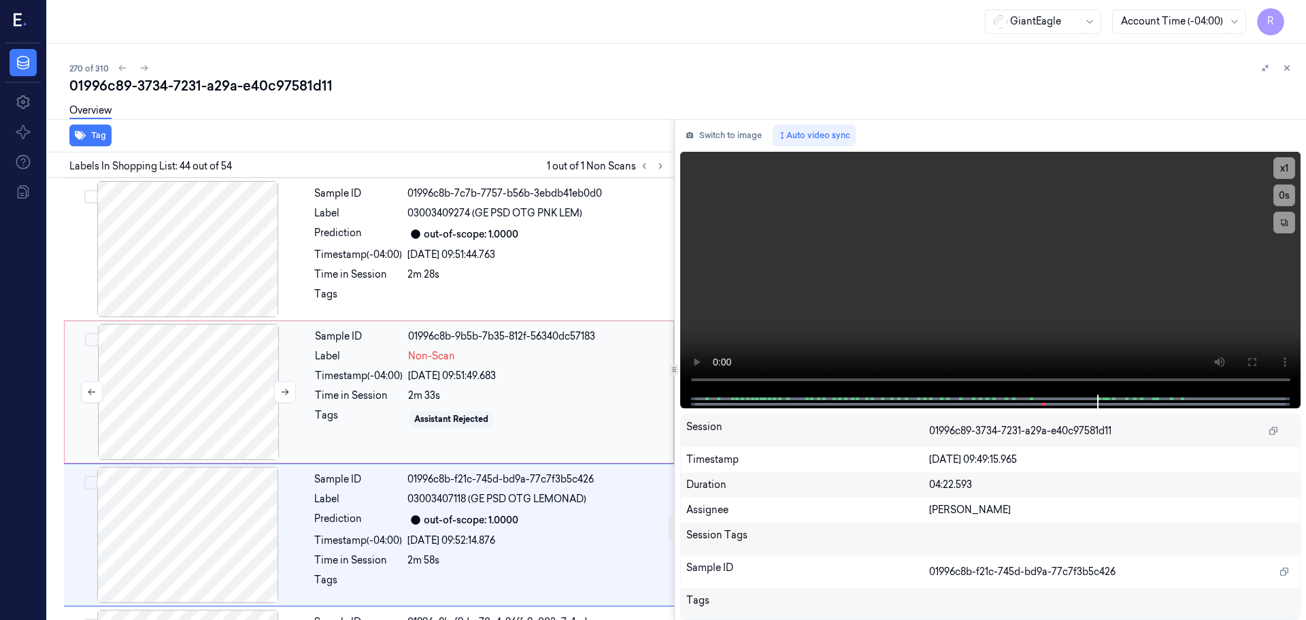
scroll to position [5991, 0]
click at [233, 382] on div at bounding box center [188, 392] width 242 height 136
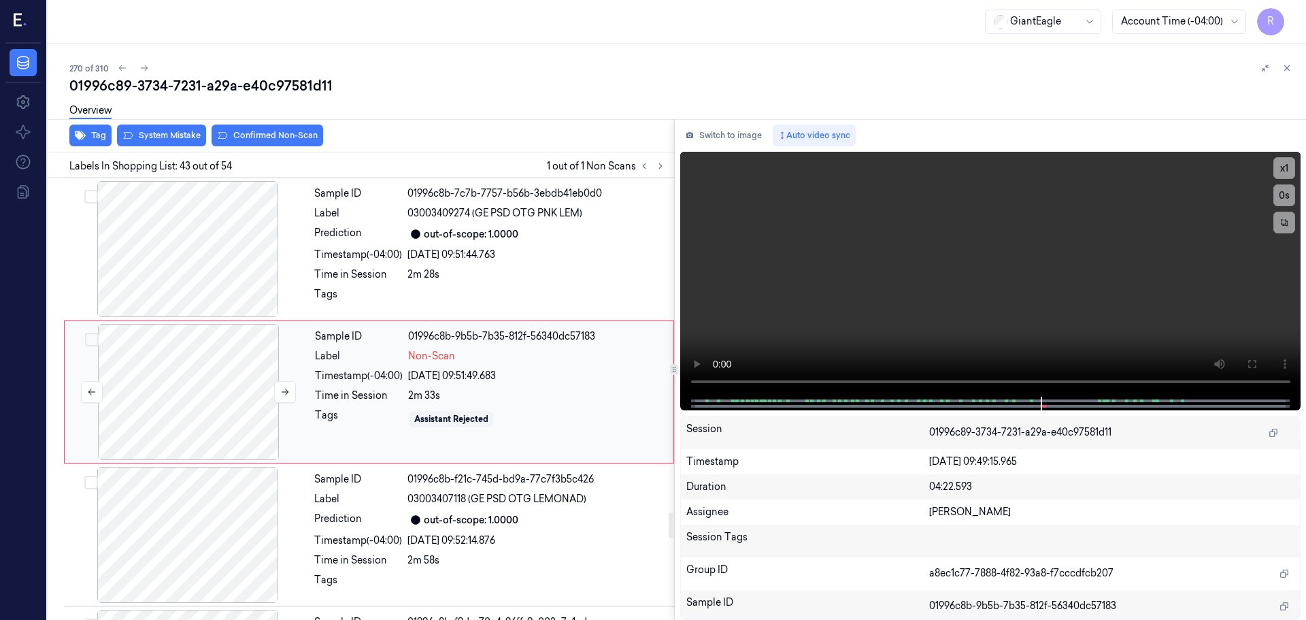
scroll to position [5849, 0]
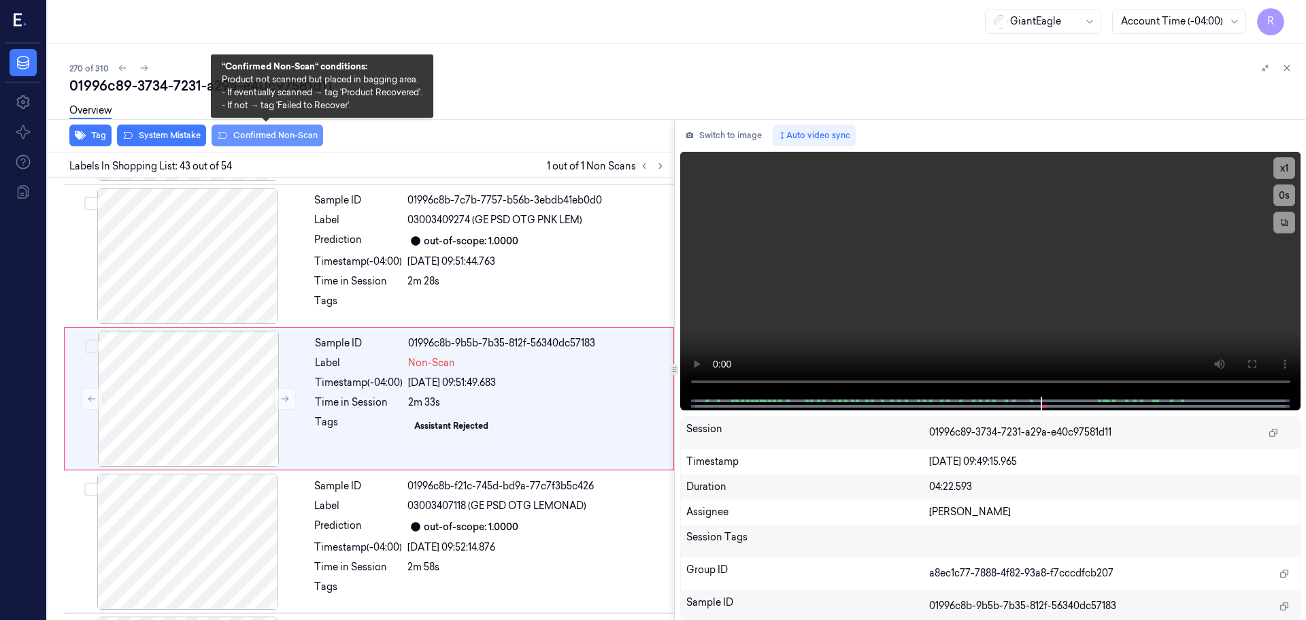
click at [256, 140] on button "Confirmed Non-Scan" at bounding box center [268, 135] width 112 height 22
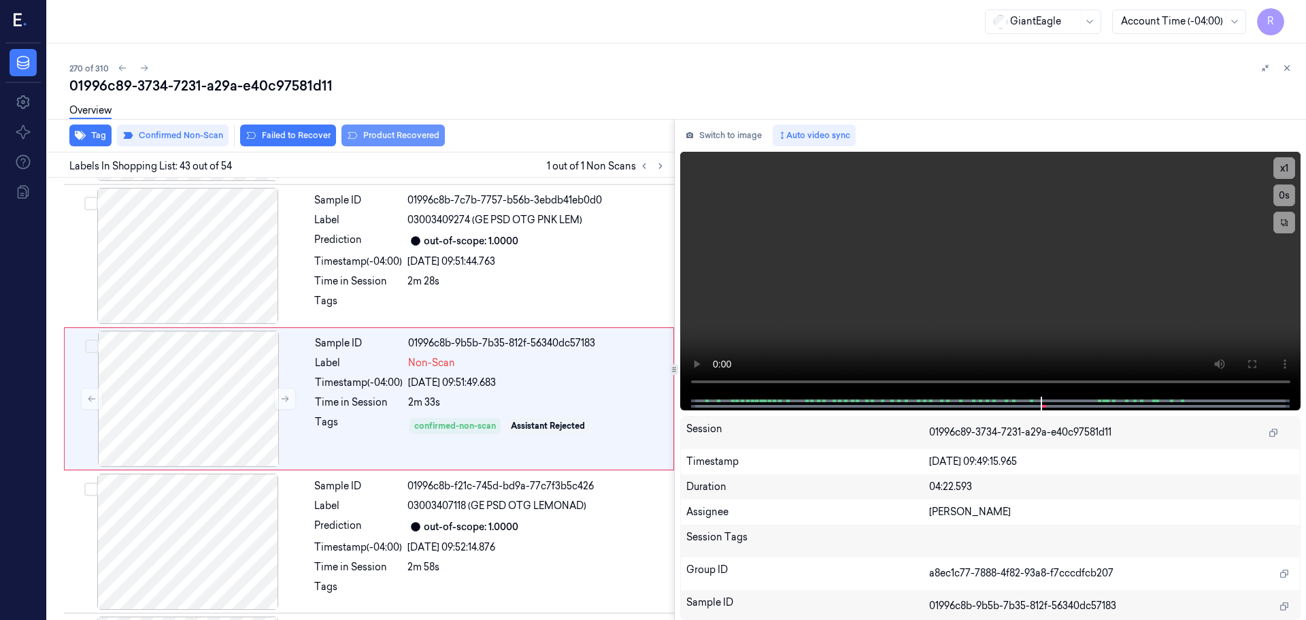
click at [380, 141] on button "Product Recovered" at bounding box center [392, 135] width 103 height 22
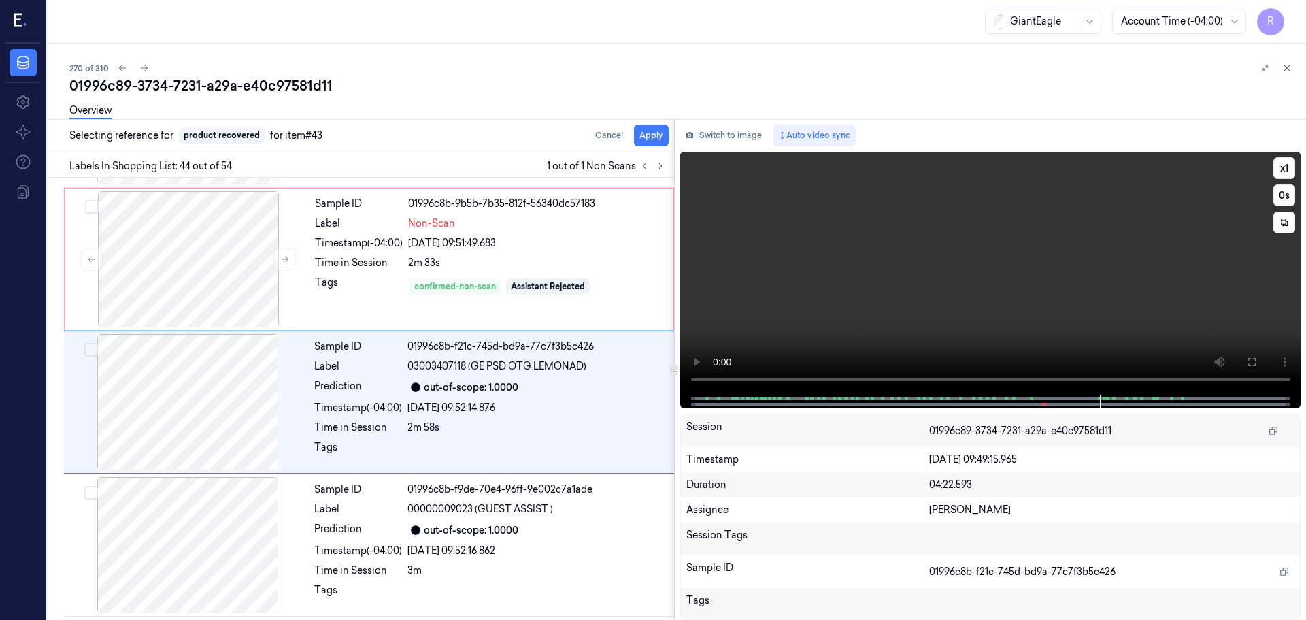
scroll to position [5991, 0]
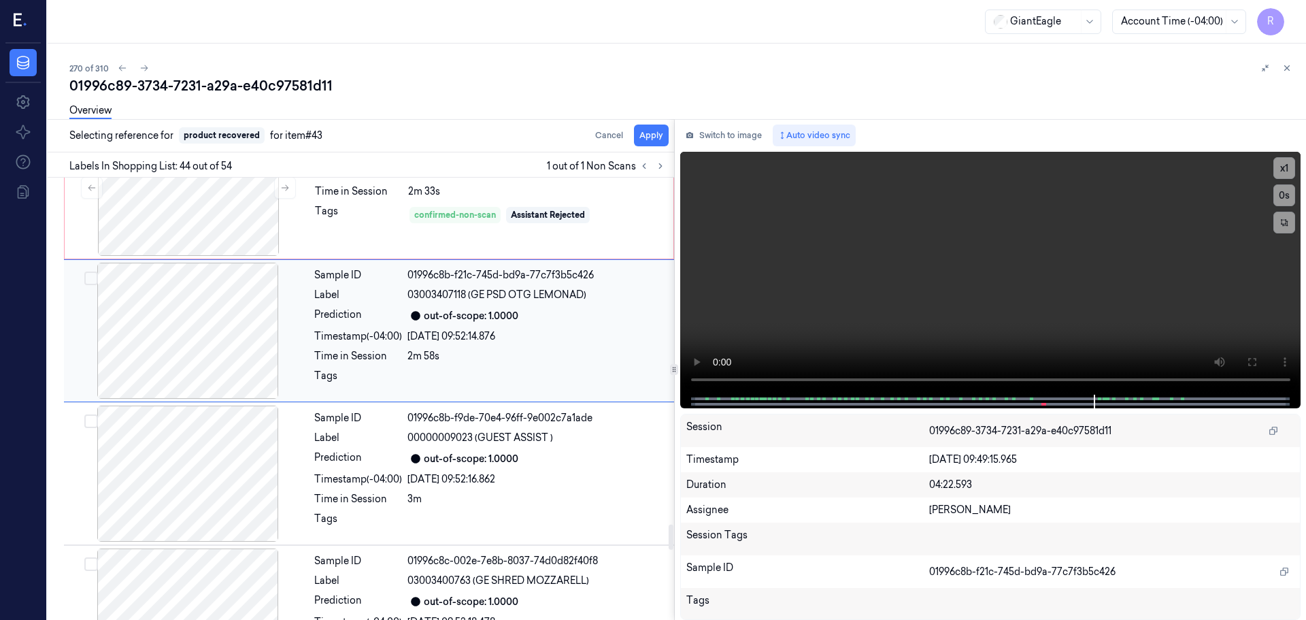
drag, startPoint x: 388, startPoint y: 358, endPoint x: 398, endPoint y: 358, distance: 9.5
click at [388, 358] on div "Time in Session" at bounding box center [358, 356] width 88 height 14
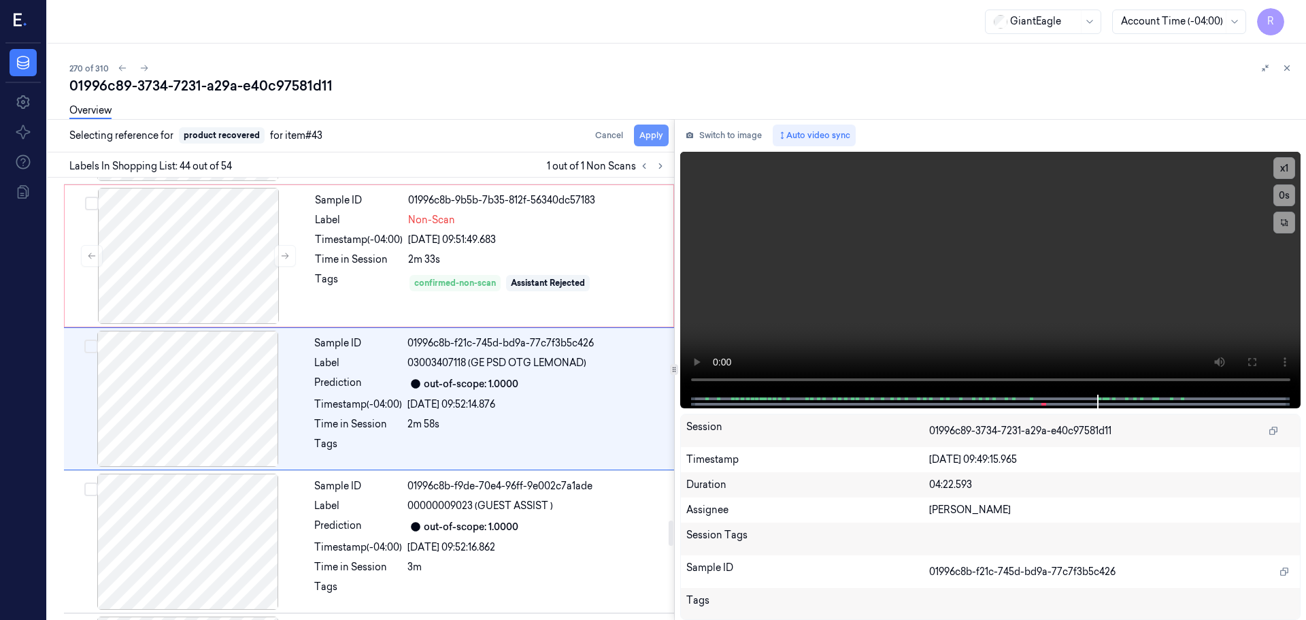
click at [663, 138] on button "Apply" at bounding box center [651, 135] width 35 height 22
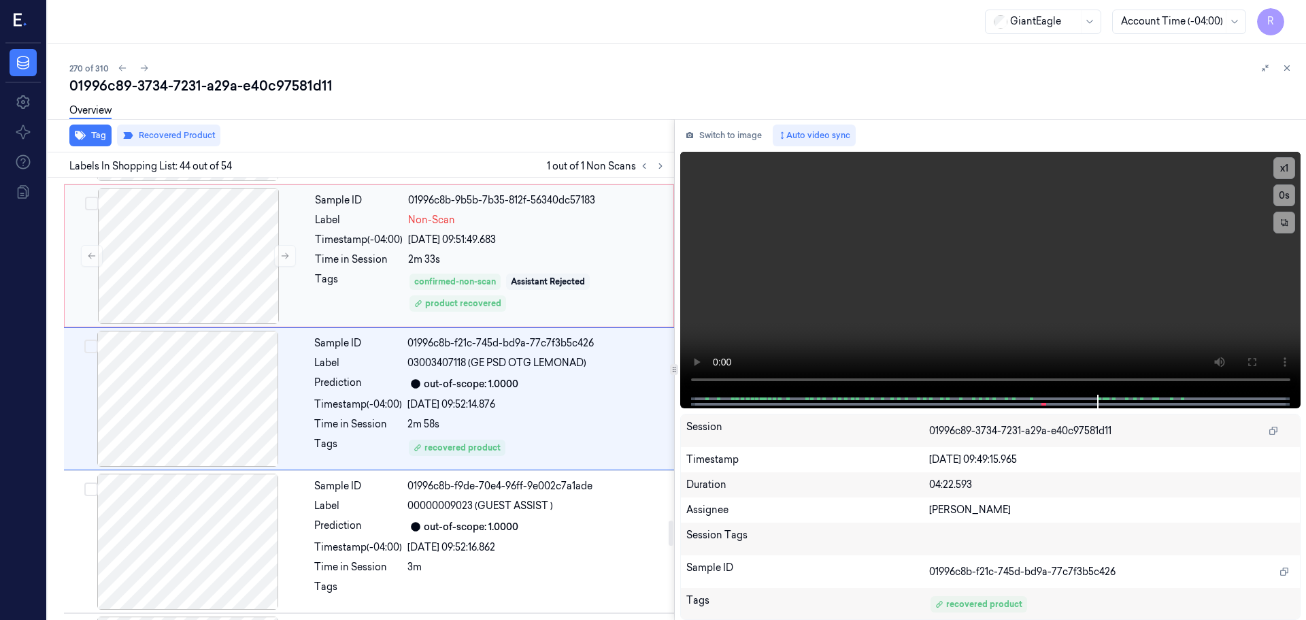
click at [479, 269] on div "Sample ID 01996c8b-9b5b-7b35-812f-56340dc57183 Label Non-Scan Timestamp (-04:00…" at bounding box center [489, 256] width 361 height 136
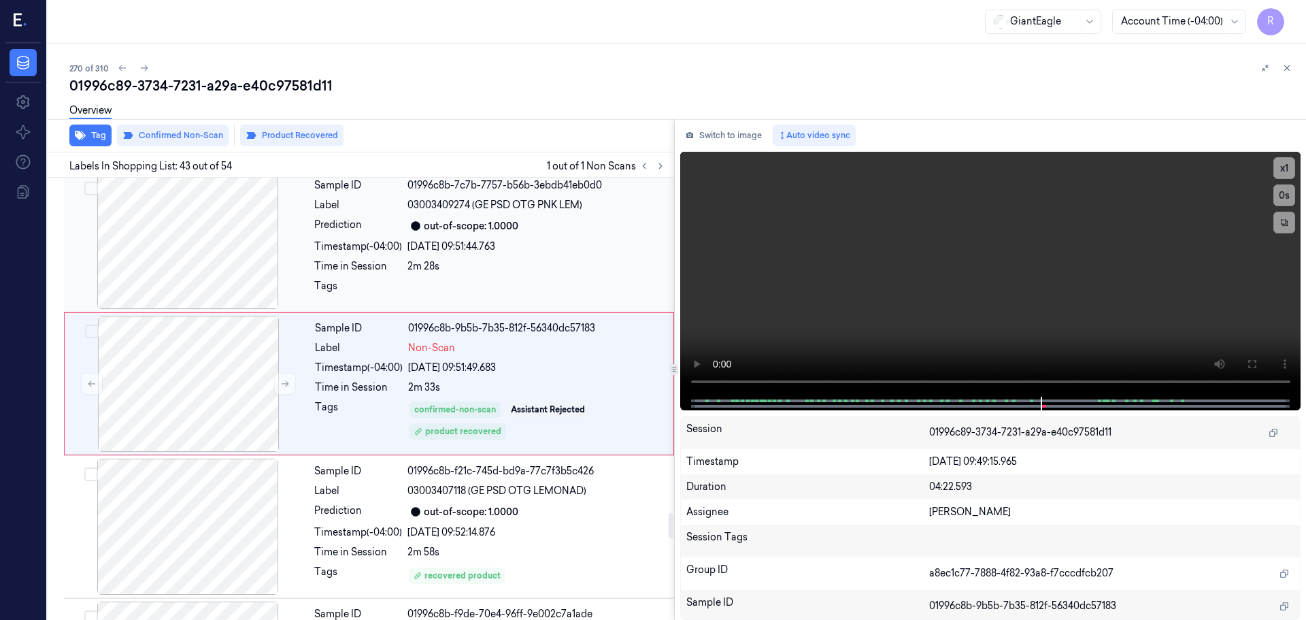
scroll to position [5849, 0]
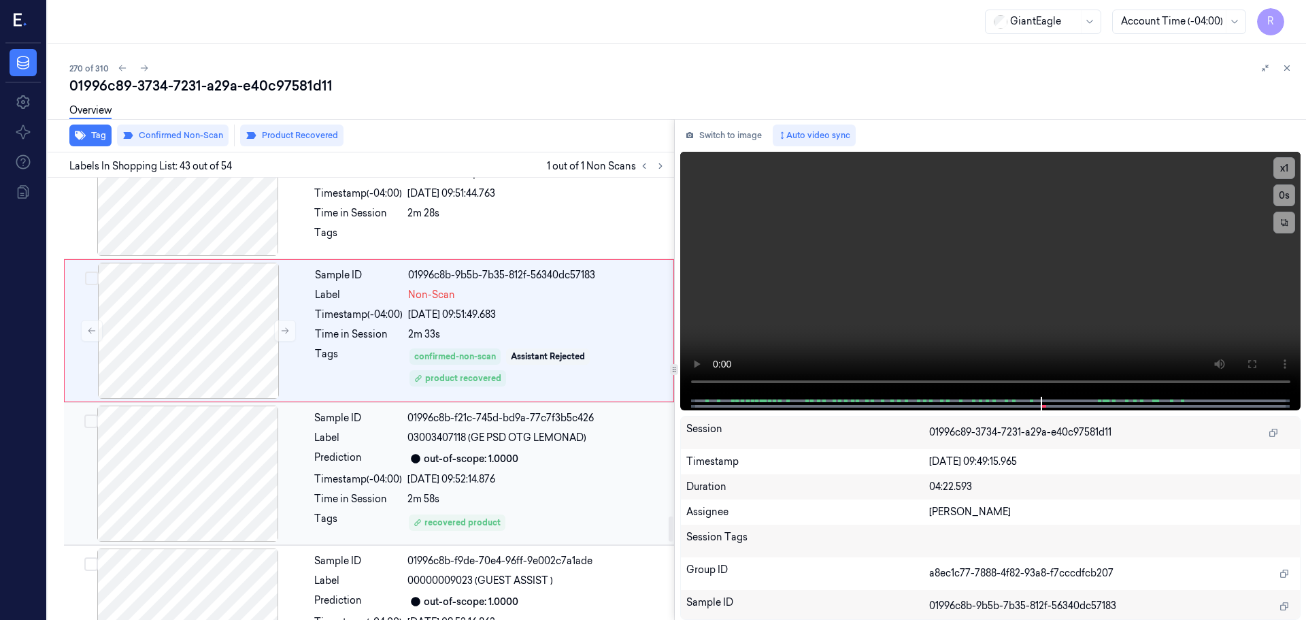
click at [488, 465] on div "out-of-scope: 1.0000" at bounding box center [471, 459] width 95 height 14
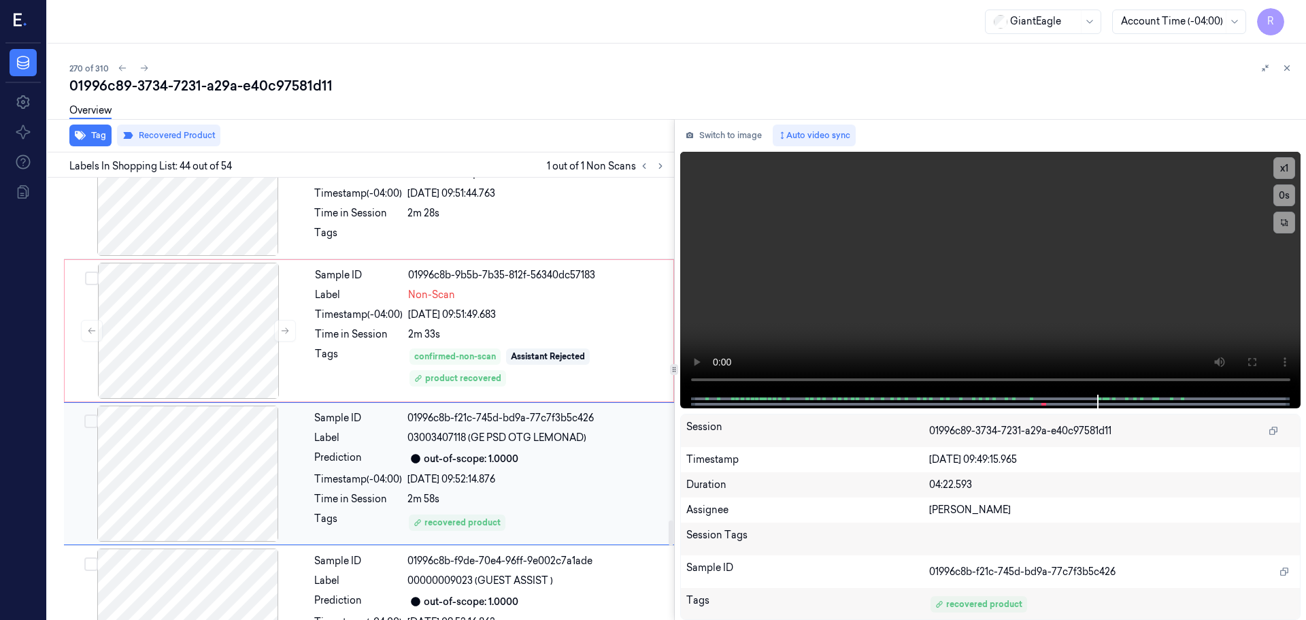
scroll to position [5991, 0]
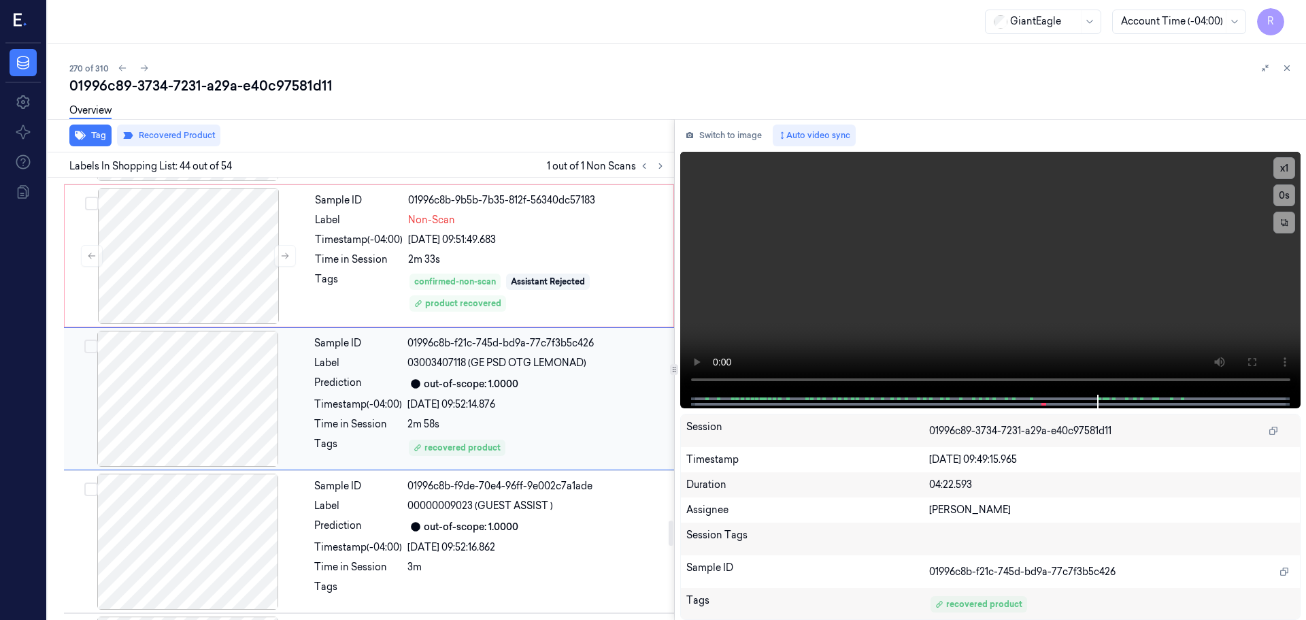
click at [480, 377] on div "out-of-scope: 1.0000" at bounding box center [471, 384] width 95 height 14
click at [529, 271] on div "Sample ID 01996c8b-9b5b-7b35-812f-56340dc57183 Label Non-Scan Timestamp (-04:00…" at bounding box center [489, 256] width 361 height 136
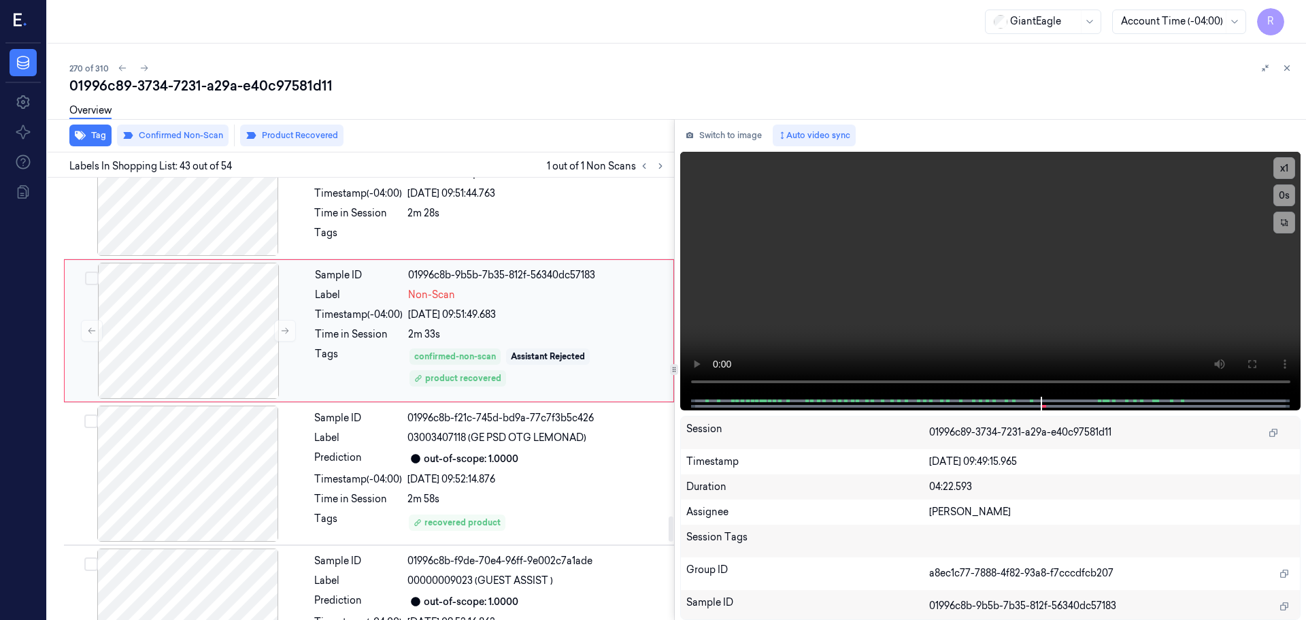
scroll to position [5849, 0]
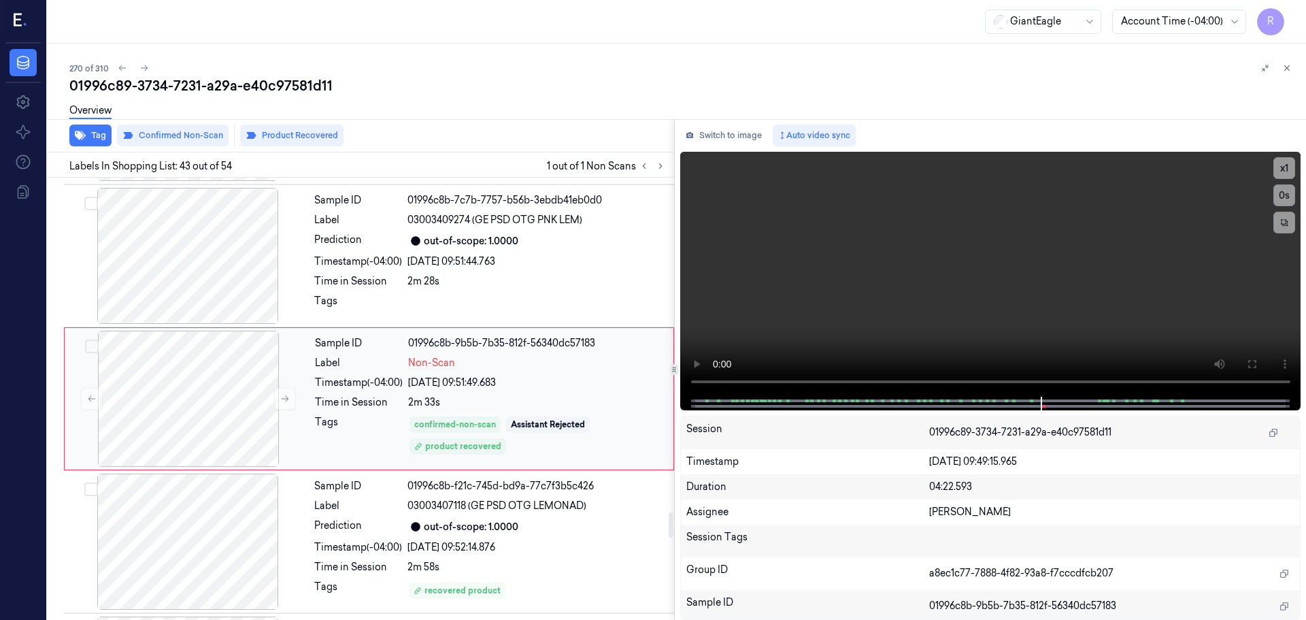
click at [498, 460] on div "Sample ID 01996c8b-9b5b-7b35-812f-56340dc57183 Label Non-Scan Timestamp (-04:00…" at bounding box center [489, 399] width 361 height 136
click at [486, 510] on span "03003407118 (GE PSD OTG LEMONAD)" at bounding box center [496, 506] width 179 height 14
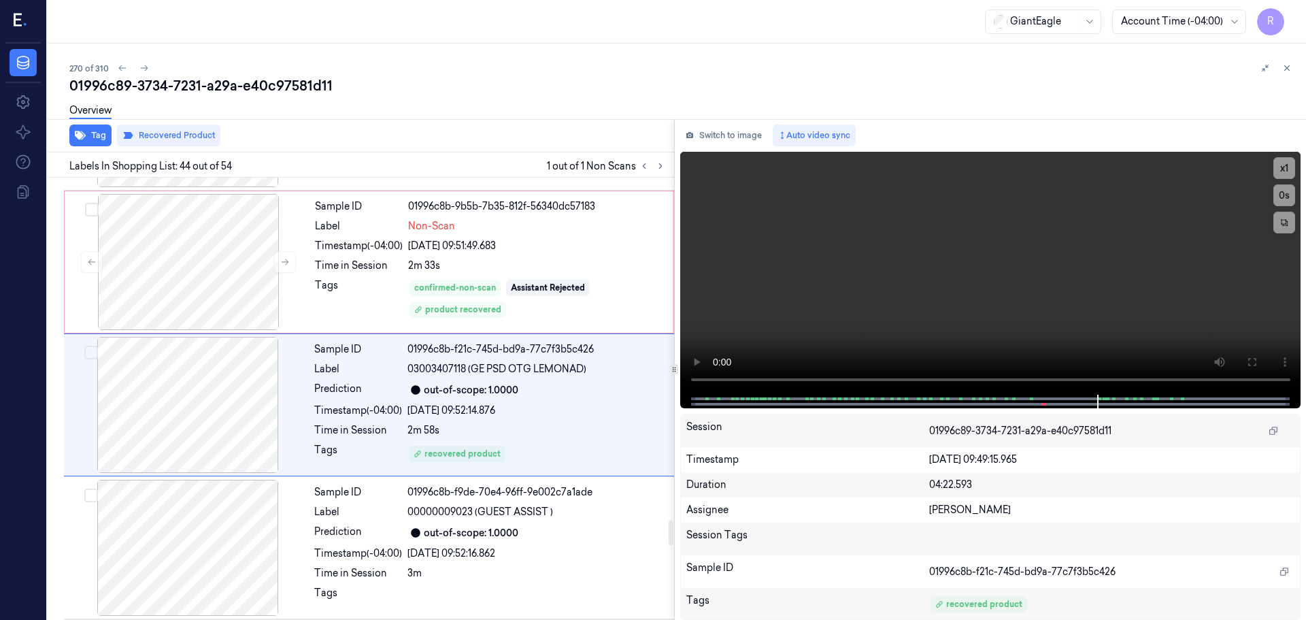
scroll to position [5991, 0]
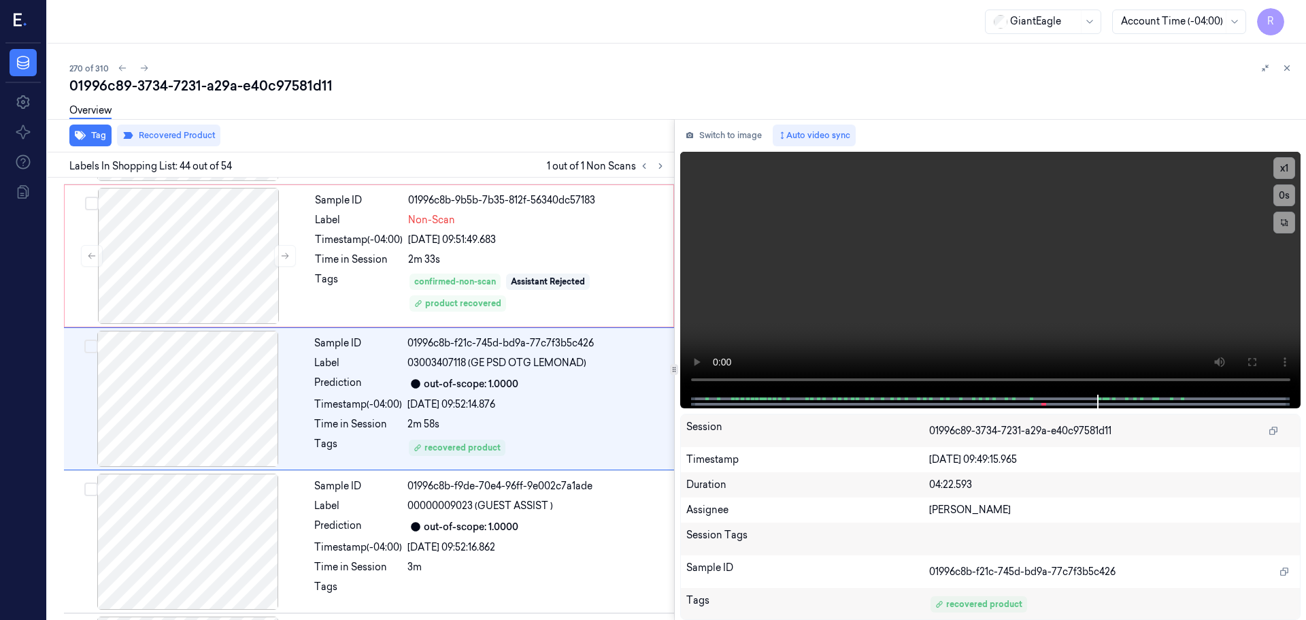
click at [1288, 63] on icon at bounding box center [1287, 68] width 10 height 10
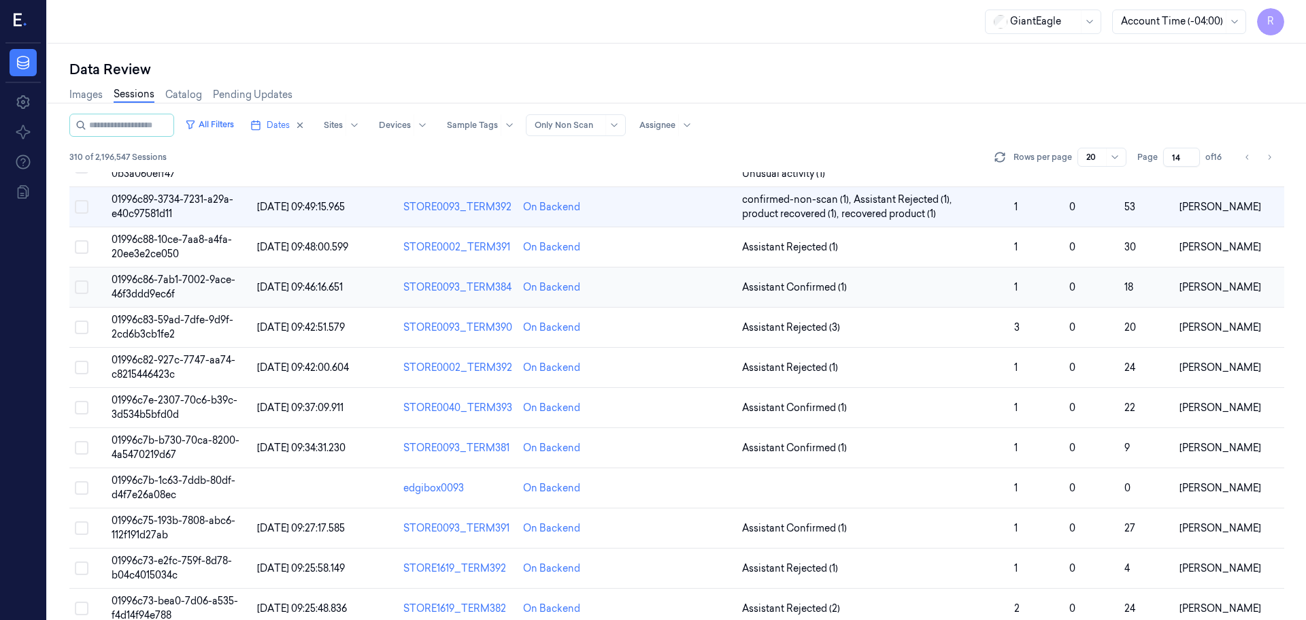
scroll to position [391, 0]
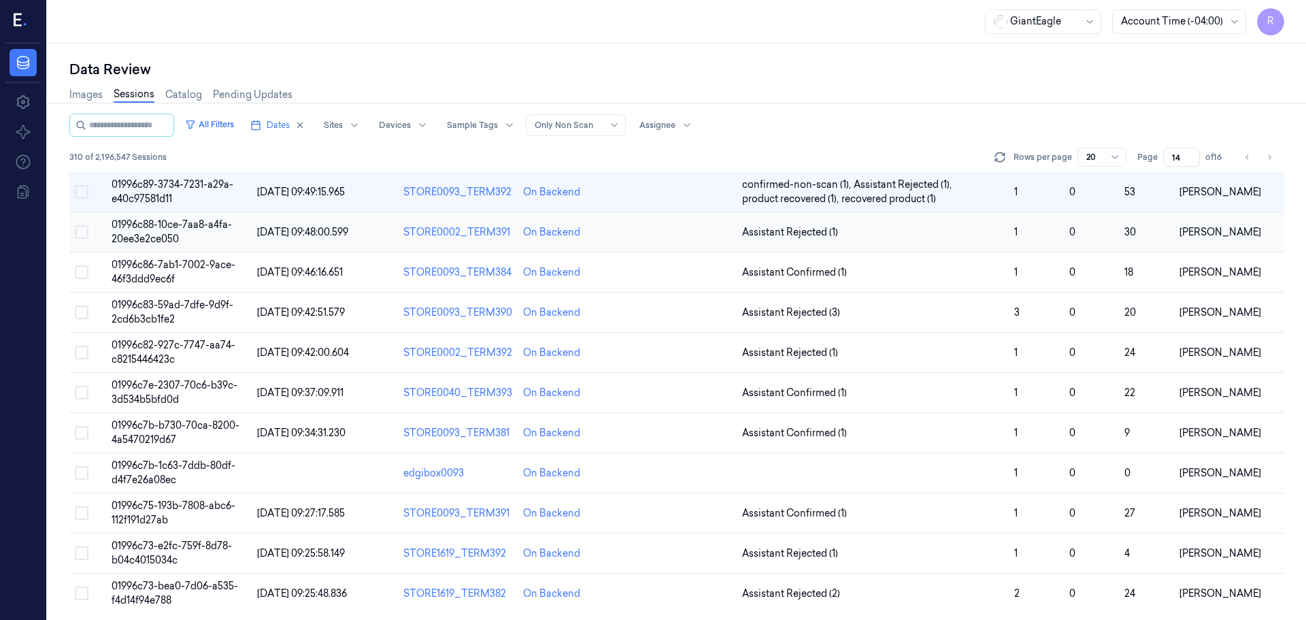
click at [893, 234] on span "Assistant Rejected (1)" at bounding box center [873, 232] width 262 height 14
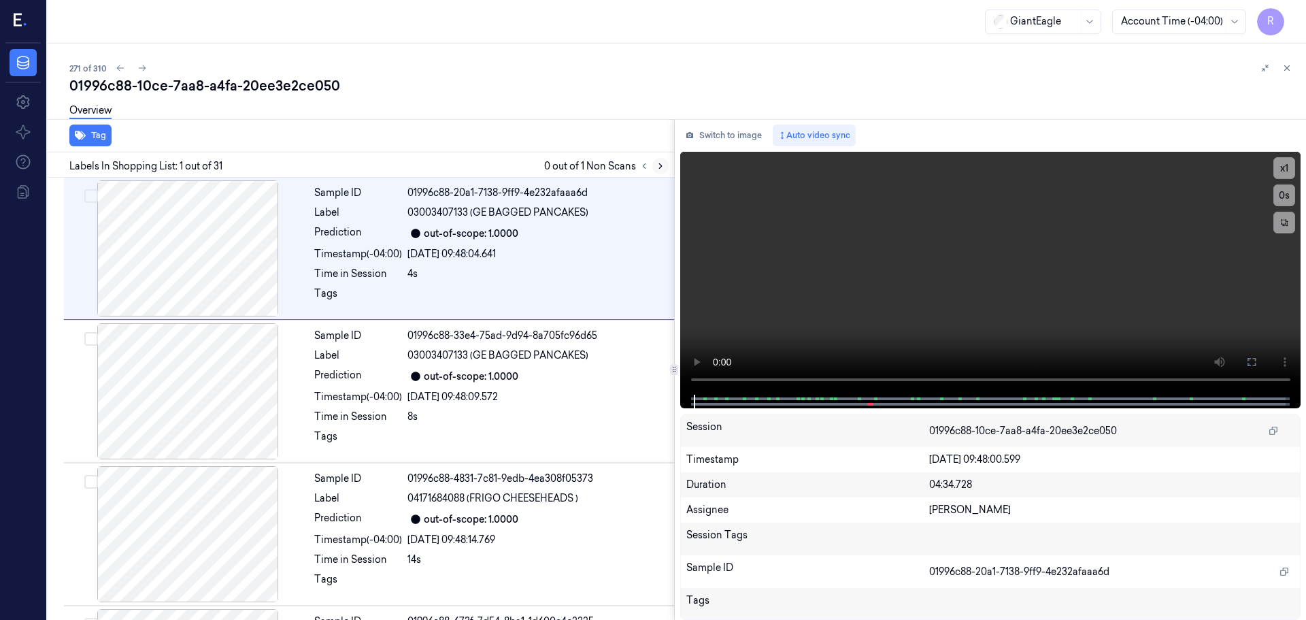
click at [656, 164] on icon at bounding box center [661, 166] width 10 height 10
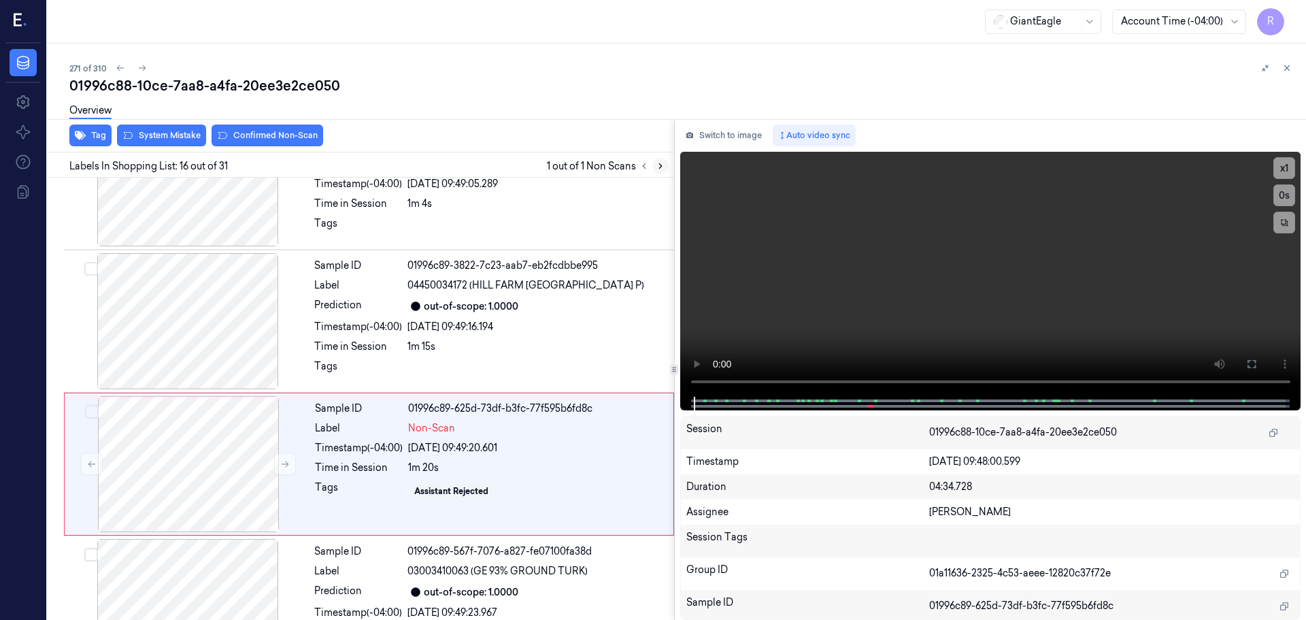
scroll to position [1992, 0]
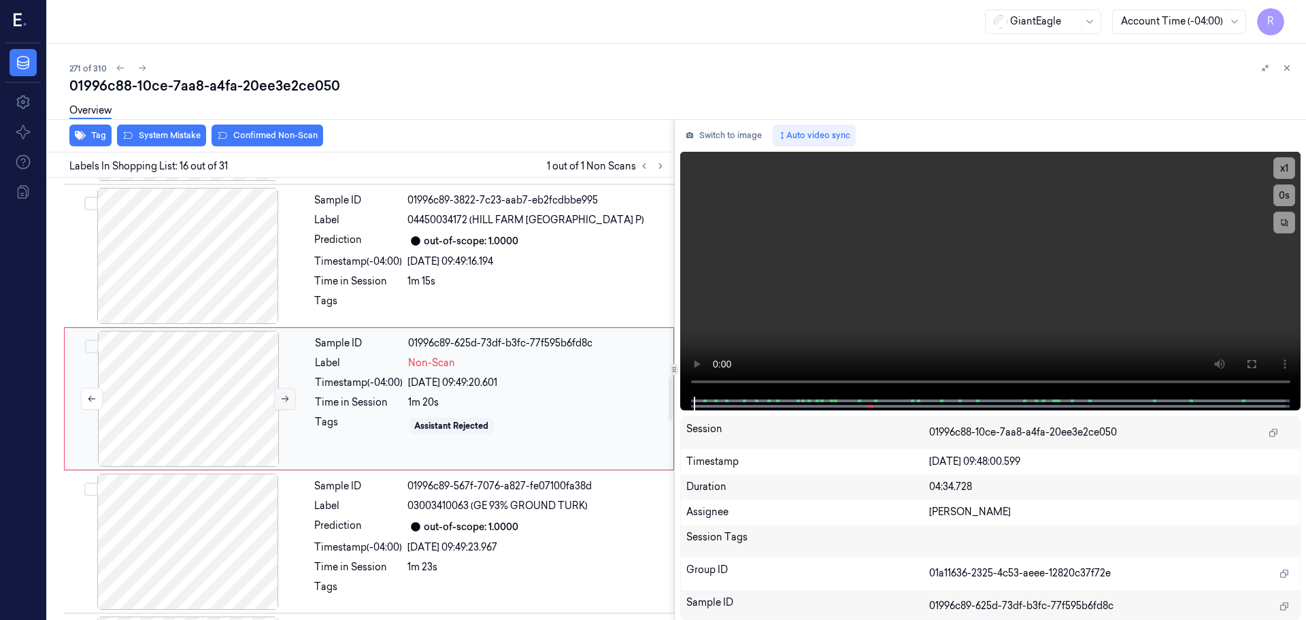
click at [284, 401] on icon at bounding box center [285, 399] width 10 height 10
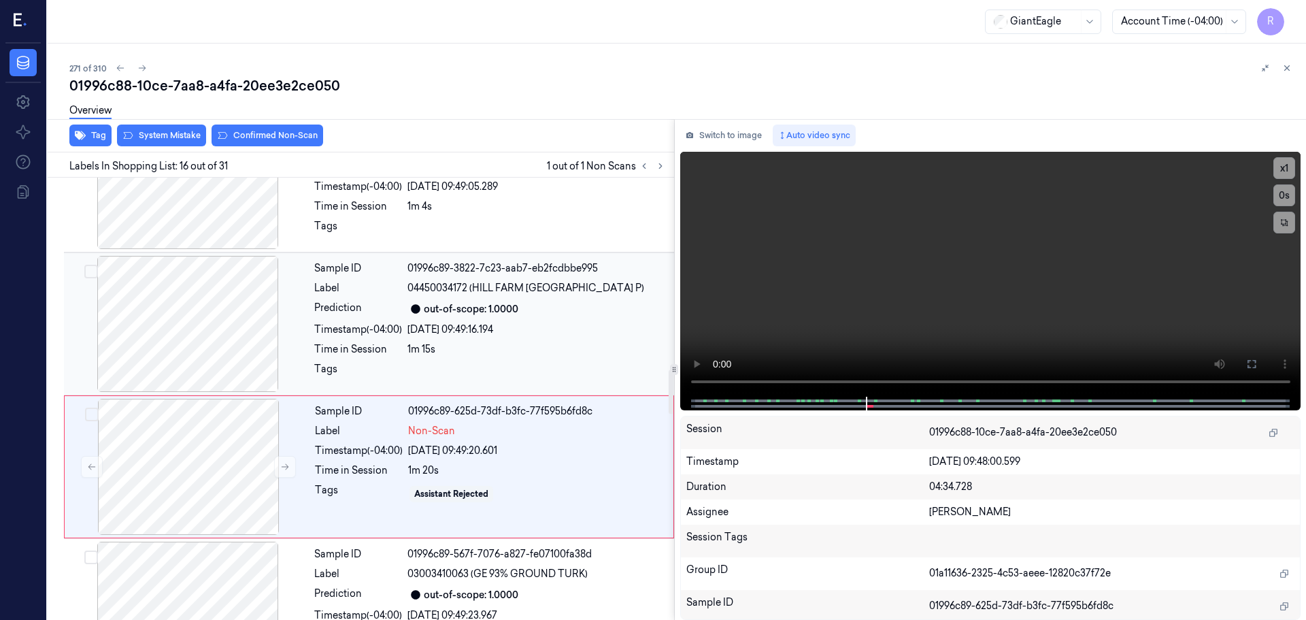
click at [214, 308] on div at bounding box center [188, 324] width 242 height 136
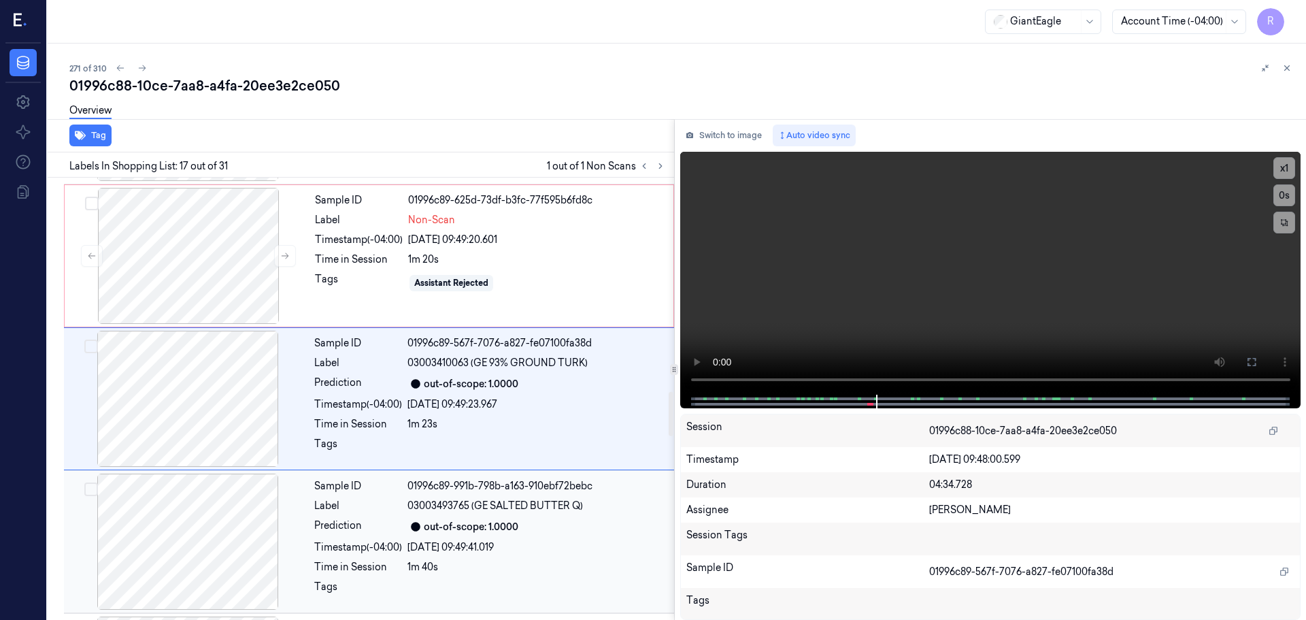
scroll to position [2203, 0]
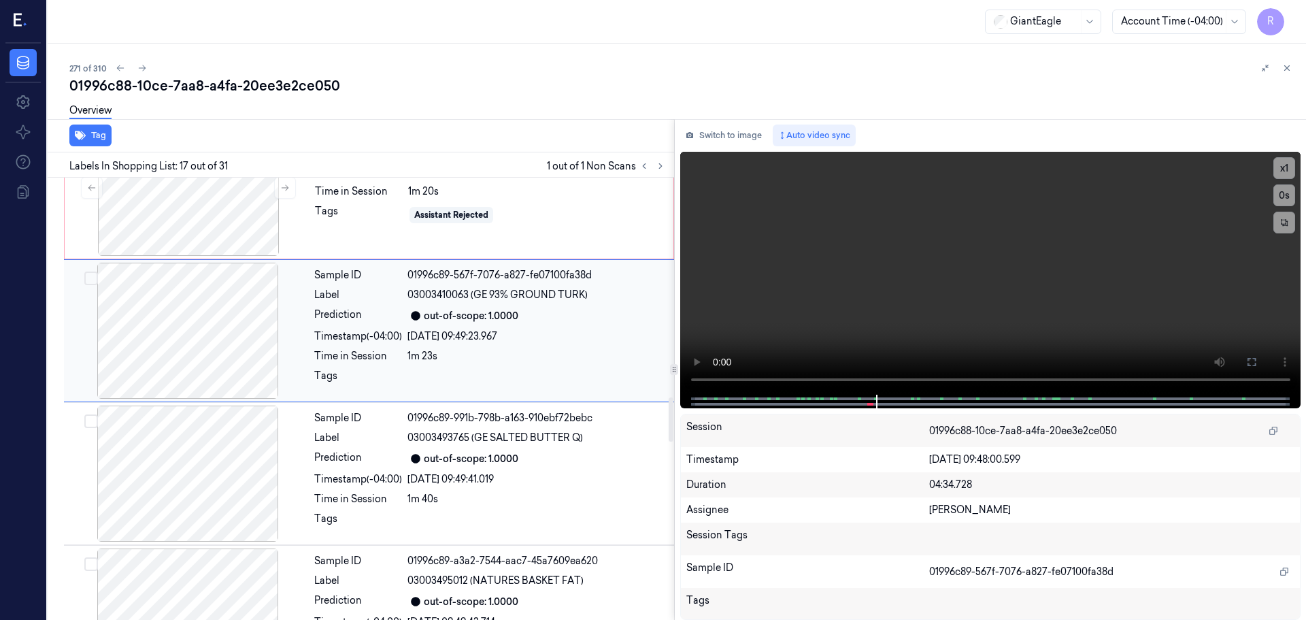
click at [229, 358] on div at bounding box center [188, 331] width 242 height 136
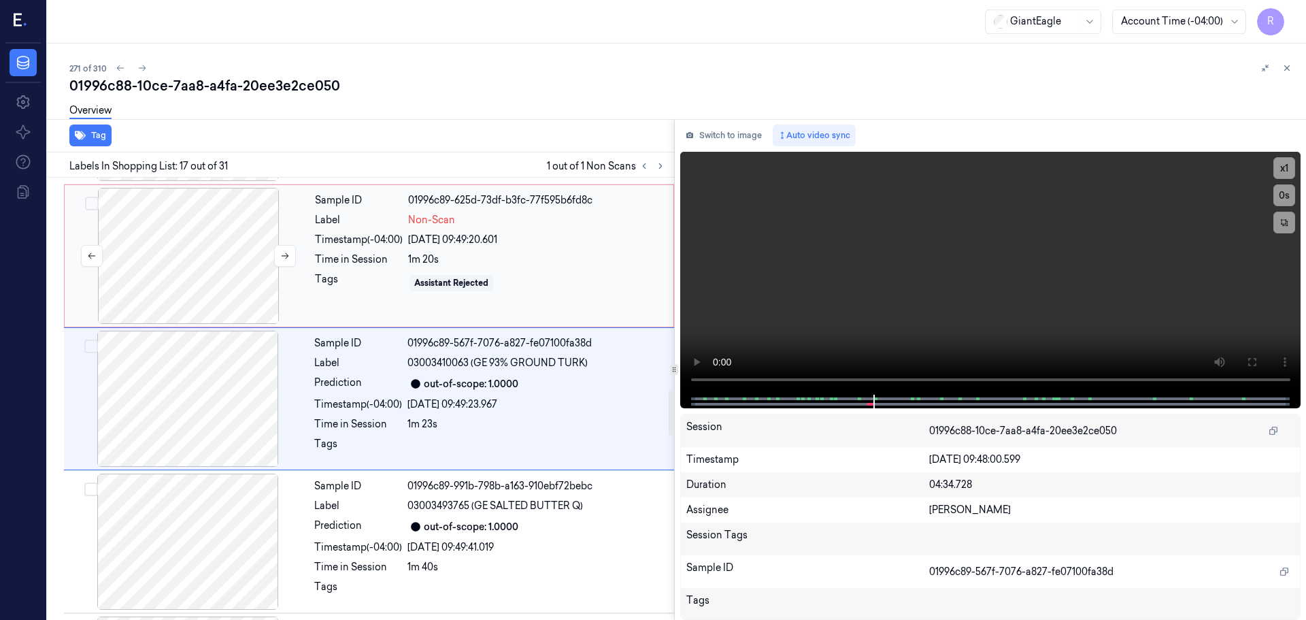
click at [224, 286] on div at bounding box center [188, 256] width 242 height 136
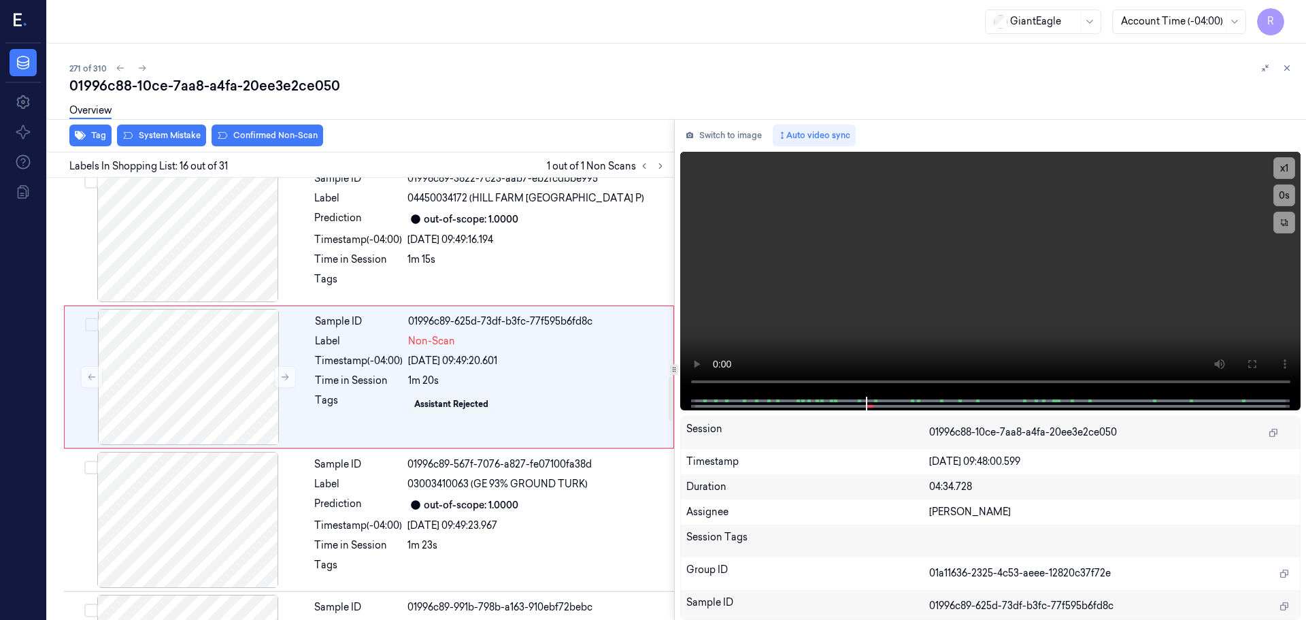
scroll to position [1992, 0]
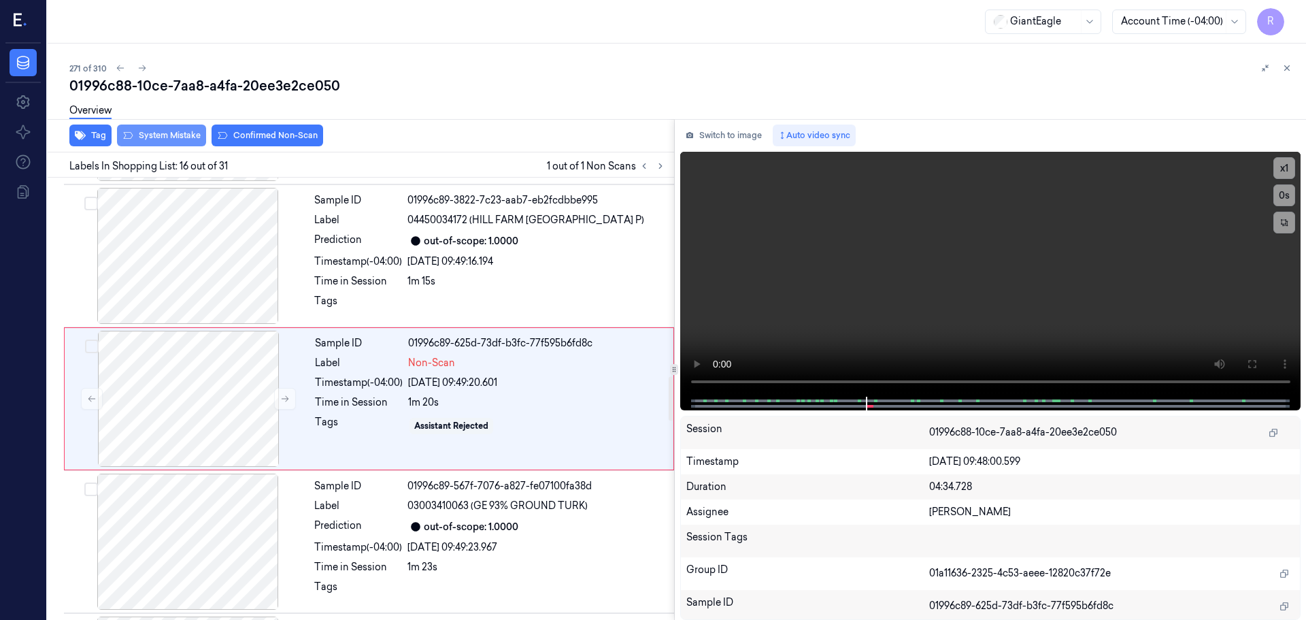
click at [163, 143] on button "System Mistake" at bounding box center [161, 135] width 89 height 22
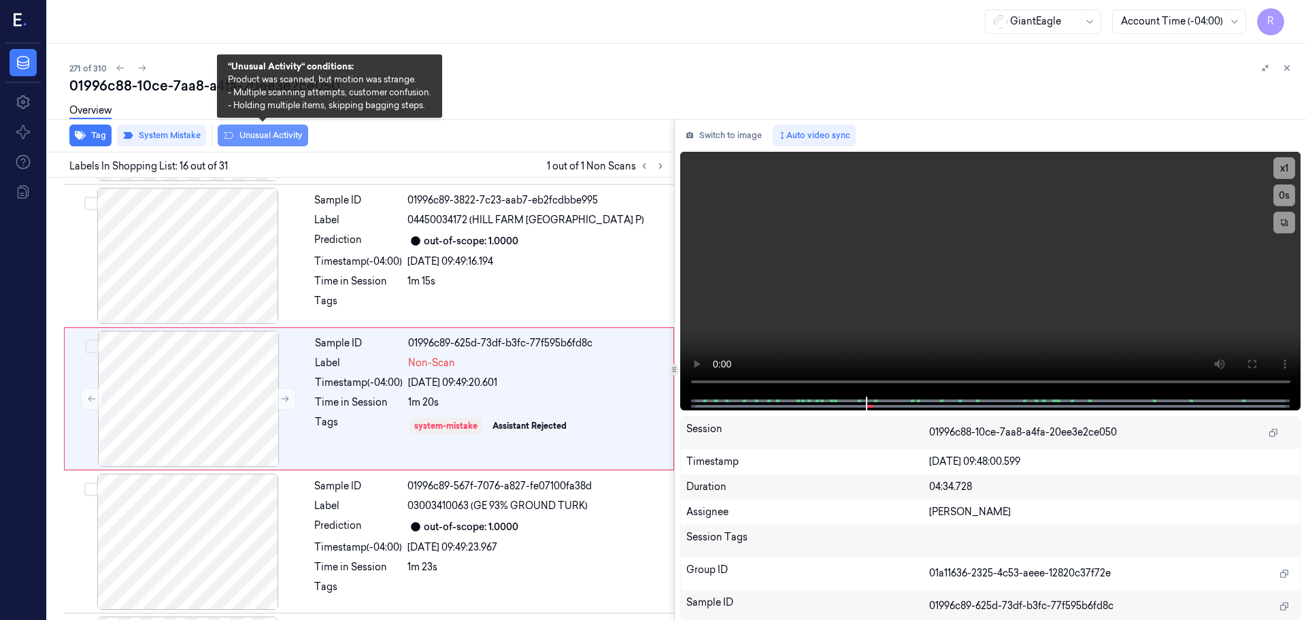
click at [249, 139] on button "Unusual Activity" at bounding box center [263, 135] width 90 height 22
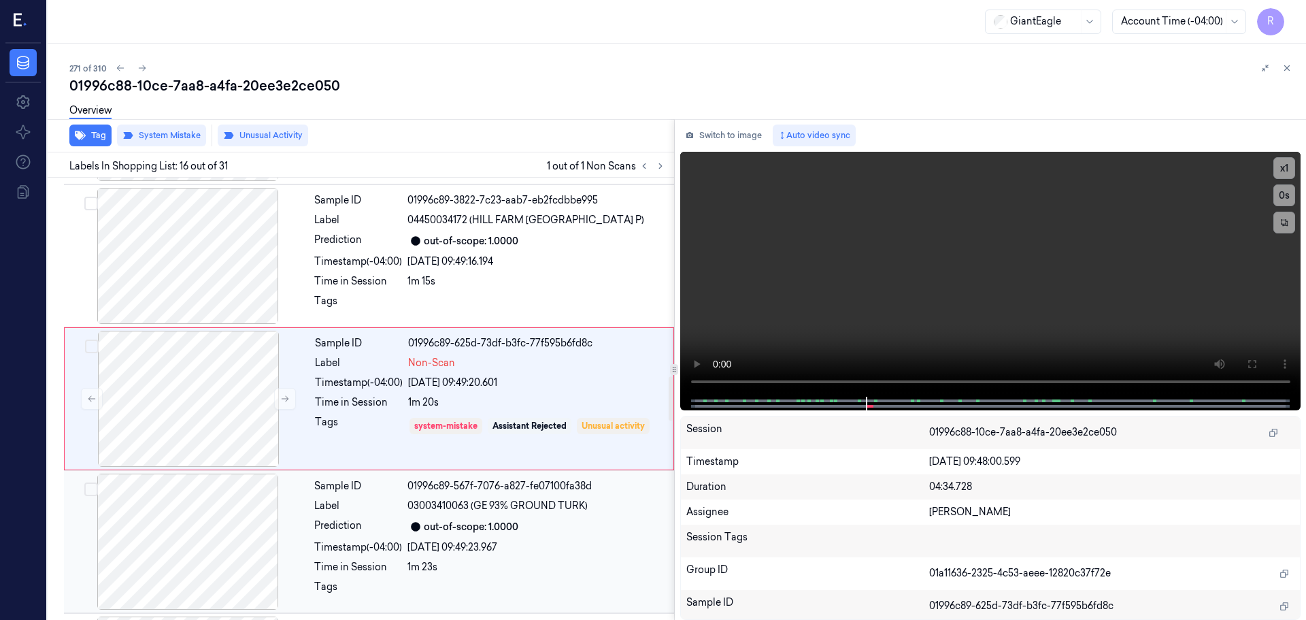
click at [218, 495] on div at bounding box center [188, 541] width 242 height 136
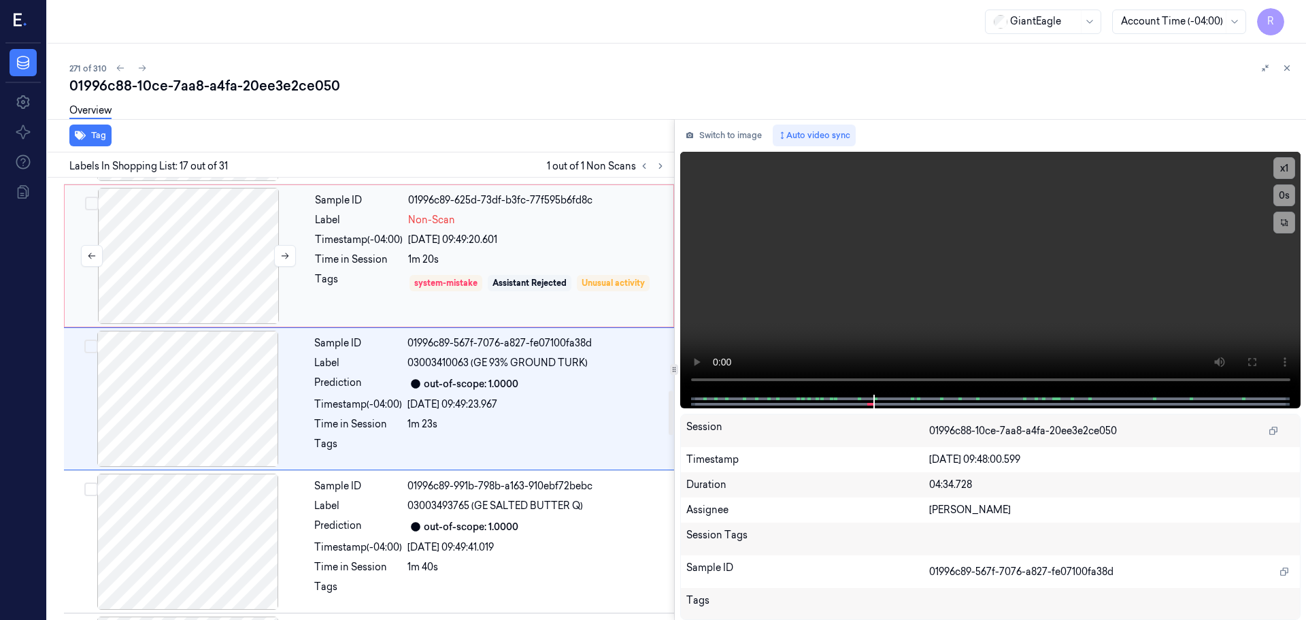
click at [215, 265] on div at bounding box center [188, 256] width 242 height 136
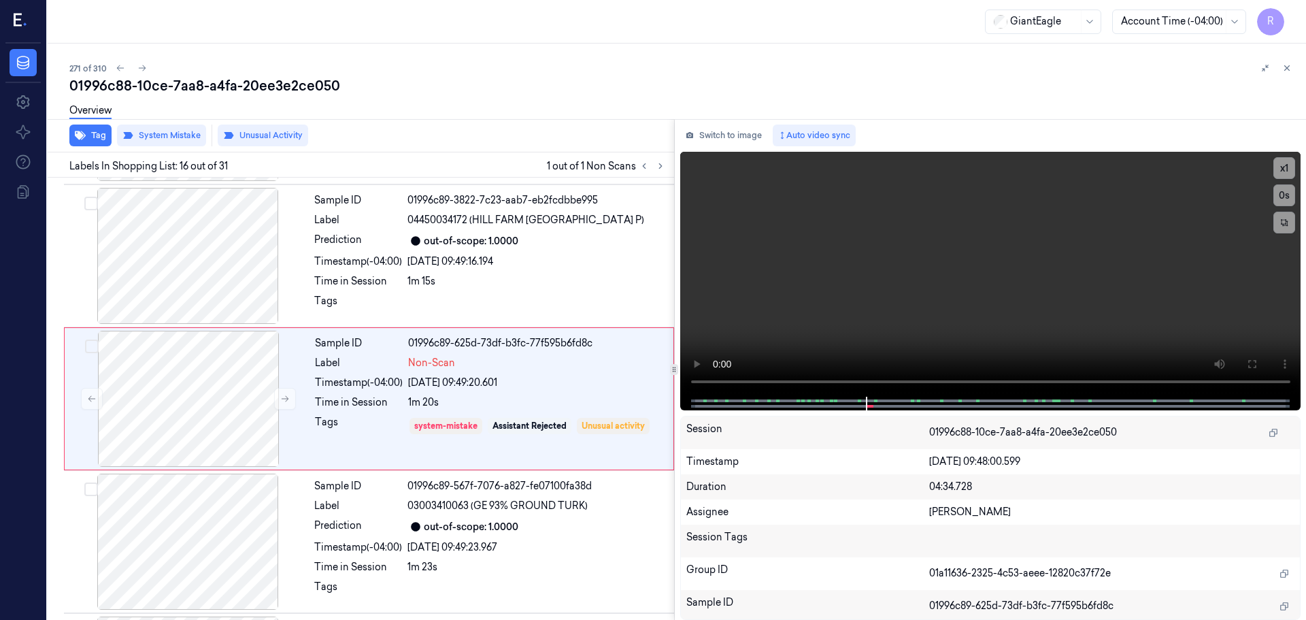
click at [1284, 73] on button at bounding box center [1287, 68] width 16 height 16
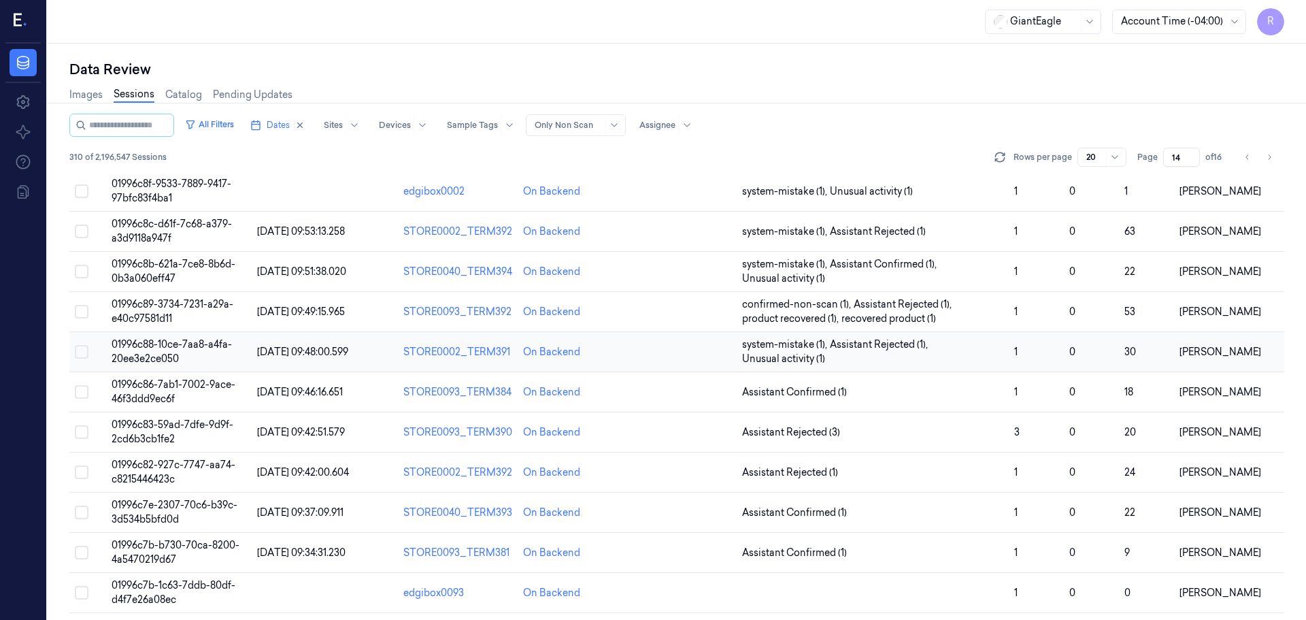
scroll to position [295, 0]
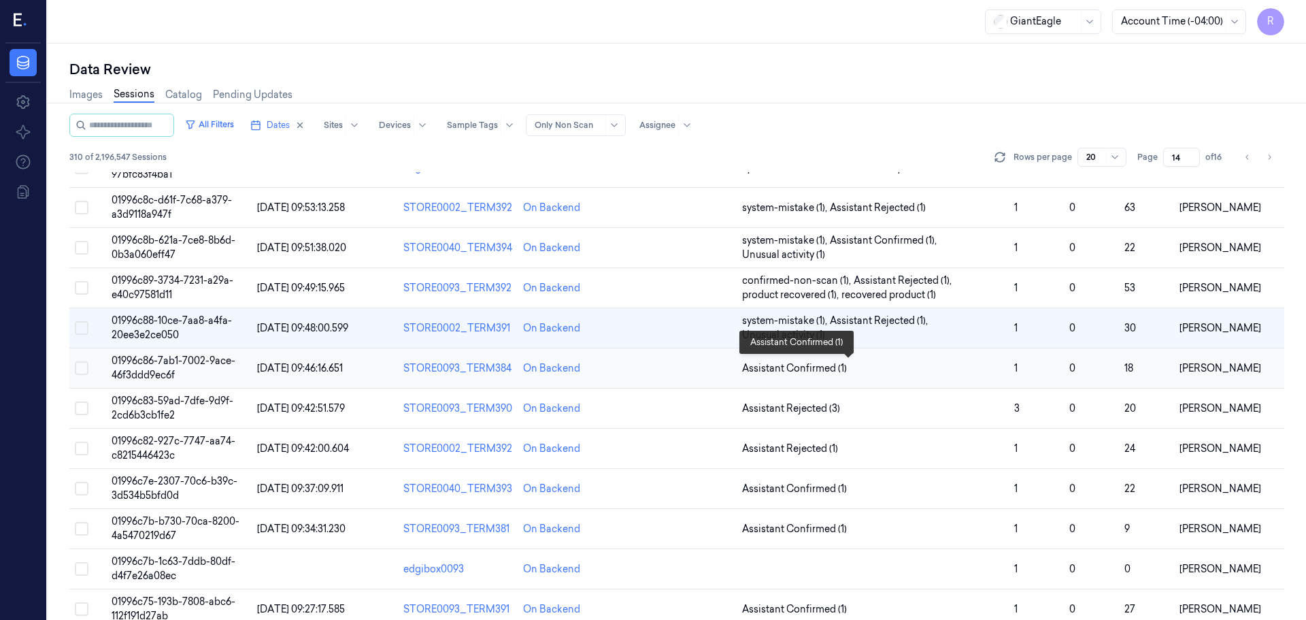
click at [862, 365] on span "Assistant Confirmed (1)" at bounding box center [873, 368] width 262 height 14
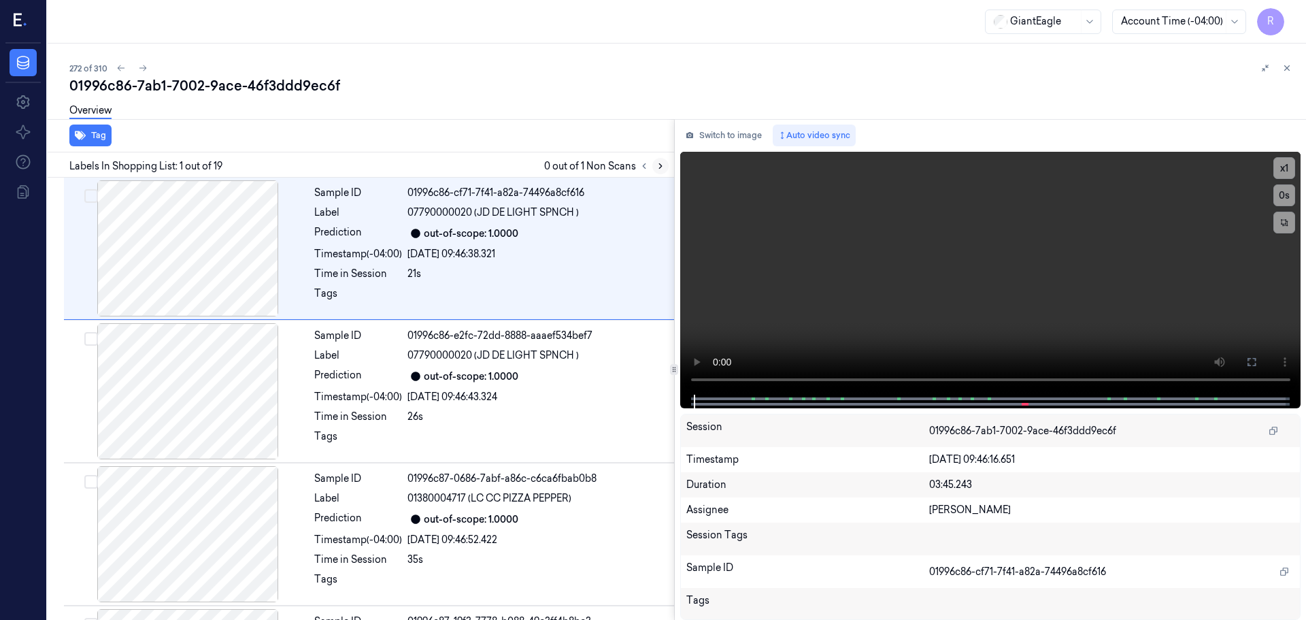
click at [664, 167] on icon at bounding box center [661, 166] width 10 height 10
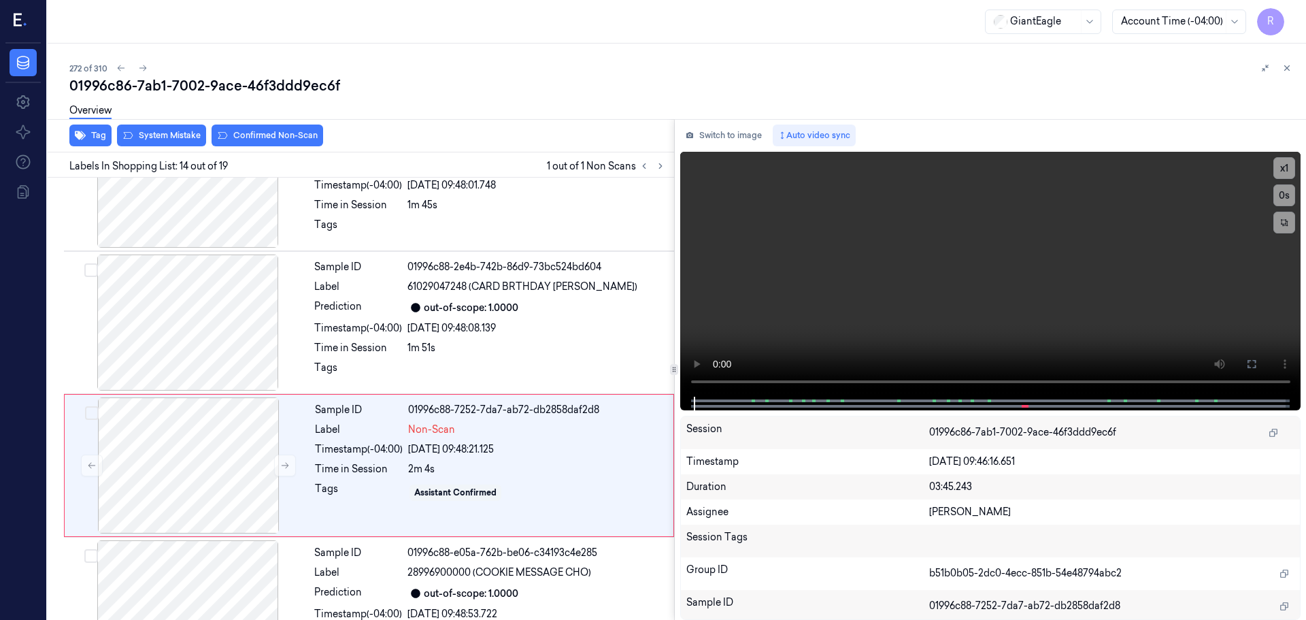
scroll to position [1707, 0]
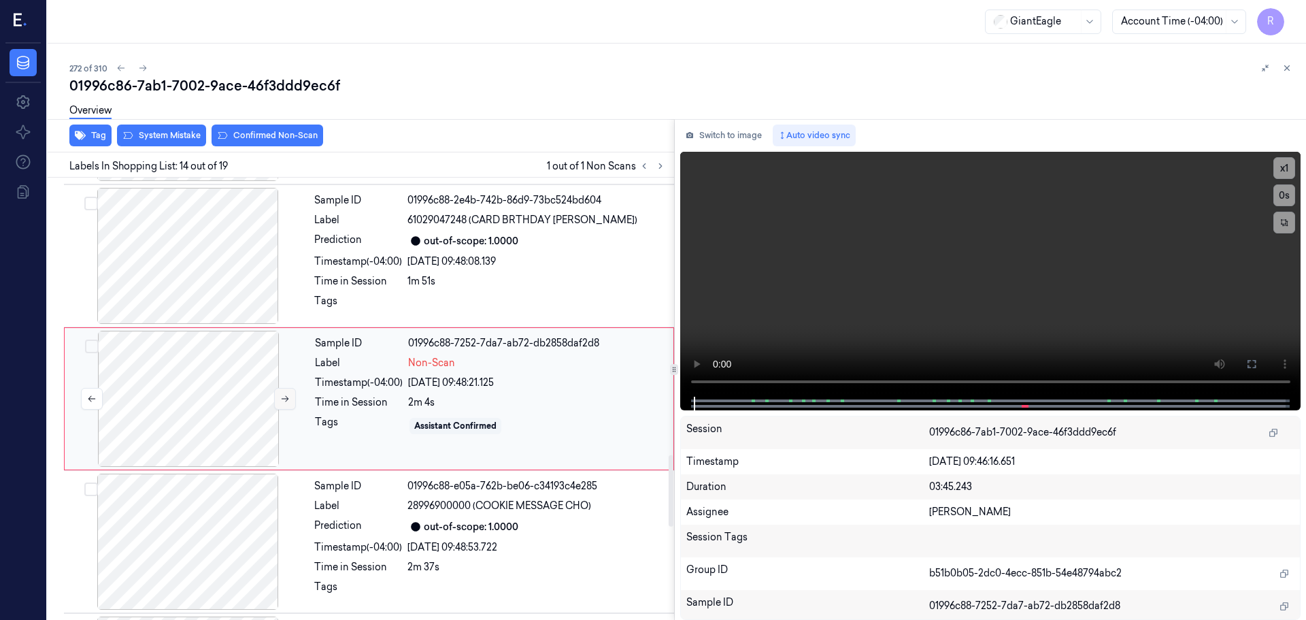
click at [282, 401] on icon at bounding box center [285, 399] width 10 height 10
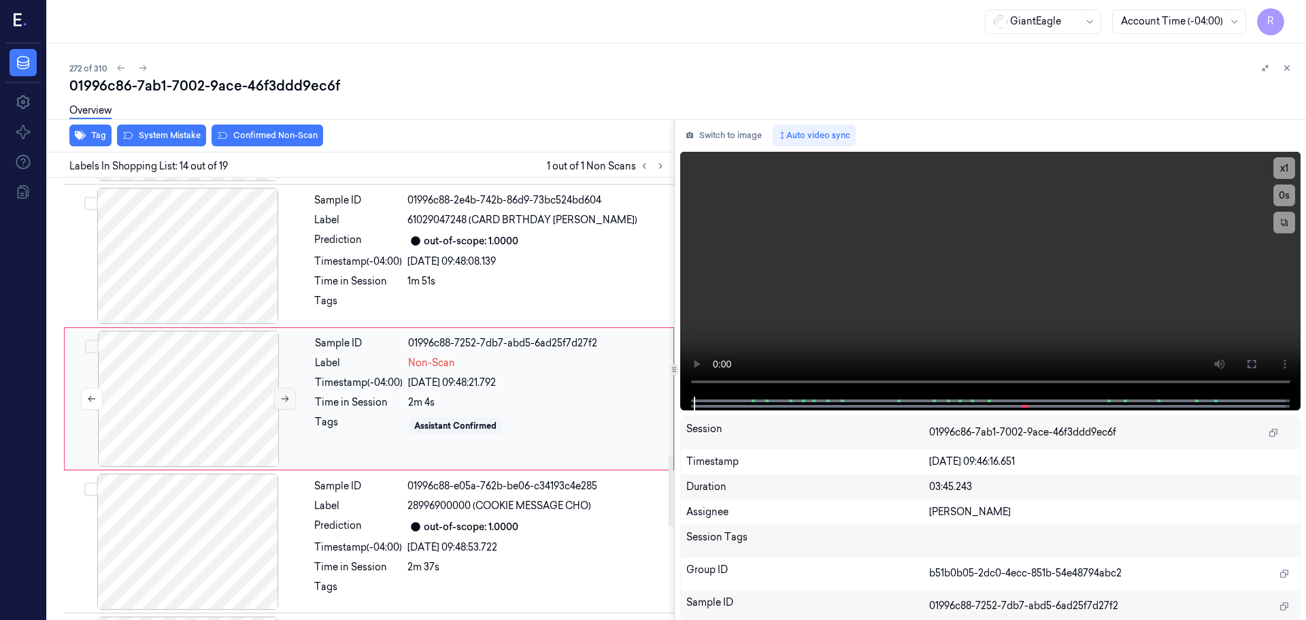
click at [282, 401] on icon at bounding box center [285, 399] width 10 height 10
click at [209, 254] on div at bounding box center [188, 256] width 242 height 136
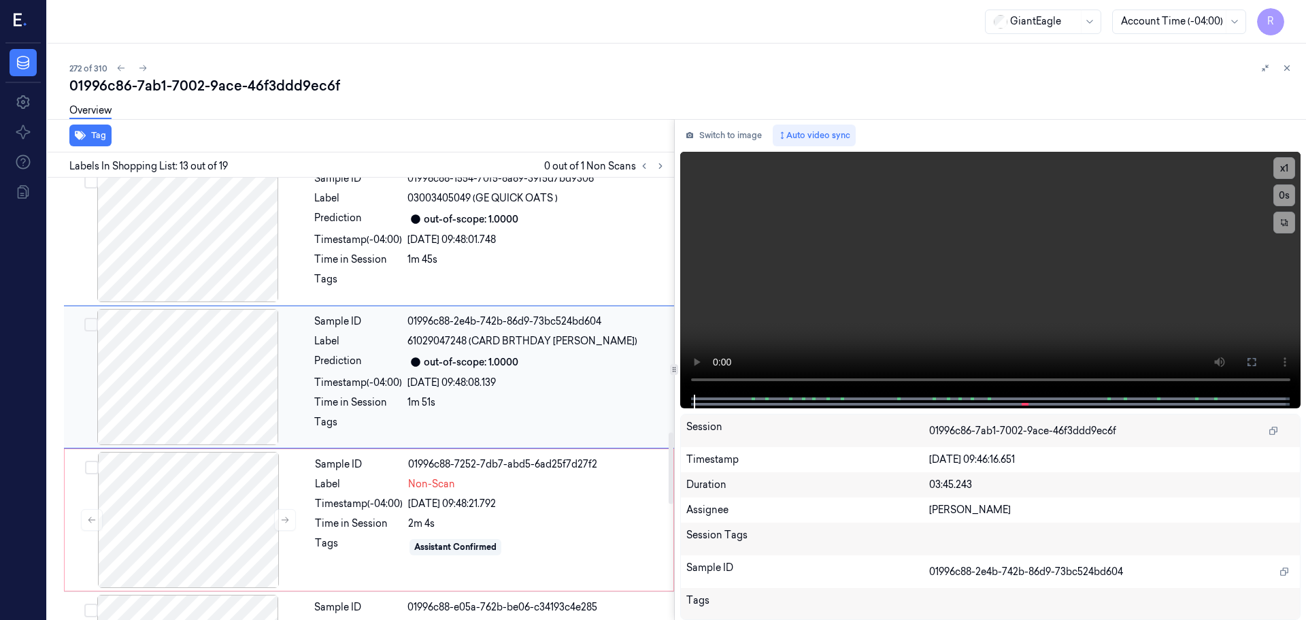
scroll to position [1564, 0]
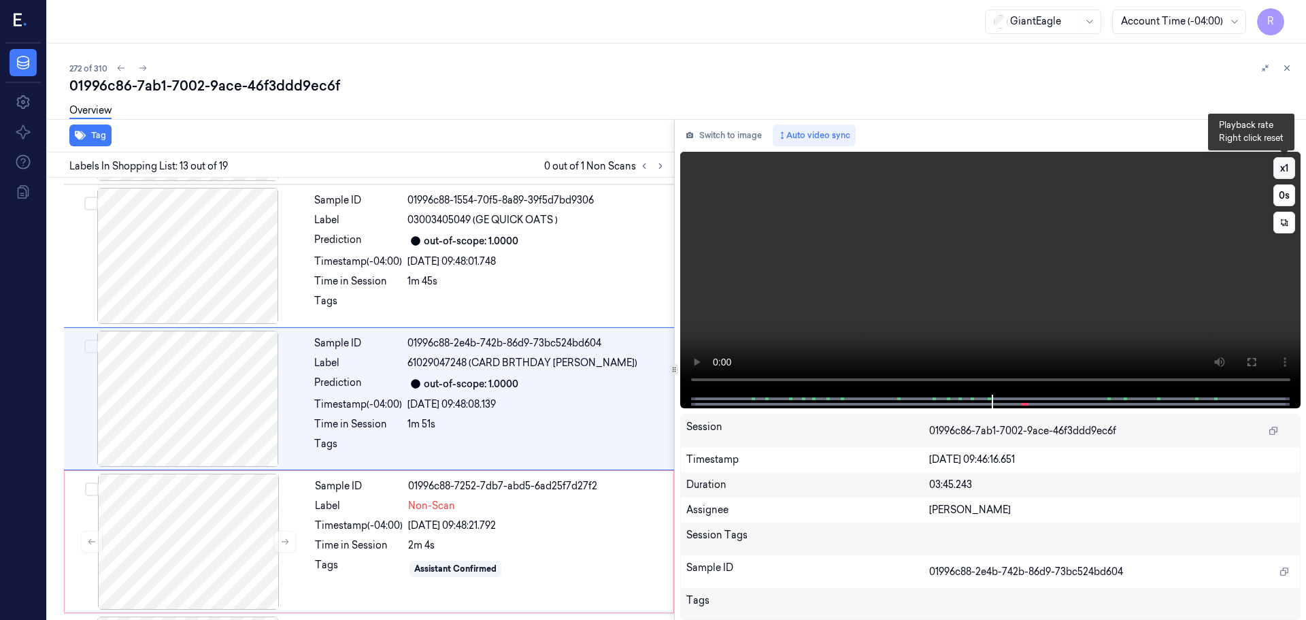
click at [1283, 174] on button "x 1" at bounding box center [1284, 168] width 22 height 22
click at [1283, 174] on button "x 2" at bounding box center [1284, 168] width 22 height 22
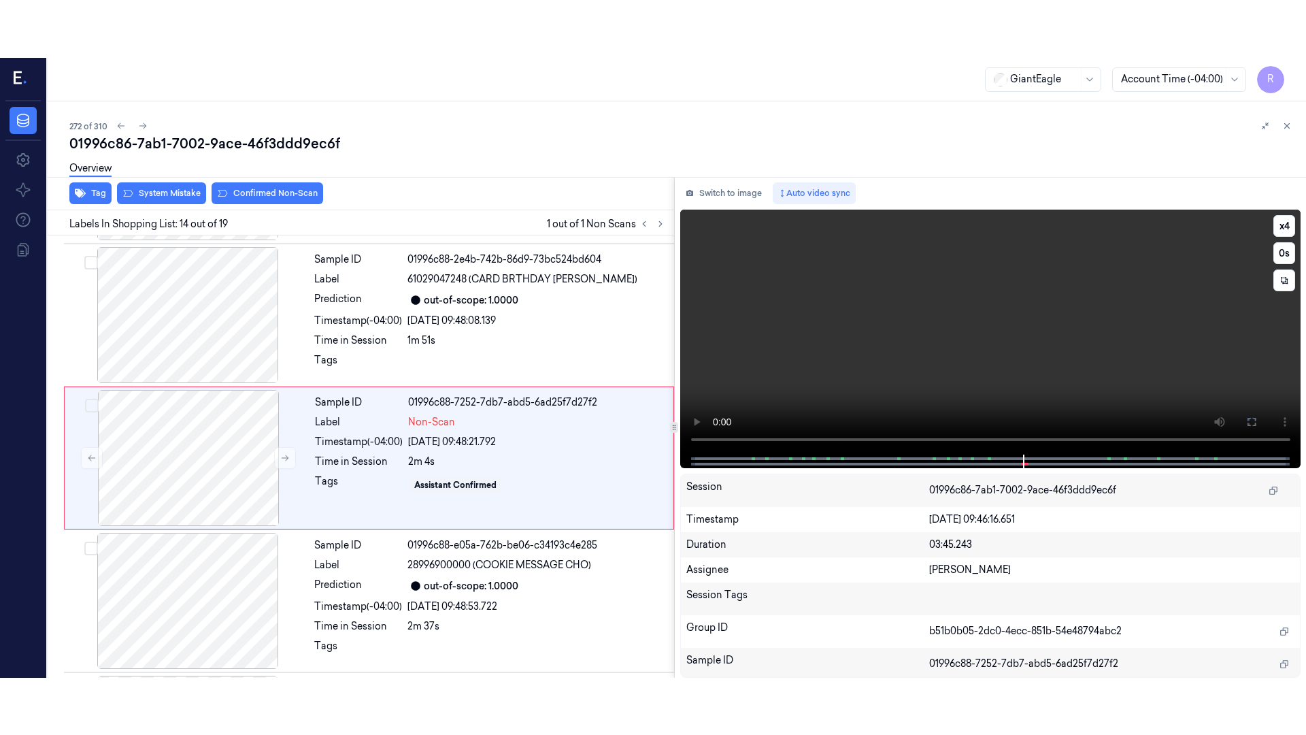
scroll to position [1707, 0]
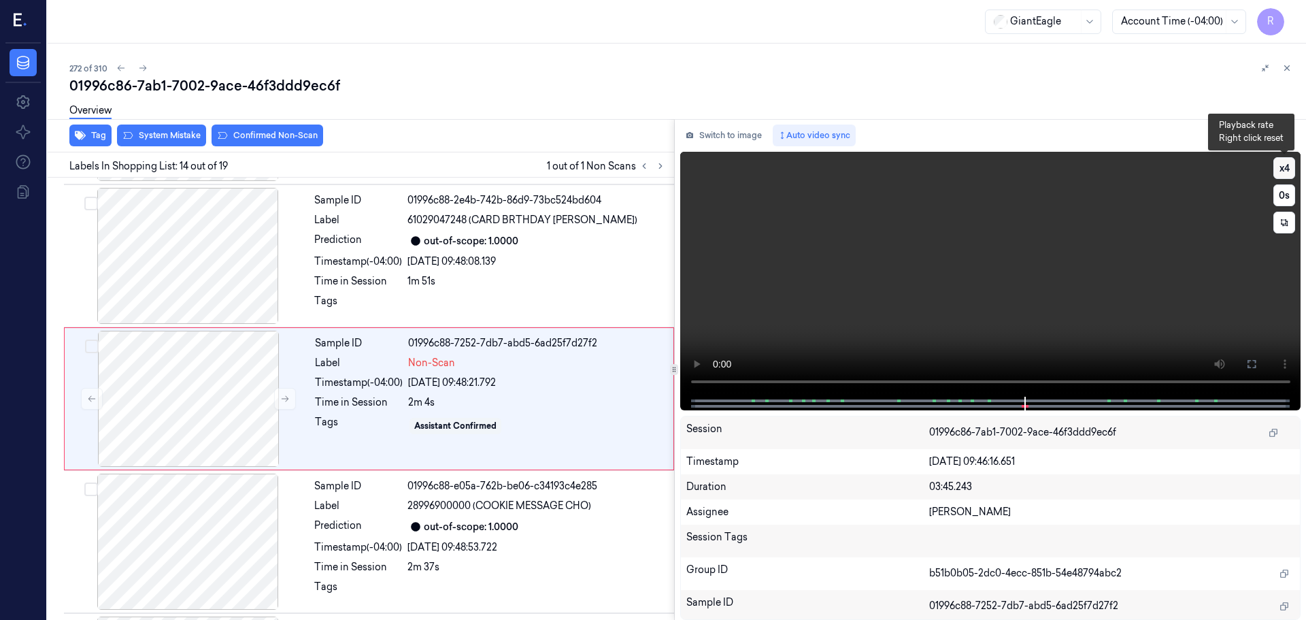
click at [1281, 167] on button "x 4" at bounding box center [1284, 168] width 22 height 22
click at [1281, 167] on button "x 1" at bounding box center [1284, 168] width 22 height 22
click at [1250, 354] on button at bounding box center [1252, 364] width 22 height 22
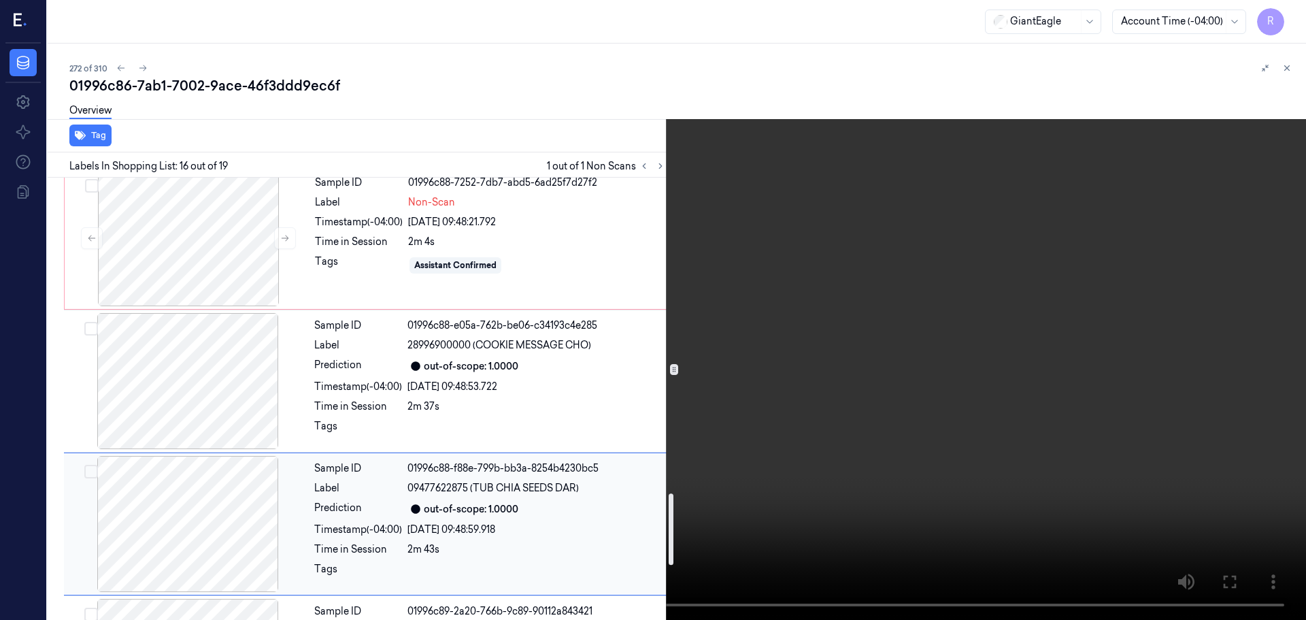
scroll to position [1732, 0]
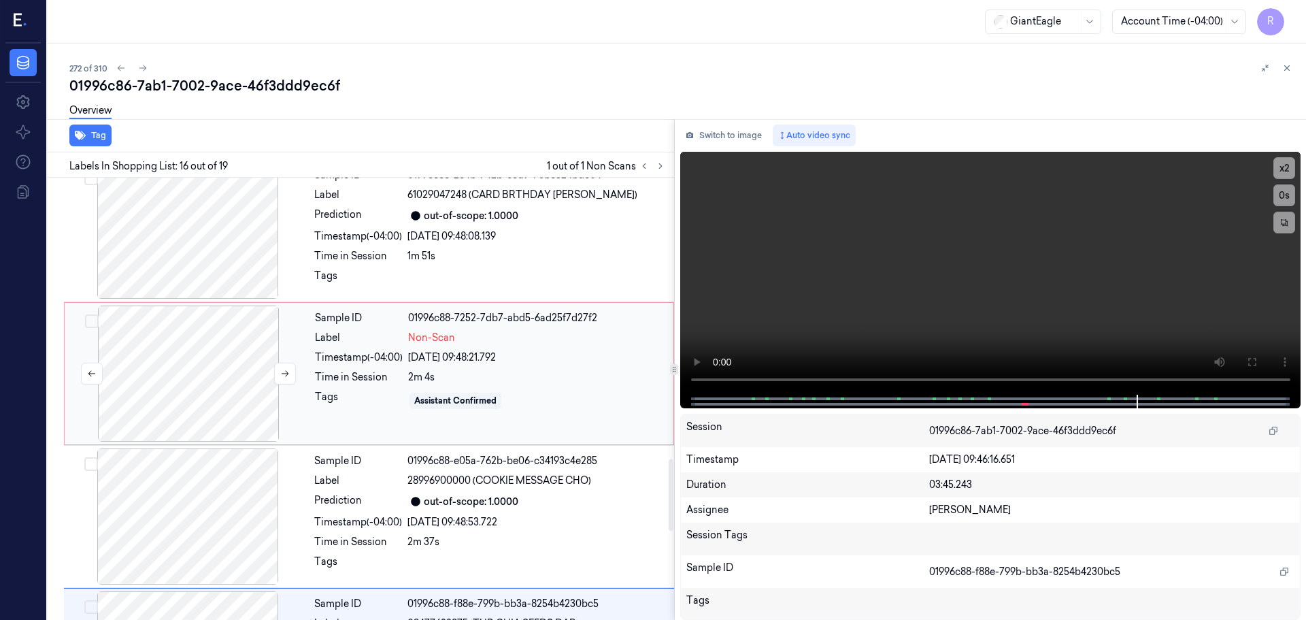
click at [261, 369] on div at bounding box center [188, 373] width 242 height 136
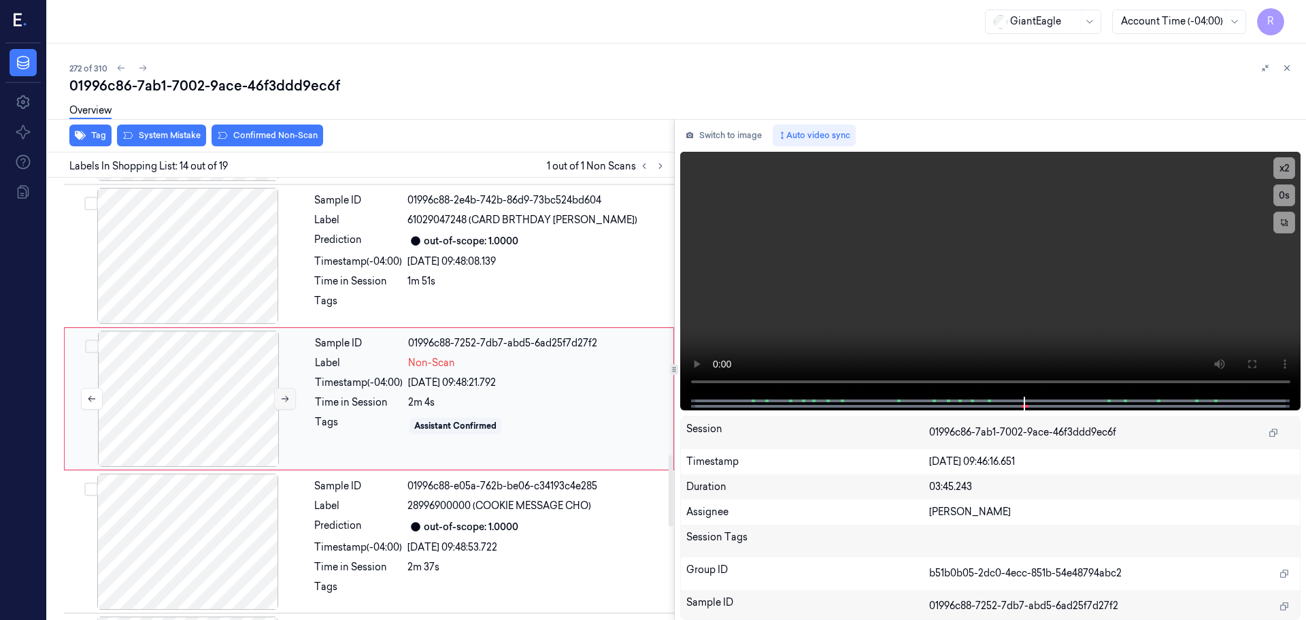
click at [283, 391] on button at bounding box center [285, 399] width 22 height 22
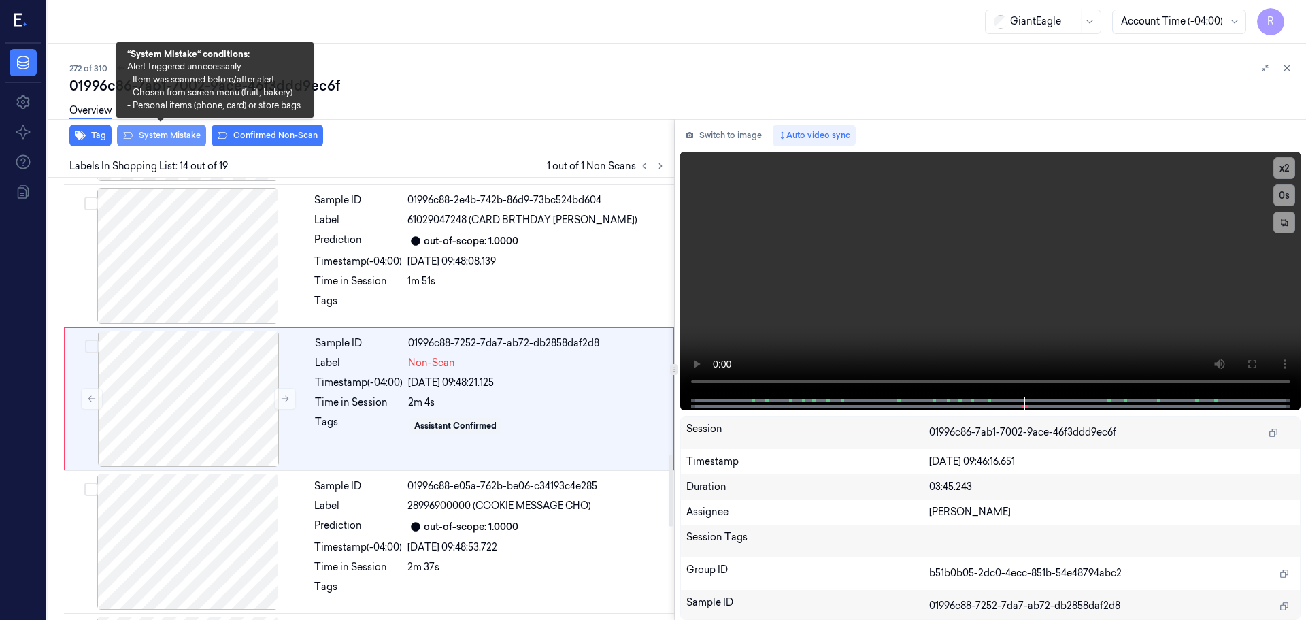
click at [188, 137] on button "System Mistake" at bounding box center [161, 135] width 89 height 22
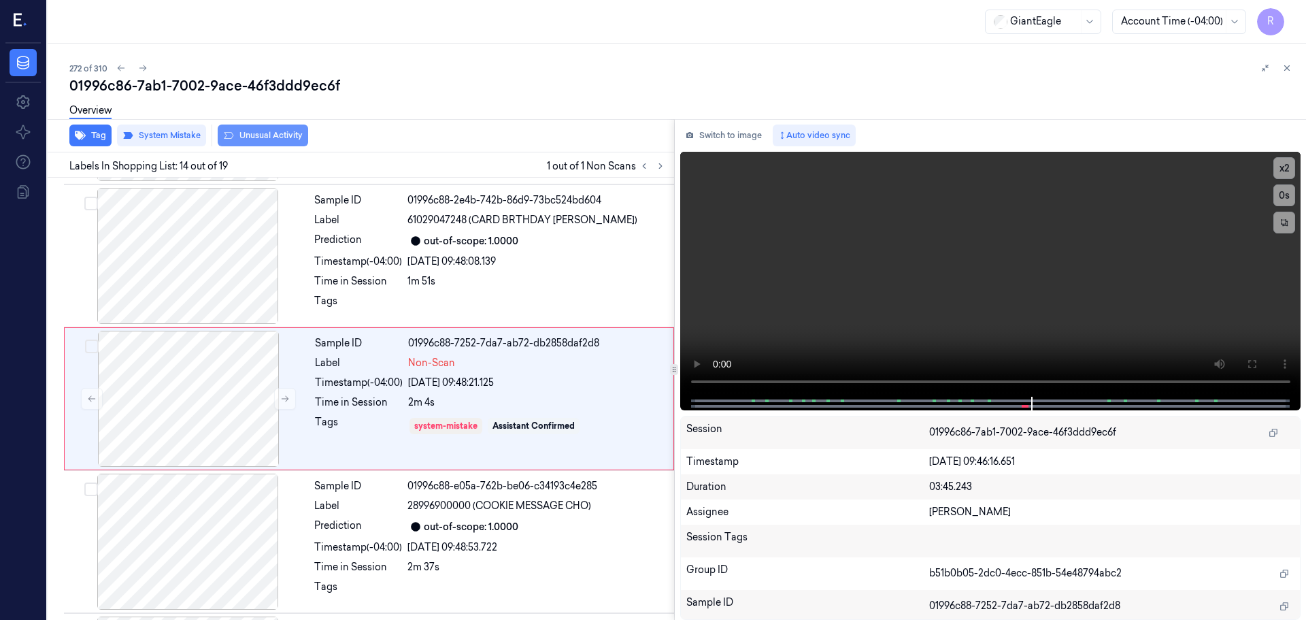
click at [271, 139] on button "Unusual Activity" at bounding box center [263, 135] width 90 height 22
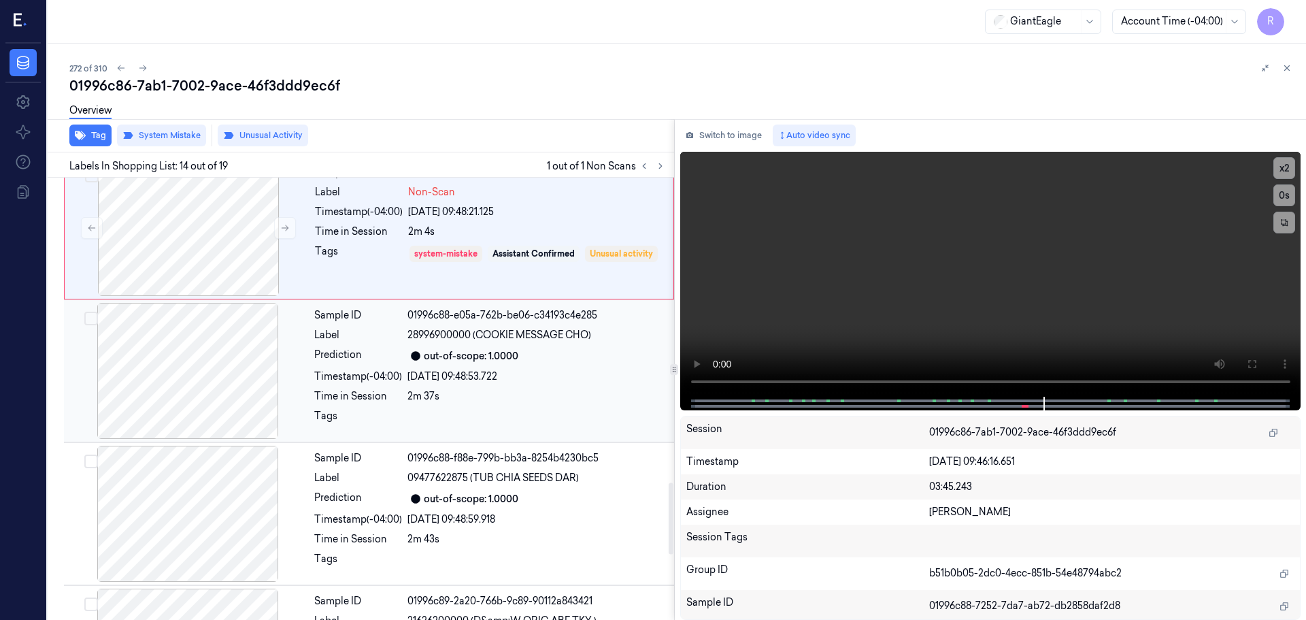
click at [210, 346] on div at bounding box center [188, 371] width 242 height 136
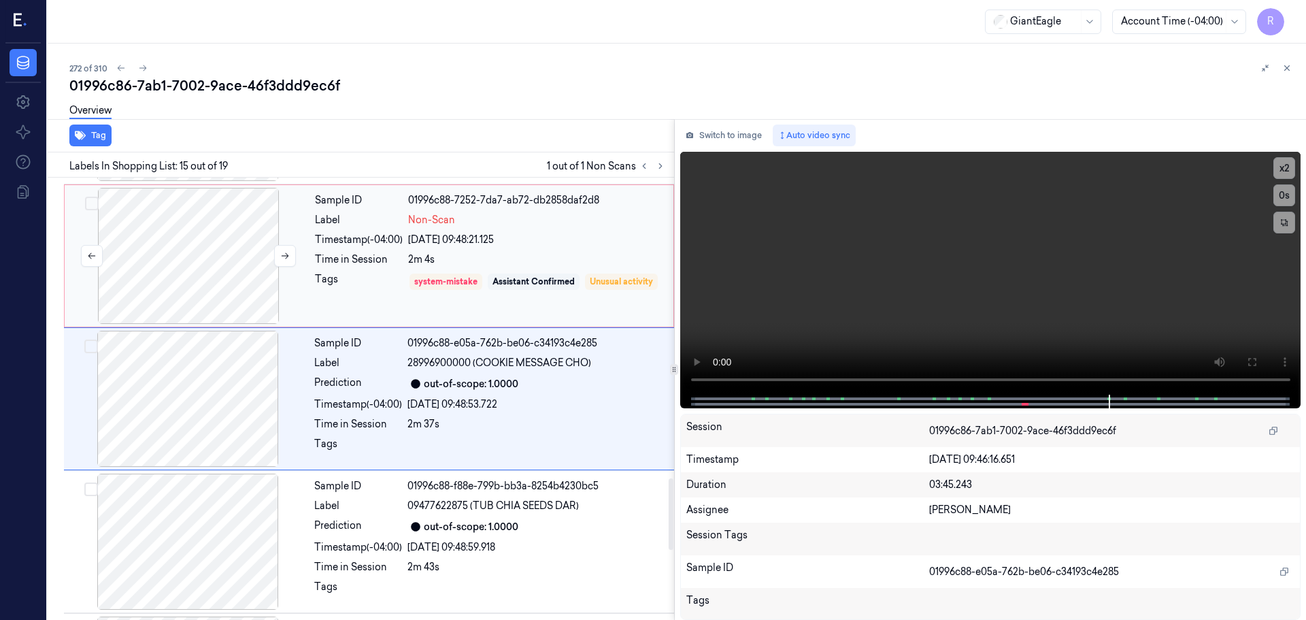
click at [223, 298] on div at bounding box center [188, 256] width 242 height 136
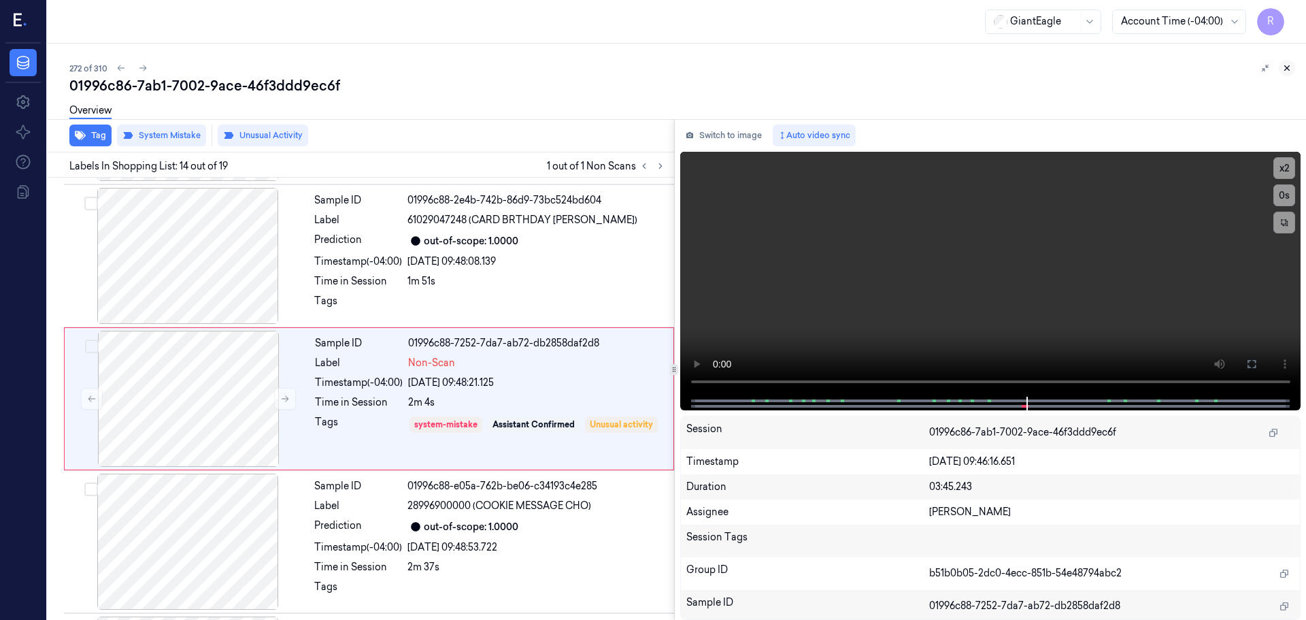
click at [1281, 61] on button at bounding box center [1287, 68] width 16 height 16
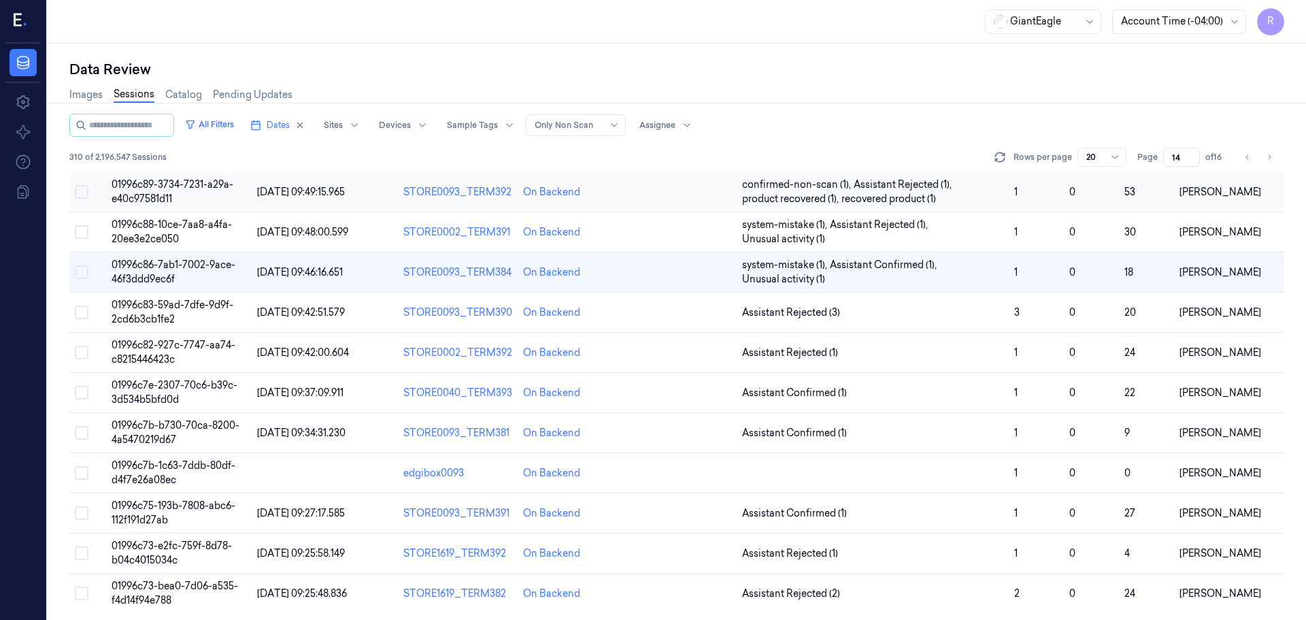
scroll to position [395, 0]
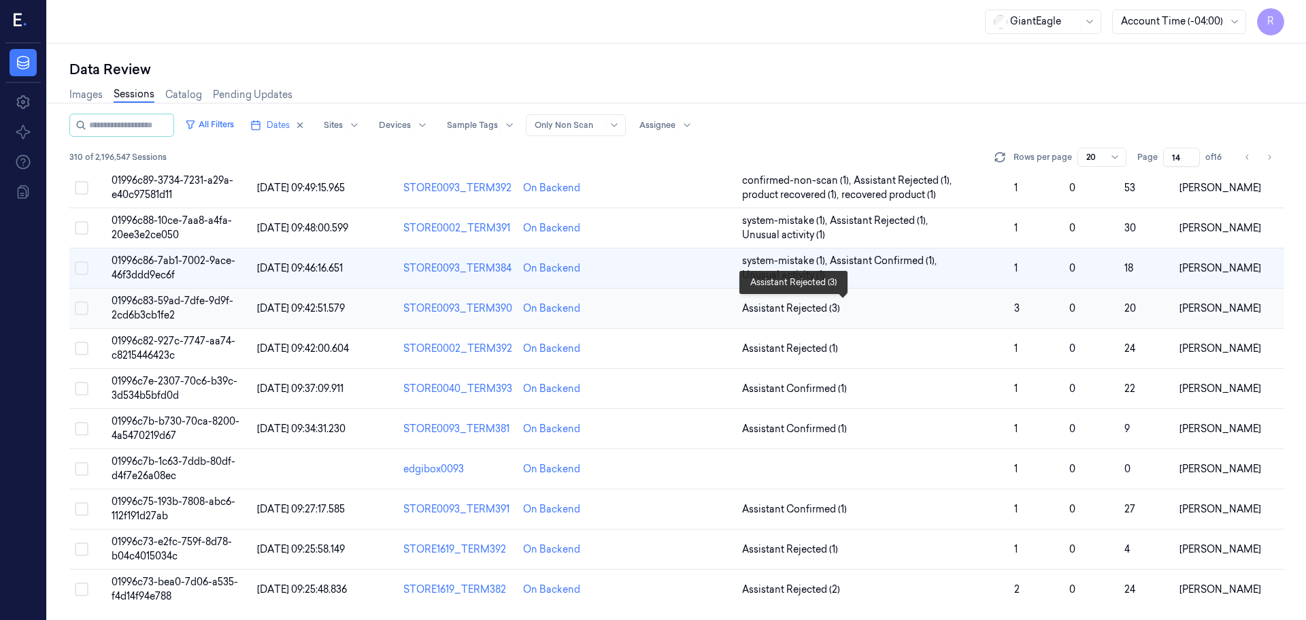
click at [966, 307] on span "Assistant Rejected (3)" at bounding box center [873, 308] width 262 height 14
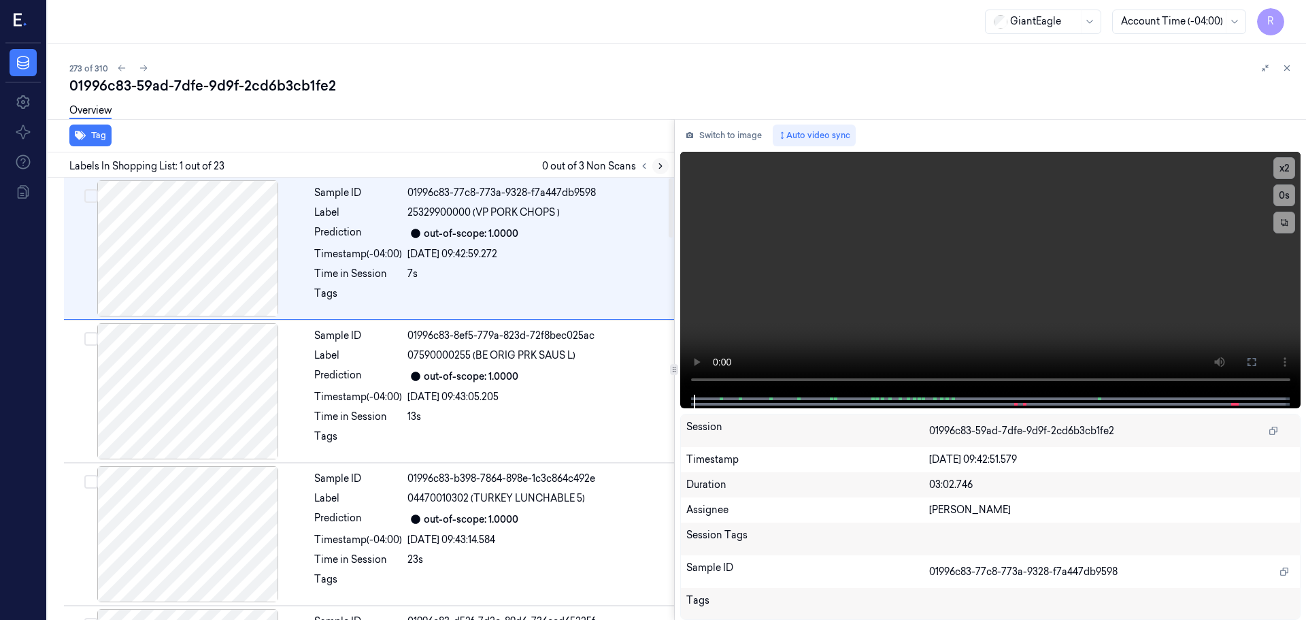
click at [660, 166] on icon at bounding box center [661, 166] width 10 height 10
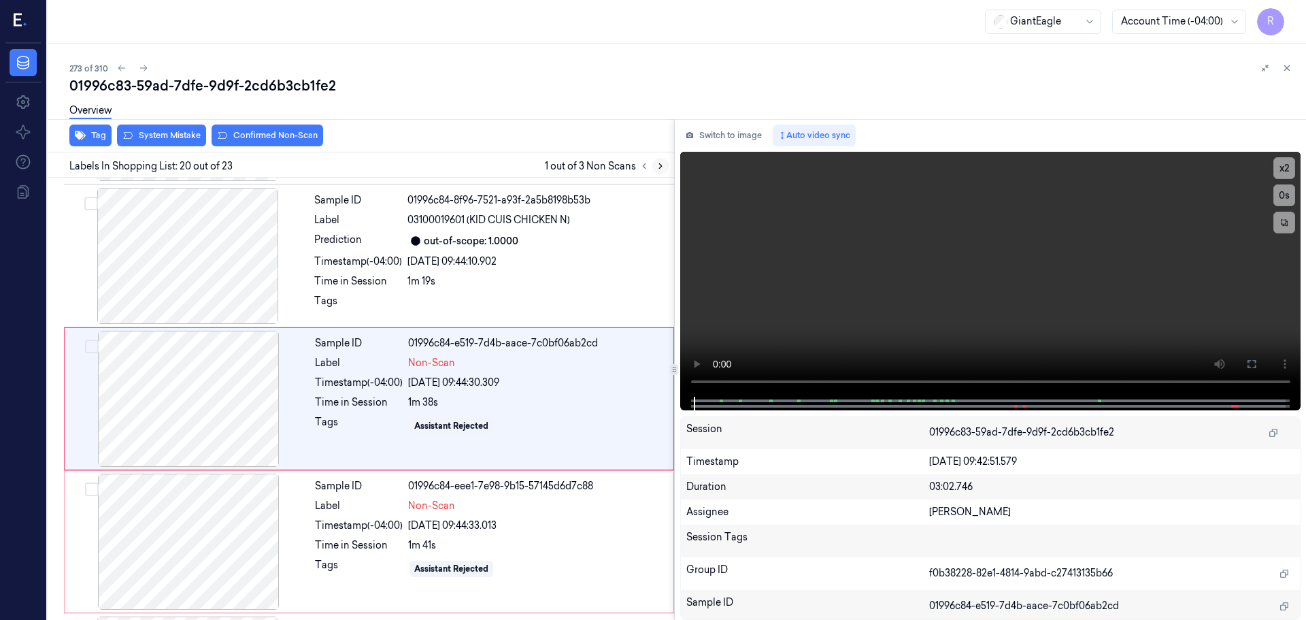
click at [661, 166] on icon at bounding box center [660, 166] width 3 height 5
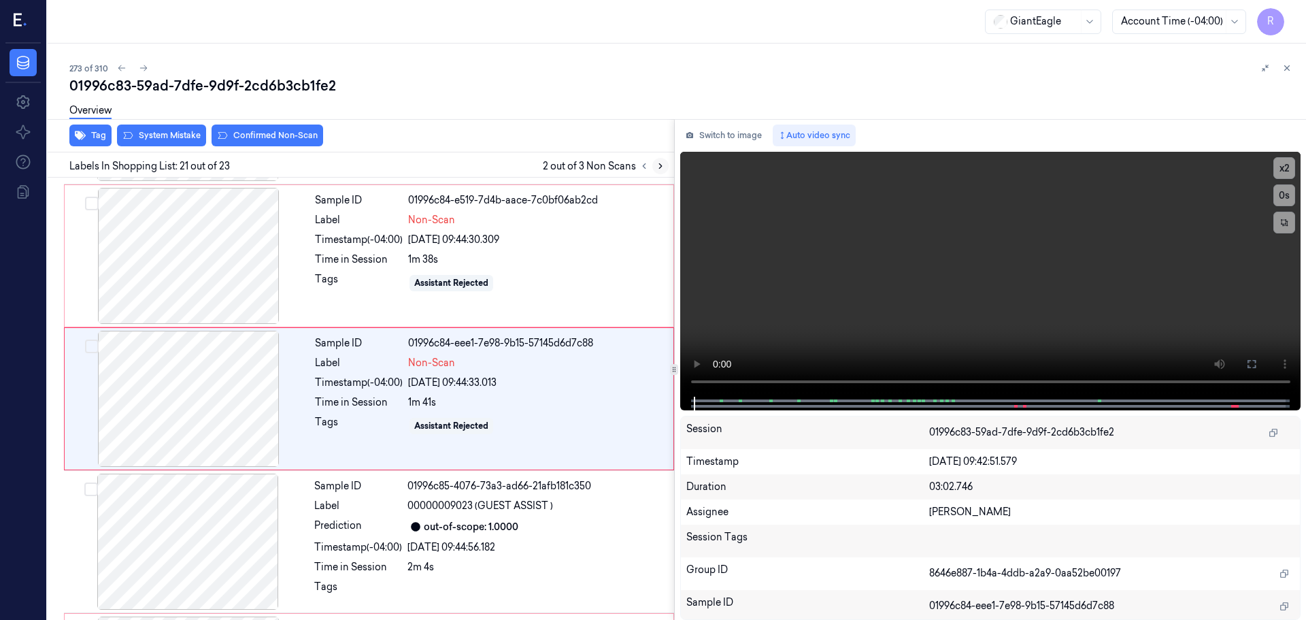
click at [661, 166] on icon at bounding box center [660, 166] width 3 height 5
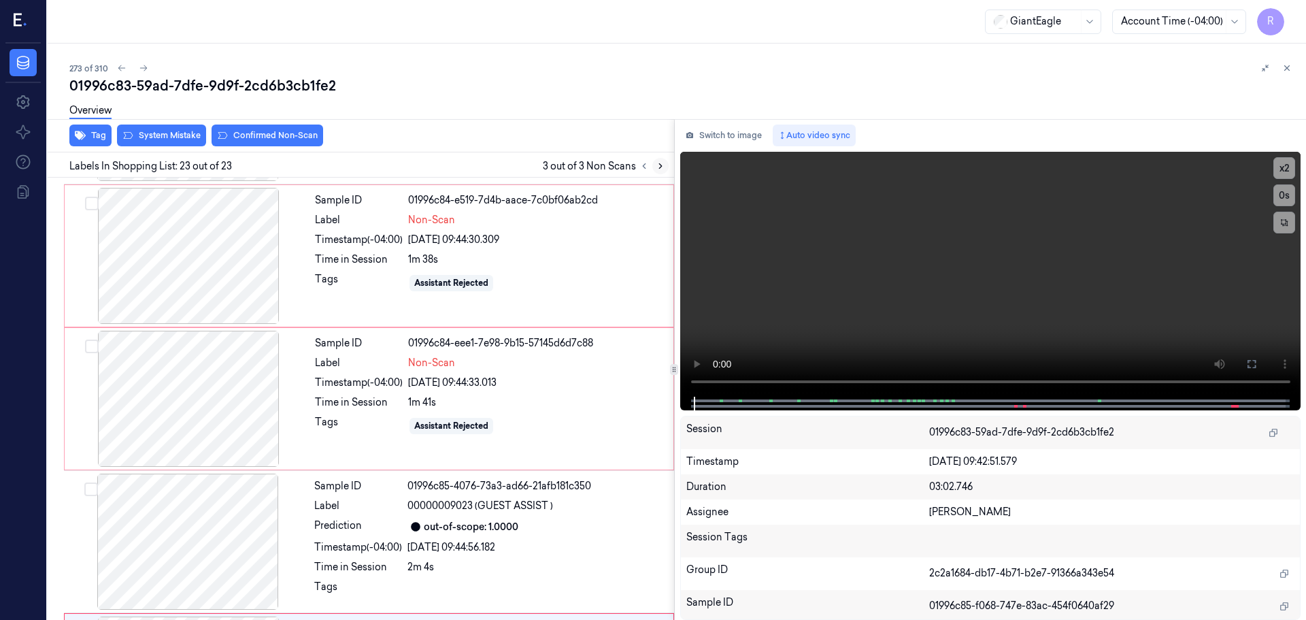
scroll to position [2847, 0]
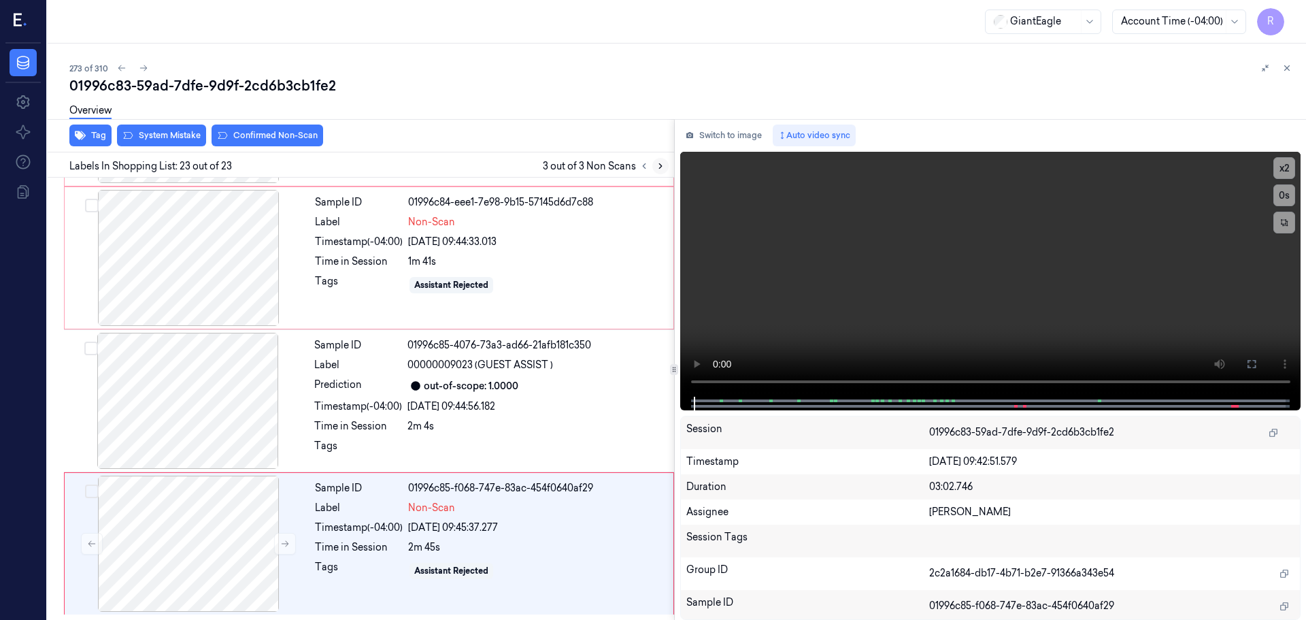
click at [661, 166] on icon at bounding box center [660, 166] width 3 height 5
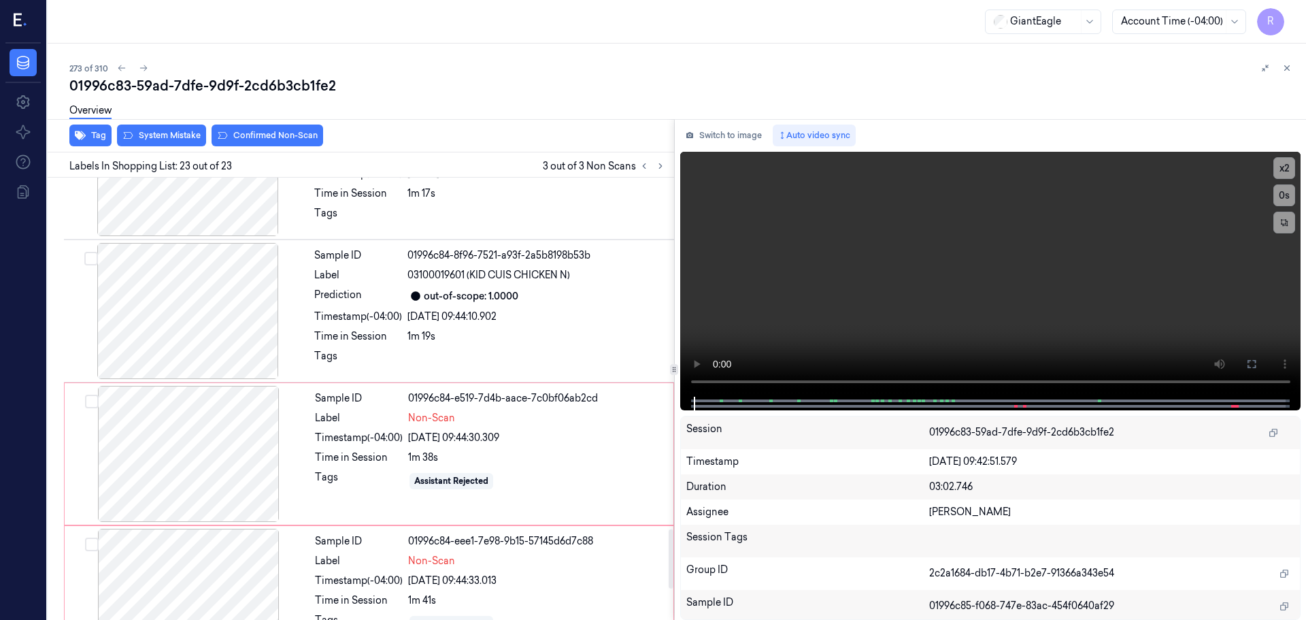
scroll to position [2507, 0]
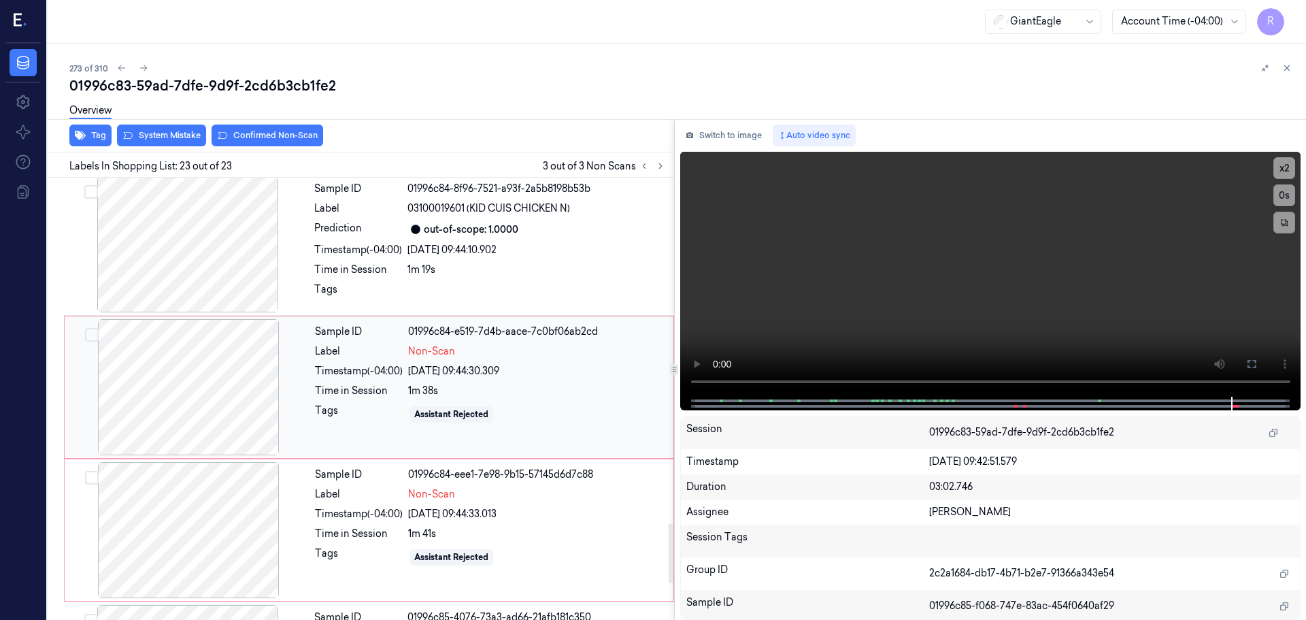
click at [264, 386] on div at bounding box center [188, 387] width 242 height 136
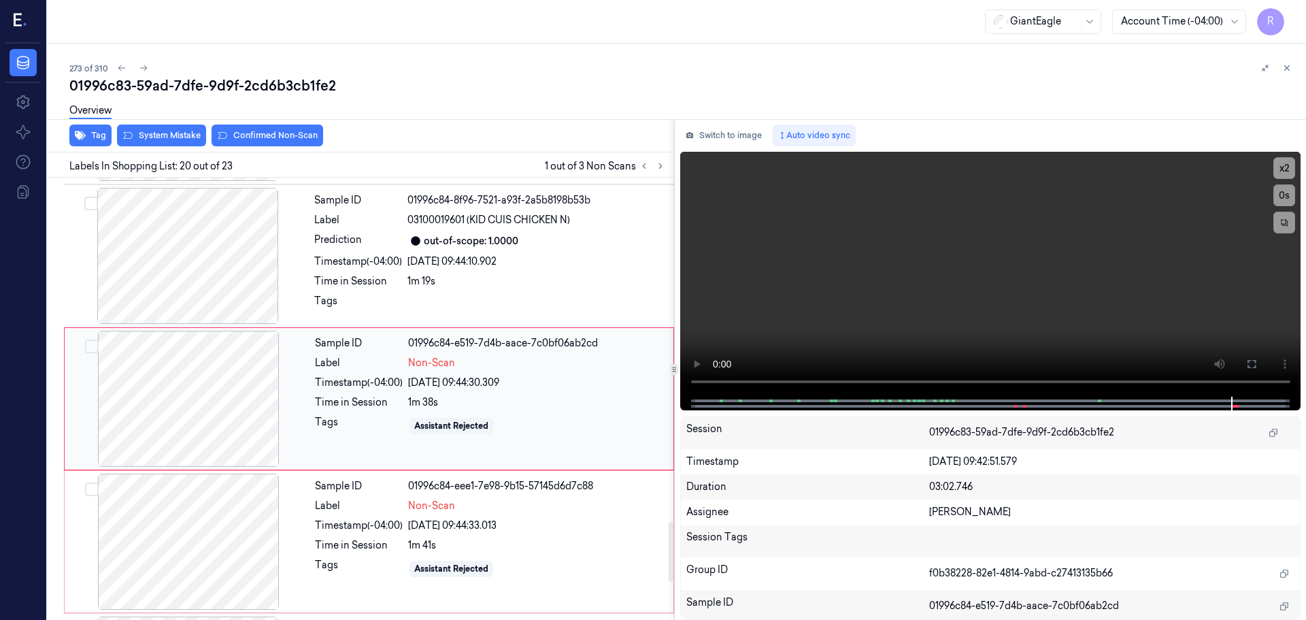
click at [271, 383] on div at bounding box center [188, 399] width 242 height 136
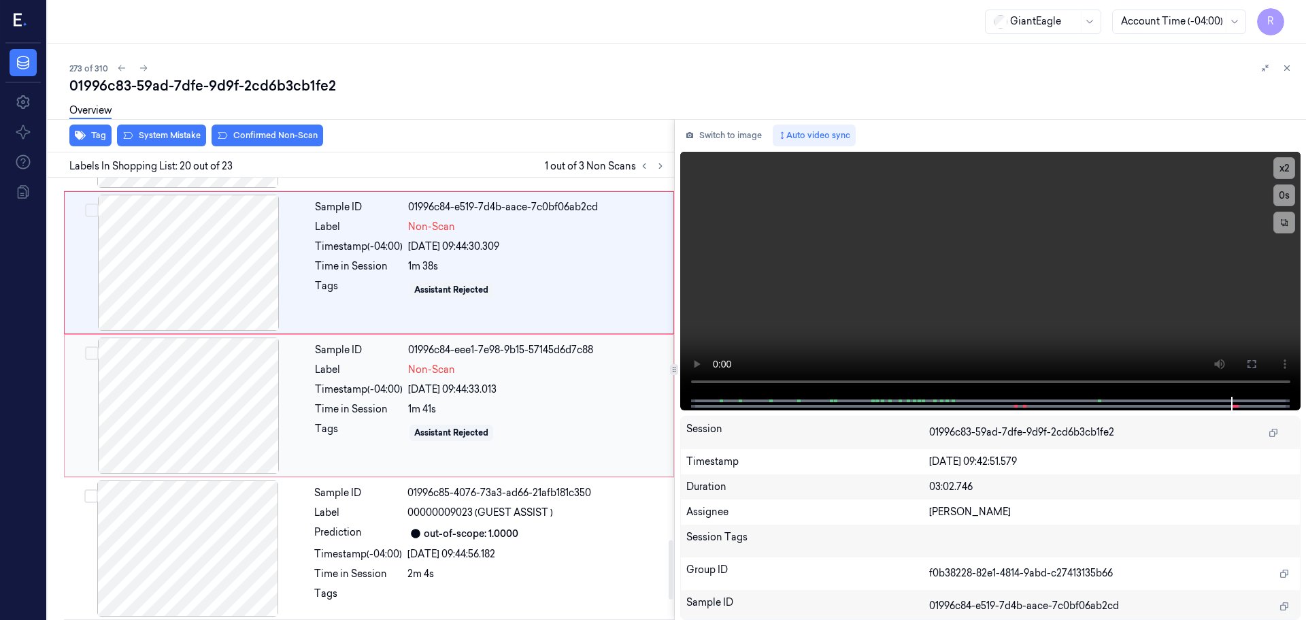
click at [214, 419] on div at bounding box center [188, 405] width 242 height 136
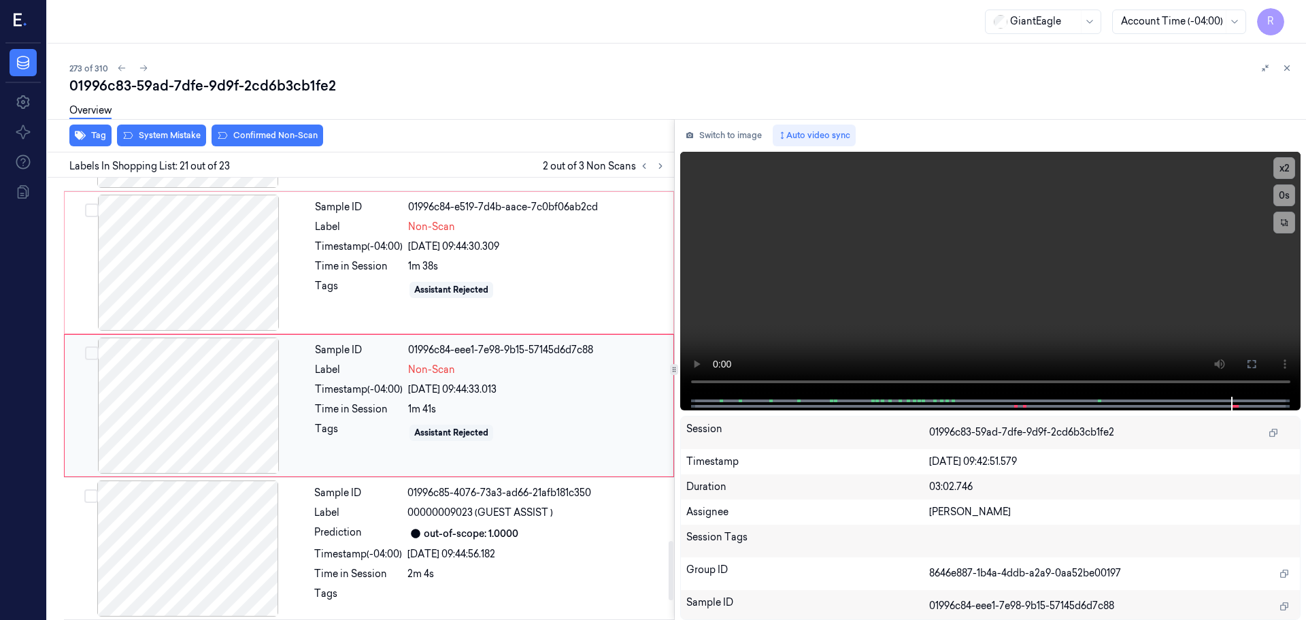
scroll to position [2706, 0]
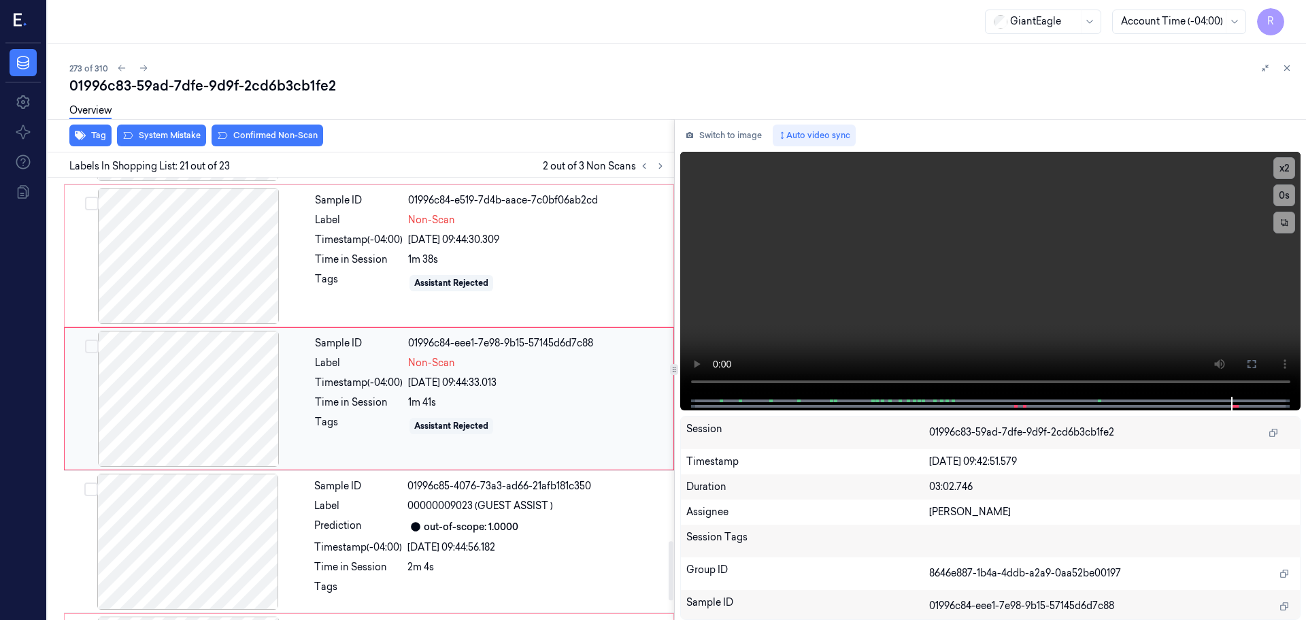
click at [238, 411] on div at bounding box center [188, 399] width 242 height 136
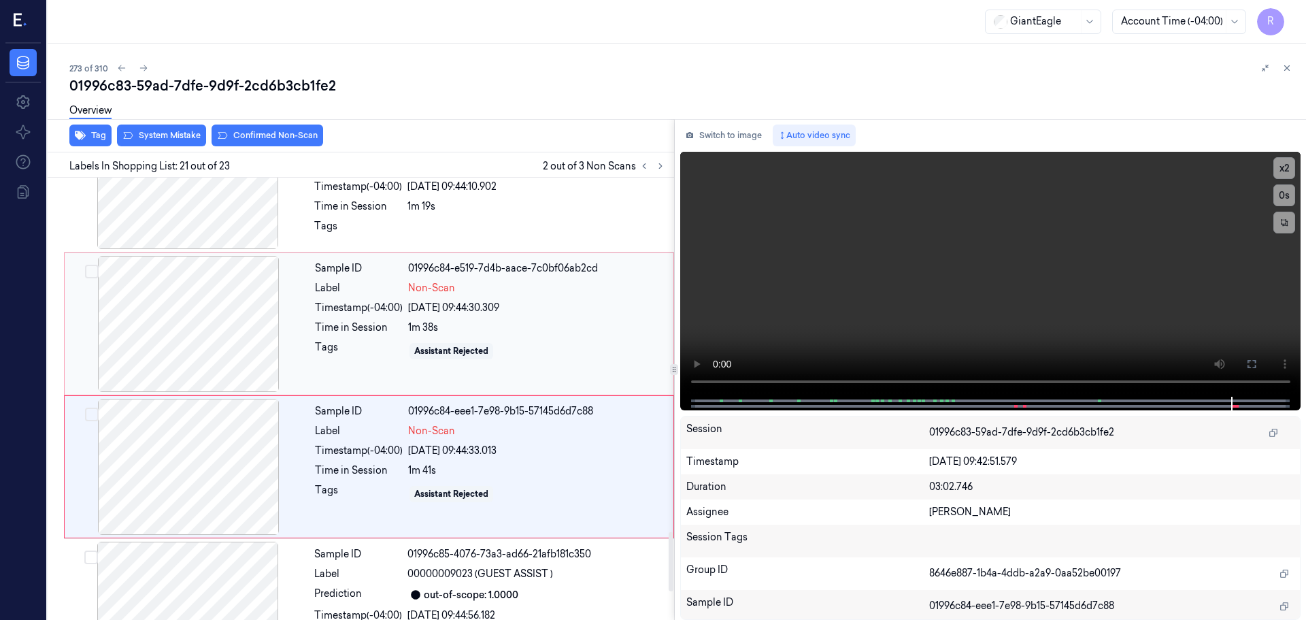
click at [233, 326] on div at bounding box center [188, 324] width 242 height 136
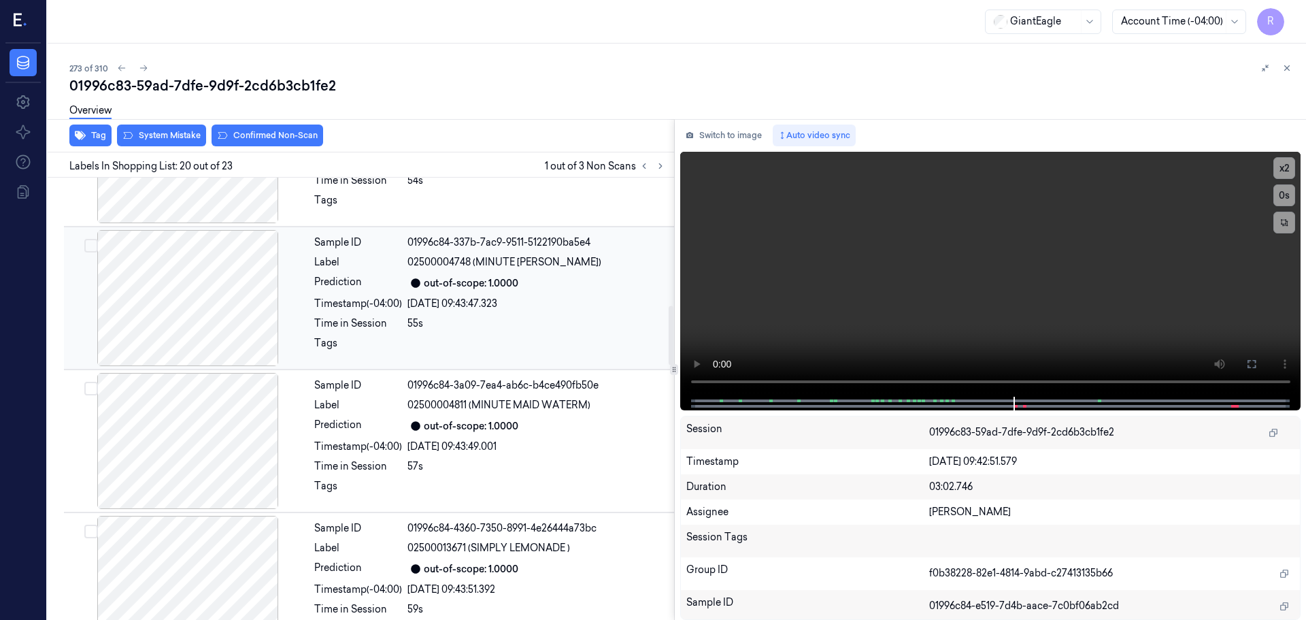
scroll to position [952, 0]
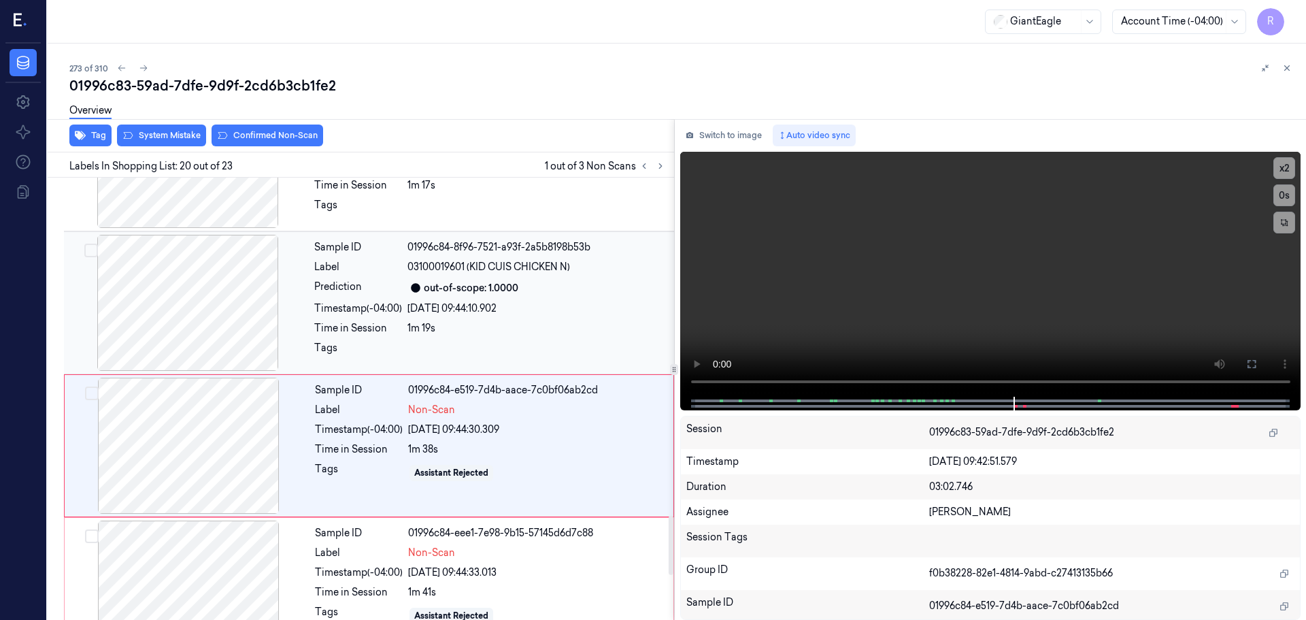
click at [229, 305] on div at bounding box center [188, 303] width 242 height 136
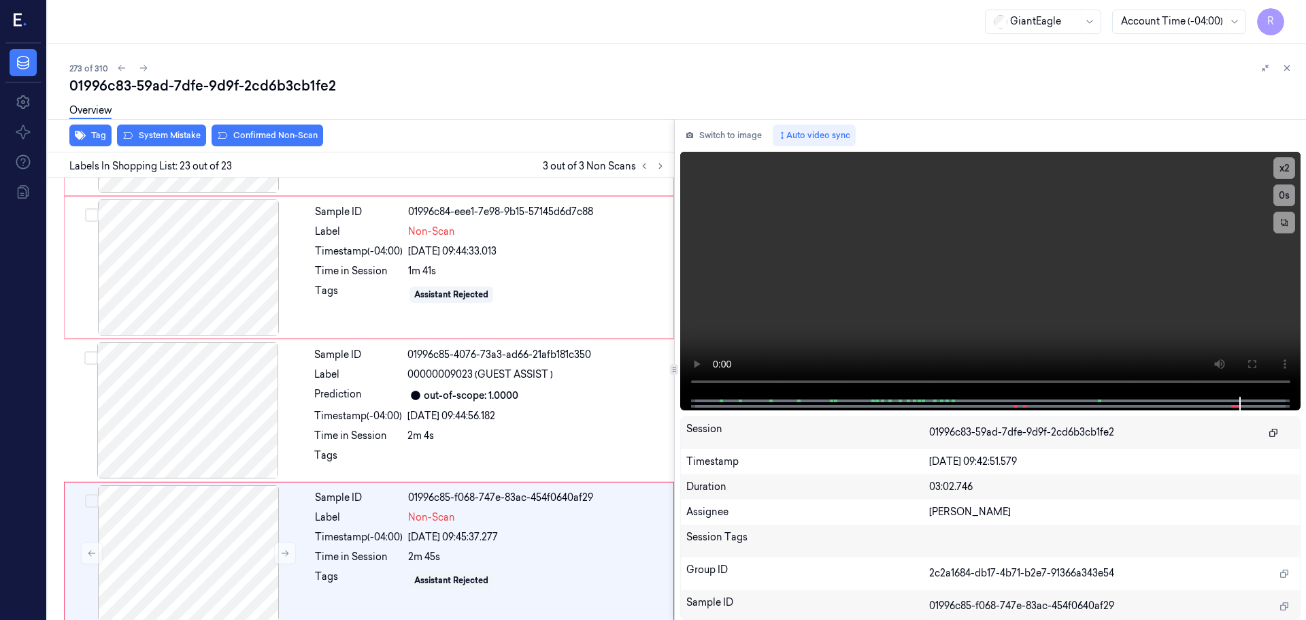
scroll to position [2847, 0]
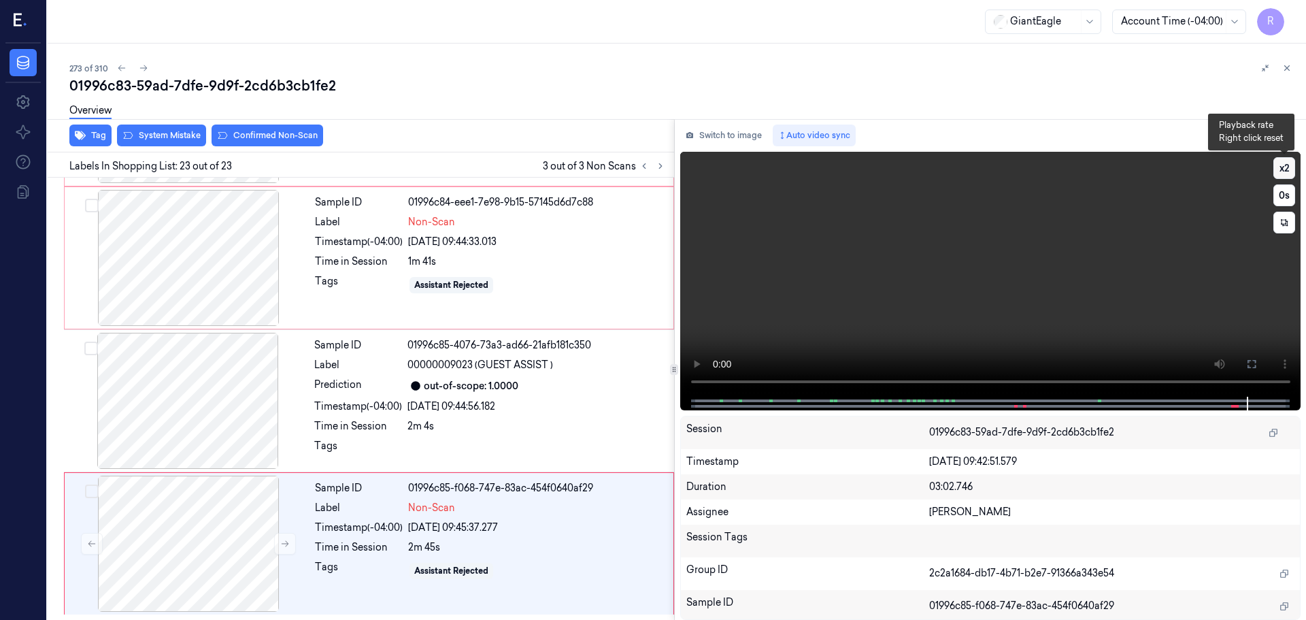
click at [1288, 161] on button "x 2" at bounding box center [1284, 168] width 22 height 22
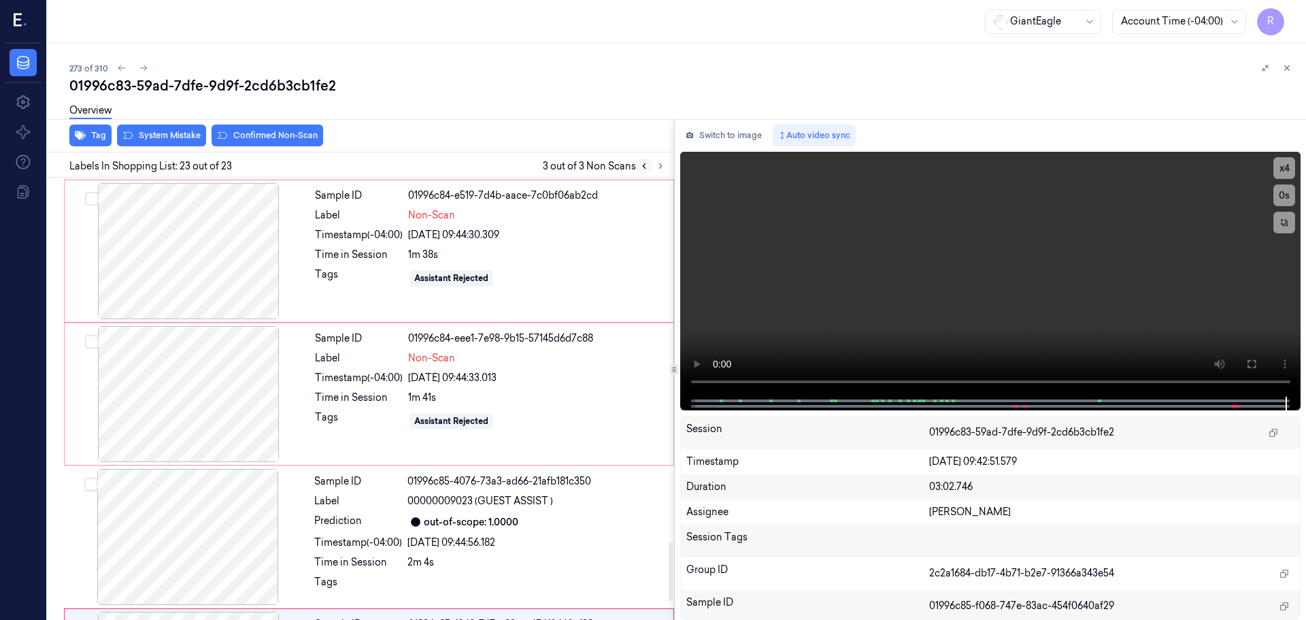
click at [648, 168] on icon at bounding box center [644, 166] width 10 height 10
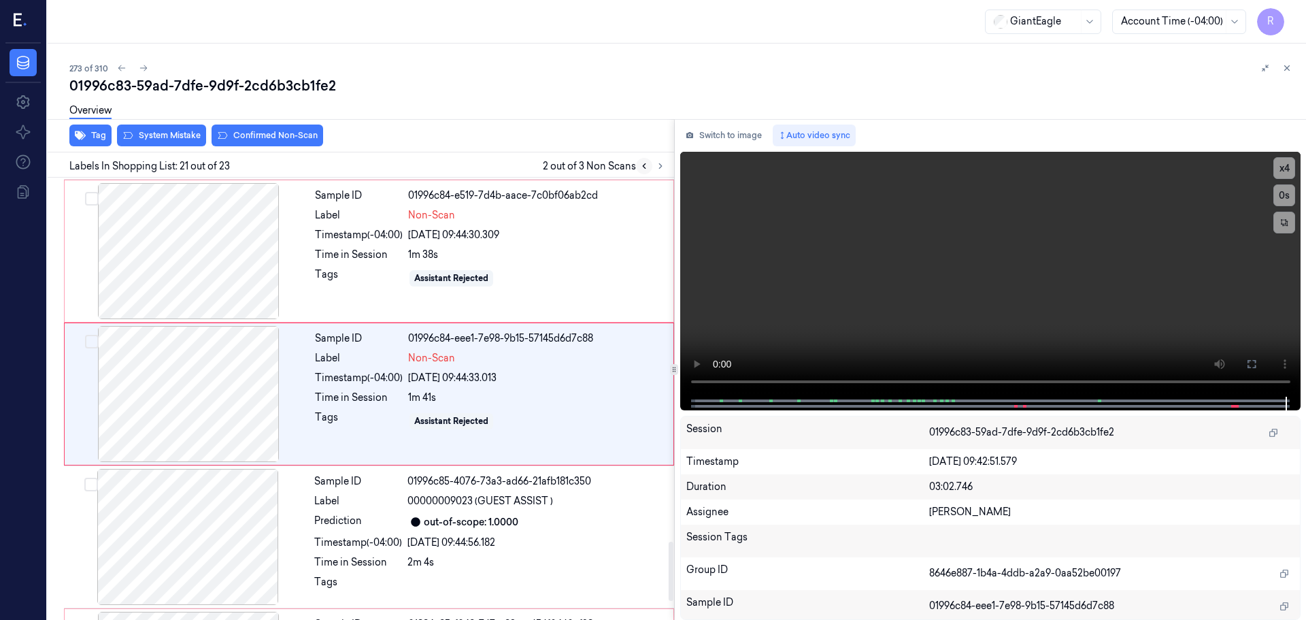
scroll to position [2706, 0]
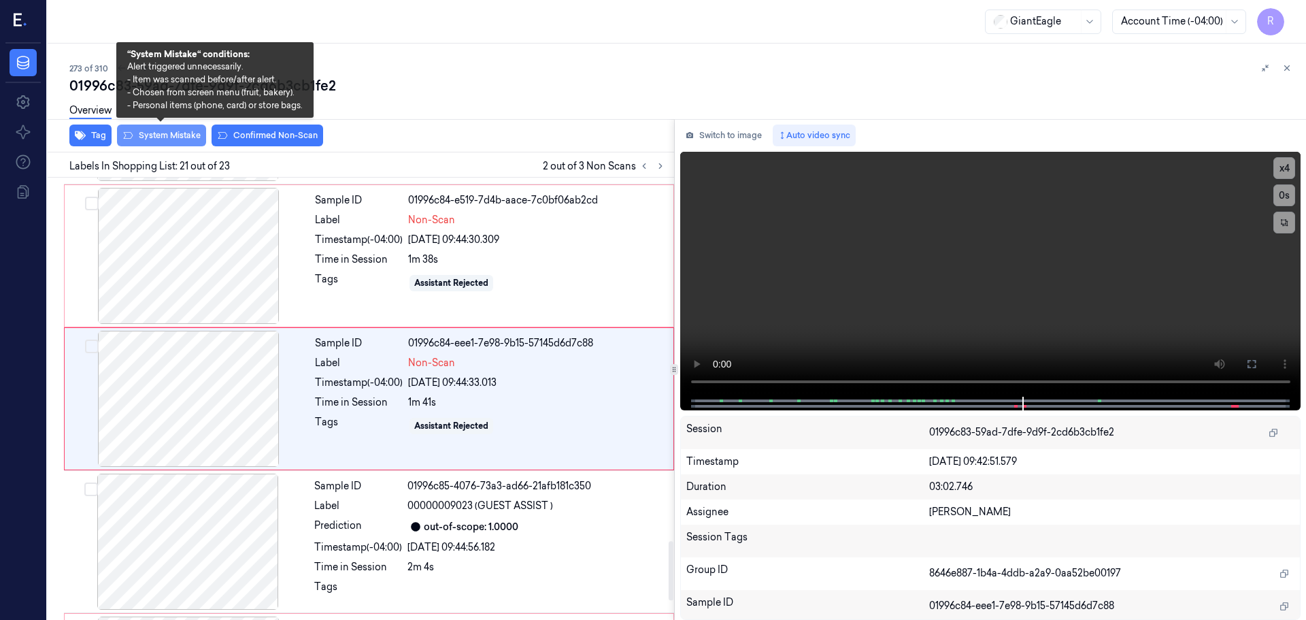
click at [148, 137] on button "System Mistake" at bounding box center [161, 135] width 89 height 22
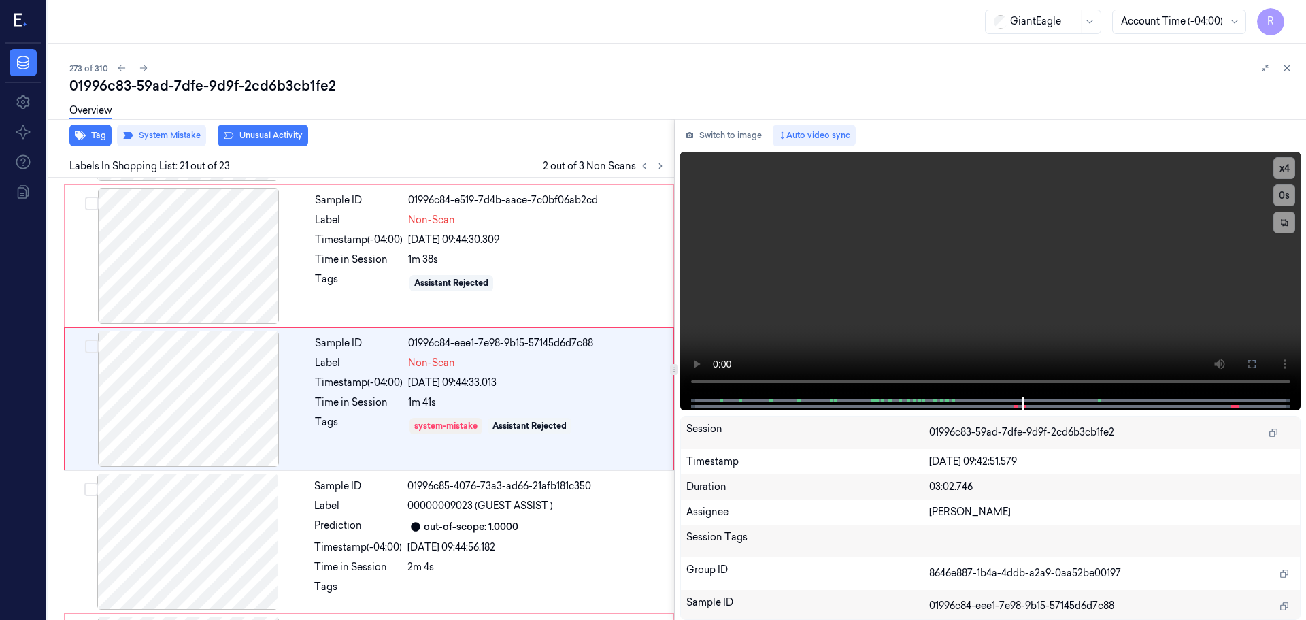
click at [250, 138] on button "Unusual Activity" at bounding box center [263, 135] width 90 height 22
click at [656, 171] on button at bounding box center [660, 166] width 16 height 16
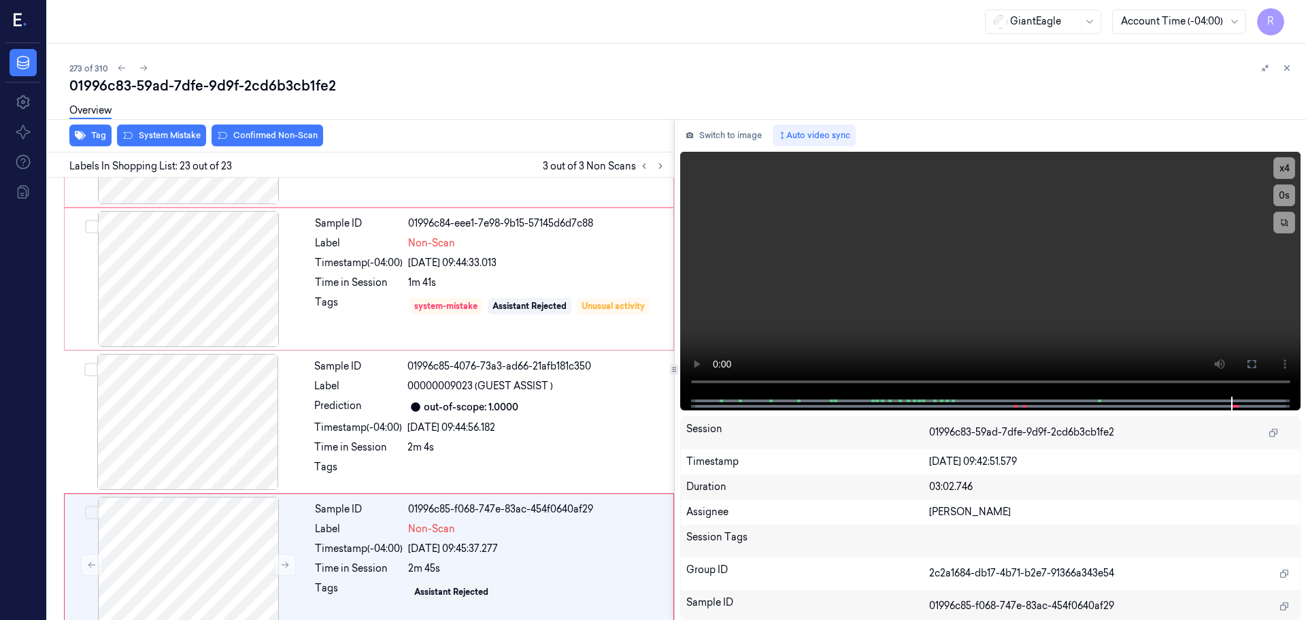
scroll to position [2847, 0]
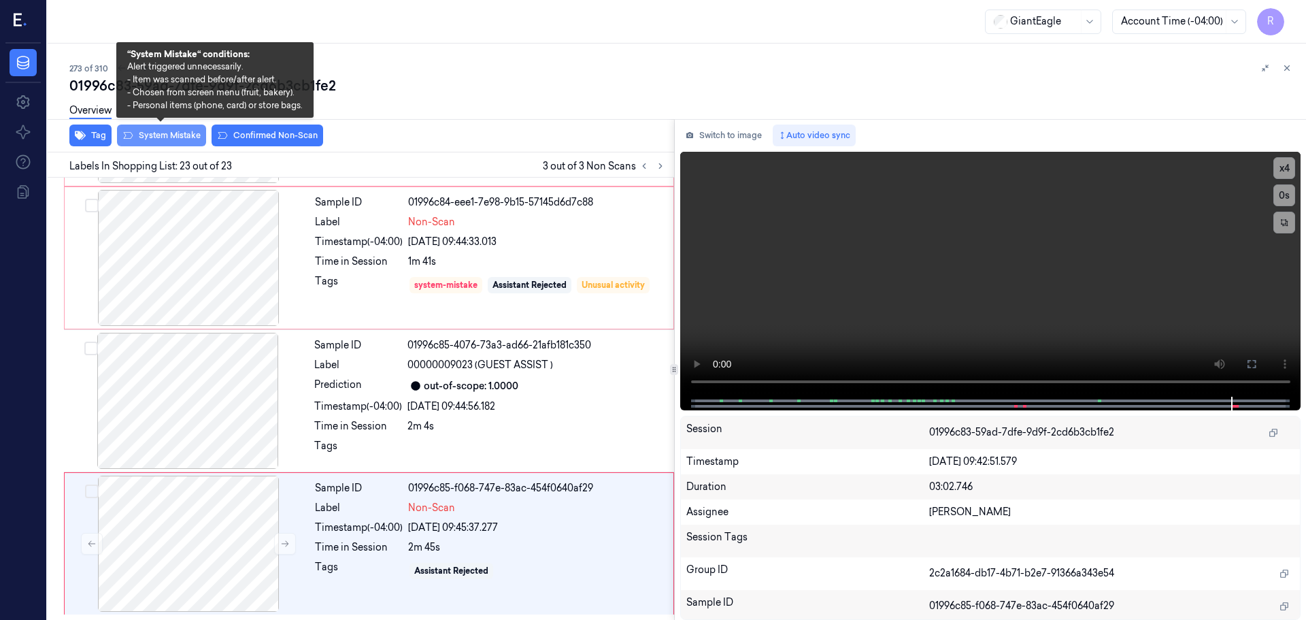
click at [153, 134] on button "System Mistake" at bounding box center [161, 135] width 89 height 22
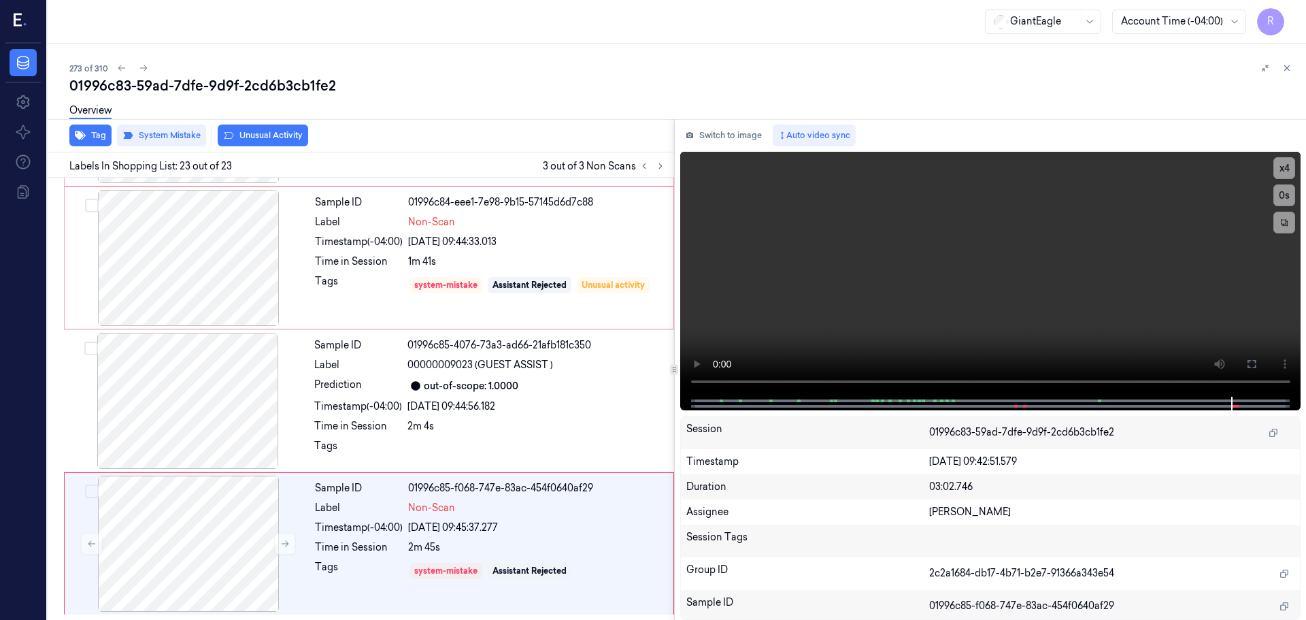
click at [263, 138] on button "Unusual Activity" at bounding box center [263, 135] width 90 height 22
click at [659, 168] on icon at bounding box center [660, 166] width 3 height 5
click at [644, 171] on button at bounding box center [644, 166] width 16 height 16
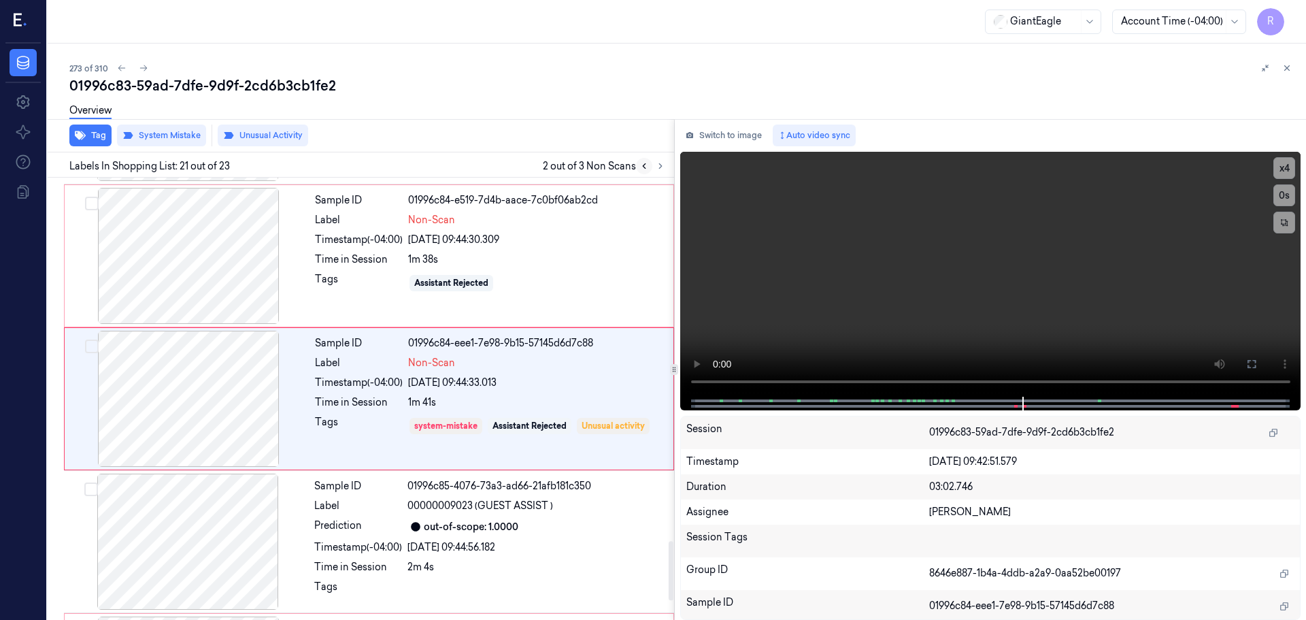
click at [644, 171] on button at bounding box center [644, 166] width 16 height 16
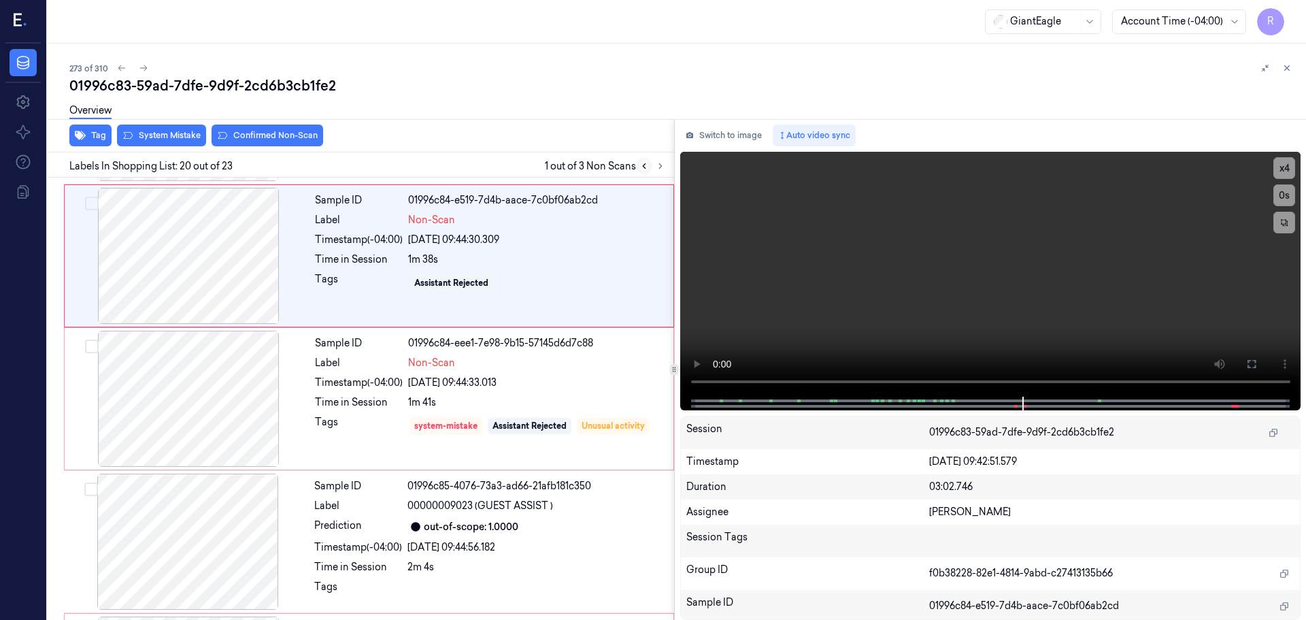
scroll to position [2563, 0]
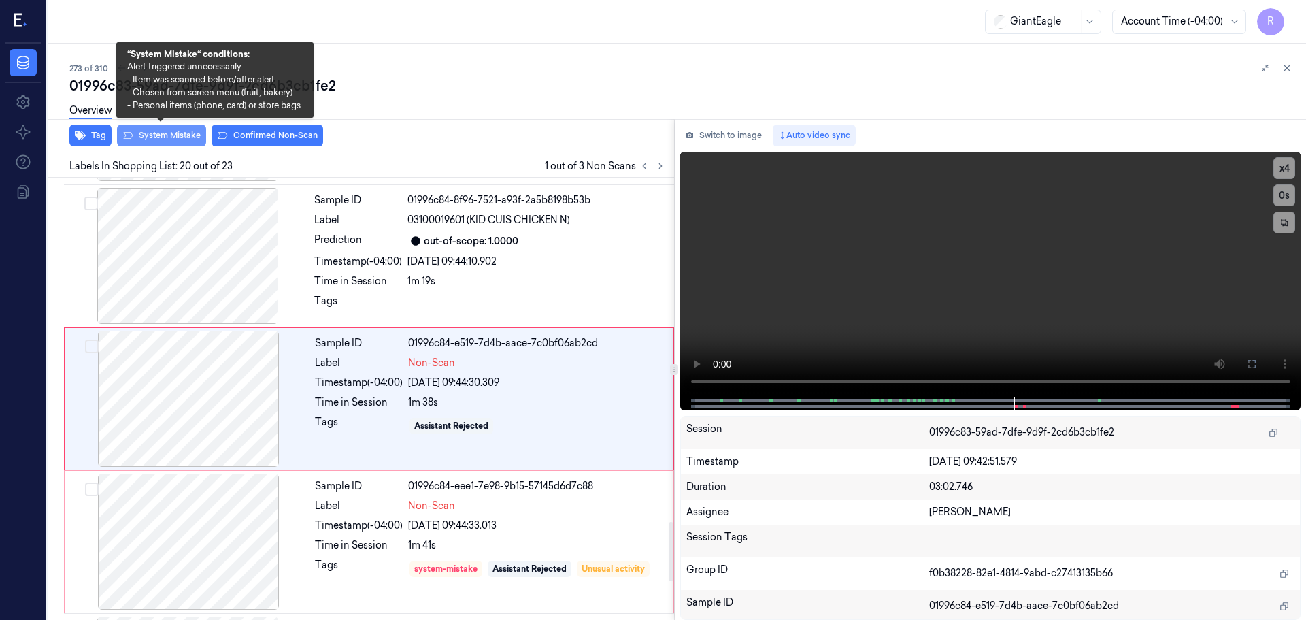
click at [155, 144] on button "System Mistake" at bounding box center [161, 135] width 89 height 22
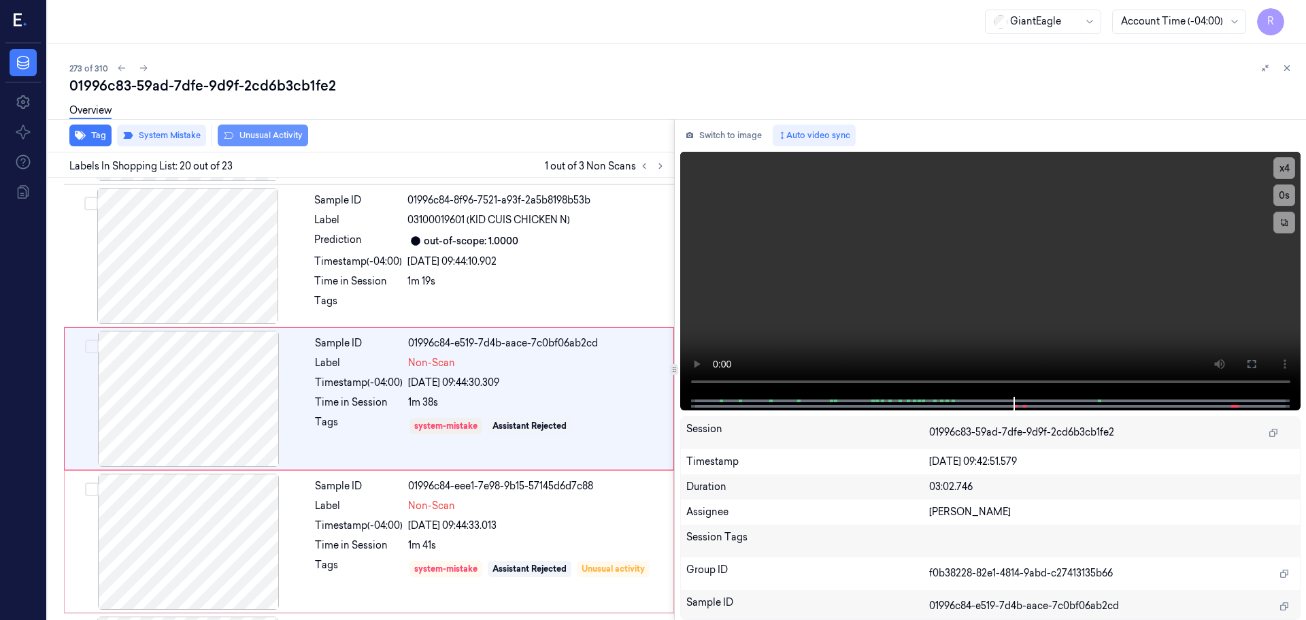
click at [257, 138] on button "Unusual Activity" at bounding box center [263, 135] width 90 height 22
click at [661, 163] on icon at bounding box center [661, 166] width 10 height 10
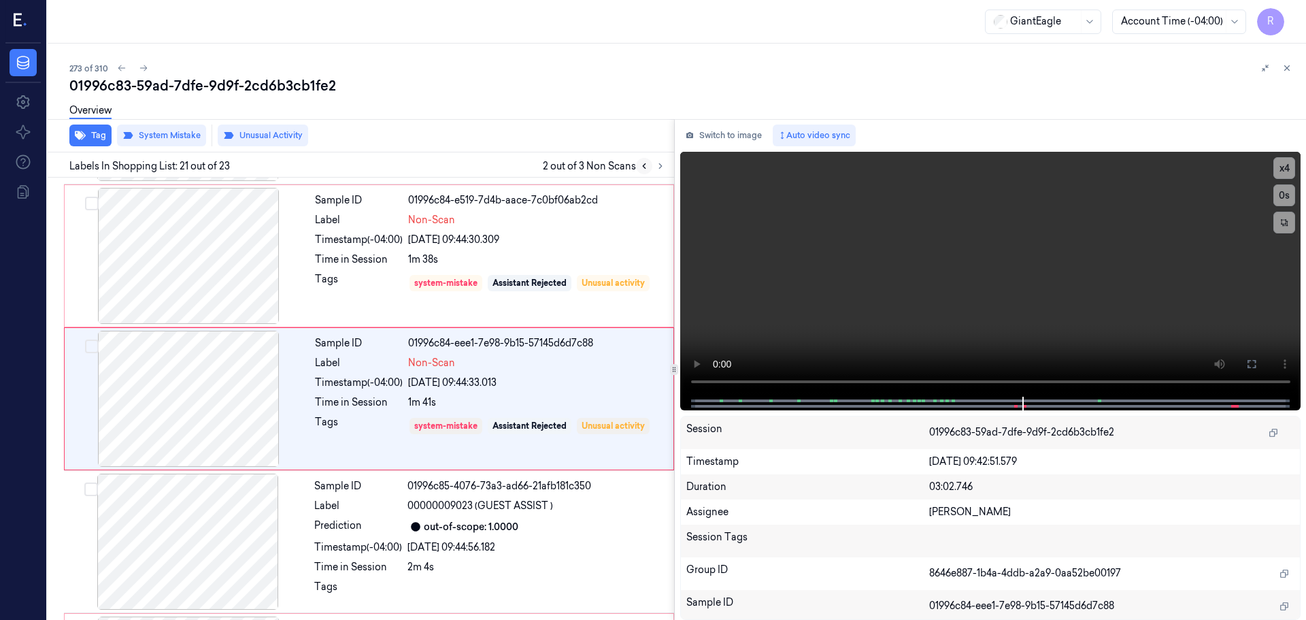
click at [640, 162] on icon at bounding box center [644, 166] width 10 height 10
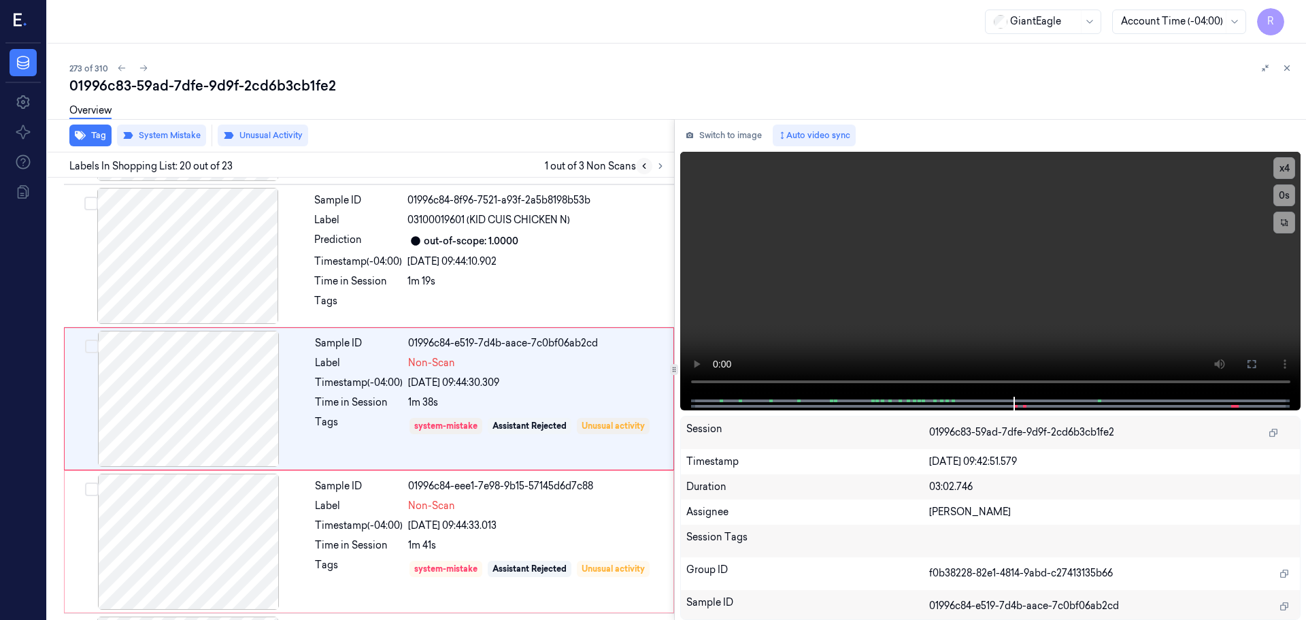
click at [640, 162] on icon at bounding box center [644, 166] width 10 height 10
click at [667, 165] on button at bounding box center [660, 166] width 16 height 16
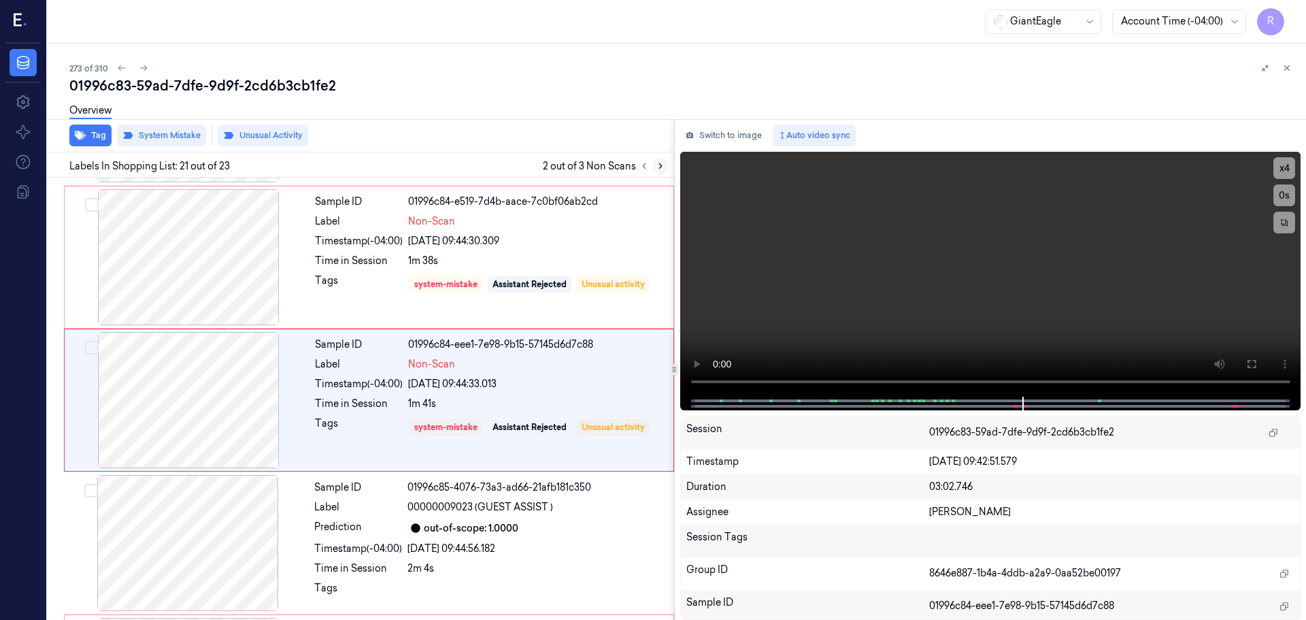
scroll to position [2706, 0]
click at [667, 165] on button at bounding box center [660, 166] width 16 height 16
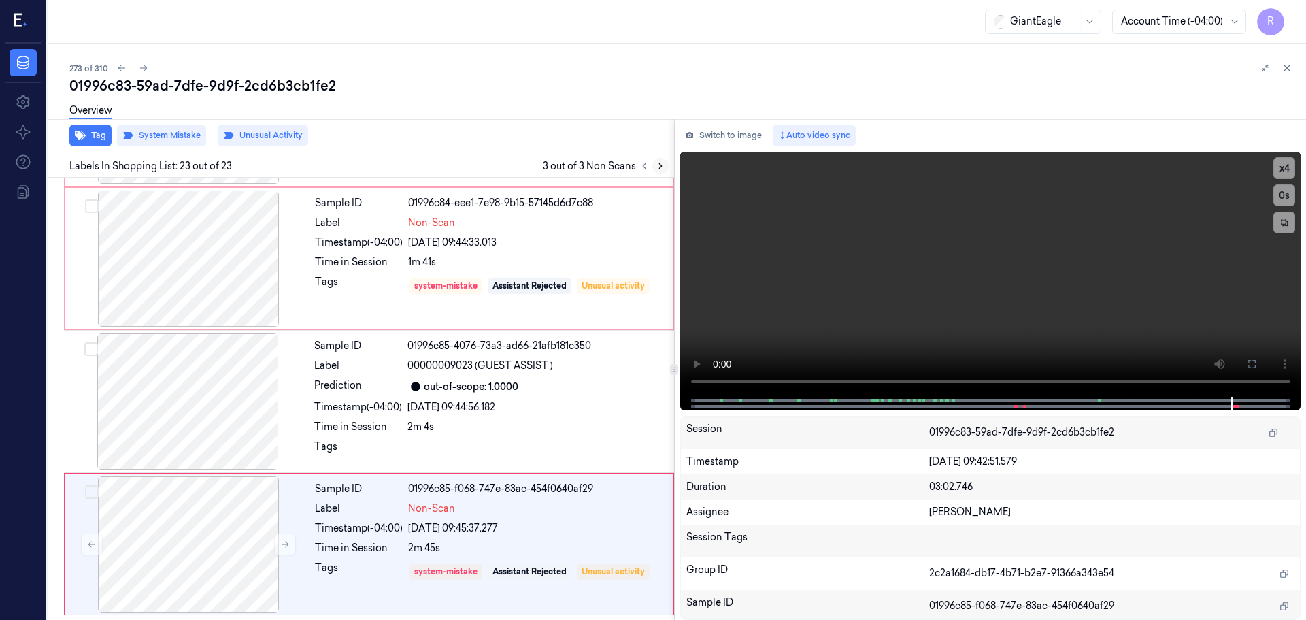
scroll to position [2847, 0]
click at [665, 165] on button at bounding box center [660, 166] width 16 height 16
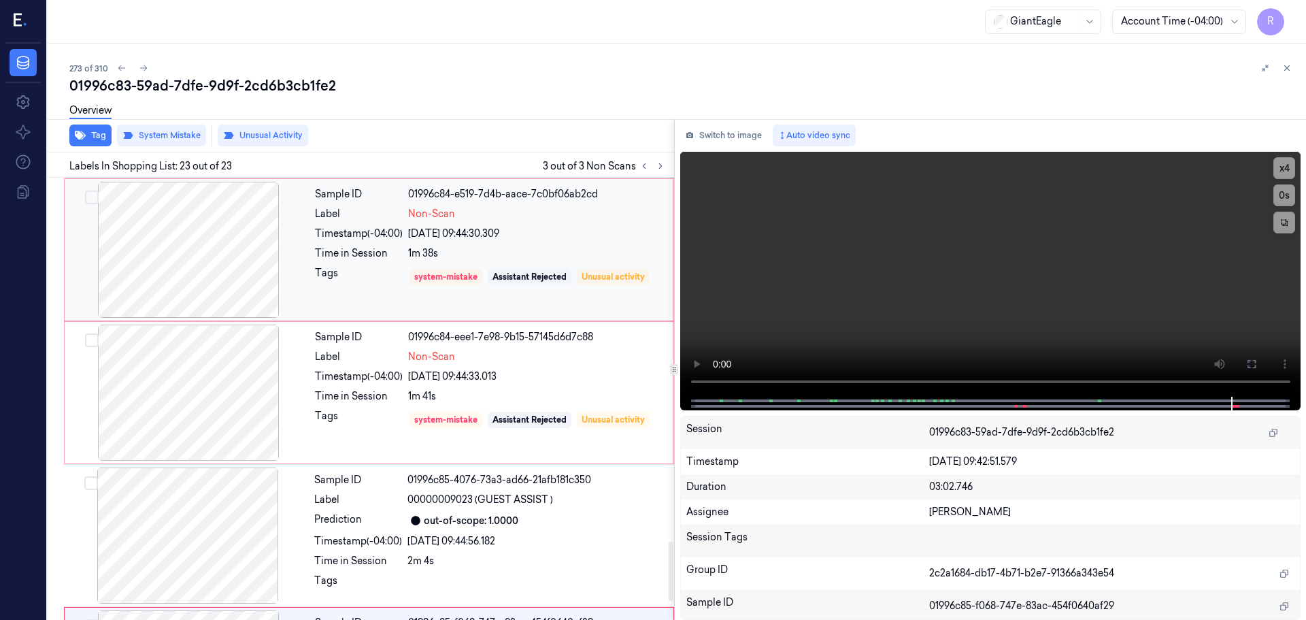
scroll to position [2711, 0]
click at [647, 166] on icon at bounding box center [644, 166] width 10 height 10
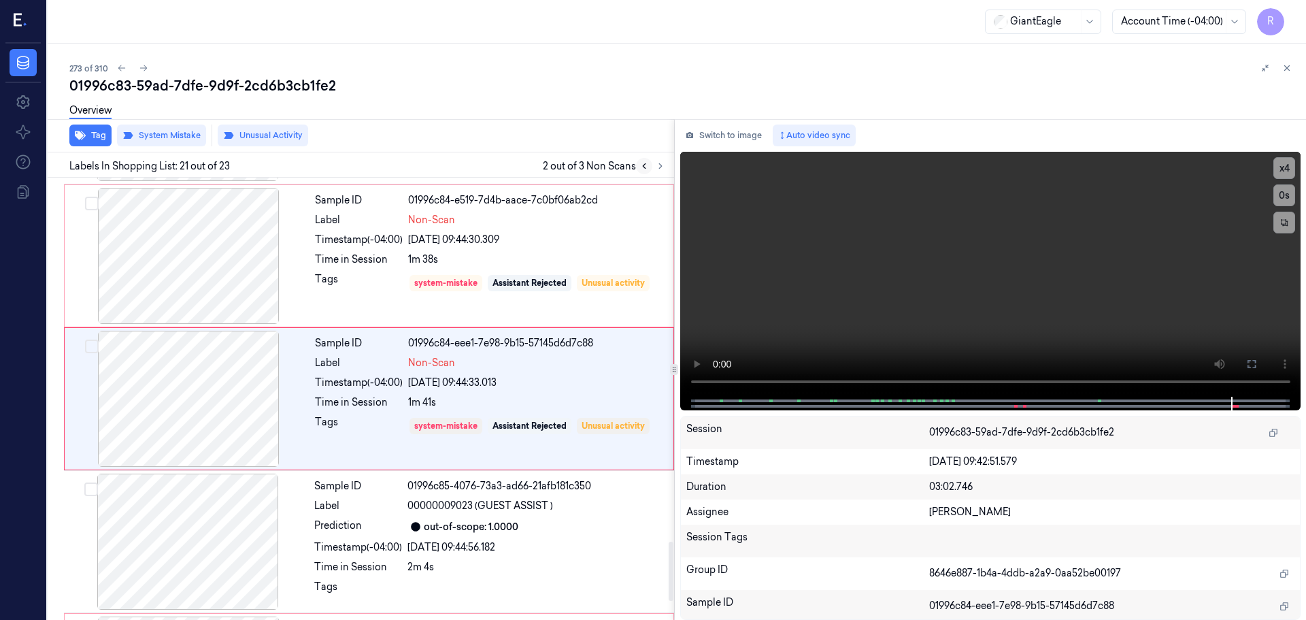
click at [647, 166] on icon at bounding box center [644, 166] width 10 height 10
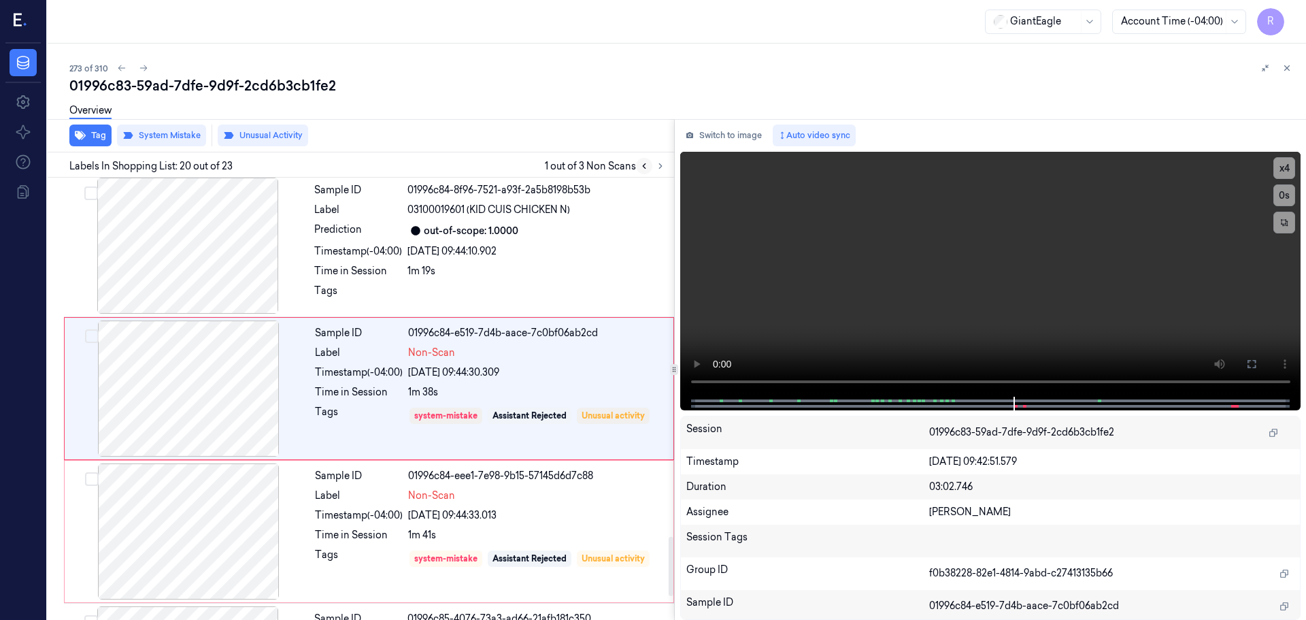
click at [646, 166] on icon at bounding box center [644, 166] width 10 height 10
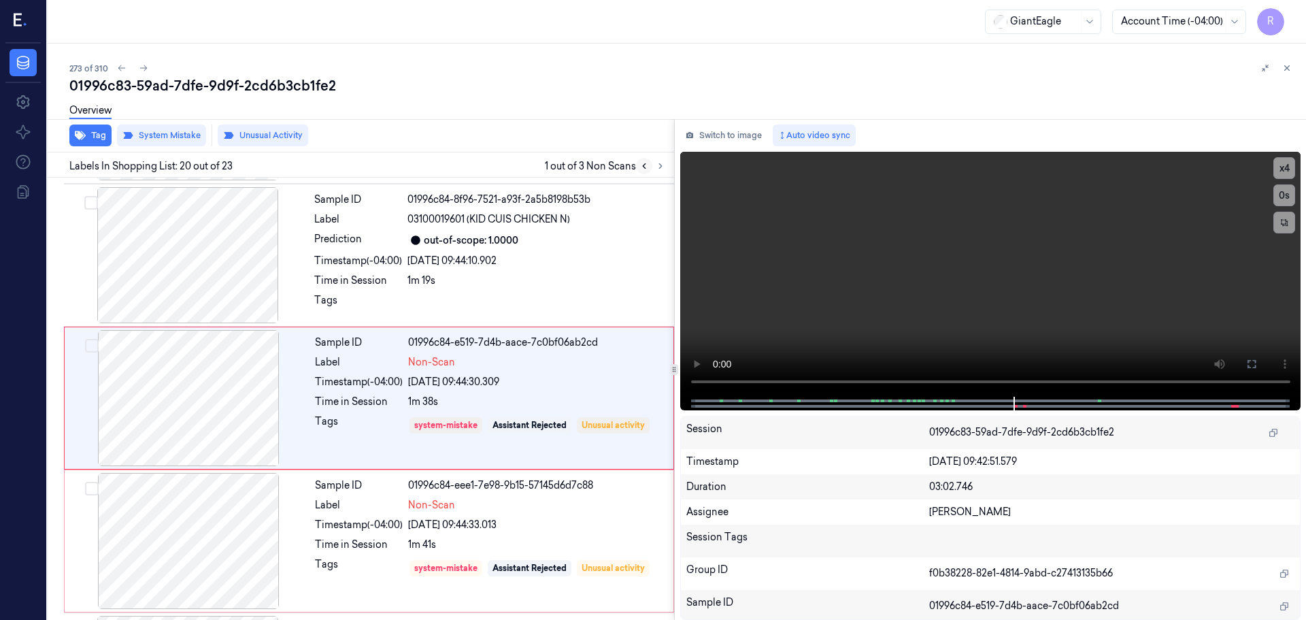
scroll to position [2563, 0]
click at [646, 166] on icon at bounding box center [644, 166] width 10 height 10
click at [660, 169] on icon at bounding box center [661, 166] width 10 height 10
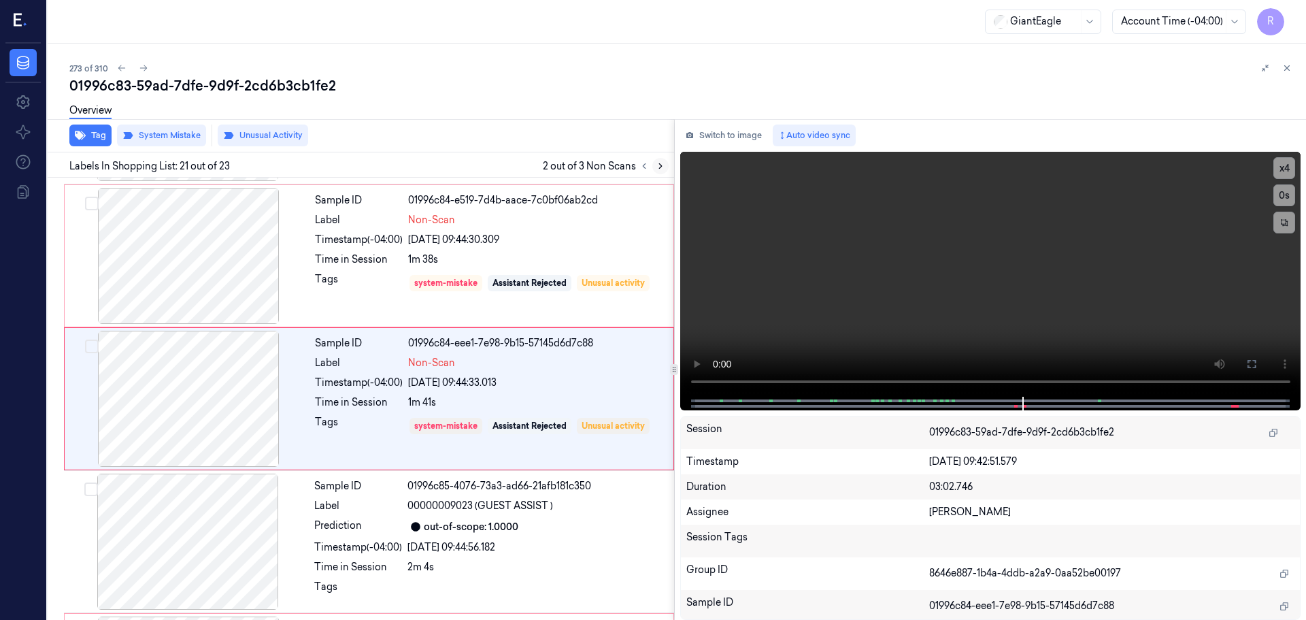
click at [660, 169] on icon at bounding box center [661, 166] width 10 height 10
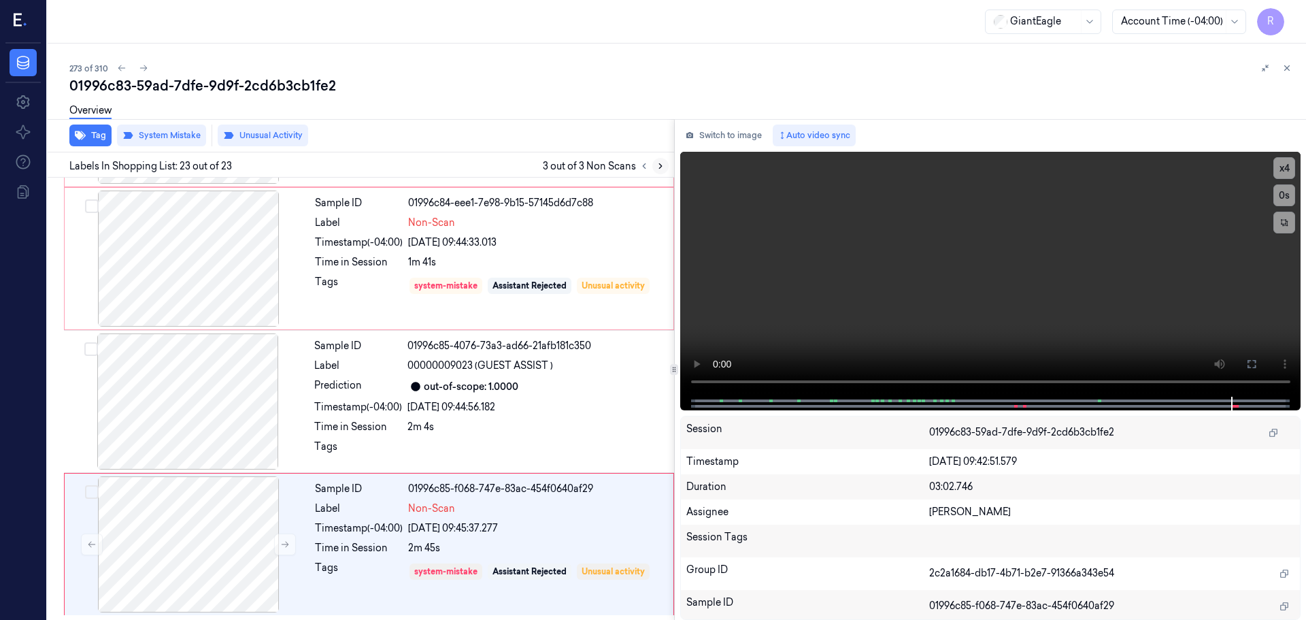
scroll to position [2847, 0]
click at [660, 169] on icon at bounding box center [661, 166] width 10 height 10
click at [1289, 69] on icon at bounding box center [1287, 68] width 10 height 10
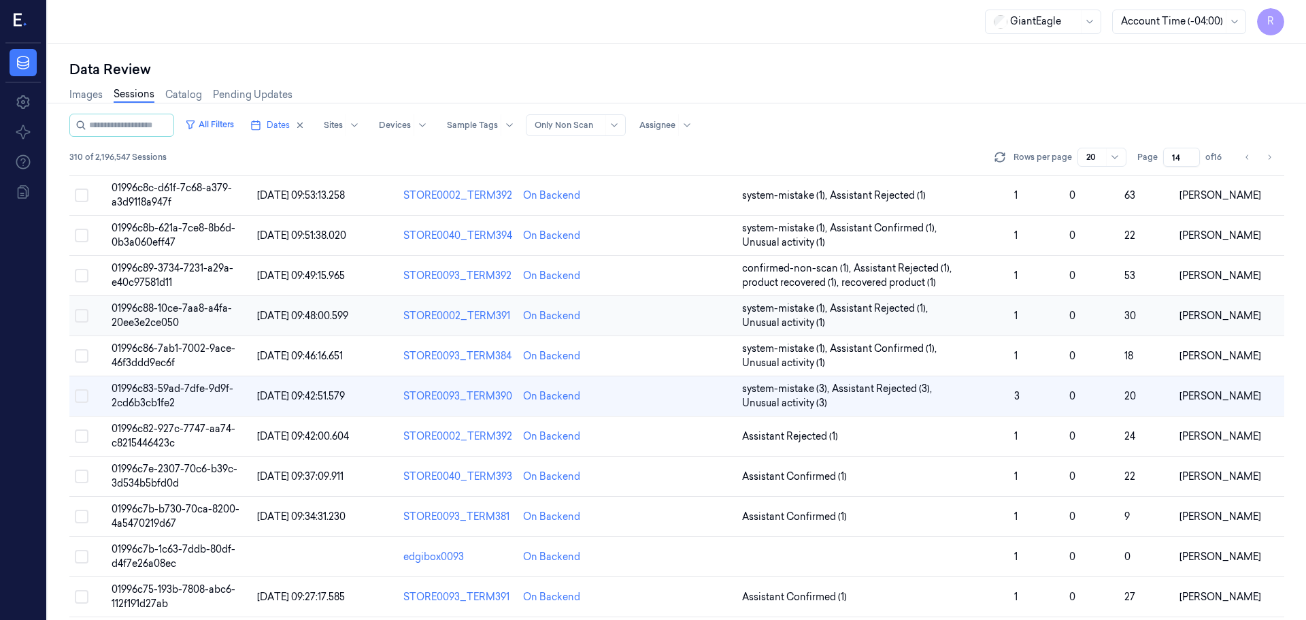
scroll to position [395, 0]
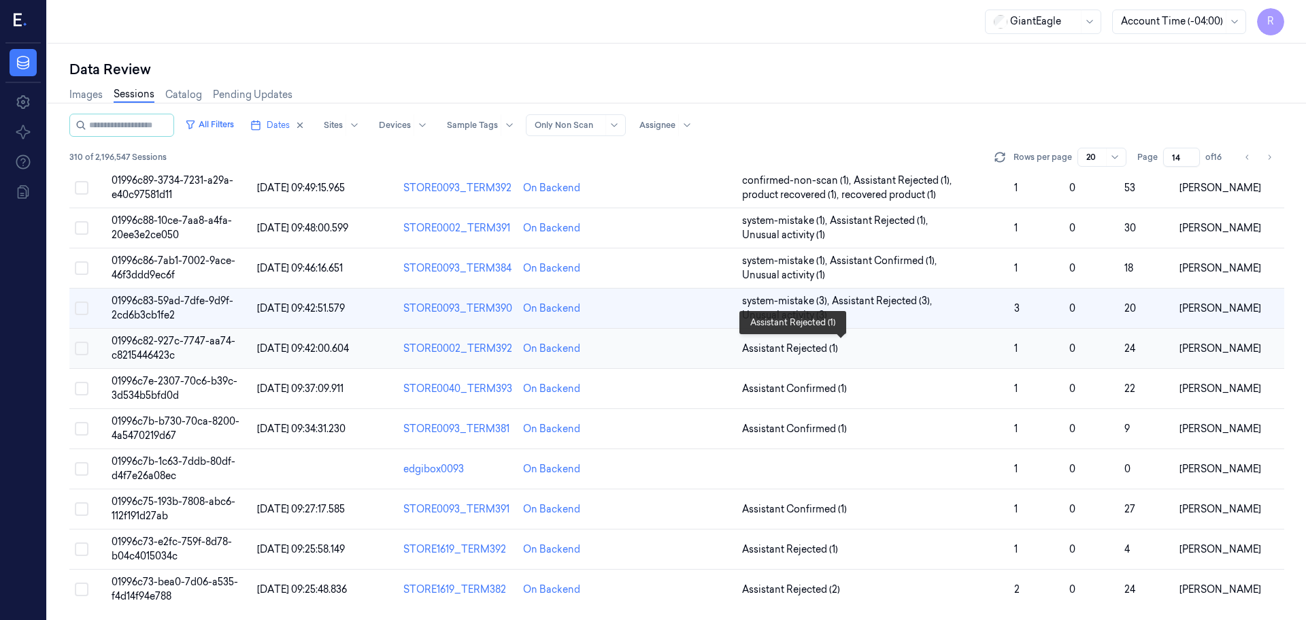
click at [904, 352] on span "Assistant Rejected (1)" at bounding box center [873, 348] width 262 height 14
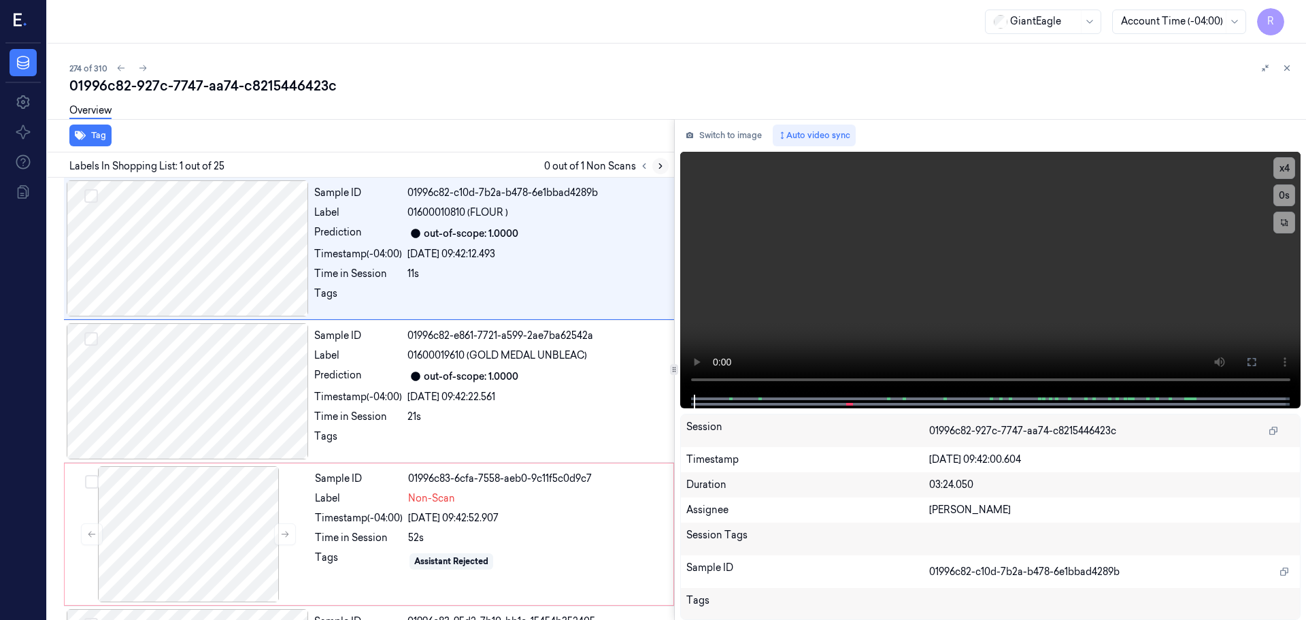
click at [656, 167] on icon at bounding box center [661, 166] width 10 height 10
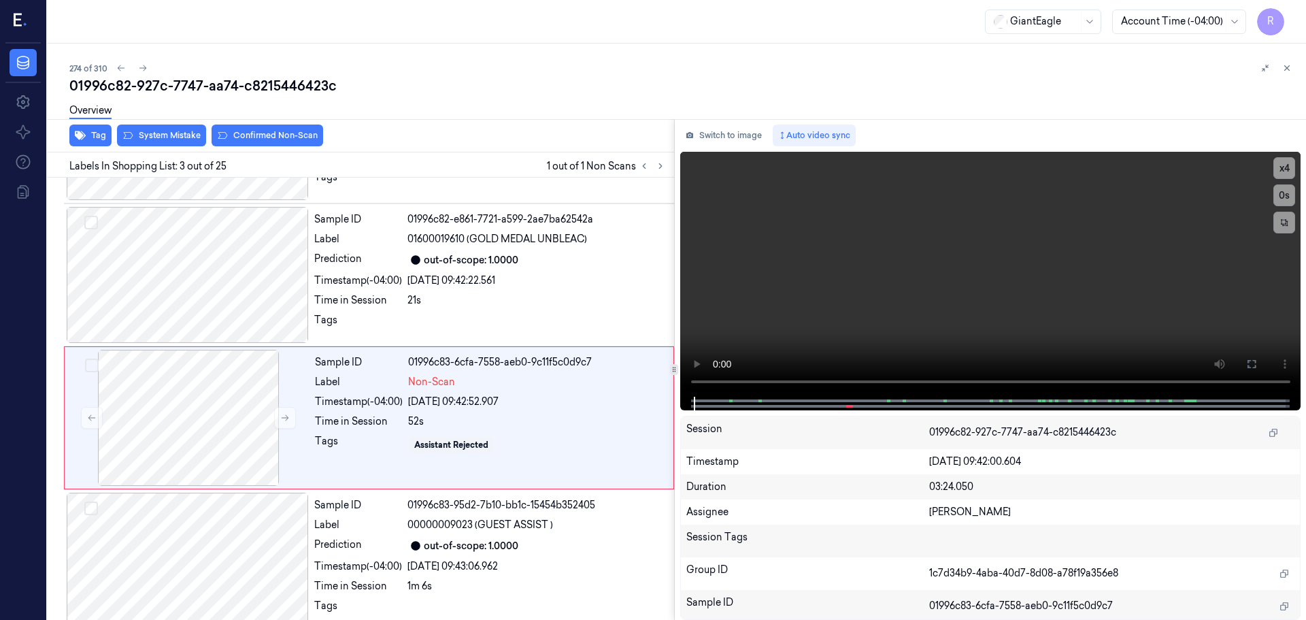
scroll to position [135, 0]
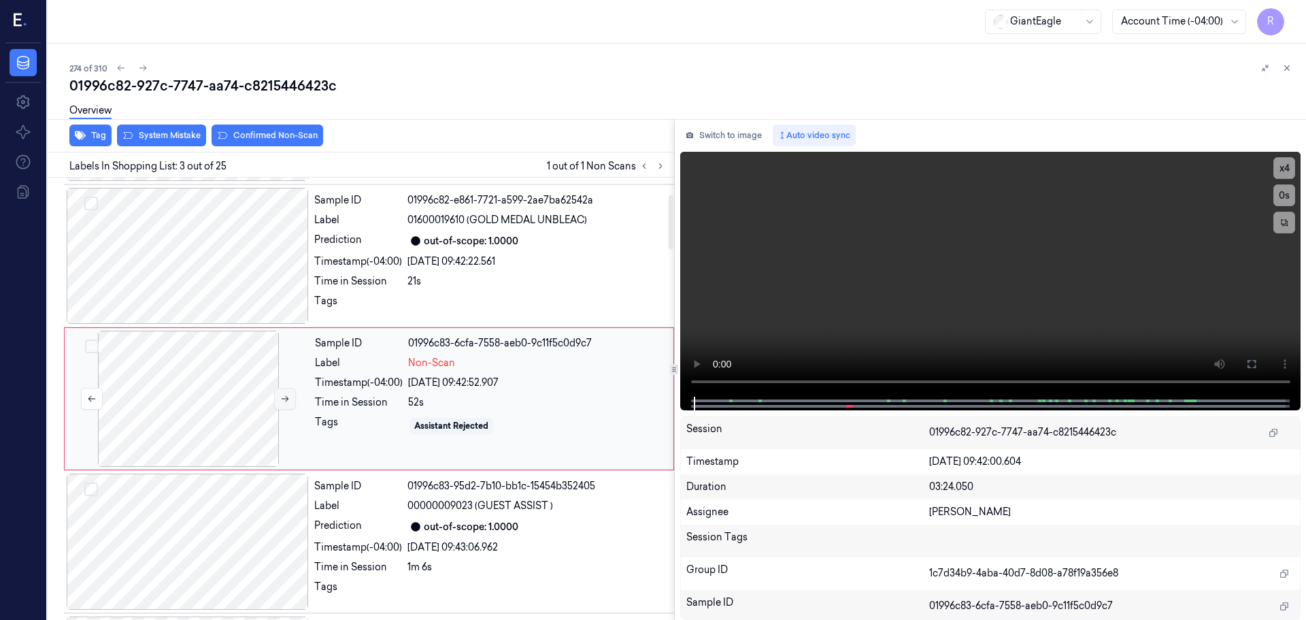
click at [288, 391] on button at bounding box center [285, 399] width 22 height 22
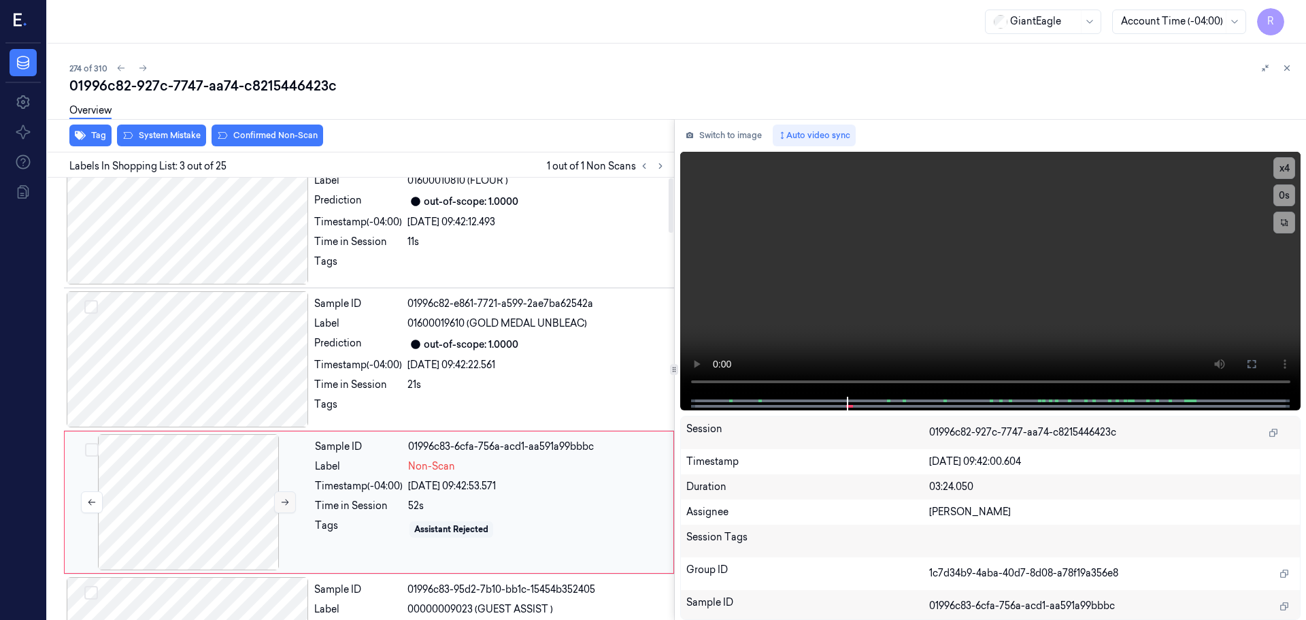
scroll to position [0, 0]
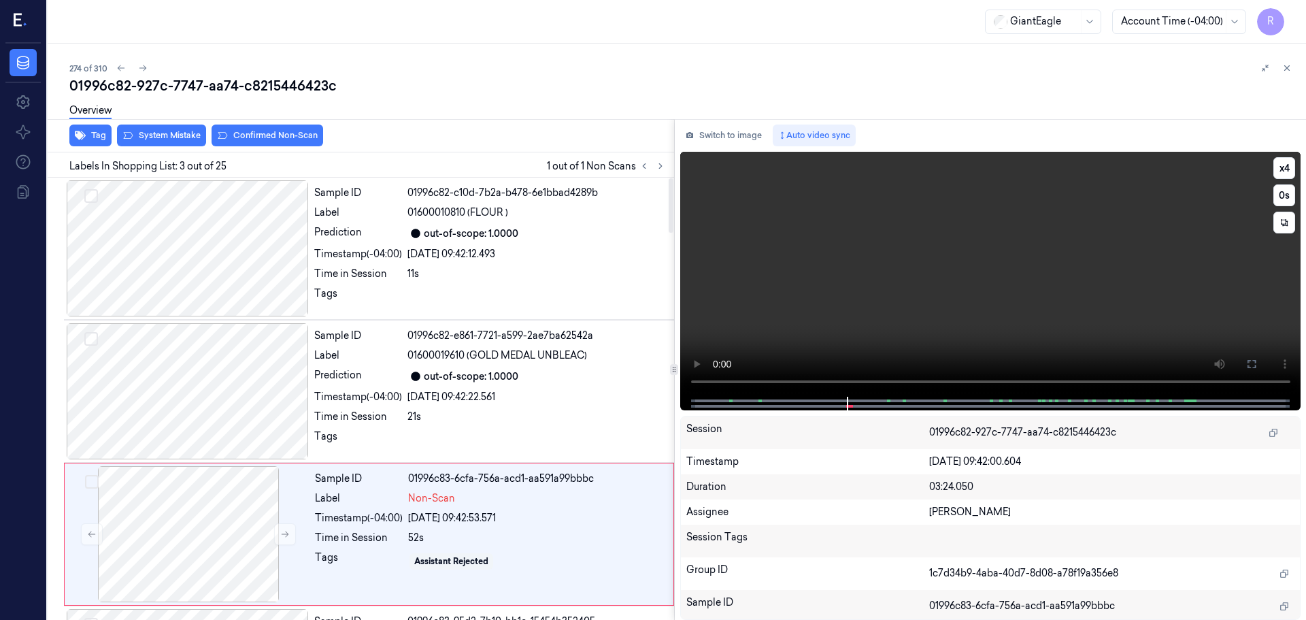
click at [699, 382] on video at bounding box center [990, 274] width 621 height 245
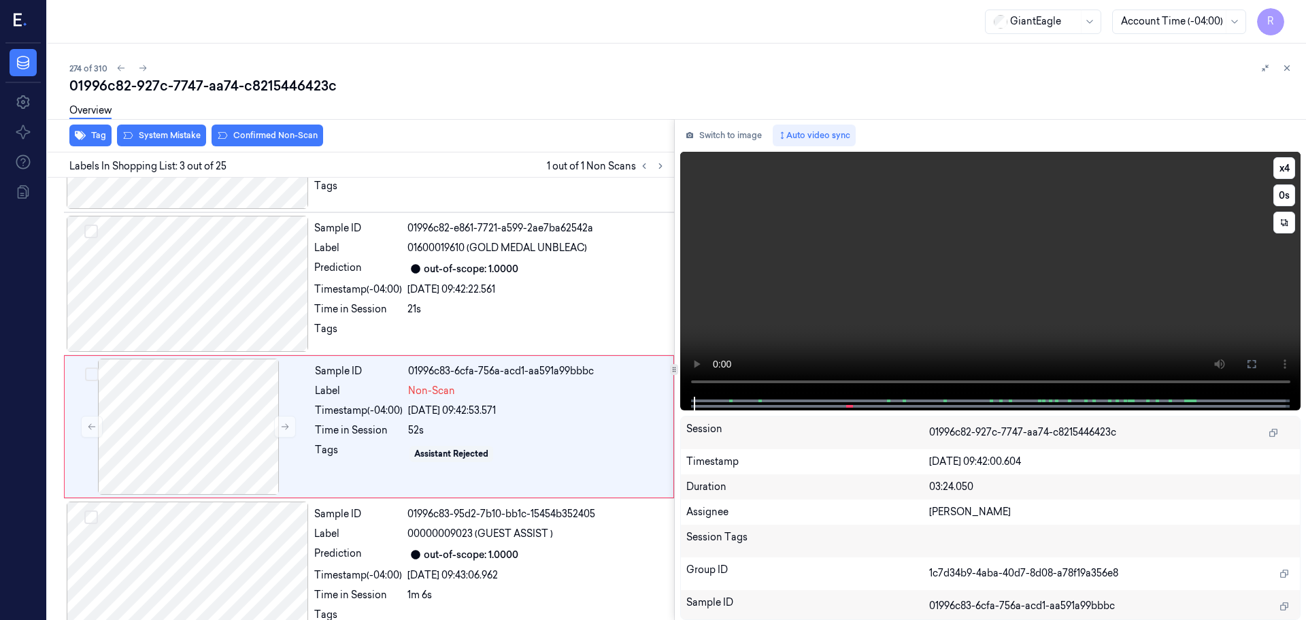
scroll to position [135, 0]
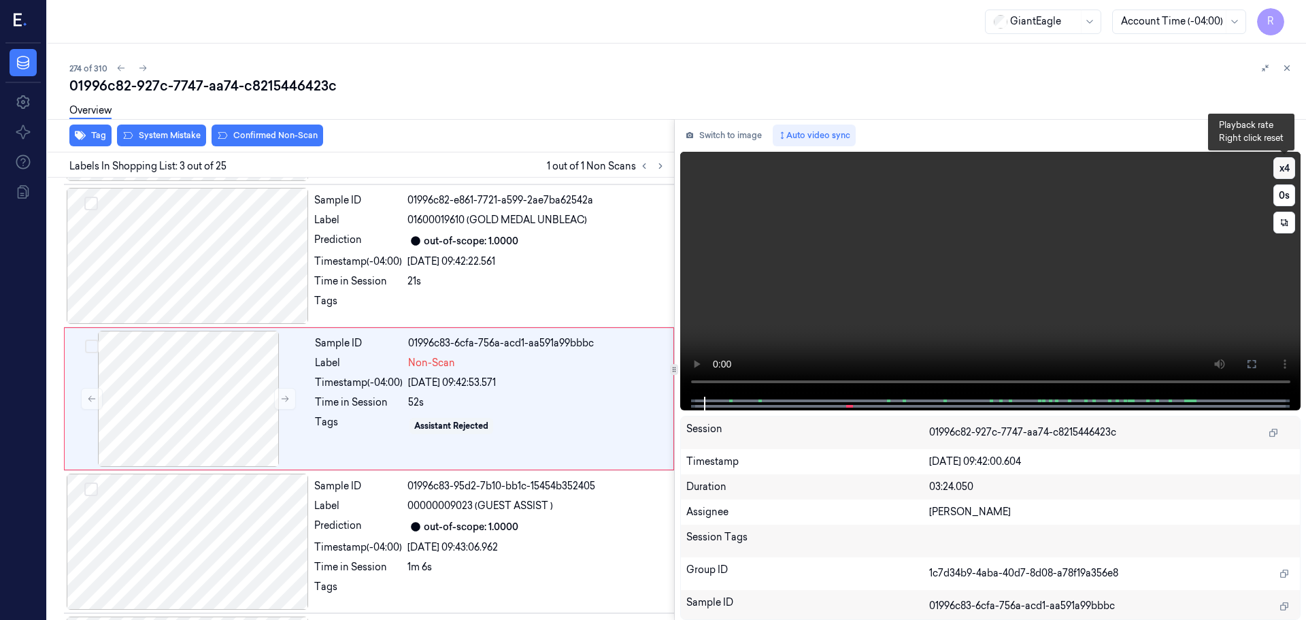
click at [1289, 170] on button "x 4" at bounding box center [1284, 168] width 22 height 22
click at [1290, 169] on button "x 1" at bounding box center [1284, 168] width 22 height 22
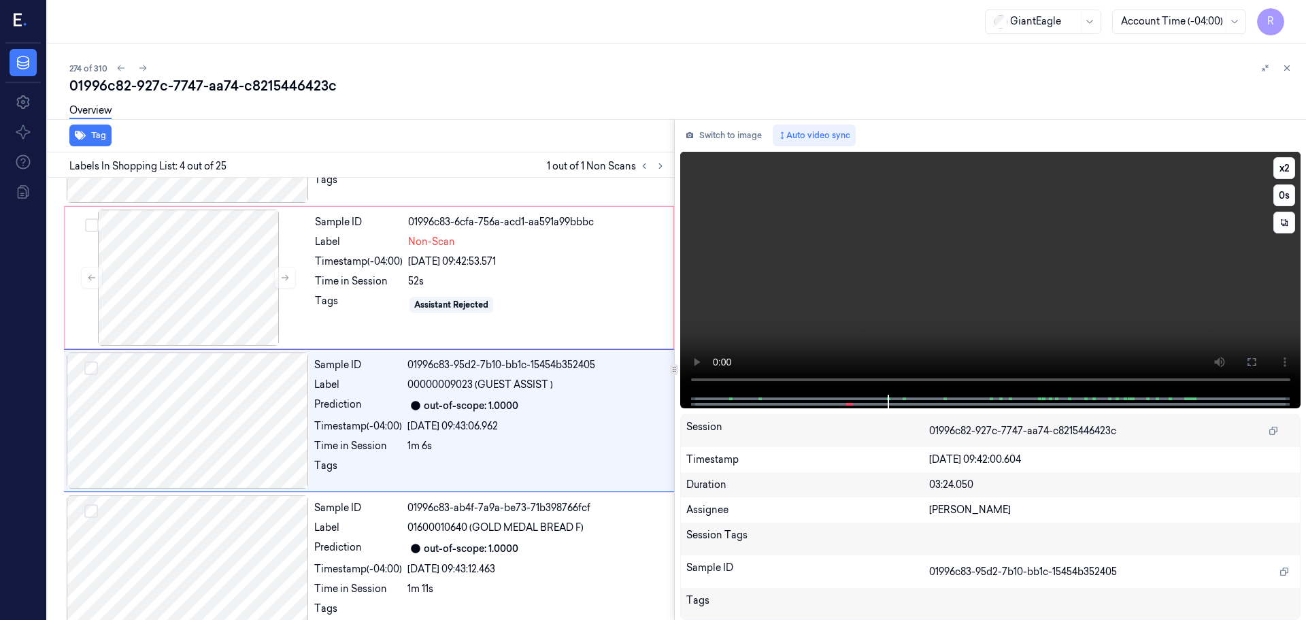
scroll to position [278, 0]
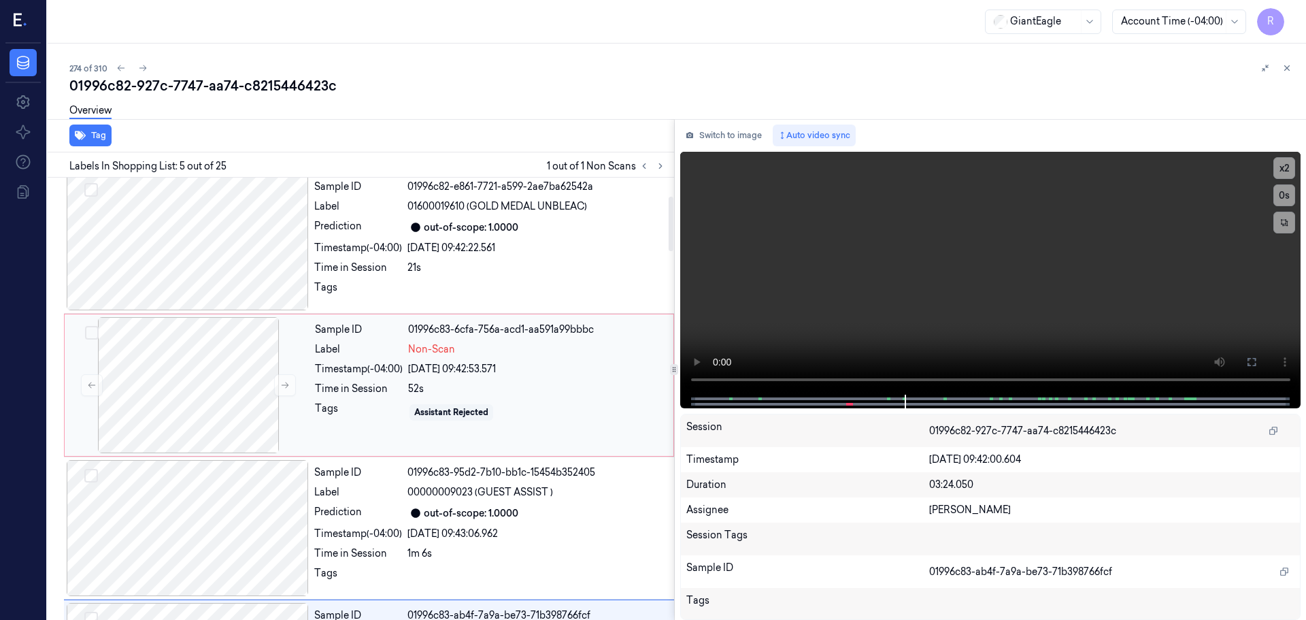
click at [368, 373] on div "Timestamp (-04:00)" at bounding box center [359, 369] width 88 height 14
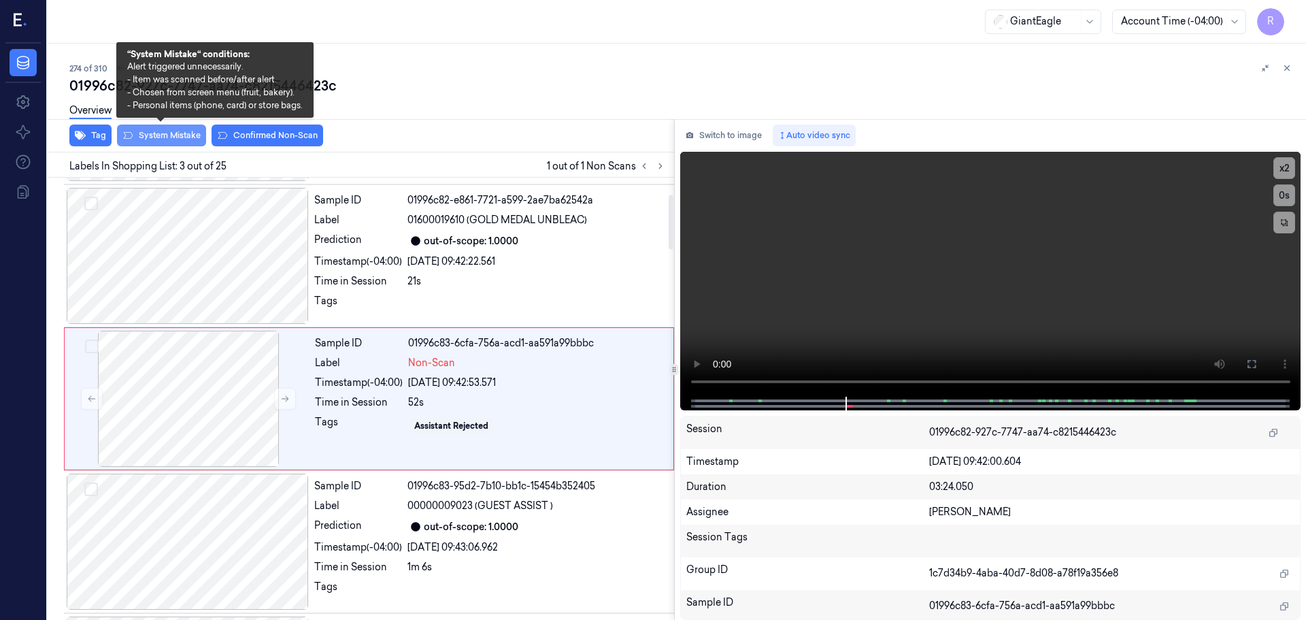
click at [181, 140] on button "System Mistake" at bounding box center [161, 135] width 89 height 22
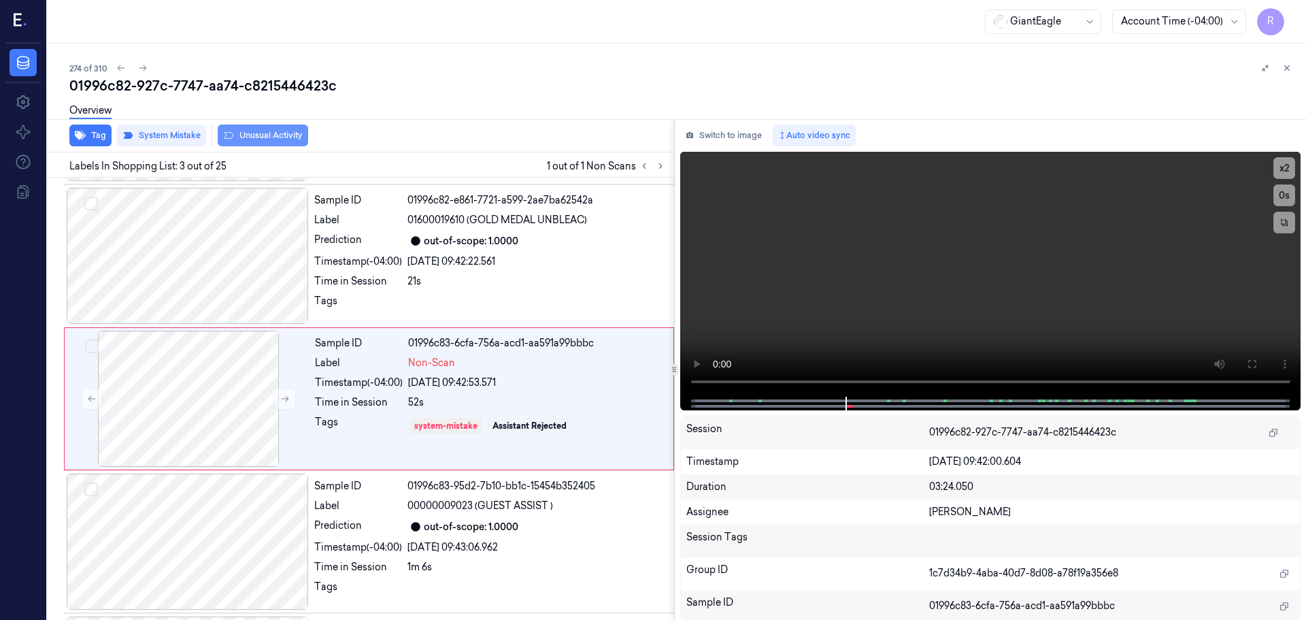
click at [258, 142] on button "Unusual Activity" at bounding box center [263, 135] width 90 height 22
click at [378, 531] on div "Prediction" at bounding box center [358, 526] width 88 height 16
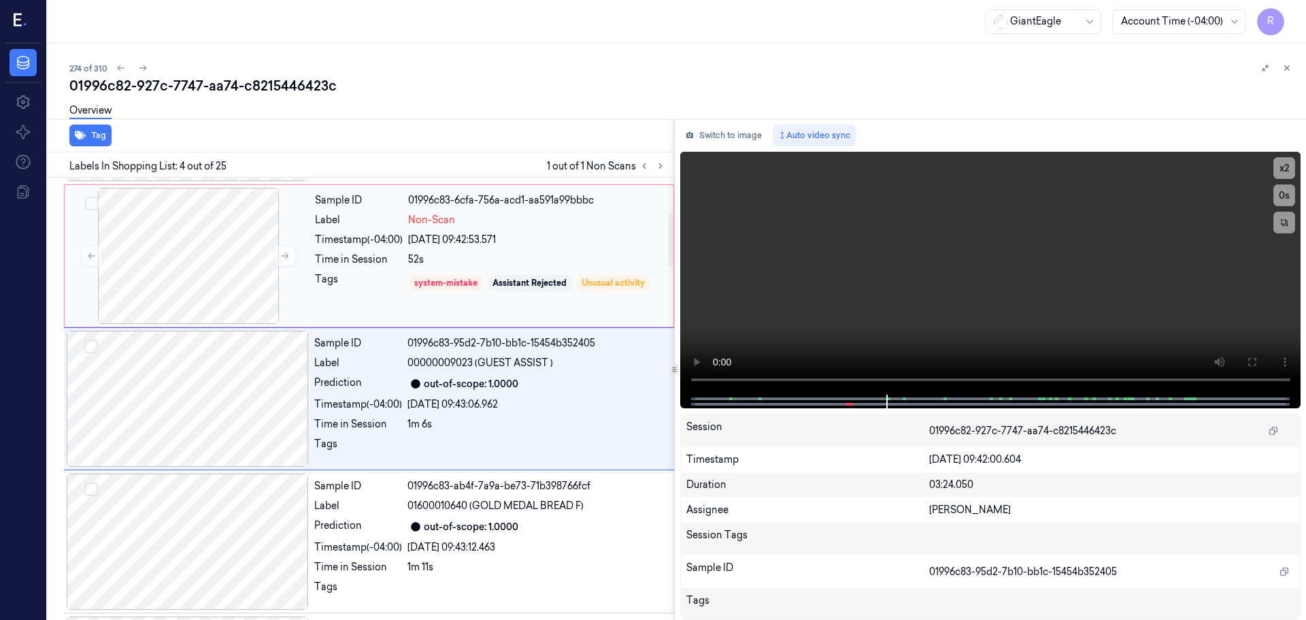
click at [373, 286] on div "Tags" at bounding box center [359, 283] width 88 height 22
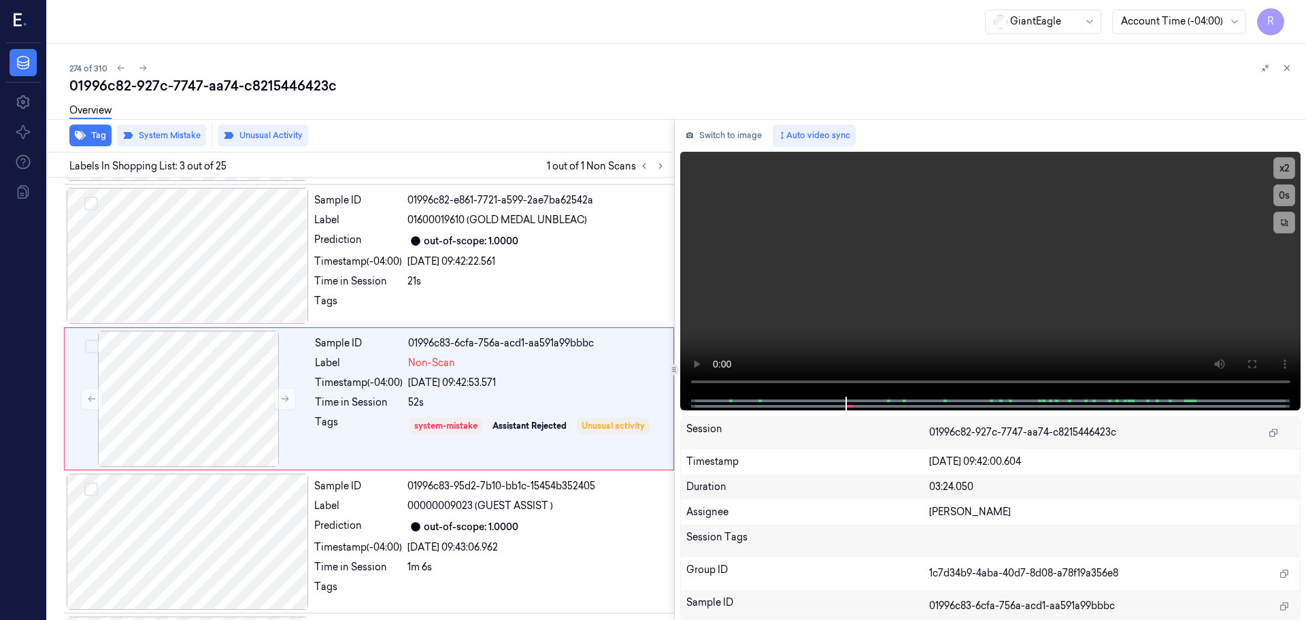
click at [1290, 75] on div "274 of 310 01996c82-927c-7747-aa74-c8215446423c Overview Tag System Mistake Unu…" at bounding box center [677, 332] width 1258 height 576
click at [1292, 64] on button at bounding box center [1287, 68] width 16 height 16
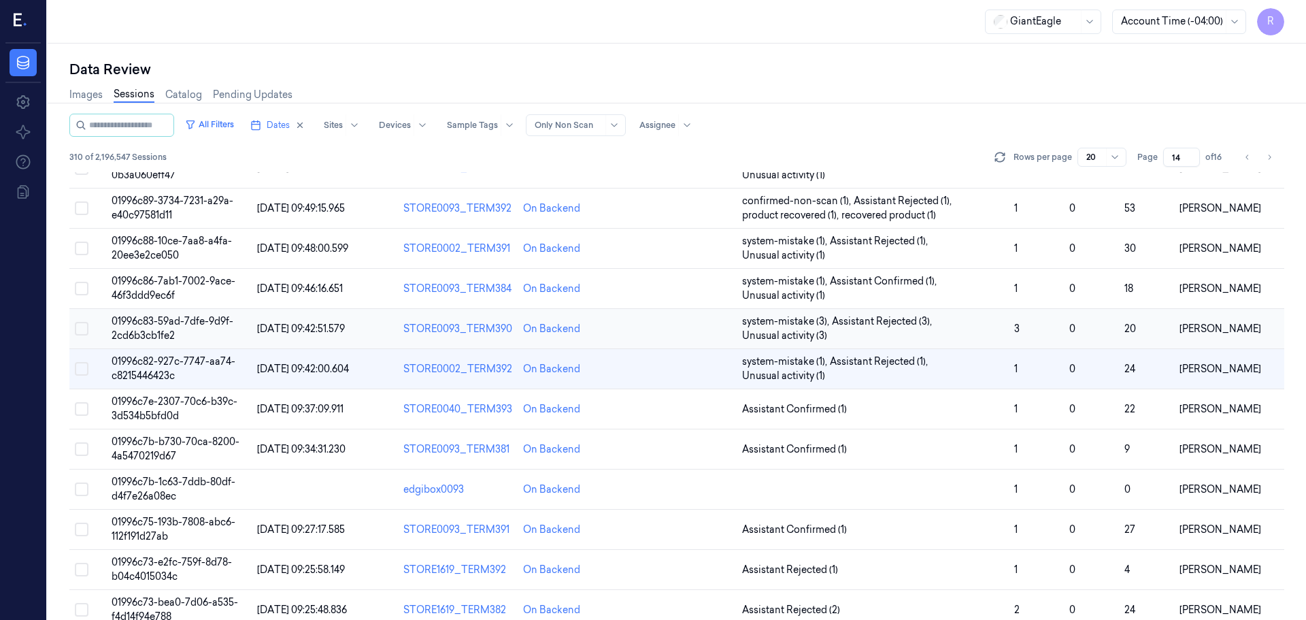
scroll to position [395, 0]
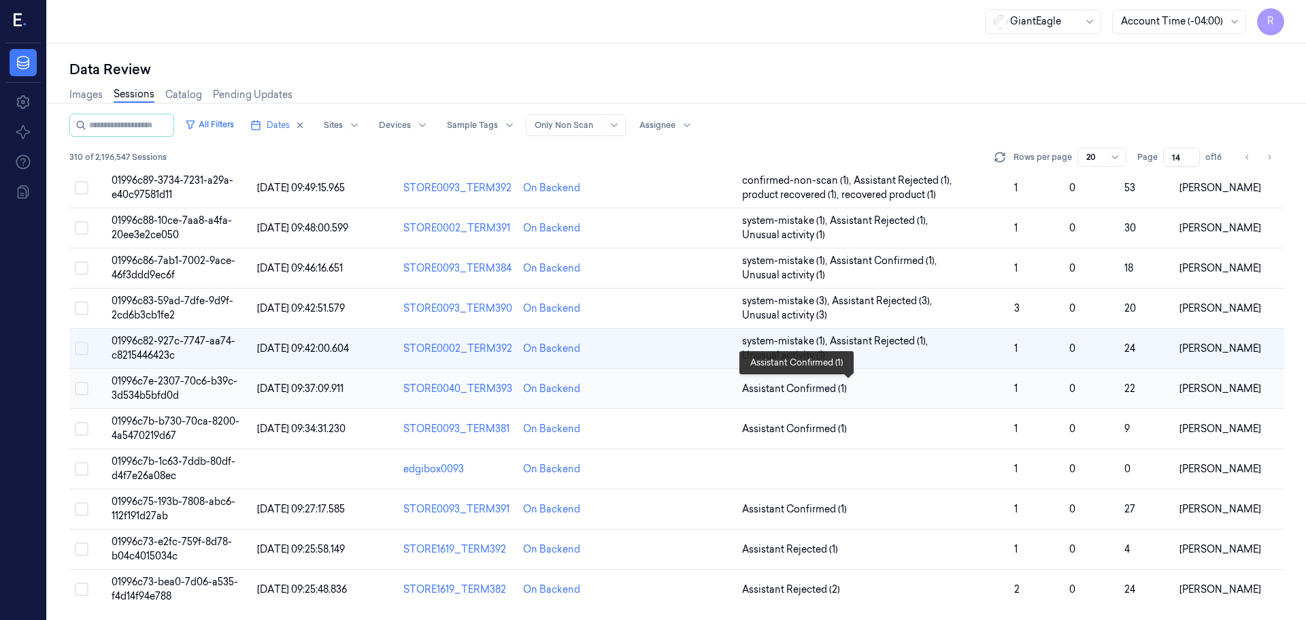
click at [838, 390] on span "Assistant Confirmed (1)" at bounding box center [794, 389] width 105 height 14
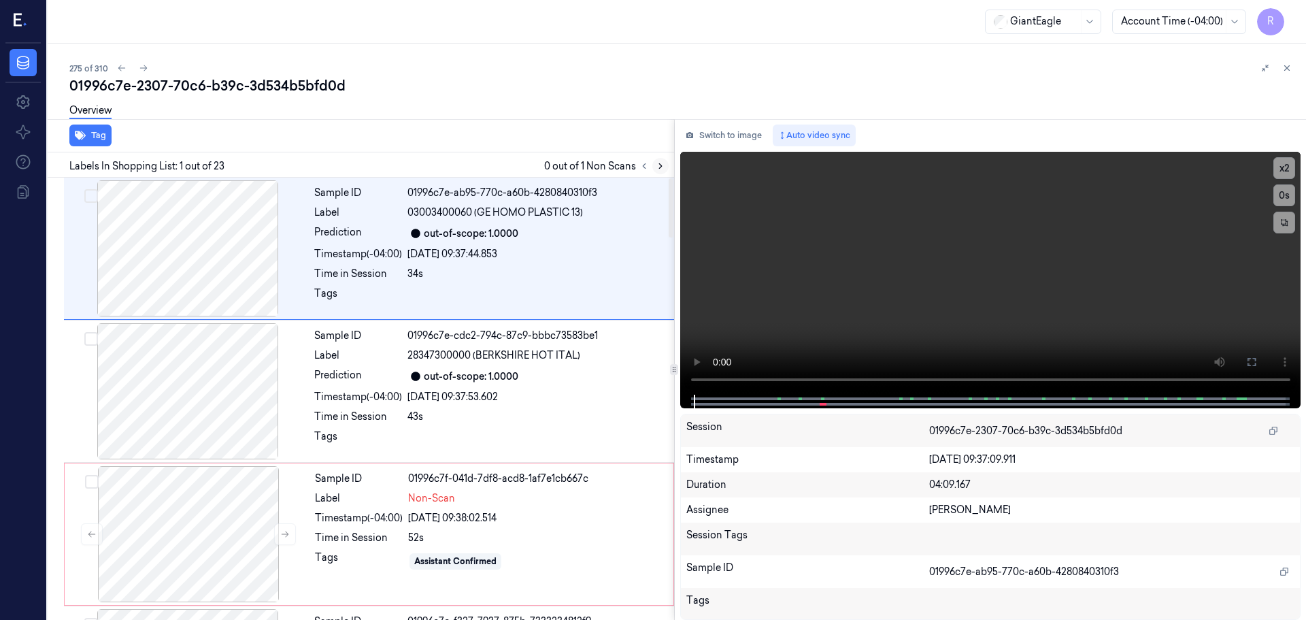
click at [656, 165] on icon at bounding box center [661, 166] width 10 height 10
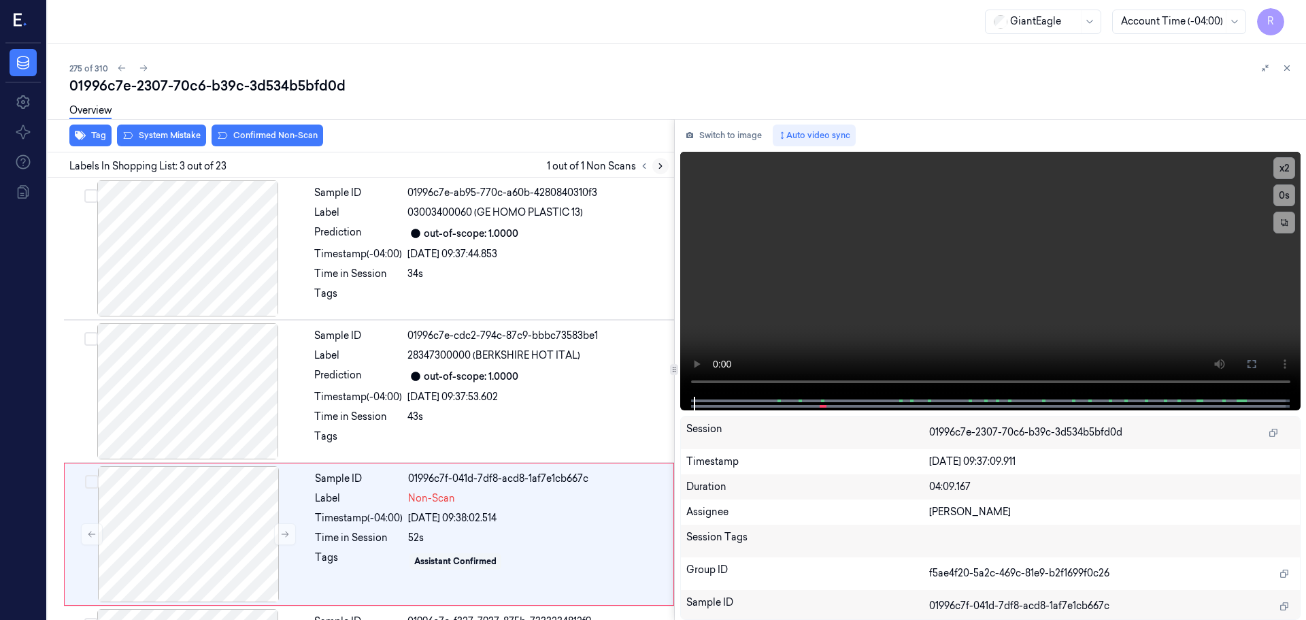
scroll to position [135, 0]
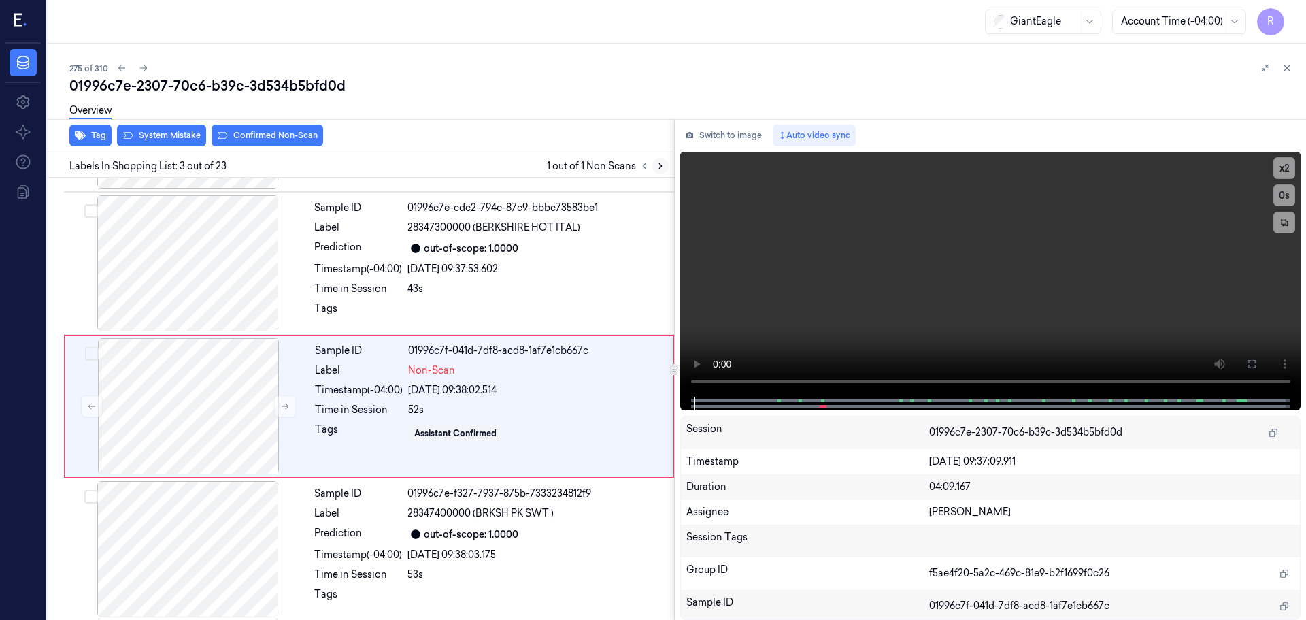
click at [656, 165] on icon at bounding box center [661, 166] width 10 height 10
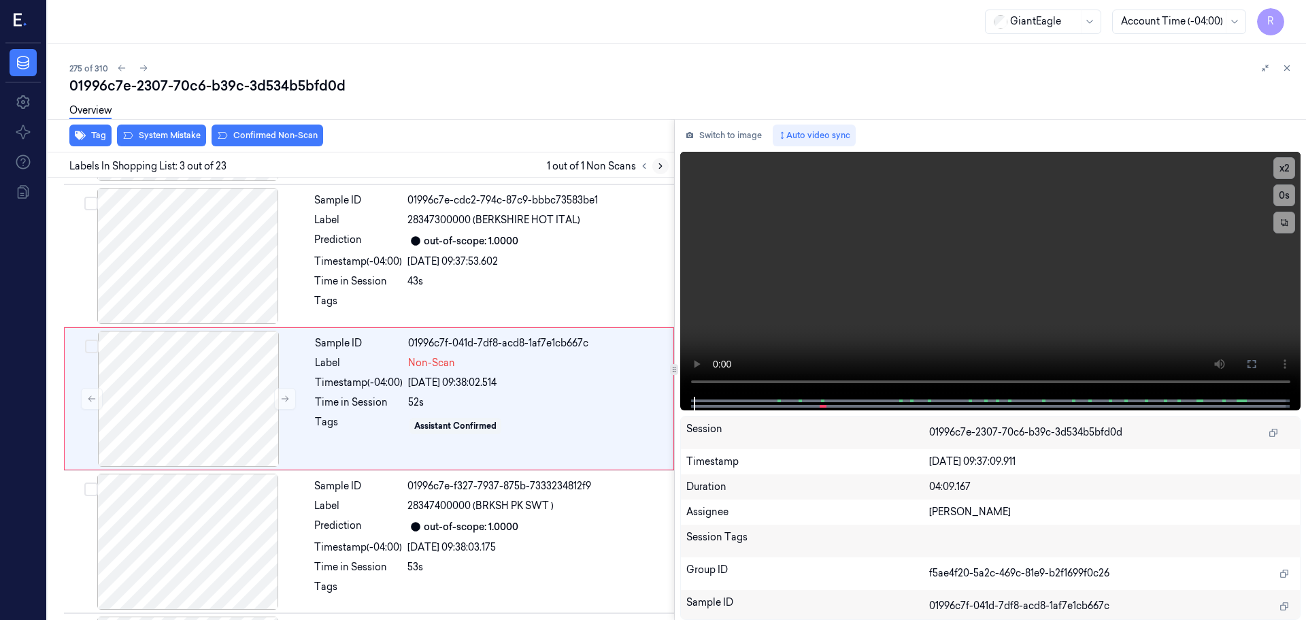
click at [656, 165] on icon at bounding box center [661, 166] width 10 height 10
click at [272, 402] on div at bounding box center [188, 399] width 242 height 136
click at [275, 401] on button at bounding box center [285, 399] width 22 height 22
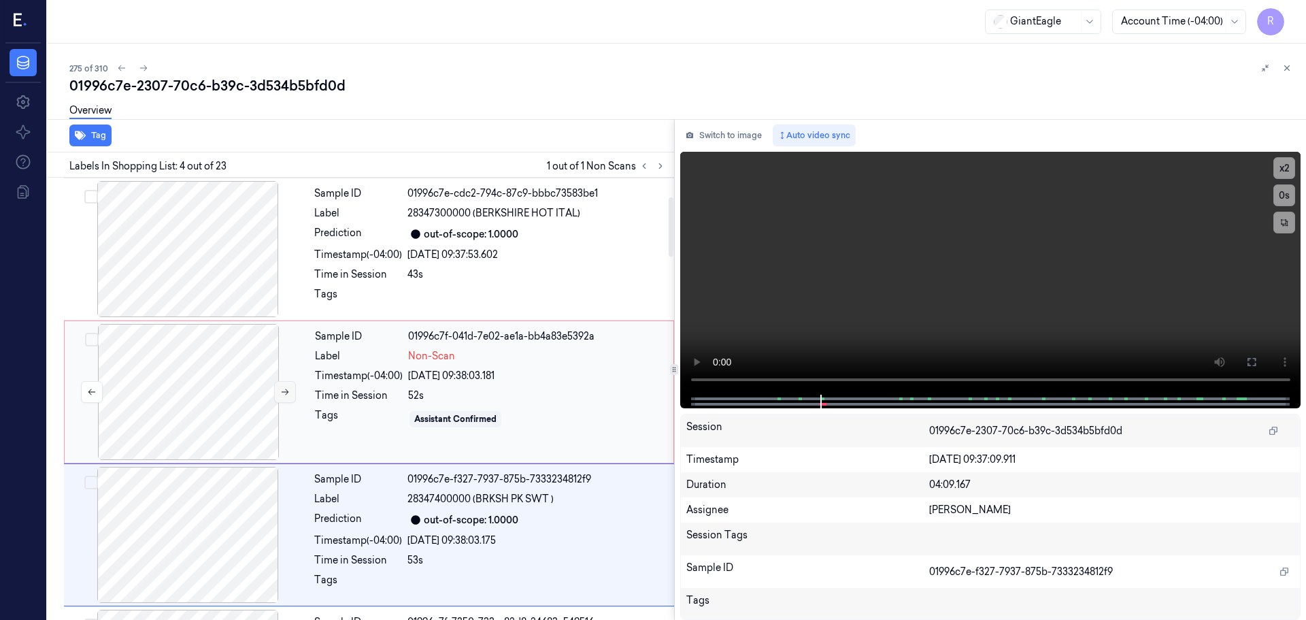
click at [283, 395] on icon at bounding box center [285, 392] width 10 height 10
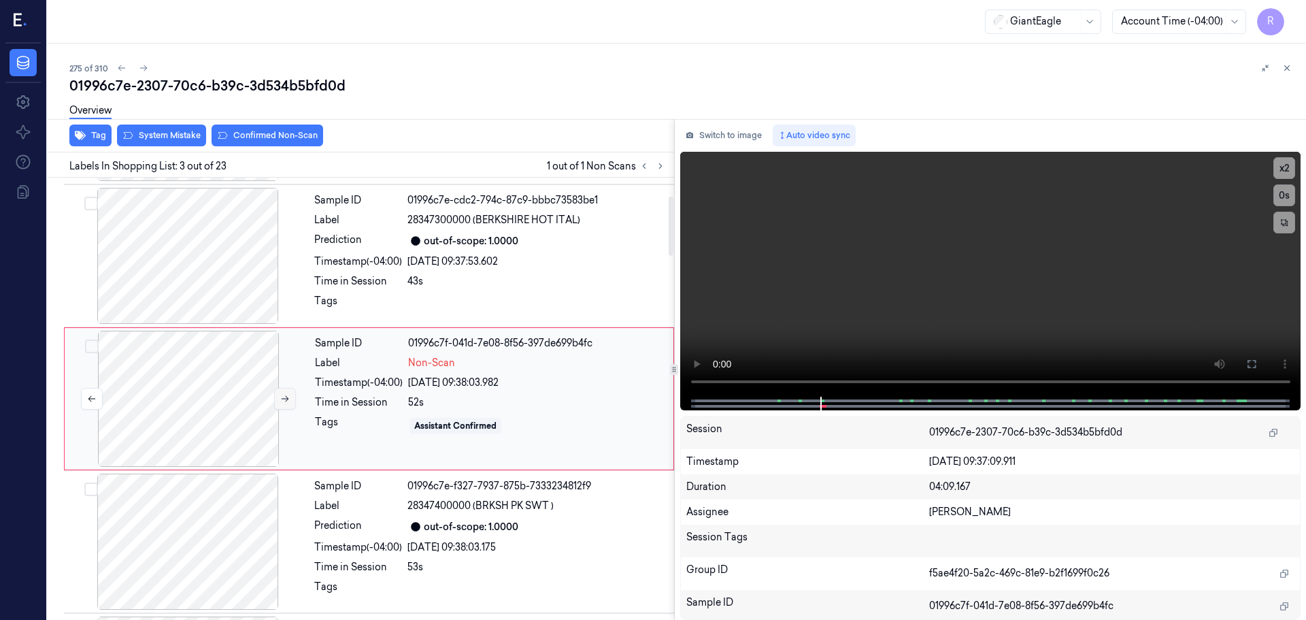
click at [283, 395] on icon at bounding box center [285, 399] width 10 height 10
click at [1289, 171] on button "x 2" at bounding box center [1284, 168] width 22 height 22
drag, startPoint x: 696, startPoint y: 401, endPoint x: 687, endPoint y: 404, distance: 9.3
click at [687, 404] on div at bounding box center [990, 404] width 621 height 14
click at [694, 401] on div at bounding box center [990, 404] width 592 height 14
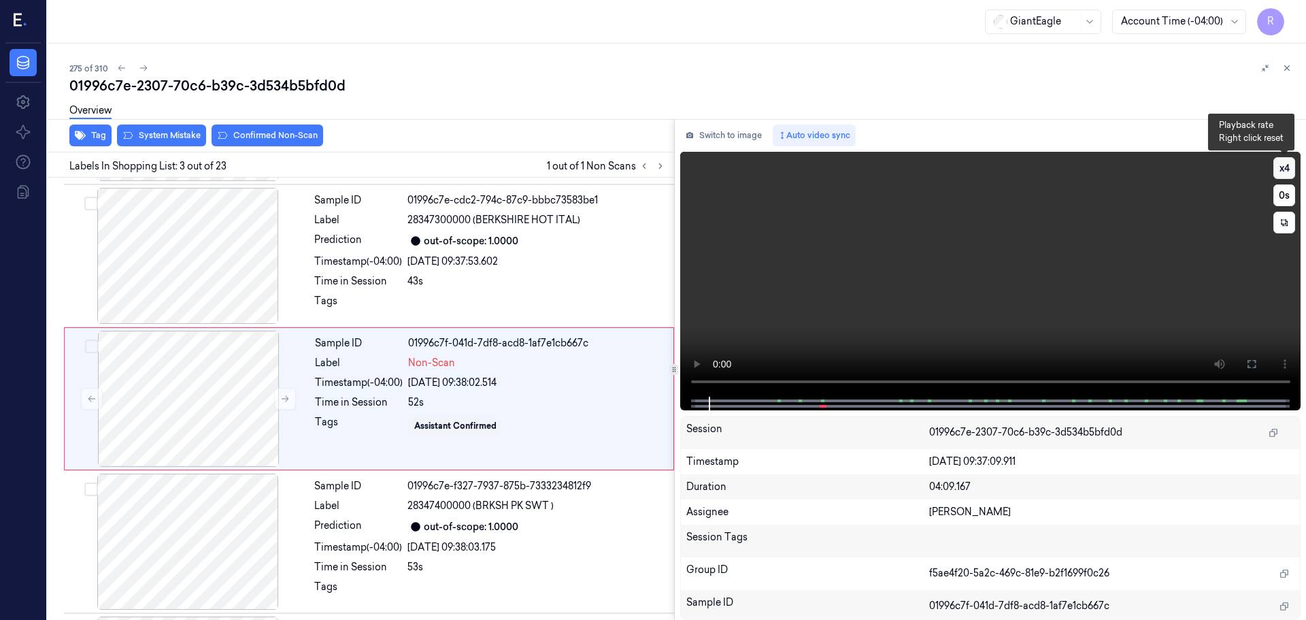
click at [1284, 164] on button "x 4" at bounding box center [1284, 168] width 22 height 22
click at [1283, 165] on button "x 1" at bounding box center [1284, 168] width 22 height 22
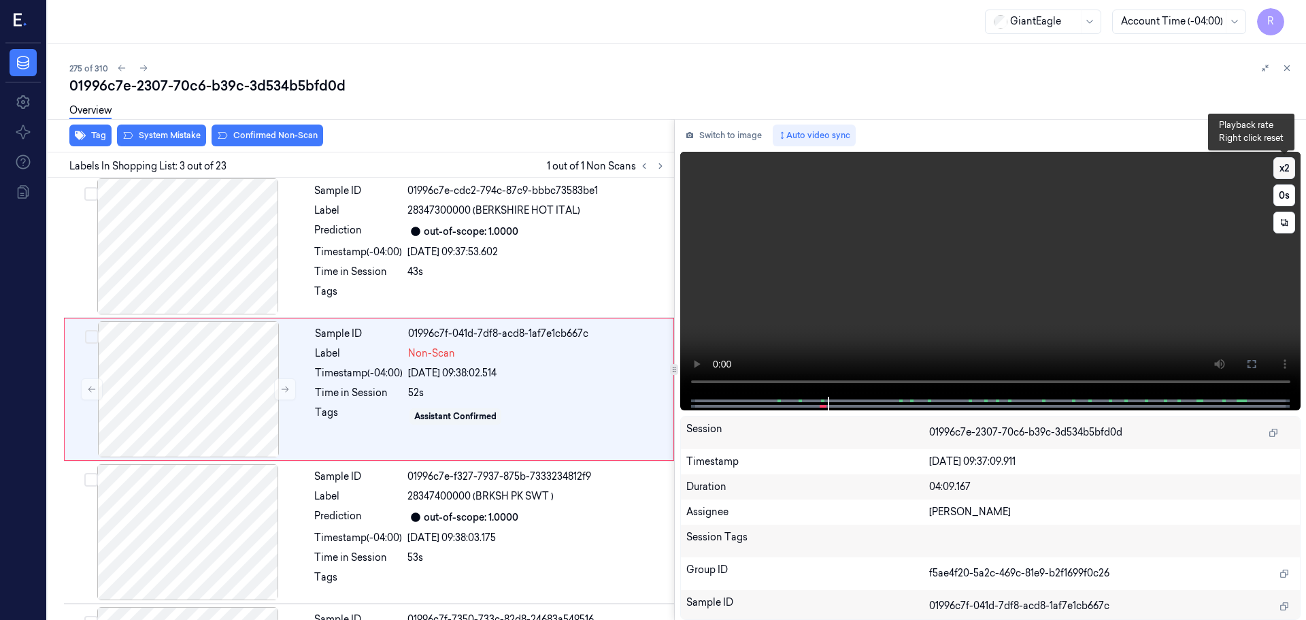
click at [1283, 171] on button "x 2" at bounding box center [1284, 168] width 22 height 22
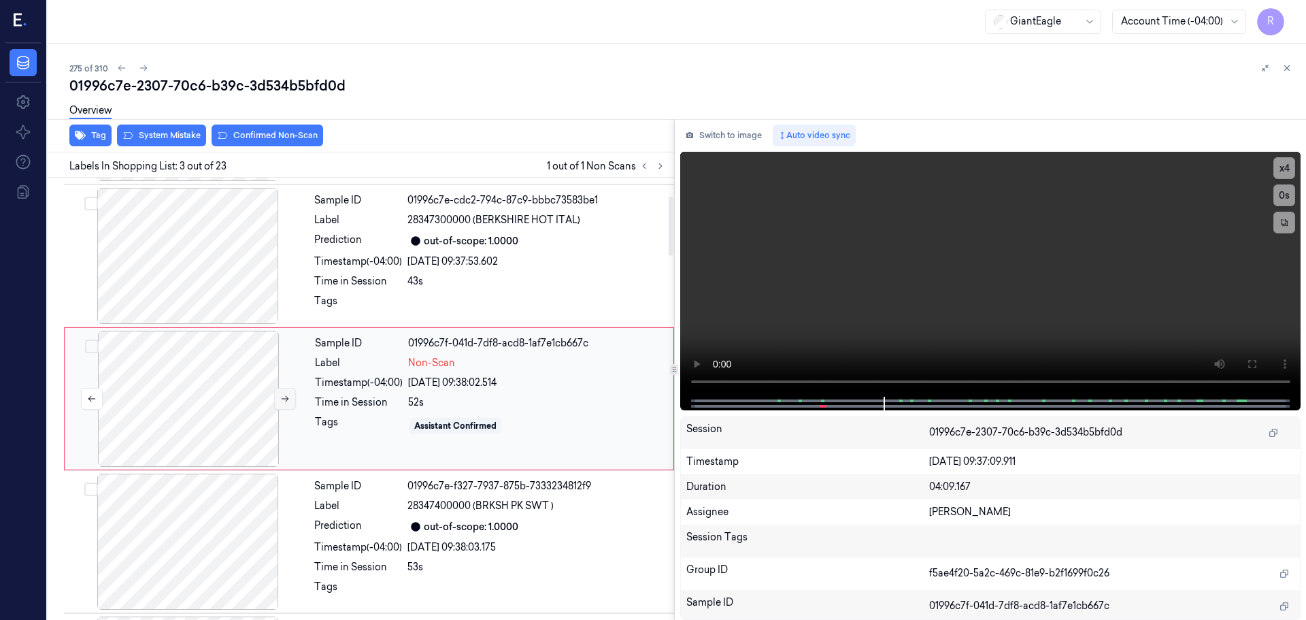
click at [280, 403] on button at bounding box center [285, 399] width 22 height 22
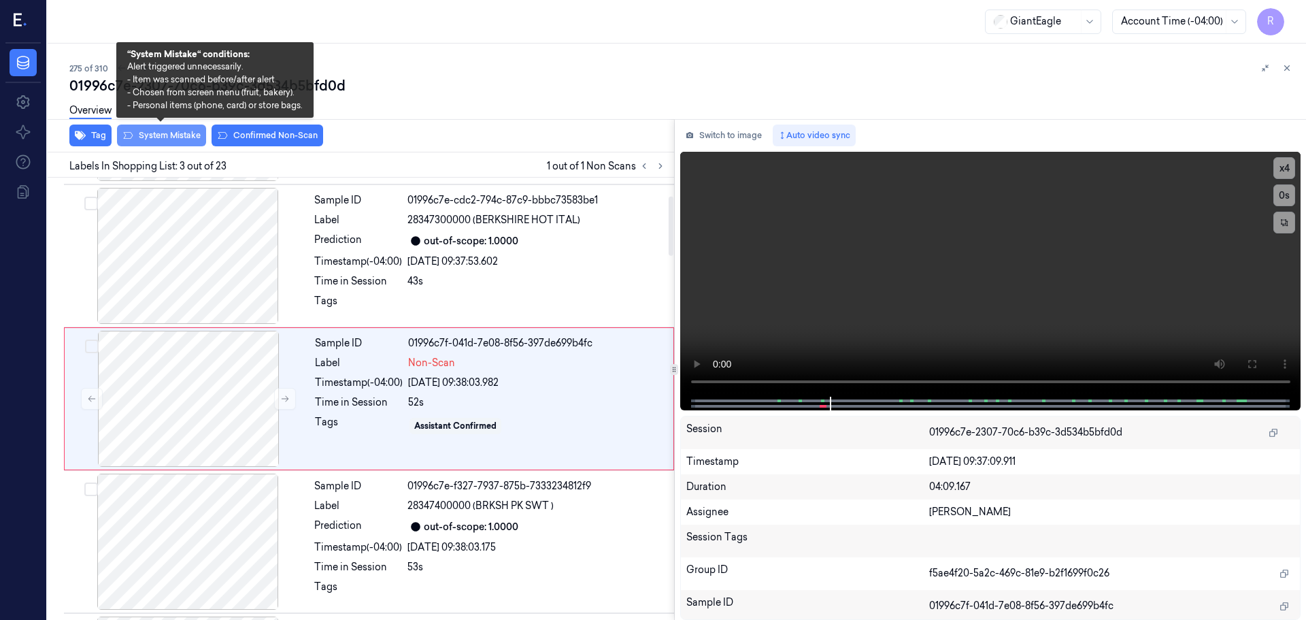
click at [158, 134] on button "System Mistake" at bounding box center [161, 135] width 89 height 22
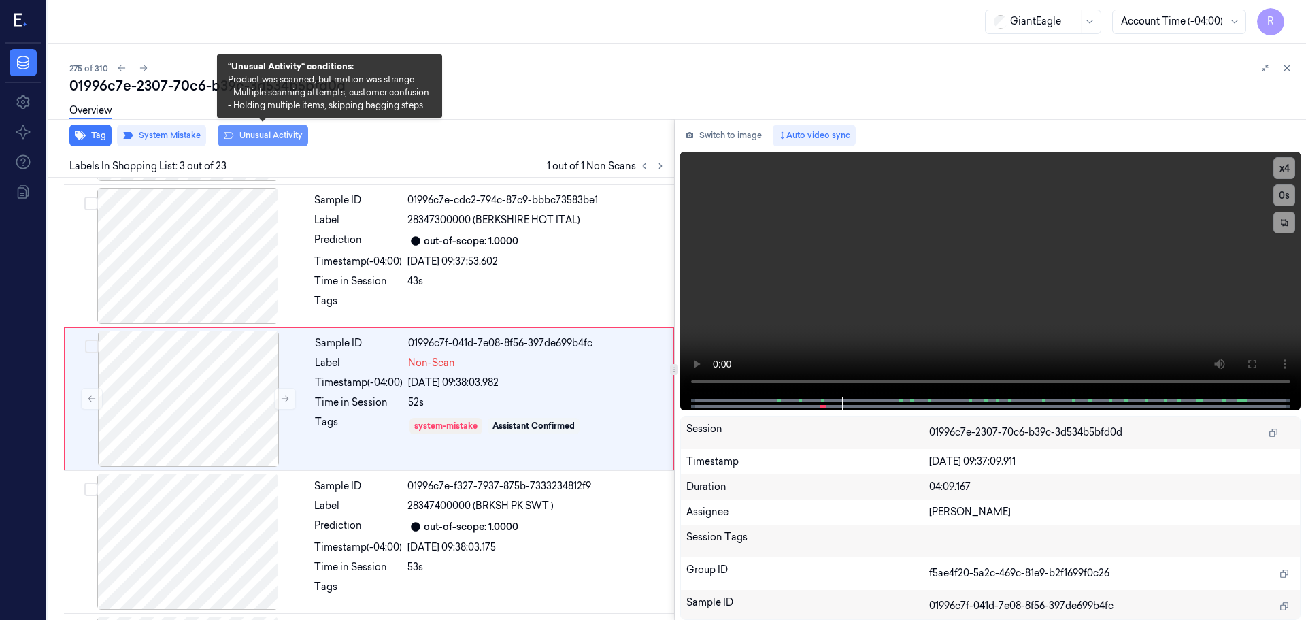
click at [254, 133] on button "Unusual Activity" at bounding box center [263, 135] width 90 height 22
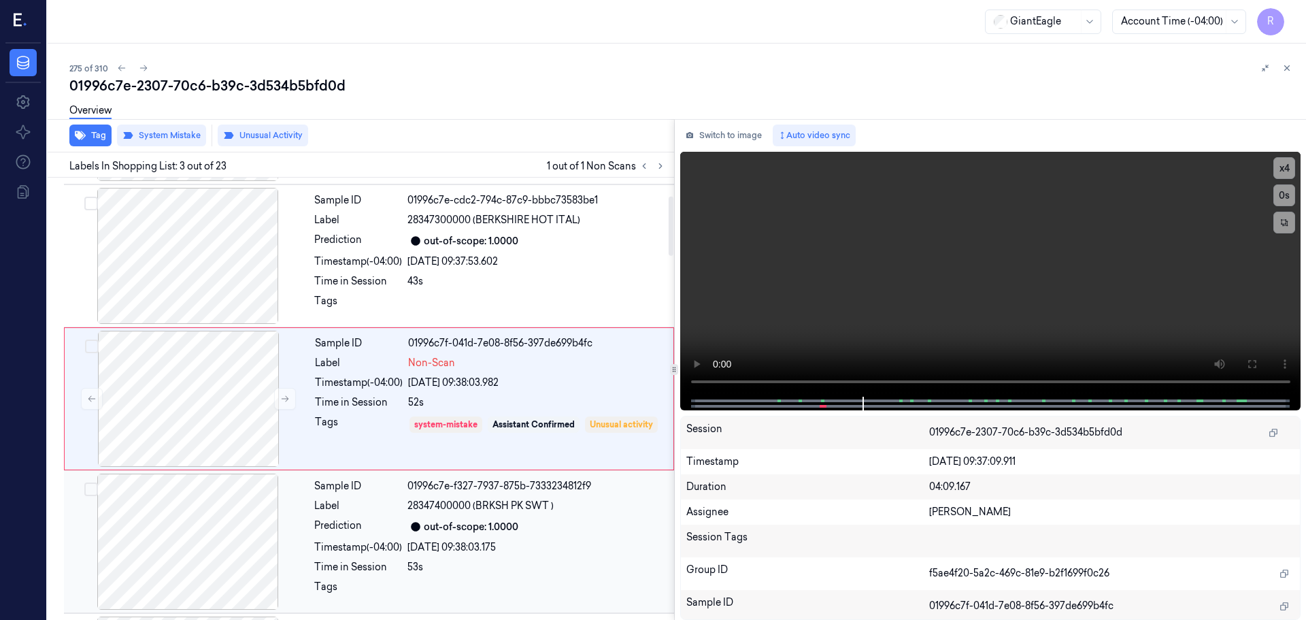
click at [400, 526] on div "Prediction" at bounding box center [358, 526] width 88 height 16
click at [389, 399] on div "Time in Session" at bounding box center [359, 402] width 88 height 14
click at [1291, 65] on icon at bounding box center [1287, 68] width 10 height 10
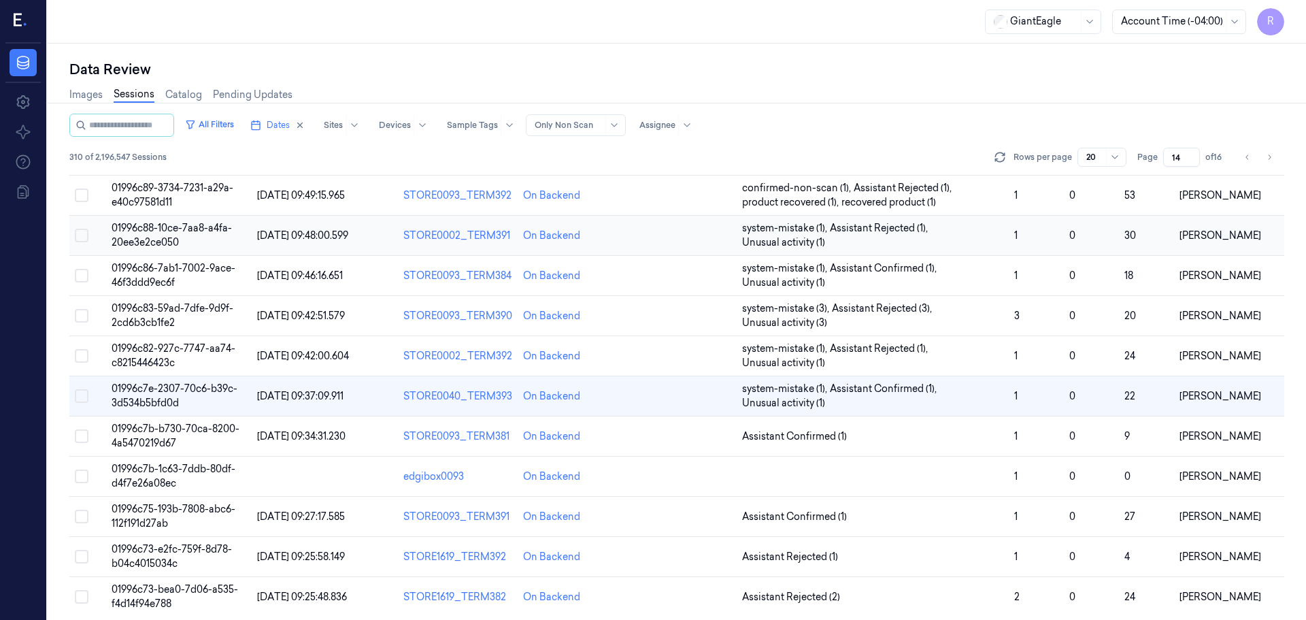
scroll to position [395, 0]
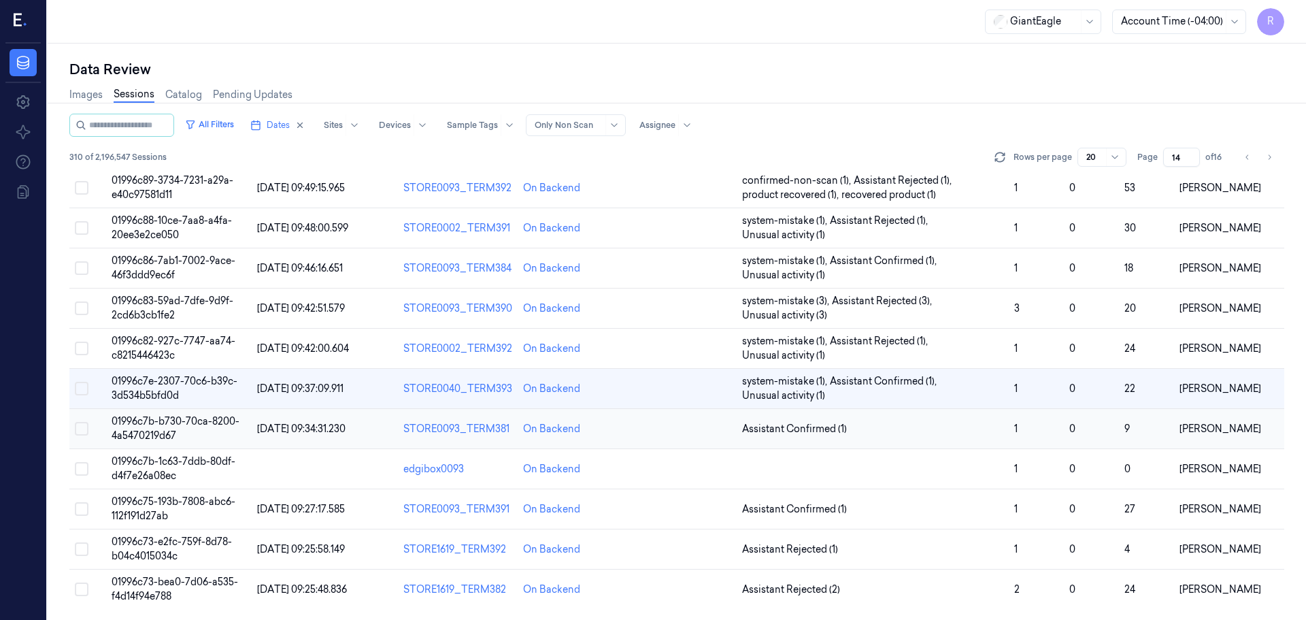
click at [922, 443] on td "Assistant Confirmed (1)" at bounding box center [873, 429] width 273 height 40
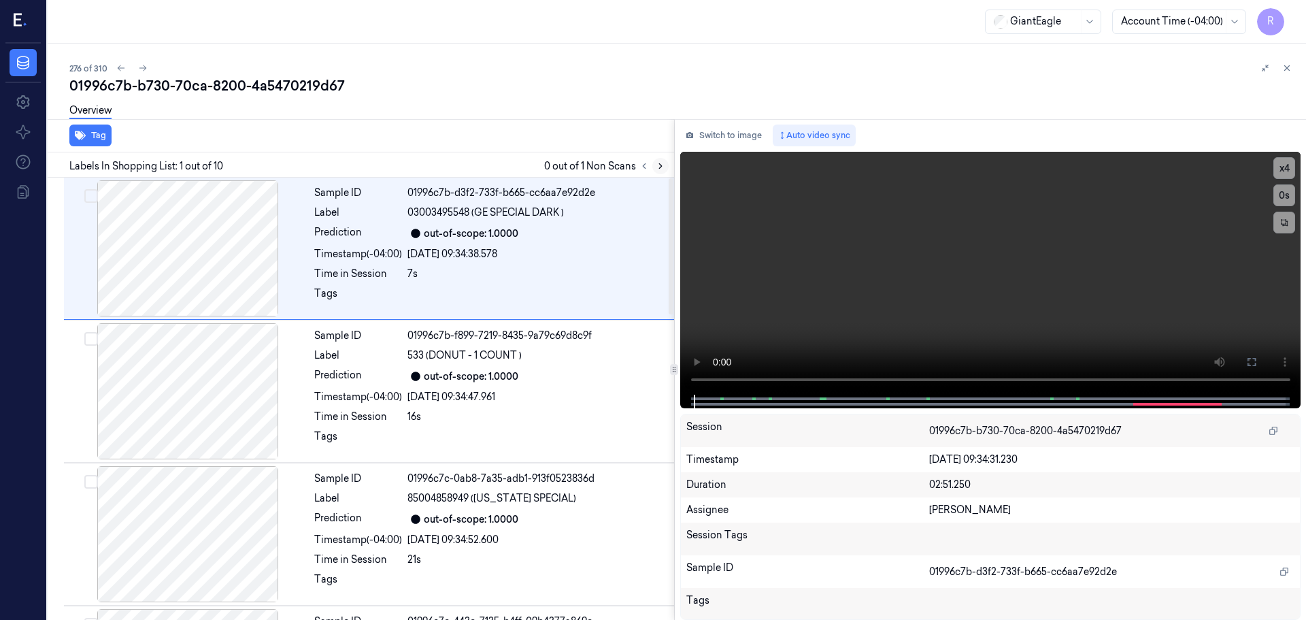
click at [659, 171] on button at bounding box center [660, 166] width 16 height 16
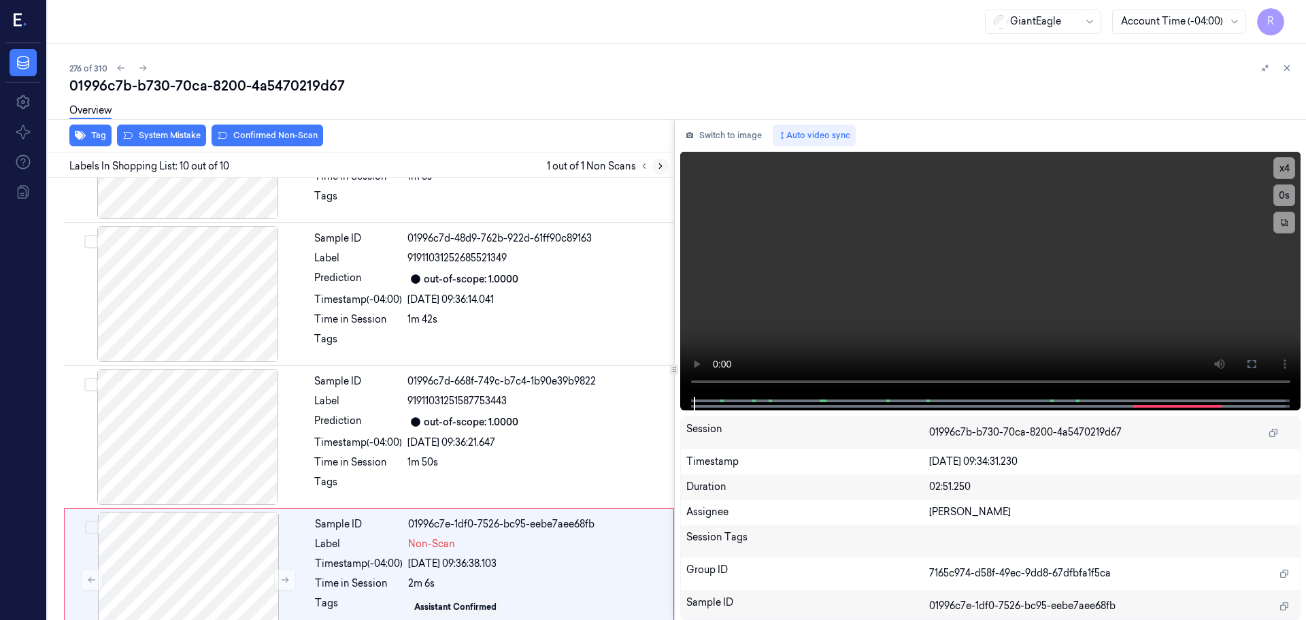
scroll to position [990, 0]
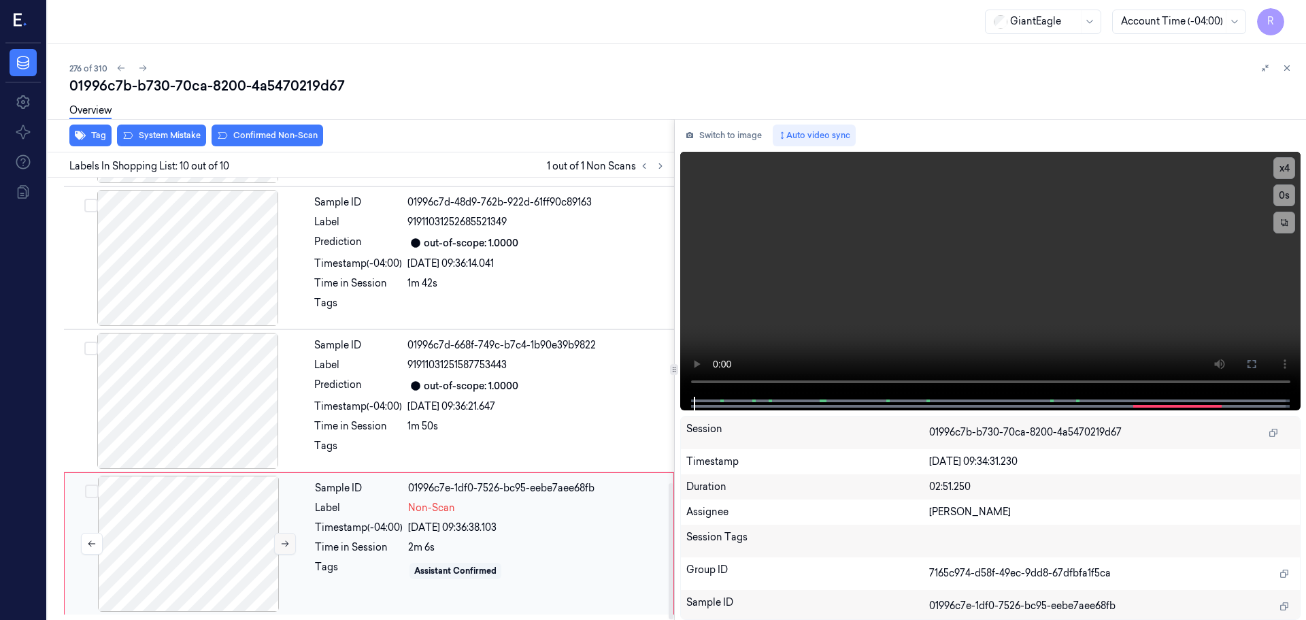
click at [284, 545] on icon at bounding box center [285, 544] width 10 height 10
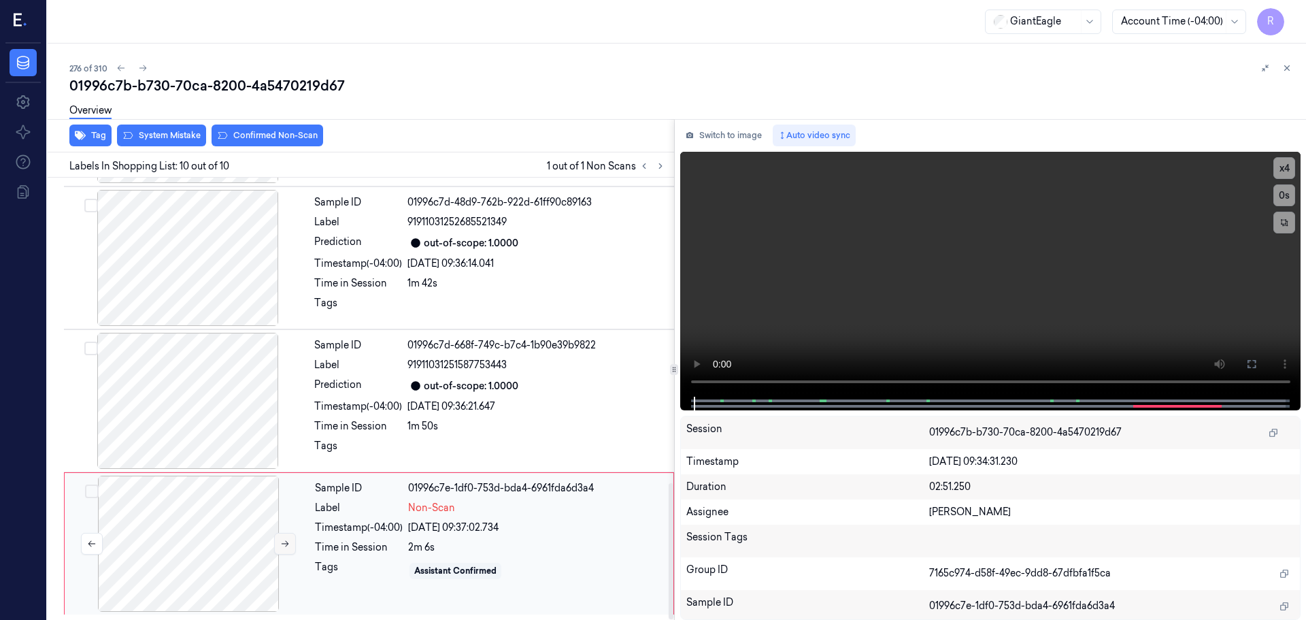
click at [284, 545] on icon at bounding box center [285, 544] width 10 height 10
click at [188, 273] on div at bounding box center [188, 258] width 242 height 136
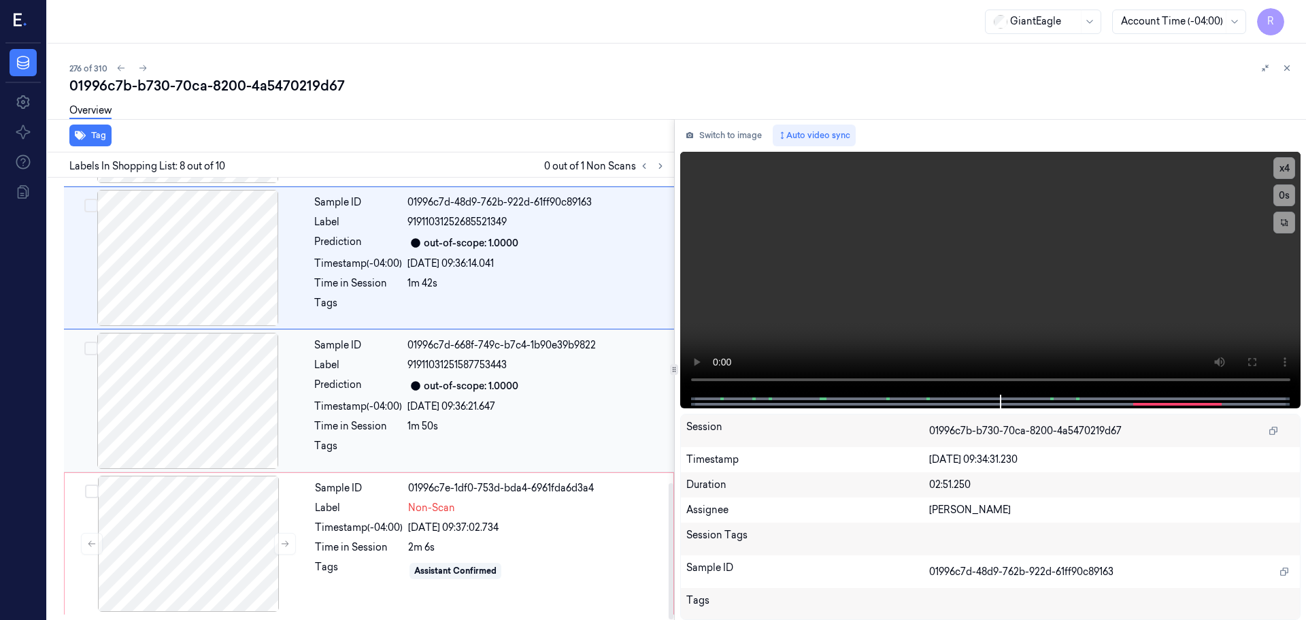
click at [241, 400] on div at bounding box center [188, 401] width 242 height 136
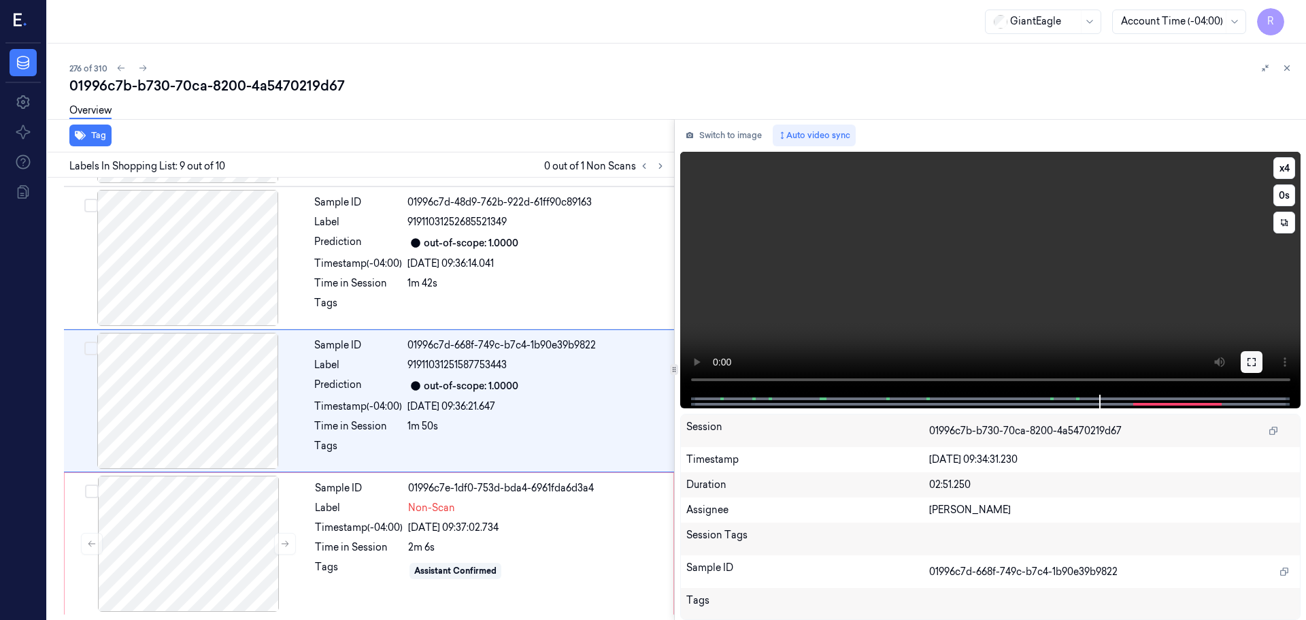
click at [1253, 366] on icon at bounding box center [1251, 362] width 8 height 8
click at [1286, 168] on button "x 4" at bounding box center [1284, 168] width 22 height 22
click at [1286, 168] on button "x 1" at bounding box center [1284, 168] width 22 height 22
click at [1252, 360] on icon at bounding box center [1251, 361] width 11 height 11
click at [1252, 356] on icon at bounding box center [1251, 361] width 11 height 11
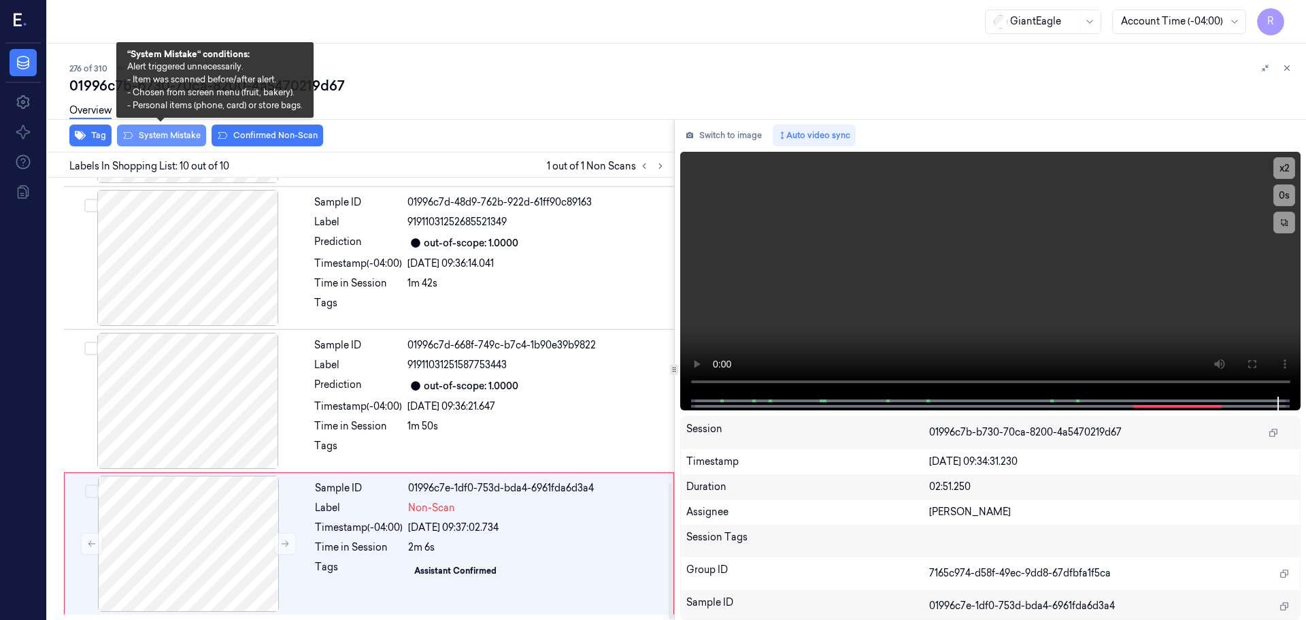
click at [154, 136] on button "System Mistake" at bounding box center [161, 135] width 89 height 22
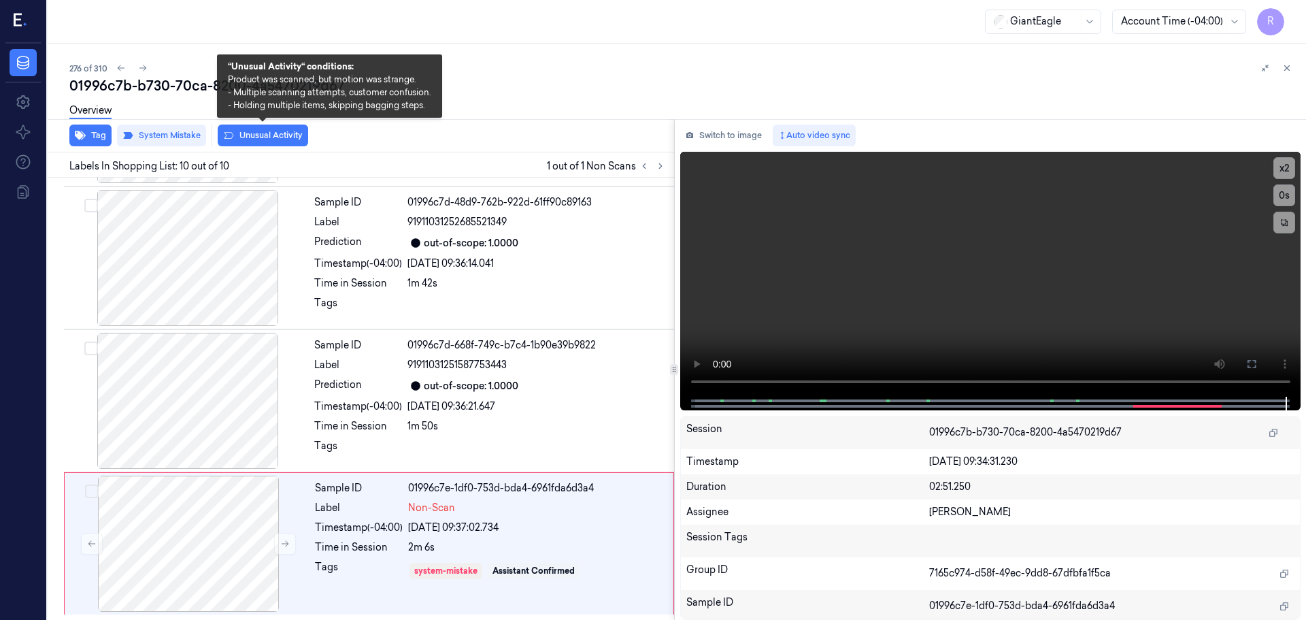
click at [249, 131] on button "Unusual Activity" at bounding box center [263, 135] width 90 height 22
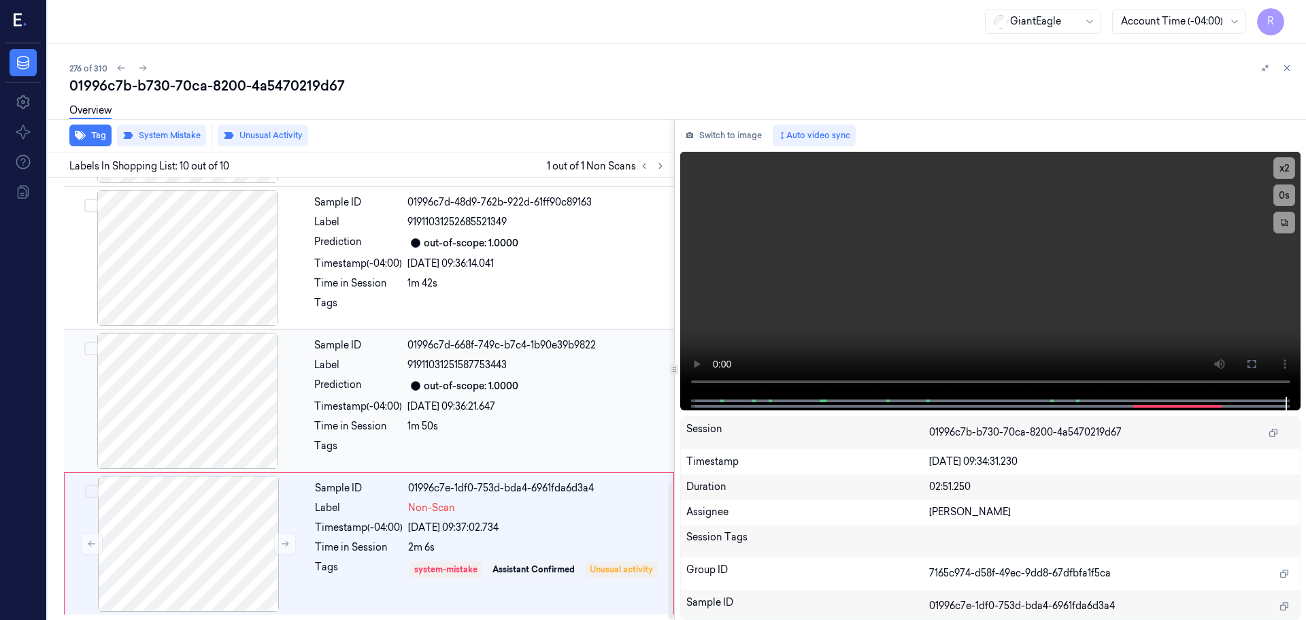
click at [405, 397] on div "Sample ID 01996c7d-668f-749c-b7c4-1b90e39b9822 Label 91911031251587753443 Predi…" at bounding box center [490, 401] width 363 height 136
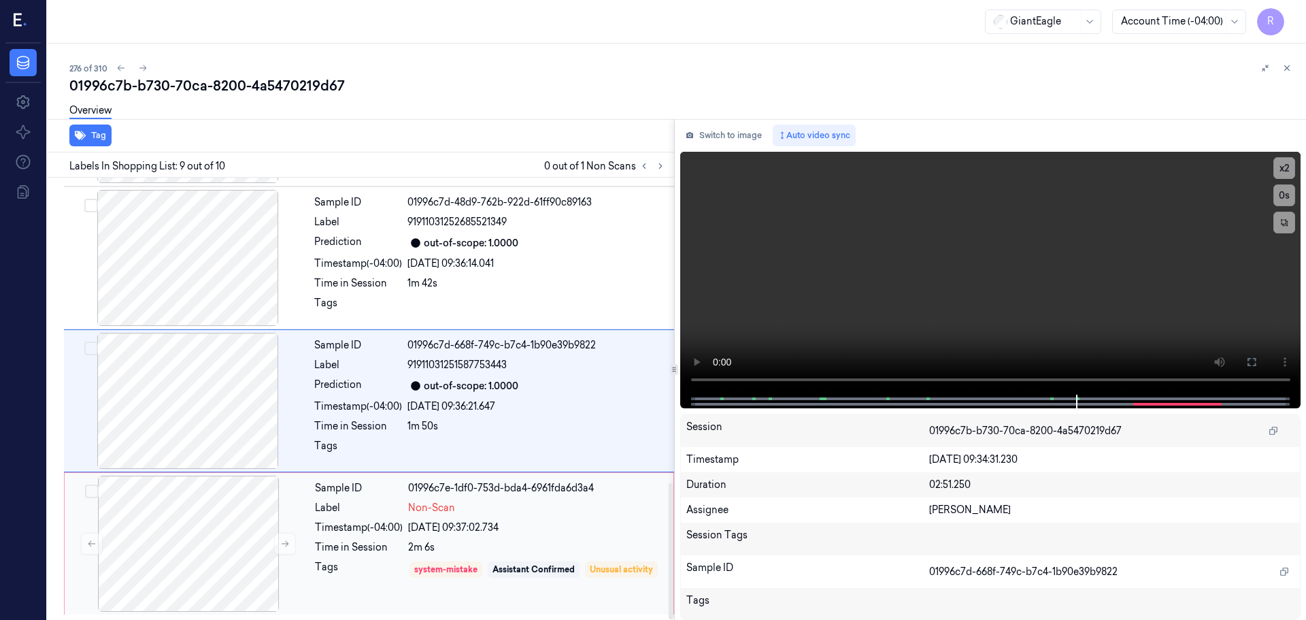
click at [450, 543] on div "2m 6s" at bounding box center [536, 547] width 257 height 14
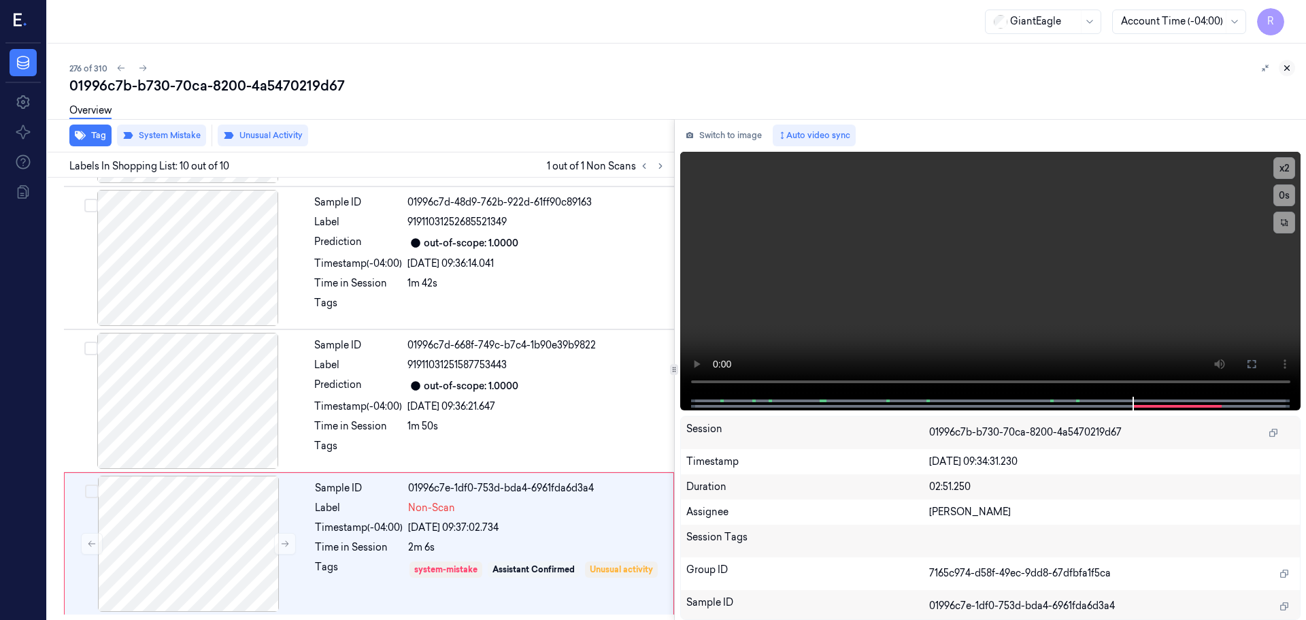
click at [1290, 69] on icon at bounding box center [1287, 68] width 10 height 10
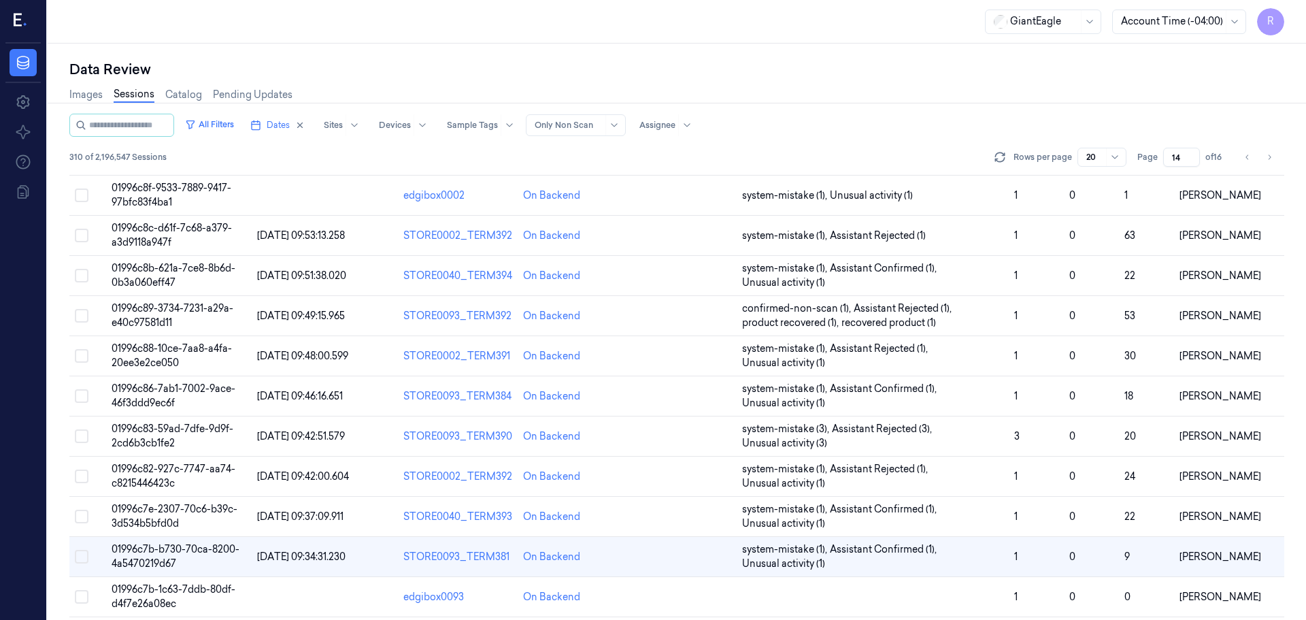
scroll to position [395, 0]
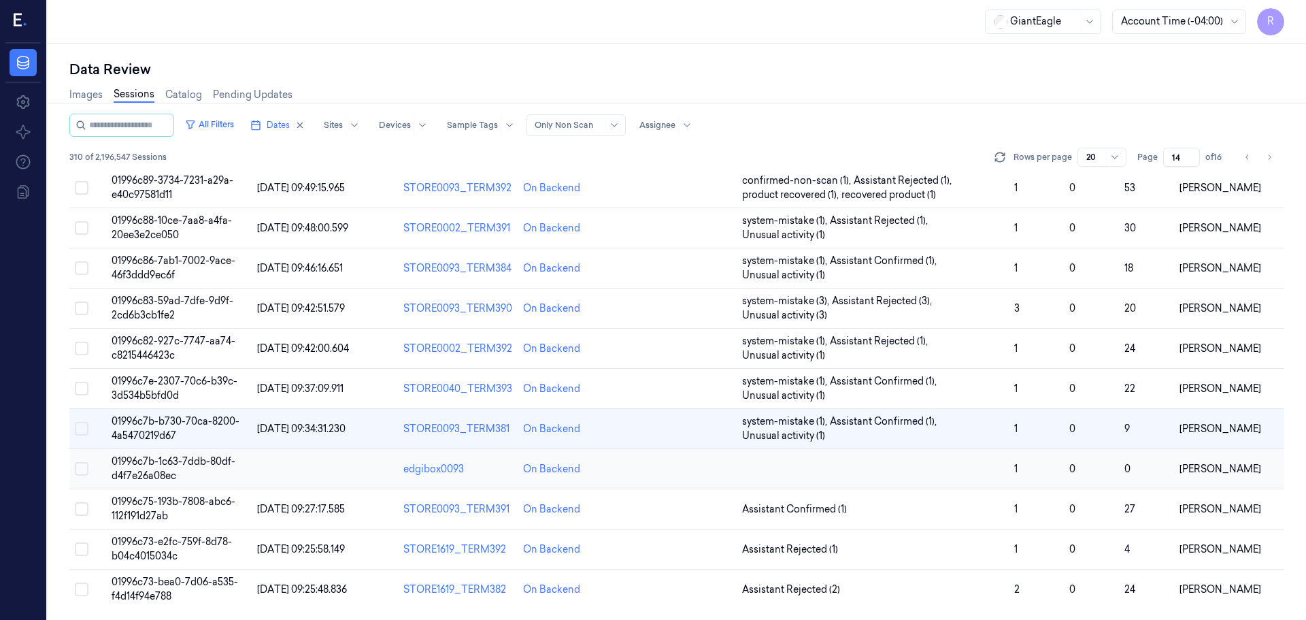
click at [886, 461] on td at bounding box center [873, 469] width 273 height 40
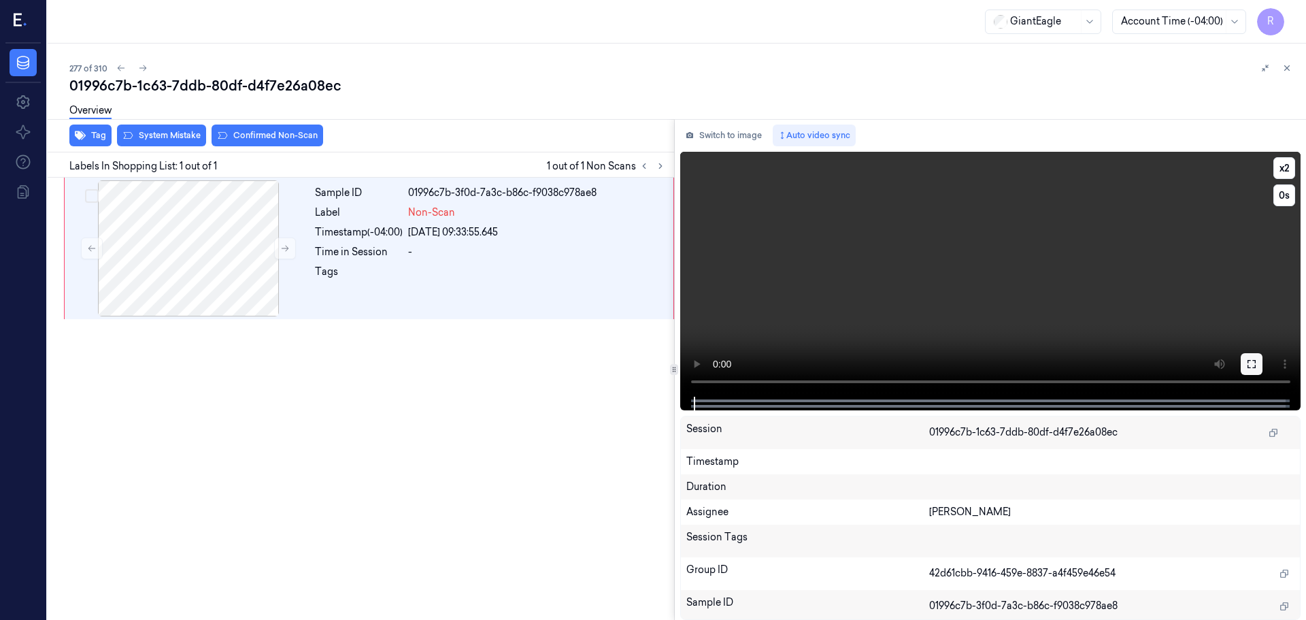
click at [1243, 360] on button at bounding box center [1252, 364] width 22 height 22
click at [1279, 169] on button "x 2" at bounding box center [1284, 168] width 22 height 22
click at [1253, 367] on icon at bounding box center [1251, 364] width 8 height 8
click at [216, 197] on div at bounding box center [188, 248] width 242 height 136
click at [183, 124] on div "Overview" at bounding box center [682, 112] width 1226 height 35
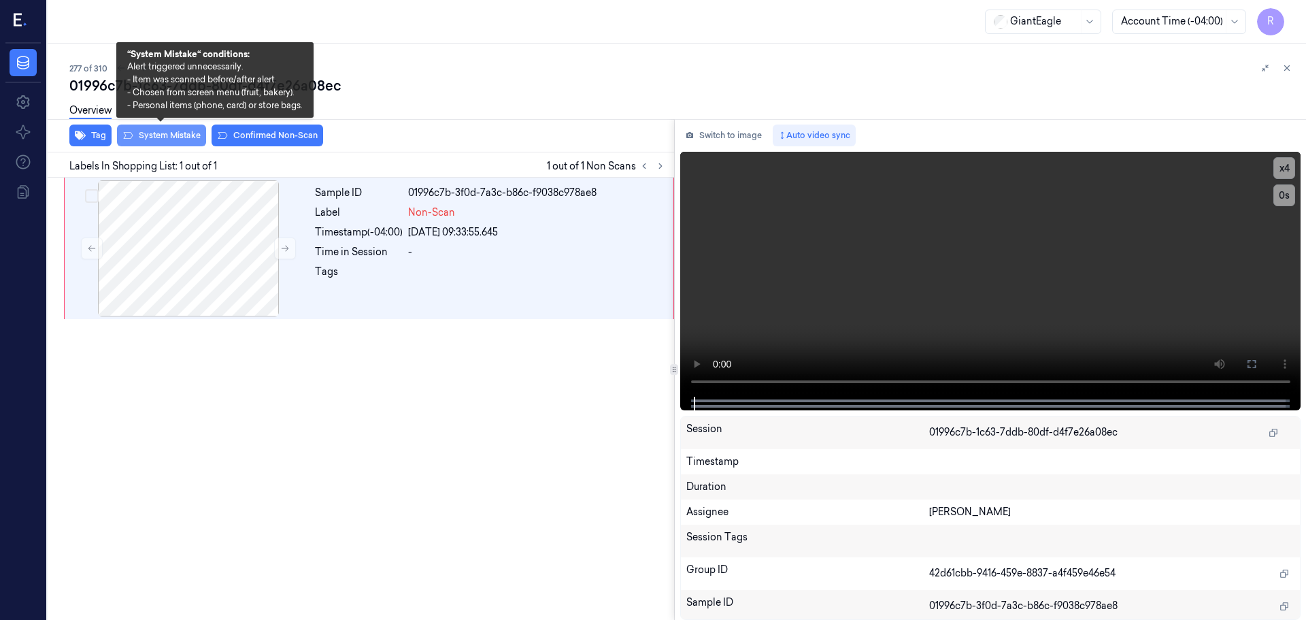
click at [178, 137] on button "System Mistake" at bounding box center [161, 135] width 89 height 22
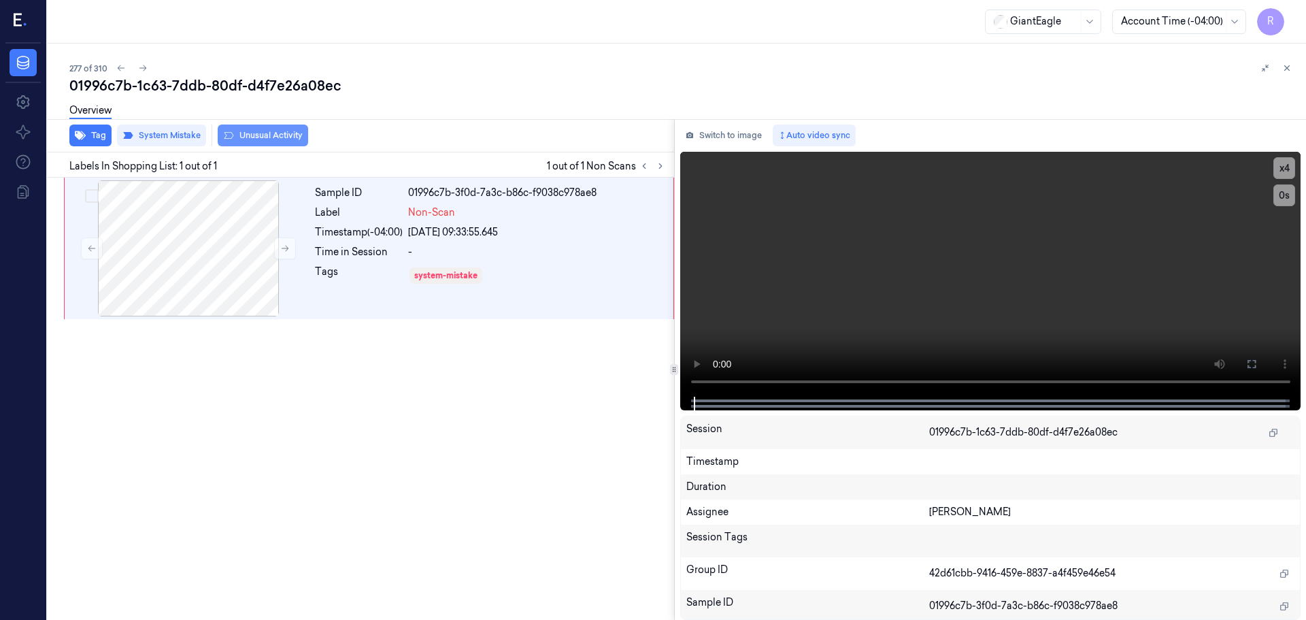
click at [292, 137] on button "Unusual Activity" at bounding box center [263, 135] width 90 height 22
click at [1286, 68] on icon at bounding box center [1287, 68] width 10 height 10
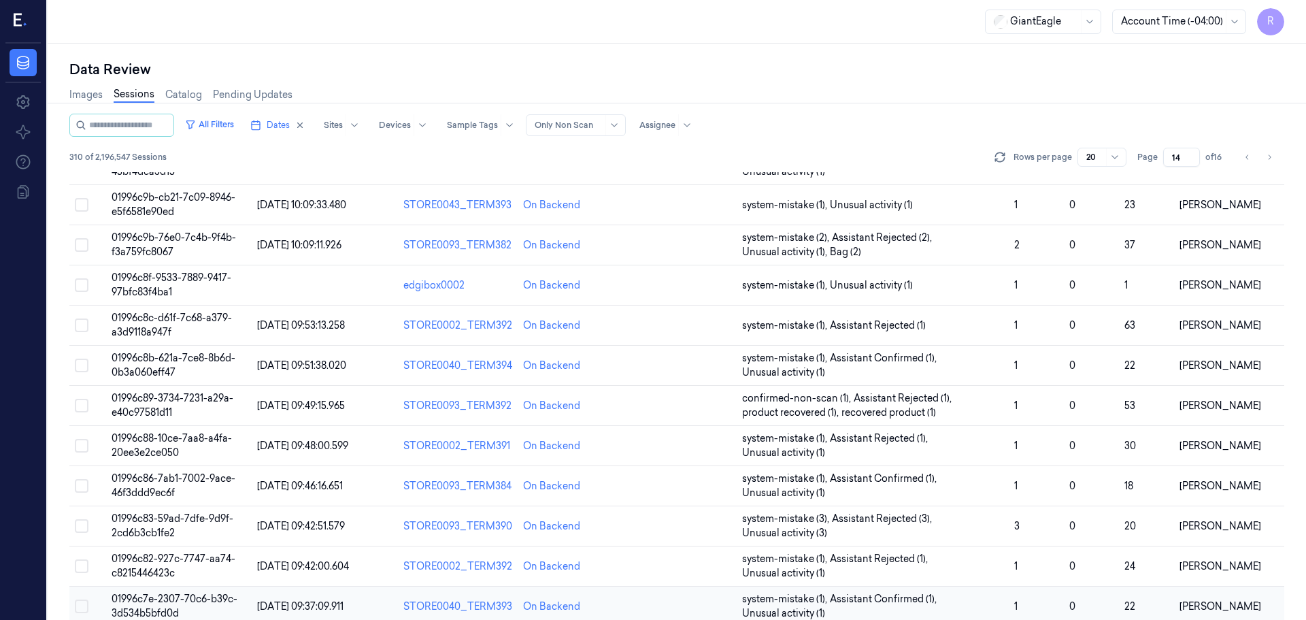
scroll to position [395, 0]
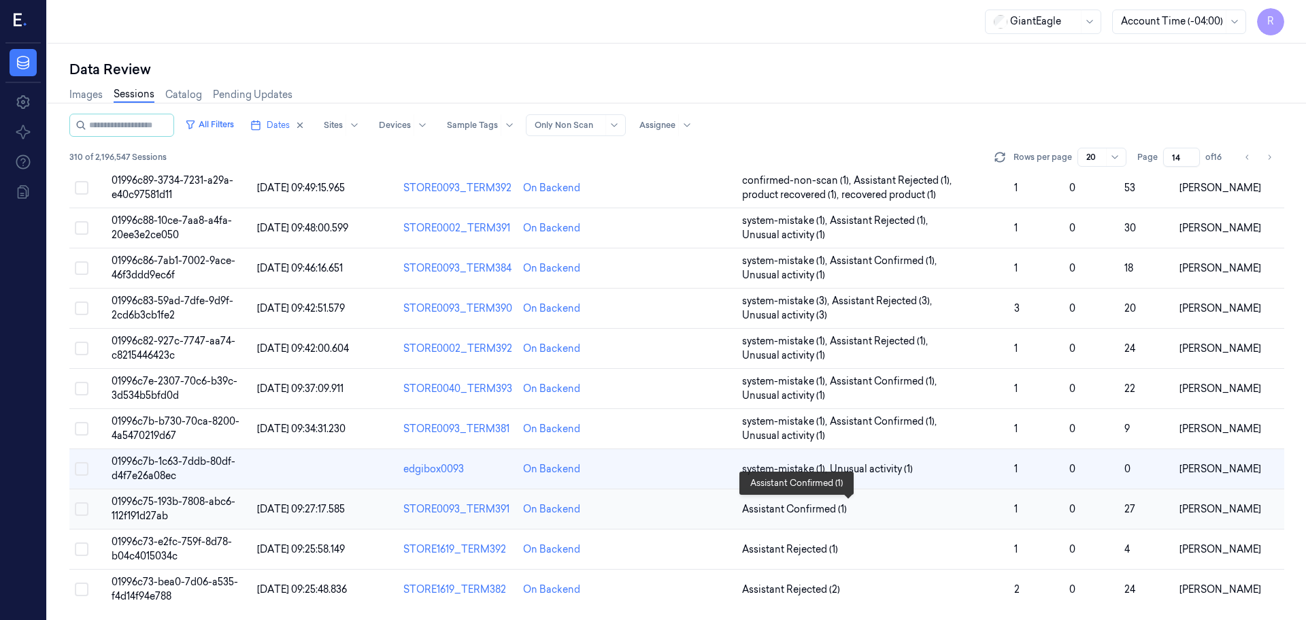
click at [979, 509] on span "Assistant Confirmed (1)" at bounding box center [873, 509] width 262 height 14
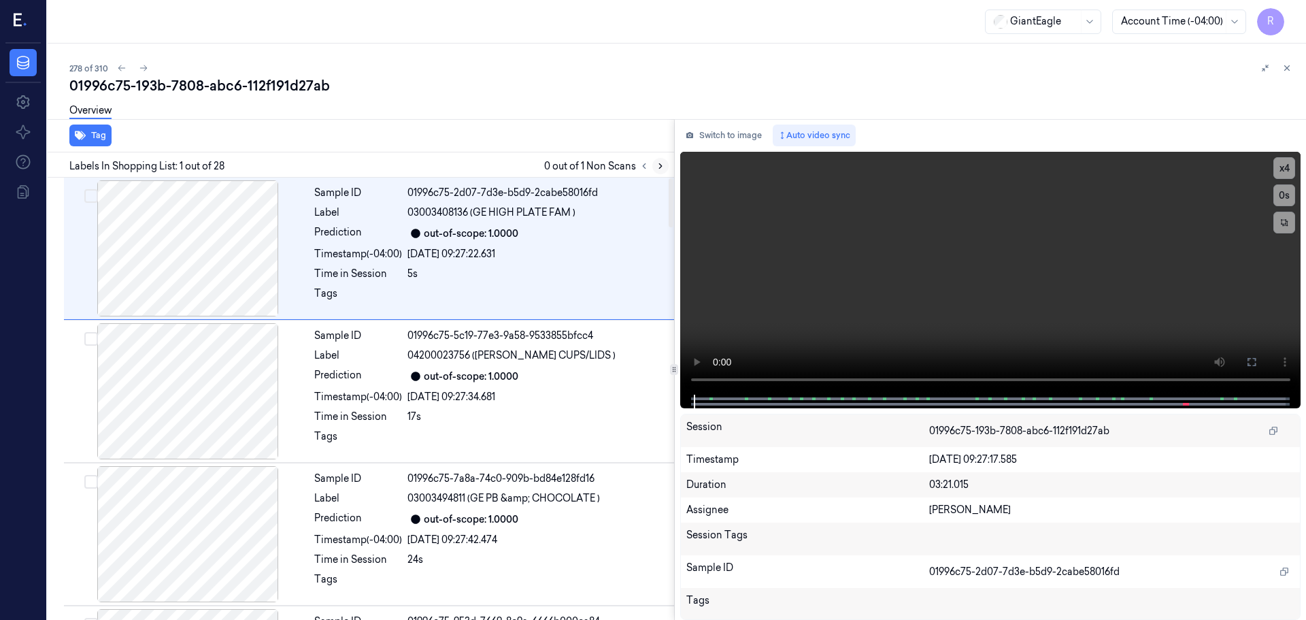
click at [660, 167] on icon at bounding box center [660, 166] width 3 height 5
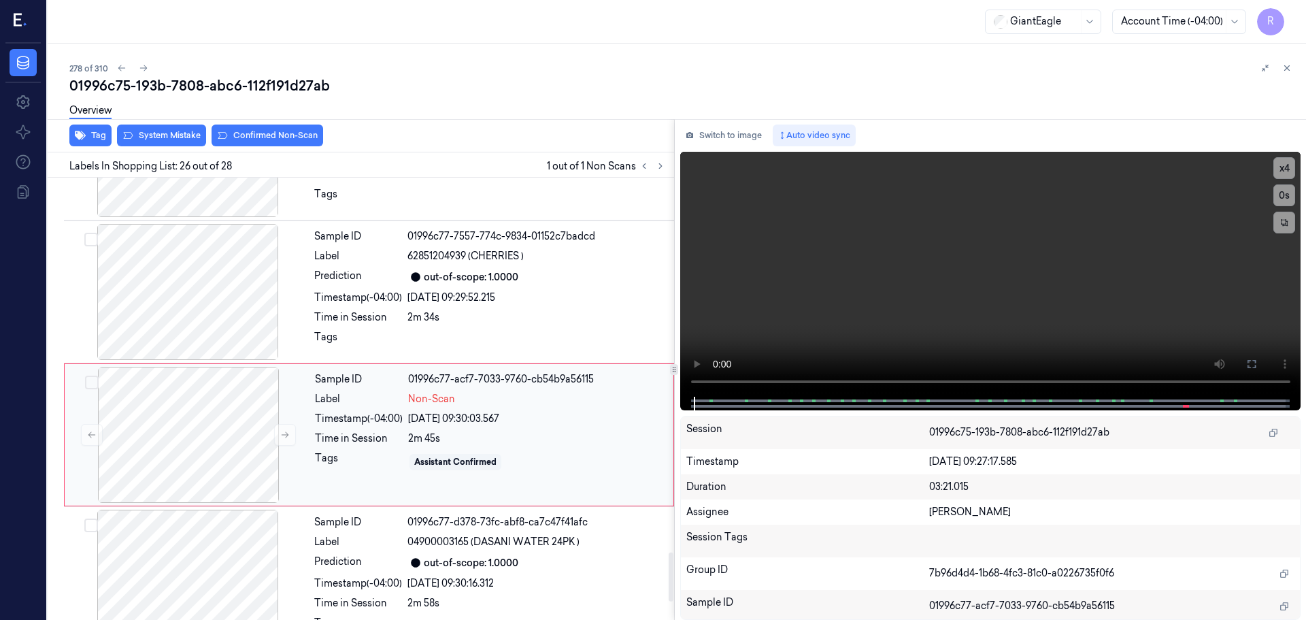
scroll to position [3420, 0]
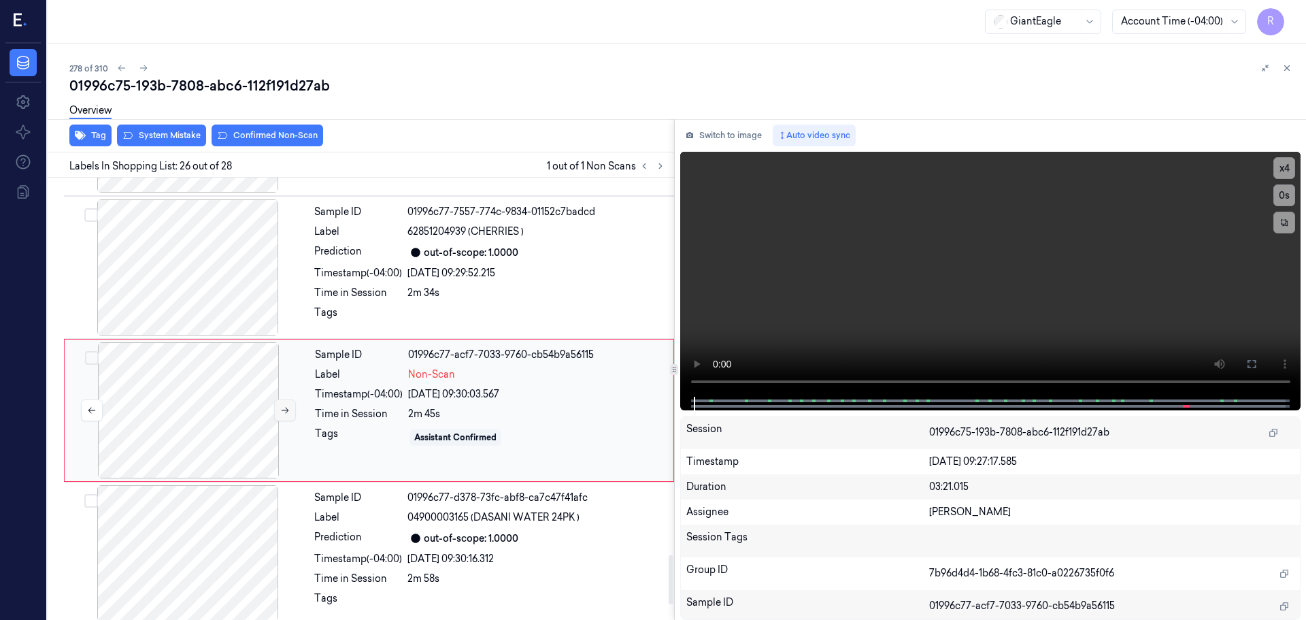
click at [287, 405] on icon at bounding box center [285, 410] width 10 height 10
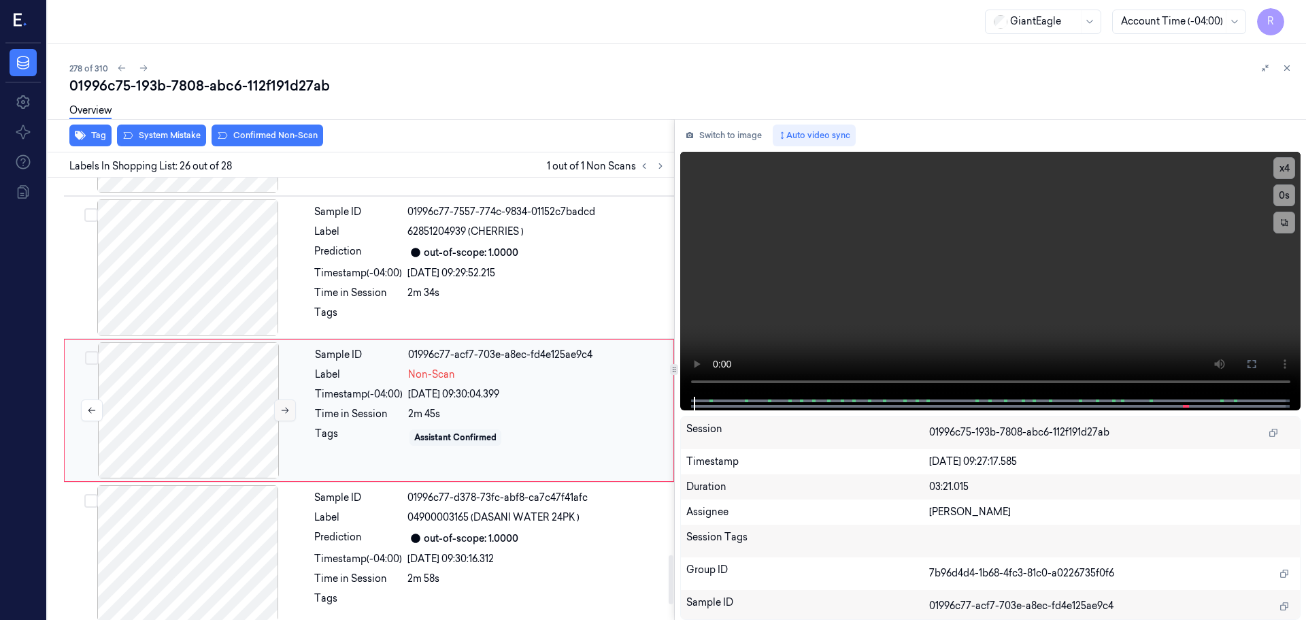
click at [287, 405] on icon at bounding box center [285, 410] width 10 height 10
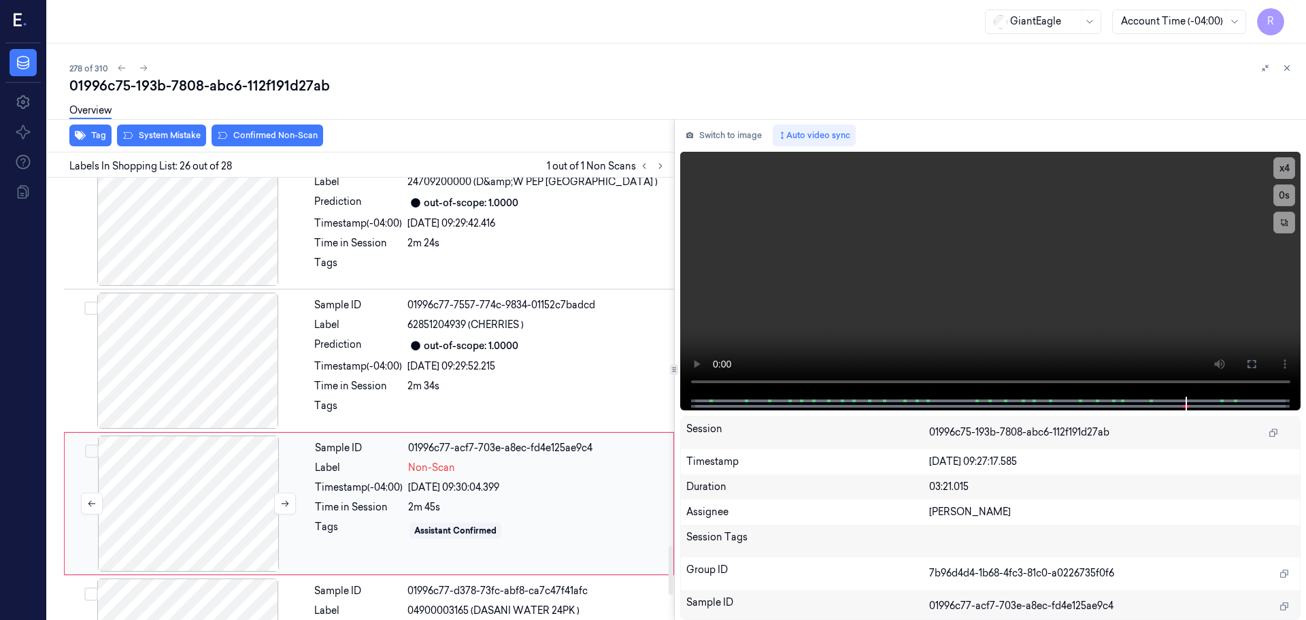
scroll to position [3284, 0]
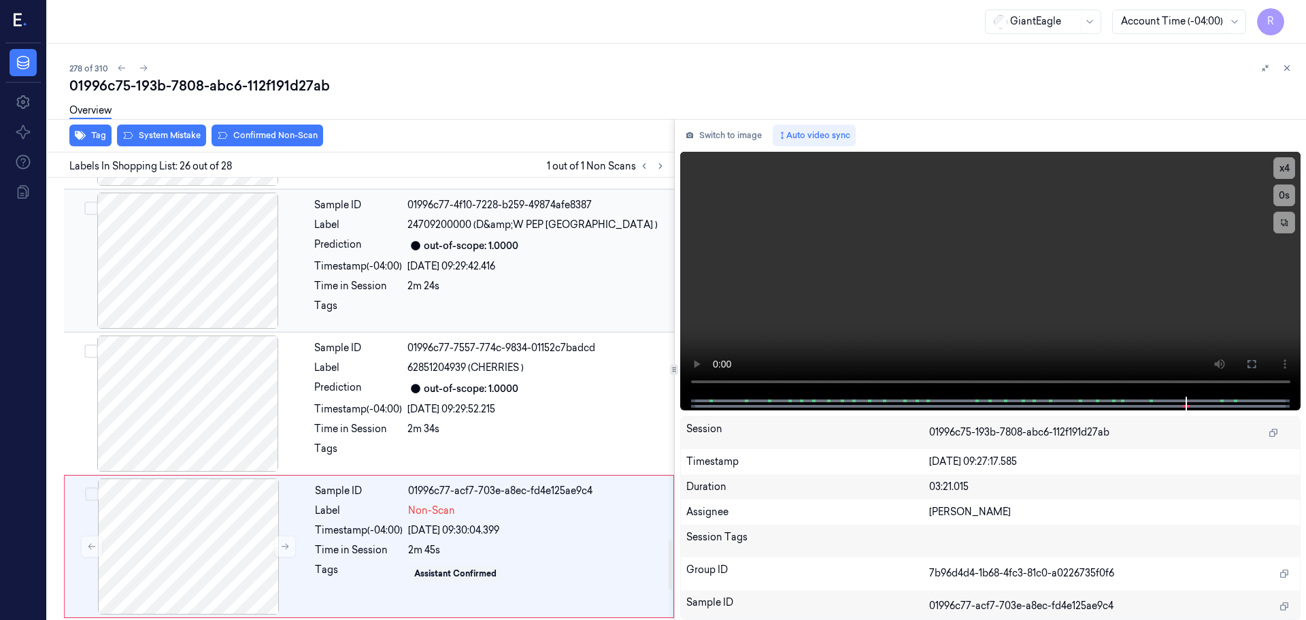
click at [214, 257] on div at bounding box center [188, 260] width 242 height 136
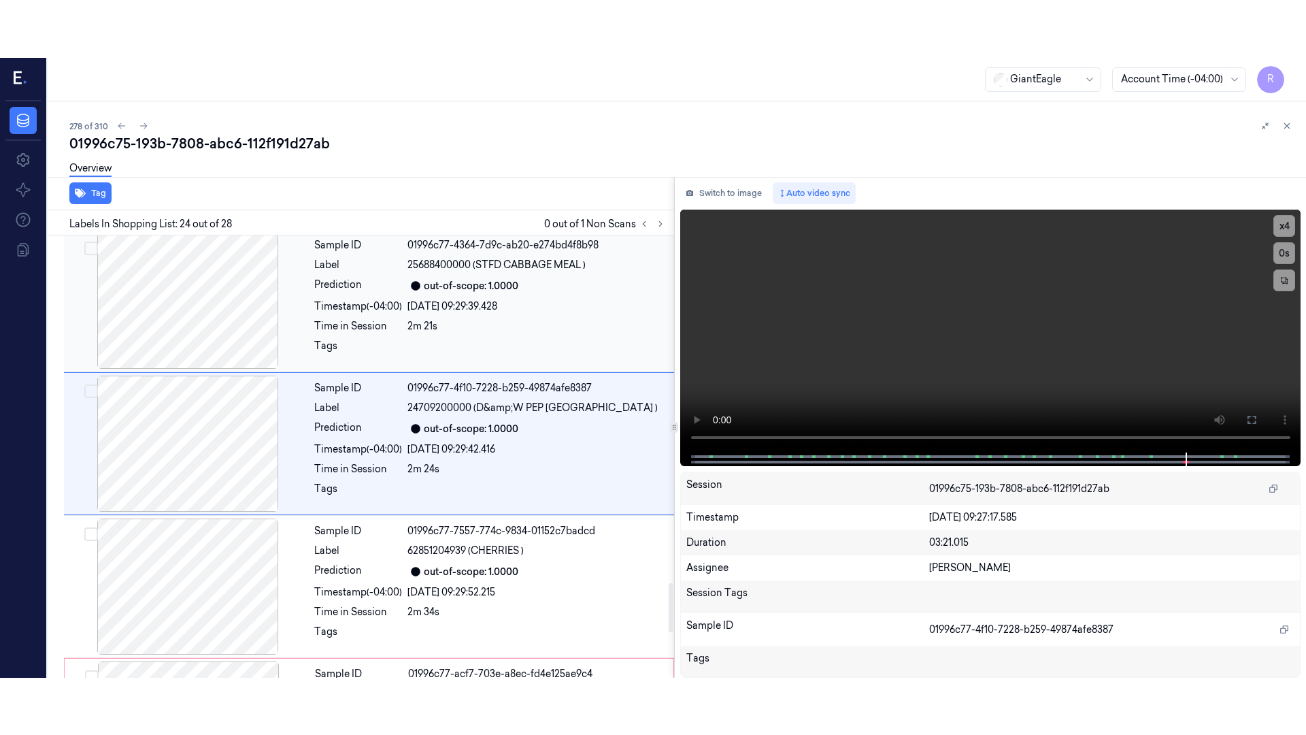
scroll to position [3135, 0]
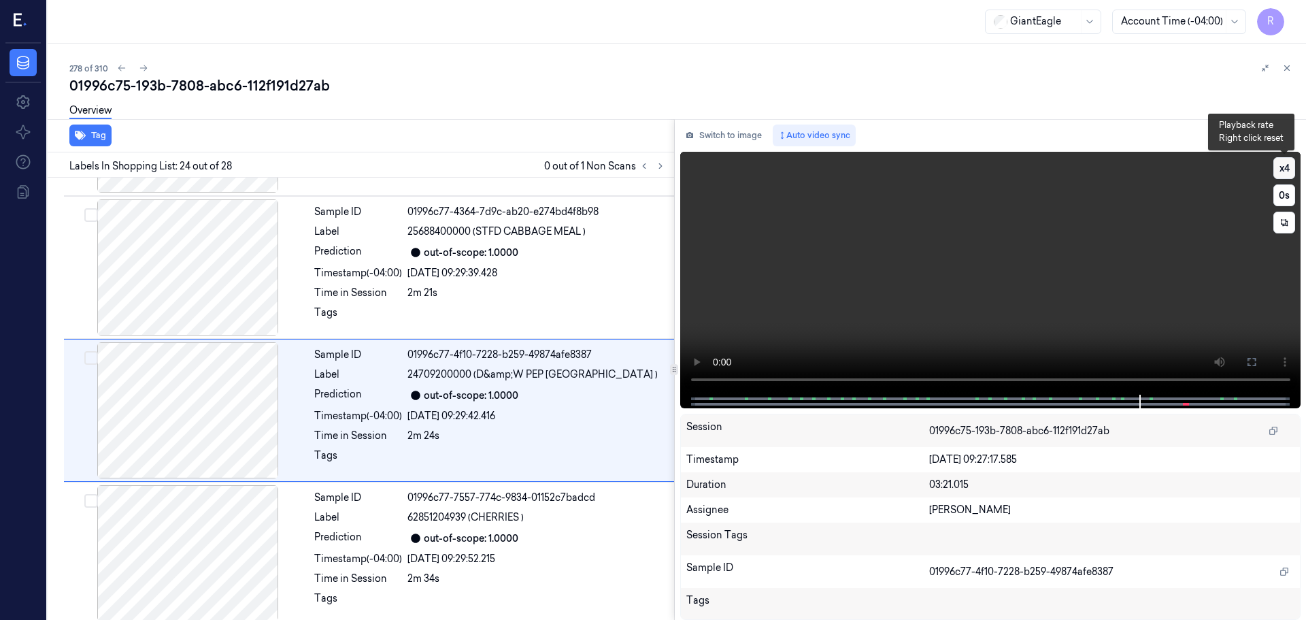
click at [1283, 165] on button "x 4" at bounding box center [1284, 168] width 22 height 22
click at [1252, 366] on icon at bounding box center [1251, 361] width 11 height 11
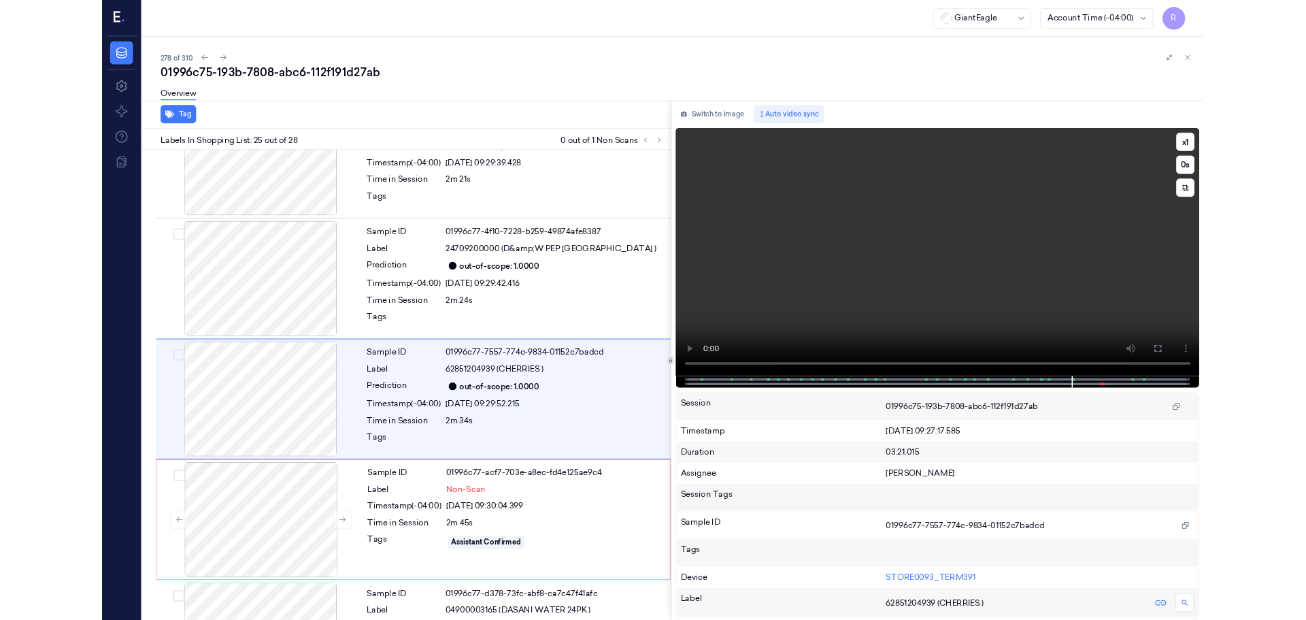
scroll to position [3221, 0]
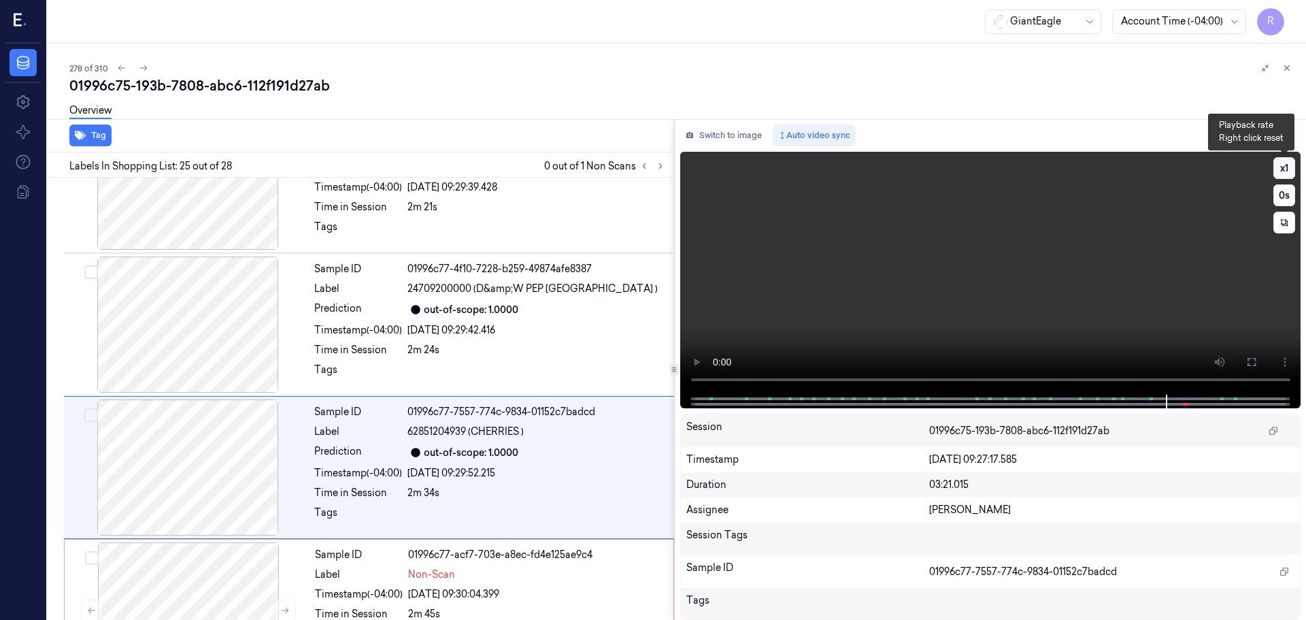
click at [1284, 170] on button "x 1" at bounding box center [1284, 168] width 22 height 22
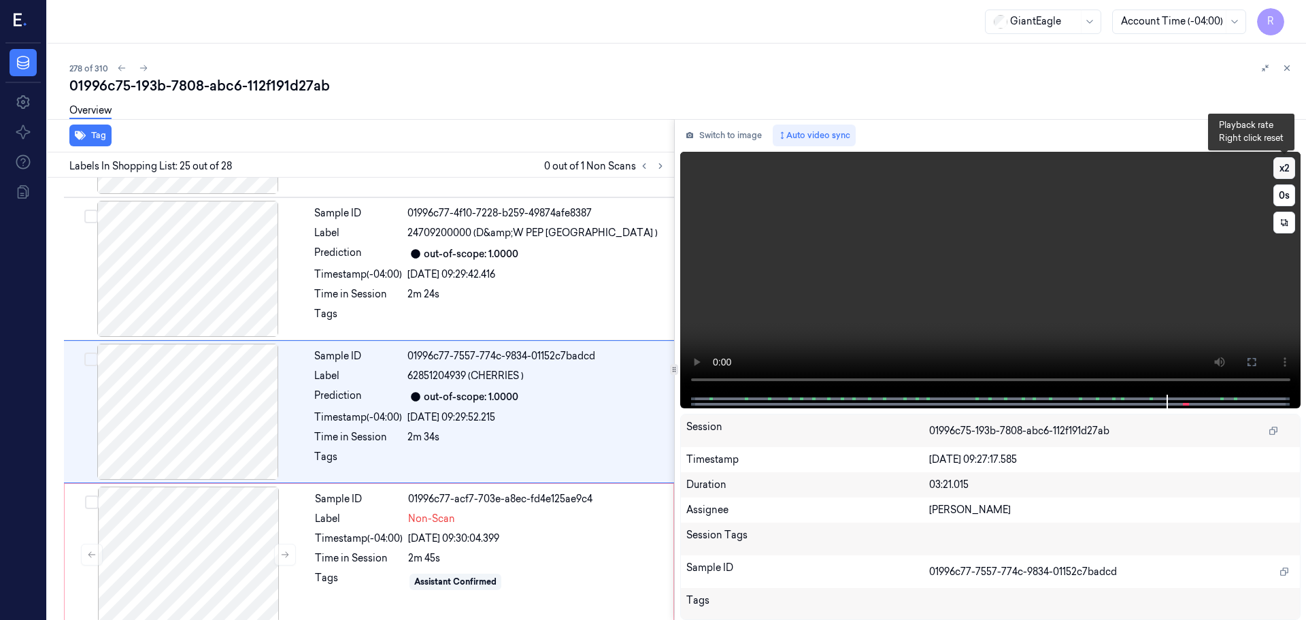
scroll to position [3278, 0]
click at [1284, 170] on button "x 2" at bounding box center [1284, 168] width 22 height 22
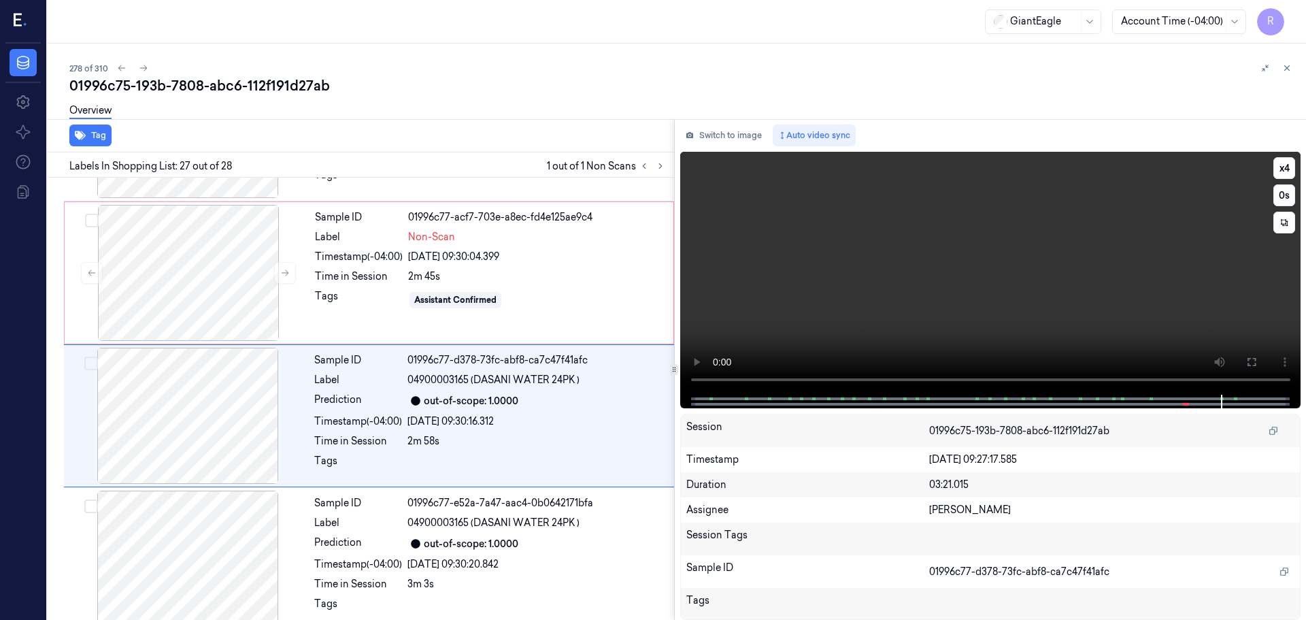
scroll to position [3561, 0]
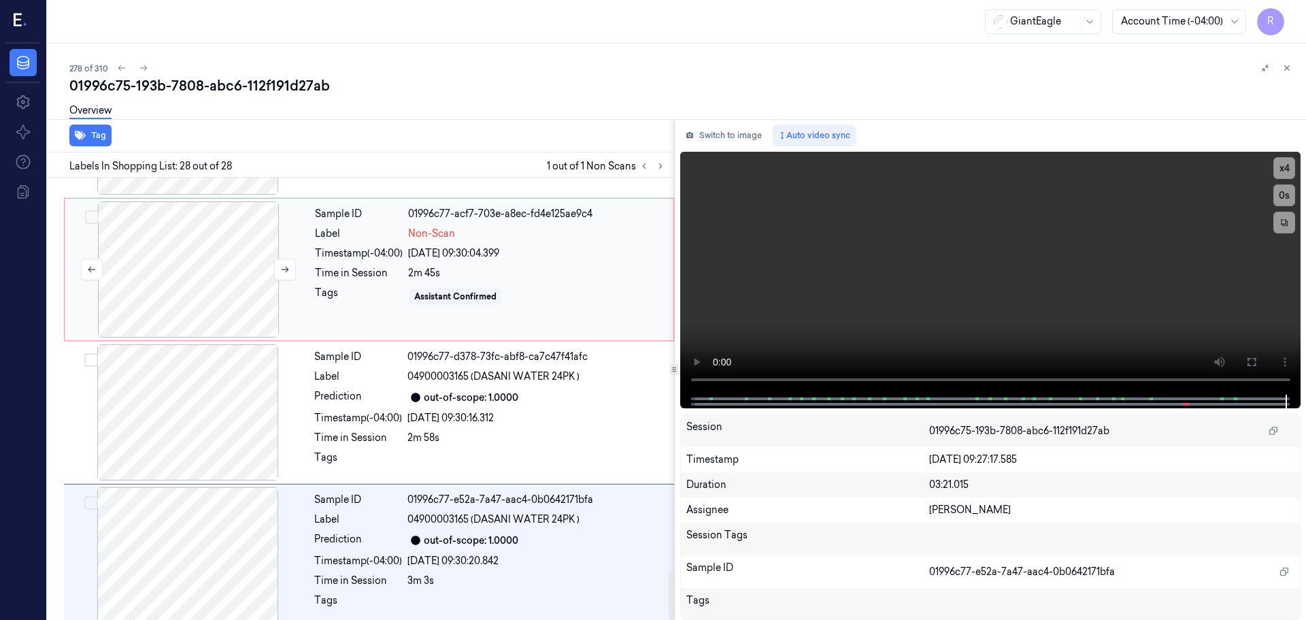
click at [299, 247] on div at bounding box center [188, 269] width 242 height 136
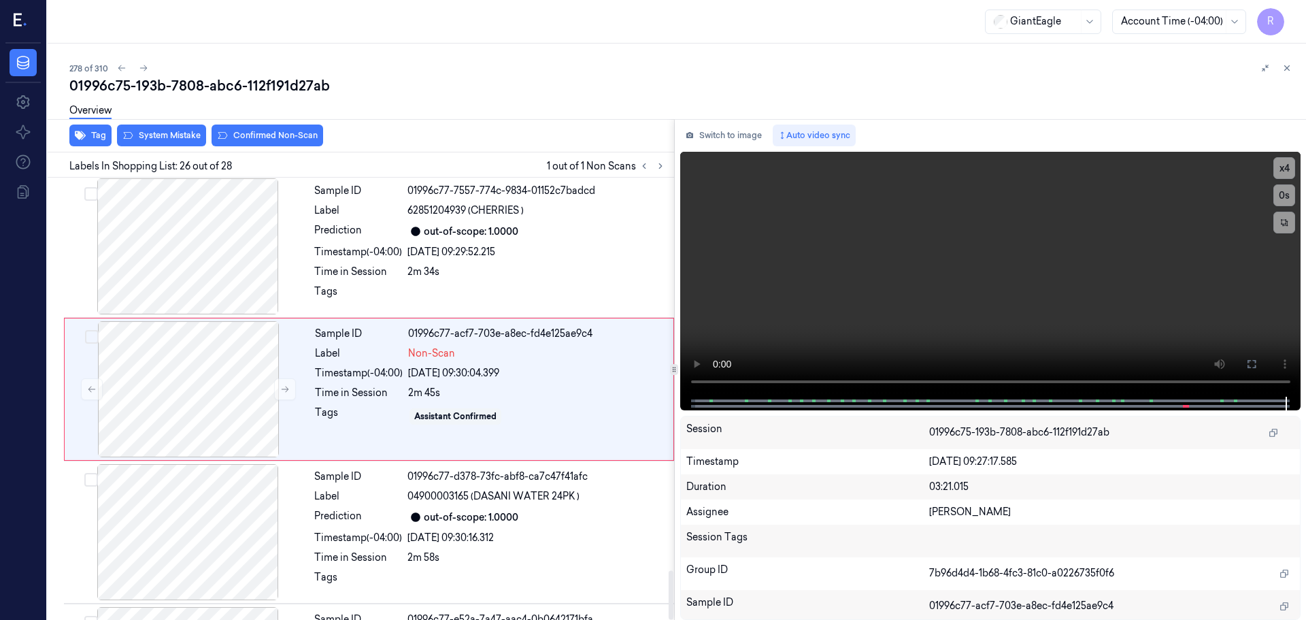
scroll to position [3420, 0]
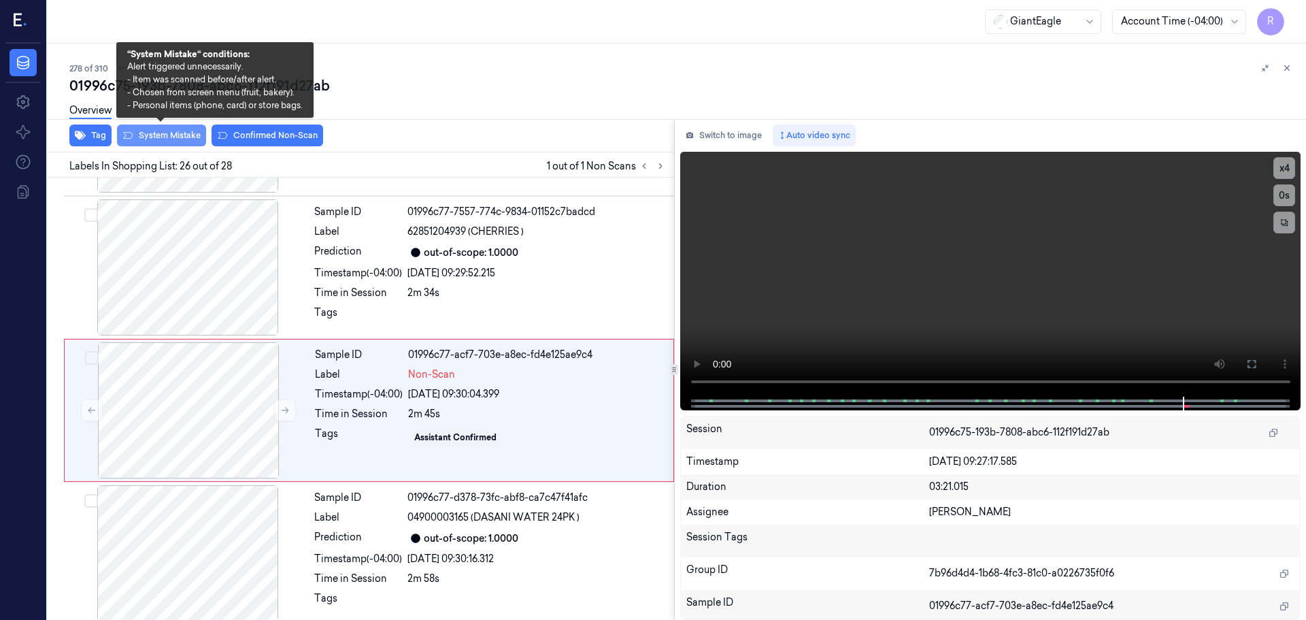
click at [150, 138] on button "System Mistake" at bounding box center [161, 135] width 89 height 22
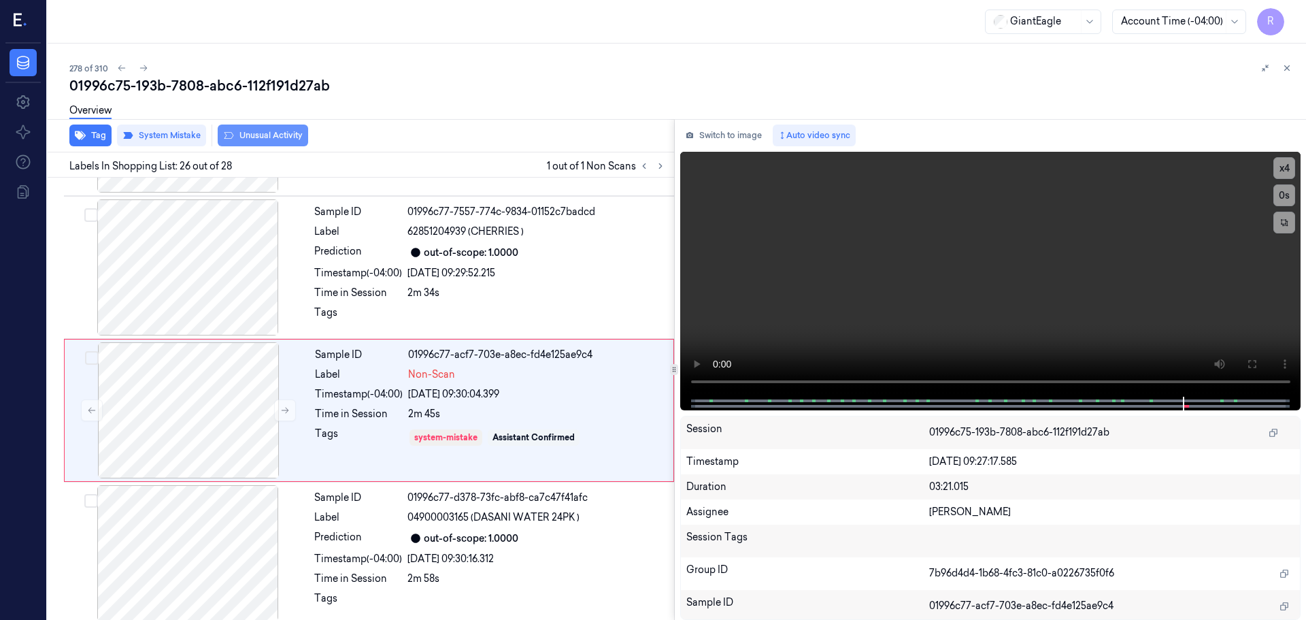
click at [278, 131] on button "Unusual Activity" at bounding box center [263, 135] width 90 height 22
click at [416, 468] on div "Sample ID 01996c77-acf7-703e-a8ec-fd4e125ae9c4 Label Non-Scan Timestamp (-04:00…" at bounding box center [369, 410] width 610 height 143
click at [356, 537] on div "Sample ID 01996c77-d378-73fc-abf8-ca7c47f41afc Label 04900003165 (DASANI WATER …" at bounding box center [490, 553] width 363 height 136
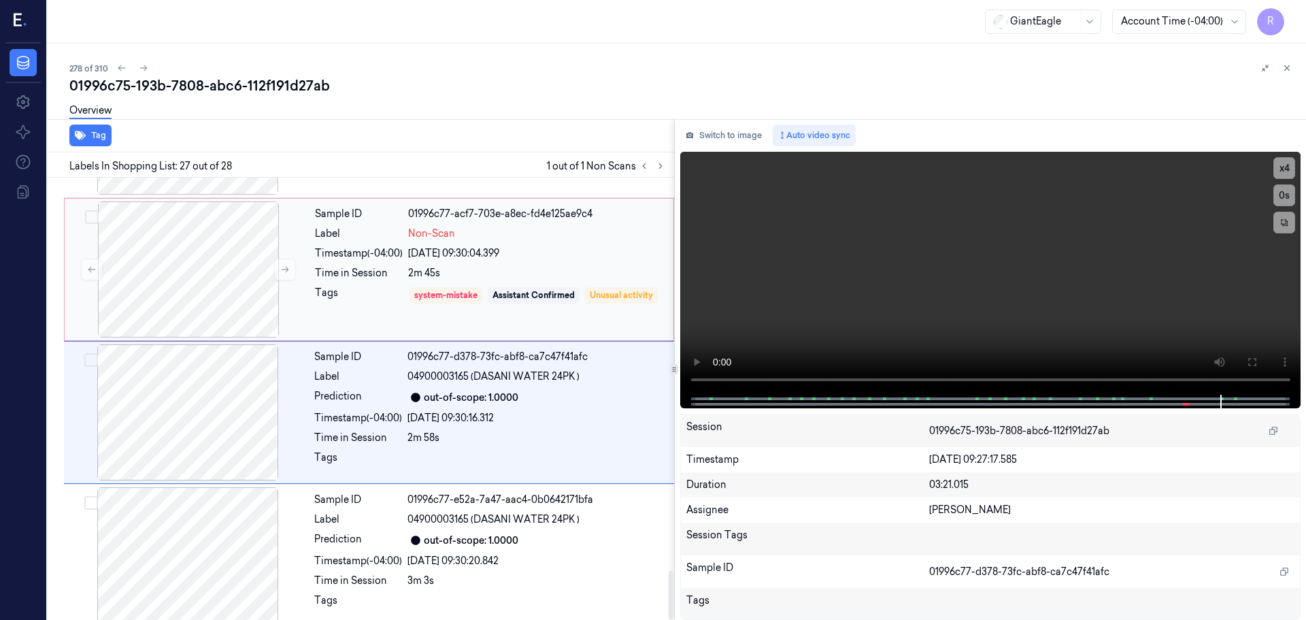
click at [341, 266] on div "Time in Session" at bounding box center [359, 273] width 88 height 14
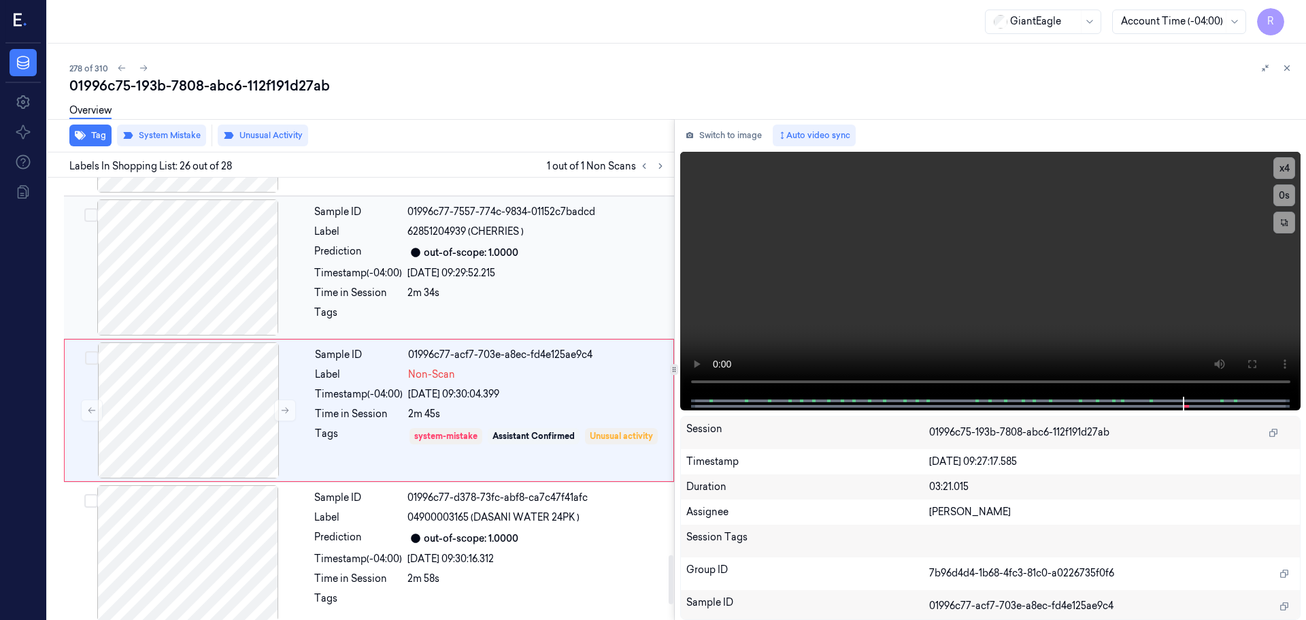
drag, startPoint x: 363, startPoint y: 268, endPoint x: 380, endPoint y: 277, distance: 19.2
click at [363, 268] on div "Timestamp (-04:00)" at bounding box center [358, 273] width 88 height 14
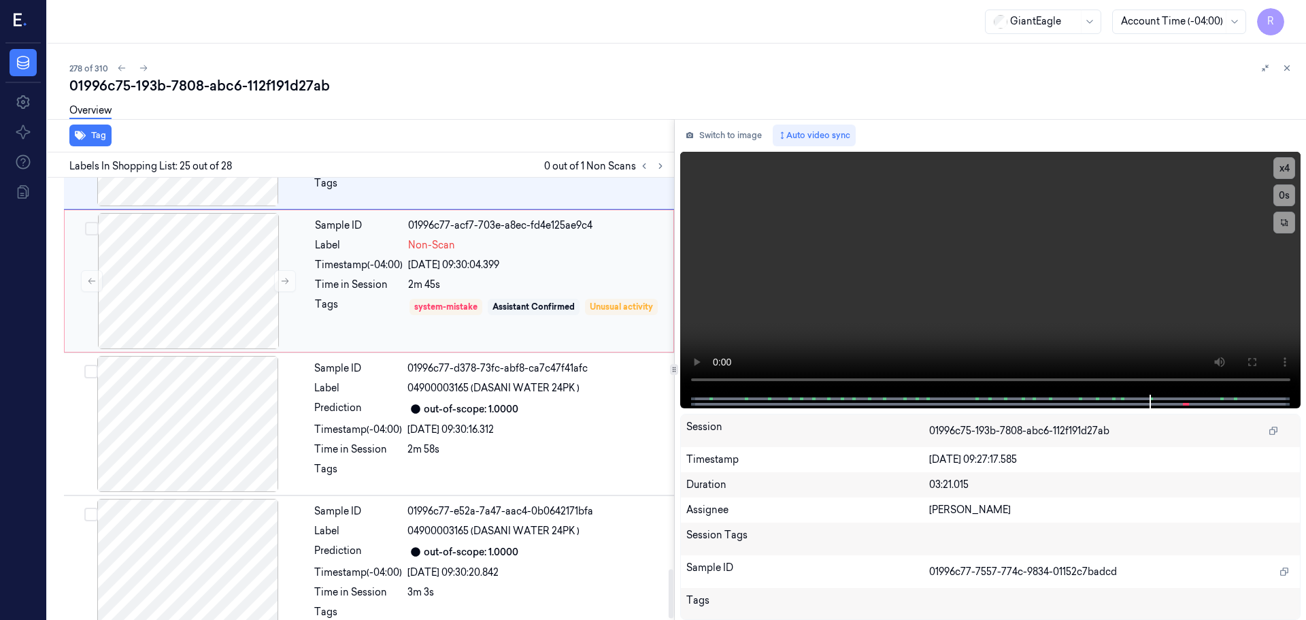
click at [364, 260] on div "Sample ID 01996c77-acf7-703e-a8ec-fd4e125ae9c4 Label Non-Scan Timestamp (-04:00…" at bounding box center [489, 281] width 361 height 136
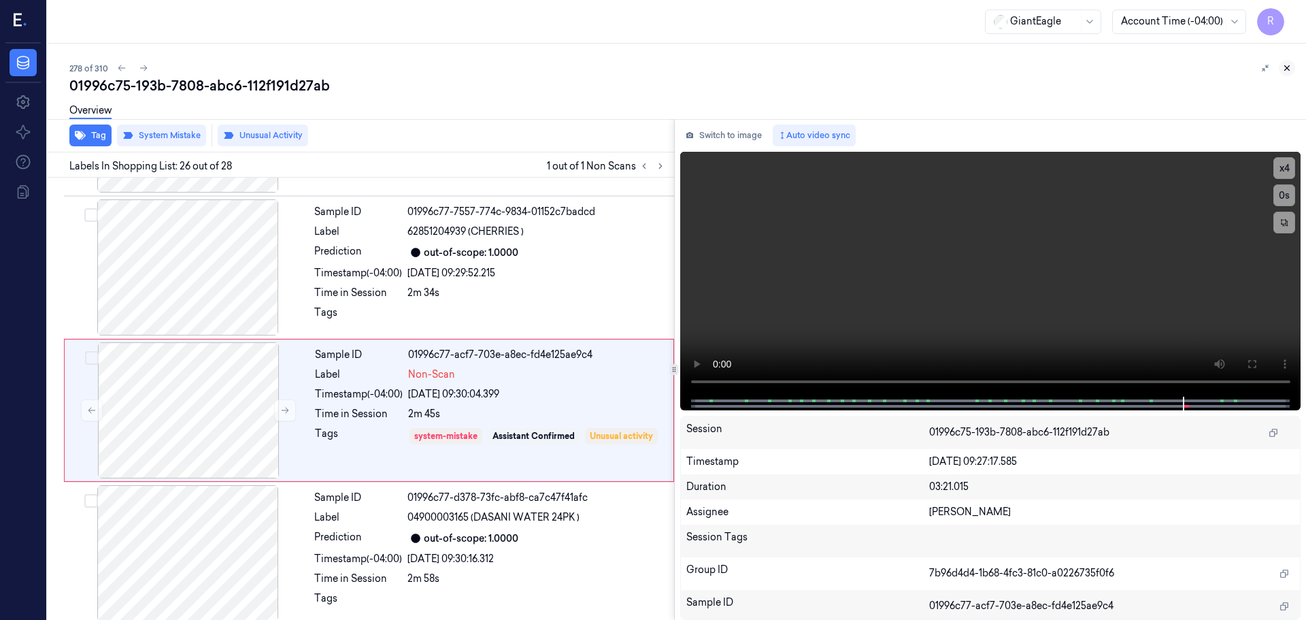
click at [1292, 68] on button at bounding box center [1287, 68] width 16 height 16
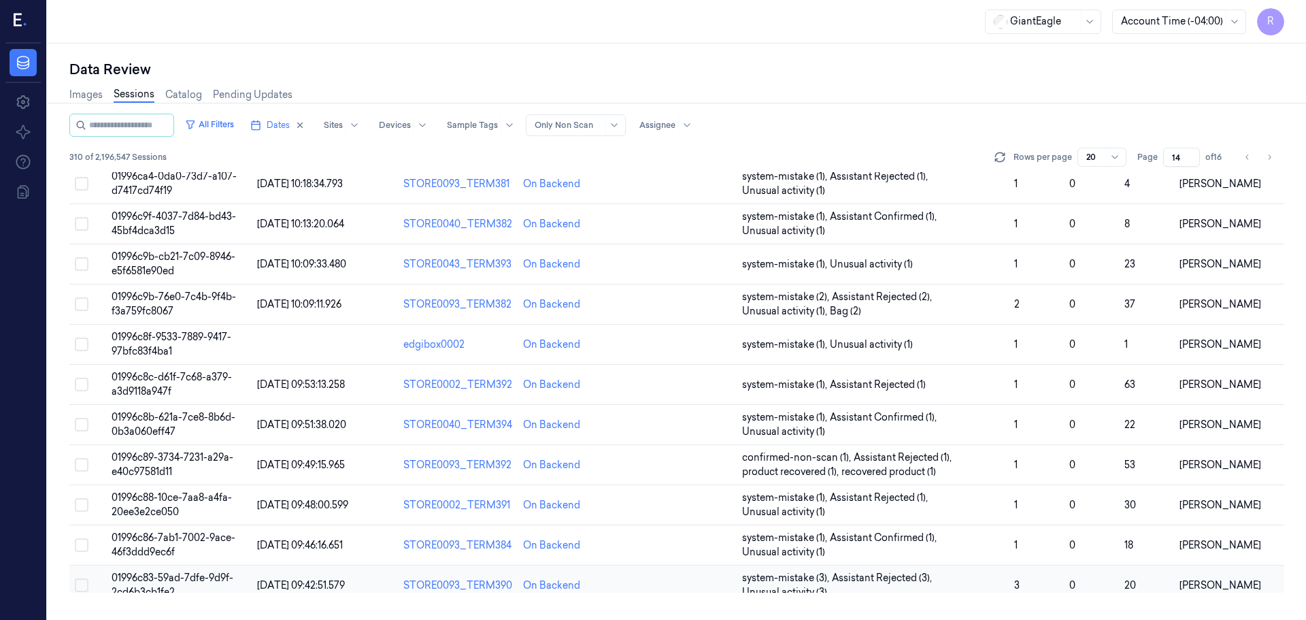
scroll to position [395, 0]
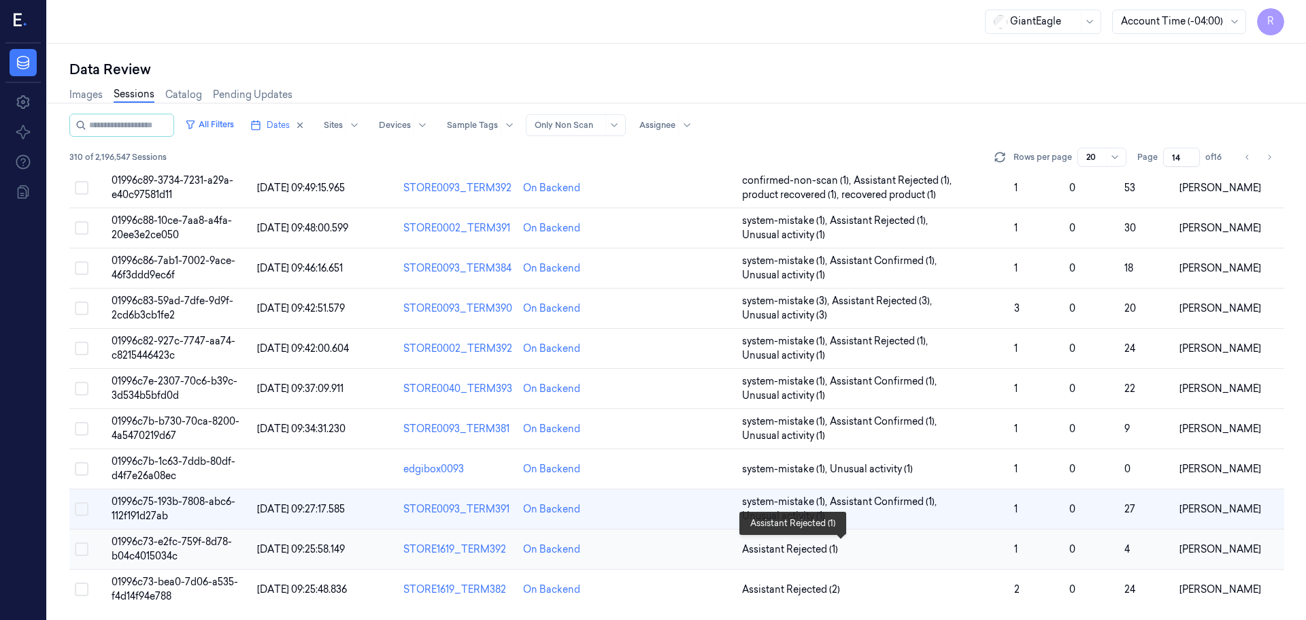
click at [894, 550] on span "Assistant Rejected (1)" at bounding box center [873, 549] width 262 height 14
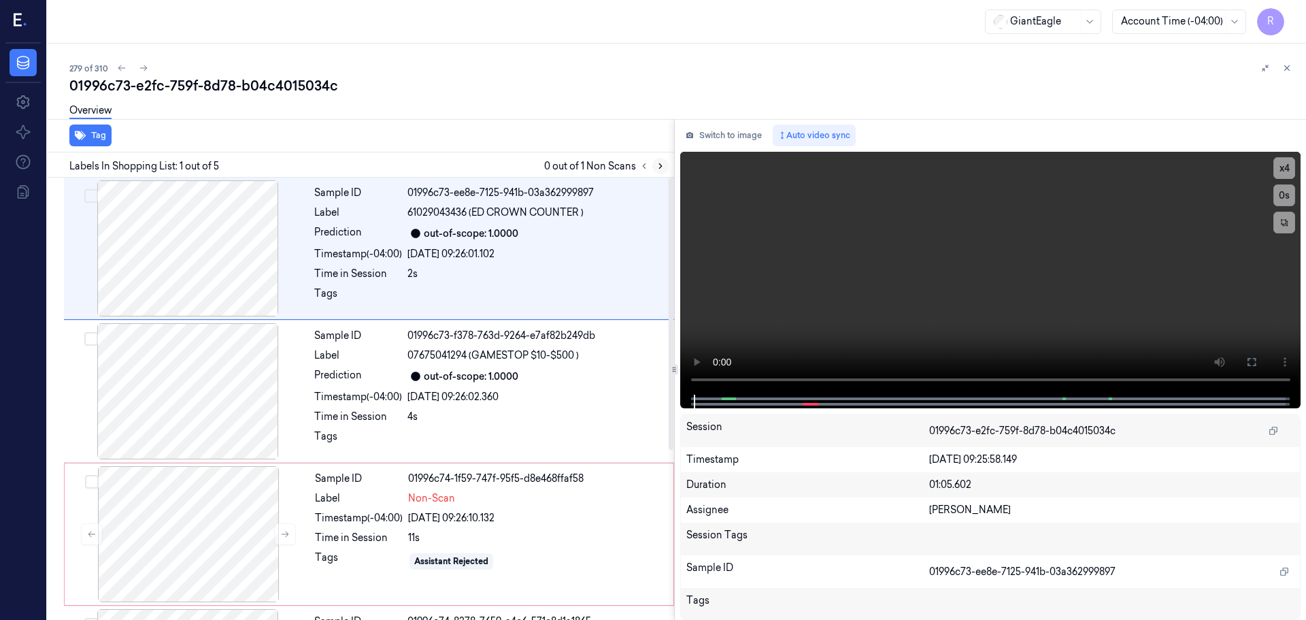
click at [663, 166] on icon at bounding box center [661, 166] width 10 height 10
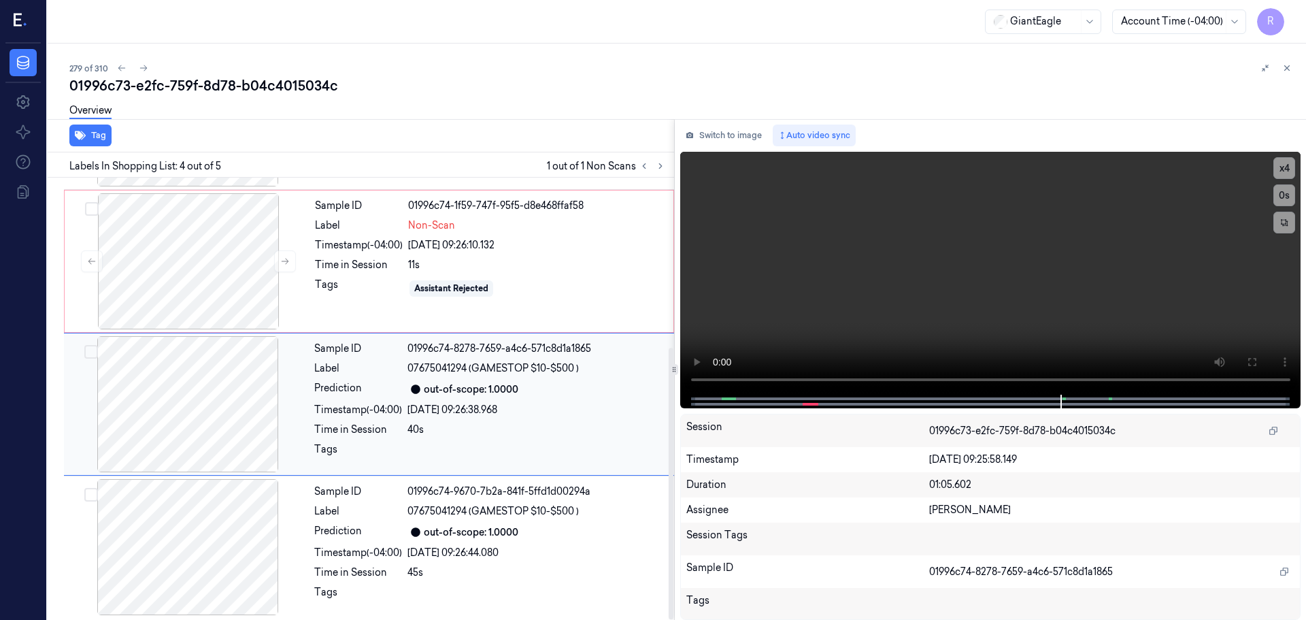
scroll to position [276, 0]
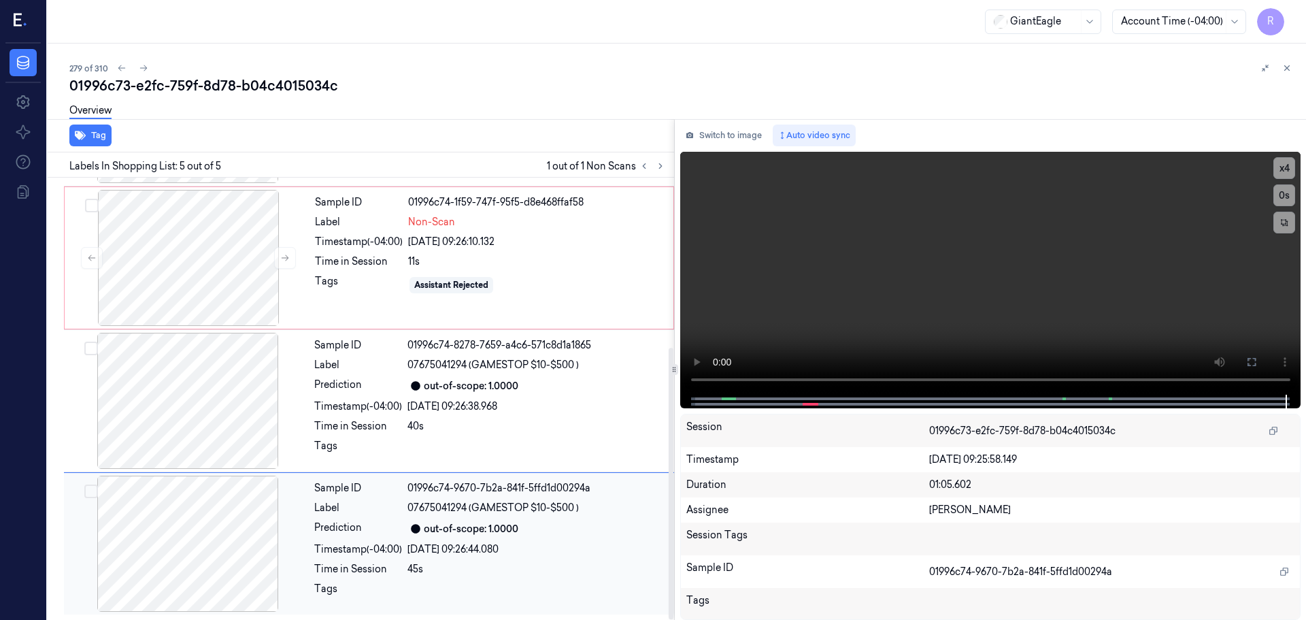
click at [224, 521] on div at bounding box center [188, 543] width 242 height 136
click at [250, 369] on div at bounding box center [188, 401] width 242 height 136
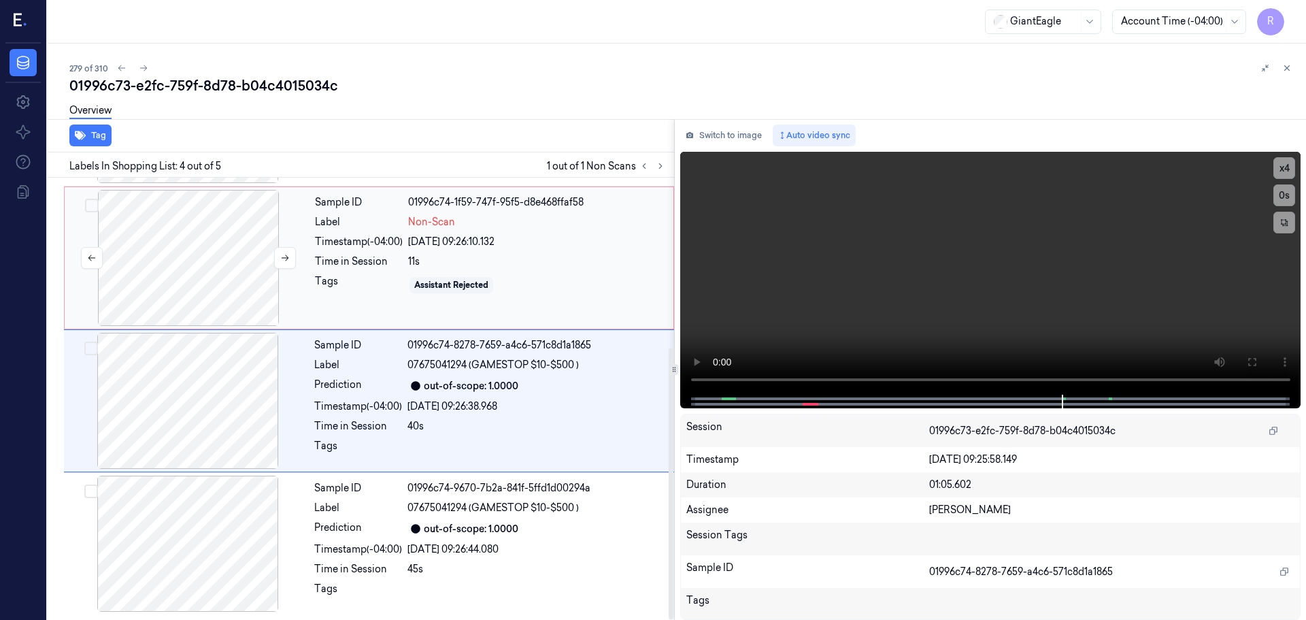
click at [225, 290] on div at bounding box center [188, 258] width 242 height 136
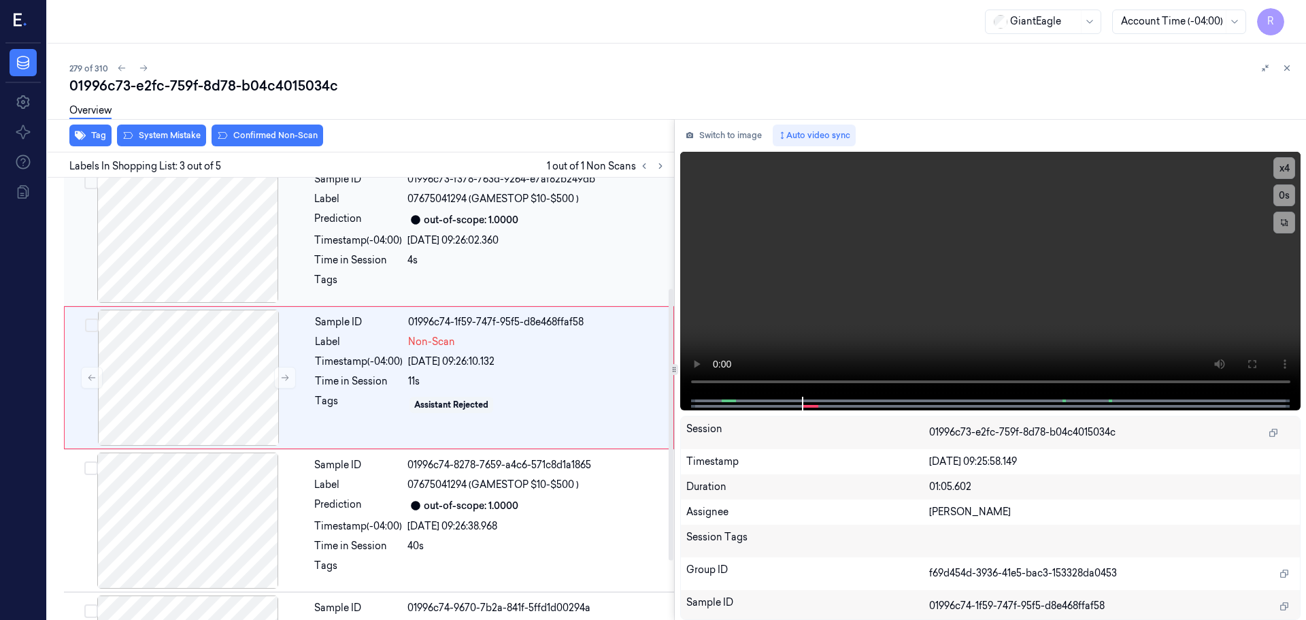
scroll to position [135, 0]
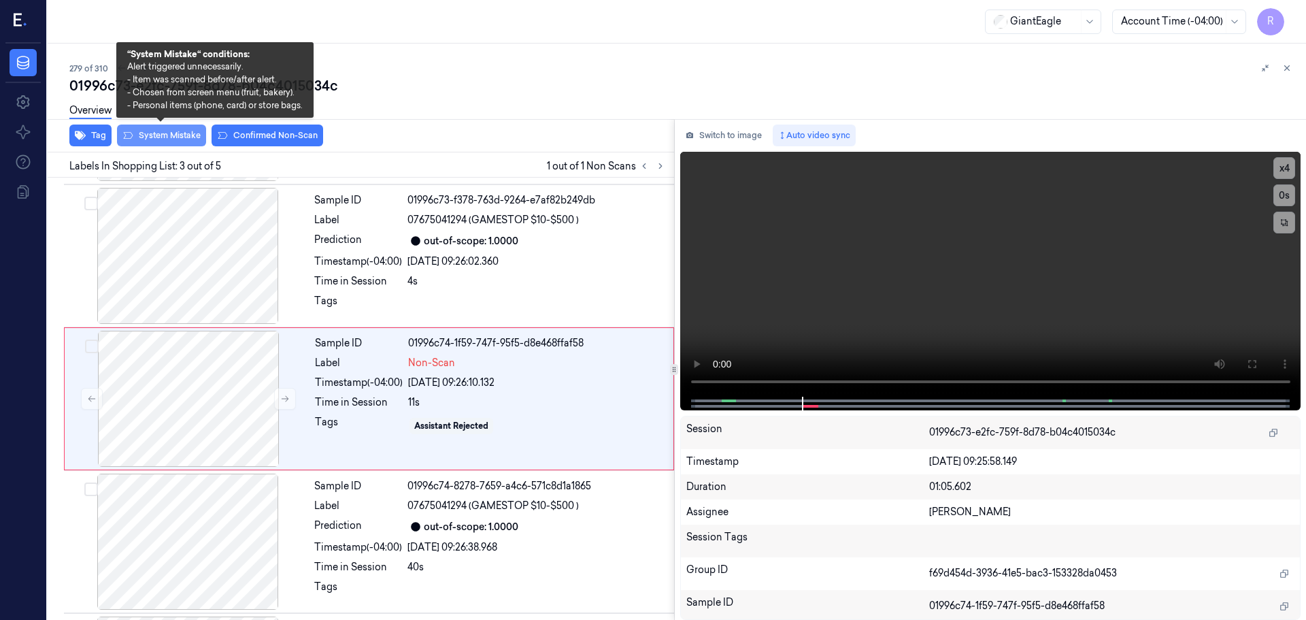
click at [156, 132] on button "System Mistake" at bounding box center [161, 135] width 89 height 22
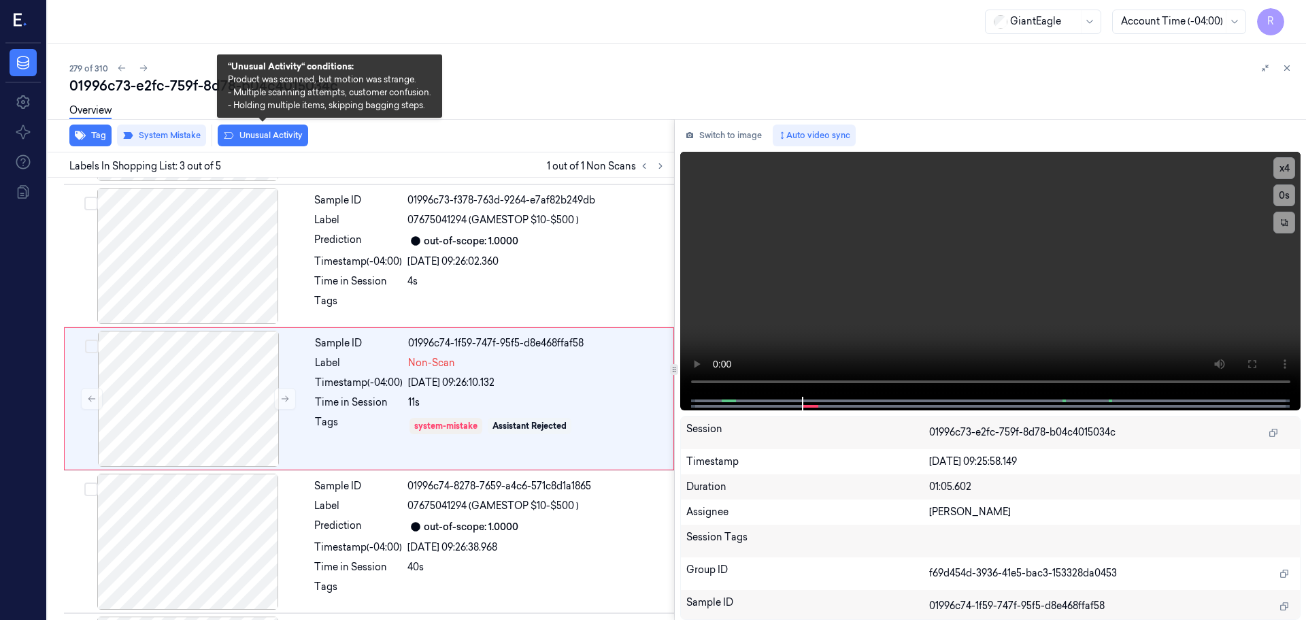
click at [263, 139] on button "Unusual Activity" at bounding box center [263, 135] width 90 height 22
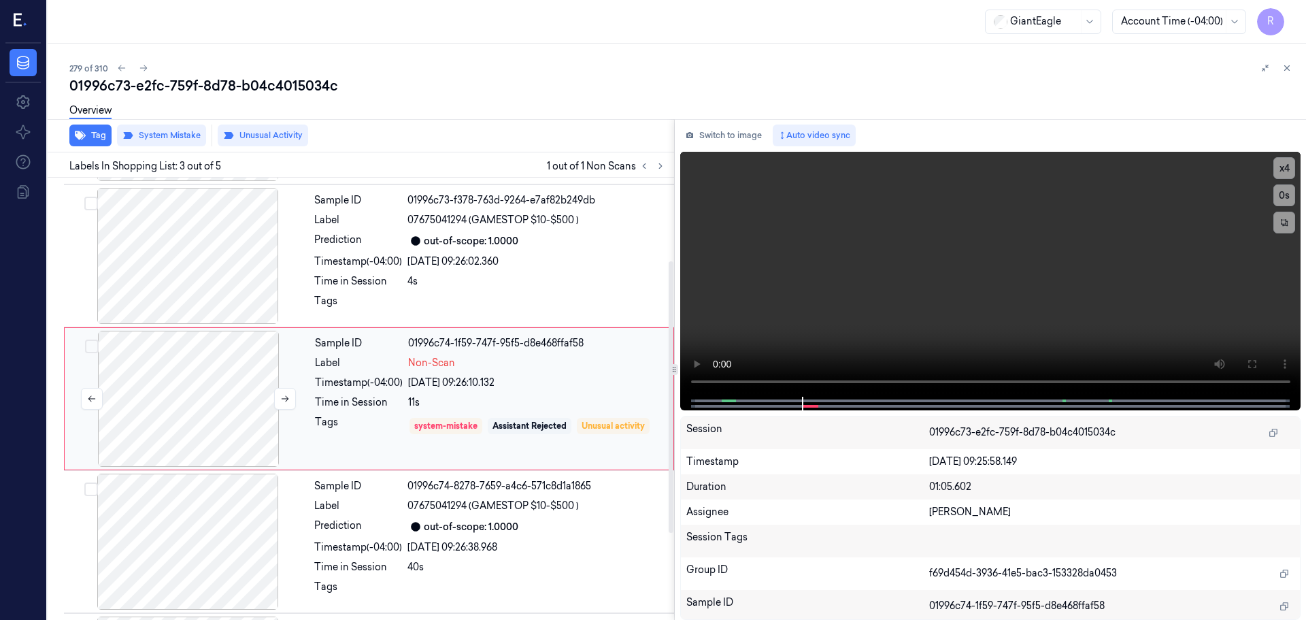
scroll to position [276, 0]
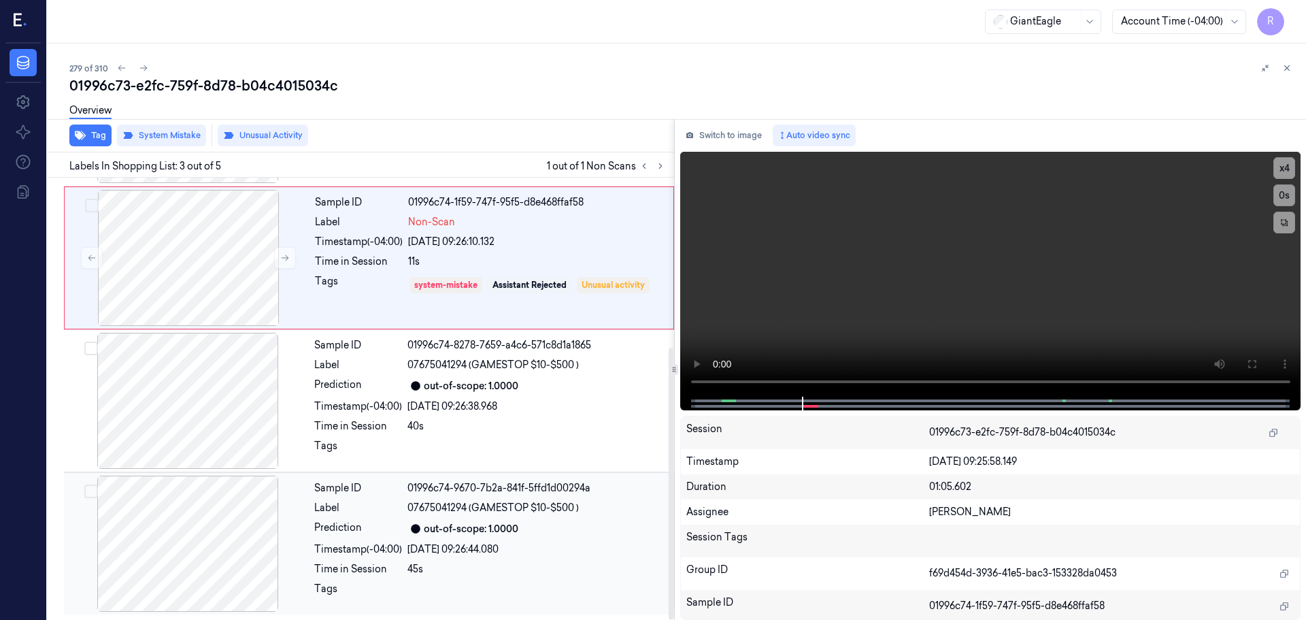
click at [214, 566] on div at bounding box center [188, 543] width 242 height 136
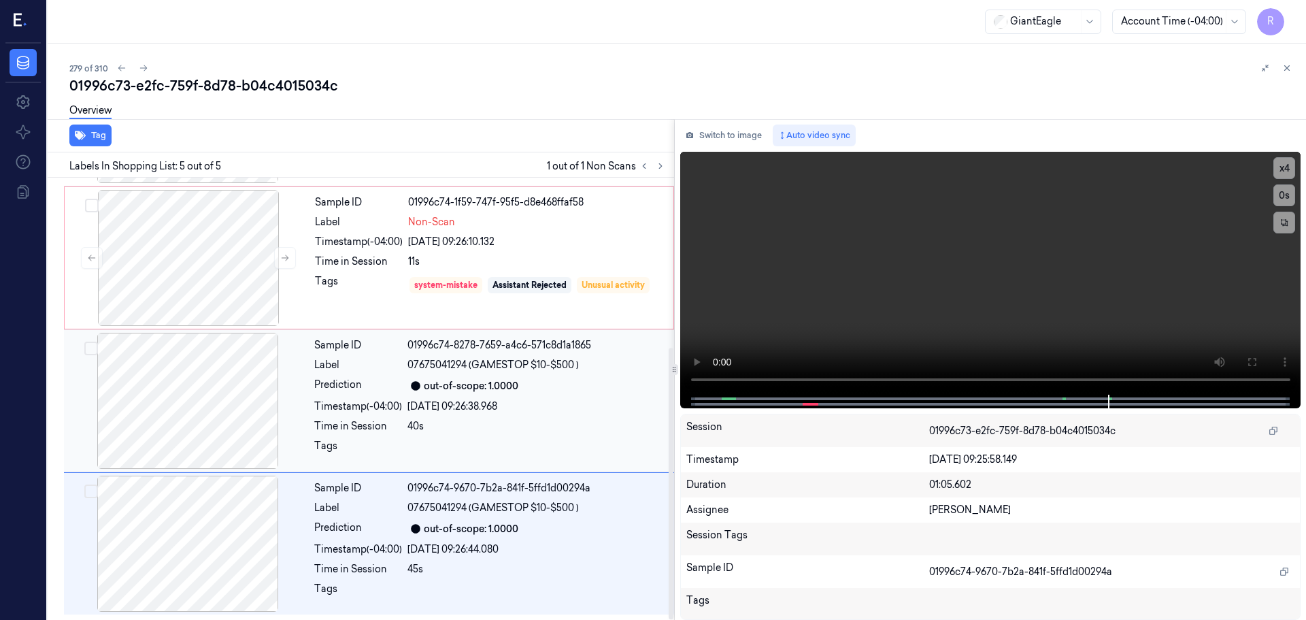
click at [215, 426] on div at bounding box center [188, 401] width 242 height 136
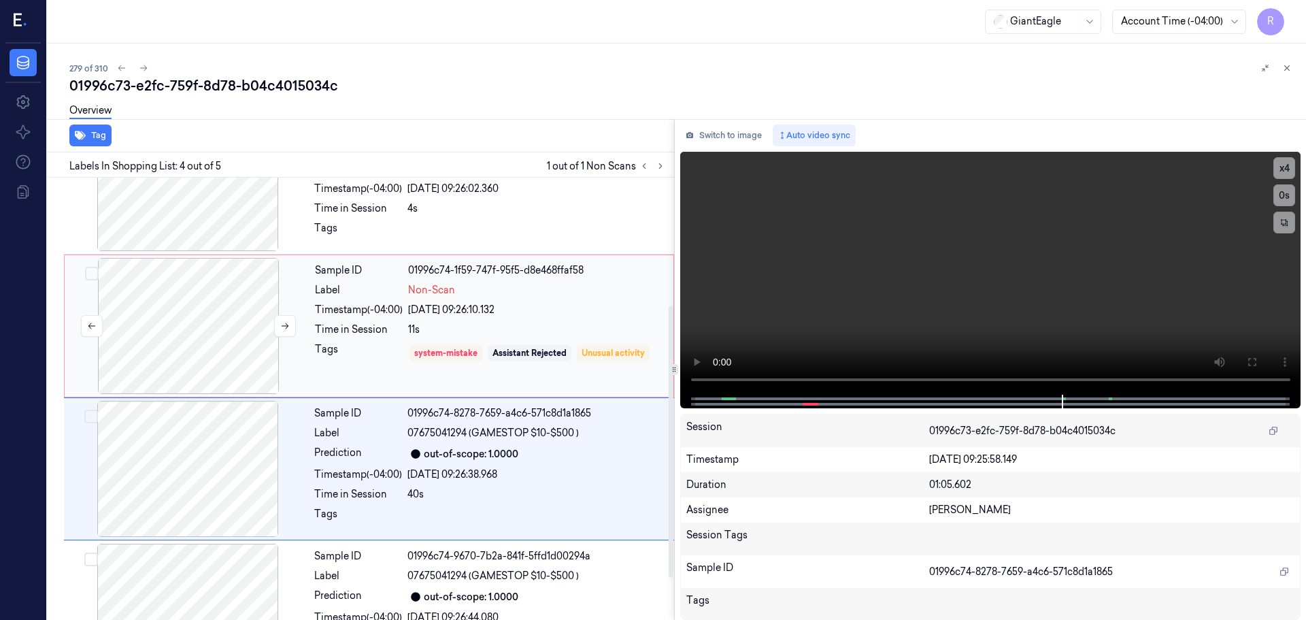
click at [209, 301] on div at bounding box center [188, 326] width 242 height 136
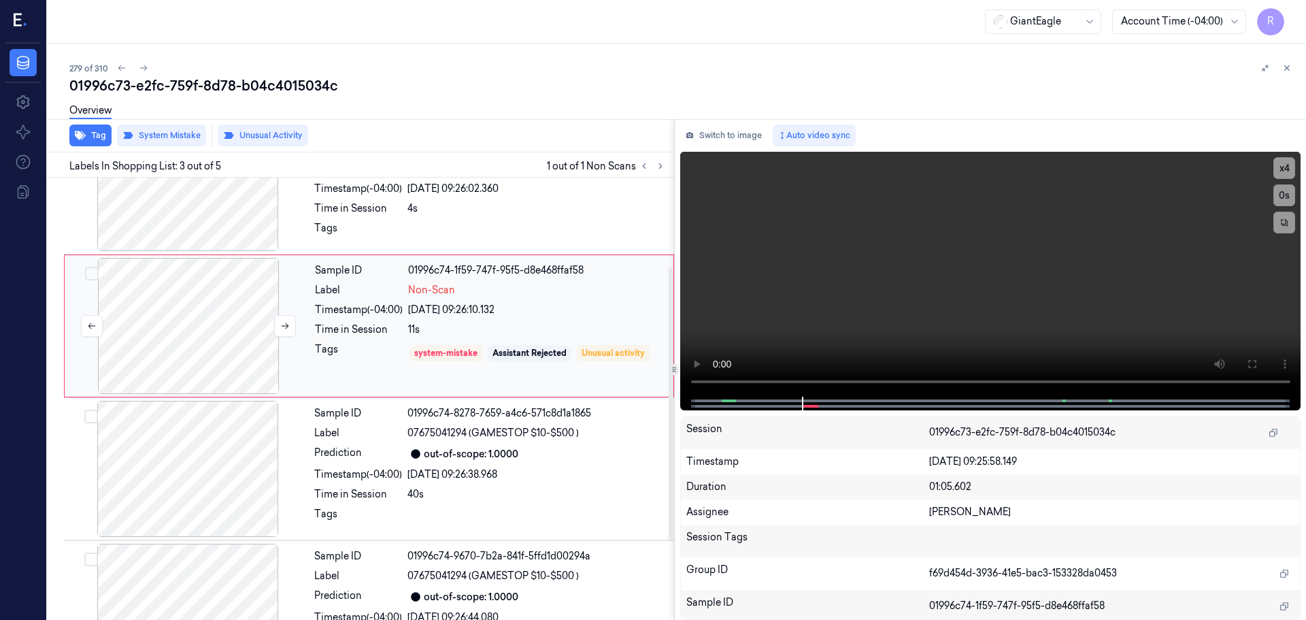
scroll to position [135, 0]
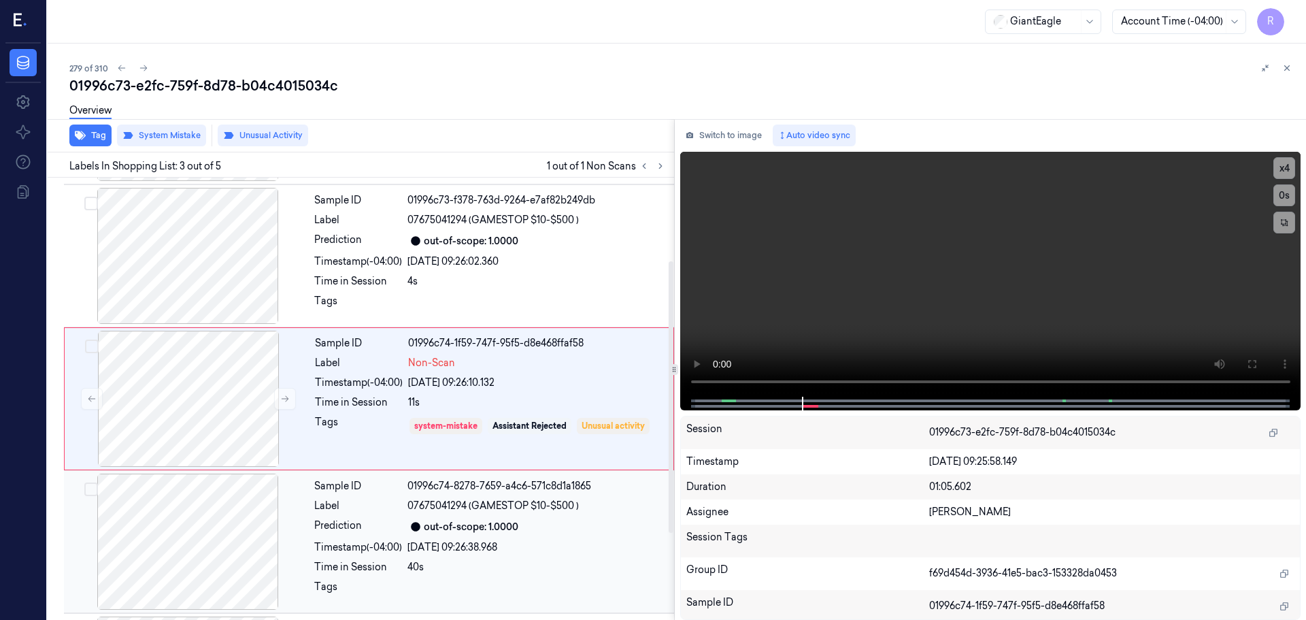
click at [200, 511] on div at bounding box center [188, 541] width 242 height 136
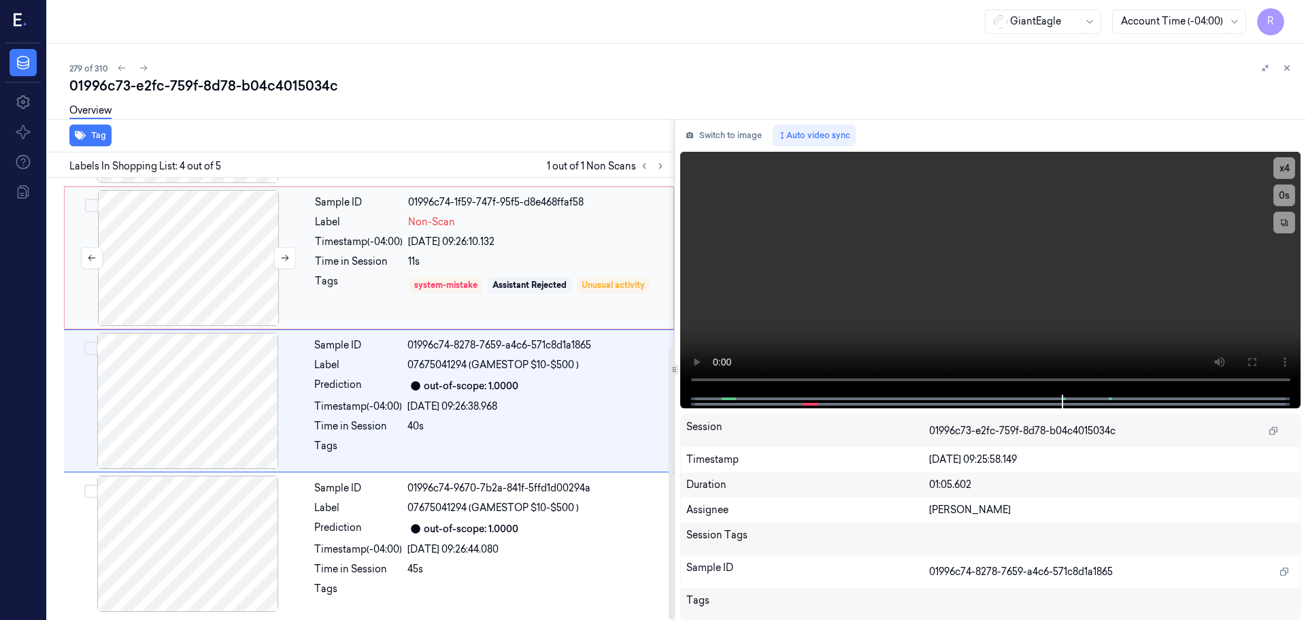
click at [220, 268] on div at bounding box center [188, 258] width 242 height 136
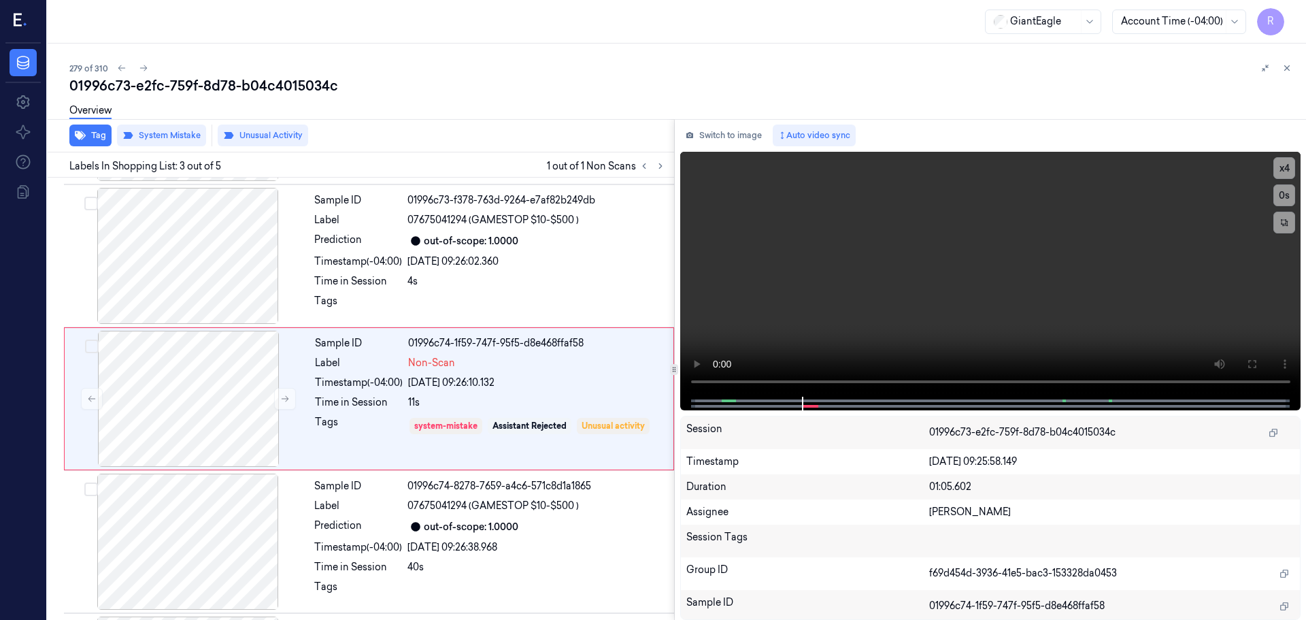
click at [1283, 69] on icon at bounding box center [1287, 68] width 10 height 10
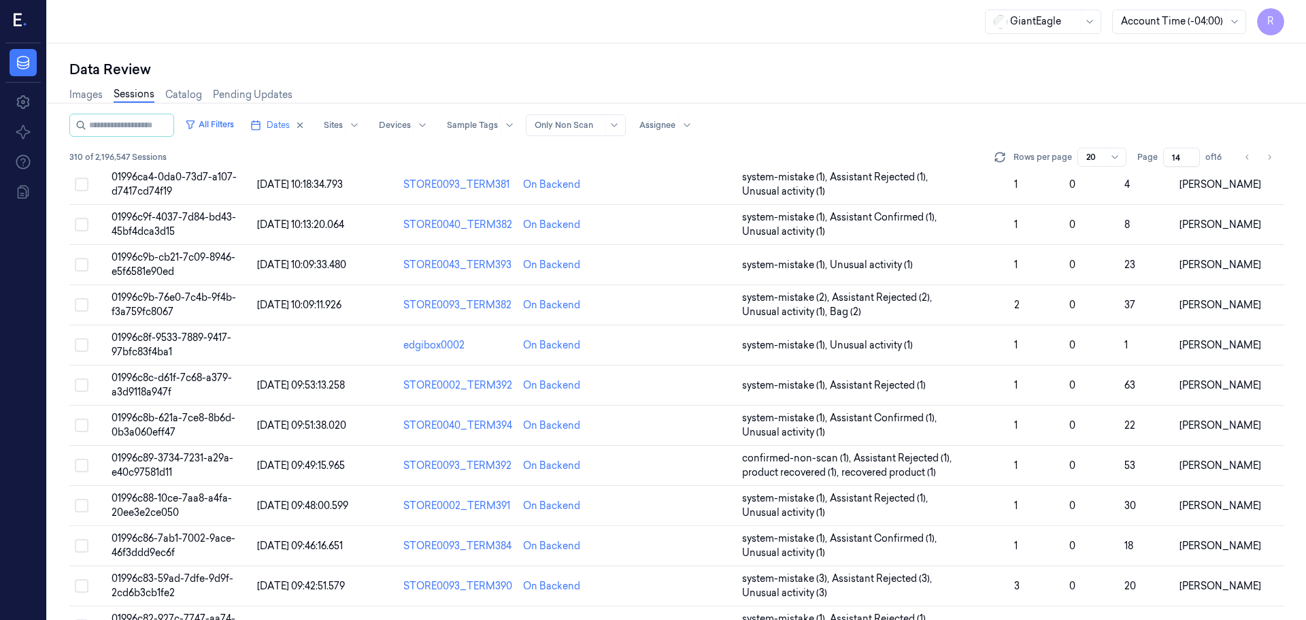
scroll to position [395, 0]
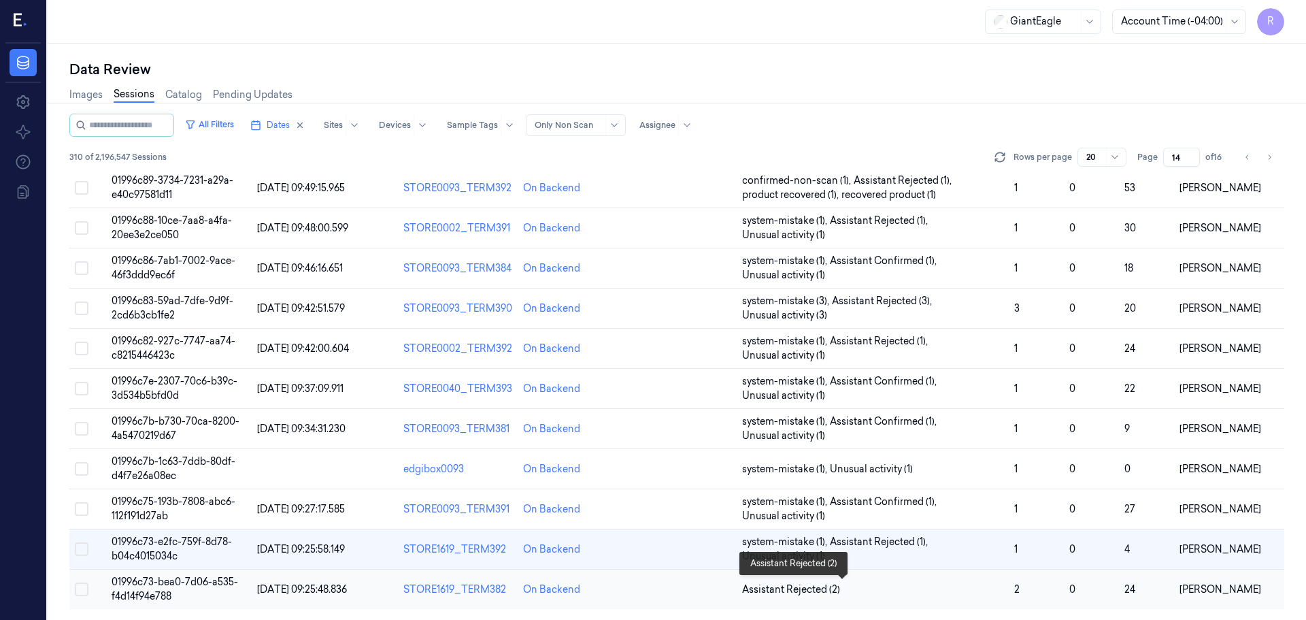
click at [931, 584] on span "Assistant Rejected (2)" at bounding box center [873, 589] width 262 height 14
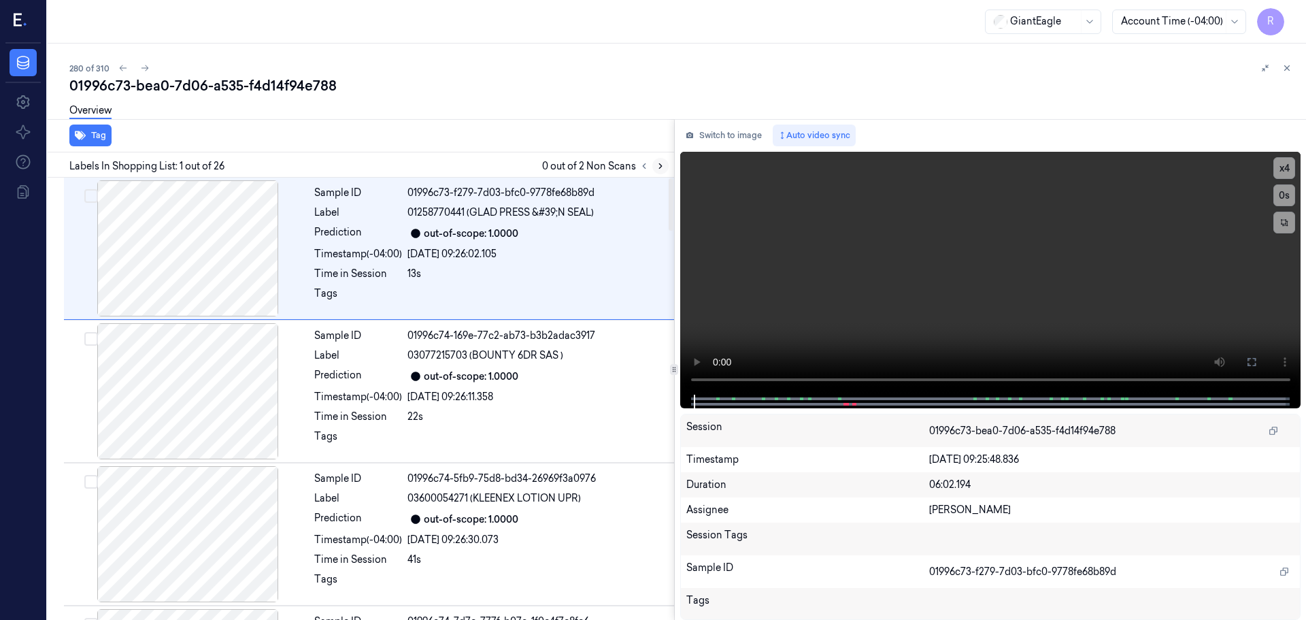
click at [662, 171] on button at bounding box center [660, 166] width 16 height 16
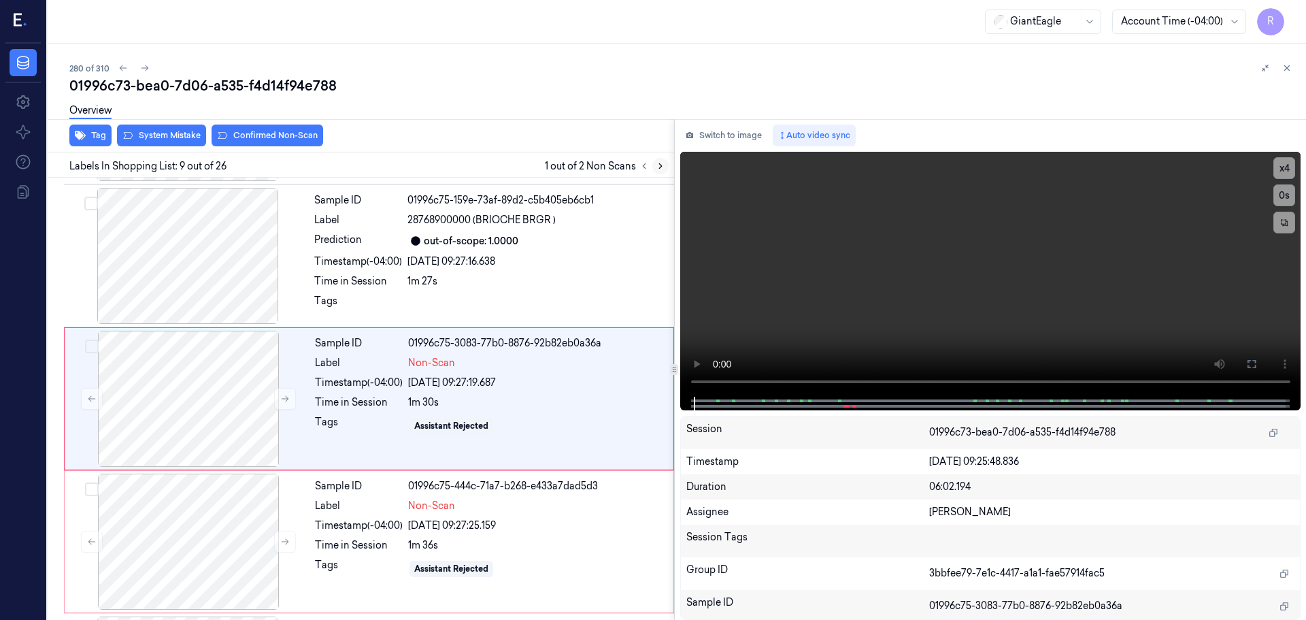
click at [664, 171] on button at bounding box center [660, 166] width 16 height 16
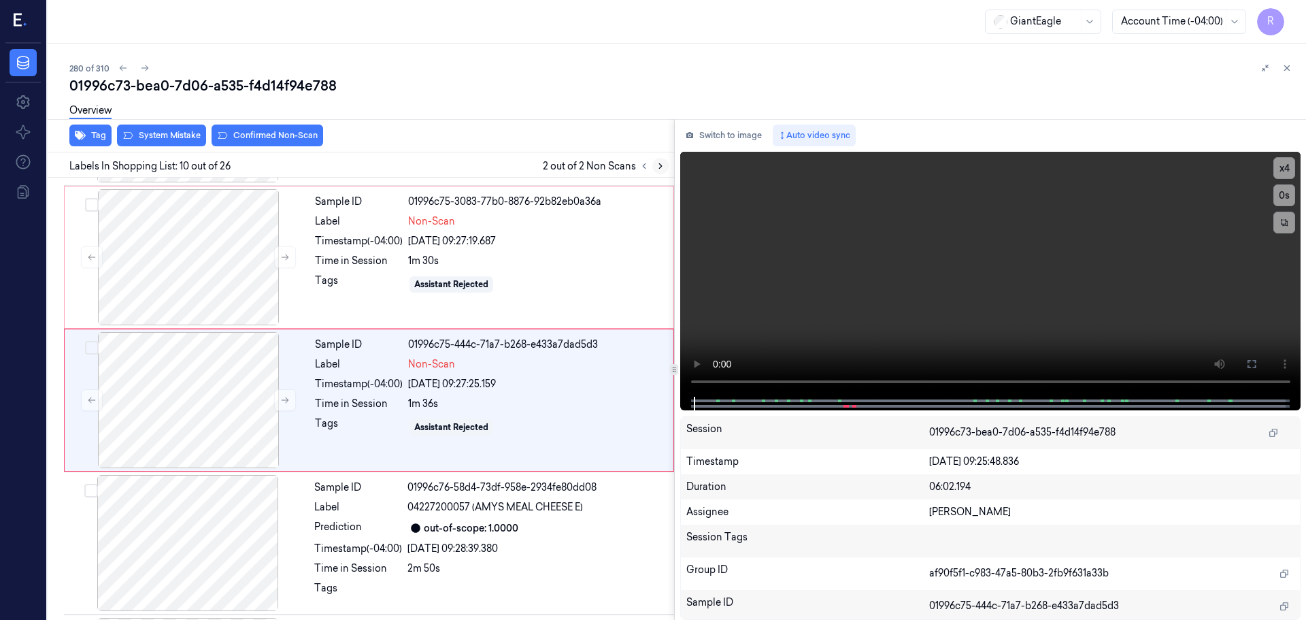
scroll to position [1135, 0]
click at [282, 254] on icon at bounding box center [285, 256] width 10 height 10
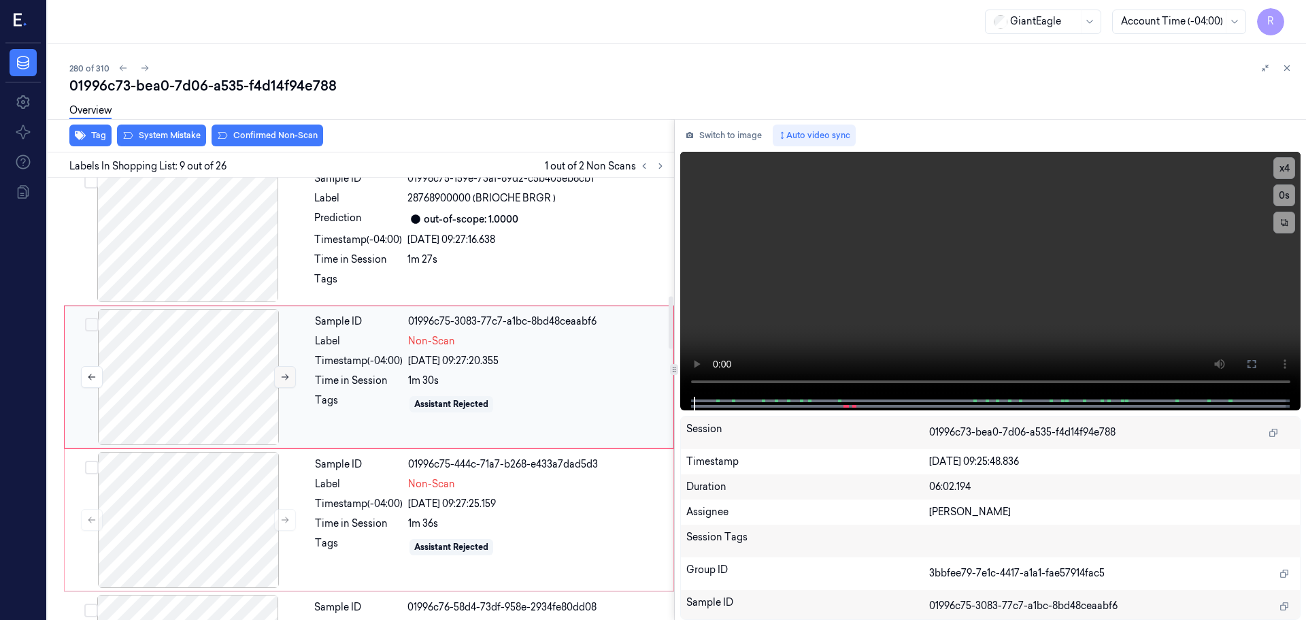
scroll to position [992, 0]
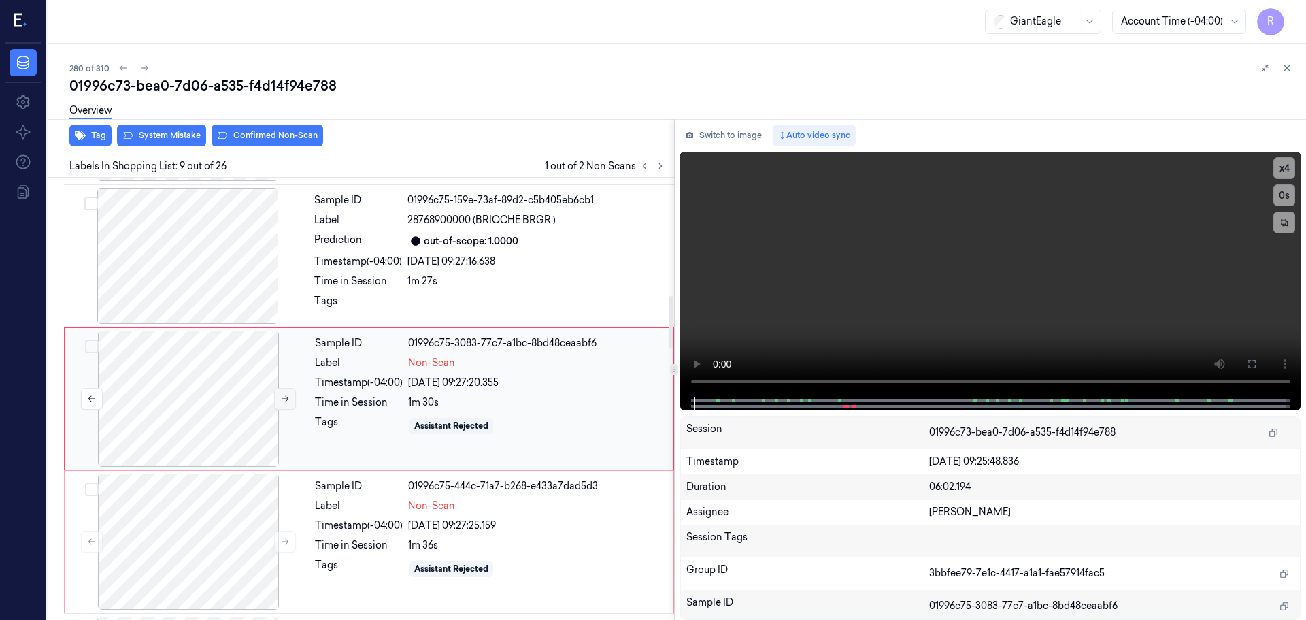
click at [282, 401] on icon at bounding box center [285, 399] width 10 height 10
click at [209, 554] on div at bounding box center [188, 541] width 242 height 136
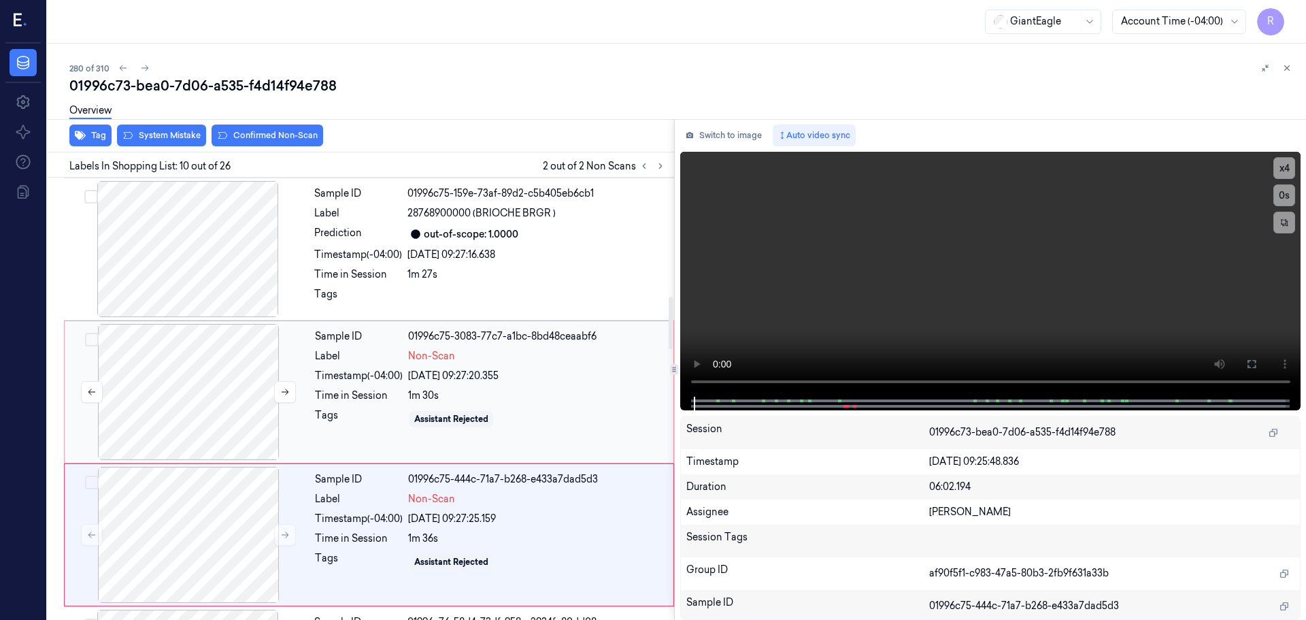
click at [203, 384] on div at bounding box center [188, 392] width 242 height 136
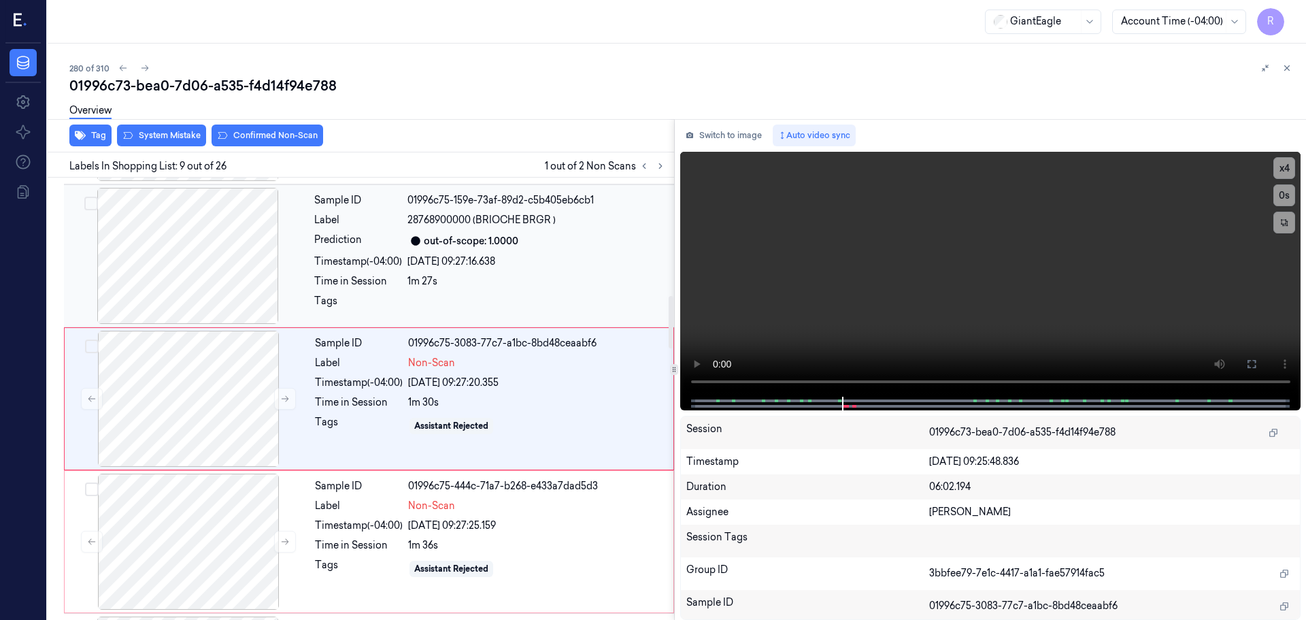
click at [202, 263] on div at bounding box center [188, 256] width 242 height 136
click at [1292, 170] on button "x 4" at bounding box center [1284, 168] width 22 height 22
click at [1289, 168] on button "x 1" at bounding box center [1284, 168] width 22 height 22
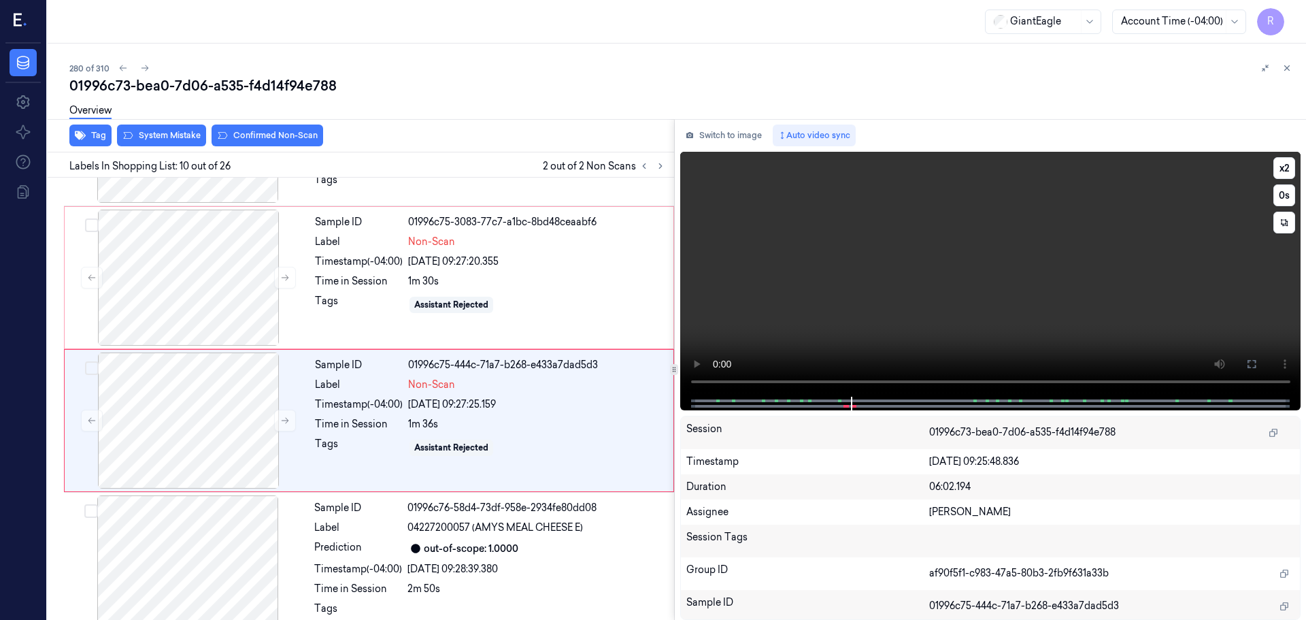
scroll to position [1135, 0]
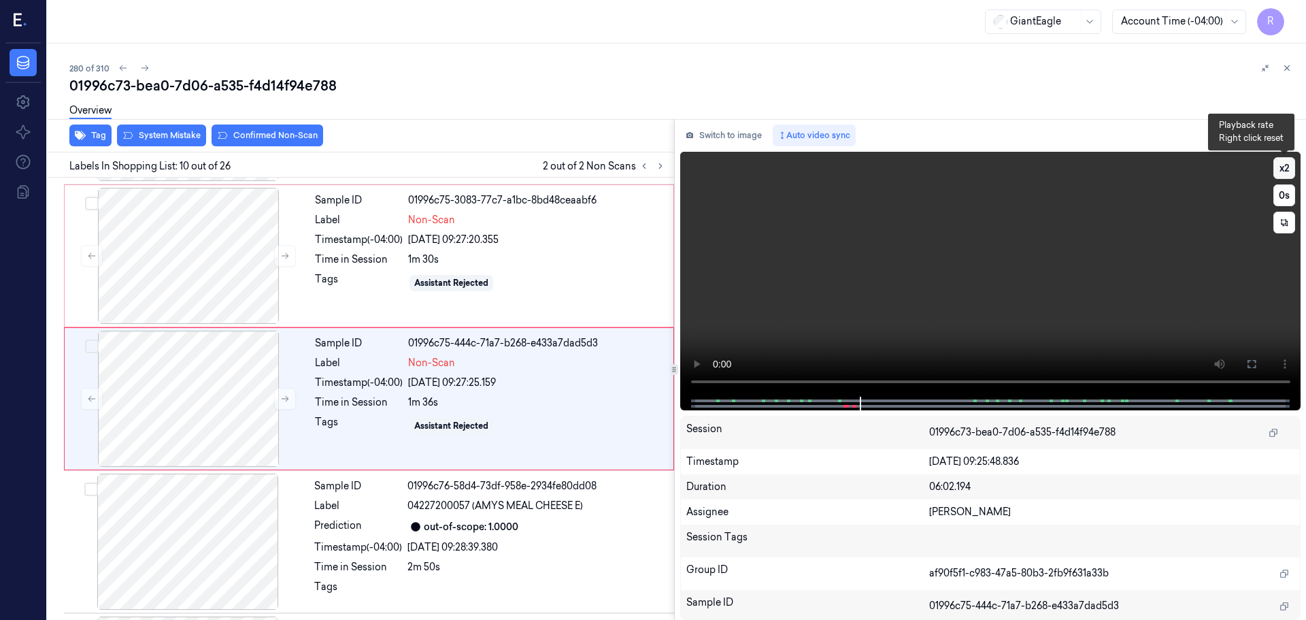
click at [1277, 172] on button "x 2" at bounding box center [1284, 168] width 22 height 22
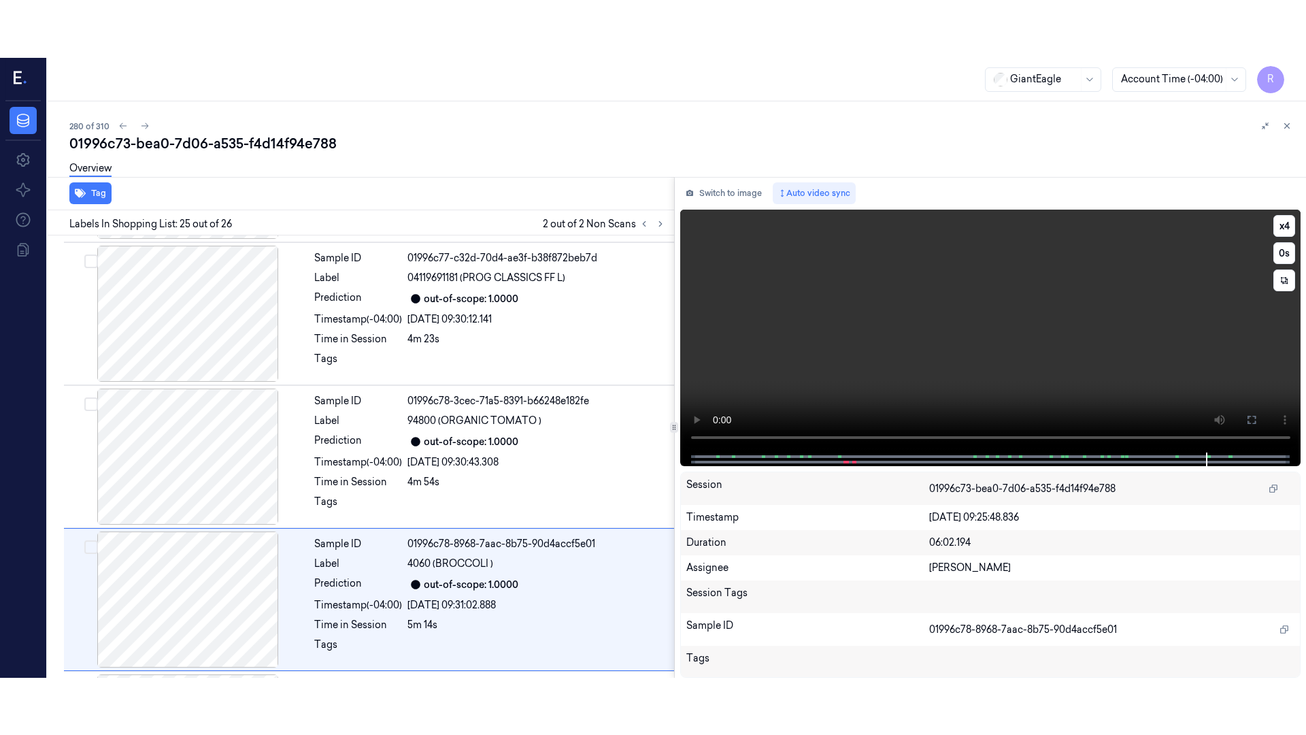
scroll to position [3276, 0]
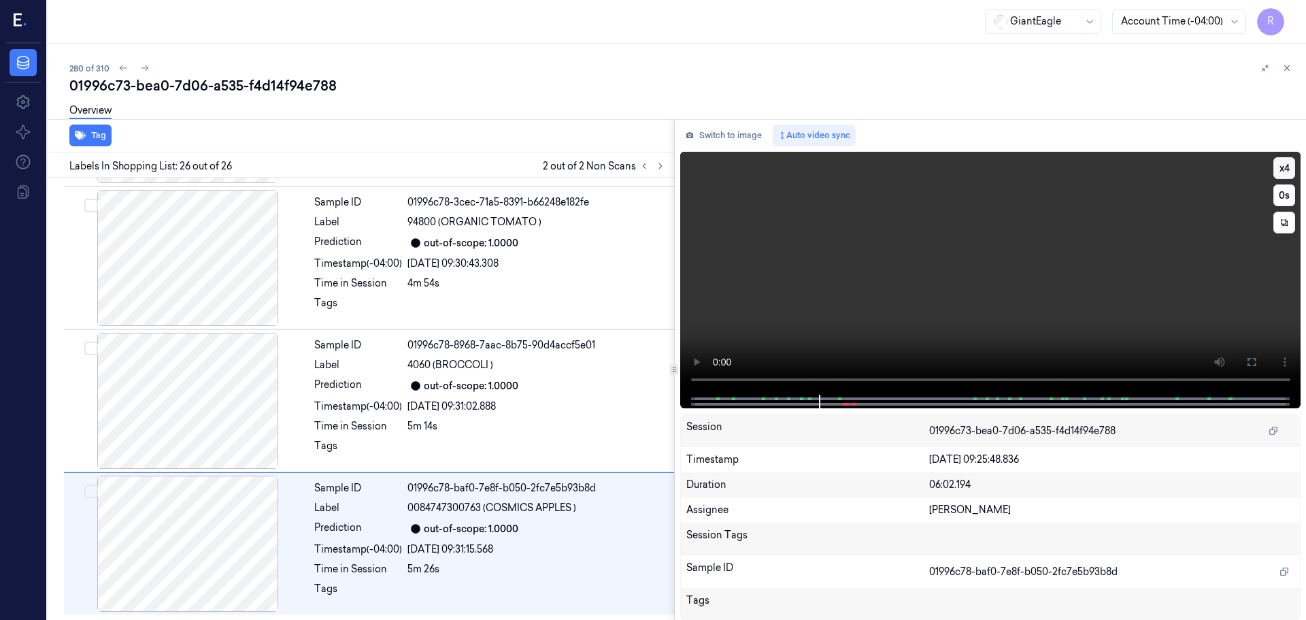
click at [1283, 166] on button "x 4" at bounding box center [1284, 168] width 22 height 22
click at [1245, 360] on button at bounding box center [1252, 362] width 22 height 22
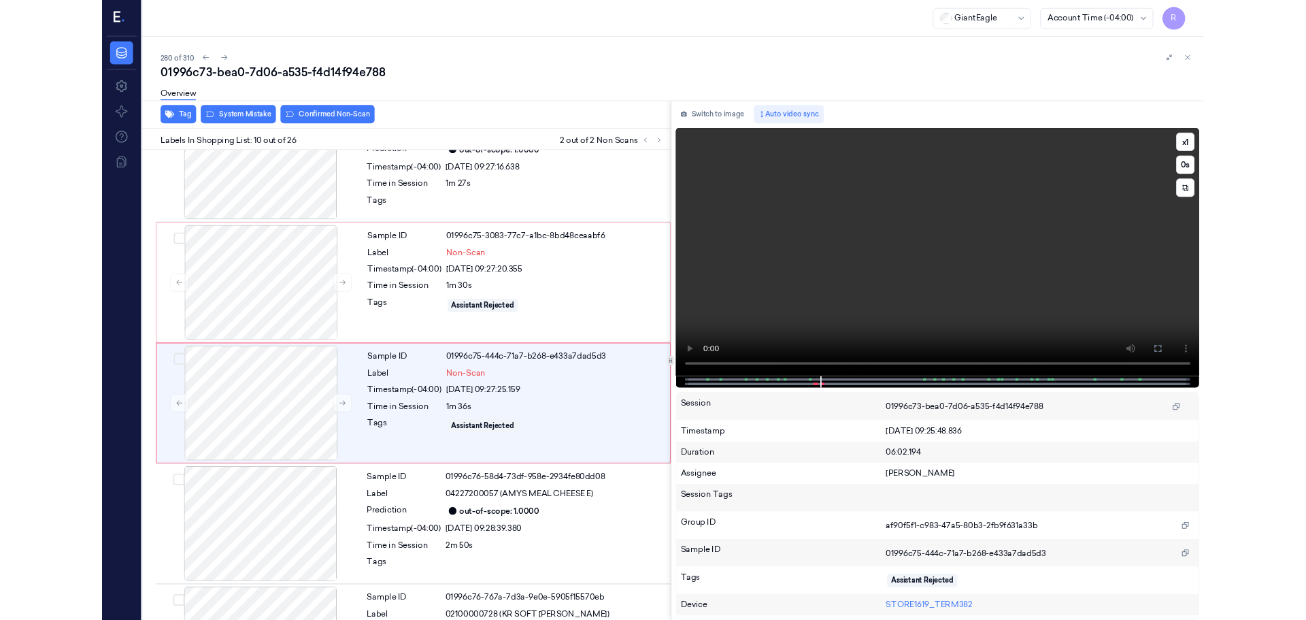
scroll to position [1078, 0]
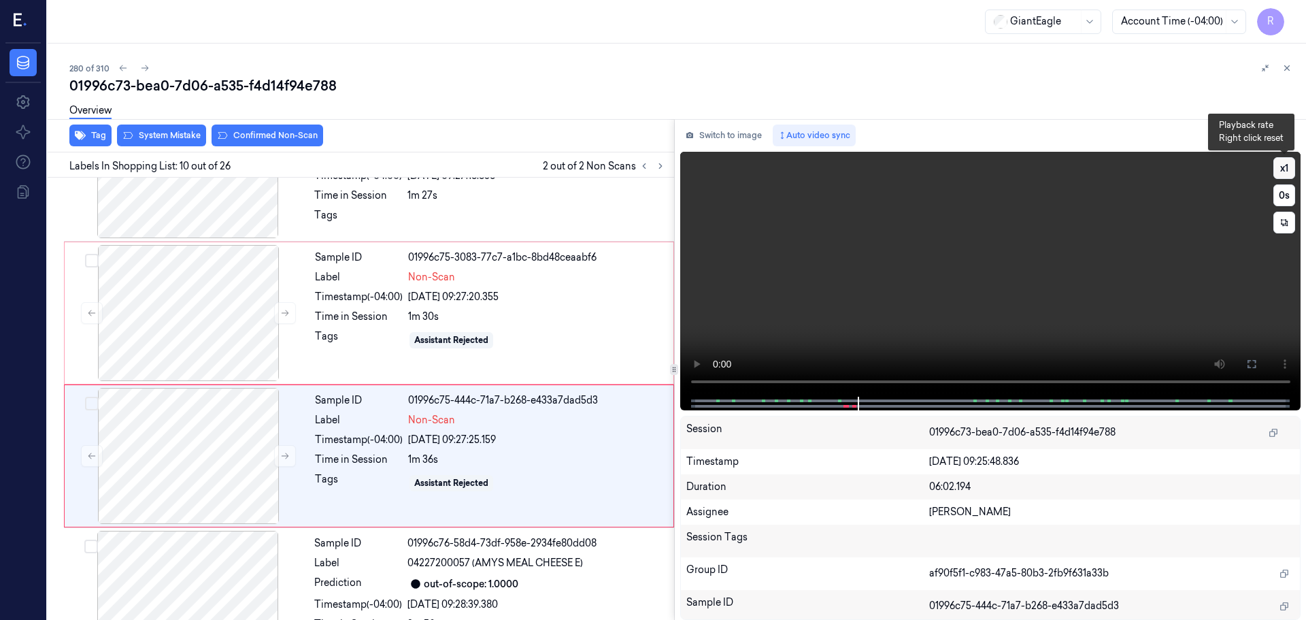
click at [1277, 169] on button "x 1" at bounding box center [1284, 168] width 22 height 22
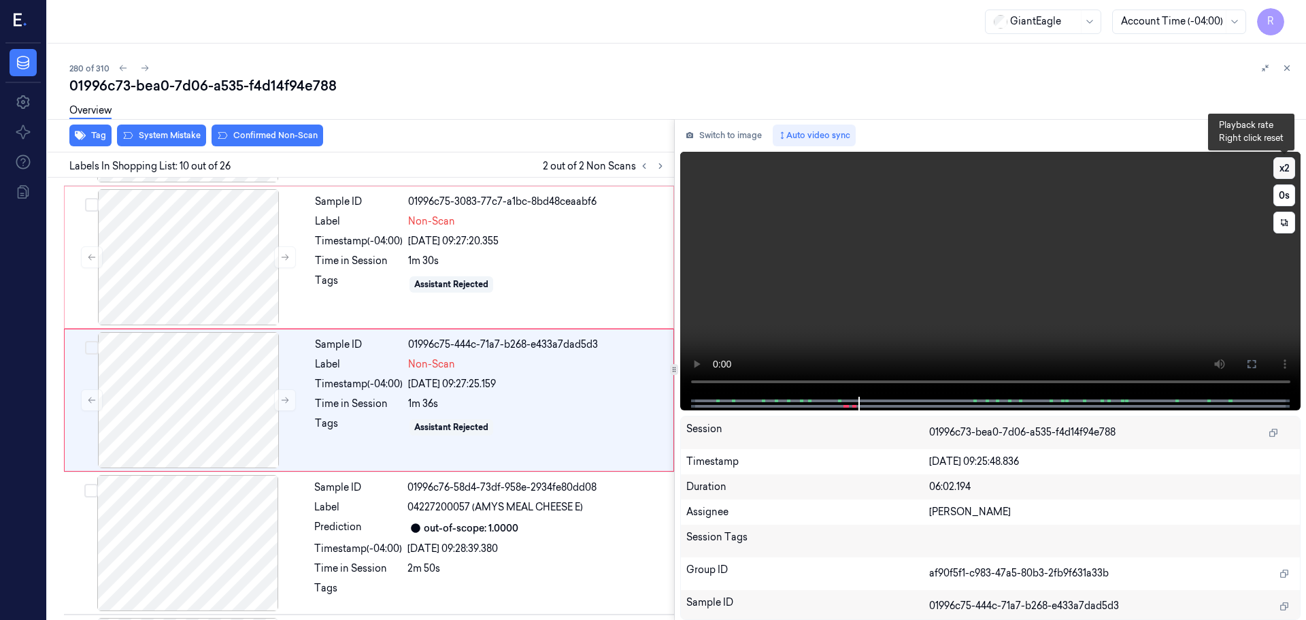
scroll to position [1135, 0]
click at [1276, 169] on button "x 2" at bounding box center [1284, 168] width 22 height 22
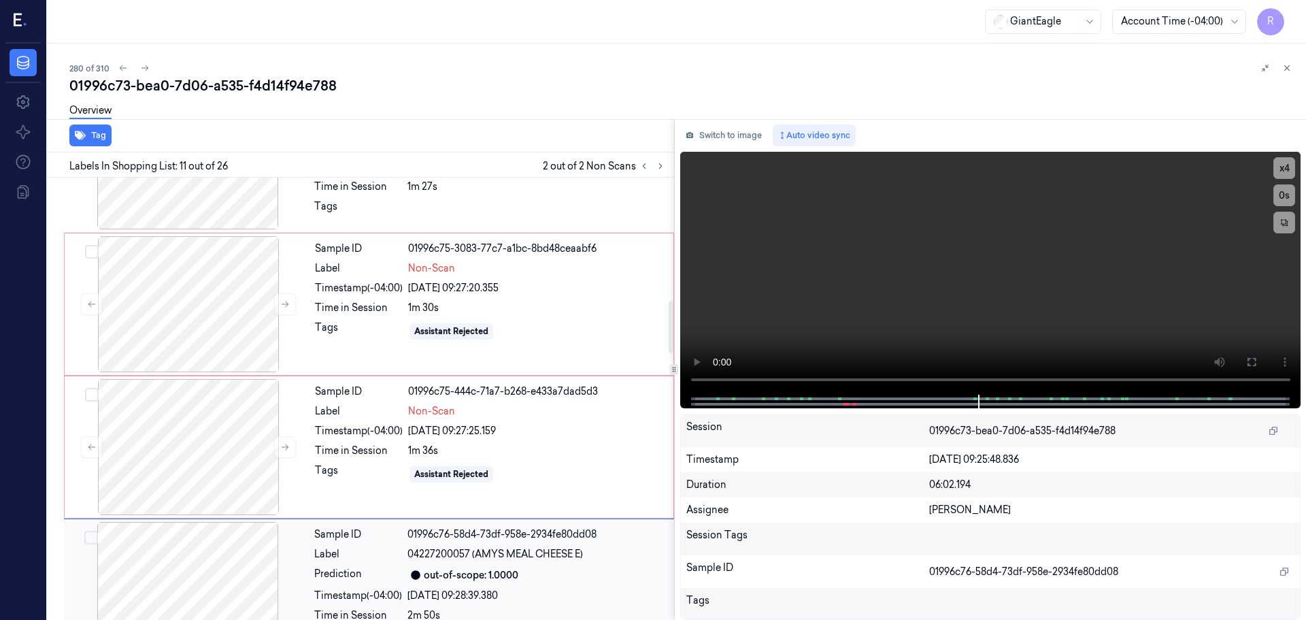
scroll to position [1006, 0]
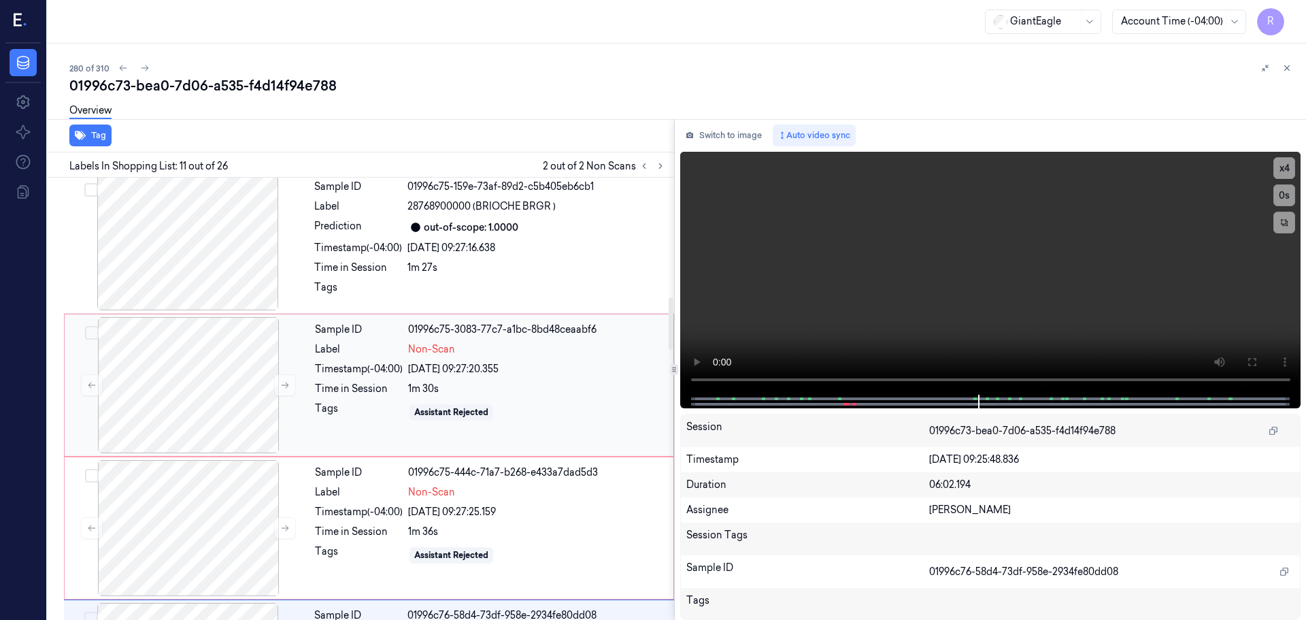
click at [469, 375] on div "21/09/2025 09:27:20.355" at bounding box center [536, 369] width 257 height 14
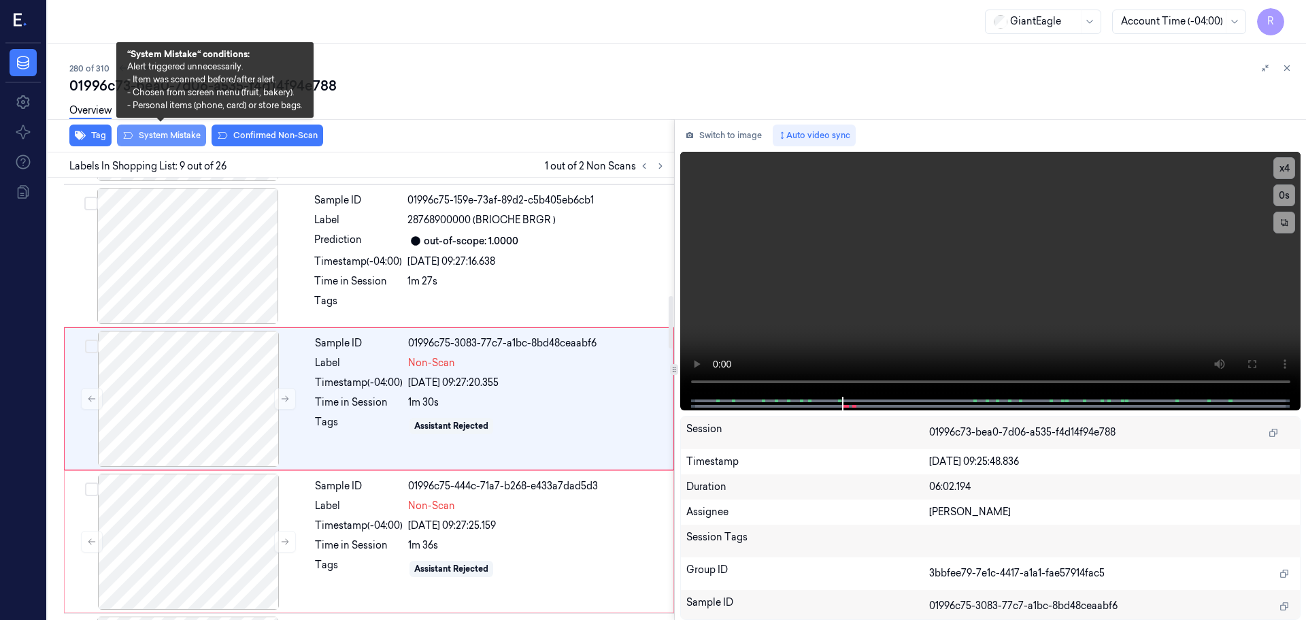
click at [147, 143] on button "System Mistake" at bounding box center [161, 135] width 89 height 22
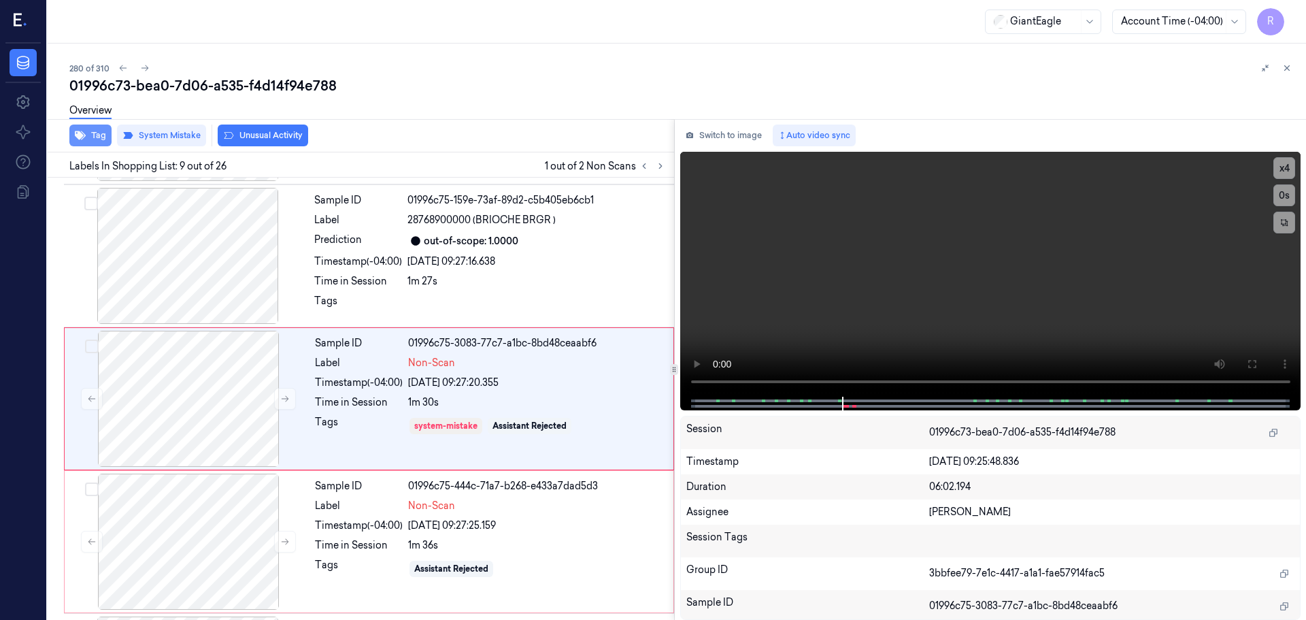
click at [95, 131] on button "Tag" at bounding box center [90, 135] width 42 height 22
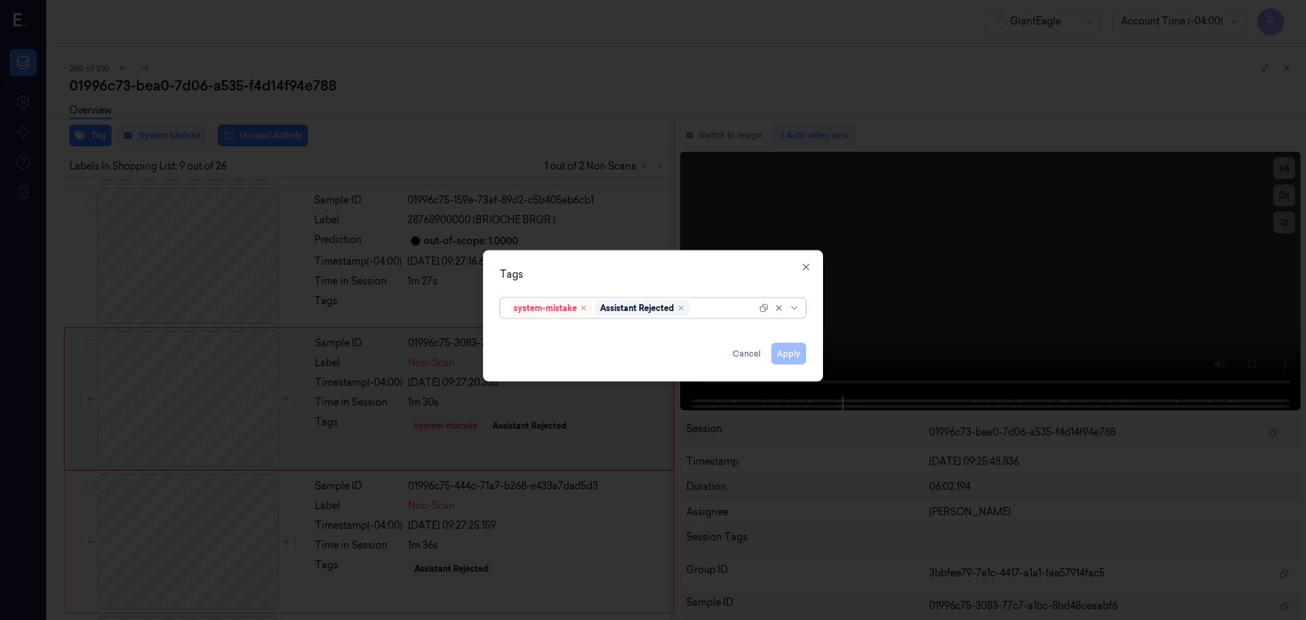
click at [800, 309] on div at bounding box center [796, 307] width 14 height 11
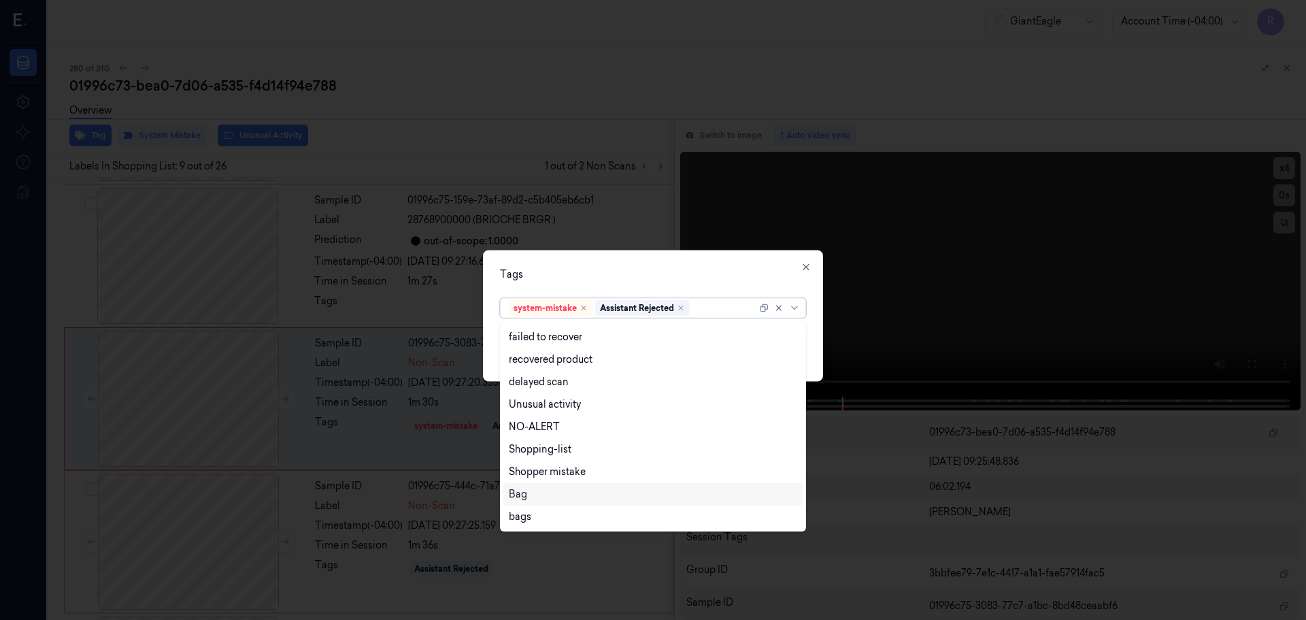
click at [533, 492] on div "Bag" at bounding box center [653, 494] width 288 height 14
click at [573, 279] on div "Tags" at bounding box center [653, 274] width 306 height 14
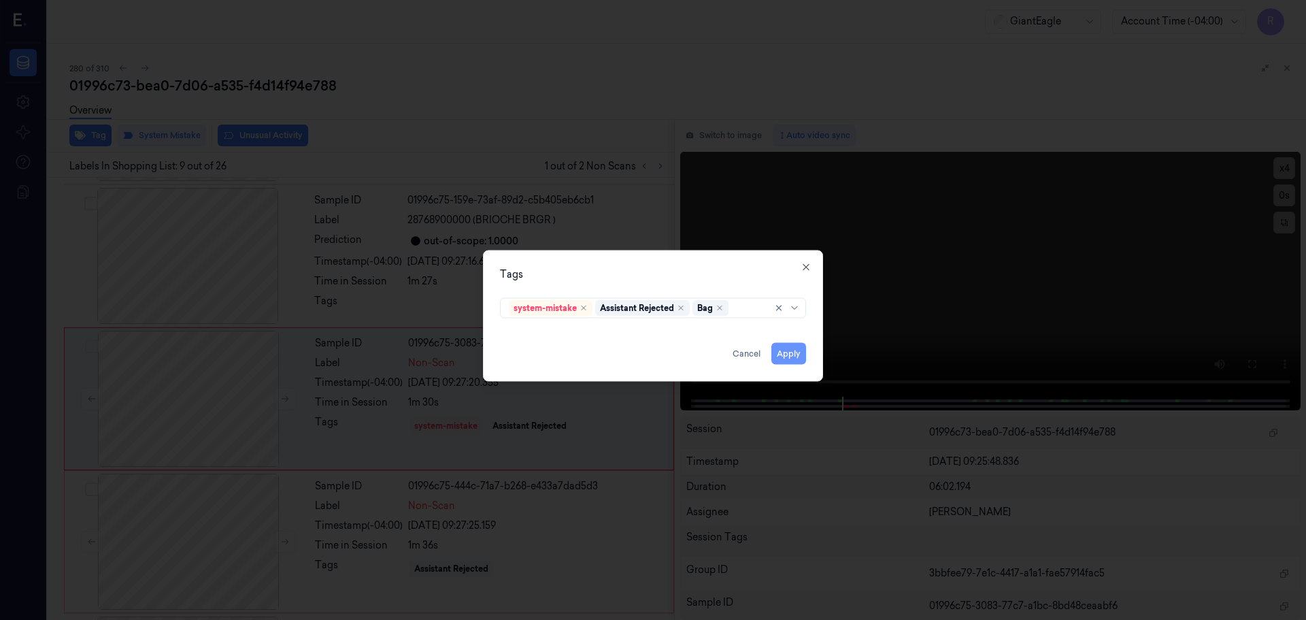
click at [798, 352] on button "Apply" at bounding box center [788, 353] width 35 height 22
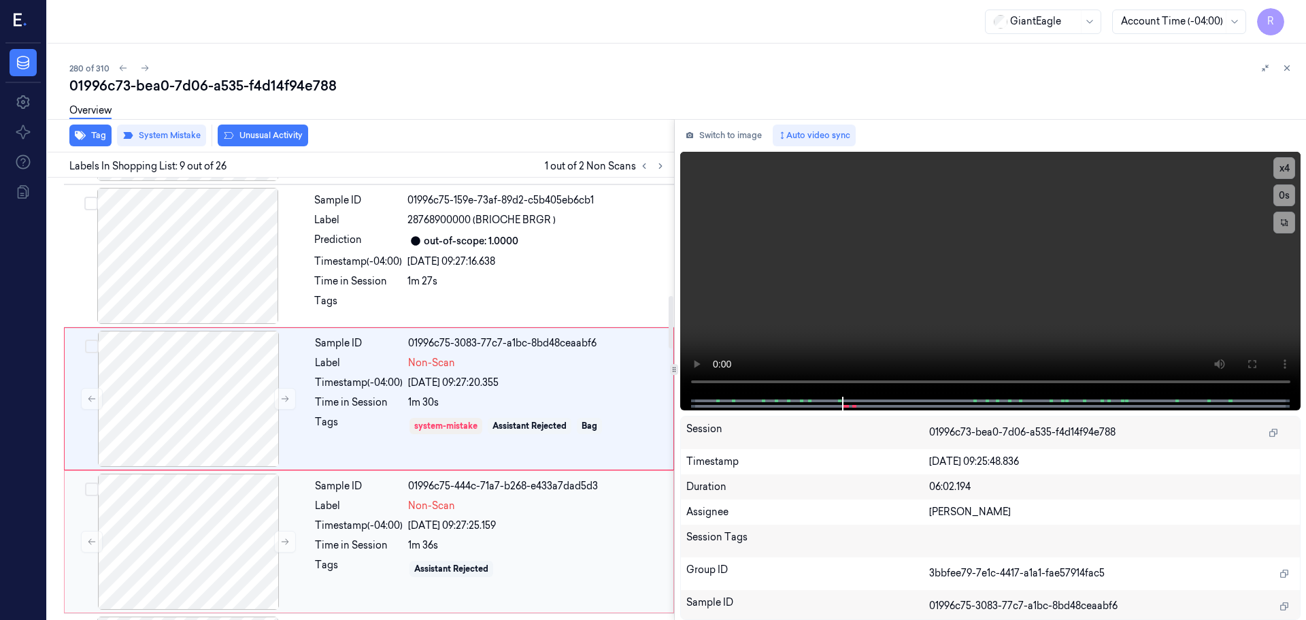
click at [361, 495] on div "Sample ID 01996c75-444c-71a7-b268-e433a7dad5d3 Label Non-Scan Timestamp (-04:00…" at bounding box center [489, 541] width 361 height 136
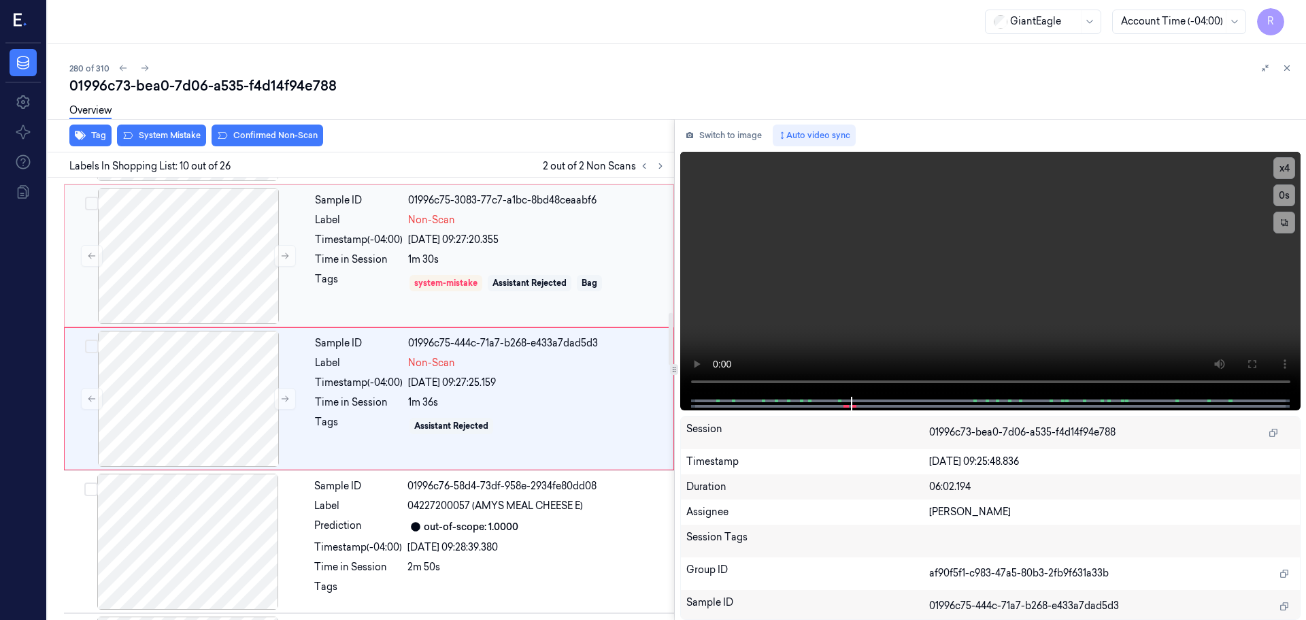
click at [394, 305] on div "Sample ID 01996c75-3083-77c7-a1bc-8bd48ceaabf6 Label Non-Scan Timestamp (-04:00…" at bounding box center [489, 256] width 361 height 136
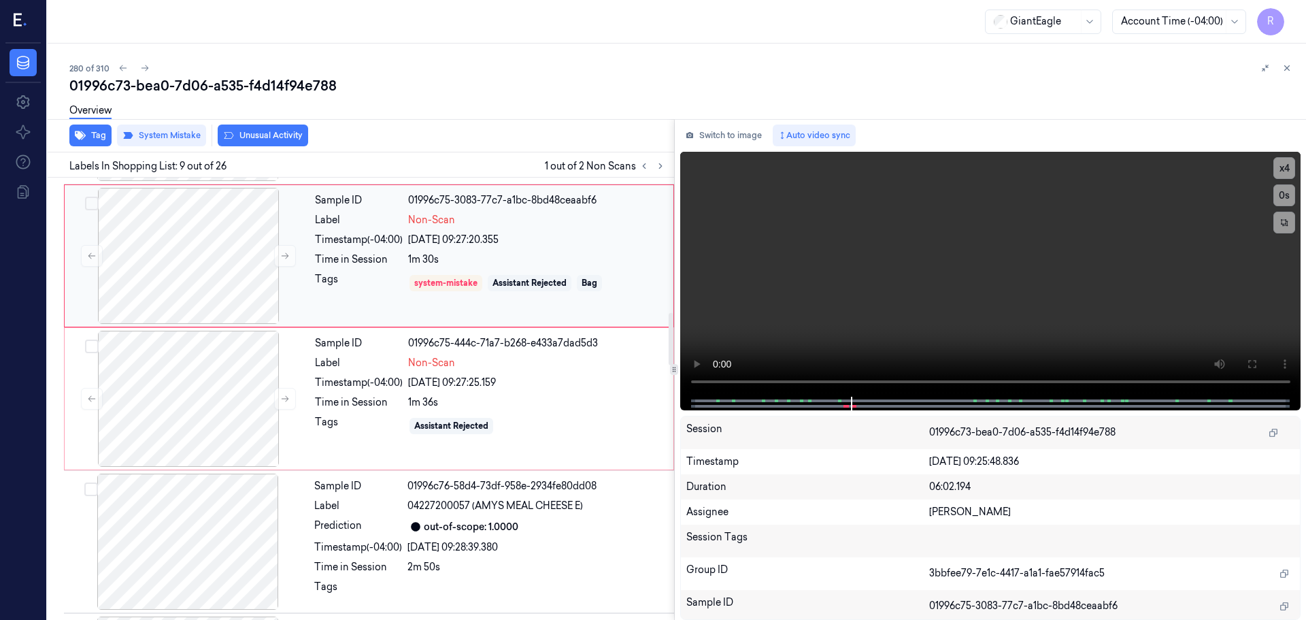
scroll to position [992, 0]
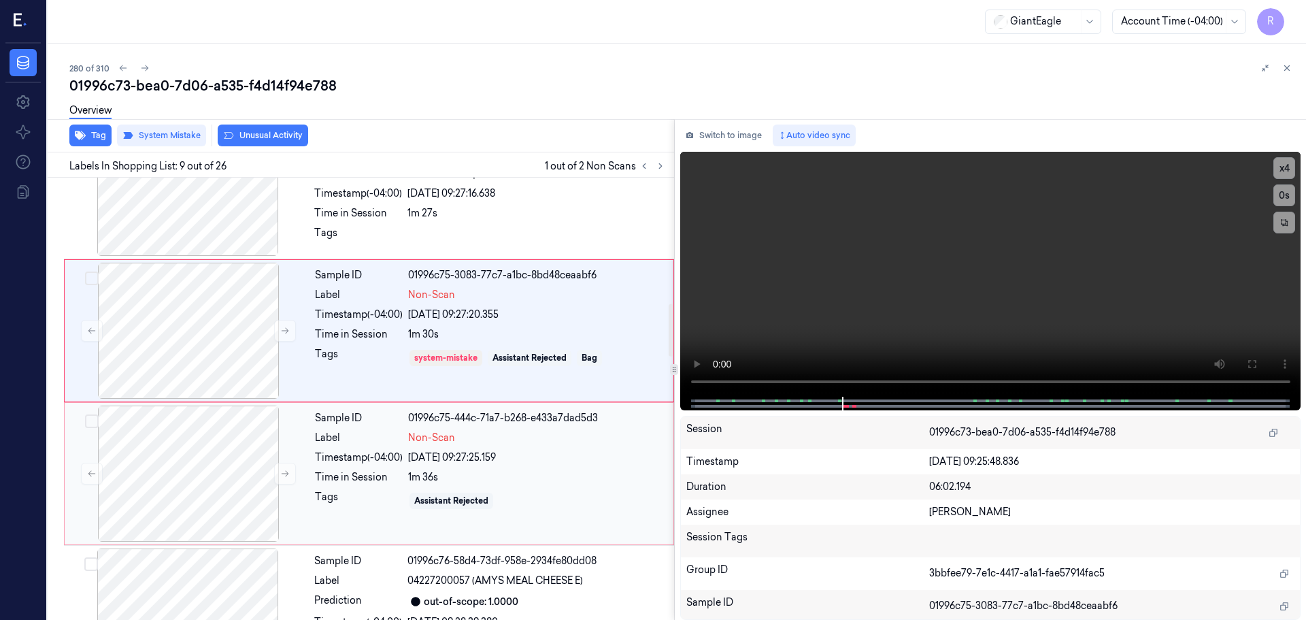
click at [448, 471] on div "1m 36s" at bounding box center [536, 477] width 257 height 14
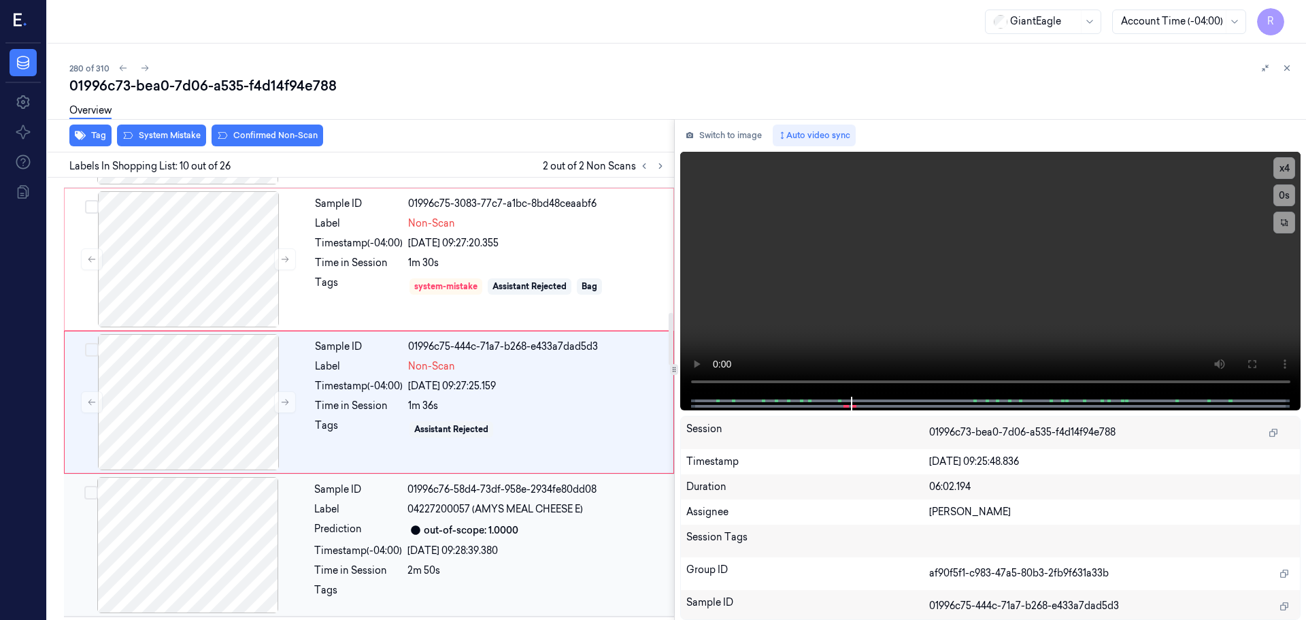
scroll to position [1135, 0]
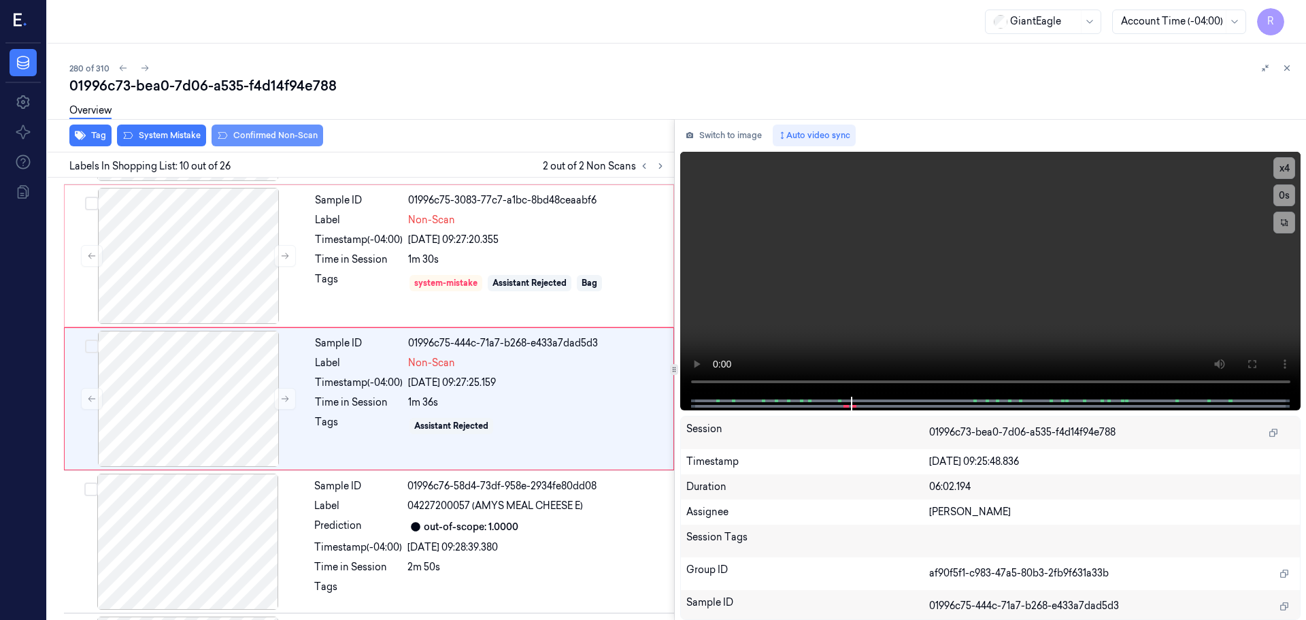
click at [253, 136] on button "Confirmed Non-Scan" at bounding box center [268, 135] width 112 height 22
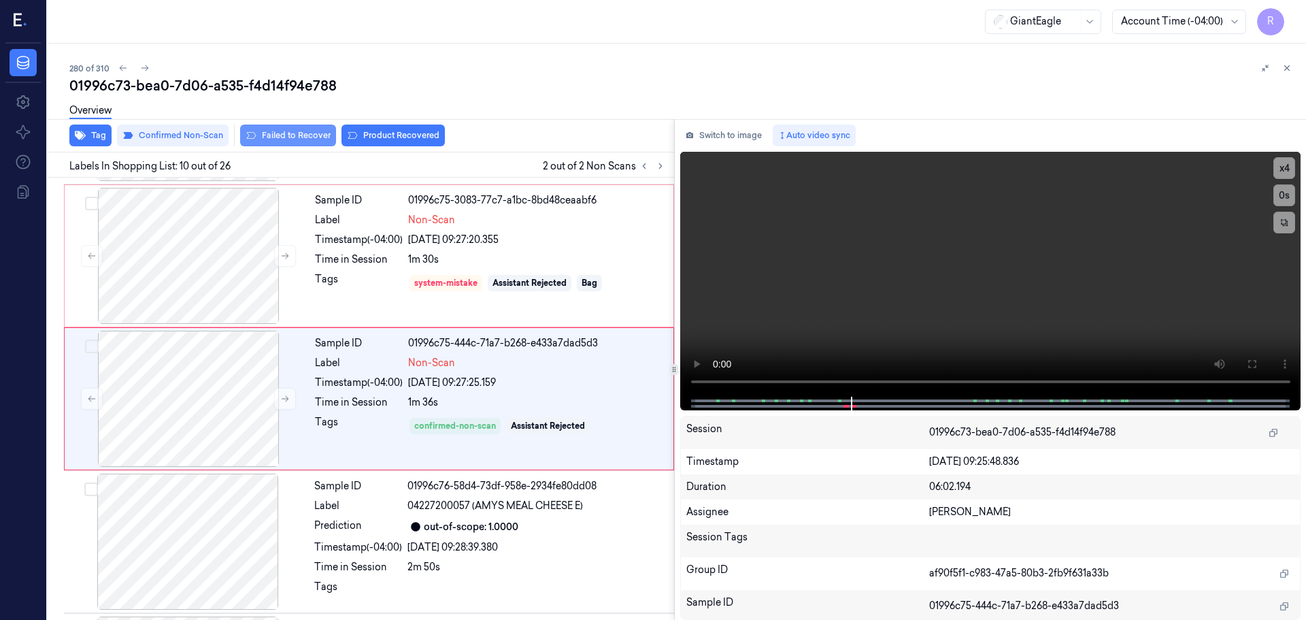
click at [292, 134] on button "Failed to Recover" at bounding box center [288, 135] width 96 height 22
click at [352, 262] on div "Time in Session" at bounding box center [359, 259] width 88 height 14
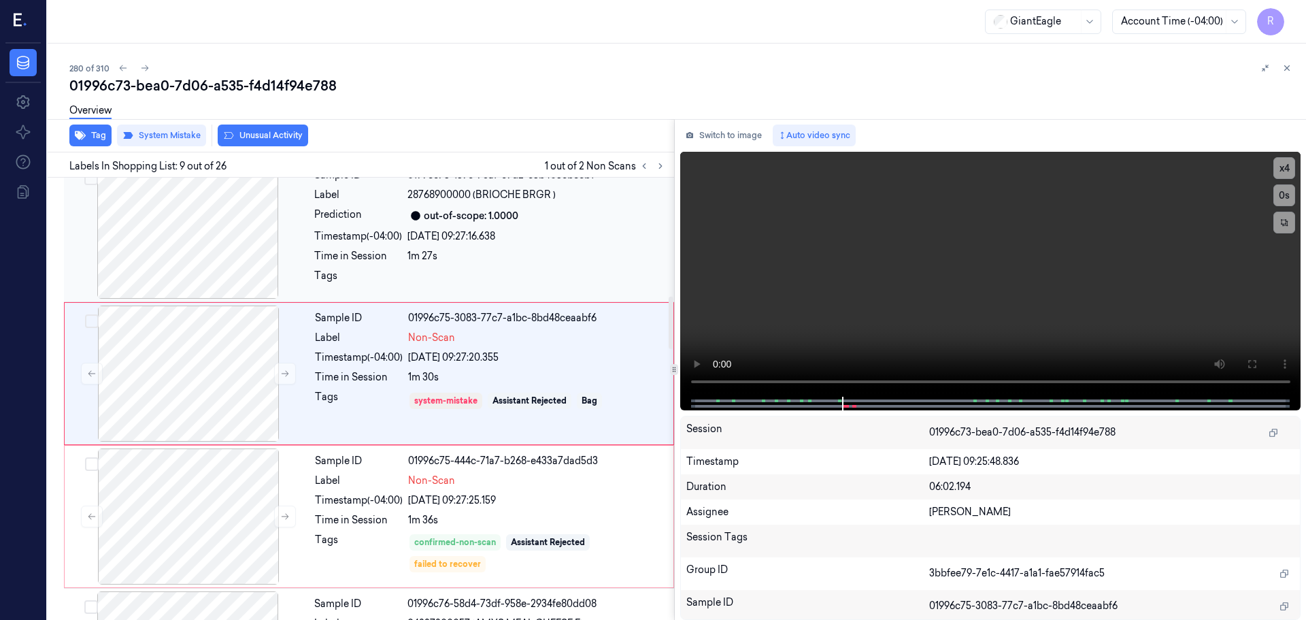
scroll to position [1060, 0]
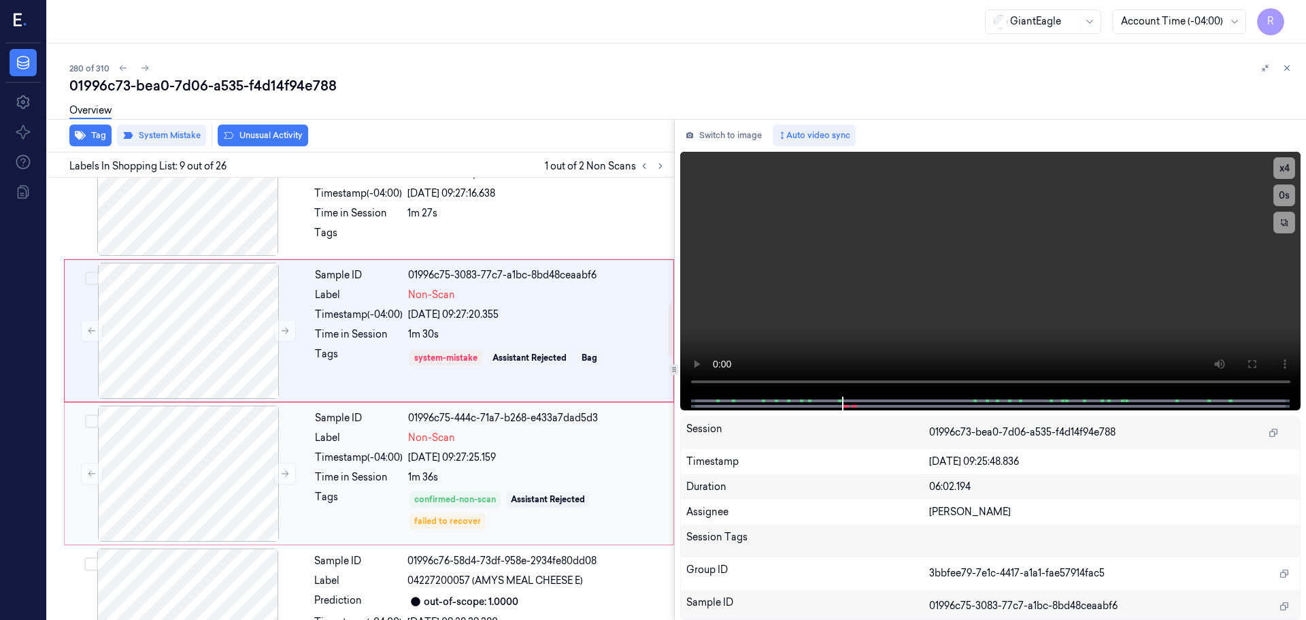
click at [375, 448] on div "Sample ID 01996c75-444c-71a7-b268-e433a7dad5d3 Label Non-Scan Timestamp (-04:00…" at bounding box center [489, 473] width 361 height 136
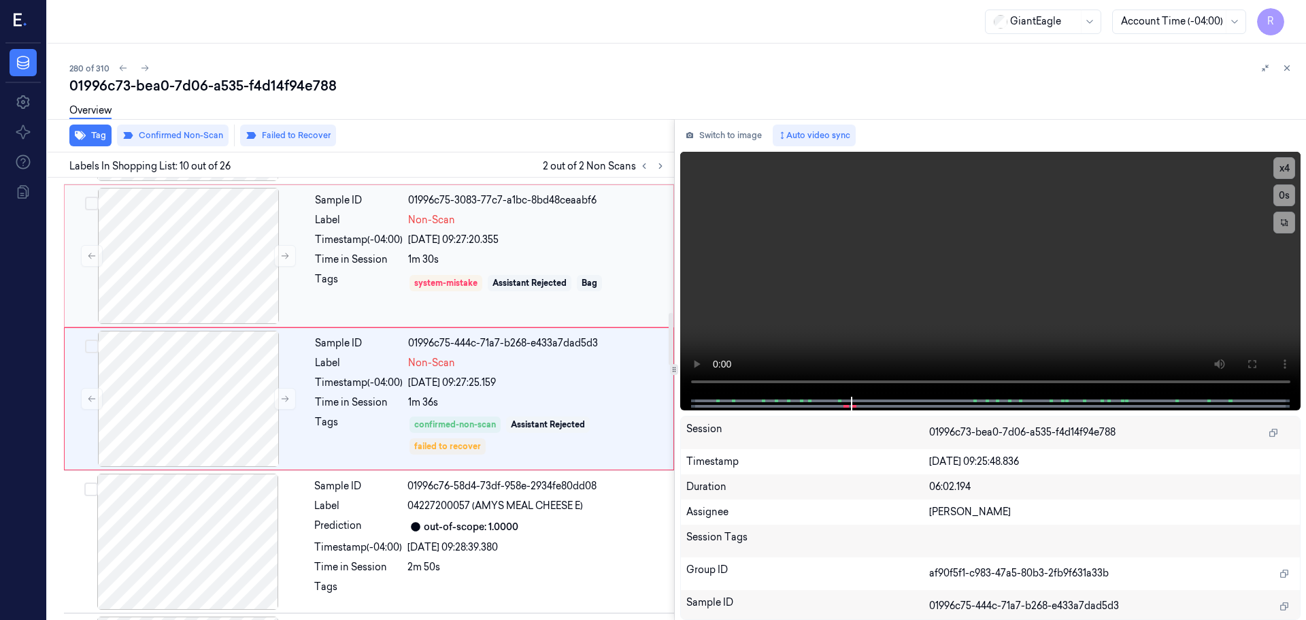
click at [380, 271] on div "Sample ID 01996c75-3083-77c7-a1bc-8bd48ceaabf6 Label Non-Scan Timestamp (-04:00…" at bounding box center [489, 256] width 361 height 136
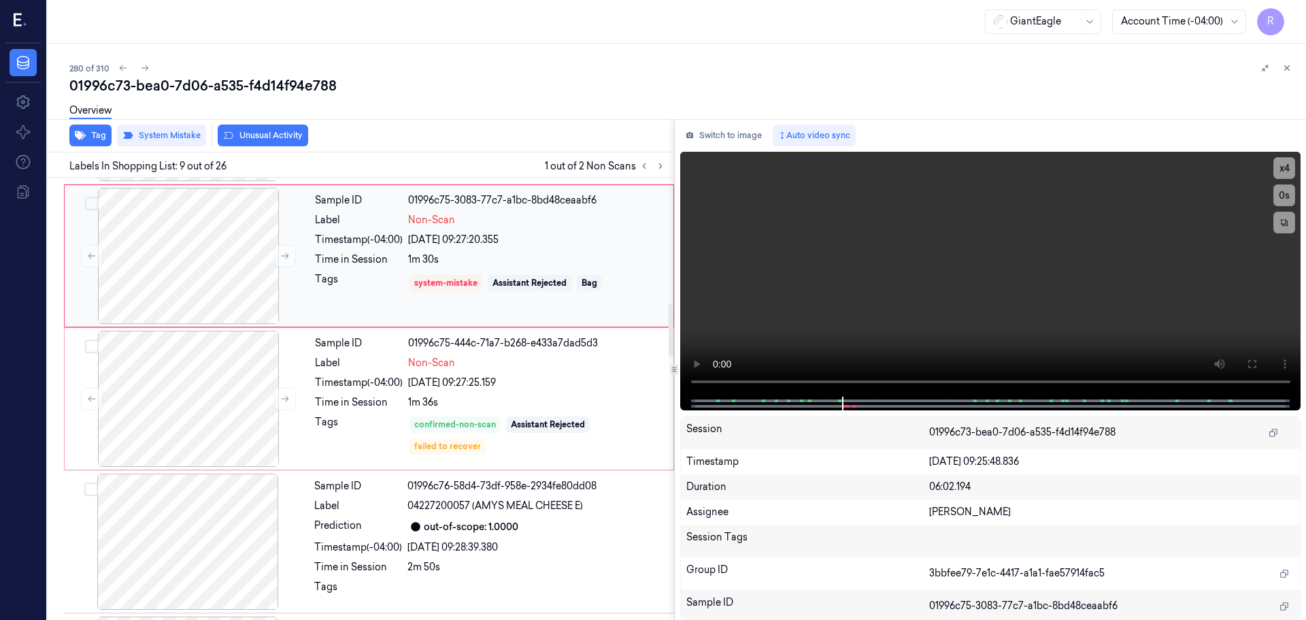
scroll to position [992, 0]
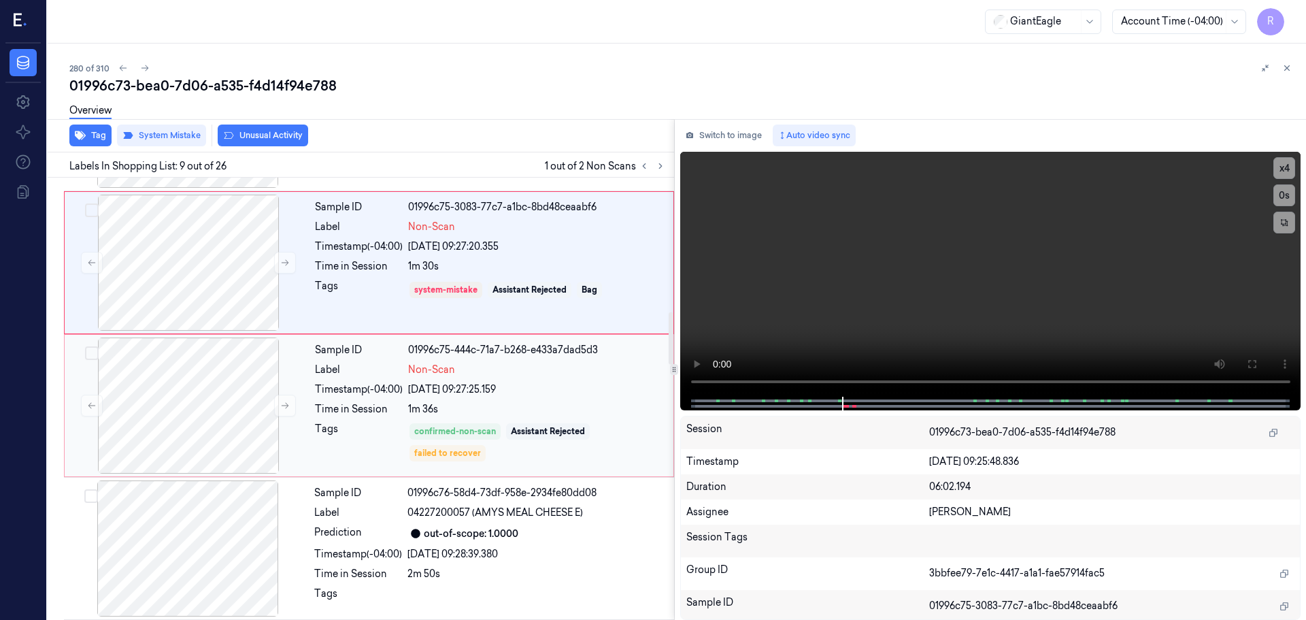
click at [369, 432] on div "Tags" at bounding box center [359, 442] width 88 height 41
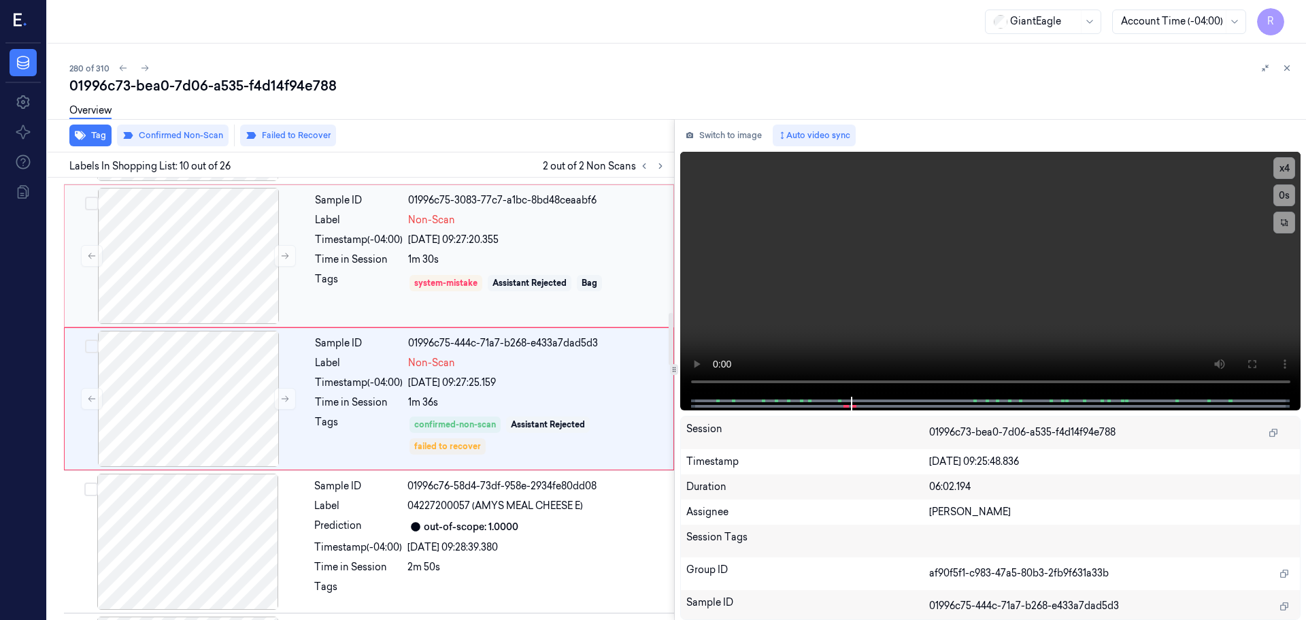
click at [358, 266] on div "Time in Session" at bounding box center [359, 259] width 88 height 14
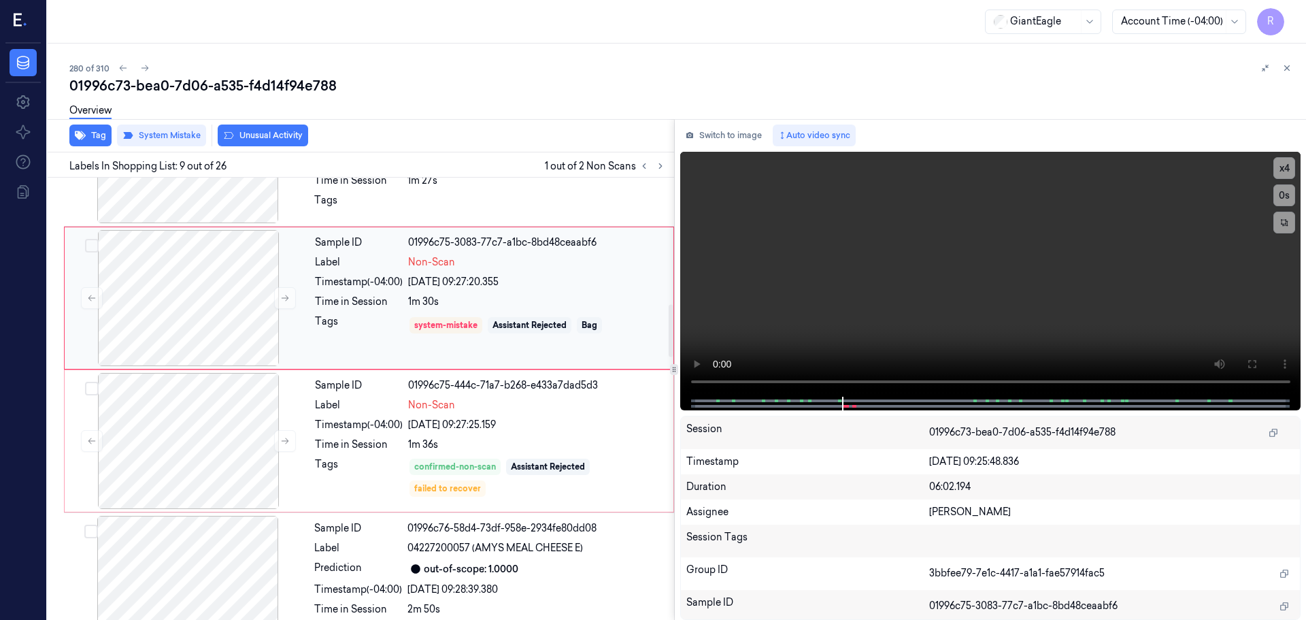
scroll to position [1128, 0]
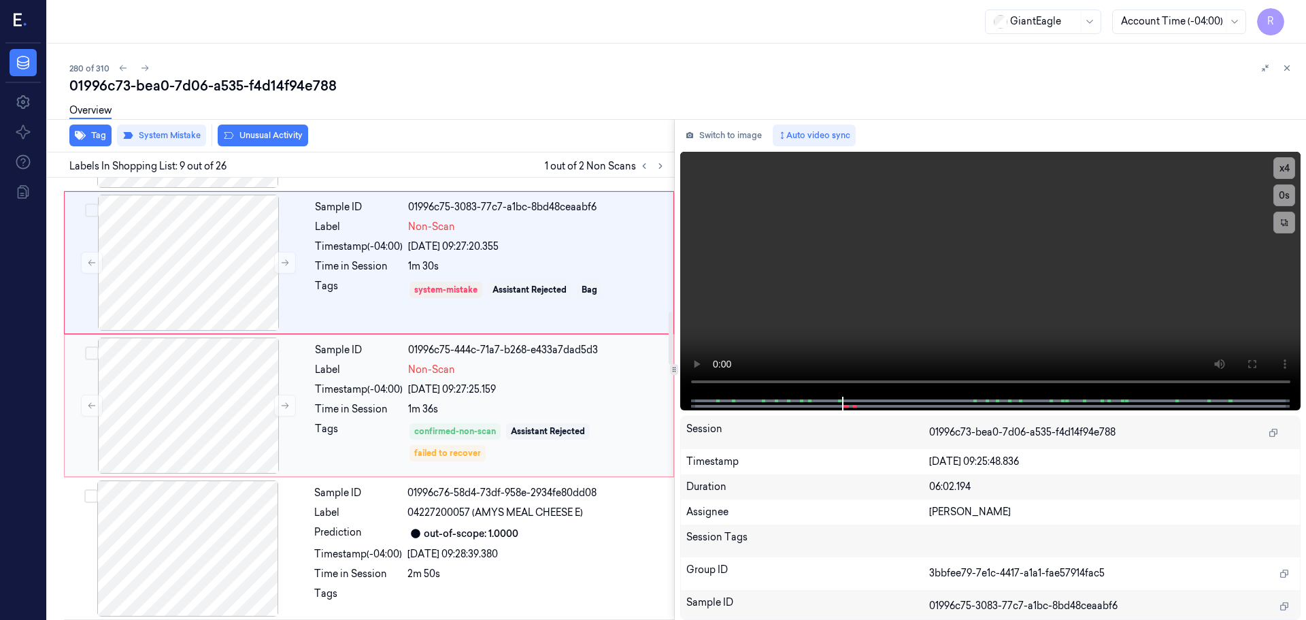
click at [345, 429] on div "Tags" at bounding box center [359, 442] width 88 height 41
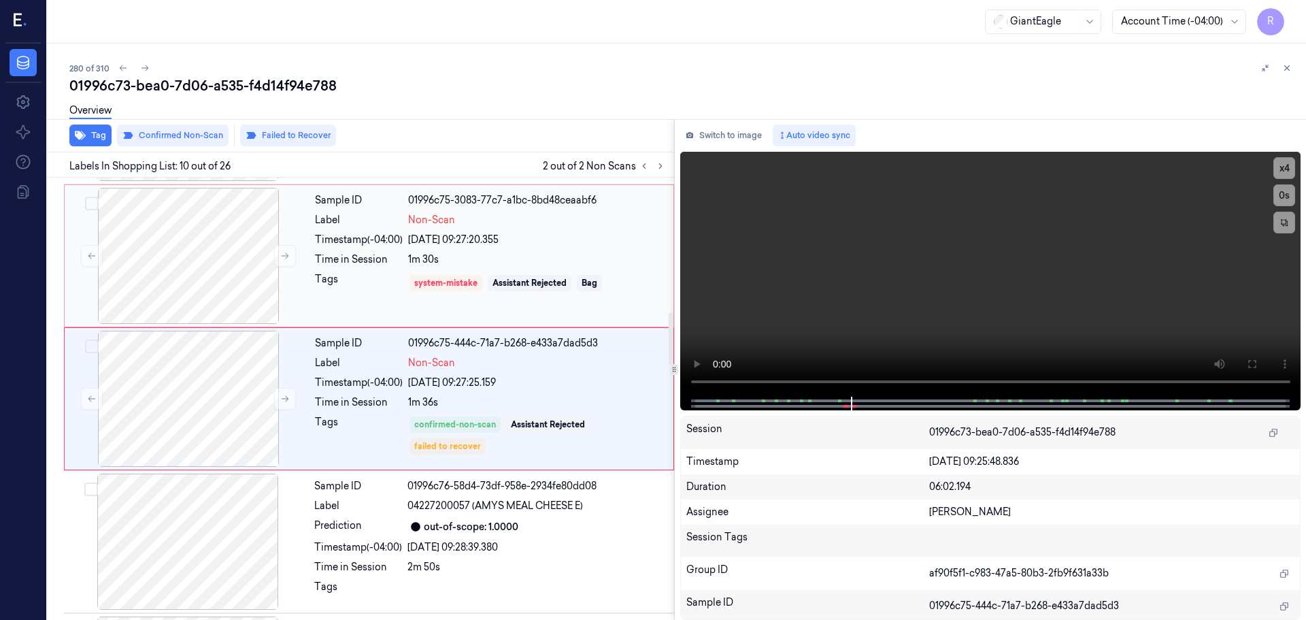
click at [354, 258] on div "Time in Session" at bounding box center [359, 259] width 88 height 14
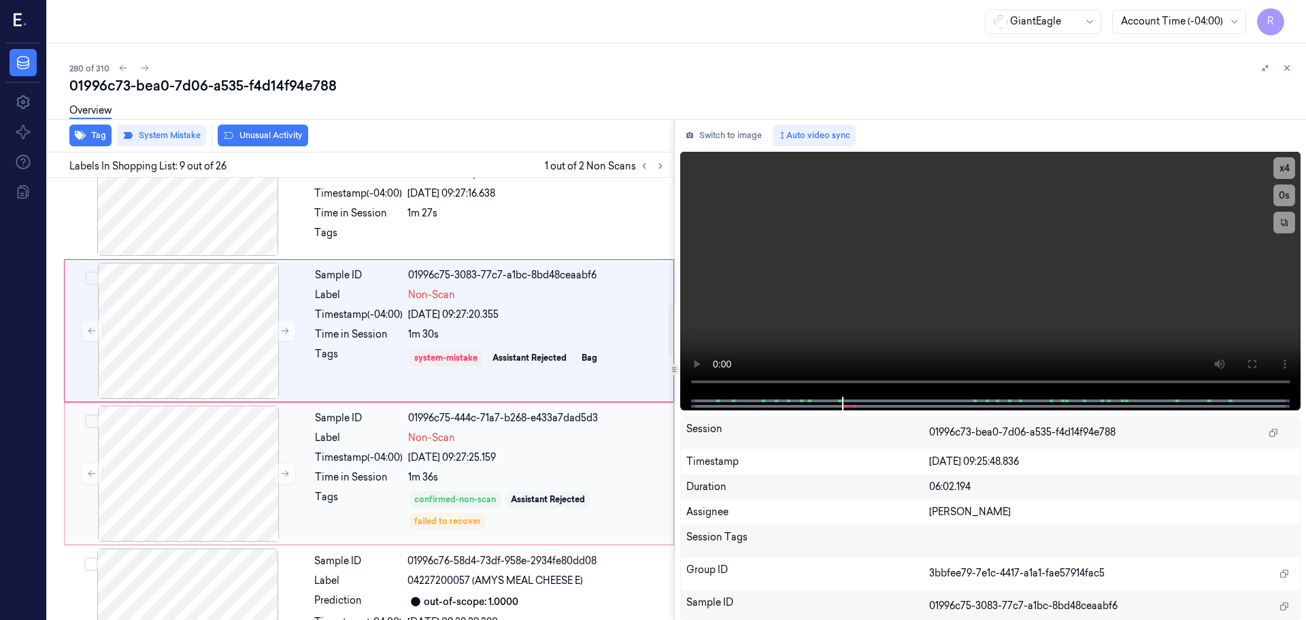
click at [383, 449] on div "Sample ID 01996c75-444c-71a7-b268-e433a7dad5d3 Label Non-Scan Timestamp (-04:00…" at bounding box center [489, 473] width 361 height 136
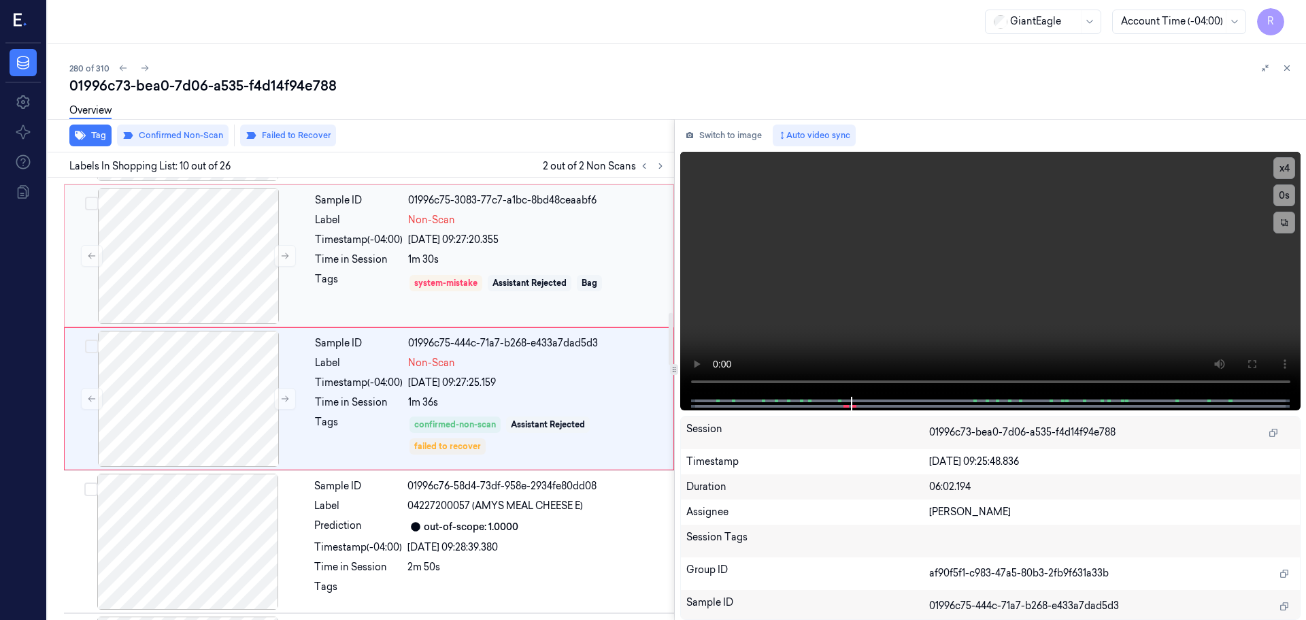
click at [373, 291] on div "Tags" at bounding box center [359, 283] width 88 height 22
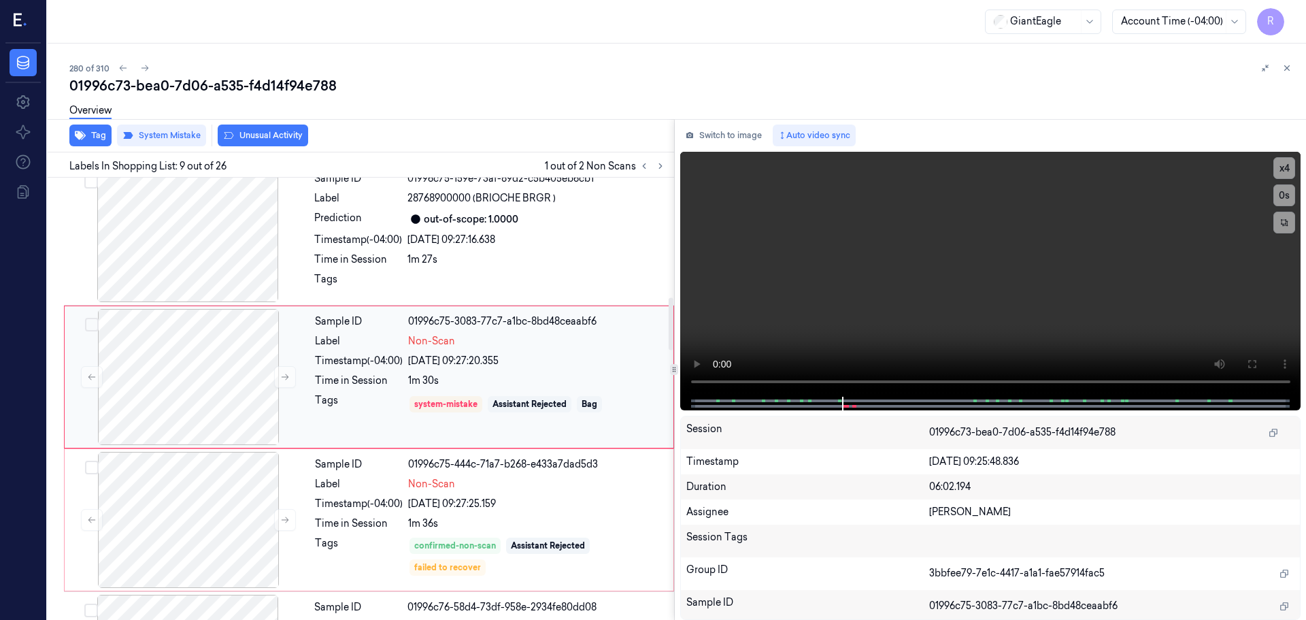
scroll to position [992, 0]
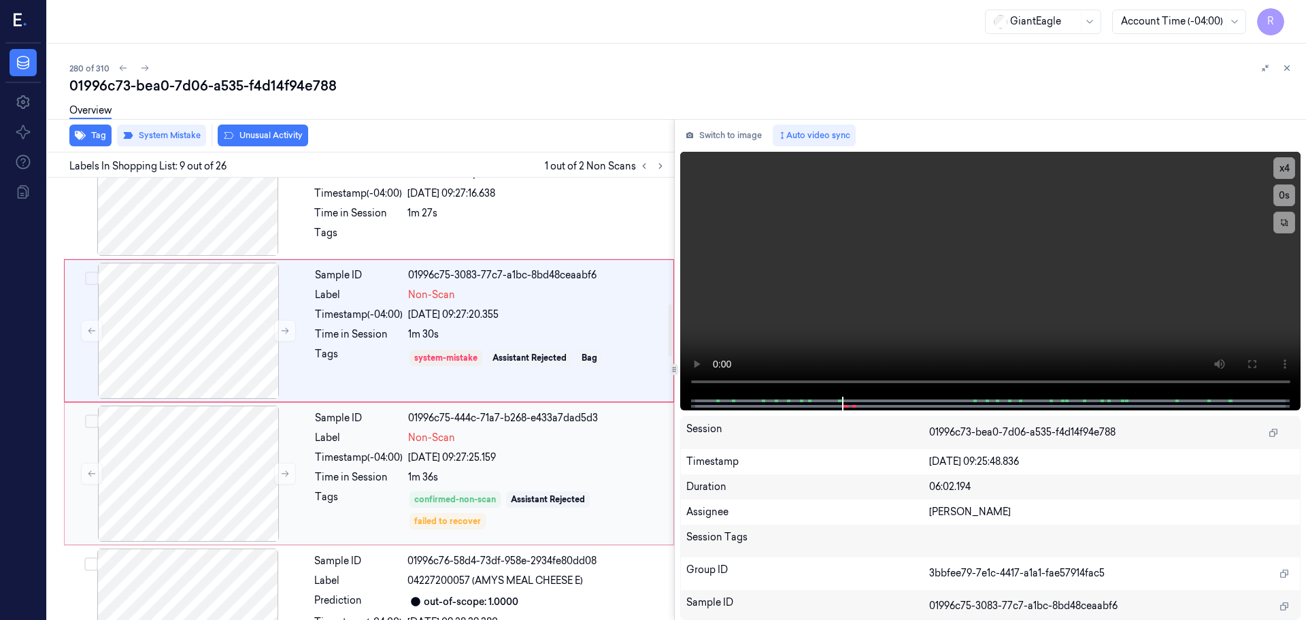
click at [377, 442] on div "Label" at bounding box center [359, 438] width 88 height 14
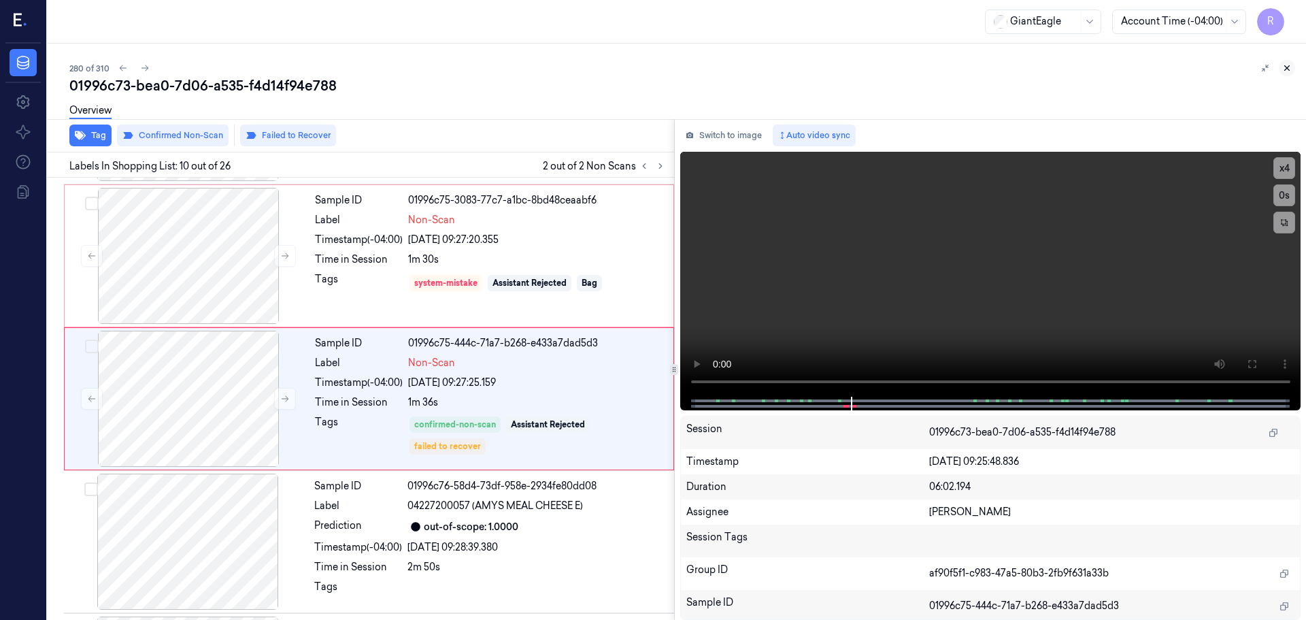
click at [1292, 71] on button at bounding box center [1287, 68] width 16 height 16
